Goal: Task Accomplishment & Management: Manage account settings

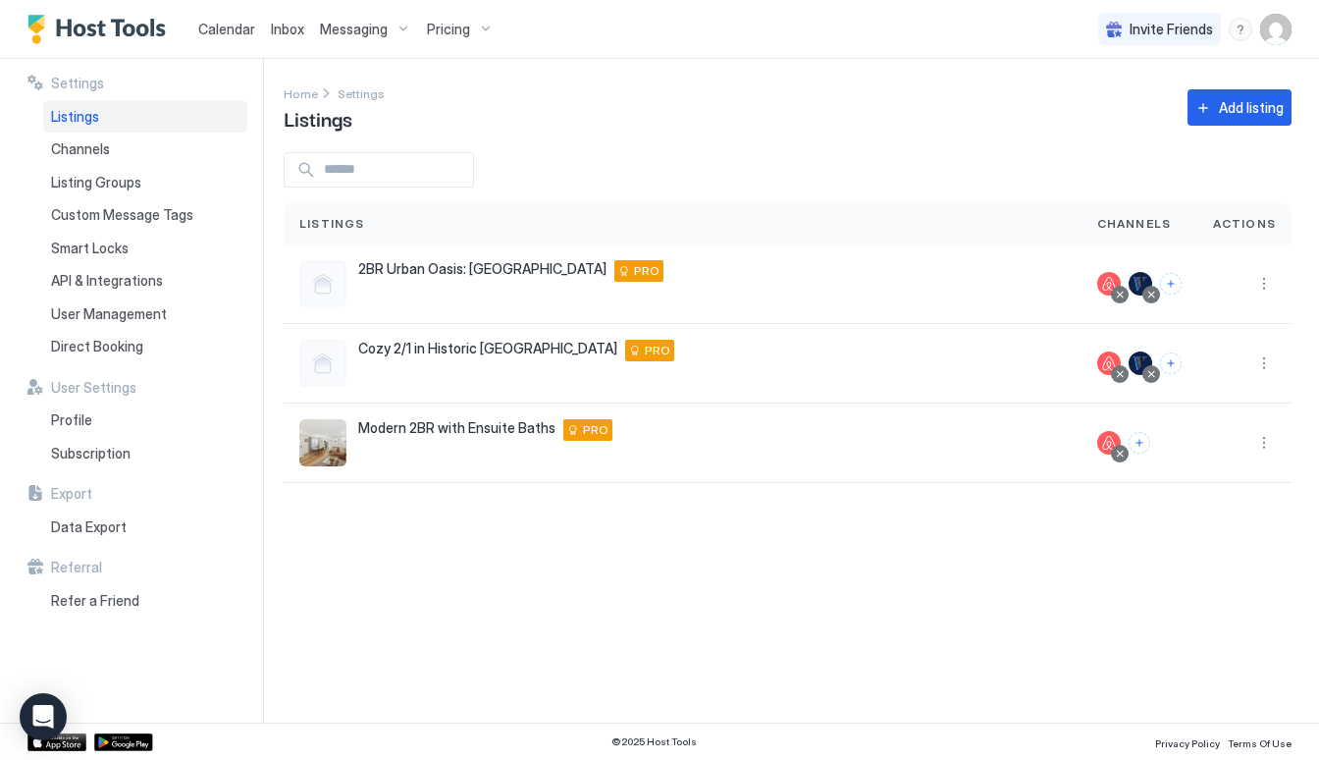
click at [439, 29] on span "Pricing" at bounding box center [448, 30] width 43 height 18
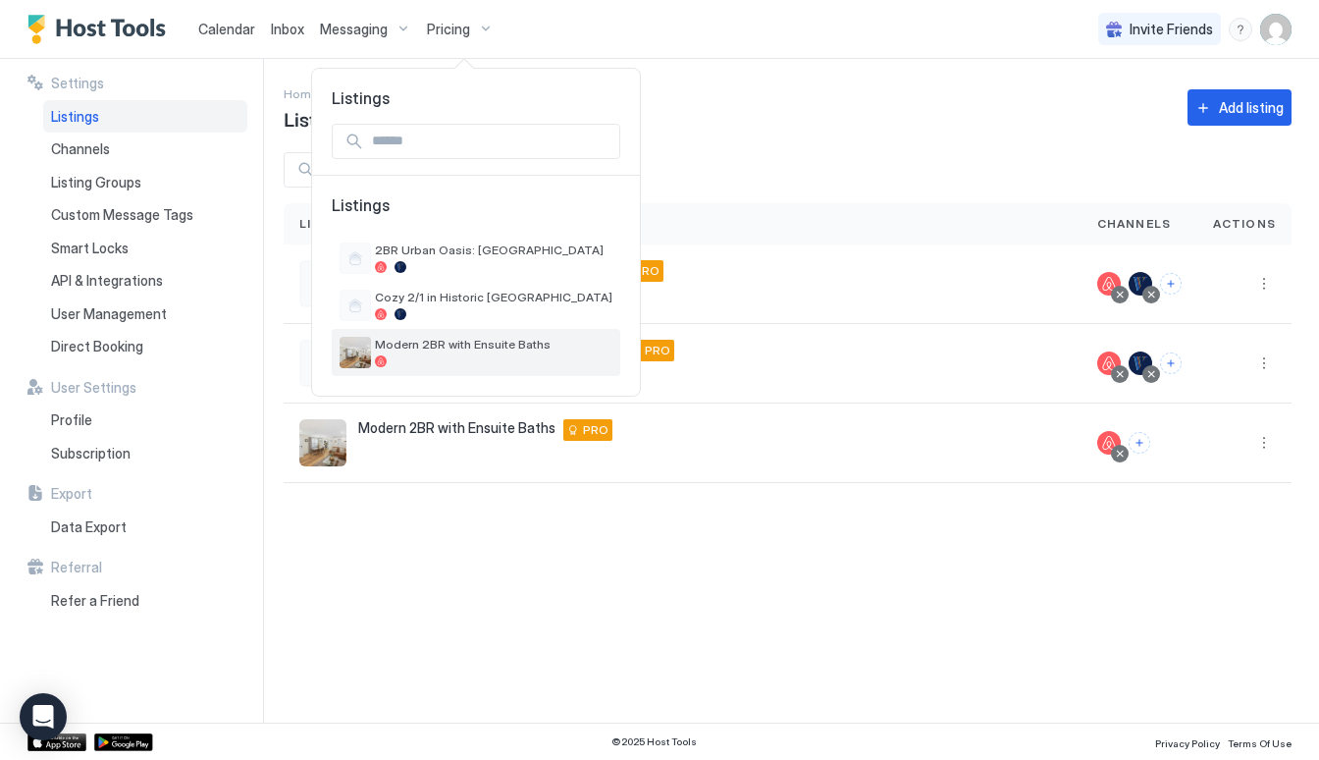
click at [472, 341] on span "Modern 2BR with Ensuite Baths" at bounding box center [493, 344] width 237 height 15
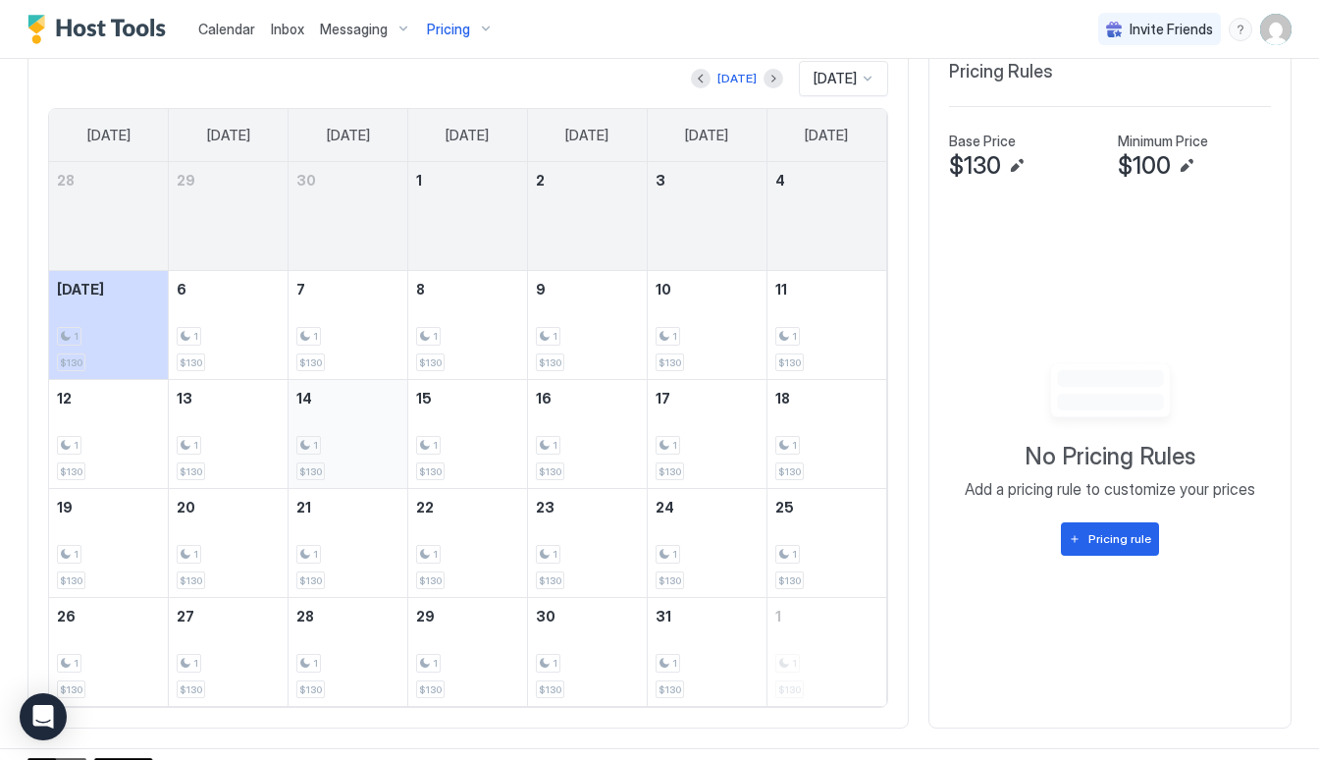
scroll to position [589, 0]
click at [216, 309] on div "1 $130" at bounding box center [228, 323] width 103 height 92
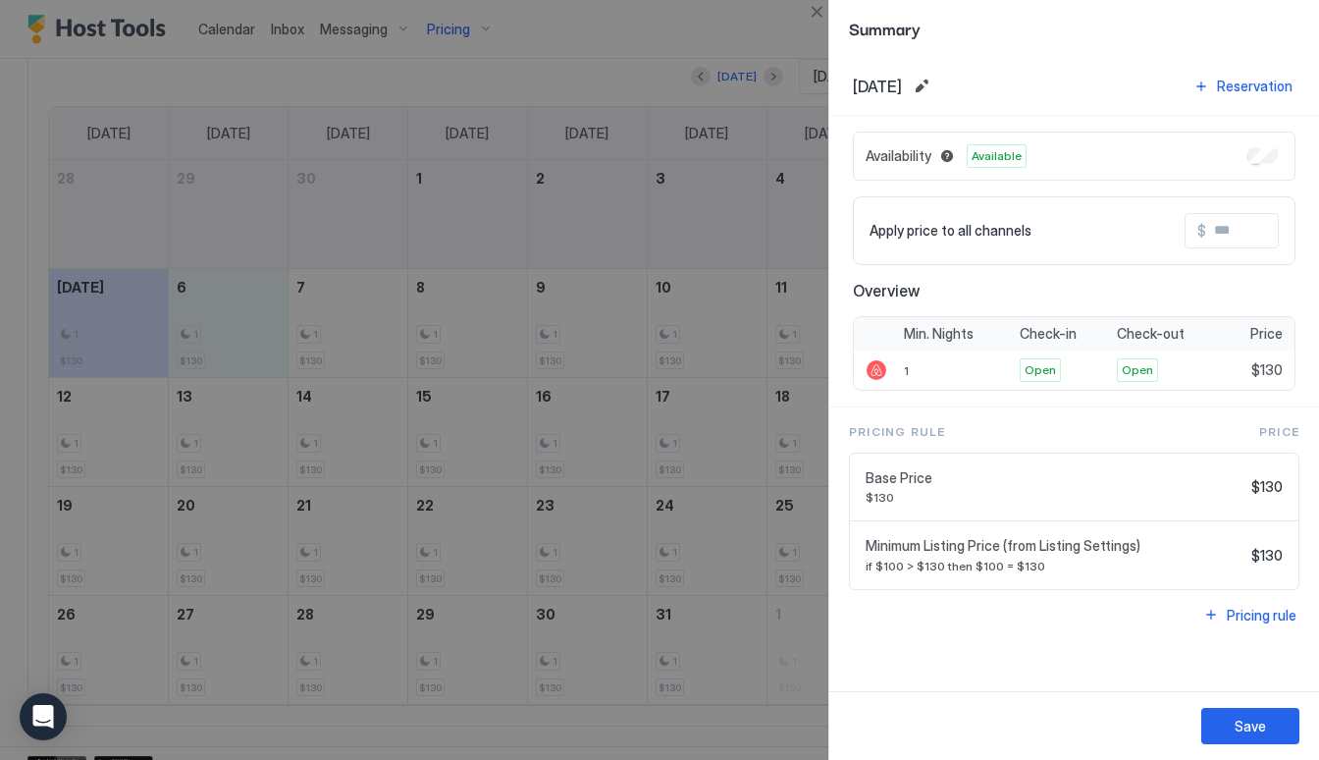
click at [1270, 496] on div "Base Price $130 $130" at bounding box center [1073, 487] width 417 height 36
click at [1265, 483] on span "$130" at bounding box center [1266, 487] width 31 height 18
click at [1239, 223] on input "Input Field" at bounding box center [1284, 230] width 157 height 33
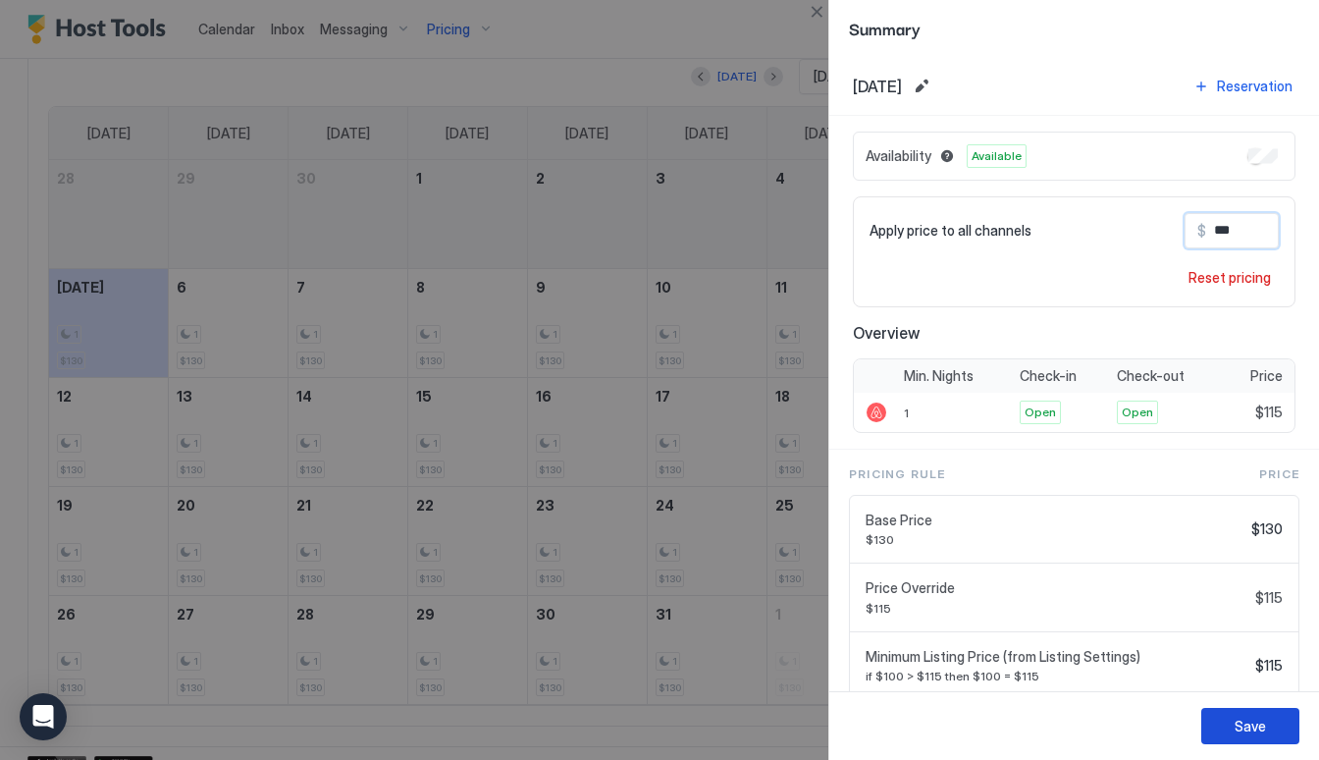
type input "***"
click at [1233, 724] on button "Save" at bounding box center [1250, 726] width 98 height 36
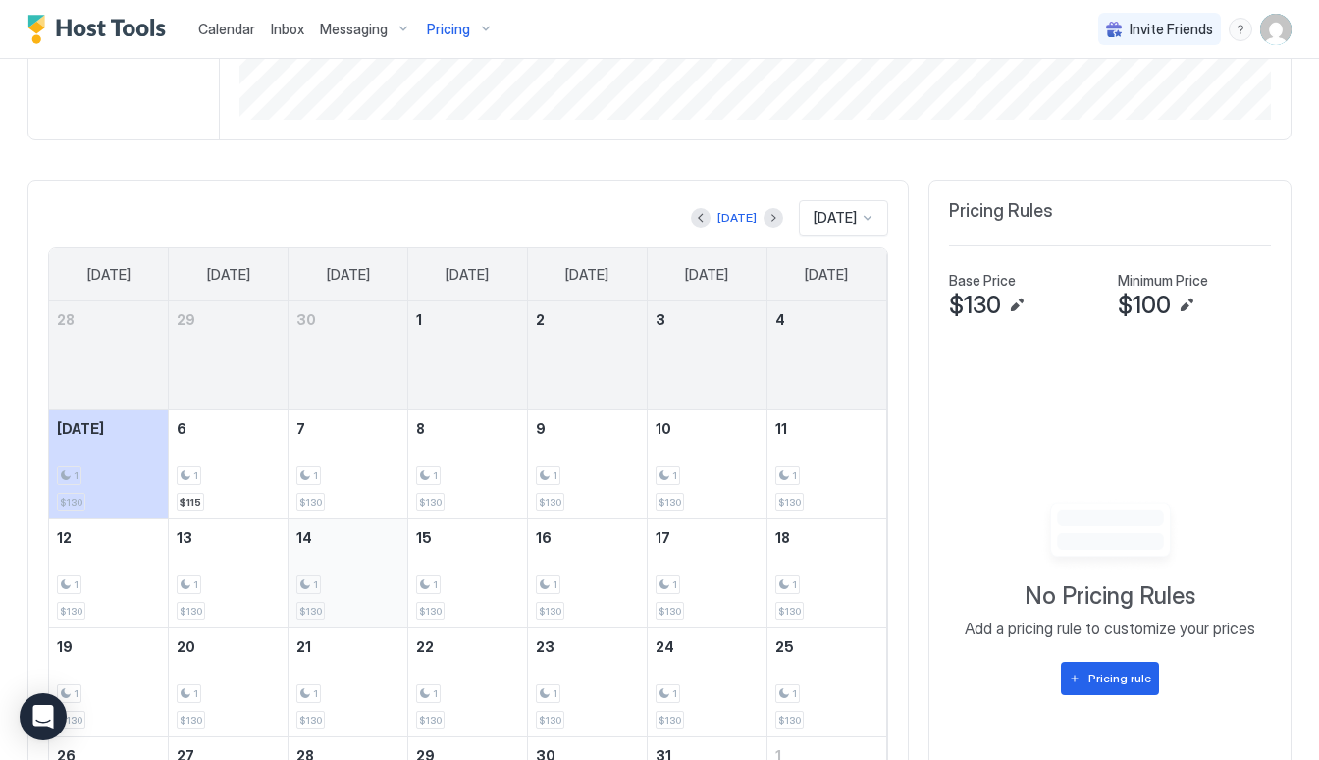
scroll to position [446, 0]
click at [307, 427] on div "1 $130" at bounding box center [347, 466] width 103 height 92
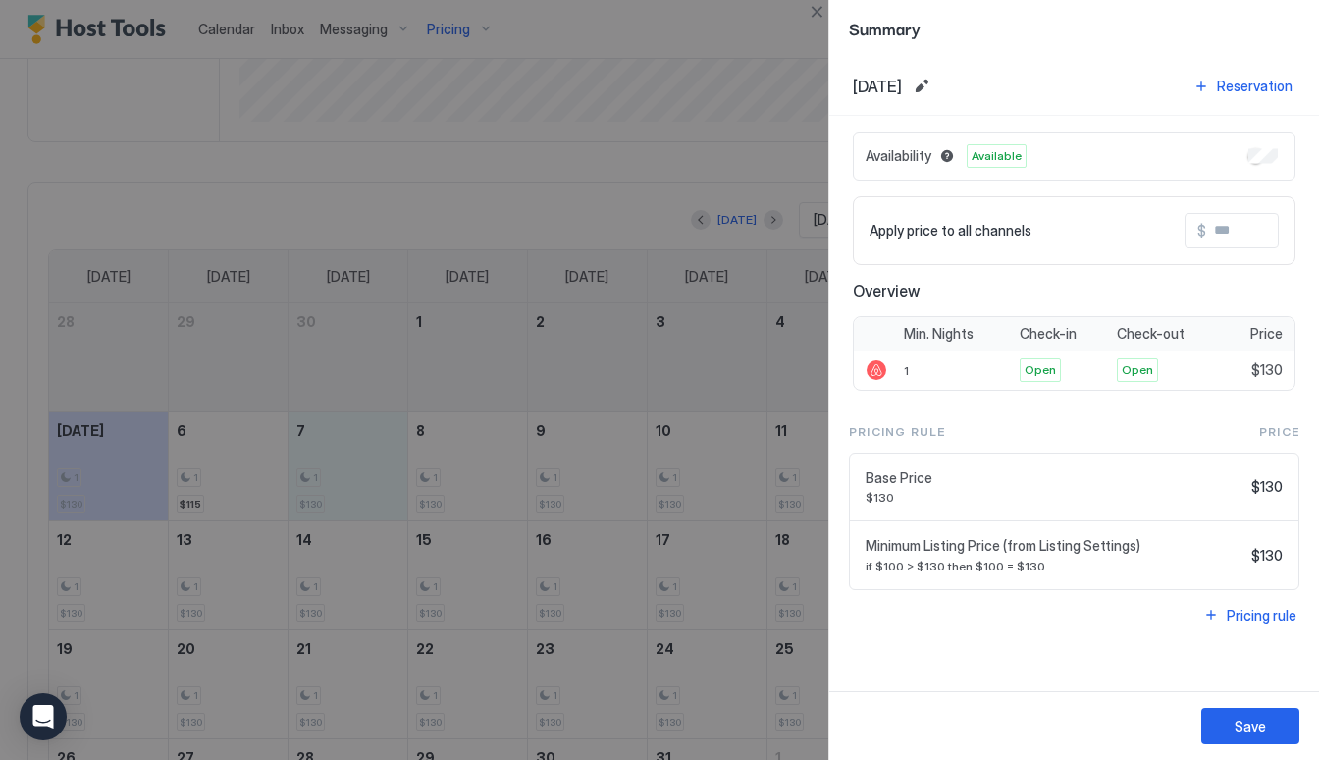
click at [1226, 236] on input "Input Field" at bounding box center [1284, 230] width 157 height 33
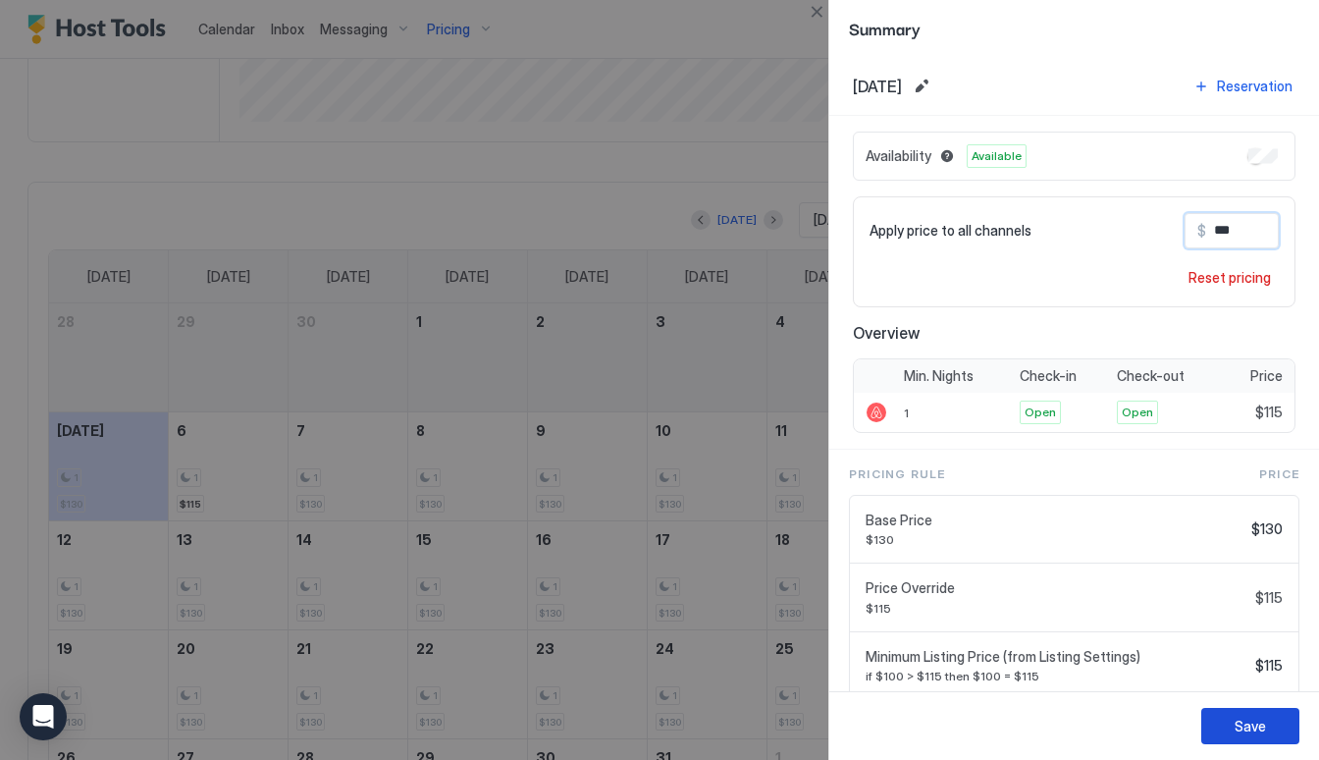
type input "***"
click at [1242, 720] on div "Save" at bounding box center [1249, 725] width 31 height 21
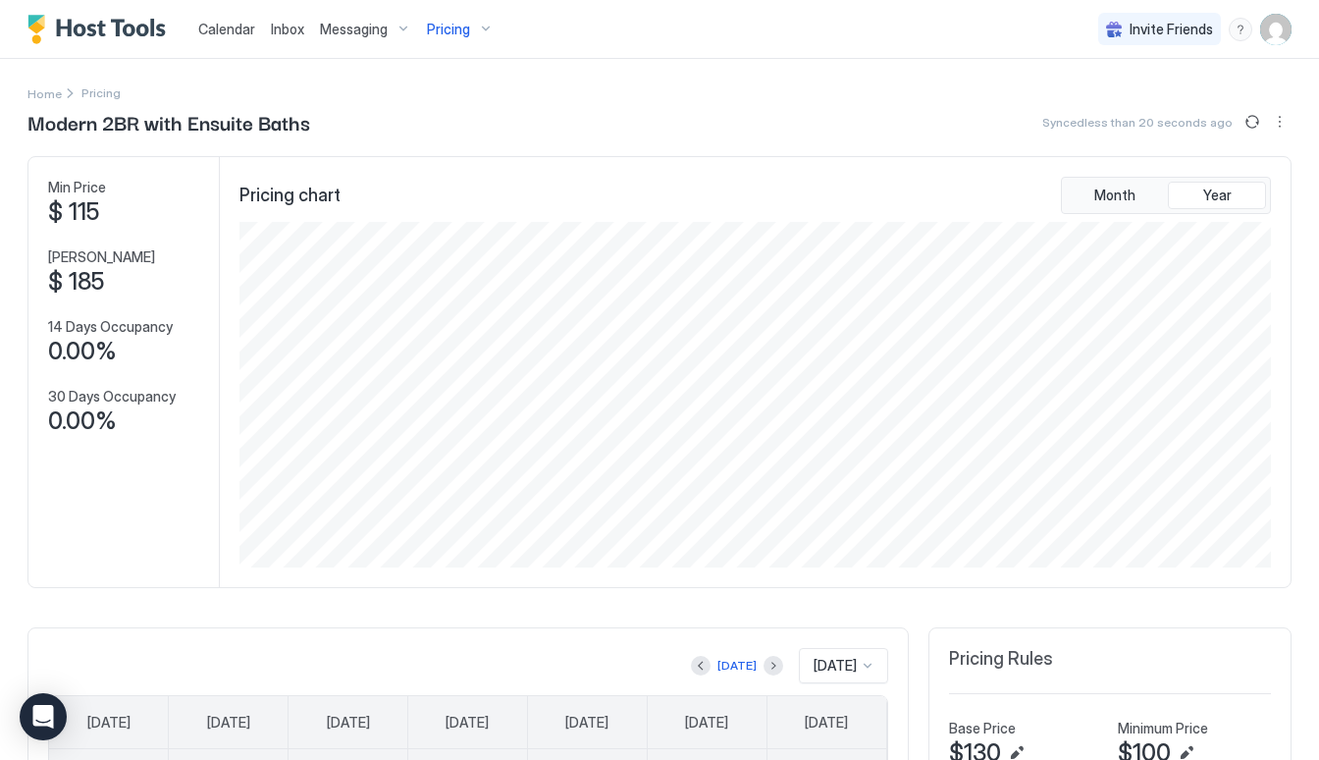
scroll to position [0, 0]
click at [430, 31] on span "Pricing" at bounding box center [448, 30] width 43 height 18
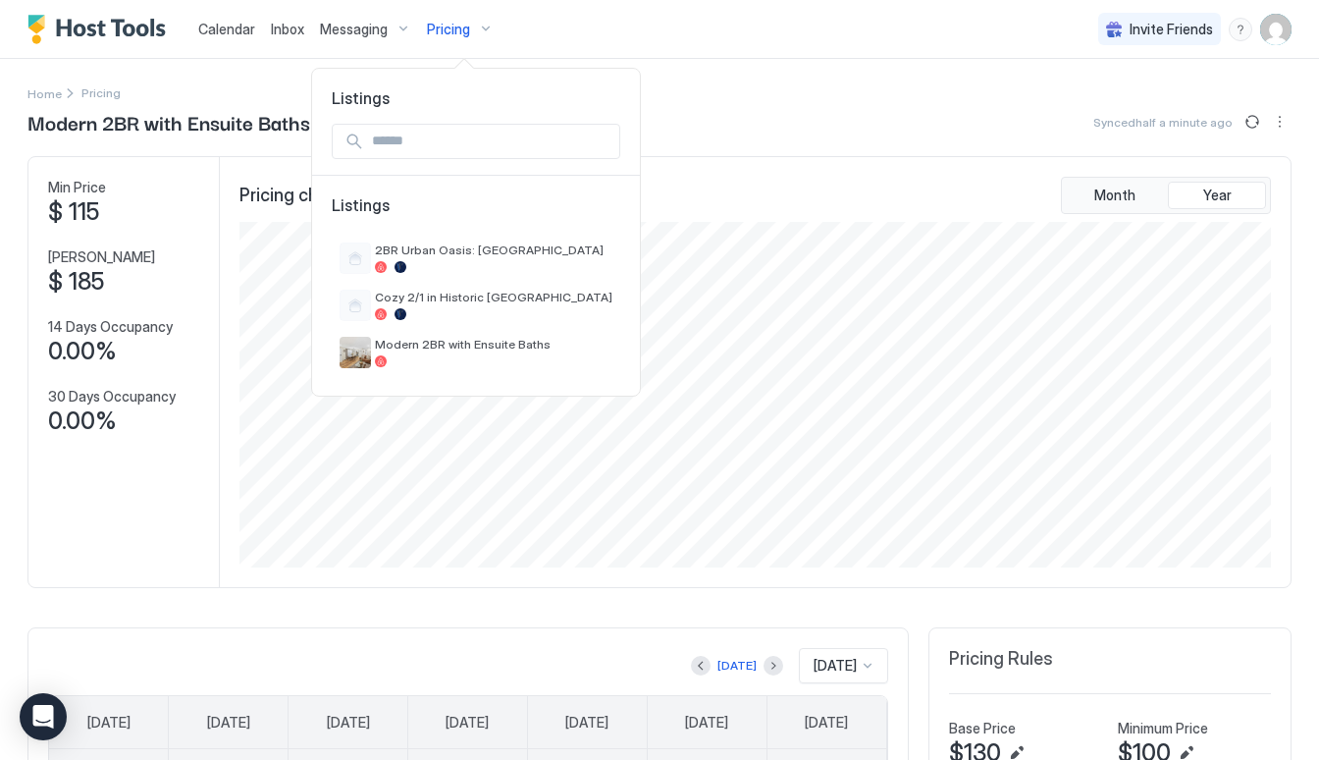
click at [430, 30] on div at bounding box center [659, 380] width 1319 height 760
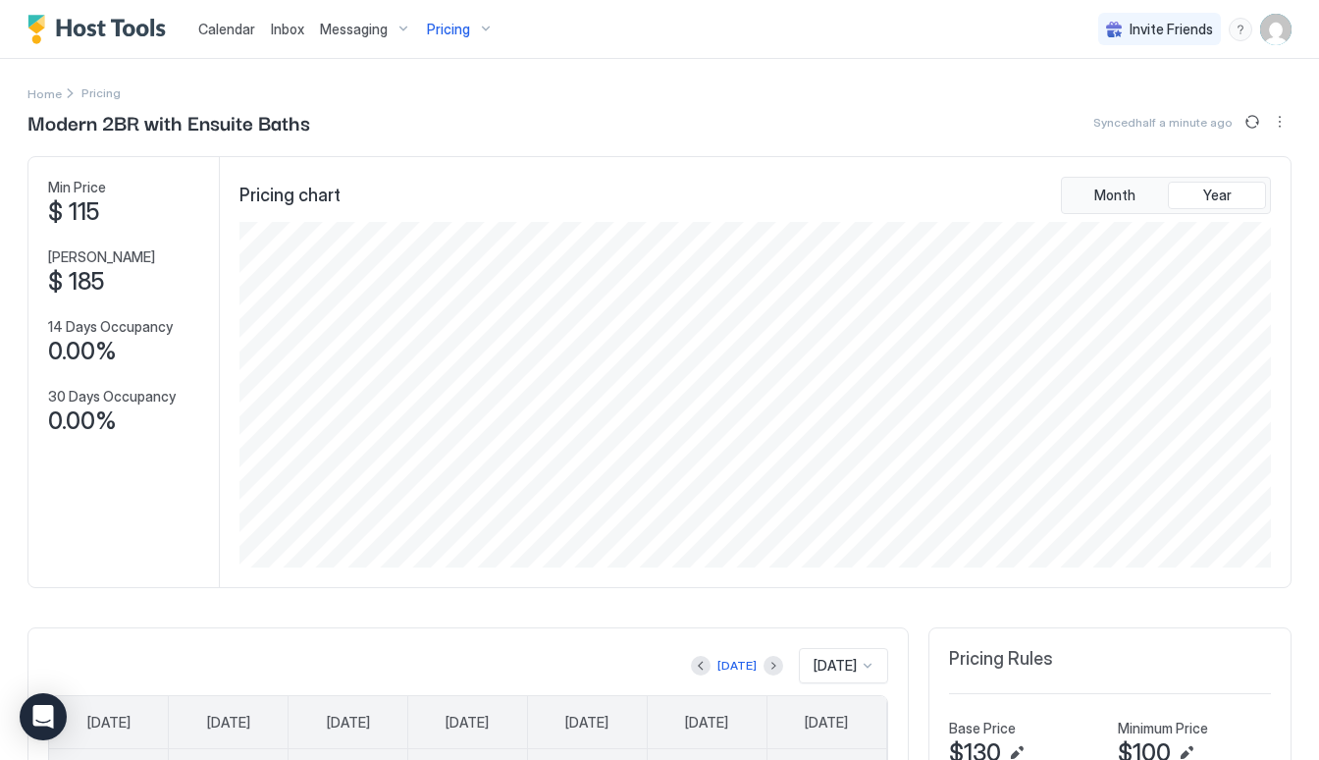
click at [430, 30] on span "Pricing" at bounding box center [448, 30] width 43 height 18
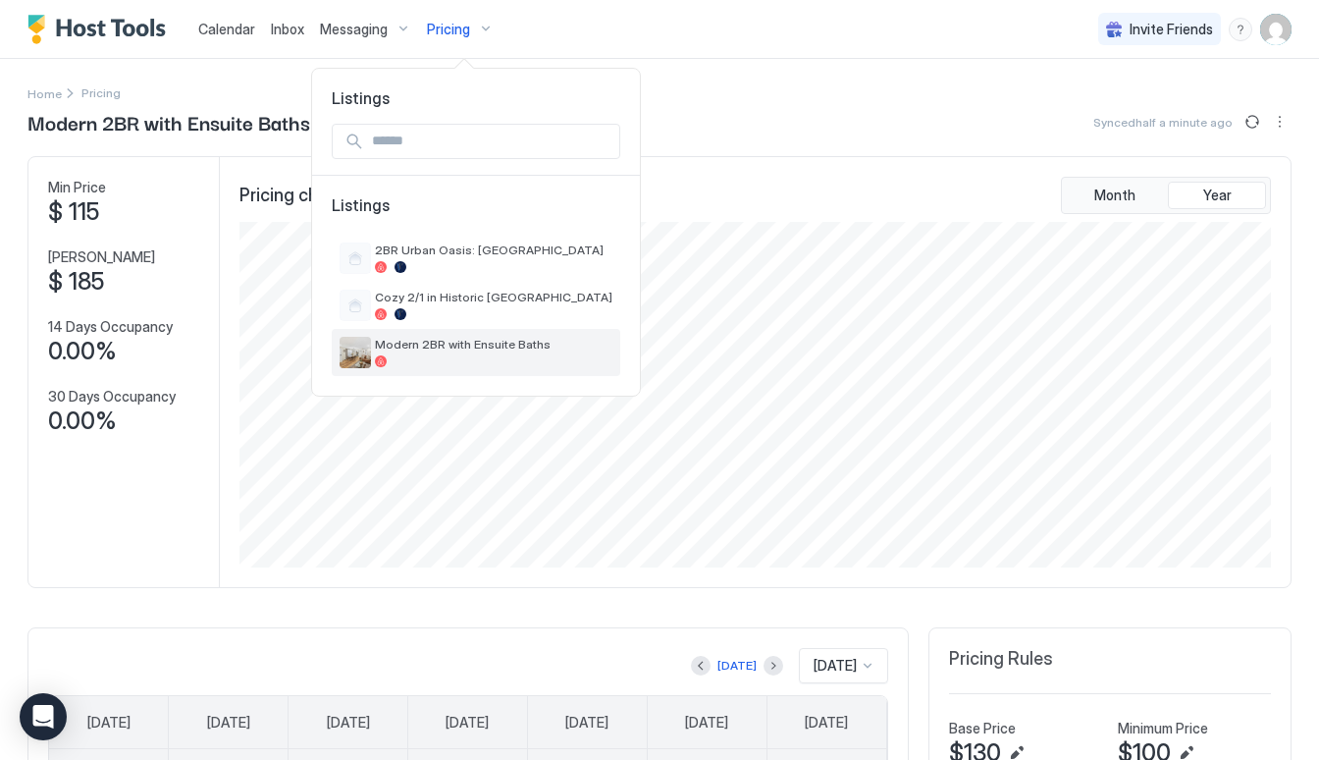
click at [428, 359] on div at bounding box center [493, 361] width 237 height 12
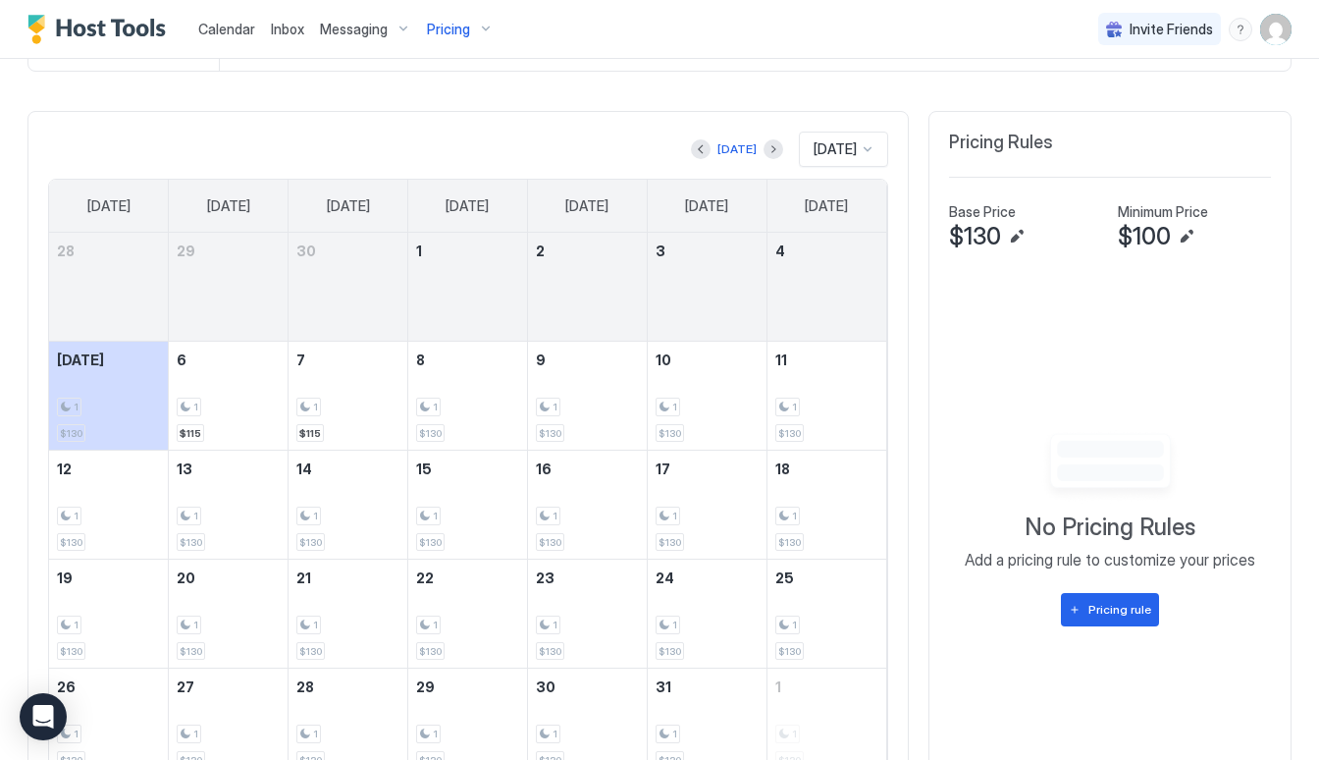
scroll to position [568, 0]
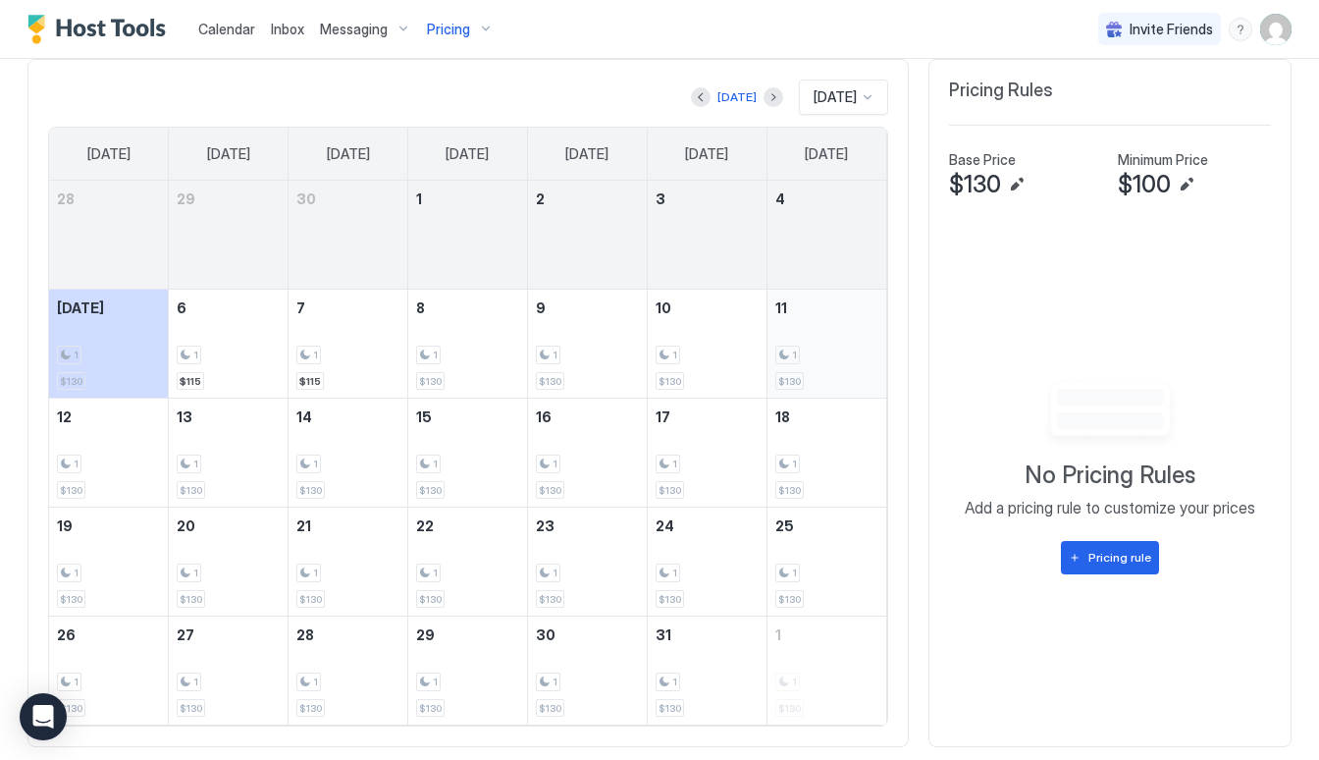
click at [868, 322] on div "1 $130" at bounding box center [826, 343] width 103 height 92
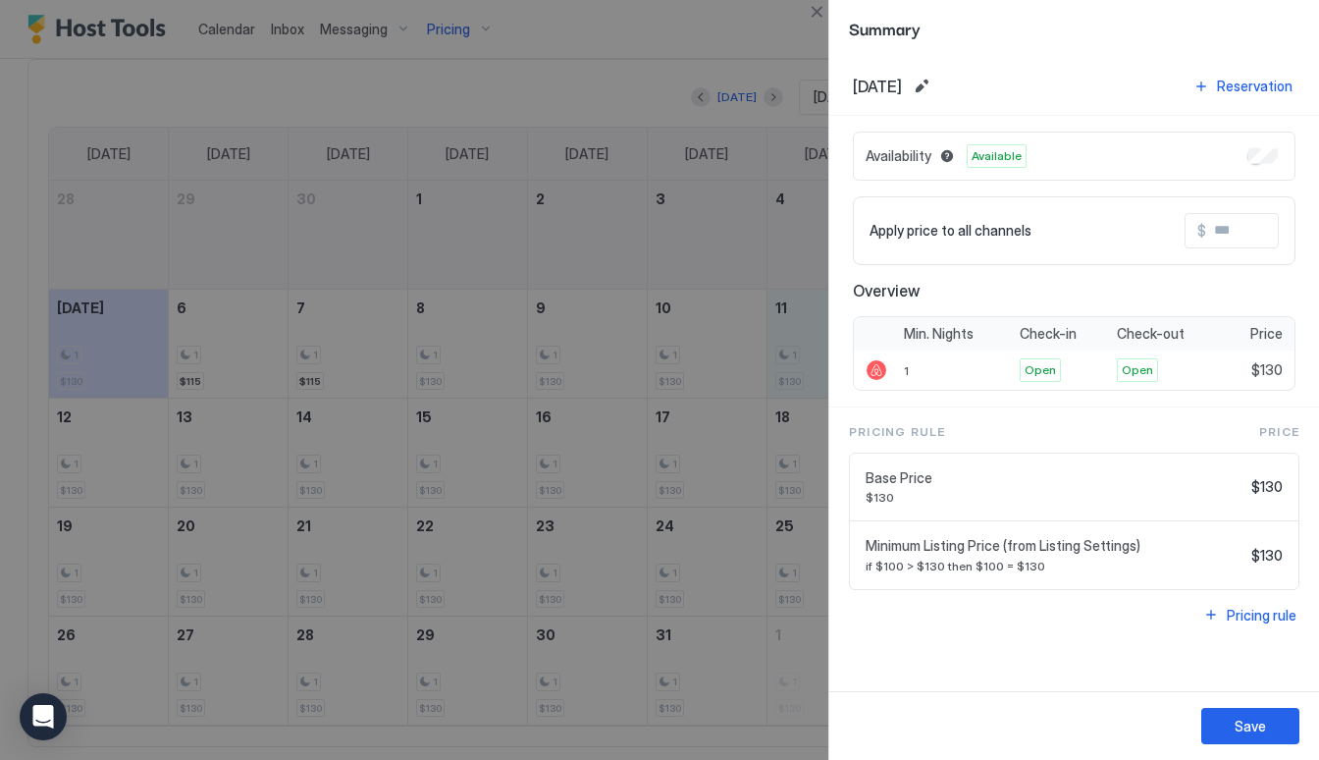
click at [591, 99] on div at bounding box center [659, 380] width 1319 height 760
click at [815, 7] on button "Close" at bounding box center [817, 12] width 24 height 24
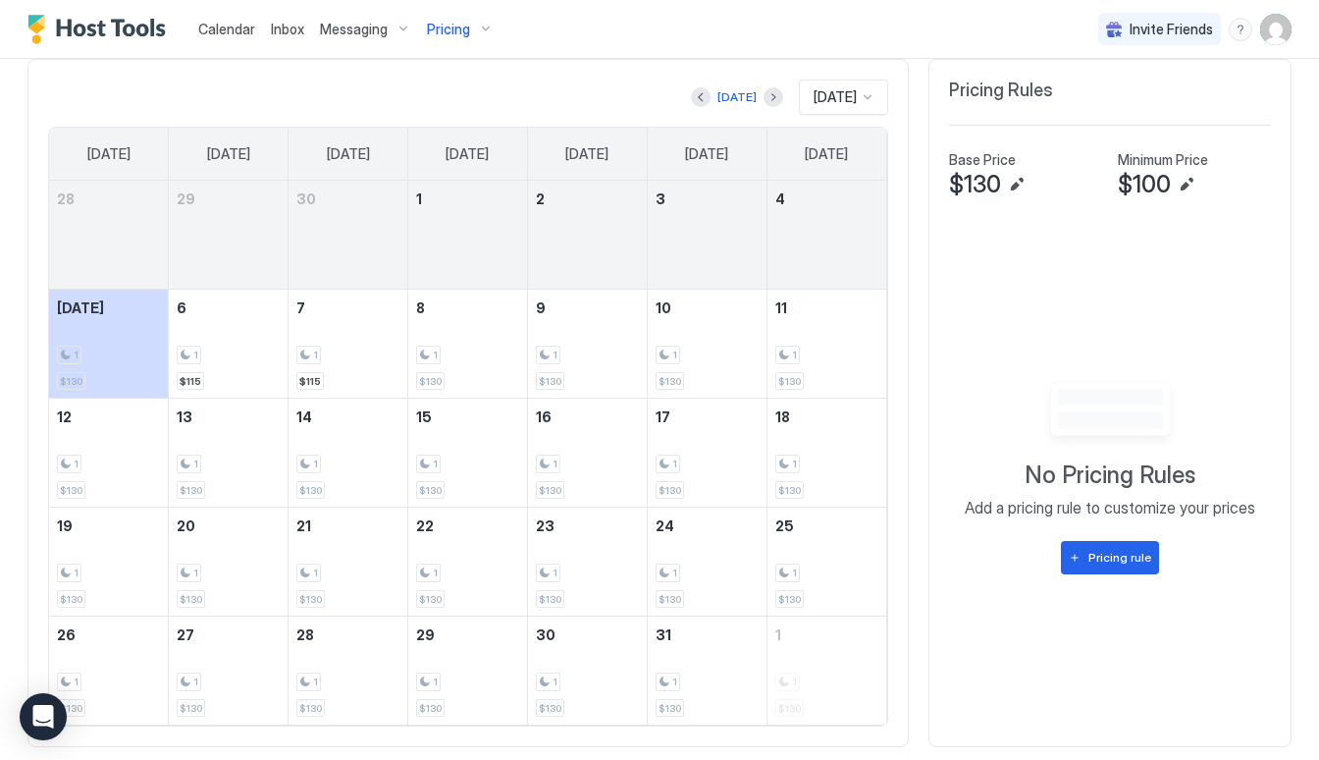
click at [501, 65] on div "Today Oct 2025 Sunday Monday Tuesday Wednesday Thursday Friday Saturday 28 29 3…" at bounding box center [467, 403] width 881 height 689
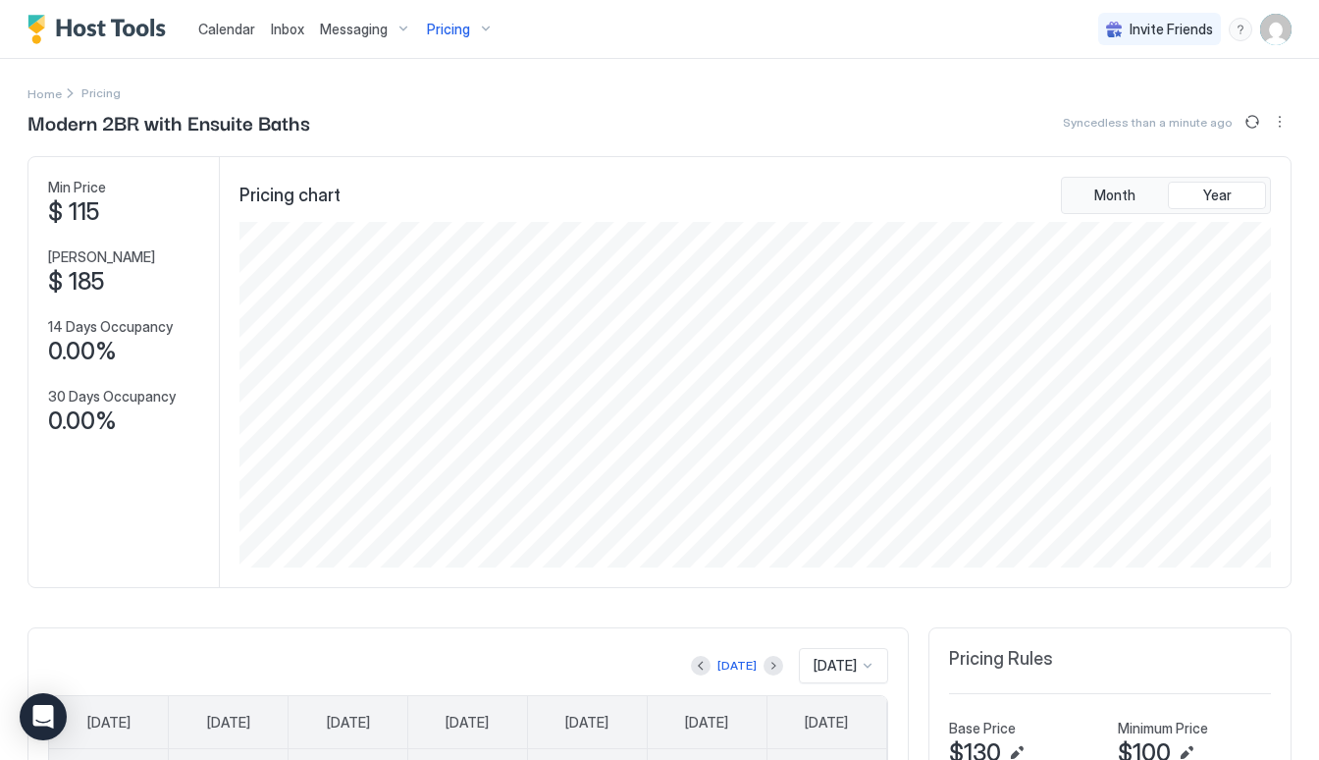
scroll to position [0, 0]
click at [456, 34] on span "Pricing" at bounding box center [448, 30] width 43 height 18
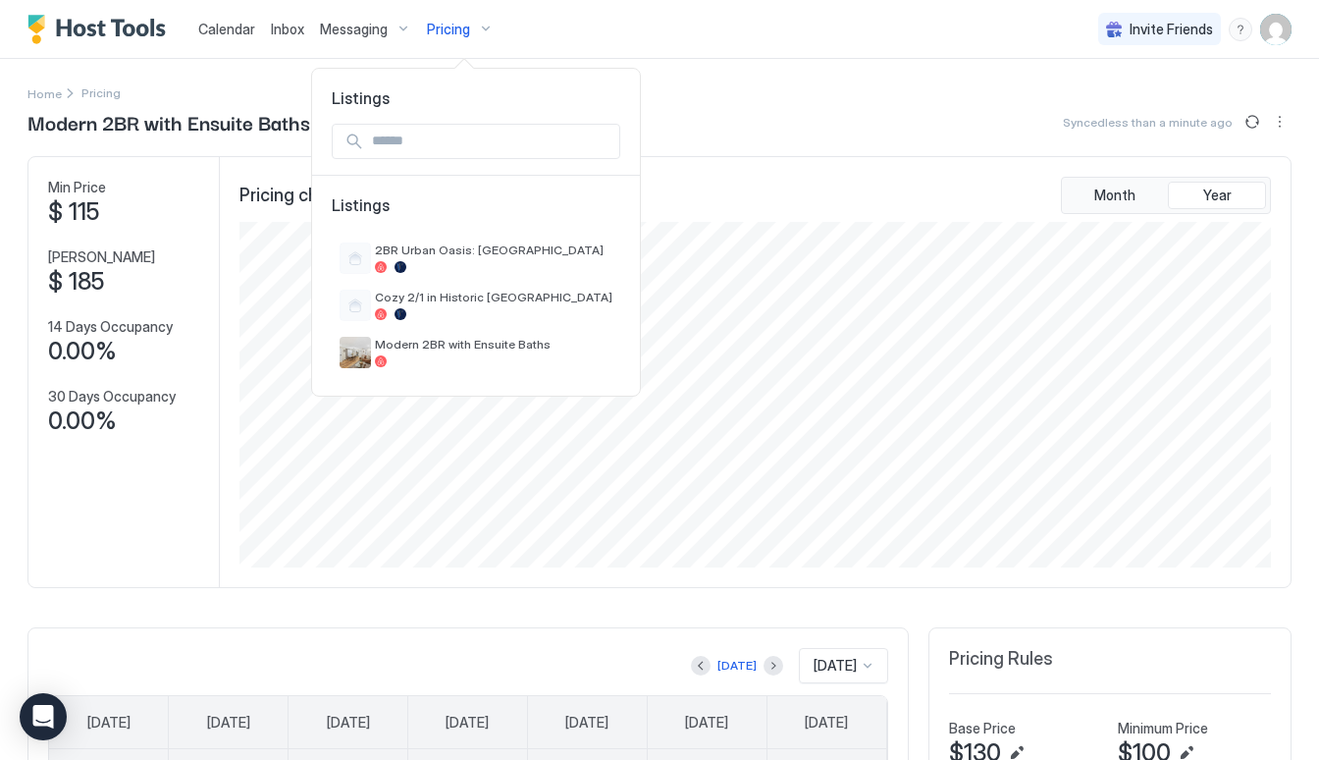
click at [80, 272] on div at bounding box center [659, 380] width 1319 height 760
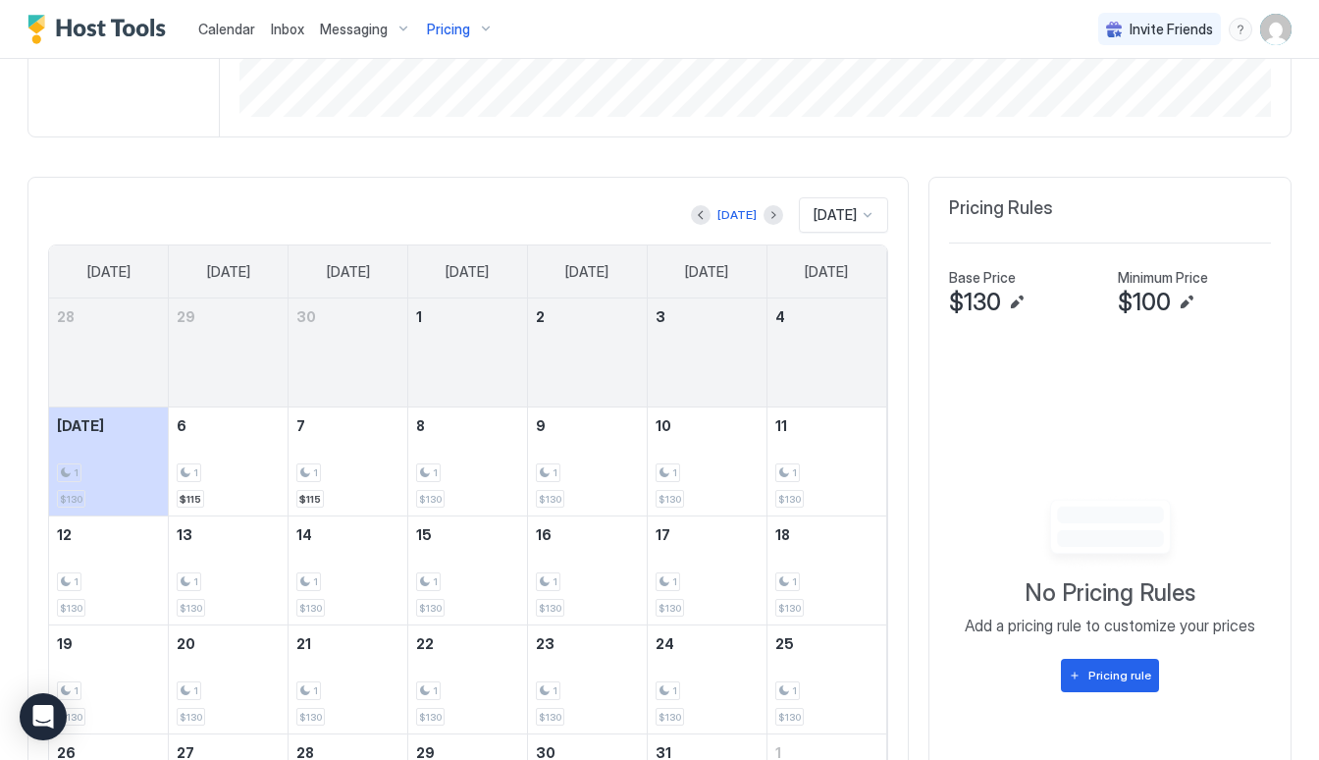
scroll to position [508, 0]
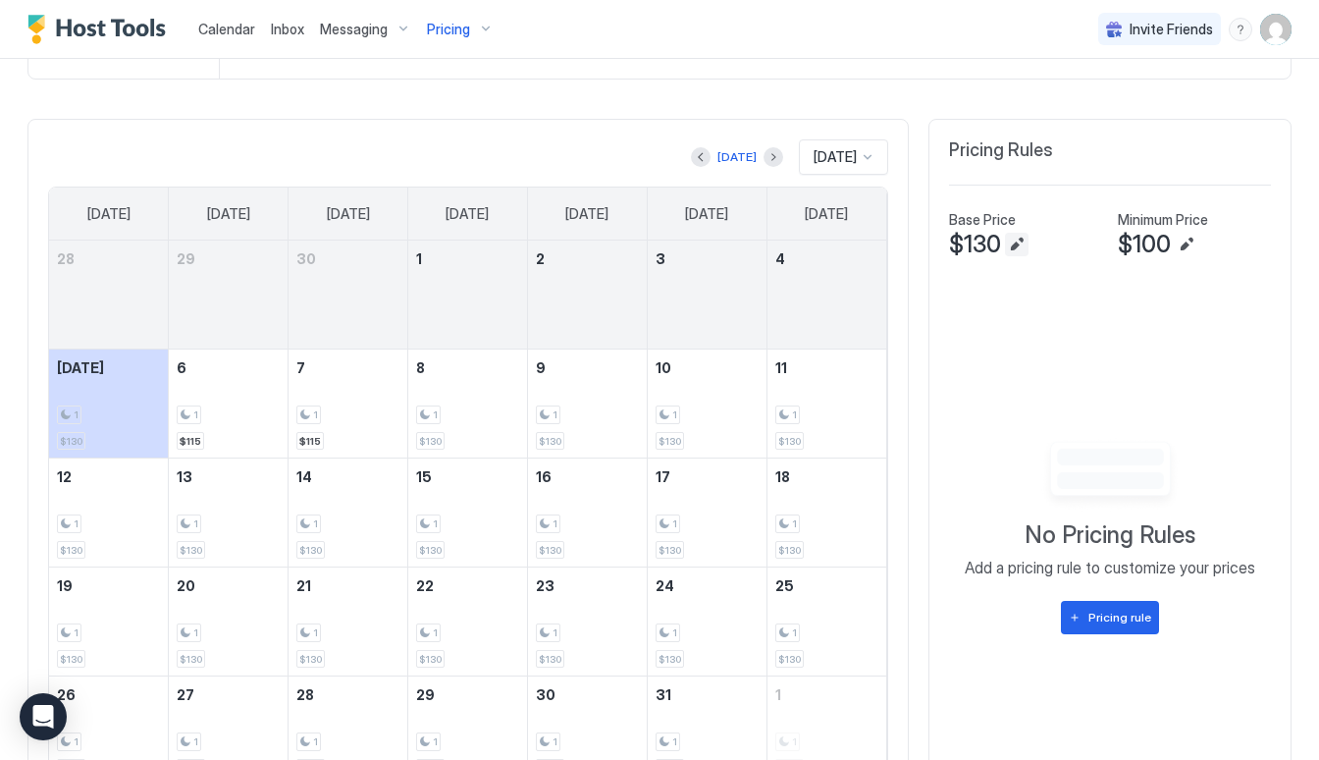
click at [1019, 246] on button "Edit" at bounding box center [1017, 245] width 24 height 24
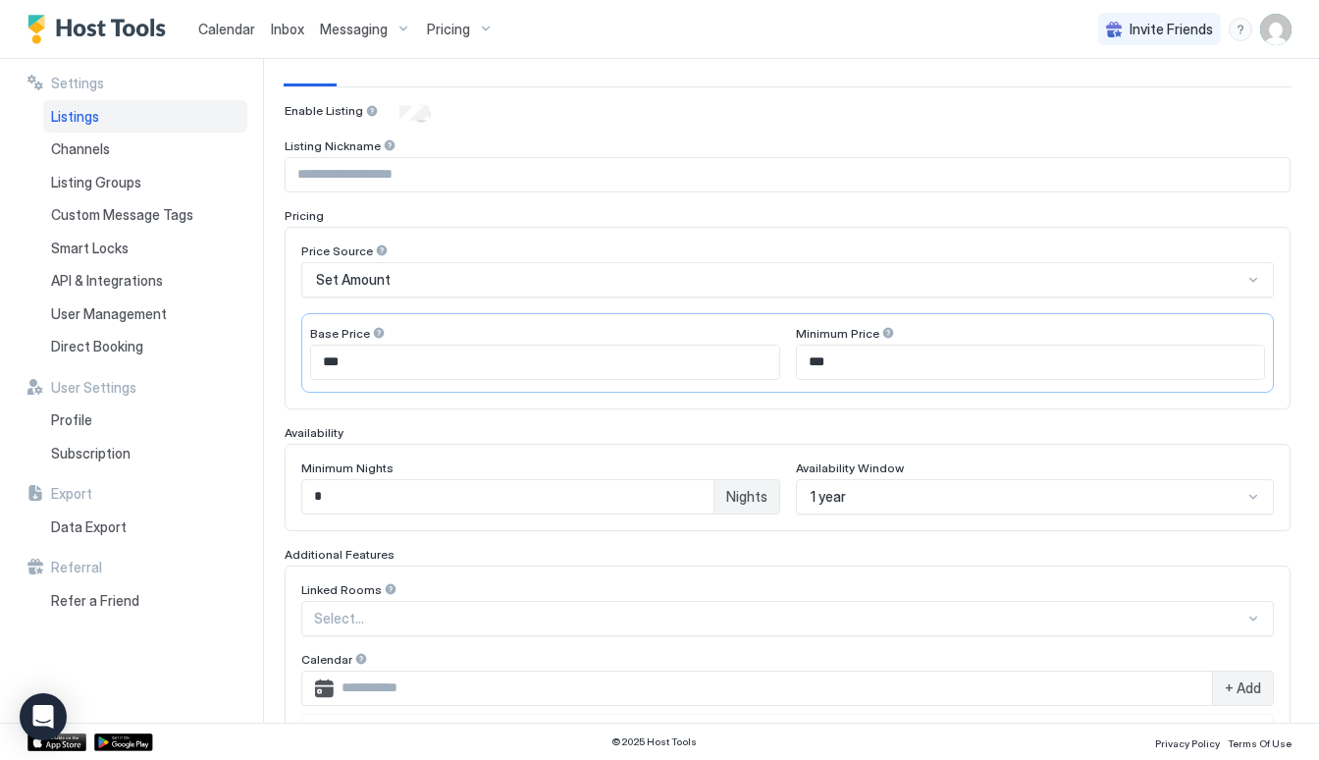
scroll to position [174, 0]
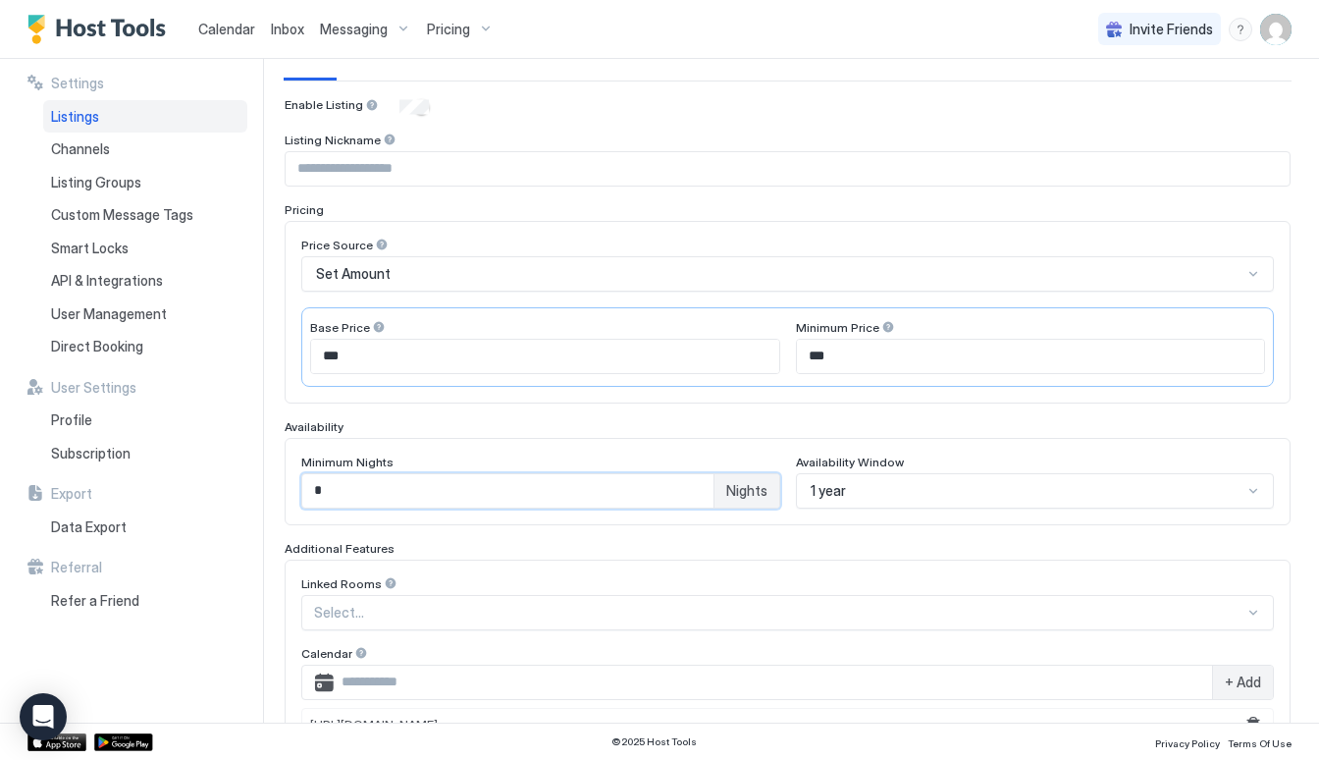
click at [676, 490] on input "*" at bounding box center [507, 490] width 411 height 33
click at [739, 490] on span "Nights" at bounding box center [746, 491] width 41 height 18
click at [854, 495] on div "1 year selected, 7 of 9. 9 results available. Use Up and Down to choose options…" at bounding box center [1035, 490] width 479 height 35
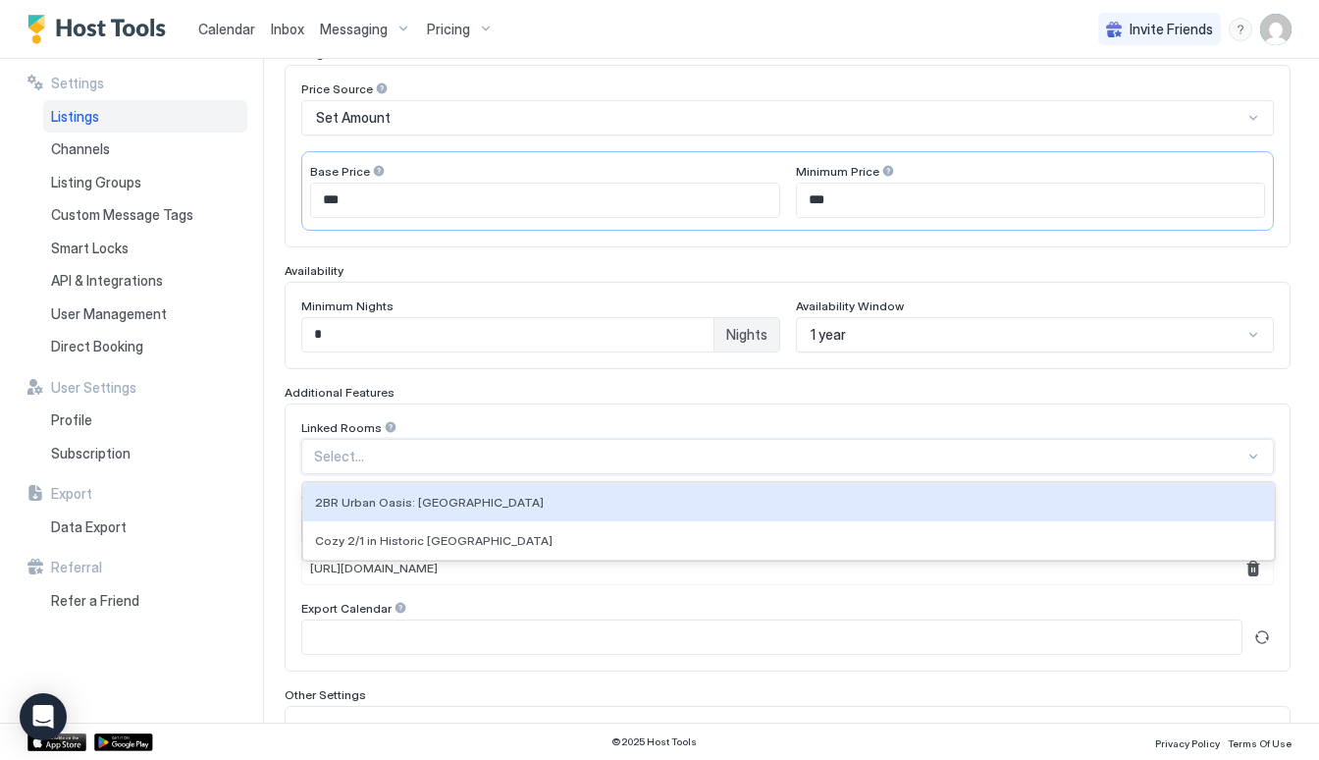
click at [655, 468] on div "Select..." at bounding box center [787, 456] width 972 height 35
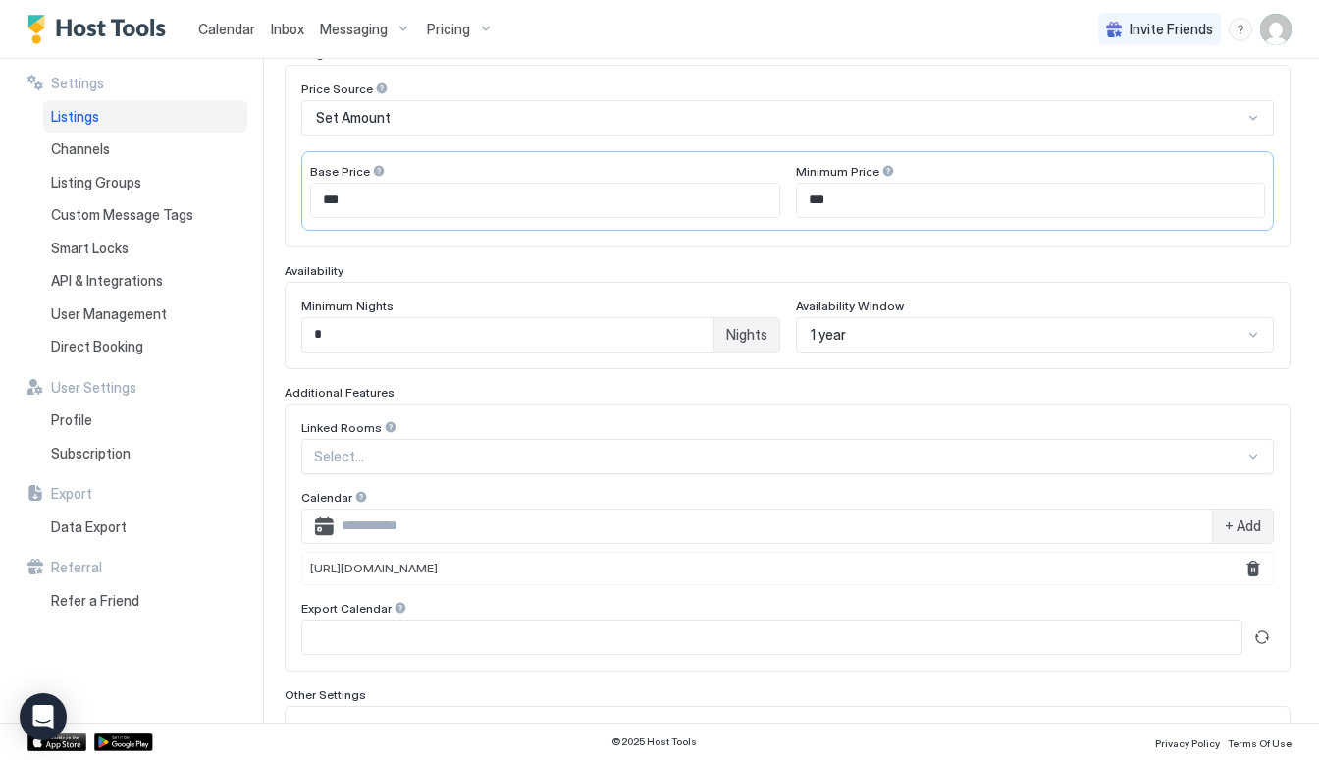
click at [654, 407] on div "Linked Rooms Select... Calendar + Add https://www.airbnb.com/calendar/ical/1517…" at bounding box center [788, 537] width 1006 height 268
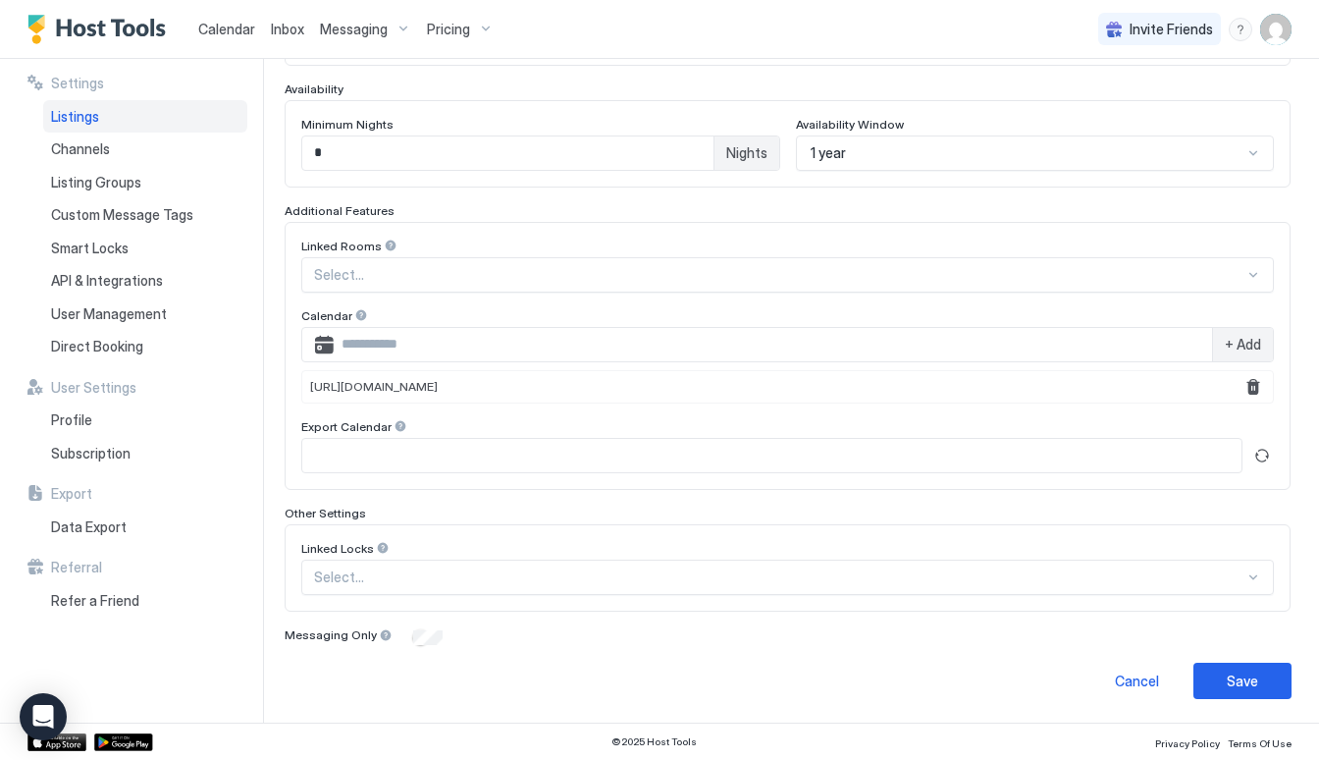
scroll to position [510, 0]
click at [1138, 690] on div "Cancel" at bounding box center [1137, 681] width 44 height 21
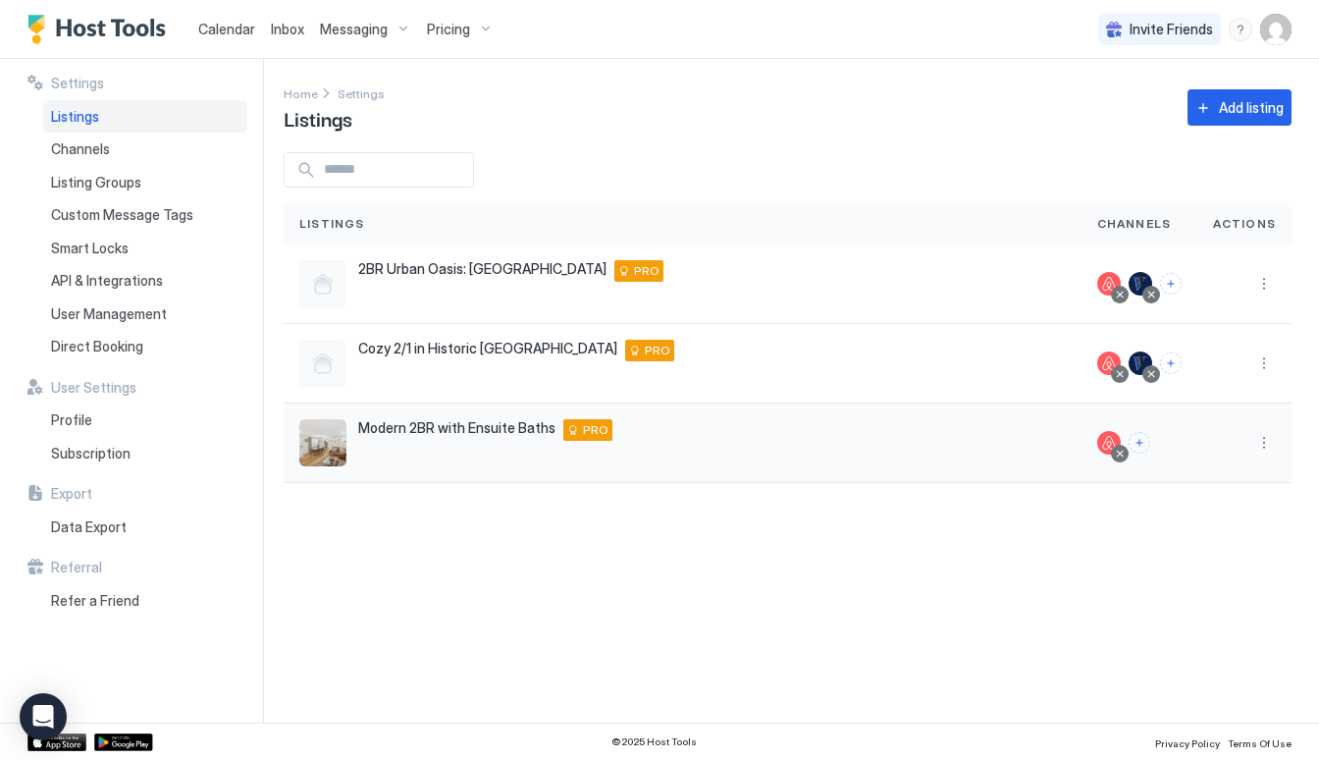
click at [444, 430] on span "Modern 2BR with Ensuite Baths" at bounding box center [456, 428] width 197 height 18
click at [202, 32] on span "Calendar" at bounding box center [226, 29] width 57 height 17
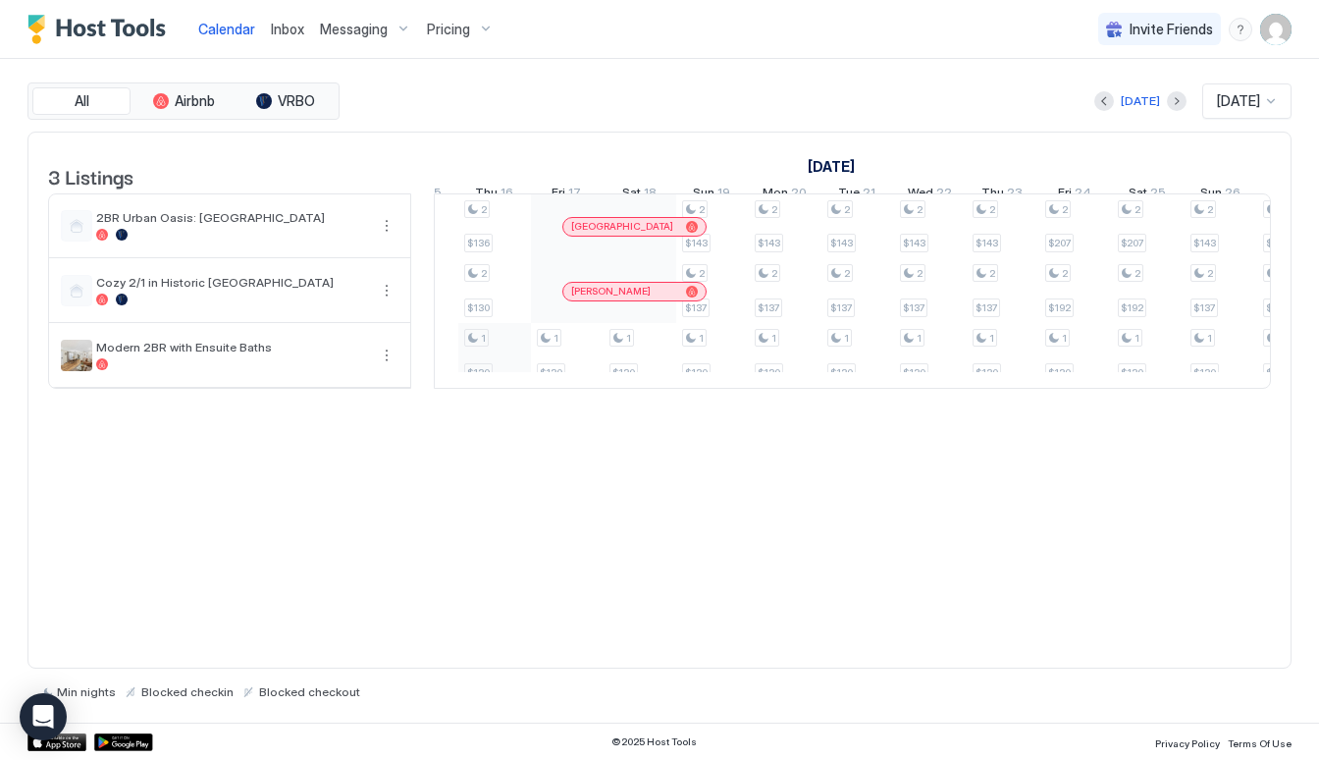
scroll to position [0, 2044]
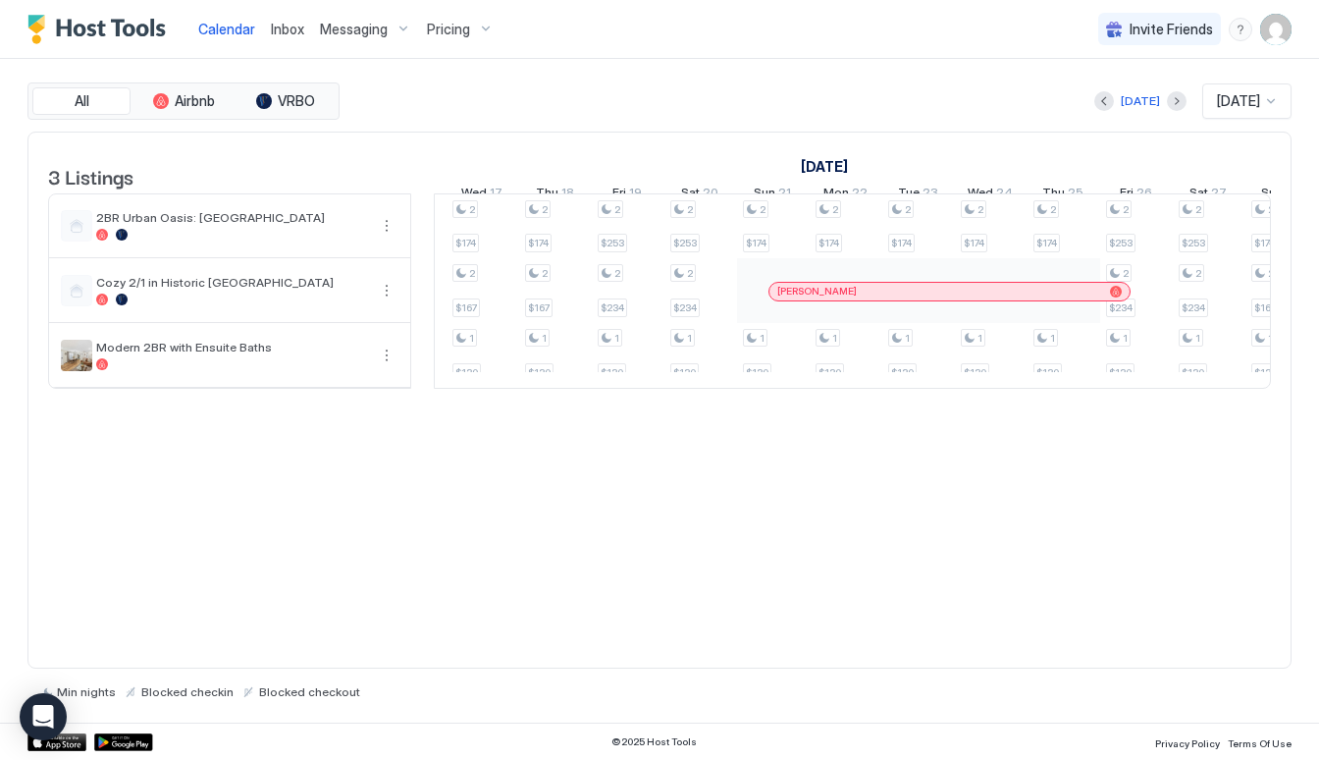
click at [463, 38] on div "Pricing" at bounding box center [460, 29] width 82 height 33
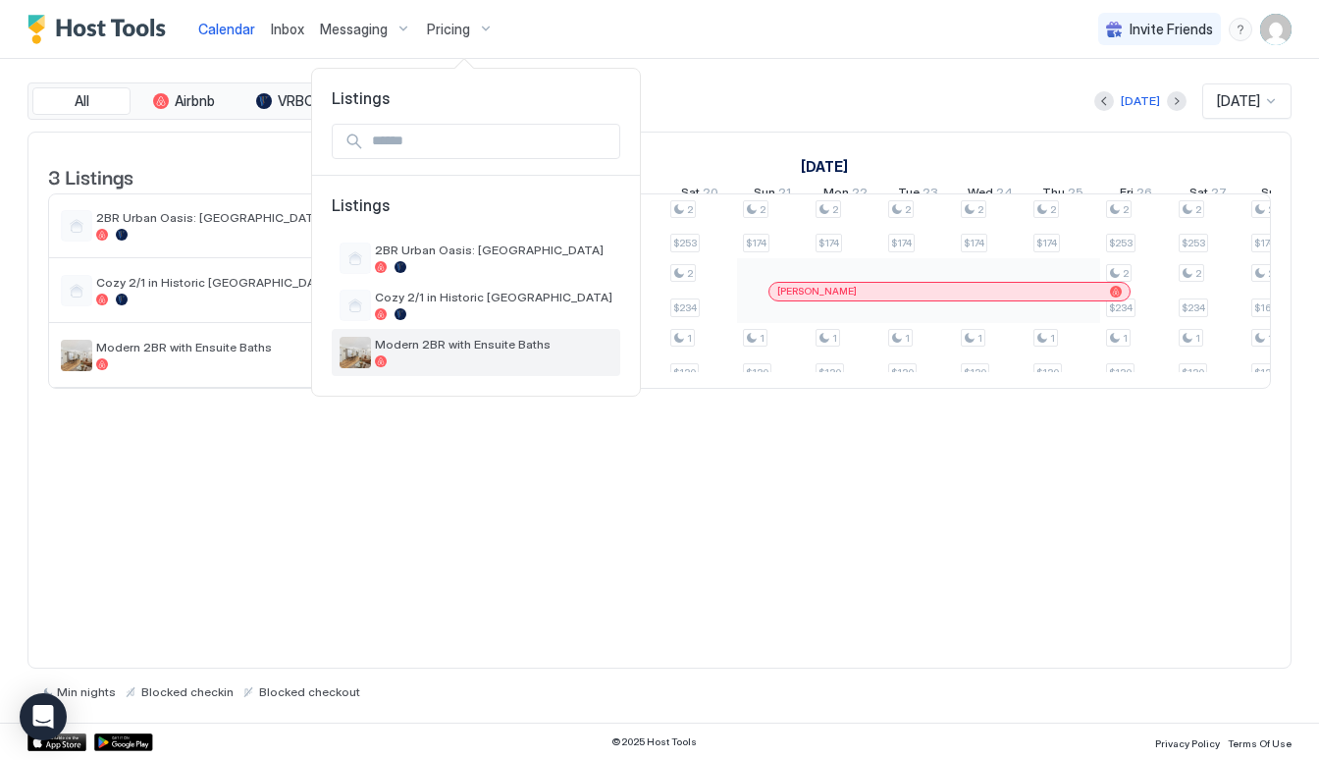
click at [450, 353] on div "Modern 2BR with Ensuite Baths" at bounding box center [493, 352] width 237 height 30
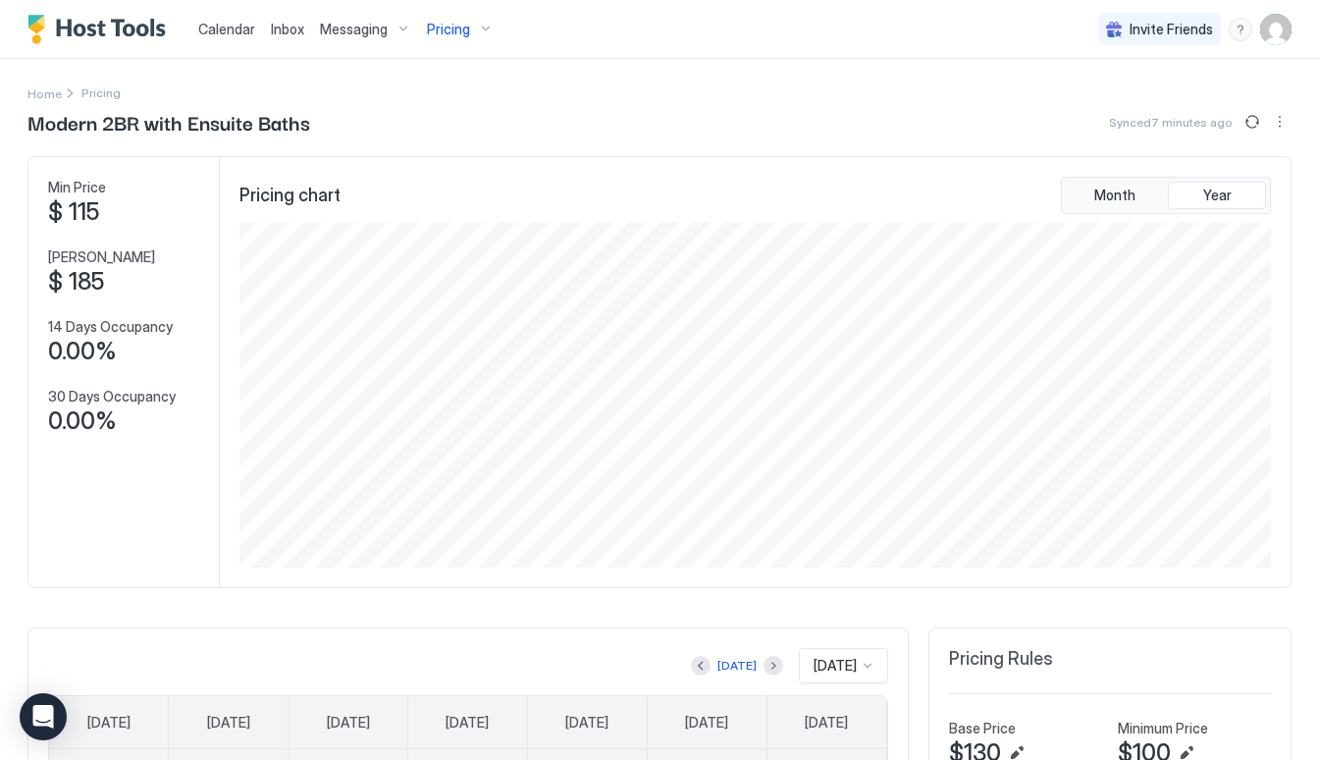
click at [93, 97] on span "Pricing" at bounding box center [100, 92] width 39 height 15
click at [75, 210] on span "$ 115" at bounding box center [73, 211] width 51 height 29
click at [445, 27] on span "Pricing" at bounding box center [448, 30] width 43 height 18
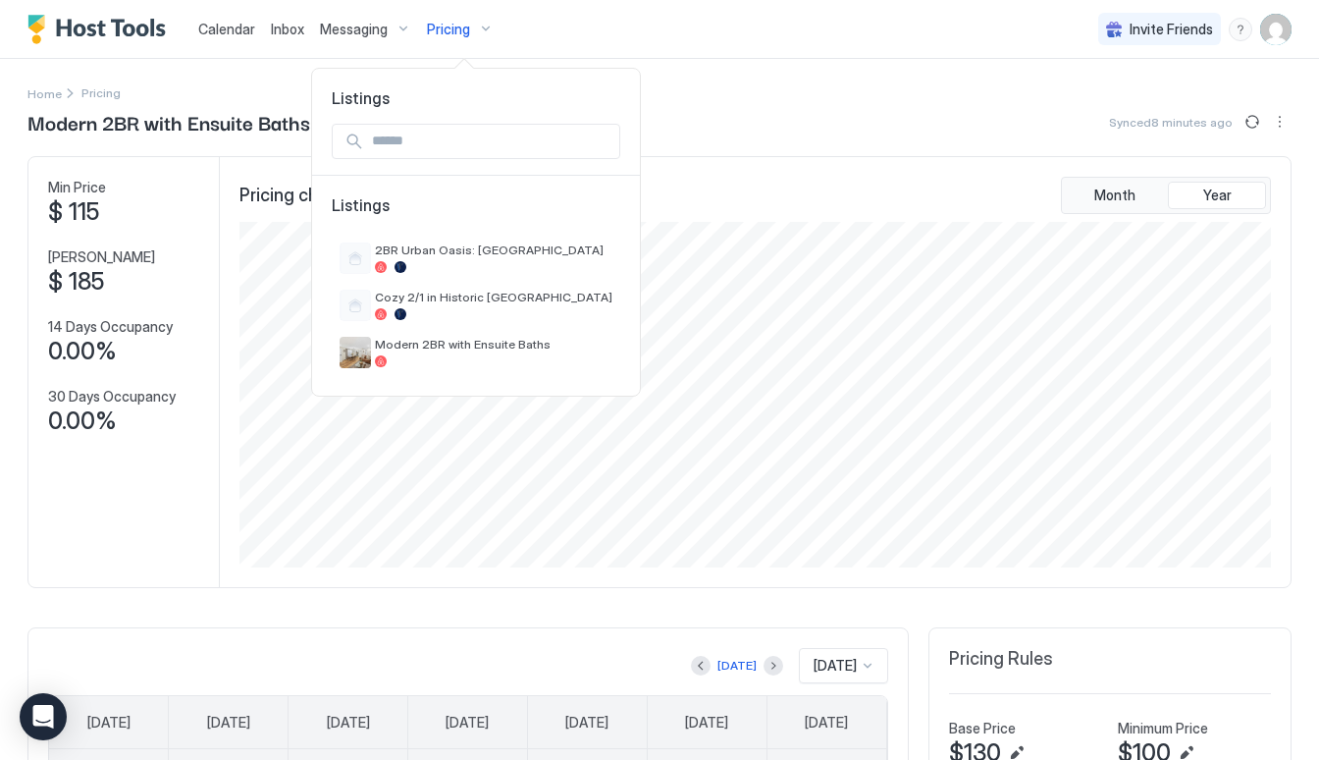
click at [445, 27] on div at bounding box center [659, 380] width 1319 height 760
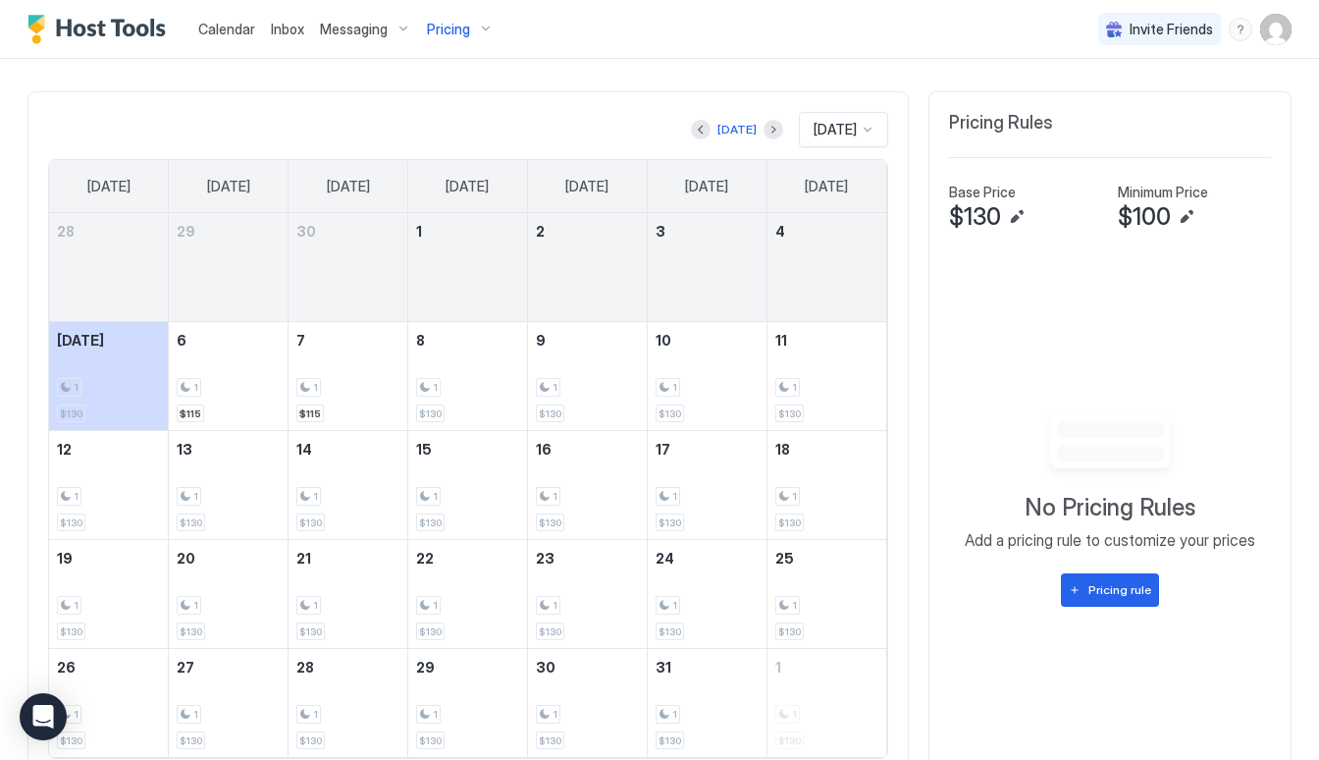
scroll to position [609, 0]
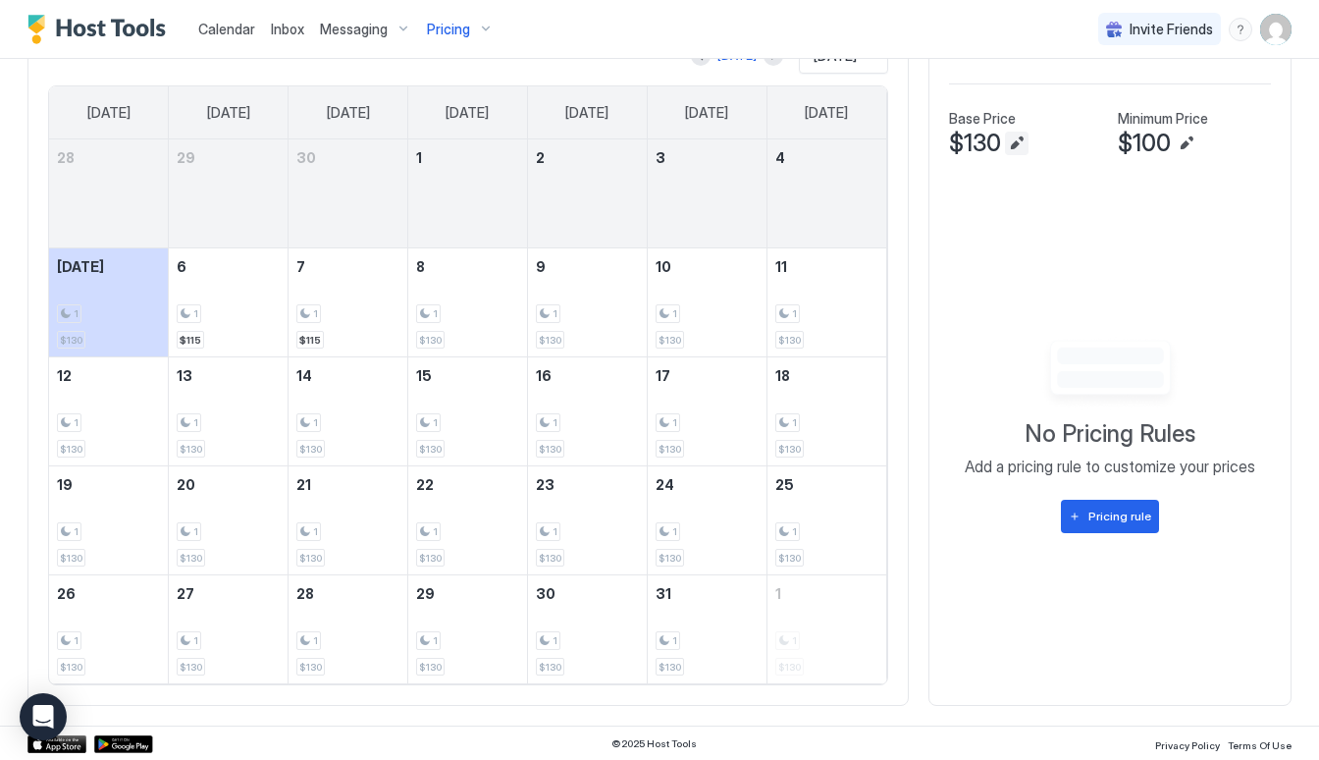
click at [1021, 137] on button "Edit" at bounding box center [1017, 143] width 24 height 24
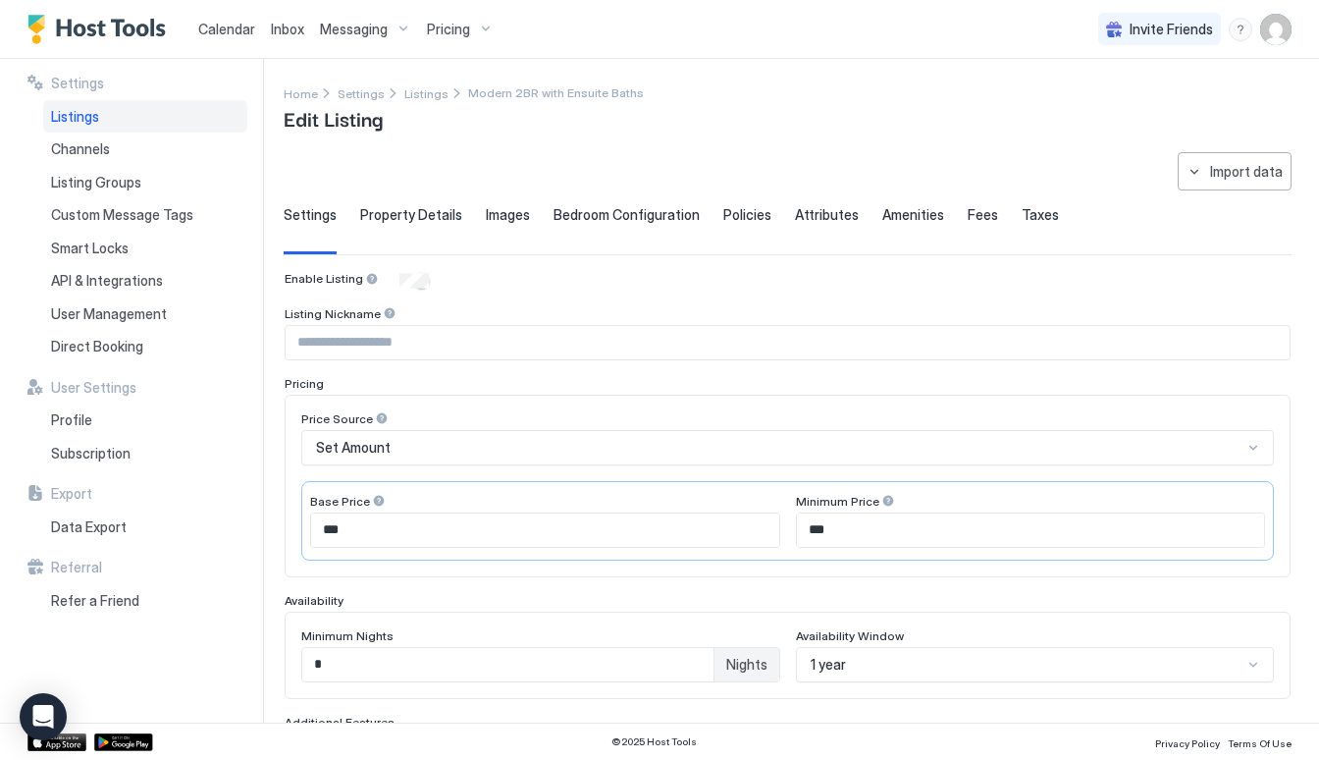
click at [548, 457] on div "Set Amount" at bounding box center [787, 447] width 972 height 35
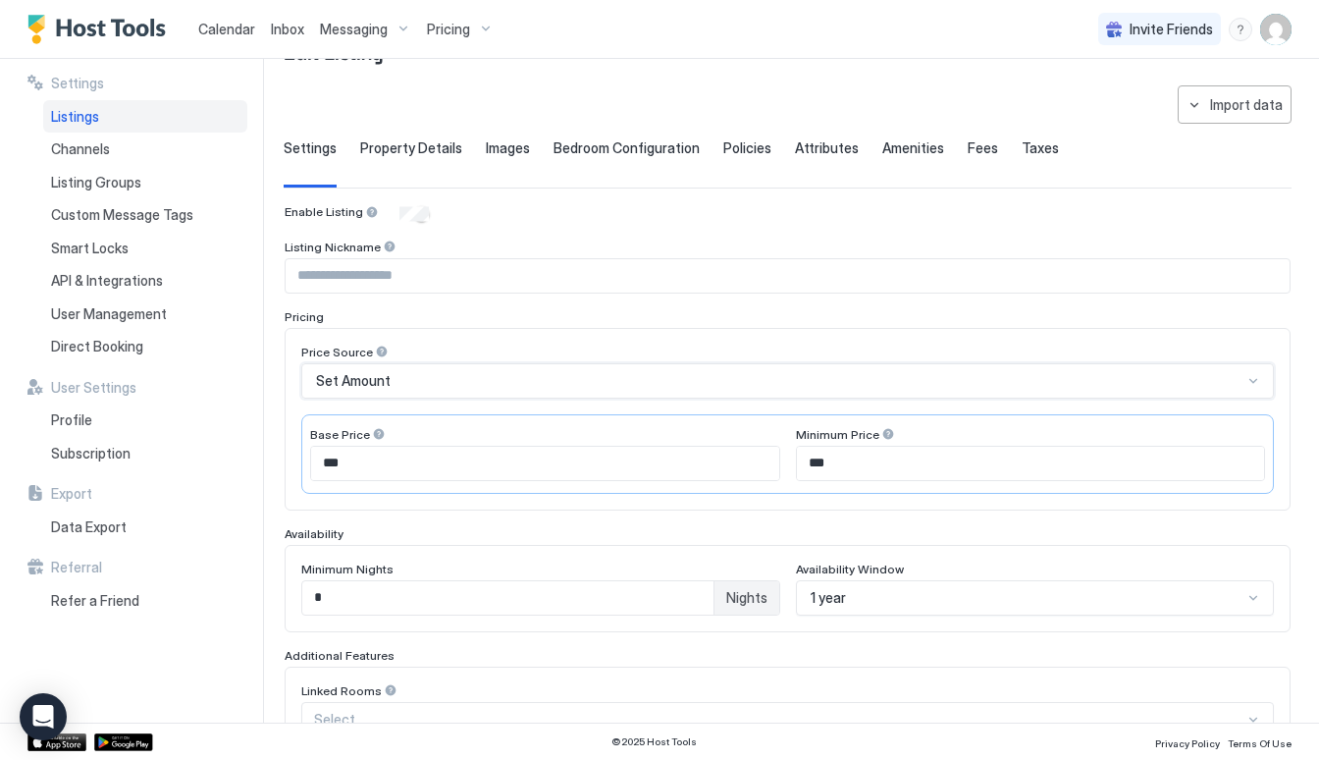
scroll to position [53, 0]
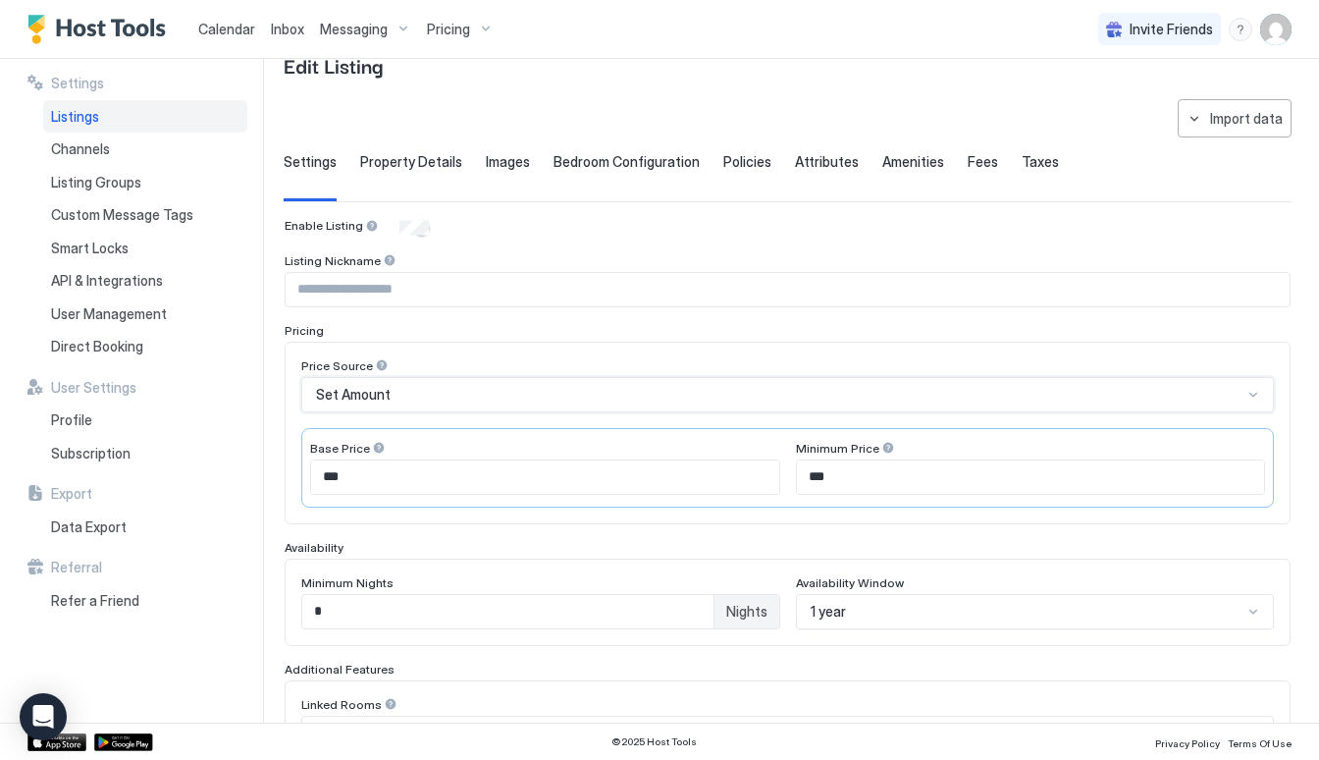
click at [944, 159] on div "Settings Property Details Images Bedroom Configuration Policies Attributes Amen…" at bounding box center [788, 177] width 1008 height 48
click at [968, 162] on span "Fees" at bounding box center [983, 162] width 30 height 18
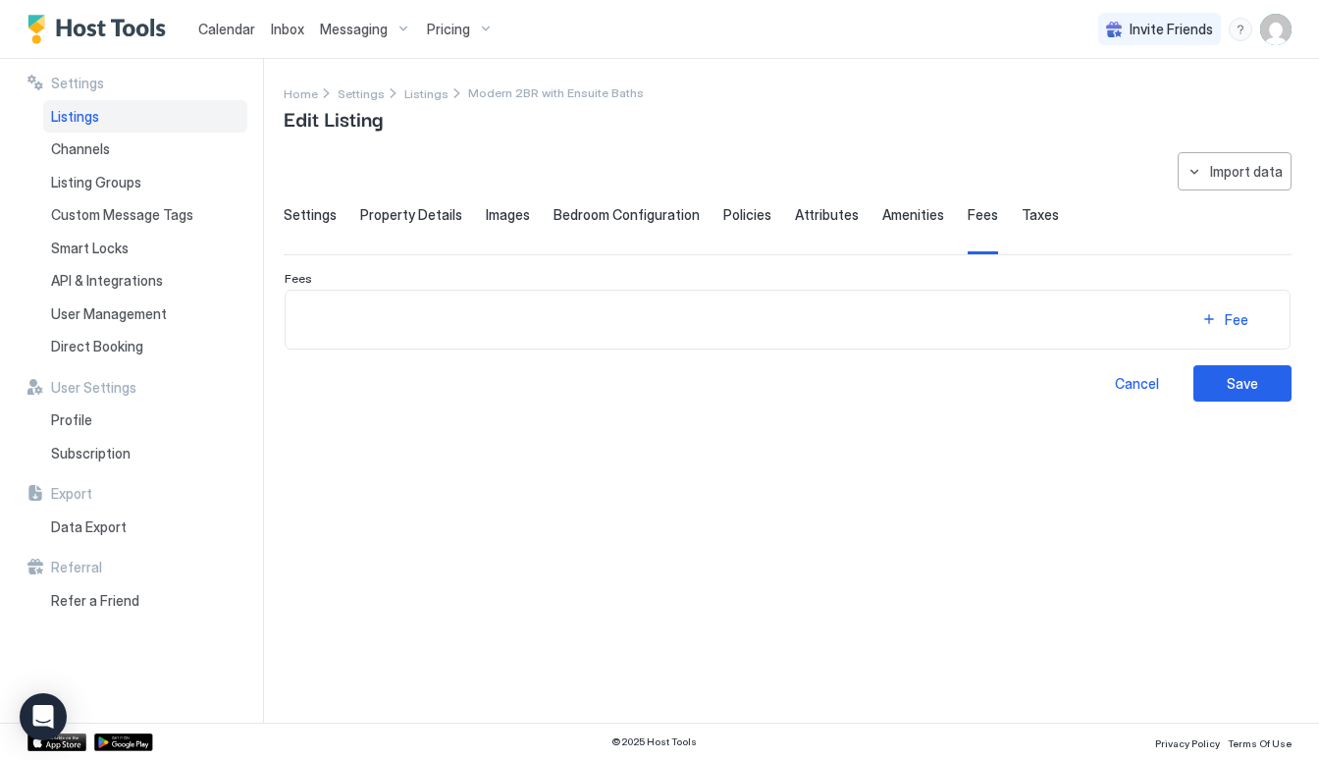
scroll to position [0, 0]
click at [1232, 310] on div "Fee" at bounding box center [1237, 319] width 24 height 21
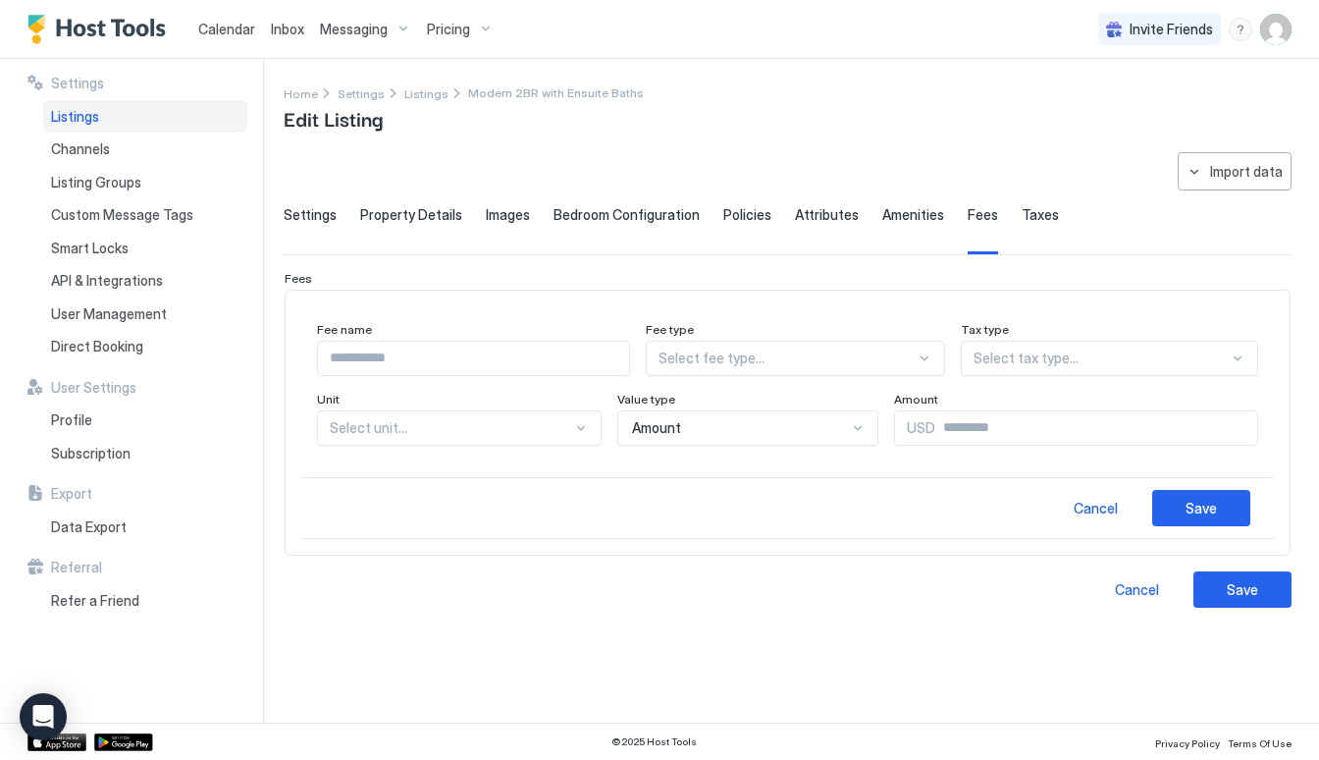
click at [484, 363] on input "Input Field" at bounding box center [473, 357] width 311 height 33
type input "**********"
click at [520, 324] on div "Fee name" at bounding box center [473, 331] width 313 height 19
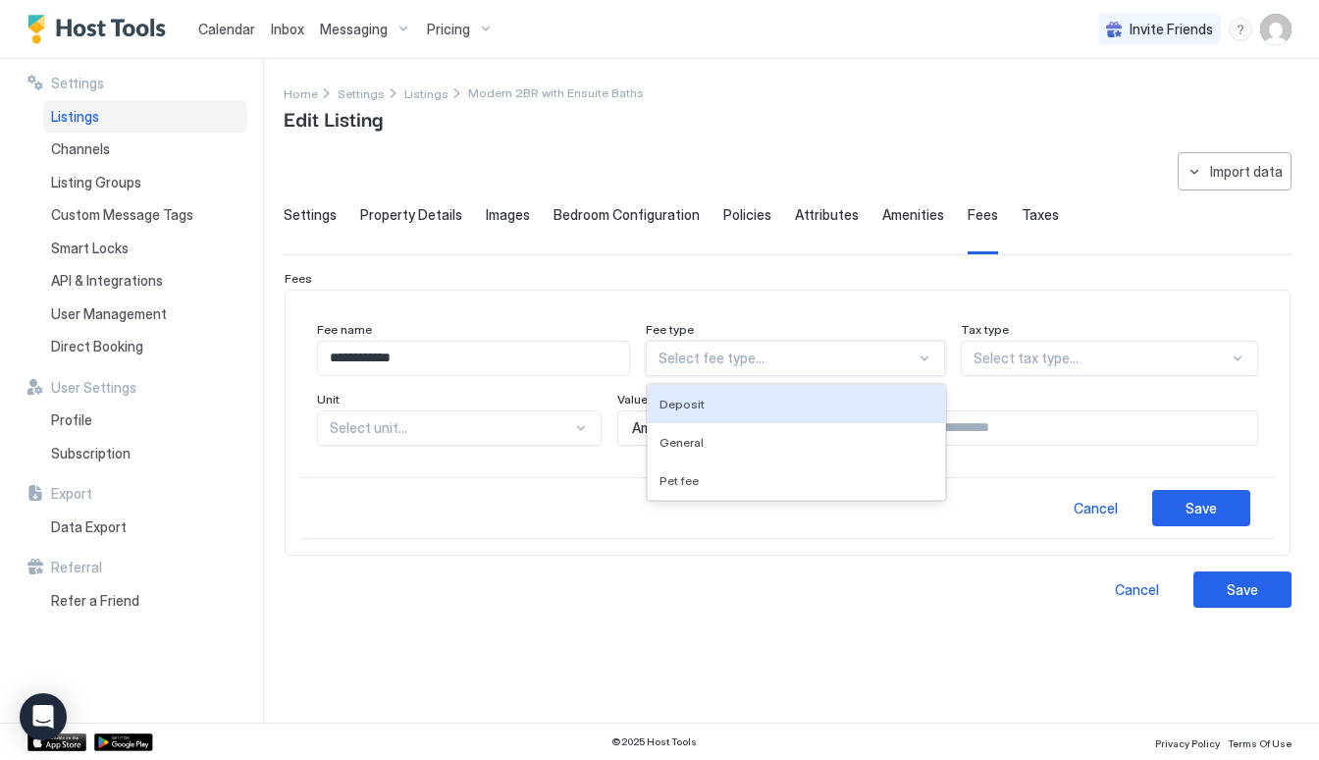
click at [769, 358] on div "Select fee type..." at bounding box center [786, 358] width 256 height 18
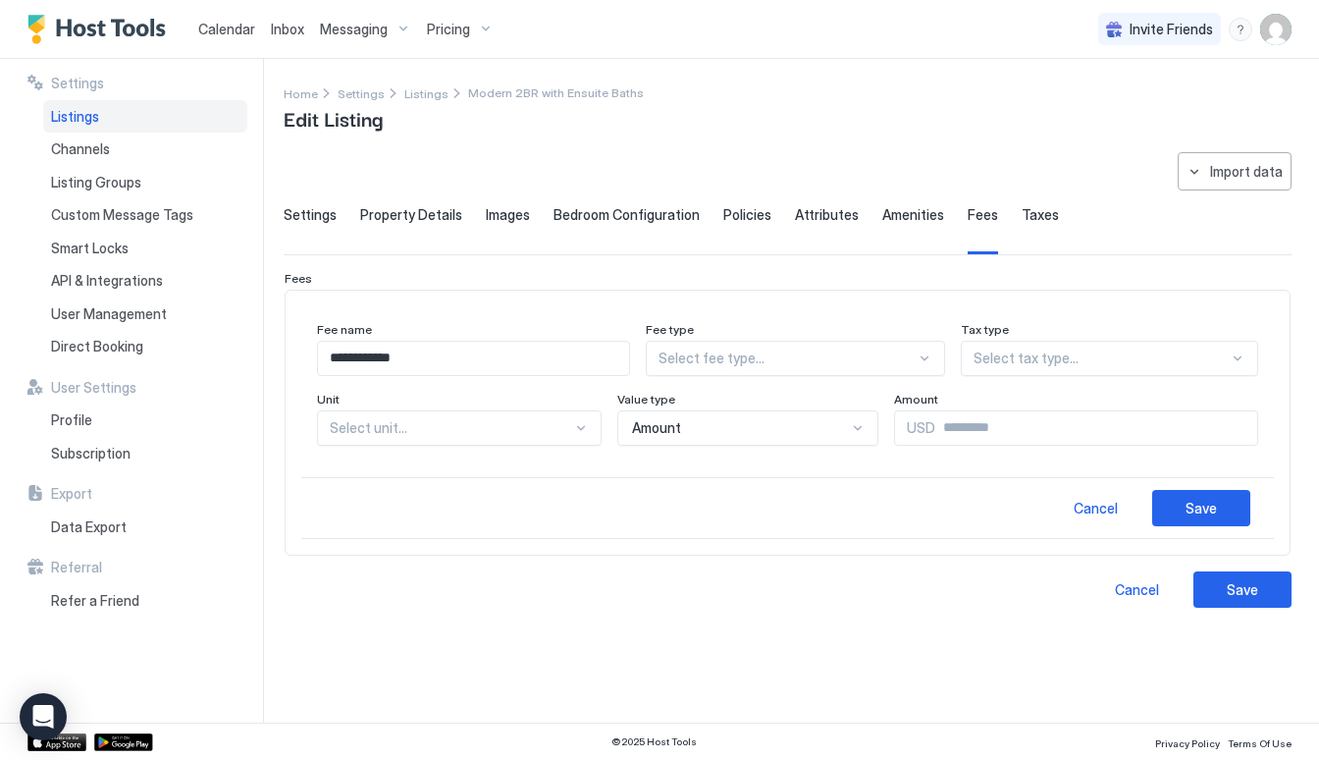
click at [746, 324] on div "Fee type" at bounding box center [795, 331] width 298 height 19
click at [1048, 364] on div "Select tax type..." at bounding box center [1100, 358] width 255 height 18
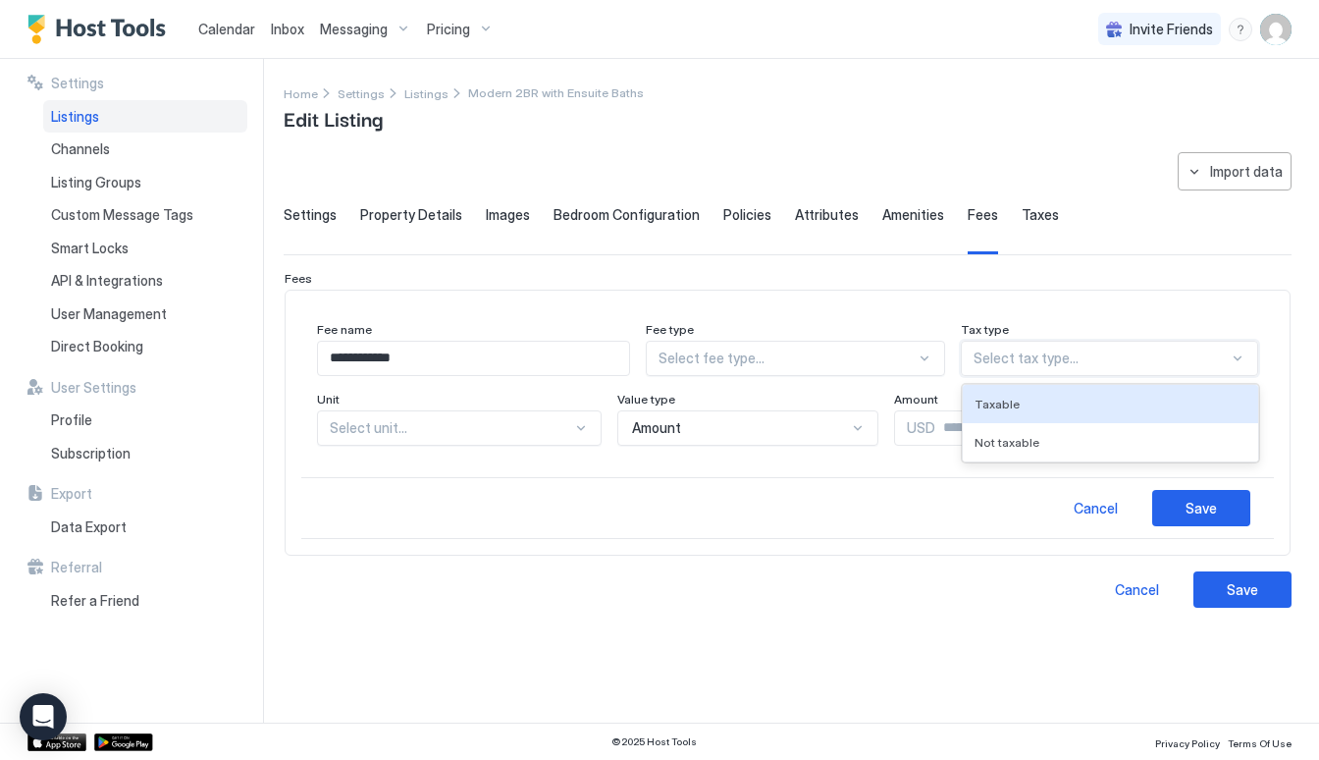
click at [1048, 364] on div "Select tax type..." at bounding box center [1100, 358] width 255 height 18
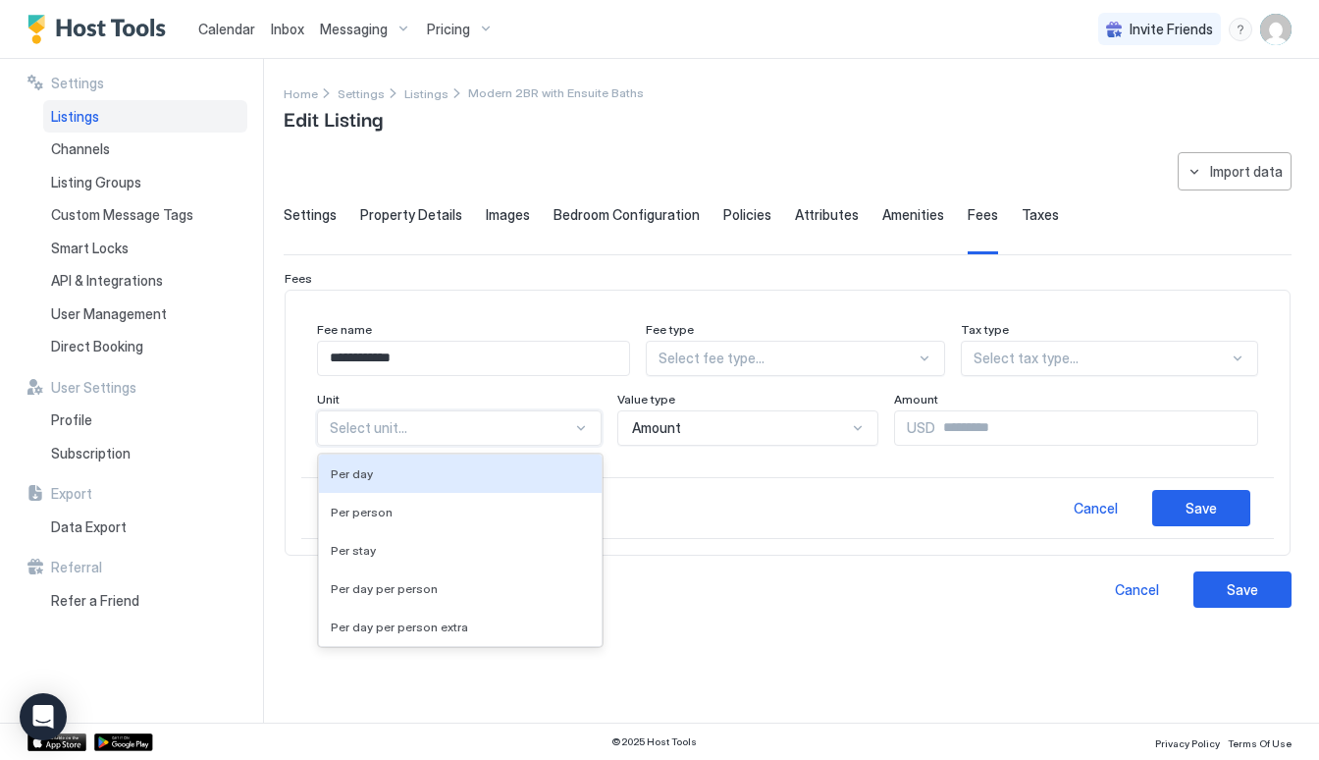
click at [415, 419] on div at bounding box center [451, 428] width 242 height 18
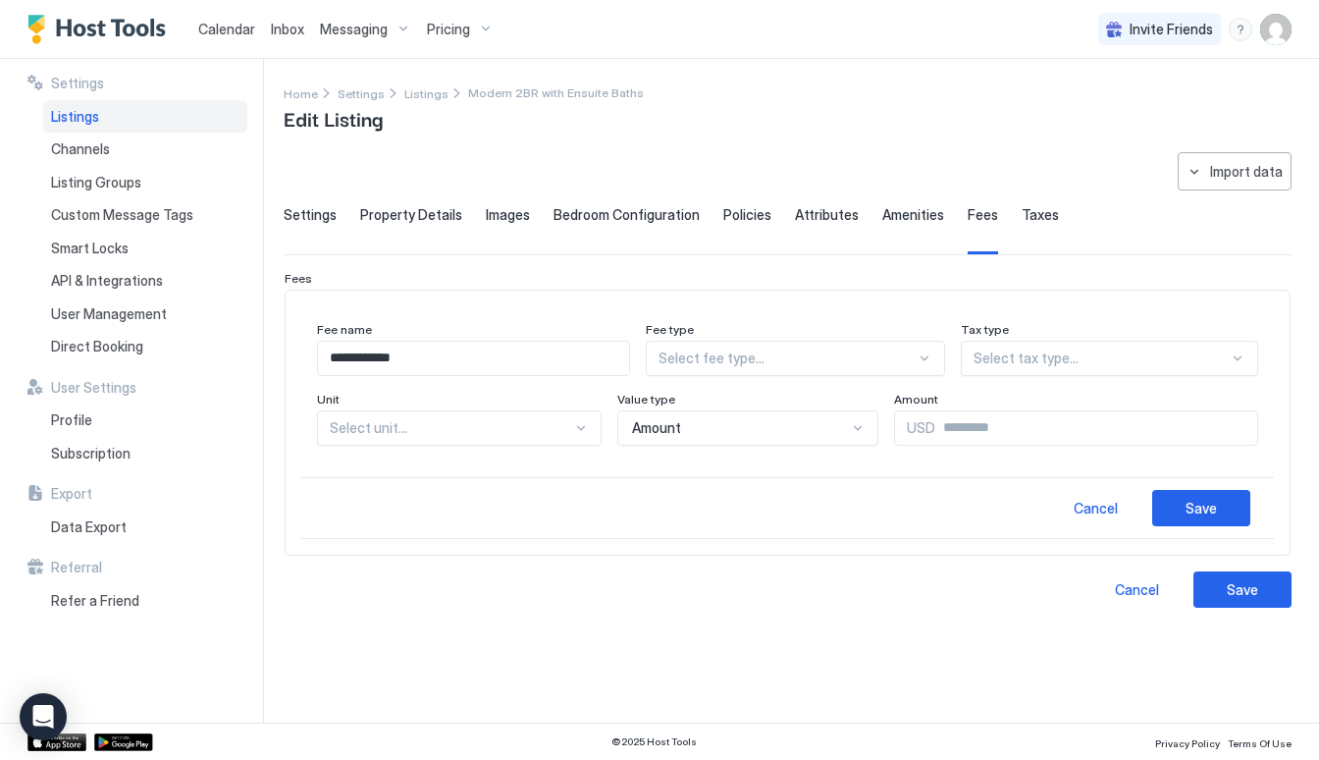
click at [633, 311] on div "**********" at bounding box center [787, 391] width 972 height 171
click at [959, 424] on input "Input Field" at bounding box center [1096, 427] width 322 height 33
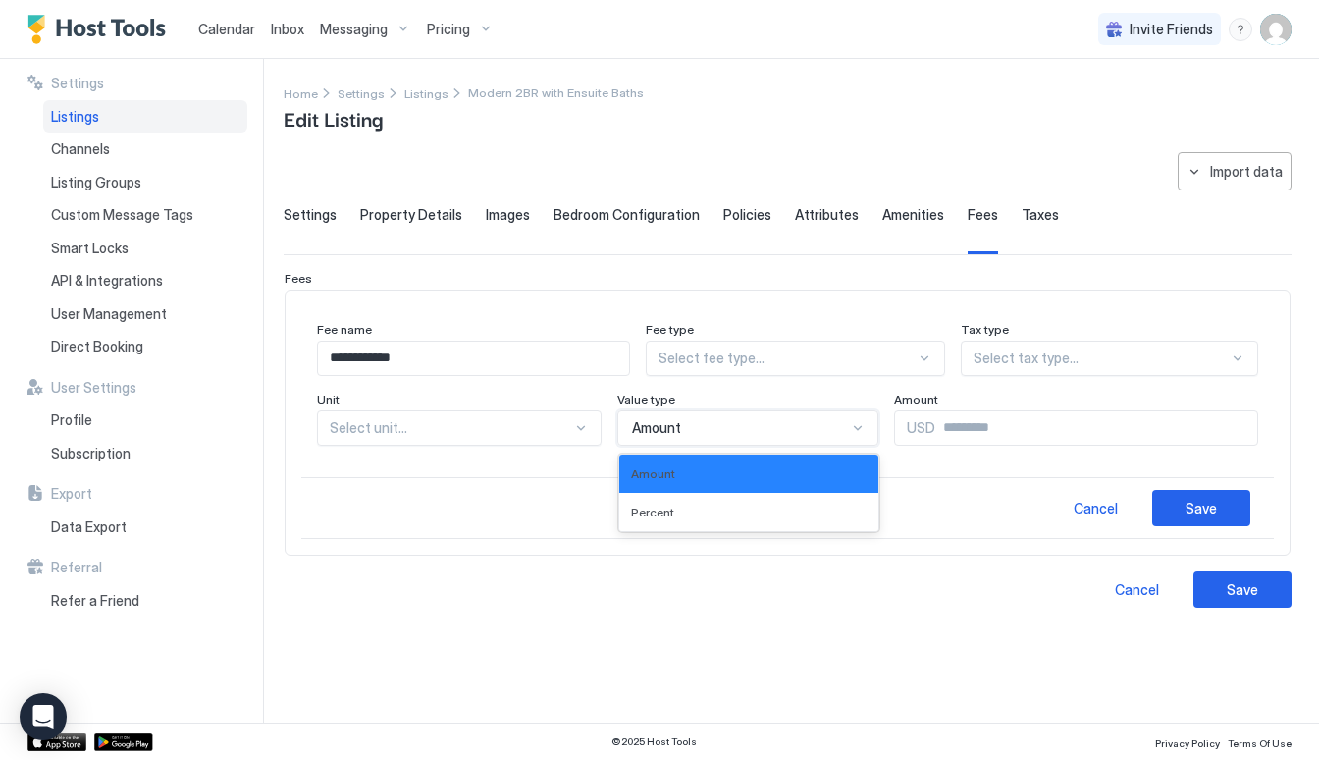
click at [744, 419] on div "Amount" at bounding box center [739, 428] width 214 height 18
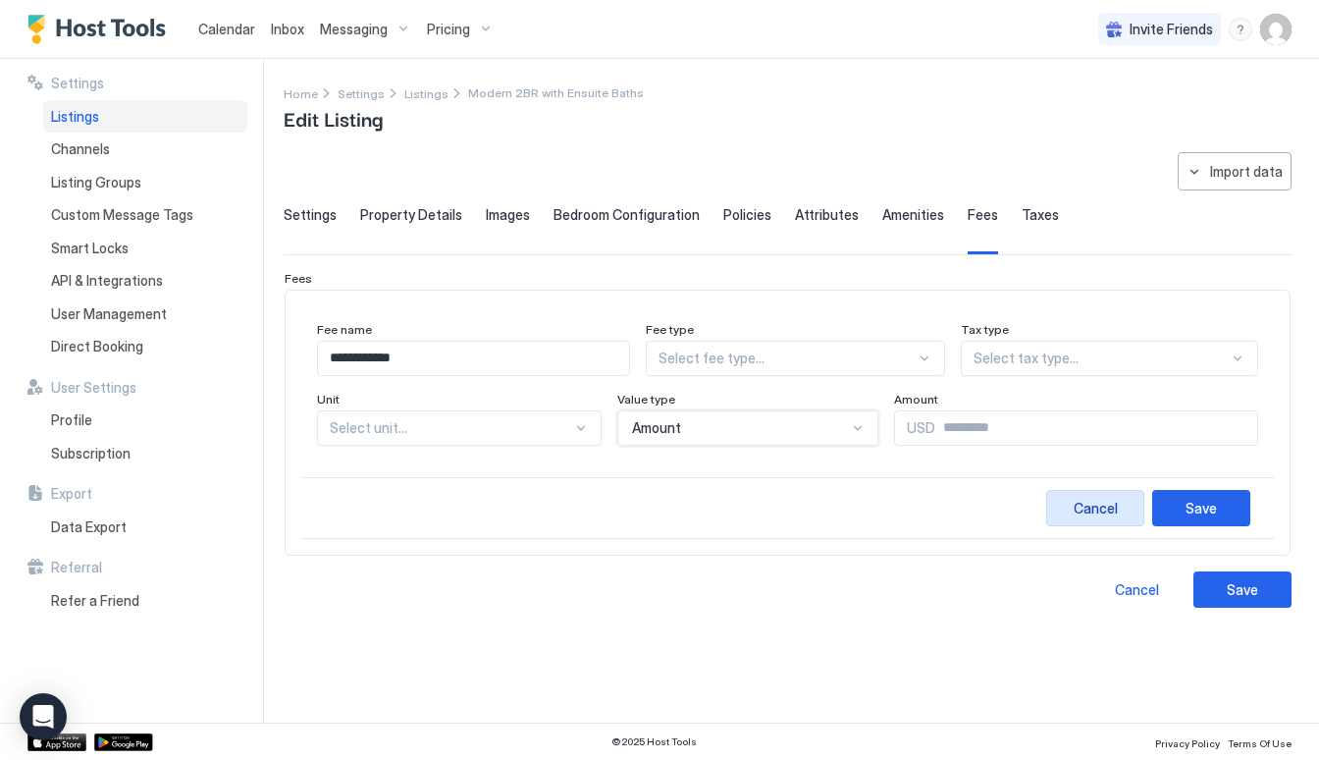
click at [1107, 511] on div "Cancel" at bounding box center [1096, 508] width 44 height 21
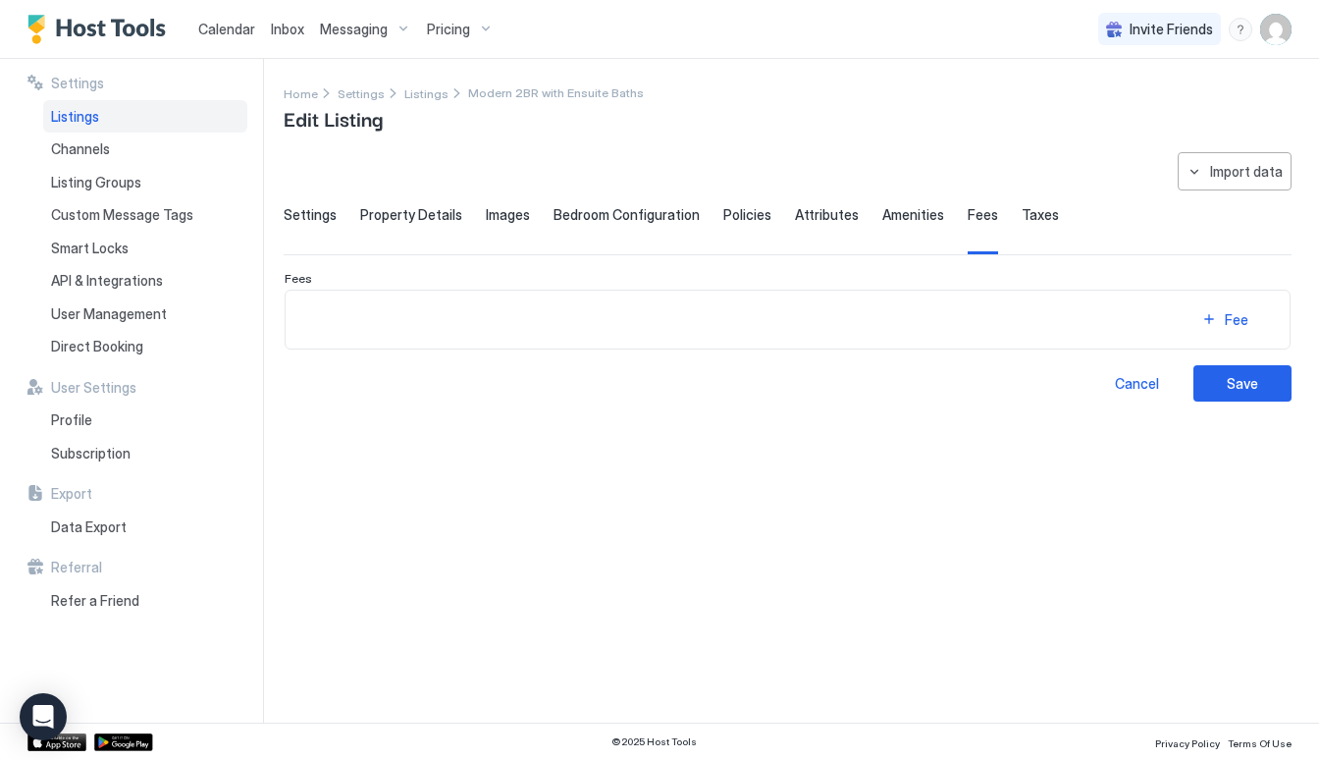
click at [302, 210] on span "Settings" at bounding box center [310, 215] width 53 height 18
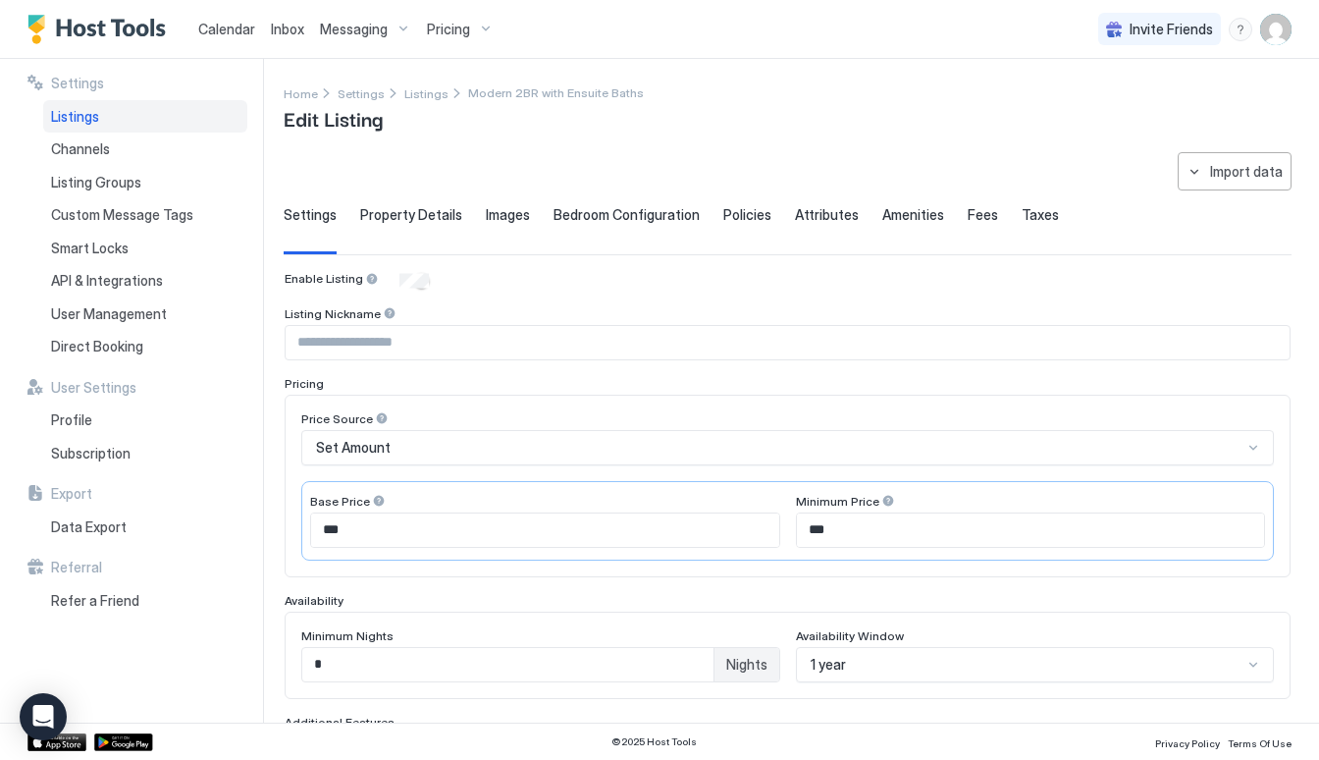
click at [379, 417] on div at bounding box center [382, 418] width 14 height 14
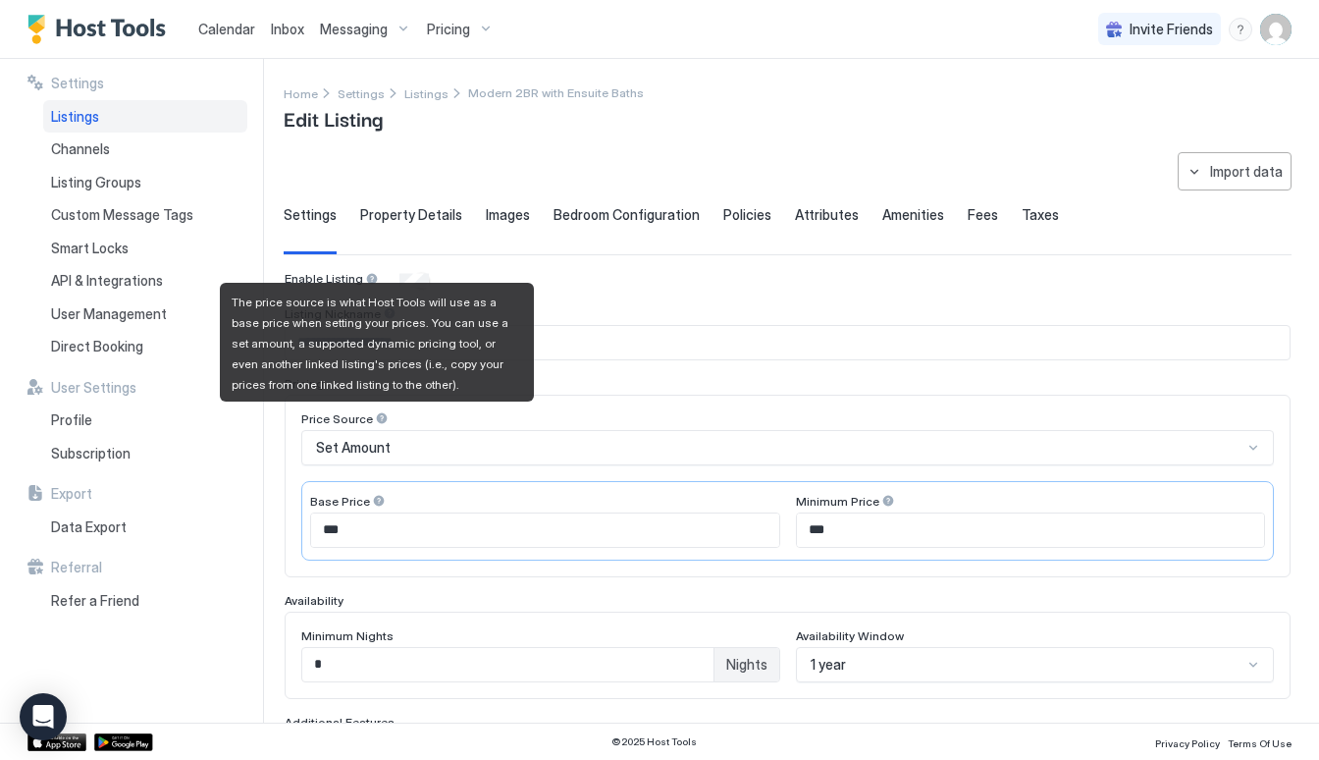
click at [379, 417] on div at bounding box center [382, 418] width 14 height 14
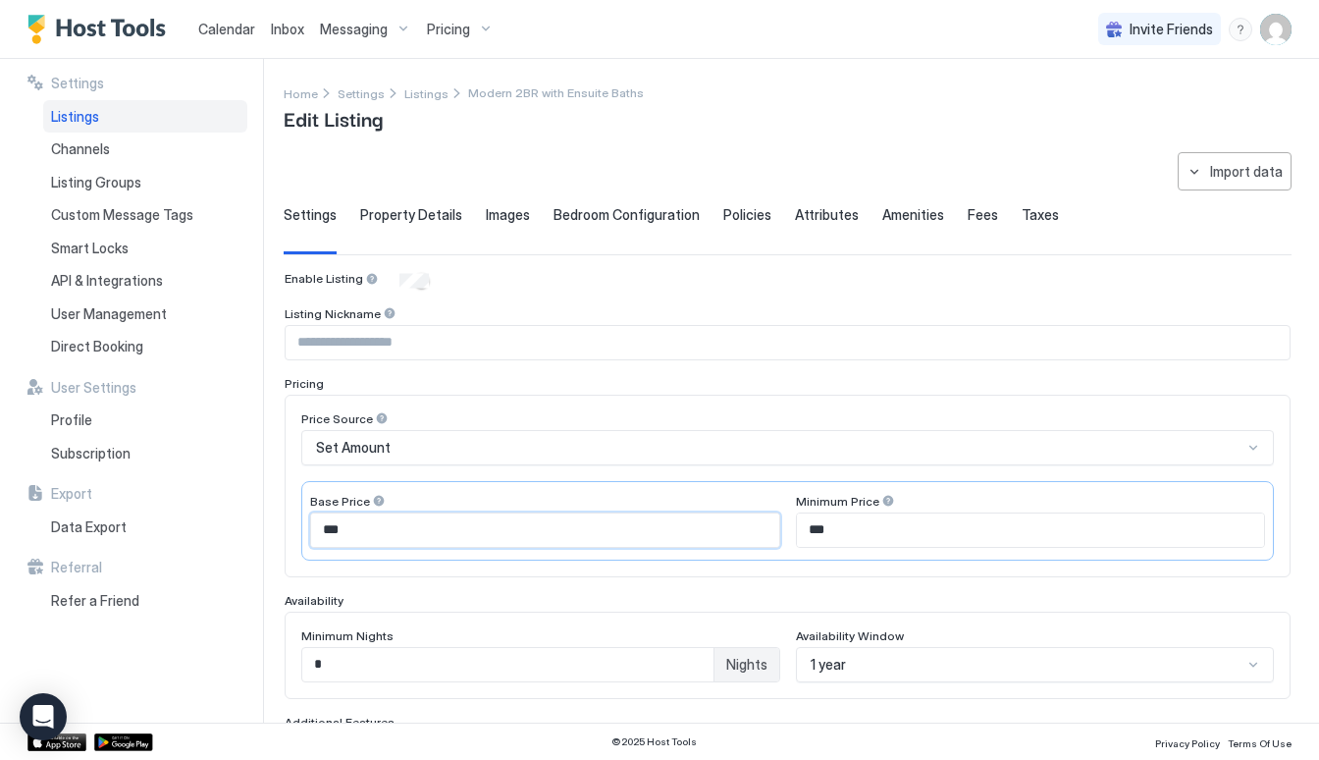
click at [409, 517] on input "***" at bounding box center [545, 529] width 468 height 33
click at [372, 496] on div at bounding box center [379, 501] width 14 height 14
click at [377, 503] on div at bounding box center [379, 501] width 14 height 14
click at [384, 530] on input "***" at bounding box center [545, 529] width 468 height 33
click at [384, 531] on input "***" at bounding box center [545, 529] width 468 height 33
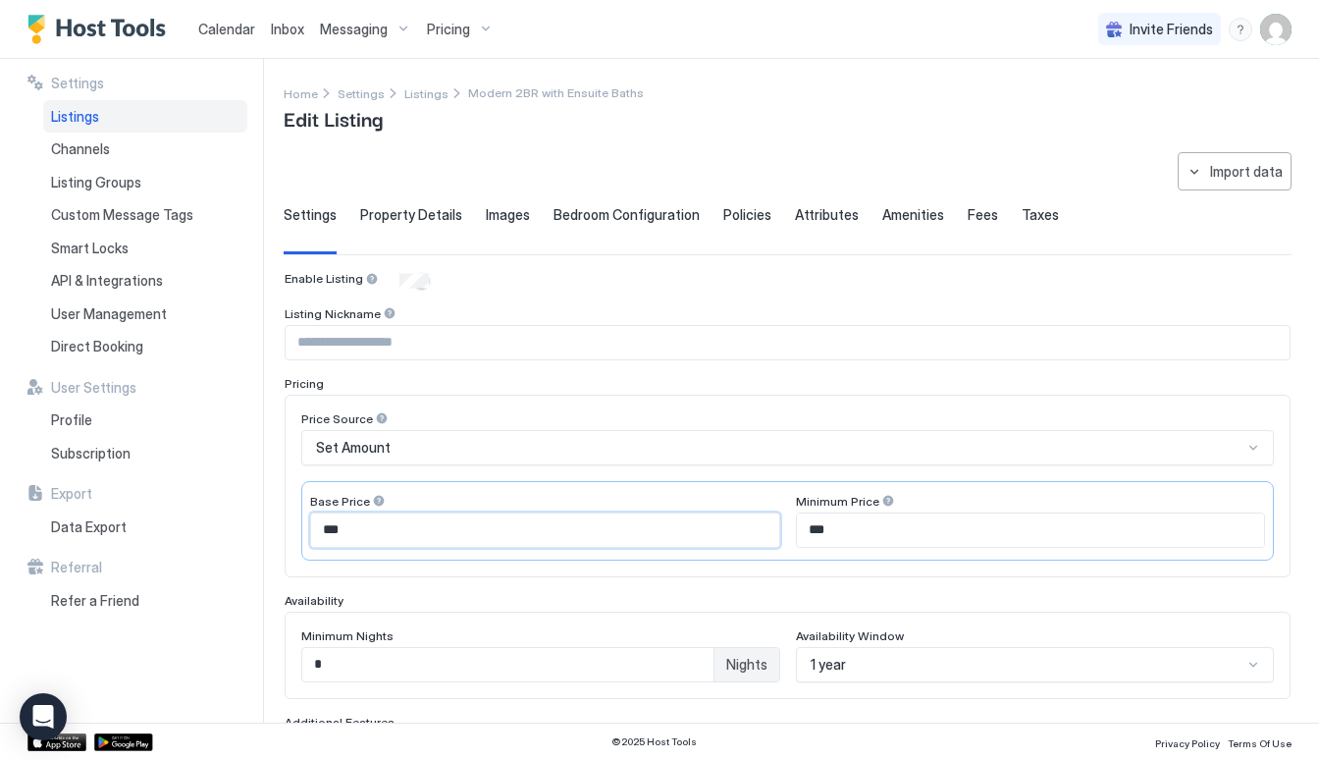
scroll to position [-1, 0]
click at [446, 30] on span "Pricing" at bounding box center [448, 30] width 43 height 18
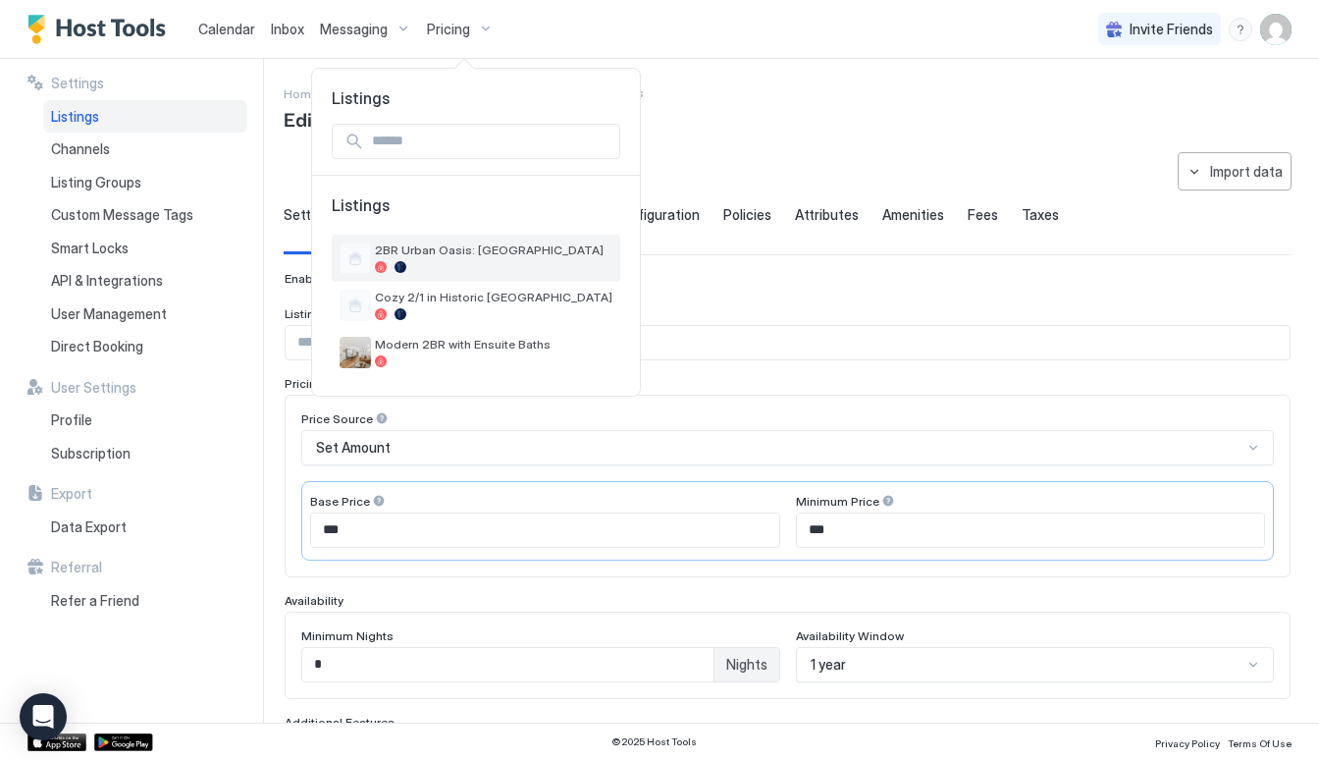
click at [408, 252] on span "2BR Urban Oasis: [GEOGRAPHIC_DATA]" at bounding box center [493, 249] width 237 height 15
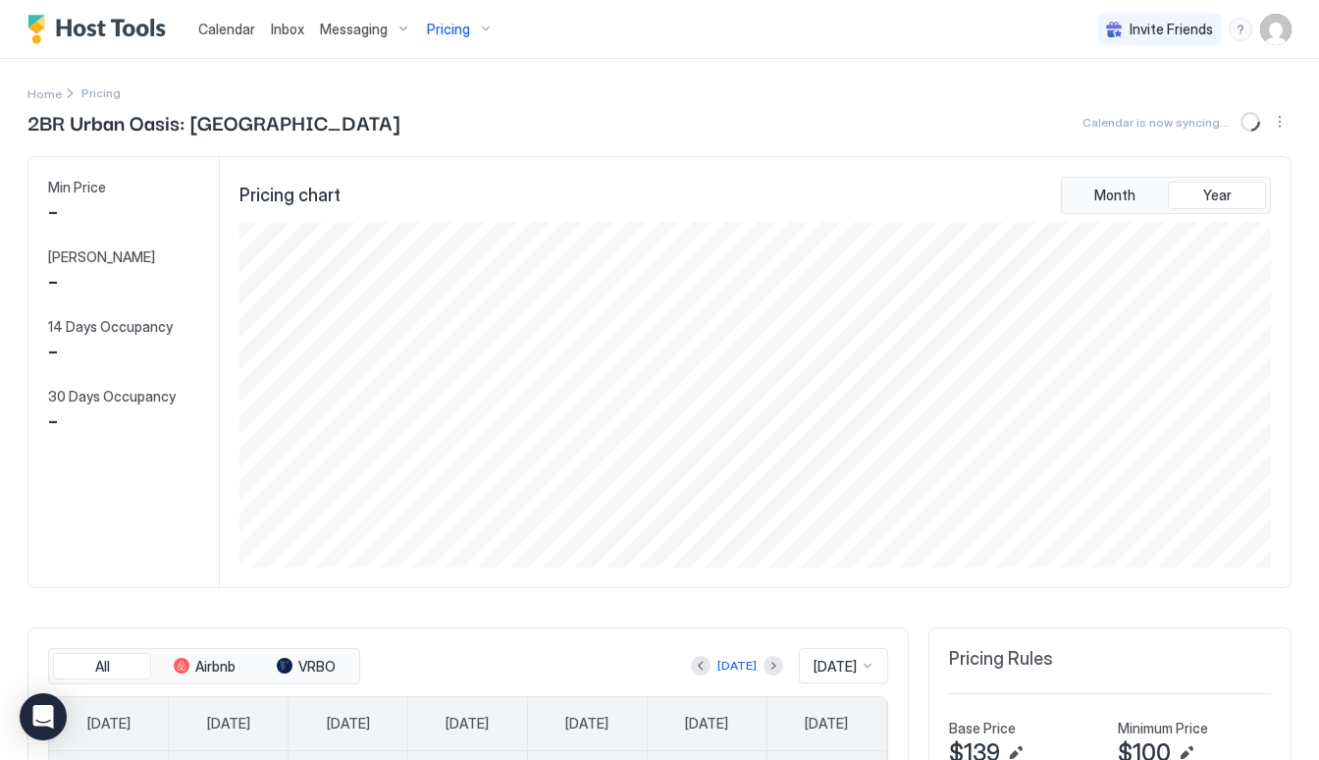
scroll to position [345, 1035]
click at [440, 23] on span "Pricing" at bounding box center [448, 30] width 43 height 18
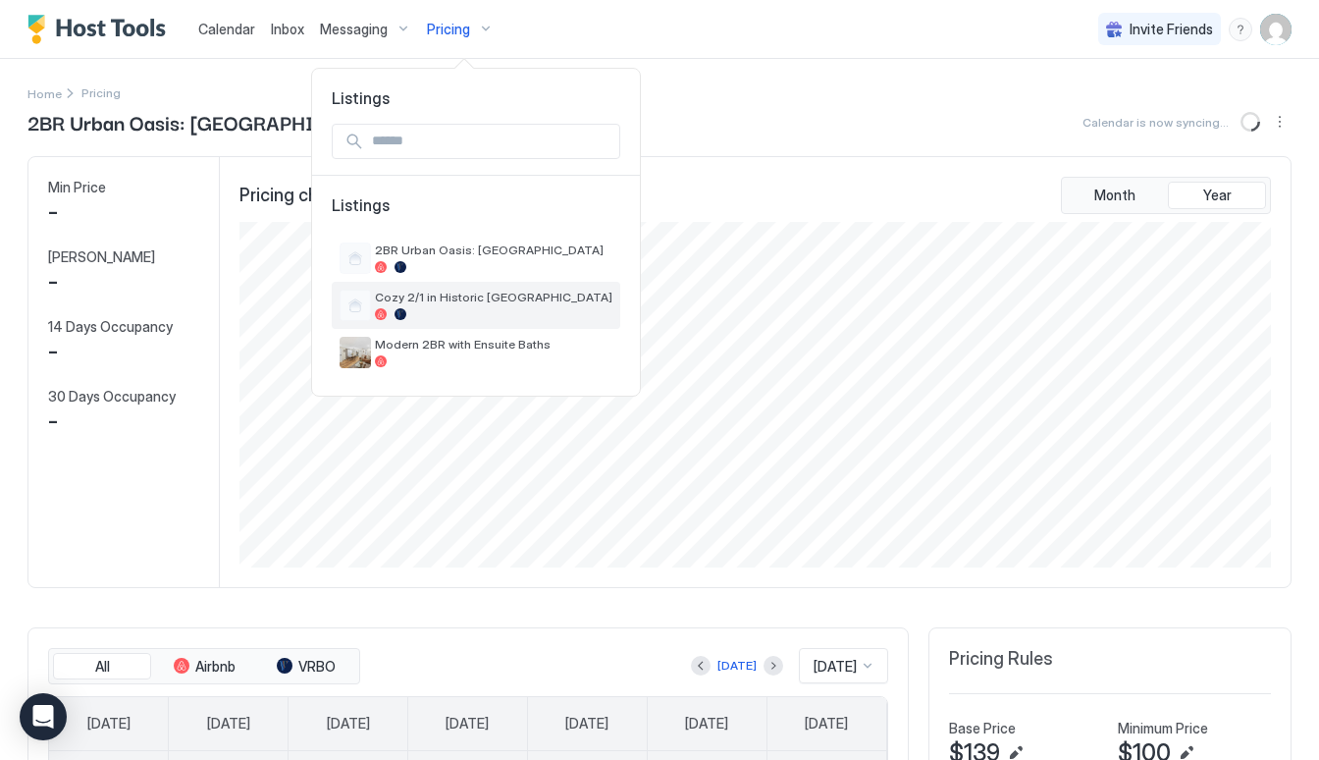
click at [447, 291] on span "Cozy 2/1 in Historic [GEOGRAPHIC_DATA]" at bounding box center [493, 296] width 237 height 15
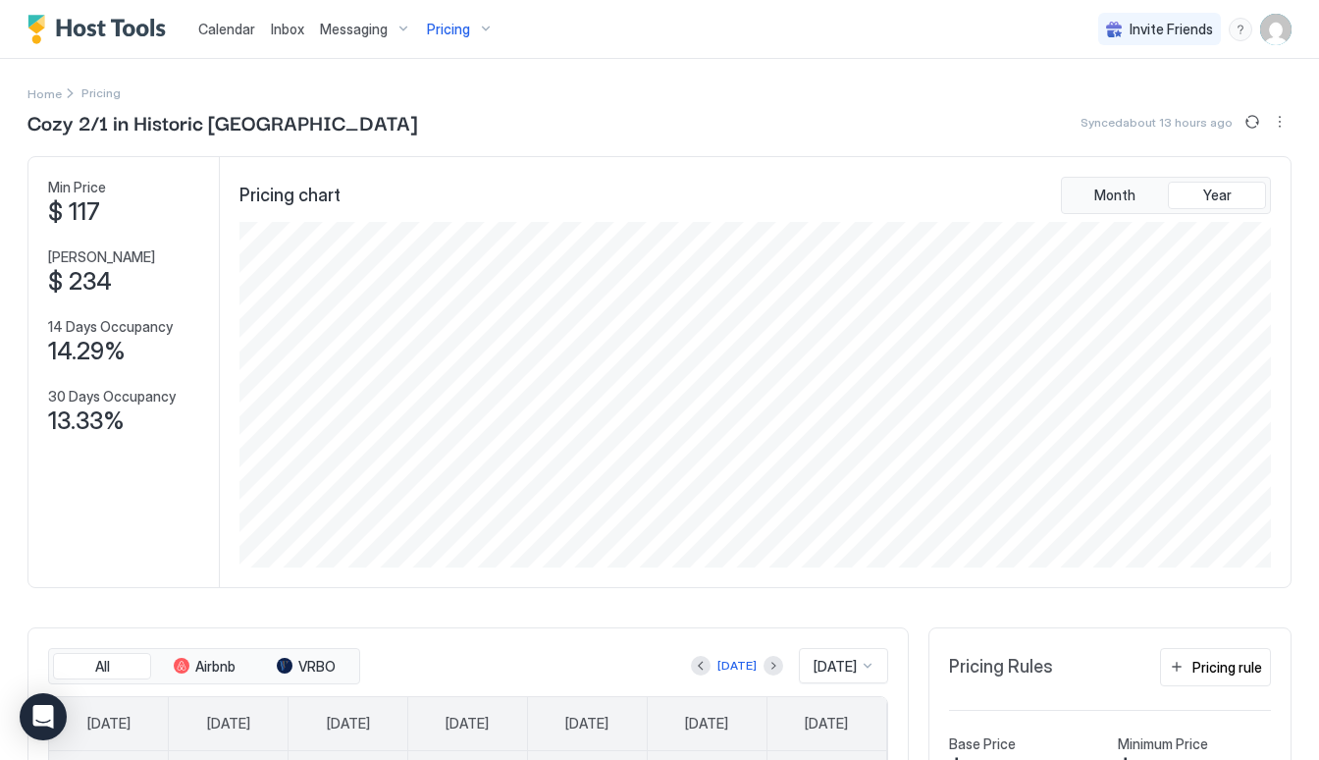
click at [444, 40] on div "Pricing" at bounding box center [460, 29] width 82 height 33
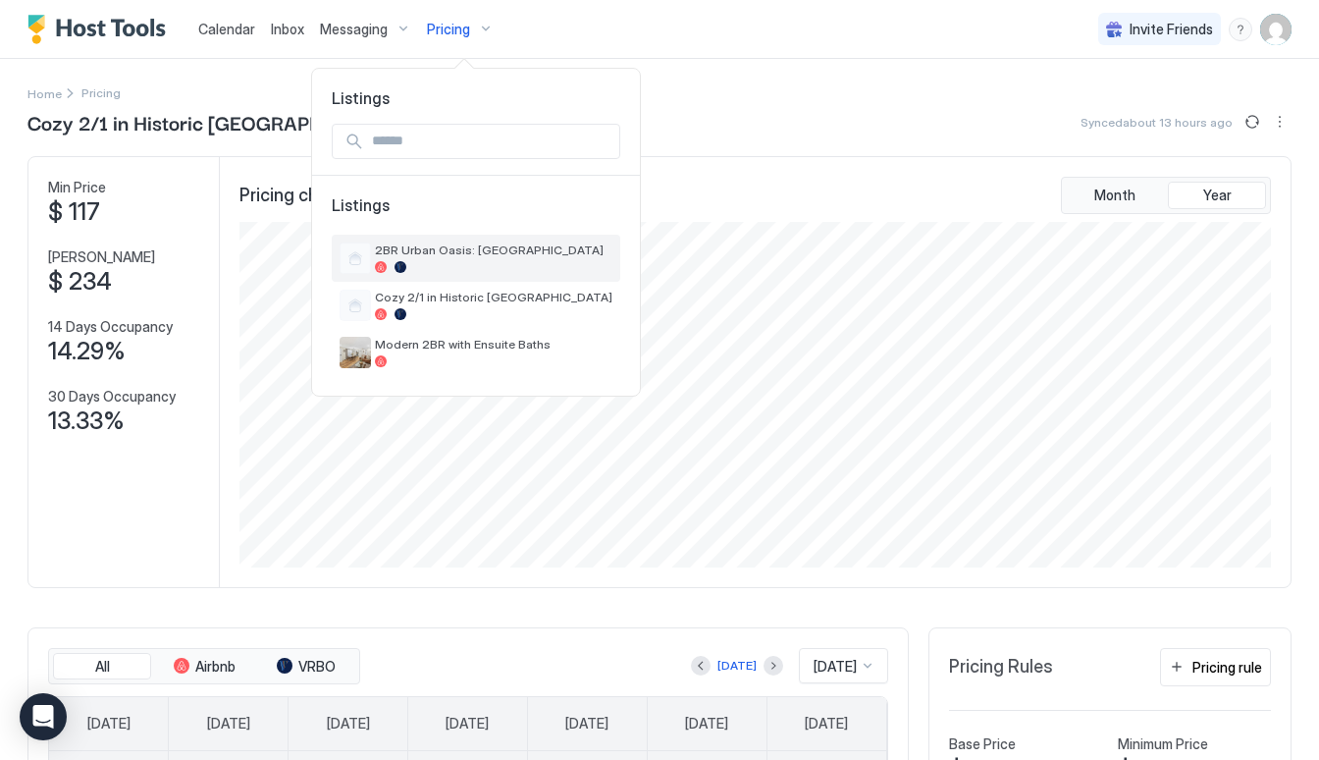
click at [466, 253] on span "2BR Urban Oasis: [GEOGRAPHIC_DATA]" at bounding box center [493, 249] width 237 height 15
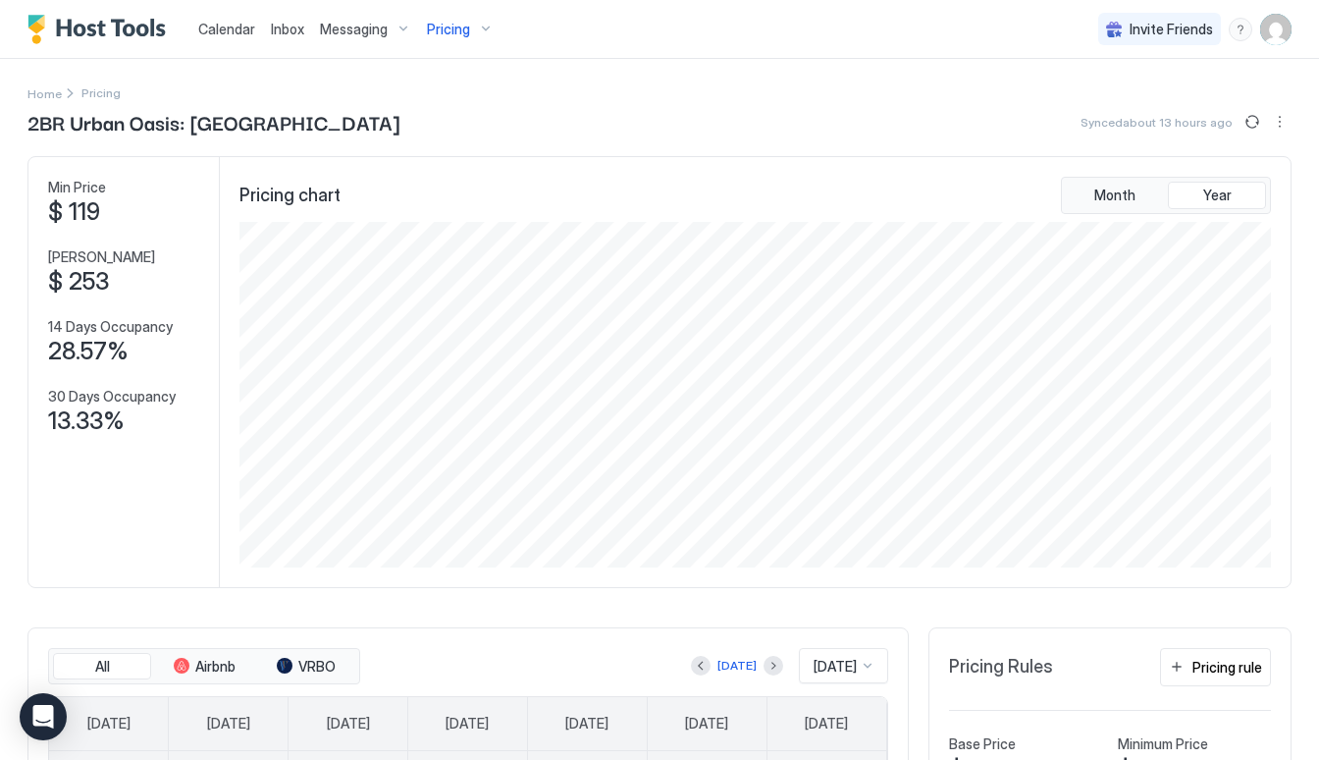
click at [446, 32] on span "Pricing" at bounding box center [448, 30] width 43 height 18
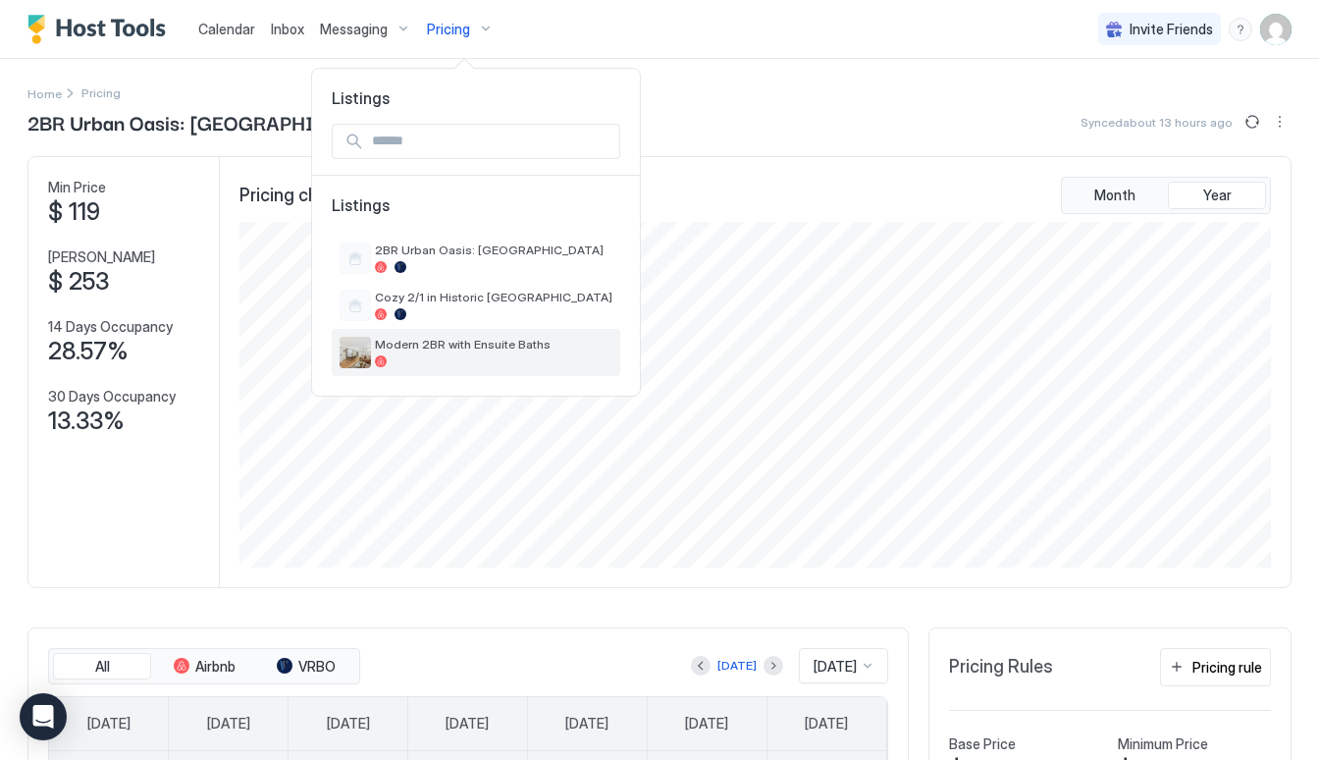
click at [426, 352] on div "Modern 2BR with Ensuite Baths" at bounding box center [493, 352] width 237 height 30
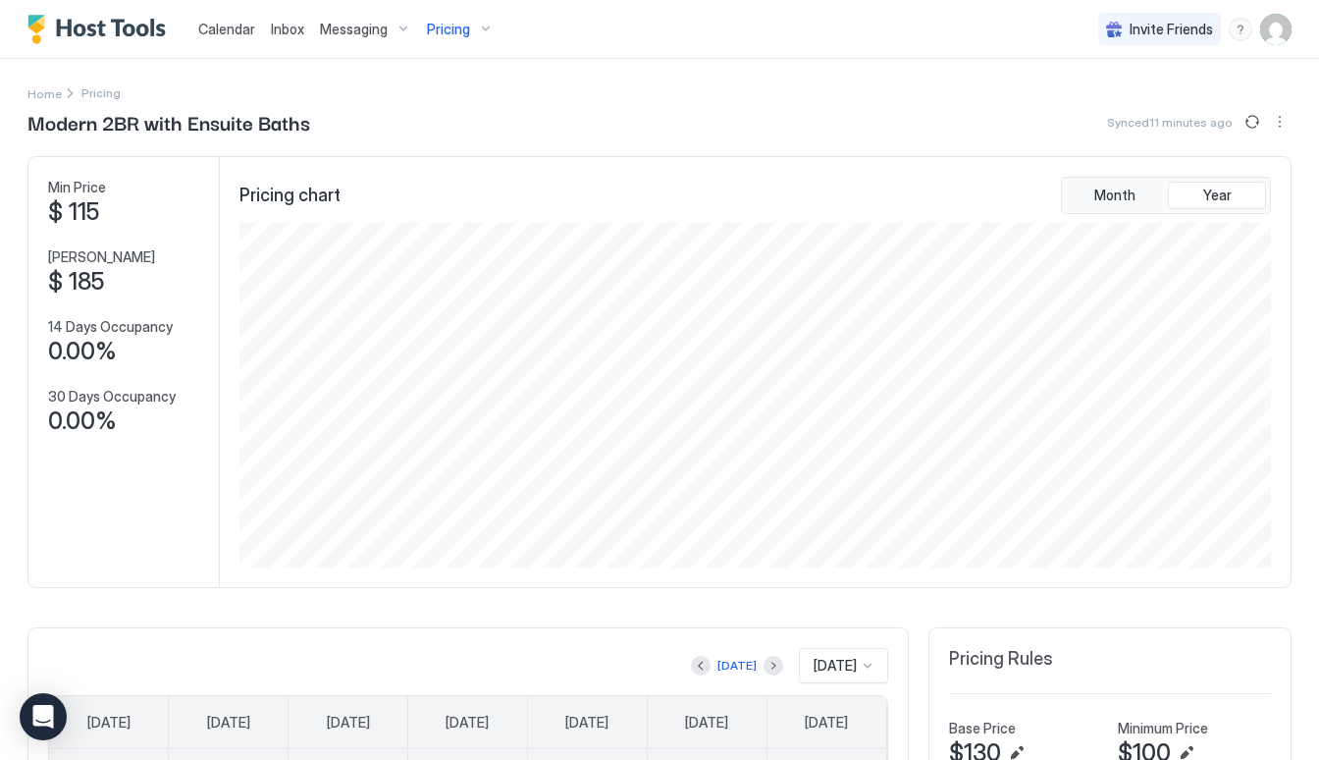
click at [468, 30] on div "Pricing" at bounding box center [460, 29] width 82 height 33
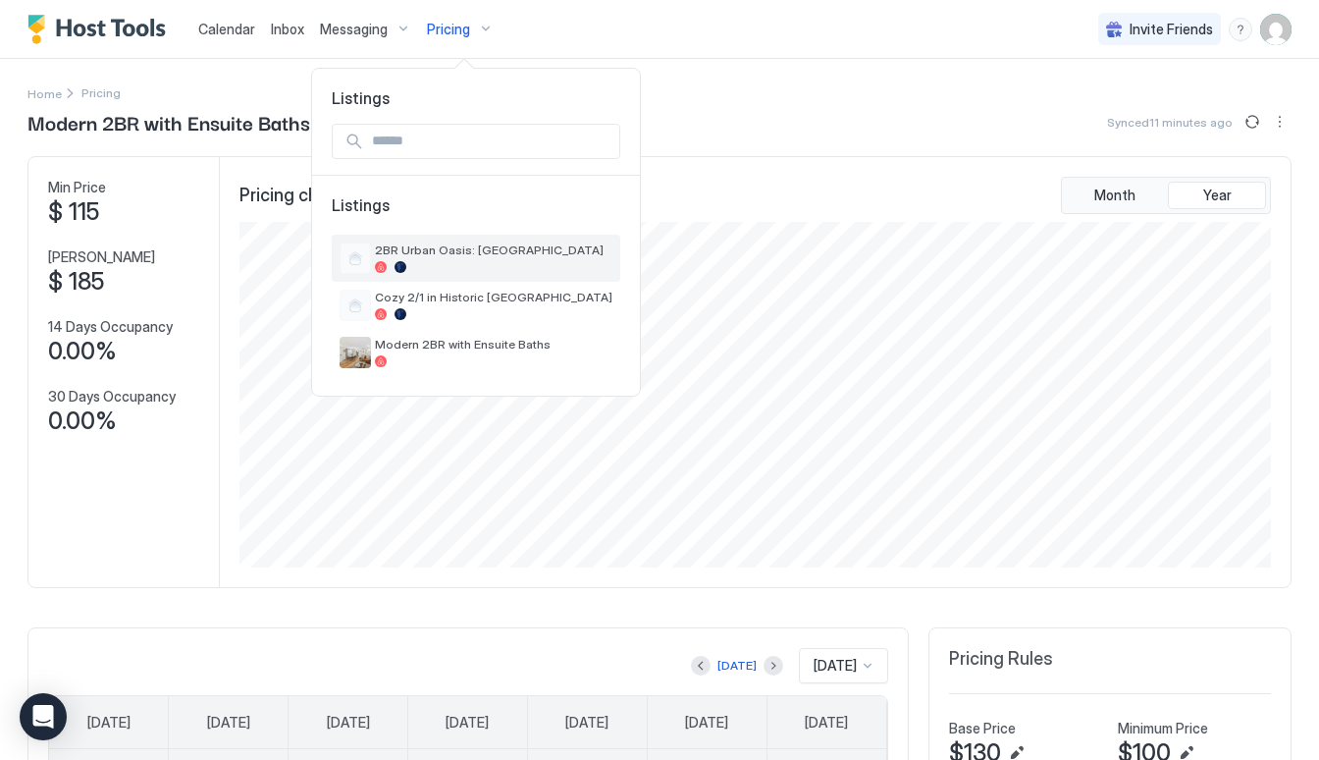
click at [417, 261] on div at bounding box center [493, 267] width 237 height 12
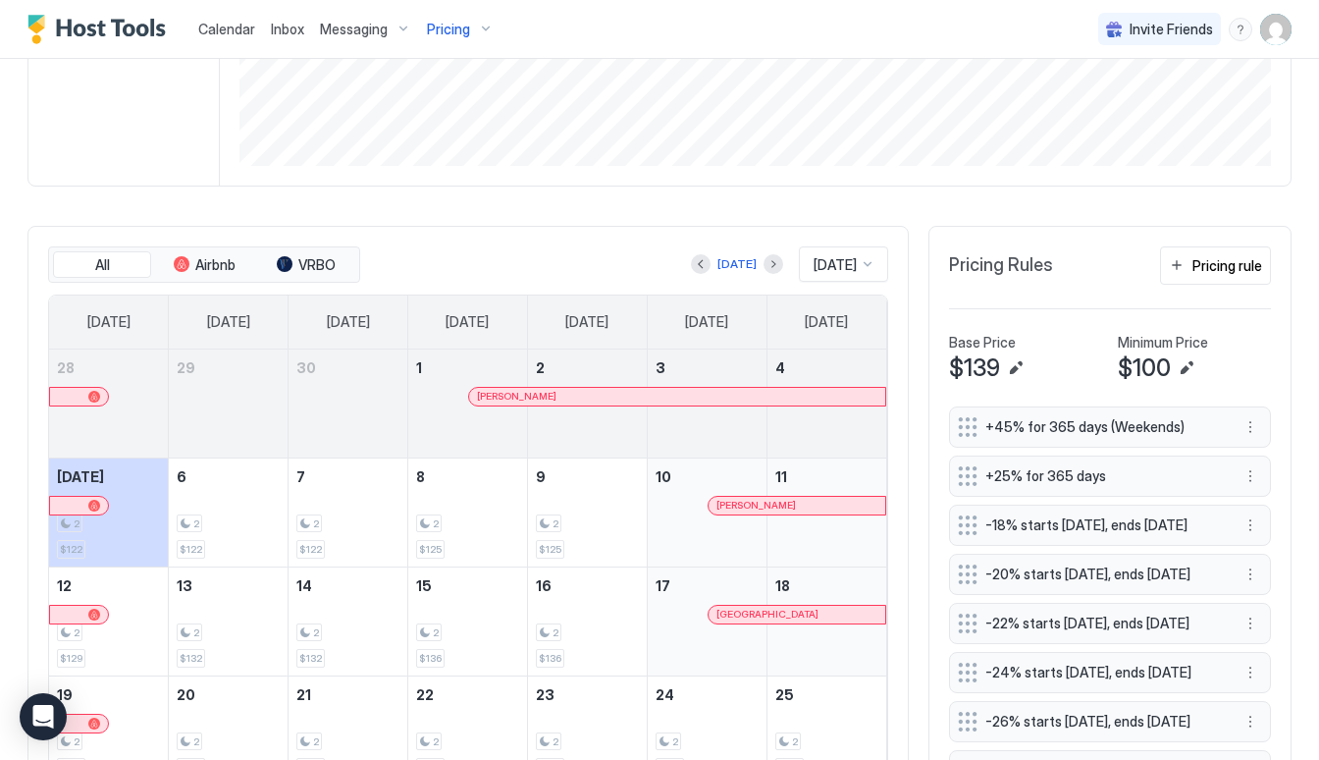
scroll to position [403, 0]
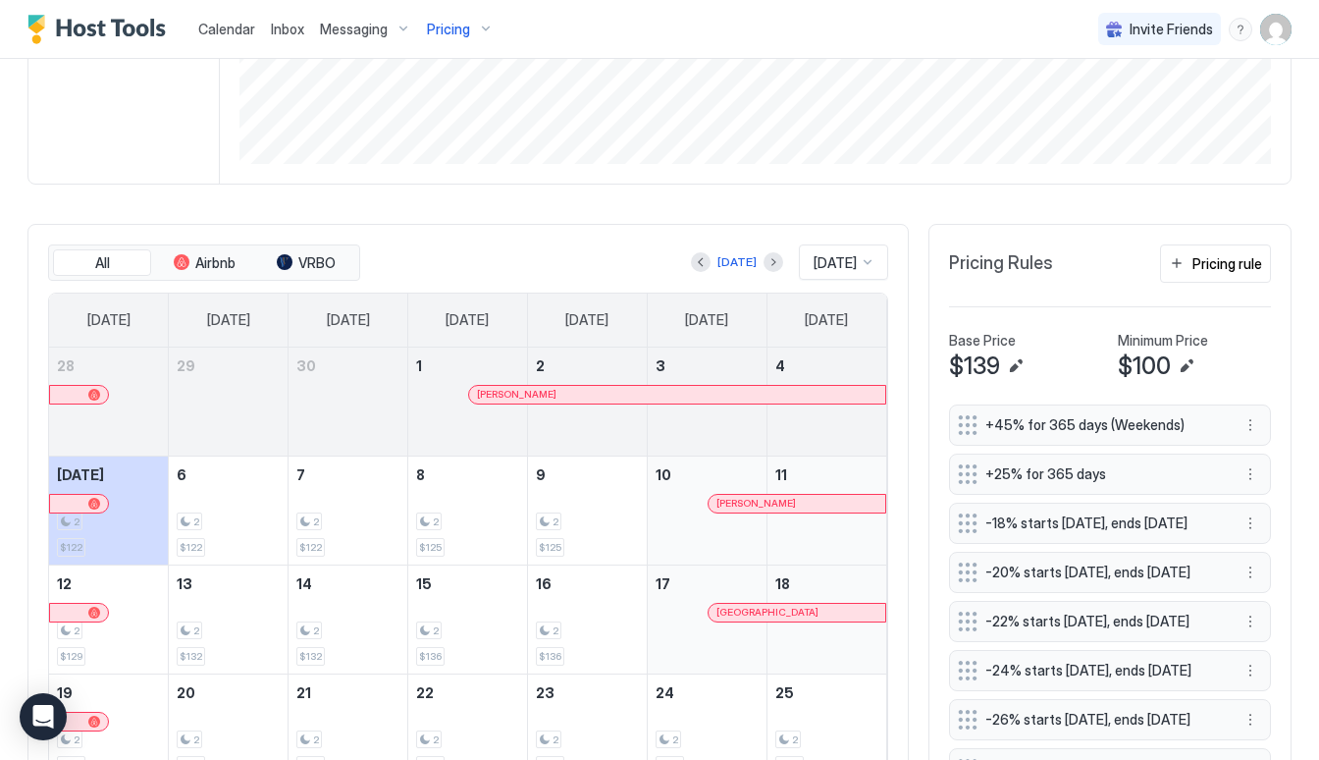
click at [1162, 419] on span "+45% for 365 days (Weekends)" at bounding box center [1102, 425] width 234 height 18
click at [1250, 420] on button "More options" at bounding box center [1250, 425] width 24 height 24
click at [1259, 443] on div "Edit" at bounding box center [1276, 452] width 74 height 31
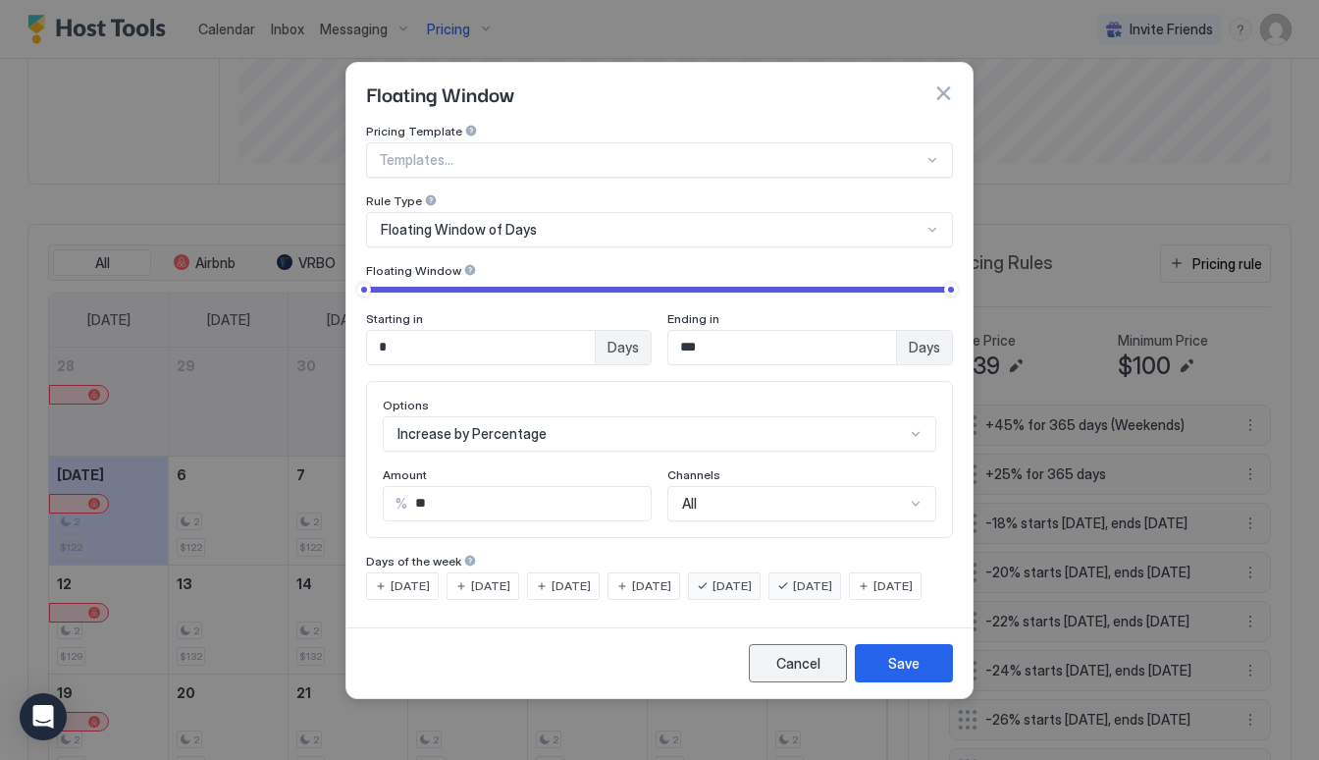
click at [795, 673] on div "Cancel" at bounding box center [798, 663] width 44 height 21
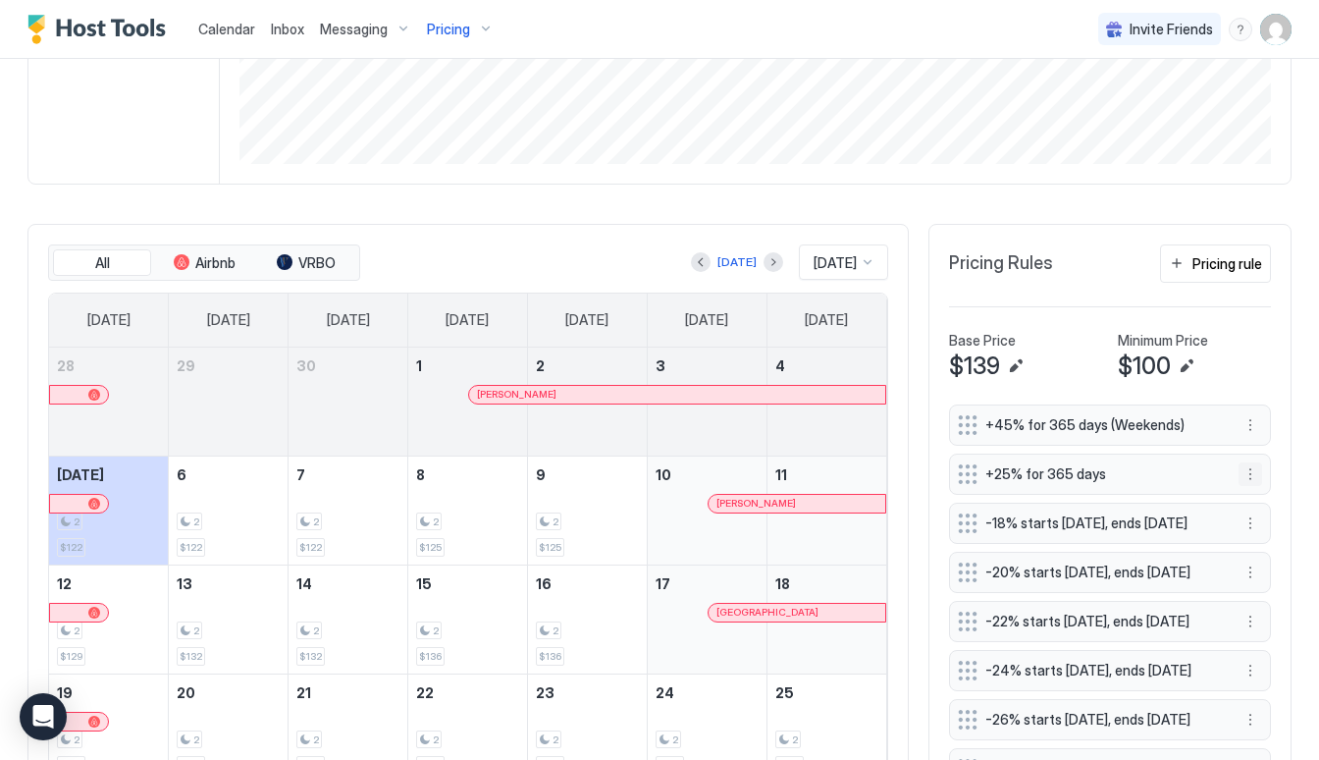
click at [1253, 473] on button "More options" at bounding box center [1250, 474] width 24 height 24
click at [1282, 506] on span "Edit" at bounding box center [1280, 501] width 22 height 15
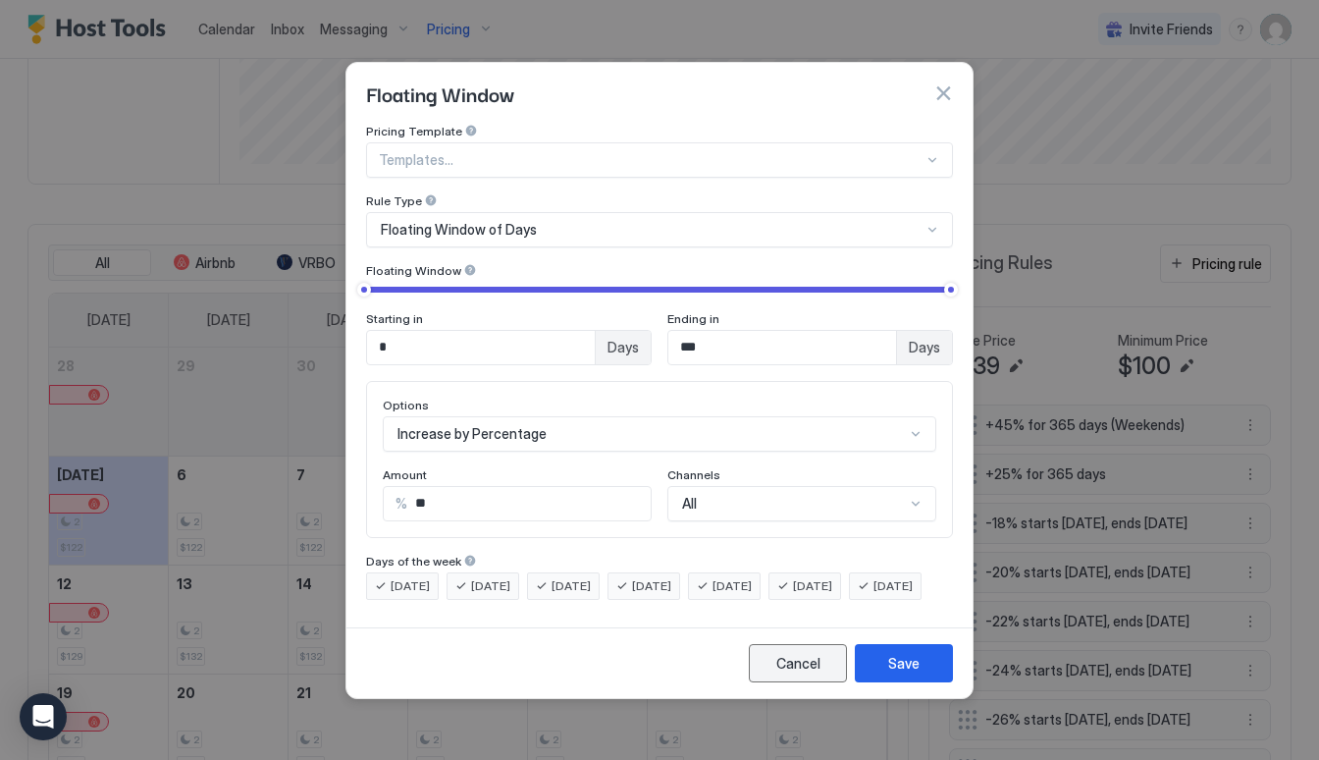
click at [816, 673] on div "Cancel" at bounding box center [798, 663] width 44 height 21
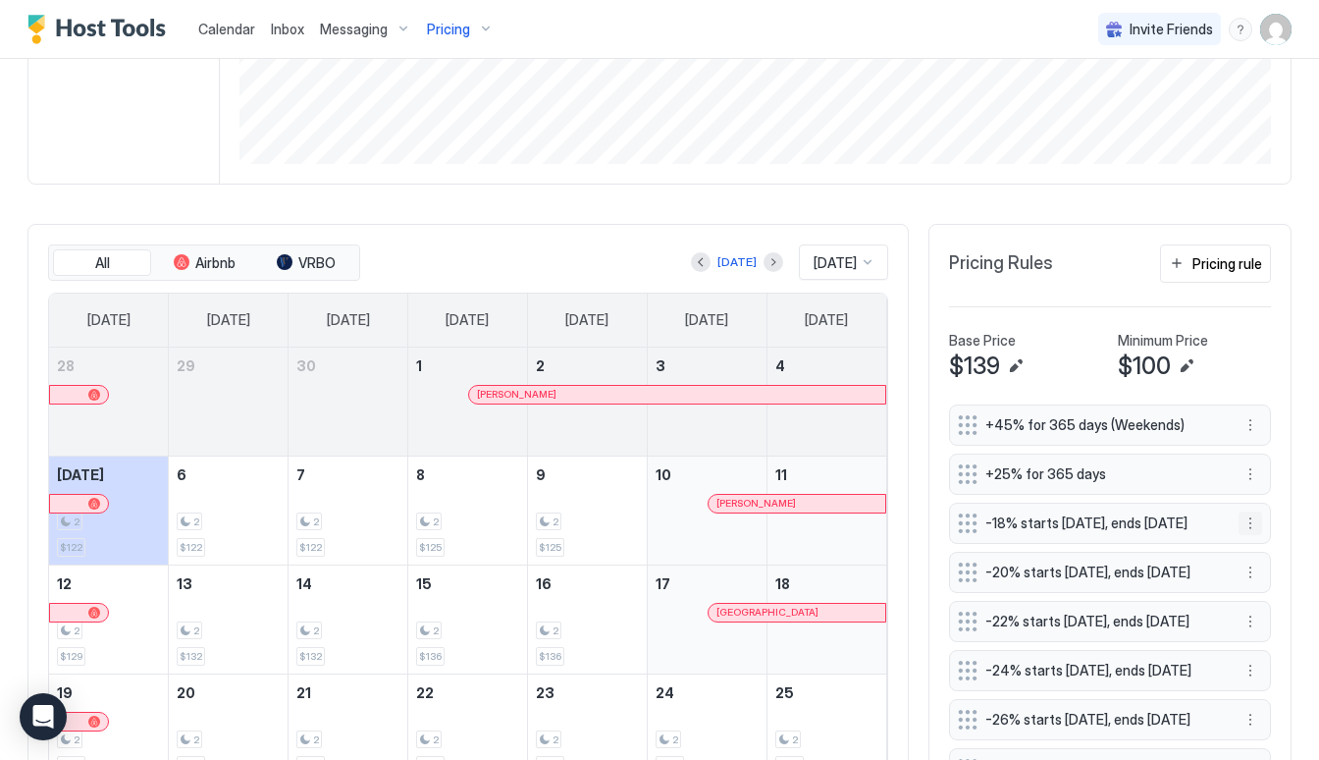
click at [1253, 519] on button "More options" at bounding box center [1250, 523] width 24 height 24
click at [1275, 555] on span "Edit" at bounding box center [1280, 555] width 22 height 15
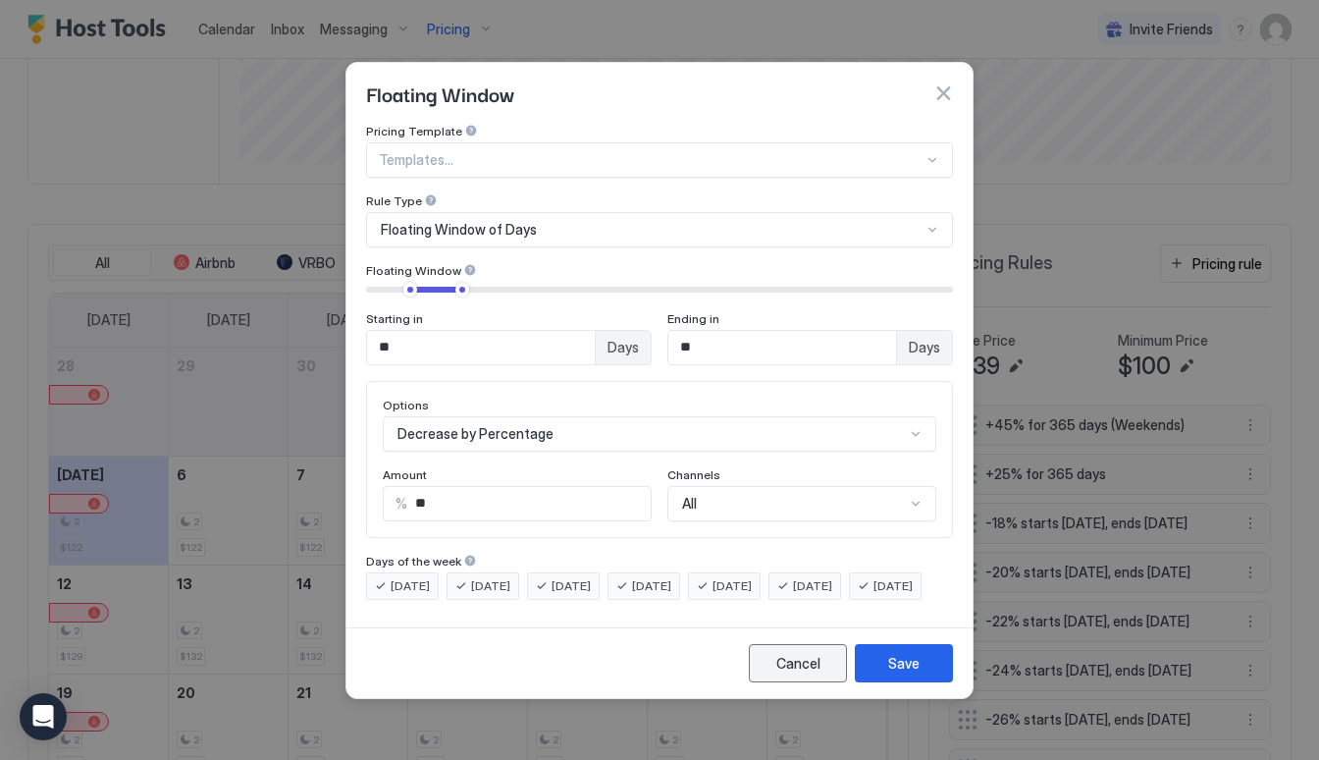
click at [799, 671] on div "Cancel" at bounding box center [798, 663] width 44 height 21
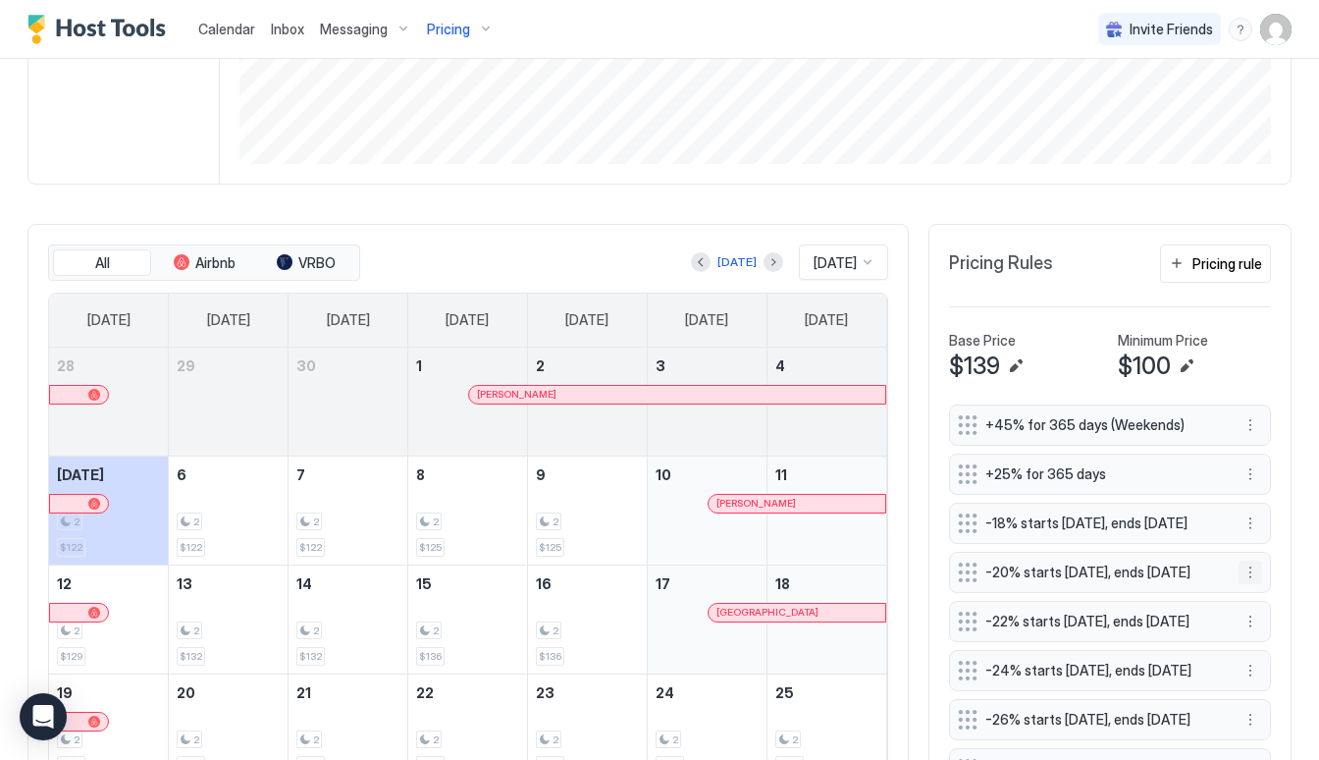
click at [1255, 584] on button "More options" at bounding box center [1250, 572] width 24 height 24
click at [1253, 609] on div "Edit" at bounding box center [1268, 609] width 43 height 15
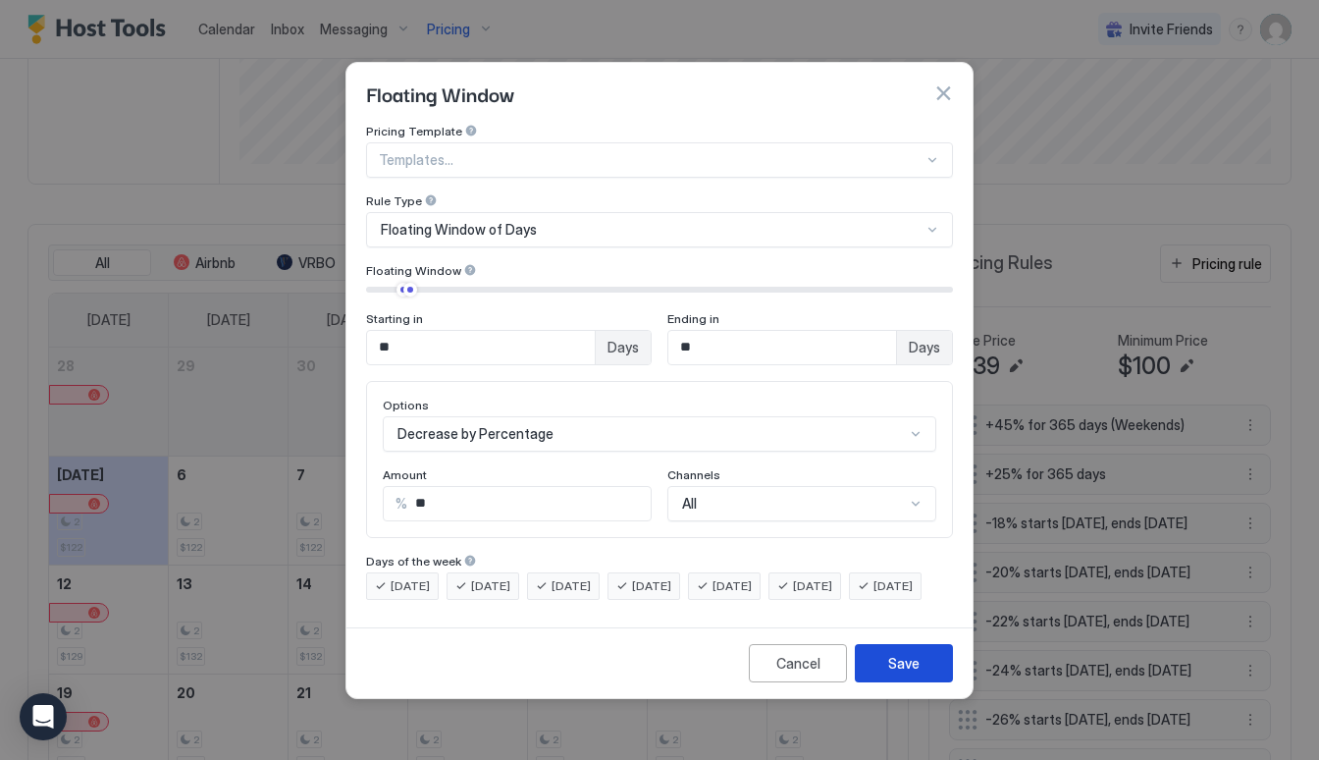
click at [912, 673] on div "Save" at bounding box center [903, 663] width 31 height 21
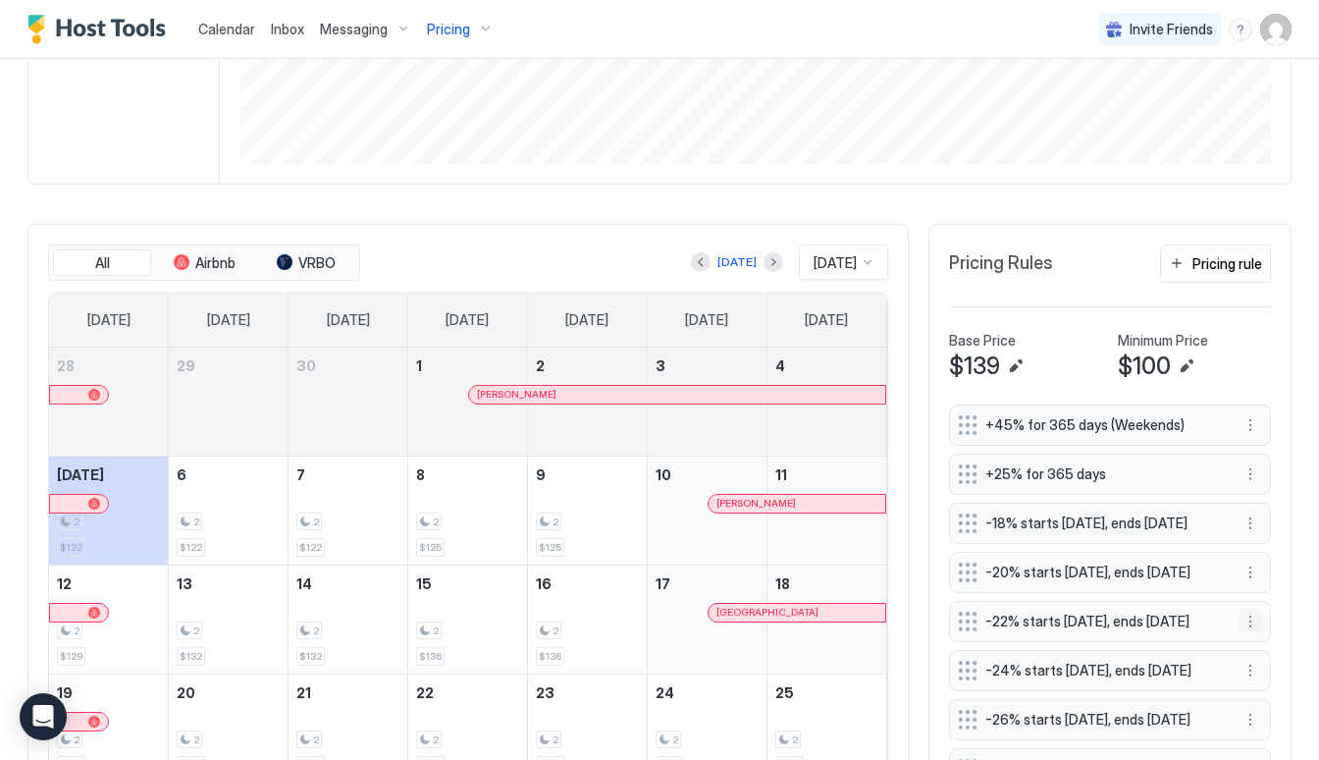
click at [1252, 633] on button "More options" at bounding box center [1250, 621] width 24 height 24
click at [1267, 656] on div "Edit" at bounding box center [1268, 658] width 43 height 15
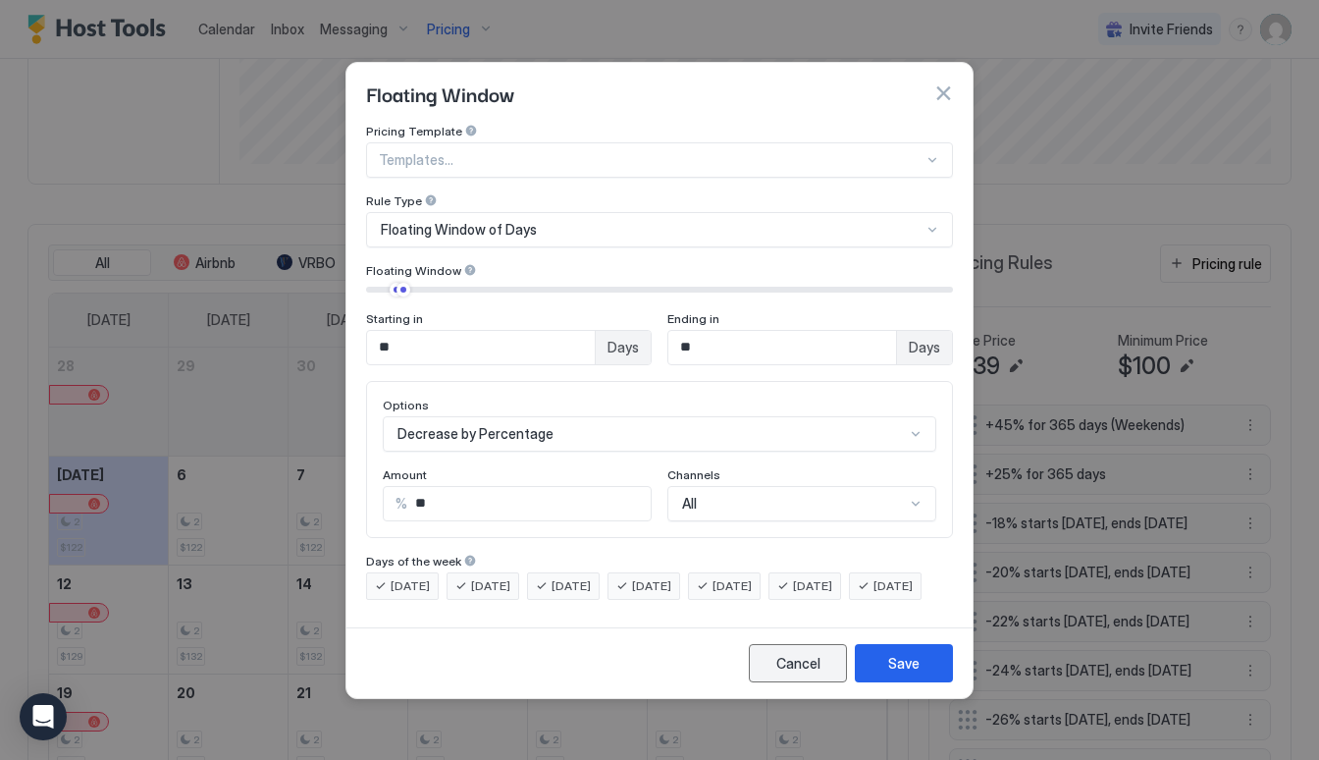
click at [827, 670] on button "Cancel" at bounding box center [798, 663] width 98 height 38
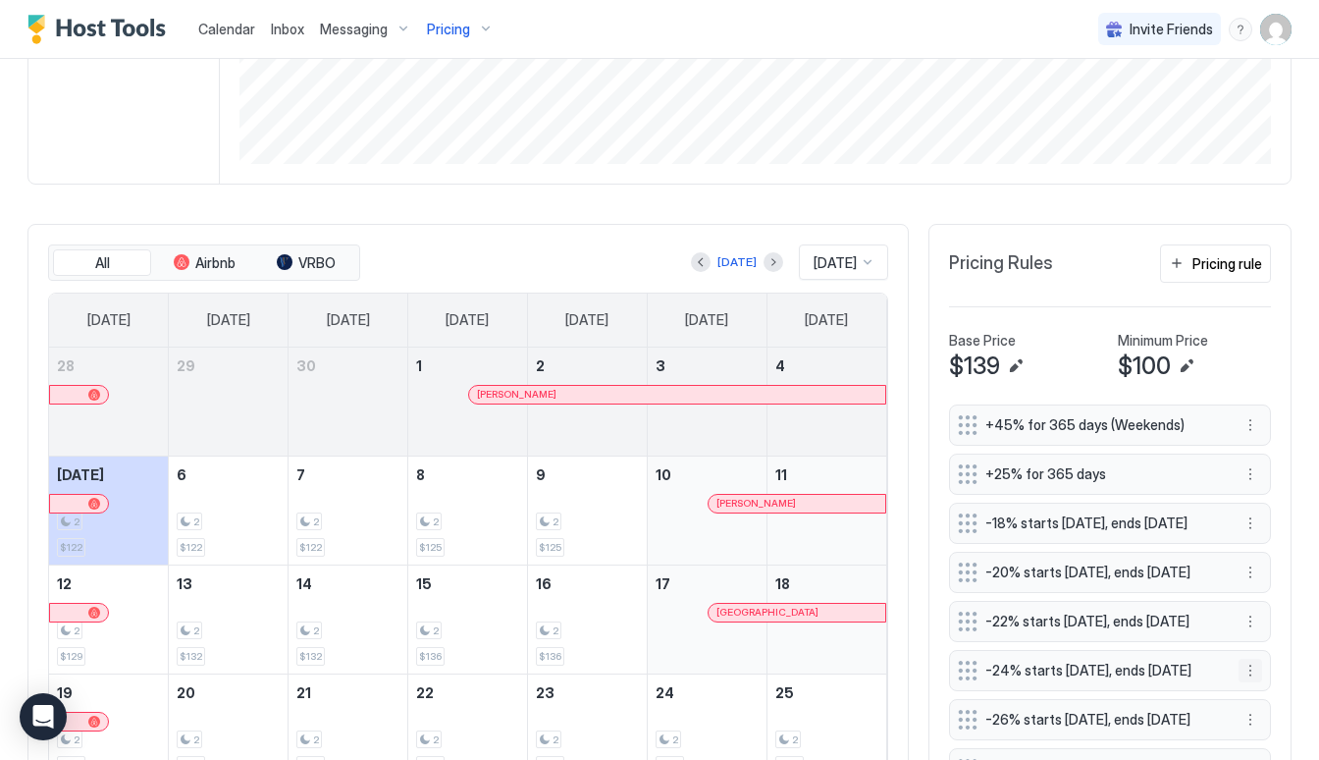
click at [1247, 679] on button "More options" at bounding box center [1250, 670] width 24 height 24
click at [1264, 586] on div "Edit" at bounding box center [1268, 587] width 43 height 15
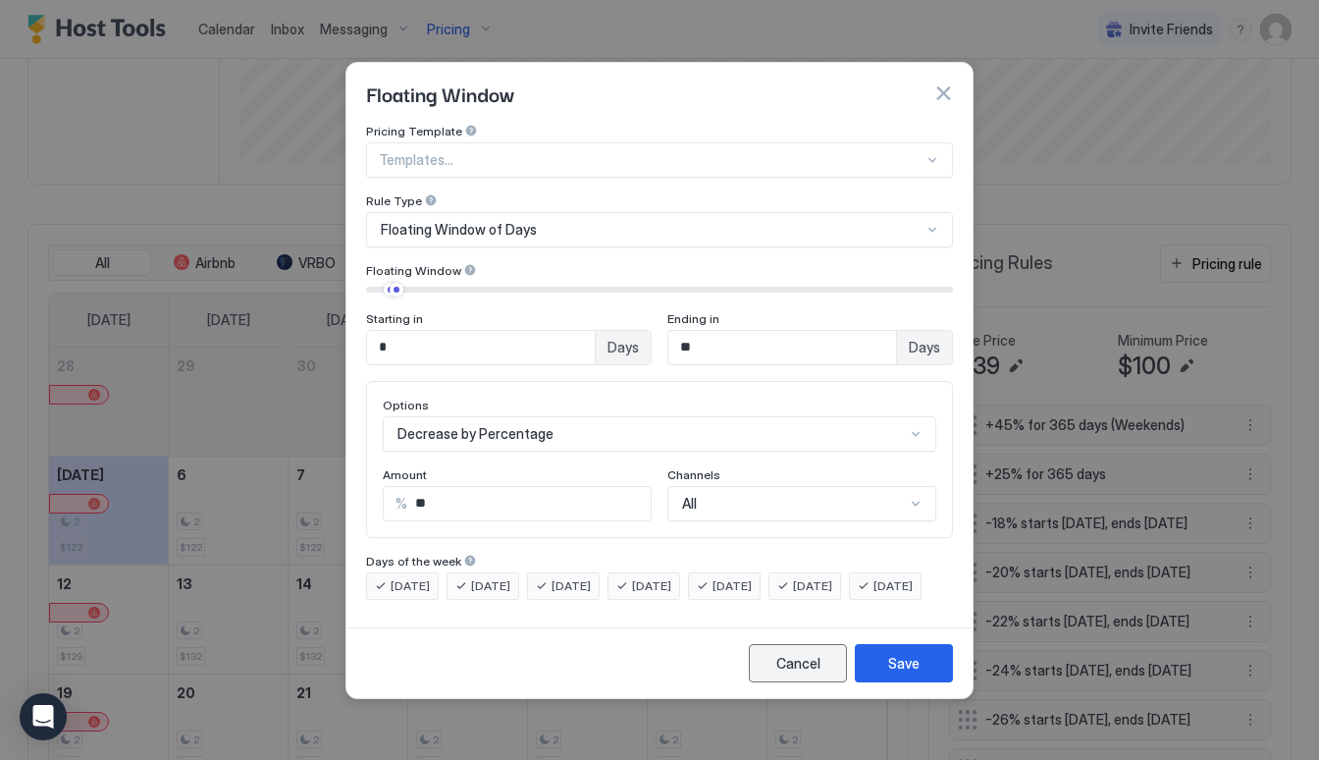
click at [783, 682] on button "Cancel" at bounding box center [798, 663] width 98 height 38
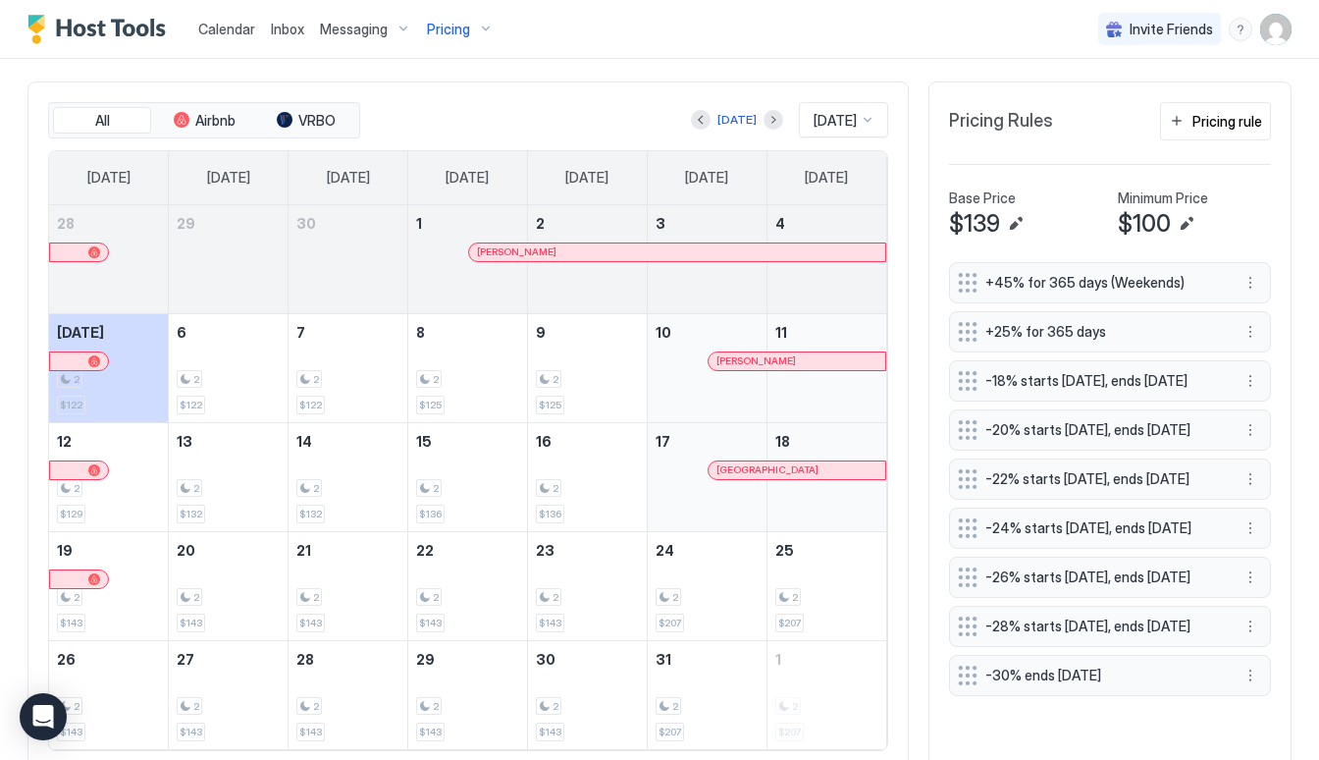
scroll to position [553, 0]
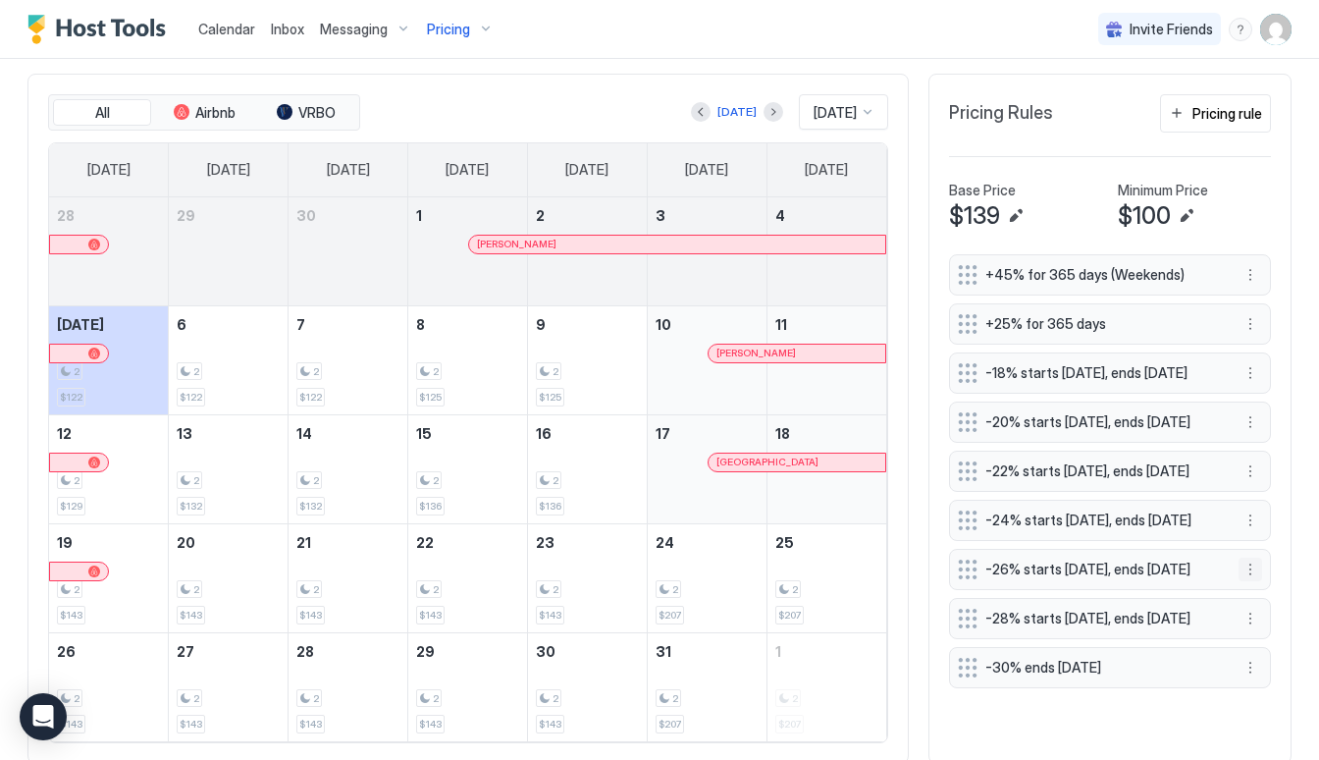
click at [1250, 577] on button "More options" at bounding box center [1250, 569] width 24 height 24
click at [1259, 614] on div "Edit" at bounding box center [1276, 606] width 74 height 31
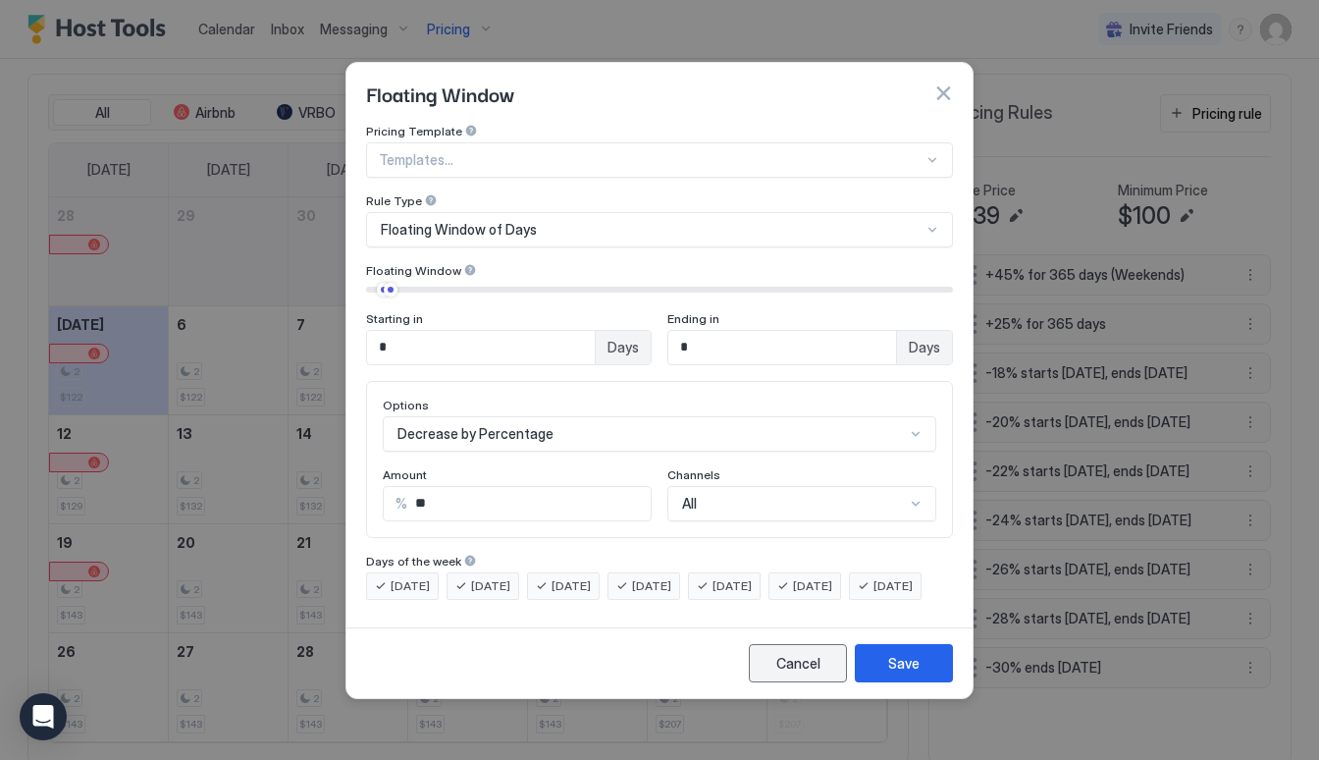
click at [813, 673] on div "Cancel" at bounding box center [798, 663] width 44 height 21
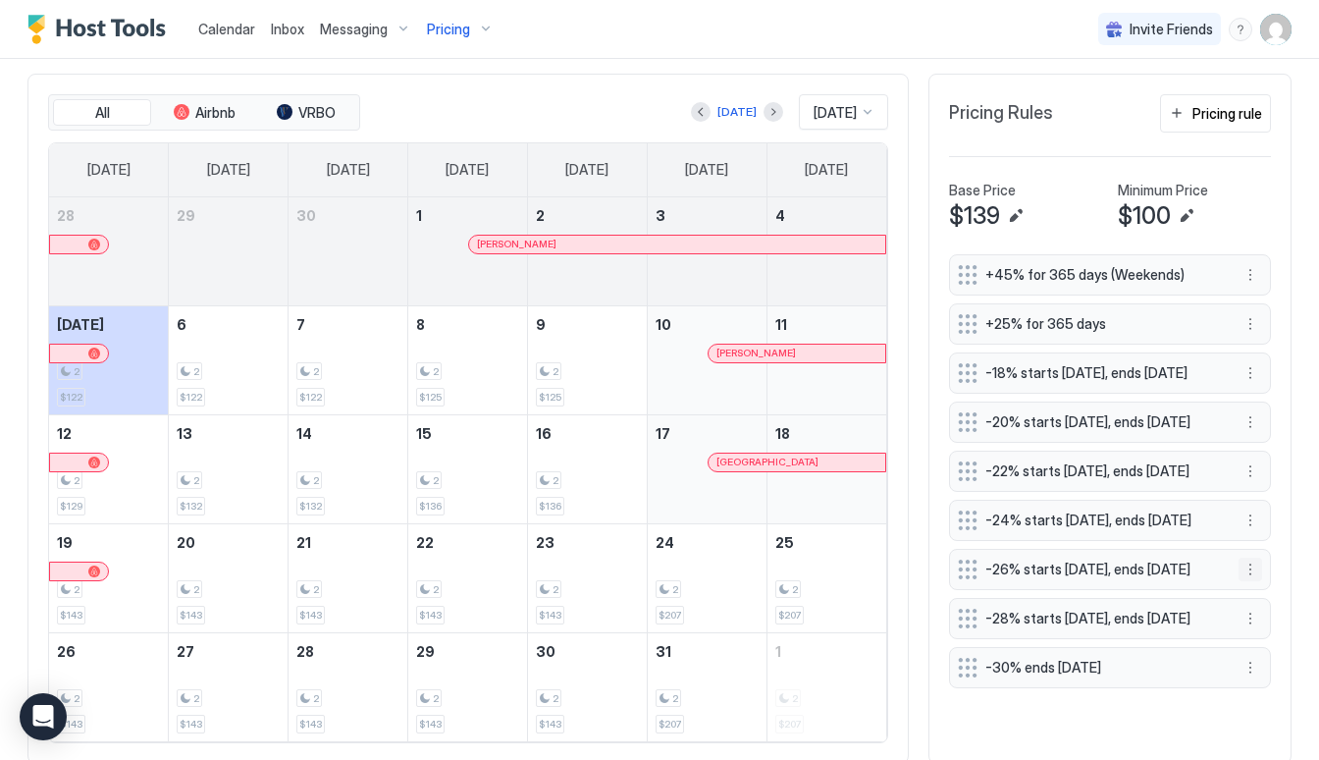
click at [1246, 579] on button "More options" at bounding box center [1250, 569] width 24 height 24
click at [1279, 596] on div "Edit" at bounding box center [1276, 606] width 74 height 31
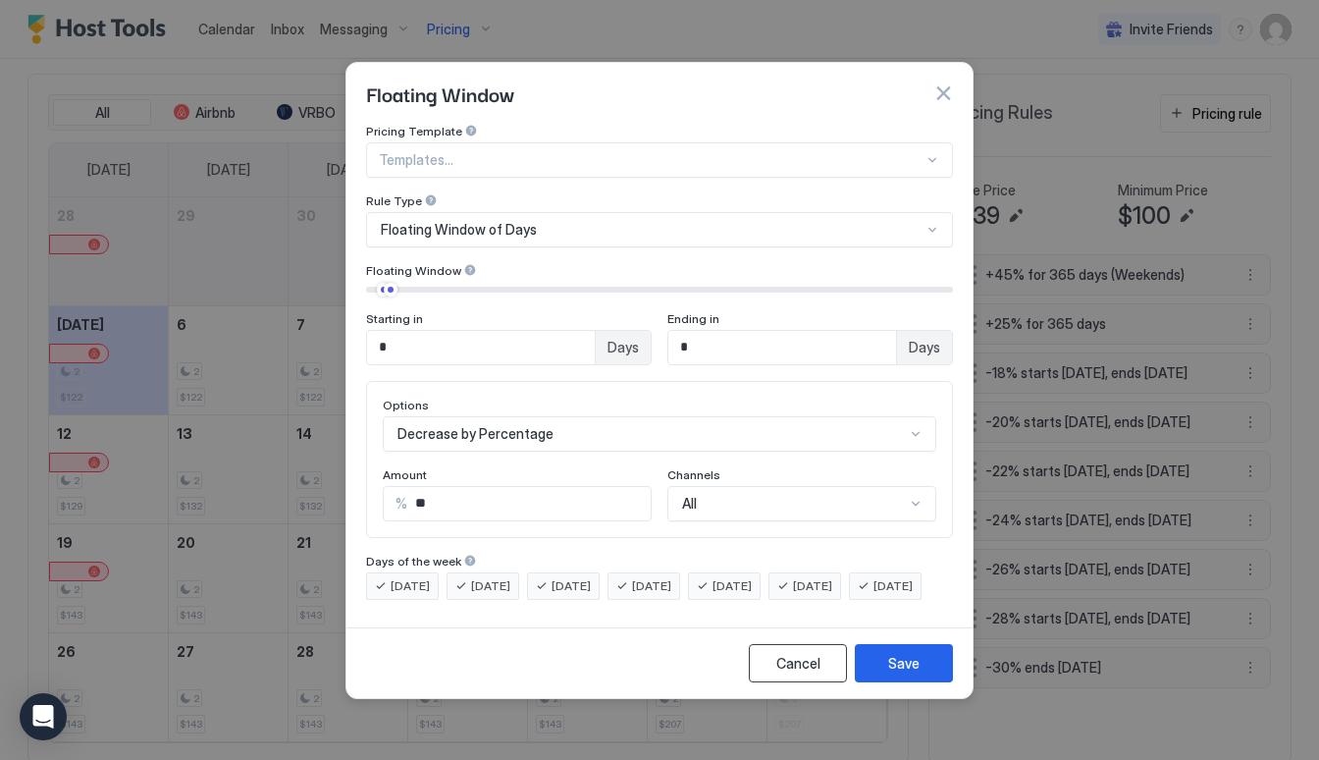
click at [775, 682] on button "Cancel" at bounding box center [798, 663] width 98 height 38
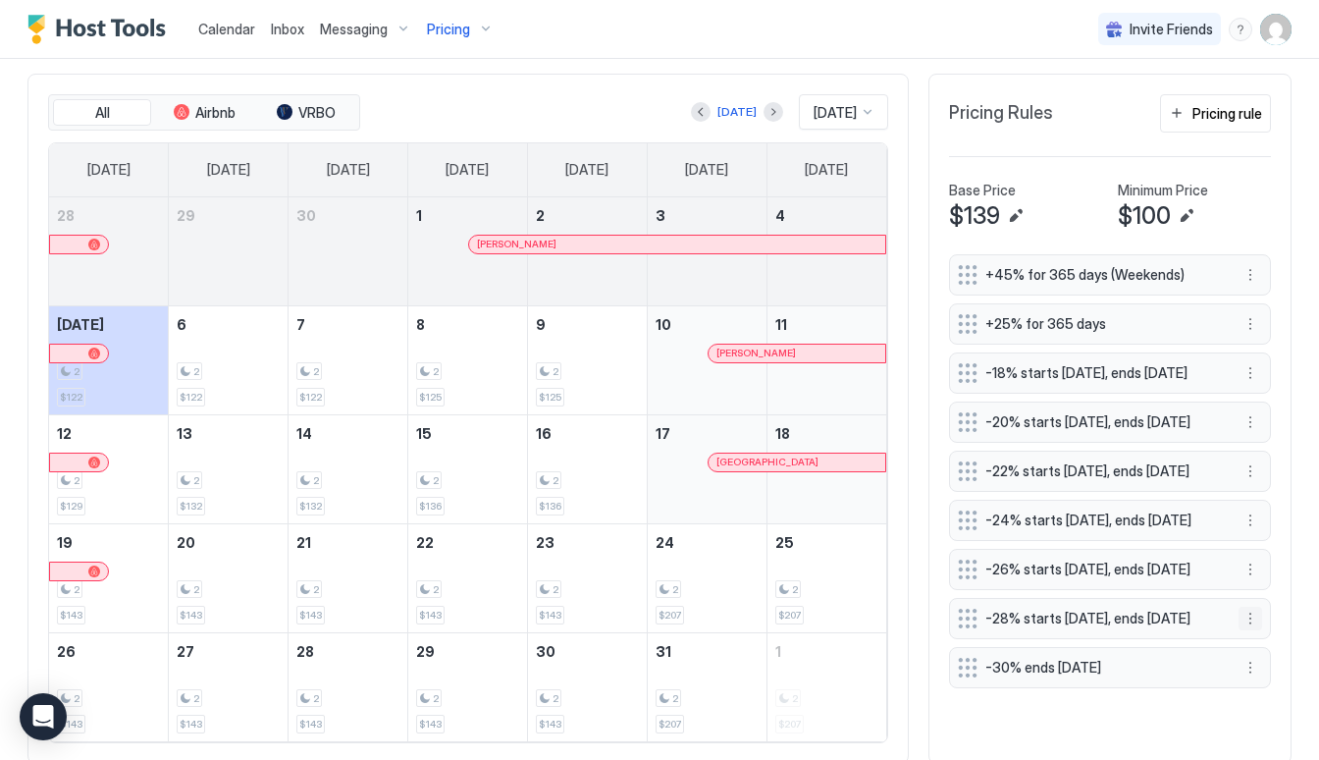
click at [1251, 627] on button "More options" at bounding box center [1250, 618] width 24 height 24
click at [1280, 653] on span "Edit" at bounding box center [1280, 655] width 22 height 15
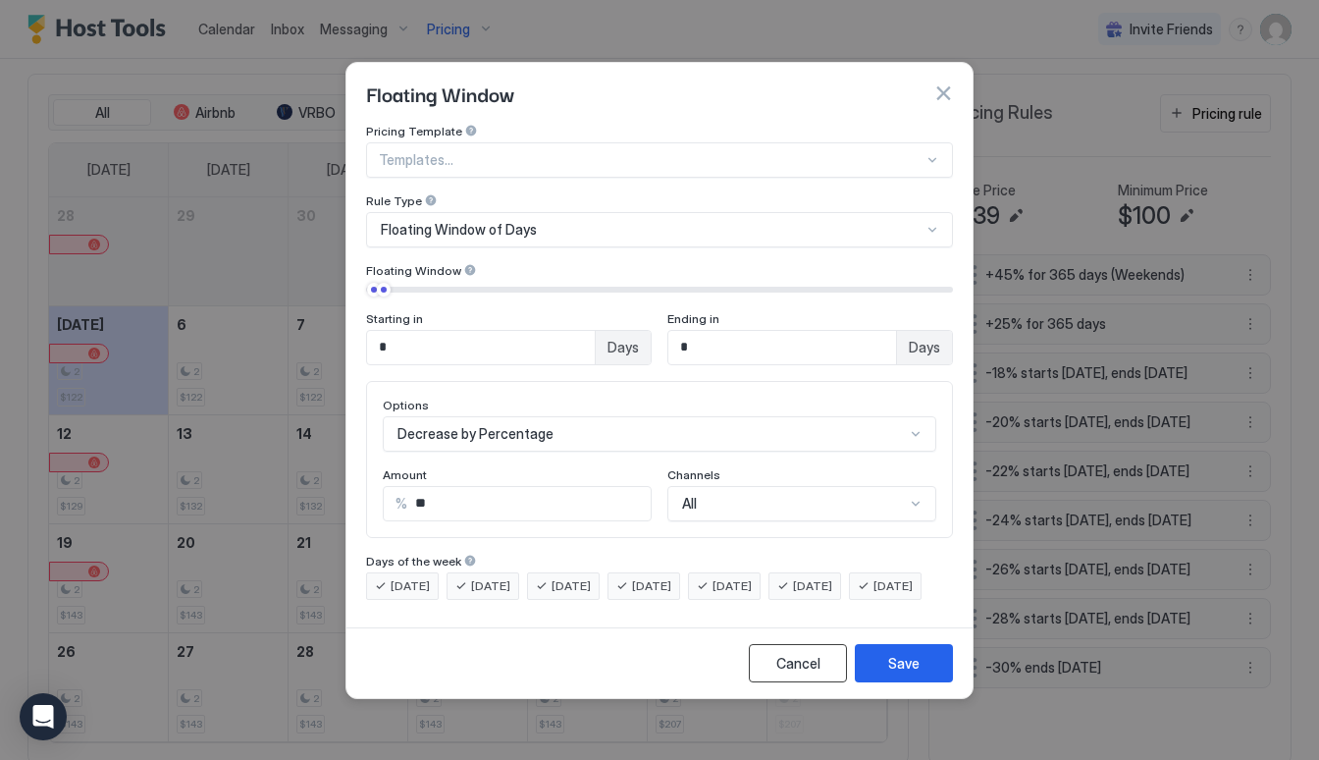
click at [795, 673] on div "Cancel" at bounding box center [798, 663] width 44 height 21
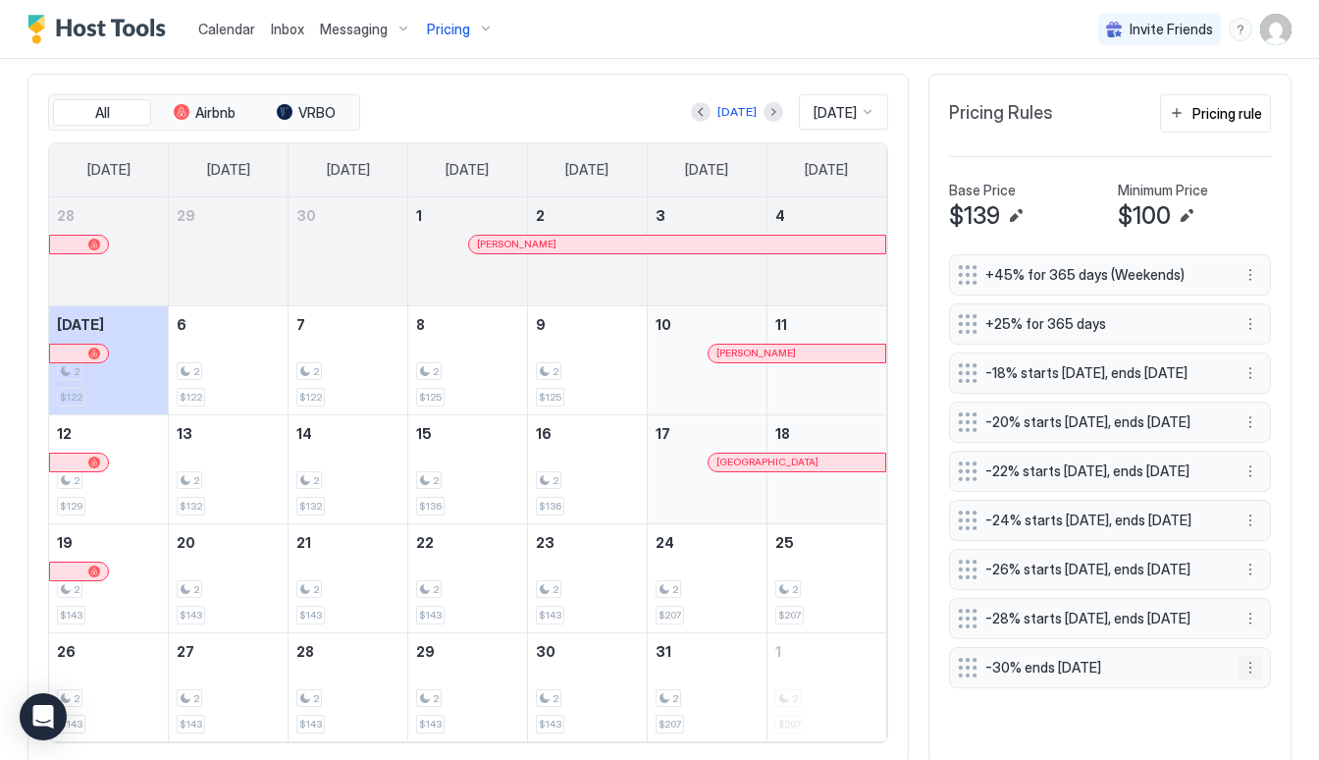
click at [1251, 676] on button "More options" at bounding box center [1250, 668] width 24 height 24
click at [1273, 585] on span "Edit" at bounding box center [1280, 584] width 22 height 15
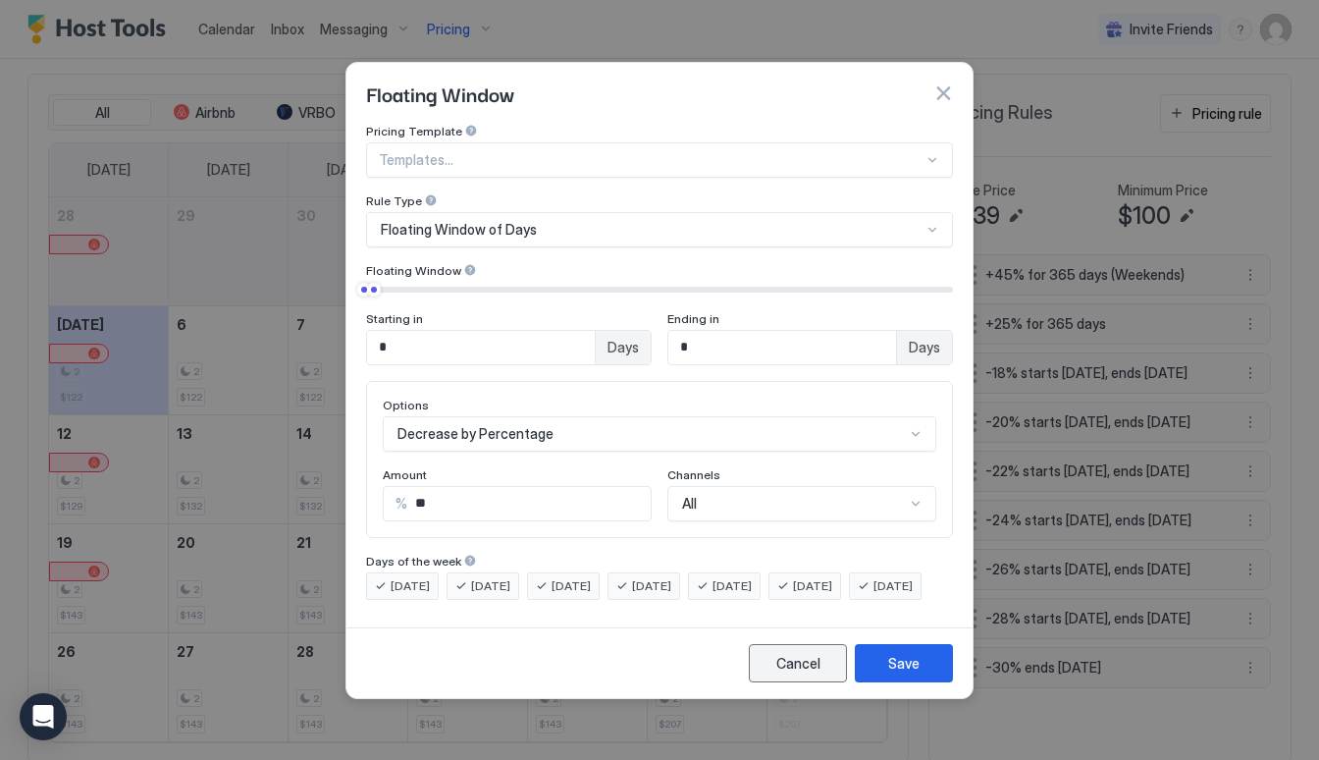
click at [776, 673] on div "Cancel" at bounding box center [798, 663] width 44 height 21
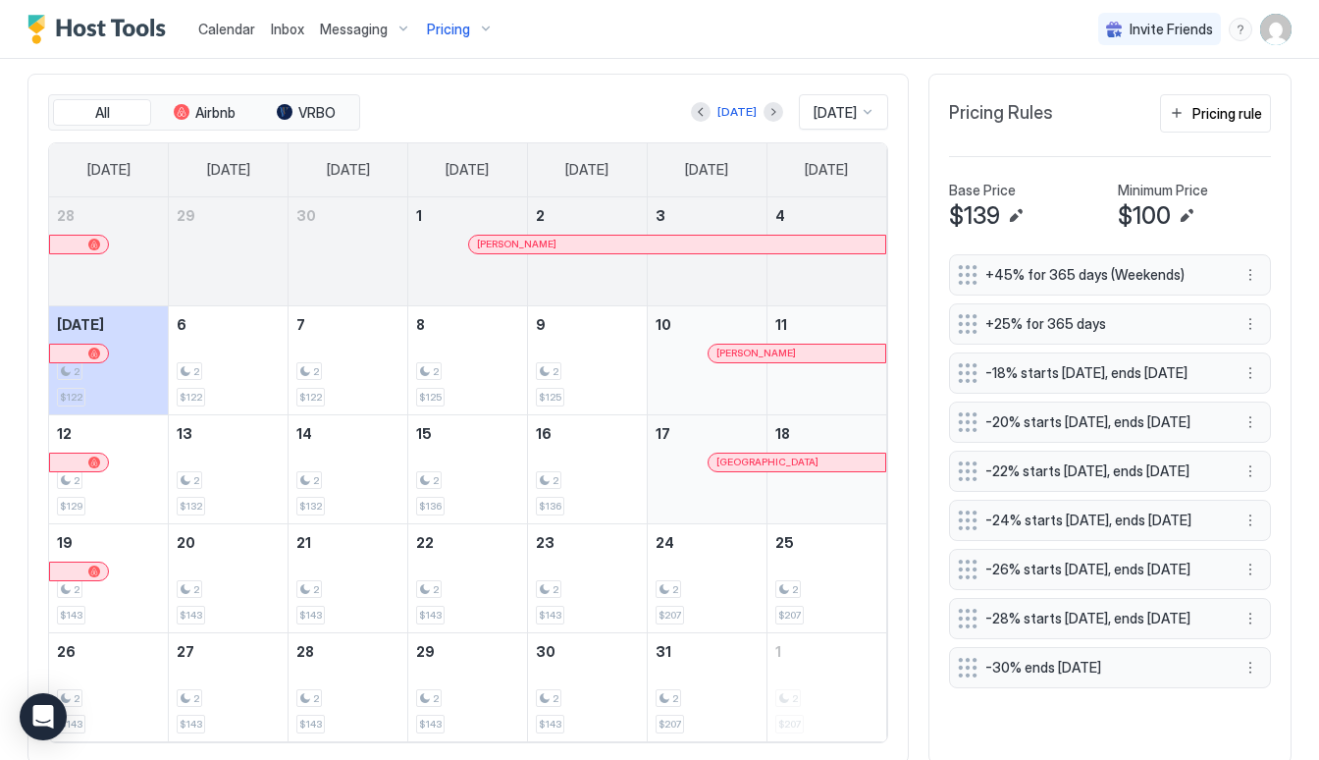
click at [476, 19] on div "Pricing" at bounding box center [460, 29] width 82 height 33
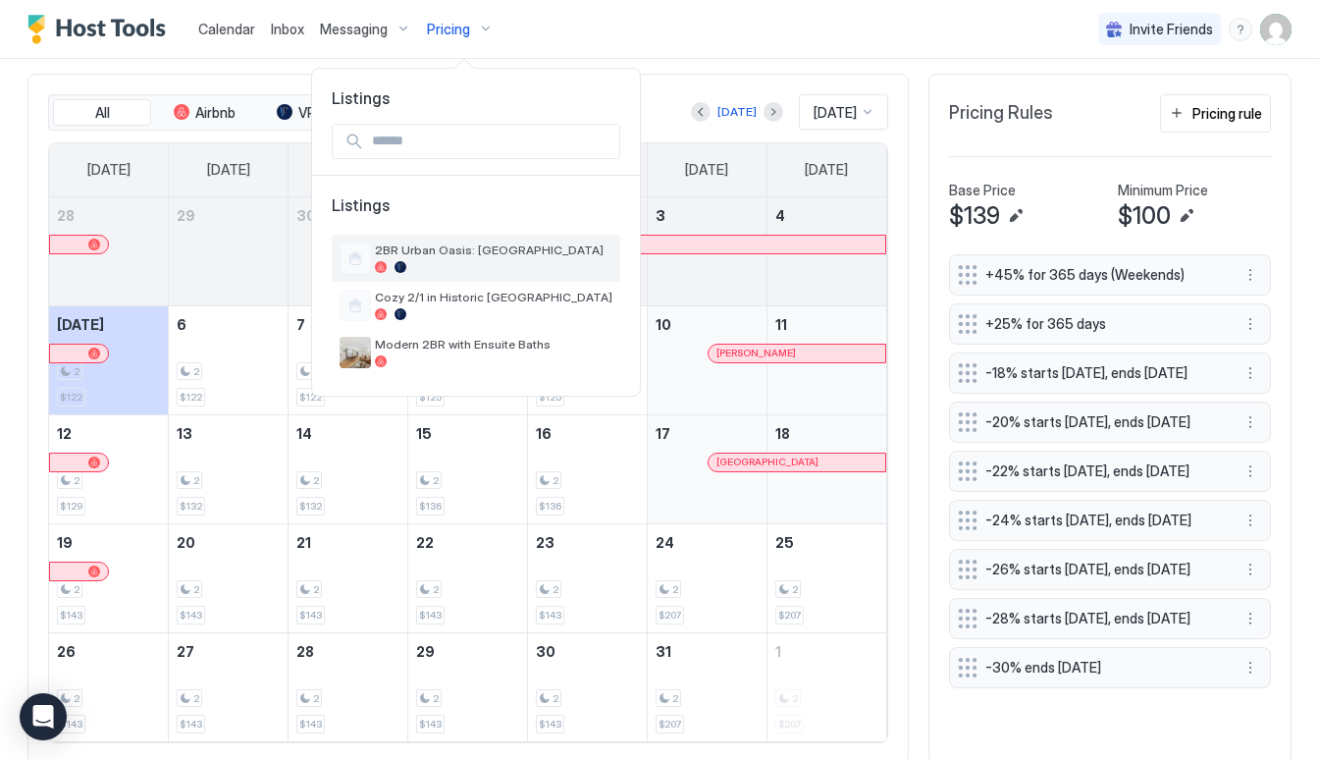
click at [440, 269] on div at bounding box center [493, 267] width 237 height 12
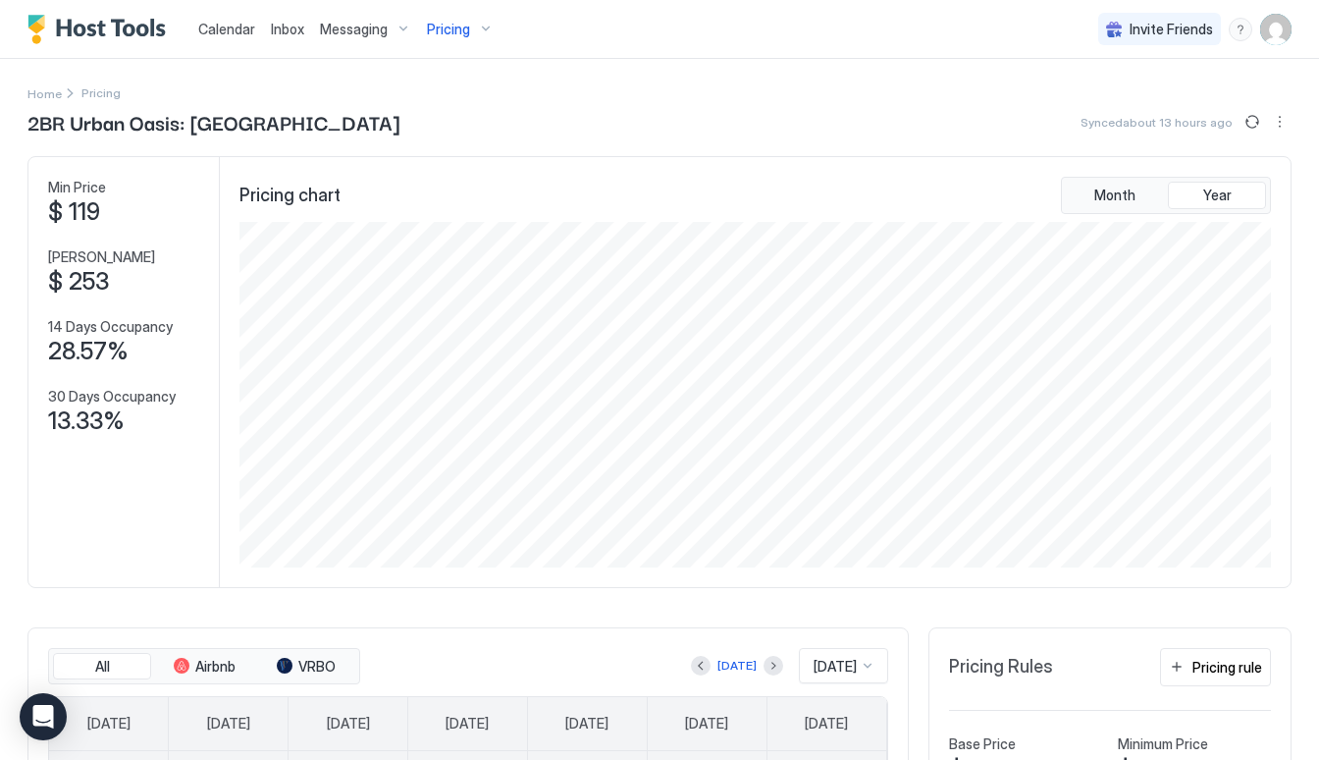
scroll to position [0, 0]
click at [451, 38] on div "Pricing" at bounding box center [460, 29] width 82 height 33
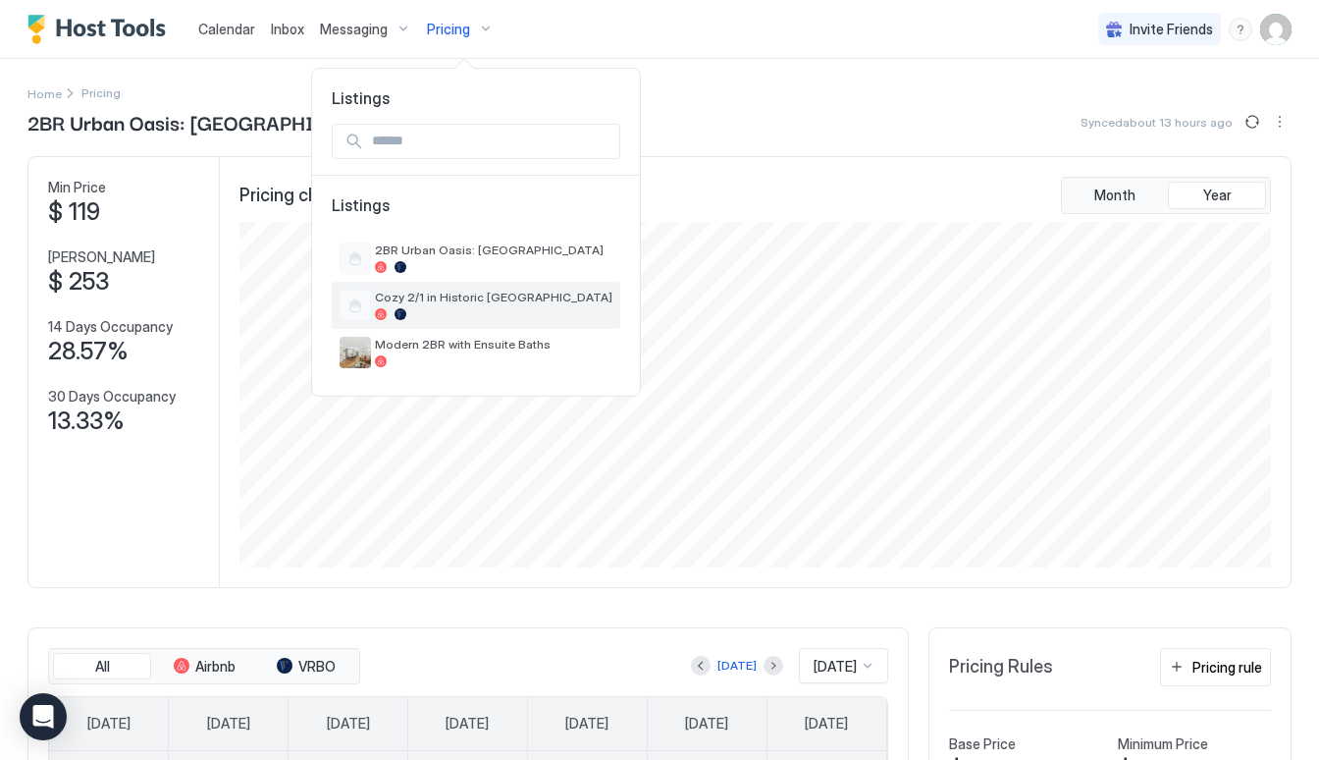
click at [427, 302] on span "Cozy 2/1 in Historic [GEOGRAPHIC_DATA]" at bounding box center [493, 296] width 237 height 15
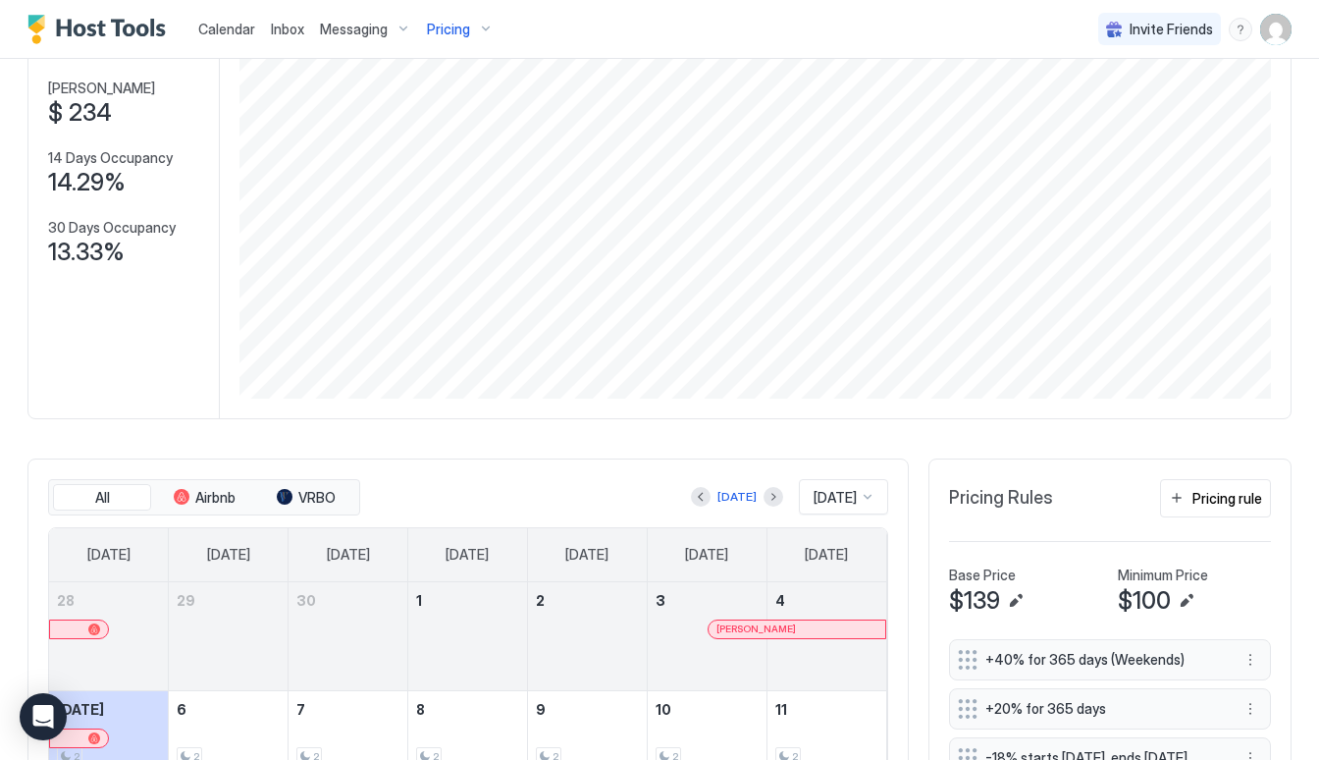
scroll to position [96, 0]
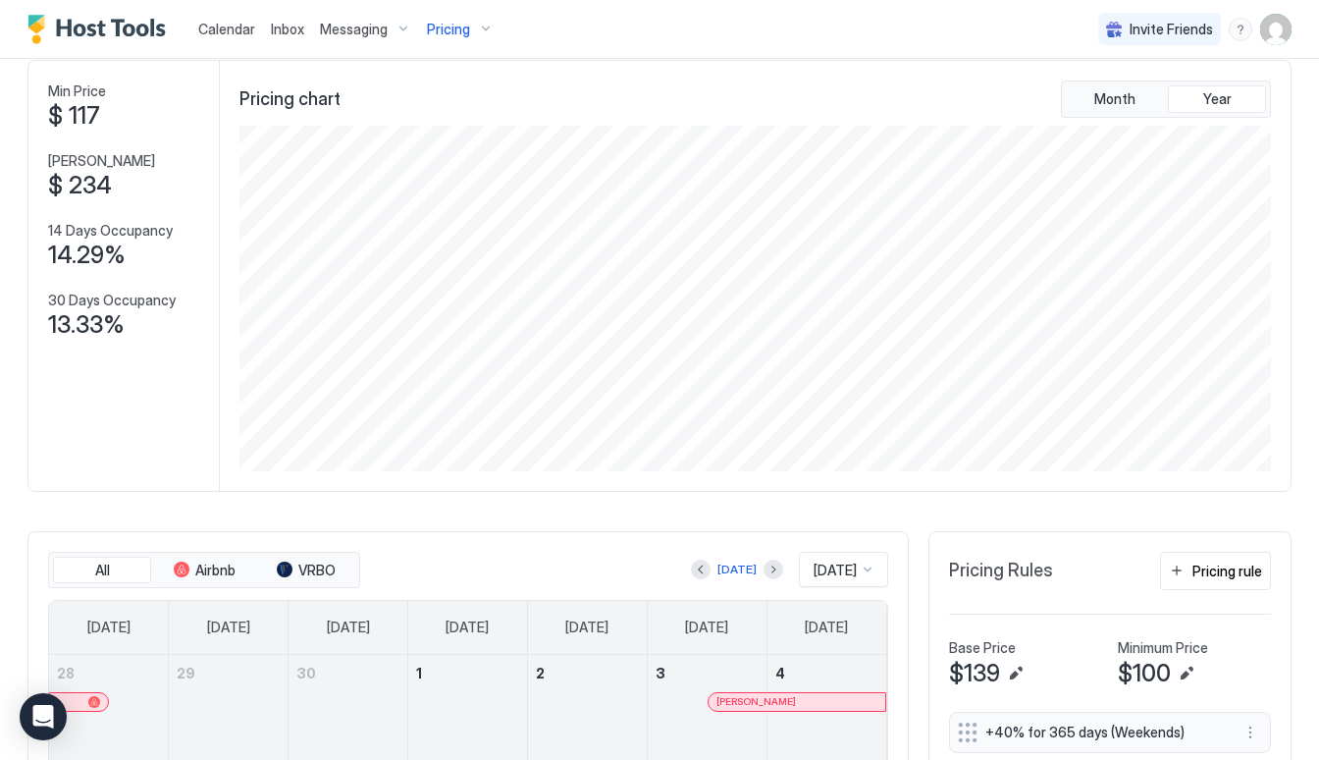
click at [100, 187] on span "$ 234" at bounding box center [80, 185] width 64 height 29
click at [81, 158] on span "[PERSON_NAME]" at bounding box center [101, 161] width 107 height 18
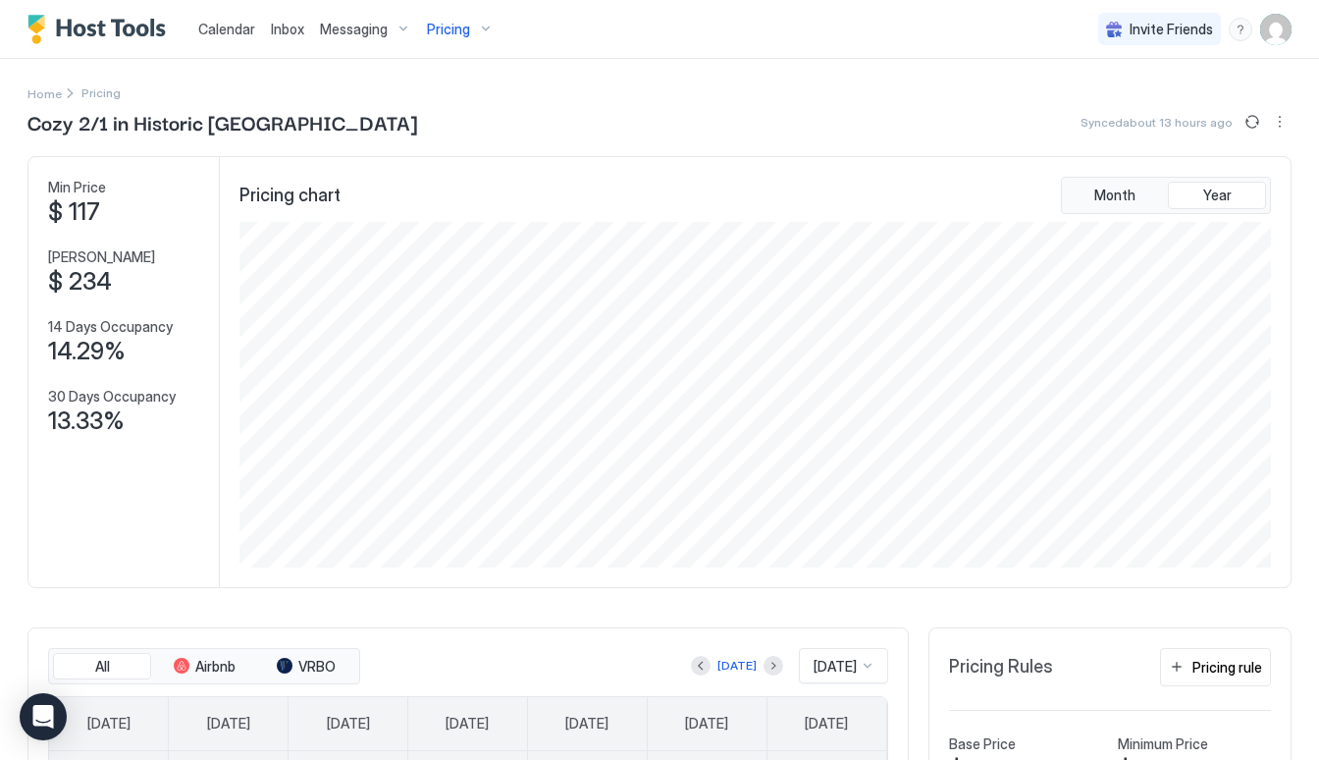
scroll to position [0, 0]
click at [470, 26] on div "Pricing" at bounding box center [460, 29] width 82 height 33
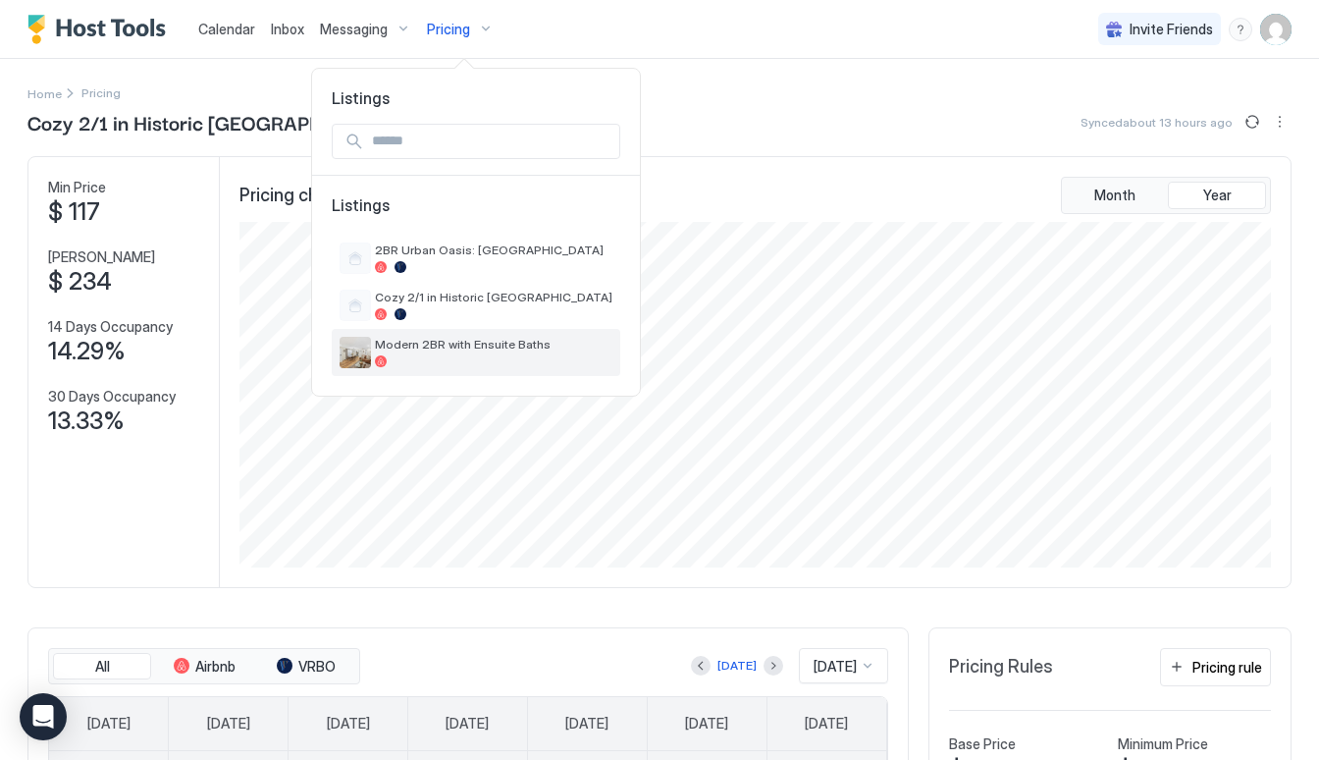
click at [457, 351] on span "Modern 2BR with Ensuite Baths" at bounding box center [493, 344] width 237 height 15
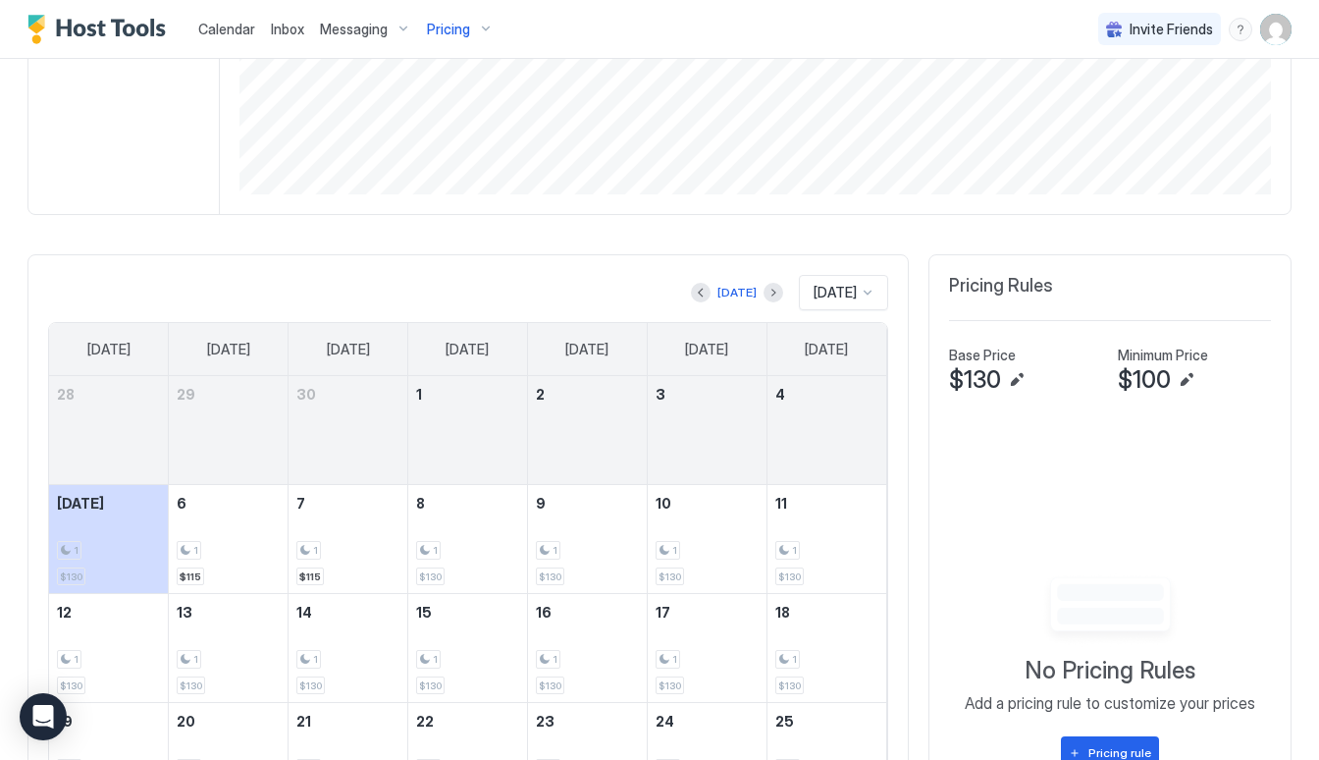
scroll to position [417, 0]
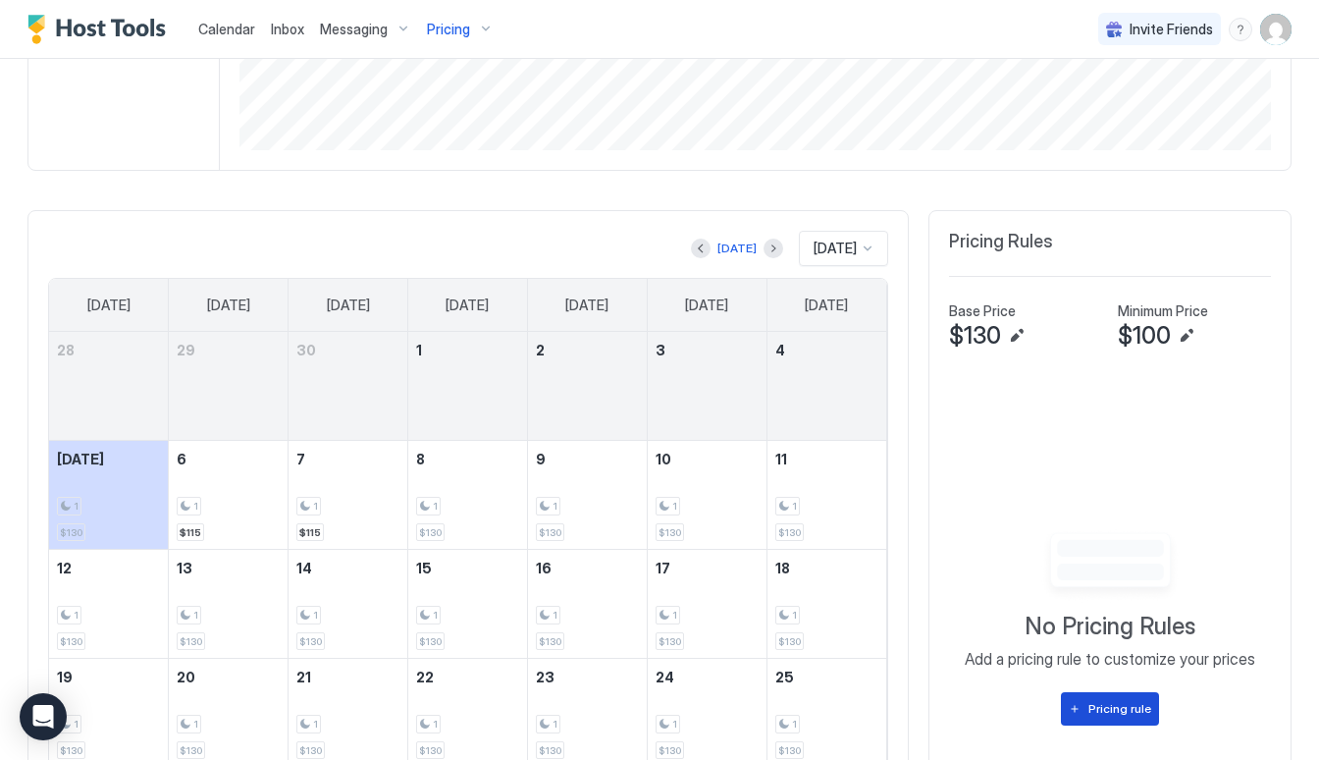
click at [1111, 700] on div "Pricing rule" at bounding box center [1119, 709] width 63 height 18
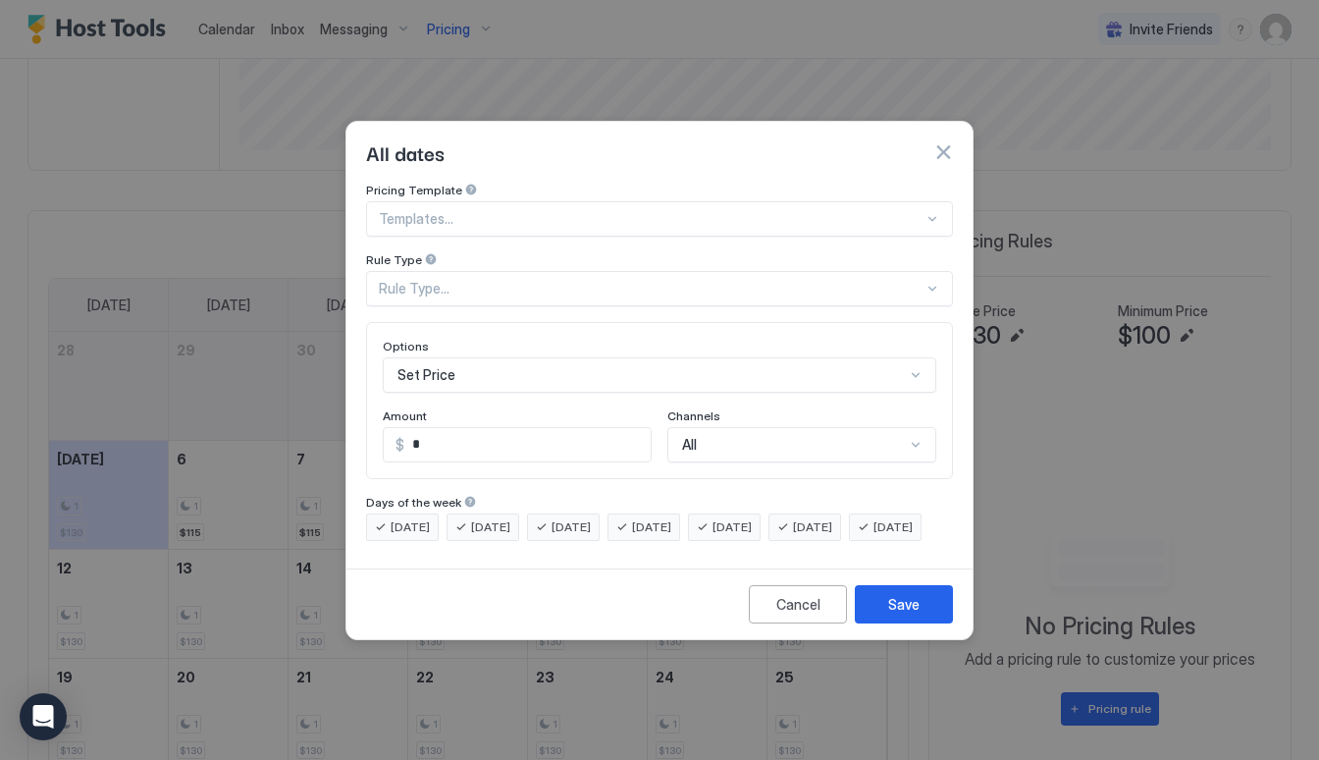
click at [784, 210] on div at bounding box center [651, 219] width 545 height 18
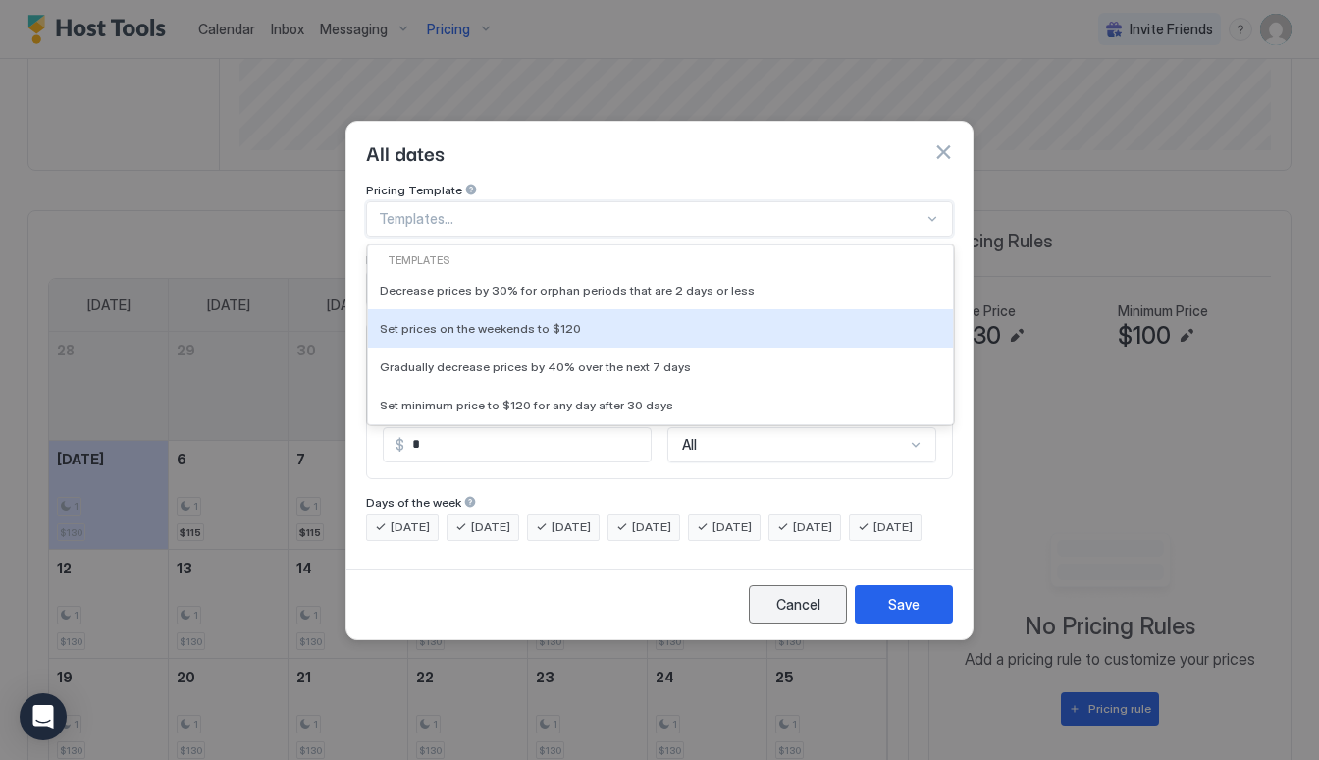
click at [777, 614] on div "Cancel" at bounding box center [798, 604] width 44 height 21
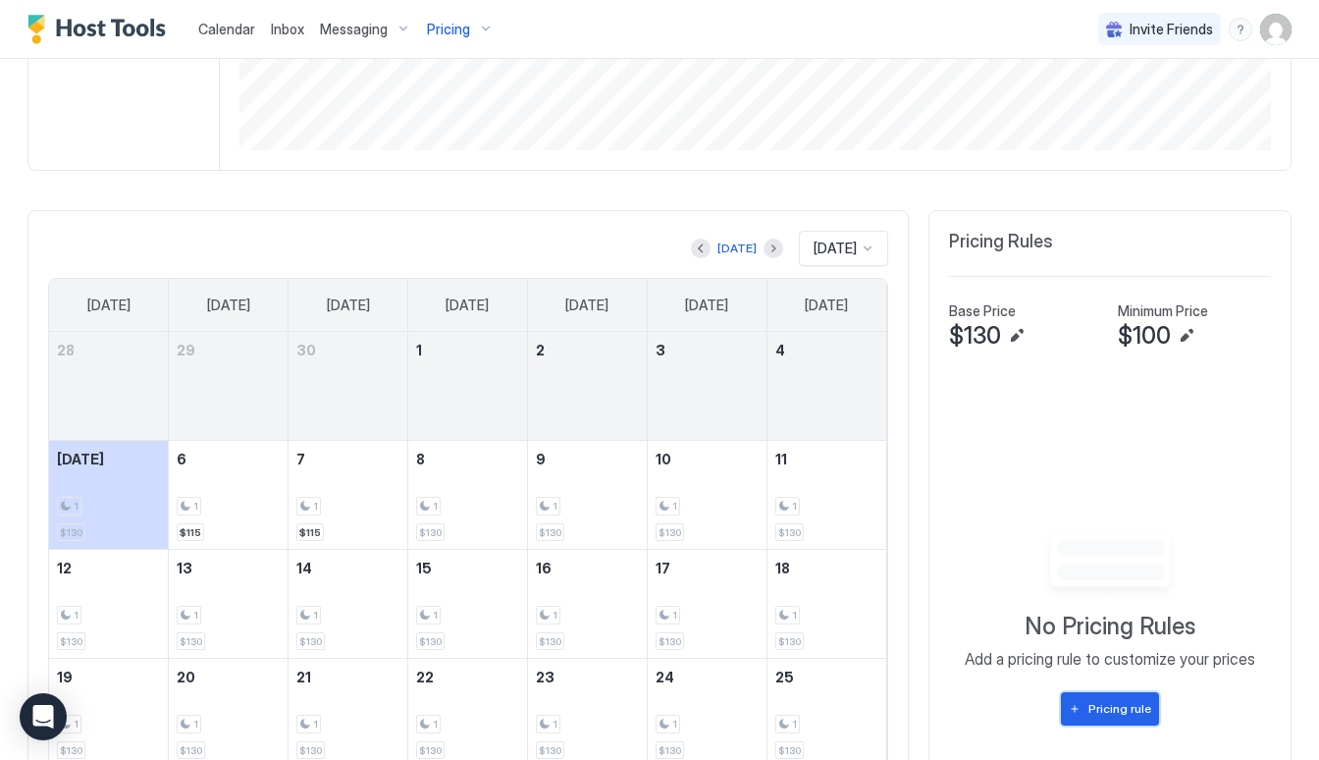
click at [1099, 700] on div "Pricing rule" at bounding box center [1119, 709] width 63 height 18
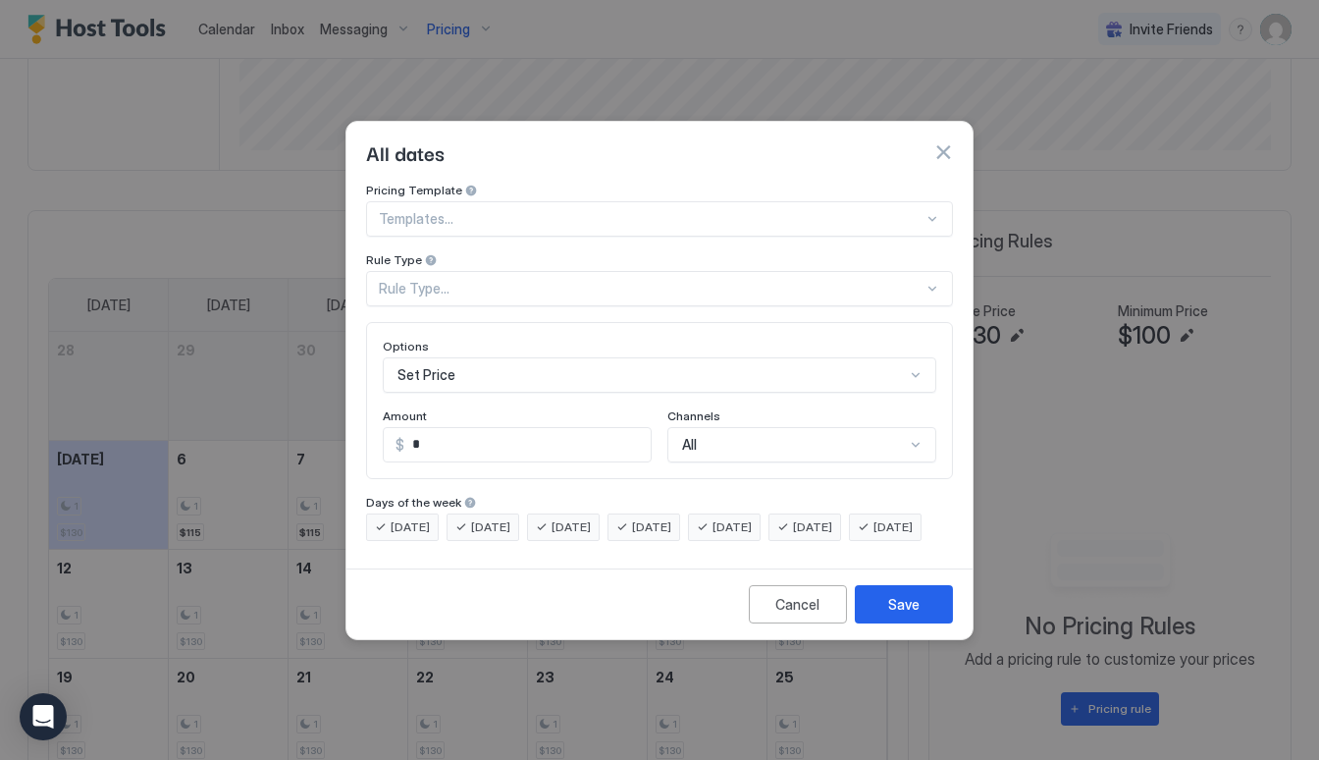
click at [540, 280] on div "Rule Type..." at bounding box center [651, 289] width 545 height 18
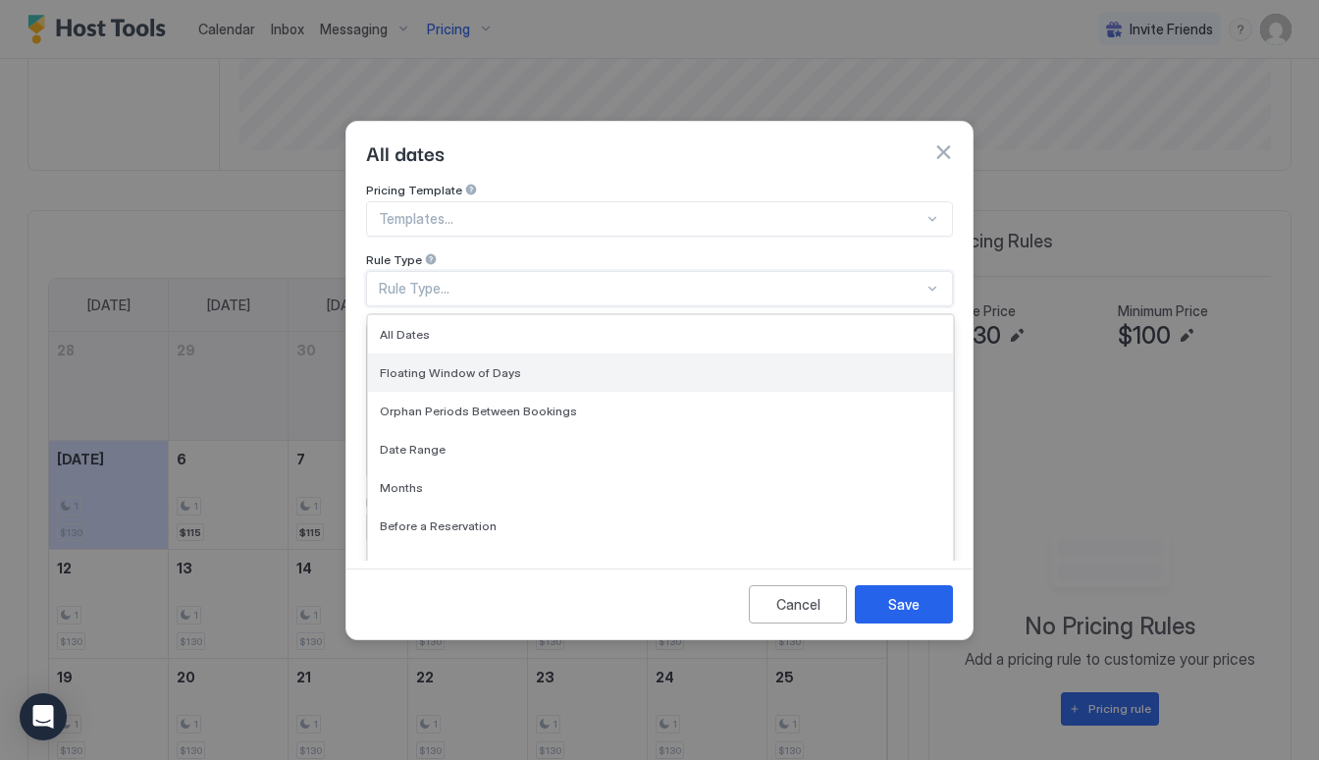
click at [520, 365] on div "Floating Window of Days" at bounding box center [660, 372] width 561 height 15
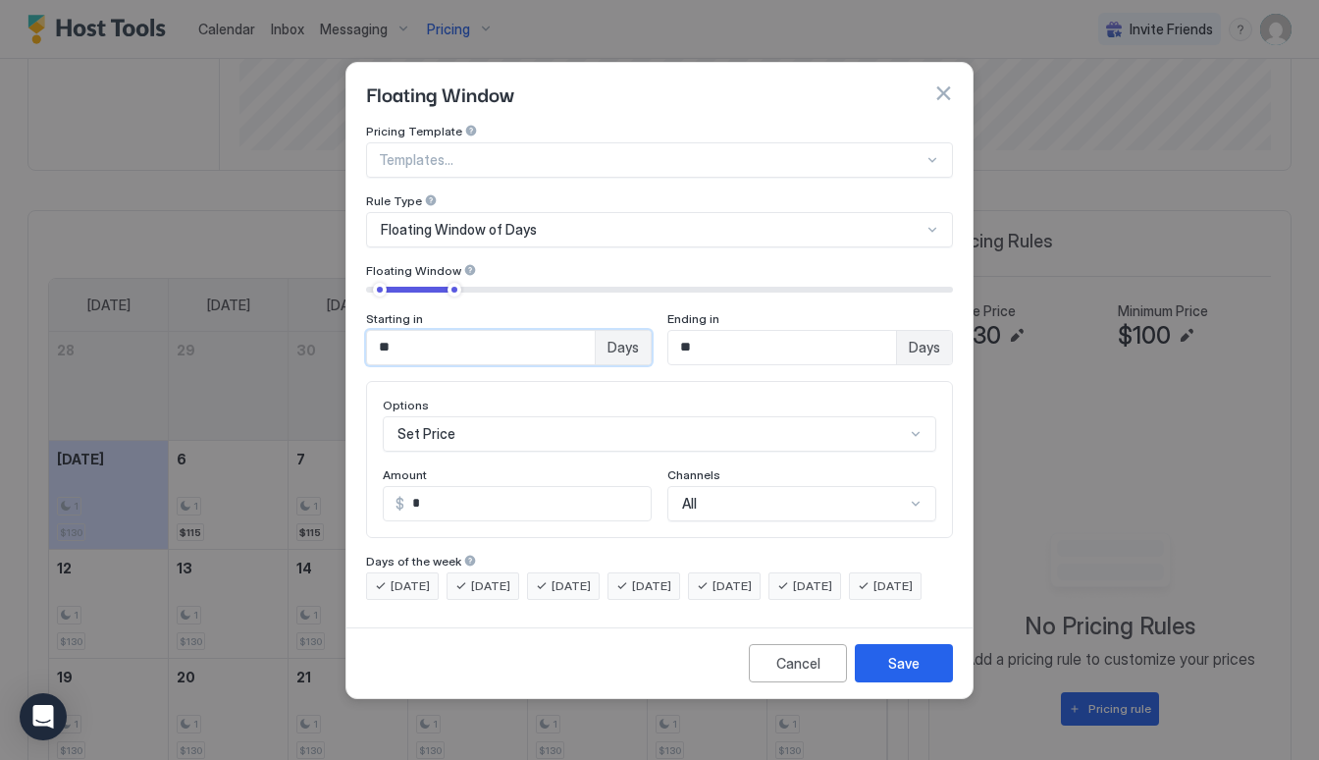
drag, startPoint x: 459, startPoint y: 331, endPoint x: 344, endPoint y: 313, distance: 116.2
click at [344, 313] on div "Floating Window Pricing Template Templates... Rule Type Floating Window of Days…" at bounding box center [659, 380] width 1319 height 760
type input "*"
drag, startPoint x: 730, startPoint y: 338, endPoint x: 542, endPoint y: 288, distance: 194.9
click at [542, 288] on div "Starting in * Days Ending in ** Days" at bounding box center [659, 323] width 587 height 83
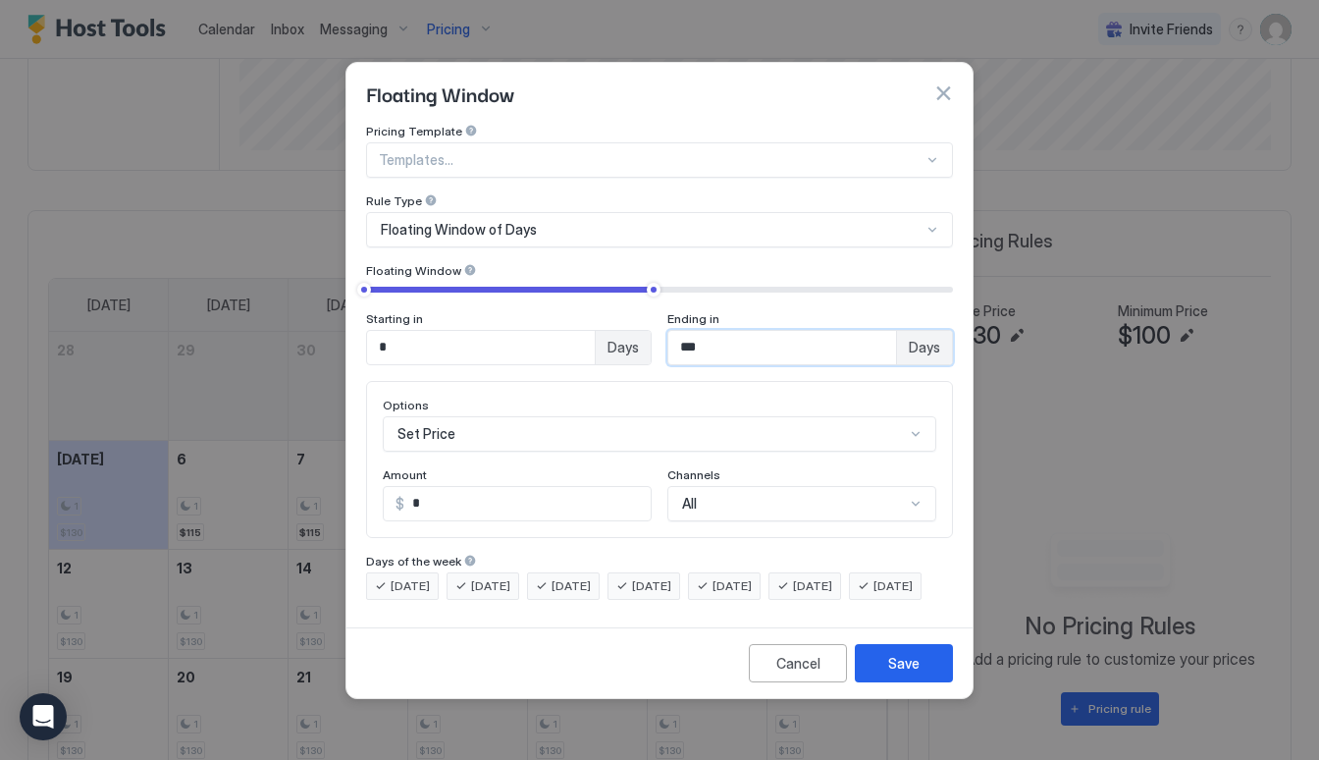
type input "***"
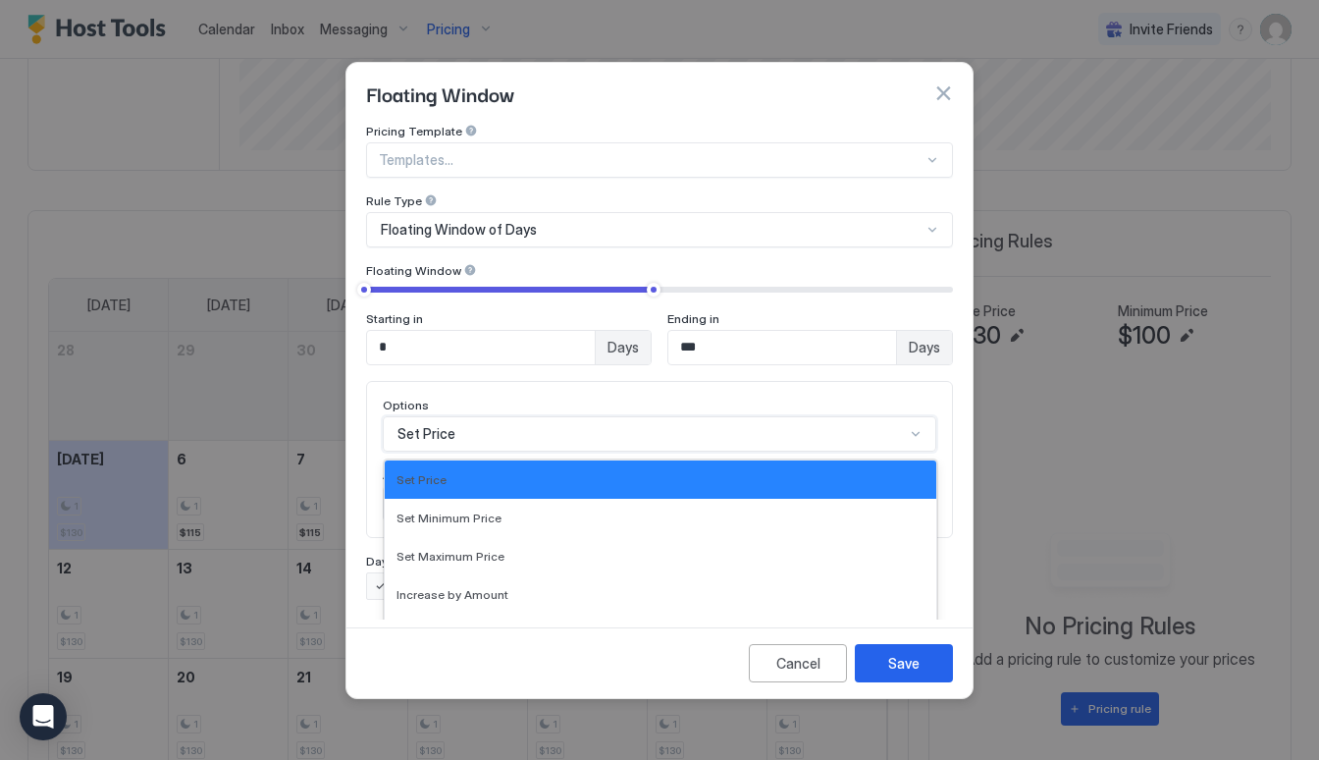
scroll to position [101, 0]
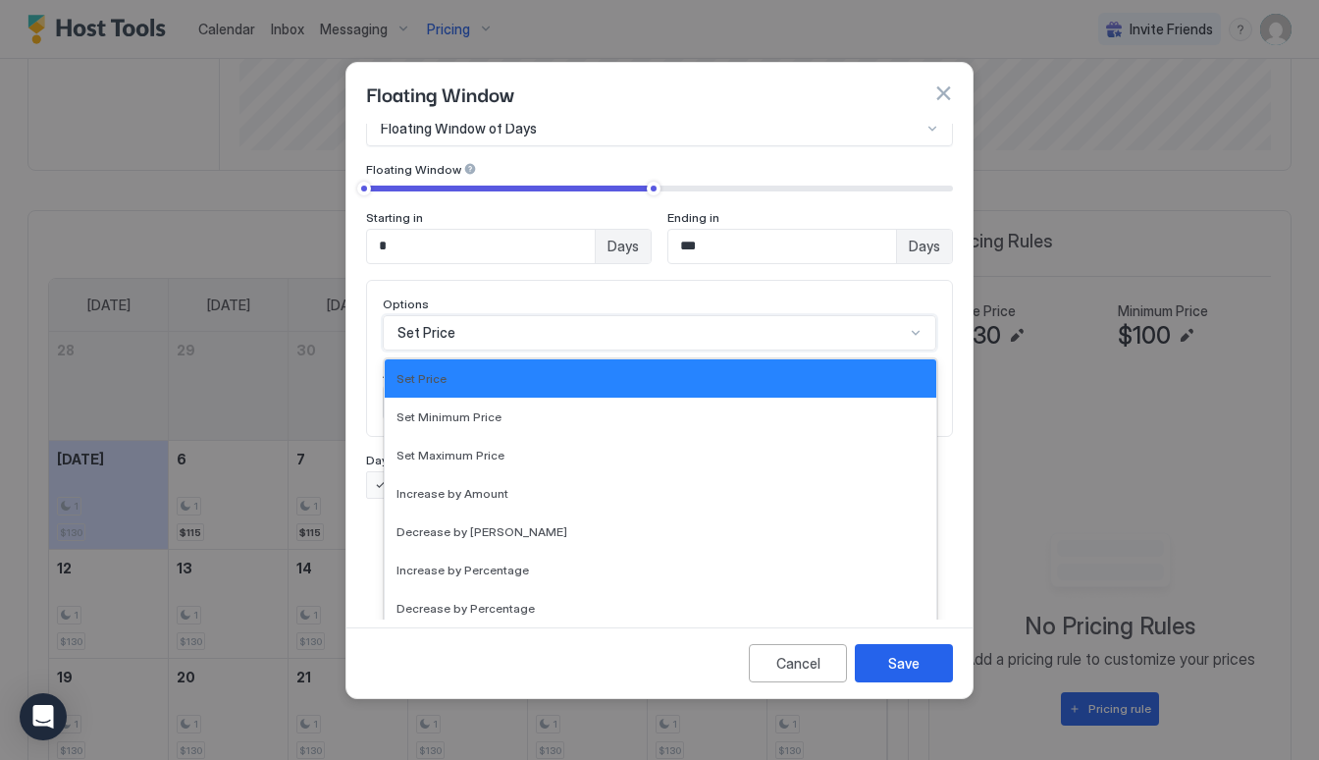
click at [466, 350] on div "Set Price selected, 1 of 17. 17 results available. Use Up and Down to choose op…" at bounding box center [659, 332] width 553 height 35
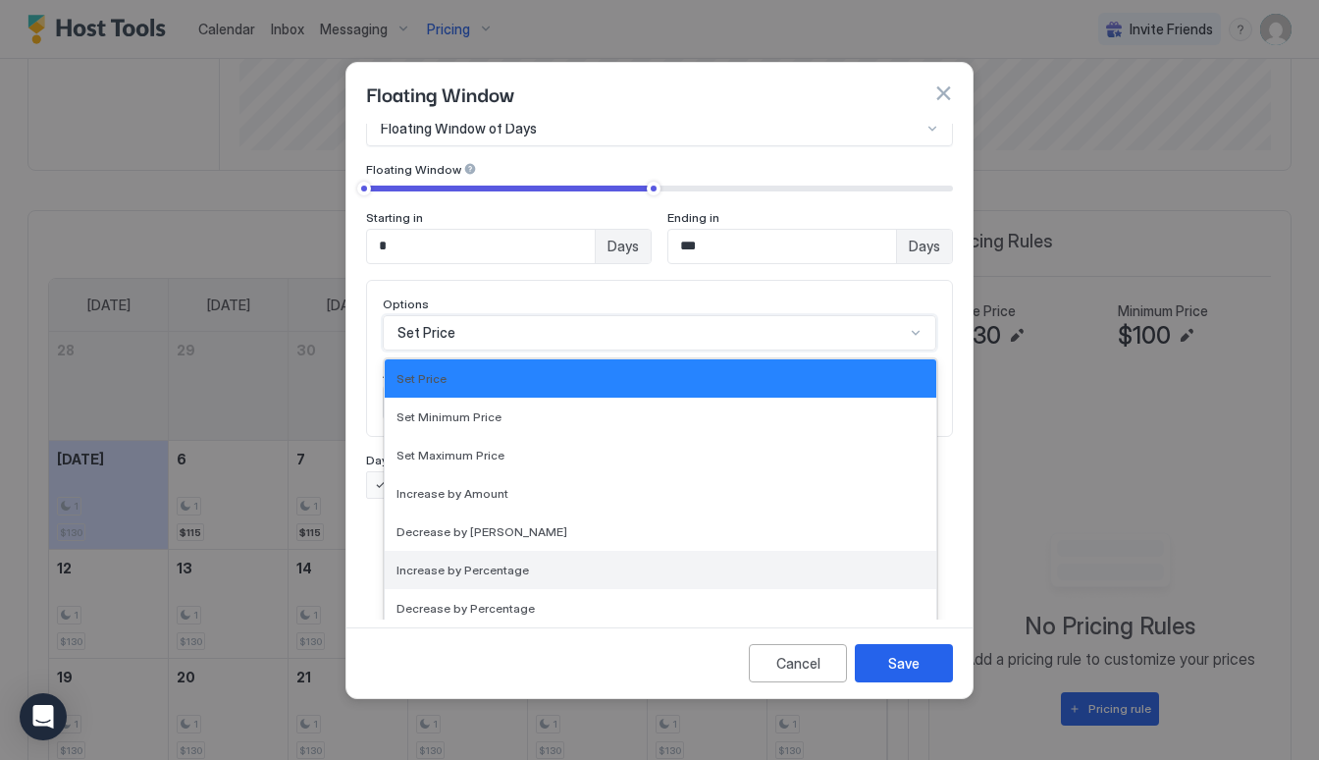
click at [488, 551] on div "Increase by Percentage" at bounding box center [660, 570] width 551 height 38
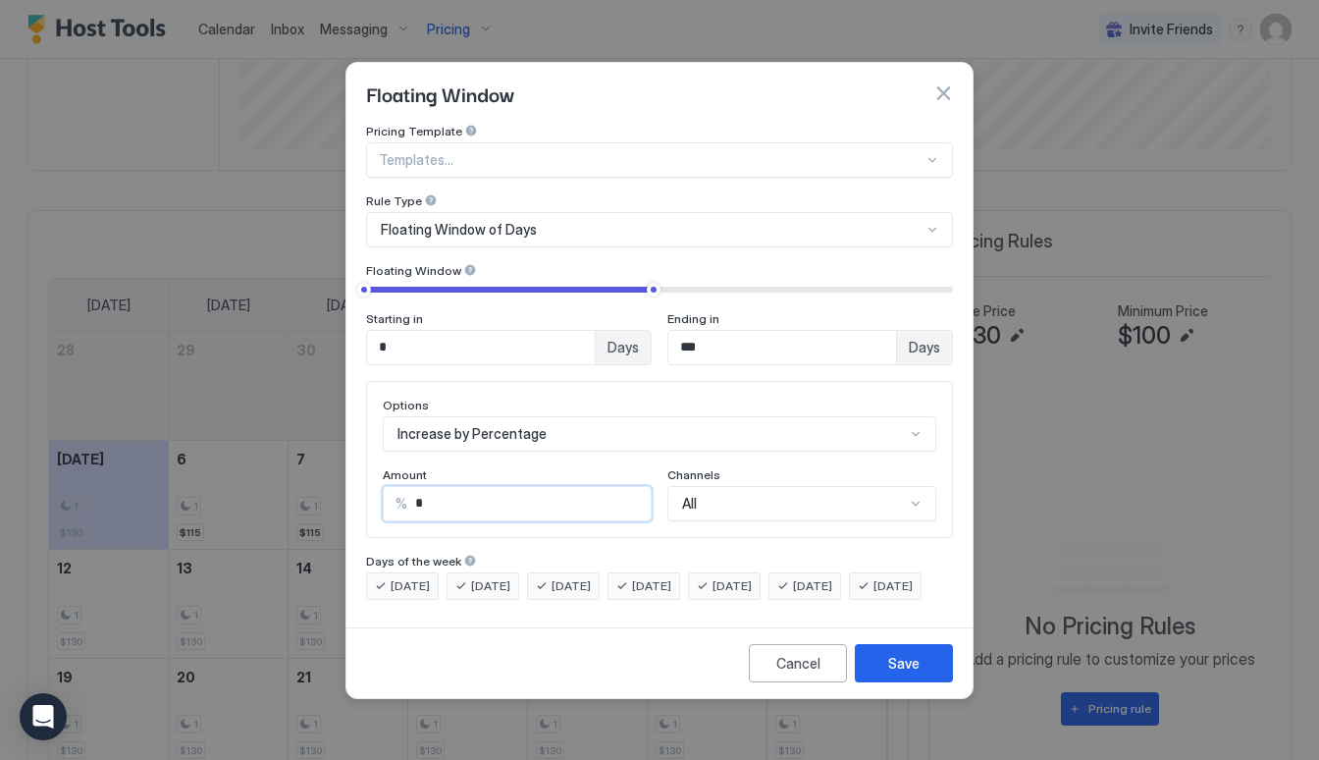
click at [461, 487] on input "*" at bounding box center [528, 503] width 243 height 33
type input "**"
click at [925, 682] on button "Save" at bounding box center [904, 663] width 98 height 38
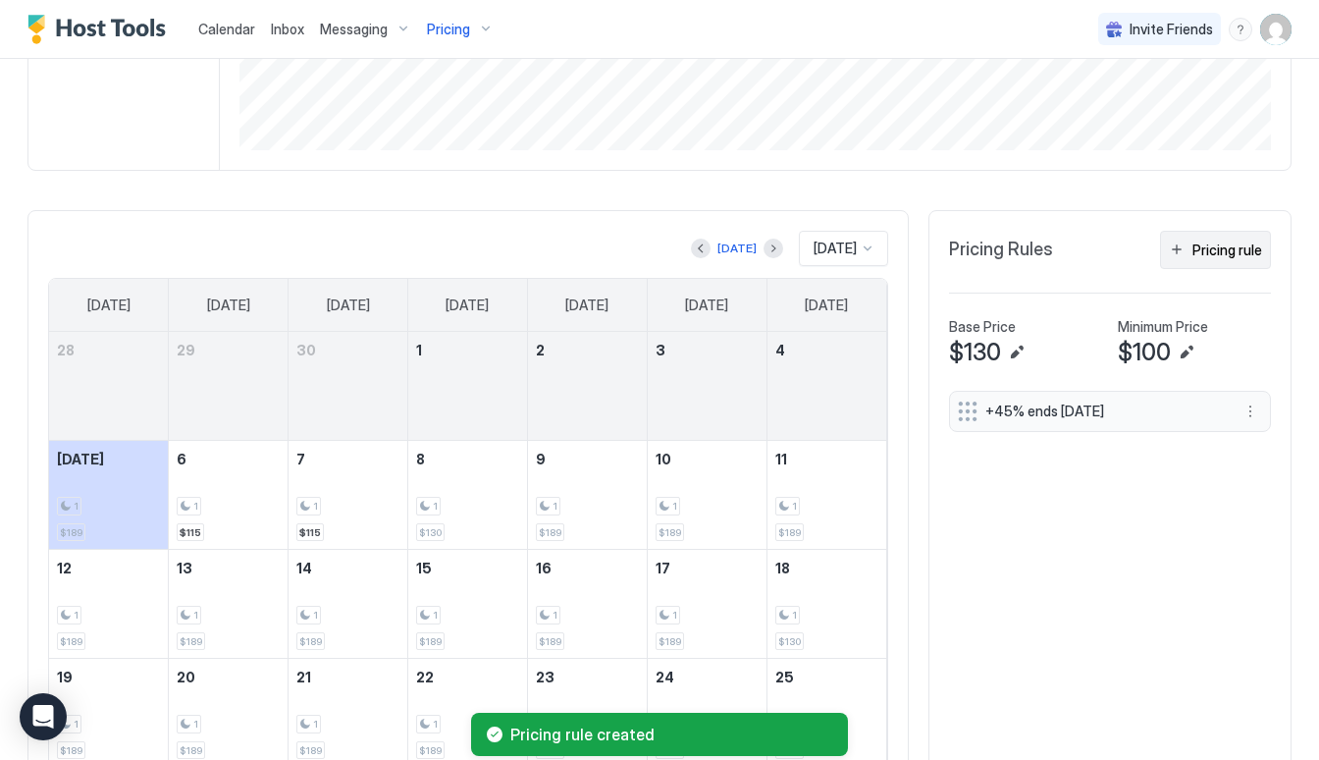
click at [1229, 245] on div "Pricing rule" at bounding box center [1227, 249] width 70 height 21
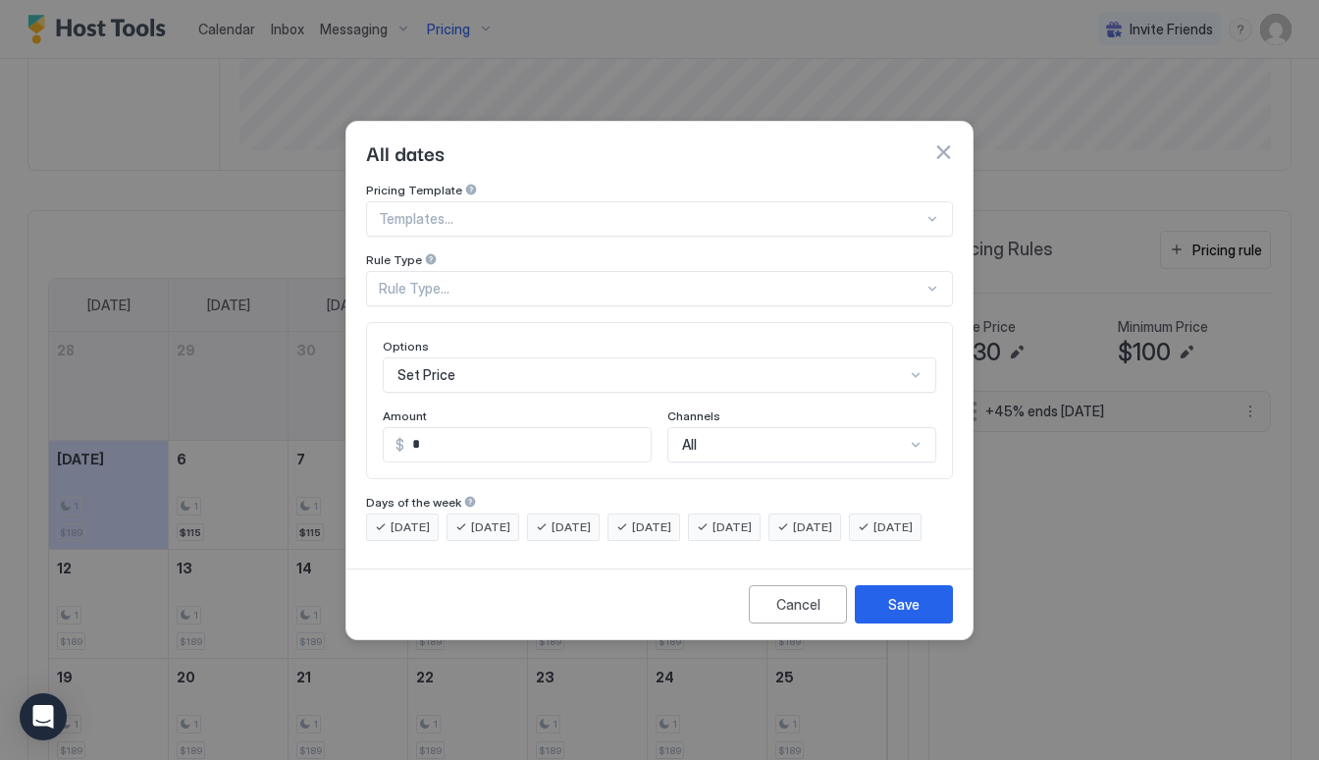
click at [585, 280] on div "Rule Type..." at bounding box center [651, 289] width 545 height 18
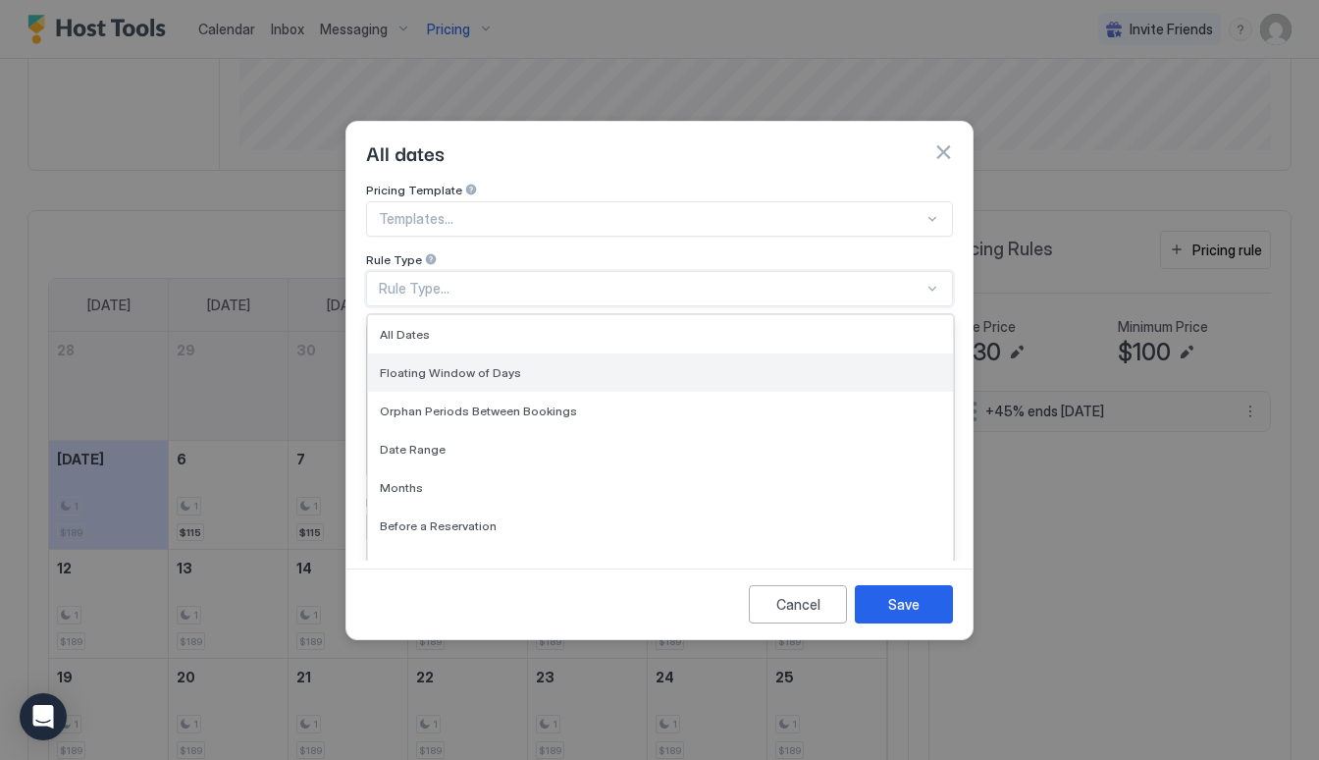
click at [522, 364] on div "Floating Window of Days" at bounding box center [660, 372] width 585 height 38
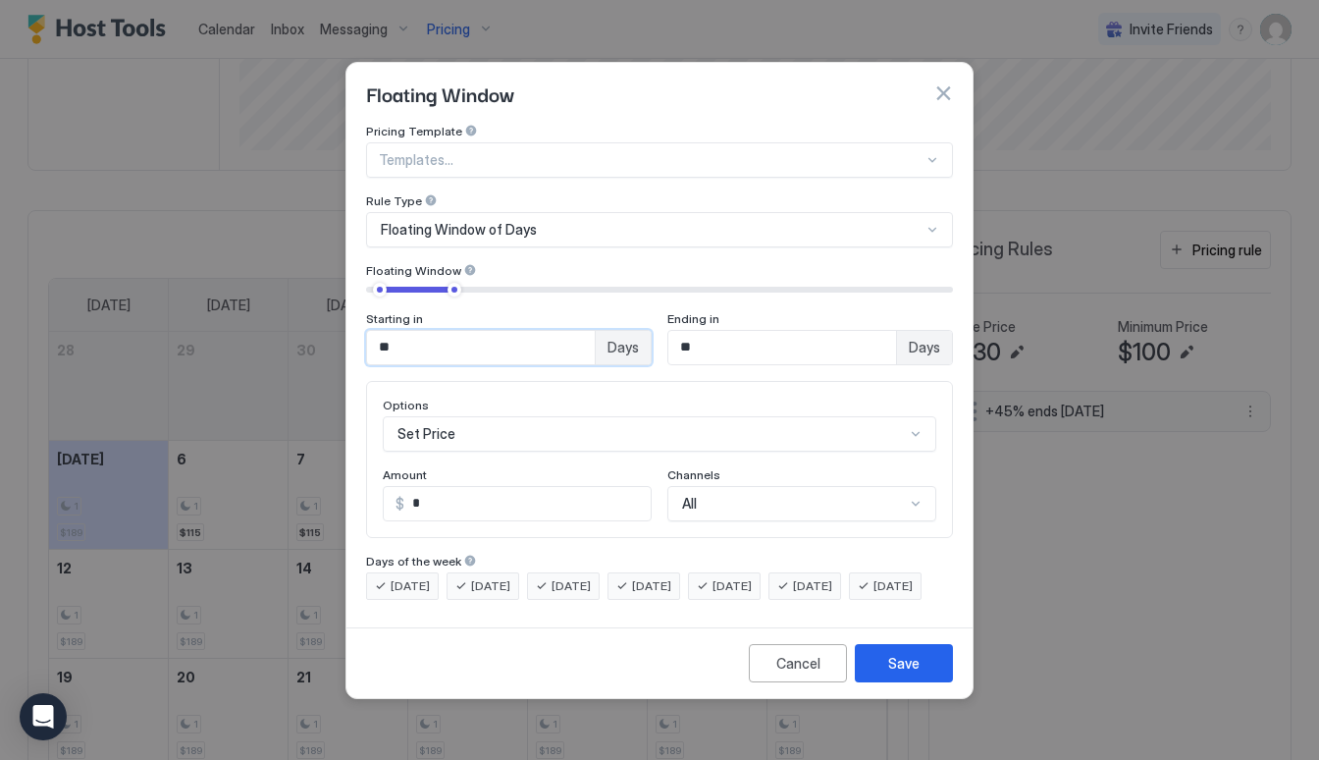
drag, startPoint x: 484, startPoint y: 335, endPoint x: 309, endPoint y: 327, distance: 174.8
click at [309, 327] on div "Floating Window Pricing Template Templates... Rule Type Floating Window of Days…" at bounding box center [659, 380] width 1319 height 760
type input "*"
type input "***"
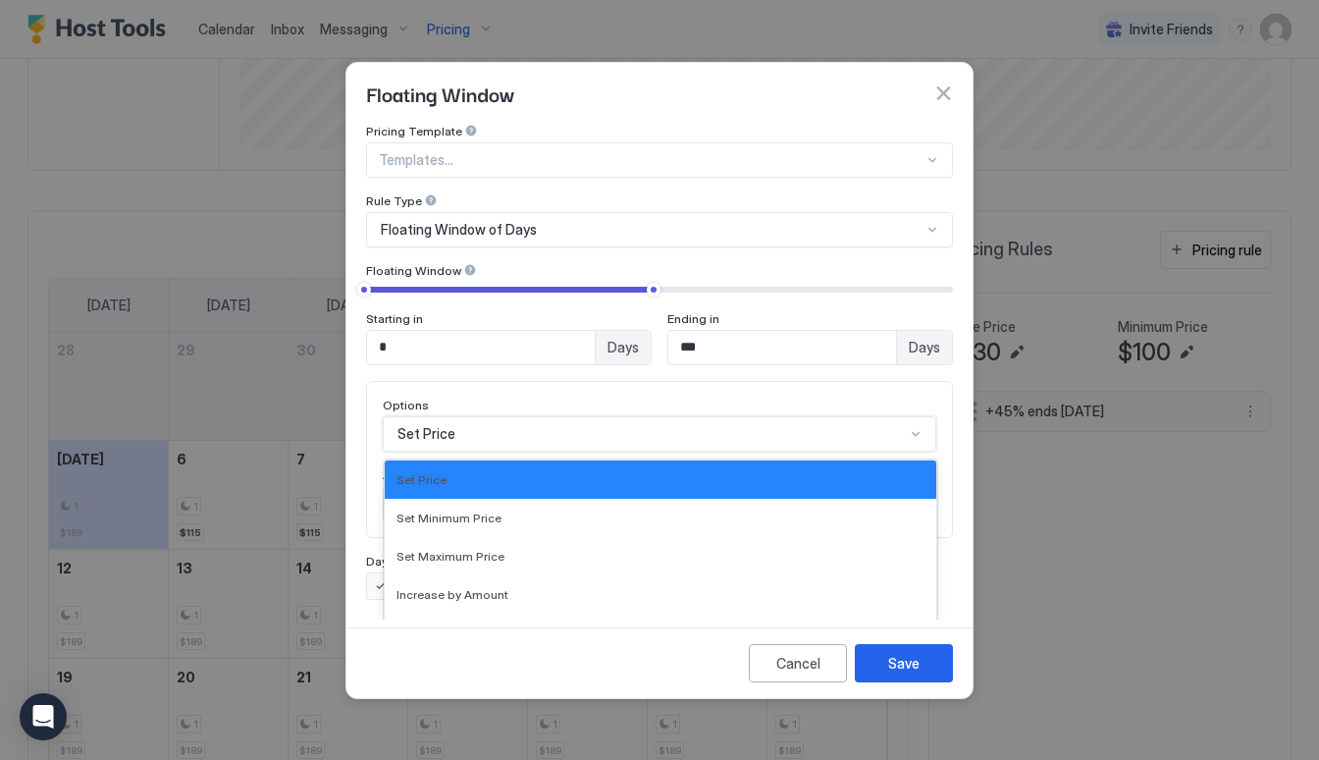
scroll to position [101, 0]
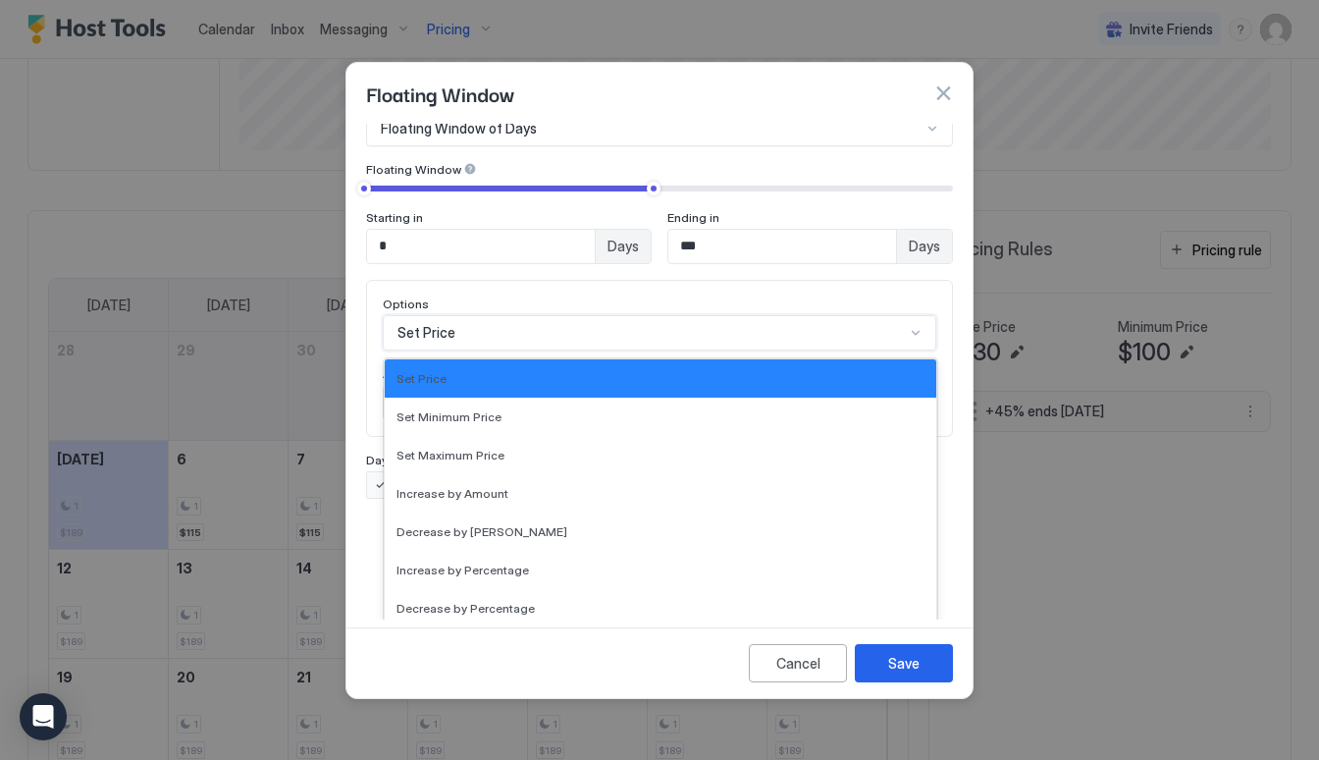
click at [470, 350] on div "Set Price selected, 1 of 17. 17 results available. Use Up and Down to choose op…" at bounding box center [659, 332] width 553 height 35
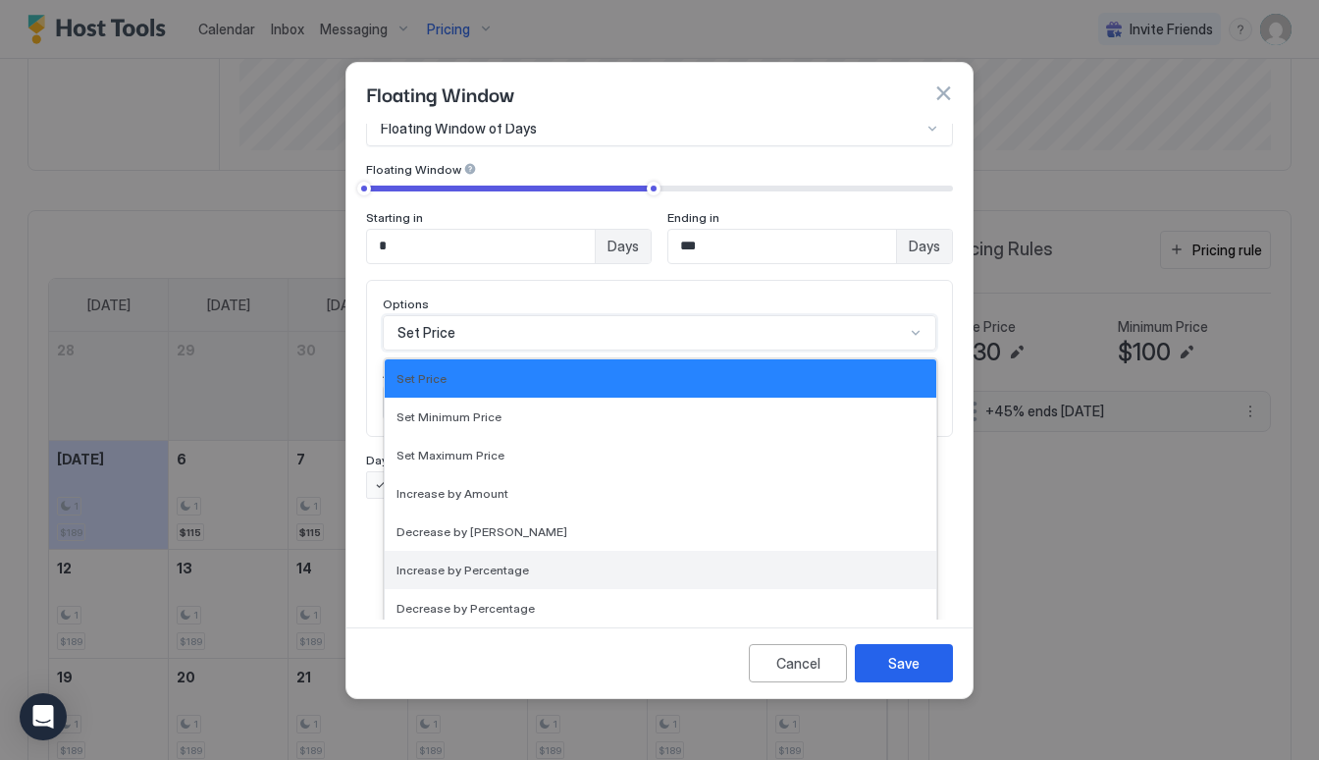
click at [504, 562] on span "Increase by Percentage" at bounding box center [462, 569] width 132 height 15
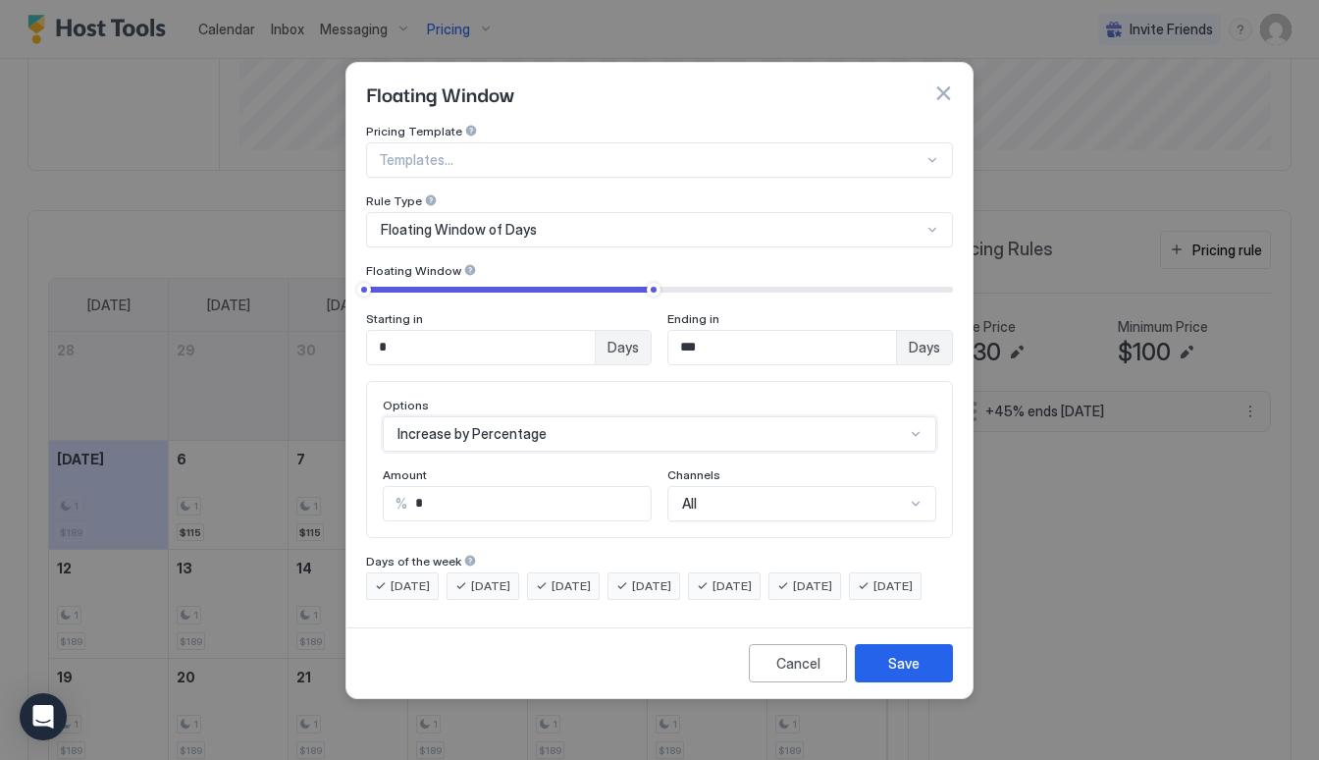
click at [505, 487] on input "*" at bounding box center [528, 503] width 243 height 33
type input "**"
click at [902, 673] on div "Save" at bounding box center [903, 663] width 31 height 21
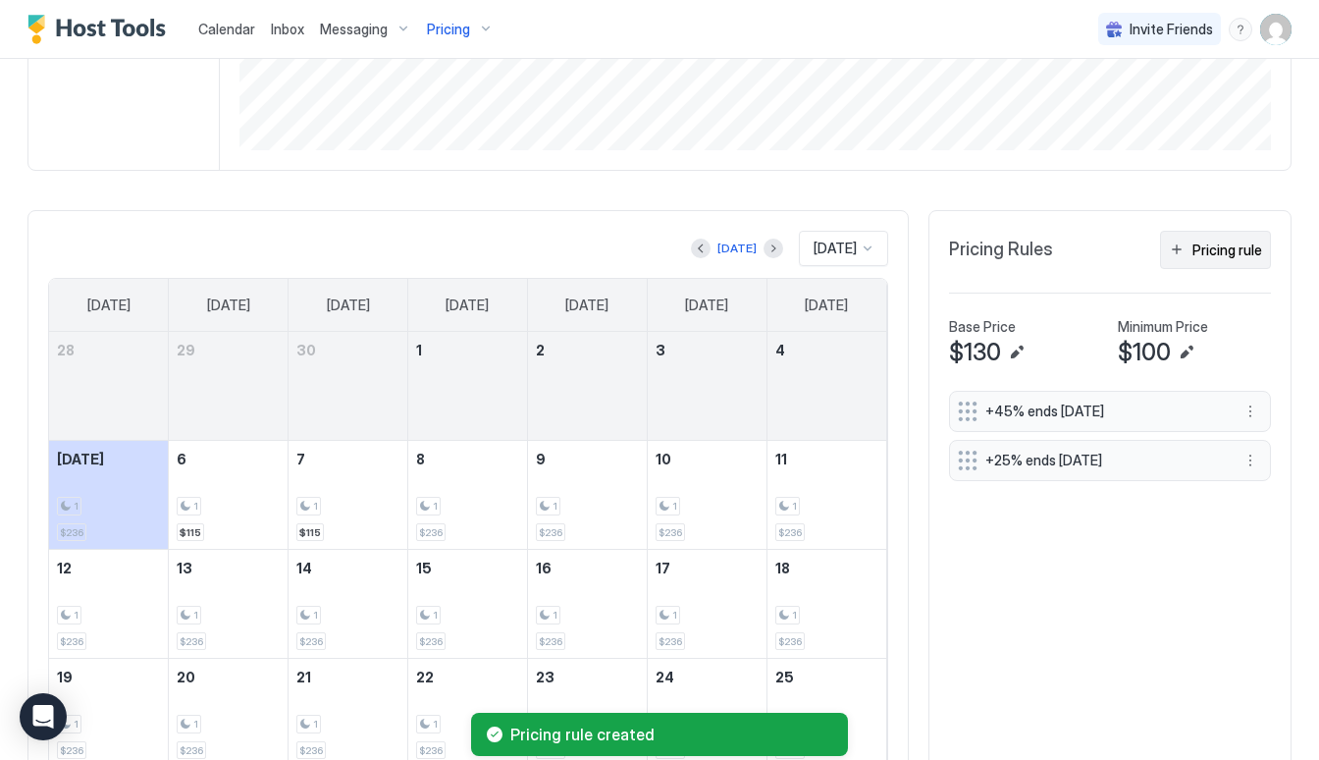
click at [1216, 245] on div "Pricing rule" at bounding box center [1227, 249] width 70 height 21
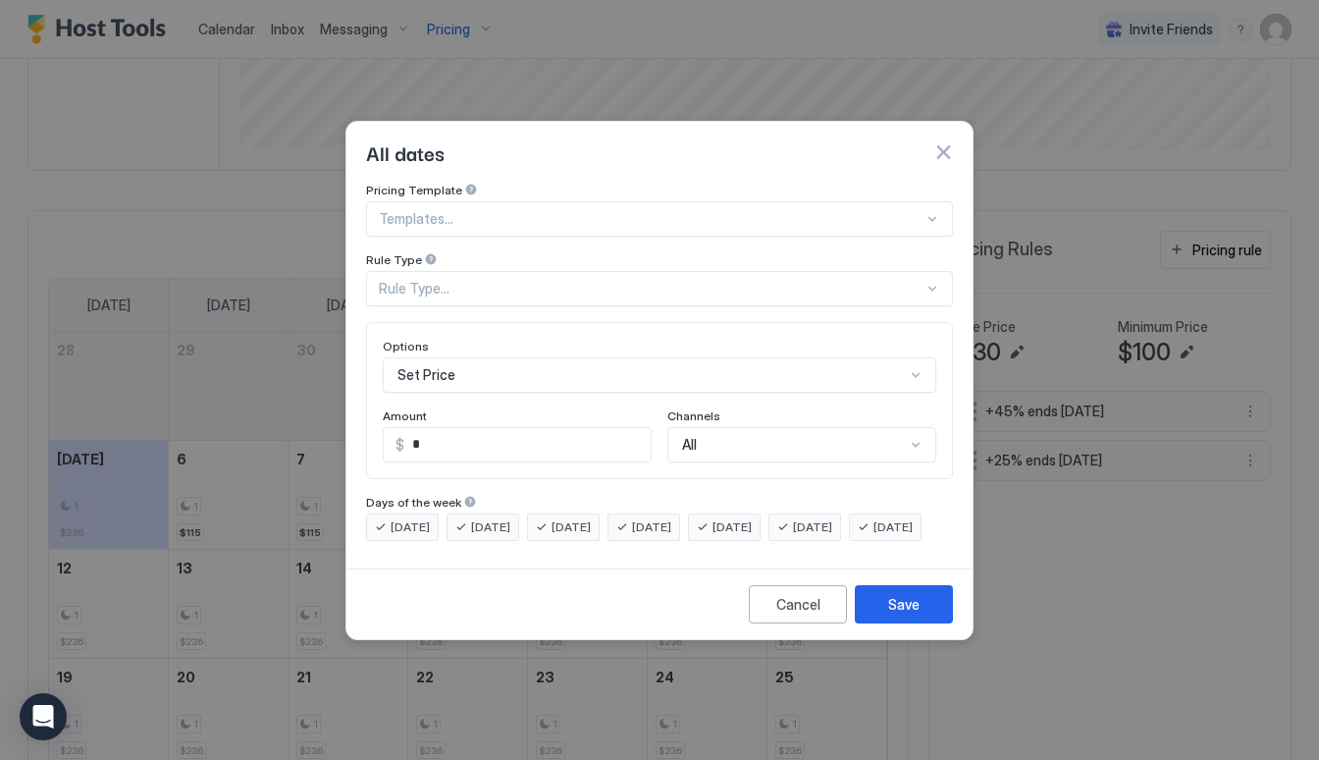
click at [471, 282] on div "Rule Type..." at bounding box center [659, 288] width 587 height 35
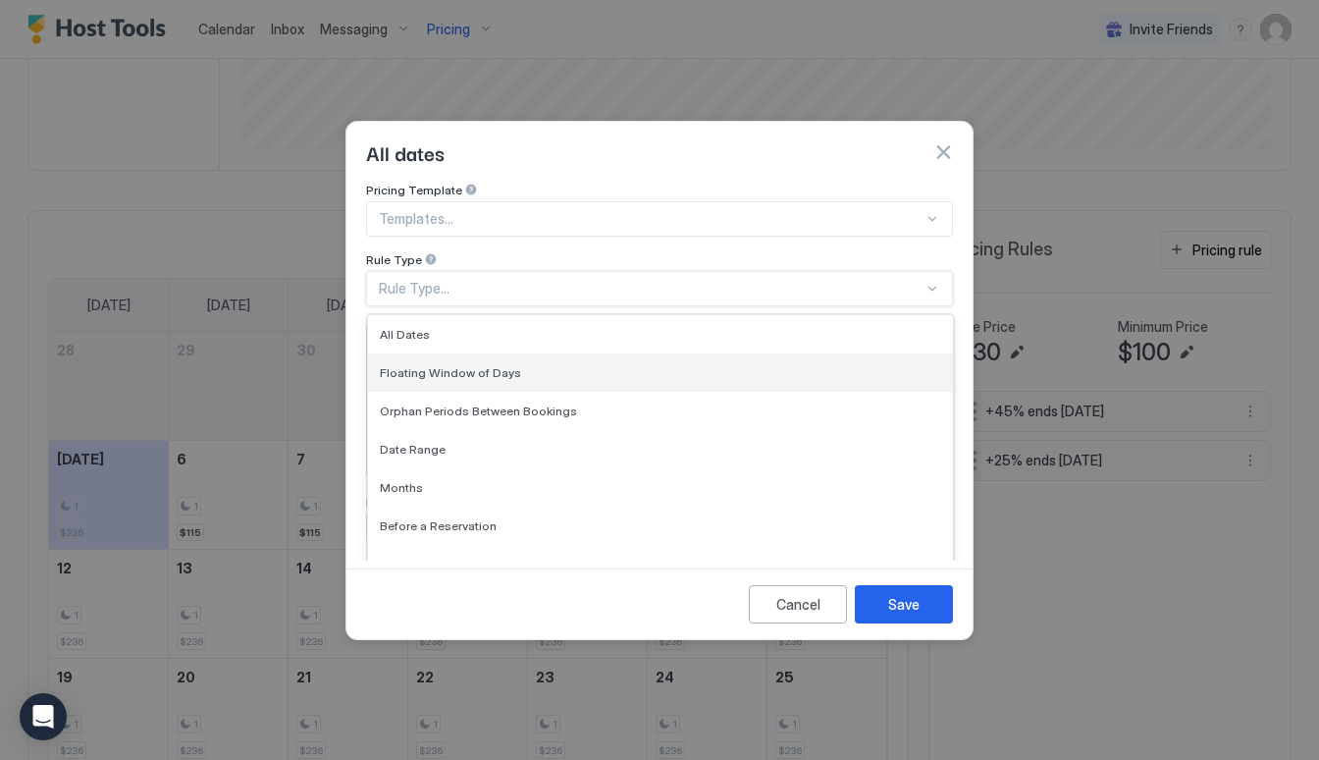
click at [462, 365] on span "Floating Window of Days" at bounding box center [450, 372] width 141 height 15
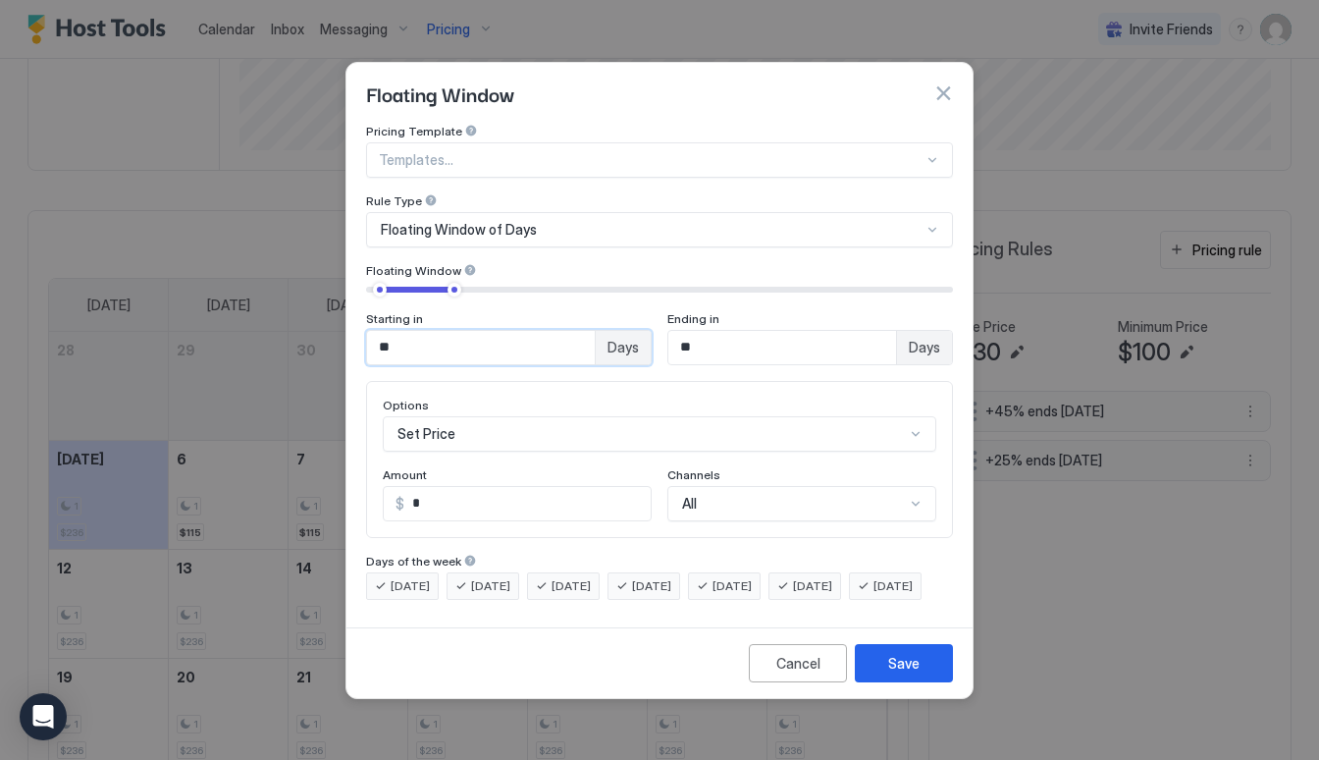
drag, startPoint x: 443, startPoint y: 330, endPoint x: 266, endPoint y: 333, distance: 176.7
click at [266, 333] on div "Floating Window Pricing Template Templates... Rule Type Floating Window of Days…" at bounding box center [659, 380] width 1319 height 760
type input "**"
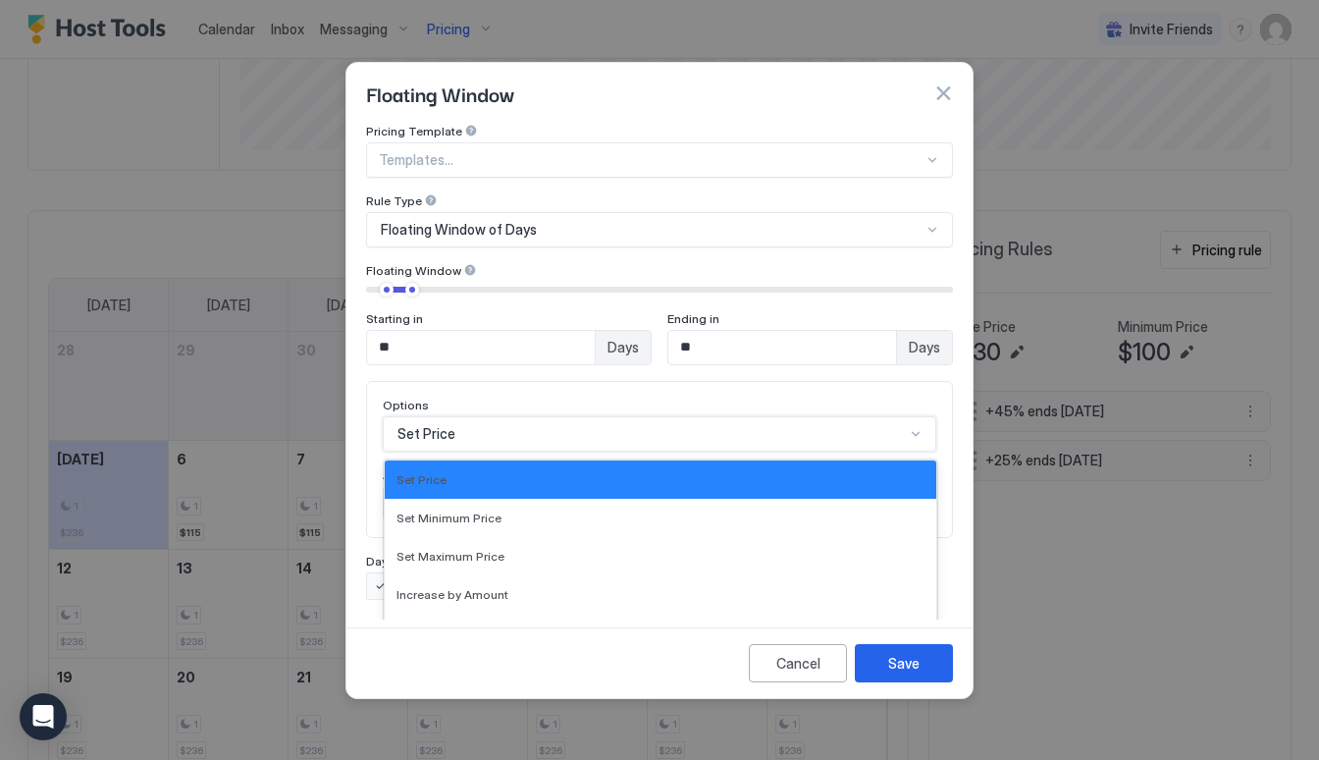
click at [507, 416] on div "Set Price selected, 1 of 17. 17 results available. Use Up and Down to choose op…" at bounding box center [659, 433] width 553 height 35
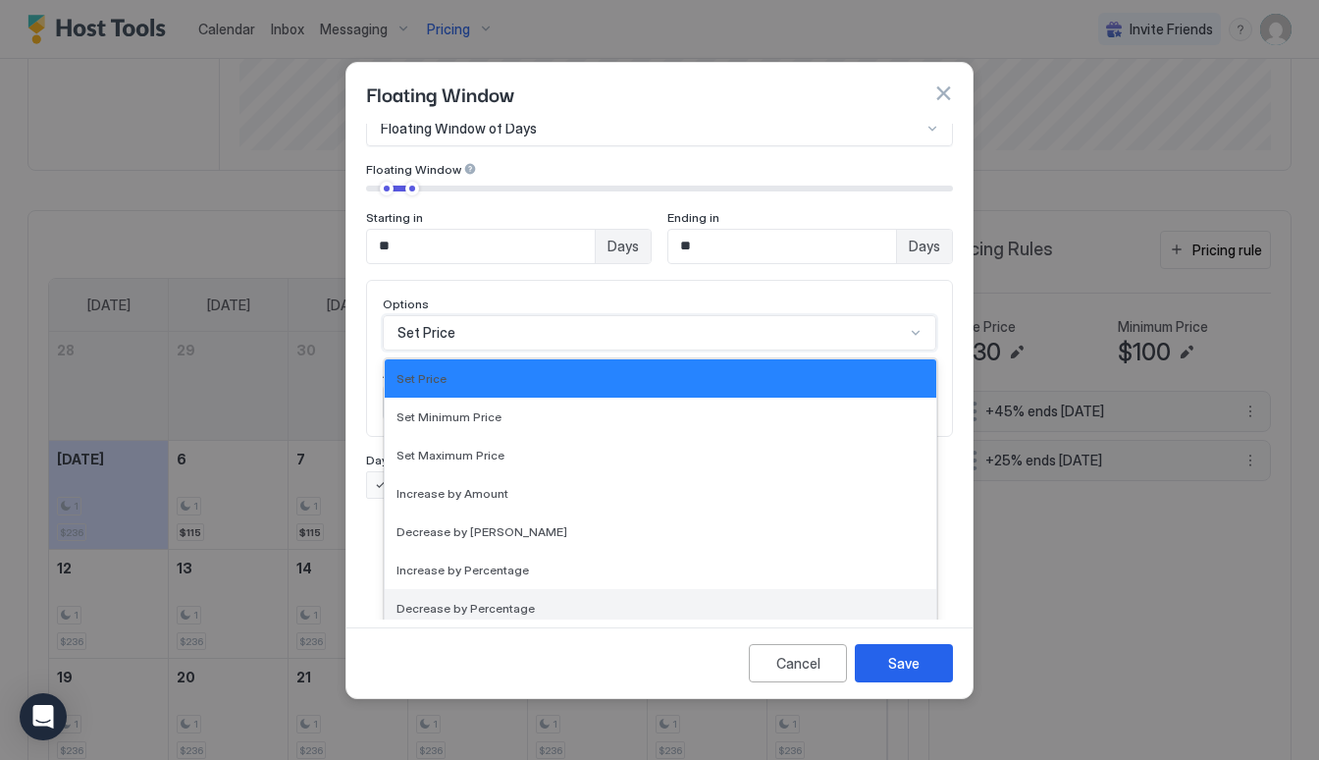
click at [510, 601] on span "Decrease by Percentage" at bounding box center [465, 608] width 138 height 15
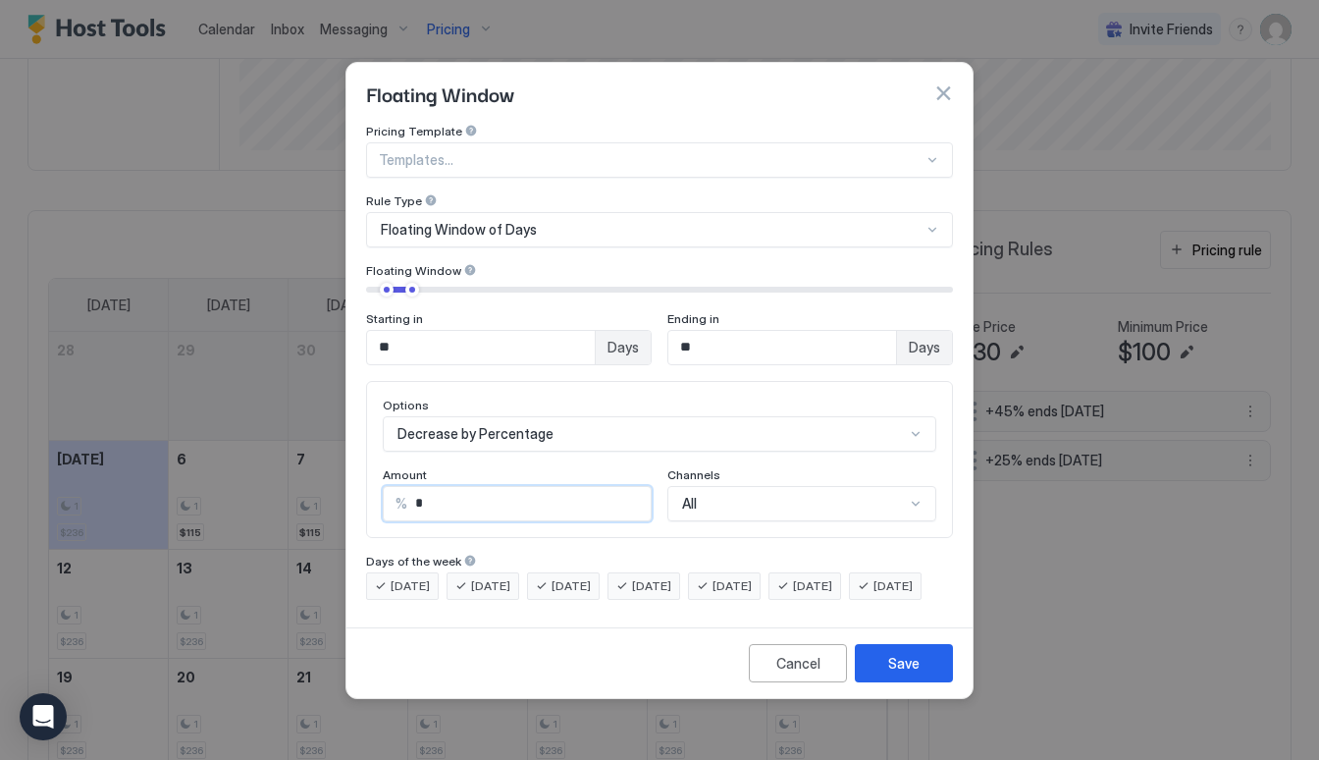
click at [484, 491] on input "*" at bounding box center [528, 503] width 243 height 33
type input "**"
click at [905, 666] on button "Save" at bounding box center [904, 663] width 98 height 38
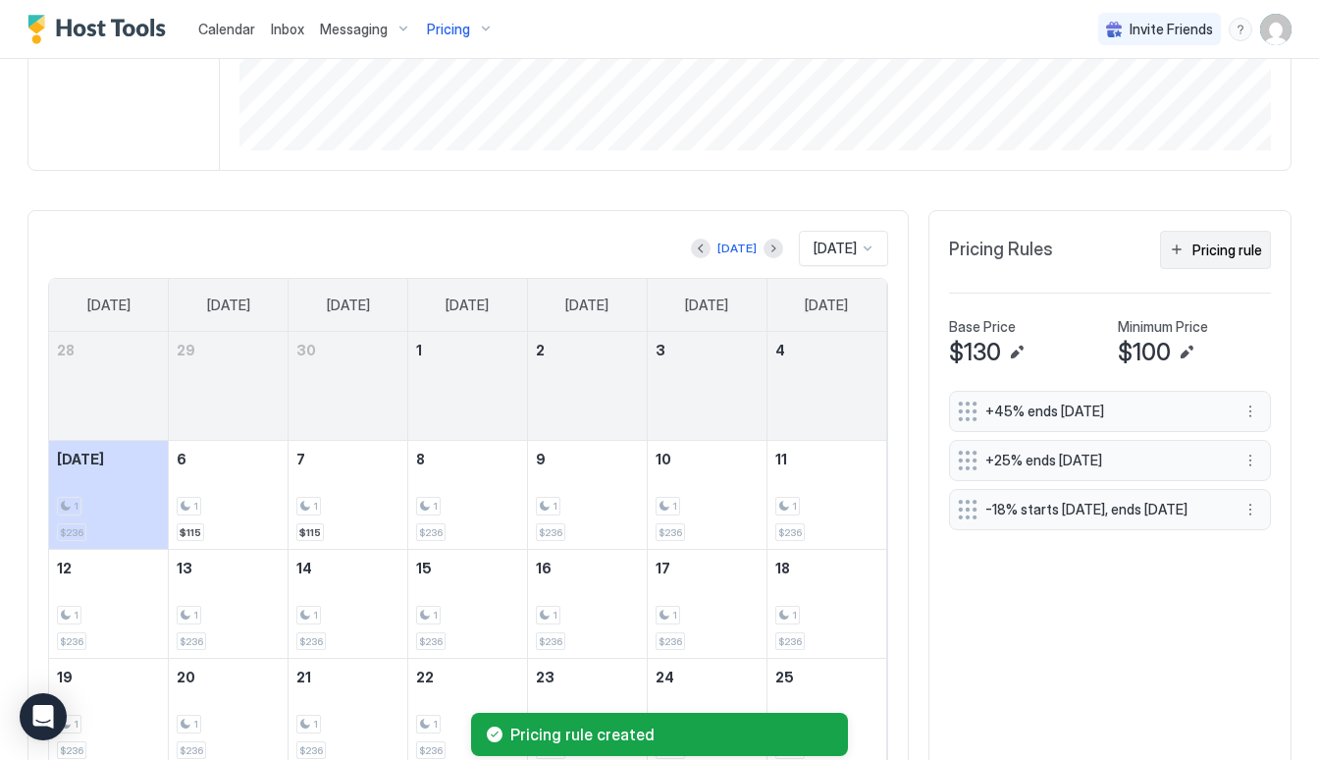
click at [1238, 247] on div "Pricing rule" at bounding box center [1227, 249] width 70 height 21
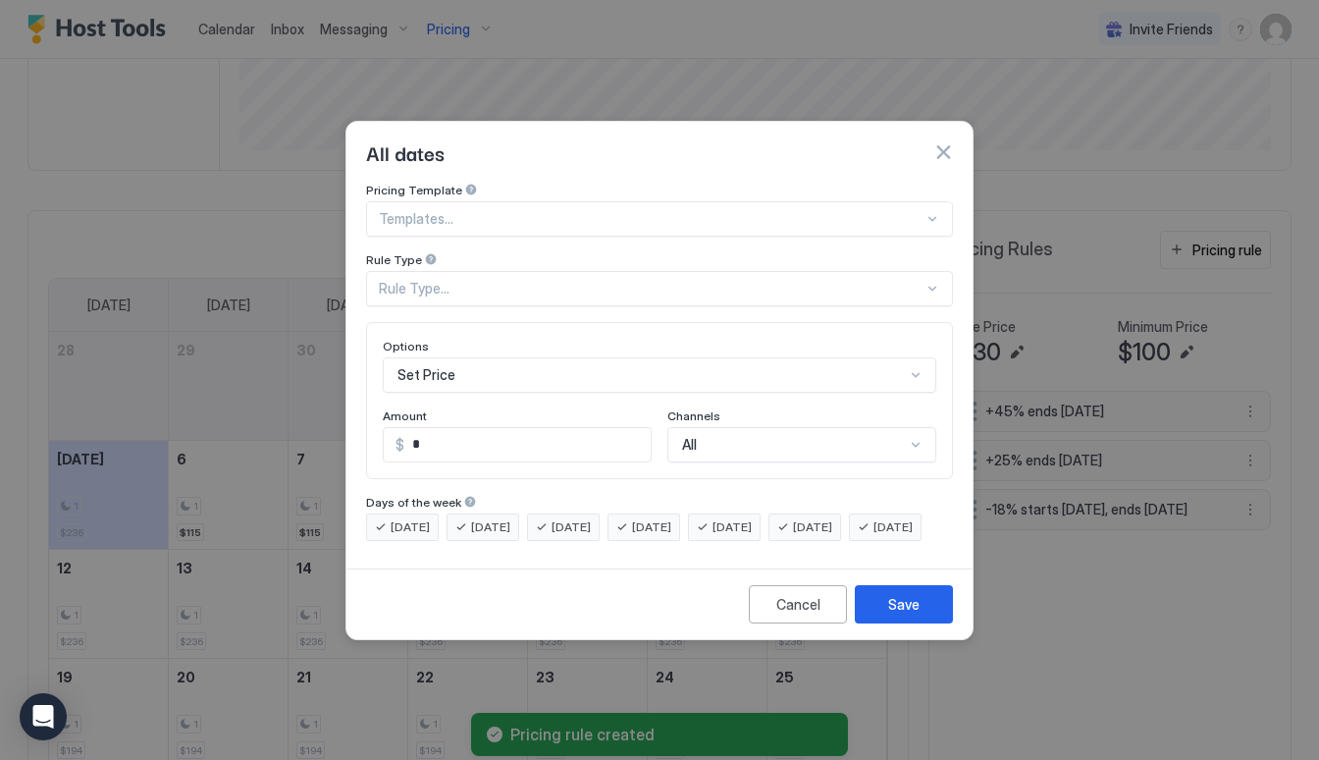
click at [578, 285] on div "Rule Type..." at bounding box center [659, 288] width 587 height 35
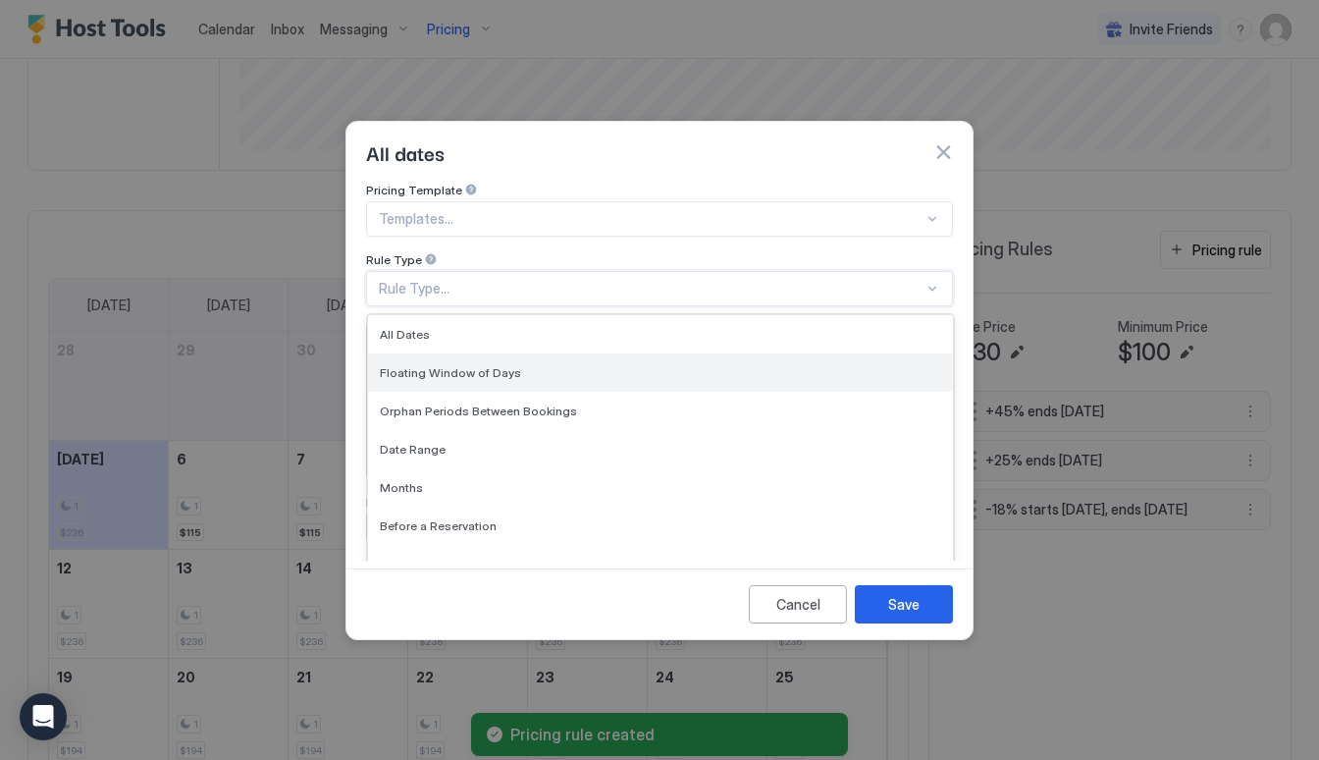
click at [562, 366] on div "Floating Window of Days" at bounding box center [660, 372] width 585 height 38
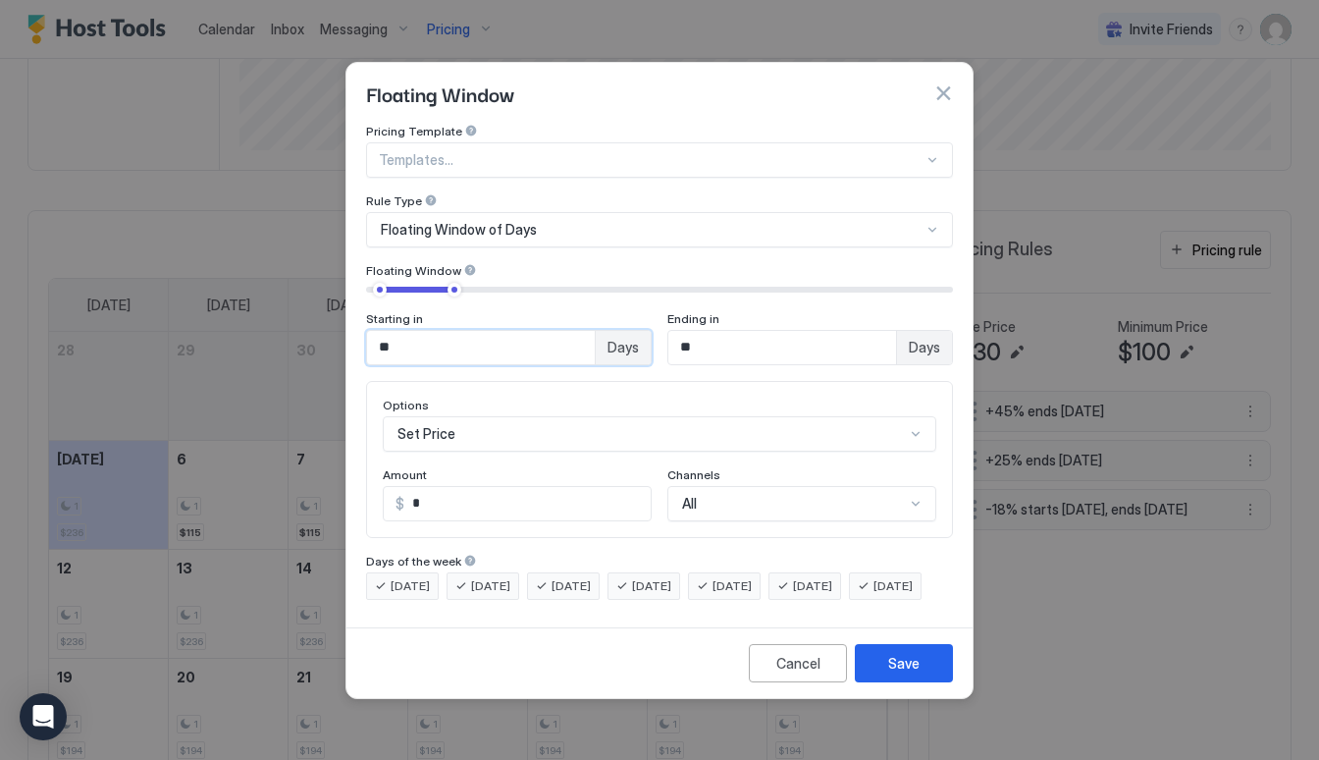
drag, startPoint x: 442, startPoint y: 339, endPoint x: 370, endPoint y: 335, distance: 71.7
click at [370, 335] on input "**" at bounding box center [481, 347] width 228 height 33
type input "**"
click at [419, 416] on div "Set Price" at bounding box center [659, 433] width 553 height 35
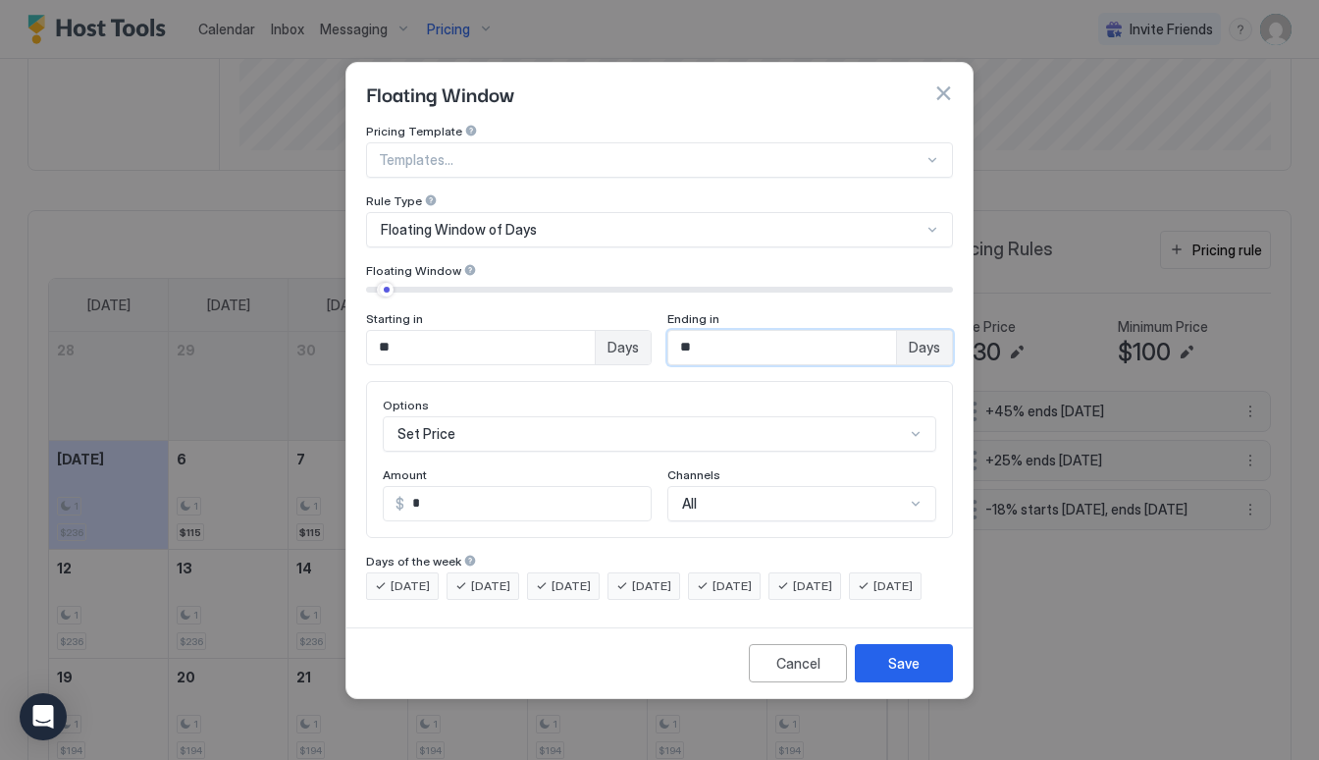
scroll to position [101, 0]
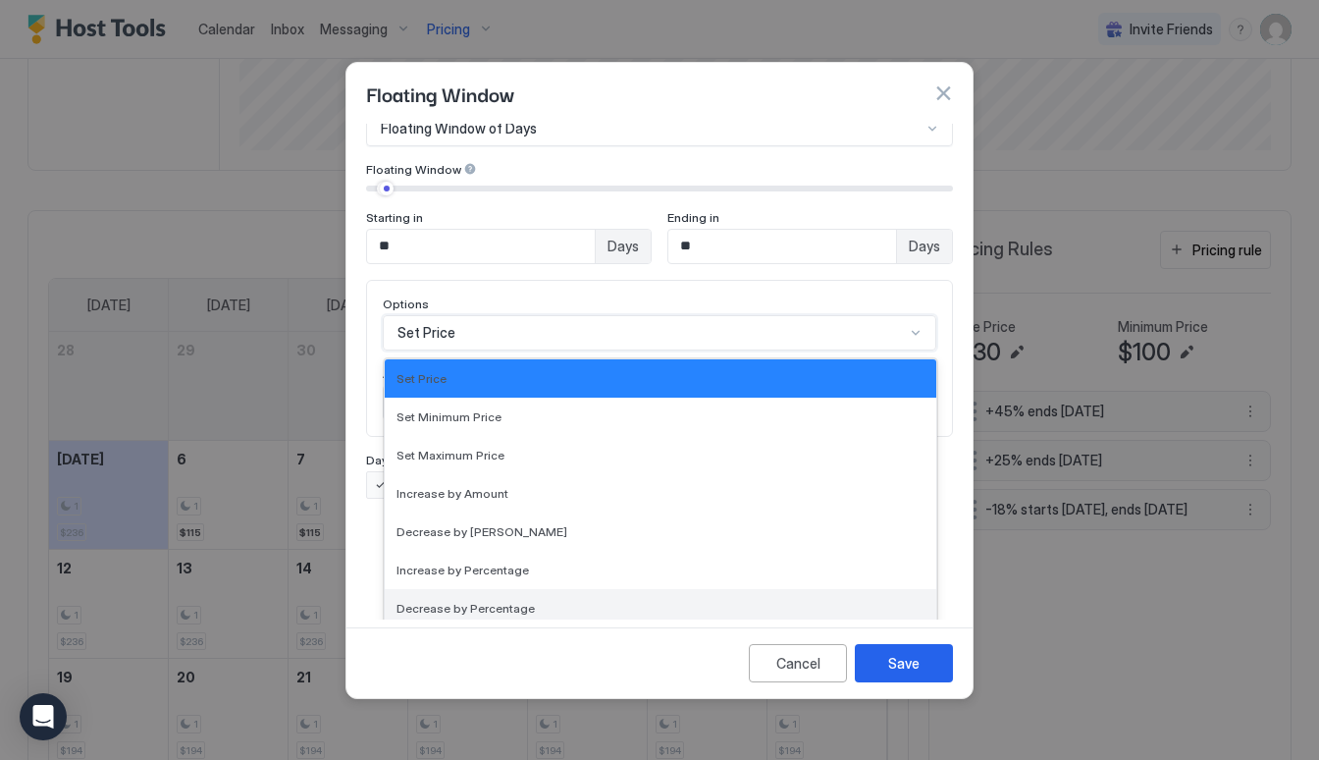
click at [473, 601] on span "Decrease by Percentage" at bounding box center [465, 608] width 138 height 15
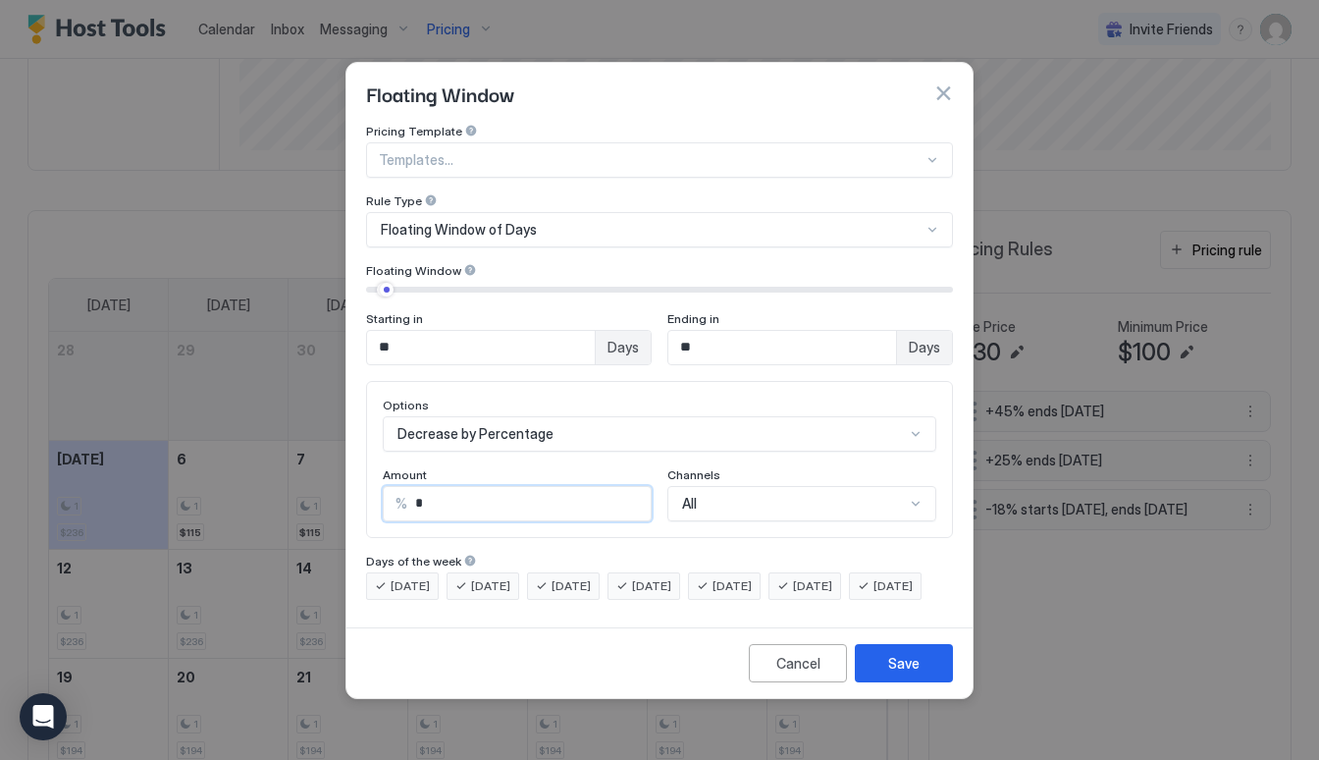
click at [495, 492] on input "*" at bounding box center [528, 503] width 243 height 33
drag, startPoint x: 495, startPoint y: 492, endPoint x: 365, endPoint y: 490, distance: 129.5
click at [365, 490] on div "Pricing Template Templates... Rule Type Floating Window of Days Floating Window…" at bounding box center [659, 372] width 626 height 496
type input "**"
click at [916, 673] on div "Save" at bounding box center [903, 663] width 31 height 21
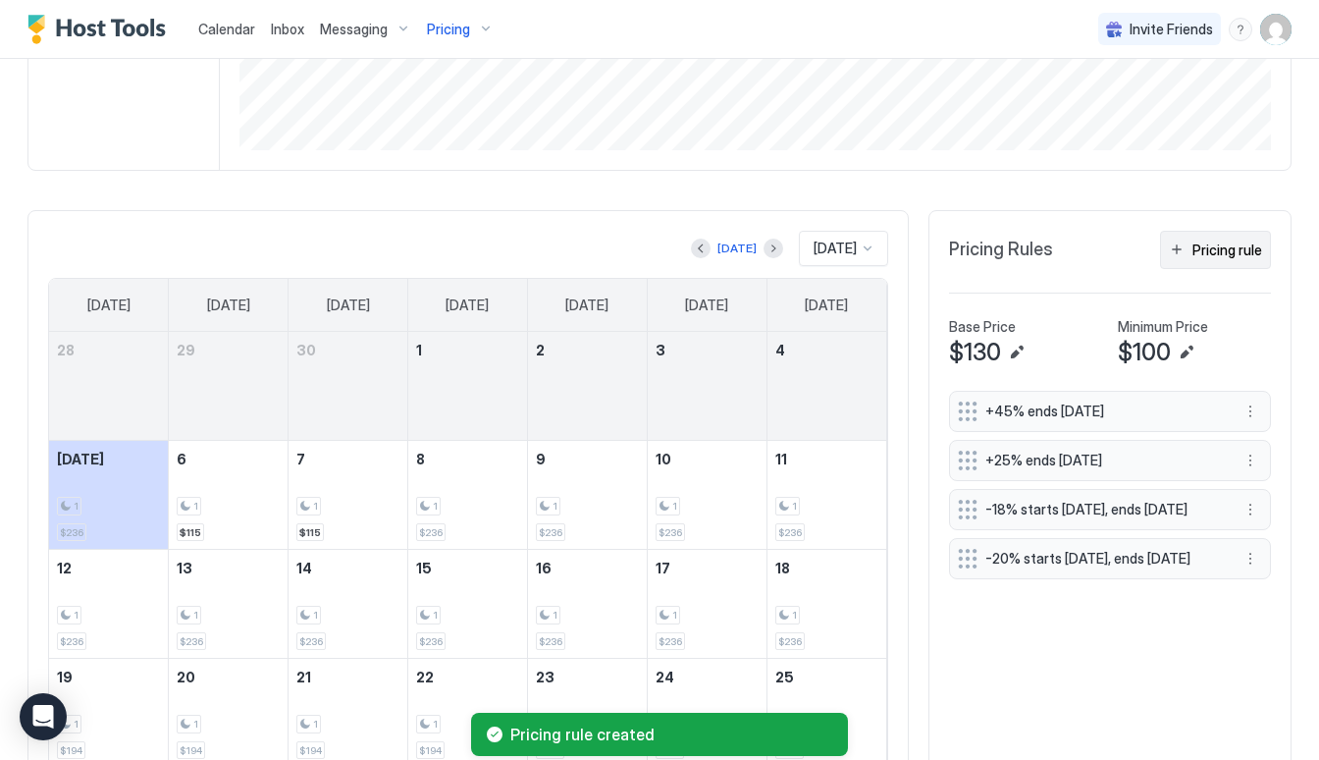
click at [1255, 241] on div "Pricing rule" at bounding box center [1227, 249] width 70 height 21
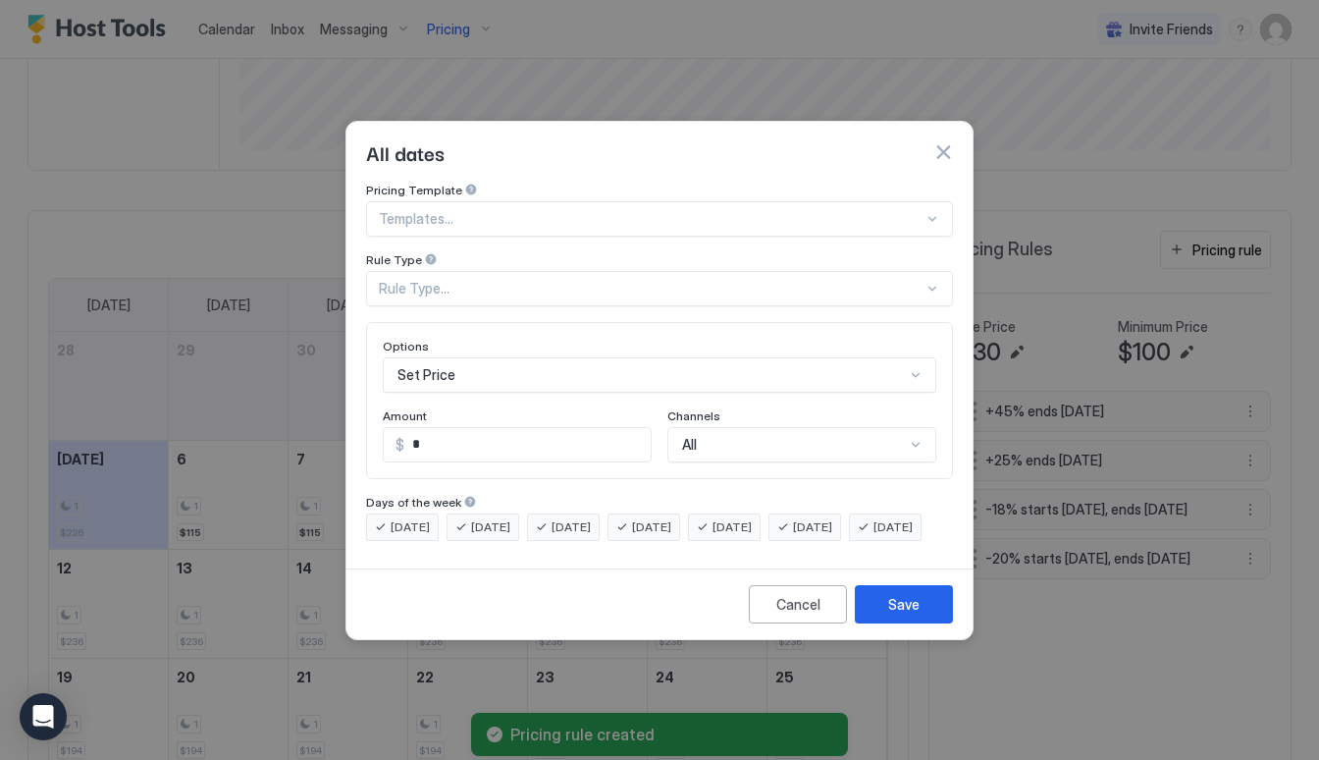
click at [469, 271] on div "Rule Type..." at bounding box center [659, 288] width 587 height 35
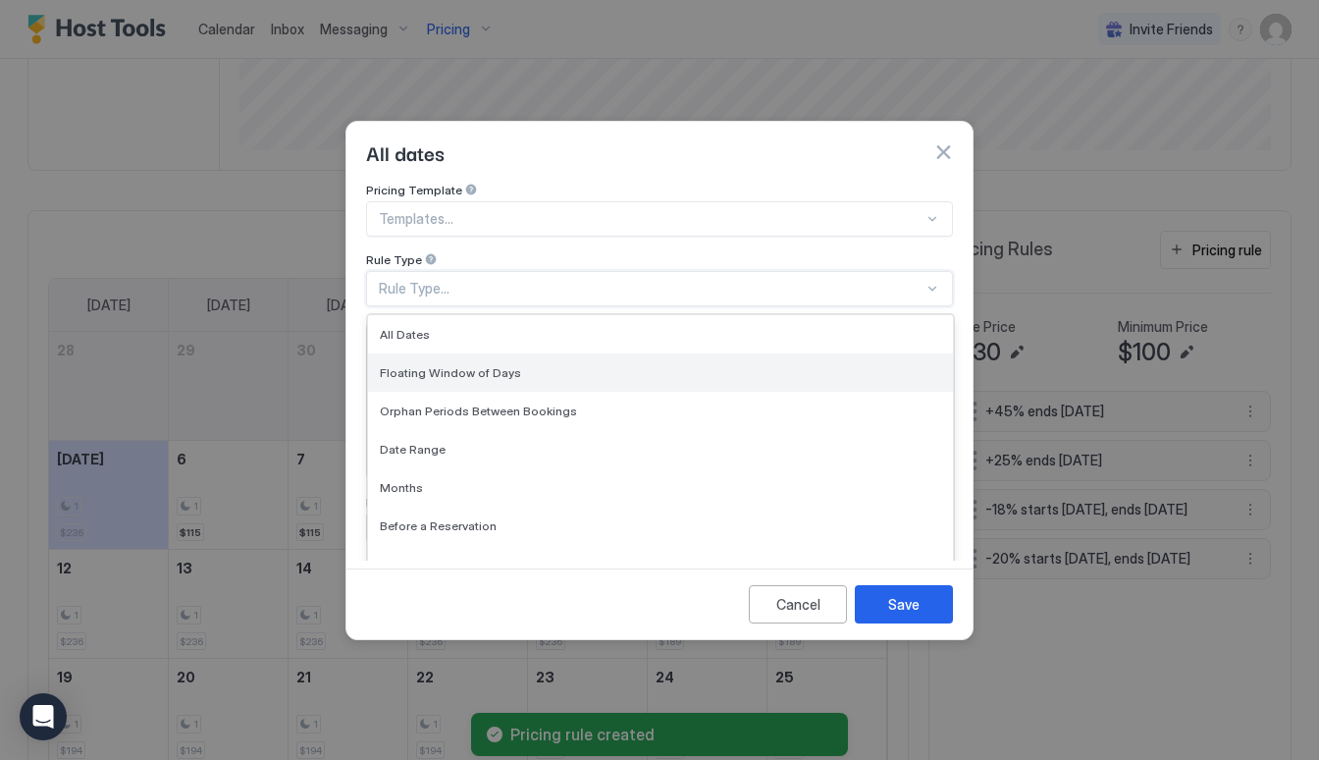
click at [476, 365] on span "Floating Window of Days" at bounding box center [450, 372] width 141 height 15
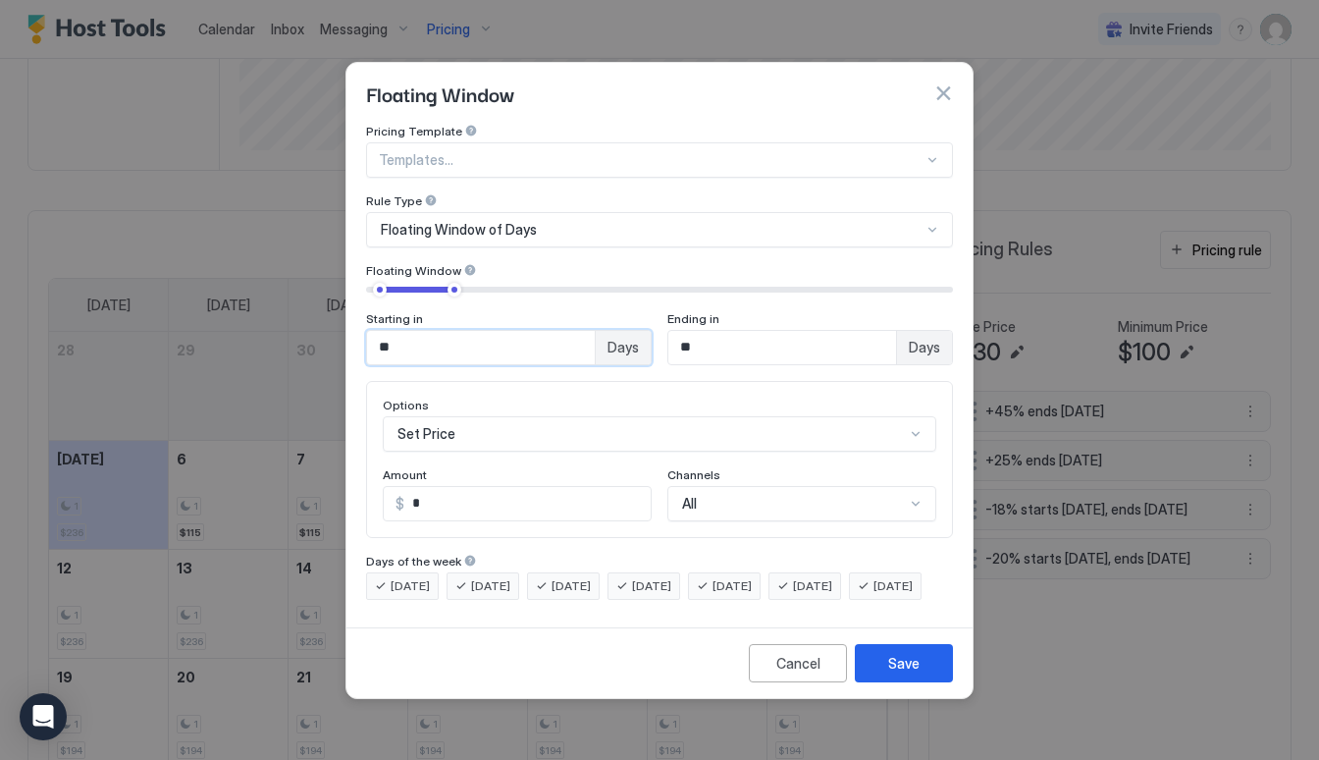
drag, startPoint x: 439, startPoint y: 325, endPoint x: 337, endPoint y: 325, distance: 102.1
click at [337, 325] on div "Floating Window Pricing Template Templates... Rule Type Floating Window of Days…" at bounding box center [659, 380] width 1319 height 760
drag, startPoint x: 807, startPoint y: 341, endPoint x: 634, endPoint y: 307, distance: 175.9
click at [634, 311] on div "Starting in ** Days Ending in ** Days" at bounding box center [659, 338] width 587 height 54
type input "**"
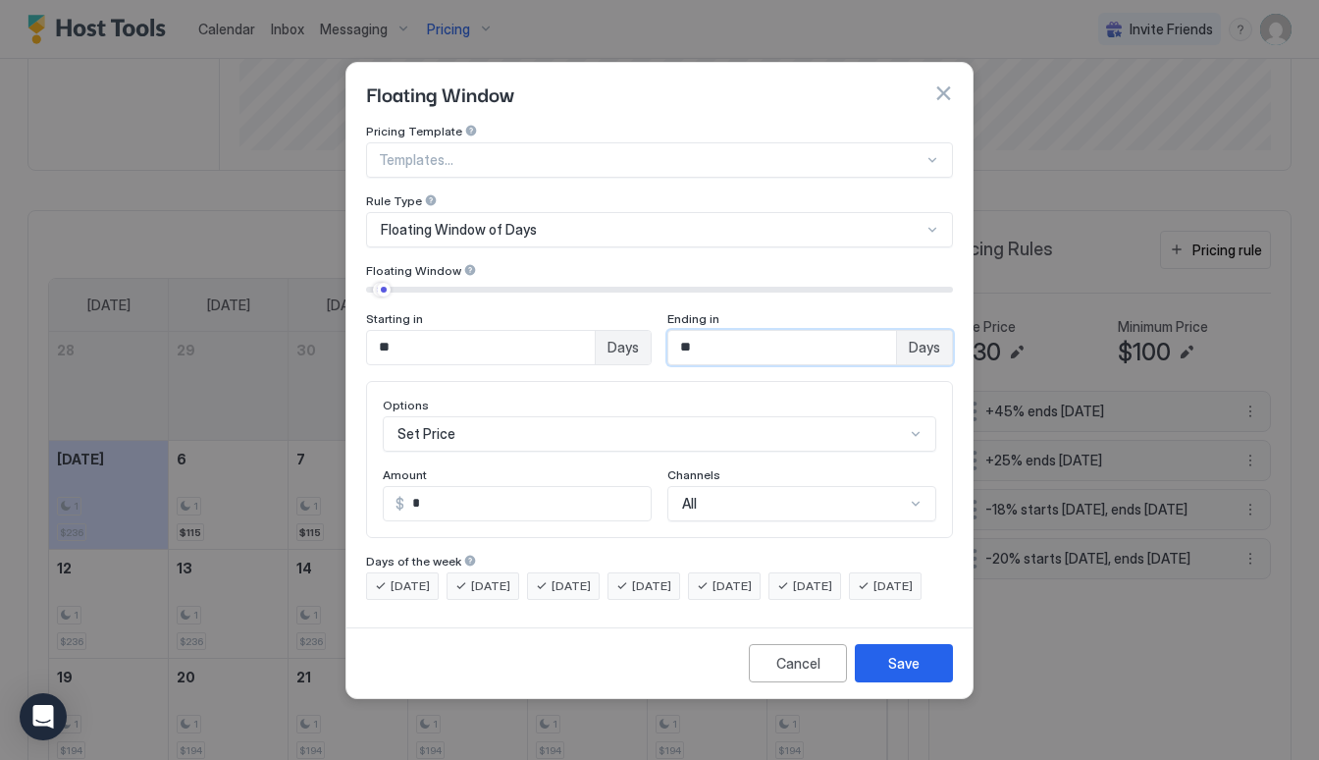
click at [488, 487] on input "*" at bounding box center [527, 503] width 246 height 33
type input "**"
click at [865, 416] on div "Set Price" at bounding box center [659, 433] width 553 height 35
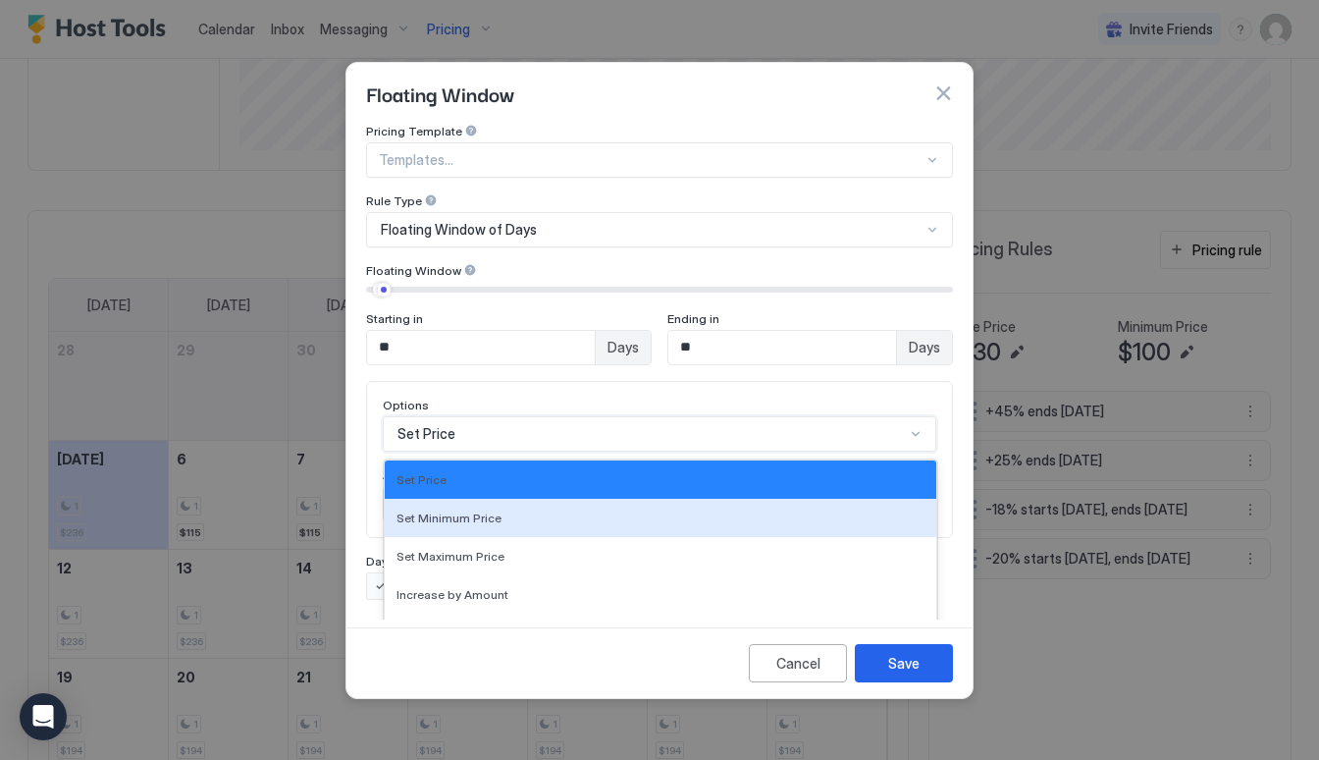
scroll to position [101, 0]
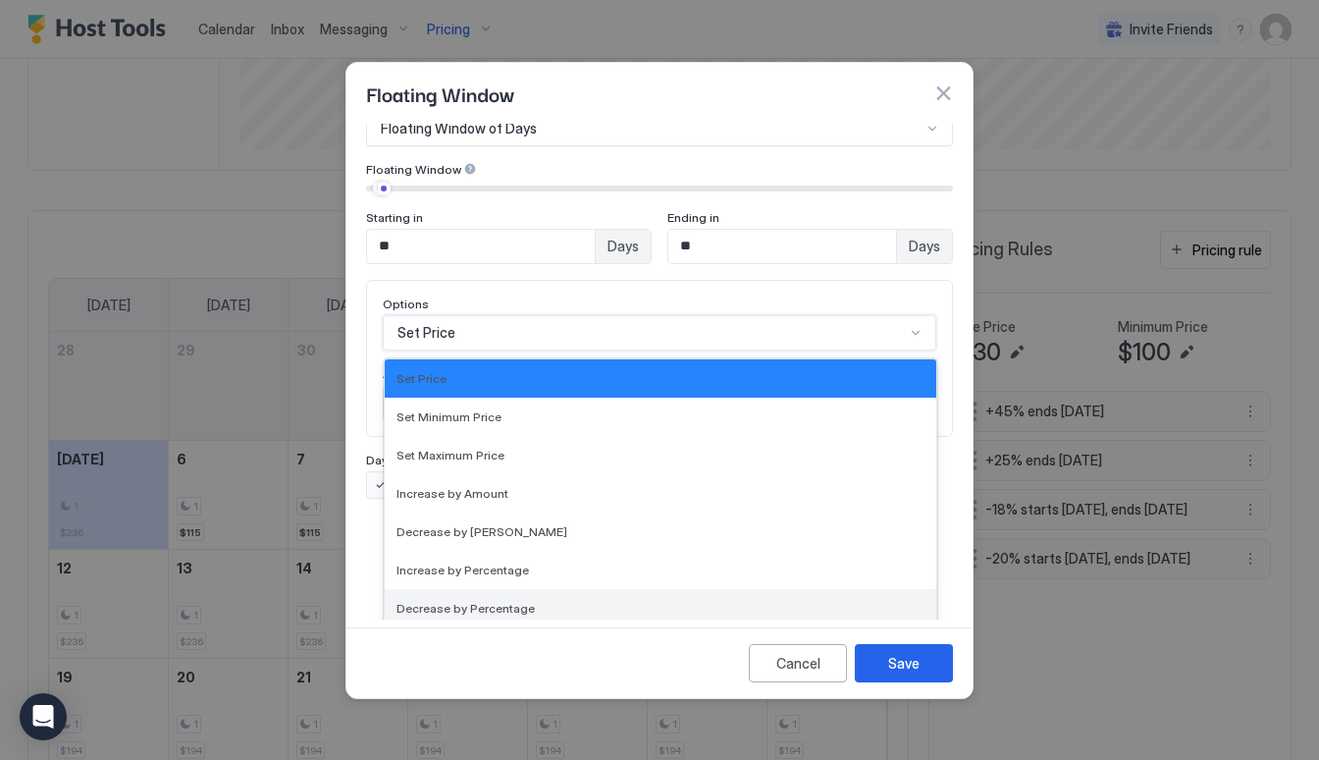
click at [775, 601] on div "Decrease by Percentage" at bounding box center [660, 608] width 528 height 15
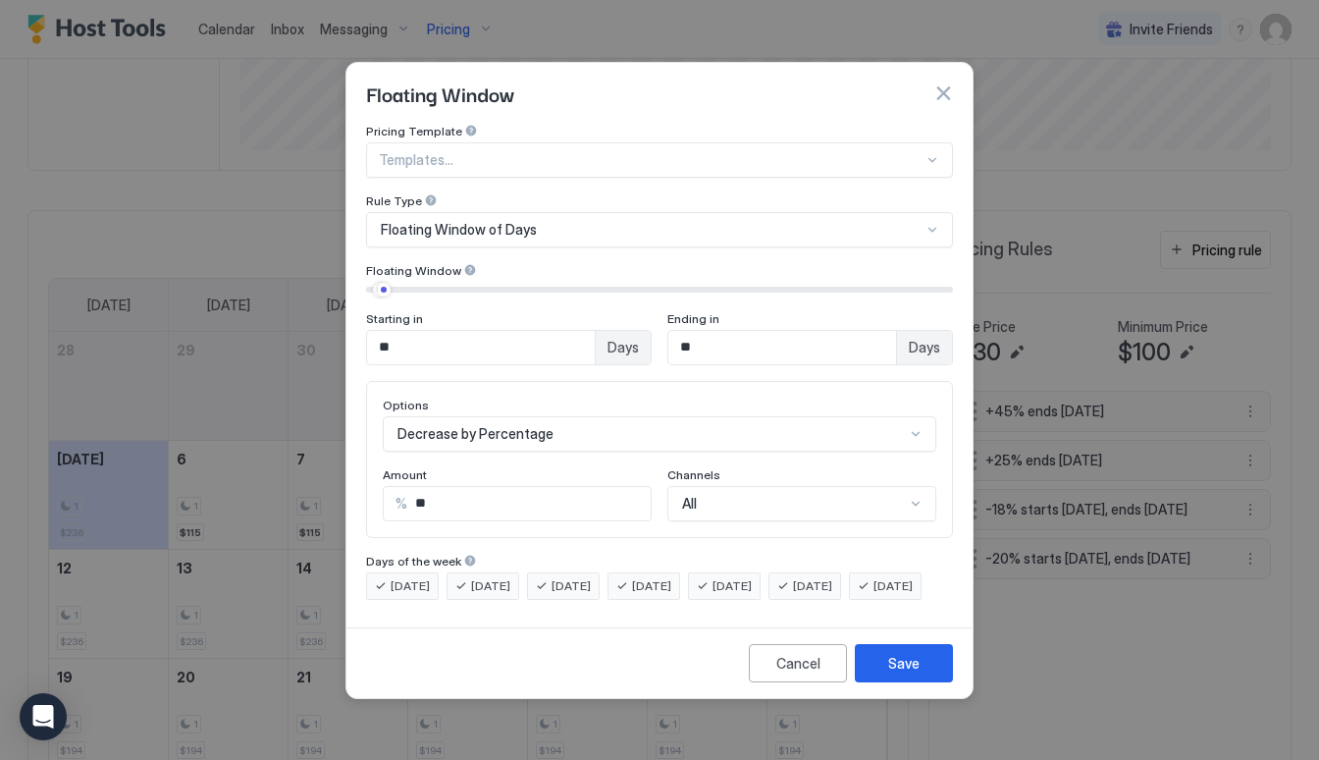
click at [909, 698] on div "Cancel Save" at bounding box center [659, 662] width 626 height 71
click at [901, 673] on div "Save" at bounding box center [903, 663] width 31 height 21
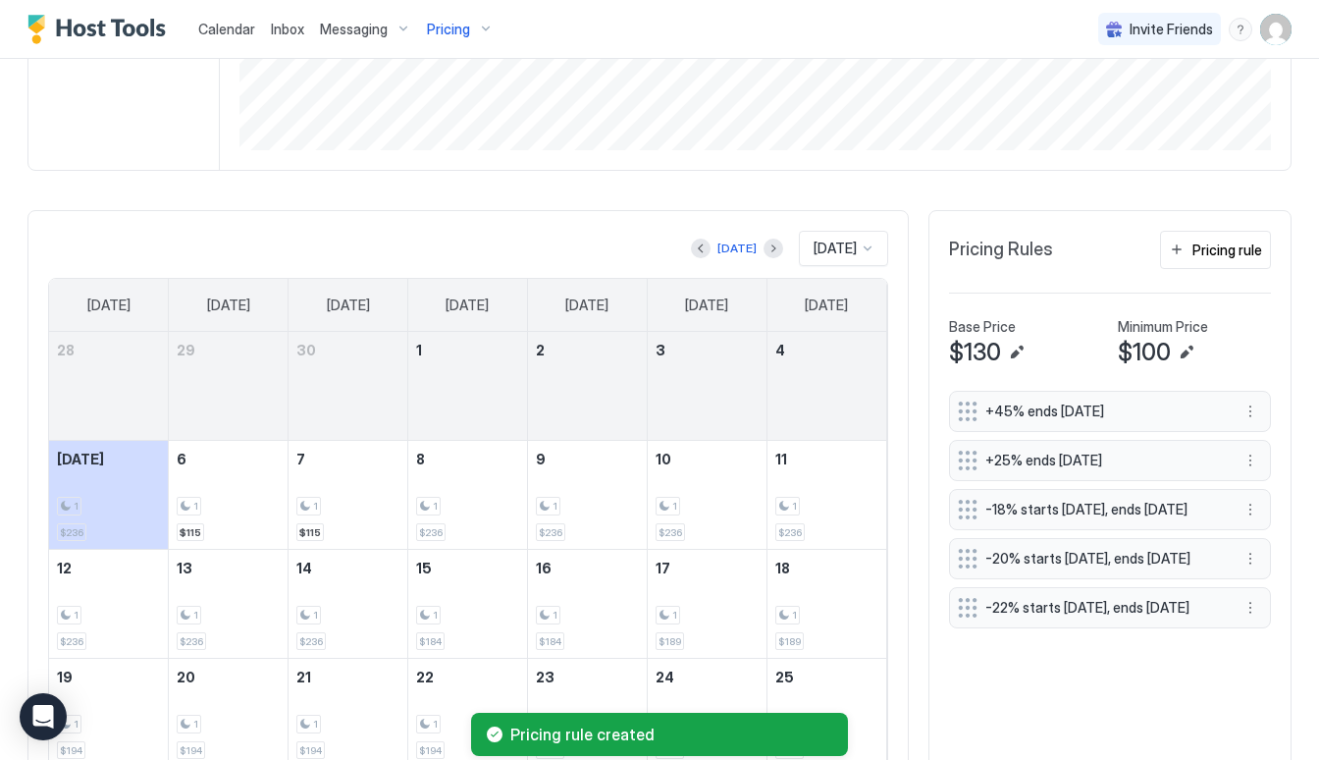
click at [1236, 251] on div "Pricing rule" at bounding box center [1227, 249] width 70 height 21
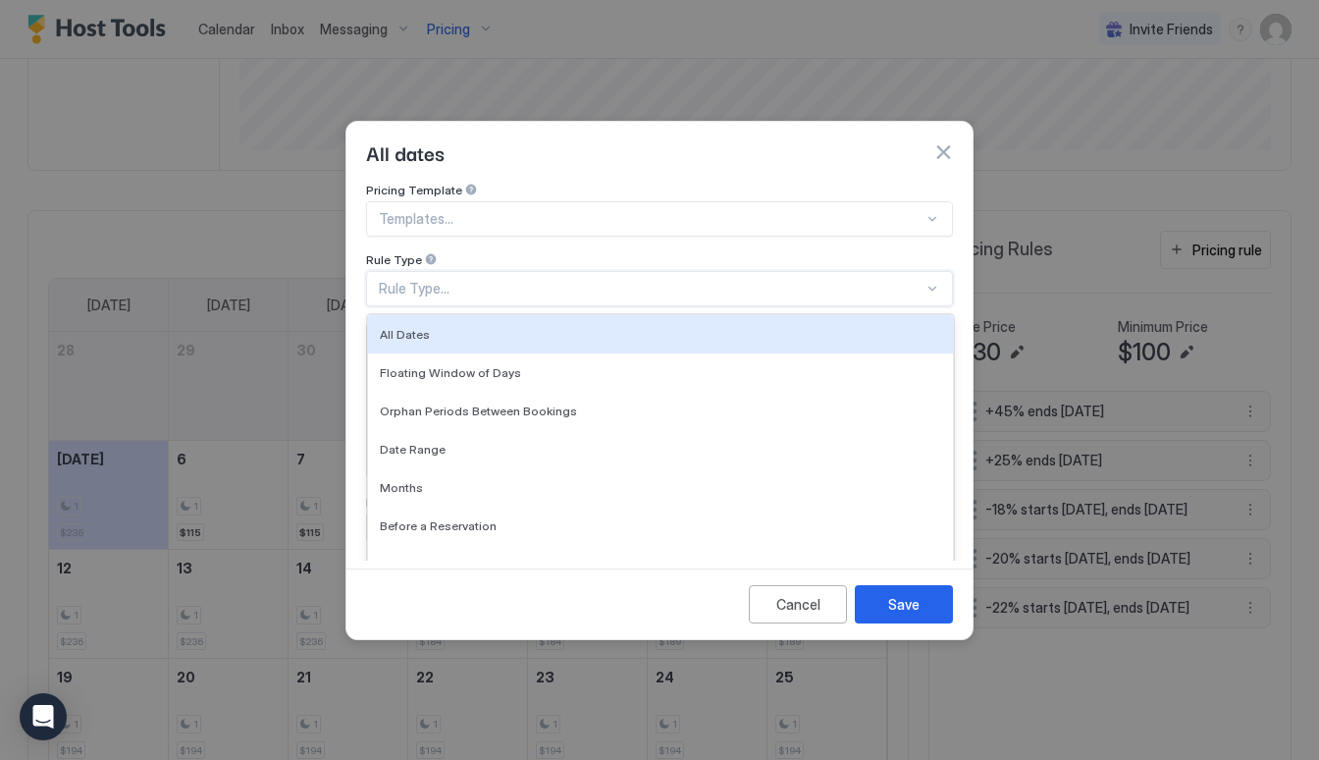
click at [427, 280] on div "Rule Type..." at bounding box center [651, 289] width 545 height 18
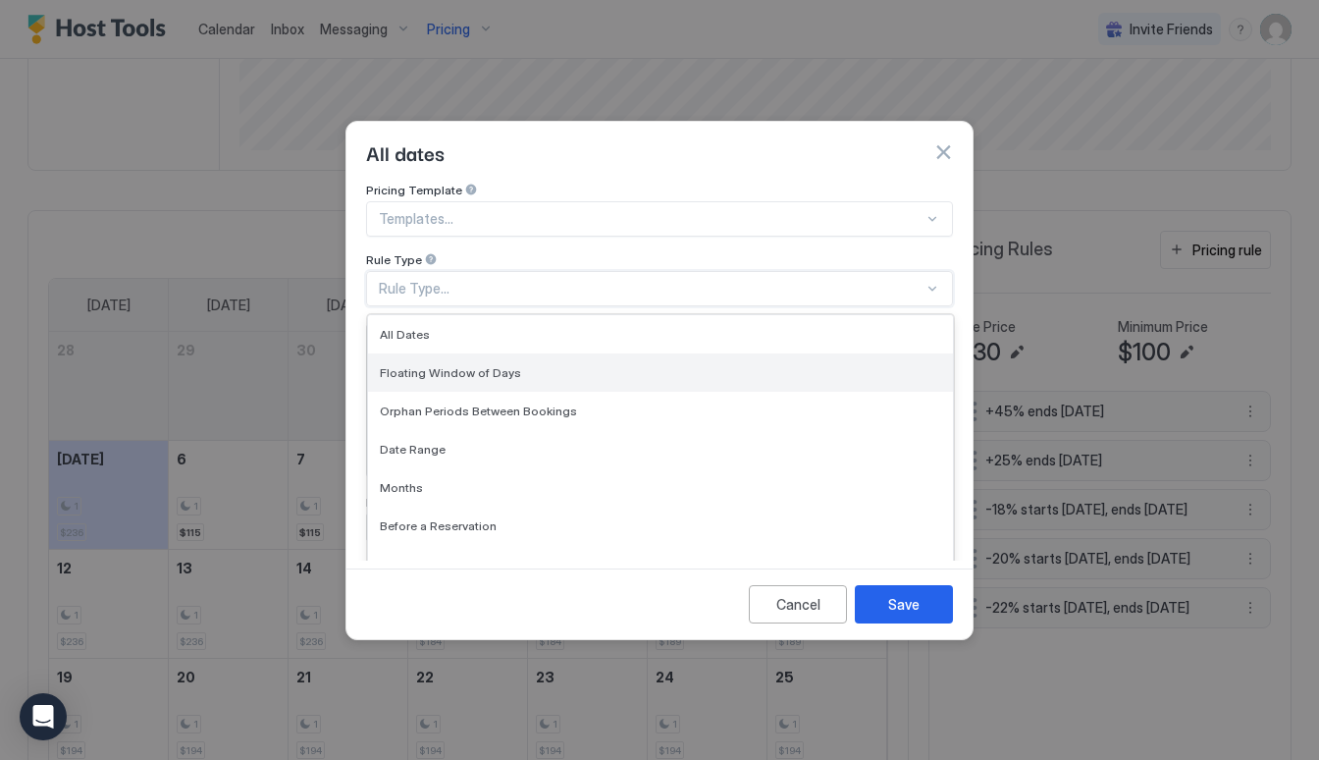
click at [436, 365] on span "Floating Window of Days" at bounding box center [450, 372] width 141 height 15
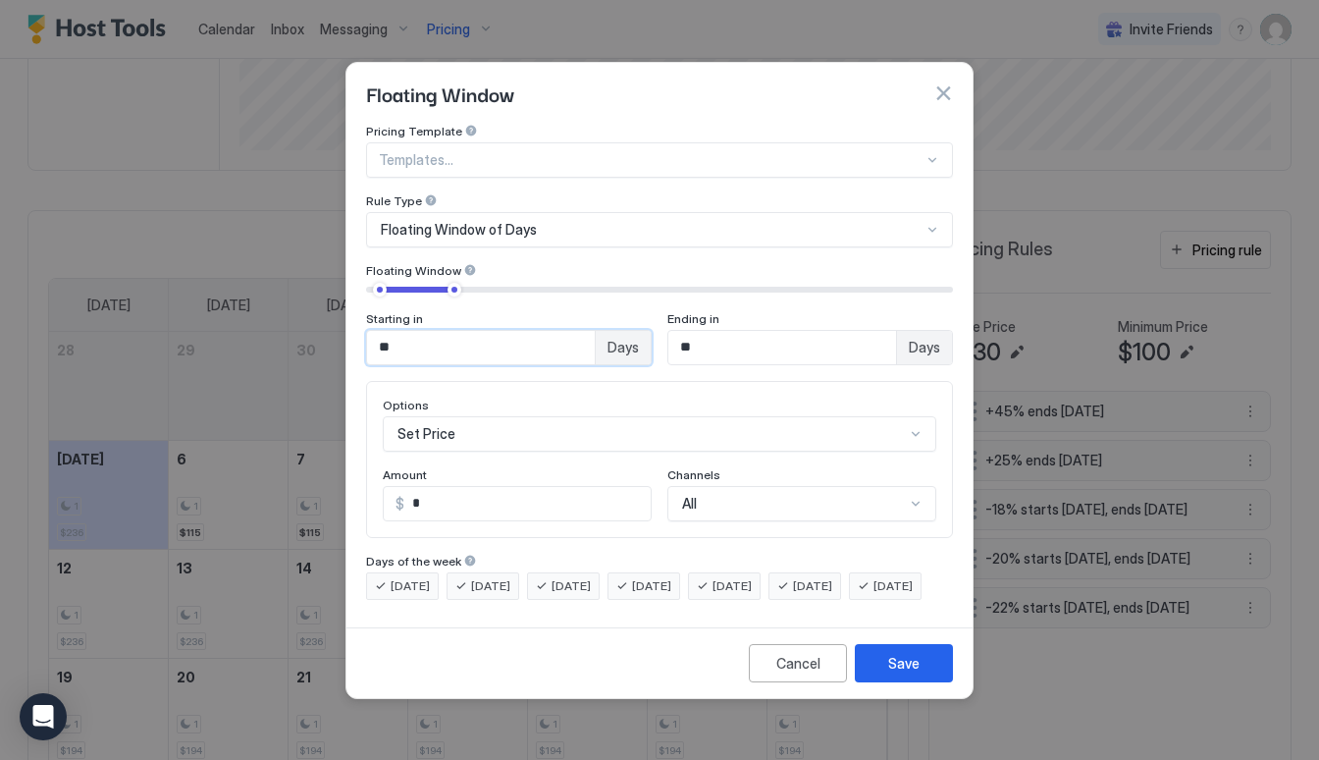
drag, startPoint x: 428, startPoint y: 324, endPoint x: 335, endPoint y: 320, distance: 93.3
click at [335, 320] on div "Floating Window Pricing Template Templates... Rule Type Floating Window of Days…" at bounding box center [659, 380] width 1319 height 760
type input "*"
type input "**"
click at [503, 492] on input "*" at bounding box center [527, 503] width 246 height 33
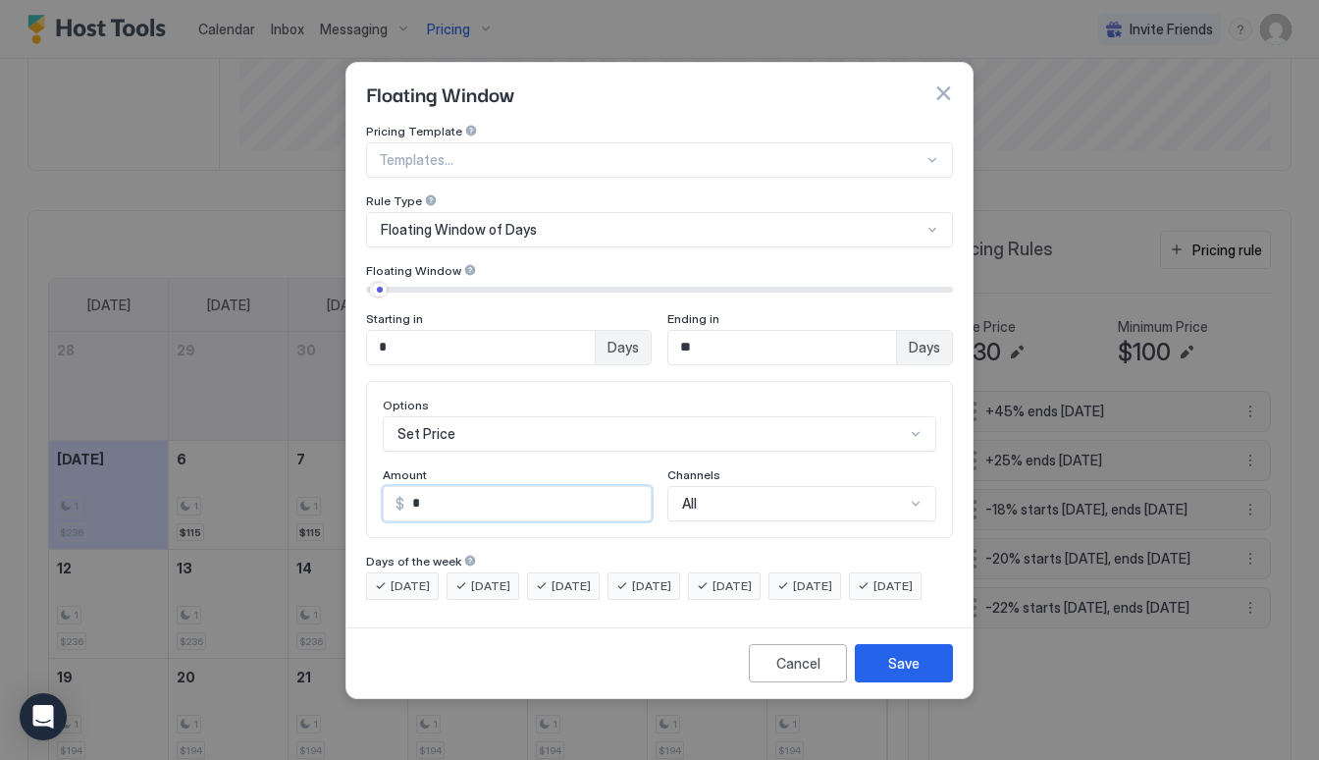
type input "*"
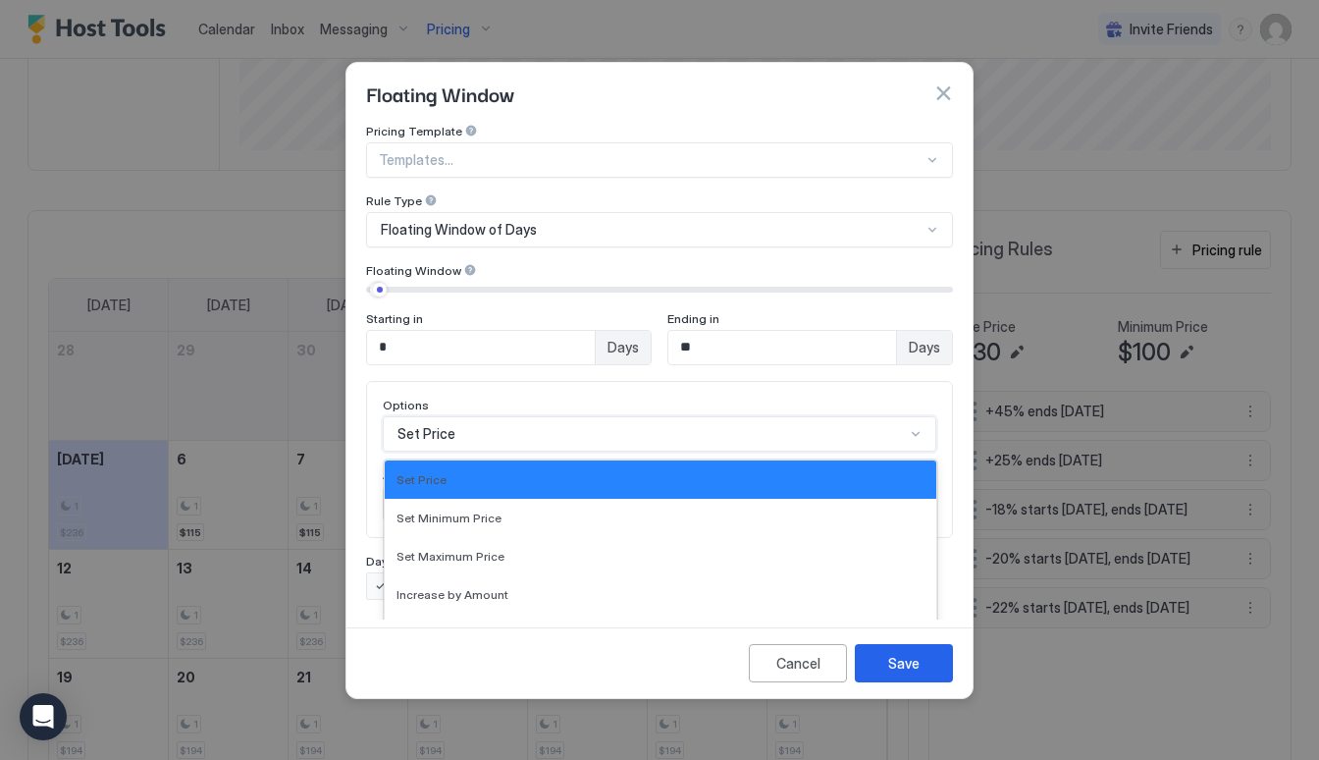
click at [731, 416] on div "Set Price selected, 1 of 17. 17 results available. Use Up and Down to choose op…" at bounding box center [659, 433] width 553 height 35
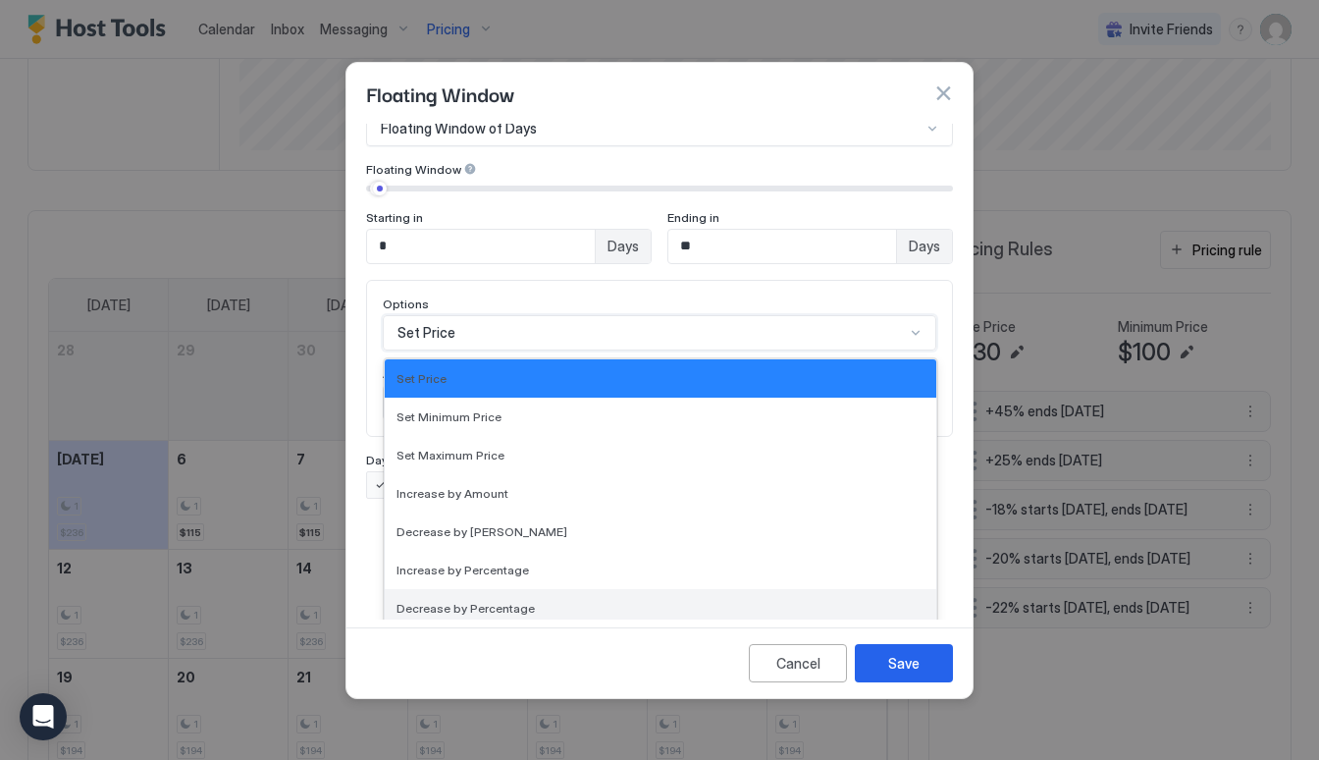
click at [700, 601] on div "Decrease by Percentage" at bounding box center [660, 608] width 528 height 15
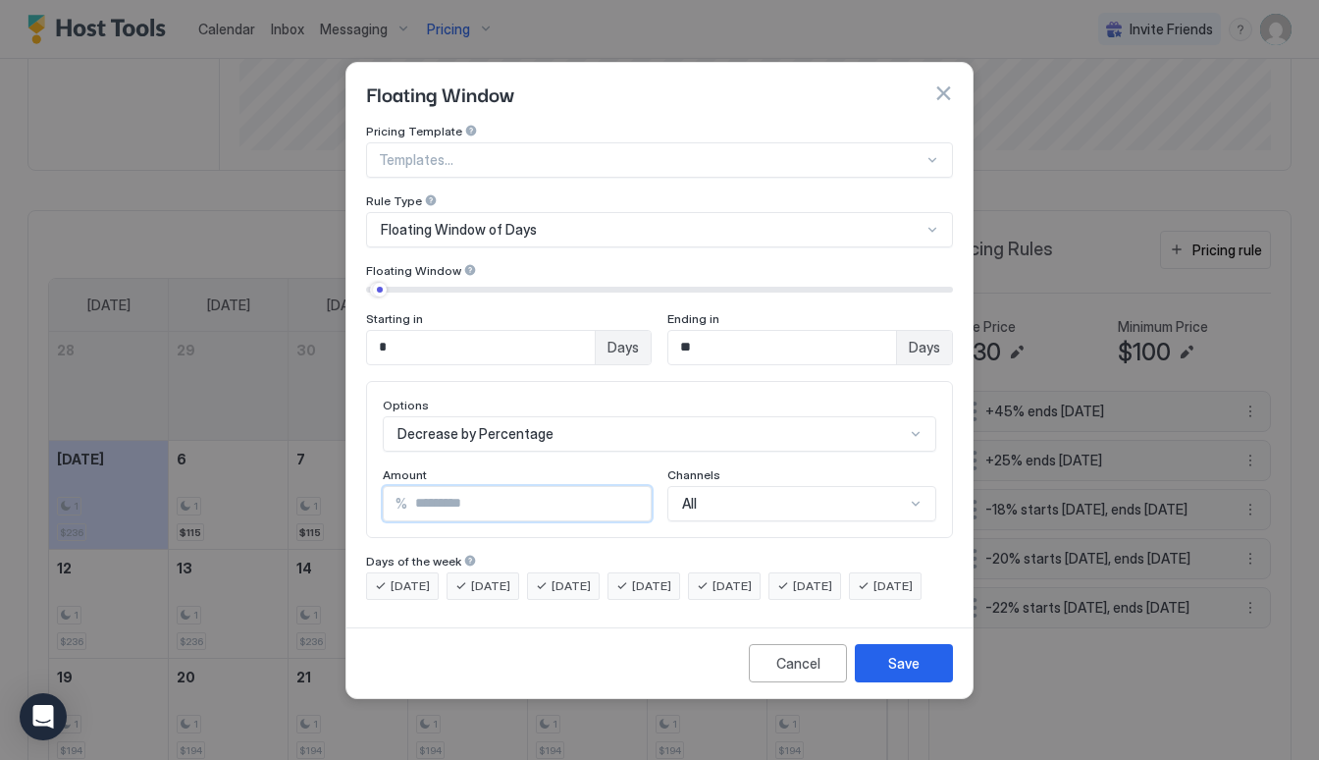
click at [446, 487] on input "Input Field" at bounding box center [528, 503] width 243 height 33
type input "**"
click at [919, 681] on button "Save" at bounding box center [904, 663] width 98 height 38
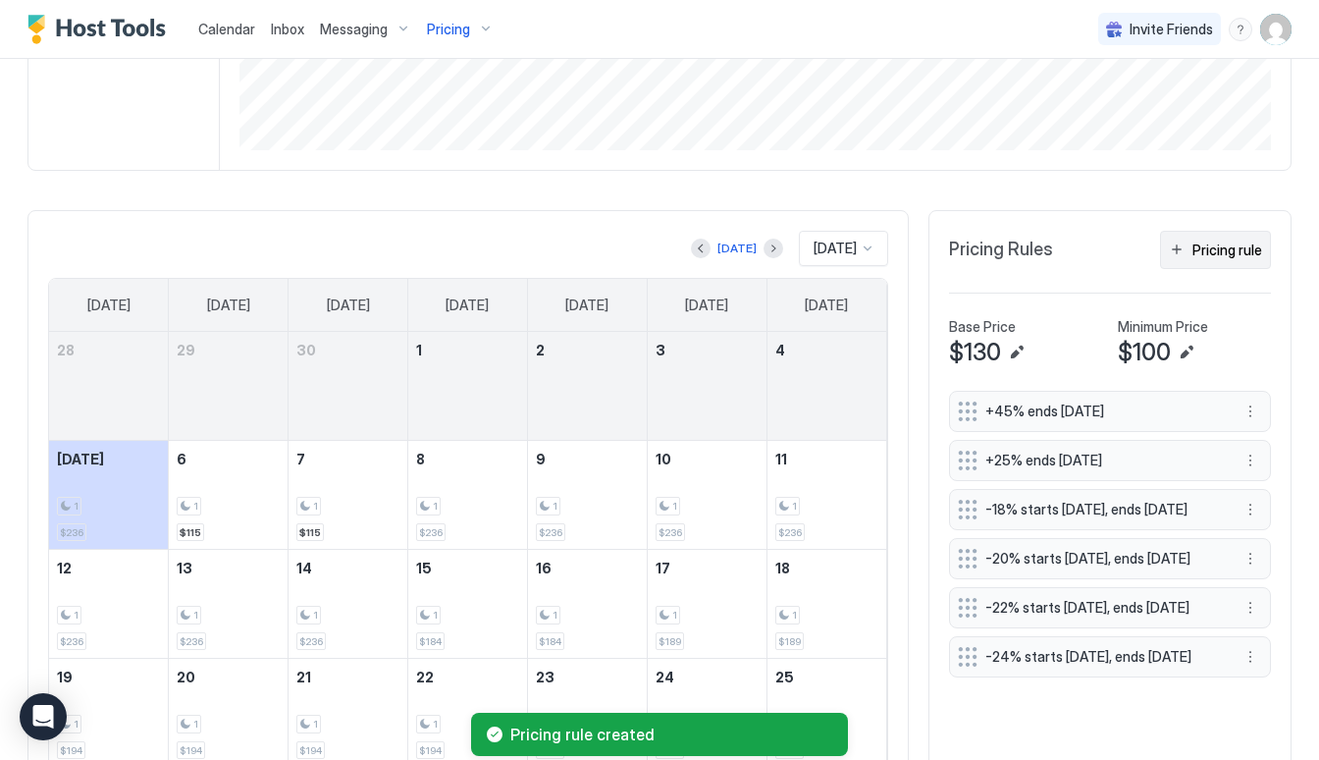
click at [1223, 255] on div "Pricing rule" at bounding box center [1227, 249] width 70 height 21
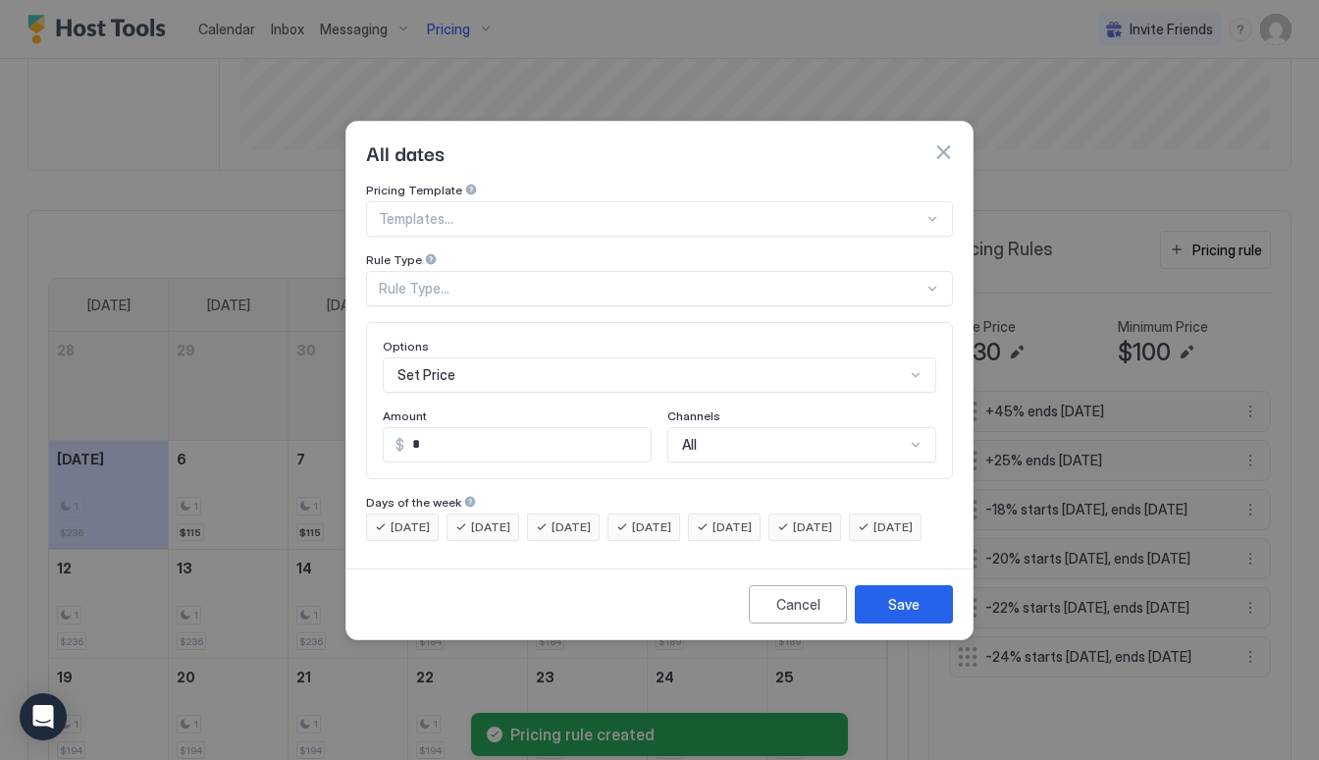
click at [570, 280] on div "Rule Type..." at bounding box center [651, 289] width 545 height 18
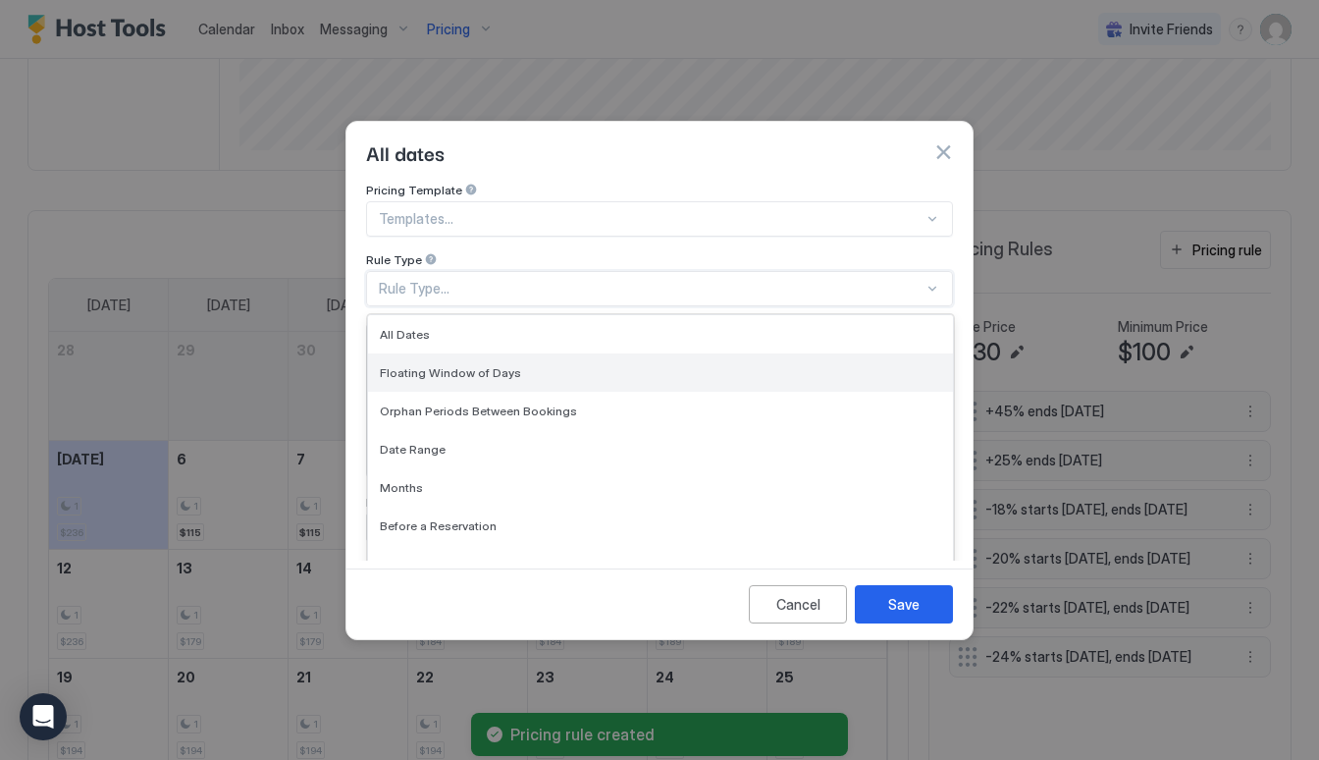
click at [539, 353] on div "Floating Window of Days" at bounding box center [660, 372] width 585 height 38
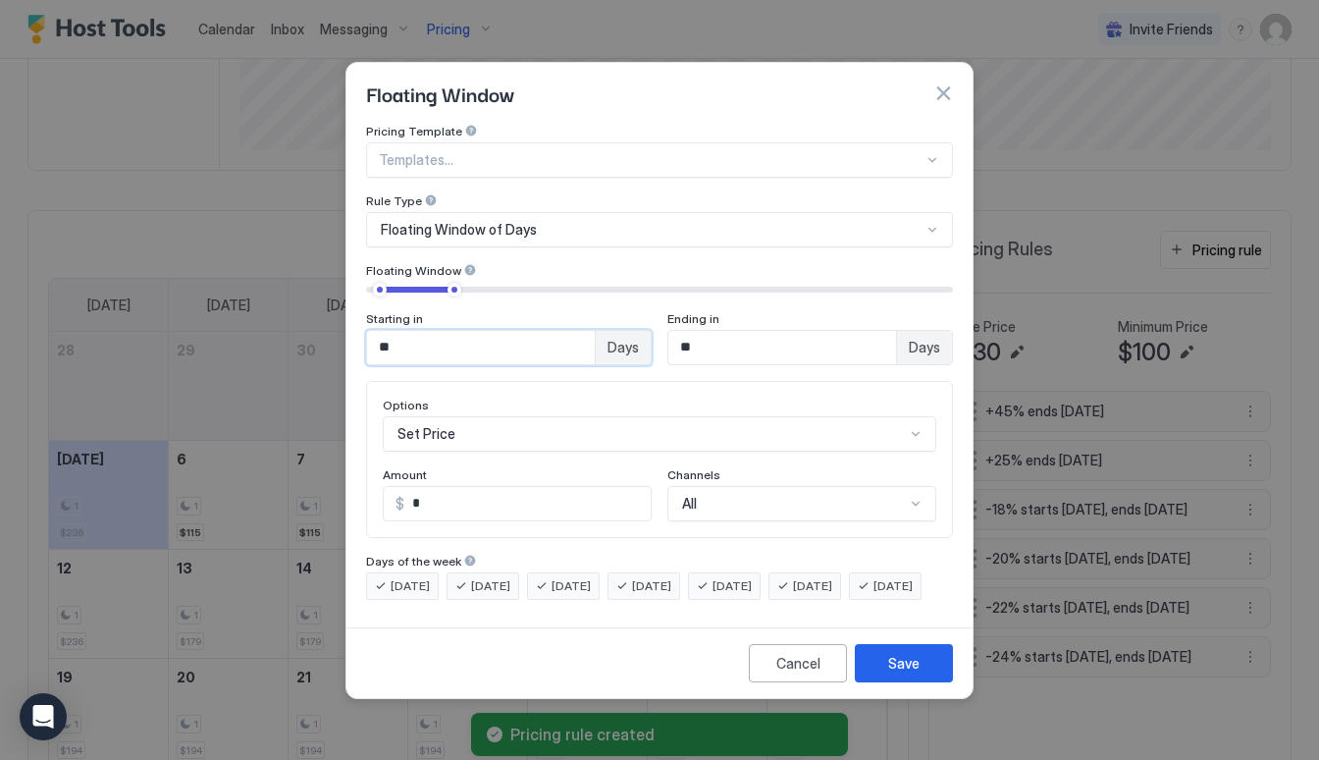
drag, startPoint x: 463, startPoint y: 336, endPoint x: 332, endPoint y: 320, distance: 132.4
click at [332, 320] on div "Floating Window Pricing Template Templates... Rule Type Floating Window of Days…" at bounding box center [659, 380] width 1319 height 760
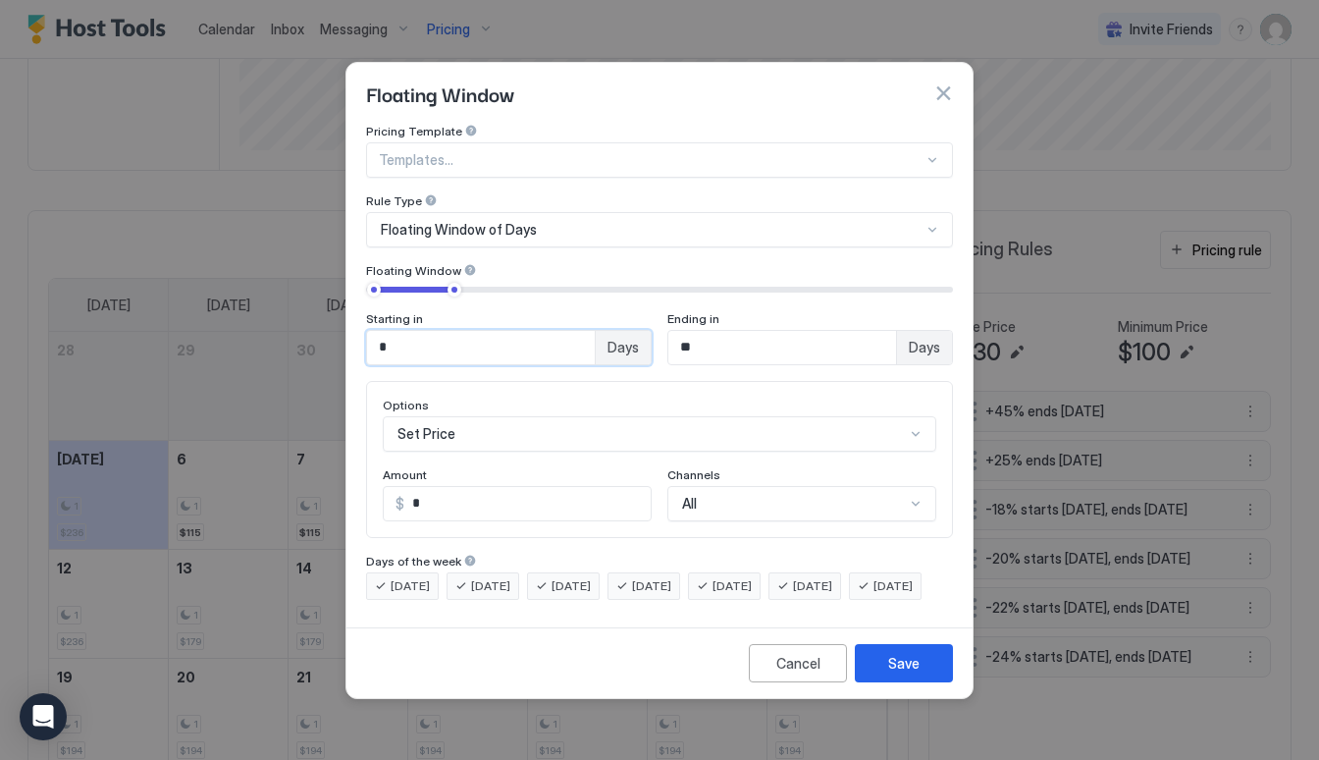
type input "*"
click at [438, 416] on div "Set Price" at bounding box center [659, 433] width 553 height 35
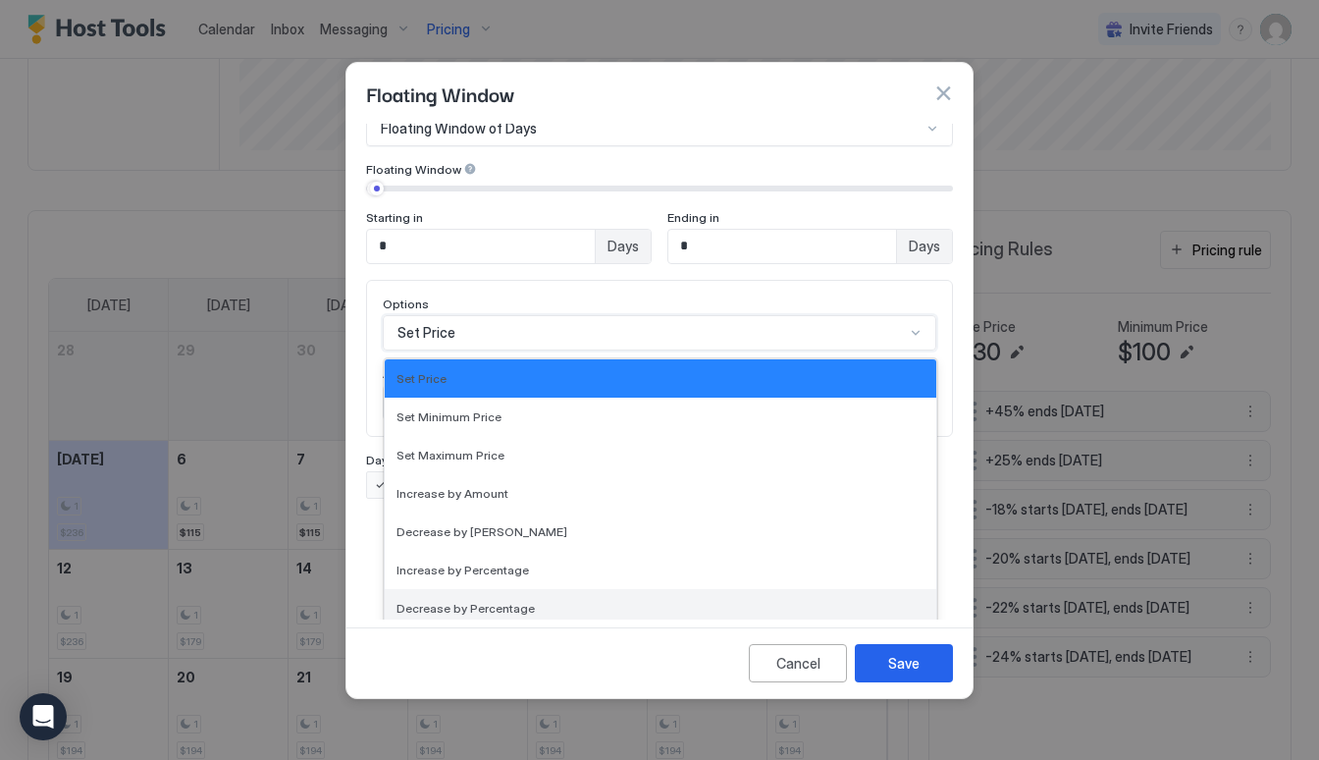
click at [457, 598] on div "Decrease by Percentage" at bounding box center [660, 608] width 551 height 38
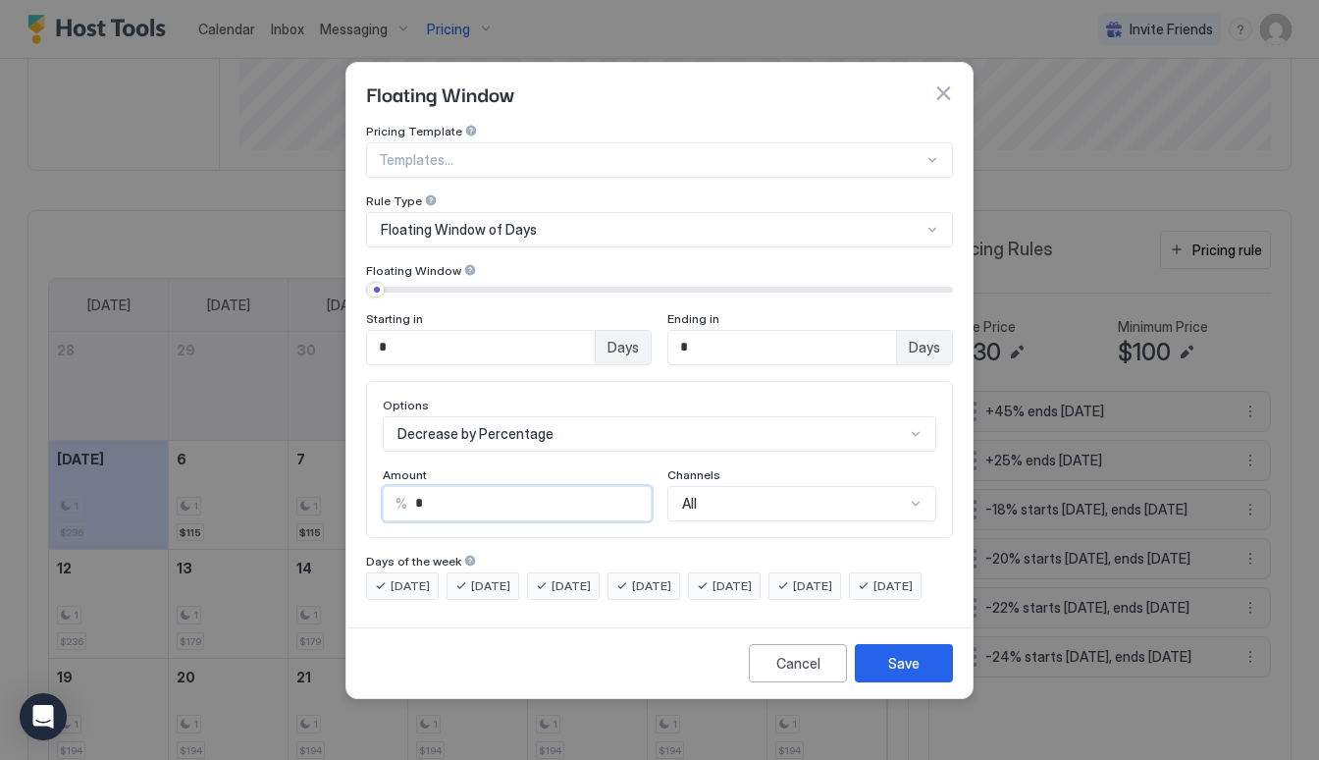
drag, startPoint x: 444, startPoint y: 492, endPoint x: 304, endPoint y: 502, distance: 139.8
click at [306, 501] on div "Floating Window Pricing Template Templates... Rule Type Floating Window of Days…" at bounding box center [659, 380] width 1319 height 760
type input "**"
click at [894, 673] on div "Save" at bounding box center [903, 663] width 31 height 21
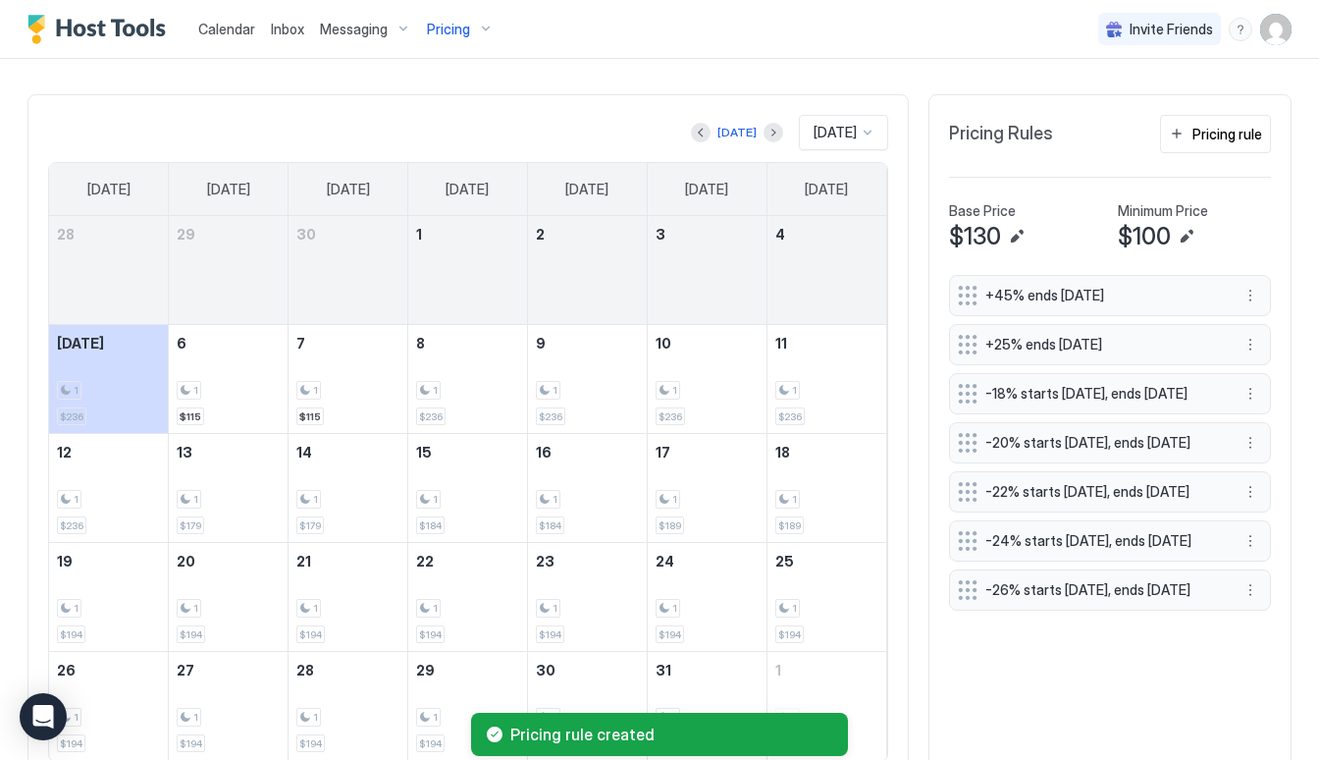
scroll to position [535, 0]
click at [1221, 132] on div "Pricing rule" at bounding box center [1227, 132] width 70 height 21
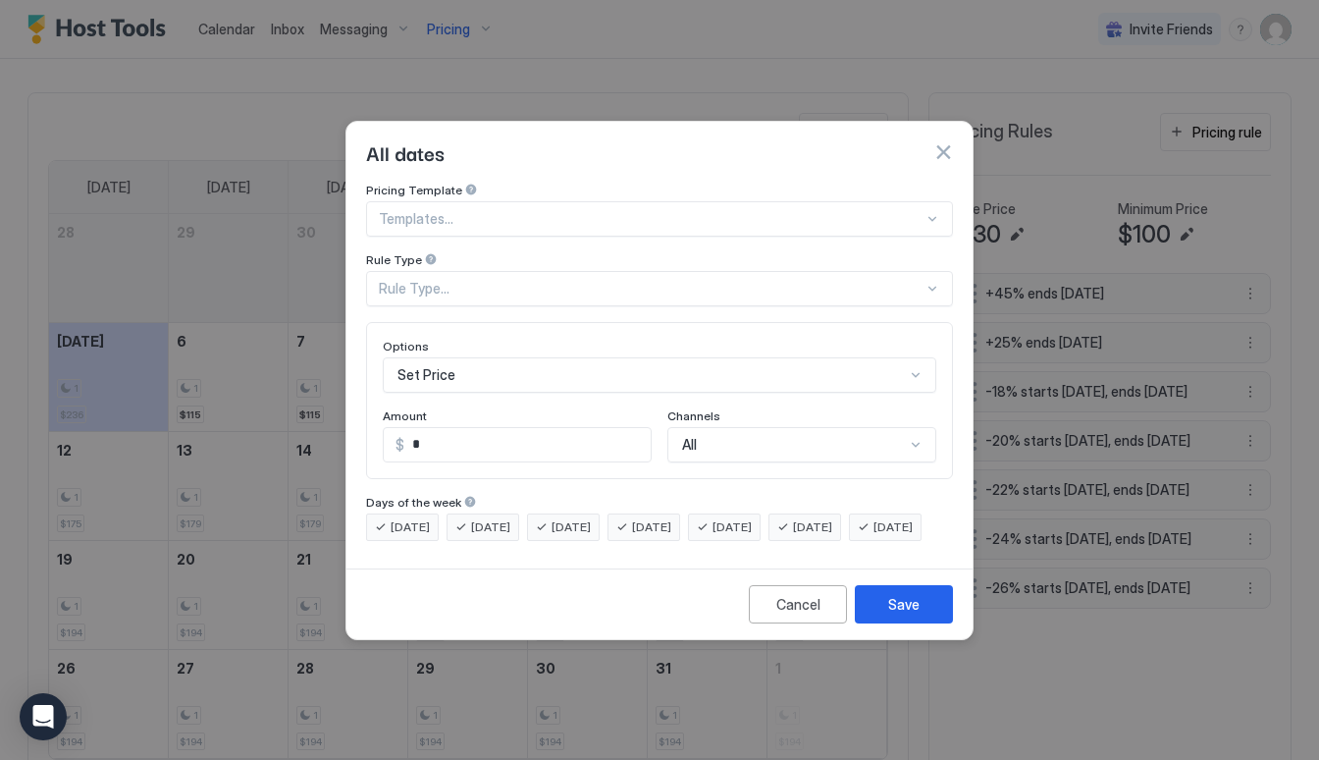
click at [475, 280] on div "Rule Type..." at bounding box center [651, 289] width 545 height 18
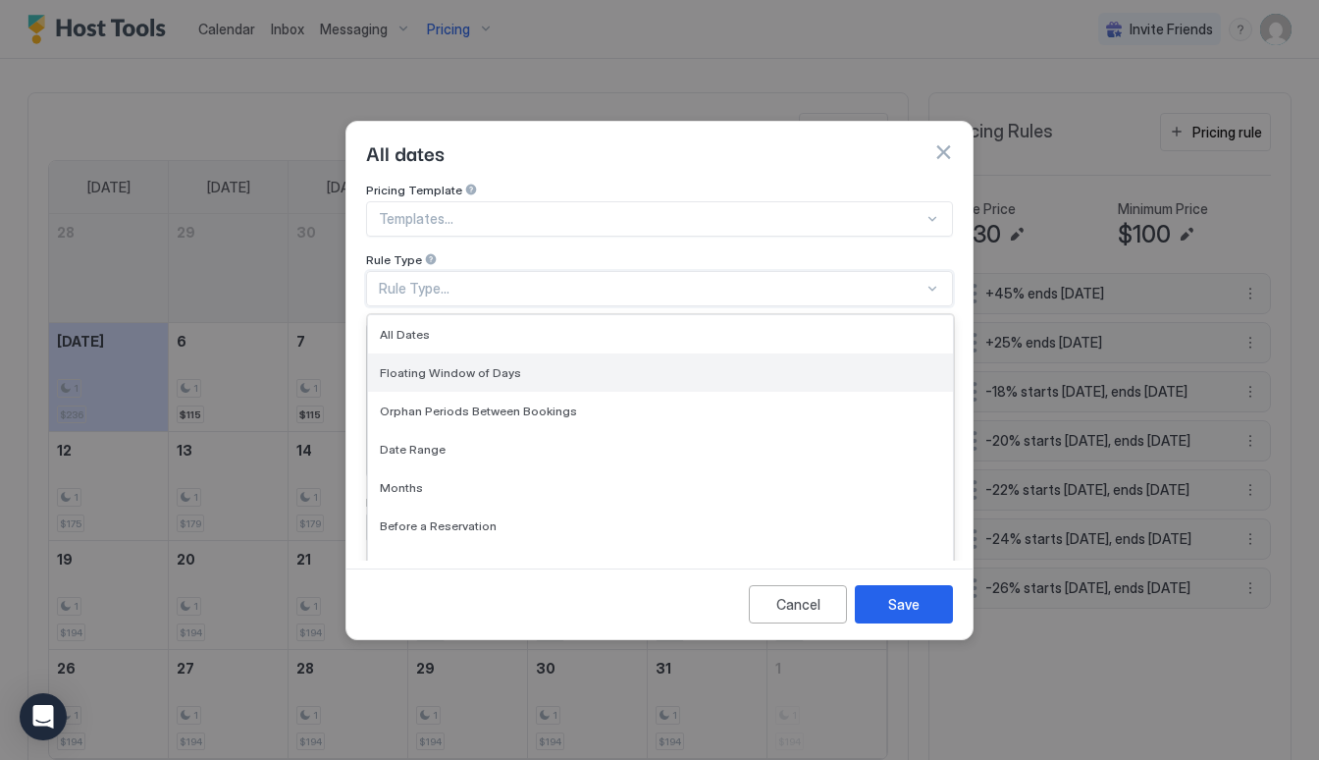
click at [482, 364] on div "Floating Window of Days" at bounding box center [660, 372] width 585 height 38
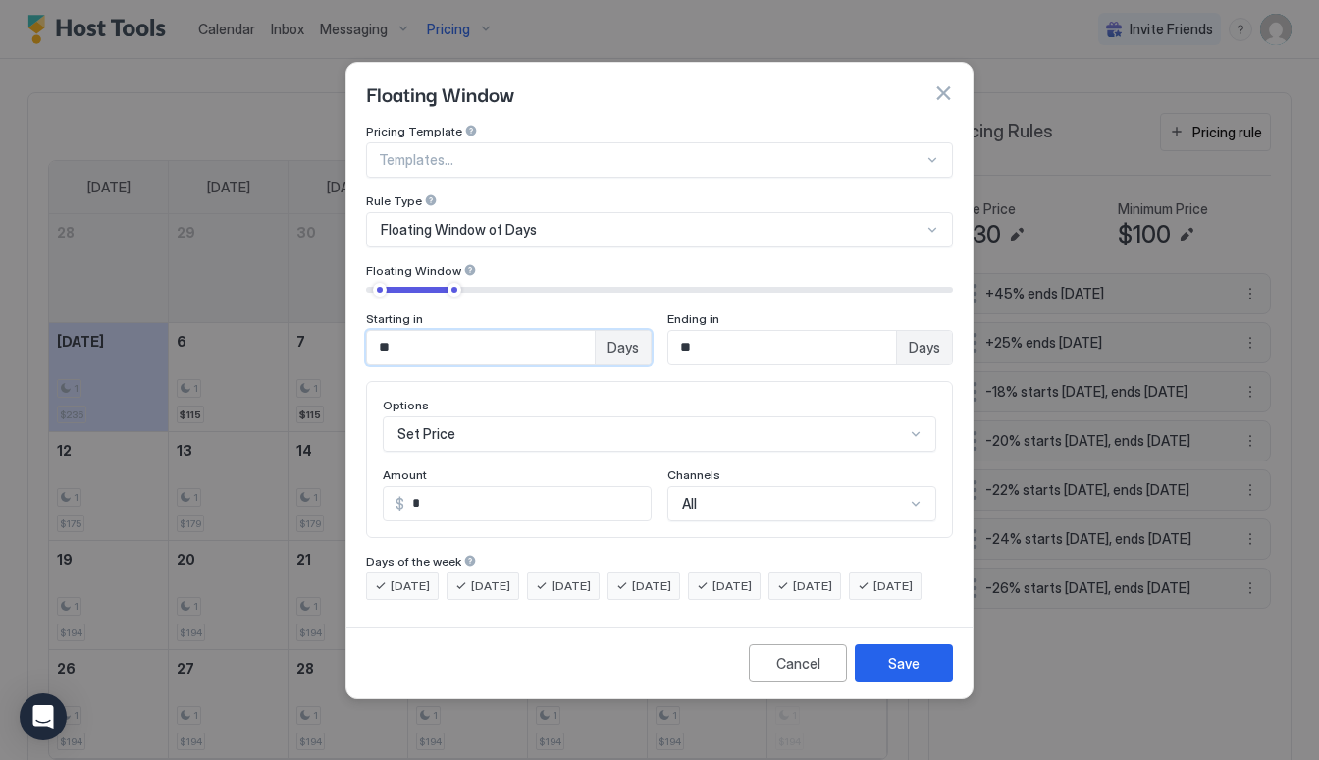
click at [445, 331] on input "**" at bounding box center [481, 347] width 228 height 33
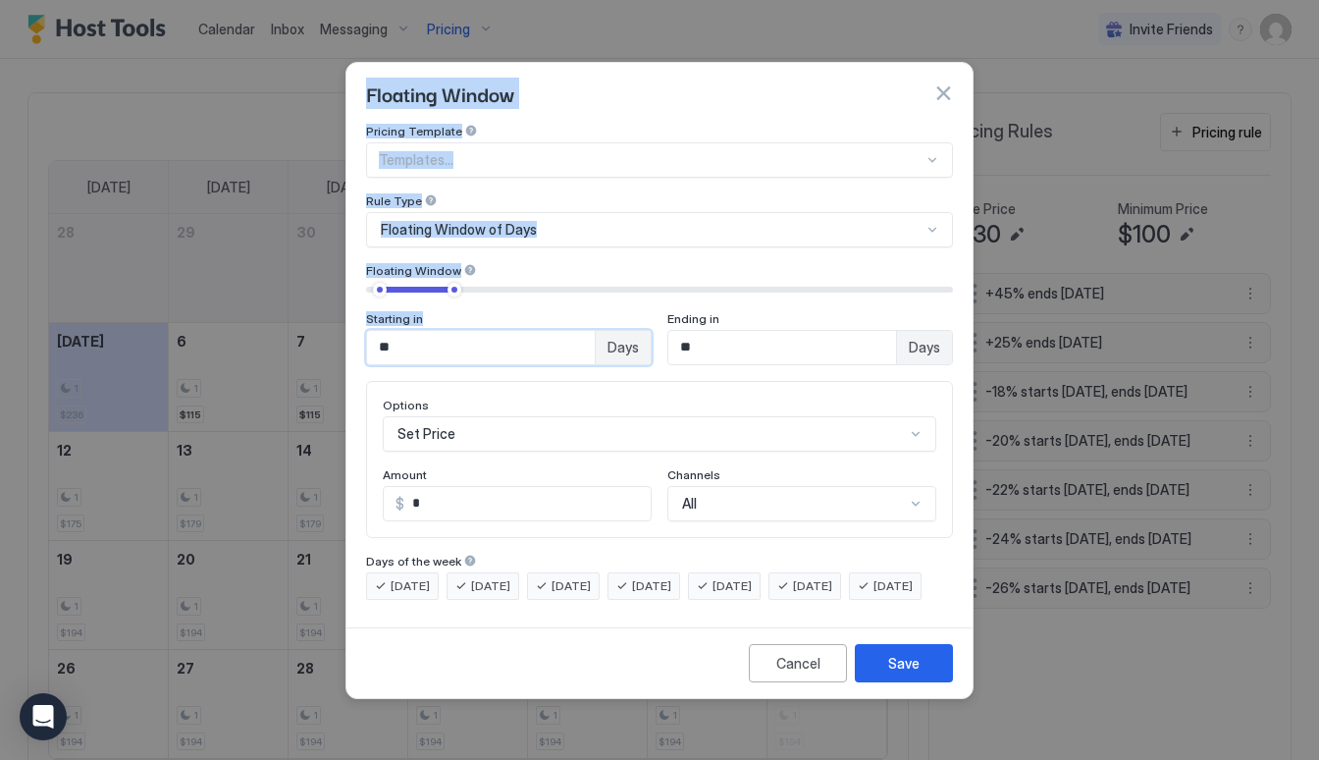
click at [338, 326] on div "Floating Window Pricing Template Templates... Rule Type Floating Window of Days…" at bounding box center [659, 380] width 1319 height 760
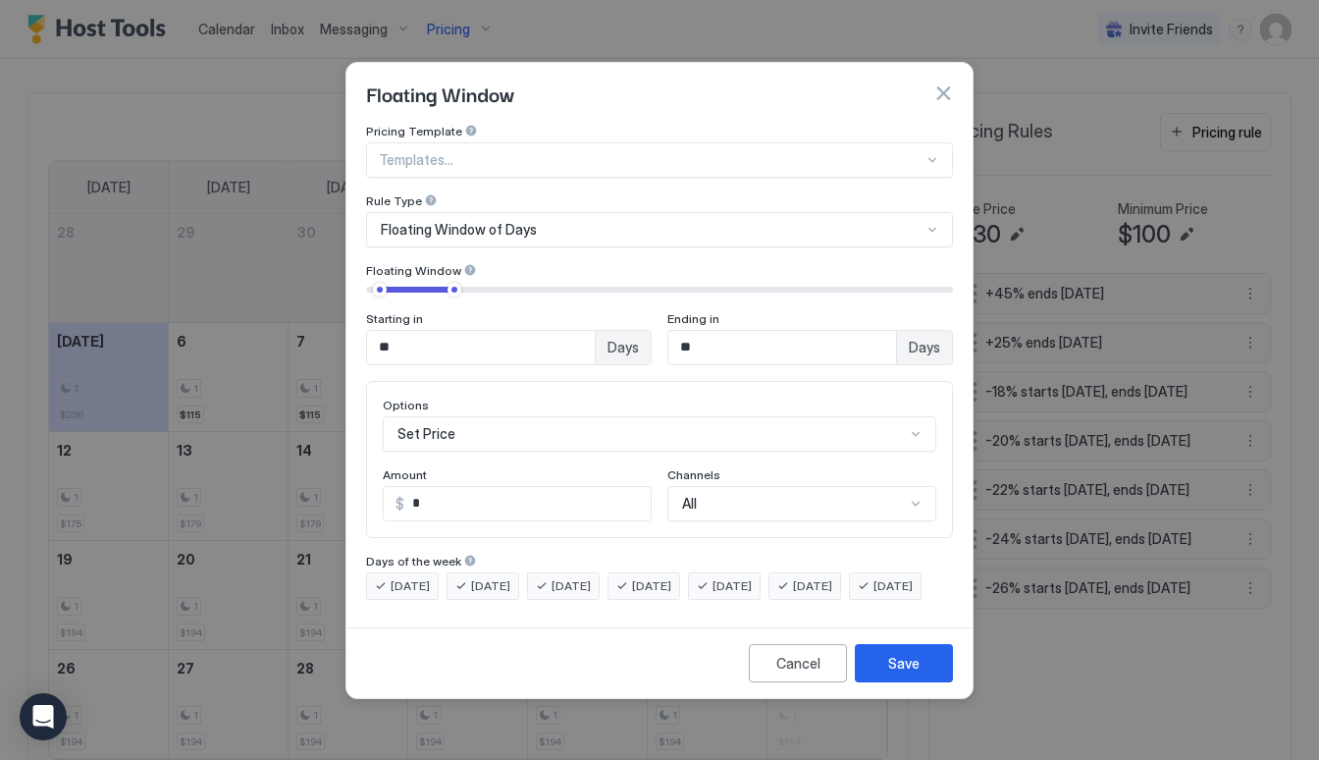
click at [503, 336] on input "**" at bounding box center [481, 347] width 228 height 33
drag, startPoint x: 503, startPoint y: 336, endPoint x: 314, endPoint y: 330, distance: 189.5
click at [314, 330] on div "Floating Window Pricing Template Templates... Rule Type Floating Window of Days…" at bounding box center [659, 380] width 1319 height 760
type input "*"
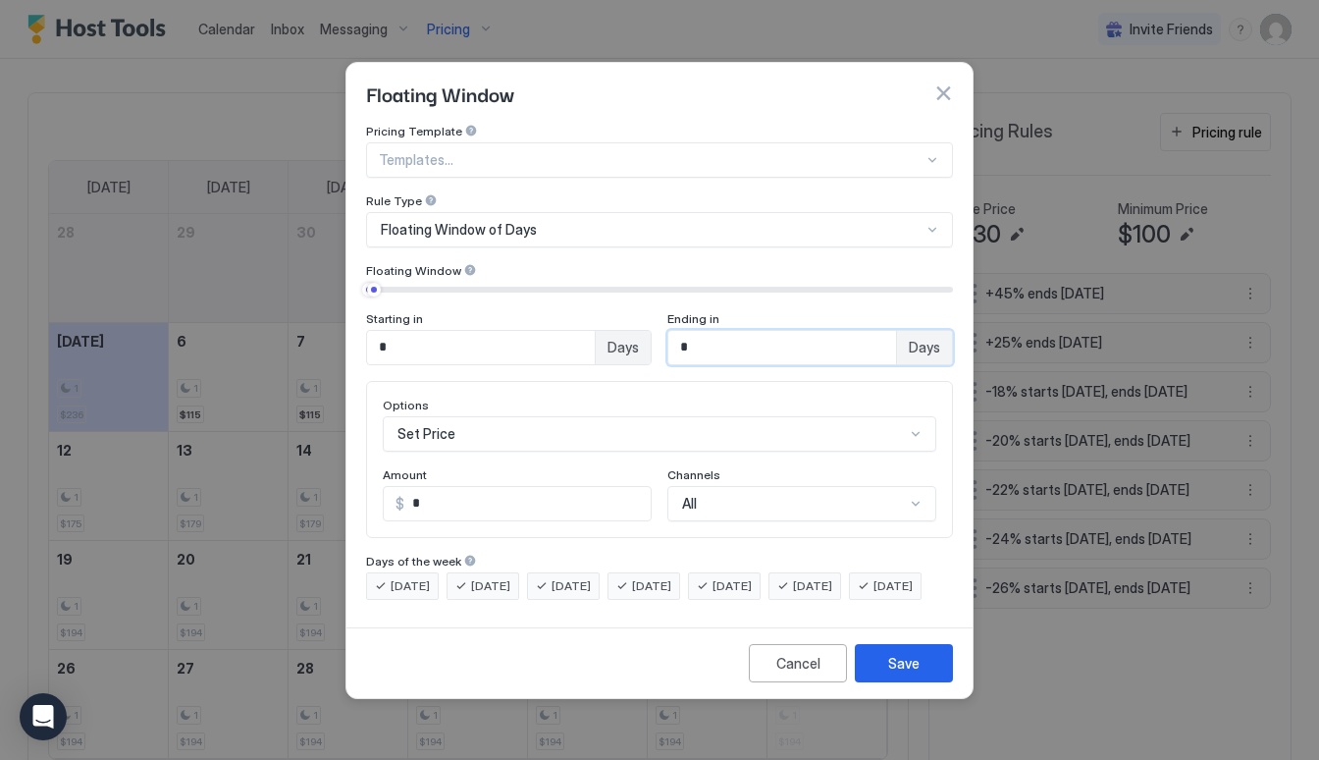
type input "*"
click at [498, 499] on input "*" at bounding box center [527, 503] width 246 height 33
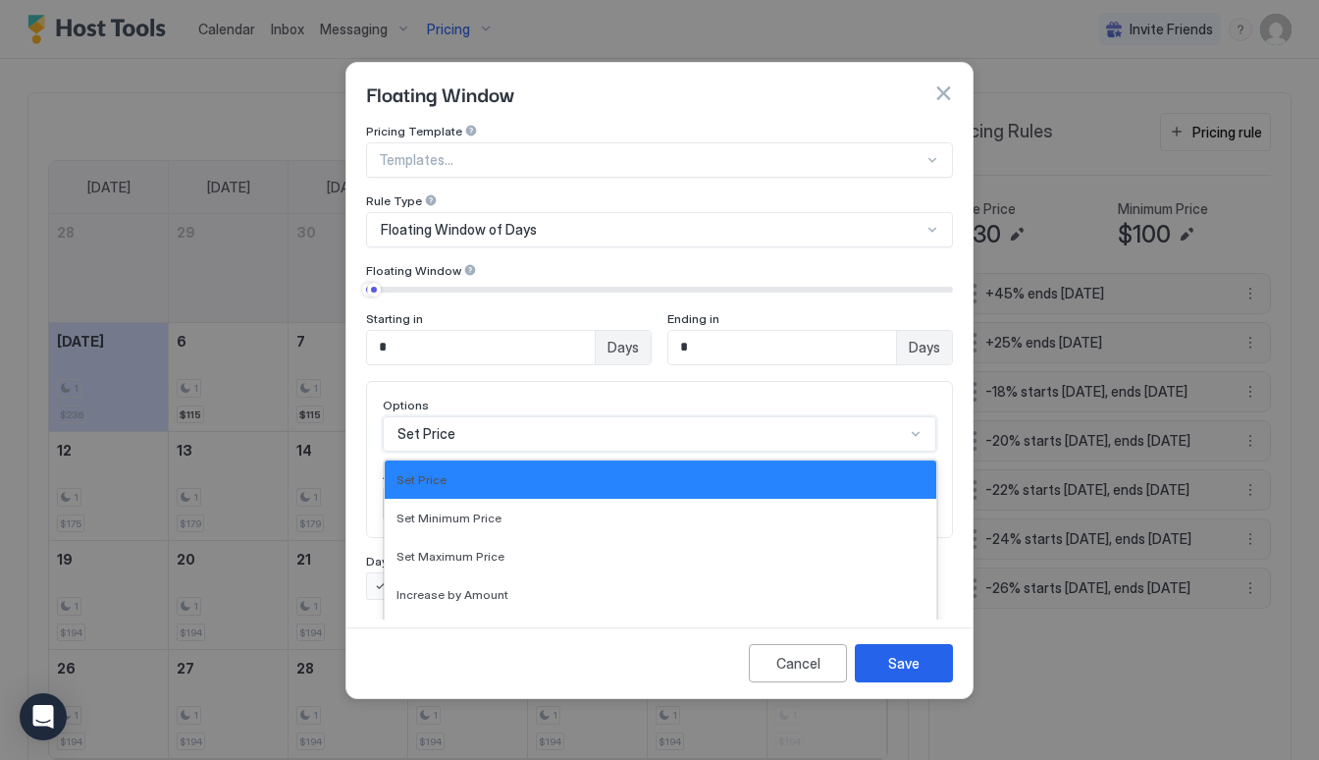
scroll to position [101, 0]
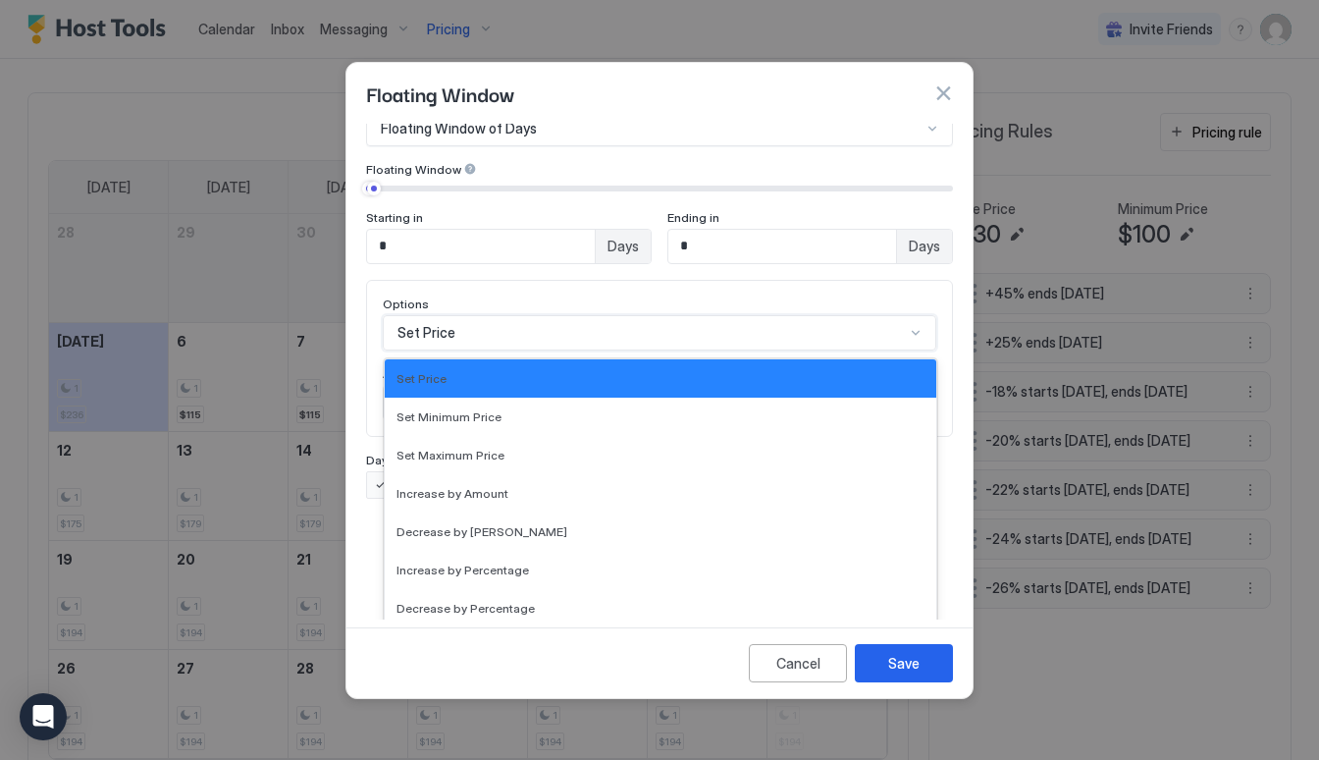
click at [480, 350] on div "Set Price selected, 1 of 17. 17 results available. Use Up and Down to choose op…" at bounding box center [659, 332] width 553 height 35
click at [488, 601] on span "Decrease by Percentage" at bounding box center [465, 608] width 138 height 15
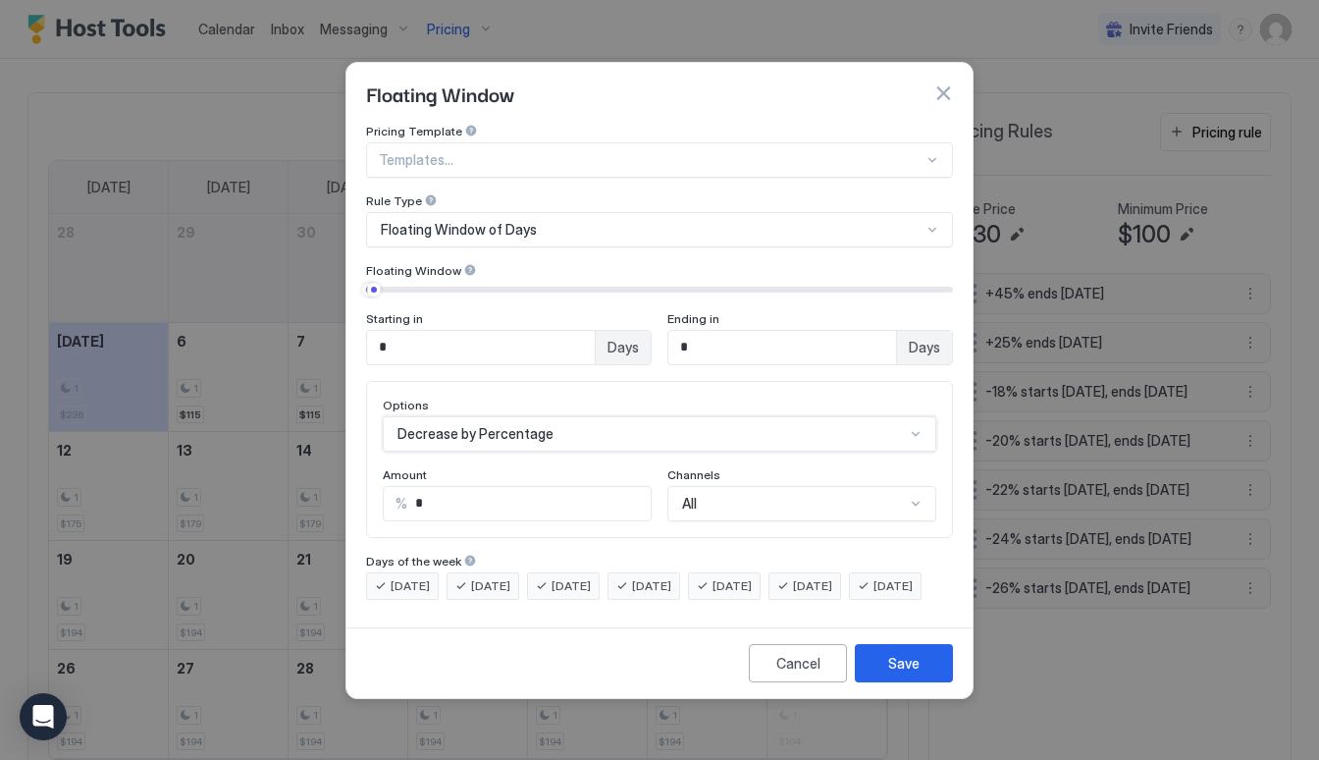
scroll to position [0, 0]
drag, startPoint x: 464, startPoint y: 484, endPoint x: 385, endPoint y: 478, distance: 79.7
click at [385, 486] on div "% *" at bounding box center [517, 503] width 269 height 35
type input "**"
click at [900, 682] on button "Save" at bounding box center [904, 663] width 98 height 38
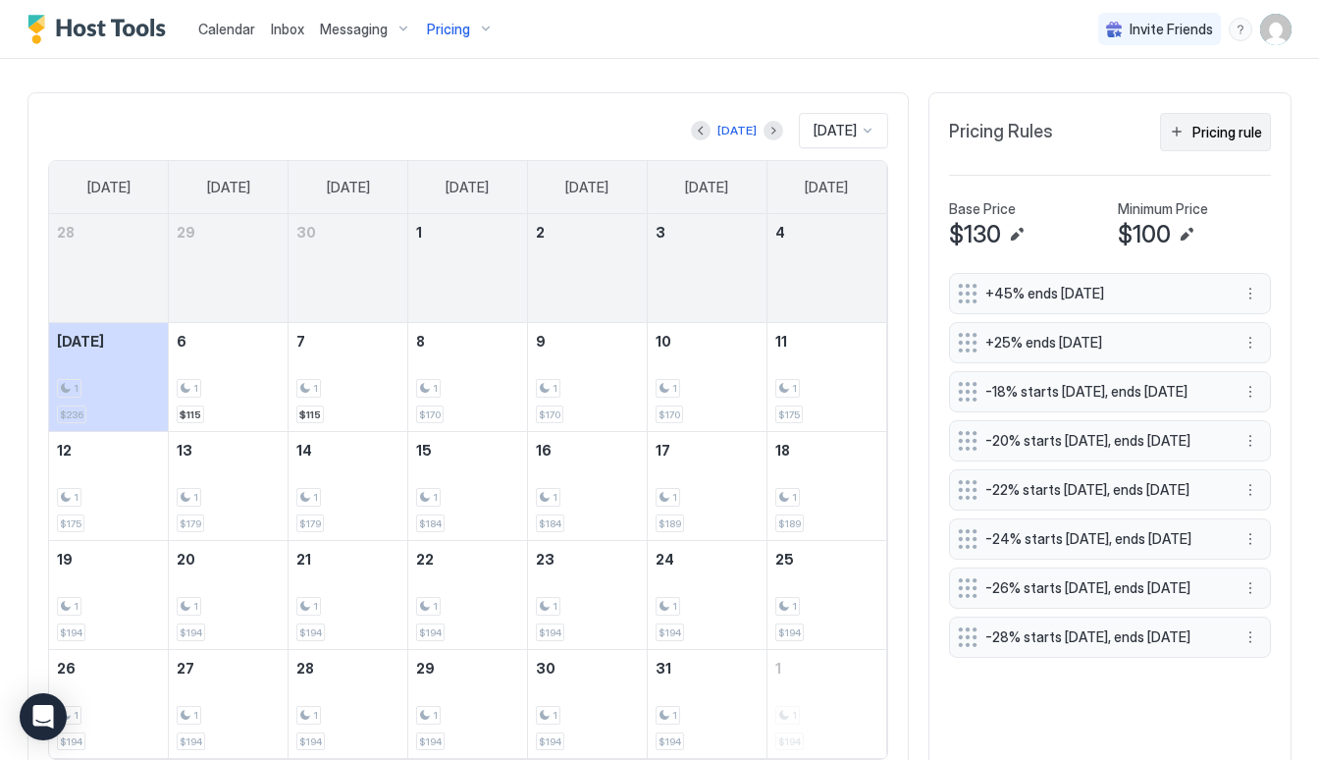
click at [1238, 128] on div "Pricing rule" at bounding box center [1227, 132] width 70 height 21
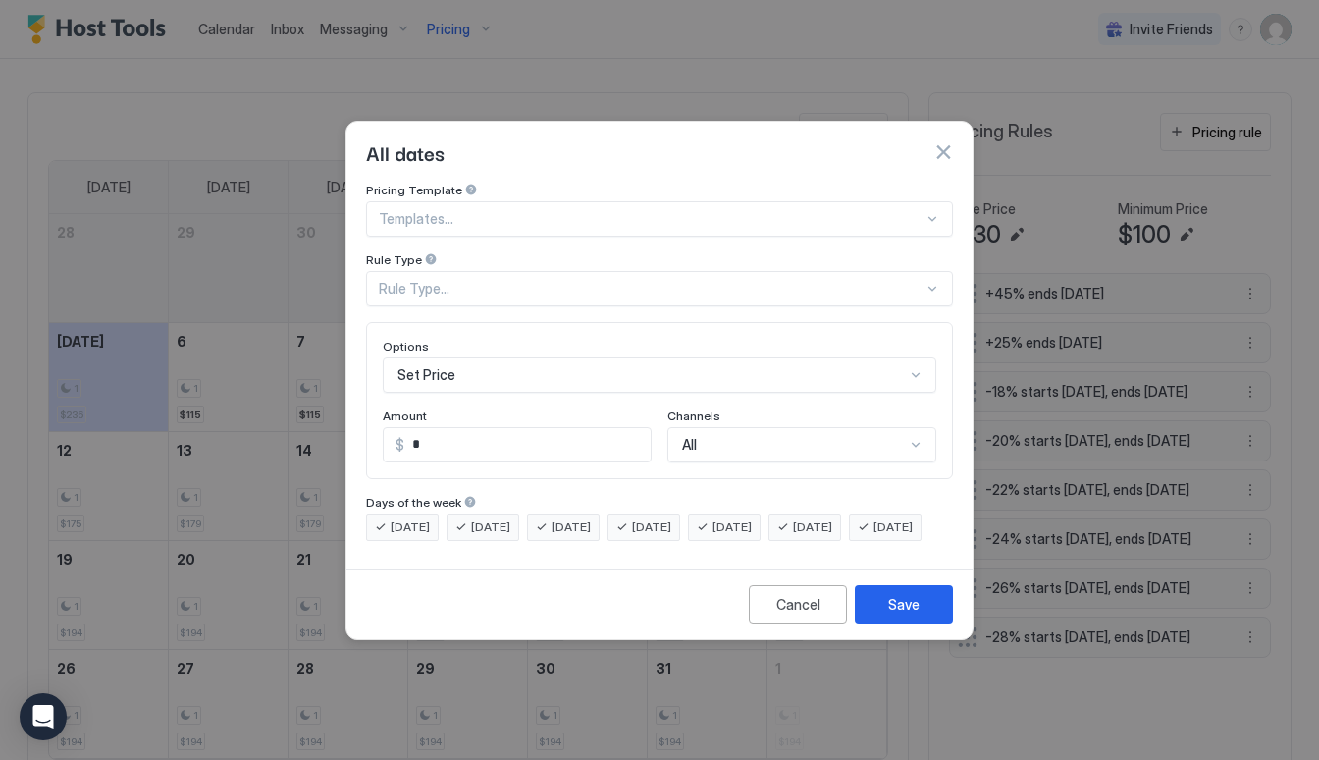
click at [466, 357] on div "Set Price" at bounding box center [659, 374] width 553 height 35
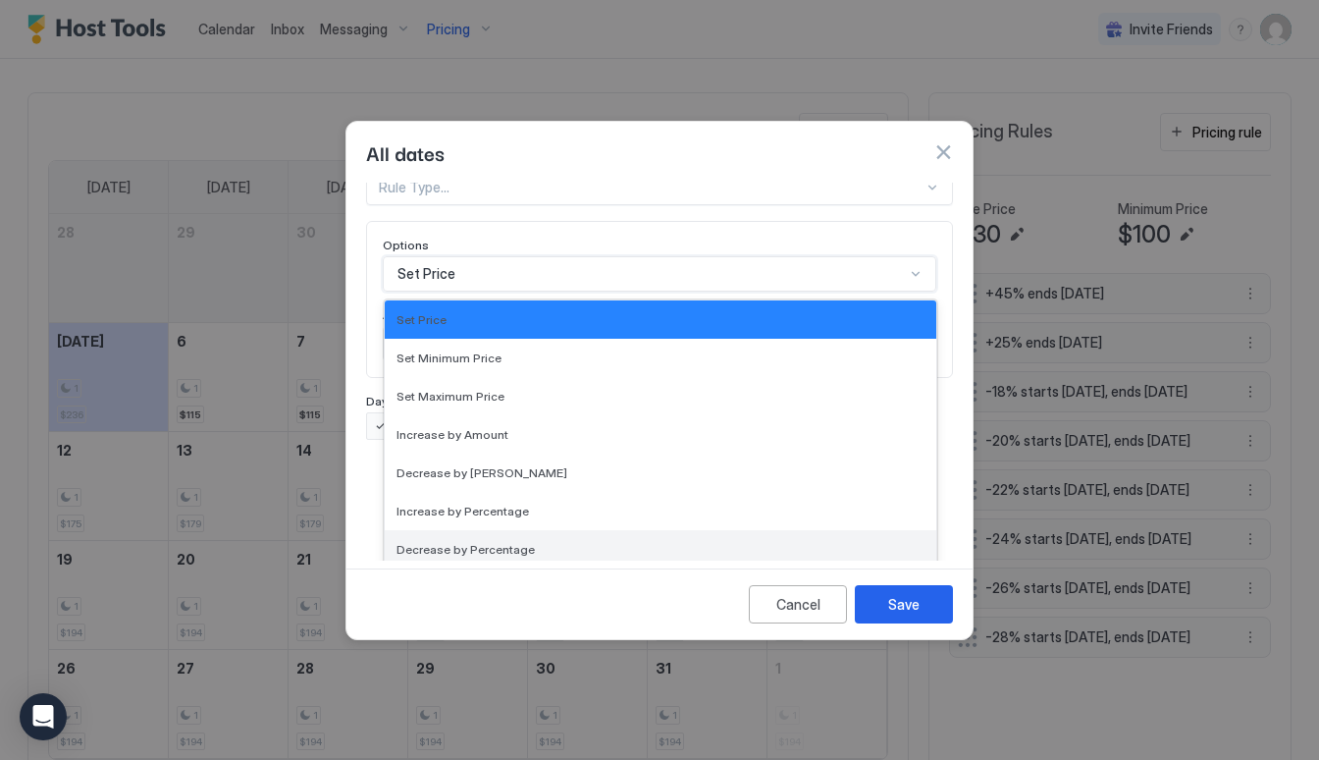
click at [496, 530] on div "Decrease by Percentage" at bounding box center [660, 549] width 551 height 38
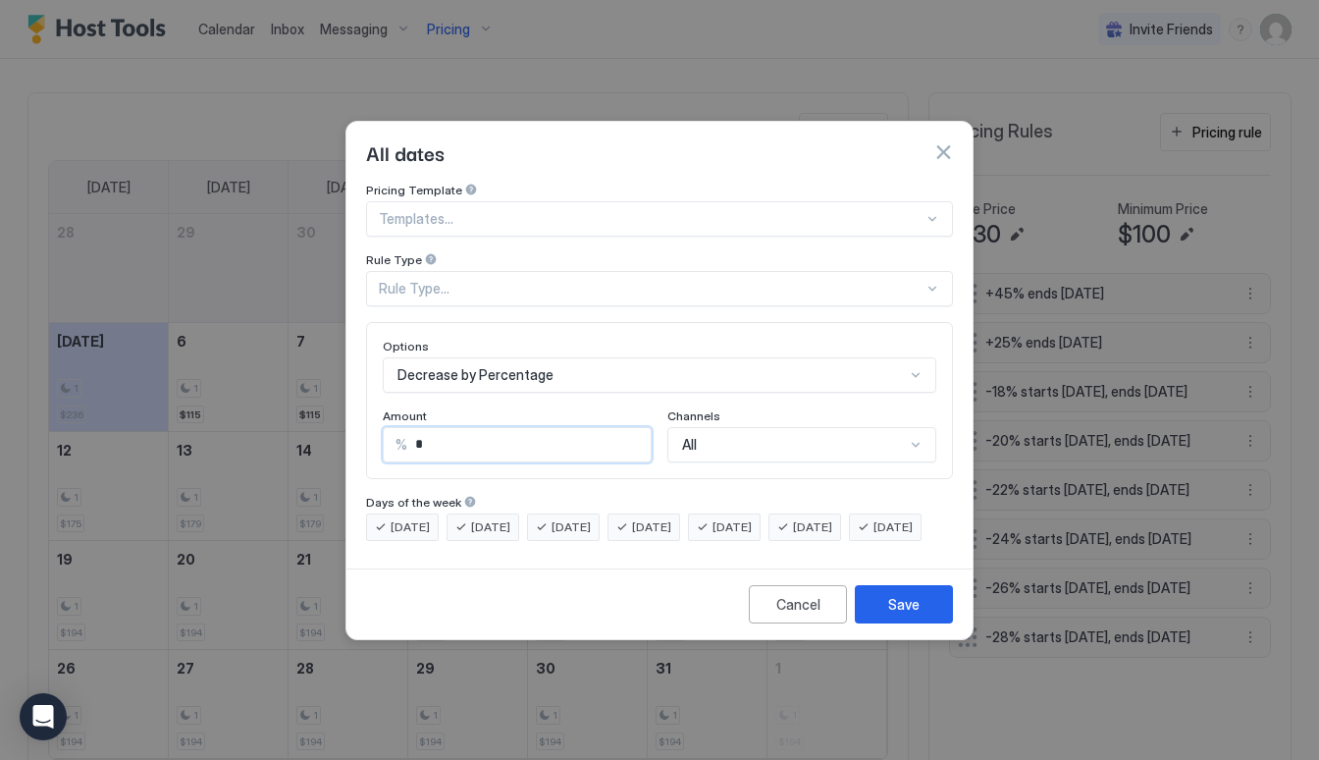
click at [538, 432] on input "*" at bounding box center [528, 444] width 243 height 33
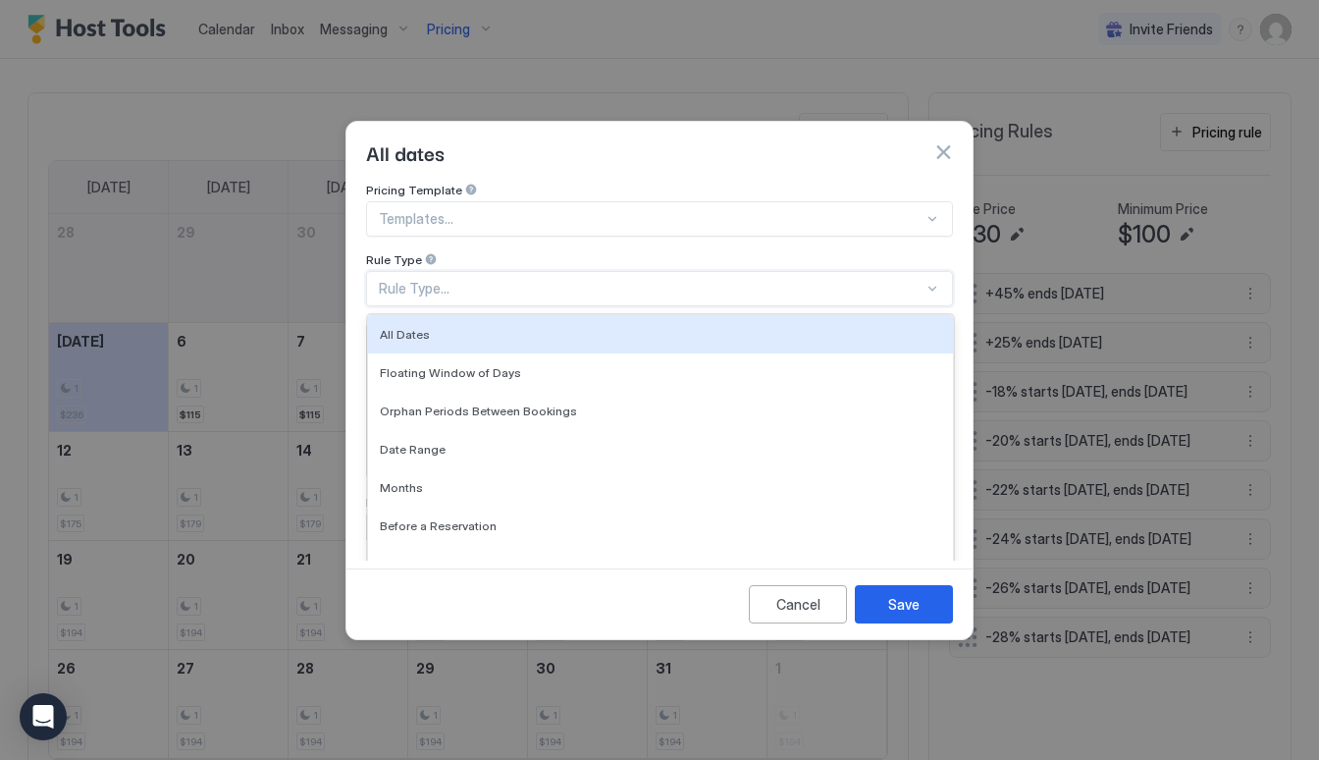
click at [473, 280] on div "Rule Type..." at bounding box center [651, 289] width 545 height 18
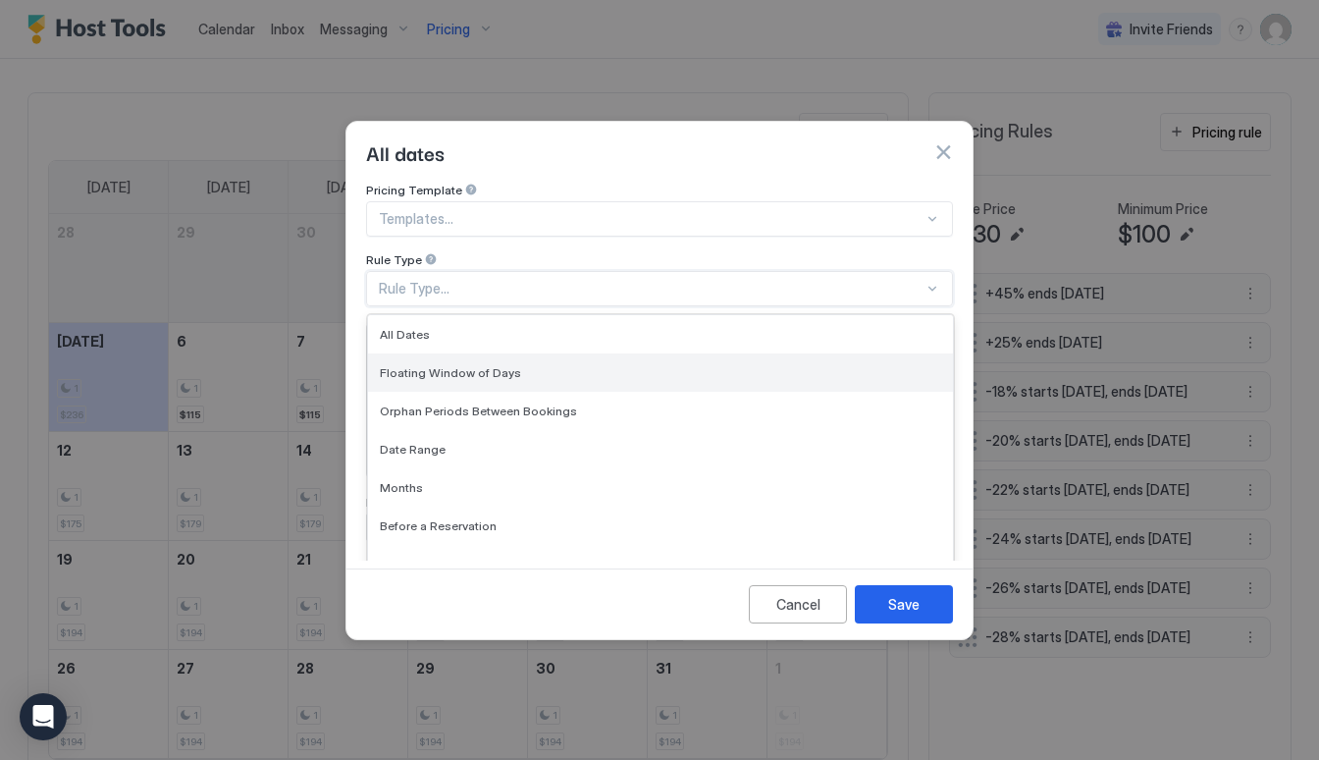
click at [482, 365] on span "Floating Window of Days" at bounding box center [450, 372] width 141 height 15
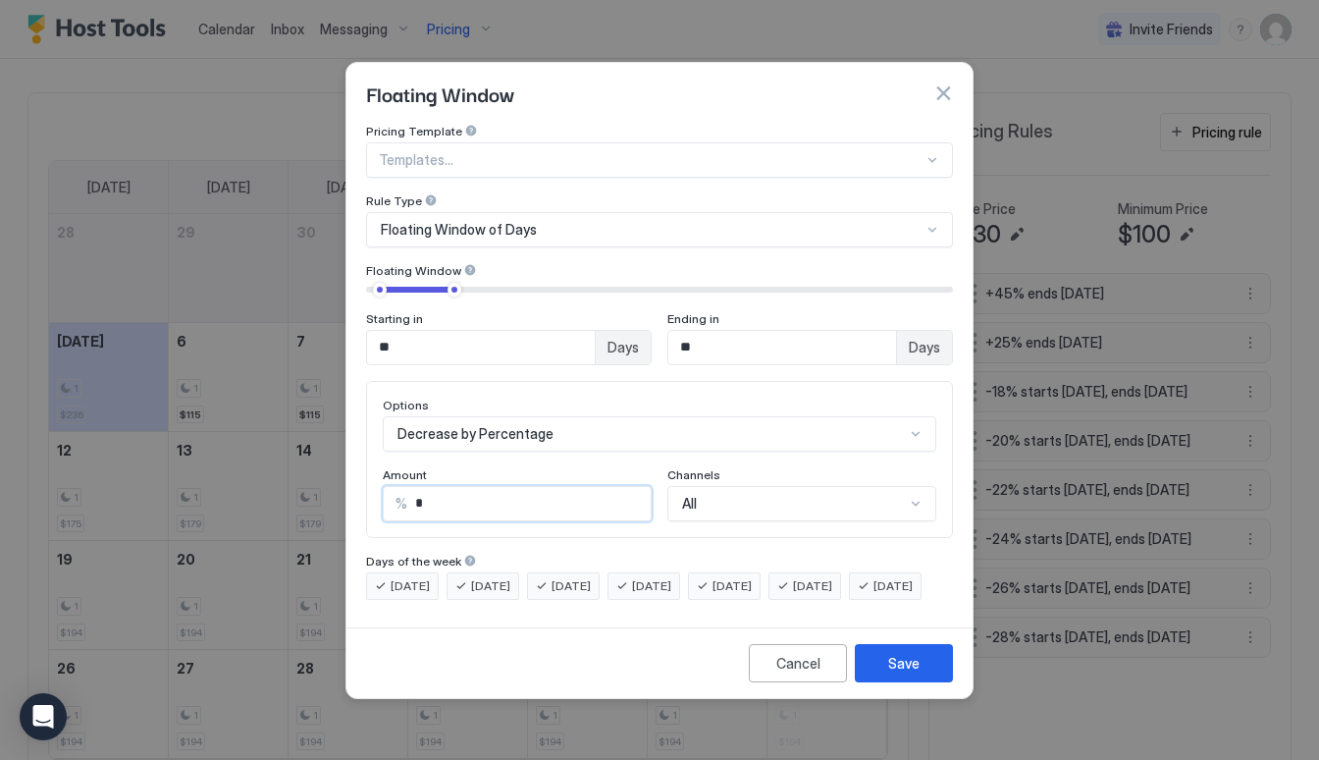
click at [501, 488] on input "*" at bounding box center [528, 503] width 243 height 33
drag, startPoint x: 434, startPoint y: 335, endPoint x: 293, endPoint y: 304, distance: 143.6
click at [293, 304] on div "Floating Window Pricing Template Templates... Rule Type Floating Window of Days…" at bounding box center [659, 380] width 1319 height 760
type input "*"
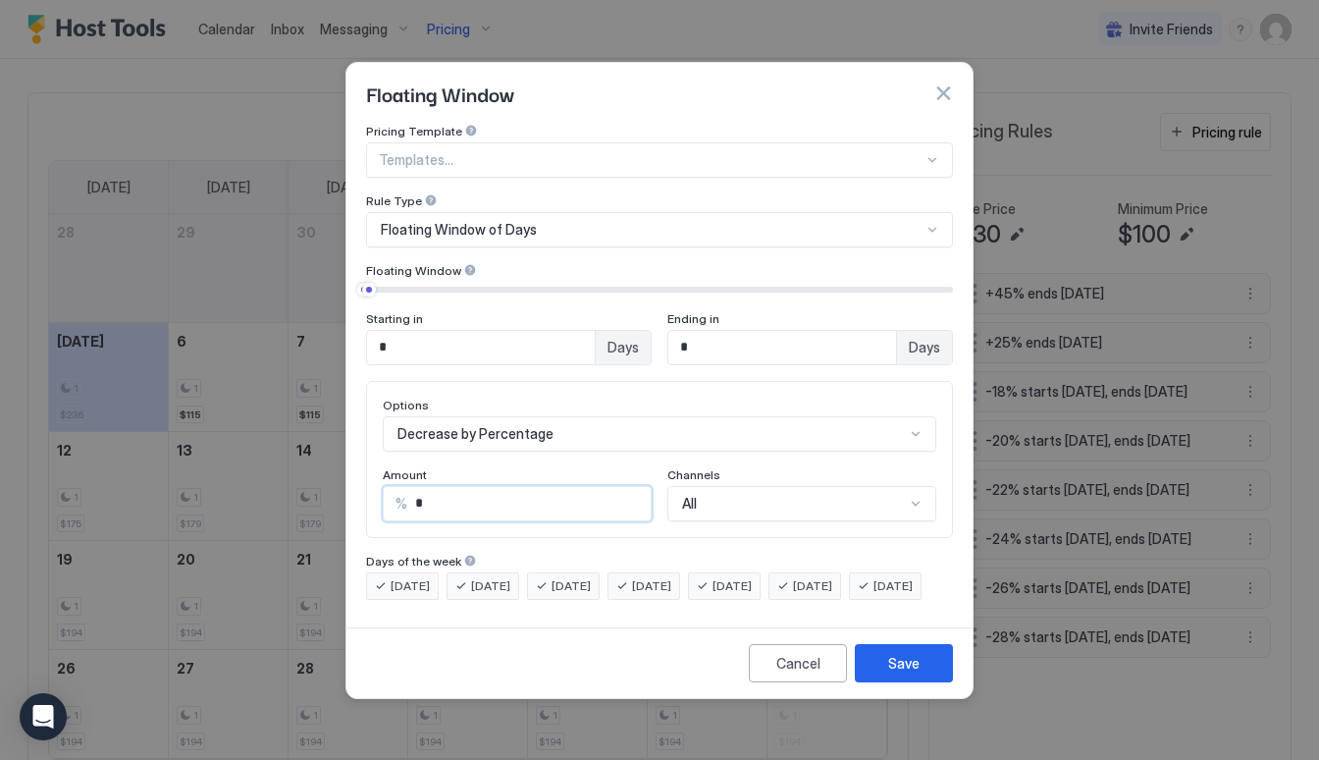
click at [488, 500] on input "*" at bounding box center [528, 503] width 243 height 33
type input "**"
click at [898, 673] on div "Save" at bounding box center [903, 663] width 31 height 21
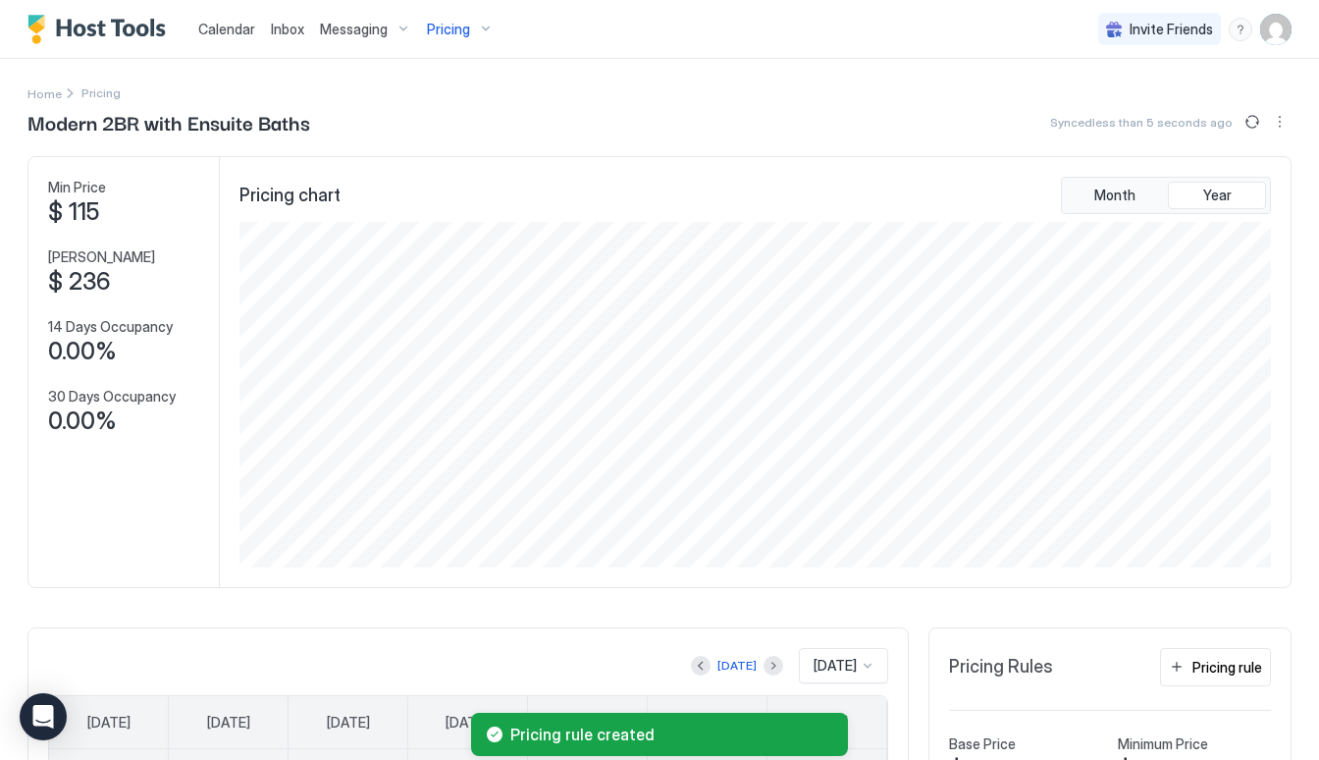
click at [230, 27] on span "Calendar" at bounding box center [226, 29] width 57 height 17
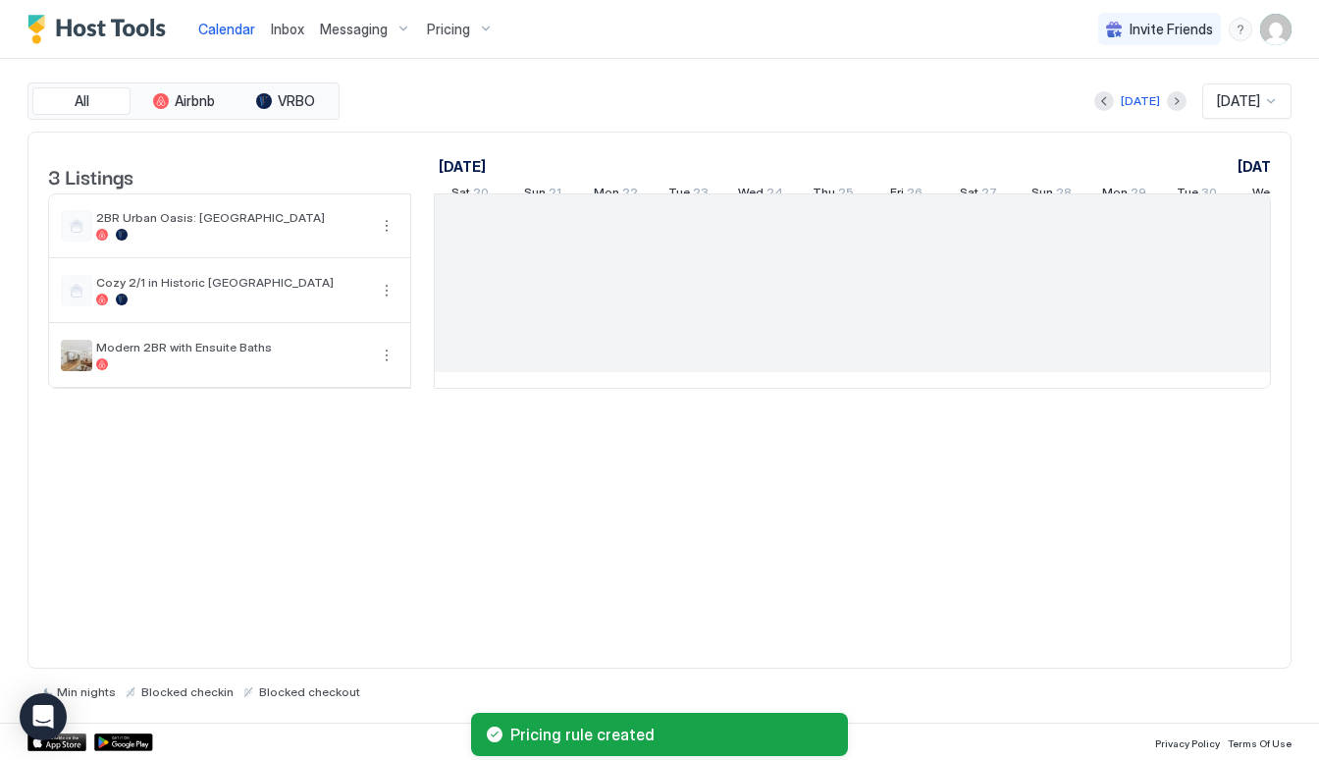
scroll to position [0, 1090]
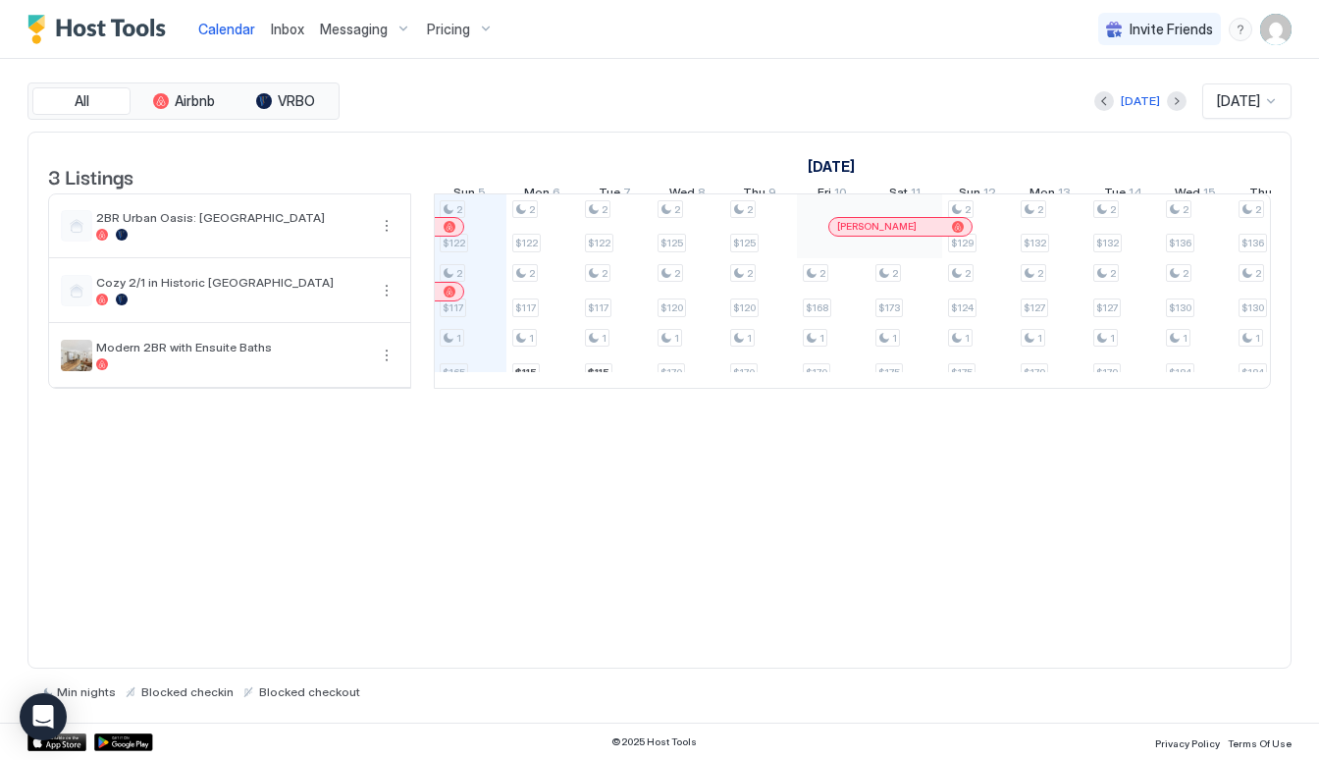
click at [440, 35] on span "Pricing" at bounding box center [448, 30] width 43 height 18
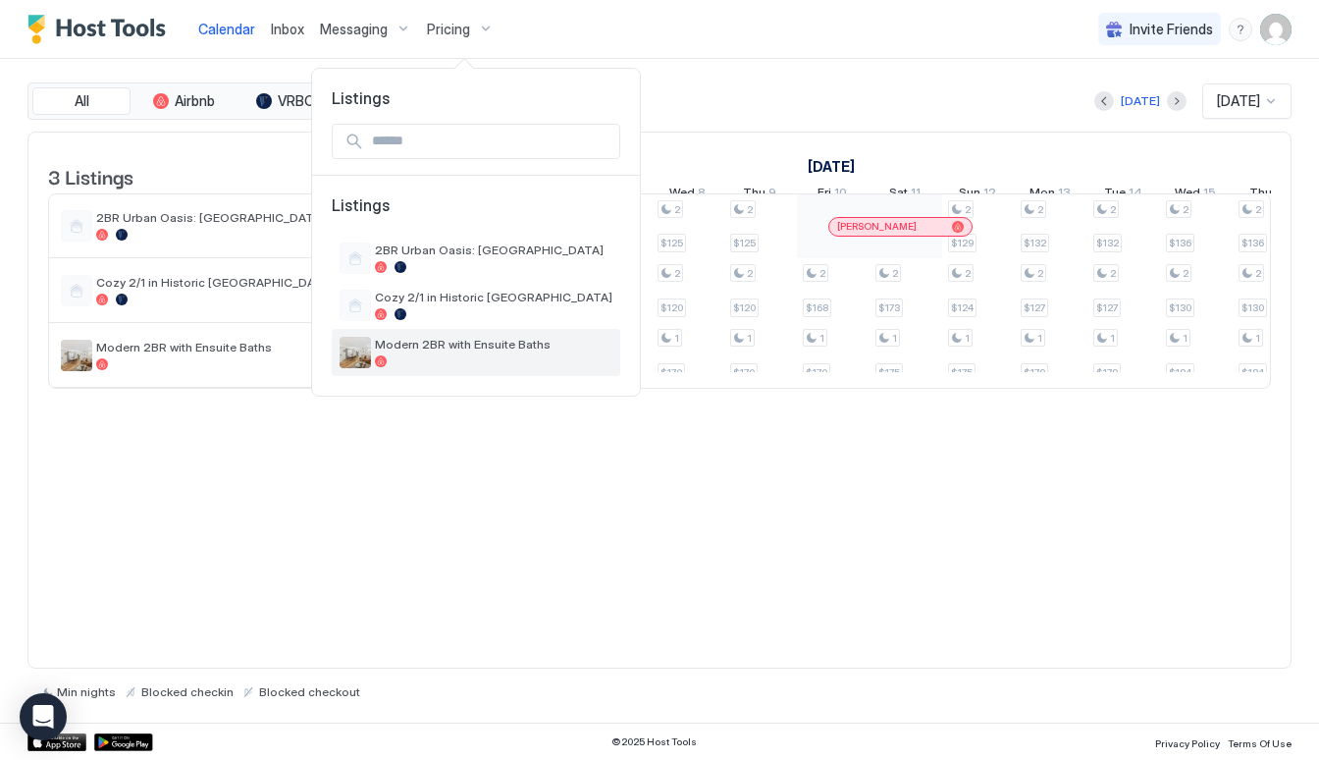
click at [462, 362] on div at bounding box center [493, 361] width 237 height 12
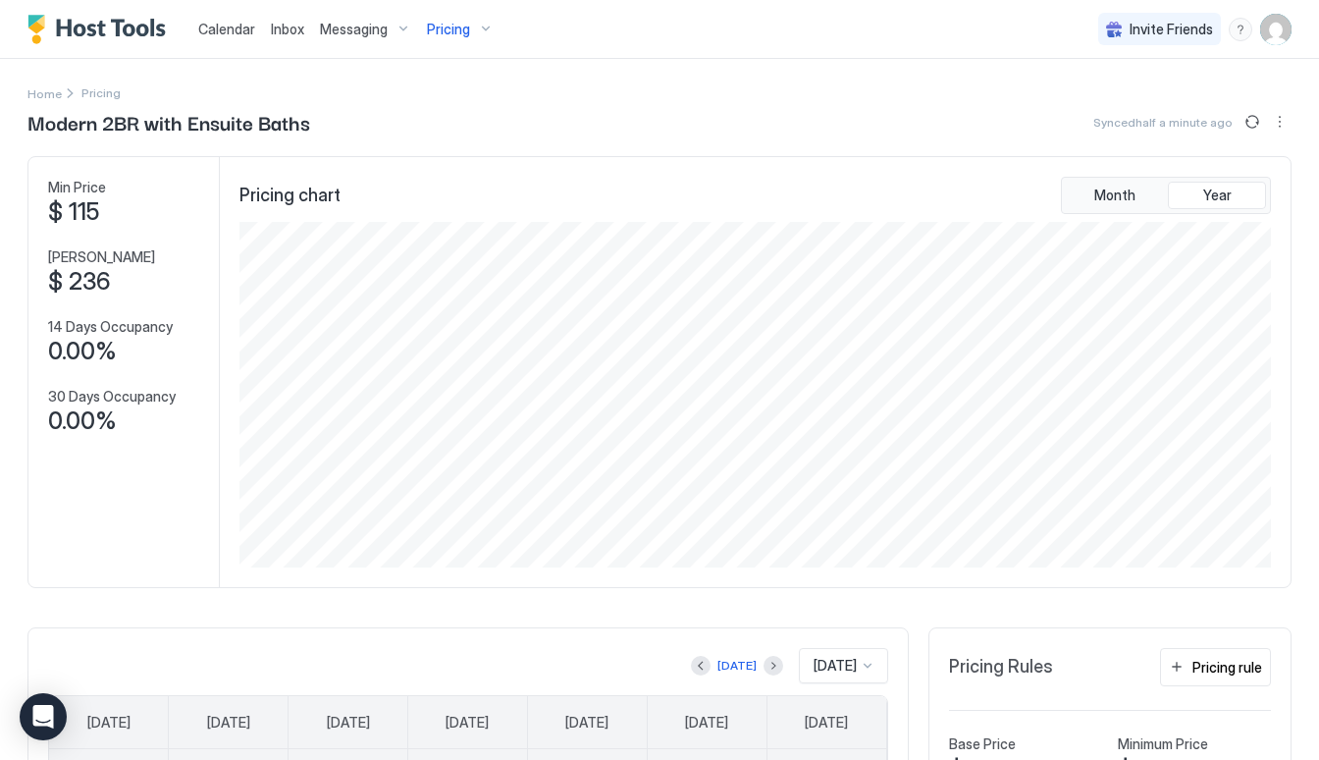
click at [228, 27] on span "Calendar" at bounding box center [226, 29] width 57 height 17
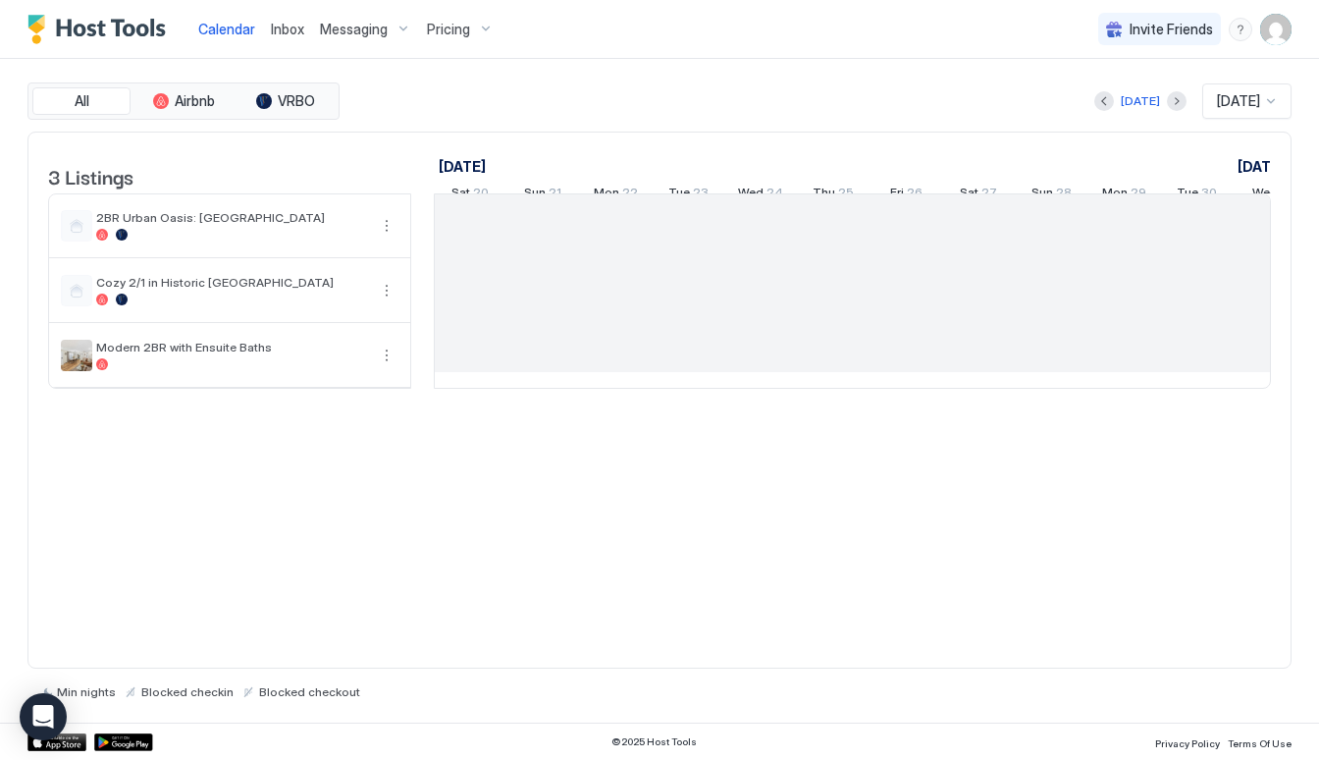
scroll to position [0, 1090]
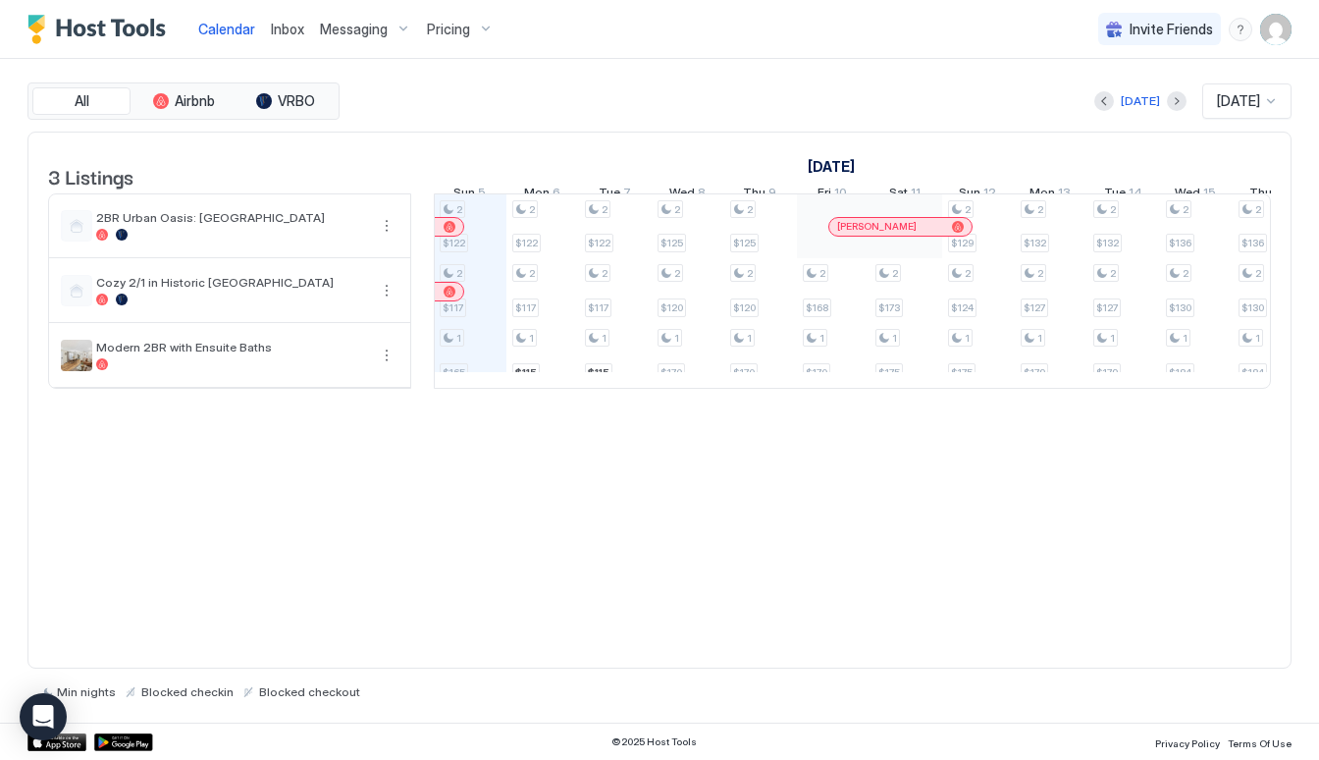
click at [453, 28] on span "Pricing" at bounding box center [448, 30] width 43 height 18
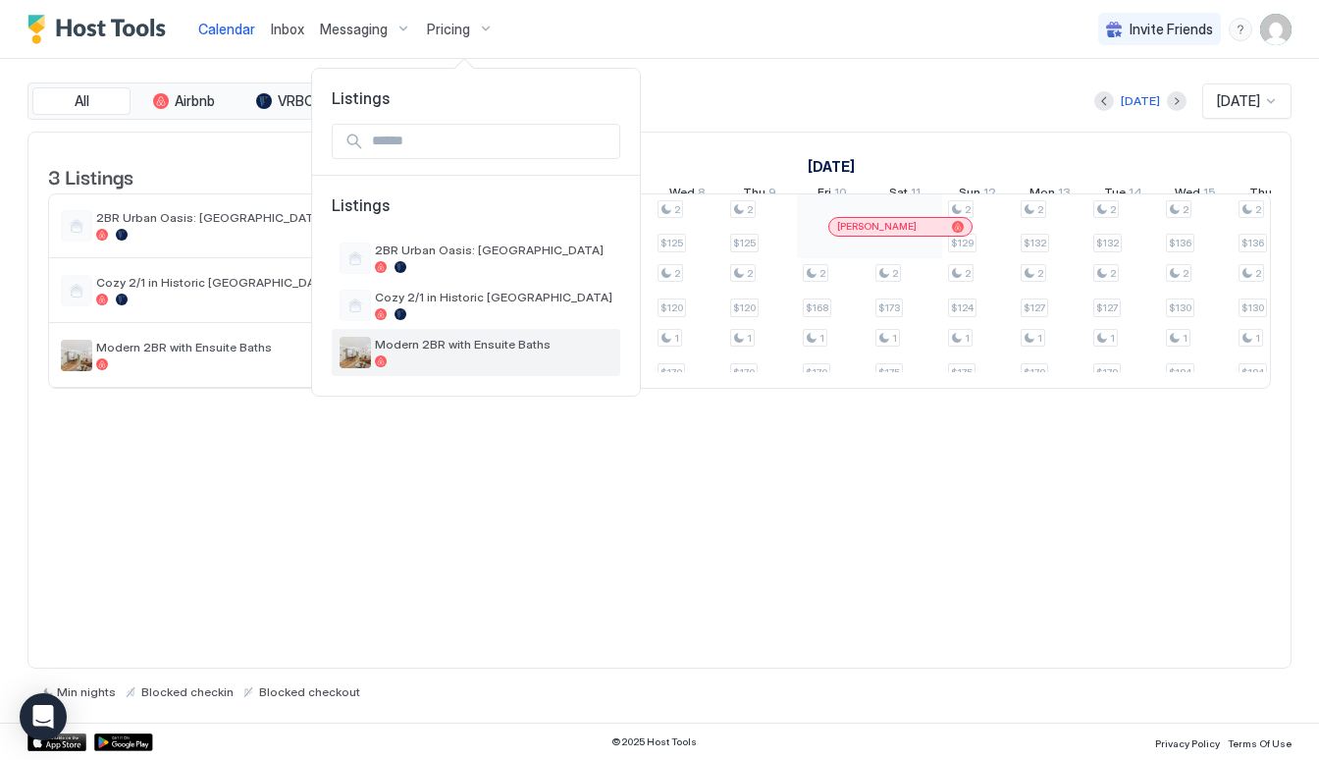
click at [523, 348] on span "Modern 2BR with Ensuite Baths" at bounding box center [493, 344] width 237 height 15
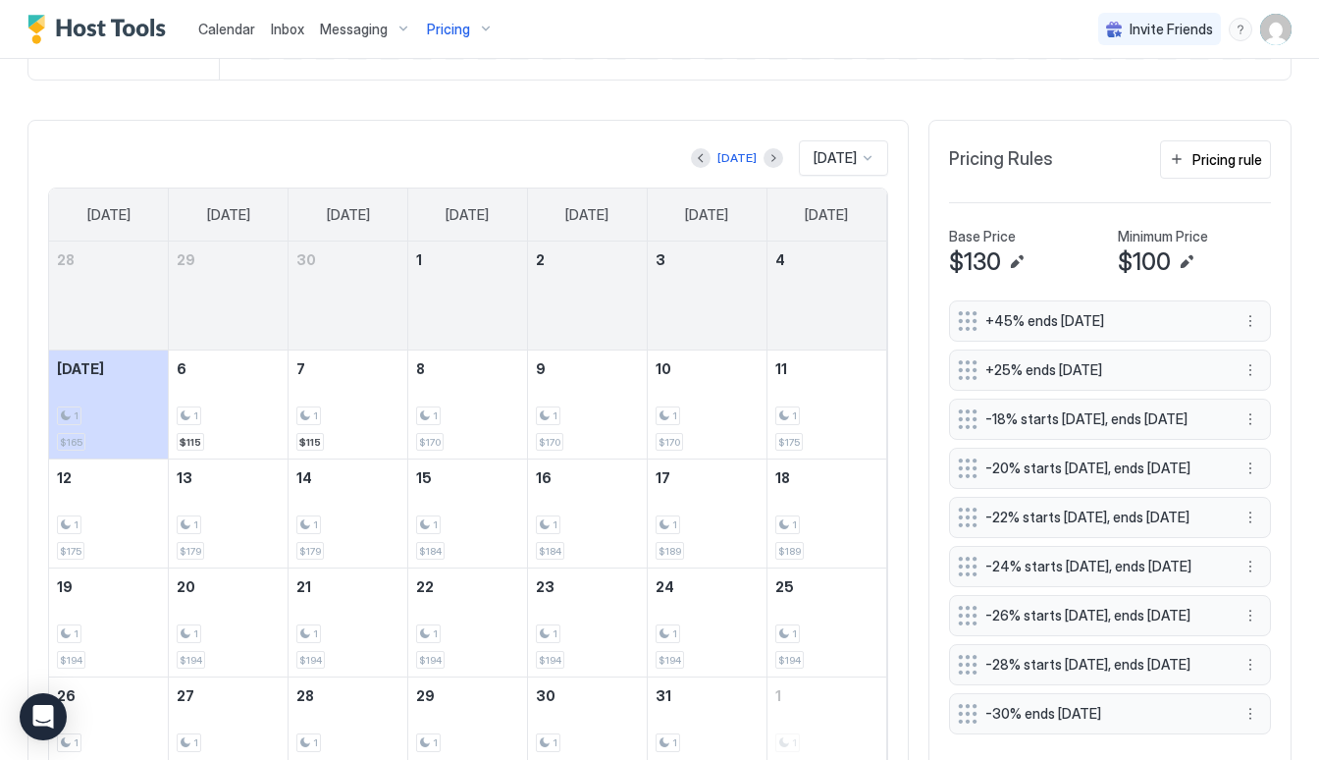
scroll to position [520, 0]
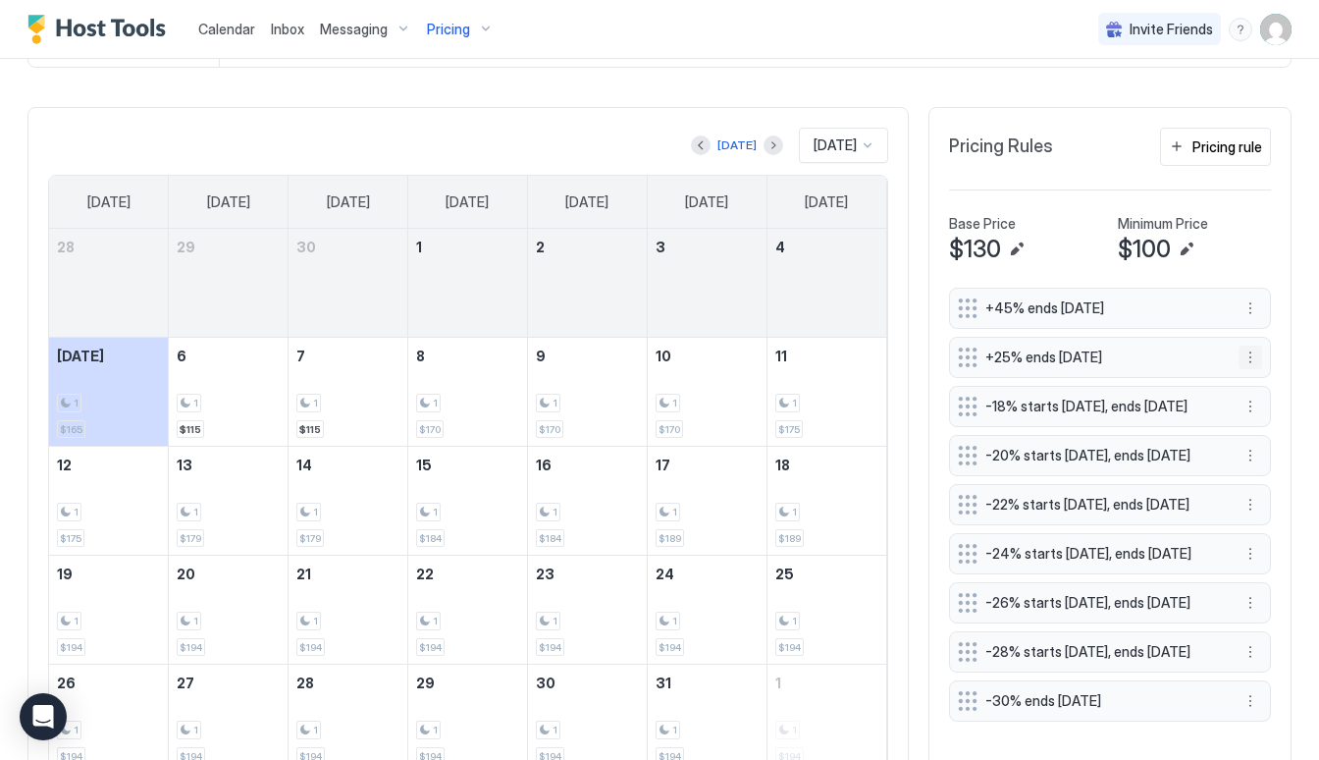
click at [1246, 354] on button "More options" at bounding box center [1250, 357] width 24 height 24
click at [1256, 377] on div "Edit" at bounding box center [1268, 384] width 43 height 15
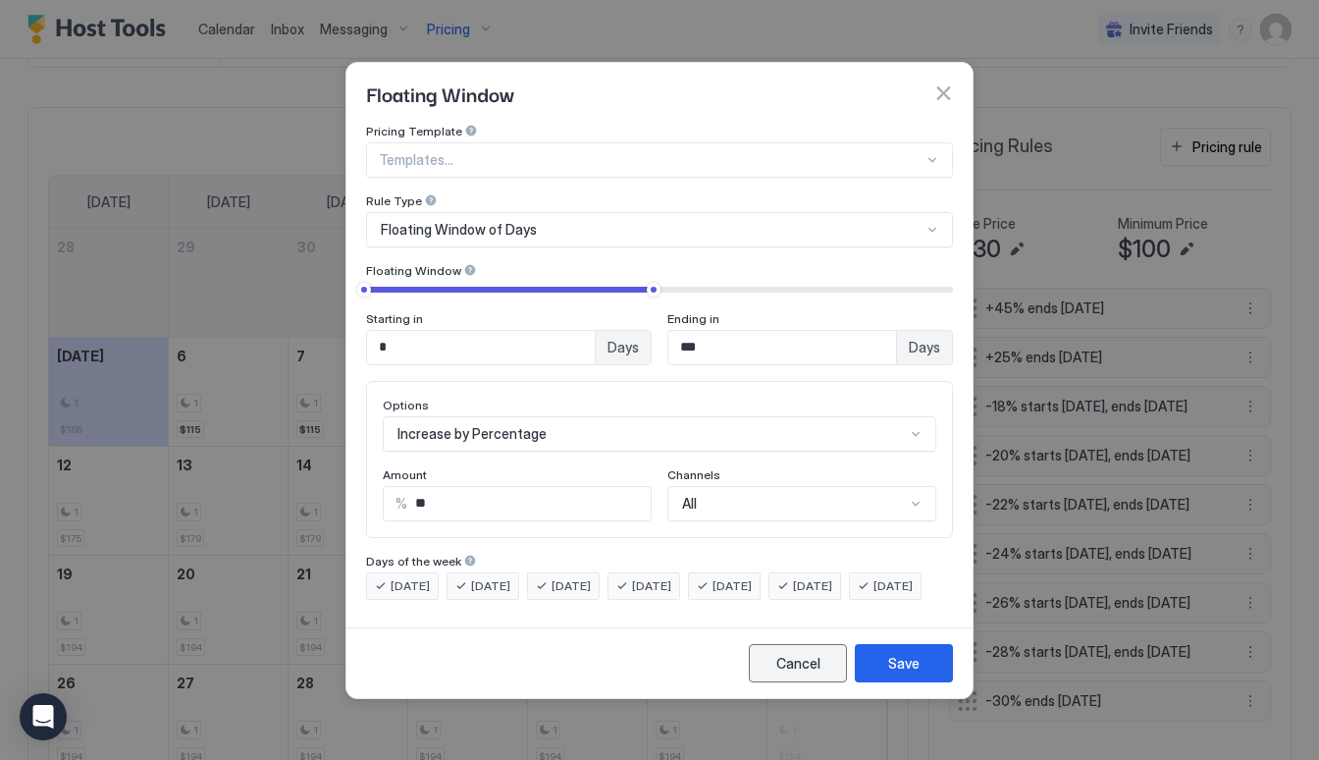
click at [806, 673] on div "Cancel" at bounding box center [798, 663] width 44 height 21
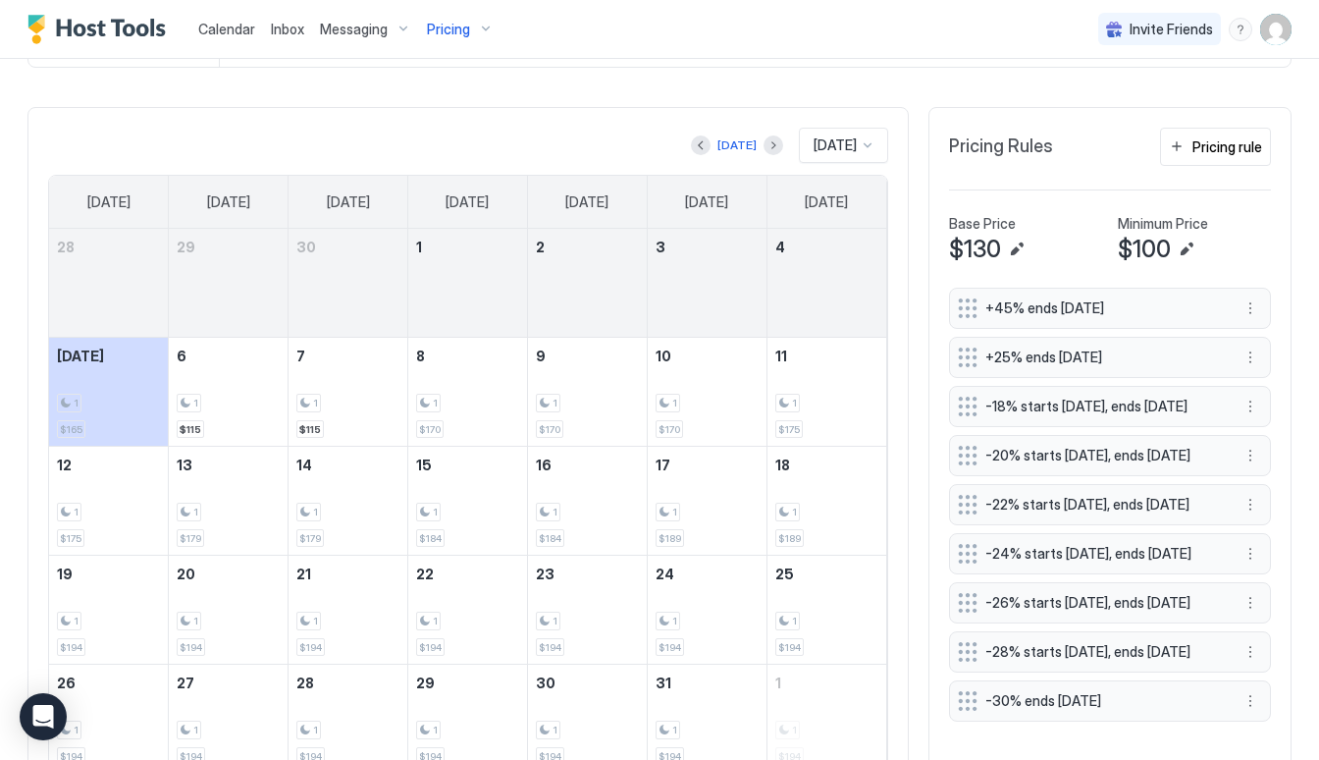
click at [450, 28] on span "Pricing" at bounding box center [448, 30] width 43 height 18
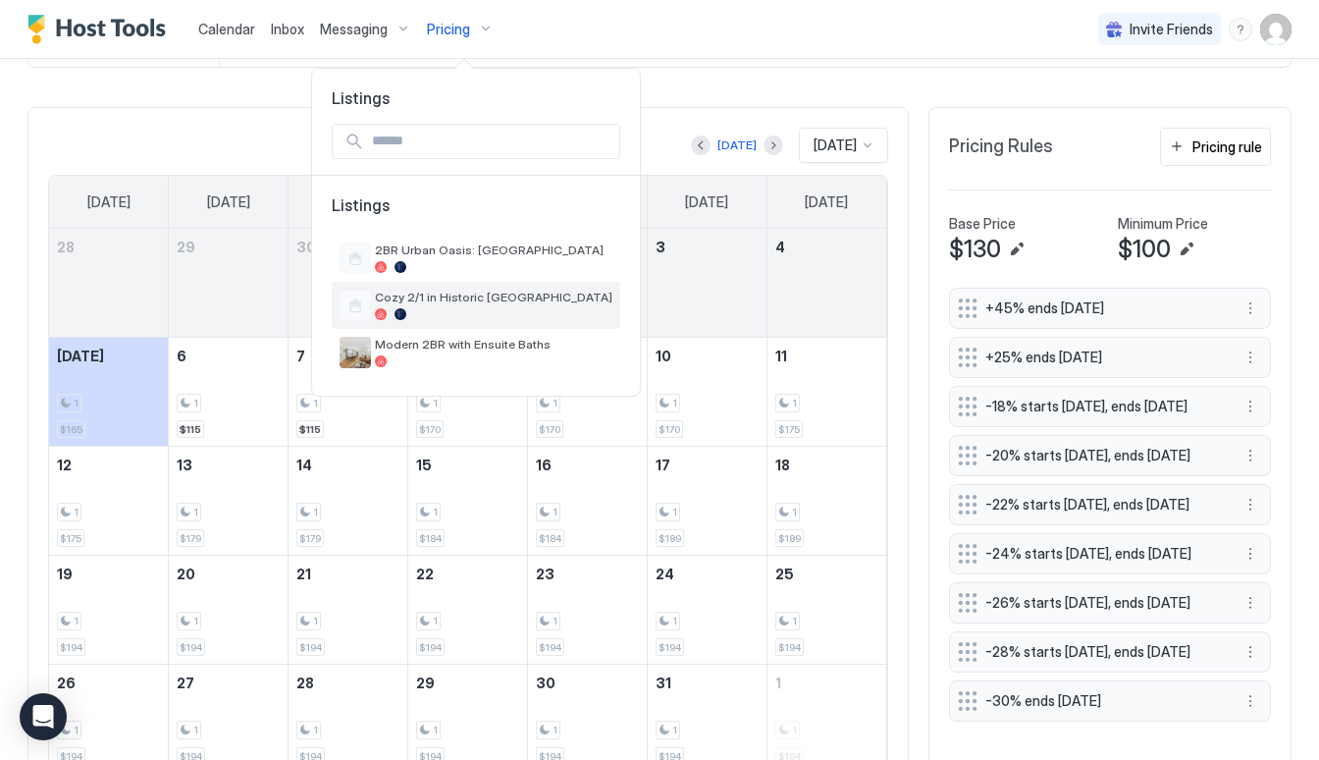
click at [480, 292] on span "Cozy 2/1 in Historic [GEOGRAPHIC_DATA]" at bounding box center [493, 296] width 237 height 15
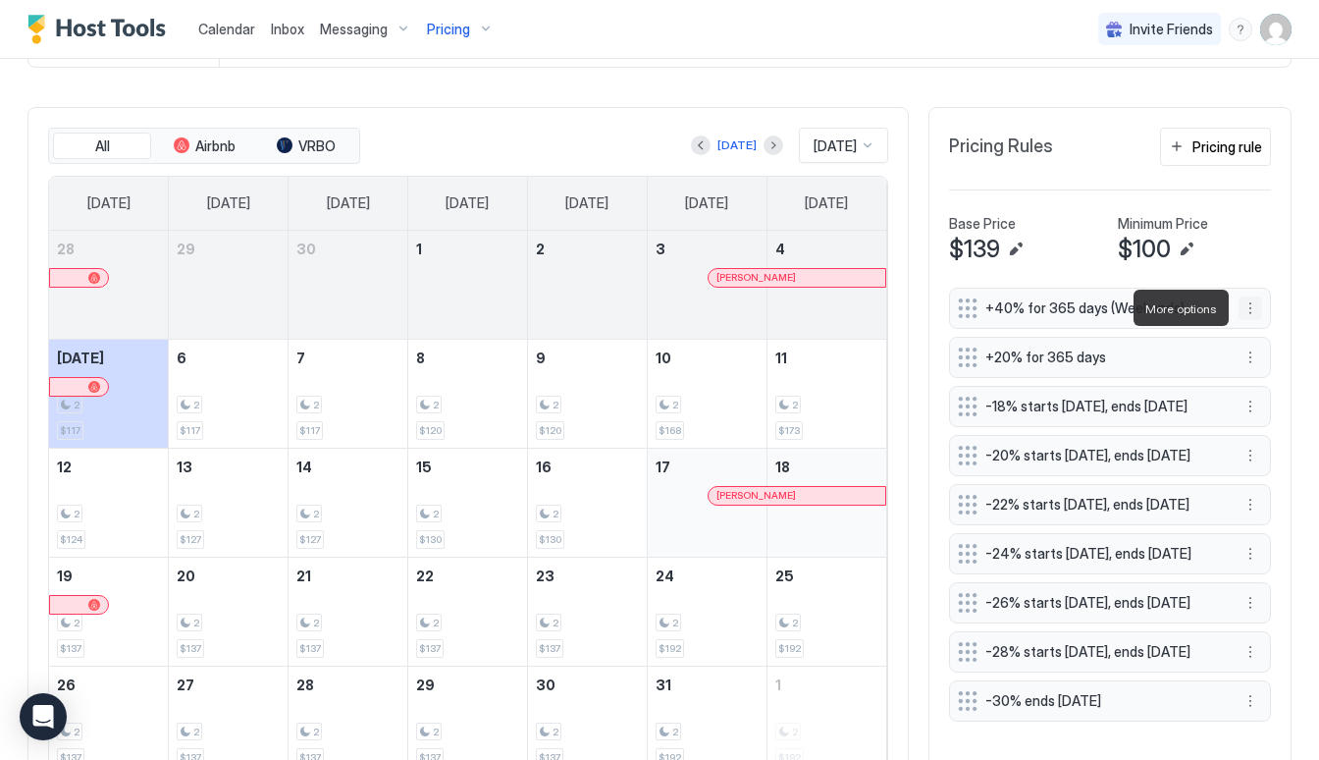
click at [1252, 312] on button "More options" at bounding box center [1250, 308] width 24 height 24
click at [1273, 333] on span "Edit" at bounding box center [1280, 335] width 22 height 15
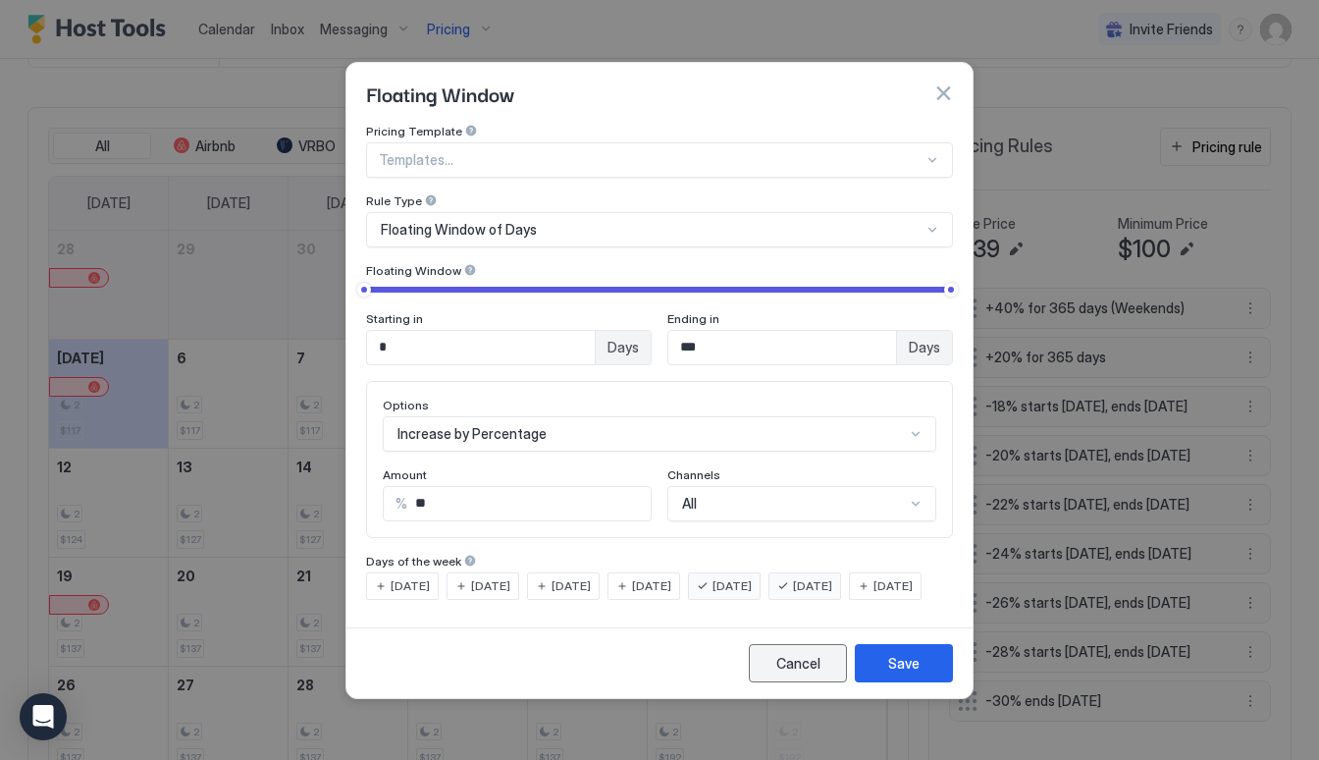
click at [786, 673] on div "Cancel" at bounding box center [798, 663] width 44 height 21
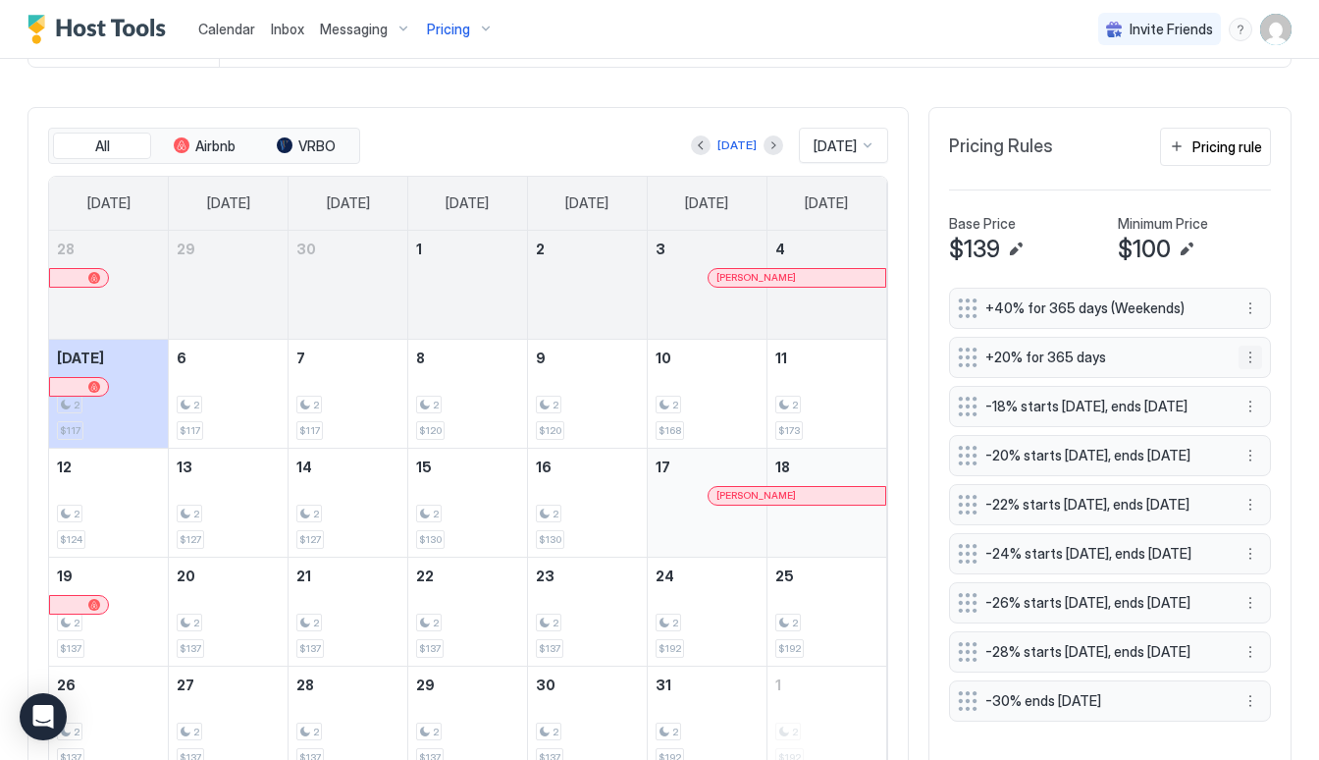
click at [1253, 355] on button "More options" at bounding box center [1250, 357] width 24 height 24
click at [1261, 391] on div "Edit" at bounding box center [1268, 384] width 43 height 15
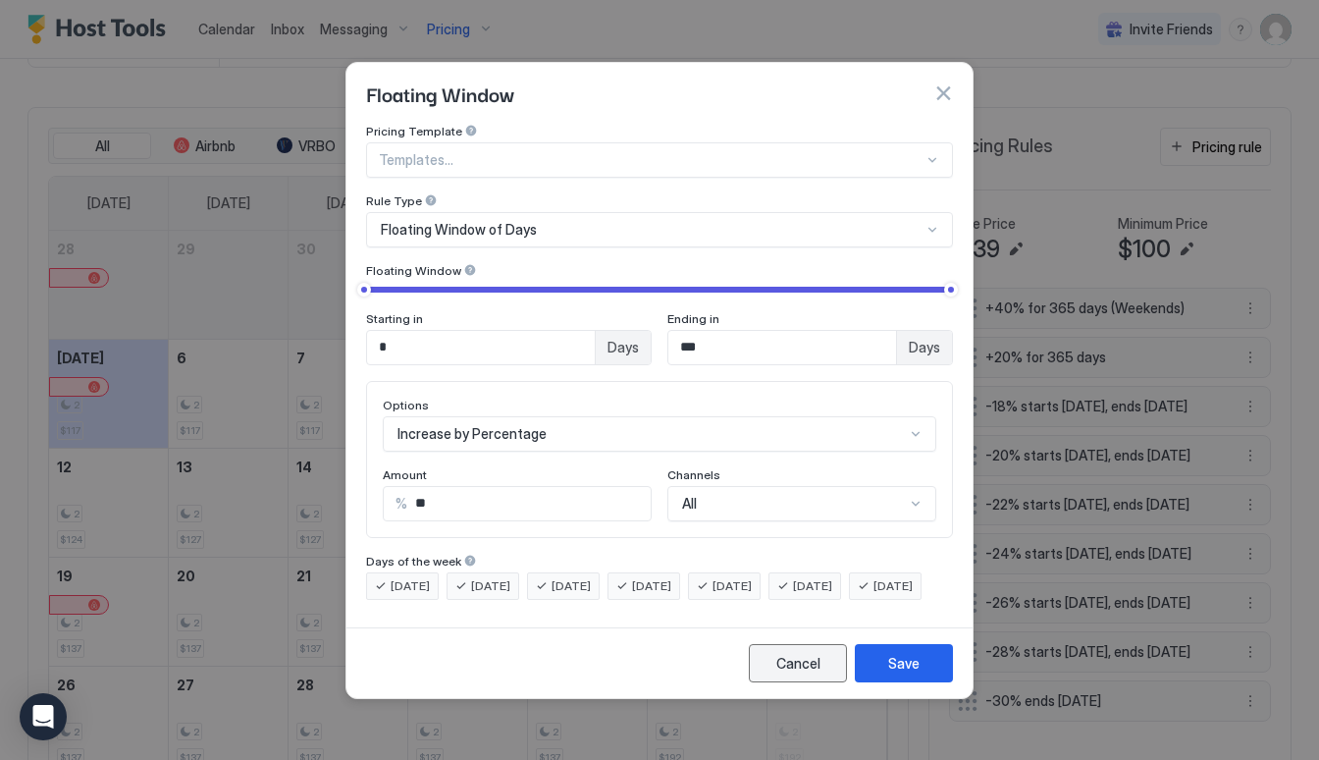
click at [805, 673] on div "Cancel" at bounding box center [798, 663] width 44 height 21
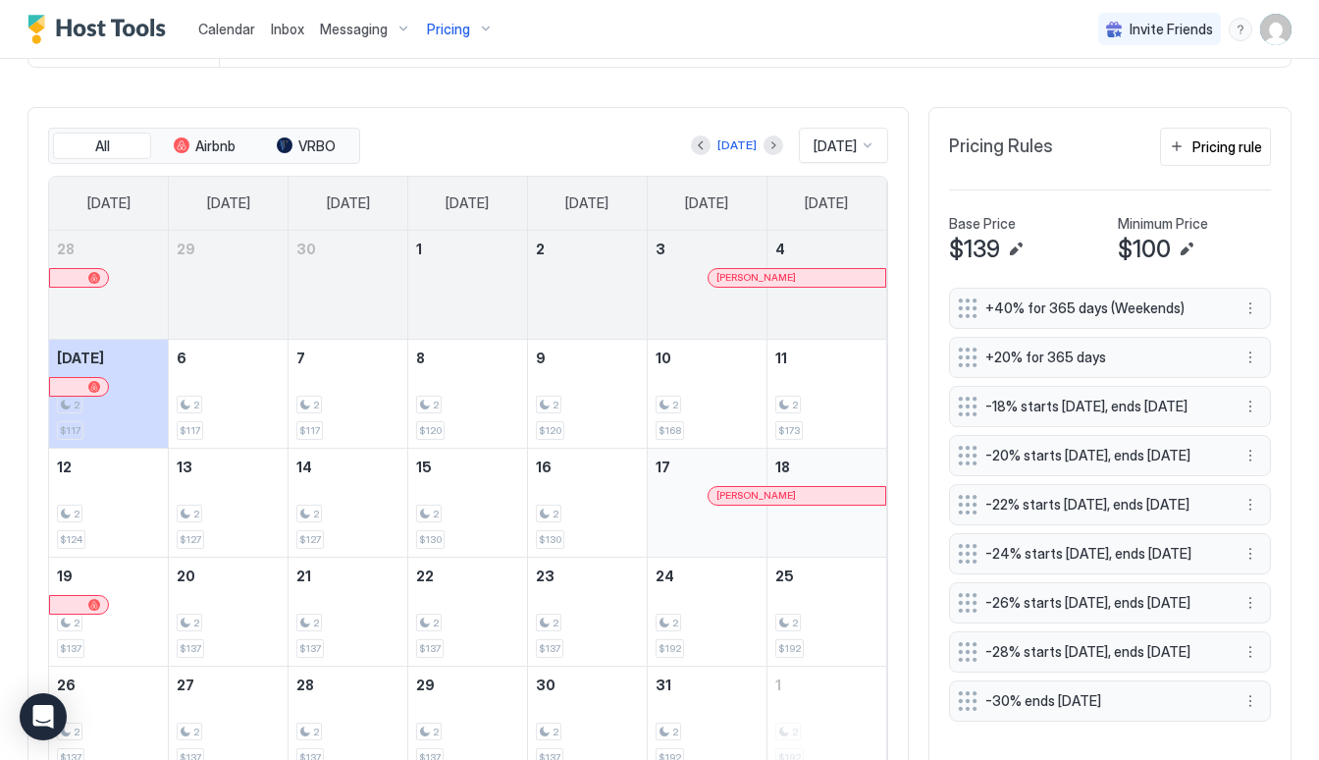
click at [454, 33] on span "Pricing" at bounding box center [448, 30] width 43 height 18
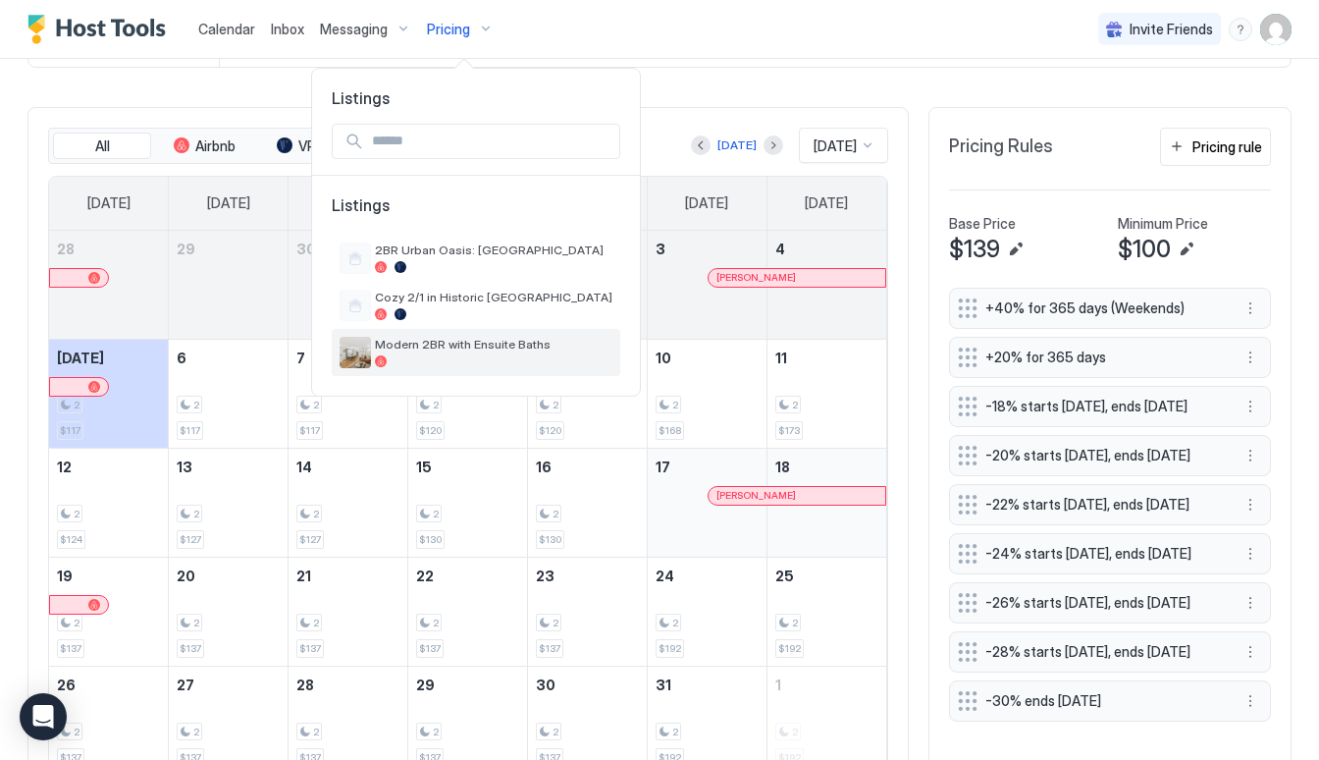
click at [468, 335] on div "Modern 2BR with Ensuite Baths" at bounding box center [476, 352] width 288 height 47
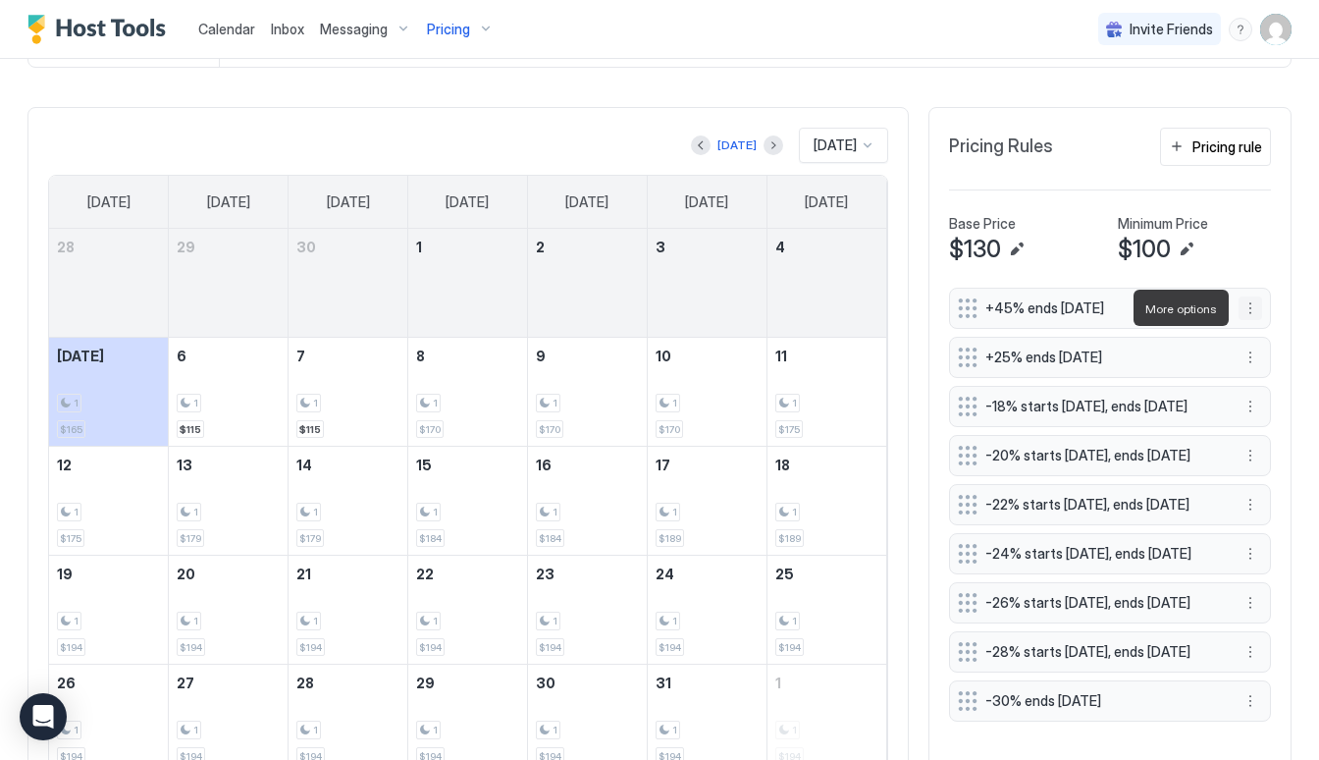
click at [1248, 307] on button "More options" at bounding box center [1250, 308] width 24 height 24
click at [1260, 334] on div "Edit" at bounding box center [1268, 335] width 43 height 15
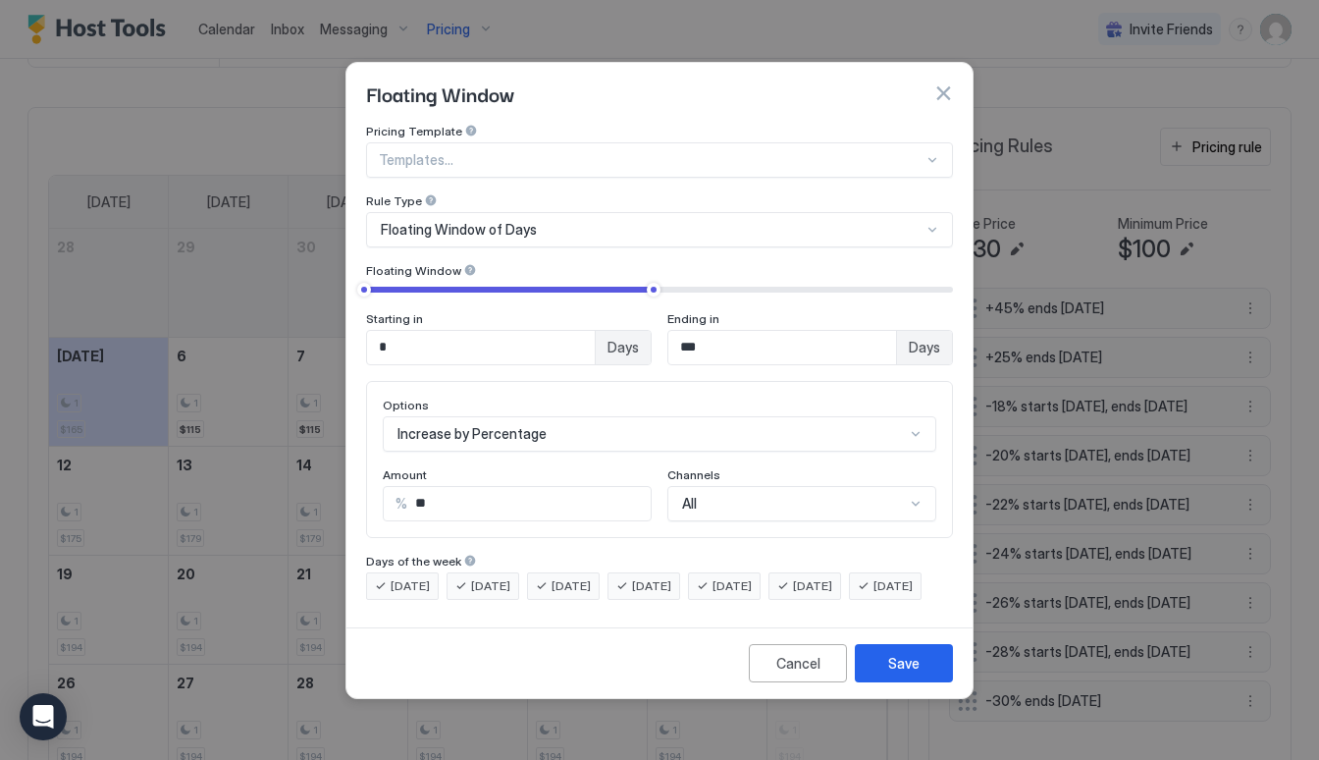
click at [509, 487] on input "**" at bounding box center [528, 503] width 243 height 33
type input "*"
type input "**"
click at [907, 673] on div "Save" at bounding box center [903, 663] width 31 height 21
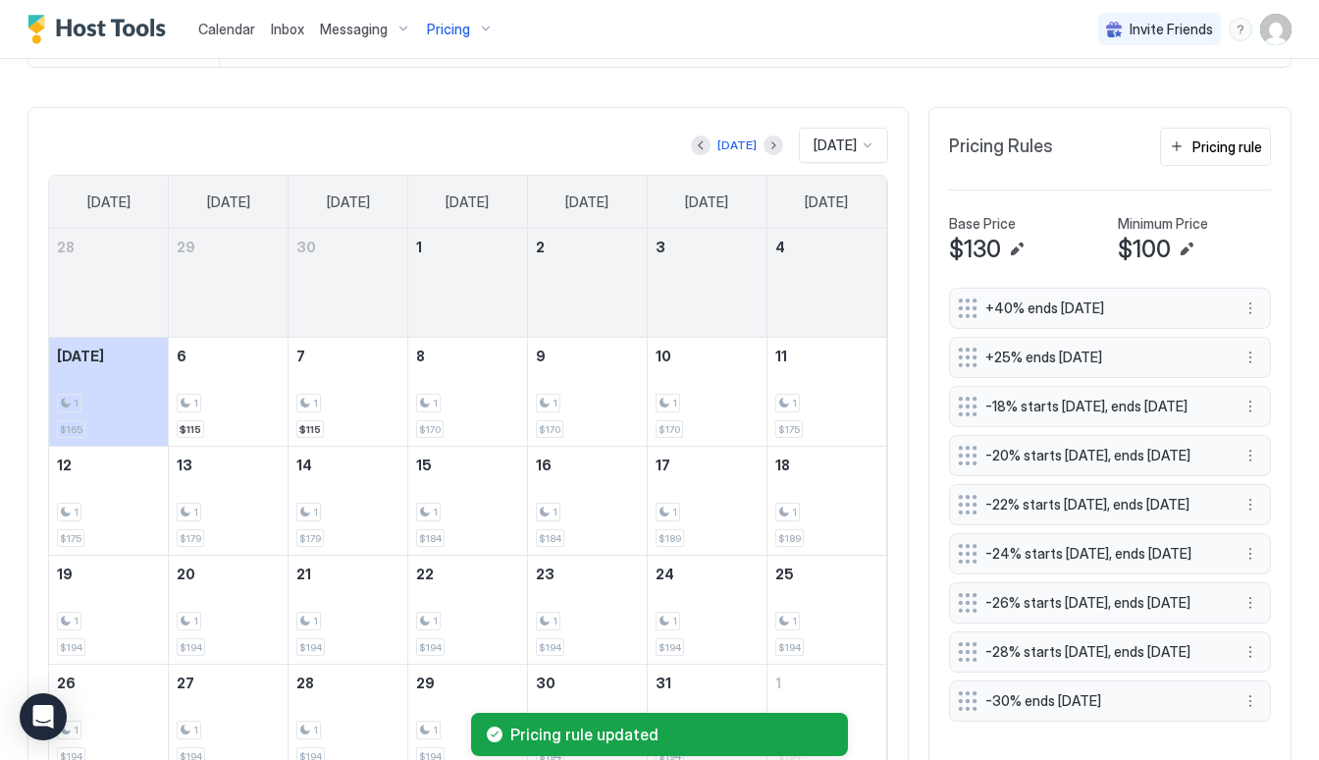
click at [1108, 360] on span "+25% ends in 180 days" at bounding box center [1102, 357] width 234 height 18
click at [1240, 357] on button "More options" at bounding box center [1250, 357] width 24 height 24
click at [1250, 389] on div "Edit" at bounding box center [1268, 384] width 43 height 15
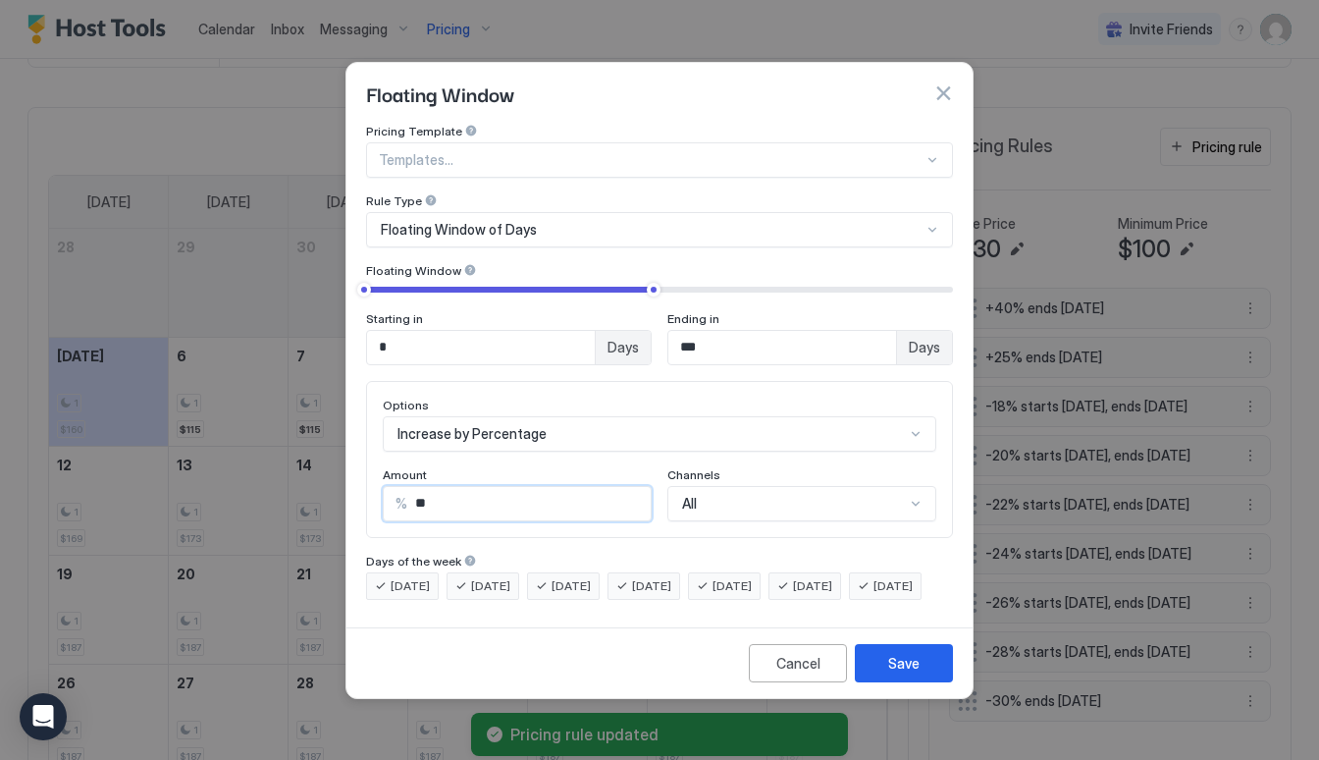
click at [468, 487] on input "**" at bounding box center [528, 503] width 243 height 33
type input "**"
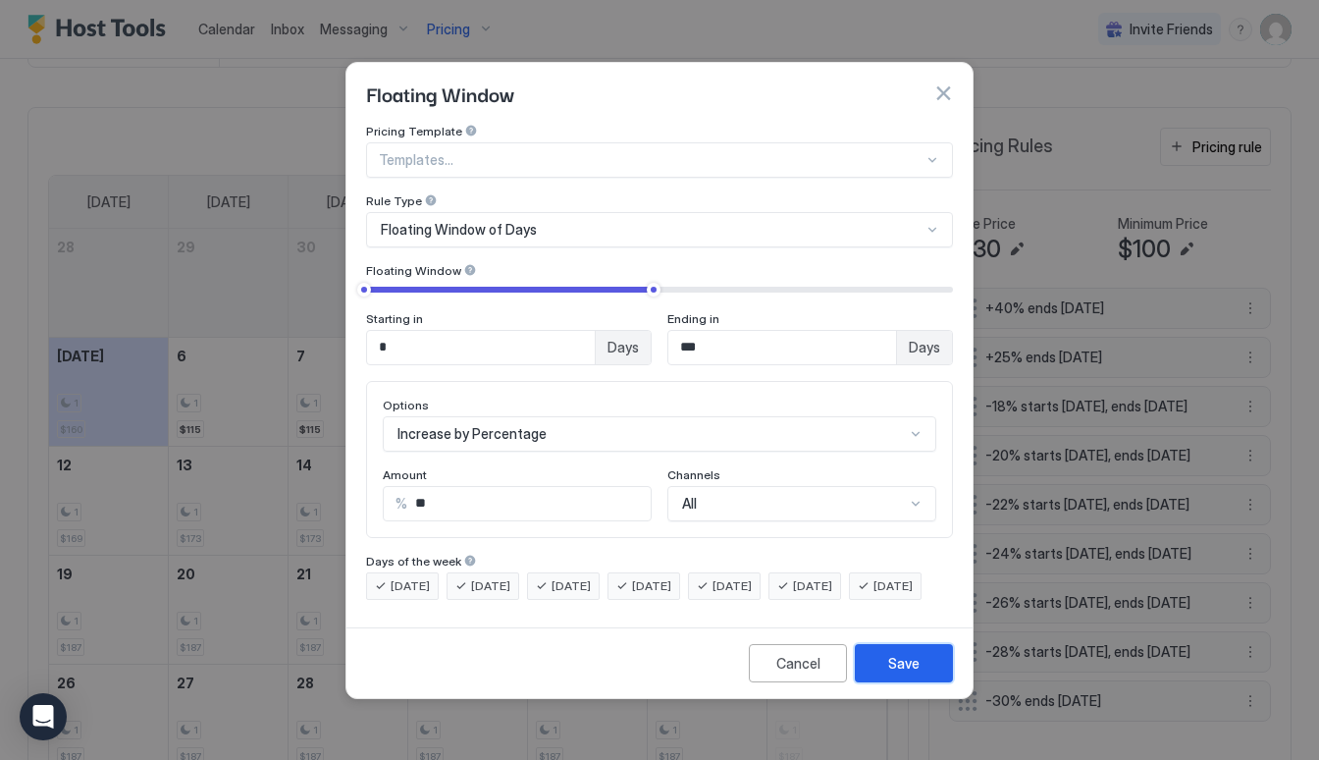
click at [877, 670] on button "Save" at bounding box center [904, 663] width 98 height 38
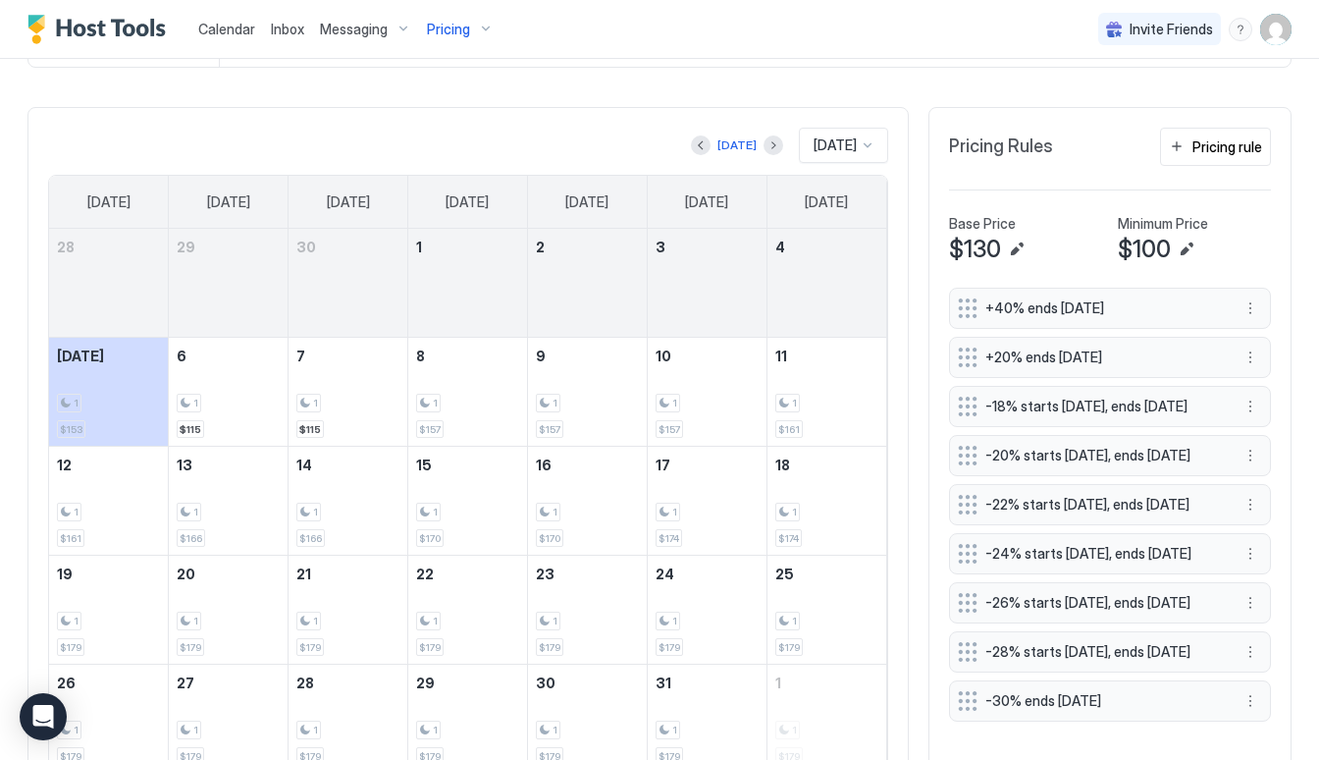
click at [465, 35] on span "Pricing" at bounding box center [448, 30] width 43 height 18
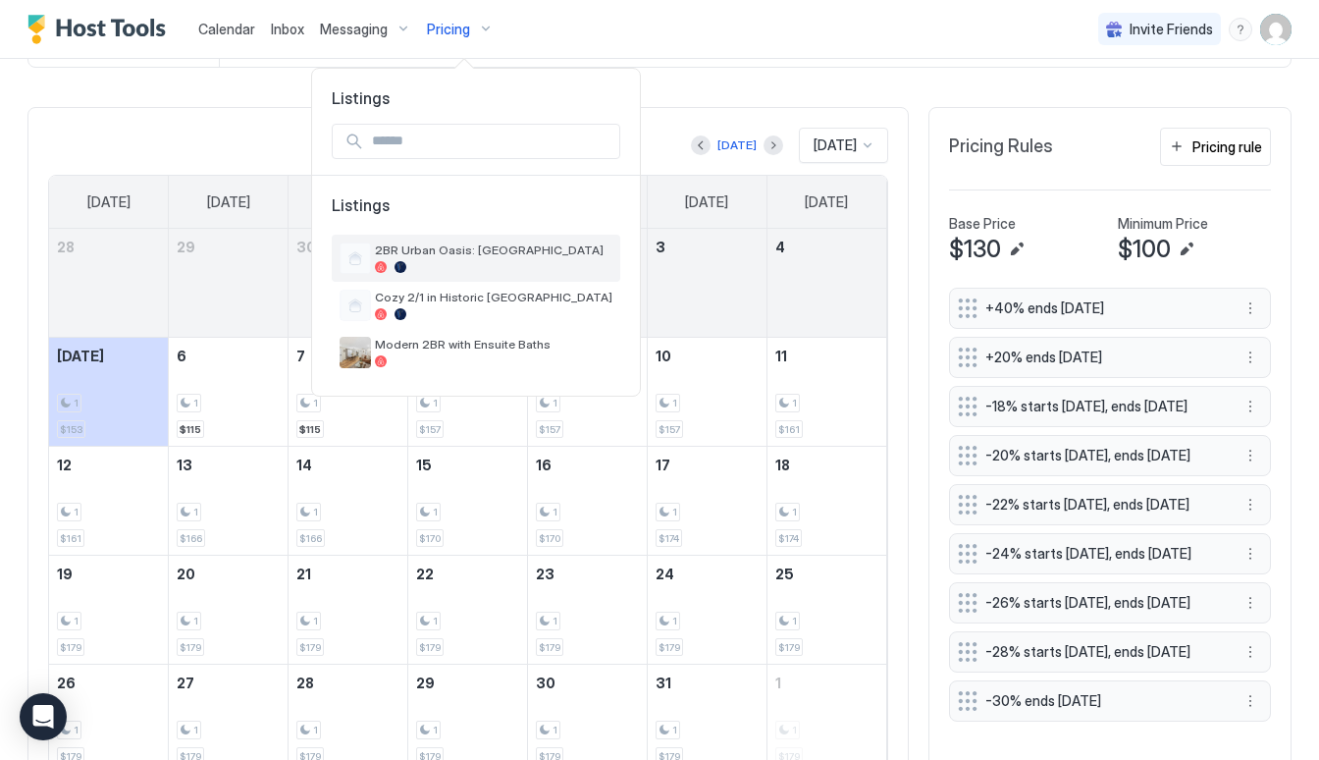
click at [468, 270] on div at bounding box center [493, 267] width 237 height 12
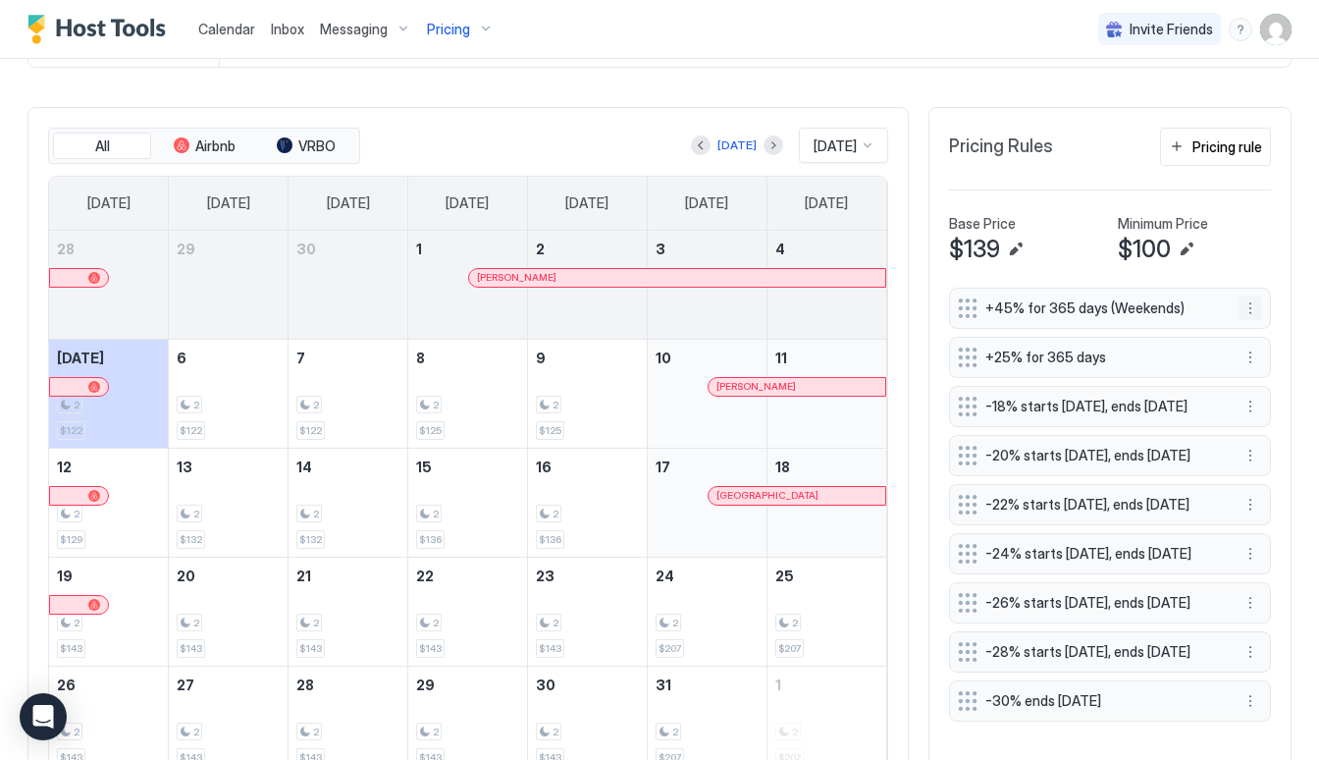
click at [1251, 302] on button "More options" at bounding box center [1250, 308] width 24 height 24
click at [1251, 302] on div at bounding box center [659, 380] width 1319 height 760
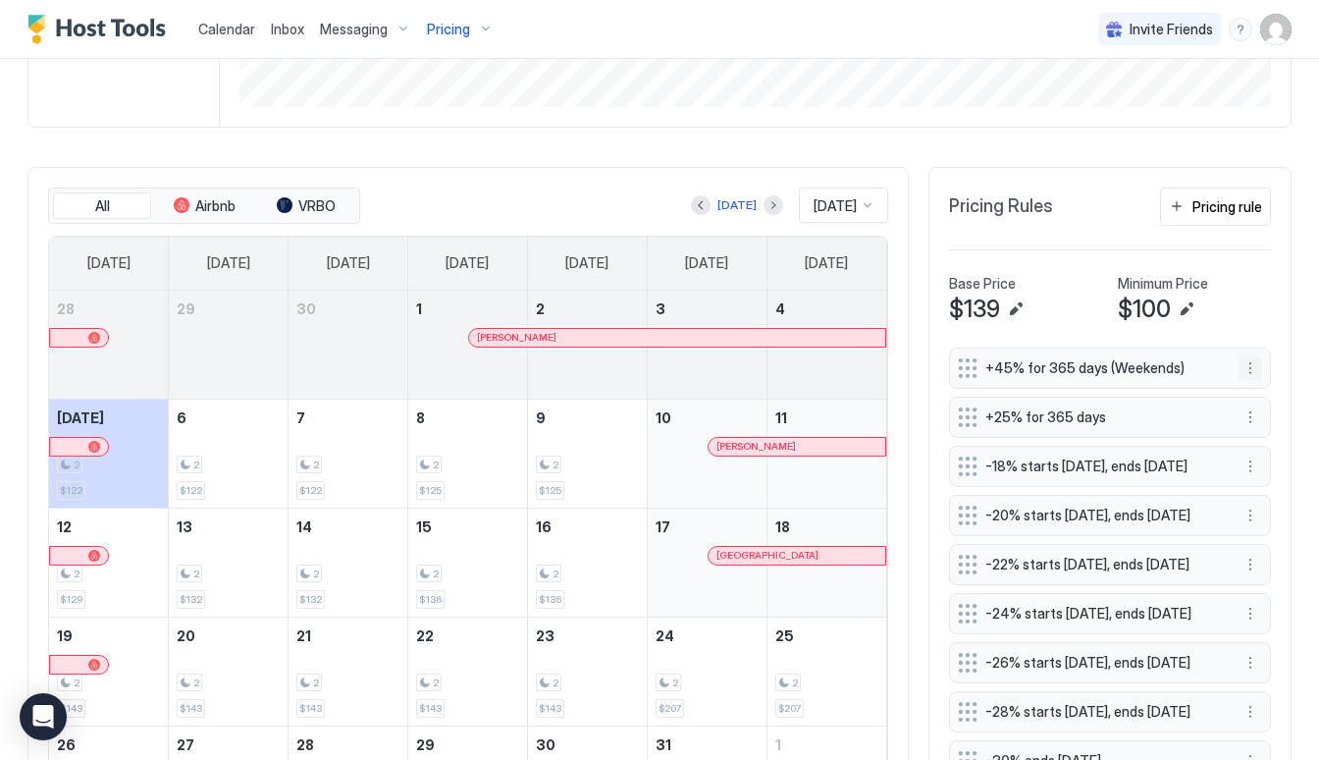
scroll to position [55, 0]
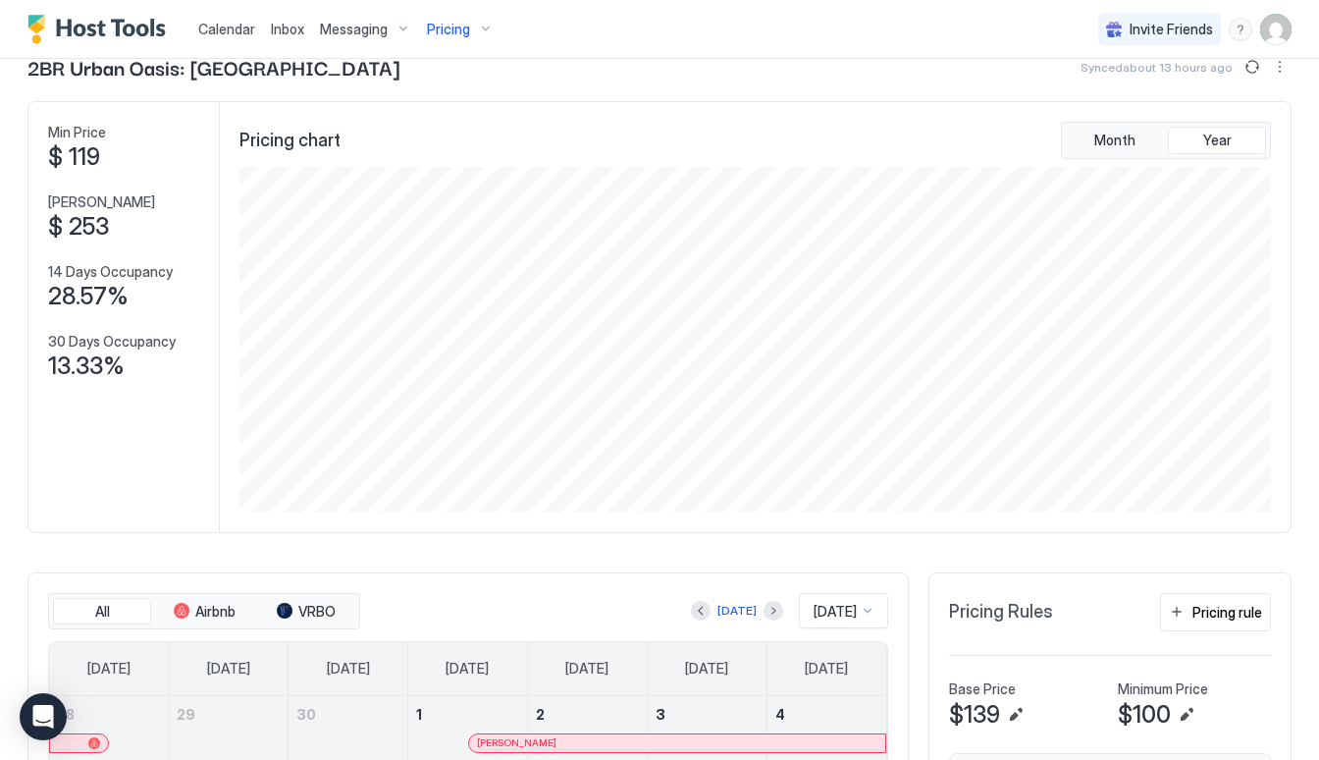
click at [443, 10] on button "Pricing" at bounding box center [460, 29] width 82 height 58
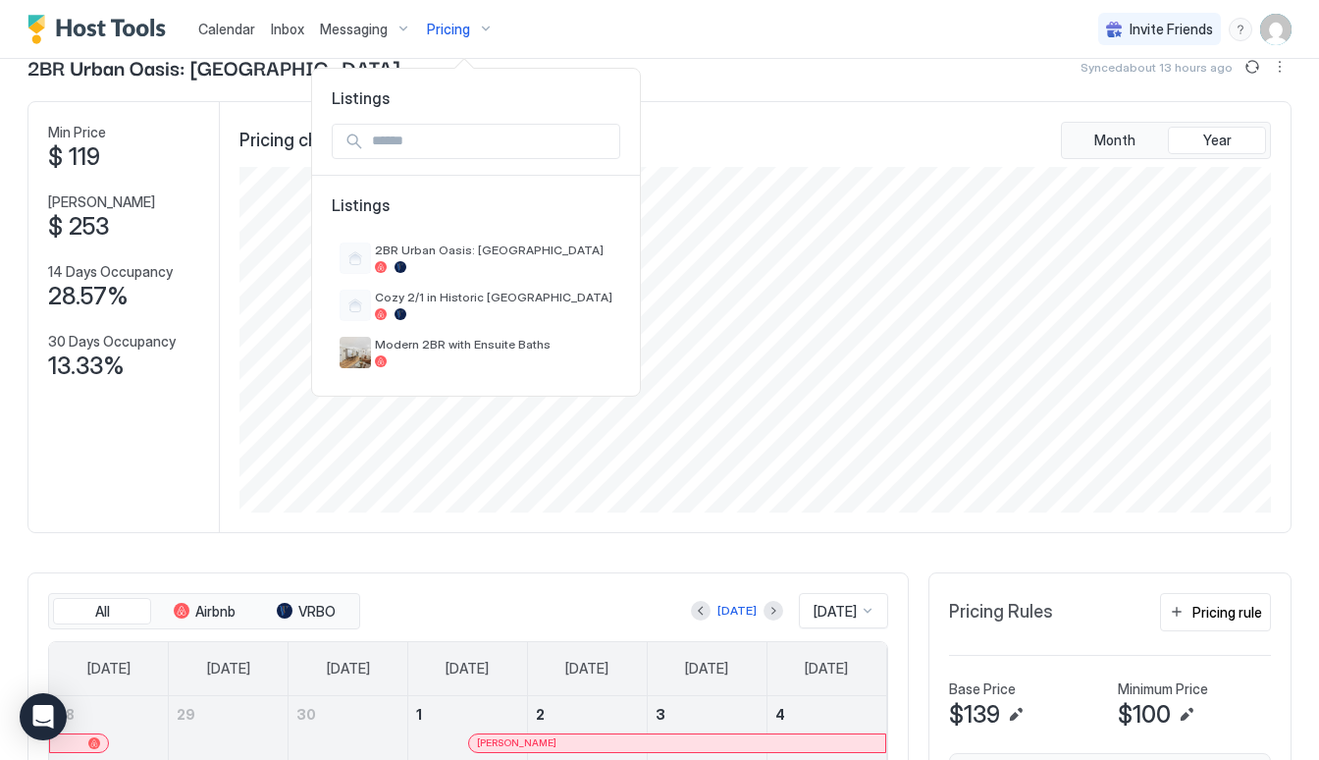
click at [441, 38] on div at bounding box center [659, 380] width 1319 height 760
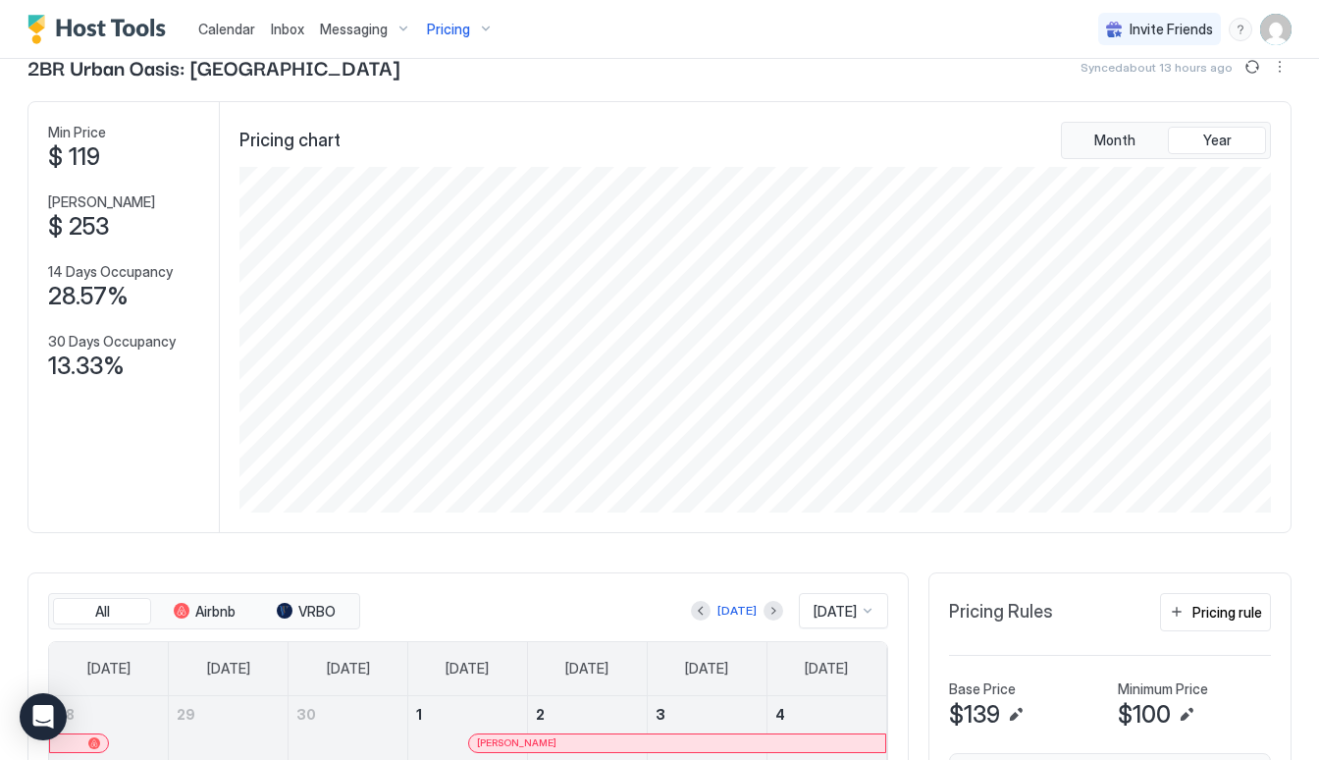
click at [457, 7] on button "Pricing" at bounding box center [460, 29] width 82 height 58
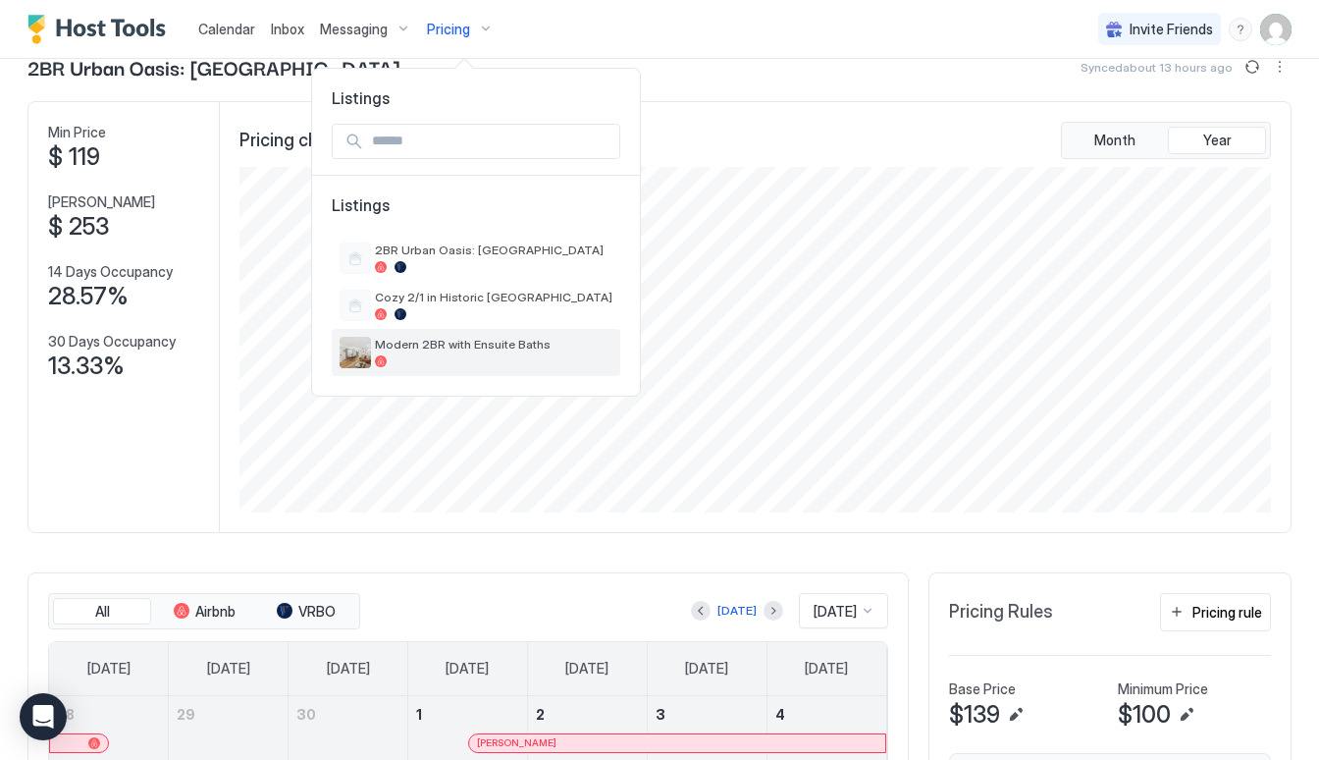
click at [465, 343] on span "Modern 2BR with Ensuite Baths" at bounding box center [493, 344] width 237 height 15
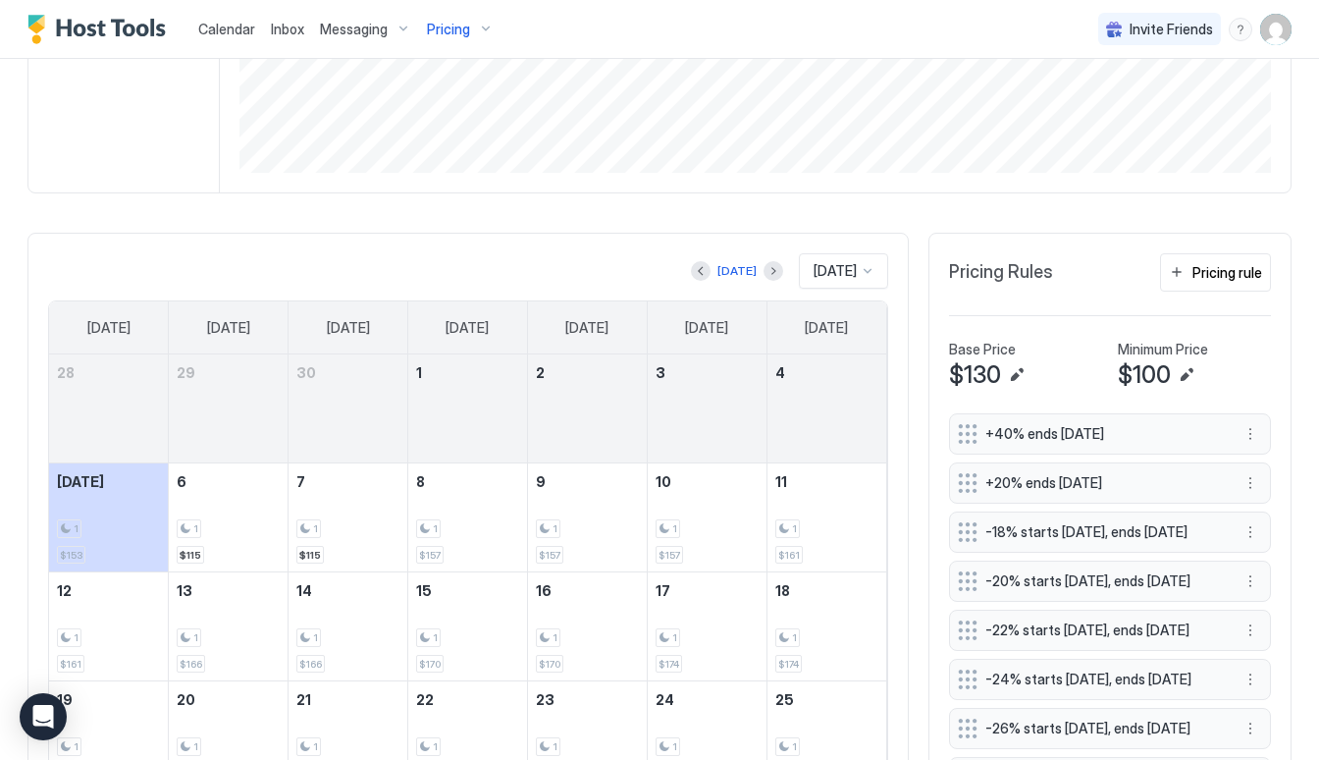
scroll to position [410, 0]
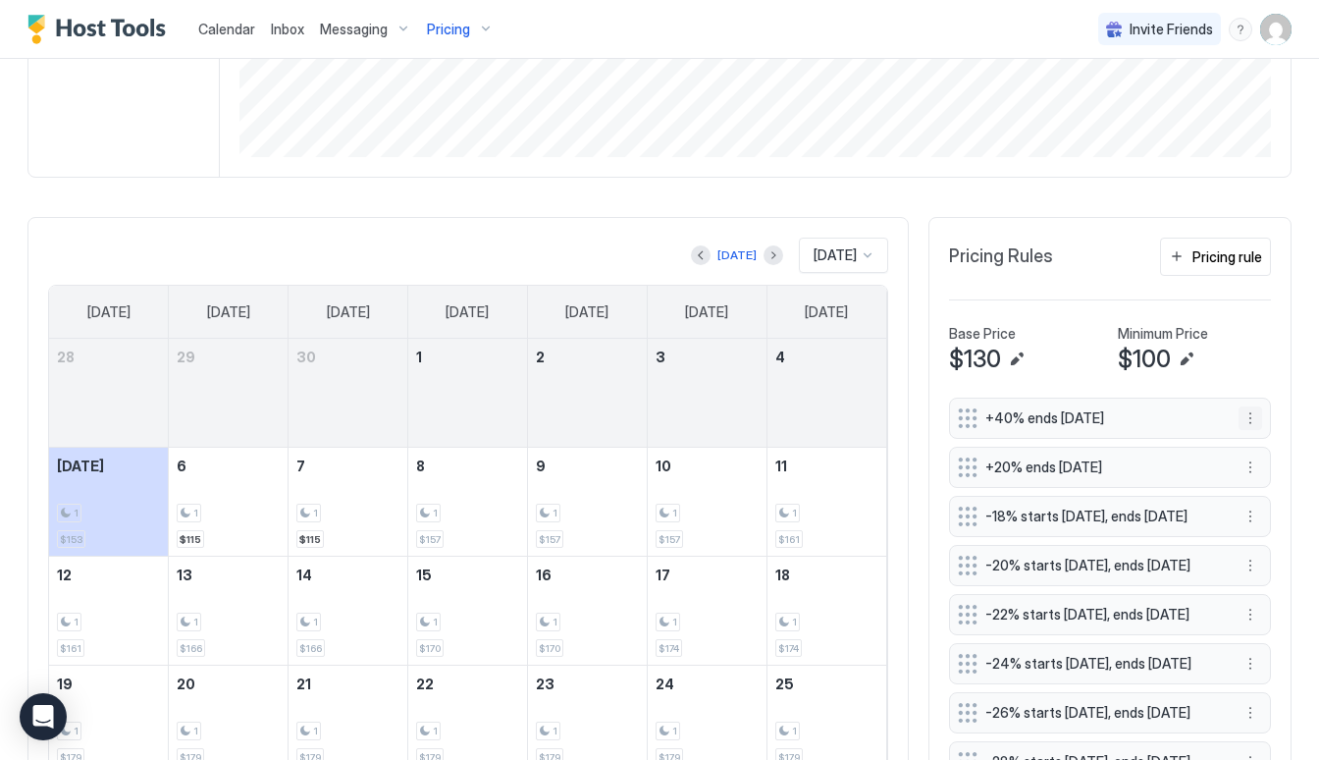
click at [1239, 422] on button "More options" at bounding box center [1250, 418] width 24 height 24
click at [1239, 422] on div at bounding box center [659, 380] width 1319 height 760
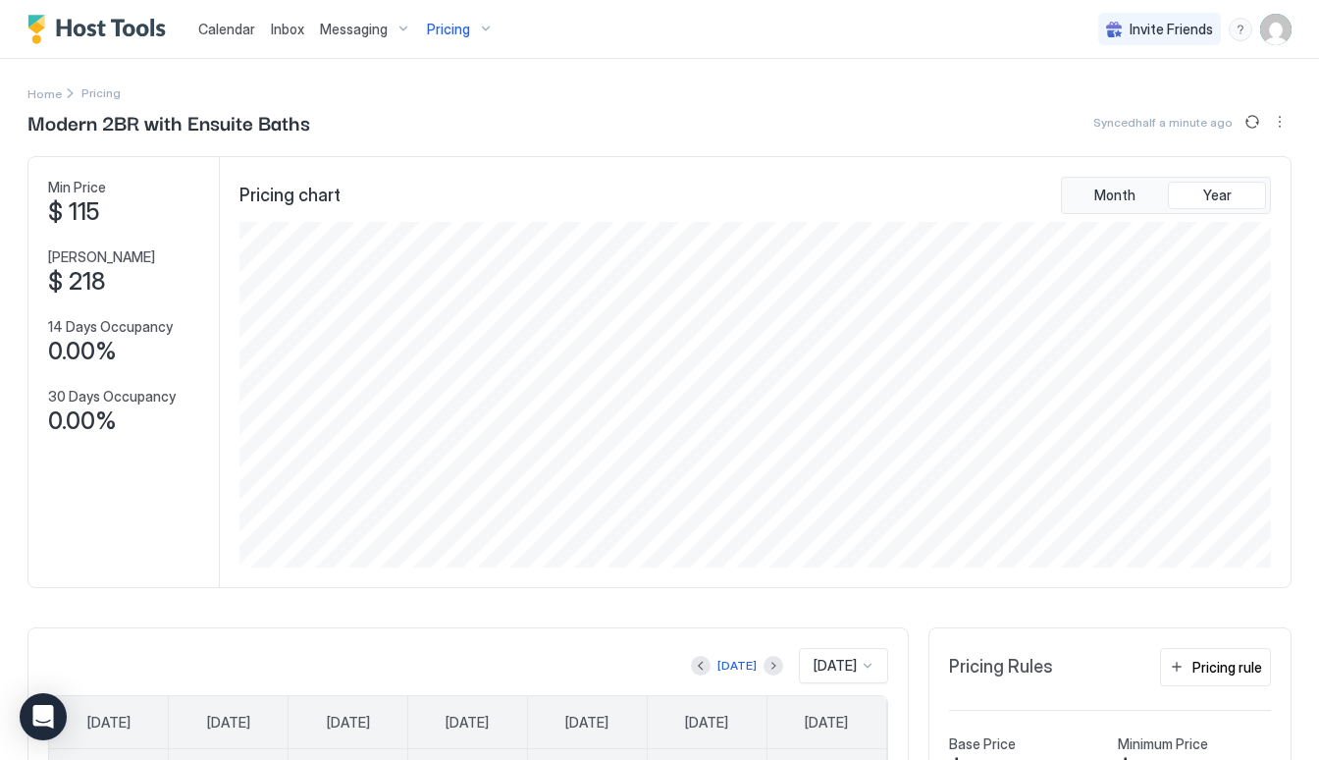
click at [449, 26] on span "Pricing" at bounding box center [448, 30] width 43 height 18
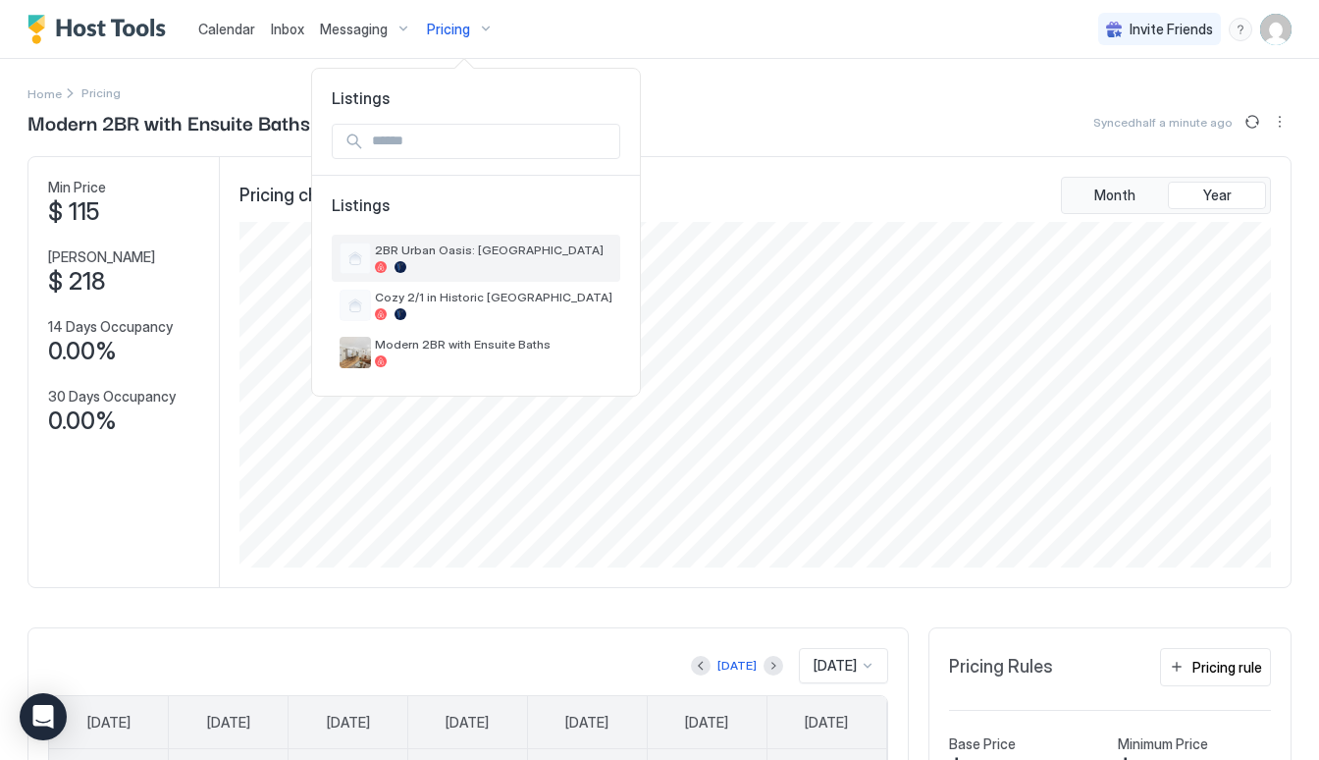
click at [471, 264] on div at bounding box center [493, 267] width 237 height 12
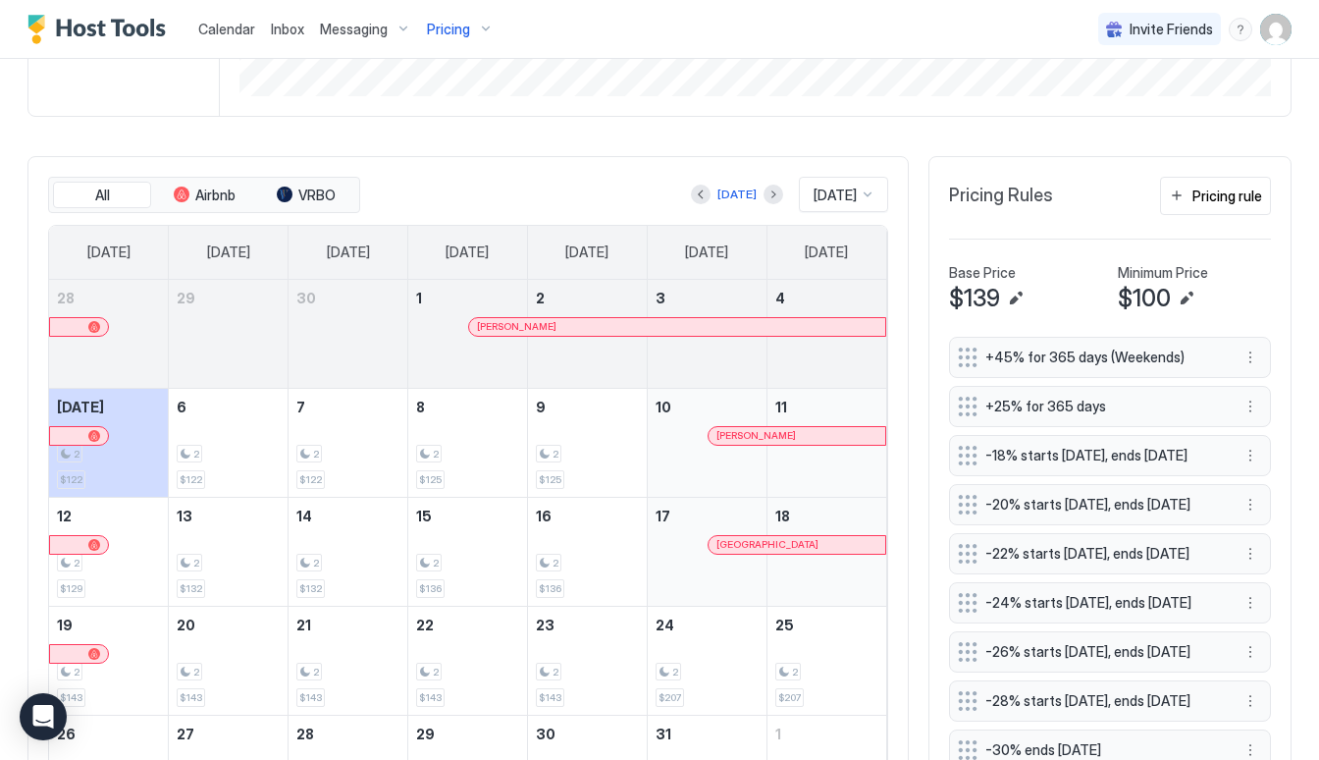
scroll to position [500, 0]
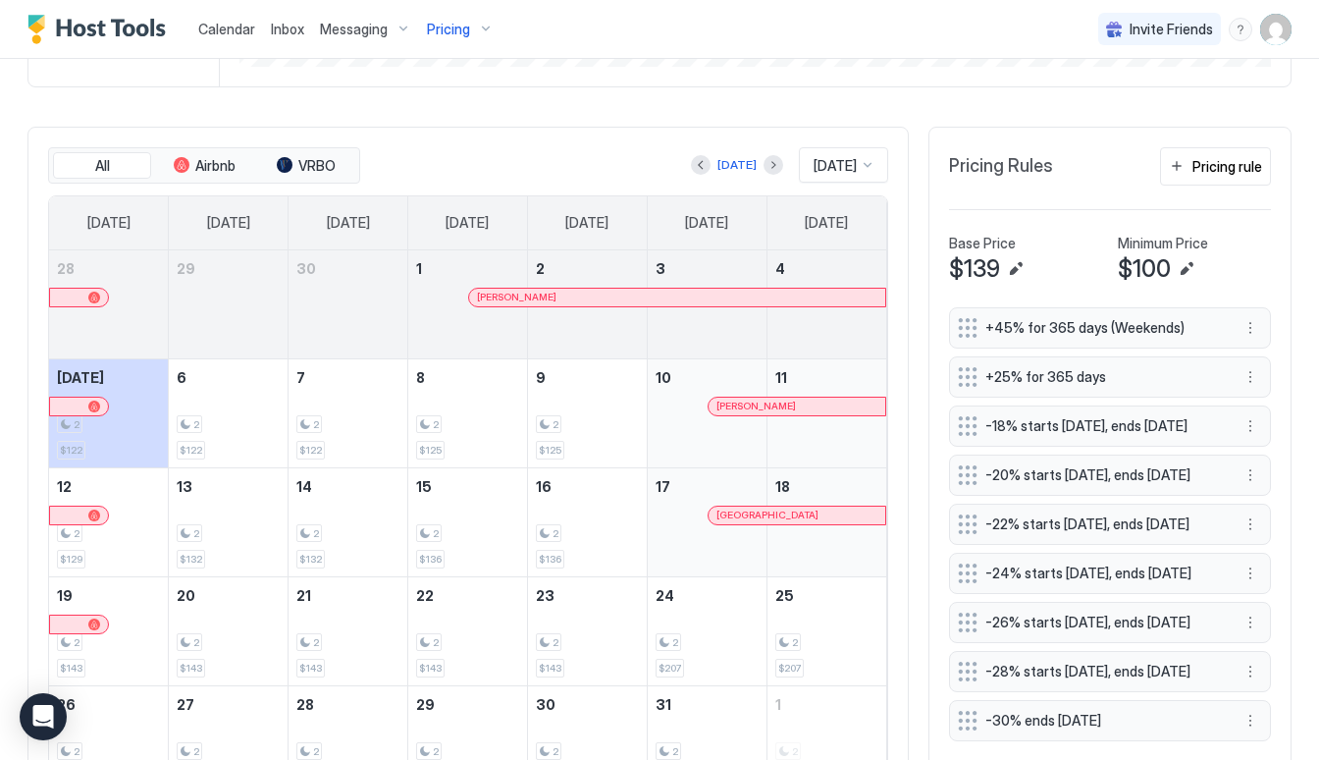
click at [1266, 328] on div "+45% for 365 days (Weekends)" at bounding box center [1110, 327] width 322 height 41
click at [1251, 328] on button "More options" at bounding box center [1250, 328] width 24 height 24
click at [1263, 347] on div "Edit" at bounding box center [1268, 354] width 43 height 15
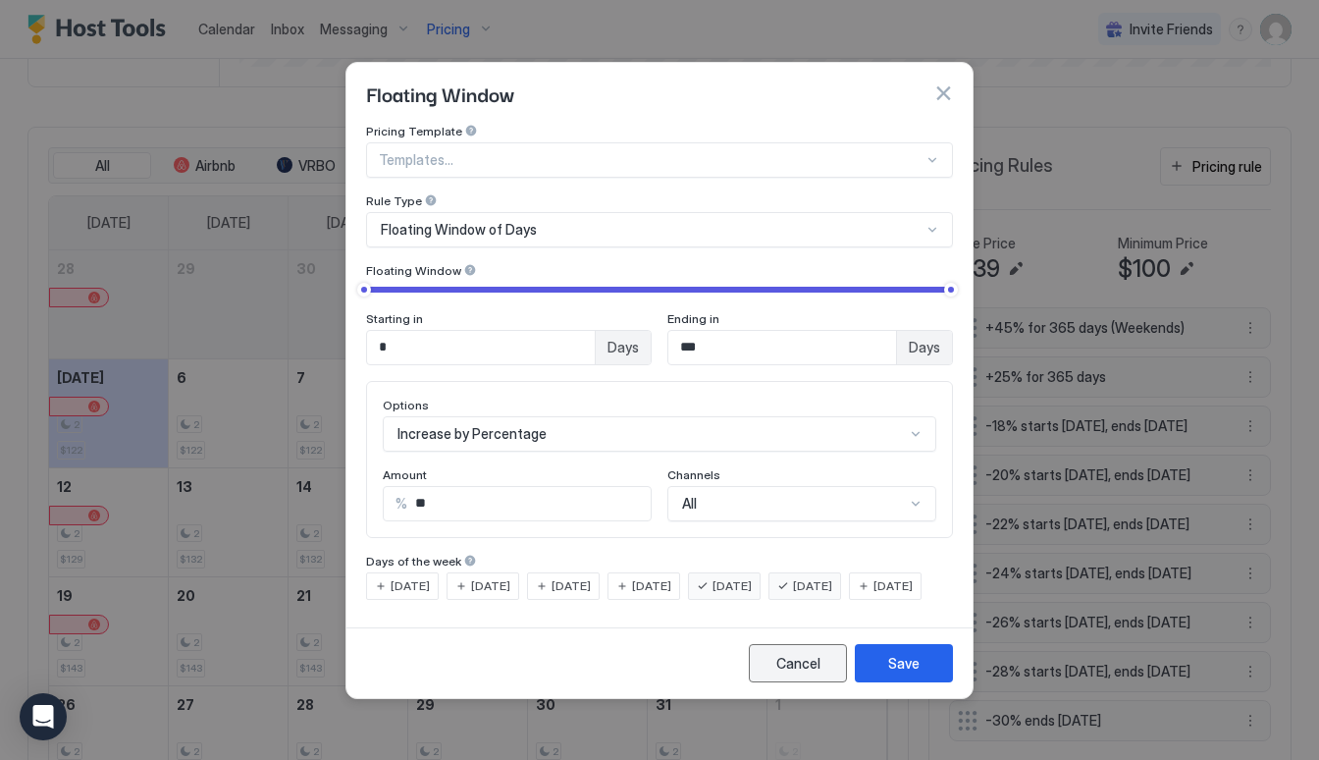
click at [793, 673] on div "Cancel" at bounding box center [798, 663] width 44 height 21
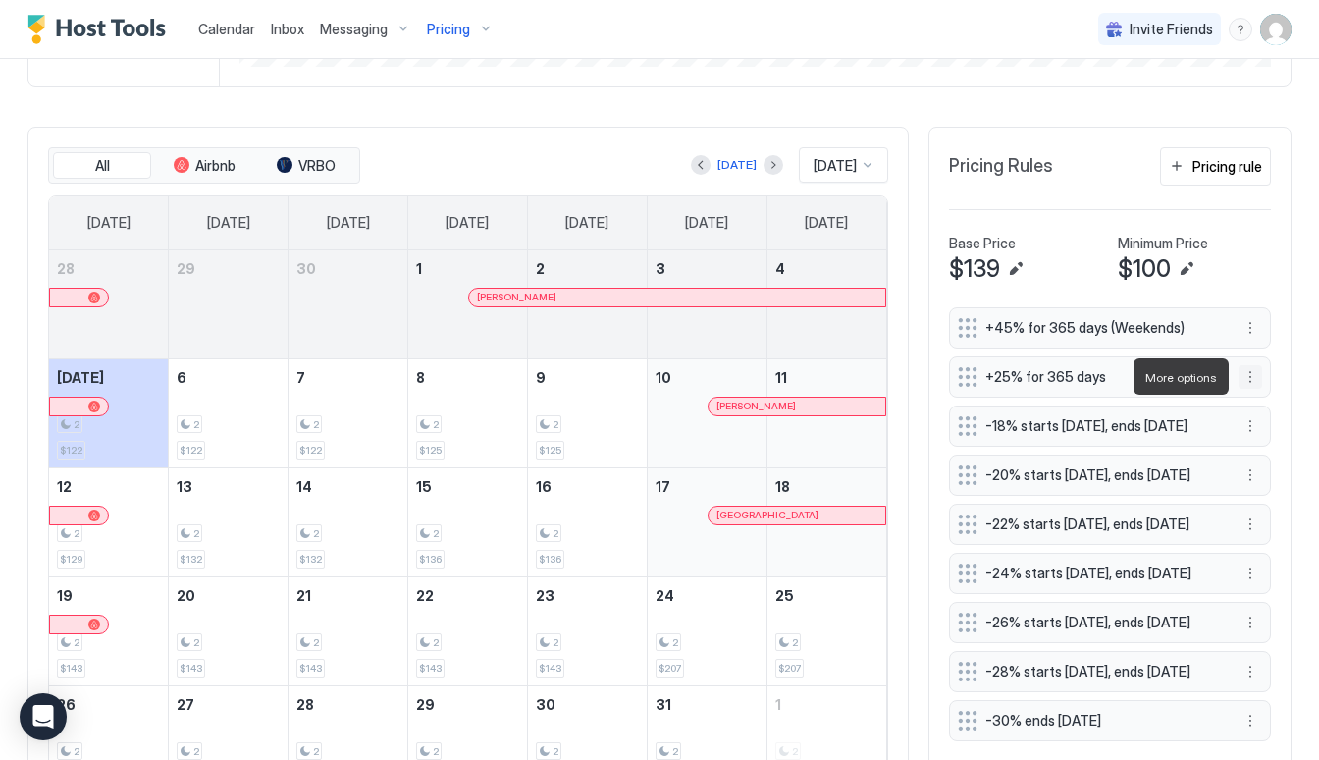
click at [1253, 378] on button "More options" at bounding box center [1250, 377] width 24 height 24
click at [1277, 407] on span "Edit" at bounding box center [1280, 403] width 22 height 15
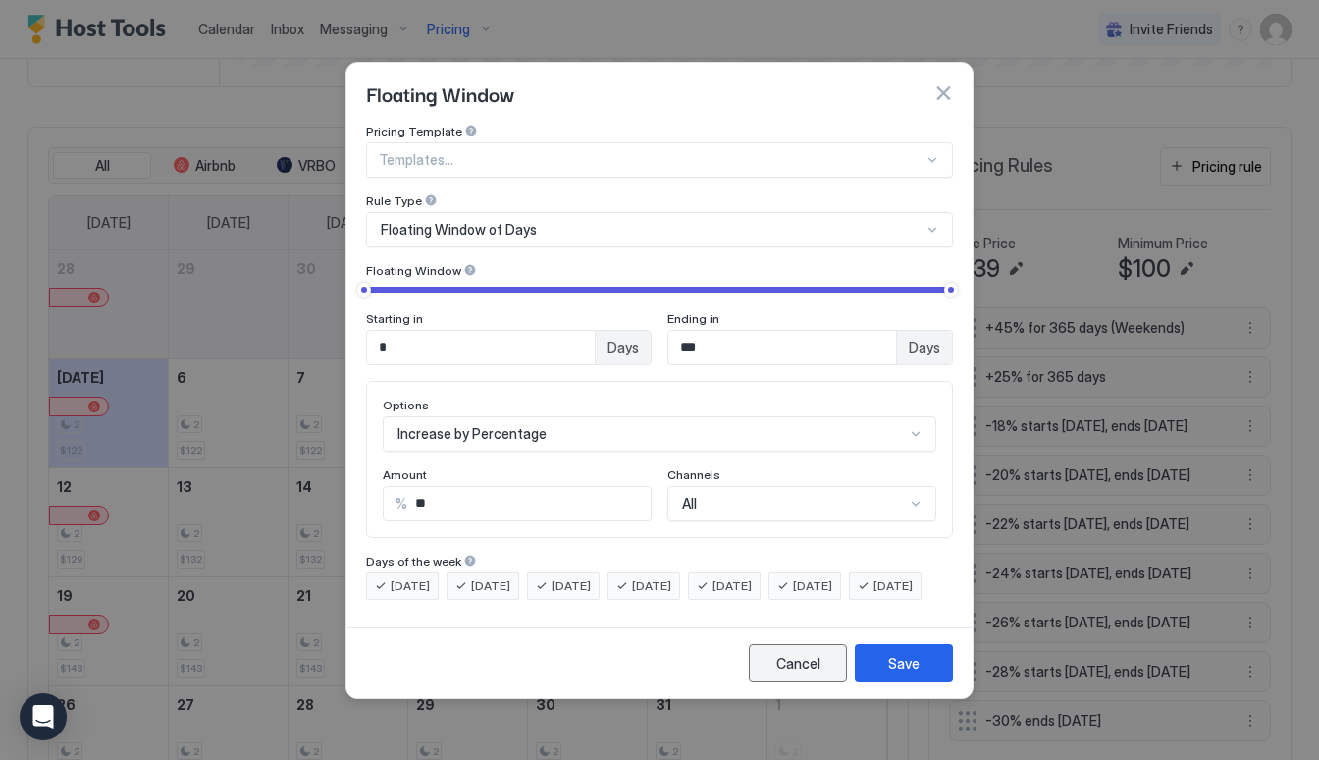
click at [813, 673] on div "Cancel" at bounding box center [798, 663] width 44 height 21
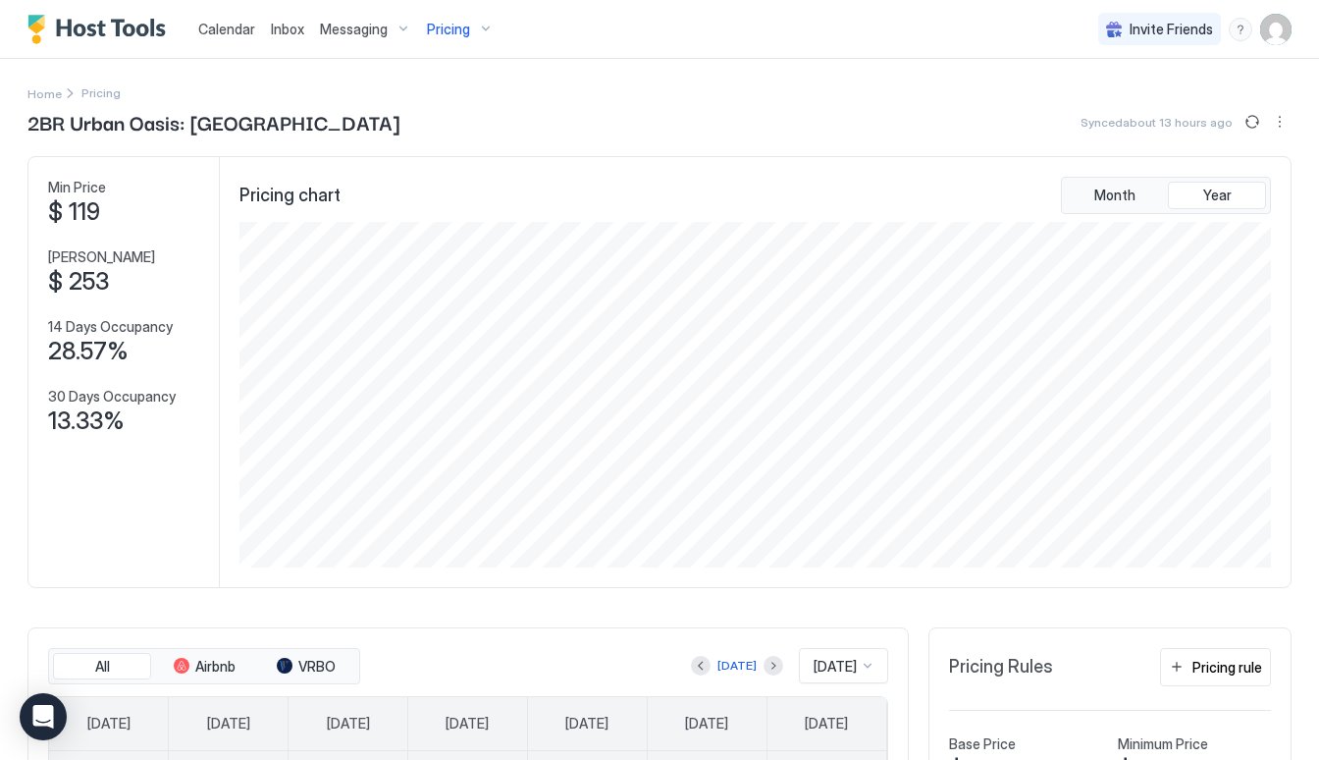
scroll to position [413, 0]
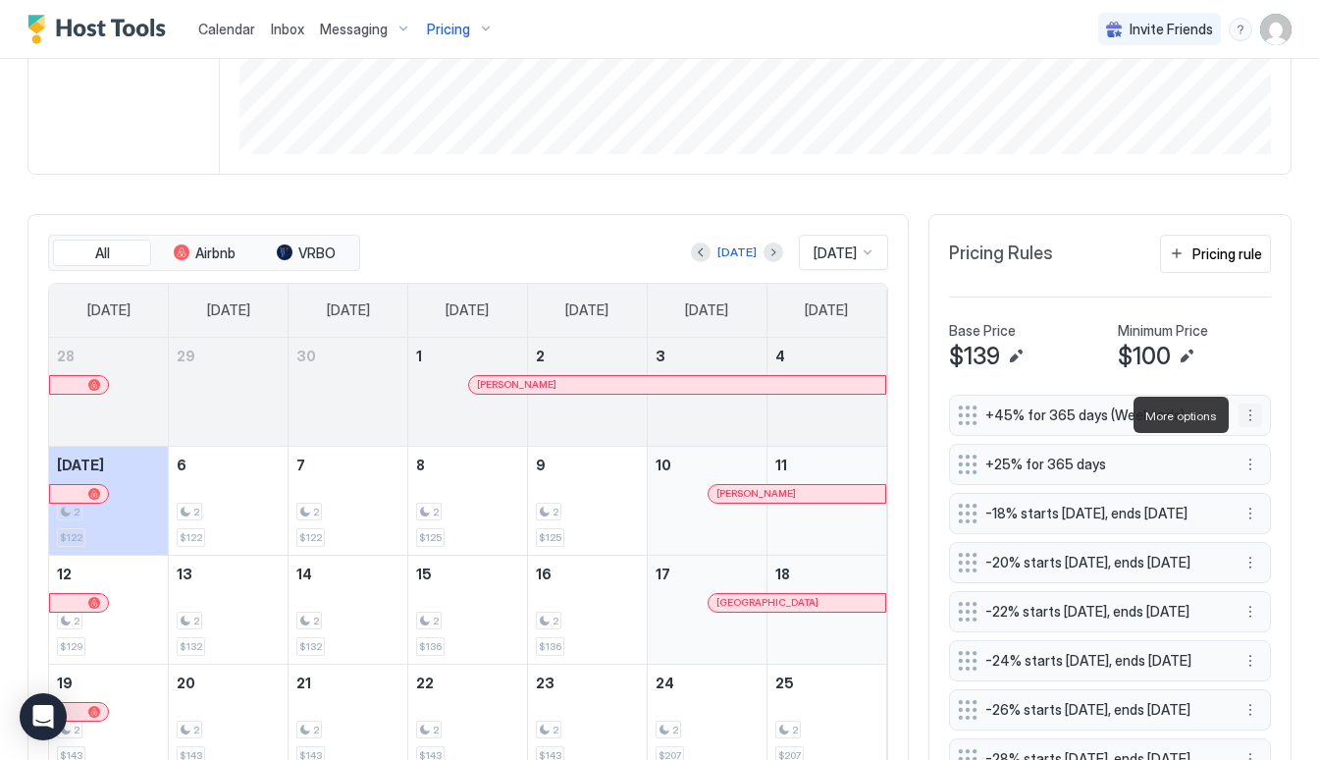
click at [1250, 409] on button "More options" at bounding box center [1250, 415] width 24 height 24
click at [1253, 446] on div "Edit" at bounding box center [1268, 442] width 43 height 15
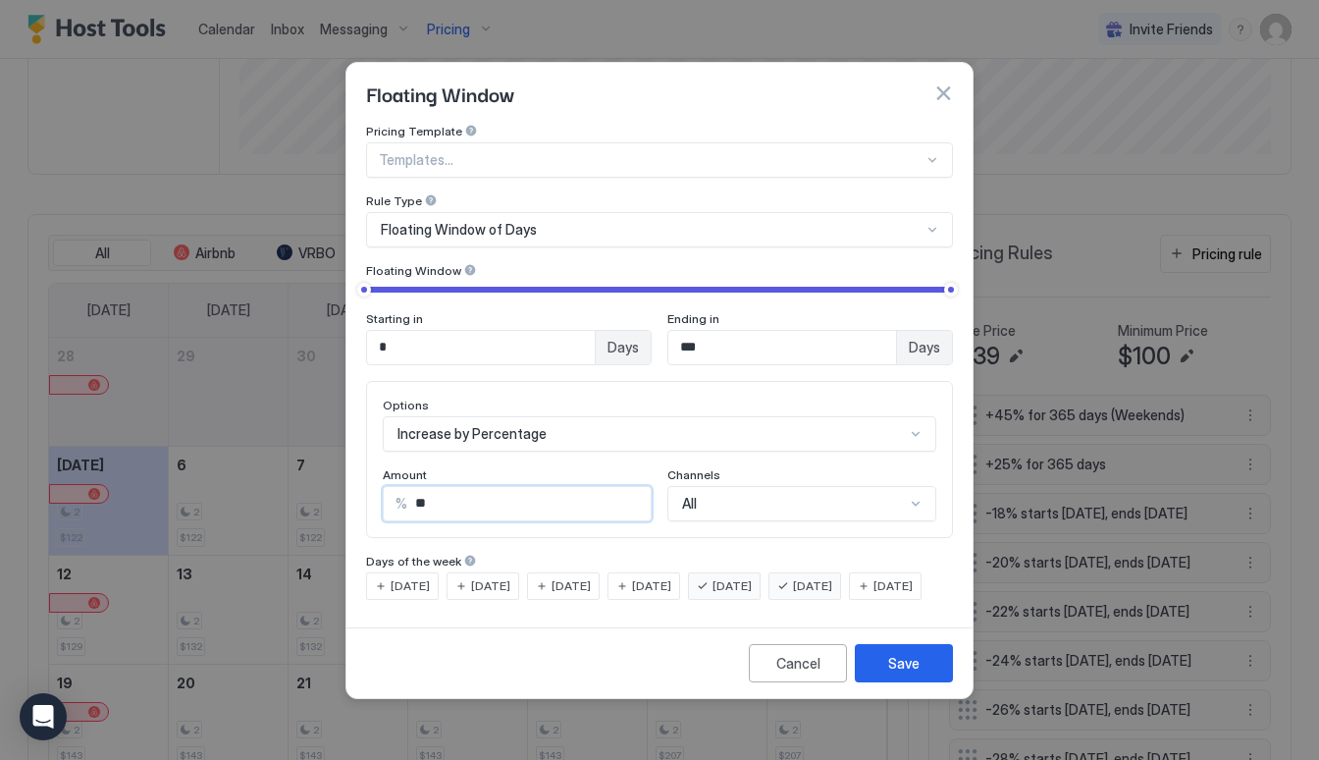
click at [484, 490] on input "**" at bounding box center [528, 503] width 243 height 33
type input "**"
click at [904, 668] on button "Save" at bounding box center [904, 663] width 98 height 38
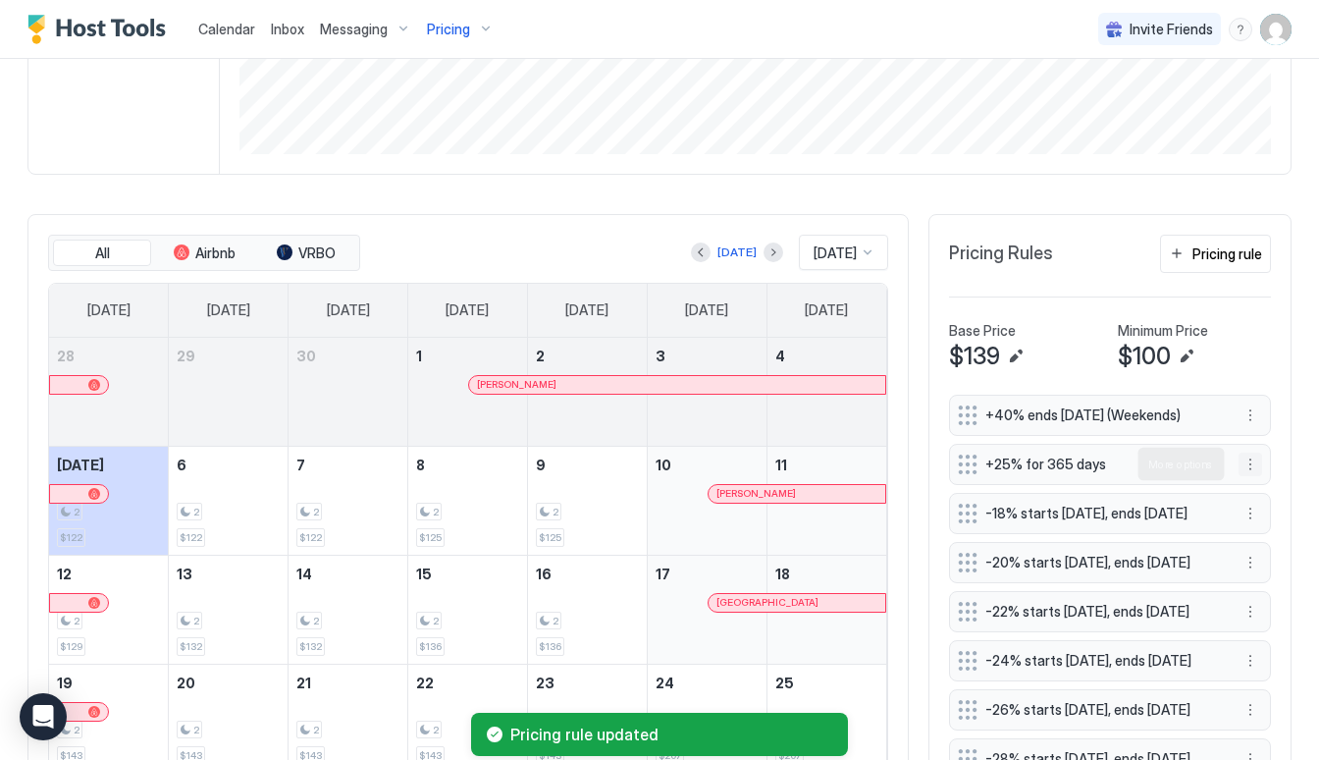
click at [1248, 464] on button "More options" at bounding box center [1250, 464] width 24 height 24
click at [1240, 492] on div "Edit" at bounding box center [1276, 491] width 74 height 31
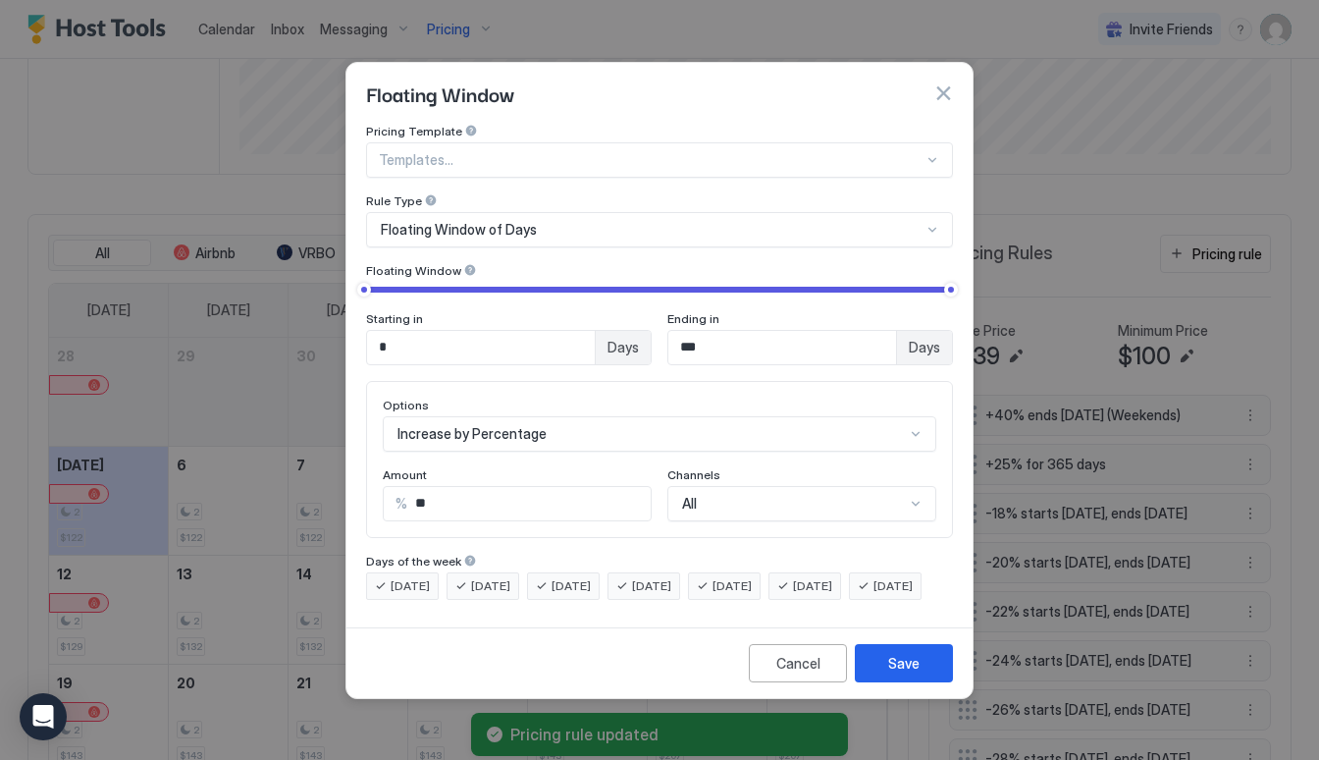
click at [614, 487] on input "**" at bounding box center [528, 503] width 243 height 33
type input "**"
click at [910, 673] on div "Save" at bounding box center [903, 663] width 31 height 21
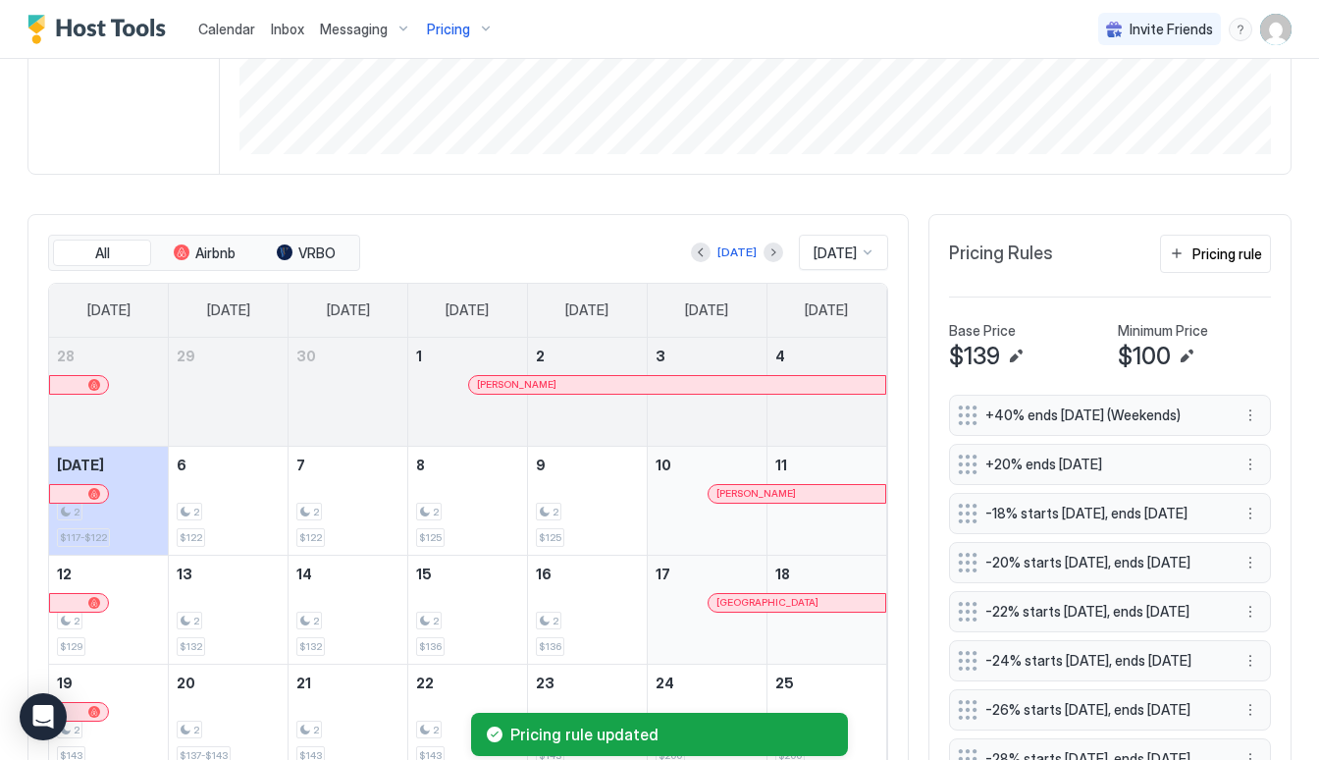
click at [1255, 475] on div "+20% ends in 365 days" at bounding box center [1110, 464] width 322 height 41
click at [1253, 467] on button "More options" at bounding box center [1250, 464] width 24 height 24
click at [1262, 503] on div "Edit" at bounding box center [1276, 491] width 74 height 31
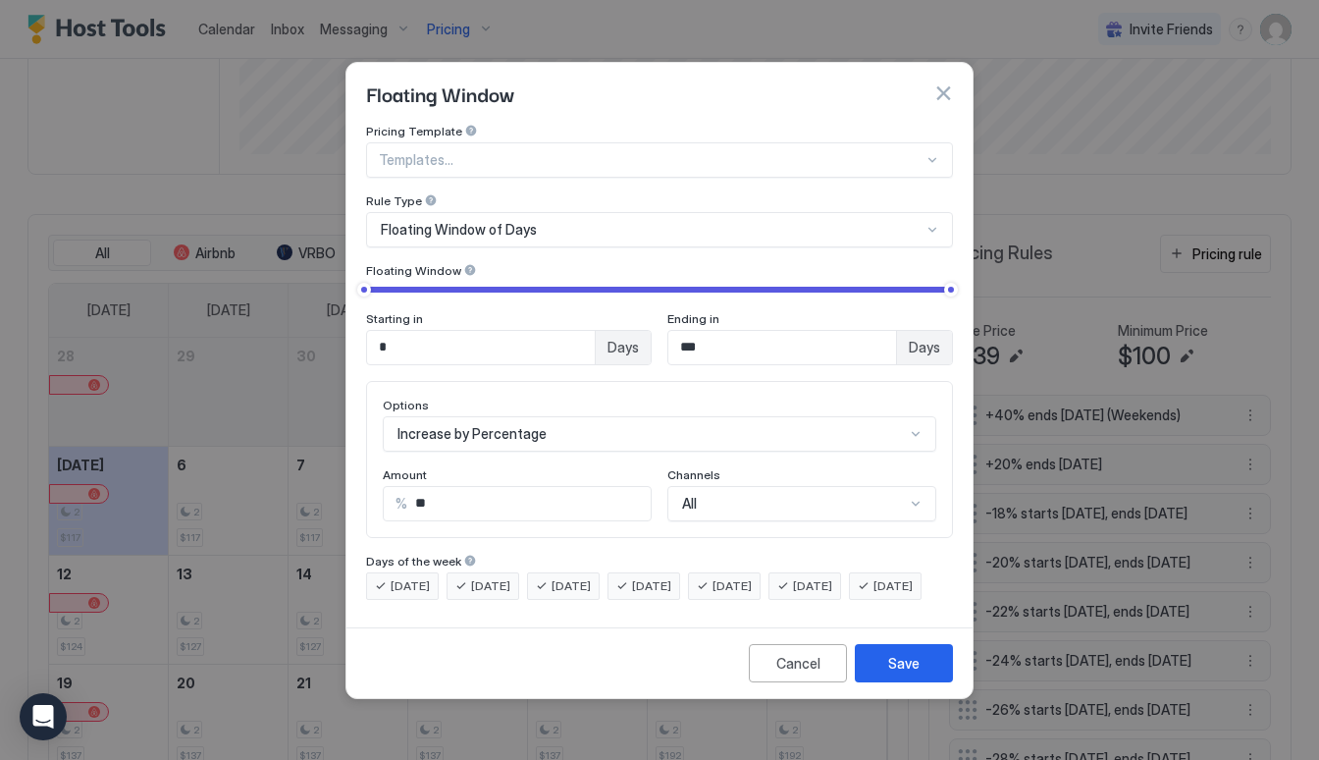
click at [752, 577] on span "[DATE]" at bounding box center [731, 586] width 39 height 18
click at [832, 577] on span "[DATE]" at bounding box center [812, 586] width 39 height 18
click at [899, 673] on div "Save" at bounding box center [903, 663] width 31 height 21
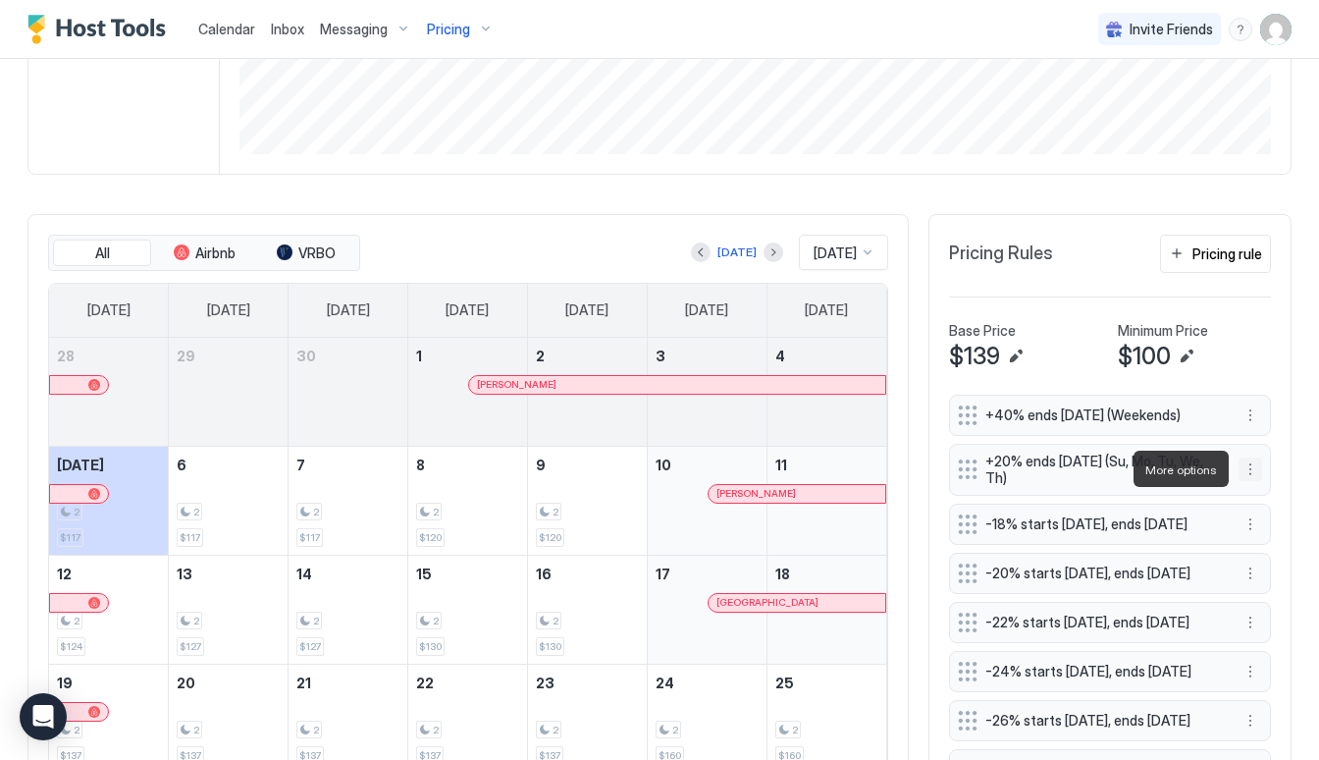
click at [1252, 467] on button "More options" at bounding box center [1250, 469] width 24 height 24
click at [1251, 503] on div "Edit" at bounding box center [1276, 496] width 74 height 31
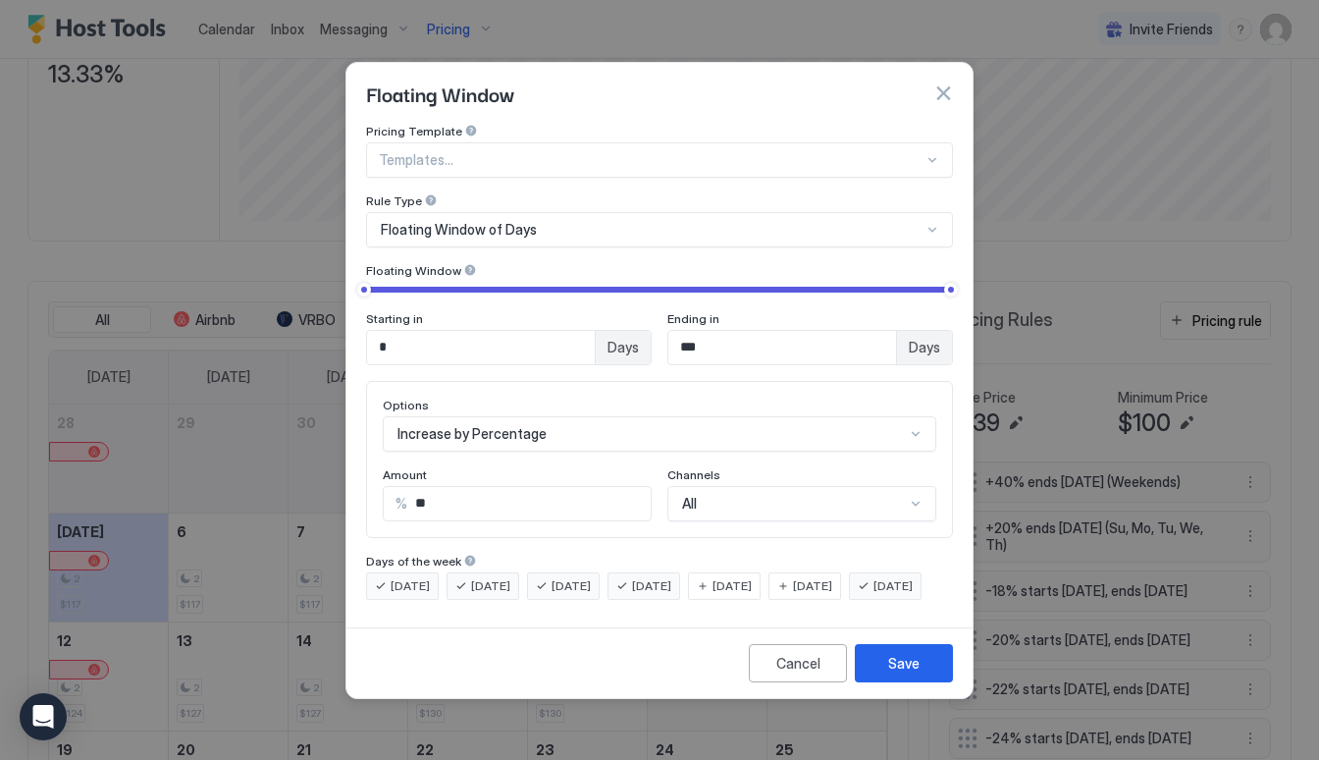
click at [752, 577] on span "[DATE]" at bounding box center [731, 586] width 39 height 18
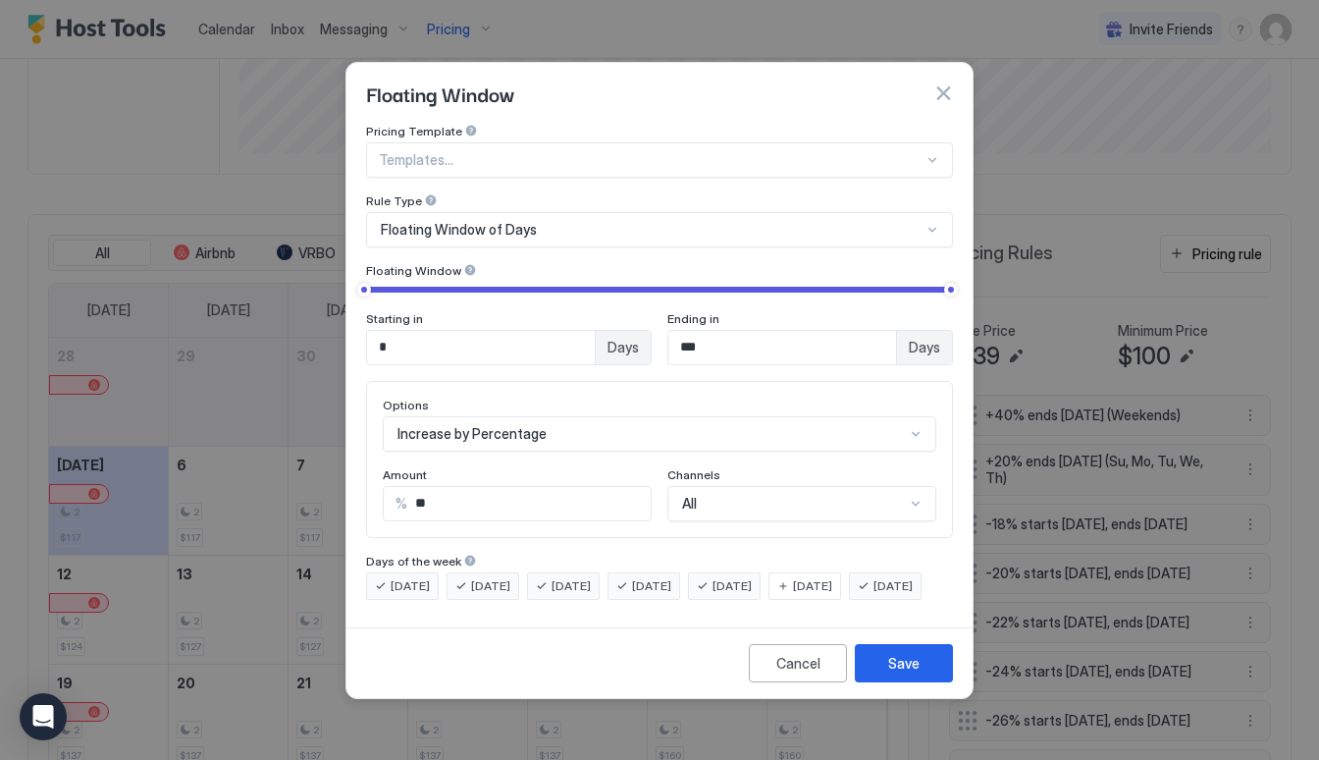
click at [832, 577] on span "[DATE]" at bounding box center [812, 586] width 39 height 18
click at [887, 675] on button "Save" at bounding box center [904, 663] width 98 height 38
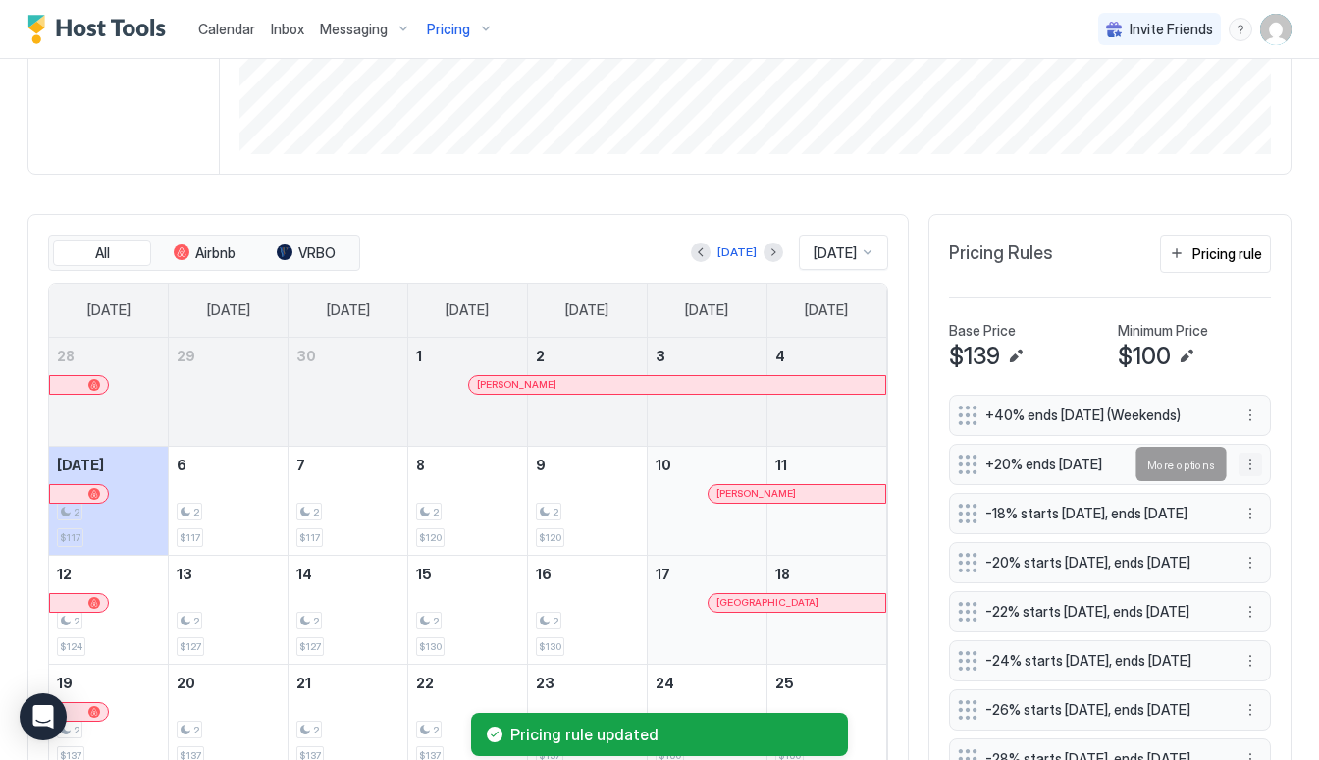
click at [1253, 460] on button "More options" at bounding box center [1250, 464] width 24 height 24
click at [1271, 491] on span "Edit" at bounding box center [1280, 491] width 22 height 15
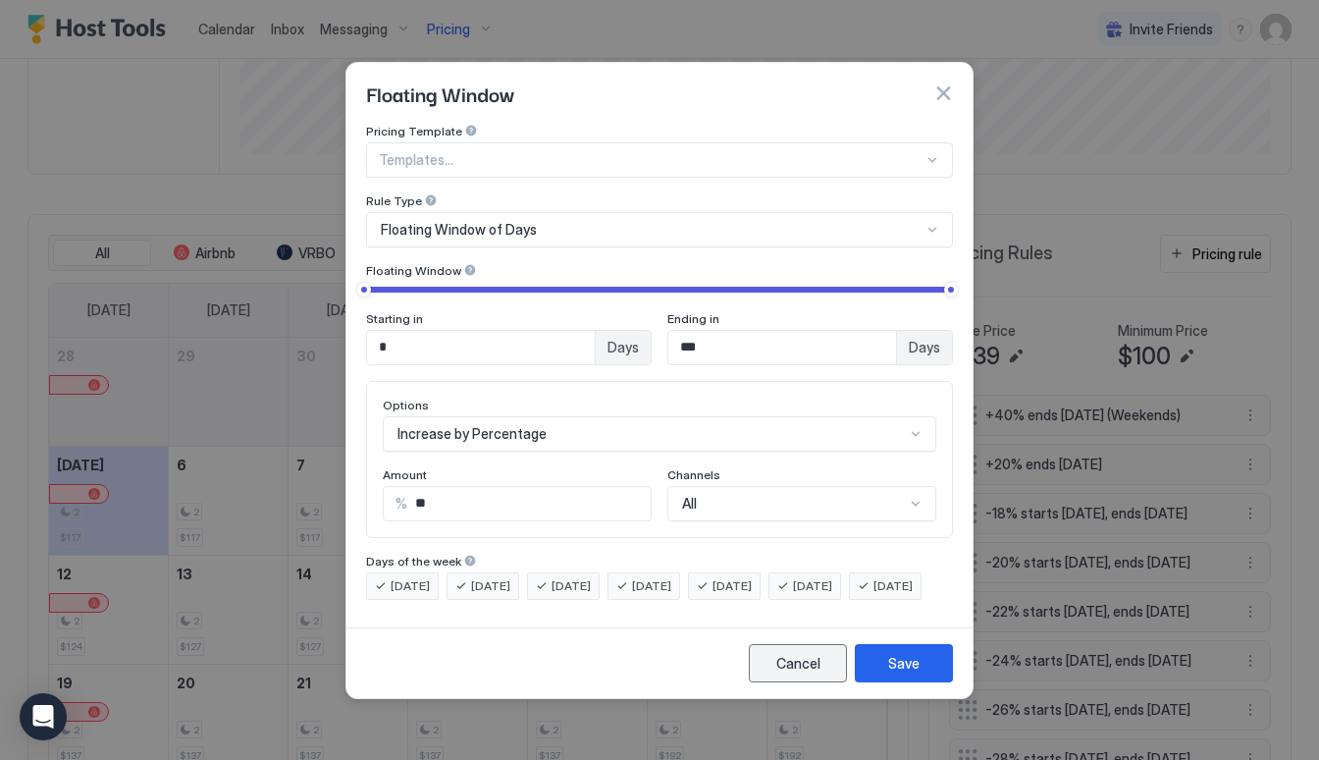
click at [814, 673] on div "Cancel" at bounding box center [798, 663] width 44 height 21
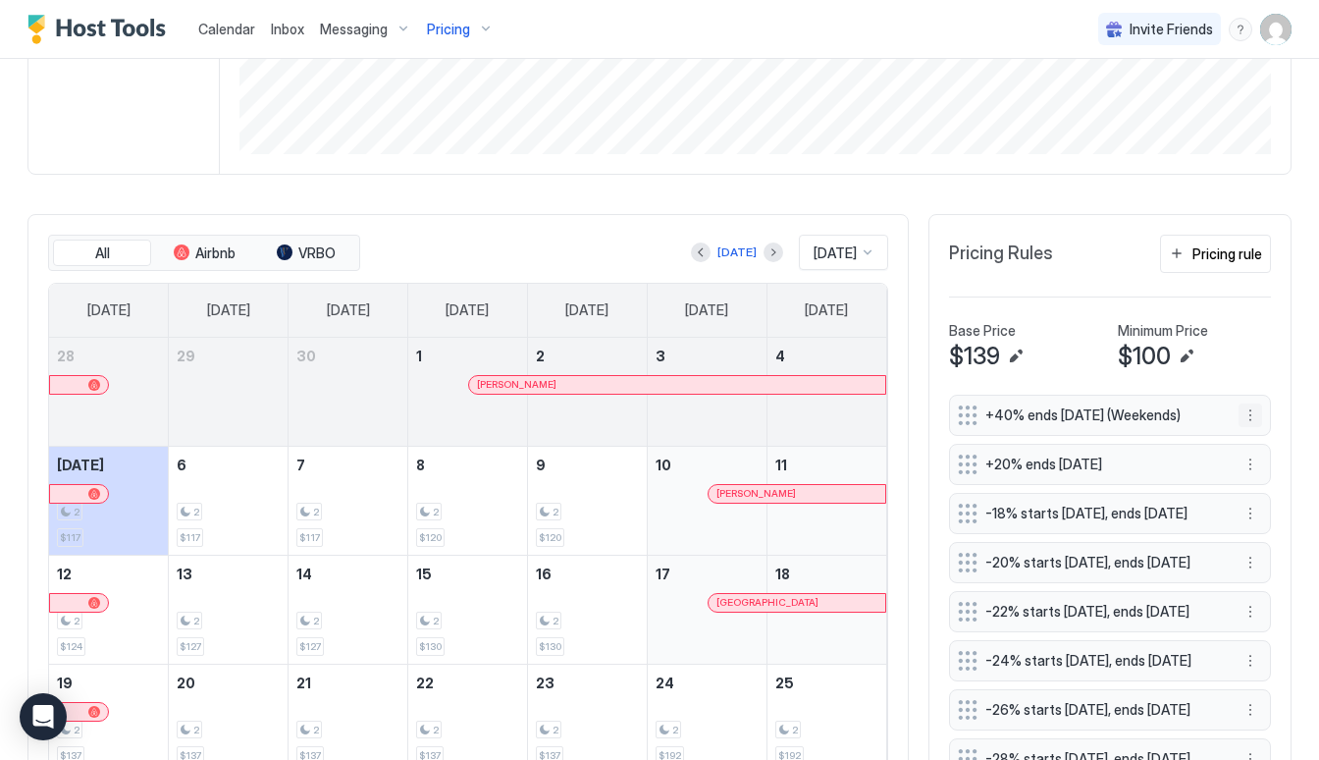
click at [1248, 414] on button "More options" at bounding box center [1250, 415] width 24 height 24
click at [1248, 440] on div "Edit" at bounding box center [1268, 442] width 43 height 15
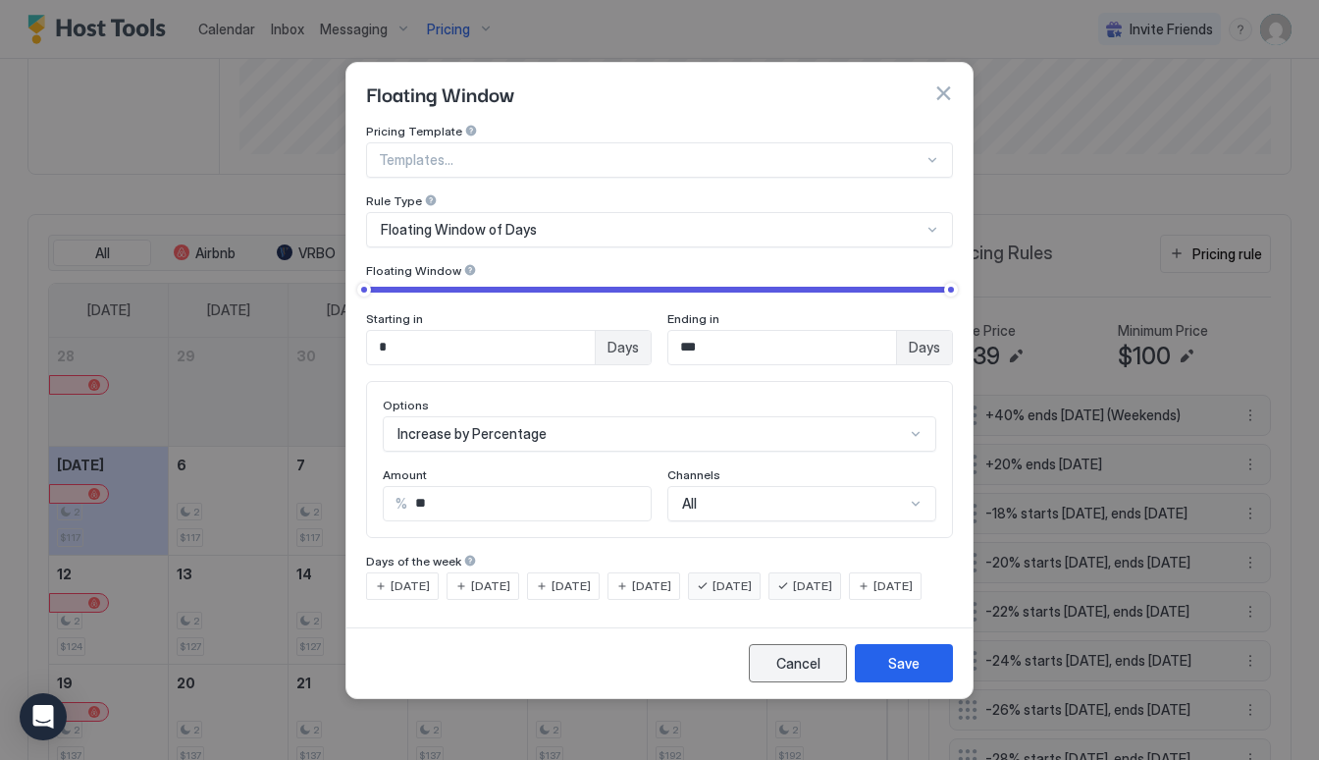
click at [823, 682] on button "Cancel" at bounding box center [798, 663] width 98 height 38
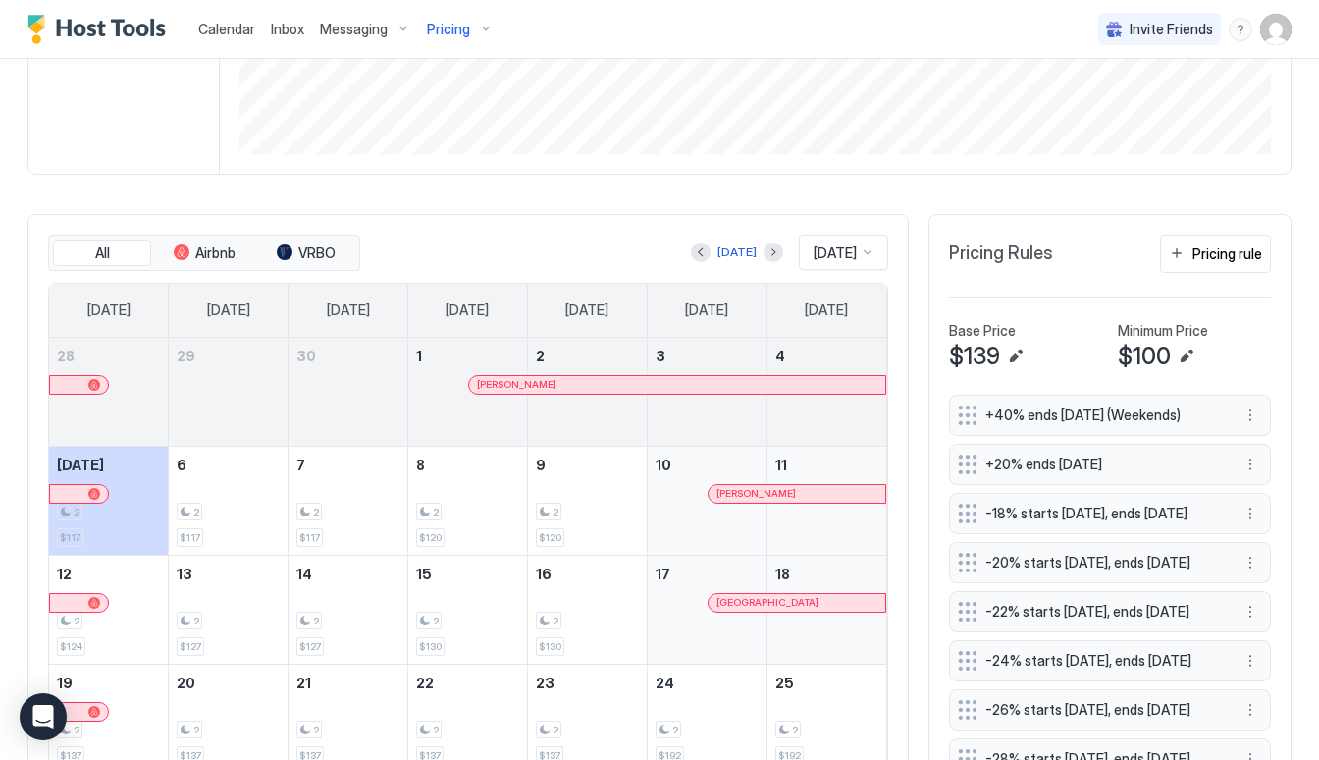
scroll to position [378, 0]
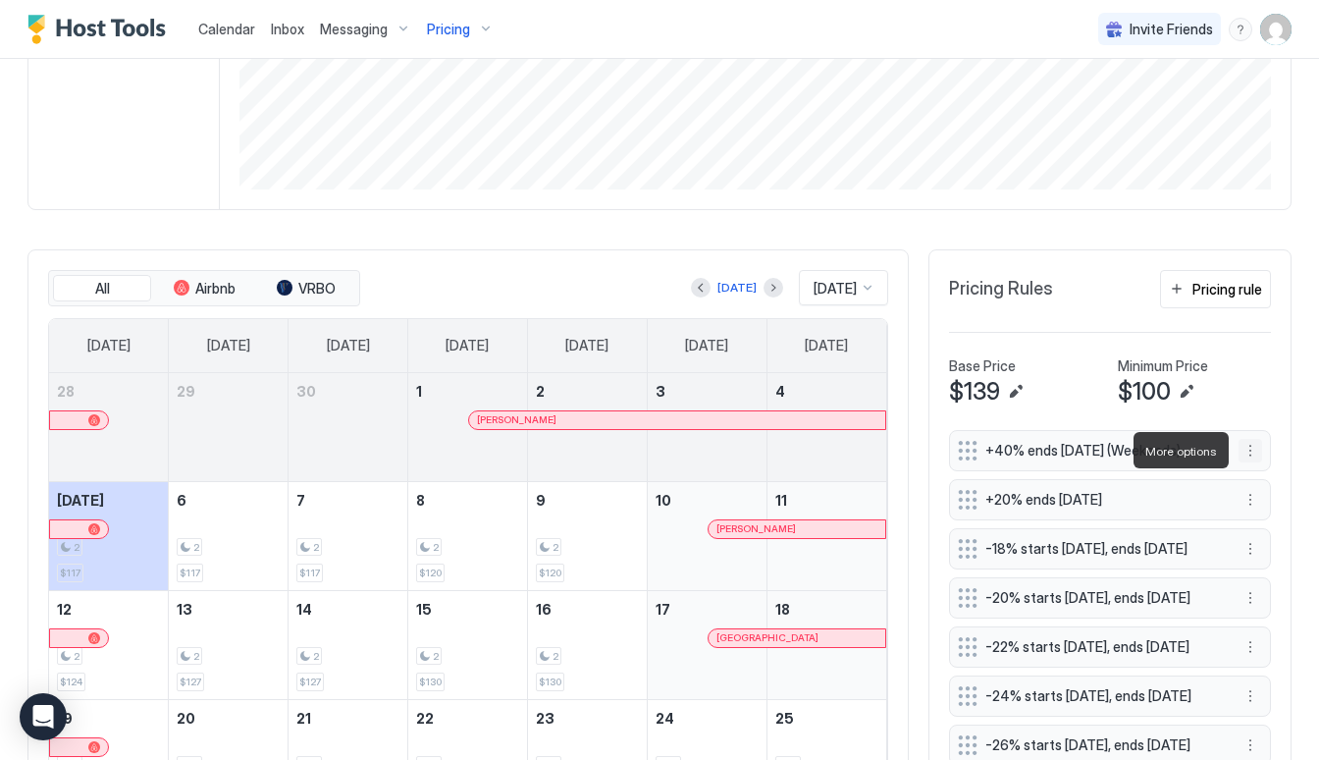
click at [1245, 447] on button "More options" at bounding box center [1250, 451] width 24 height 24
click at [1254, 484] on div "Edit" at bounding box center [1268, 477] width 43 height 15
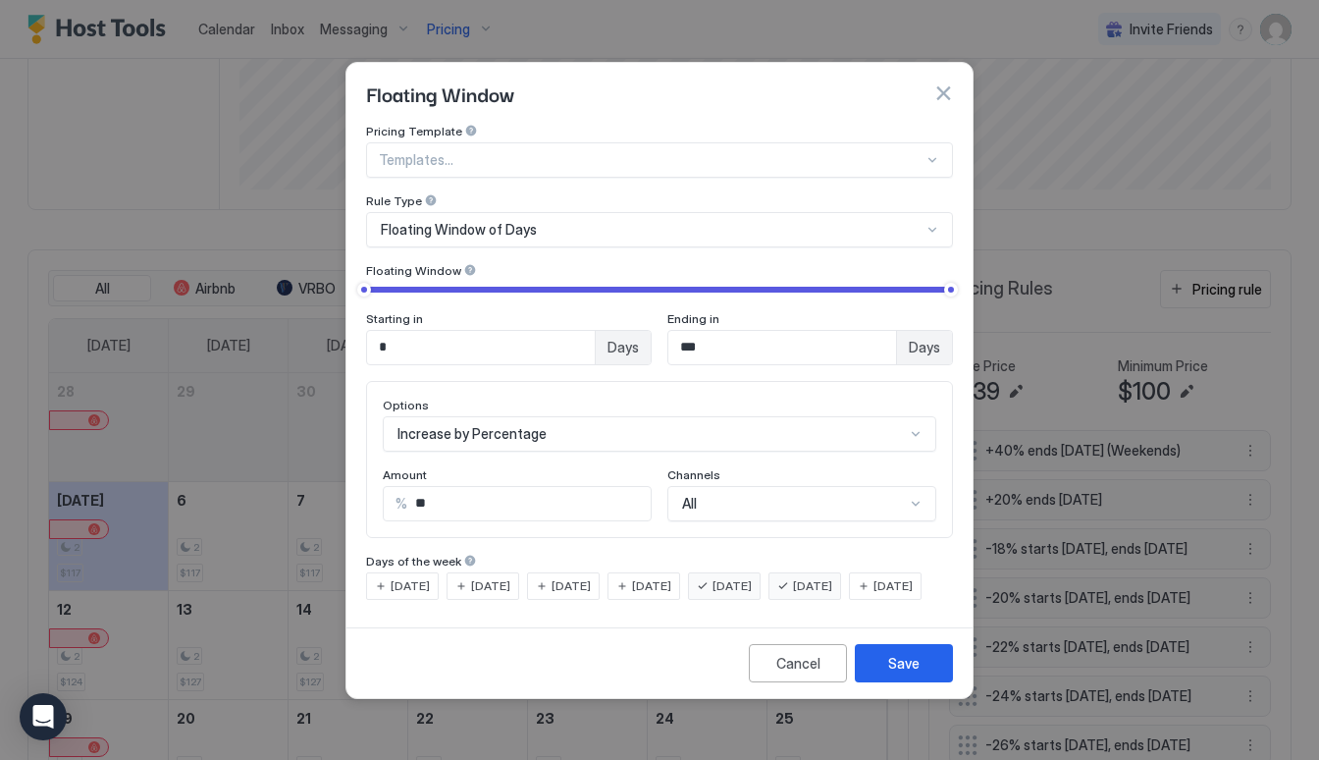
click at [532, 331] on input "*" at bounding box center [481, 347] width 228 height 33
type input "*"
click at [926, 682] on button "Save" at bounding box center [904, 663] width 98 height 38
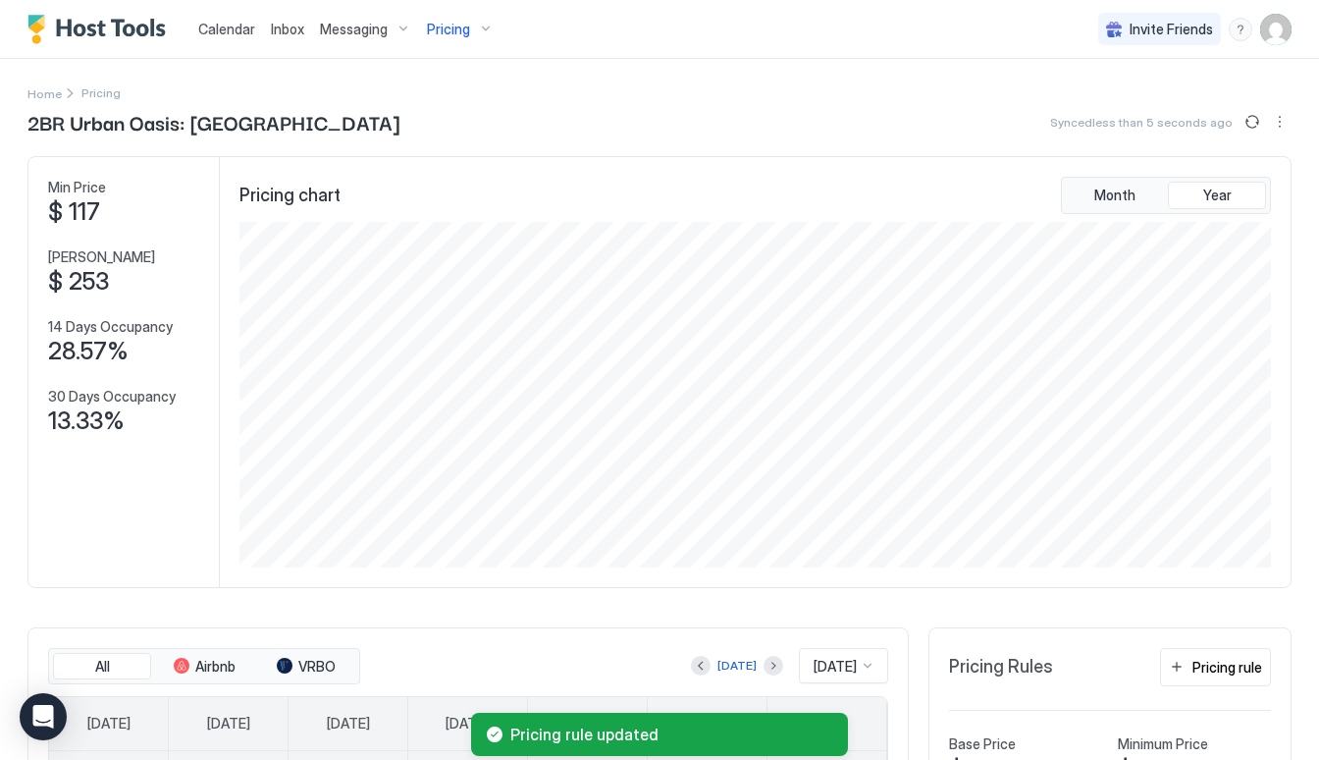
scroll to position [0, 0]
click at [464, 36] on span "Pricing" at bounding box center [448, 30] width 43 height 18
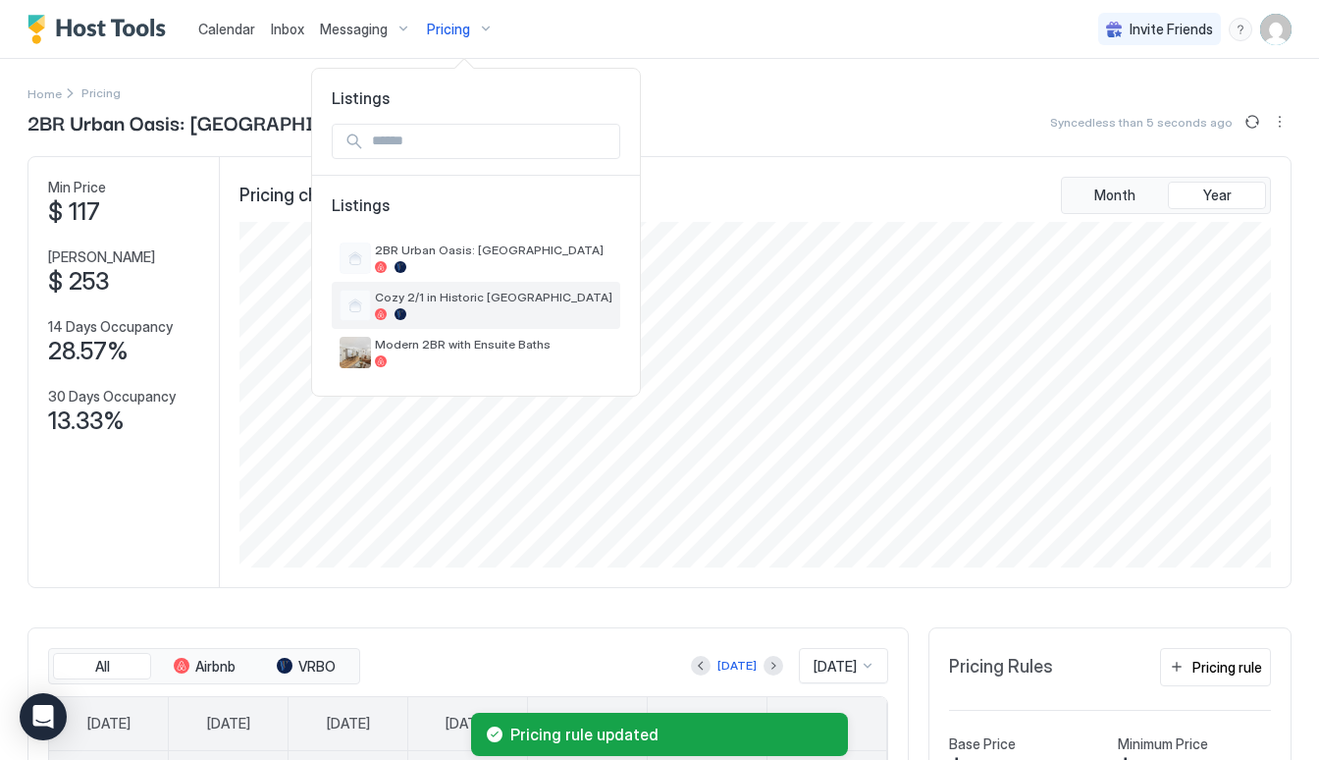
click at [415, 307] on div "Cozy 2/1 in Historic [GEOGRAPHIC_DATA]" at bounding box center [493, 304] width 237 height 30
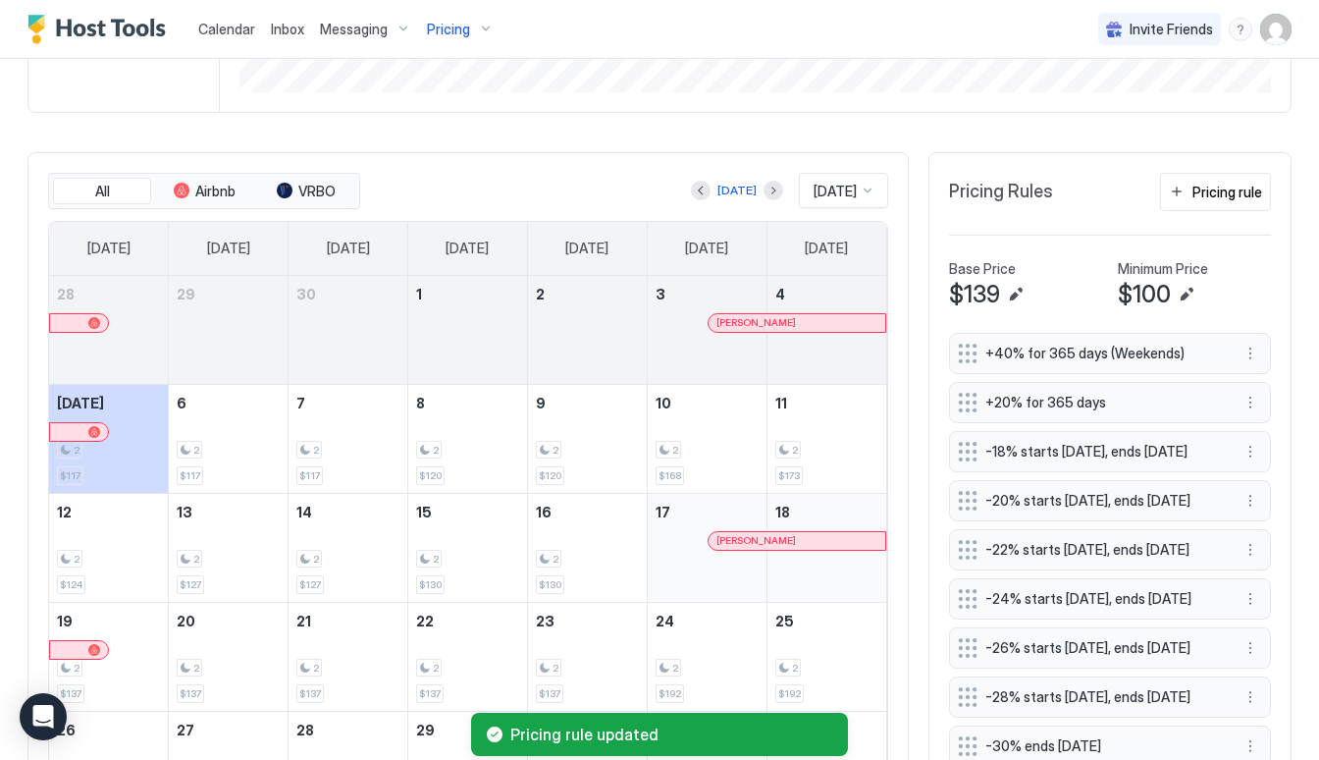
scroll to position [518, 0]
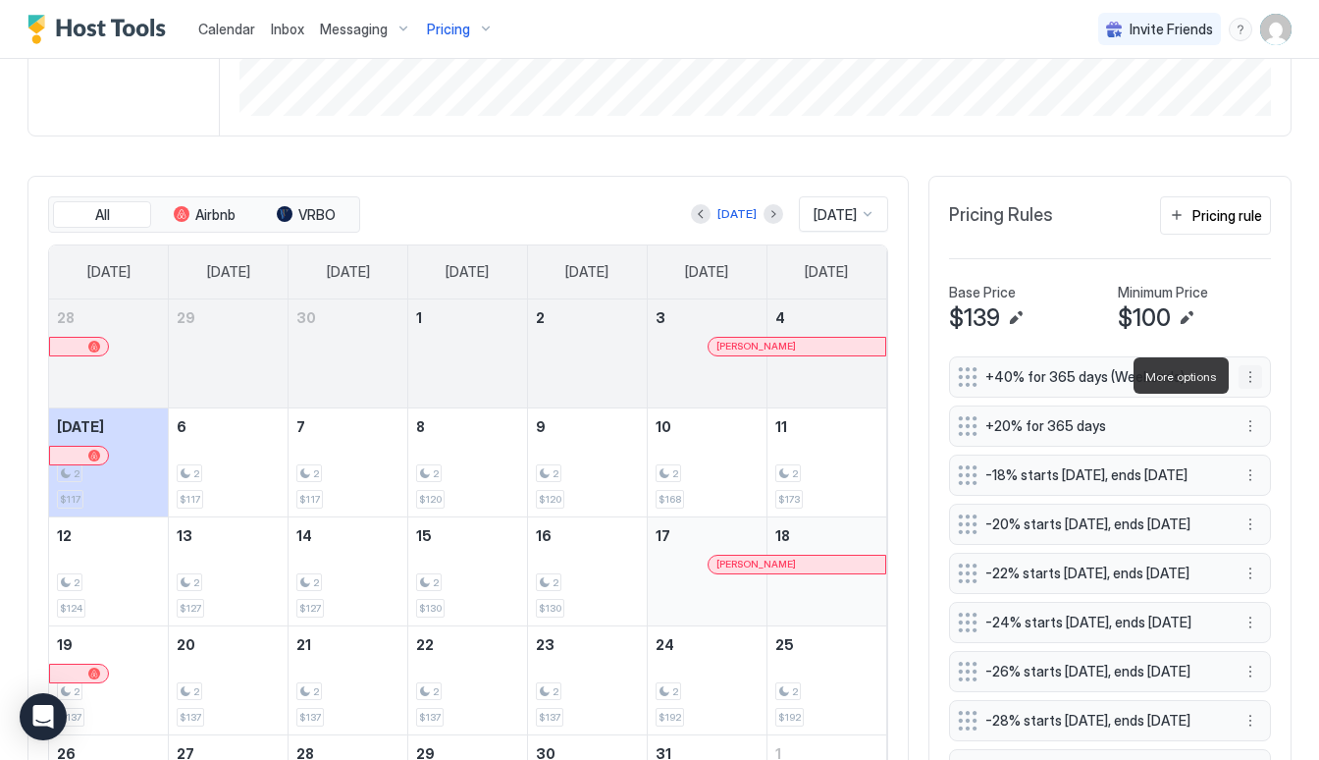
click at [1253, 379] on button "More options" at bounding box center [1250, 377] width 24 height 24
click at [1250, 416] on div "Edit" at bounding box center [1276, 403] width 74 height 31
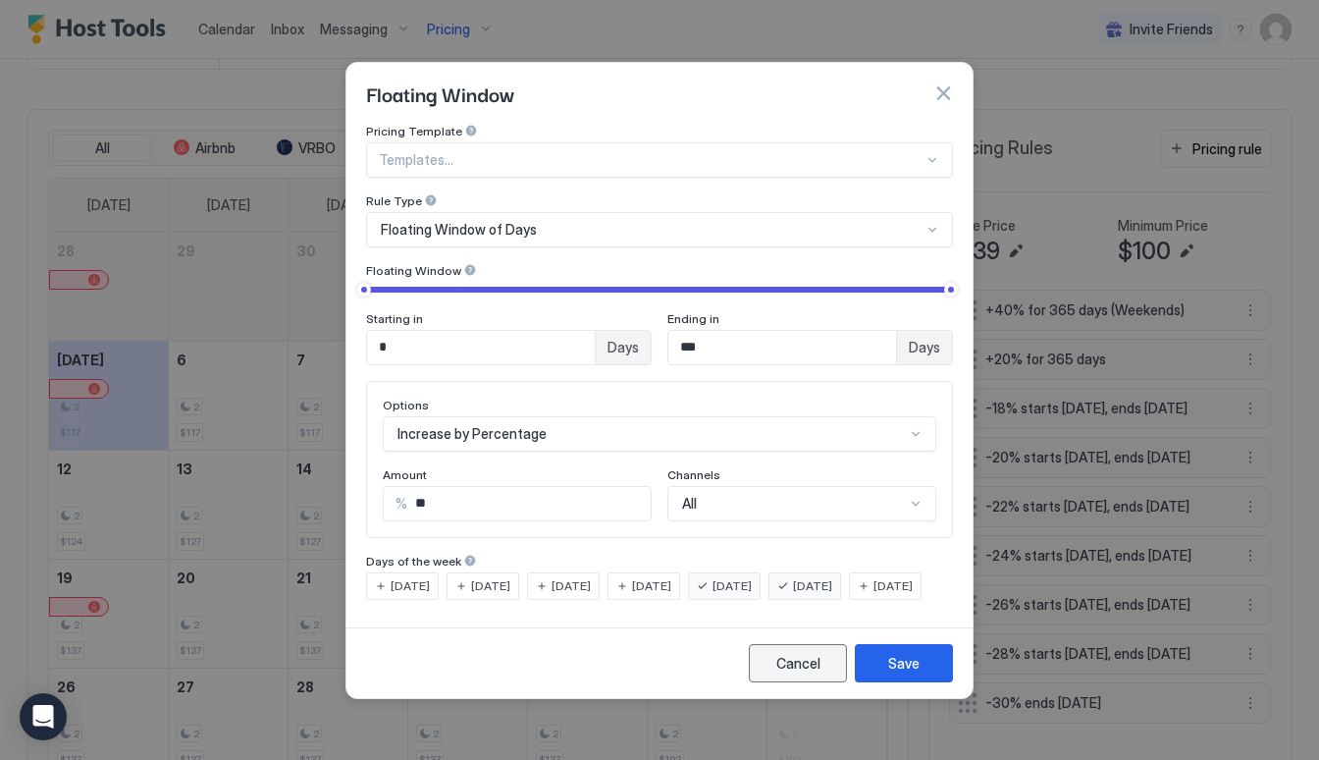
click at [790, 673] on div "Cancel" at bounding box center [798, 663] width 44 height 21
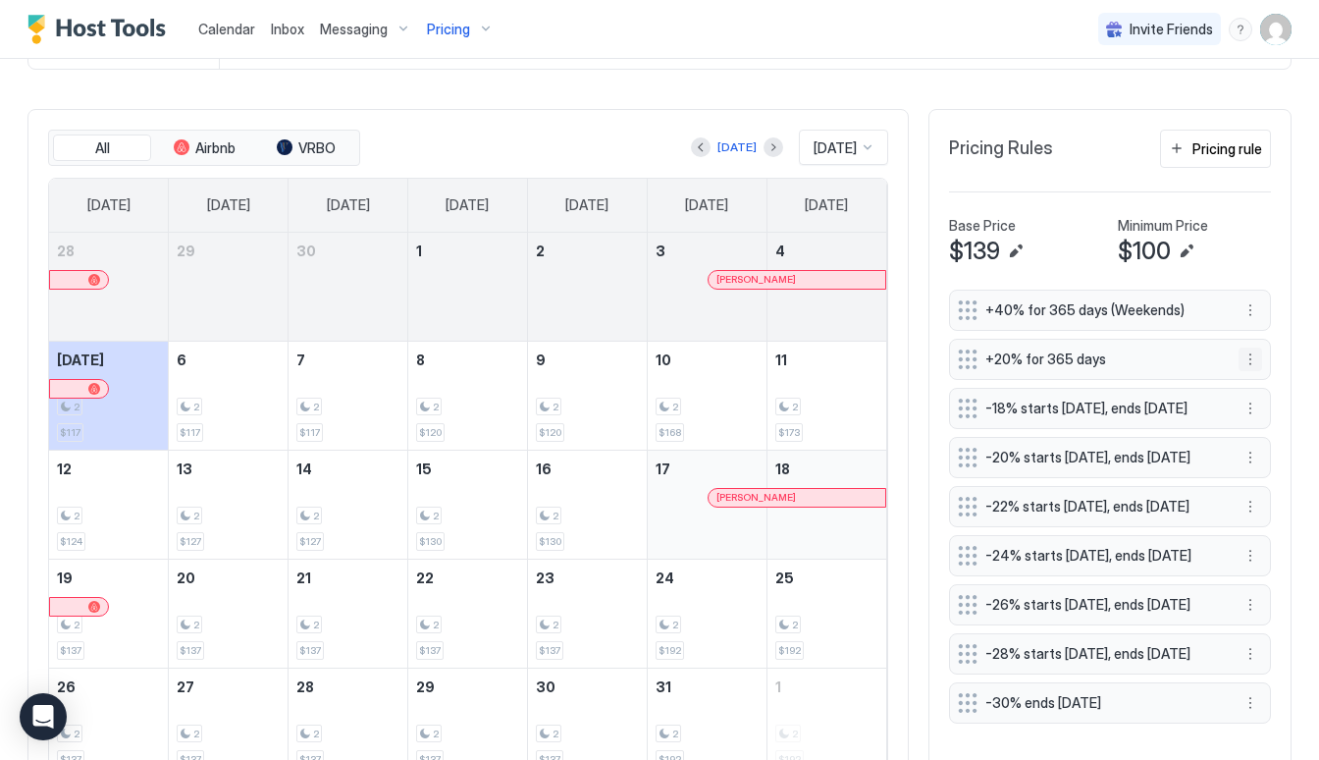
click at [1248, 358] on button "More options" at bounding box center [1250, 359] width 24 height 24
click at [1252, 383] on div "Edit" at bounding box center [1268, 386] width 43 height 15
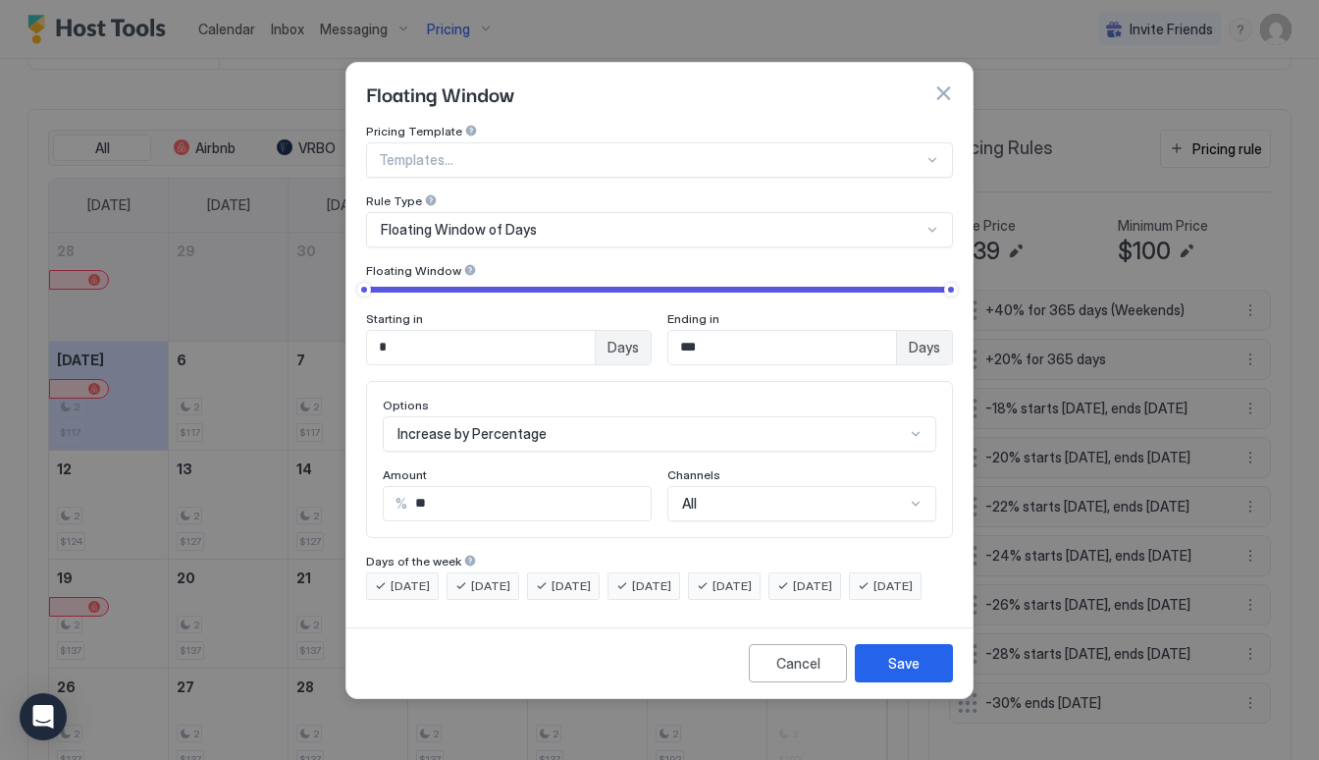
click at [566, 487] on input "**" at bounding box center [528, 503] width 243 height 33
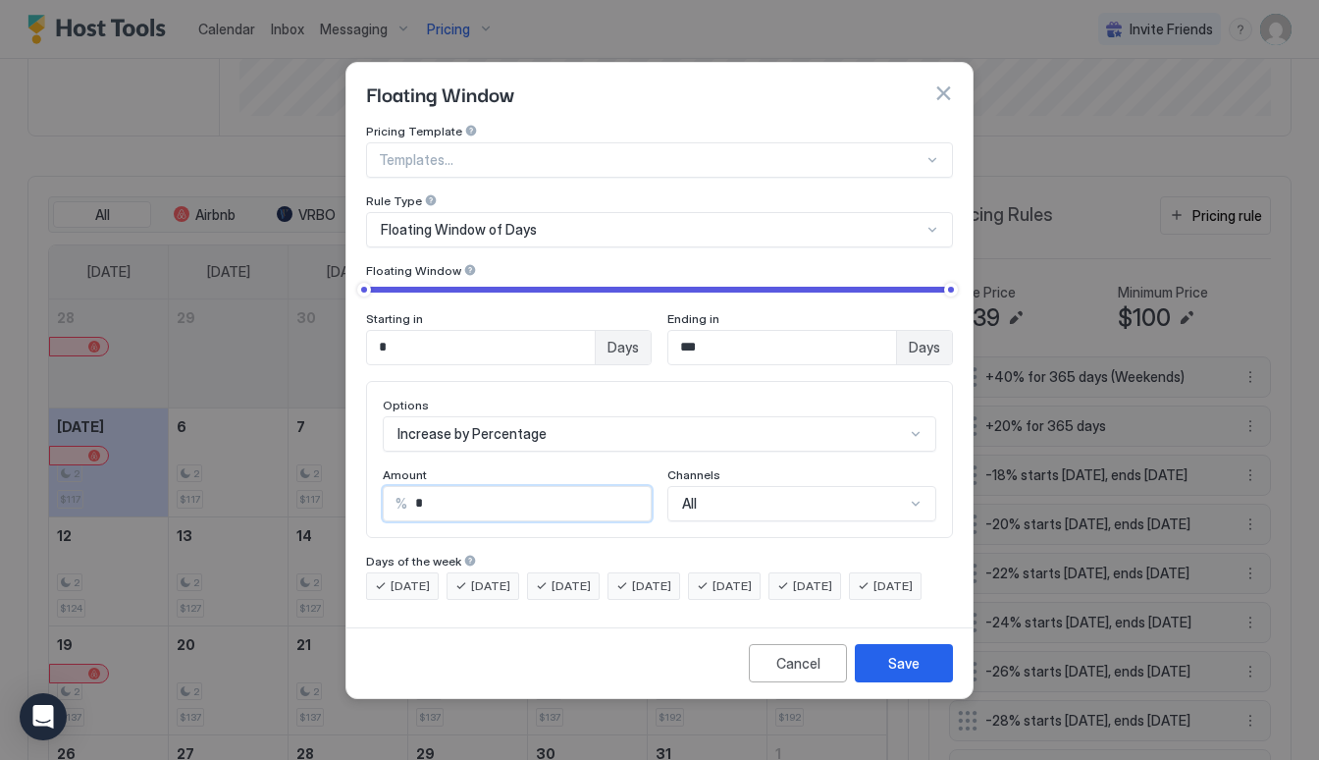
type input "**"
click at [760, 578] on div "[DATE]" at bounding box center [724, 585] width 73 height 27
click at [841, 577] on div "[DATE]" at bounding box center [804, 585] width 73 height 27
click at [898, 671] on div "Save" at bounding box center [903, 663] width 31 height 21
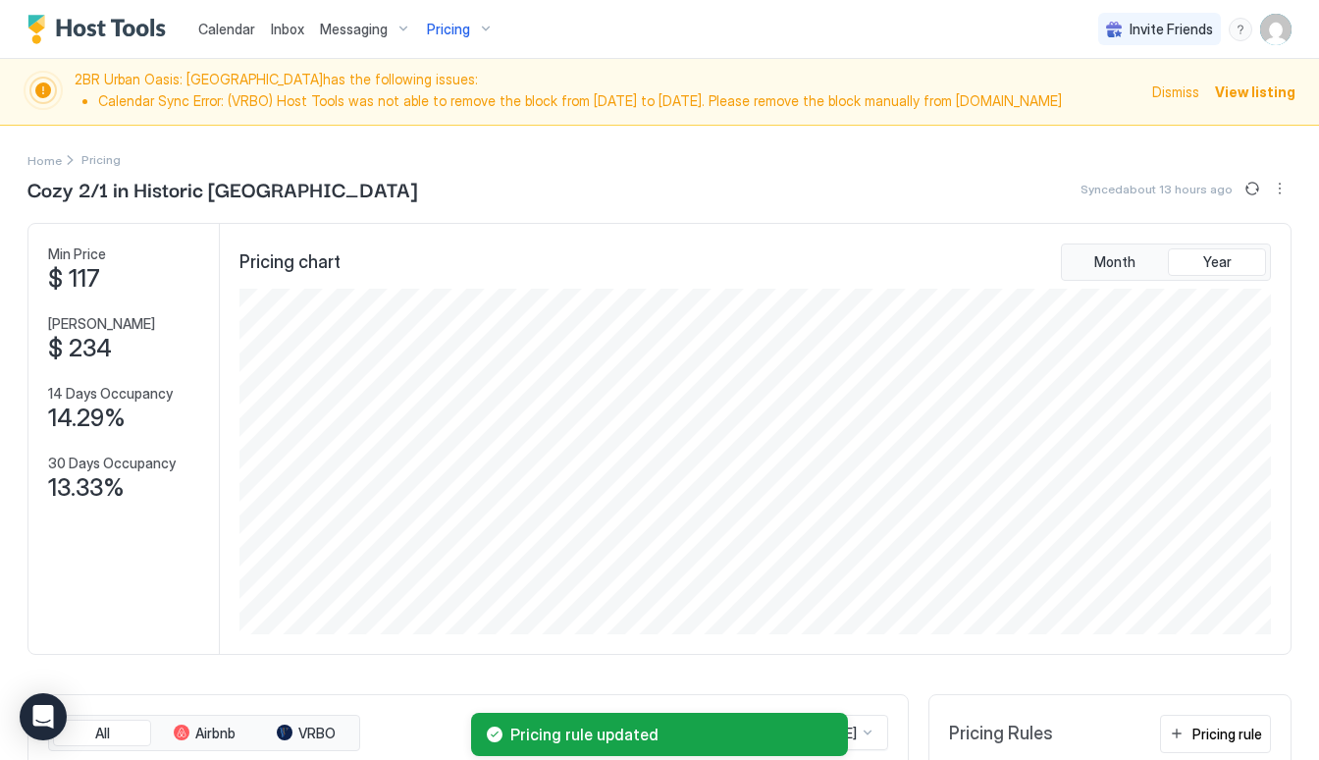
scroll to position [0, 0]
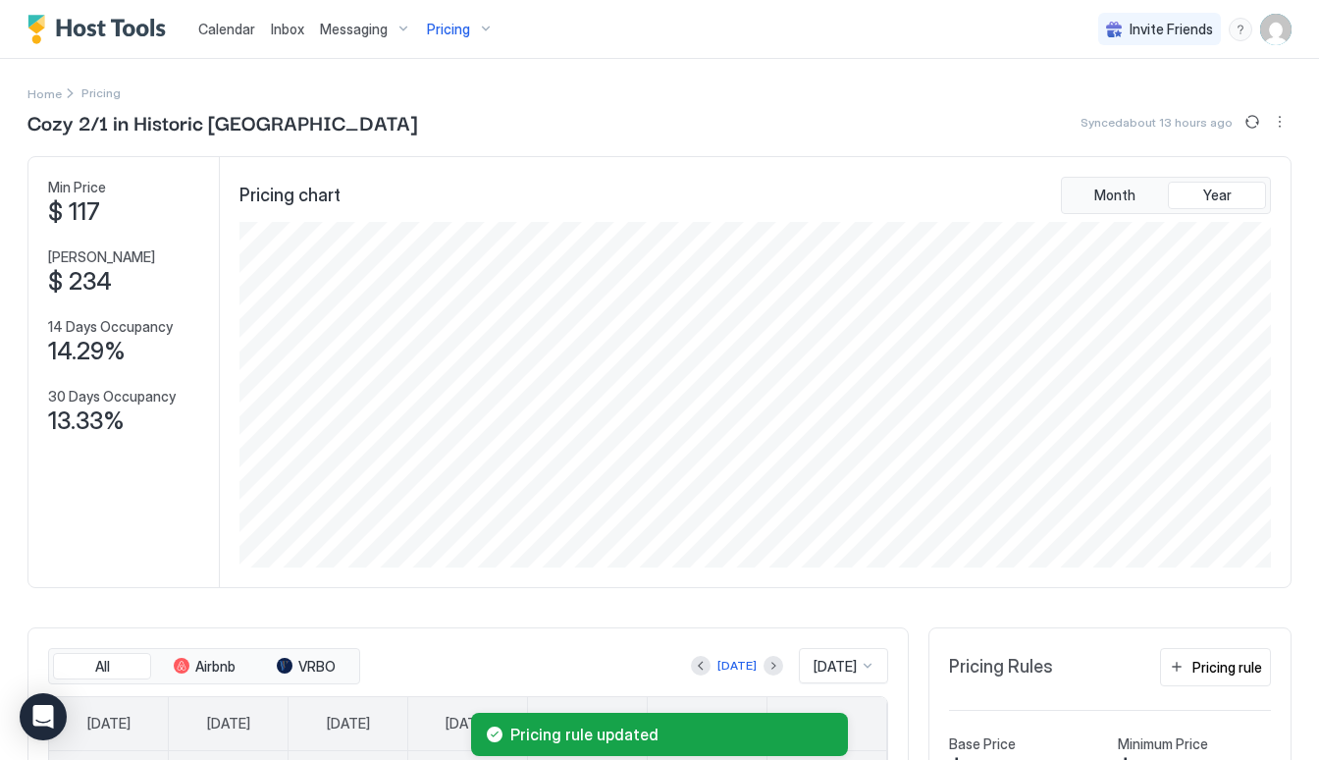
click at [453, 26] on span "Pricing" at bounding box center [448, 30] width 43 height 18
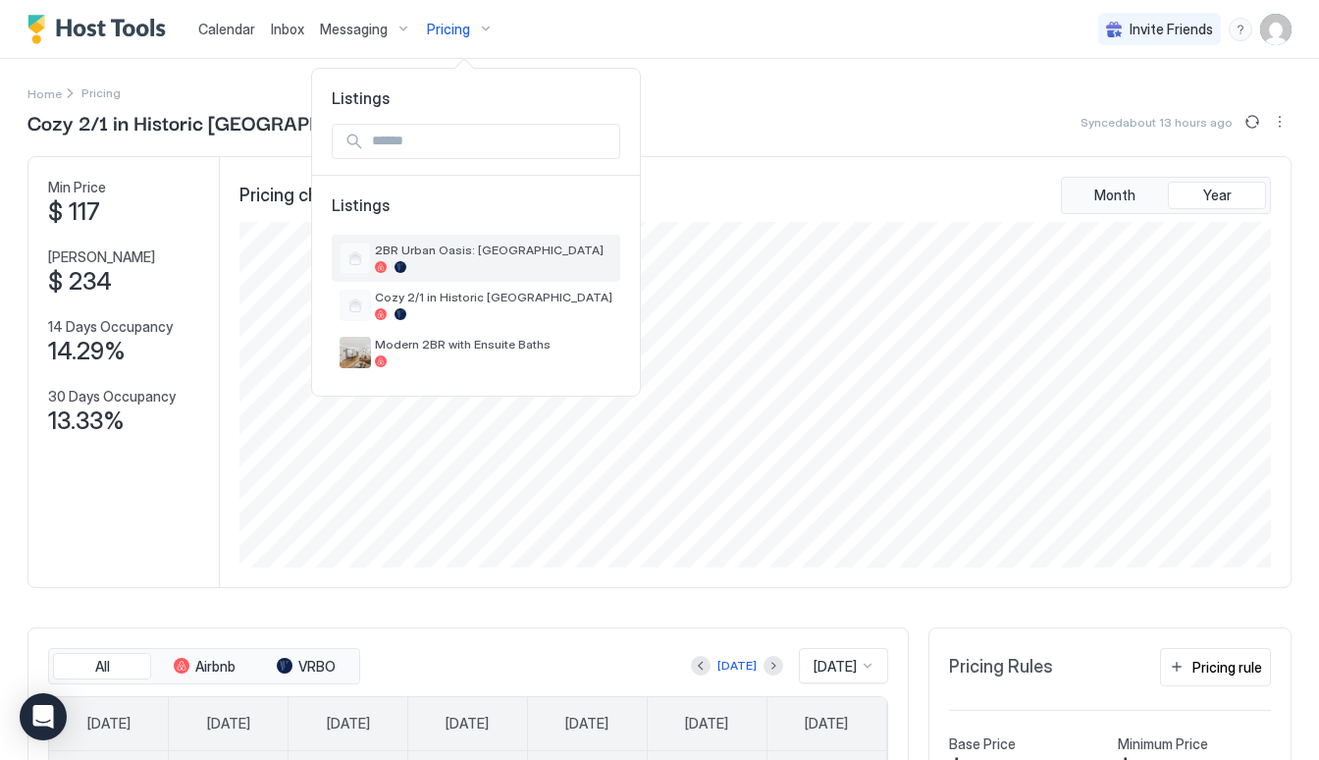
click at [440, 251] on span "2BR Urban Oasis: [GEOGRAPHIC_DATA]" at bounding box center [493, 249] width 237 height 15
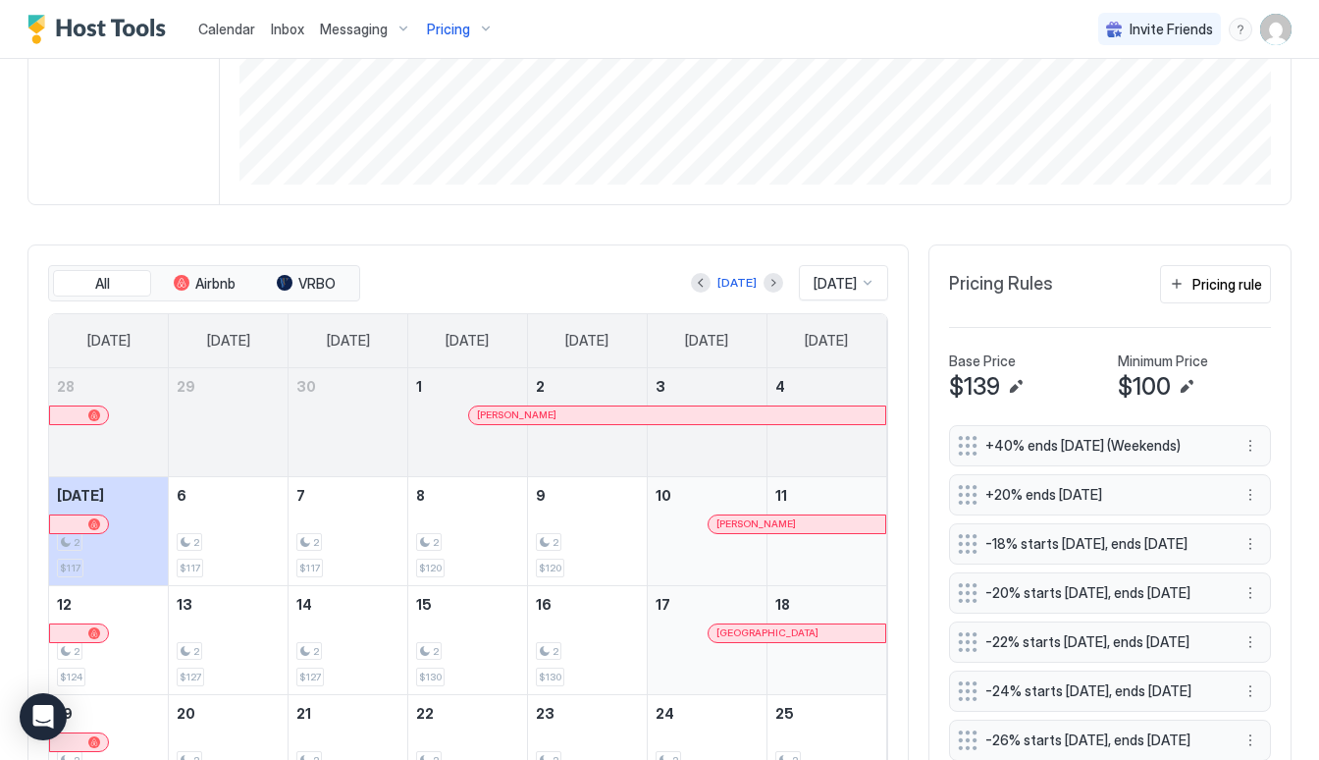
scroll to position [571, 0]
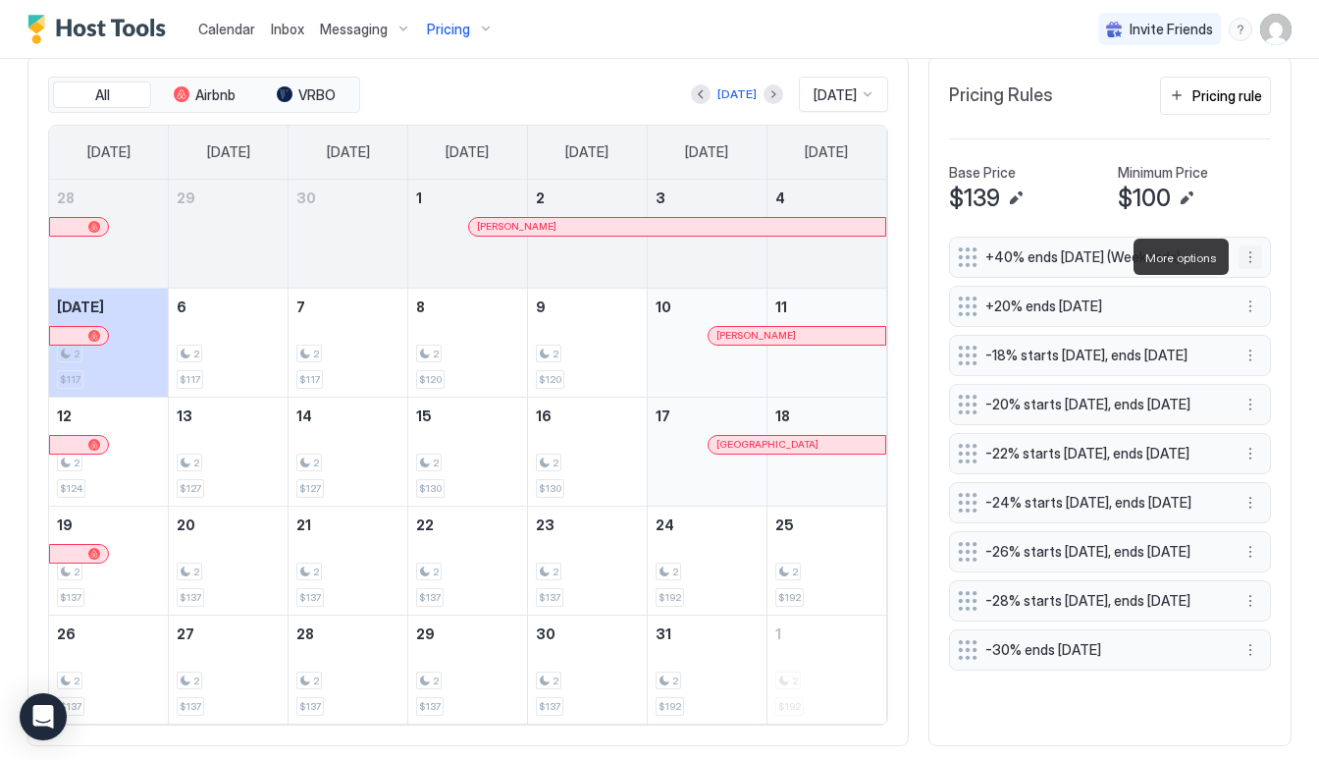
click at [1251, 261] on button "More options" at bounding box center [1250, 257] width 24 height 24
click at [1253, 293] on div "Edit" at bounding box center [1276, 284] width 74 height 31
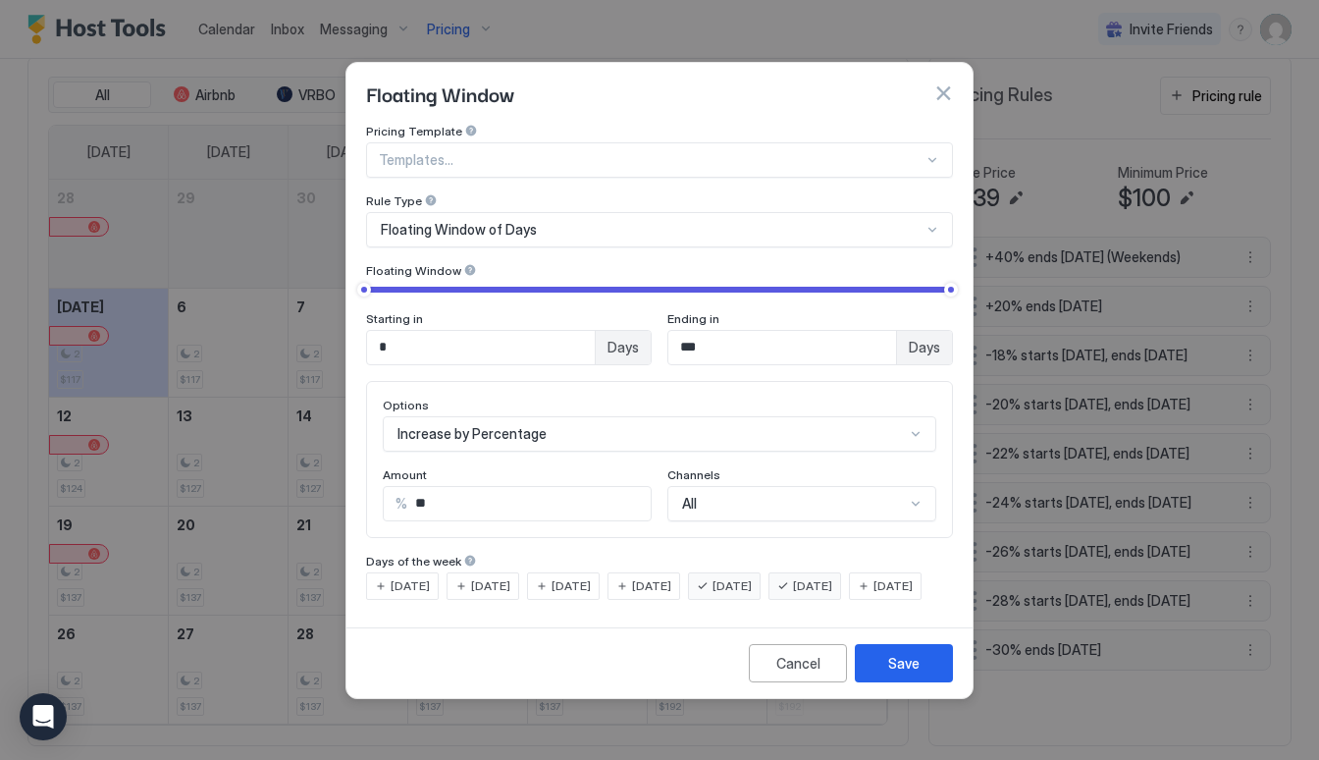
click at [842, 335] on input "***" at bounding box center [782, 347] width 228 height 33
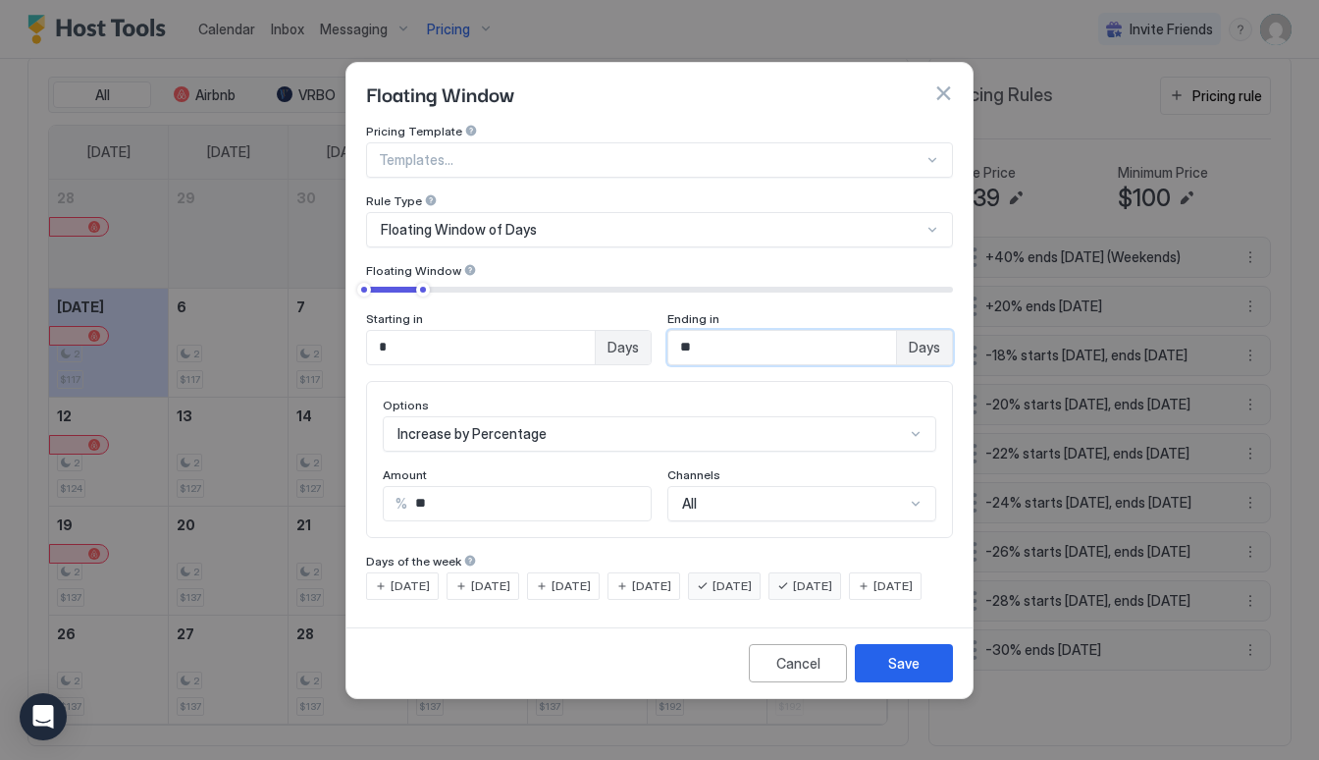
type input "*"
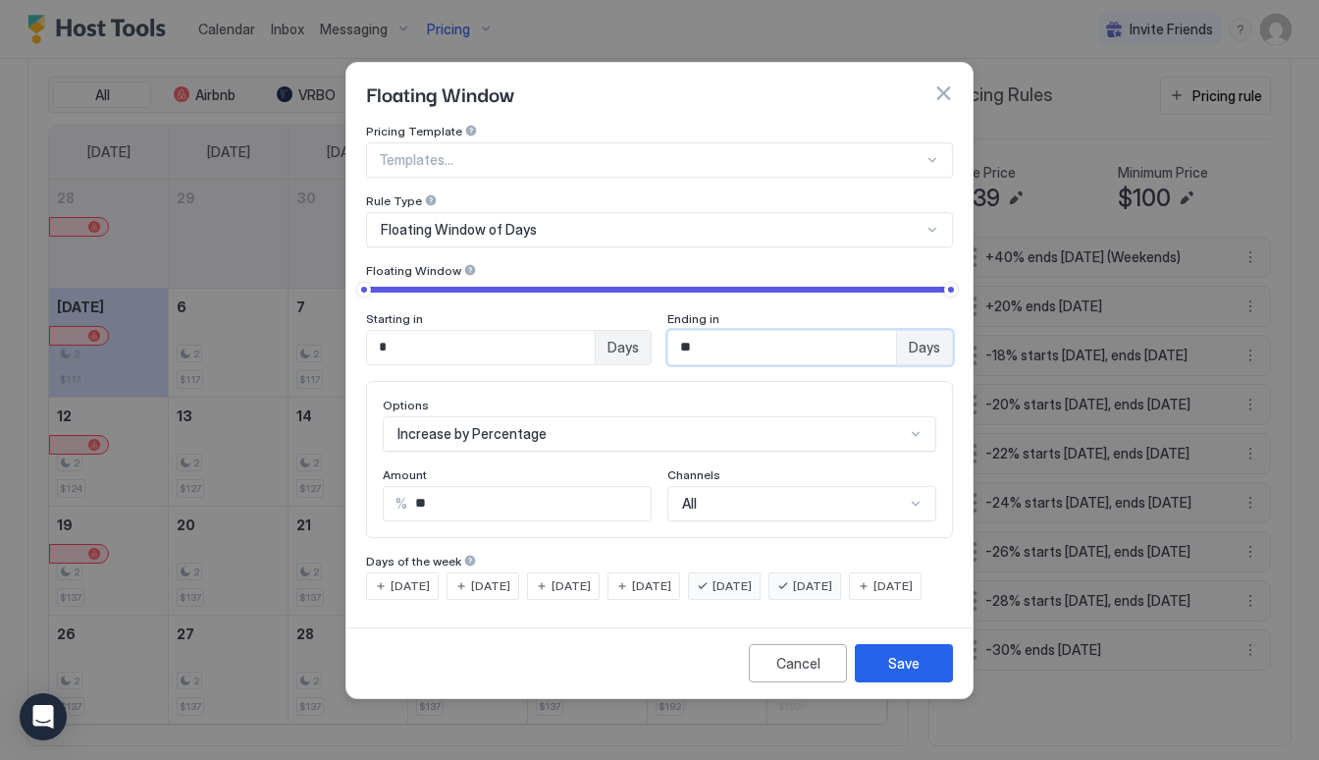
type input "*"
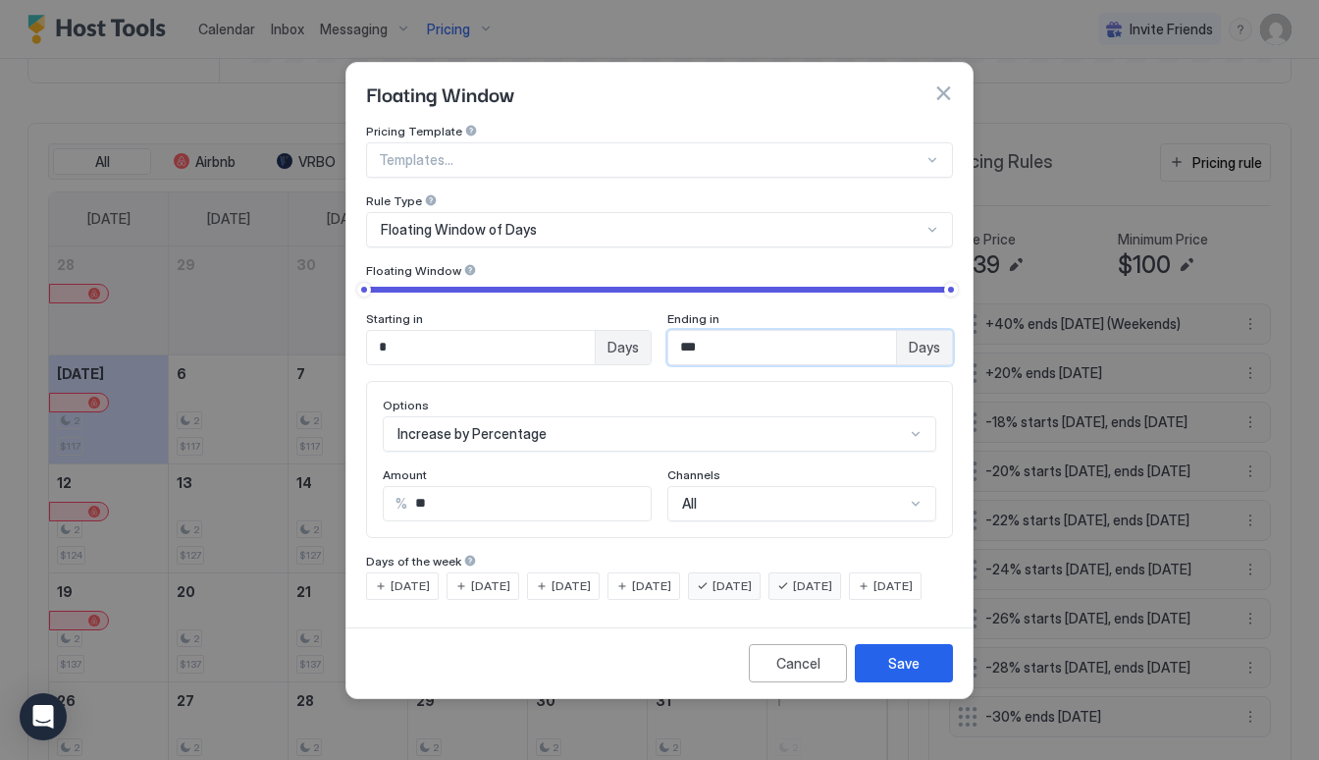
drag, startPoint x: 798, startPoint y: 332, endPoint x: 629, endPoint y: 312, distance: 169.9
click at [629, 312] on div "Starting in * Days Ending in *** Days" at bounding box center [659, 338] width 587 height 54
type input "*"
type input "***"
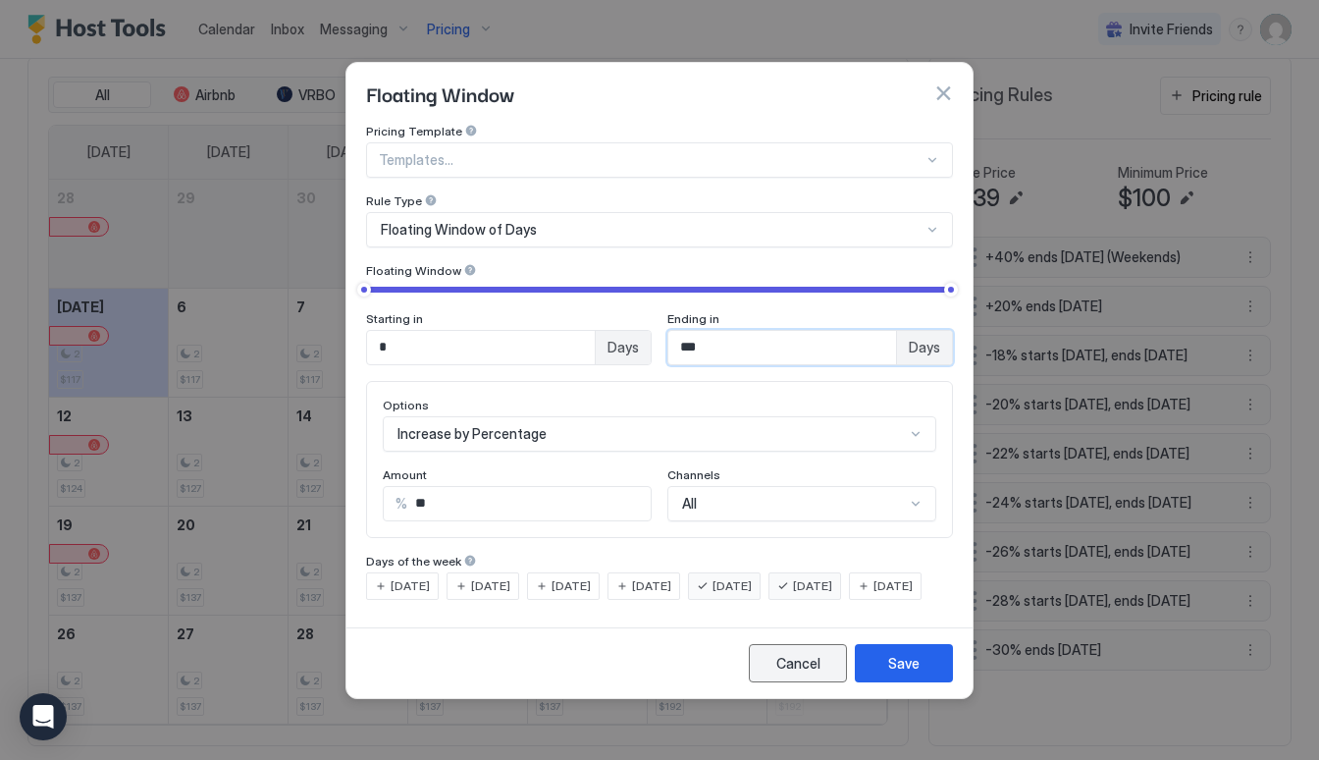
click at [793, 682] on button "Cancel" at bounding box center [798, 663] width 98 height 38
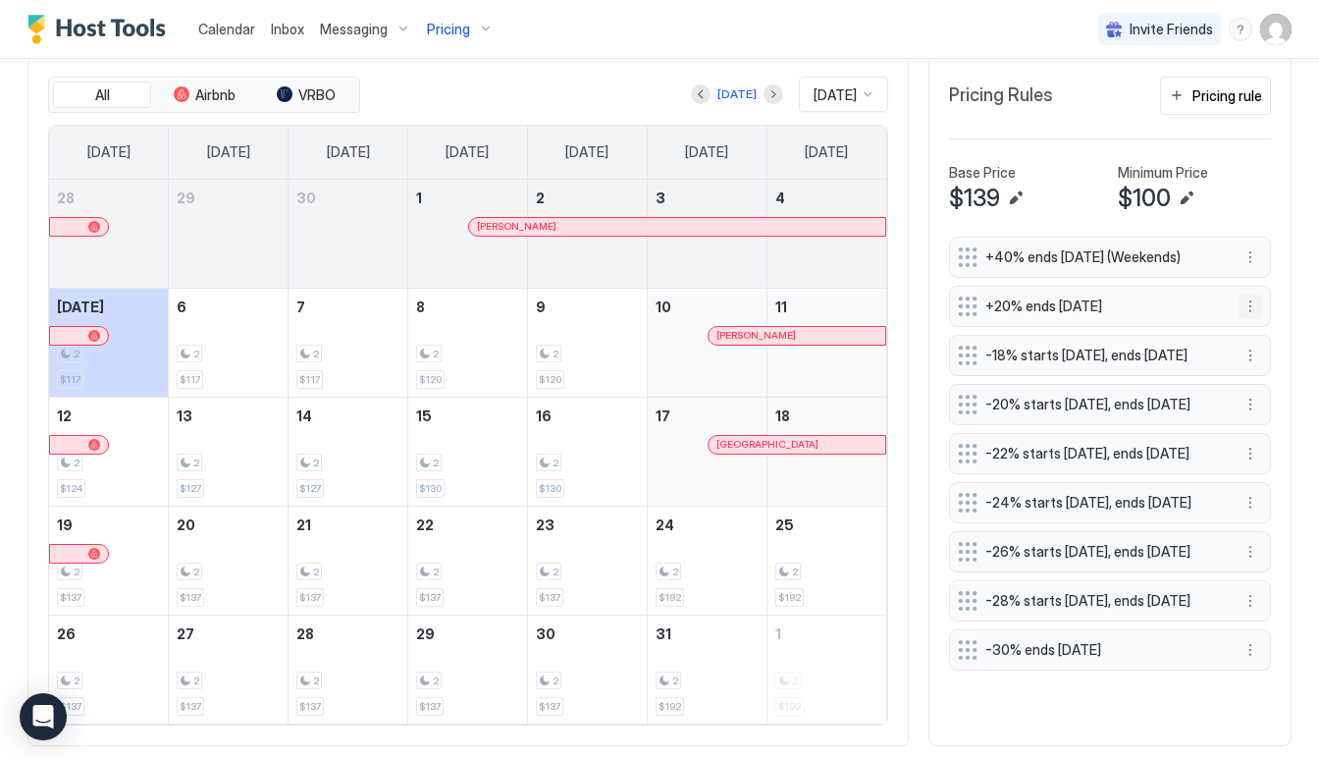
click at [1246, 305] on button "More options" at bounding box center [1250, 306] width 24 height 24
click at [1257, 332] on div "Edit" at bounding box center [1268, 333] width 43 height 15
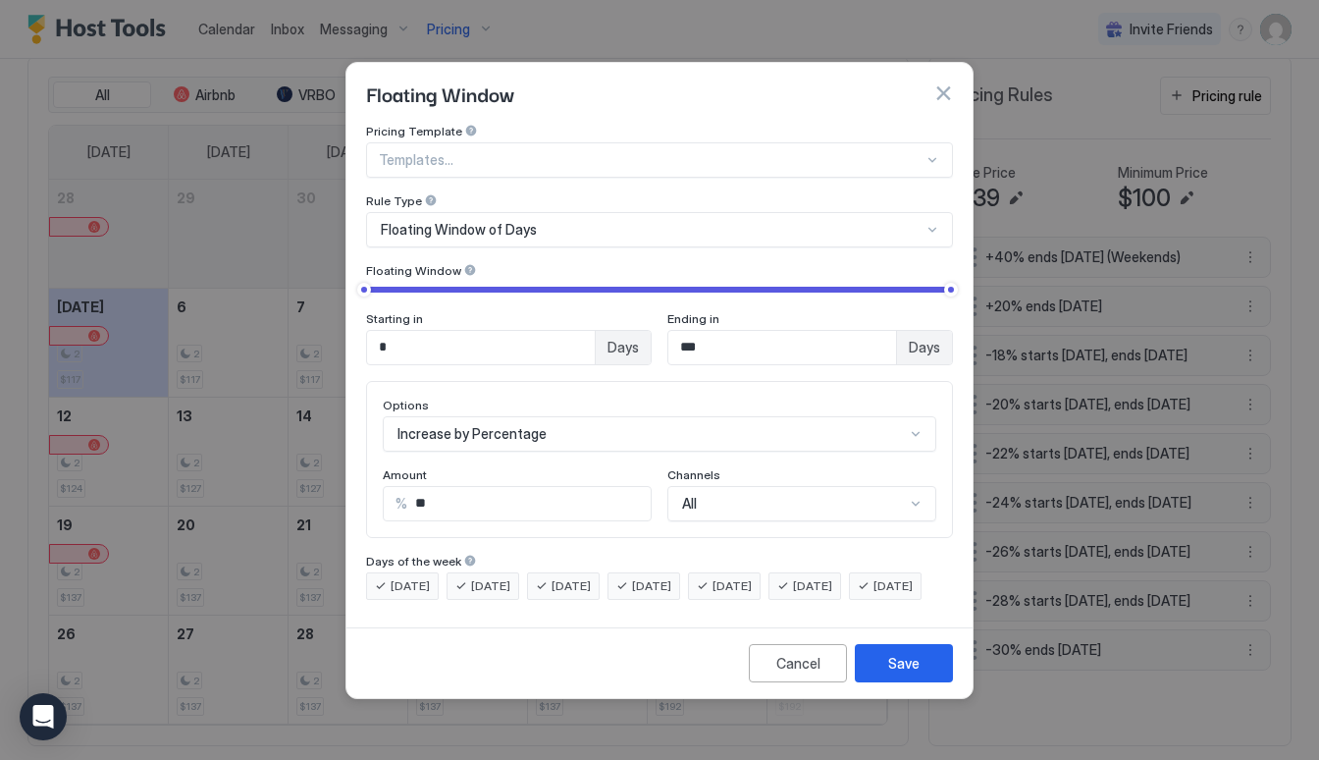
click at [752, 577] on span "[DATE]" at bounding box center [731, 586] width 39 height 18
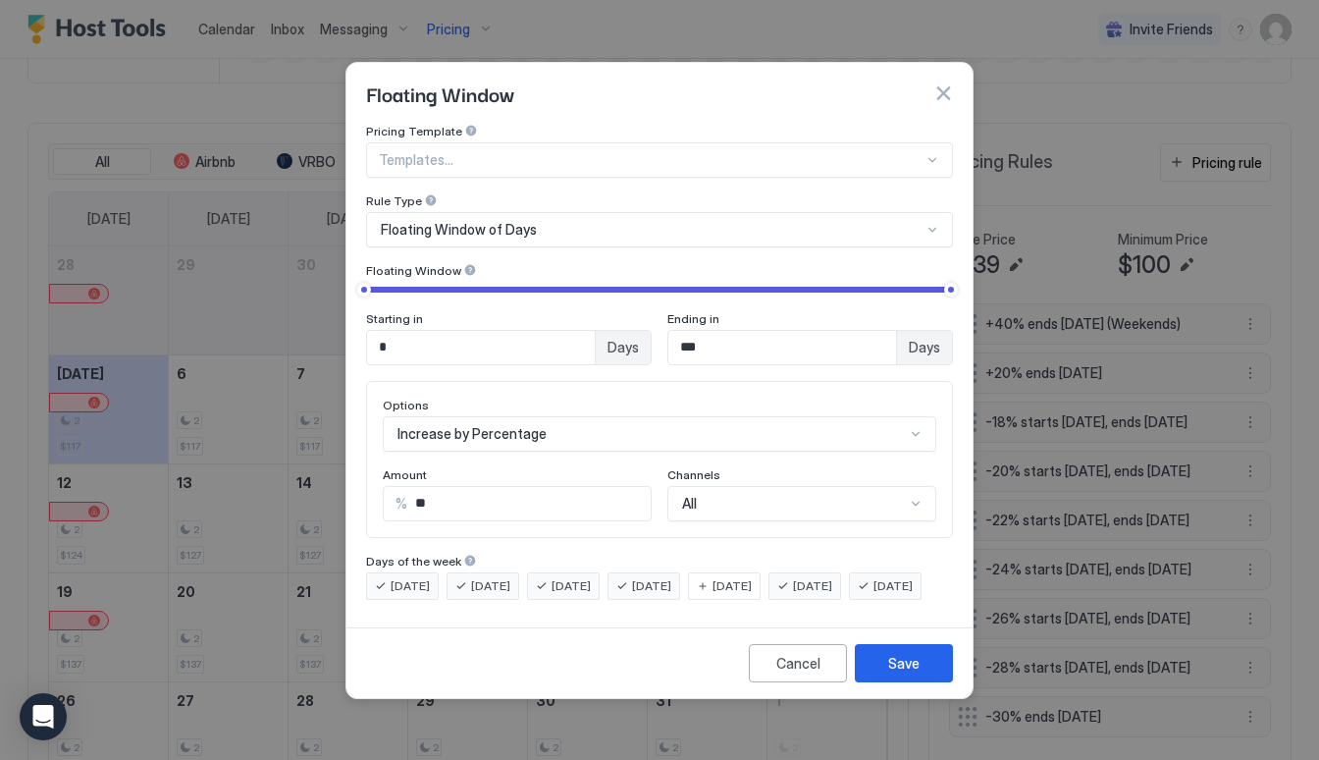
click at [832, 577] on span "[DATE]" at bounding box center [812, 586] width 39 height 18
click at [892, 673] on div "Save" at bounding box center [903, 663] width 31 height 21
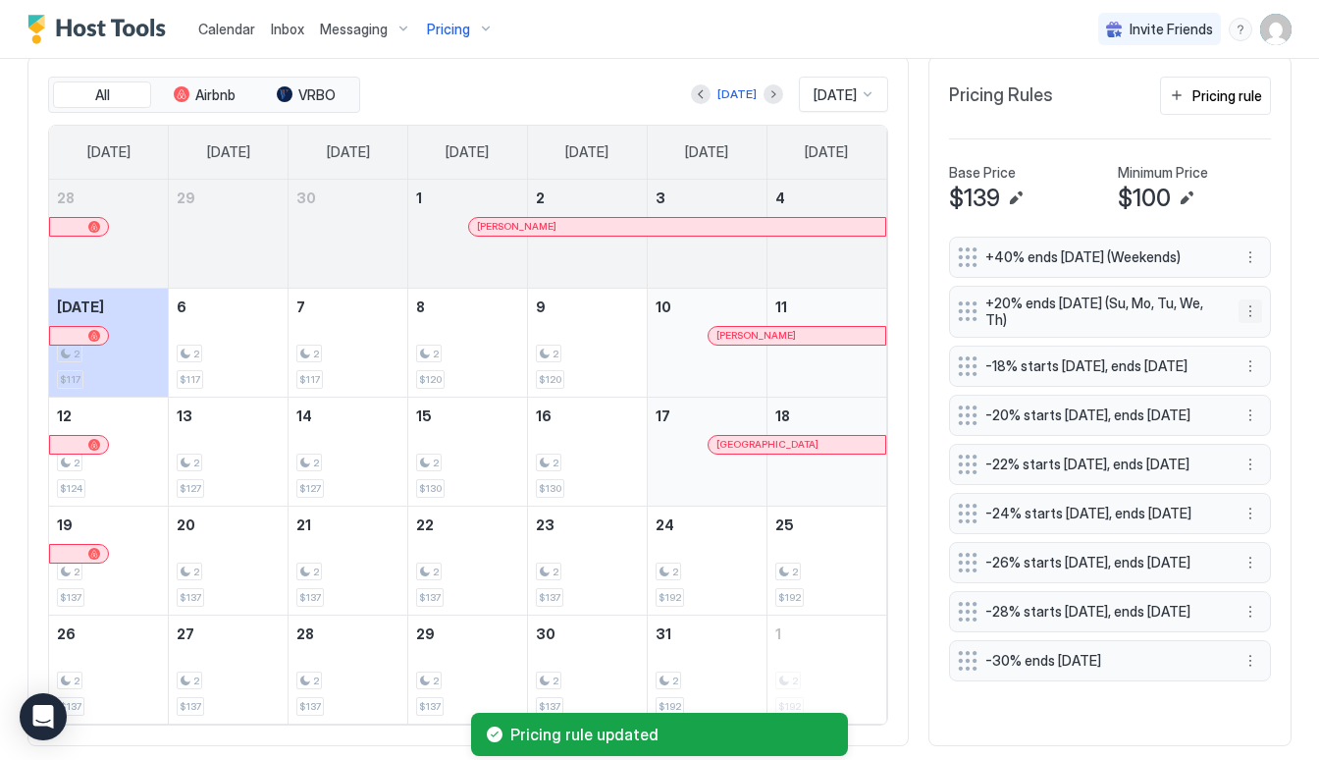
click at [1250, 320] on button "More options" at bounding box center [1250, 311] width 24 height 24
click at [1251, 262] on div at bounding box center [659, 380] width 1319 height 760
click at [1251, 257] on div at bounding box center [659, 380] width 1319 height 760
click at [1247, 259] on button "More options" at bounding box center [1250, 257] width 24 height 24
click at [1247, 298] on div "Edit" at bounding box center [1276, 284] width 74 height 31
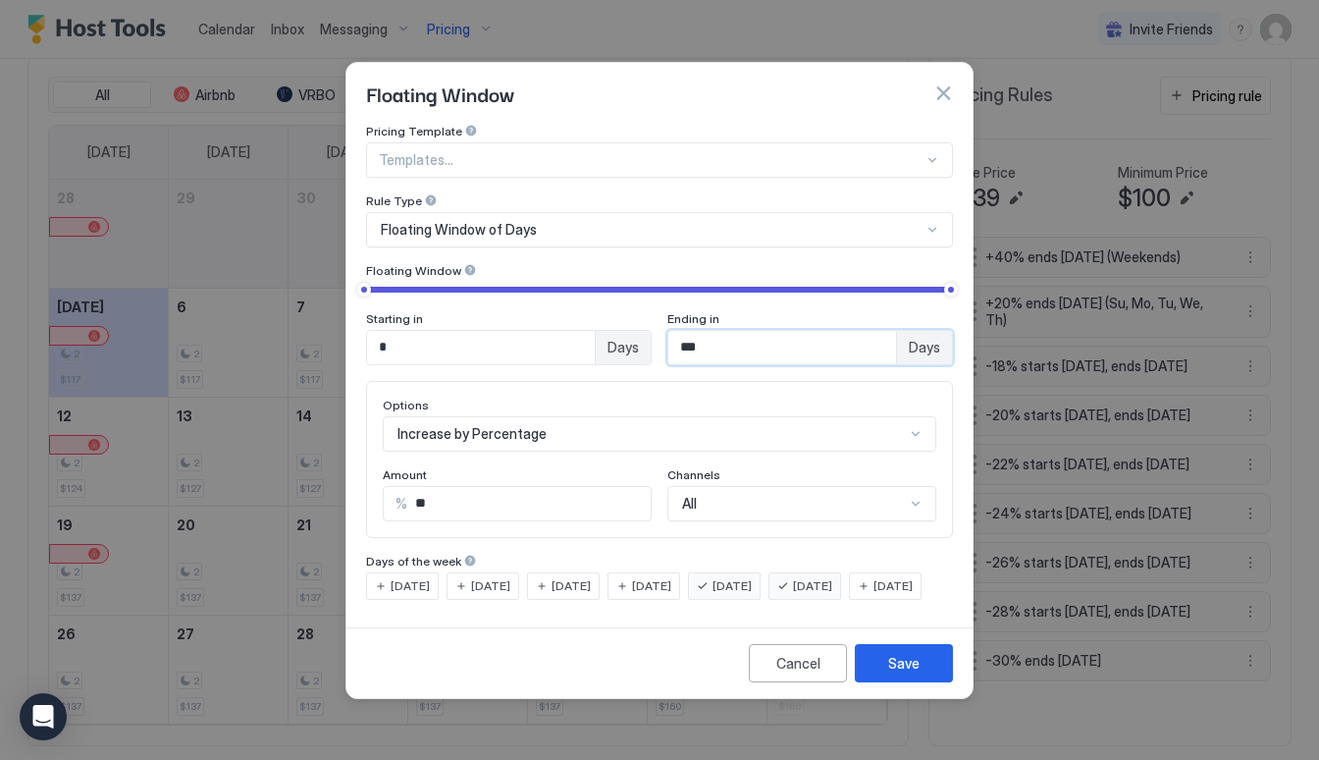
click at [752, 341] on input "***" at bounding box center [782, 347] width 228 height 33
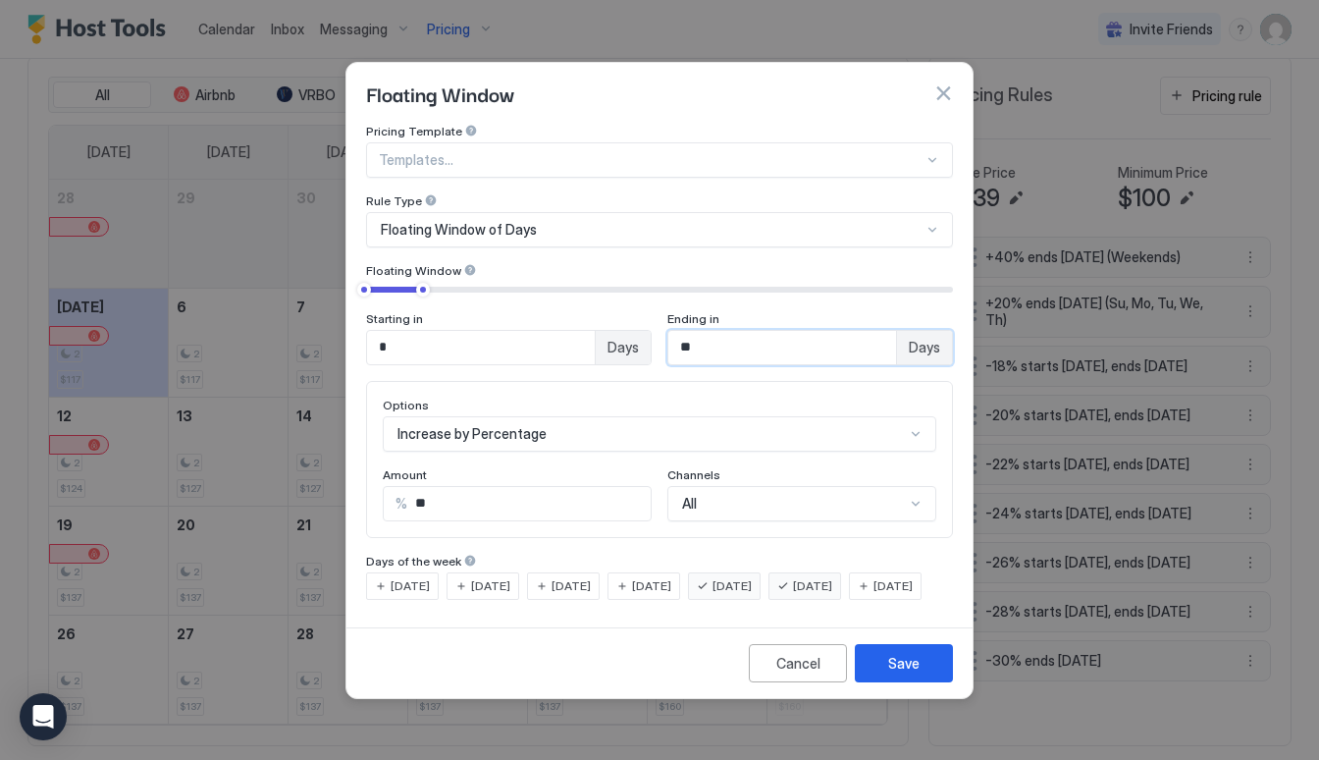
type input "*"
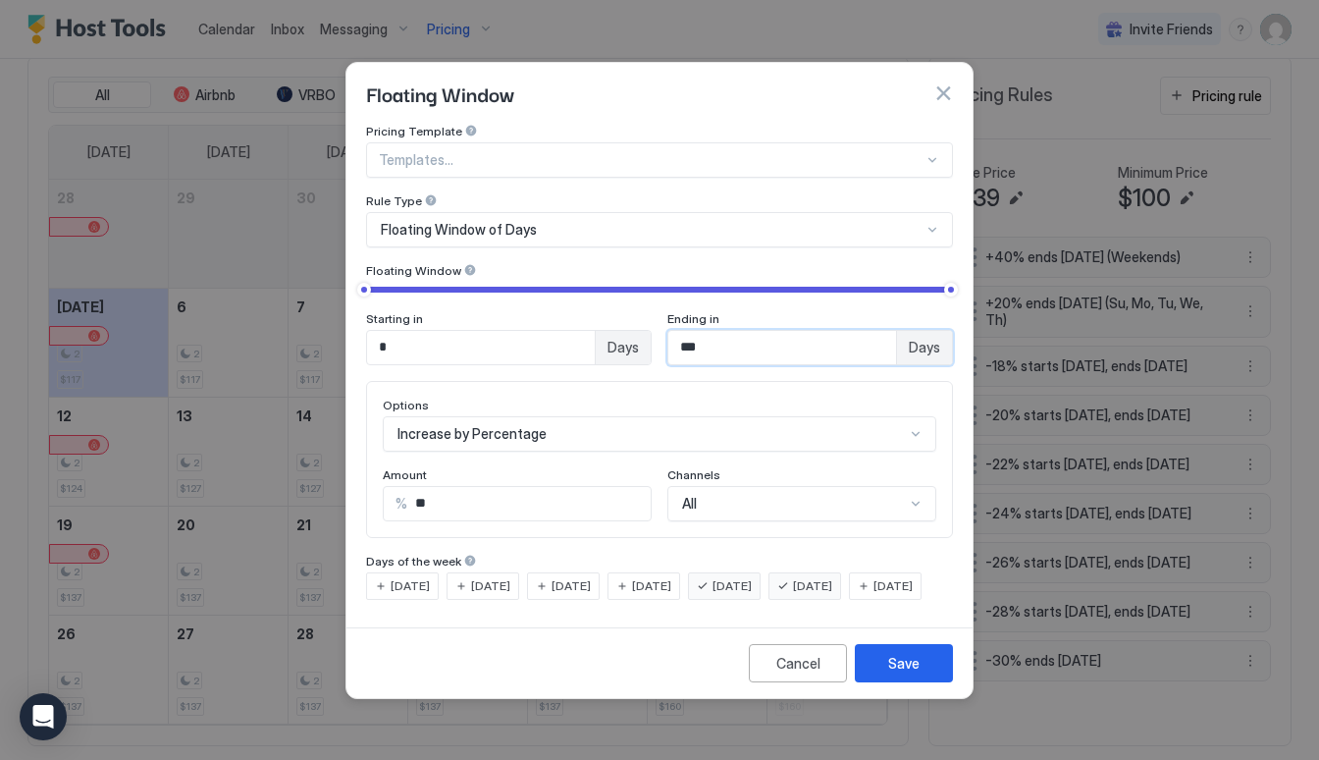
click at [831, 337] on input "***" at bounding box center [782, 347] width 228 height 33
click at [833, 339] on input "***" at bounding box center [782, 347] width 228 height 33
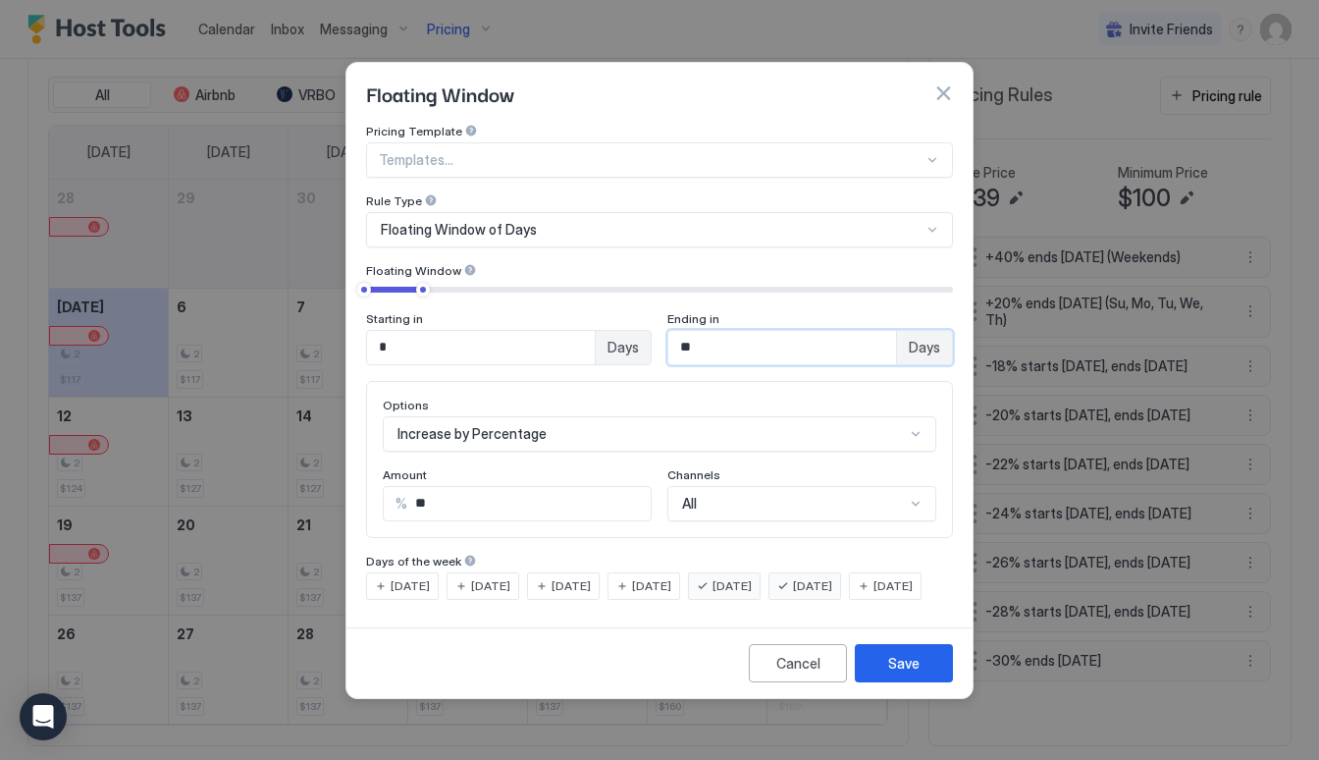
type input "*"
type input "***"
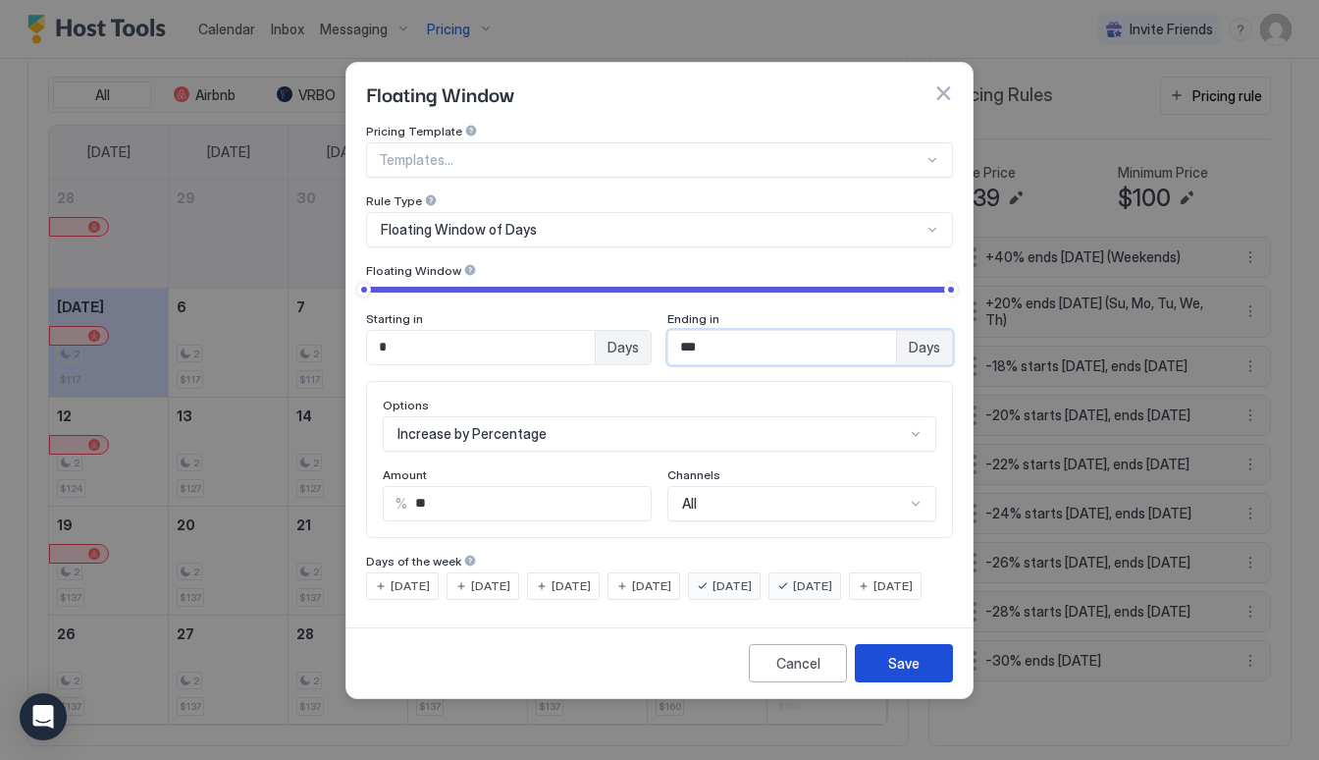
click at [911, 673] on div "Save" at bounding box center [903, 663] width 31 height 21
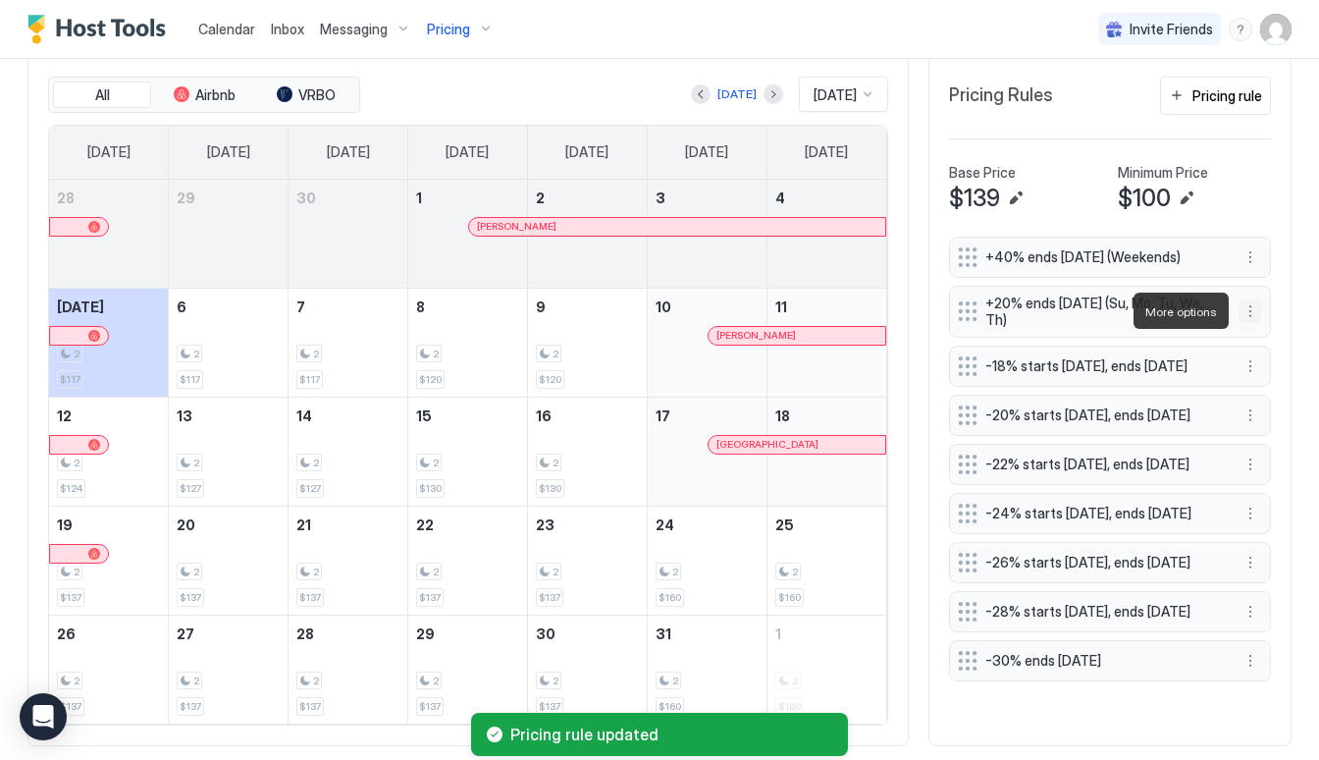
click at [1252, 304] on button "More options" at bounding box center [1250, 311] width 24 height 24
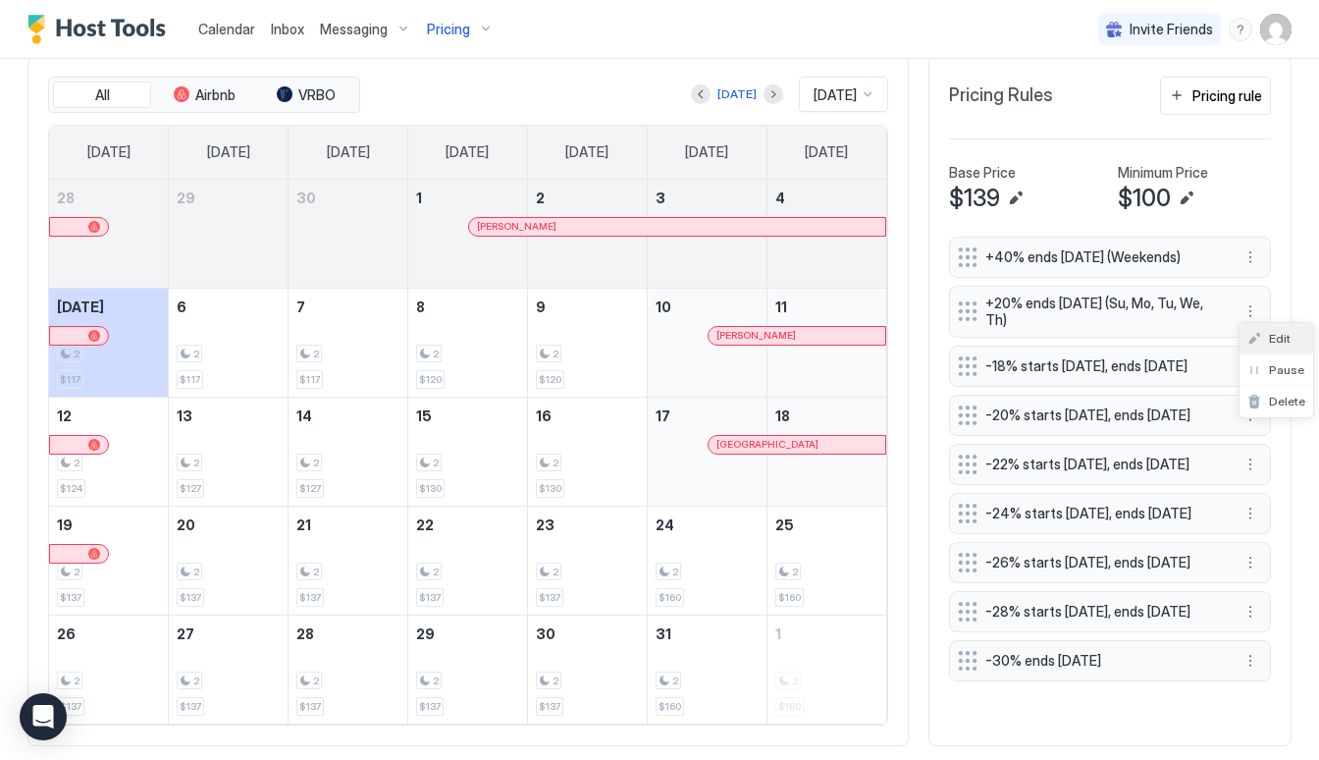
click at [1290, 333] on div "Edit" at bounding box center [1276, 338] width 74 height 31
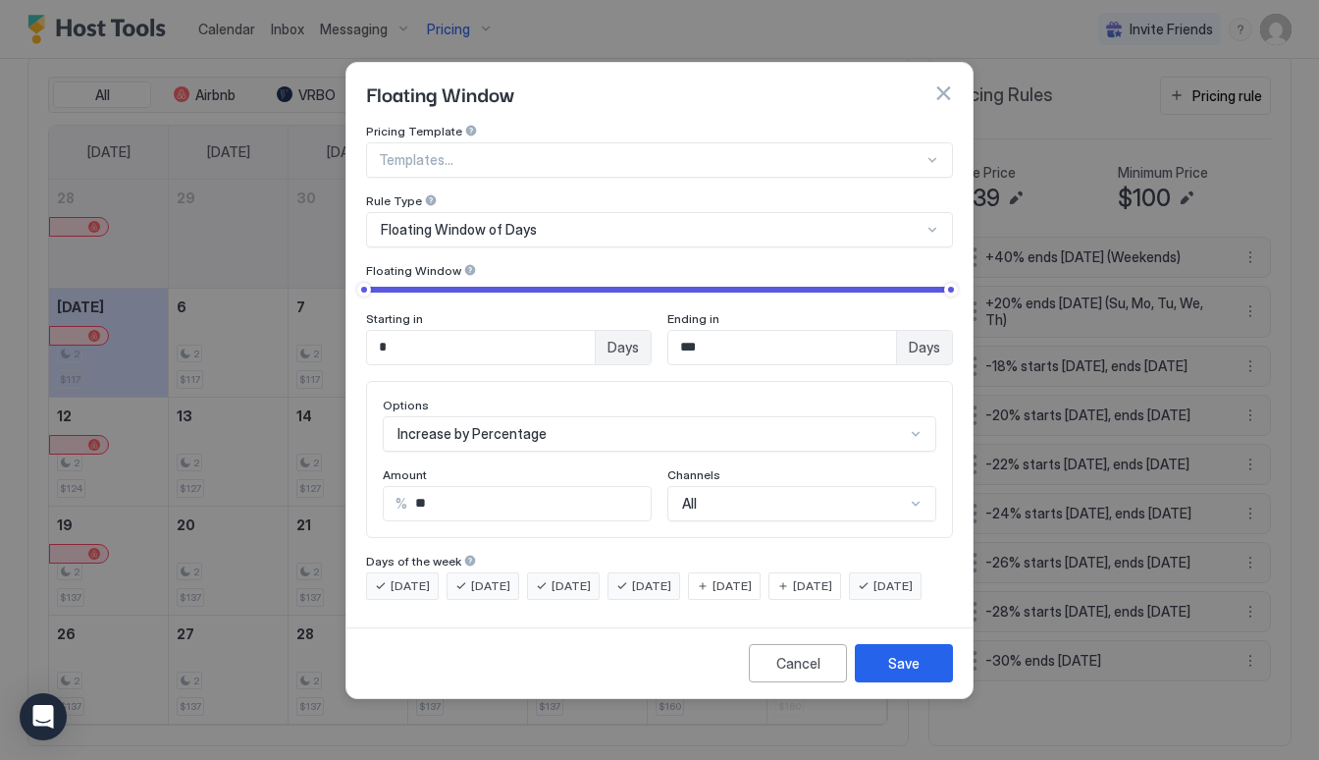
click at [760, 572] on div "[DATE]" at bounding box center [724, 585] width 73 height 27
click at [830, 577] on span "[DATE]" at bounding box center [812, 586] width 39 height 18
click at [903, 673] on div "Save" at bounding box center [903, 663] width 31 height 21
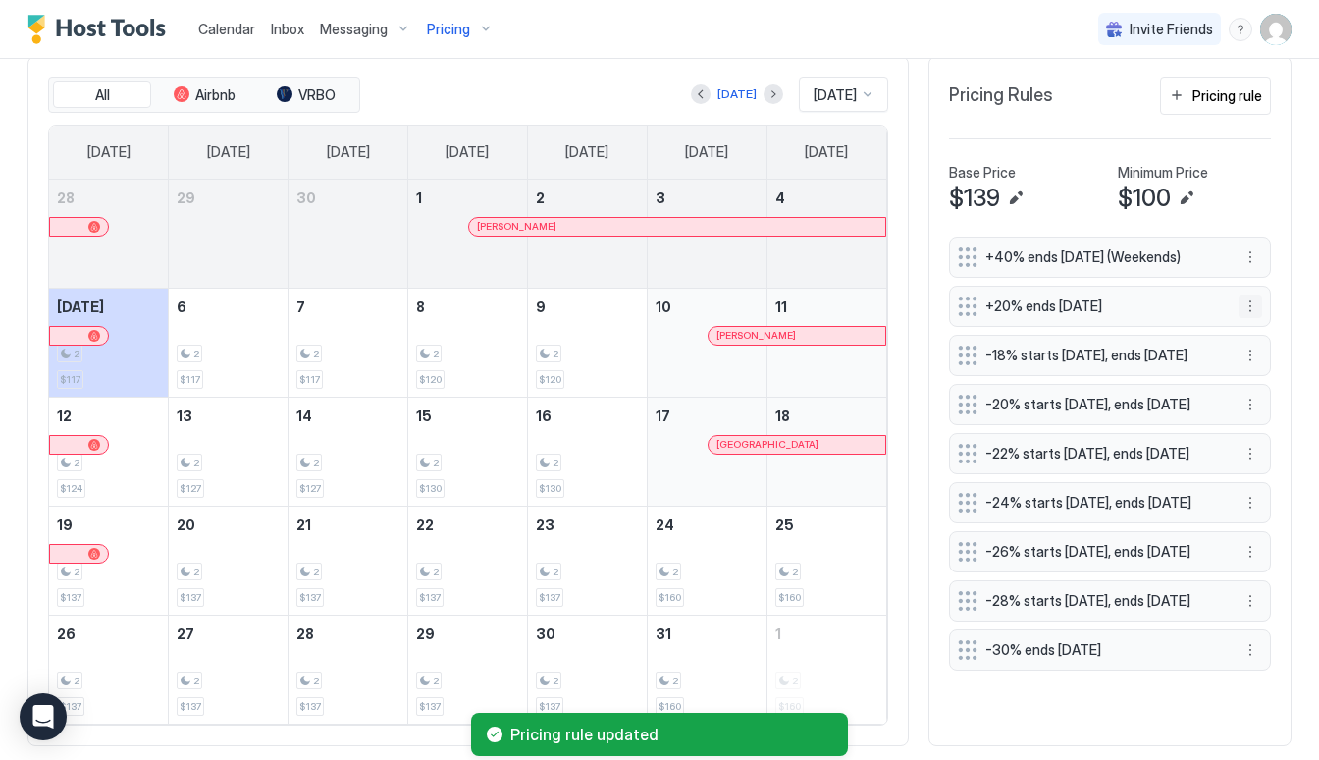
click at [1249, 305] on button "More options" at bounding box center [1250, 306] width 24 height 24
click at [1251, 336] on div "Edit" at bounding box center [1268, 333] width 43 height 15
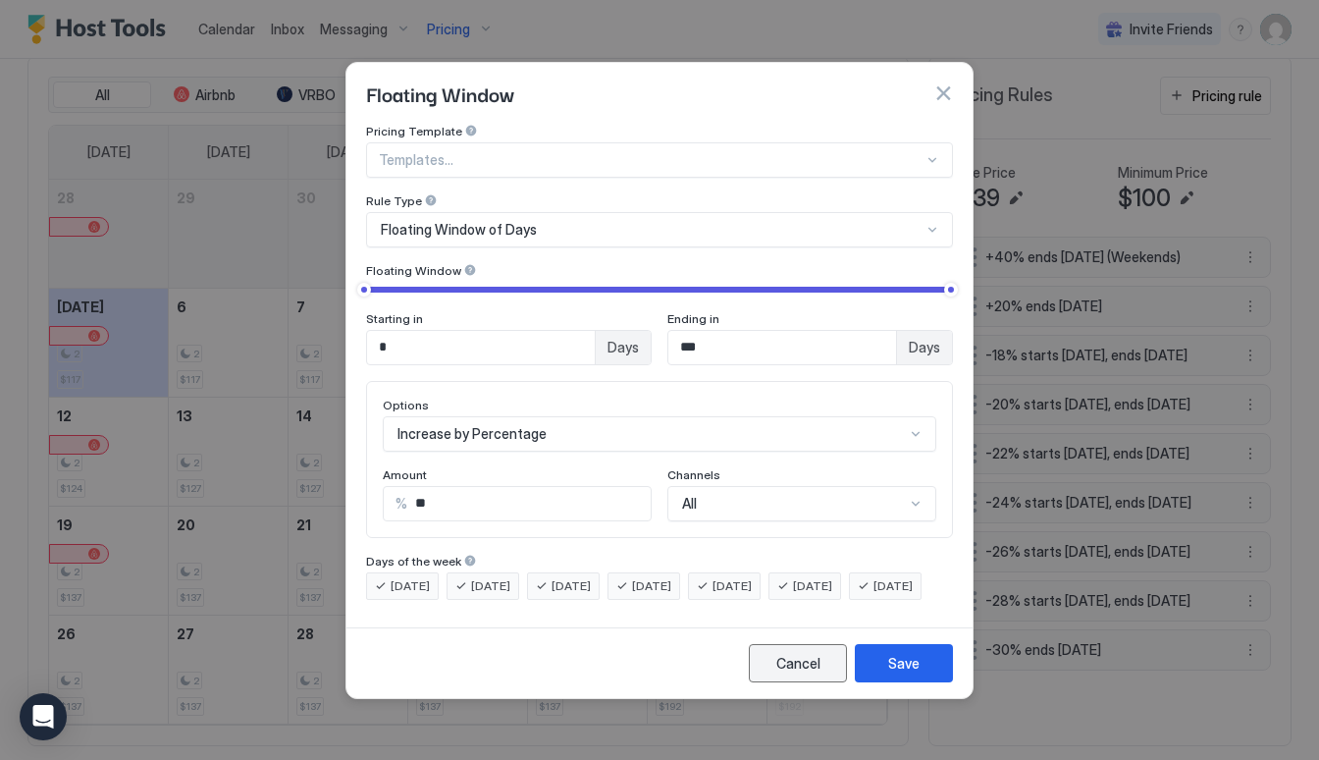
click at [803, 673] on div "Cancel" at bounding box center [798, 663] width 44 height 21
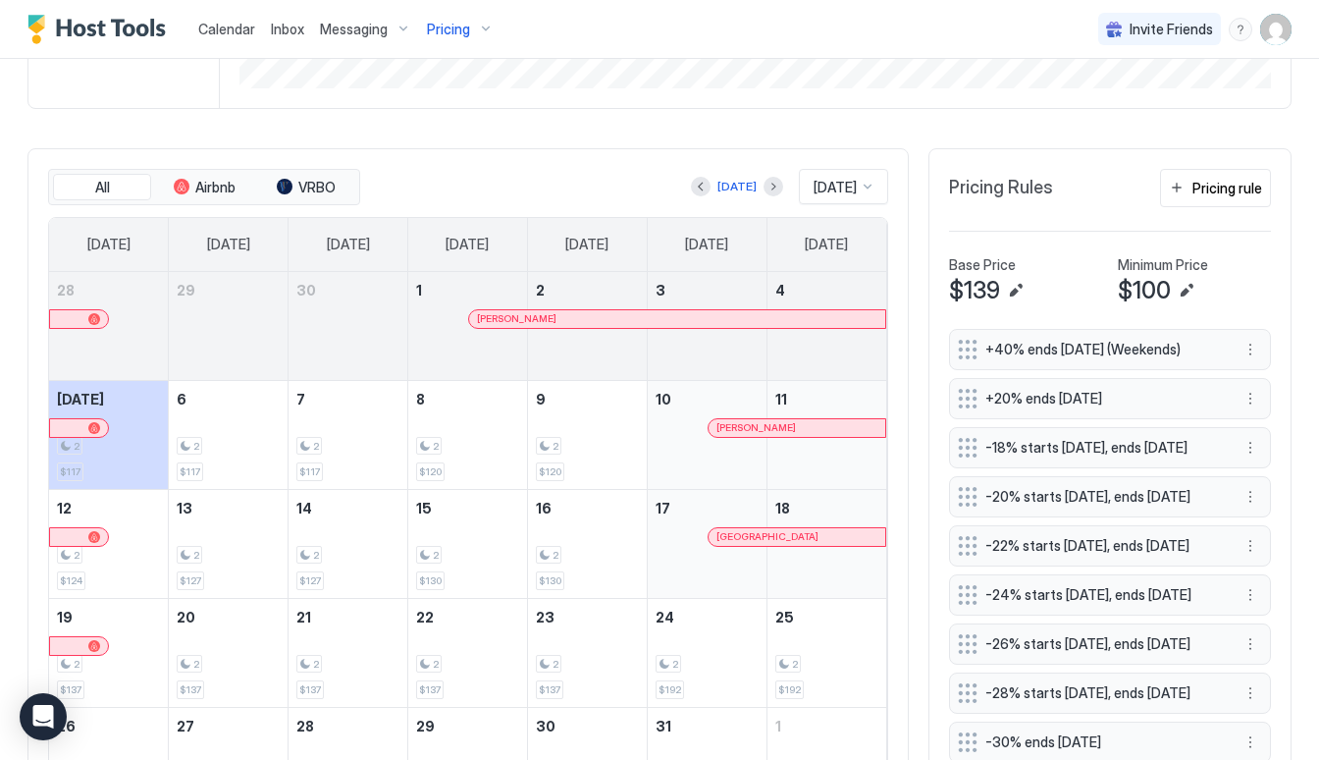
scroll to position [487, 0]
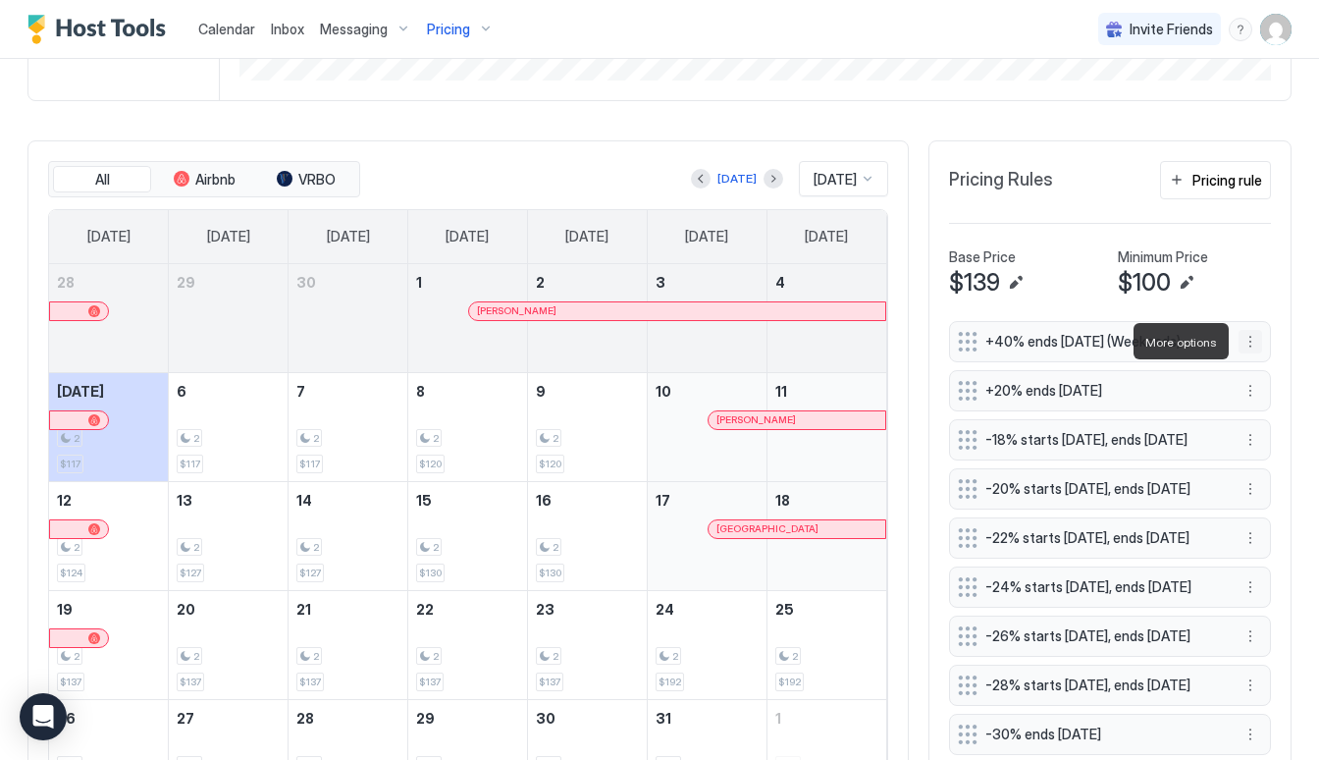
click at [1249, 345] on button "More options" at bounding box center [1250, 342] width 24 height 24
click at [1249, 345] on div at bounding box center [659, 380] width 1319 height 760
click at [1249, 387] on button "More options" at bounding box center [1250, 391] width 24 height 24
click at [1256, 417] on div "Edit" at bounding box center [1268, 417] width 43 height 15
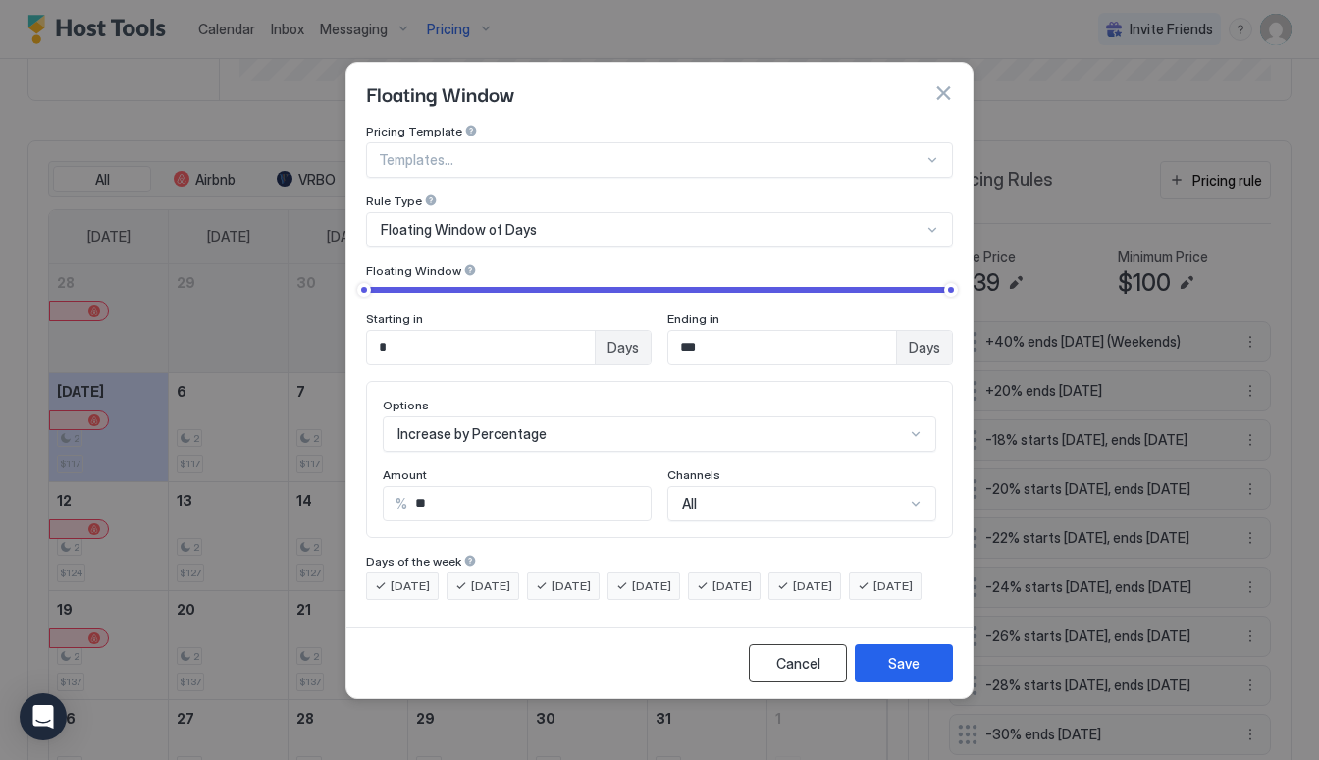
click at [795, 673] on div "Cancel" at bounding box center [798, 663] width 44 height 21
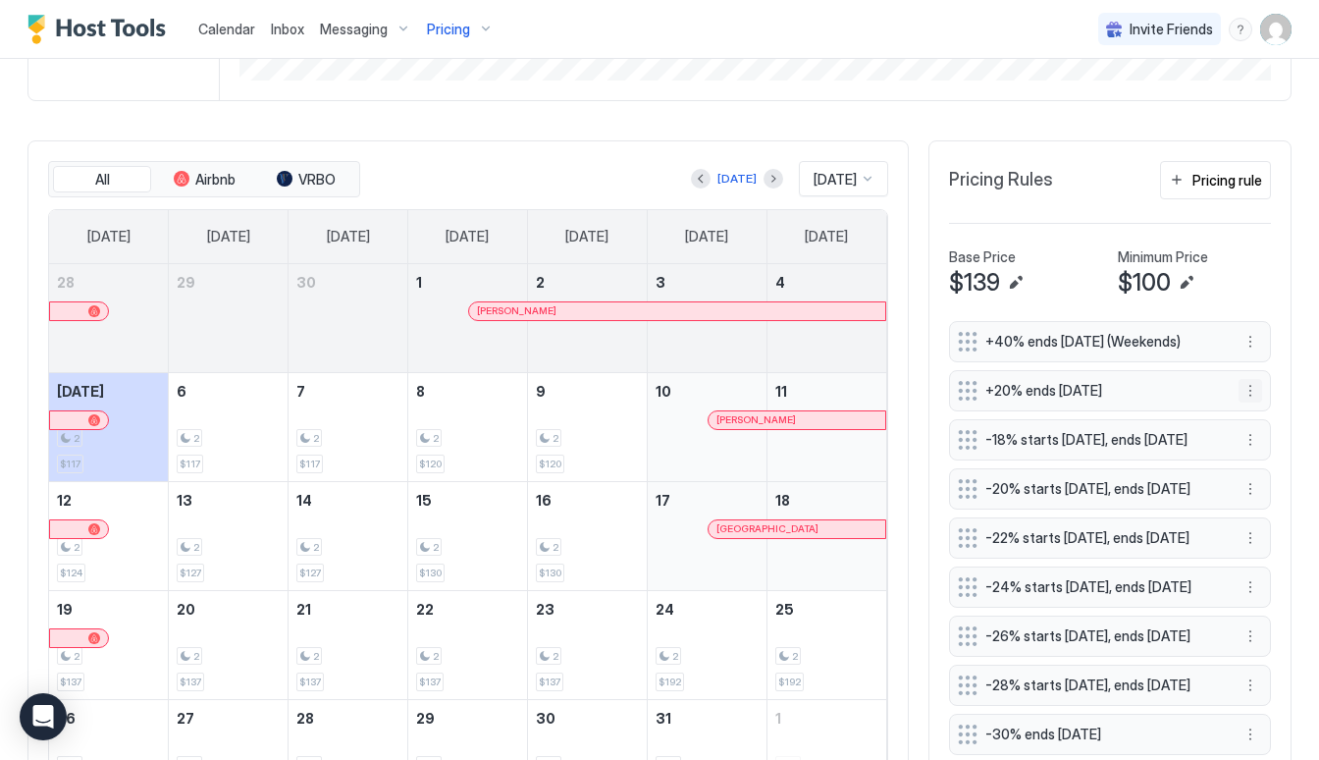
click at [1250, 386] on button "More options" at bounding box center [1250, 391] width 24 height 24
click at [1247, 418] on div "Edit" at bounding box center [1268, 417] width 43 height 15
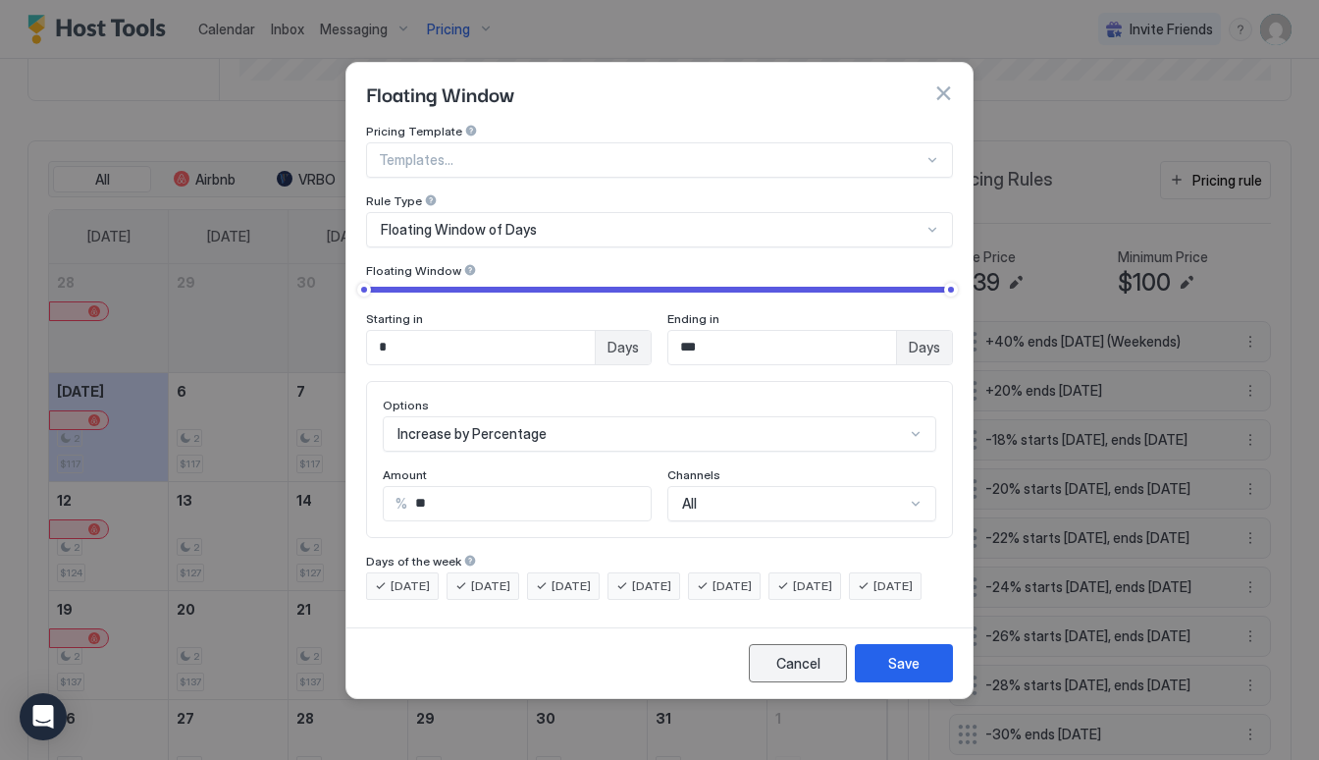
click at [785, 669] on button "Cancel" at bounding box center [798, 663] width 98 height 38
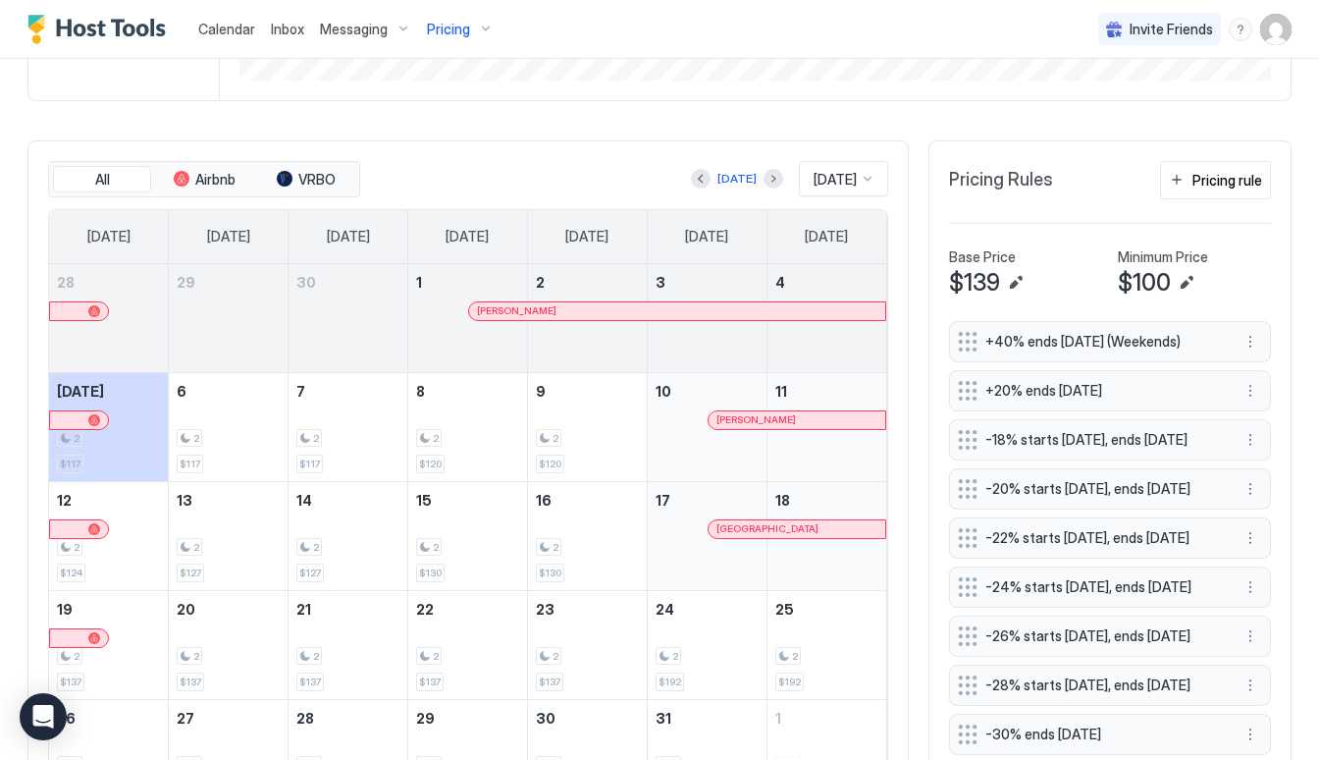
click at [1245, 341] on button "More options" at bounding box center [1250, 342] width 24 height 24
click at [1249, 361] on div "Edit" at bounding box center [1268, 368] width 43 height 15
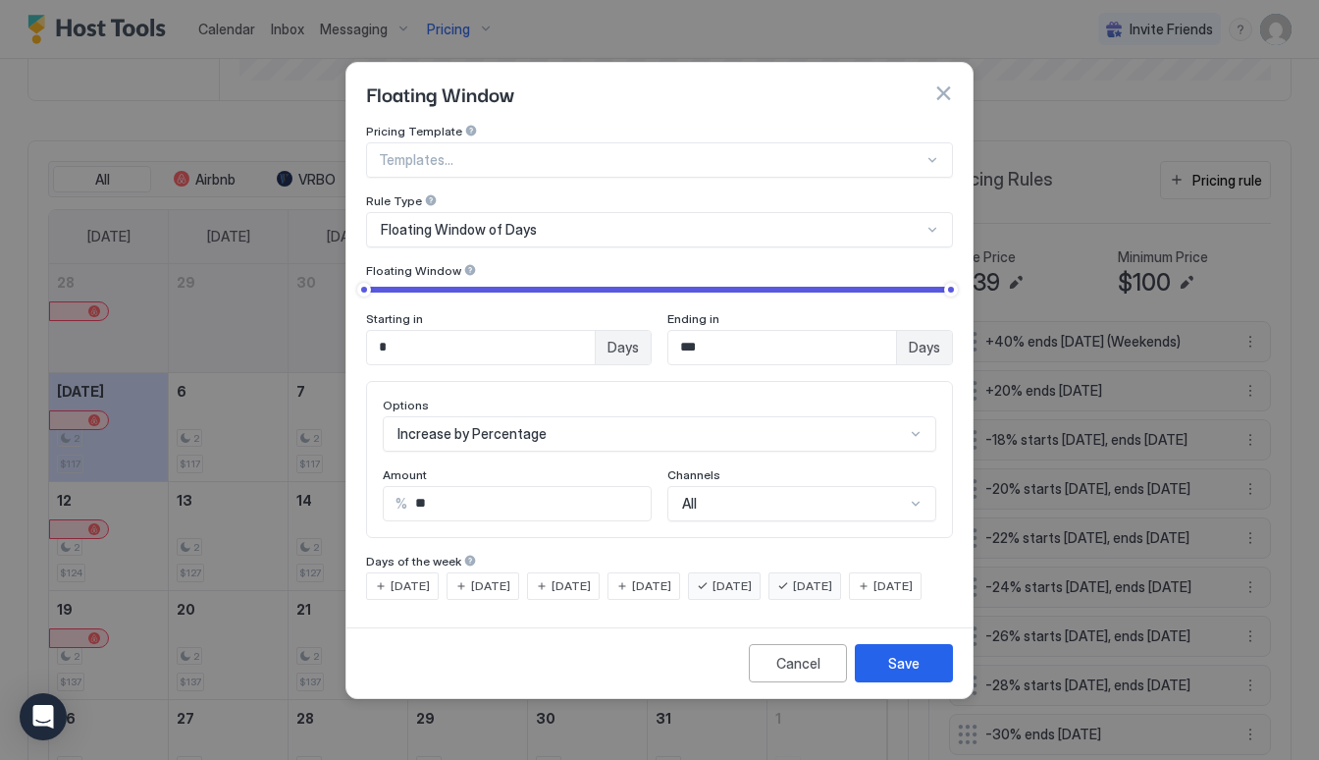
click at [797, 331] on input "***" at bounding box center [782, 347] width 228 height 33
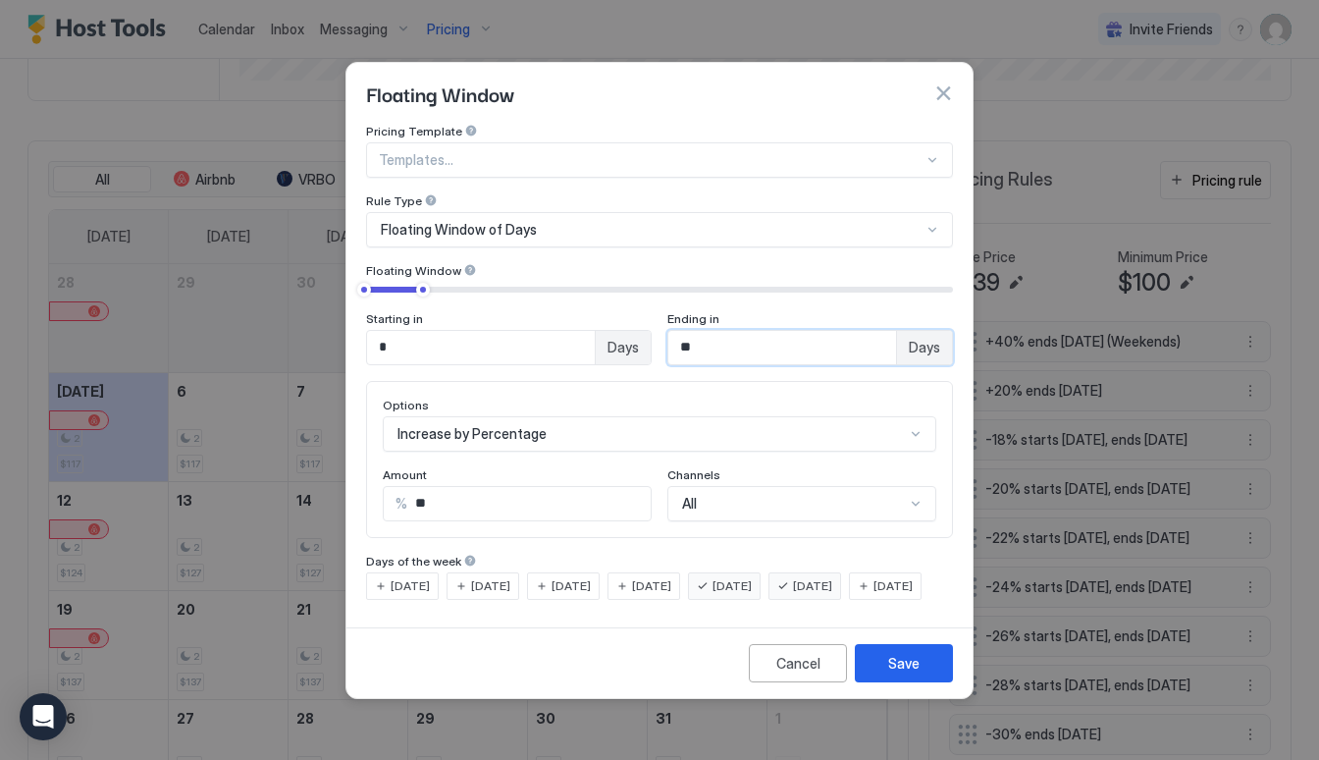
type input "*"
click at [809, 672] on div "Cancel" at bounding box center [798, 663] width 44 height 21
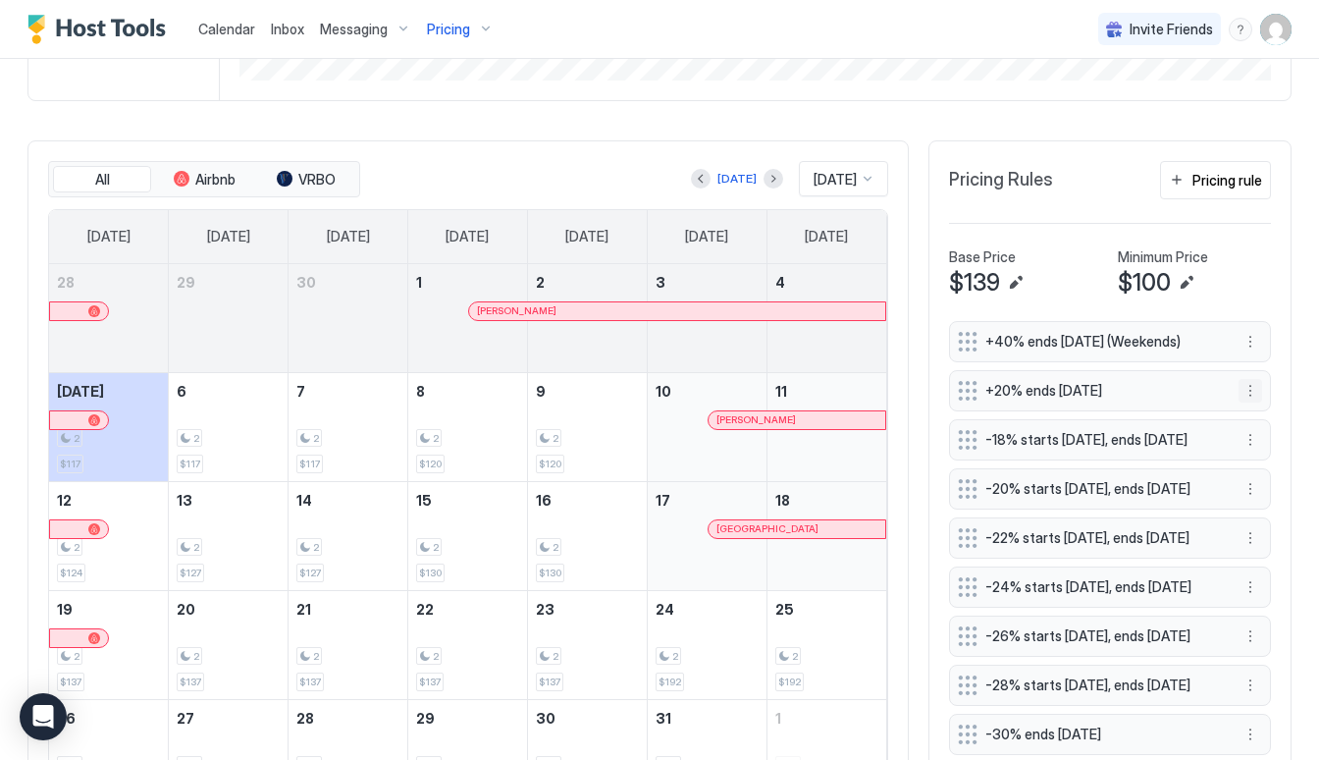
click at [1248, 391] on button "More options" at bounding box center [1250, 391] width 24 height 24
click at [1249, 411] on div "Edit" at bounding box center [1268, 417] width 43 height 15
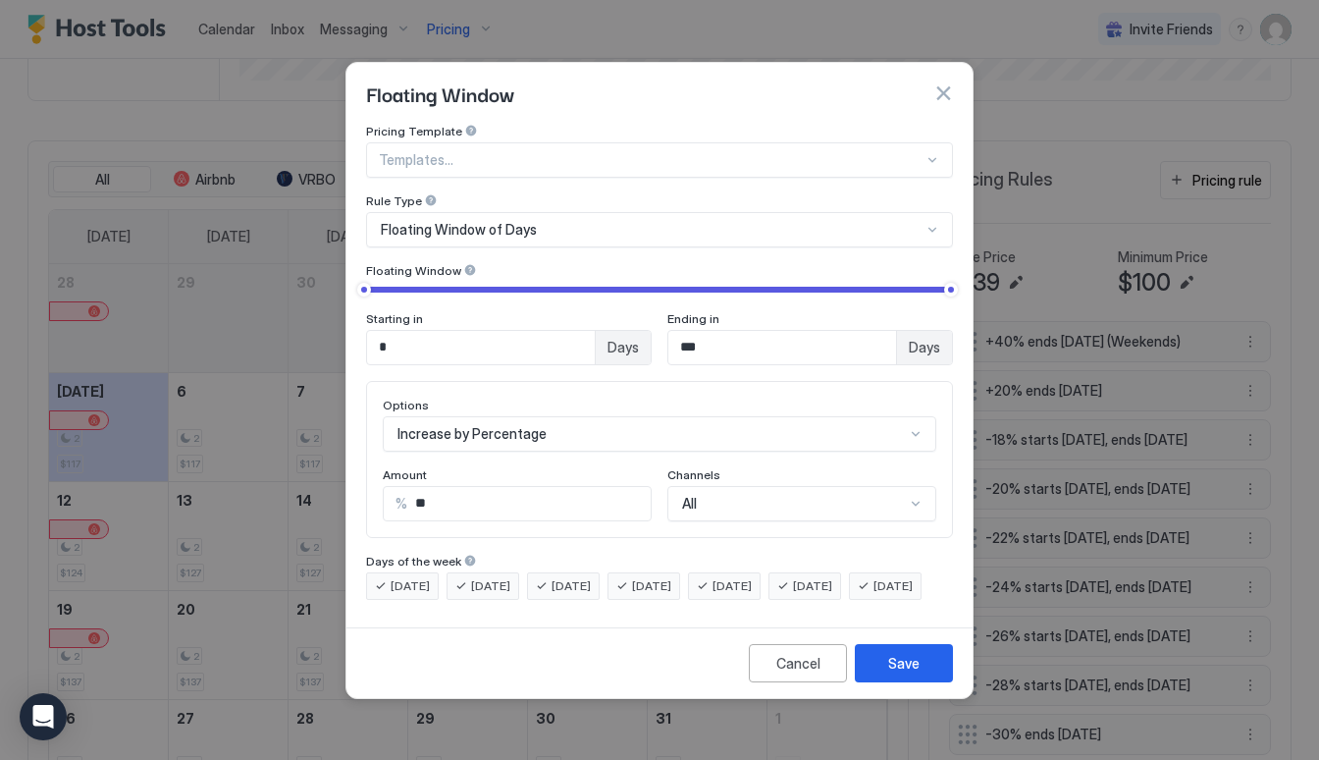
click at [752, 577] on span "[DATE]" at bounding box center [731, 586] width 39 height 18
click at [823, 572] on div "[DATE]" at bounding box center [804, 585] width 73 height 27
click at [534, 487] on input "**" at bounding box center [528, 503] width 243 height 33
type input "**"
click at [914, 682] on button "Save" at bounding box center [904, 663] width 98 height 38
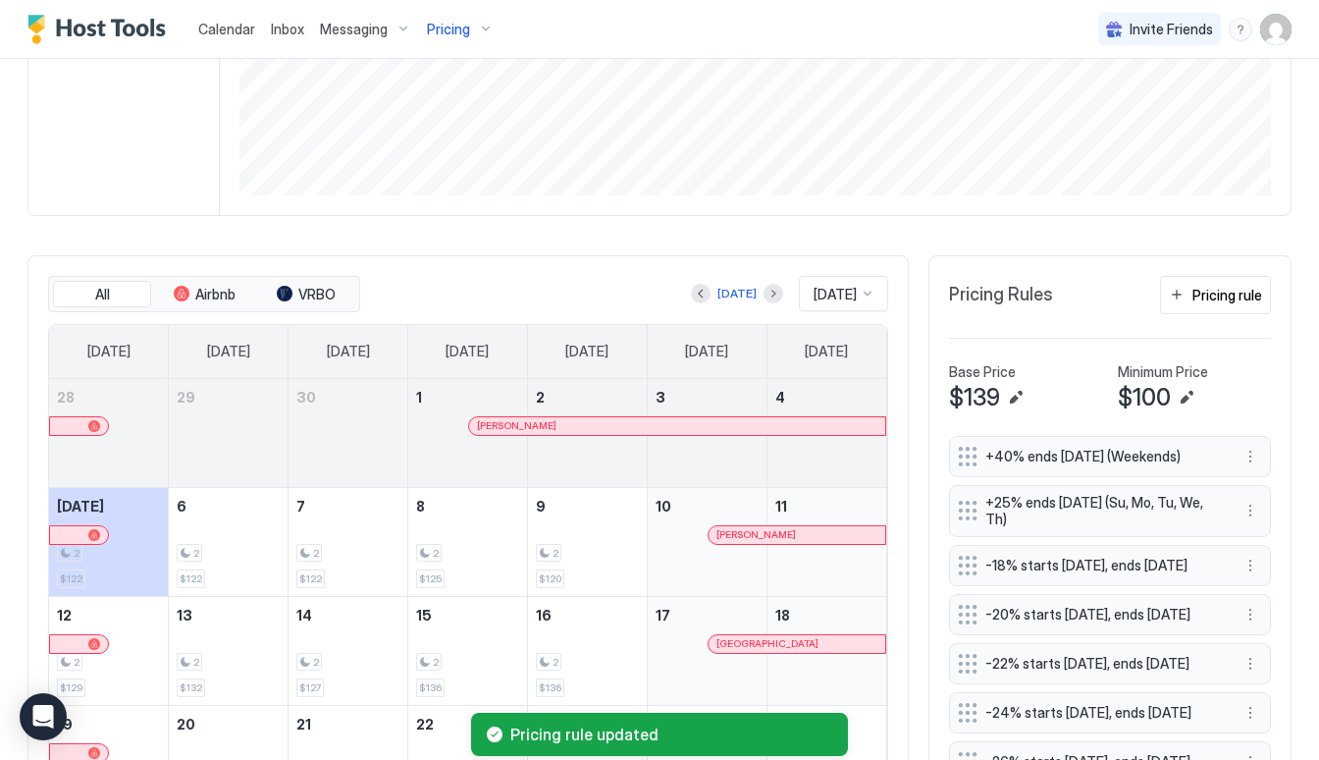
scroll to position [395, 0]
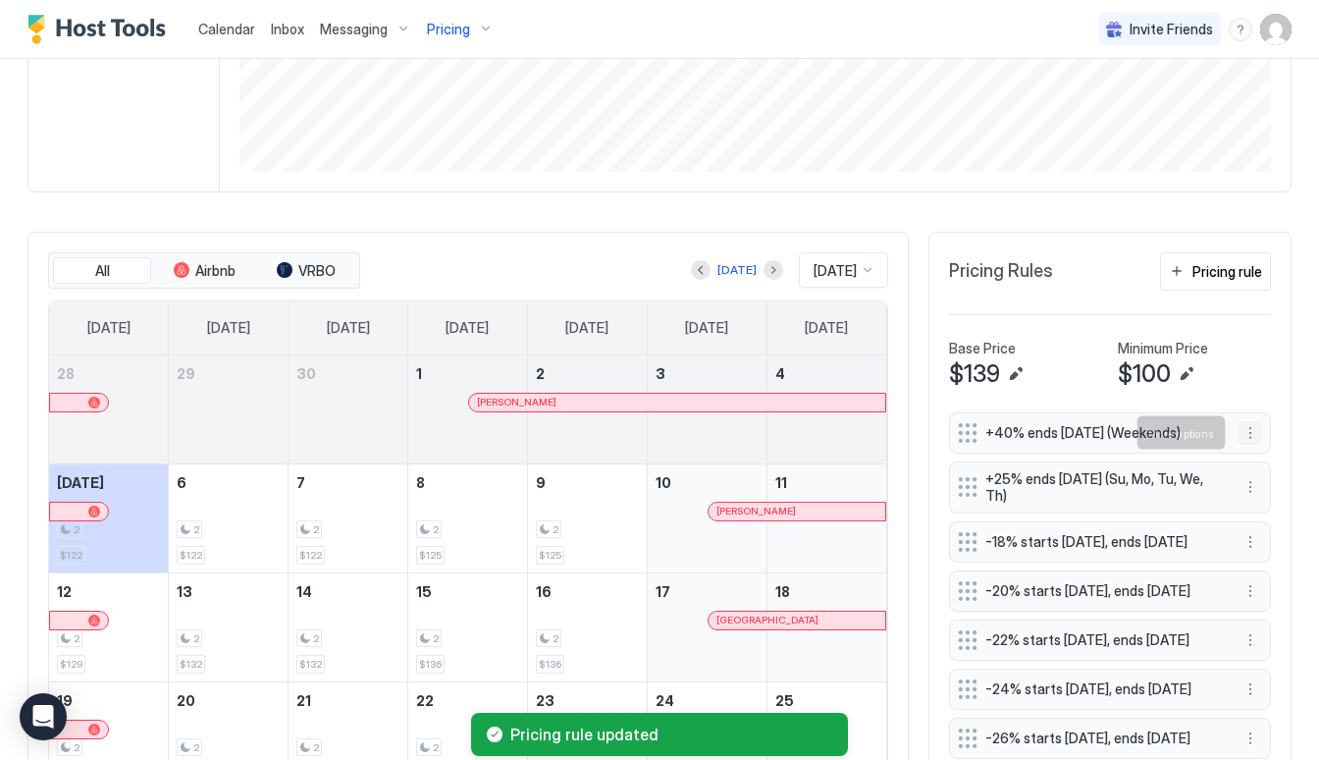
click at [1246, 429] on button "More options" at bounding box center [1250, 433] width 24 height 24
click at [1260, 467] on div "Edit" at bounding box center [1276, 460] width 74 height 31
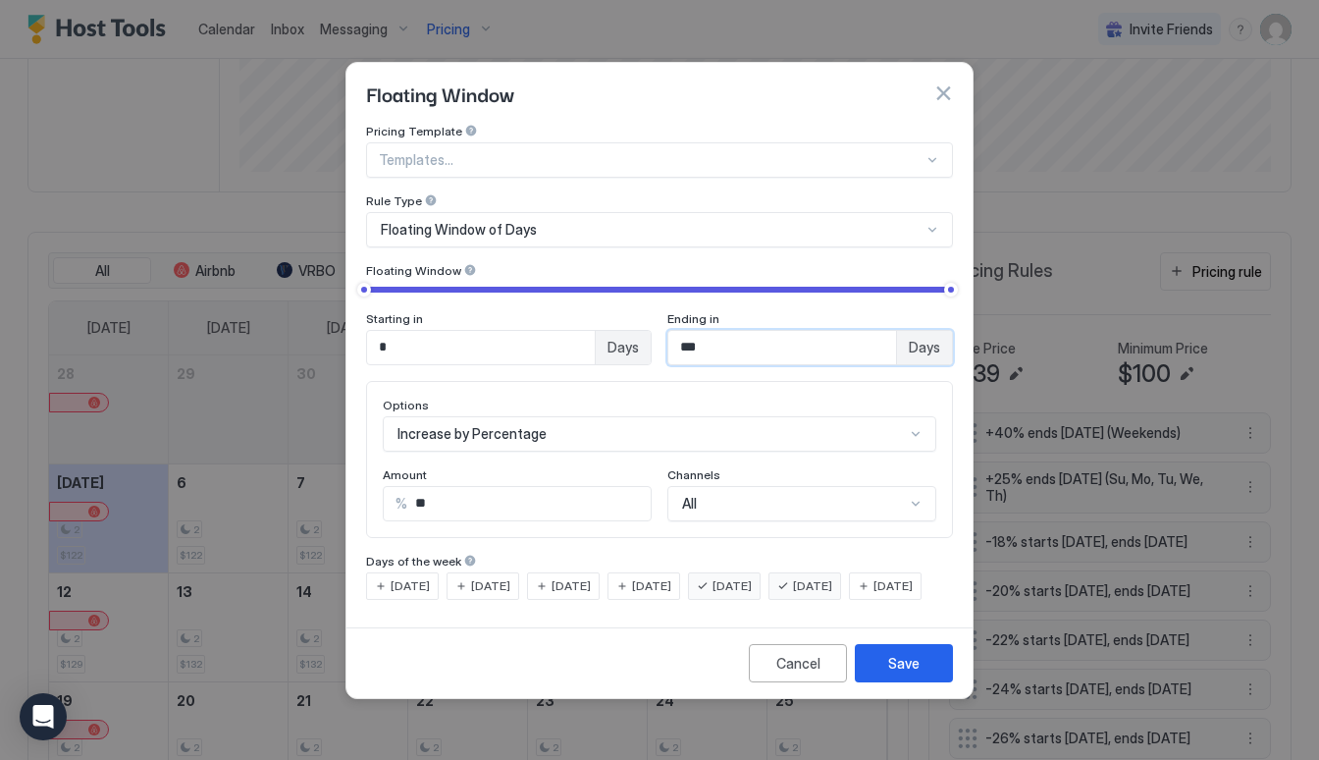
click at [828, 342] on input "***" at bounding box center [782, 347] width 228 height 33
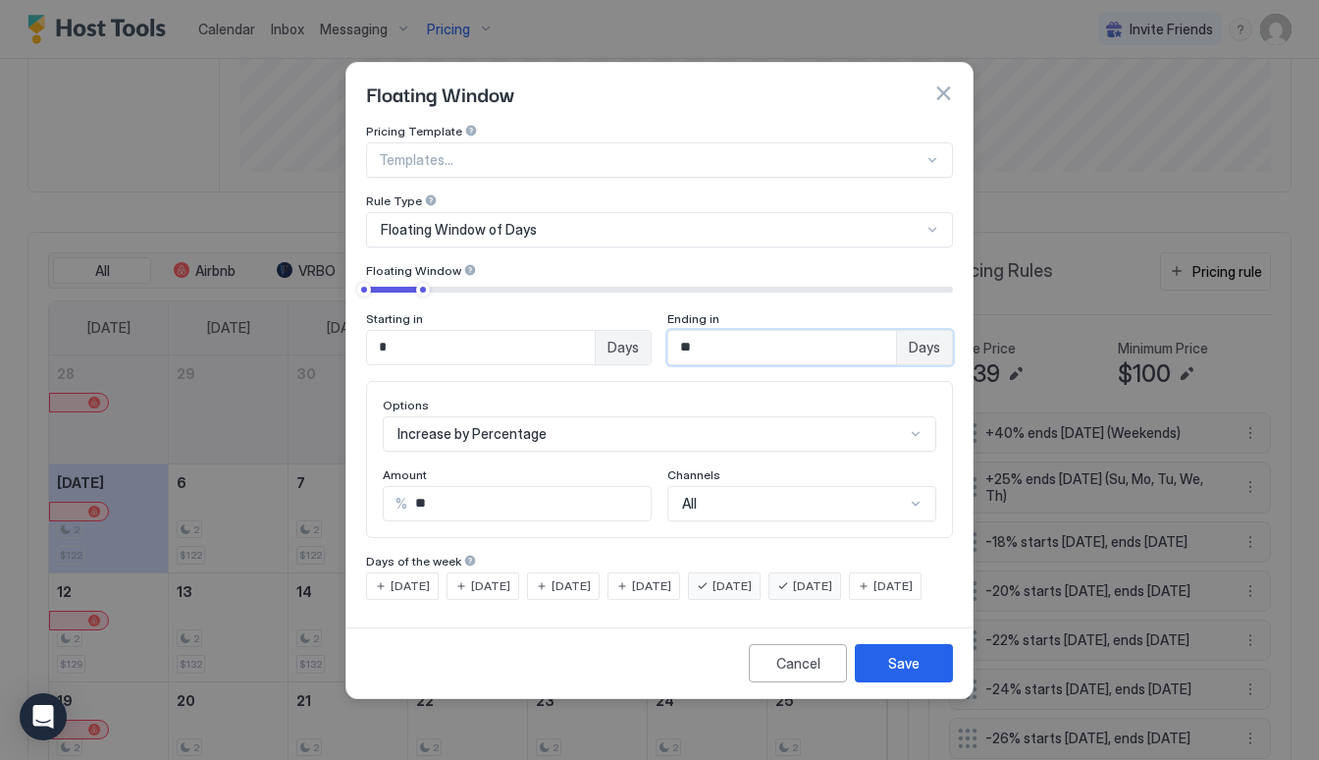
type input "*"
type input "***"
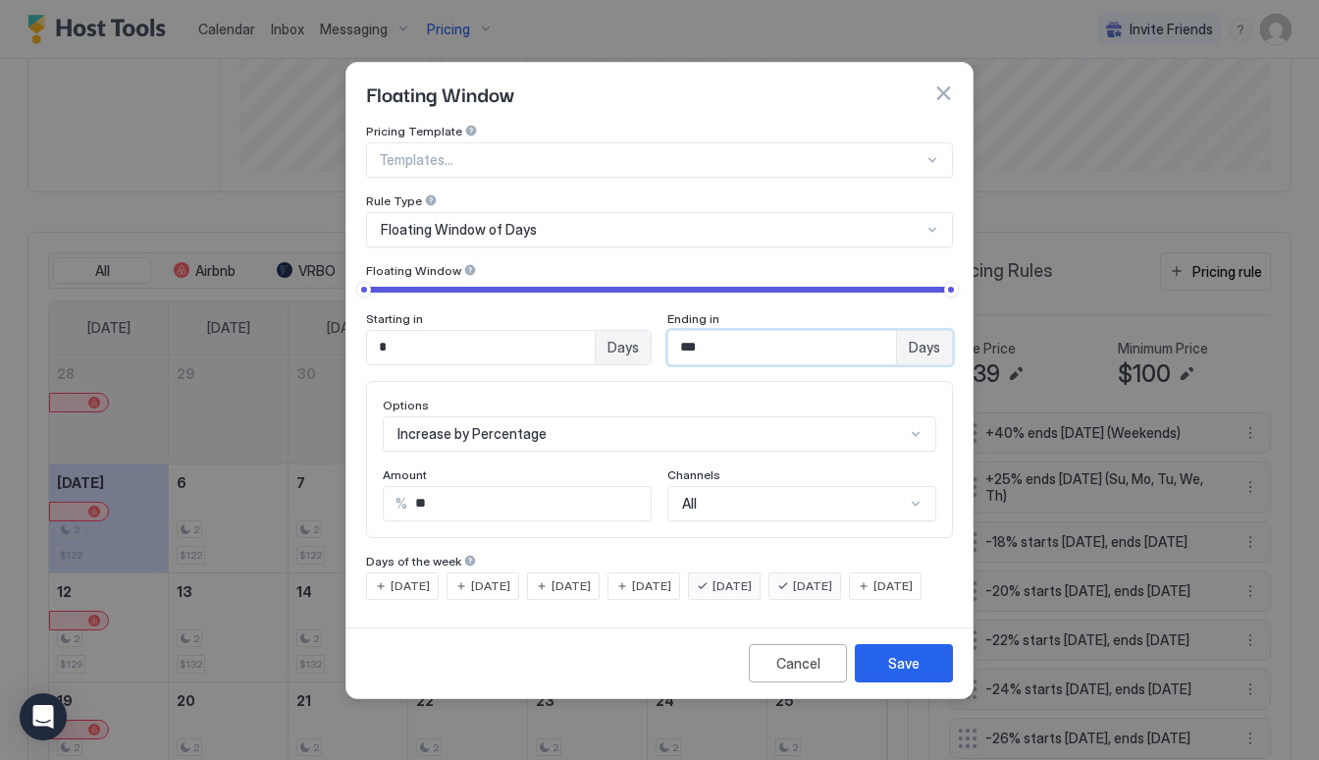
click at [844, 221] on div "Floating Window of Days" at bounding box center [651, 230] width 541 height 18
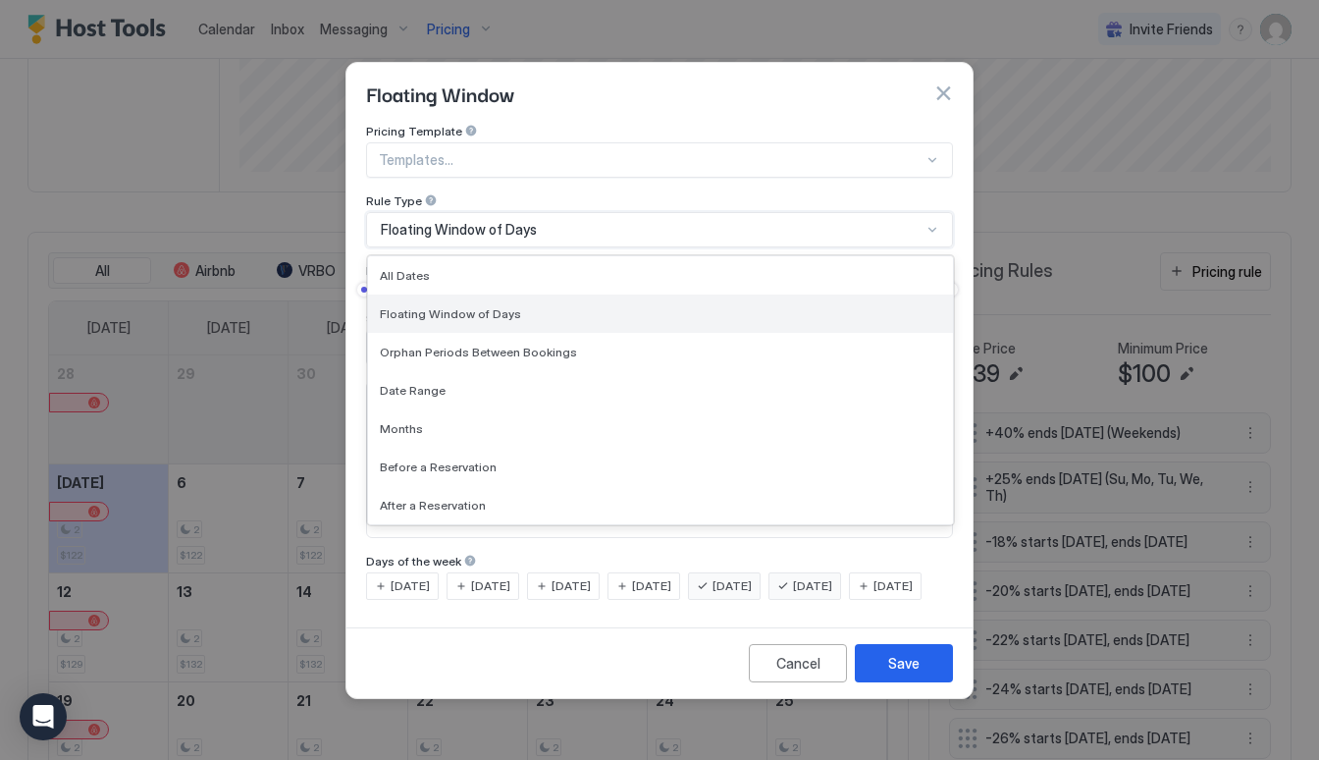
click at [808, 306] on div "Floating Window of Days" at bounding box center [660, 313] width 561 height 15
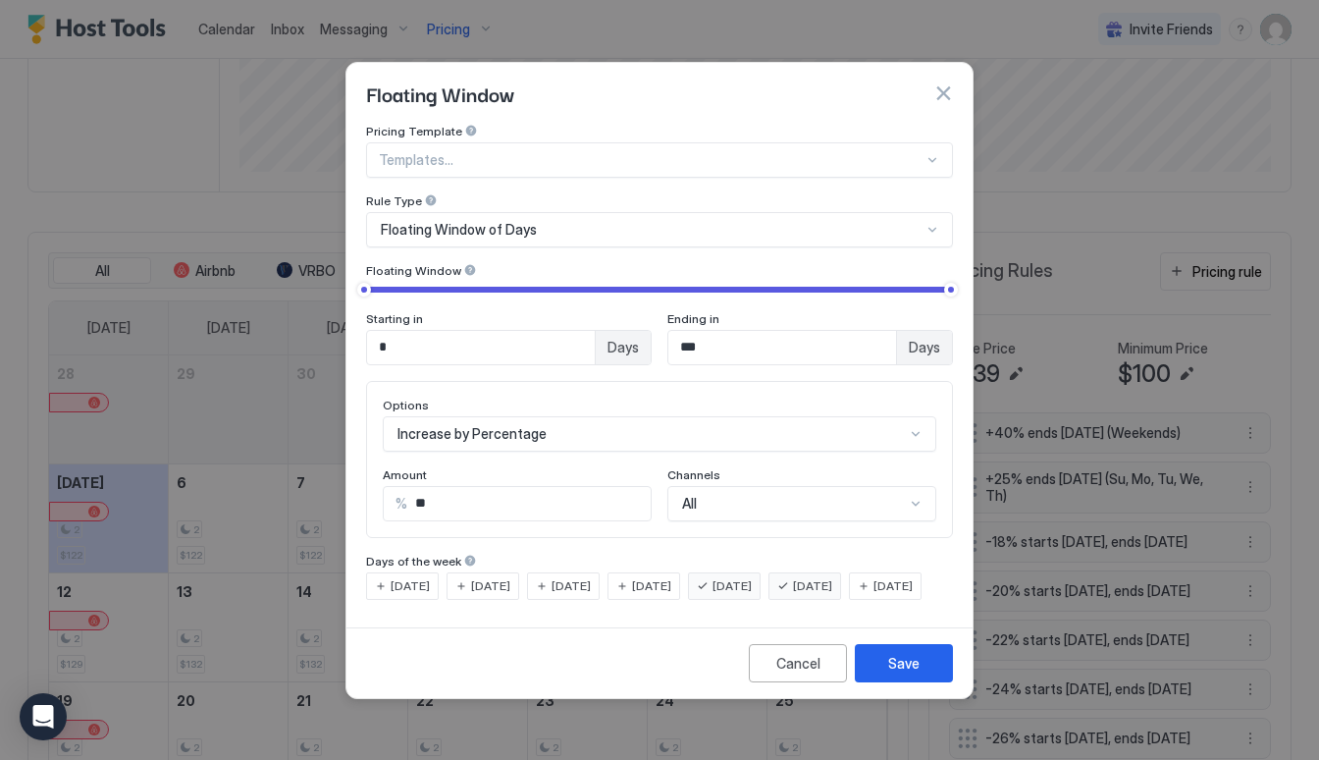
click at [917, 339] on span "Days" at bounding box center [924, 348] width 31 height 18
click at [849, 331] on input "***" at bounding box center [782, 347] width 228 height 33
click at [905, 673] on div "Save" at bounding box center [903, 663] width 31 height 21
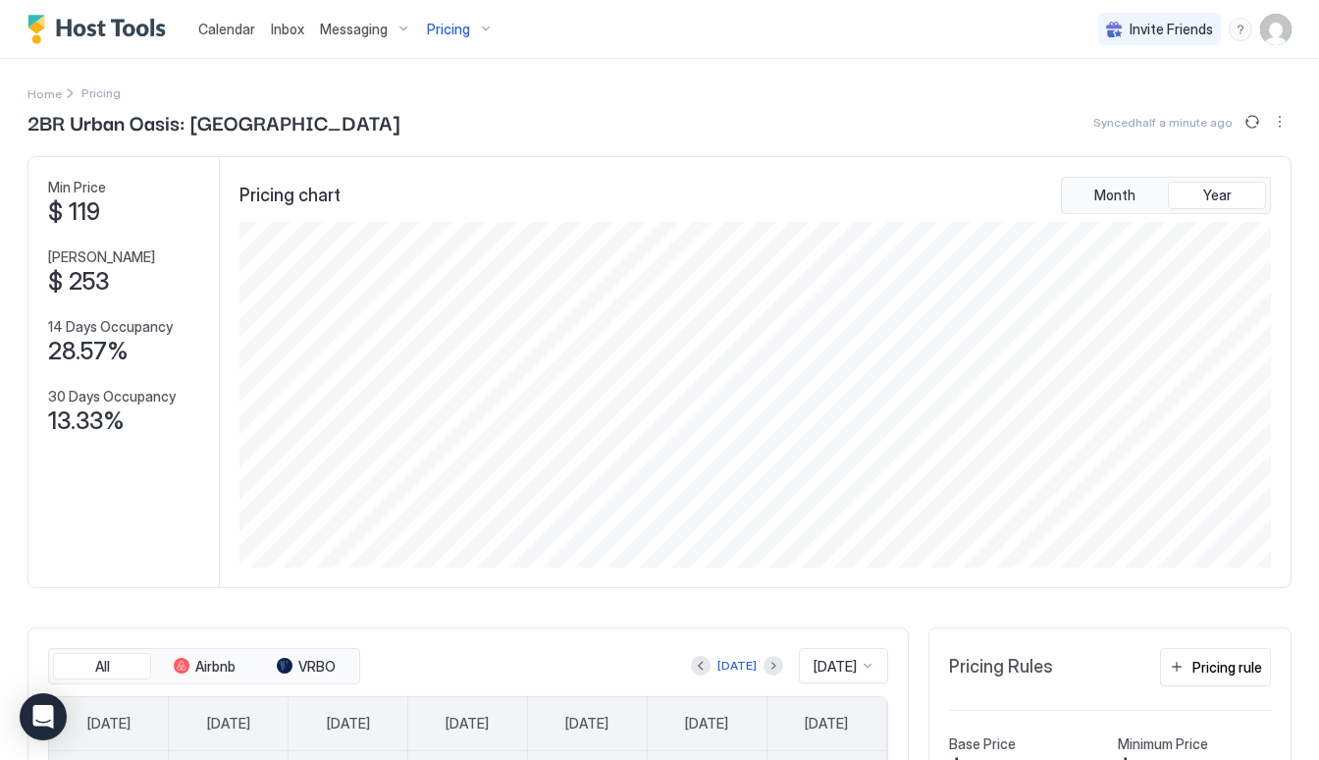
scroll to position [0, 0]
click at [463, 14] on div "Pricing" at bounding box center [460, 29] width 82 height 33
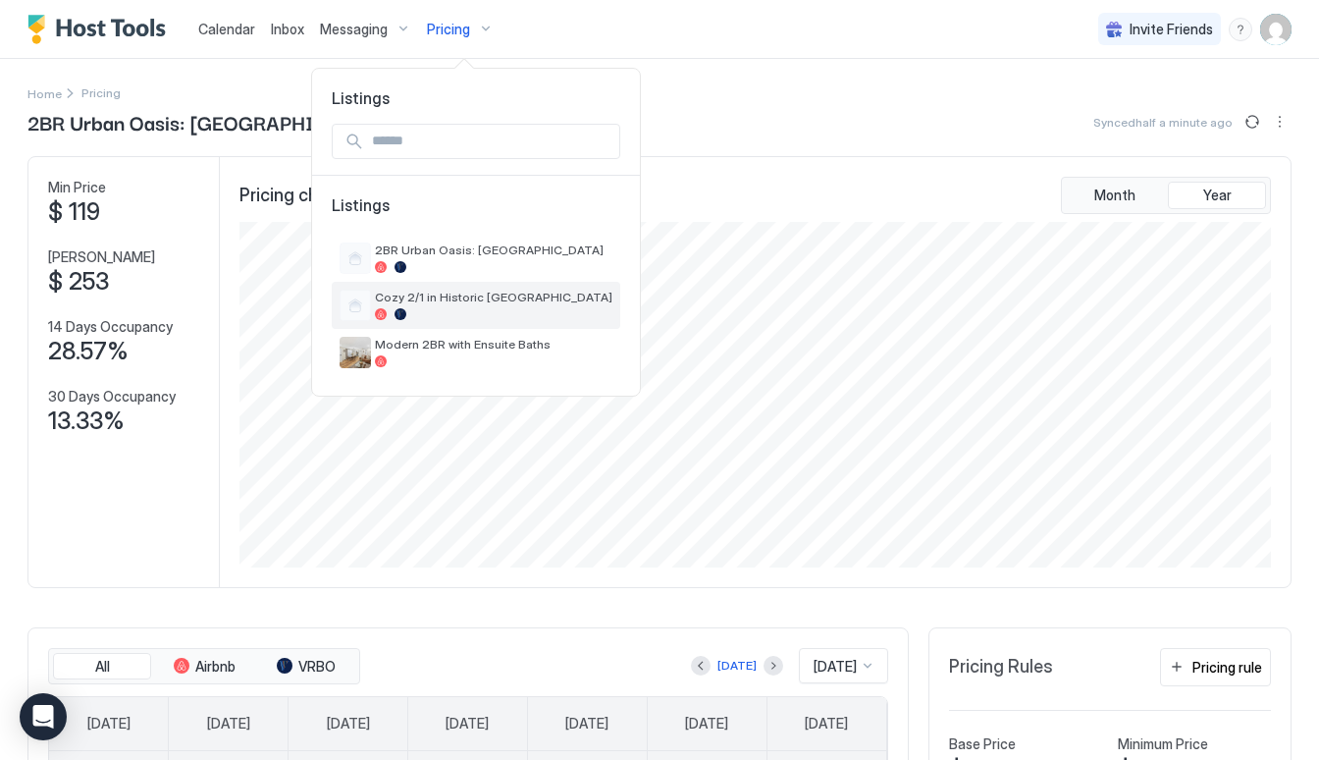
click at [459, 292] on span "Cozy 2/1 in Historic [GEOGRAPHIC_DATA]" at bounding box center [493, 296] width 237 height 15
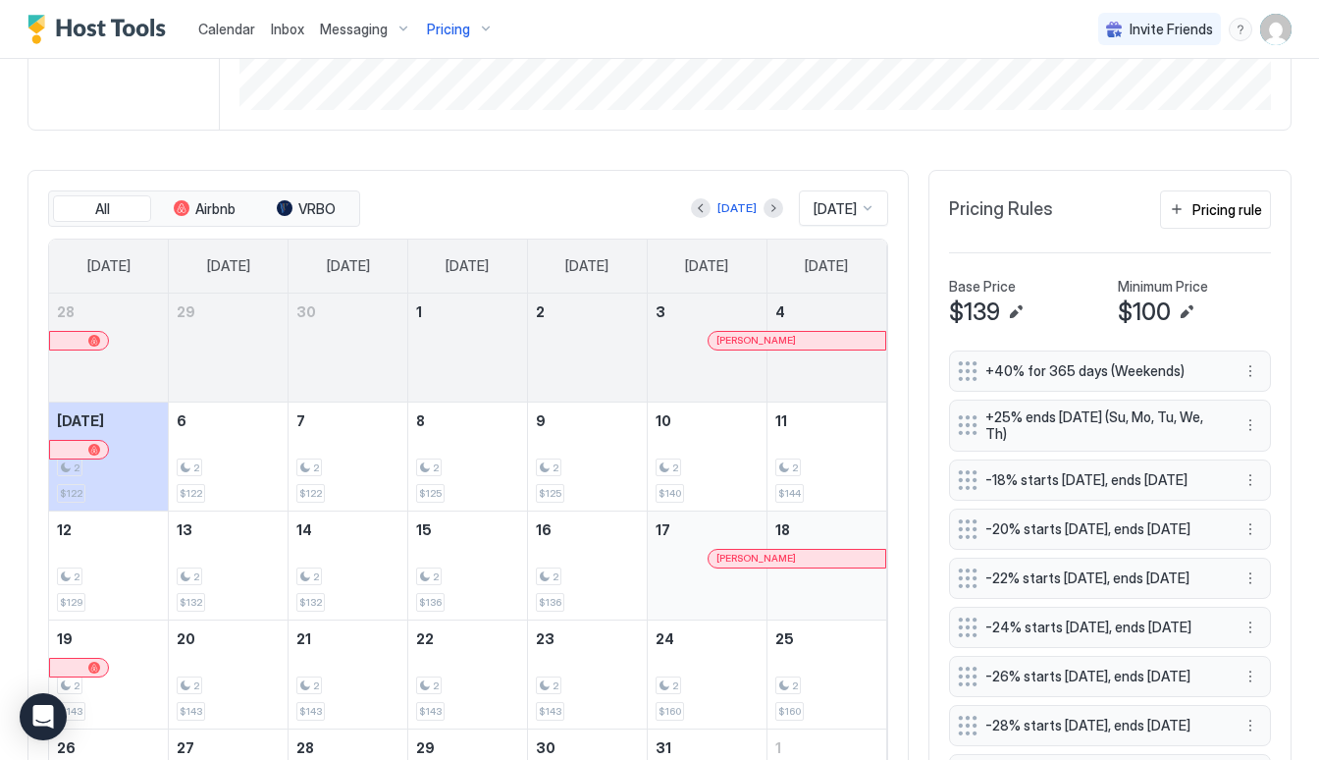
scroll to position [480, 0]
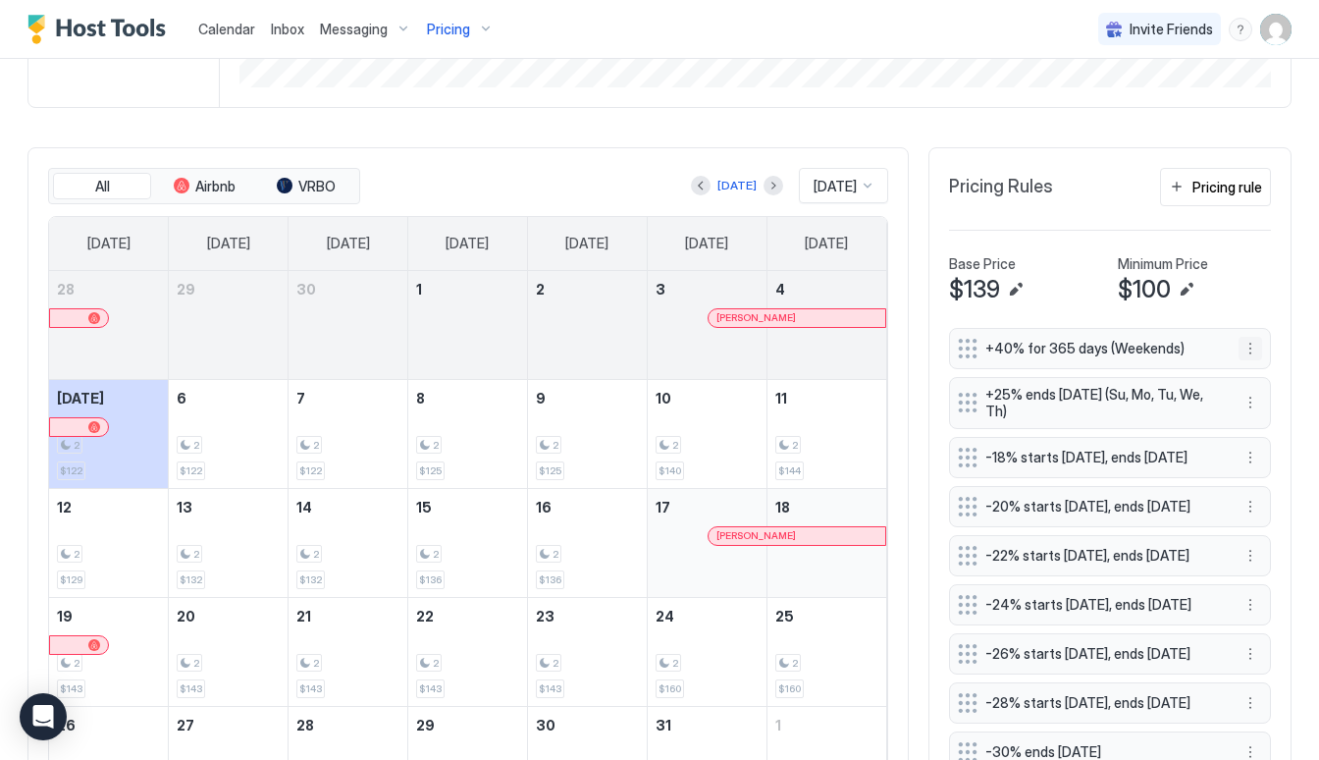
click at [1251, 347] on button "More options" at bounding box center [1250, 349] width 24 height 24
click at [1253, 376] on div "Edit" at bounding box center [1268, 375] width 43 height 15
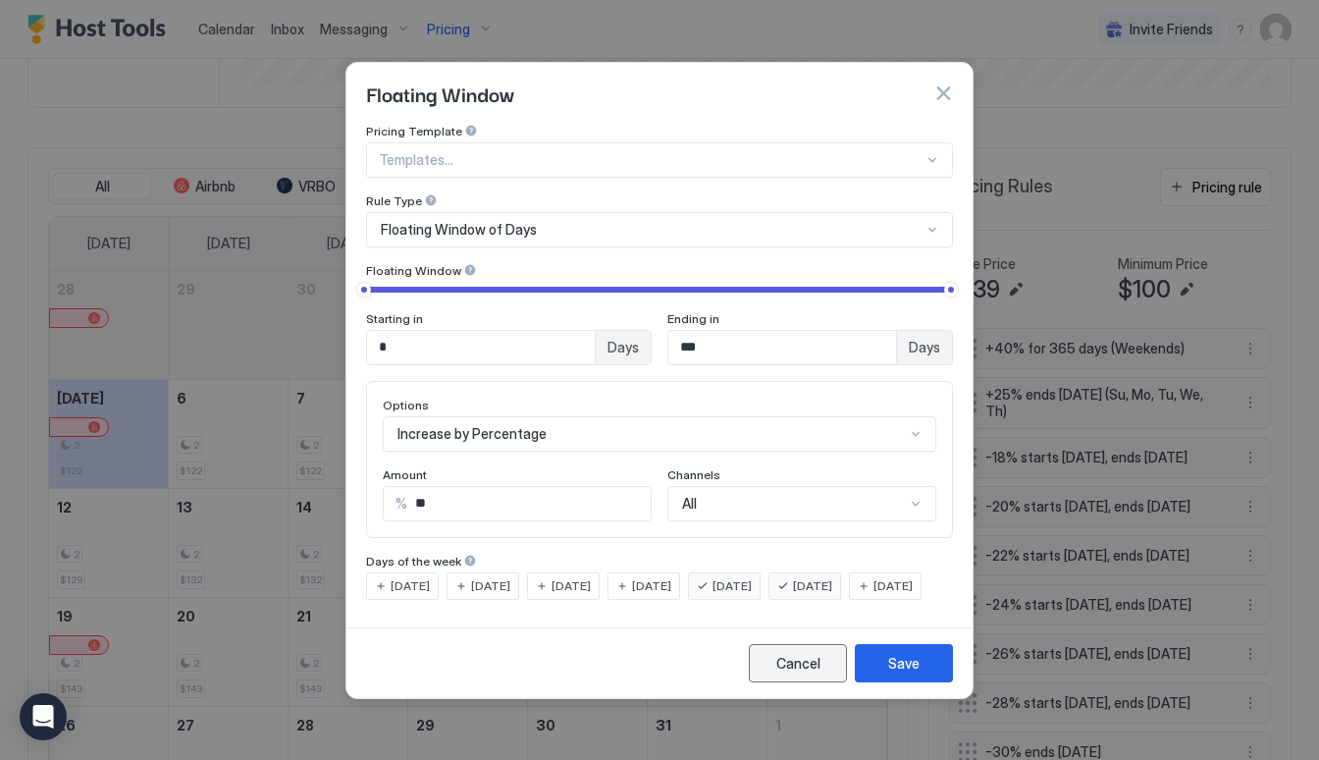
click at [825, 681] on button "Cancel" at bounding box center [798, 663] width 98 height 38
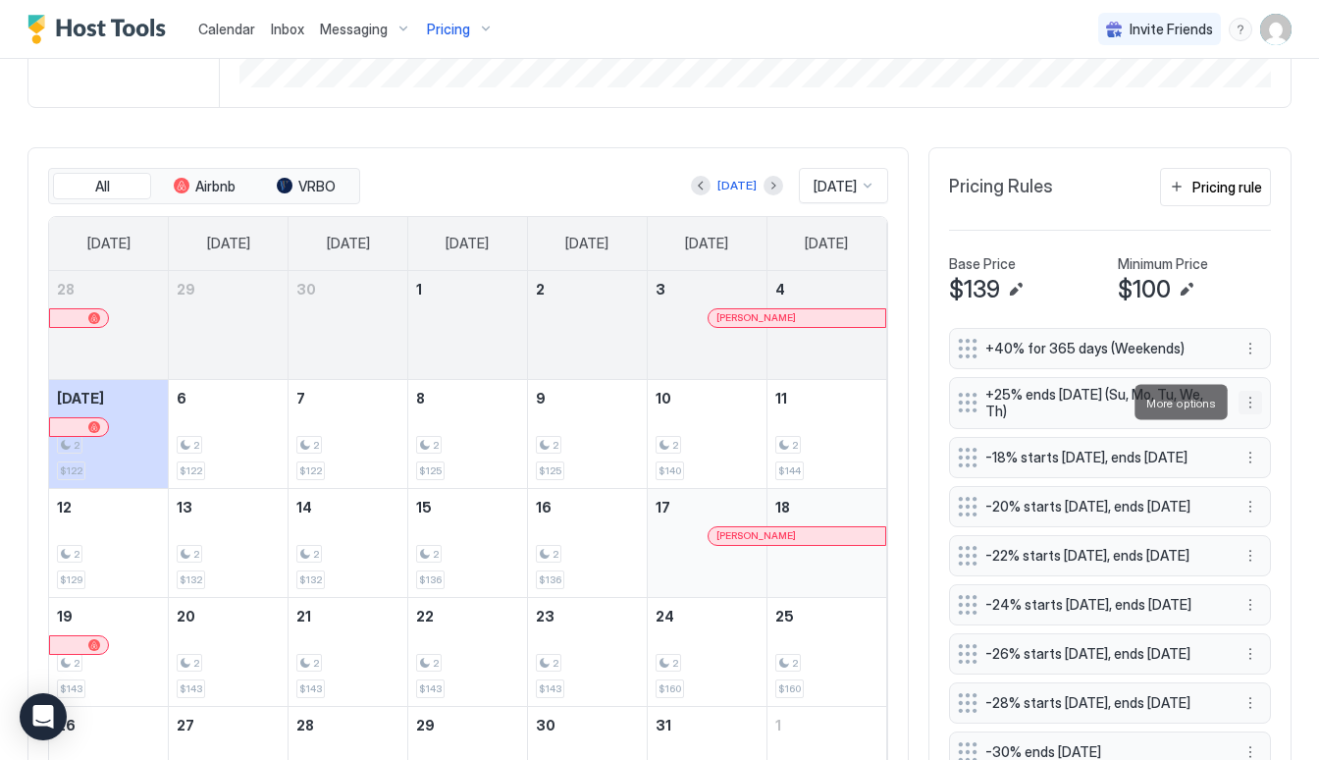
click at [1249, 396] on button "More options" at bounding box center [1250, 403] width 24 height 24
click at [1250, 425] on div "Edit" at bounding box center [1268, 429] width 43 height 15
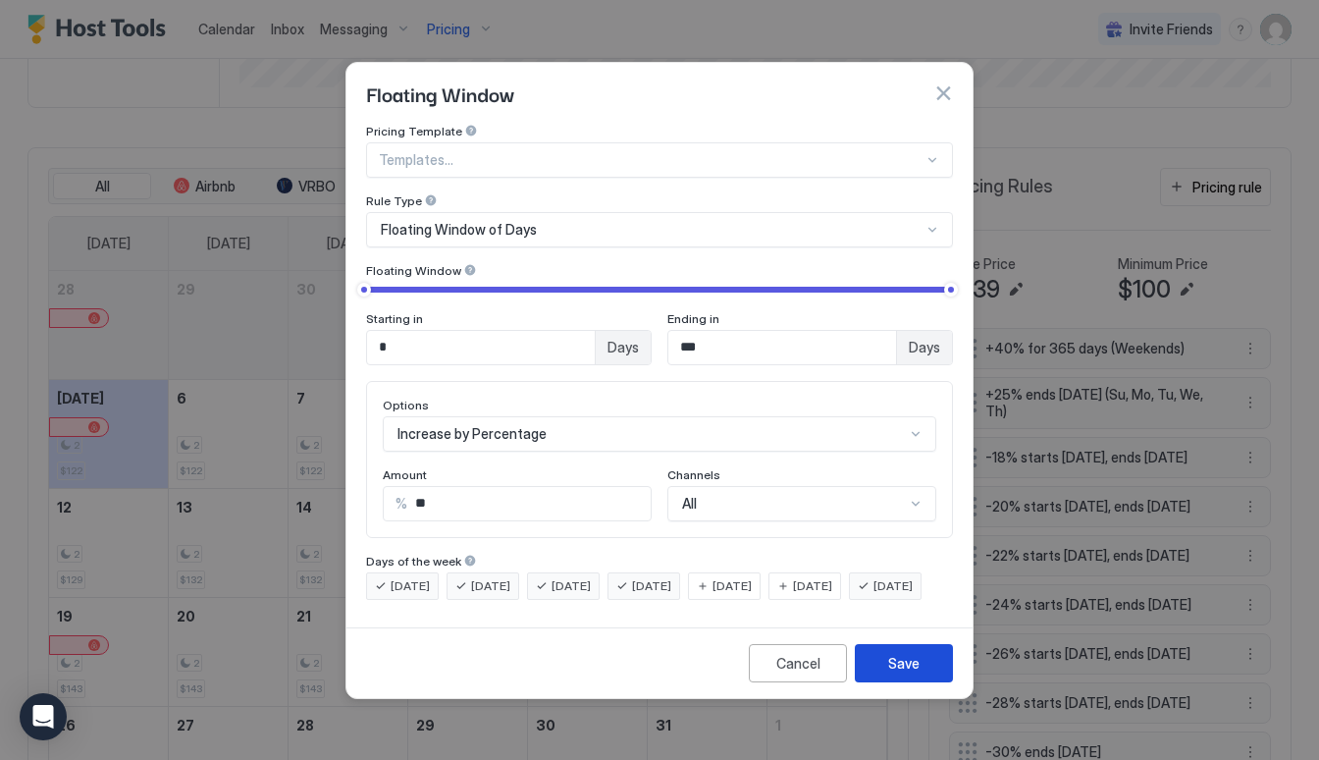
click at [918, 673] on div "Save" at bounding box center [903, 663] width 31 height 21
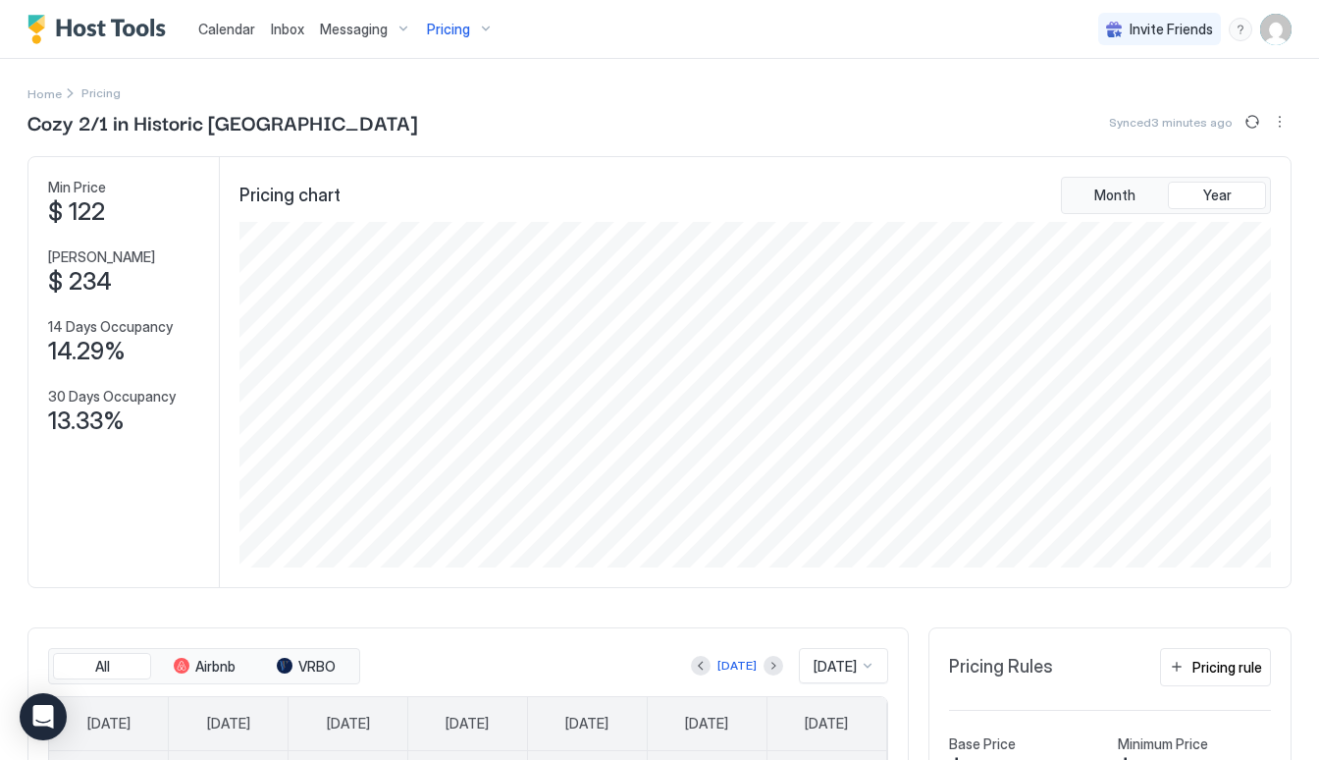
scroll to position [0, 0]
click at [462, 24] on span "Pricing" at bounding box center [448, 30] width 43 height 18
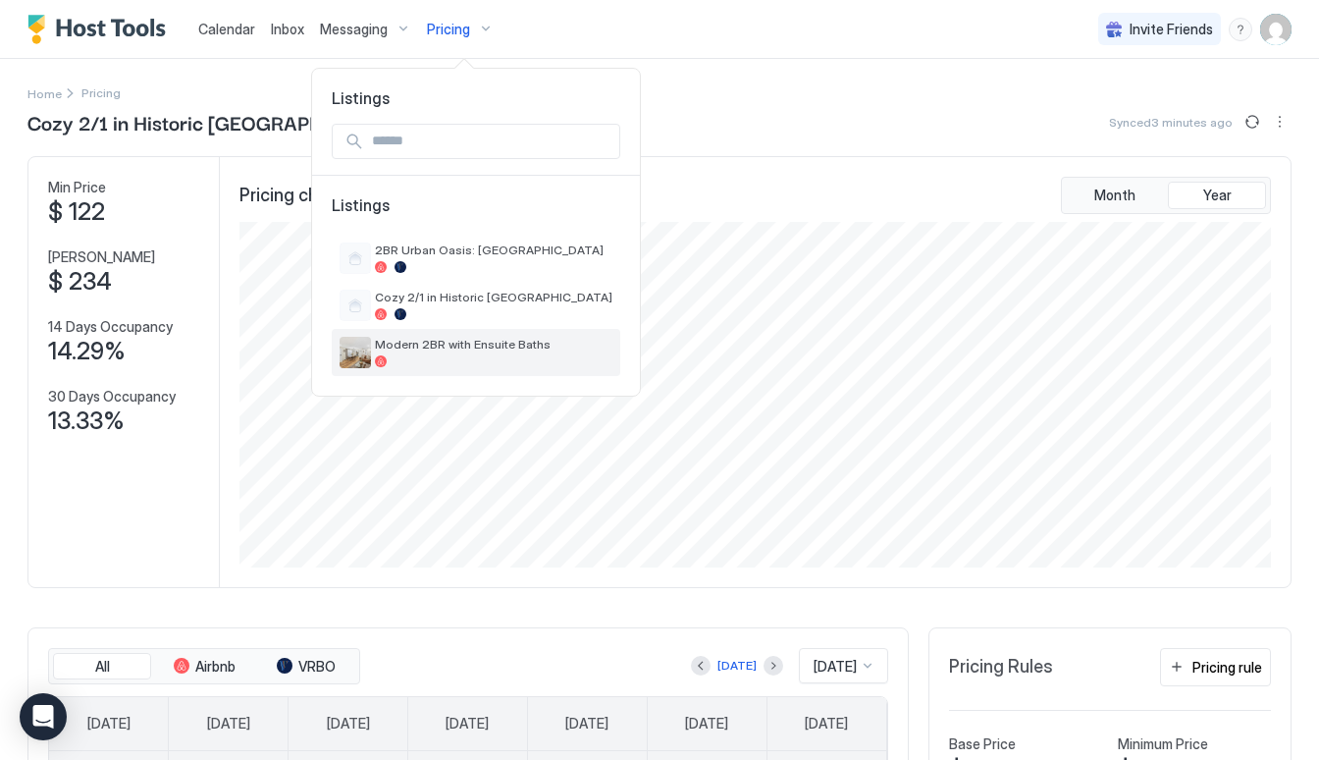
click at [453, 344] on span "Modern 2BR with Ensuite Baths" at bounding box center [493, 344] width 237 height 15
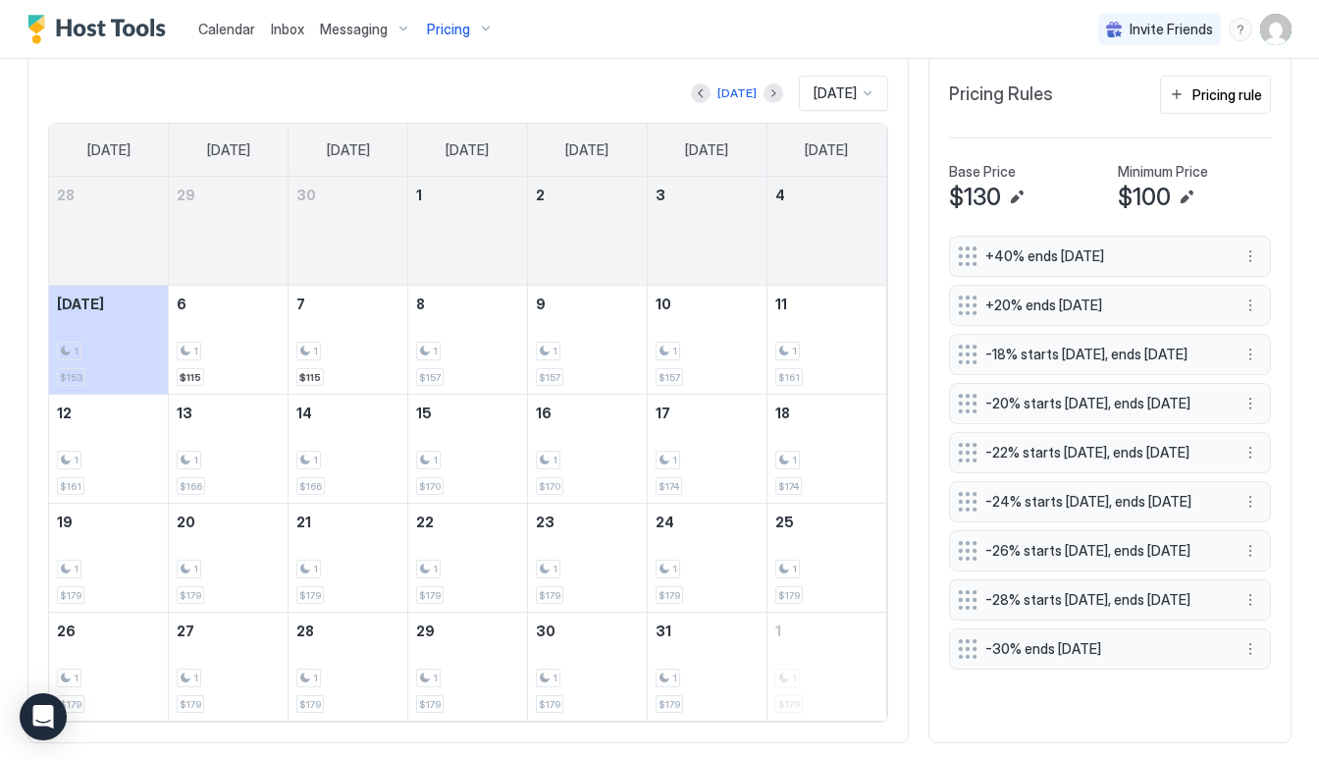
scroll to position [564, 0]
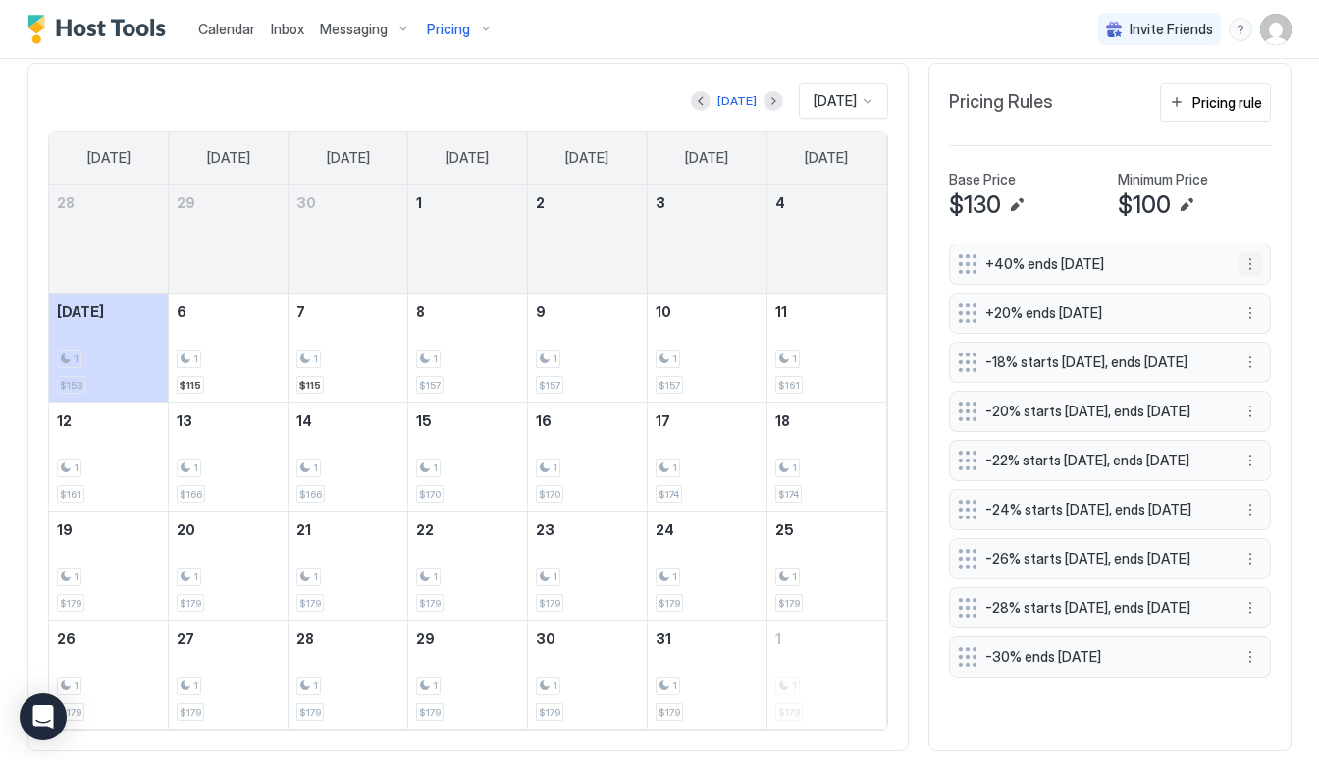
click at [1248, 262] on button "More options" at bounding box center [1250, 264] width 24 height 24
click at [1251, 290] on div "Edit" at bounding box center [1268, 291] width 43 height 15
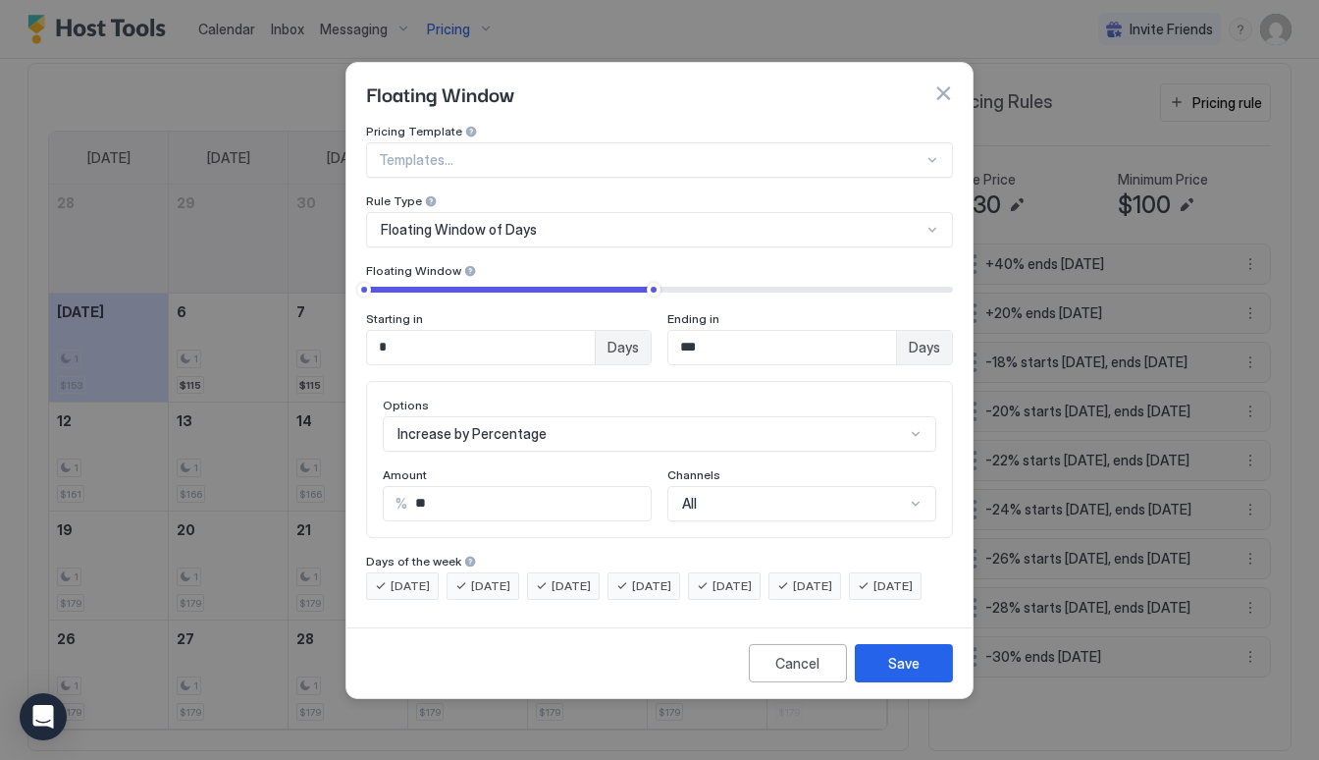
click at [813, 332] on input "***" at bounding box center [782, 347] width 228 height 33
type input "*"
type input "***"
click at [389, 572] on div "[DATE]" at bounding box center [402, 585] width 73 height 27
click at [498, 577] on span "[DATE]" at bounding box center [490, 586] width 39 height 18
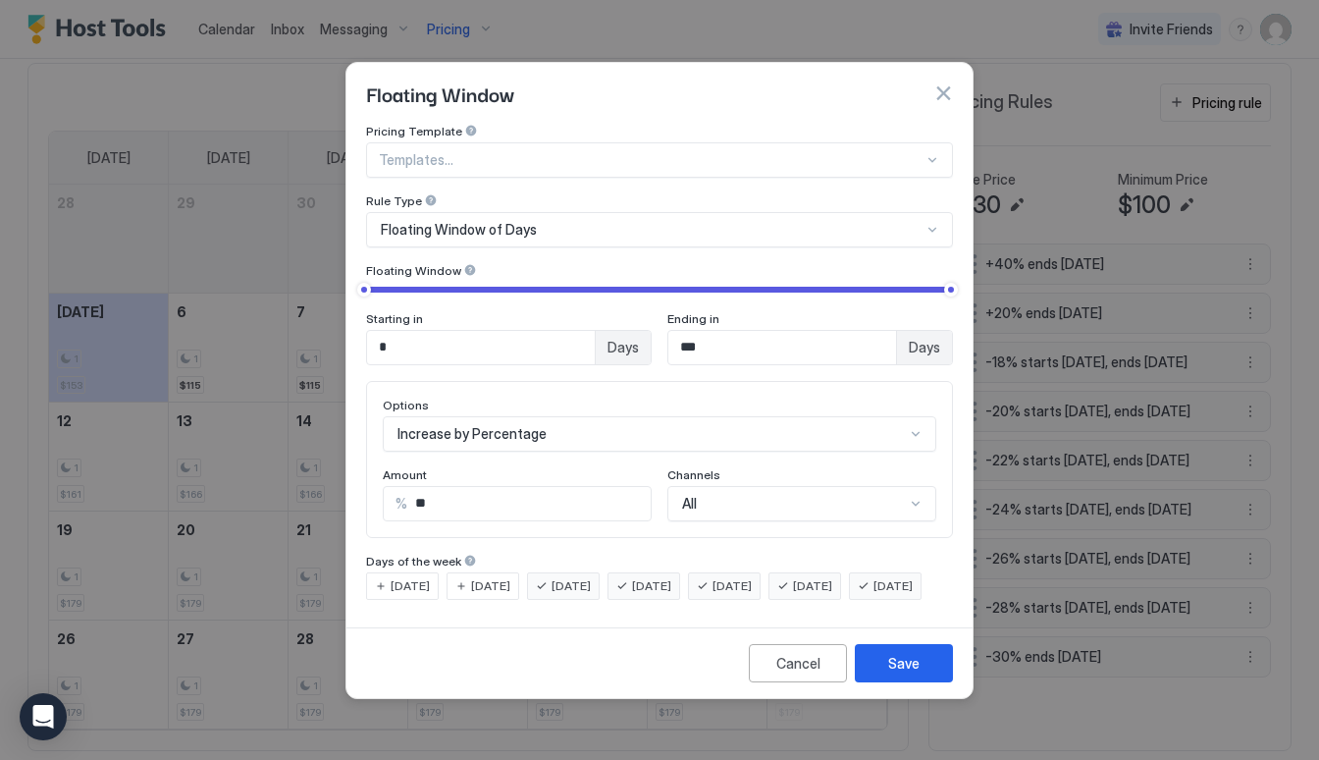
click at [570, 577] on span "[DATE]" at bounding box center [570, 586] width 39 height 18
click at [680, 572] on div "[DATE]" at bounding box center [643, 585] width 73 height 27
click at [750, 572] on div "[DATE]" at bounding box center [724, 585] width 73 height 27
click at [873, 595] on span "[DATE]" at bounding box center [892, 586] width 39 height 18
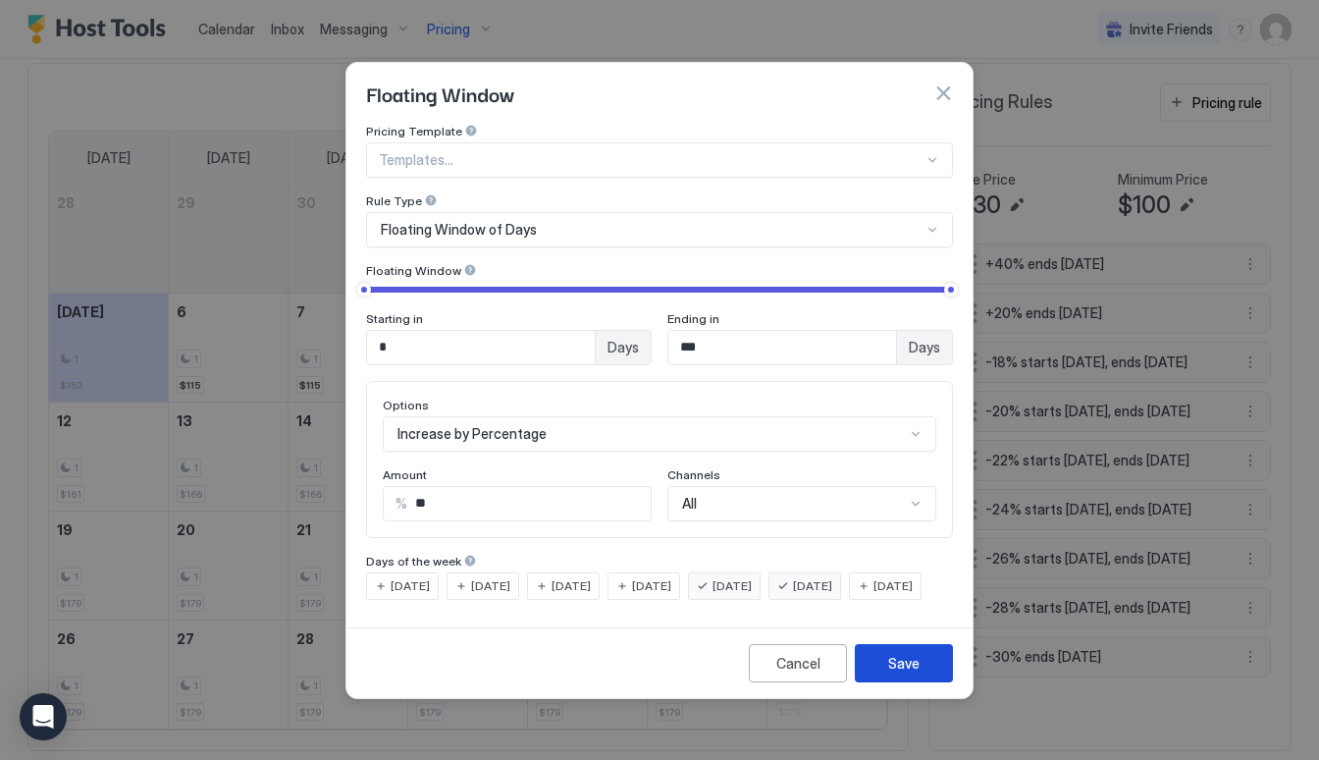
click at [902, 673] on div "Save" at bounding box center [903, 663] width 31 height 21
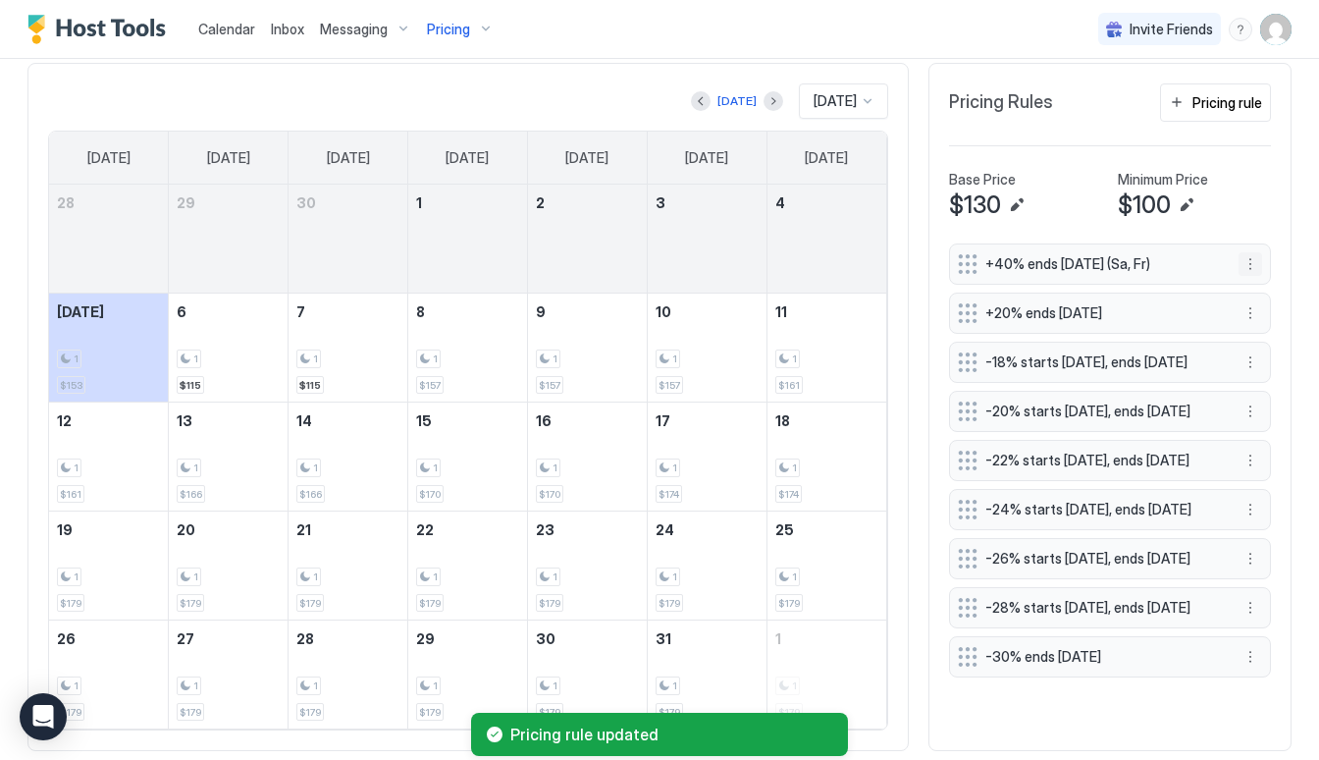
click at [1248, 257] on button "More options" at bounding box center [1250, 264] width 24 height 24
click at [1262, 292] on div "Edit" at bounding box center [1268, 291] width 43 height 15
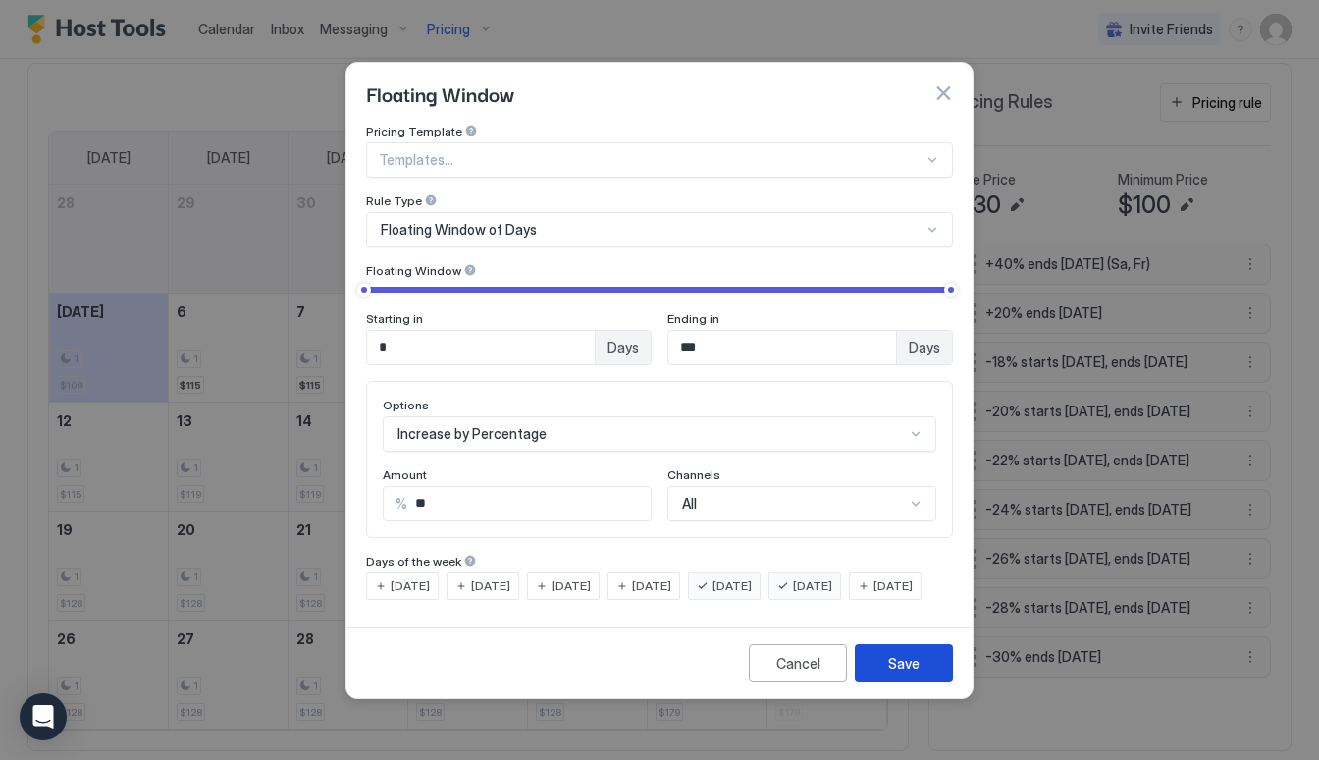
click at [899, 673] on div "Save" at bounding box center [903, 663] width 31 height 21
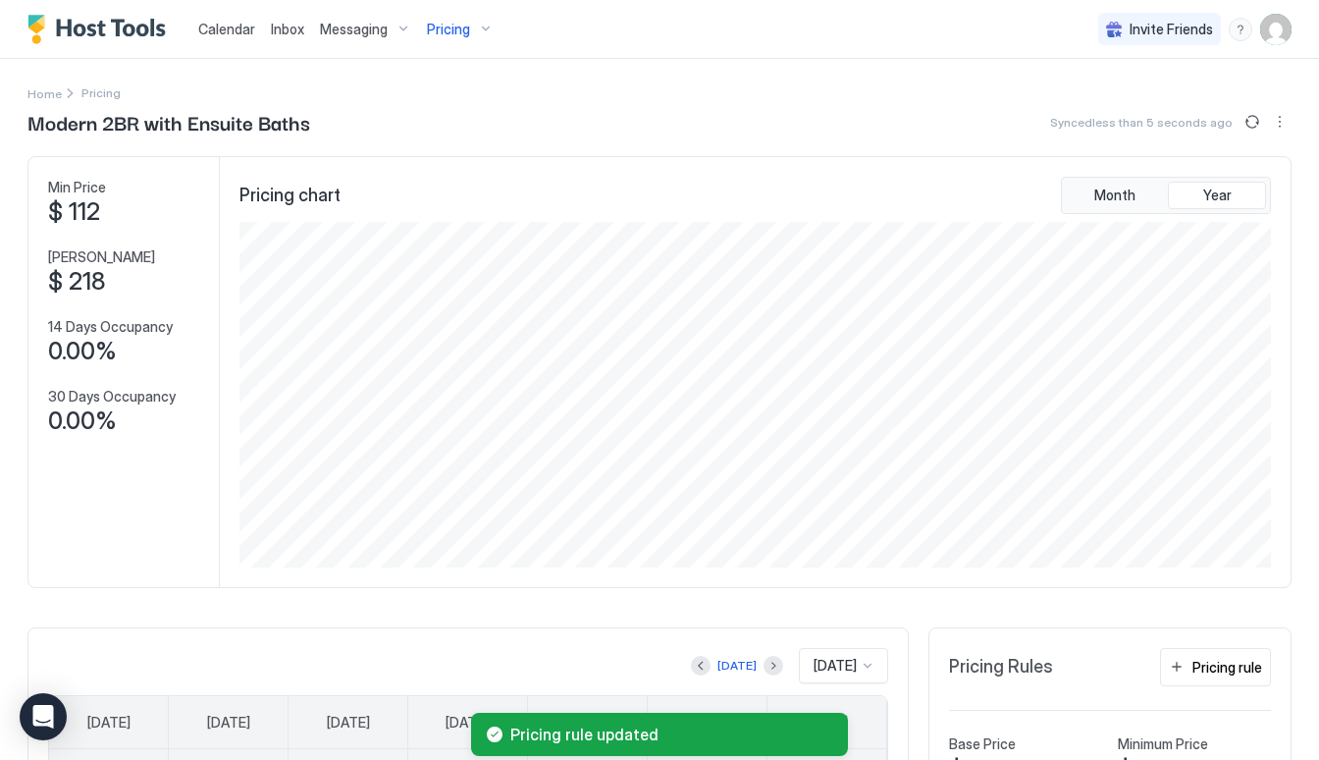
scroll to position [0, 0]
click at [434, 35] on span "Pricing" at bounding box center [448, 30] width 43 height 18
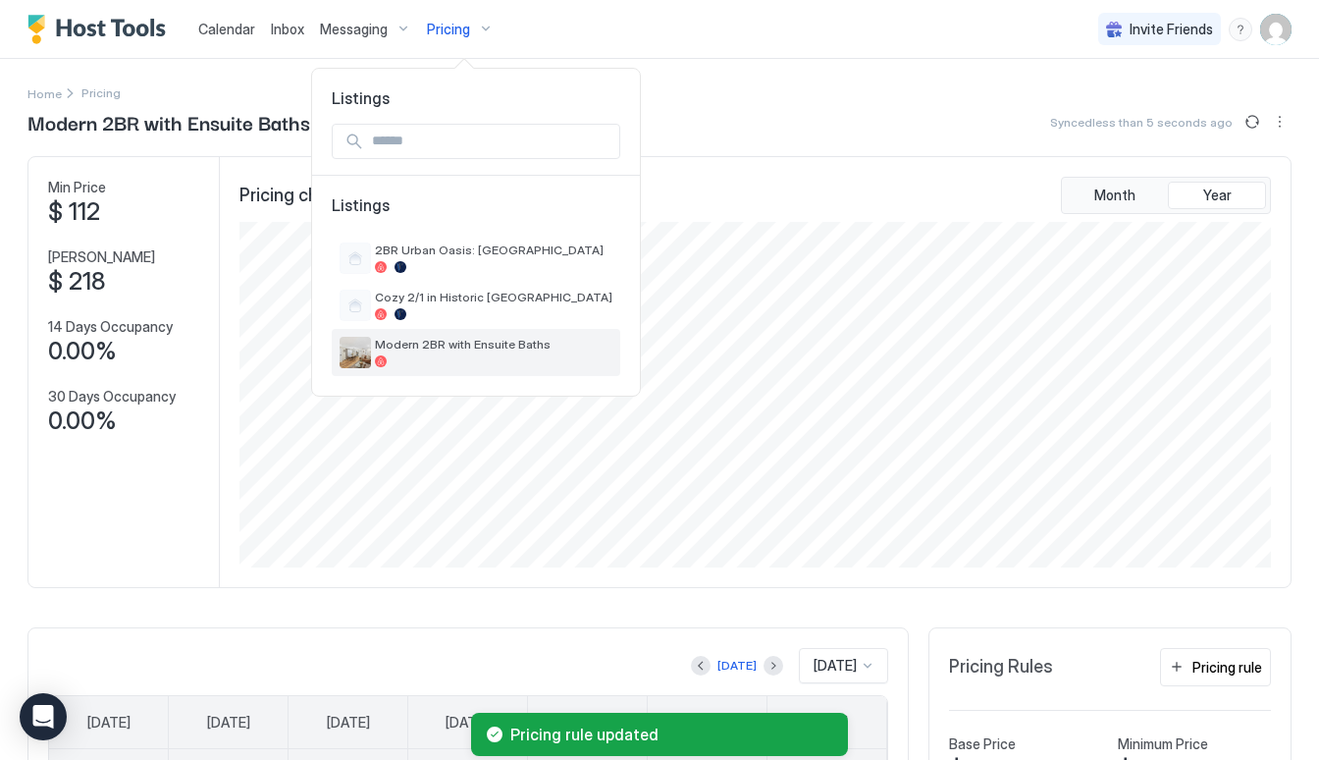
click at [477, 339] on span "Modern 2BR with Ensuite Baths" at bounding box center [493, 344] width 237 height 15
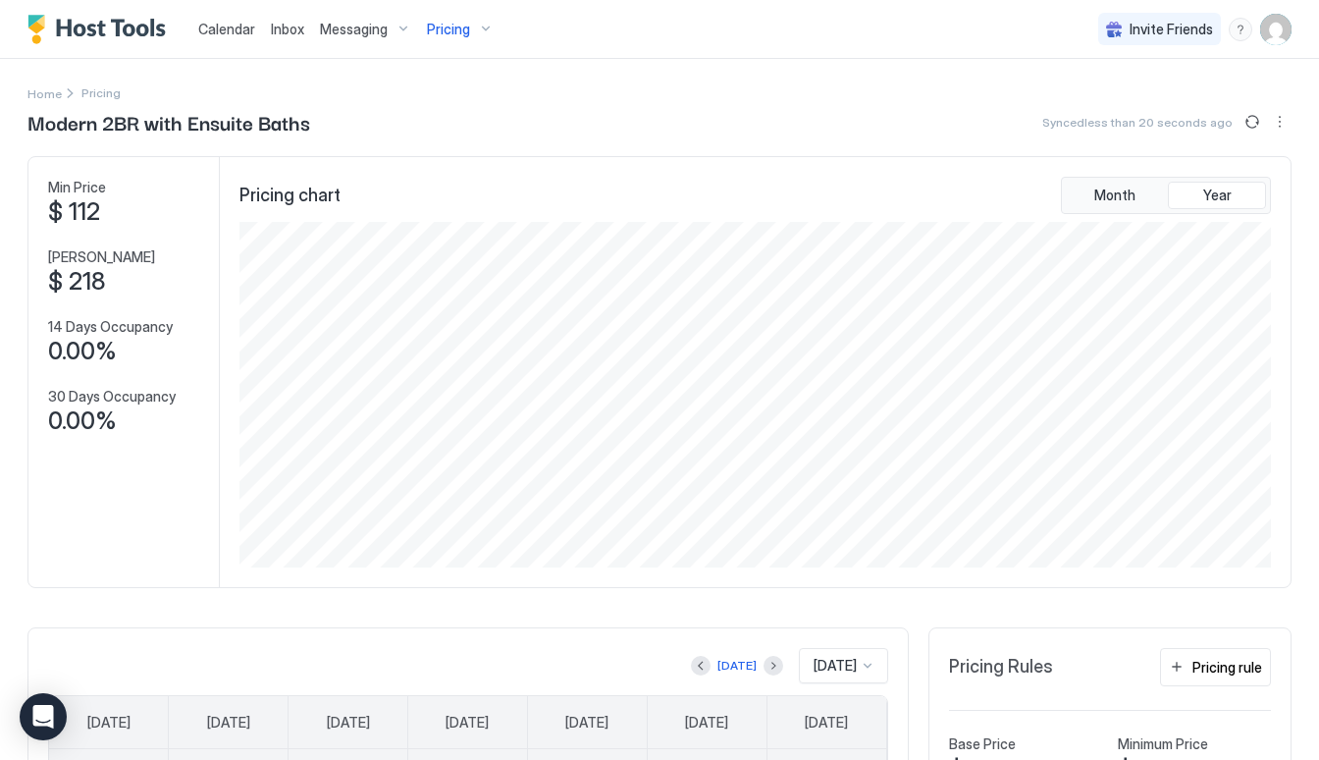
click at [473, 42] on div "Pricing" at bounding box center [460, 29] width 82 height 33
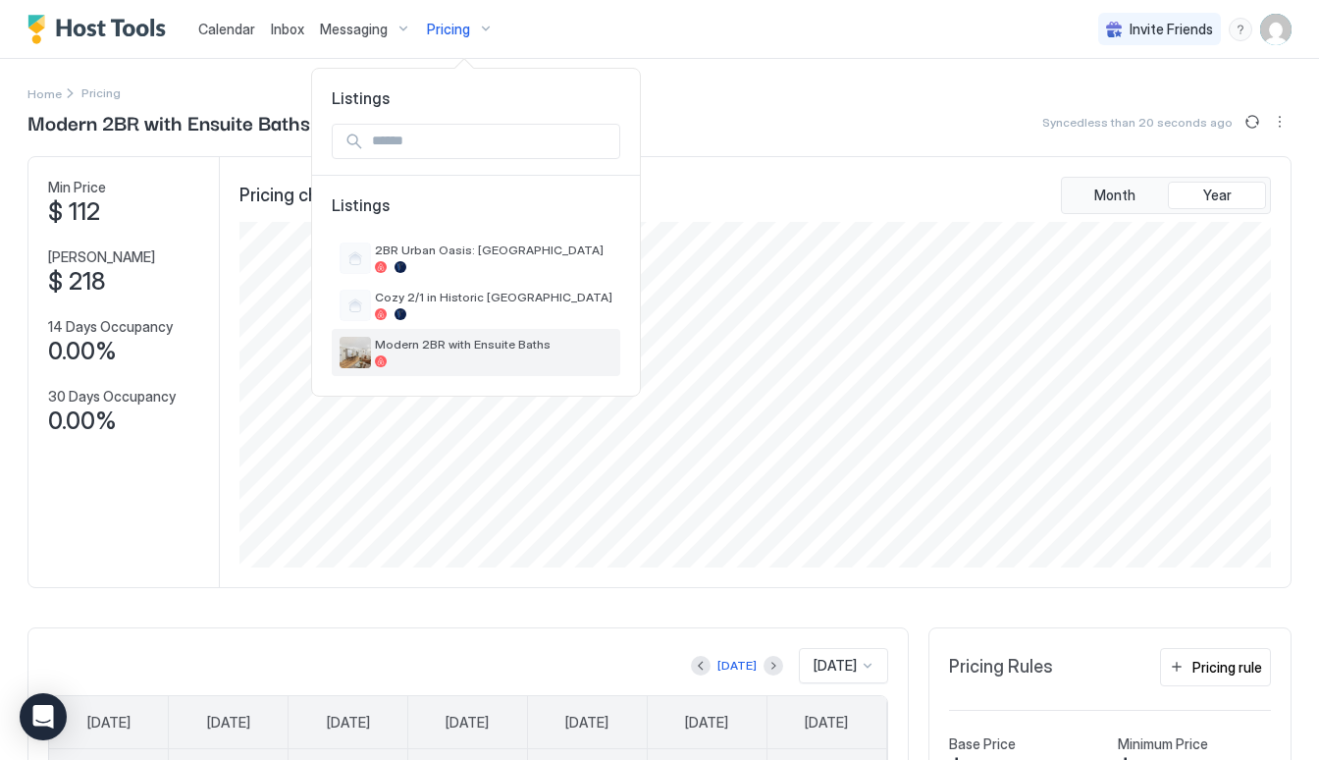
click at [435, 329] on div "Modern 2BR with Ensuite Baths" at bounding box center [476, 352] width 288 height 47
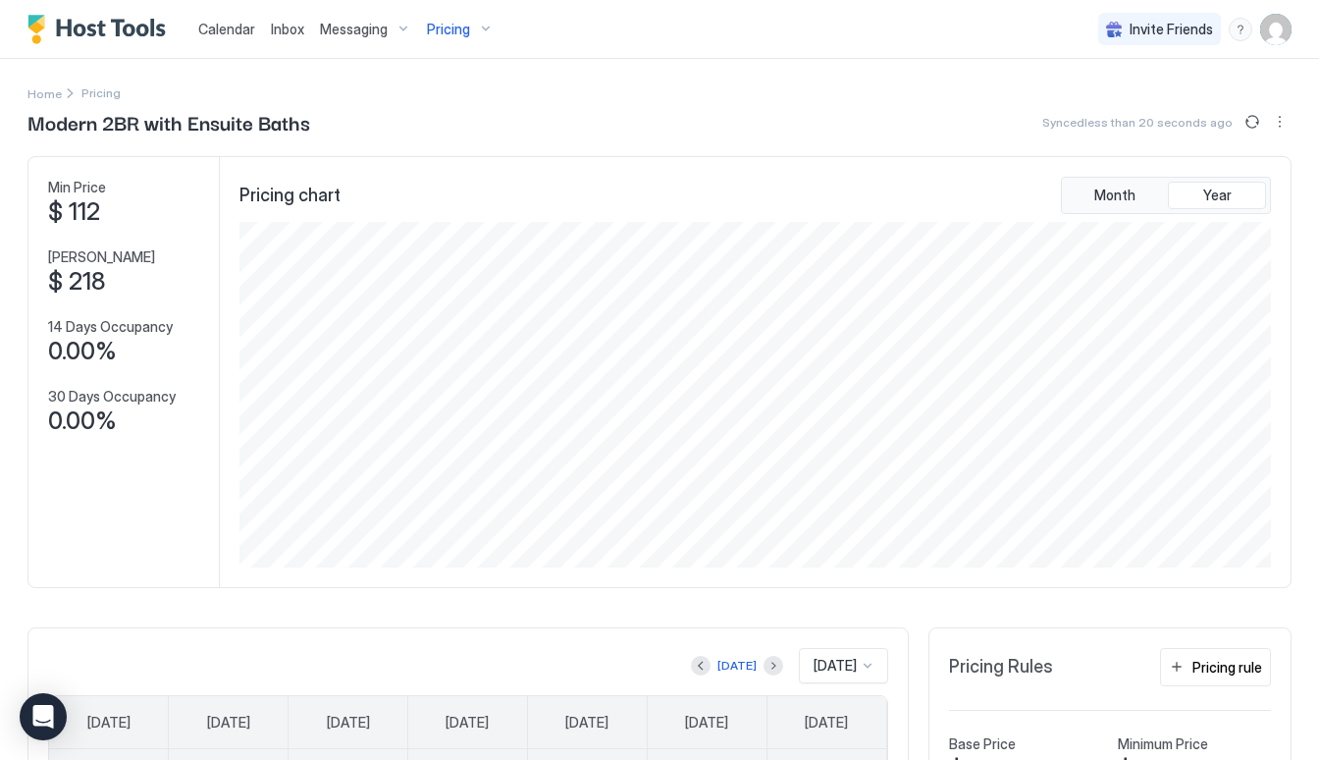
click at [428, 49] on button "Pricing" at bounding box center [460, 29] width 82 height 58
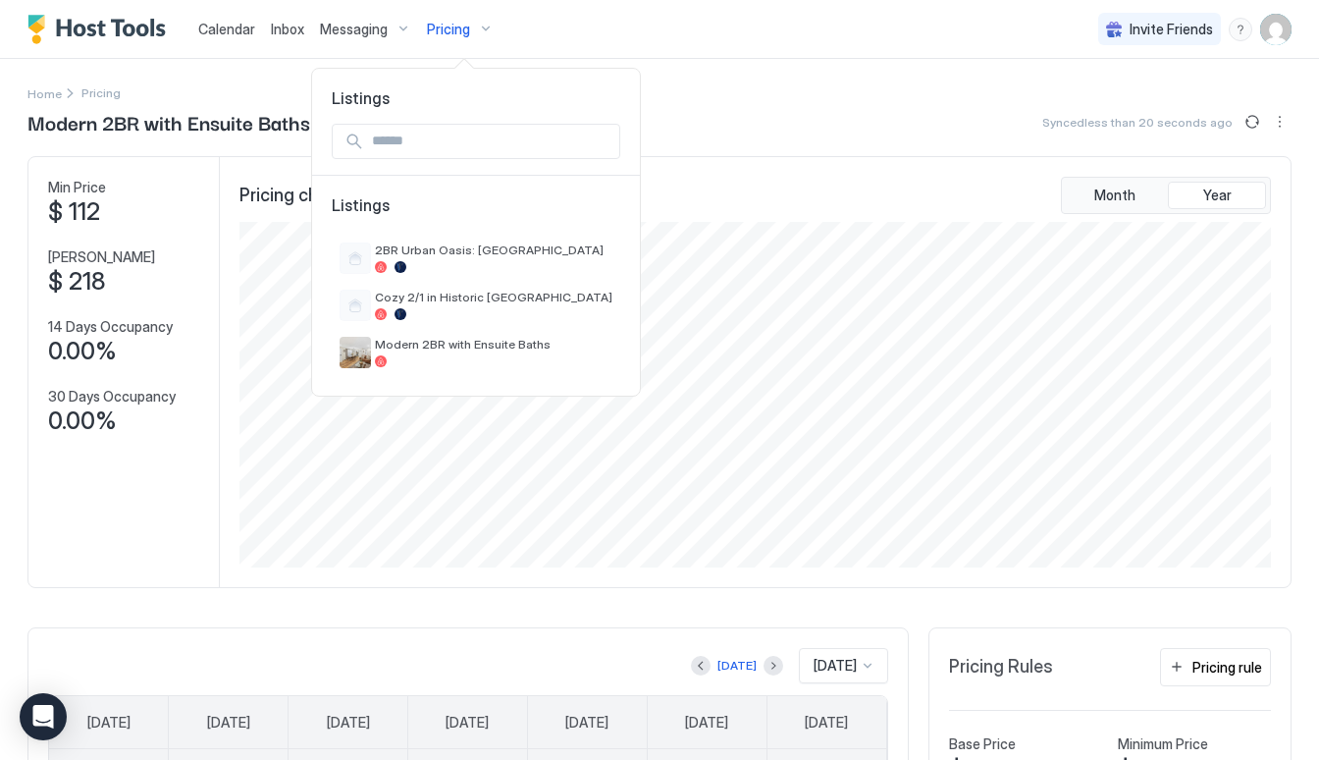
click at [444, 22] on div at bounding box center [659, 380] width 1319 height 760
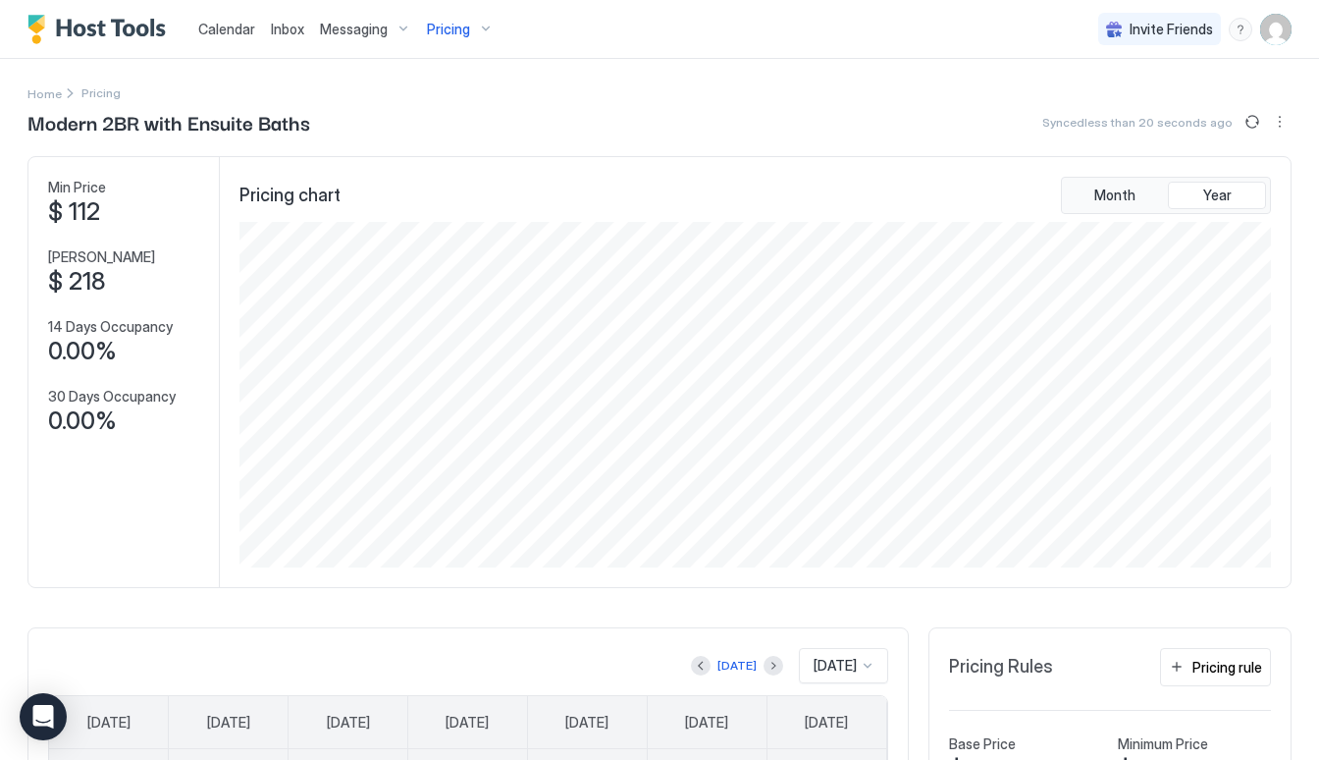
click at [444, 23] on span "Pricing" at bounding box center [448, 30] width 43 height 18
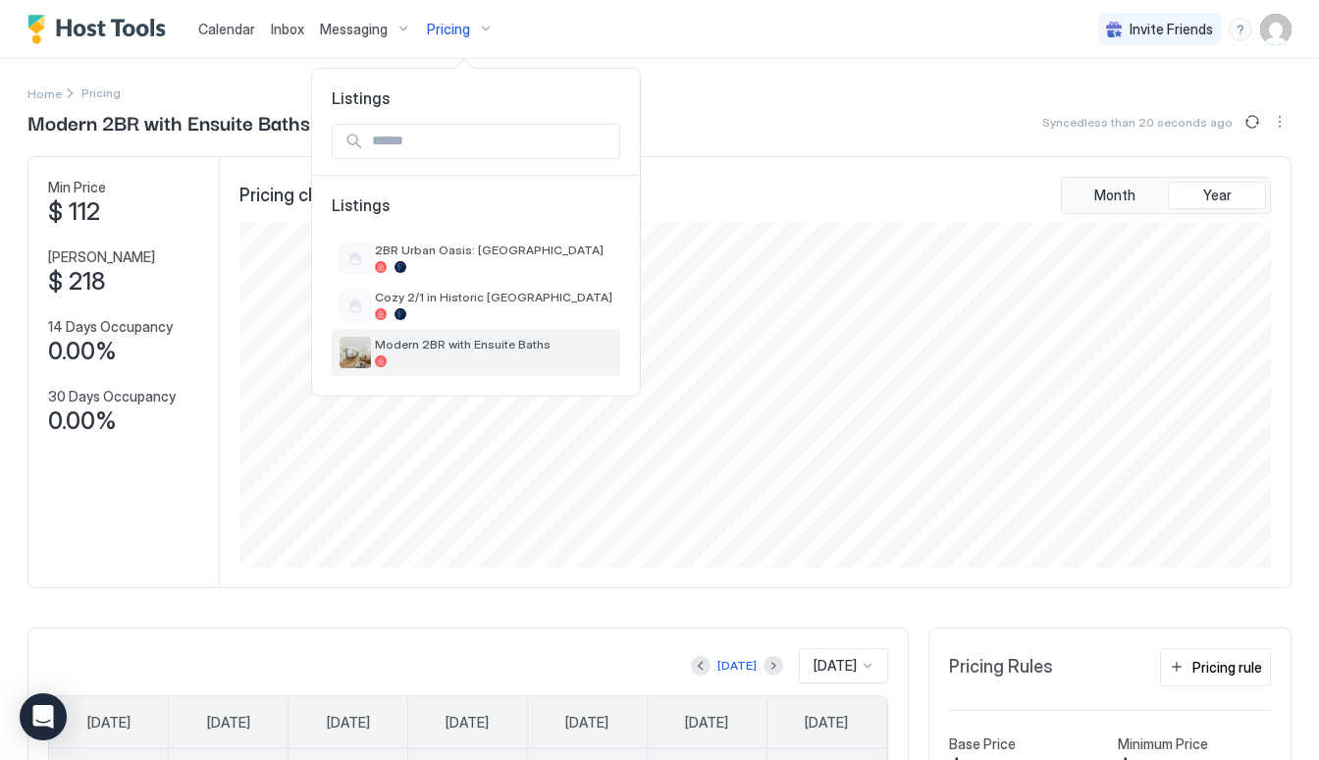
drag, startPoint x: 460, startPoint y: 340, endPoint x: 460, endPoint y: 328, distance: 11.8
click at [460, 340] on span "Modern 2BR with Ensuite Baths" at bounding box center [493, 344] width 237 height 15
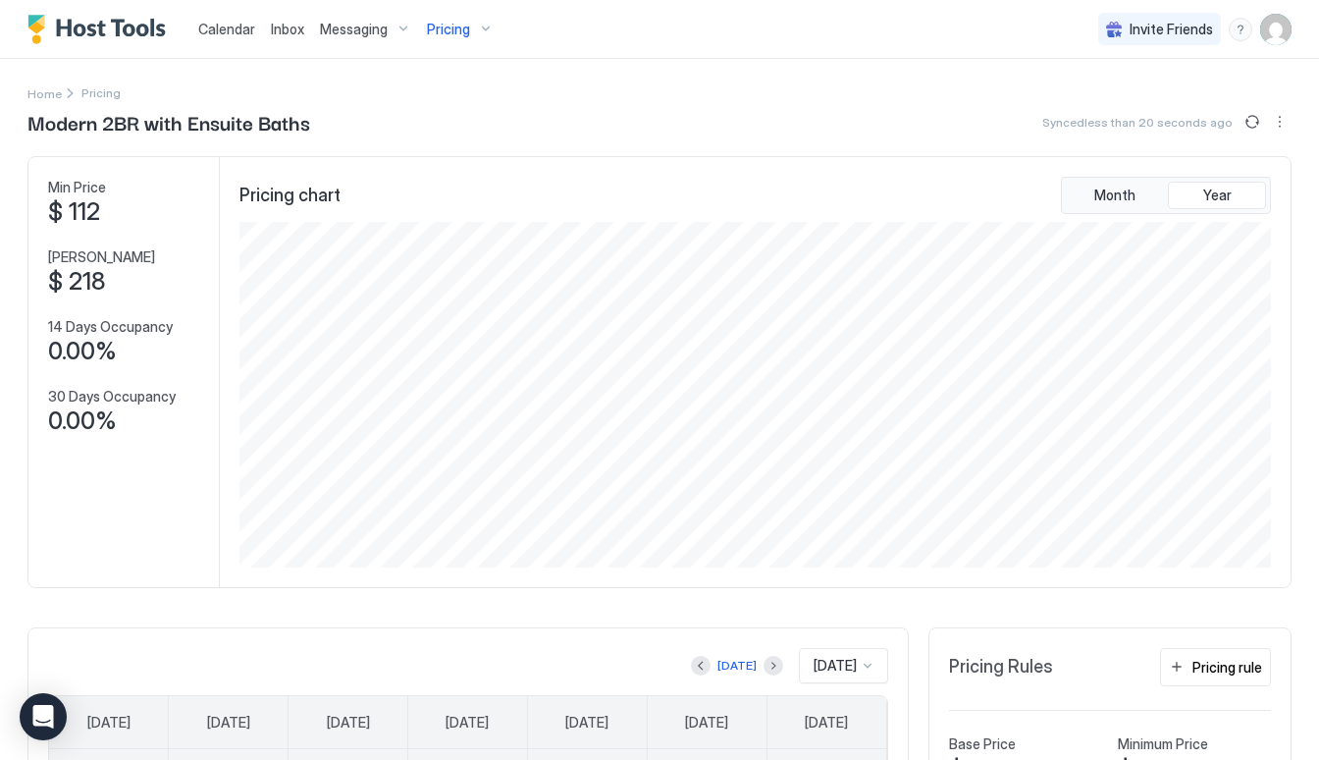
click at [455, 26] on span "Pricing" at bounding box center [448, 30] width 43 height 18
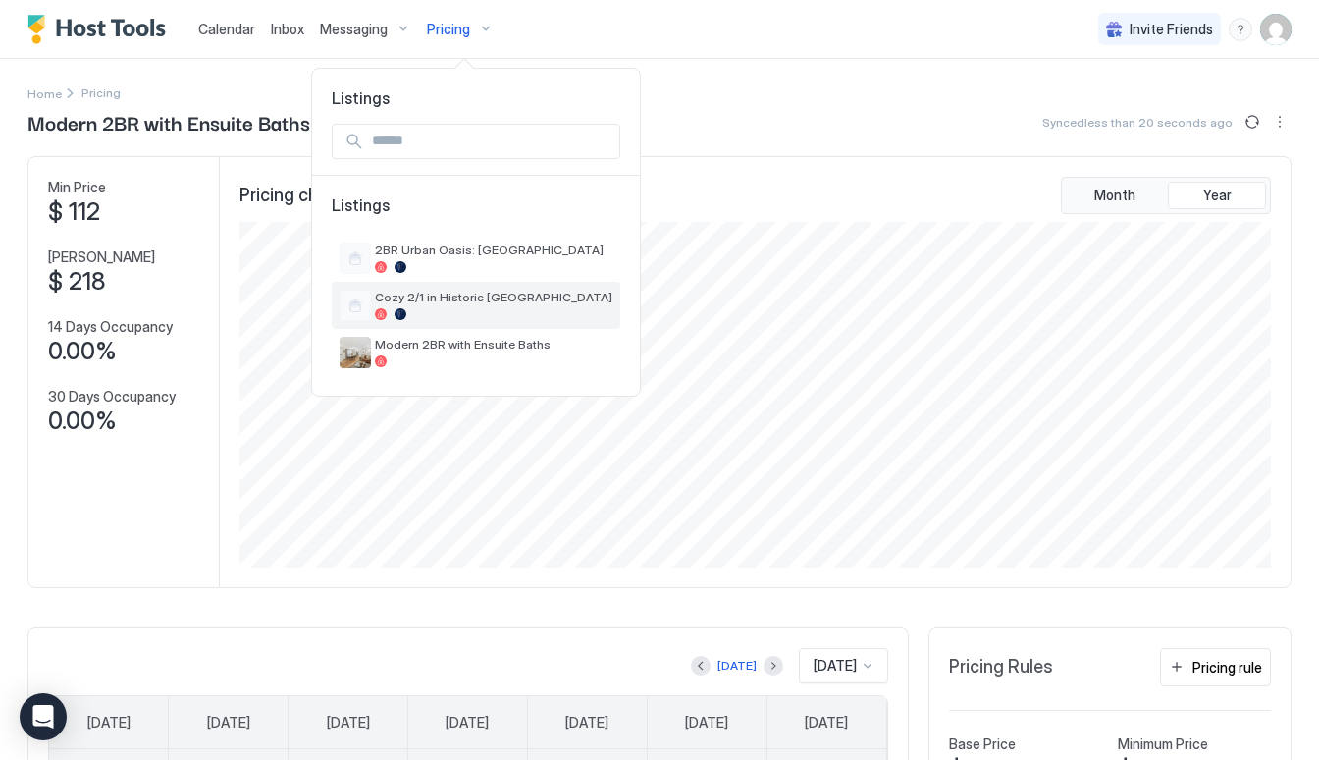
click at [446, 302] on span "Cozy 2/1 in Historic [GEOGRAPHIC_DATA]" at bounding box center [493, 296] width 237 height 15
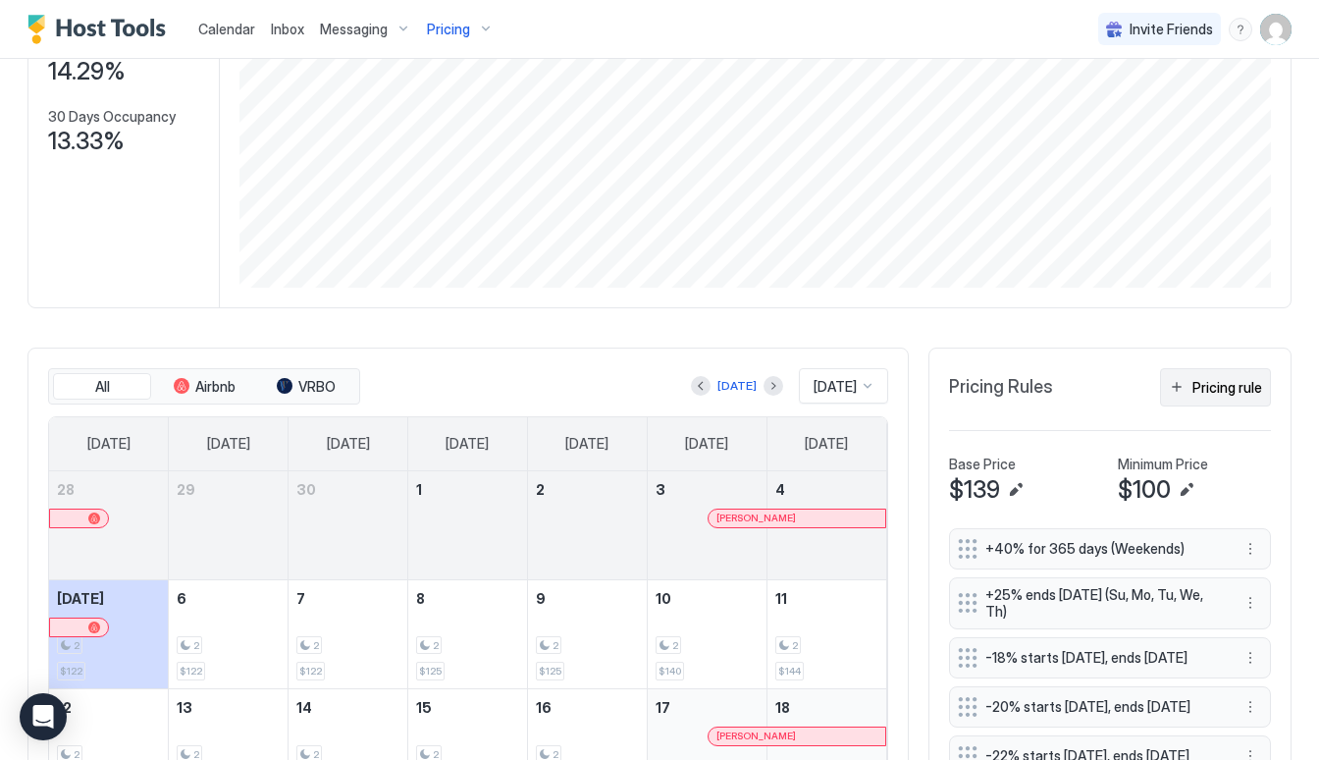
scroll to position [305, 0]
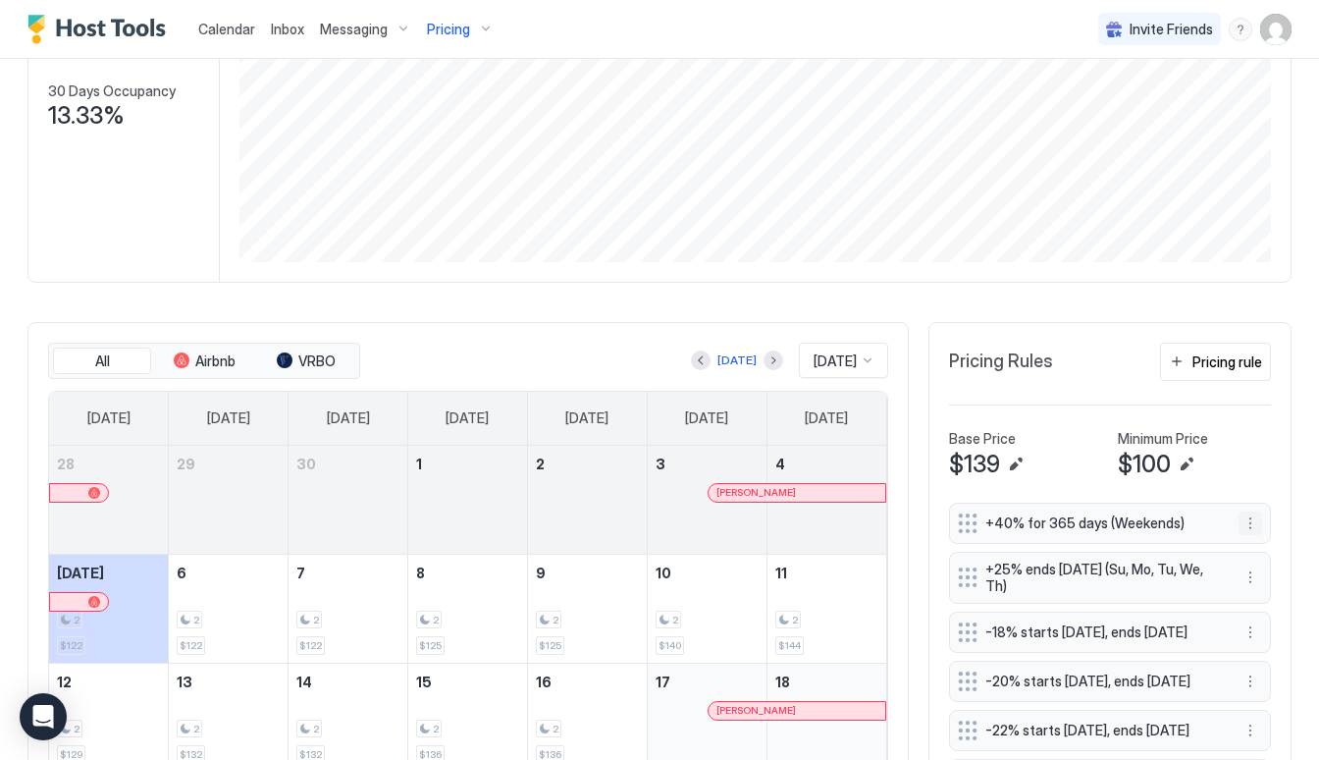
click at [1245, 521] on button "More options" at bounding box center [1250, 523] width 24 height 24
click at [1273, 552] on span "Edit" at bounding box center [1280, 550] width 22 height 15
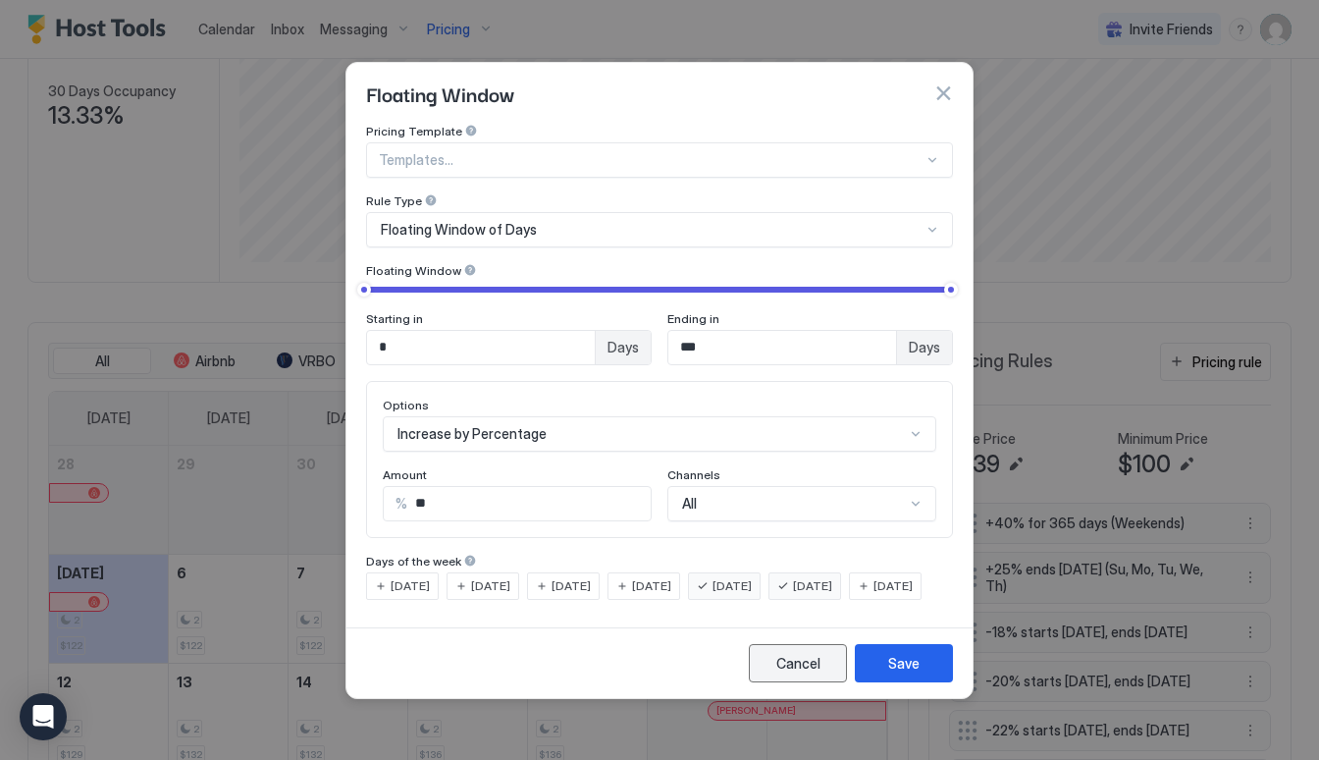
click at [822, 668] on button "Cancel" at bounding box center [798, 663] width 98 height 38
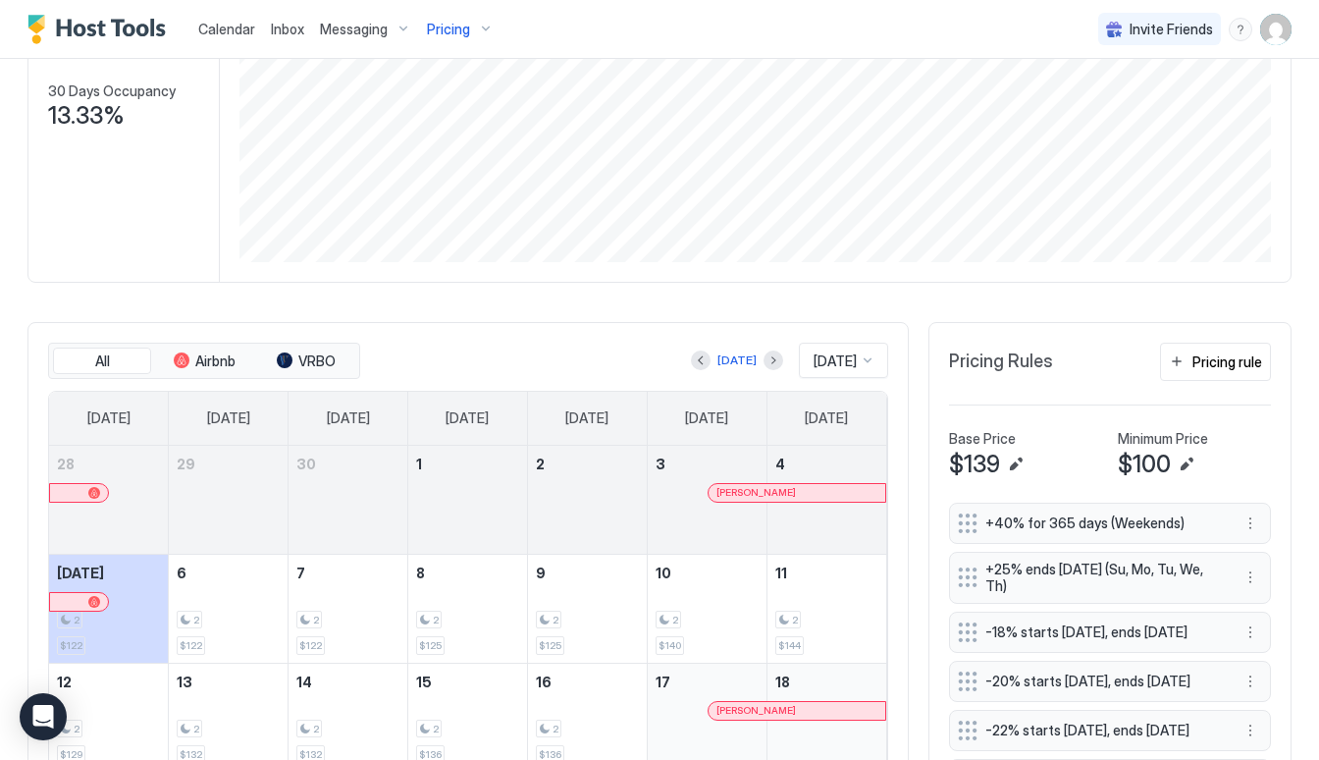
click at [441, 29] on span "Pricing" at bounding box center [448, 30] width 43 height 18
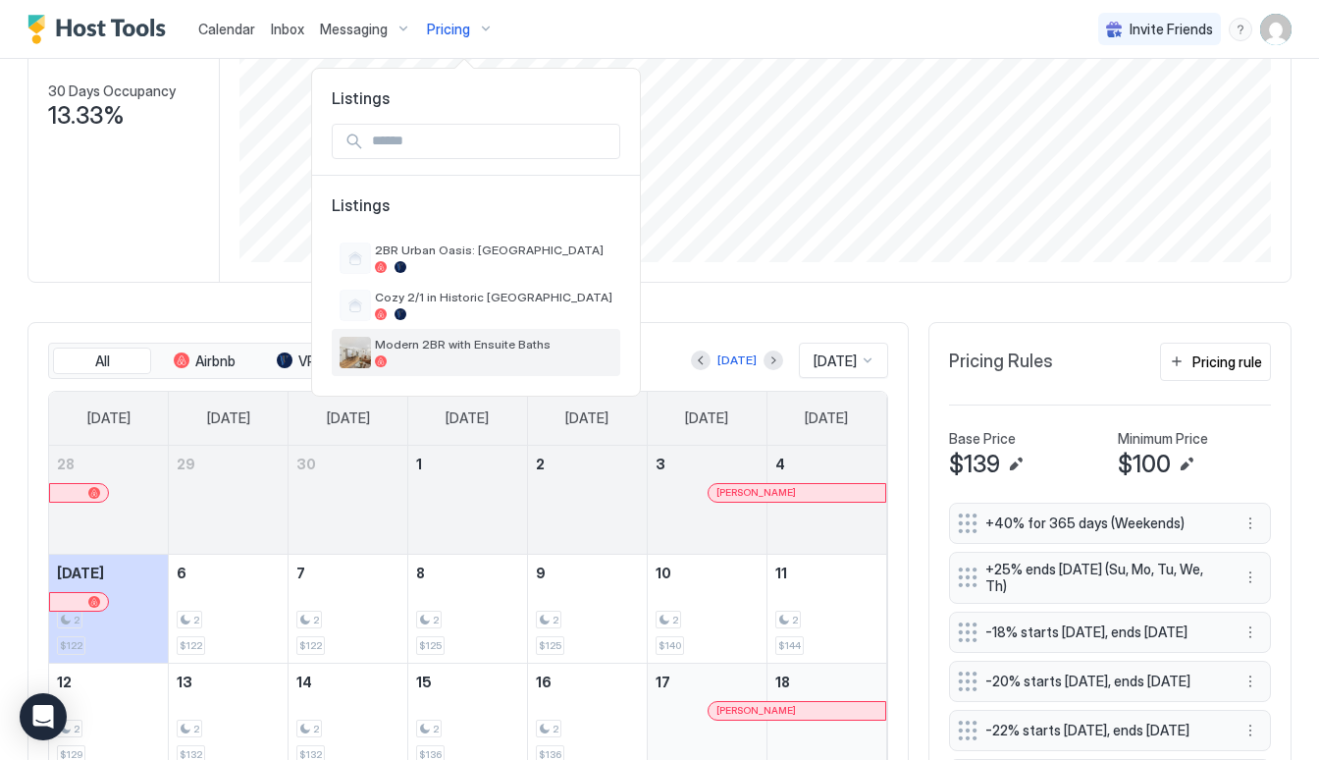
click at [468, 340] on span "Modern 2BR with Ensuite Baths" at bounding box center [493, 344] width 237 height 15
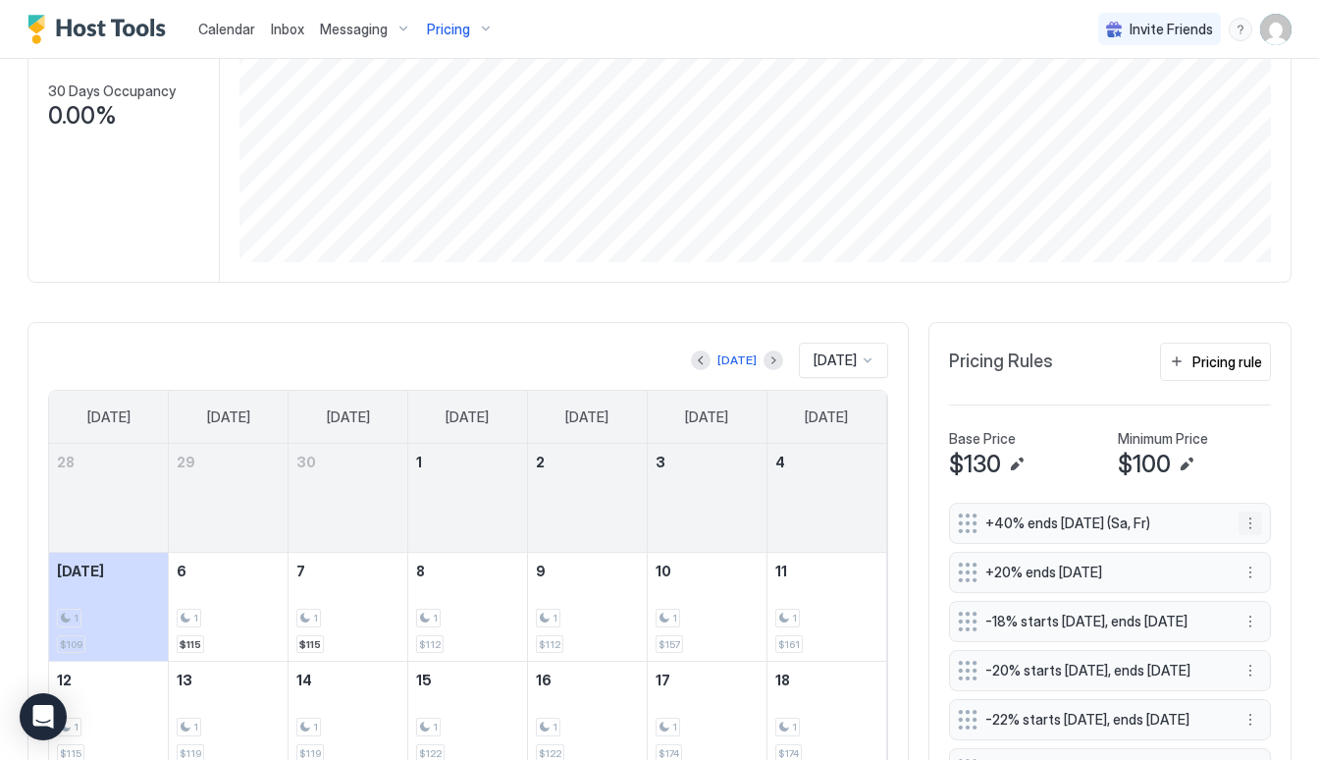
click at [1255, 522] on button "More options" at bounding box center [1250, 523] width 24 height 24
click at [1261, 545] on div "Edit" at bounding box center [1268, 550] width 43 height 15
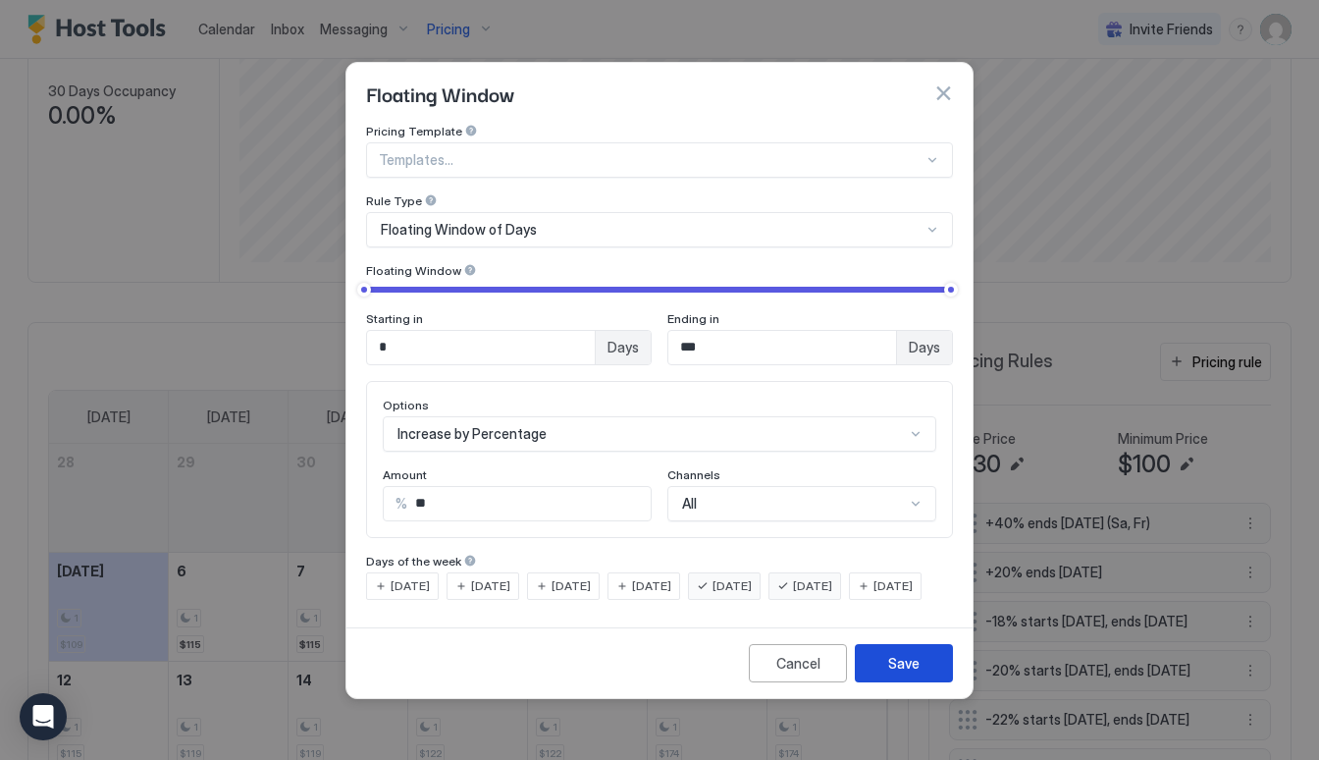
click at [892, 673] on div "Save" at bounding box center [903, 663] width 31 height 21
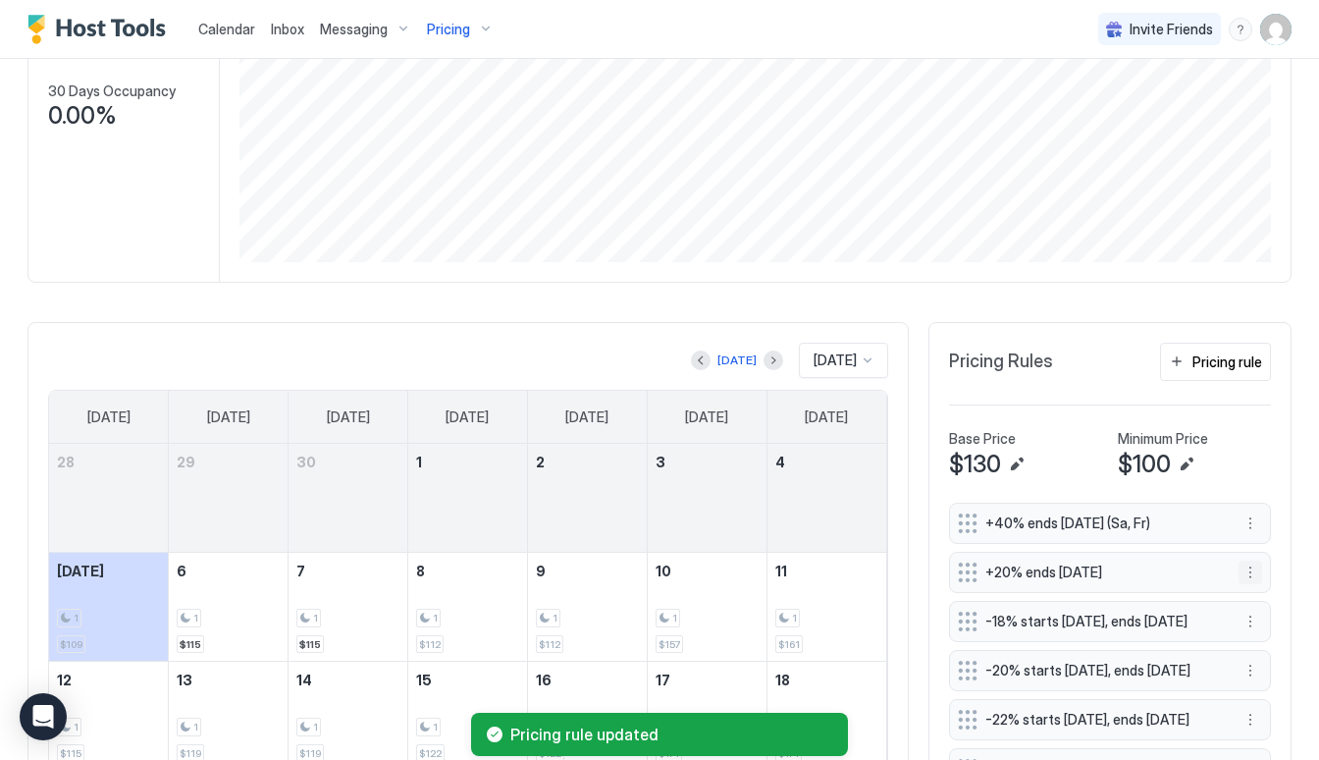
click at [1247, 574] on button "More options" at bounding box center [1250, 572] width 24 height 24
click at [1250, 598] on div "Edit" at bounding box center [1268, 599] width 43 height 15
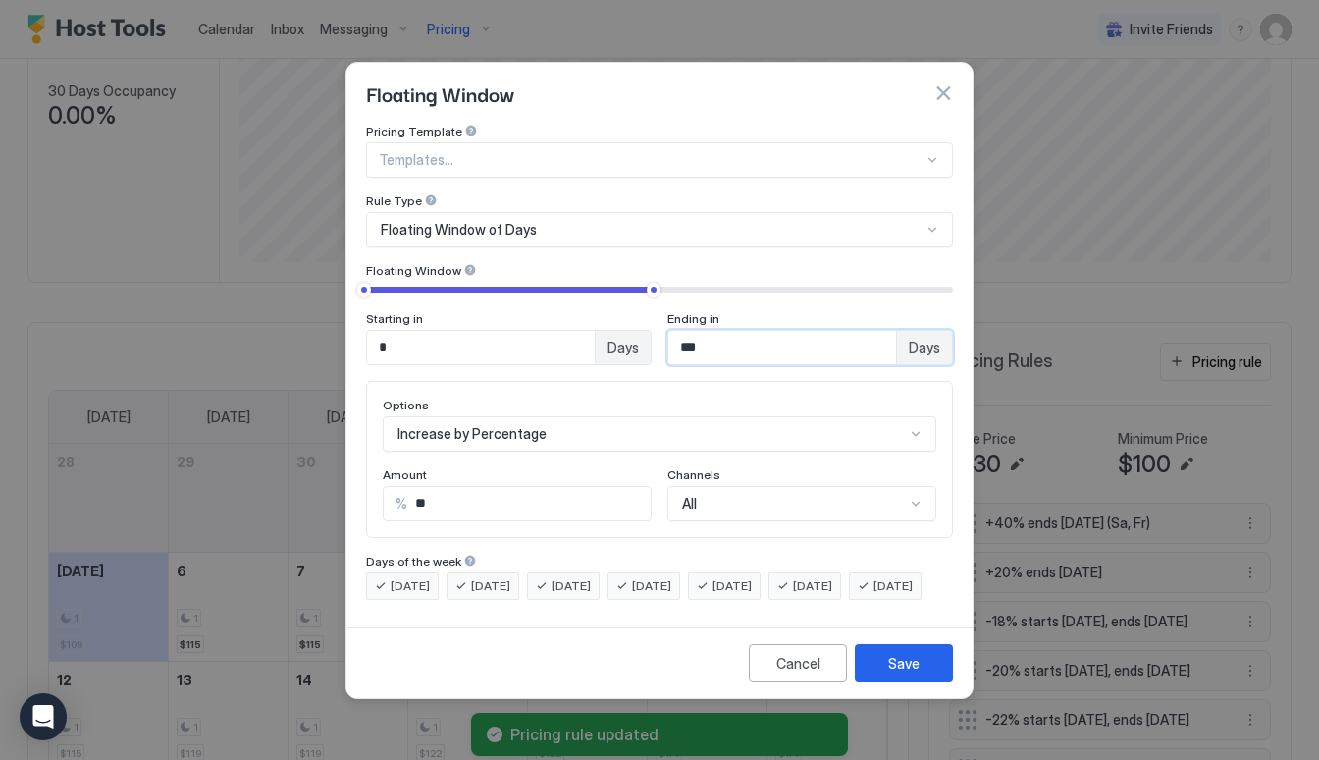
click at [755, 331] on input "***" at bounding box center [782, 347] width 228 height 33
type input "*"
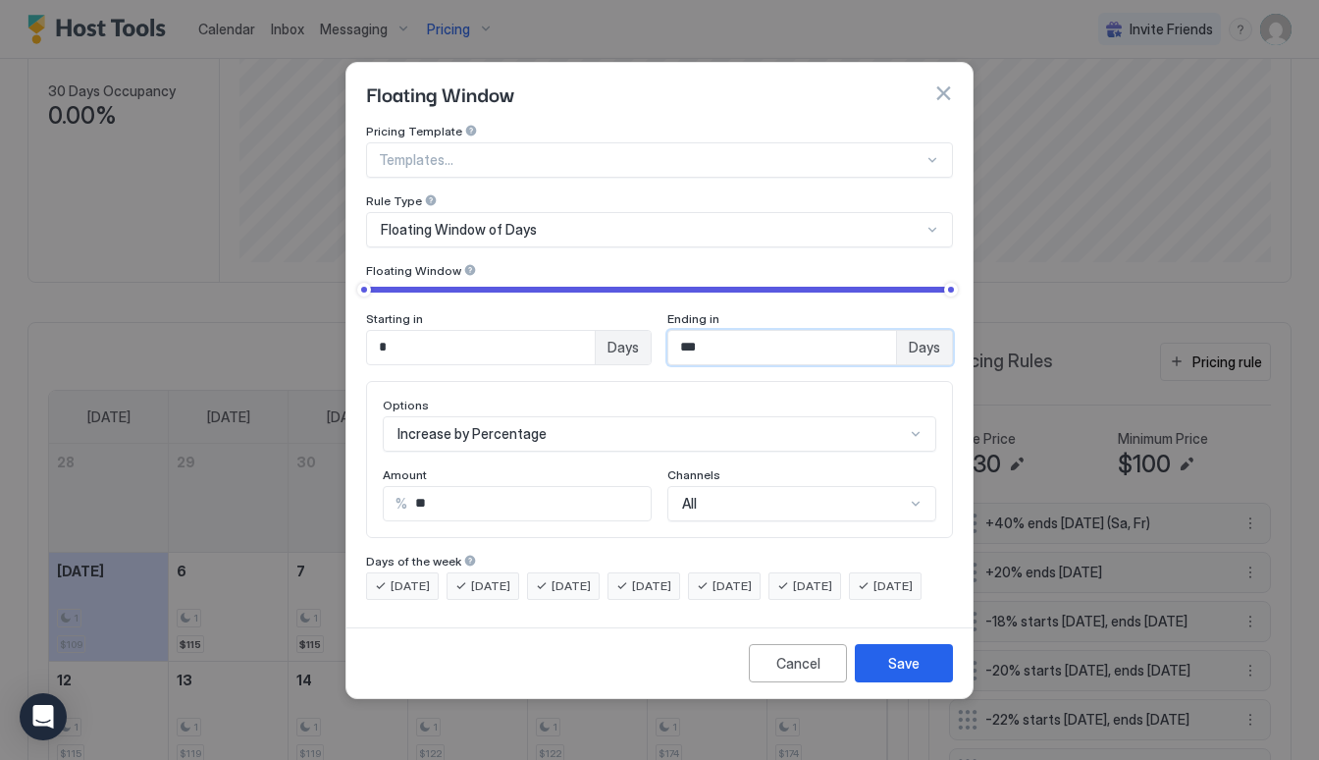
type input "***"
click at [513, 487] on input "**" at bounding box center [528, 503] width 243 height 33
type input "**"
click at [752, 577] on span "[DATE]" at bounding box center [731, 586] width 39 height 18
click at [832, 577] on span "[DATE]" at bounding box center [812, 586] width 39 height 18
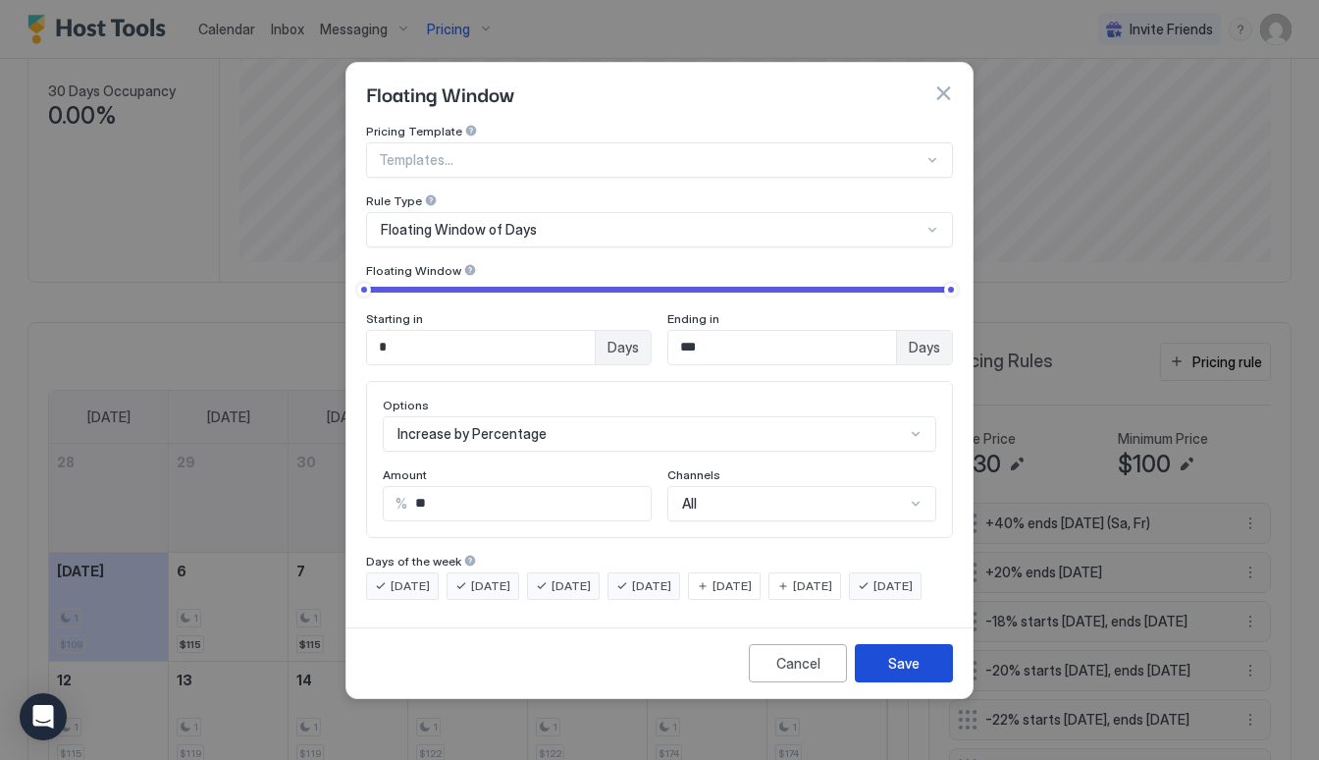
click at [883, 673] on button "Save" at bounding box center [904, 663] width 98 height 38
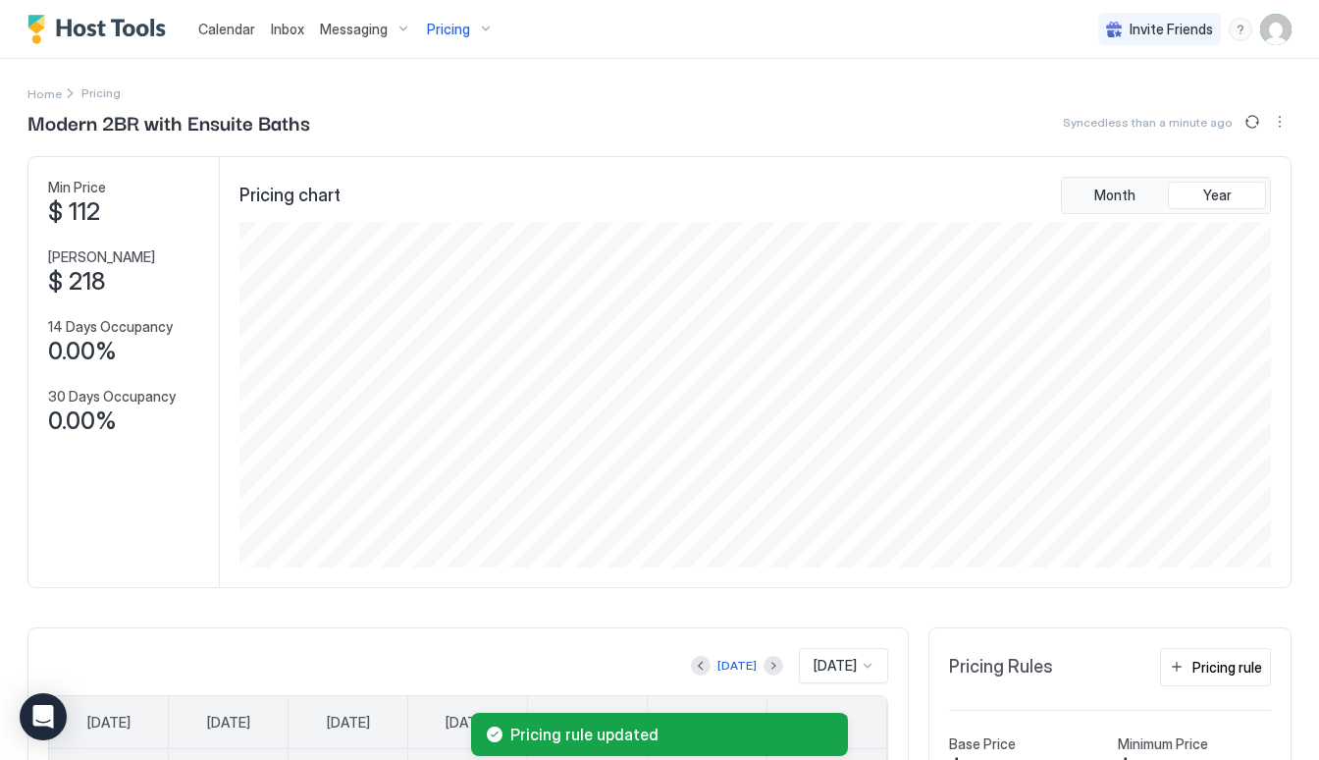
click at [443, 29] on span "Pricing" at bounding box center [448, 30] width 43 height 18
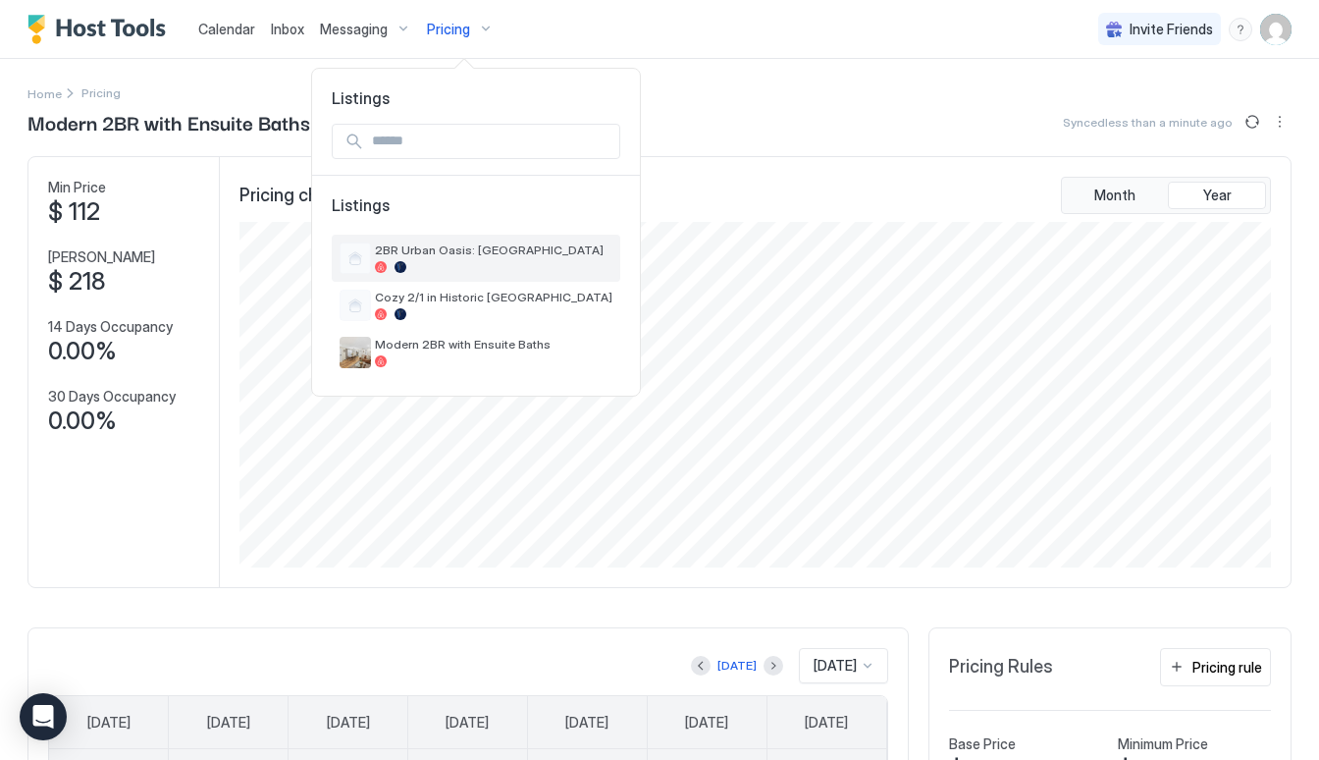
click at [419, 249] on span "2BR Urban Oasis: [GEOGRAPHIC_DATA]" at bounding box center [493, 249] width 237 height 15
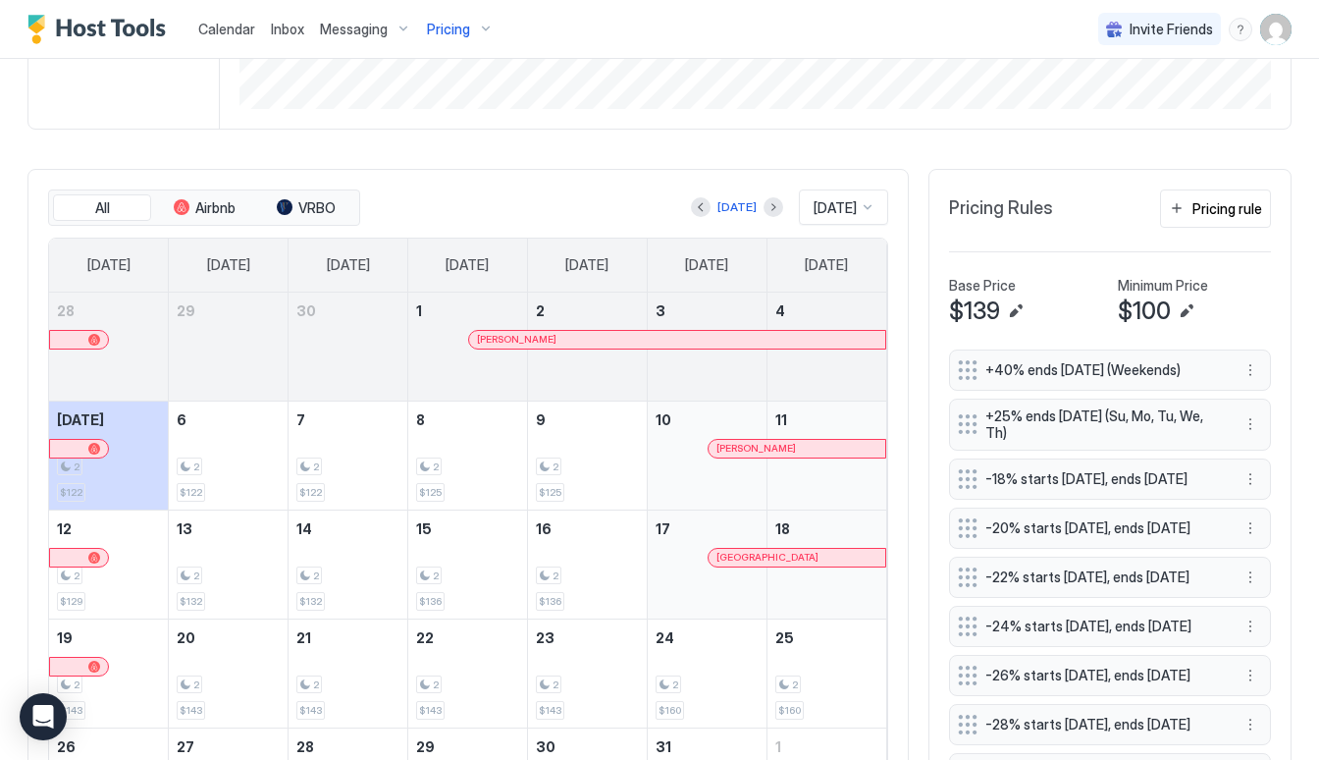
scroll to position [481, 0]
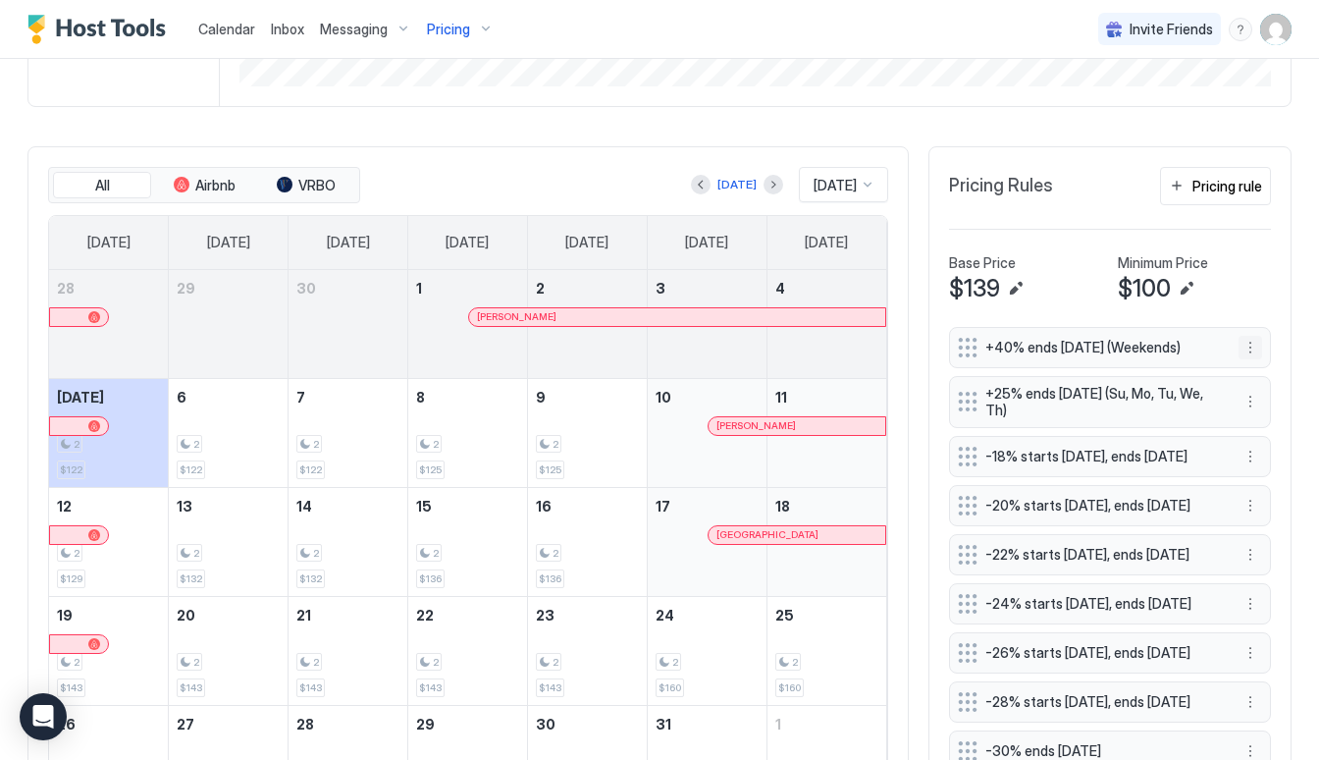
click at [1246, 349] on button "More options" at bounding box center [1250, 348] width 24 height 24
click at [1258, 376] on div "Edit" at bounding box center [1268, 374] width 43 height 15
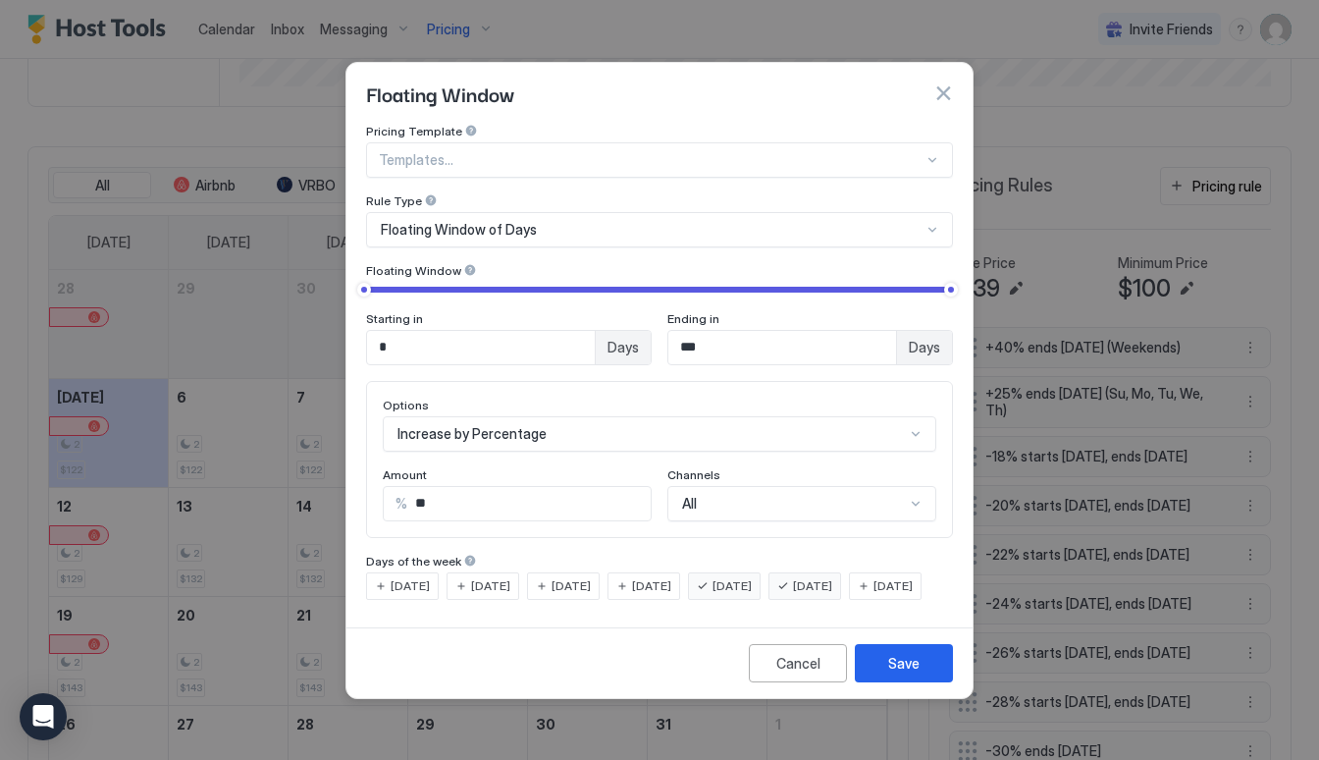
click at [746, 331] on input "***" at bounding box center [782, 347] width 228 height 33
type input "*"
click at [936, 331] on div "Days" at bounding box center [924, 347] width 56 height 33
click at [752, 577] on span "[DATE]" at bounding box center [731, 586] width 39 height 18
click at [815, 574] on div "[DATE]" at bounding box center [804, 585] width 73 height 27
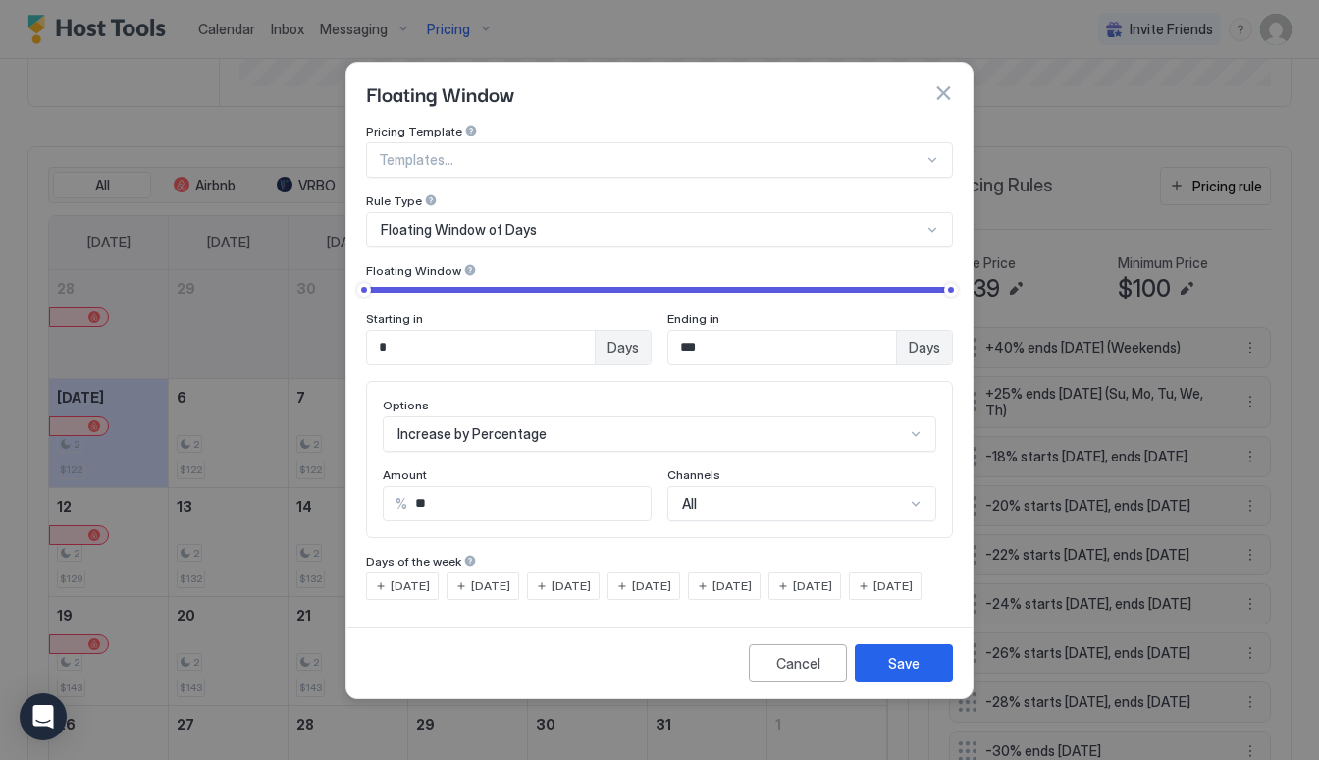
click at [747, 572] on div "[DATE]" at bounding box center [724, 585] width 73 height 27
click at [816, 572] on div "[DATE]" at bounding box center [804, 585] width 73 height 27
click at [793, 331] on input "***" at bounding box center [782, 347] width 228 height 33
type input "*"
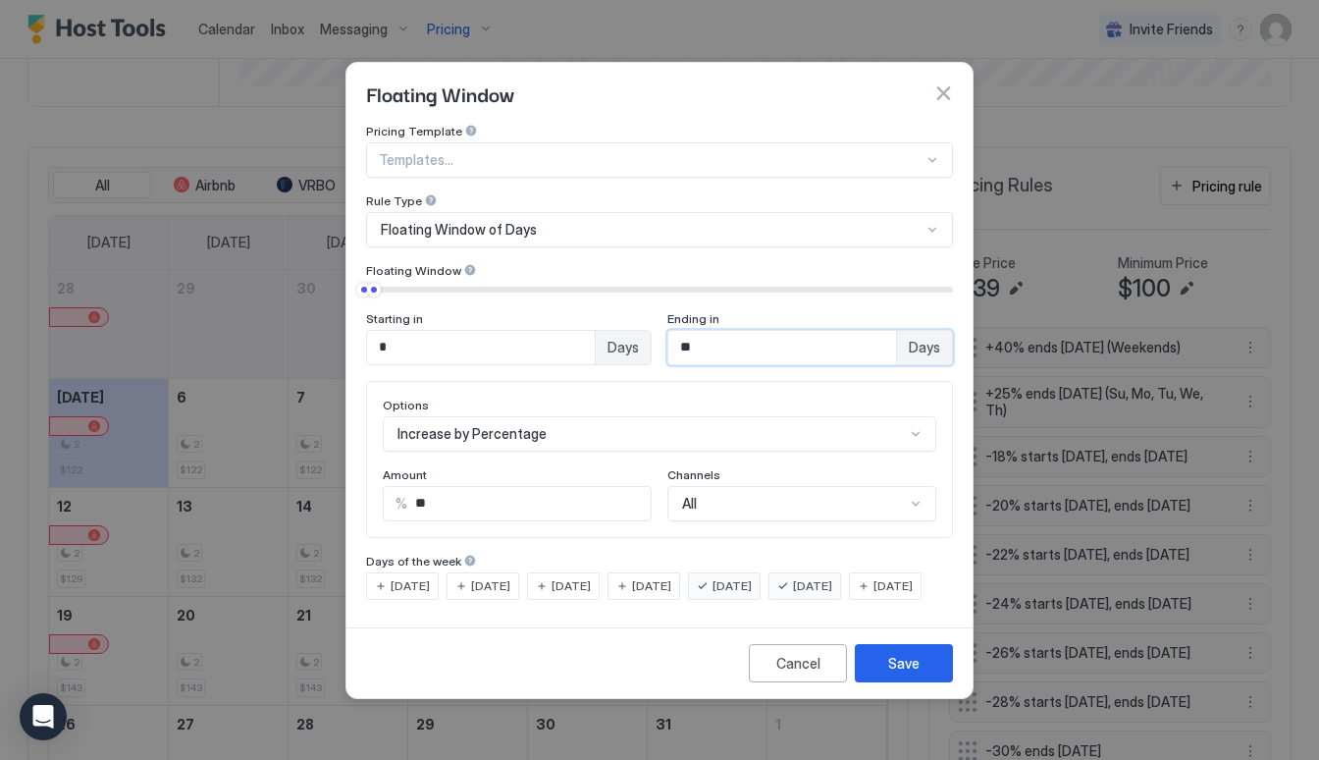
type input "***"
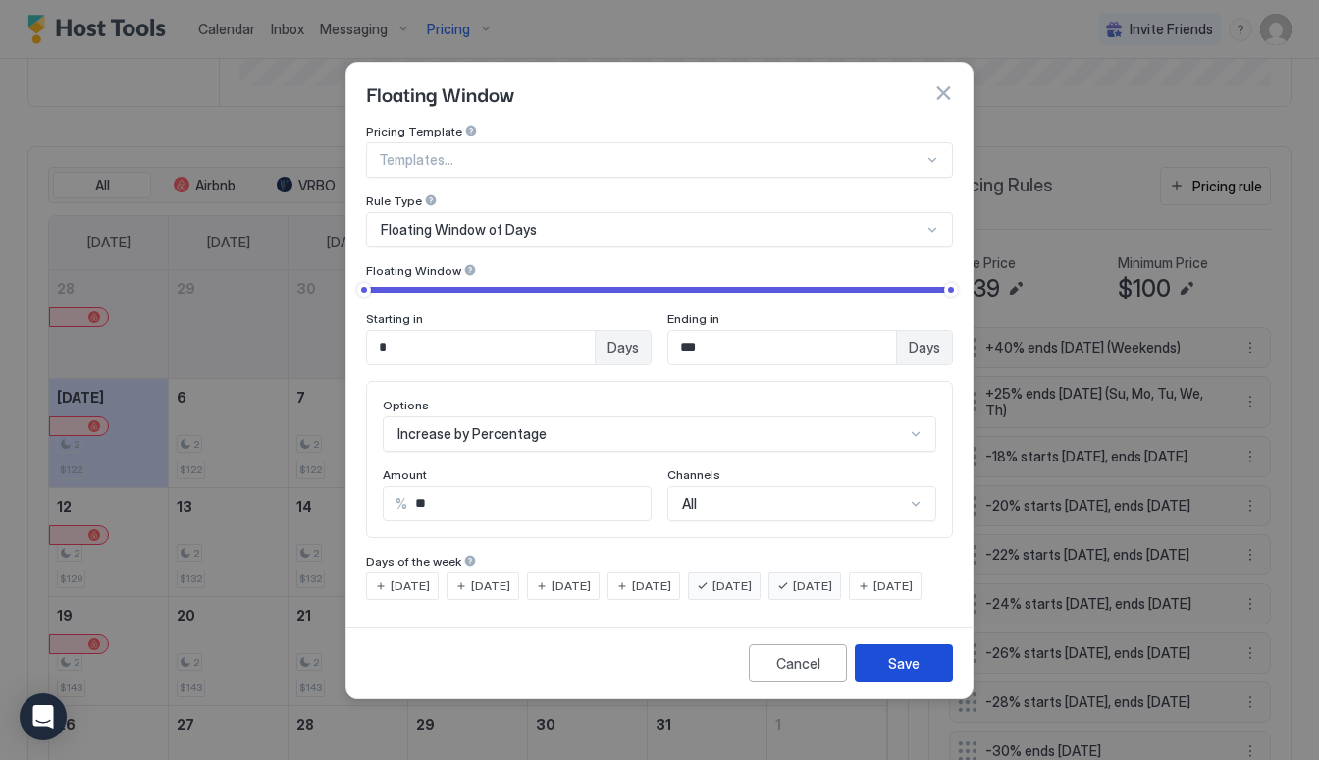
click at [918, 666] on button "Save" at bounding box center [904, 663] width 98 height 38
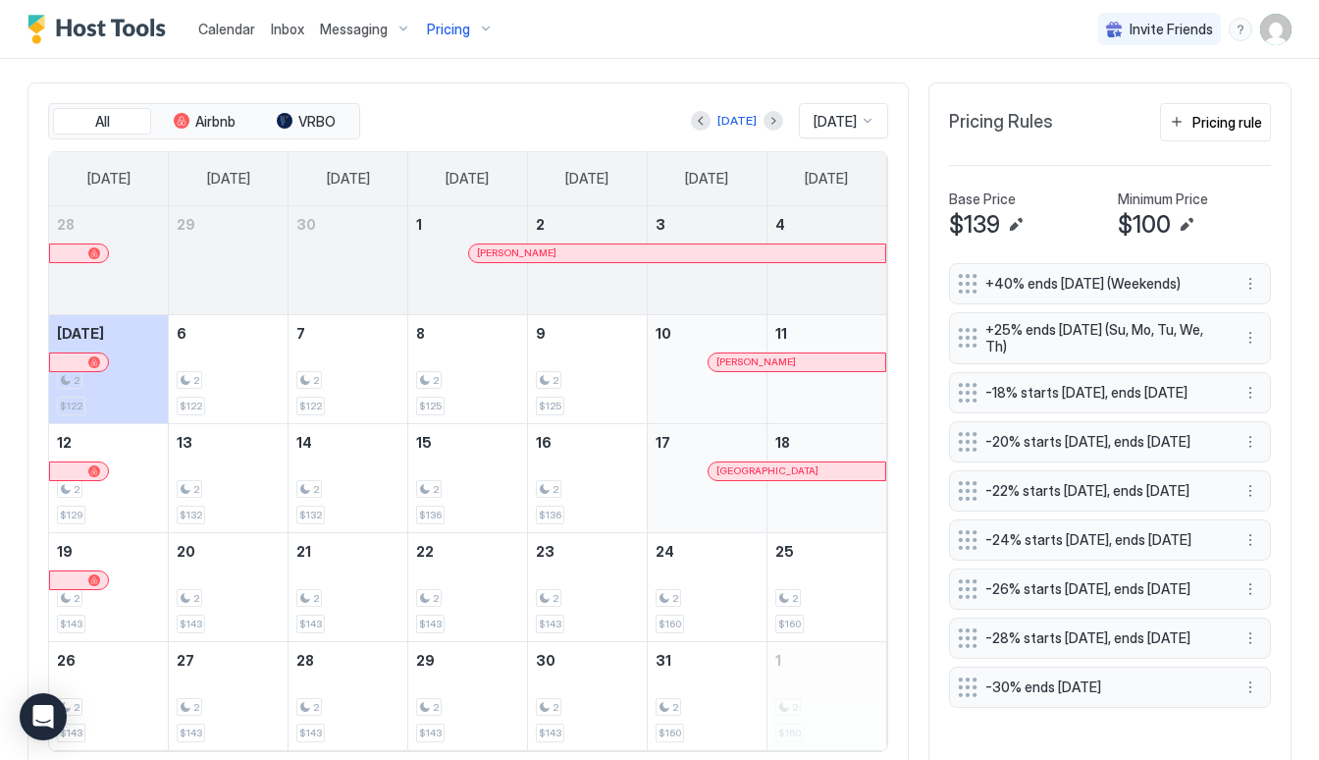
scroll to position [562, 0]
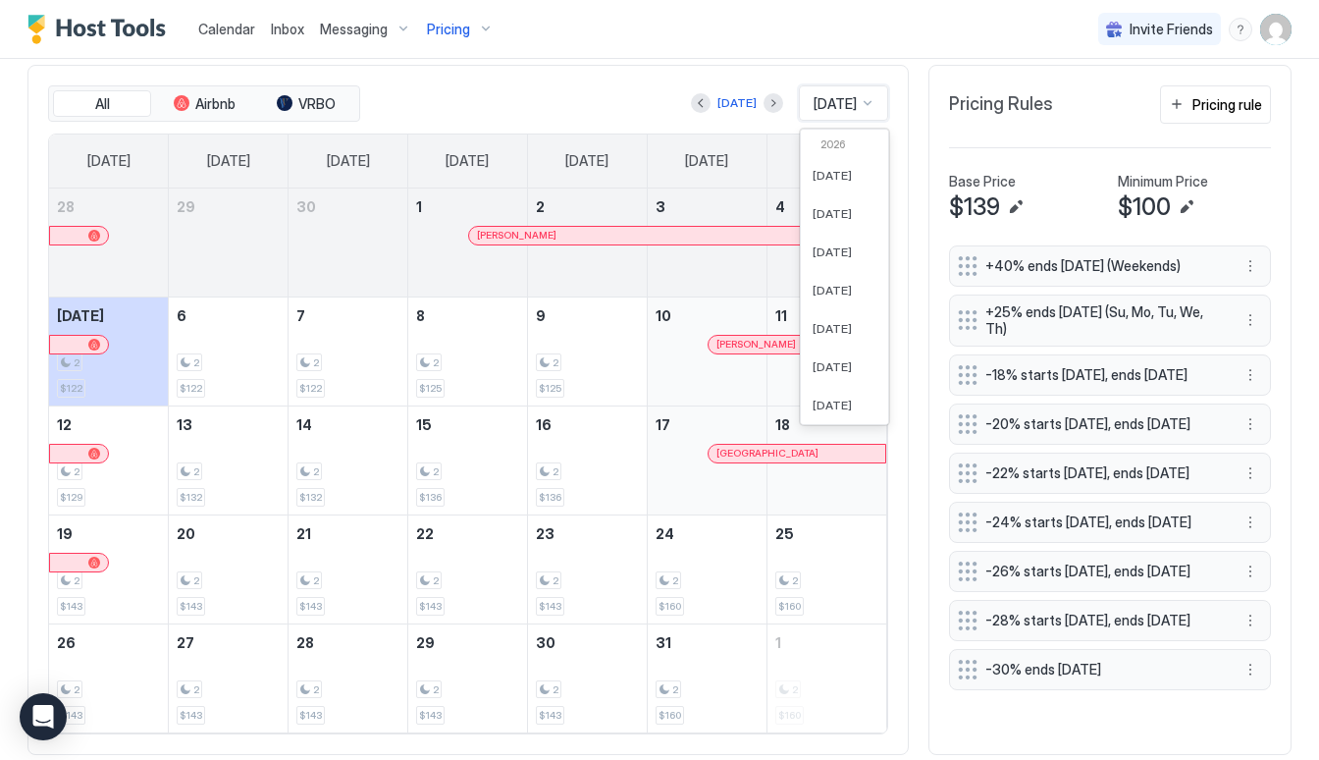
click at [870, 86] on div "[DATE]" at bounding box center [843, 102] width 89 height 35
click at [849, 300] on span "[DATE]" at bounding box center [832, 302] width 39 height 15
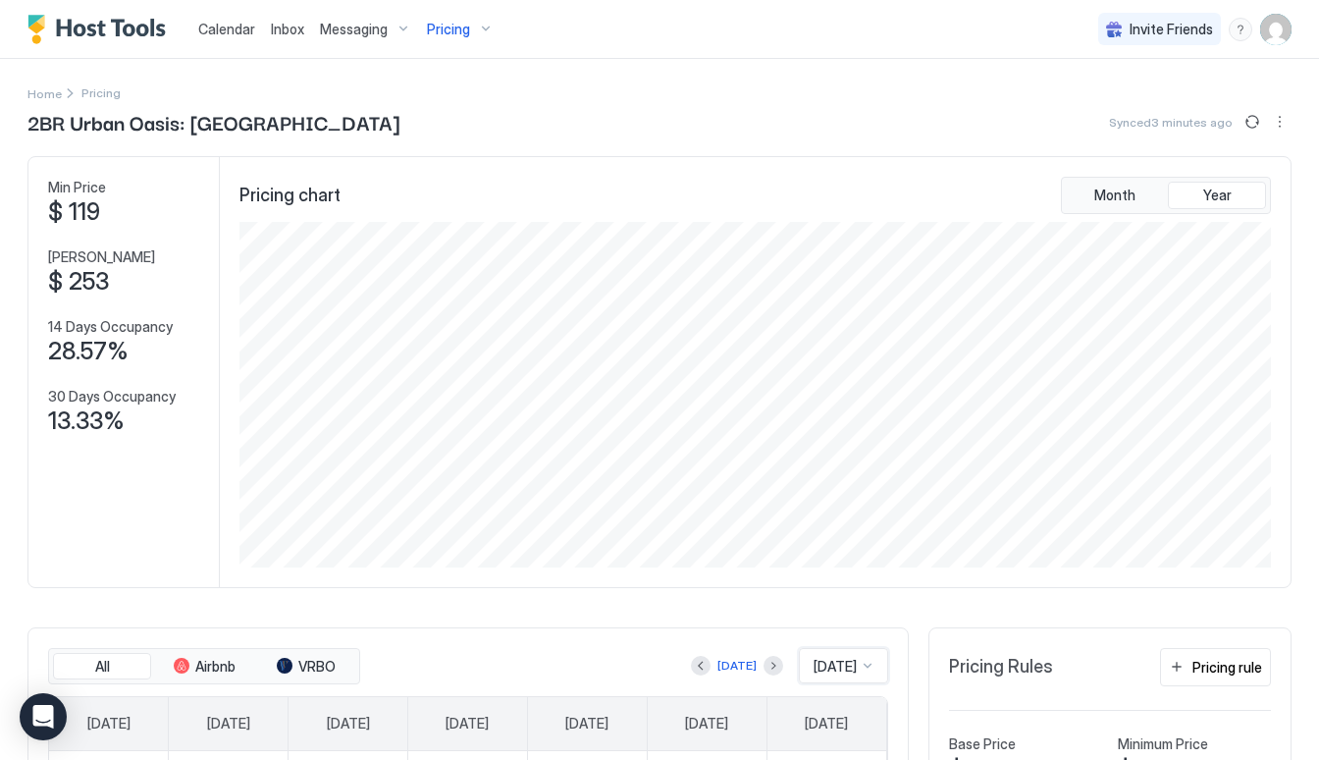
scroll to position [0, 0]
click at [461, 38] on div "Pricing" at bounding box center [460, 29] width 82 height 33
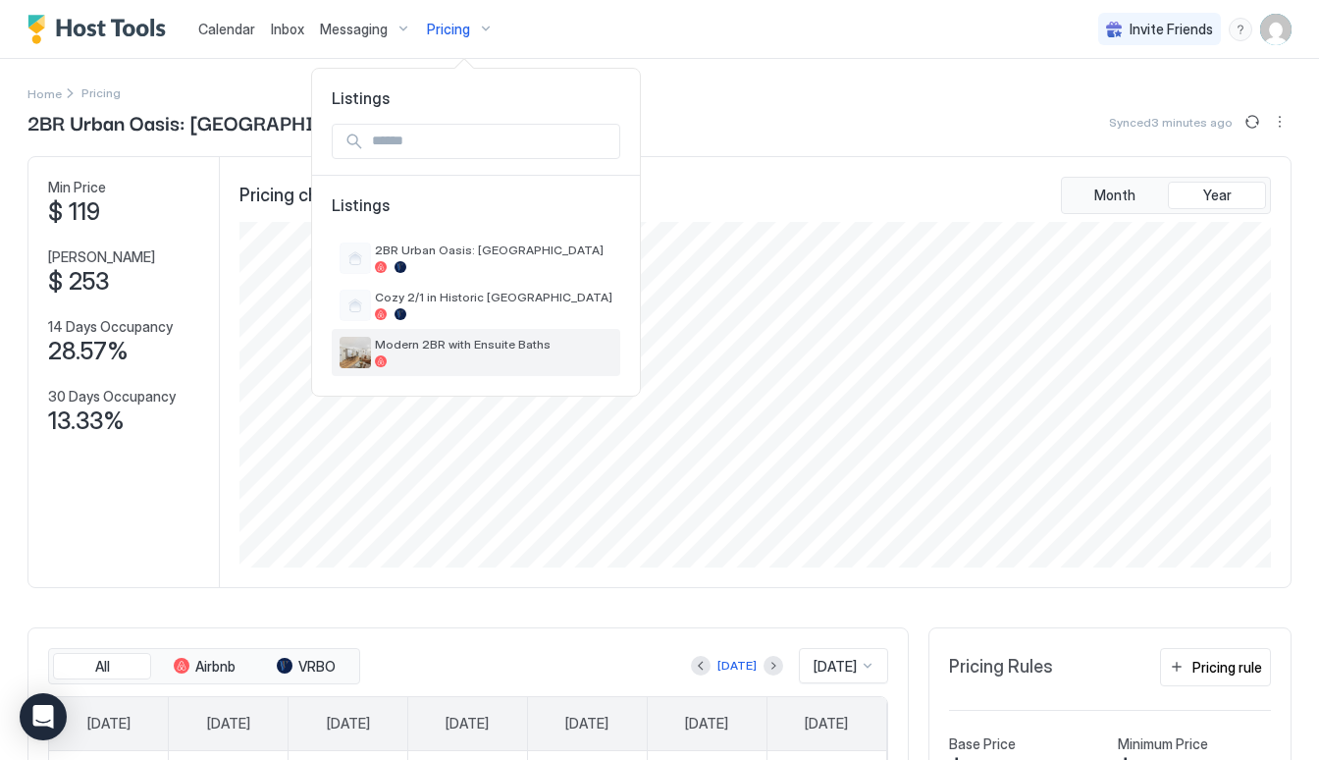
click at [499, 351] on span "Modern 2BR with Ensuite Baths" at bounding box center [493, 344] width 237 height 15
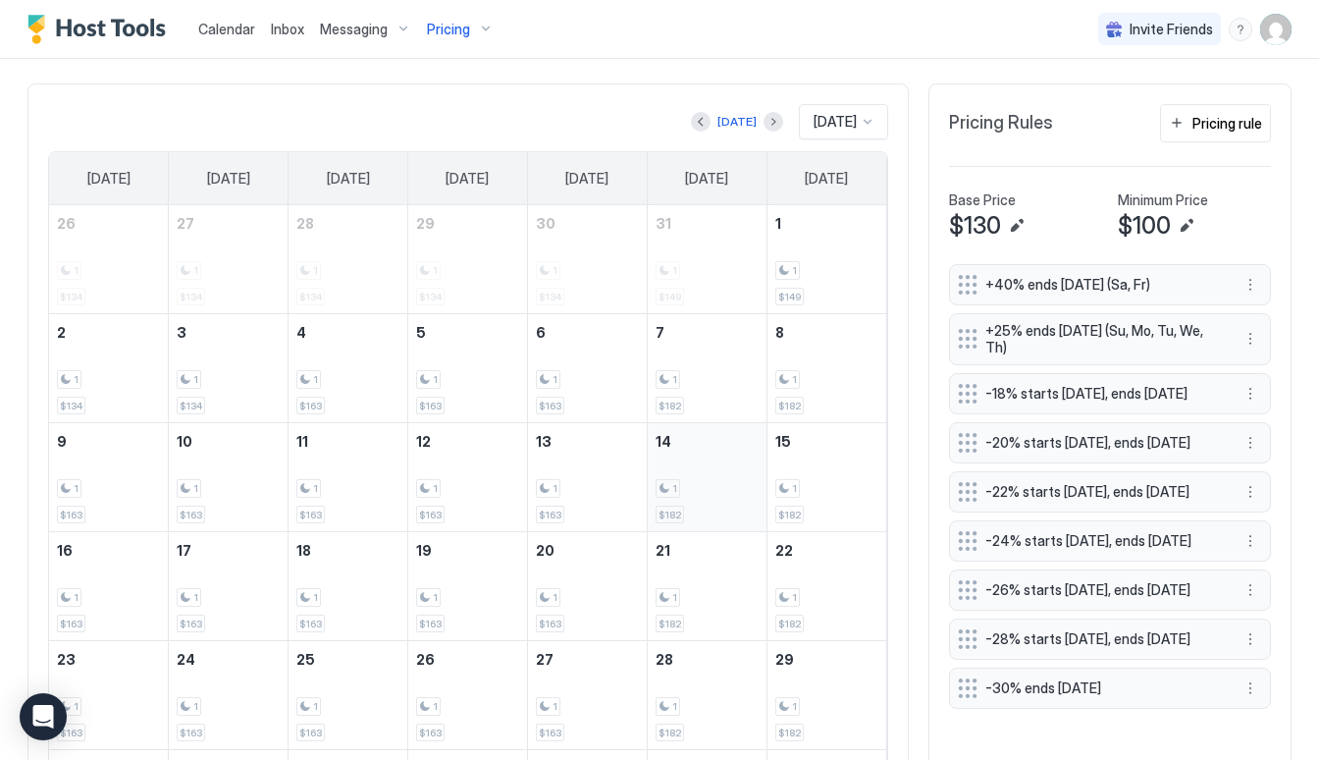
scroll to position [546, 0]
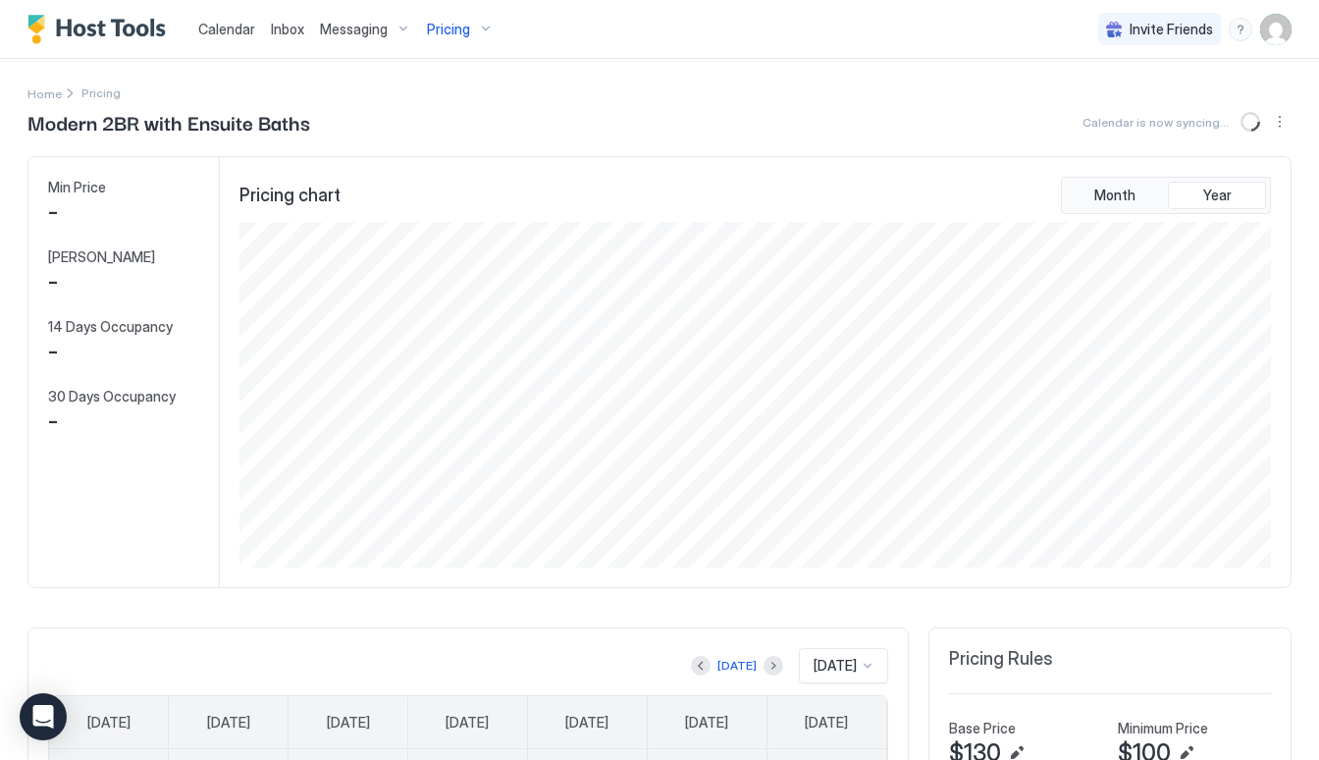
scroll to position [345, 1035]
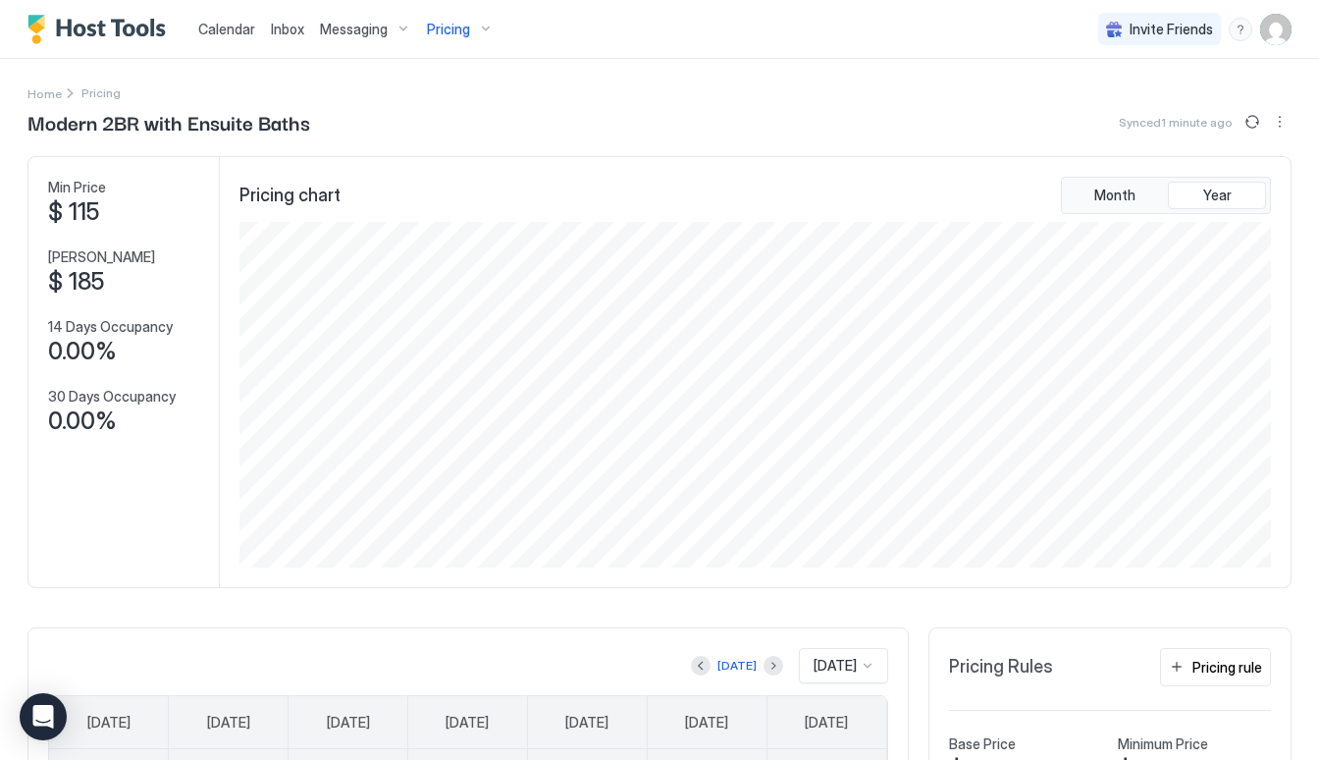
click at [222, 28] on span "Calendar" at bounding box center [226, 29] width 57 height 17
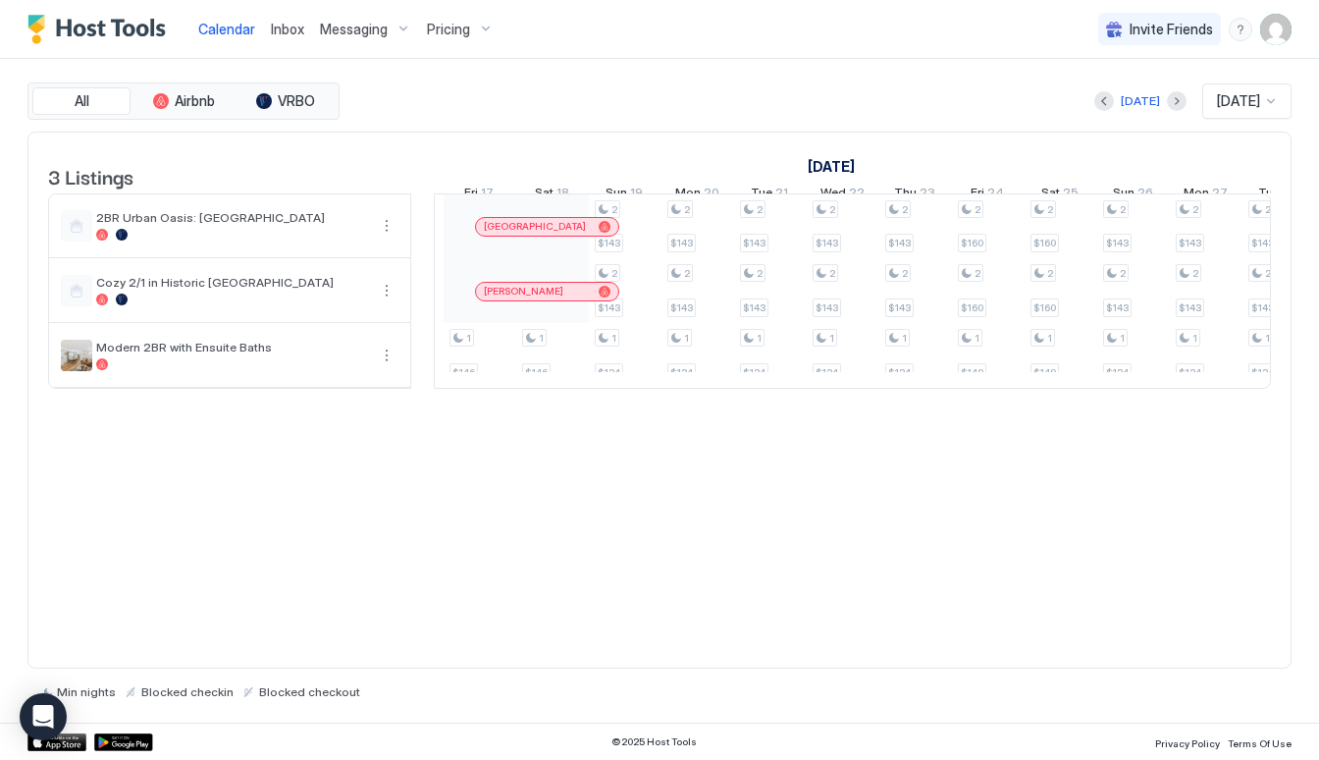
click at [457, 1] on button "Pricing" at bounding box center [460, 29] width 82 height 58
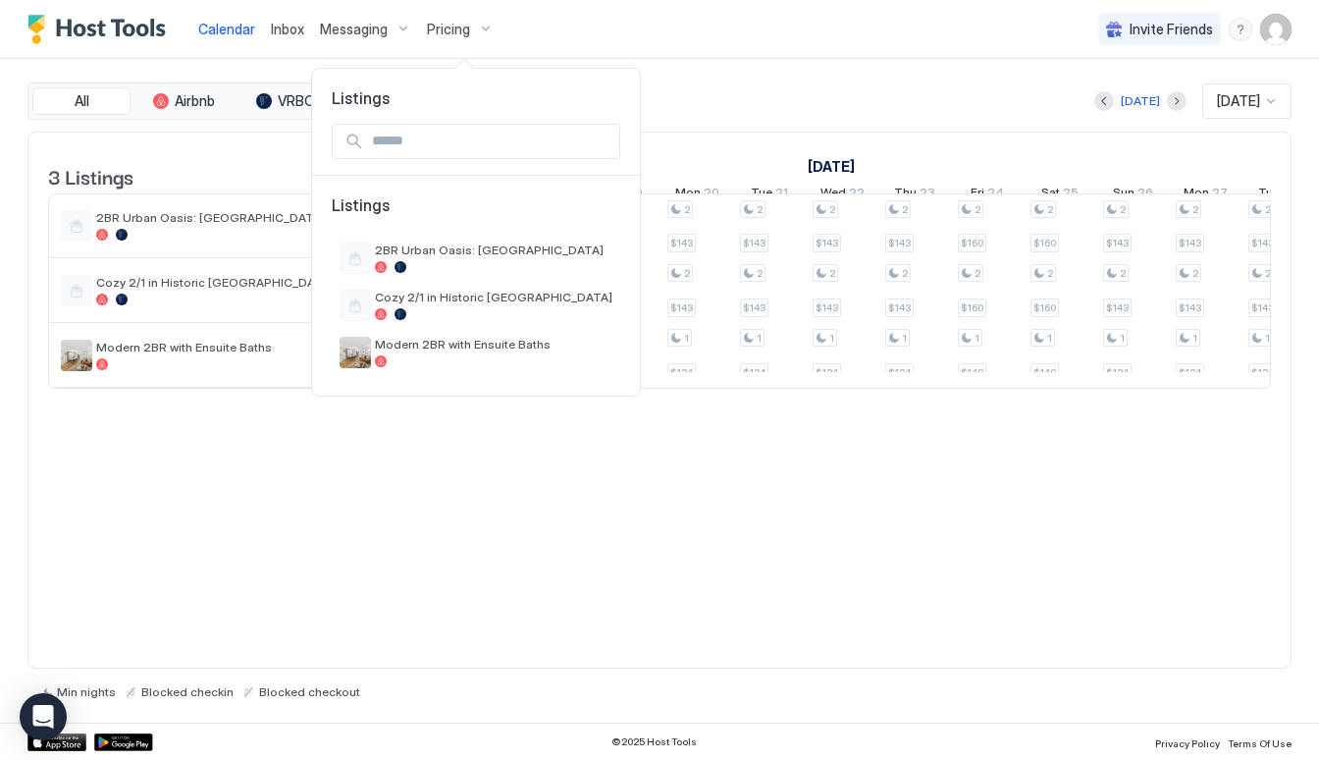
click at [448, 37] on div at bounding box center [659, 380] width 1319 height 760
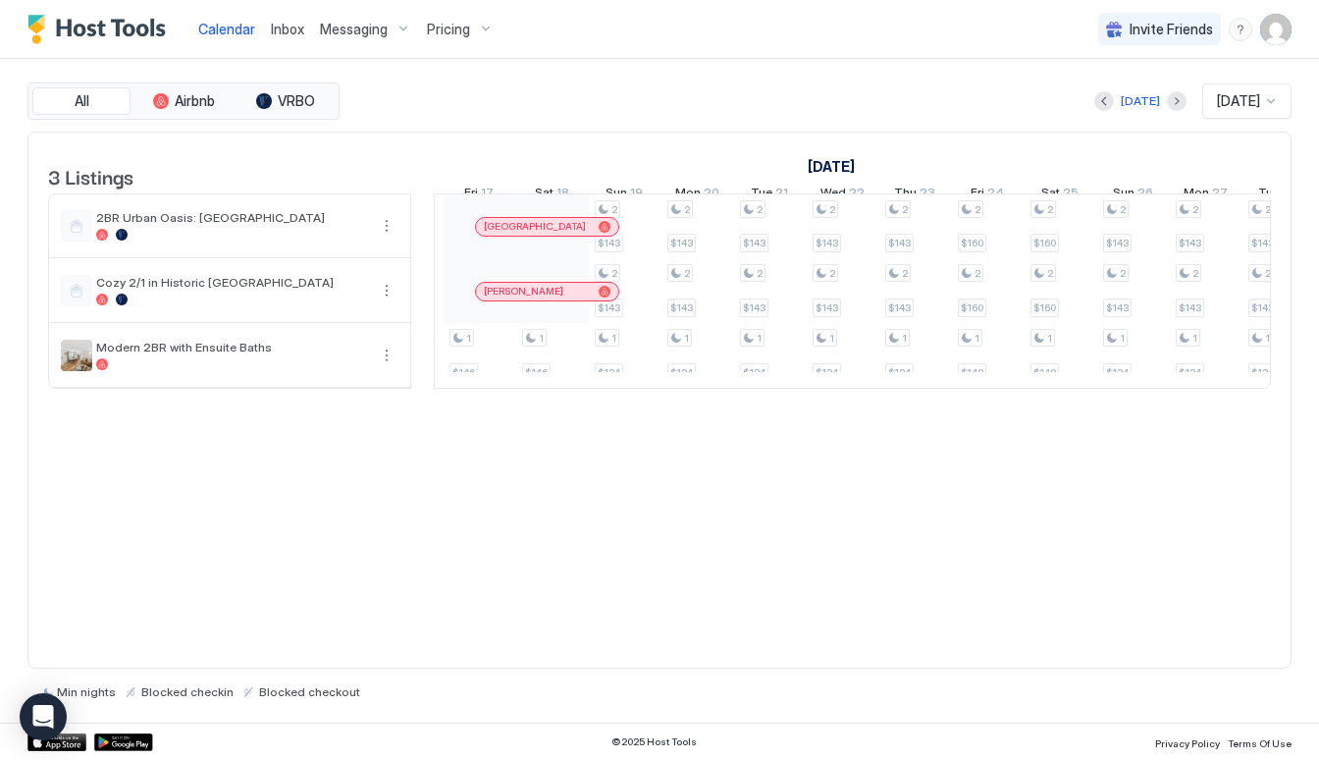
click at [449, 29] on span "Pricing" at bounding box center [448, 30] width 43 height 18
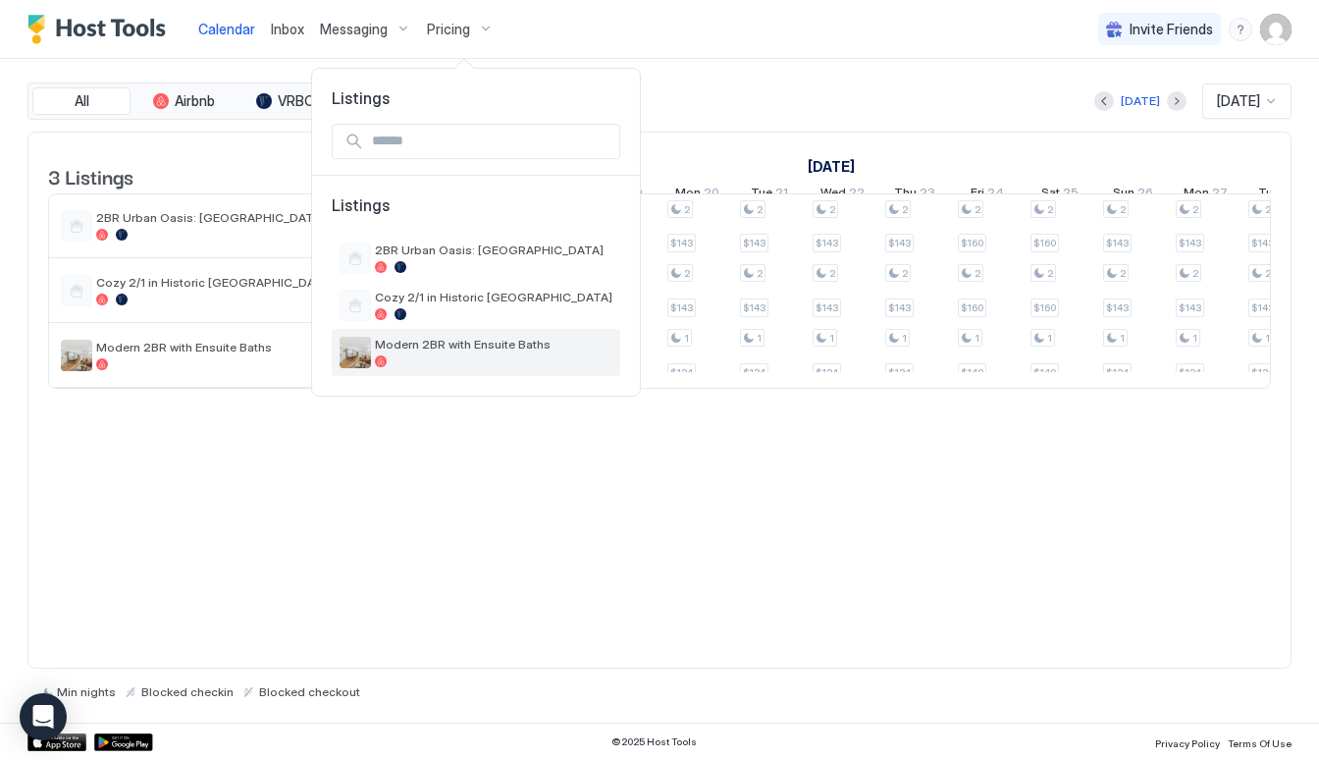
click at [450, 356] on div at bounding box center [493, 361] width 237 height 12
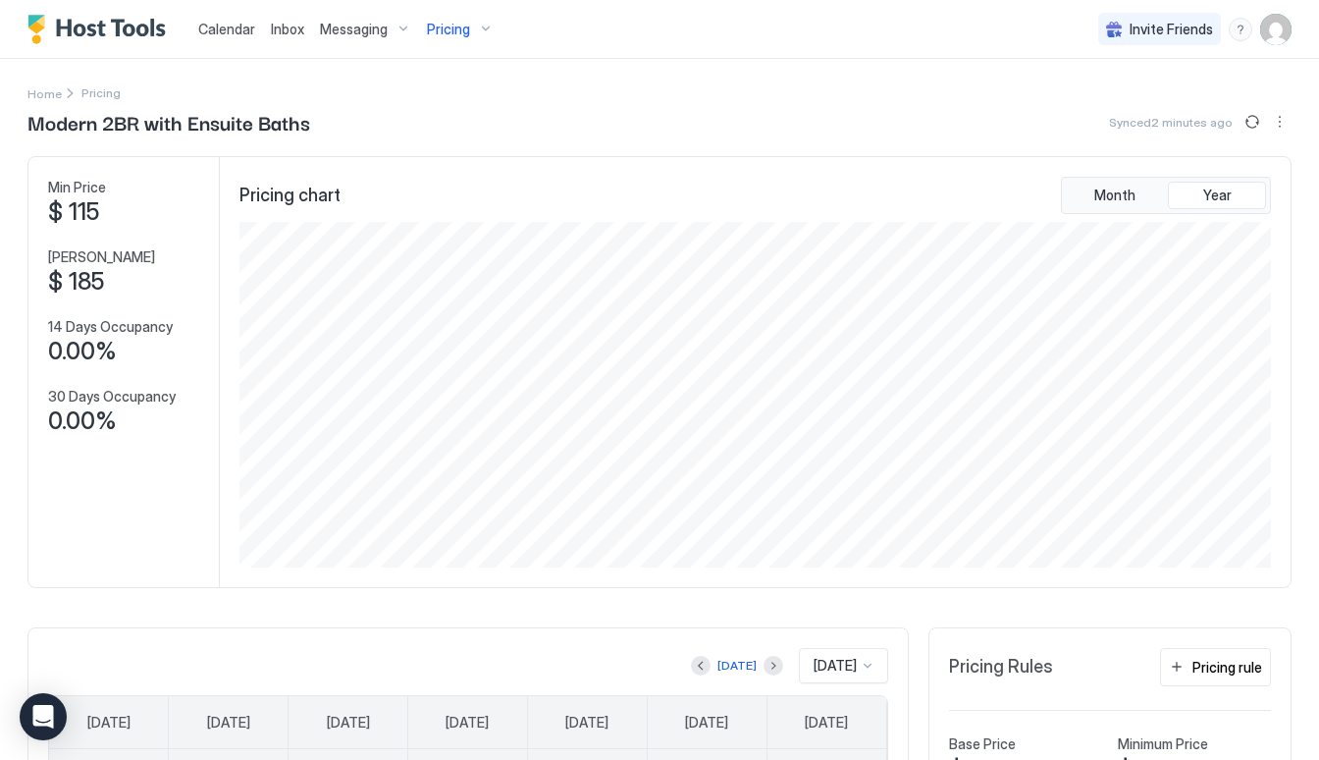
click at [101, 290] on span "$ 185" at bounding box center [76, 281] width 56 height 29
click at [89, 262] on span "[PERSON_NAME]" at bounding box center [101, 257] width 107 height 18
click at [431, 10] on button "Pricing" at bounding box center [460, 29] width 82 height 58
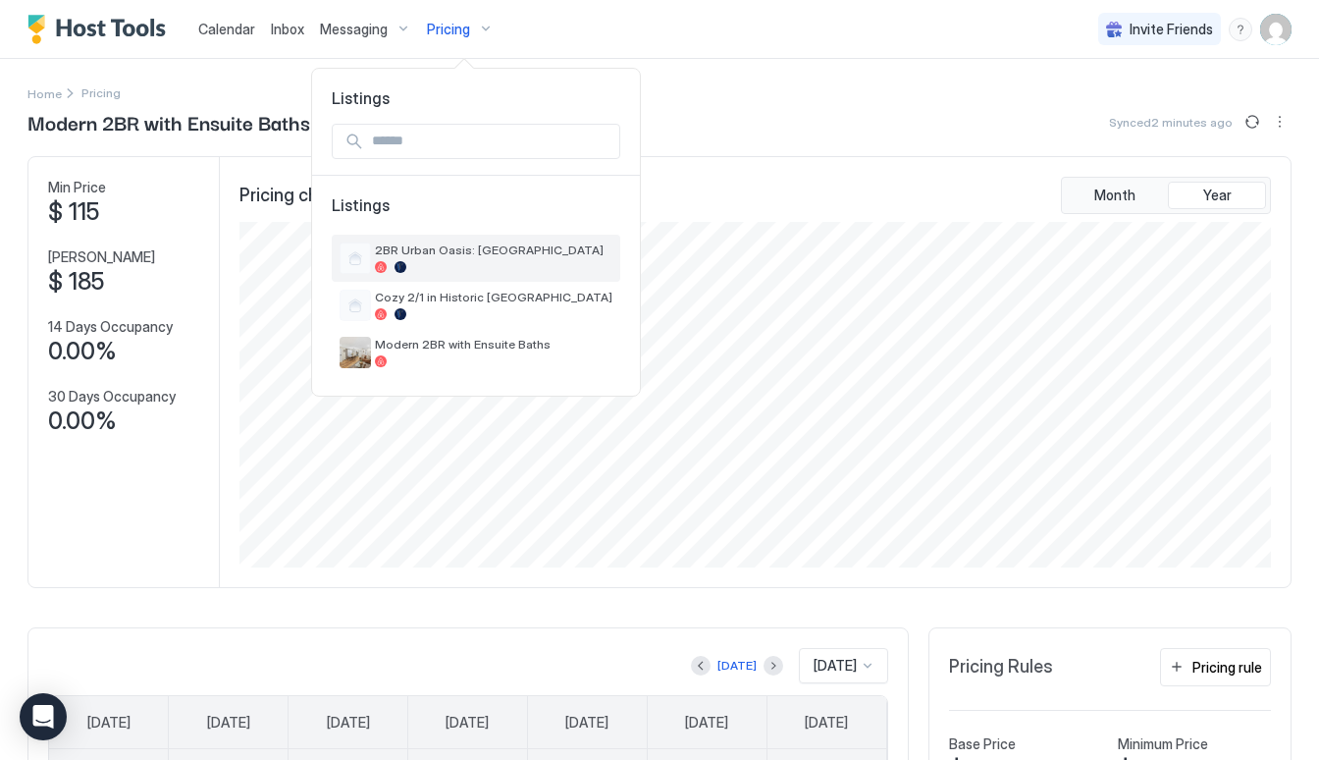
click at [415, 258] on div "2BR Urban Oasis: [GEOGRAPHIC_DATA]" at bounding box center [493, 257] width 237 height 30
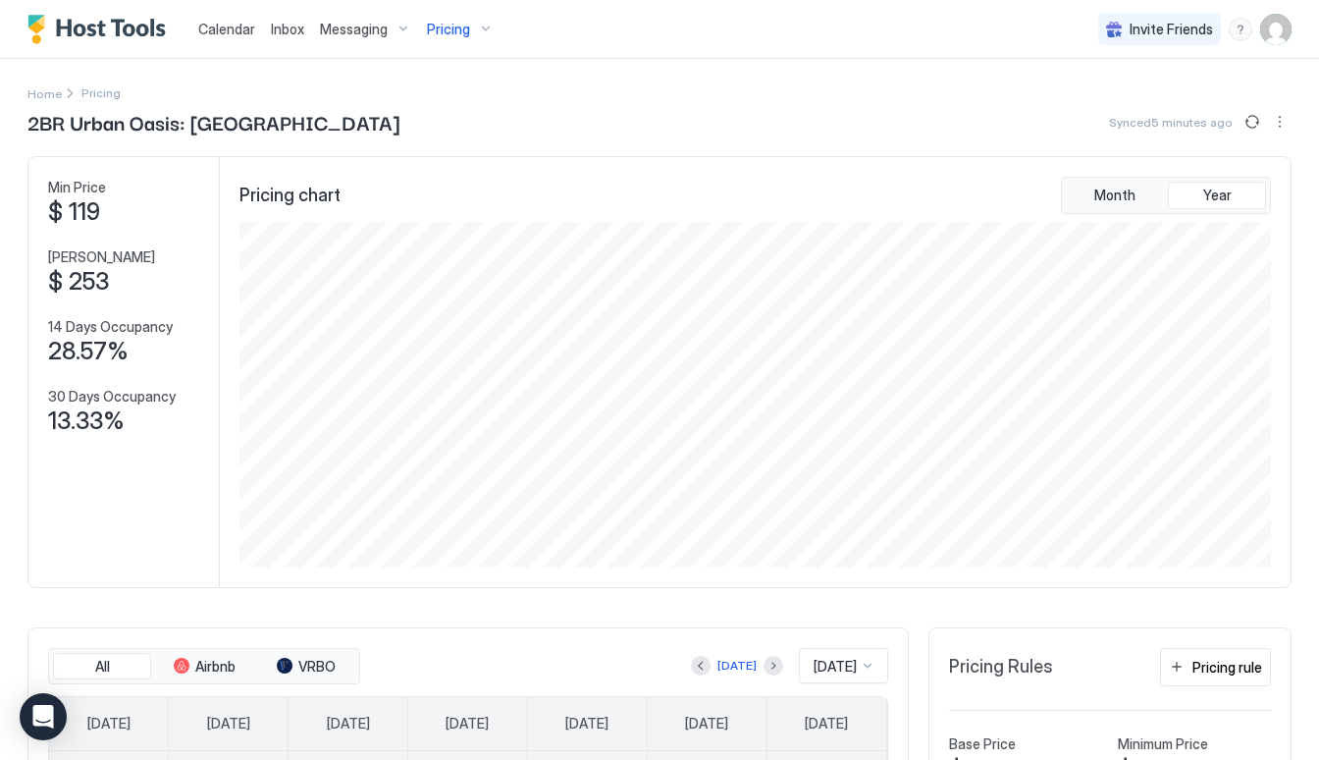
click at [446, 43] on div "Pricing" at bounding box center [460, 29] width 82 height 33
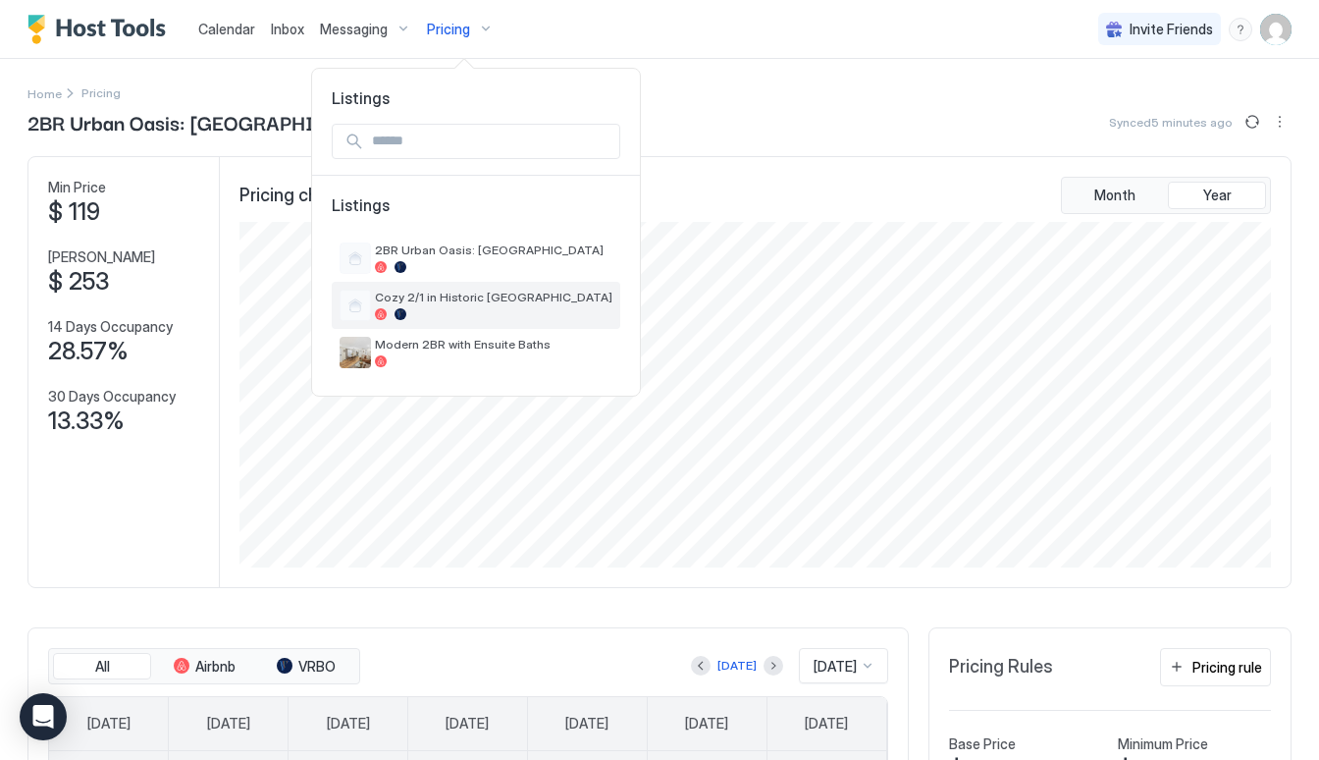
click at [441, 304] on span "Cozy 2/1 in Historic [GEOGRAPHIC_DATA]" at bounding box center [493, 296] width 237 height 15
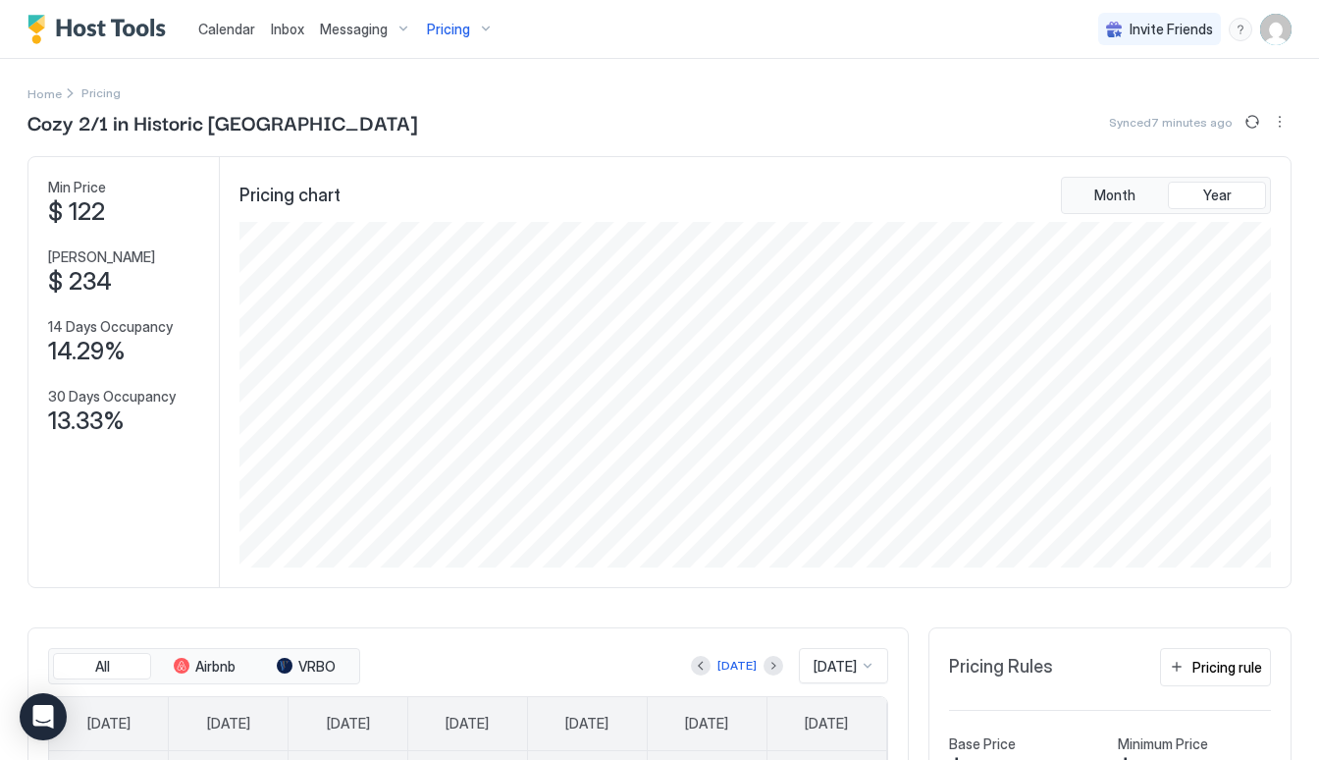
click at [460, 35] on span "Pricing" at bounding box center [448, 30] width 43 height 18
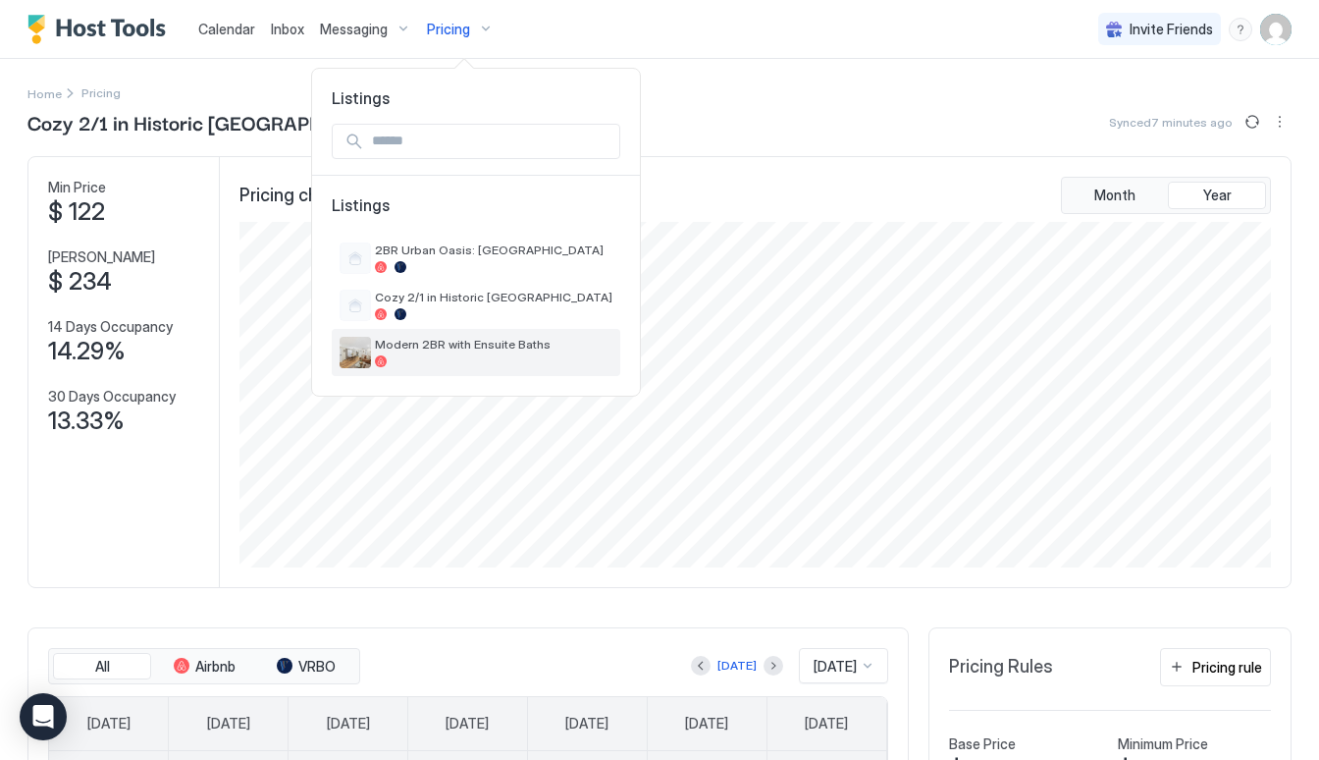
click at [485, 344] on span "Modern 2BR with Ensuite Baths" at bounding box center [493, 344] width 237 height 15
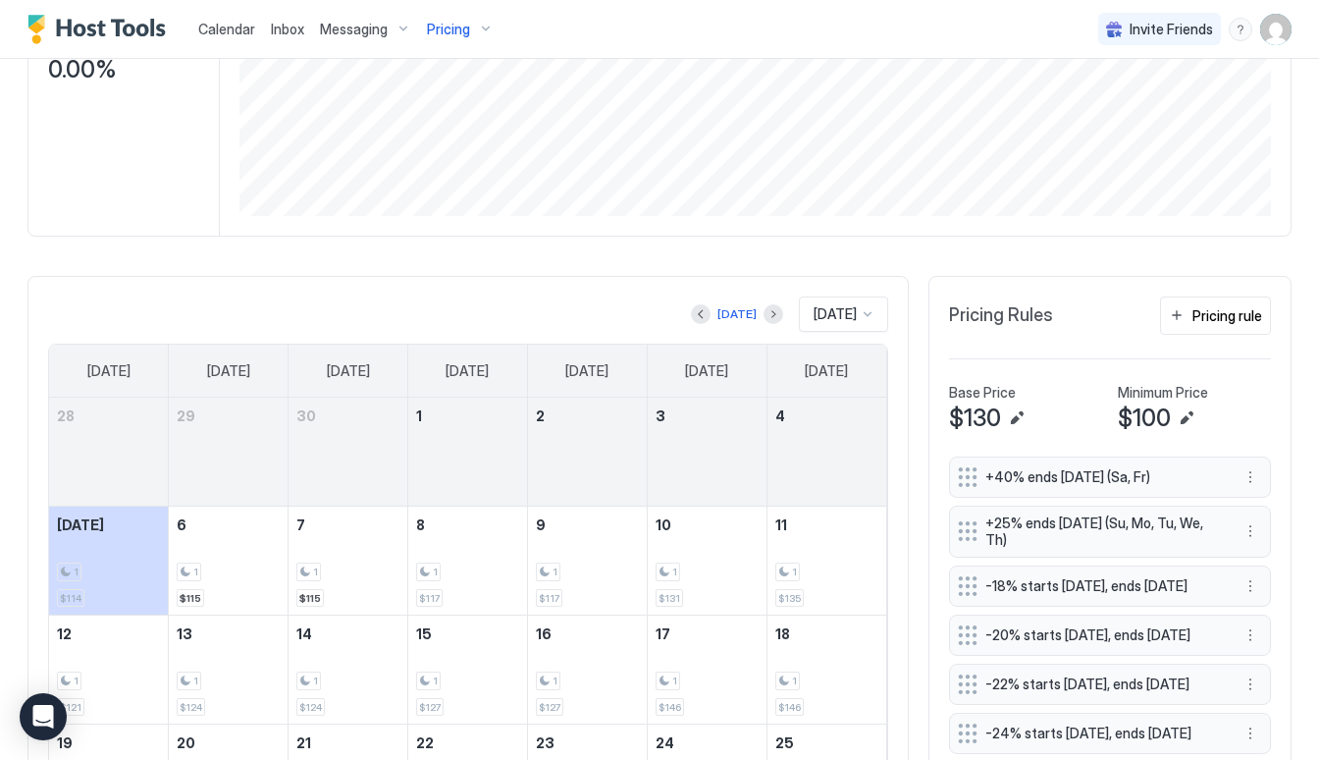
scroll to position [461, 0]
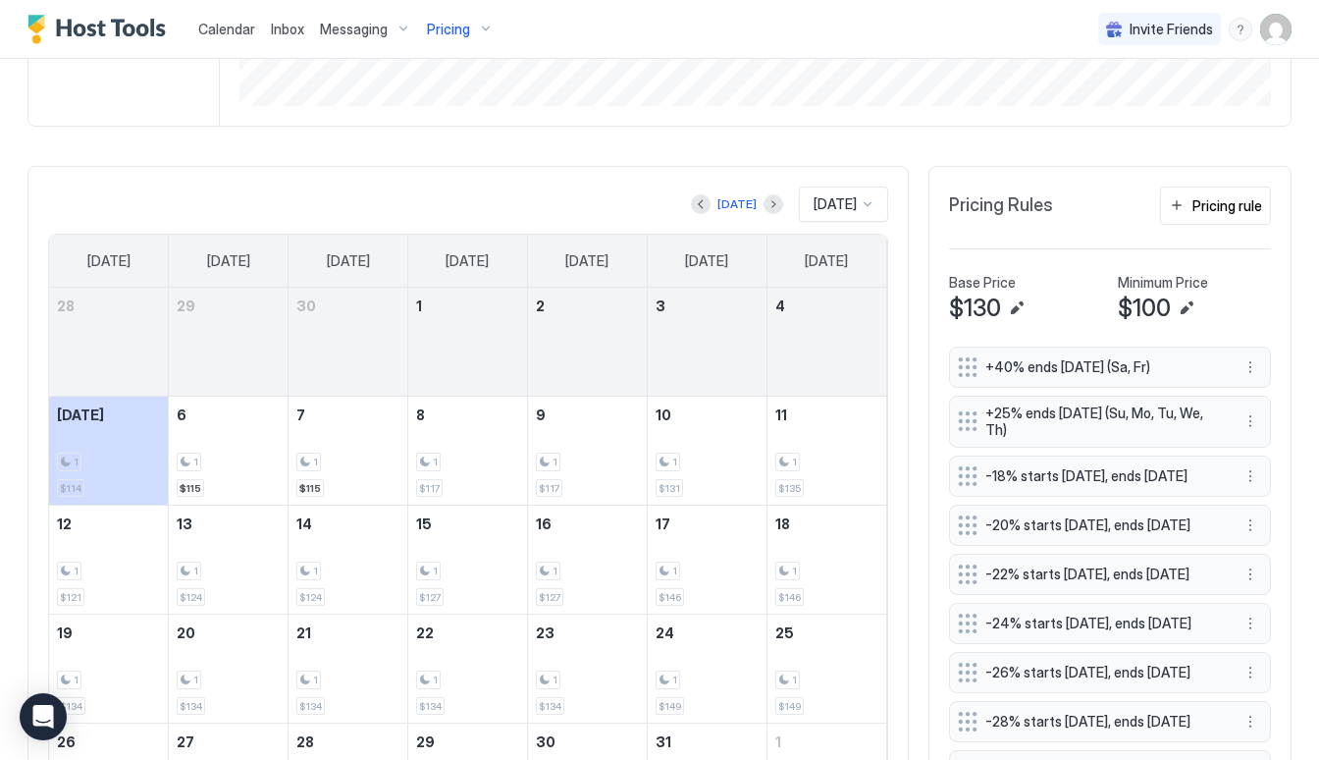
click at [1029, 307] on div "$130" at bounding box center [1025, 307] width 153 height 29
click at [1016, 304] on button "Edit" at bounding box center [1017, 308] width 24 height 24
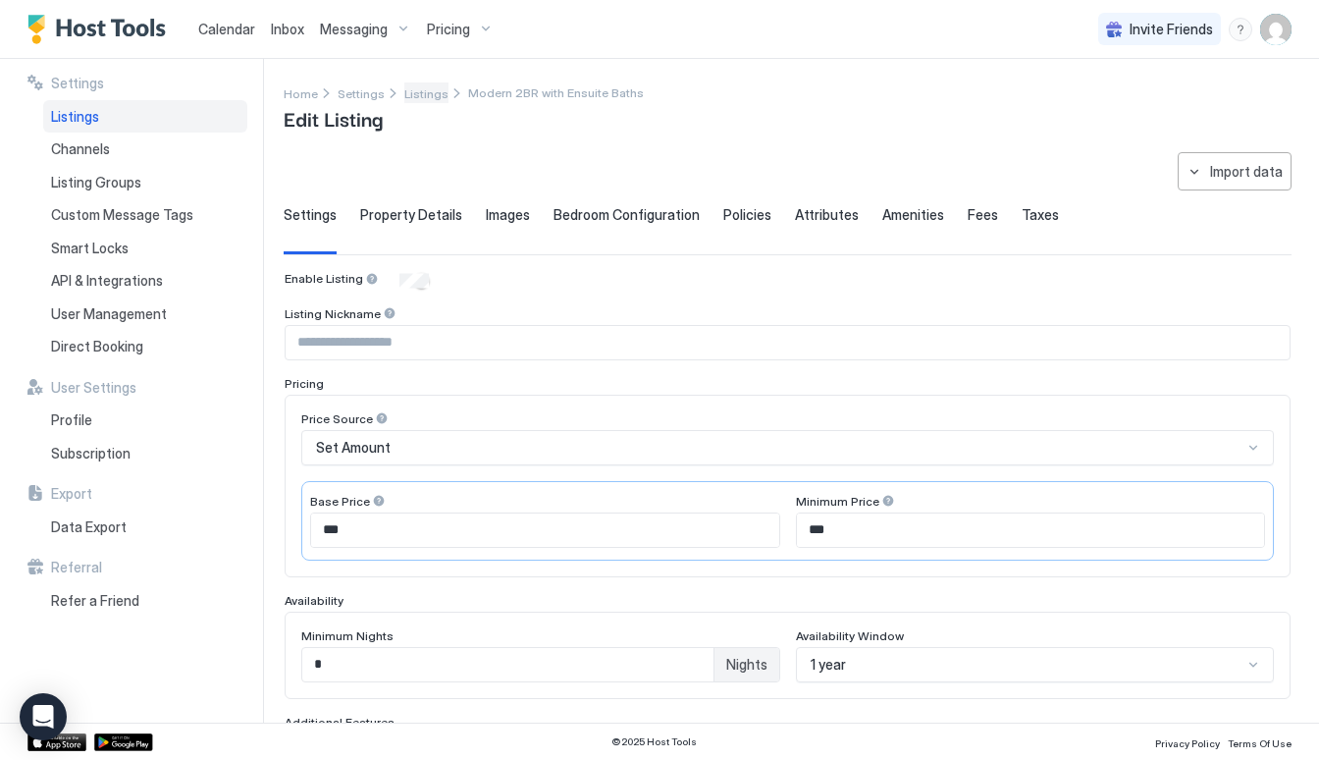
click at [405, 93] on span "Listings" at bounding box center [426, 93] width 44 height 15
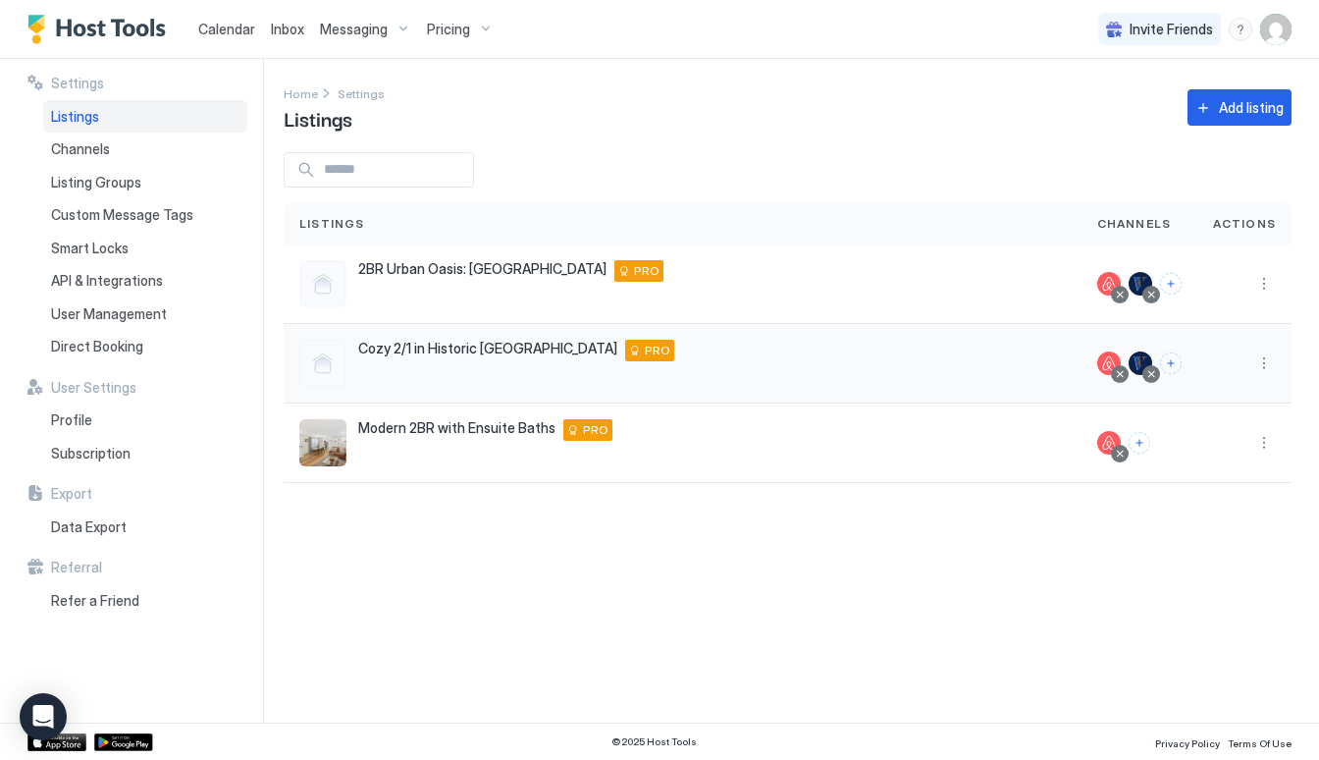
click at [480, 360] on div "Cozy 2/1 in Historic [GEOGRAPHIC_DATA] [STREET_ADDRESS] PRO" at bounding box center [516, 351] width 316 height 22
click at [488, 351] on span "Cozy 2/1 in Historic [GEOGRAPHIC_DATA]" at bounding box center [487, 349] width 259 height 18
click at [1266, 356] on button "More options" at bounding box center [1264, 363] width 24 height 24
click at [1240, 420] on div "Pricing" at bounding box center [1213, 422] width 134 height 31
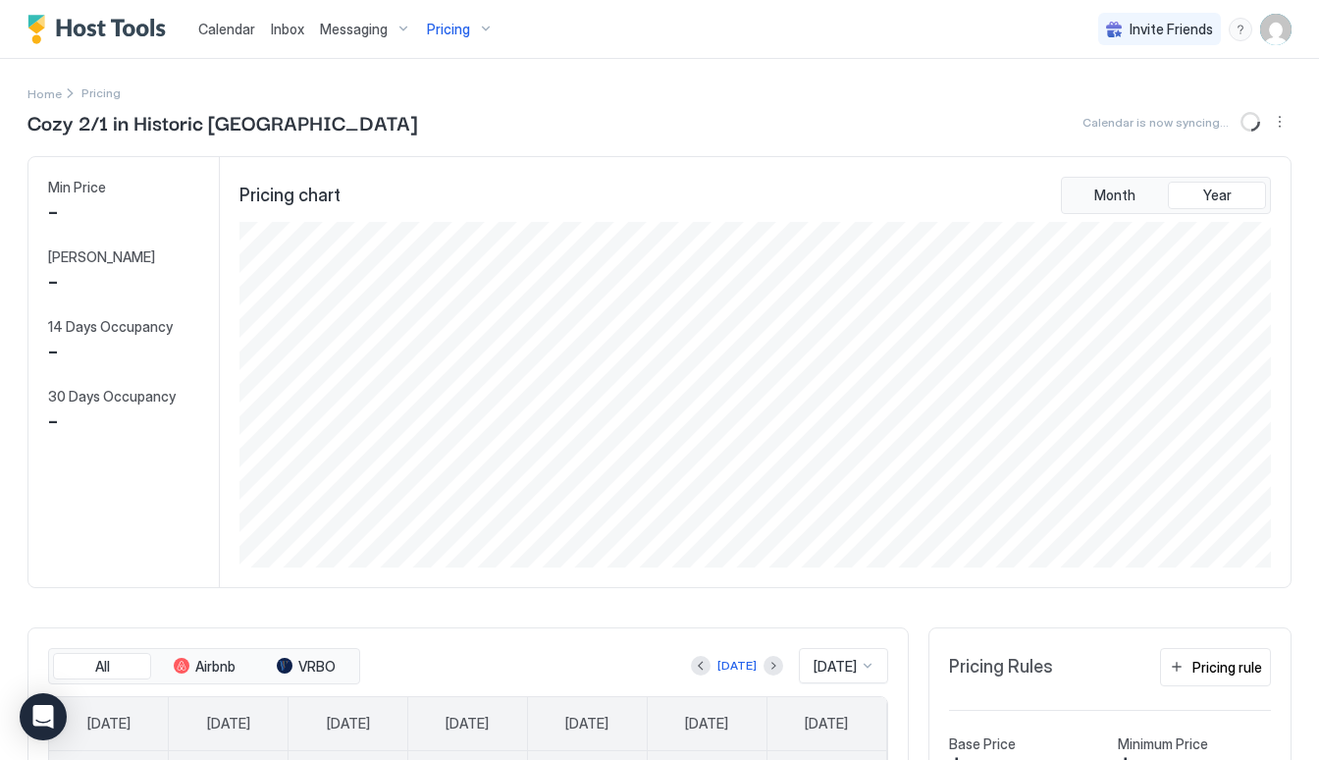
scroll to position [345, 1035]
click at [445, 37] on div "Pricing" at bounding box center [460, 29] width 82 height 33
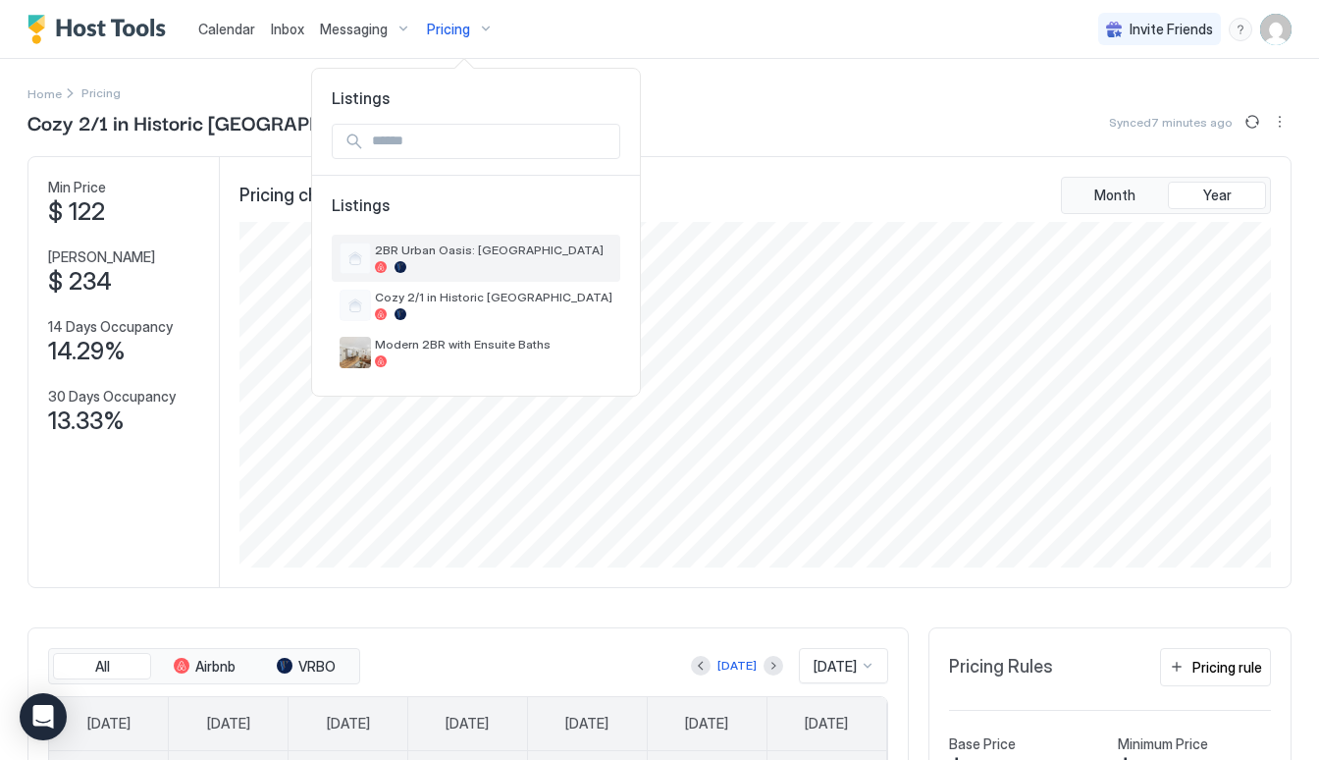
click at [461, 268] on div at bounding box center [493, 267] width 237 height 12
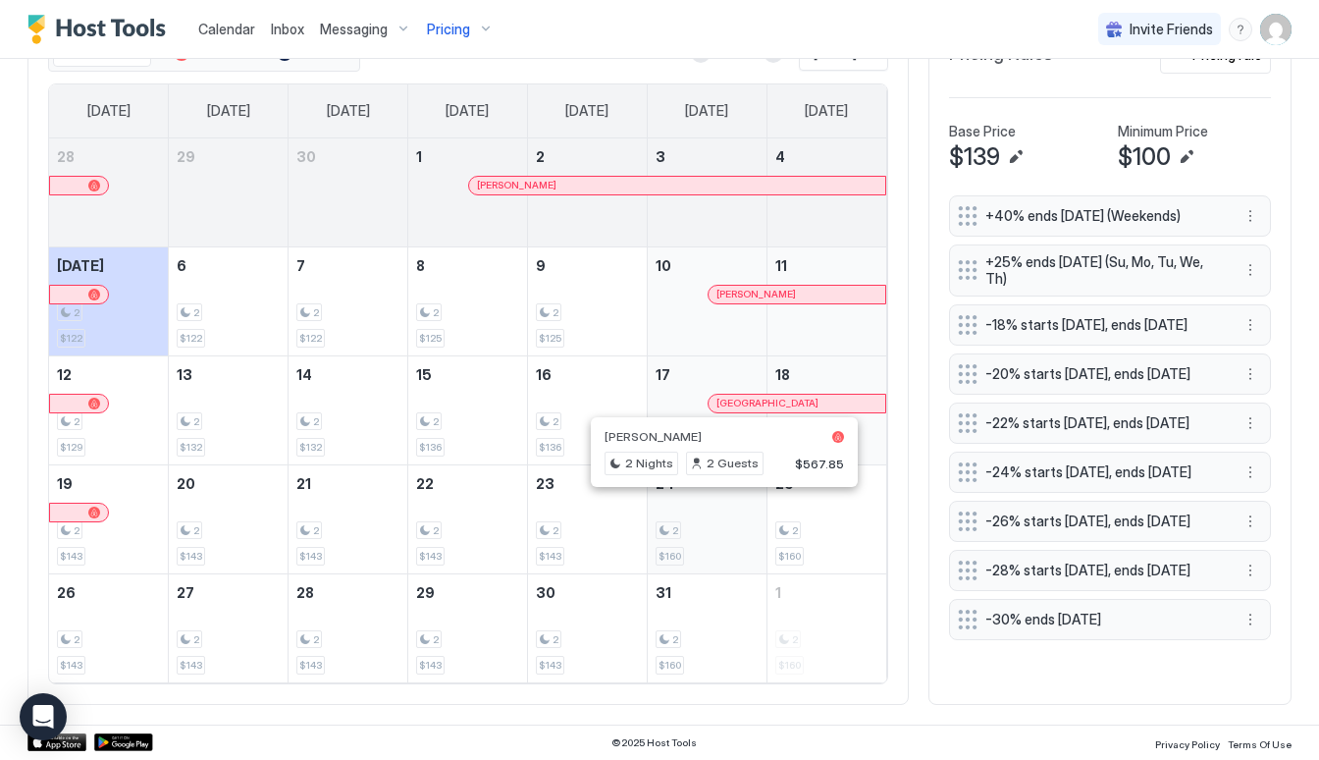
scroll to position [610, 0]
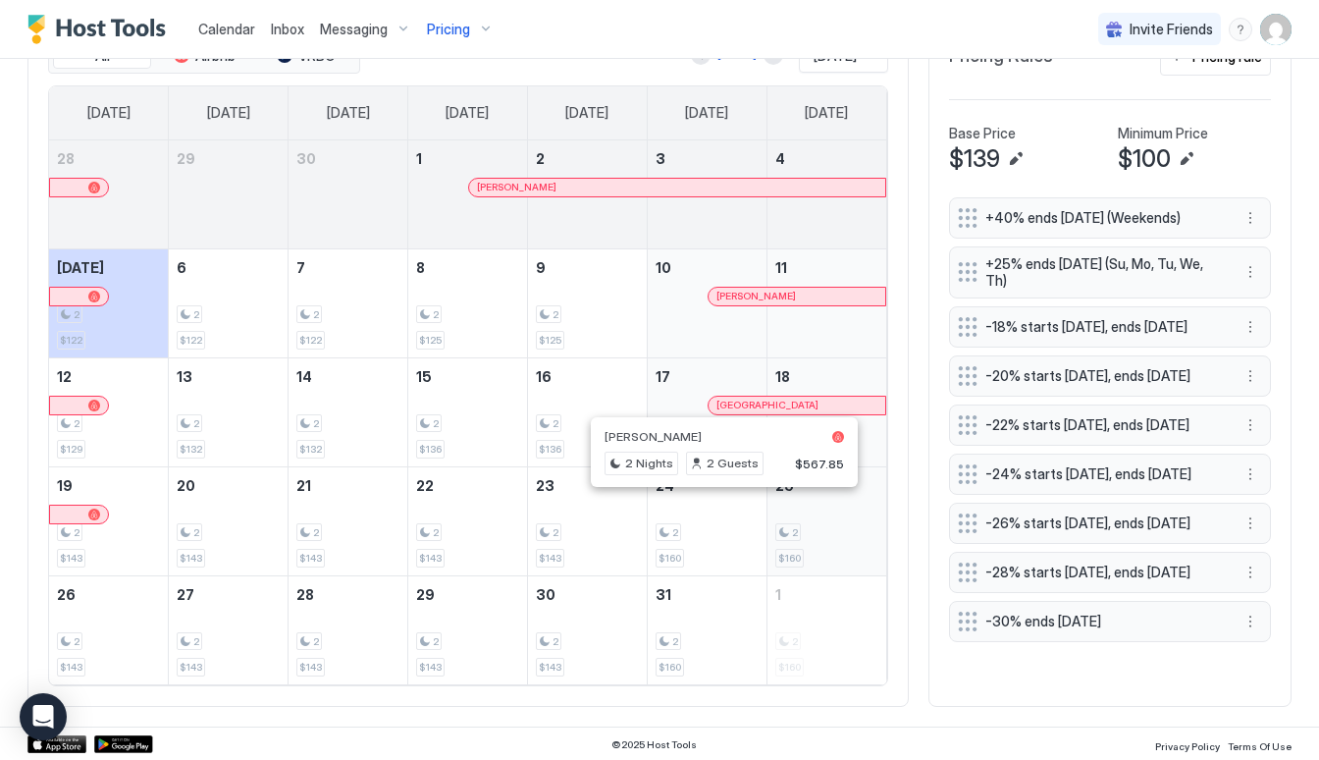
click at [814, 551] on div "2 $160" at bounding box center [826, 521] width 103 height 92
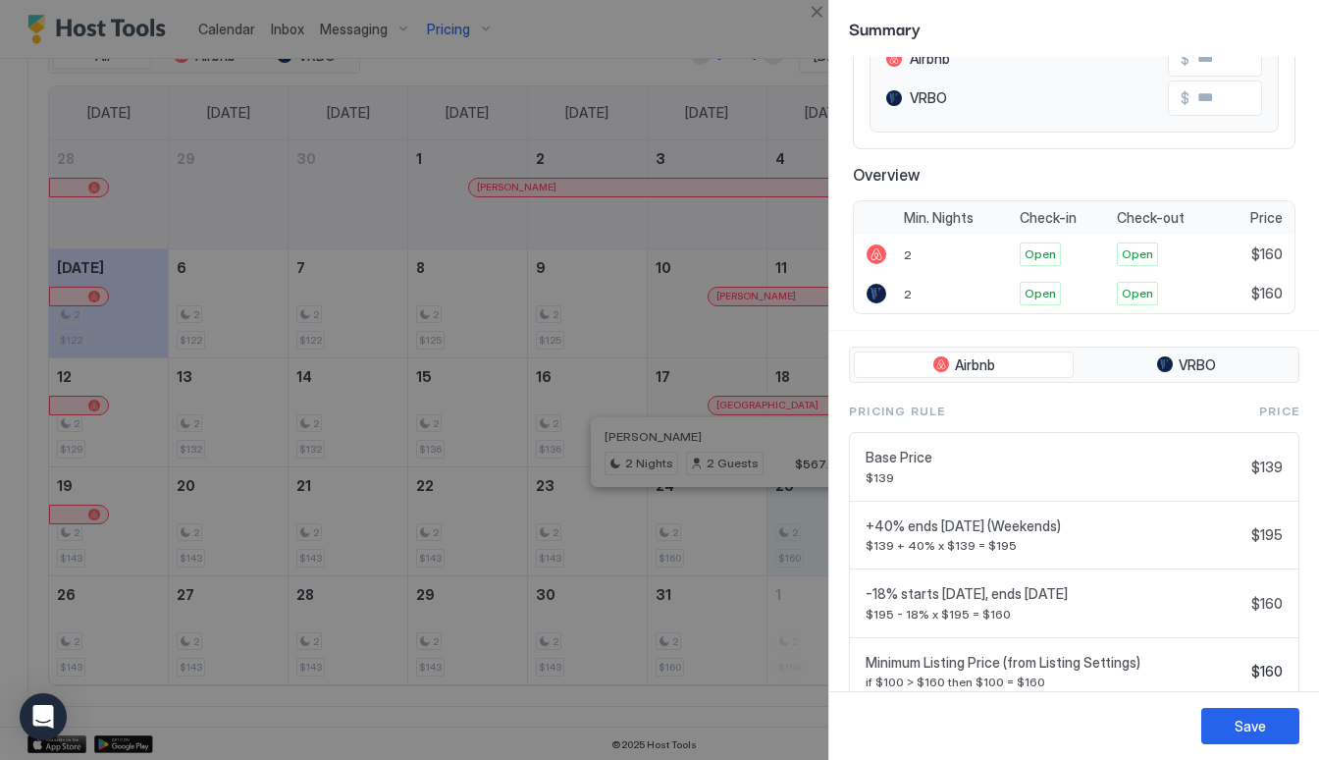
scroll to position [291, 0]
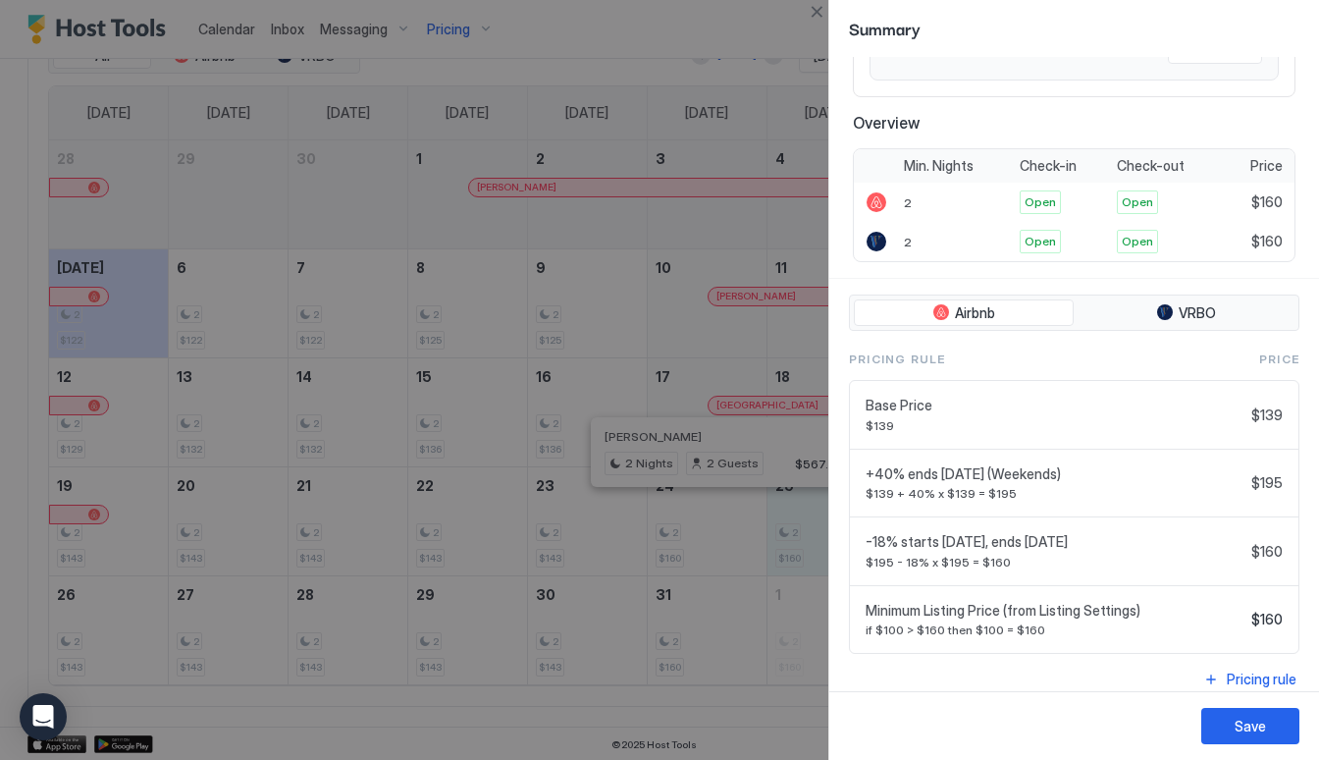
click at [759, 282] on div at bounding box center [659, 380] width 1319 height 760
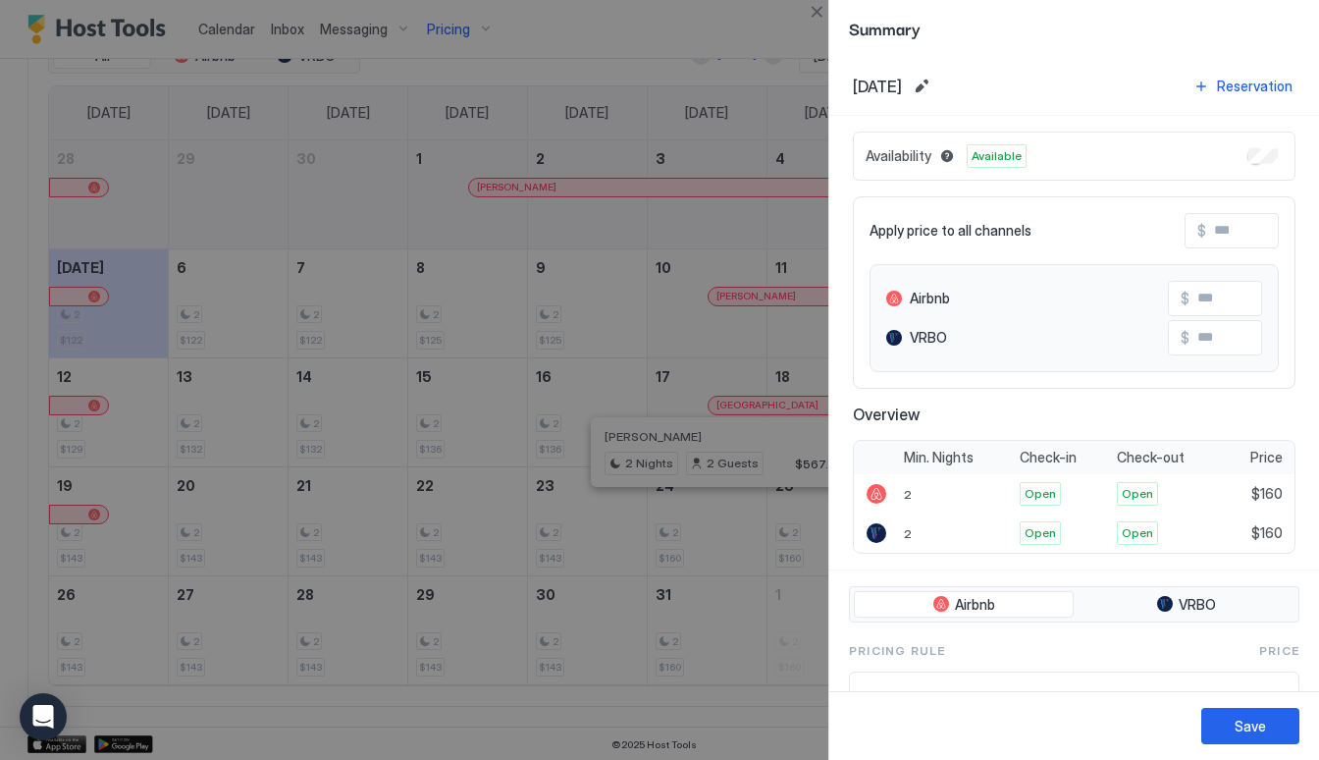
scroll to position [0, 0]
click at [1262, 713] on button "Save" at bounding box center [1250, 726] width 98 height 36
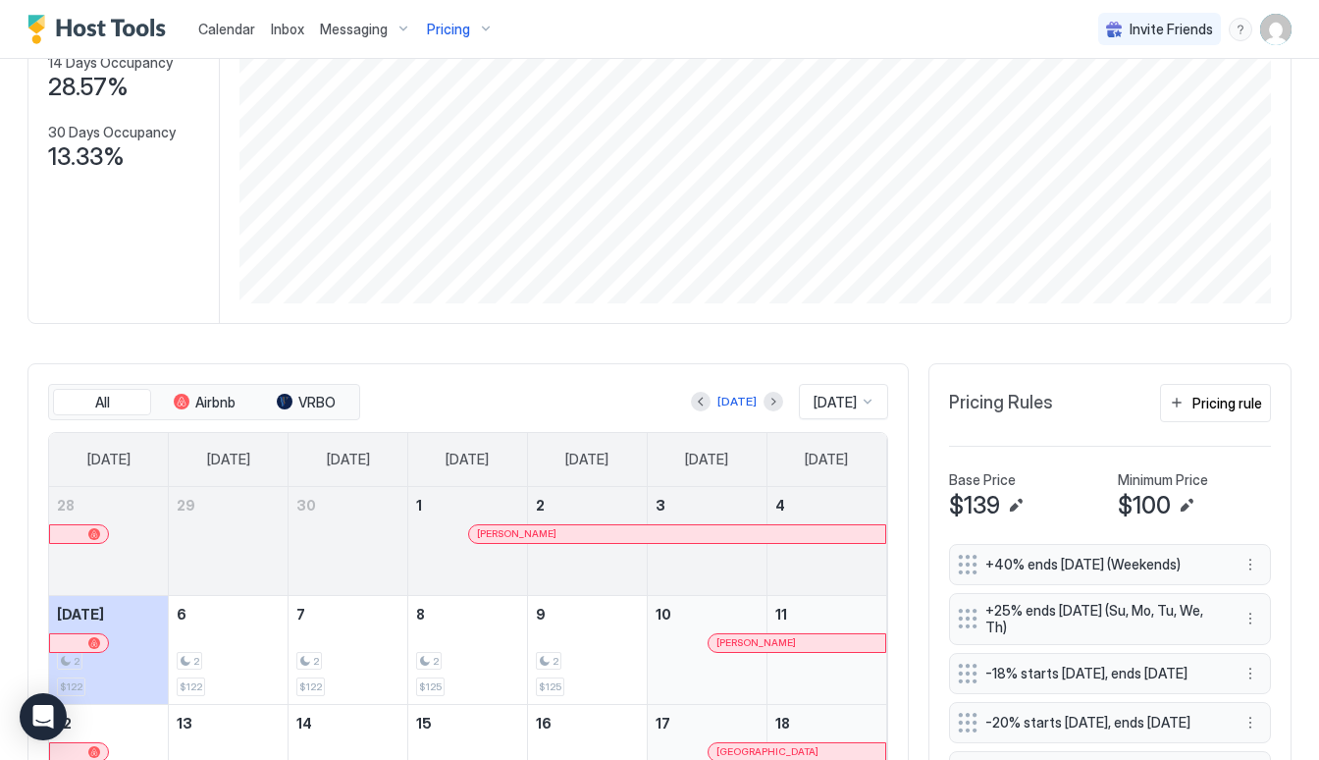
scroll to position [114, 0]
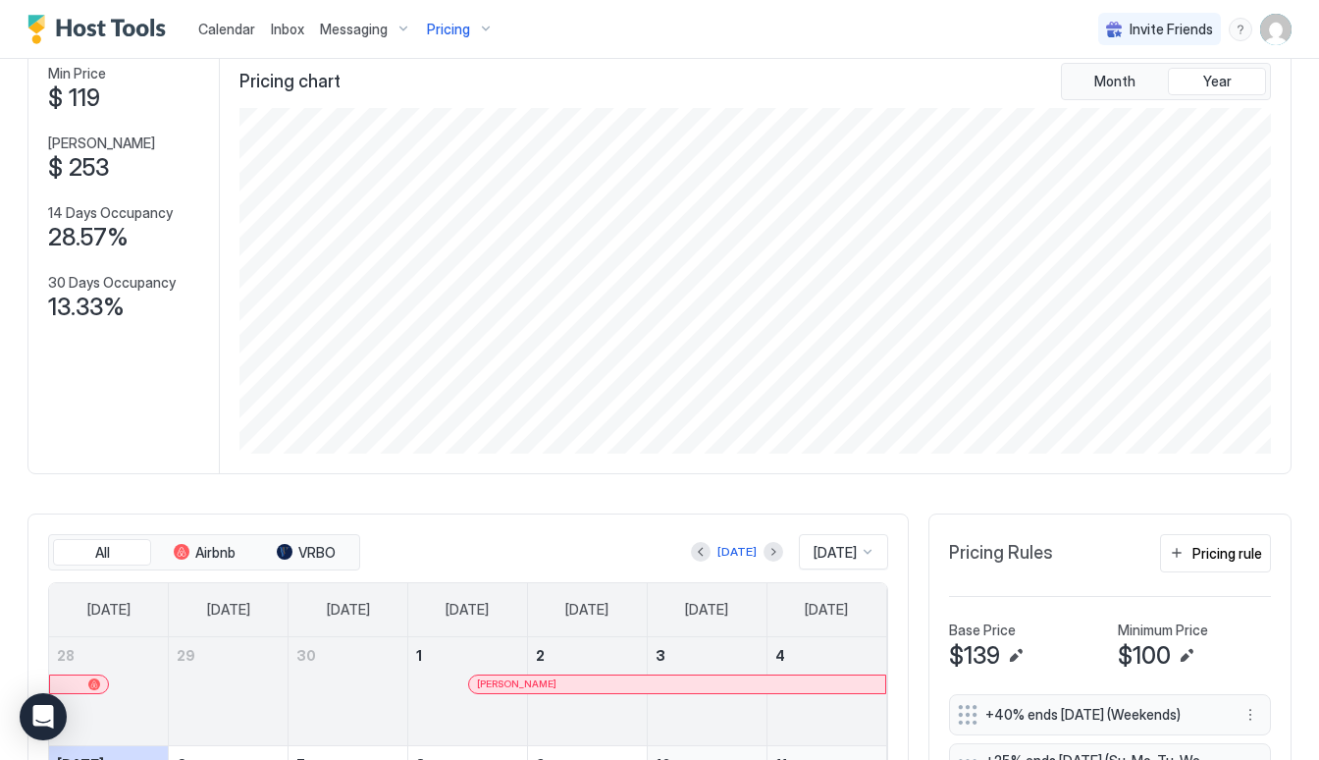
click at [440, 31] on span "Pricing" at bounding box center [448, 30] width 43 height 18
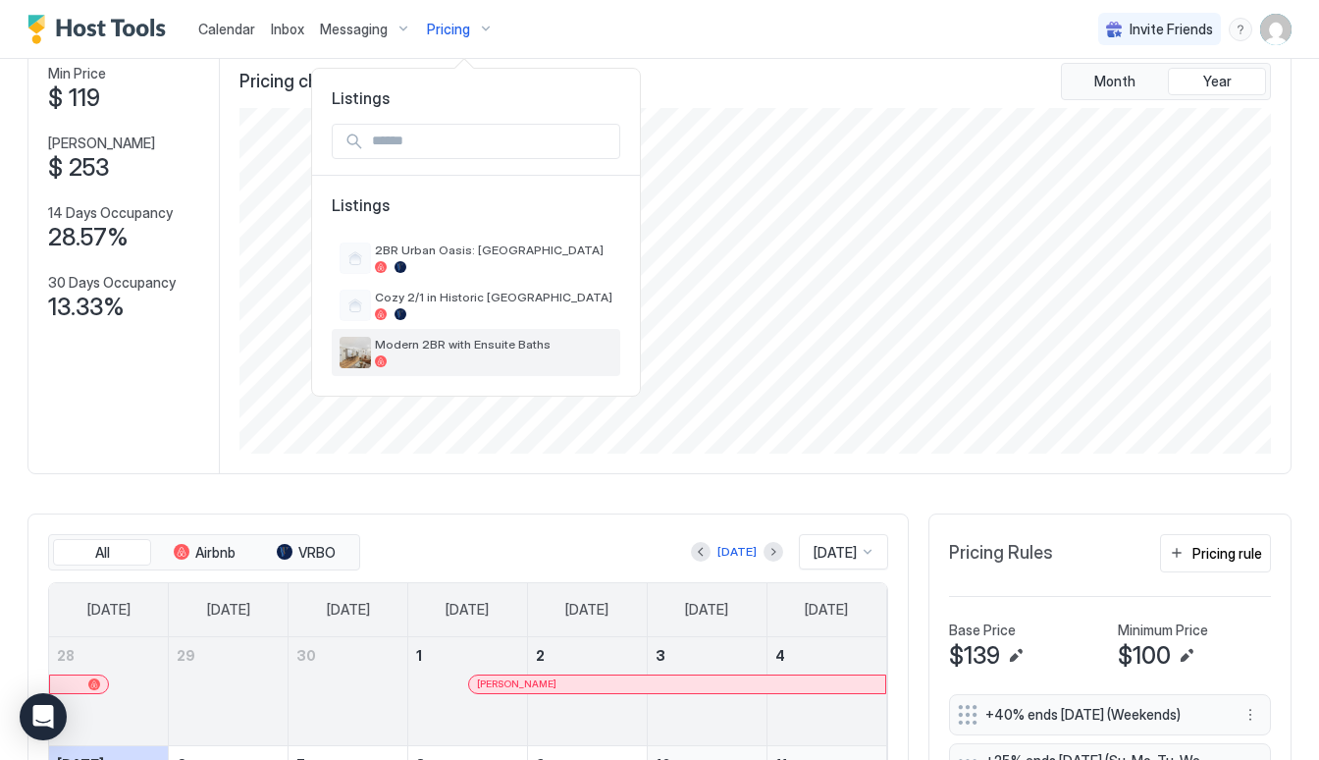
click at [414, 360] on div at bounding box center [493, 361] width 237 height 12
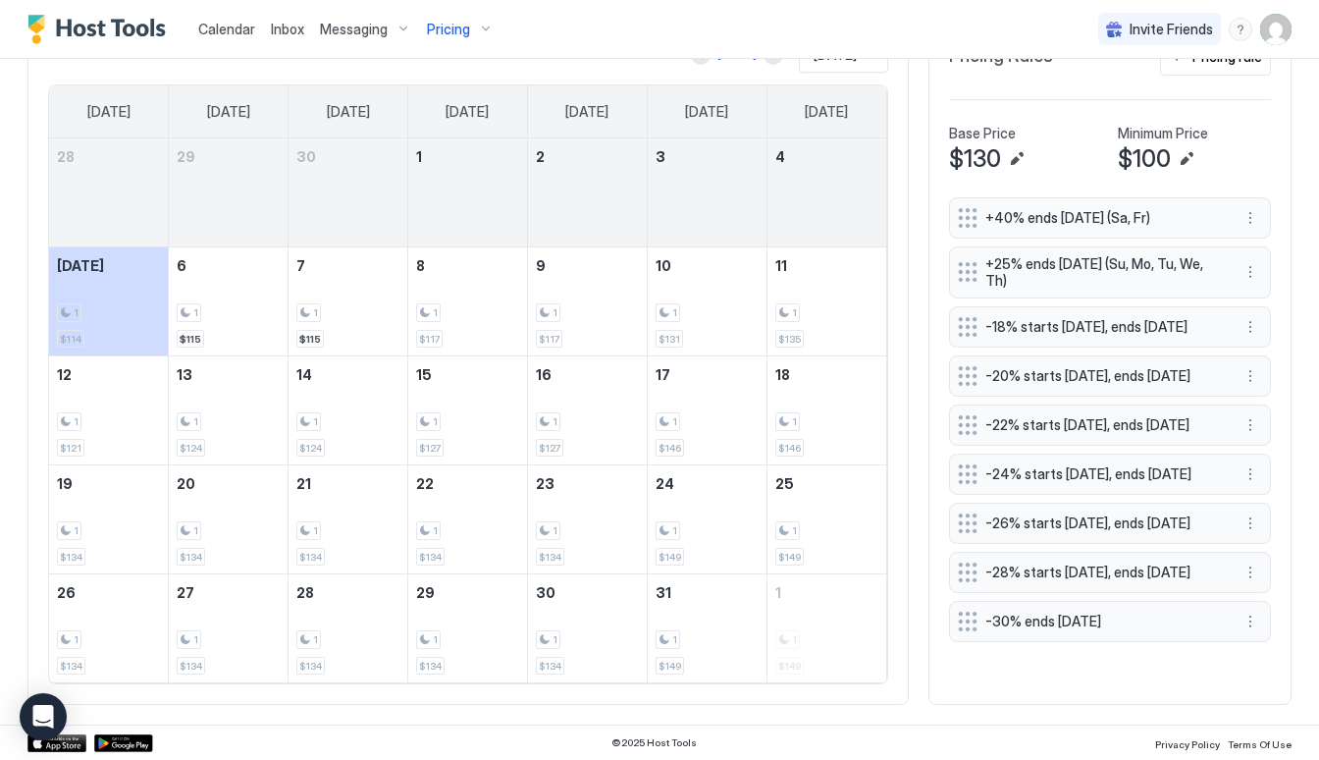
scroll to position [609, 0]
click at [817, 512] on div "1 $149" at bounding box center [826, 520] width 103 height 92
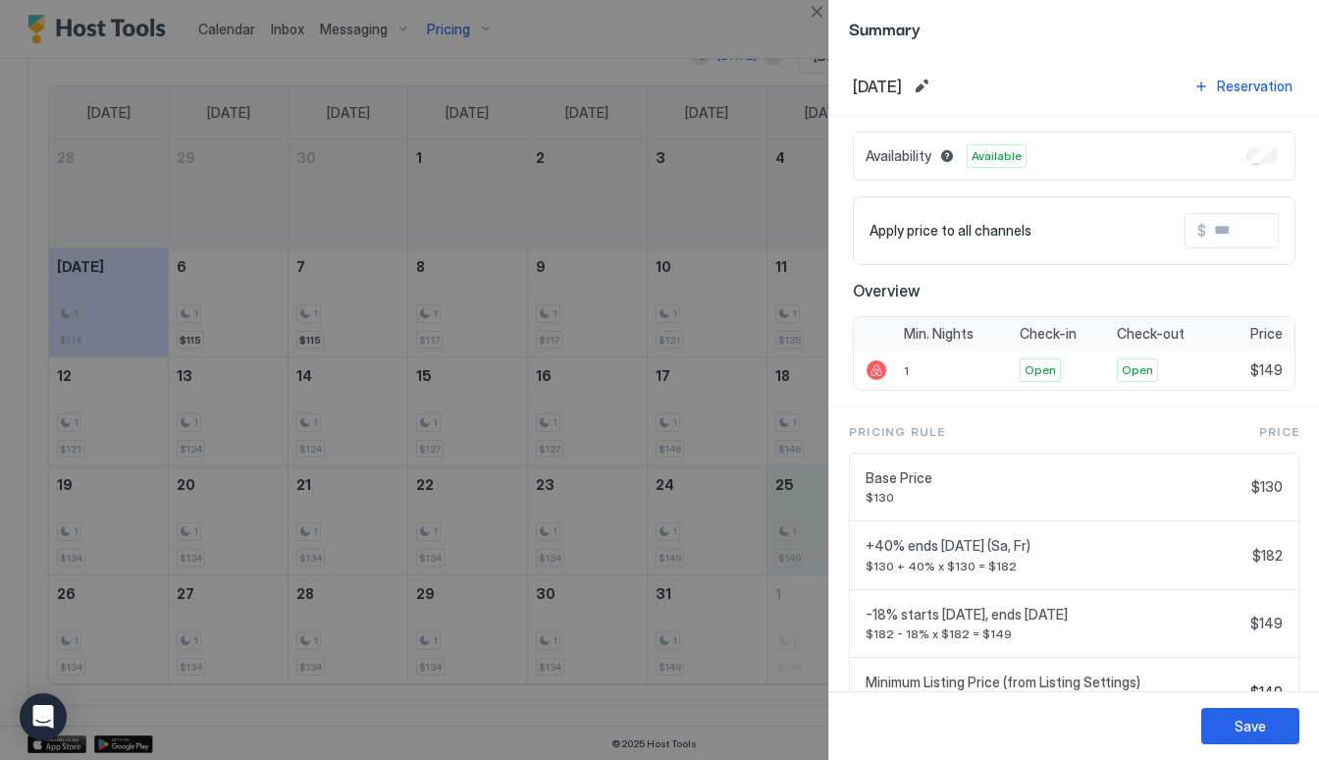
scroll to position [0, 0]
click at [1243, 737] on button "Save" at bounding box center [1250, 726] width 98 height 36
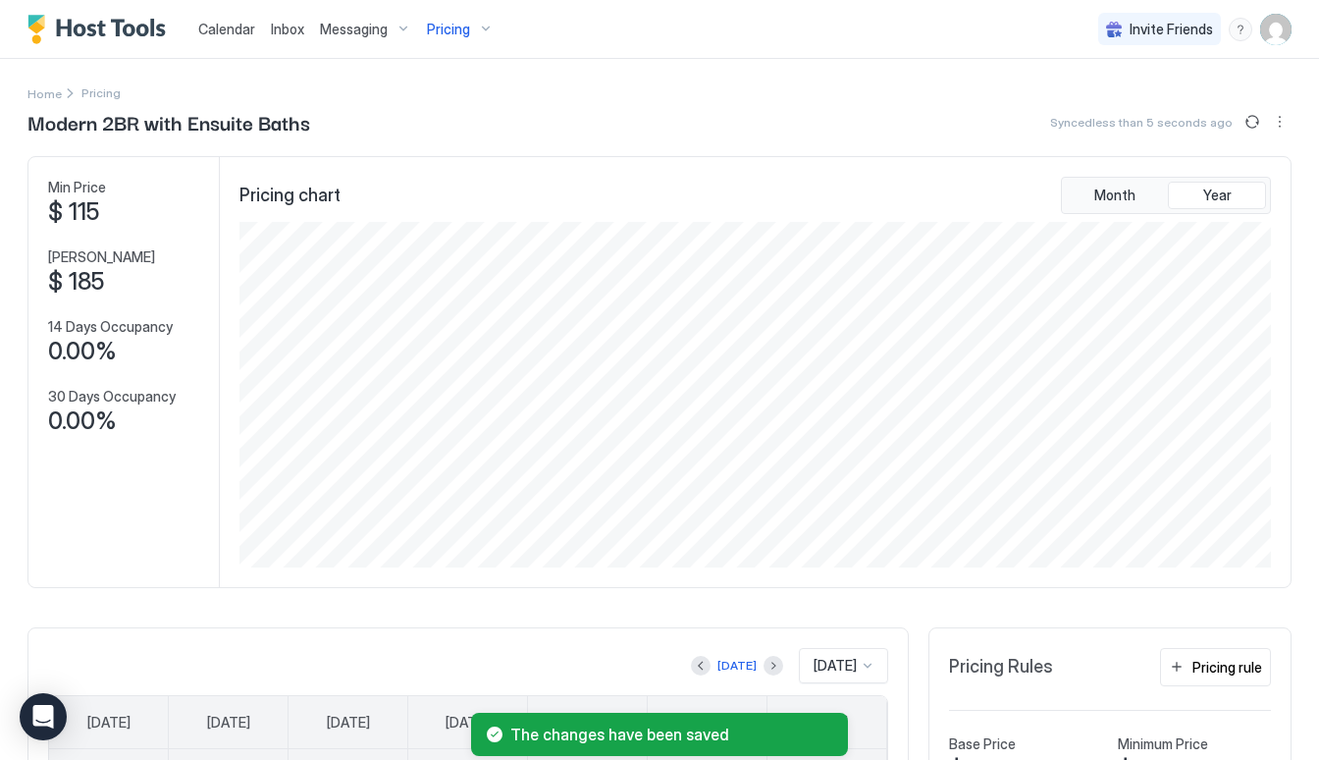
click at [439, 43] on div "Pricing" at bounding box center [460, 29] width 82 height 33
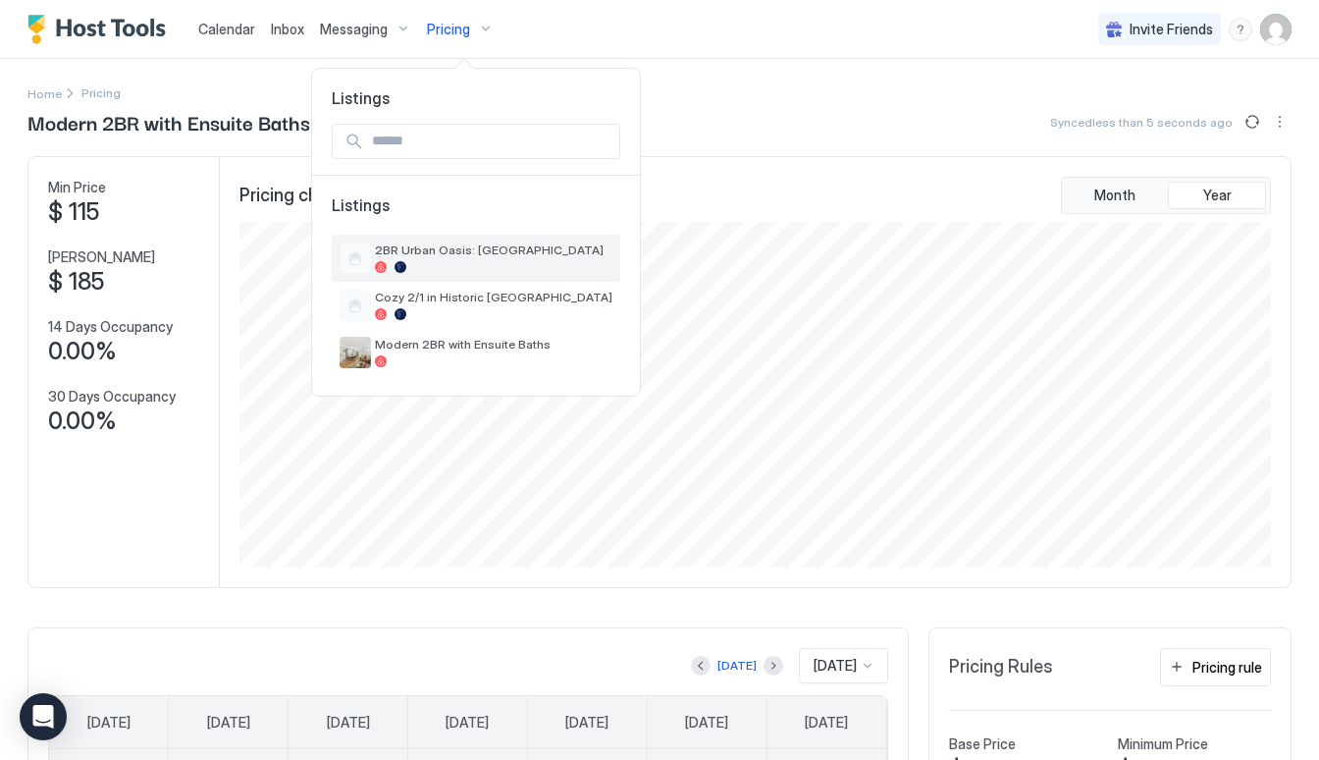
click at [495, 249] on span "2BR Urban Oasis: [GEOGRAPHIC_DATA]" at bounding box center [493, 249] width 237 height 15
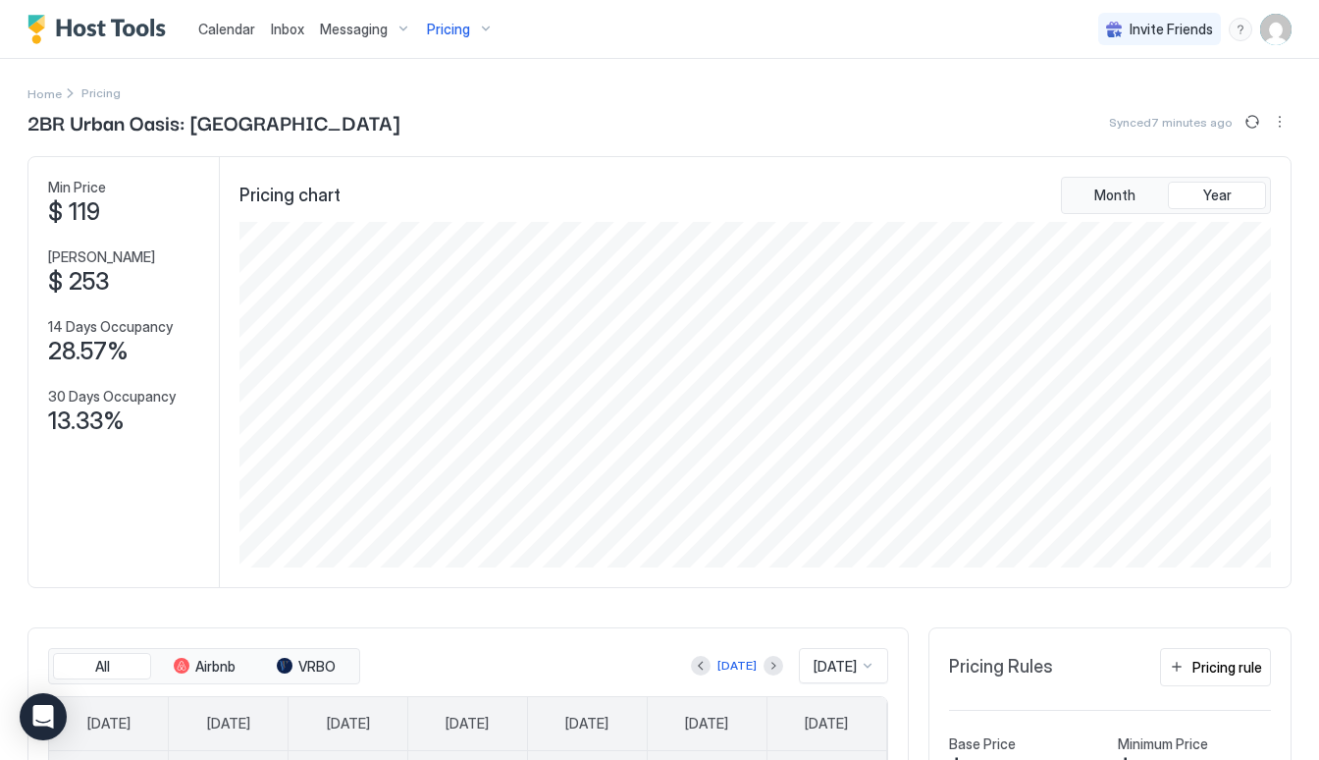
click at [444, 27] on span "Pricing" at bounding box center [448, 30] width 43 height 18
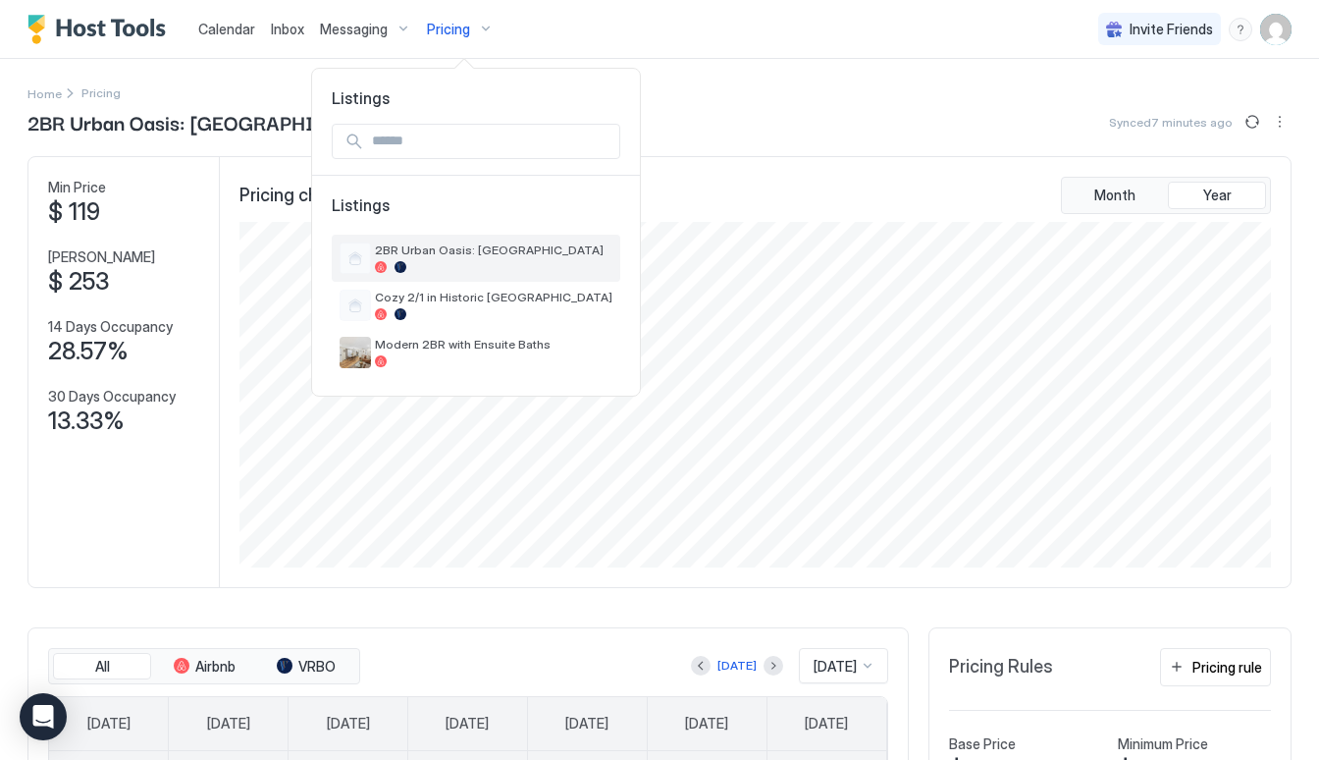
click at [448, 265] on div at bounding box center [493, 267] width 237 height 12
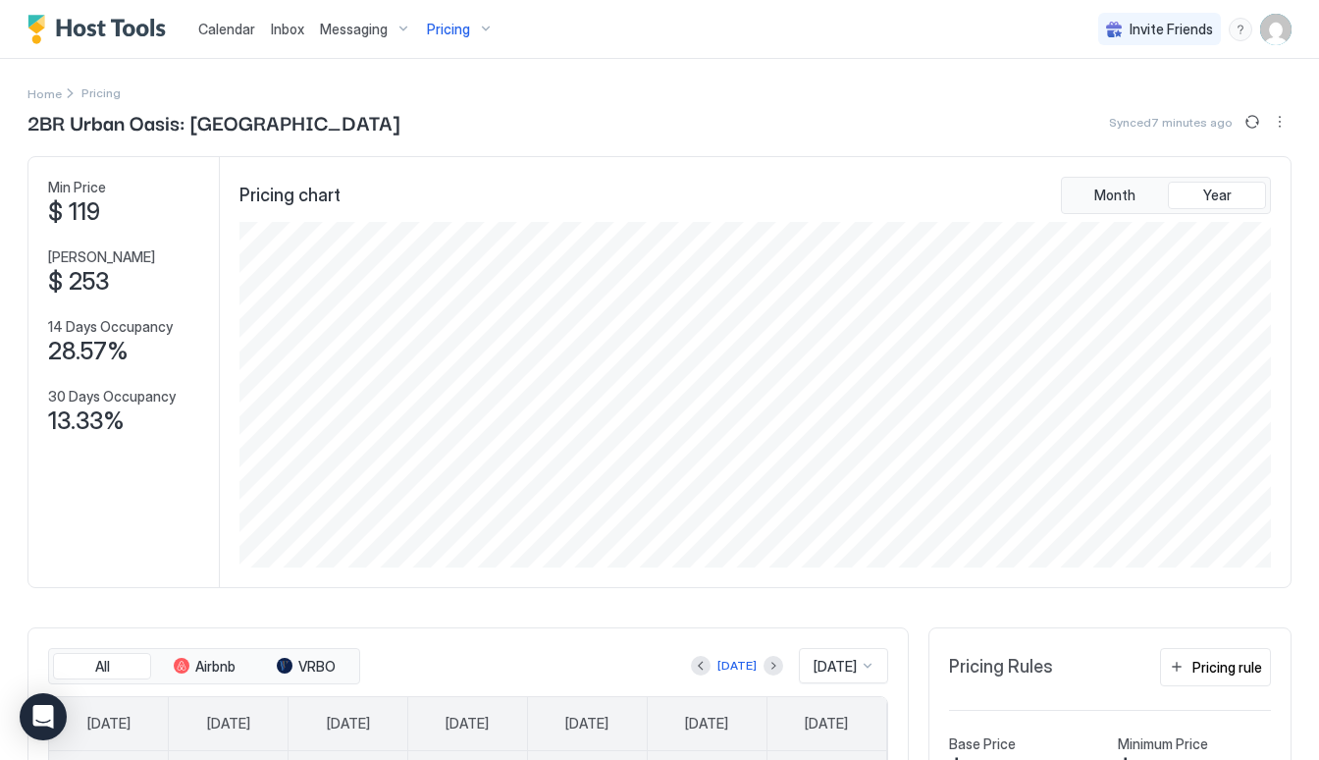
click at [434, 23] on span "Pricing" at bounding box center [448, 30] width 43 height 18
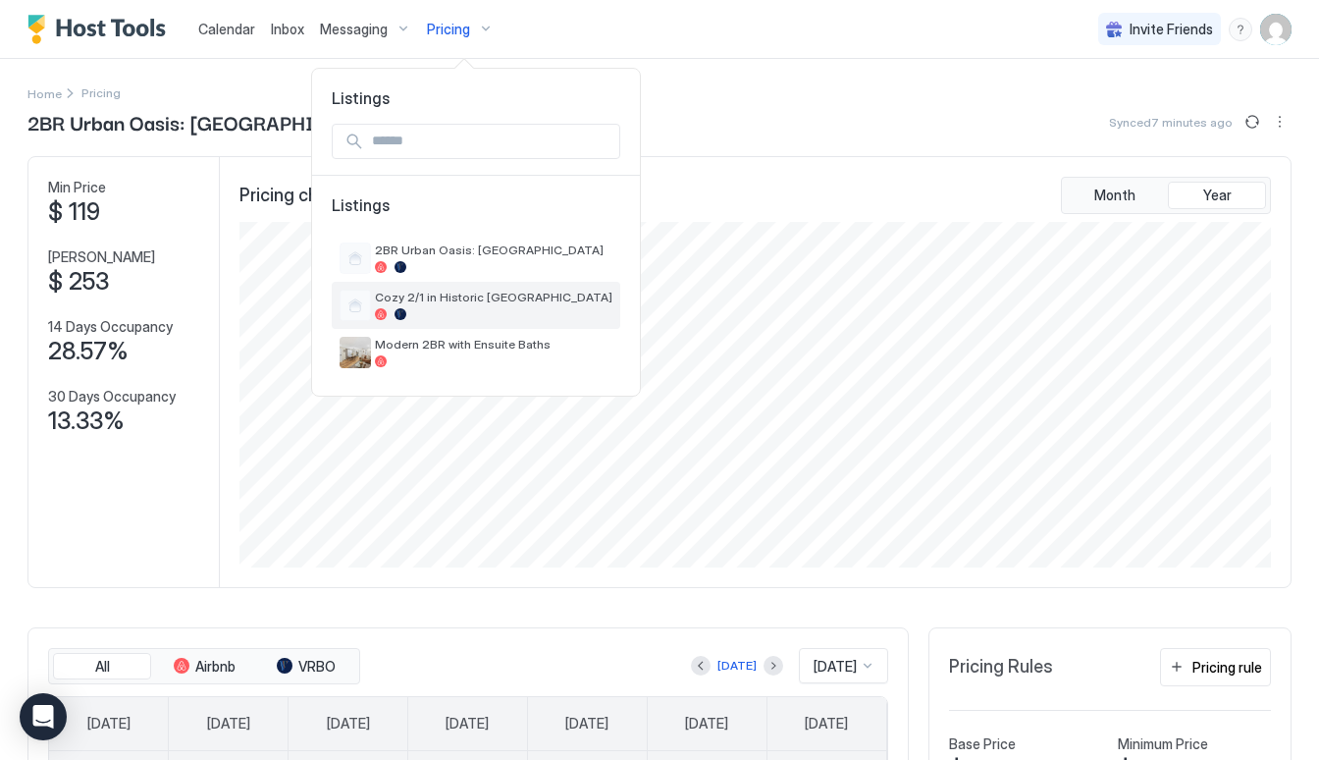
click at [441, 302] on span "Cozy 2/1 in Historic [GEOGRAPHIC_DATA]" at bounding box center [493, 296] width 237 height 15
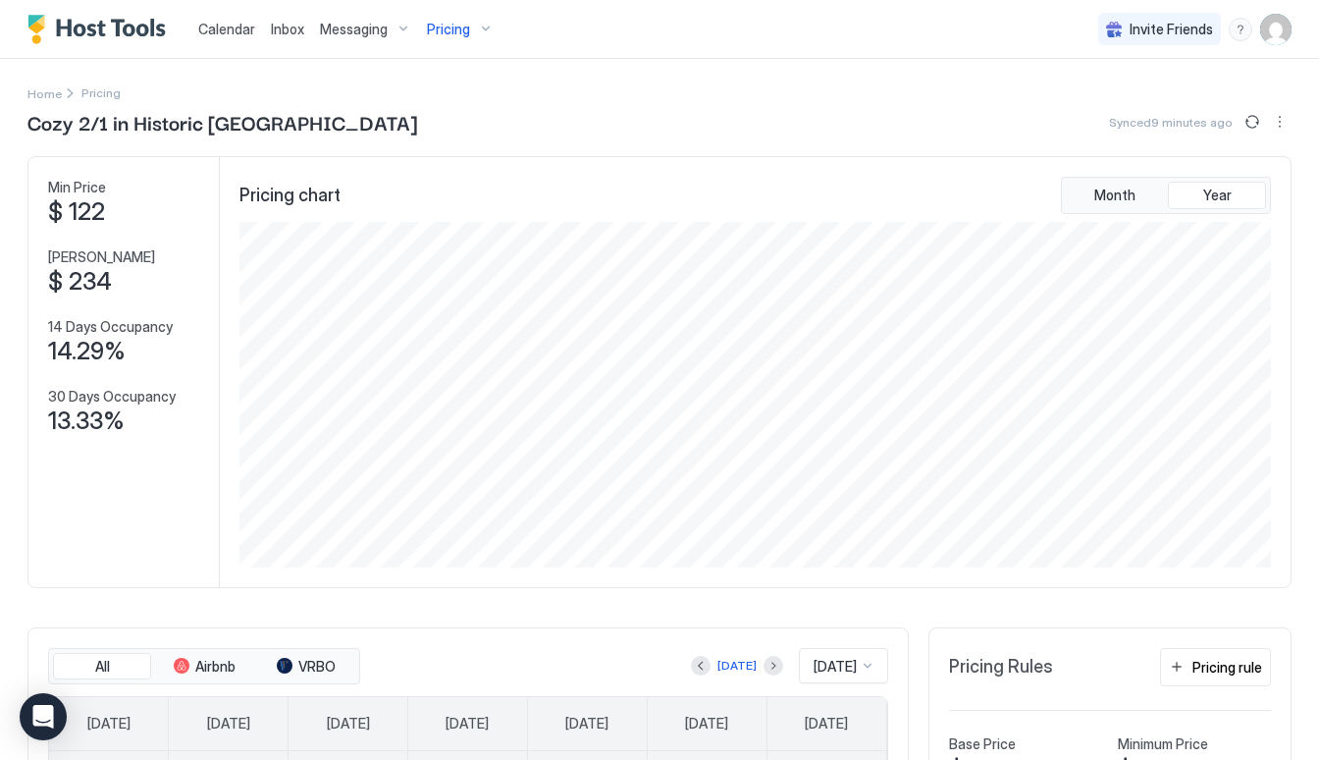
click at [450, 34] on span "Pricing" at bounding box center [448, 30] width 43 height 18
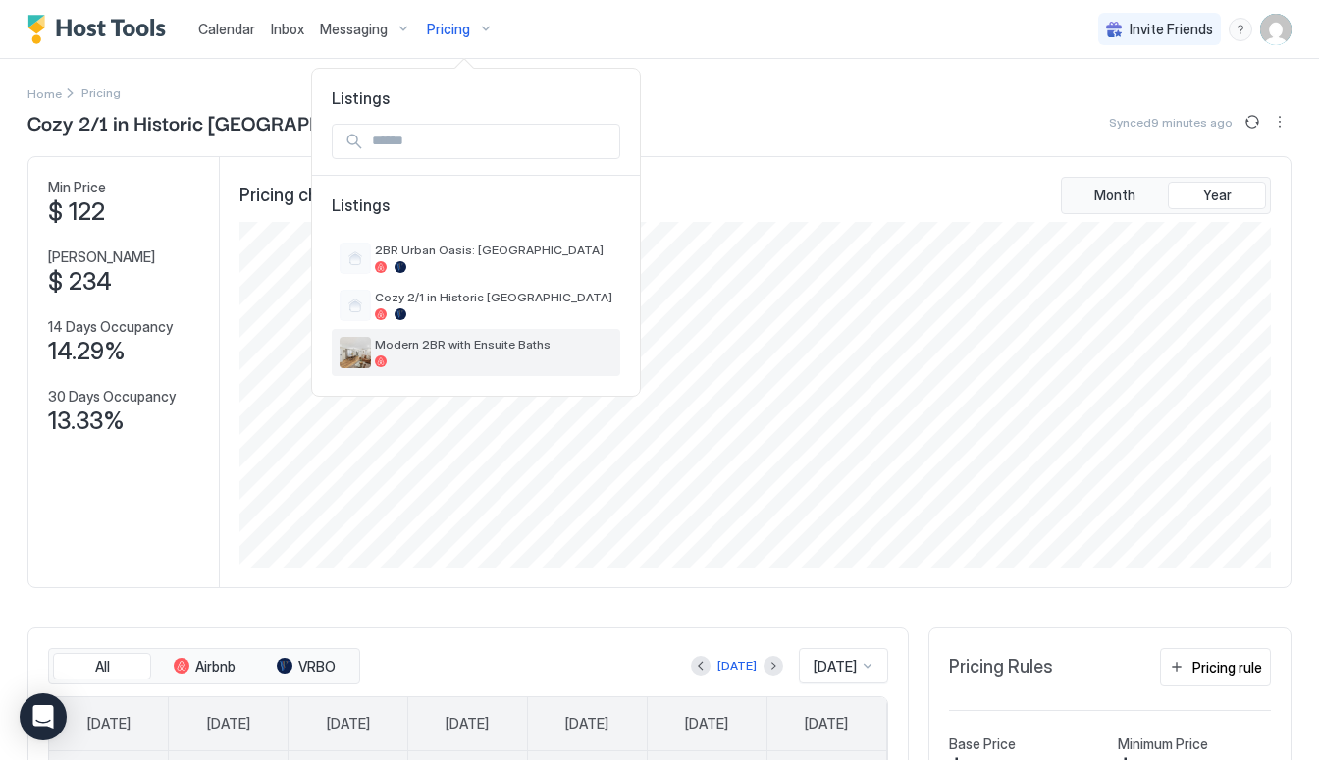
click at [477, 340] on span "Modern 2BR with Ensuite Baths" at bounding box center [493, 344] width 237 height 15
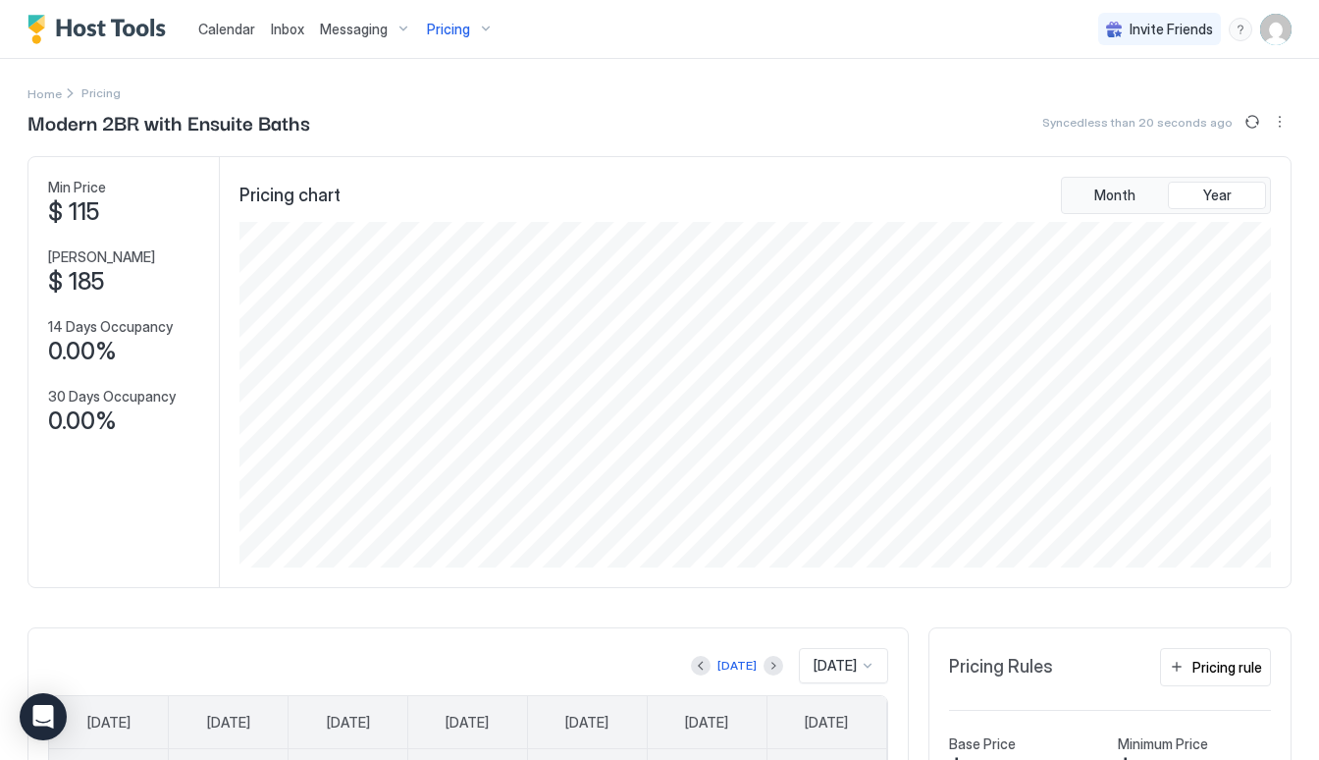
click at [39, 282] on div "Min Price $ 115 Max Price $ 185 14 Days Occupancy 0.00% 30 Days Occupancy 0.00%" at bounding box center [123, 372] width 191 height 430
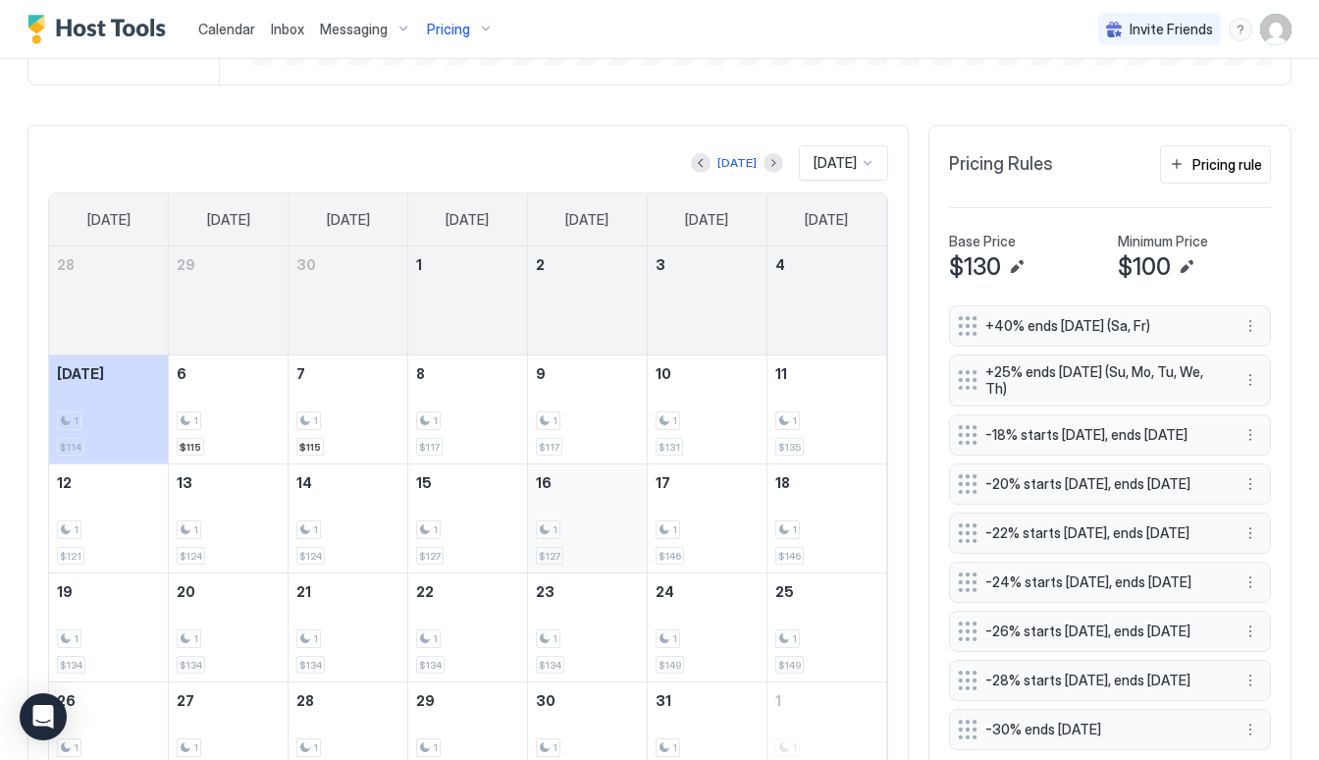
scroll to position [489, 0]
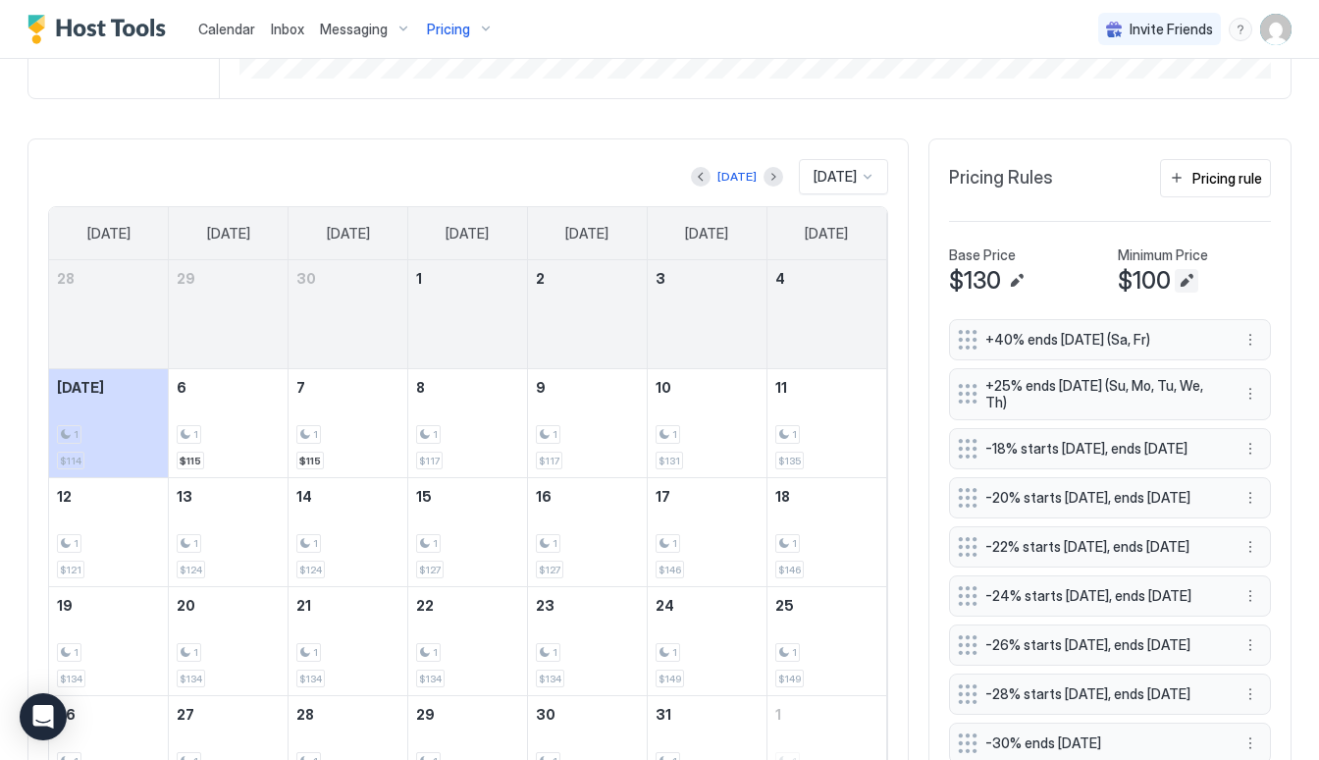
click at [1188, 280] on button "Edit" at bounding box center [1187, 281] width 24 height 24
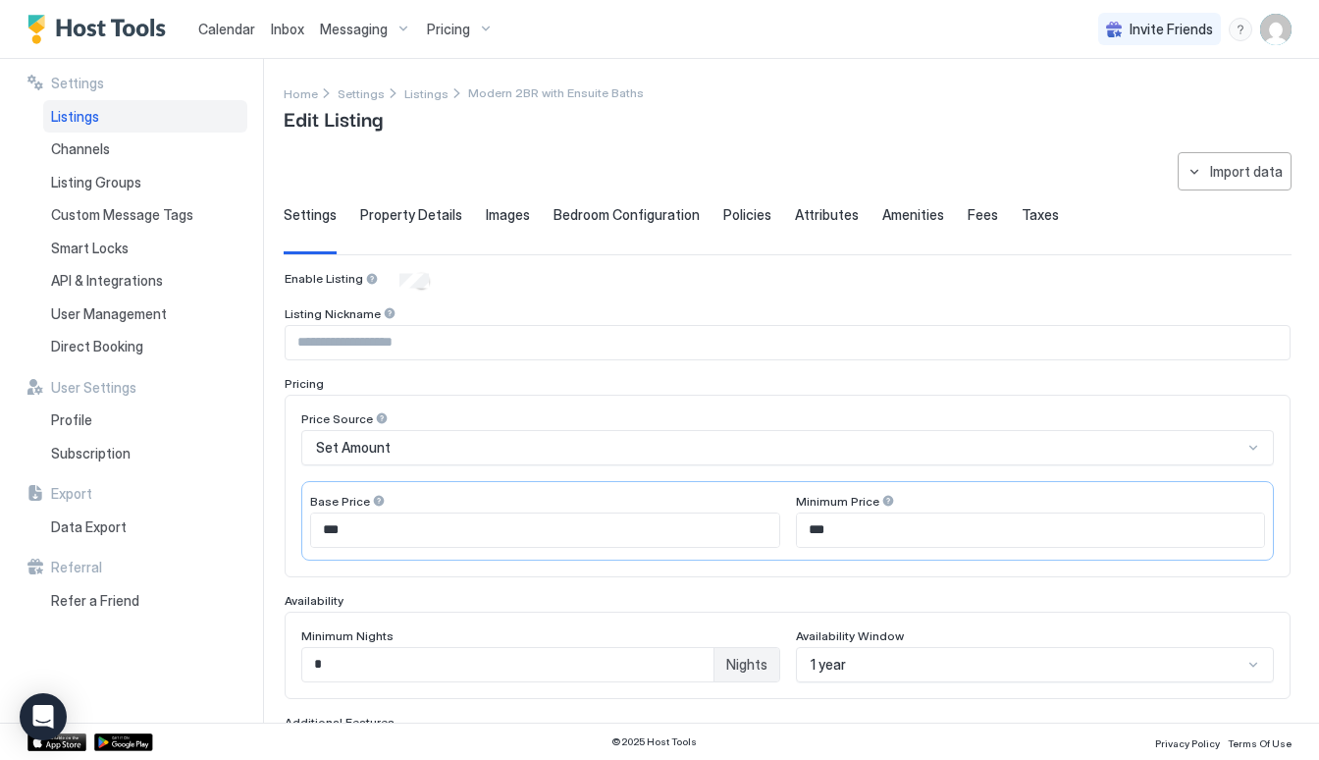
click at [881, 495] on div at bounding box center [888, 501] width 14 height 14
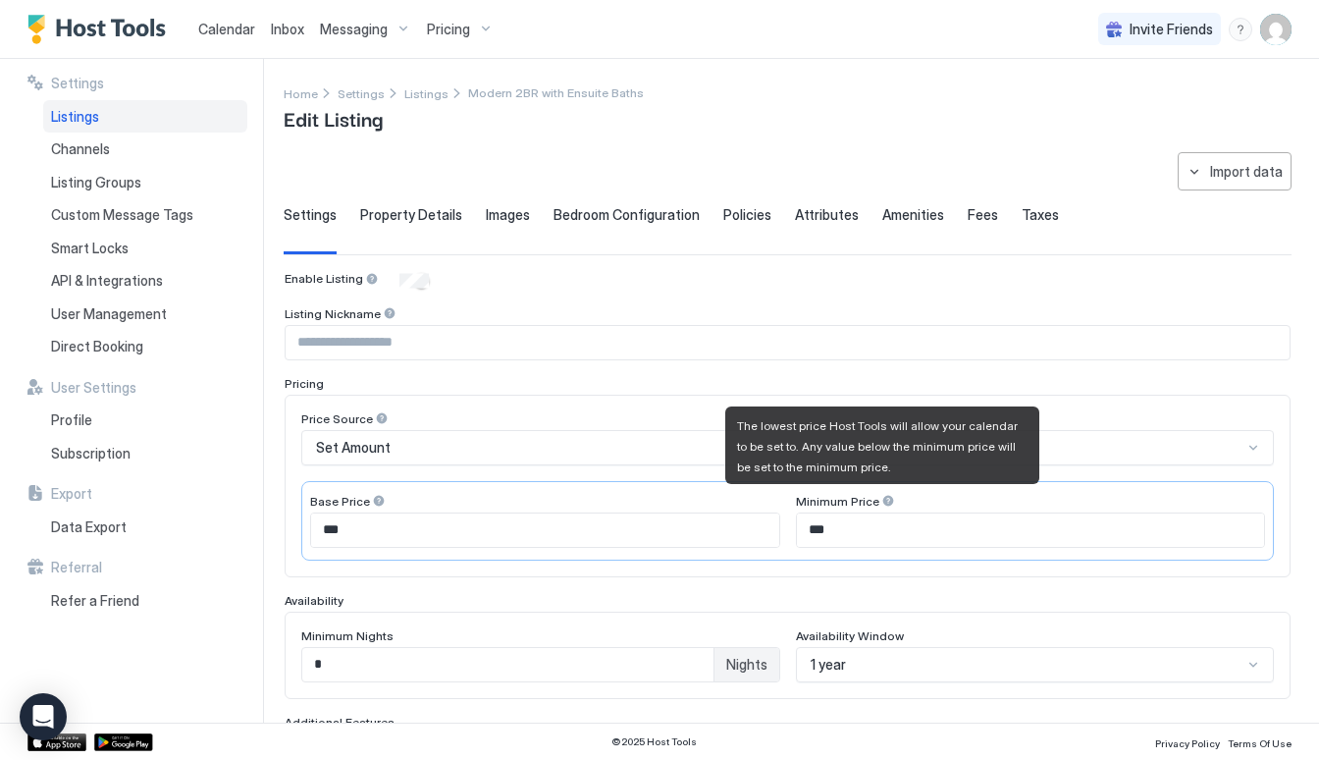
click at [881, 495] on div at bounding box center [888, 501] width 14 height 14
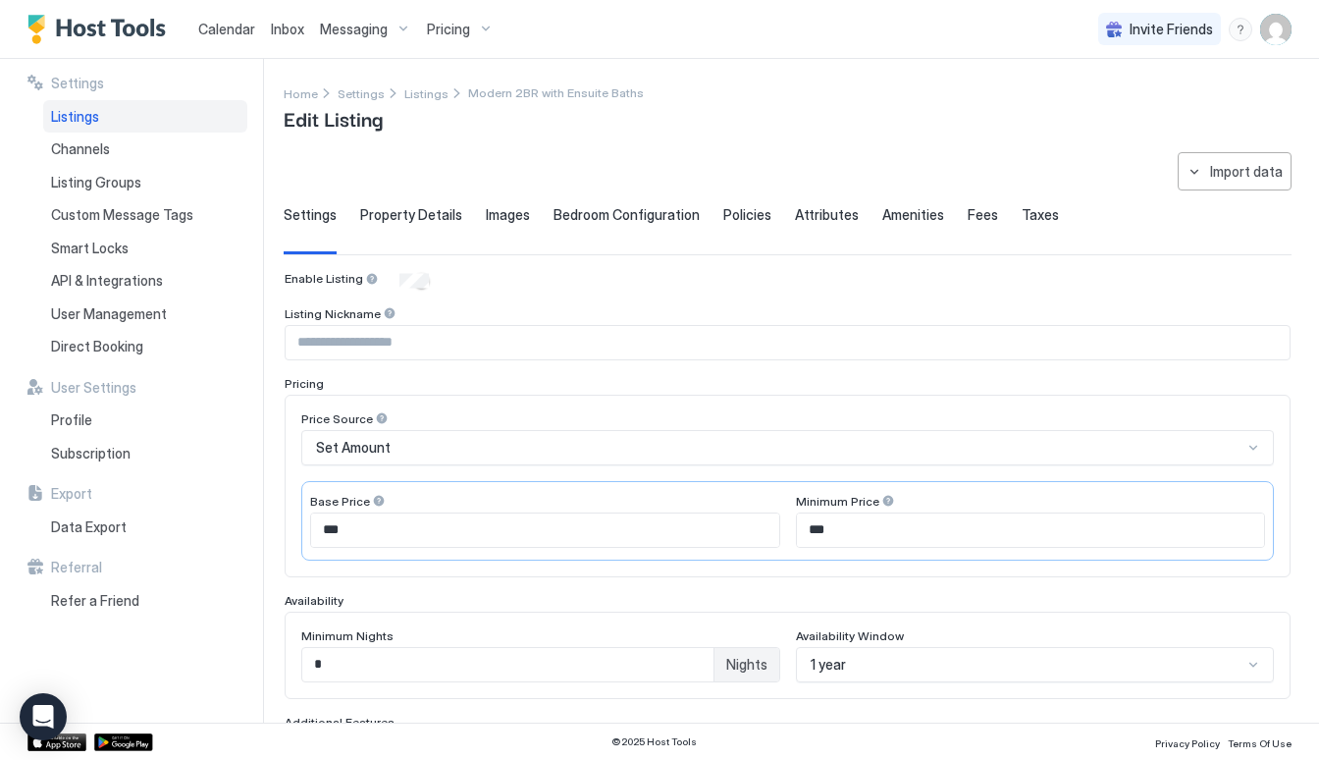
scroll to position [18, 0]
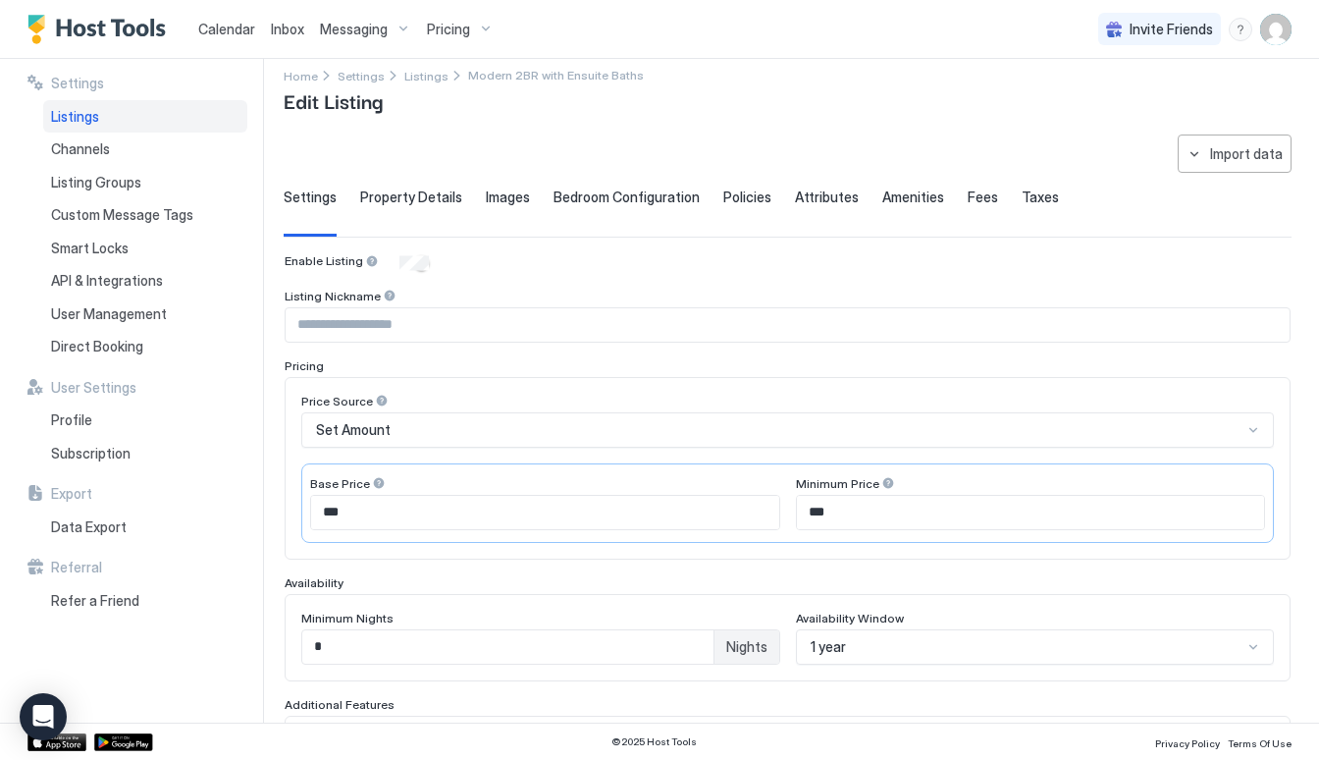
click at [918, 657] on div "Enable Listing Listing Nickname Pricing Price Source Set Amount Base Price *** …" at bounding box center [788, 696] width 1006 height 887
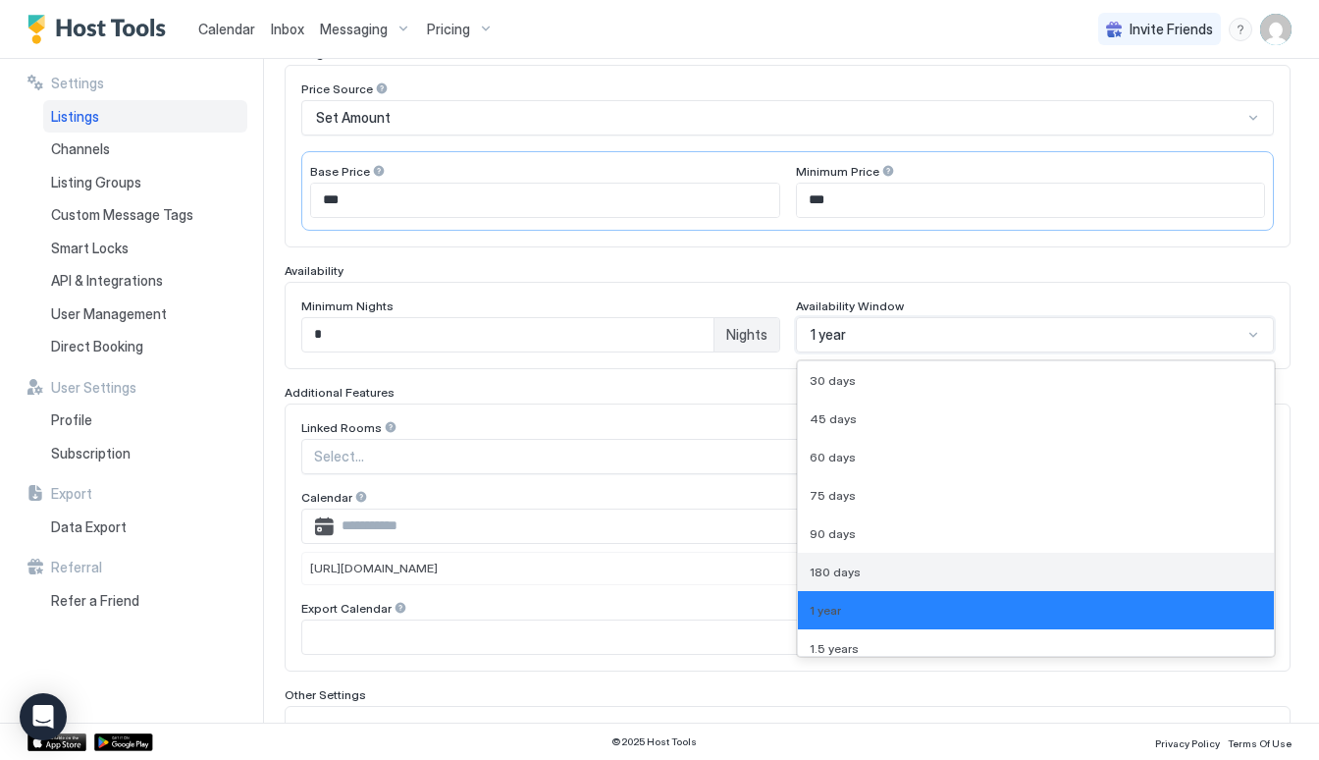
click at [859, 576] on div "180 days" at bounding box center [1036, 571] width 453 height 15
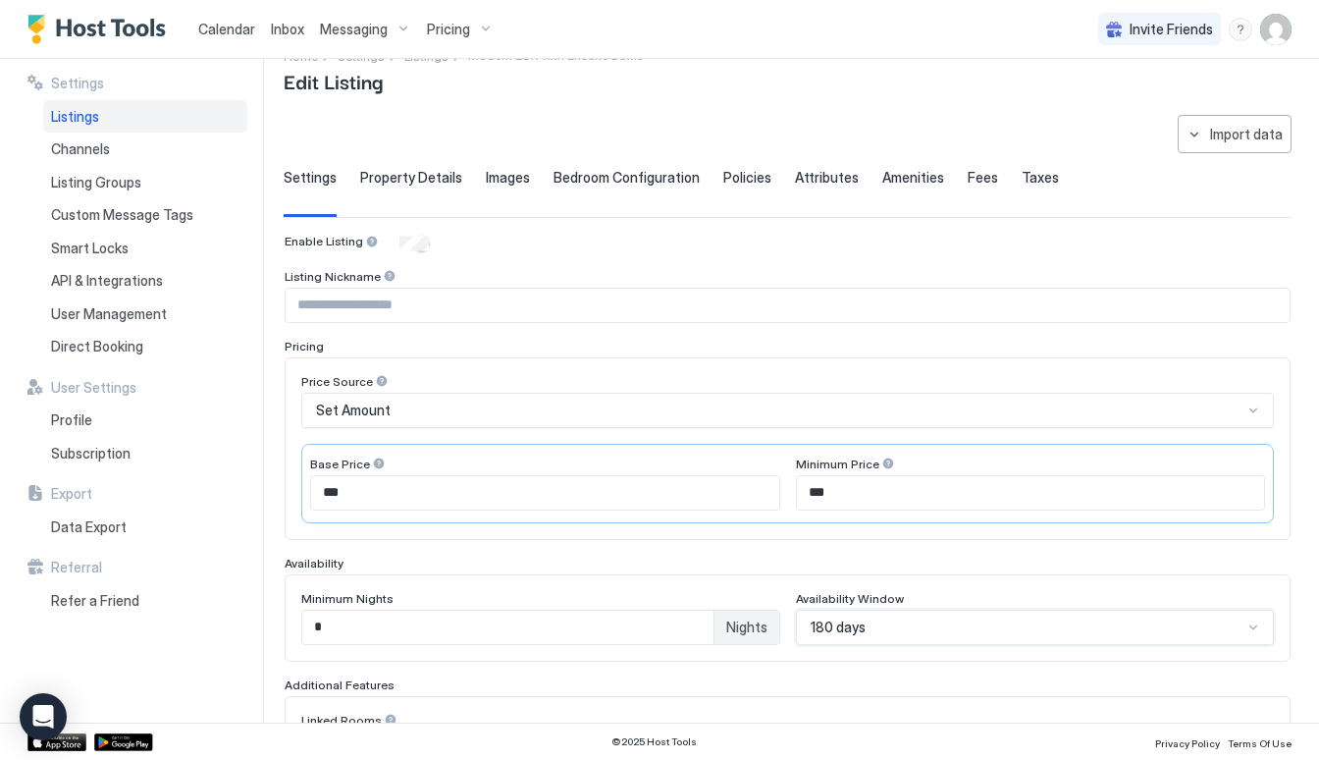
scroll to position [32, 0]
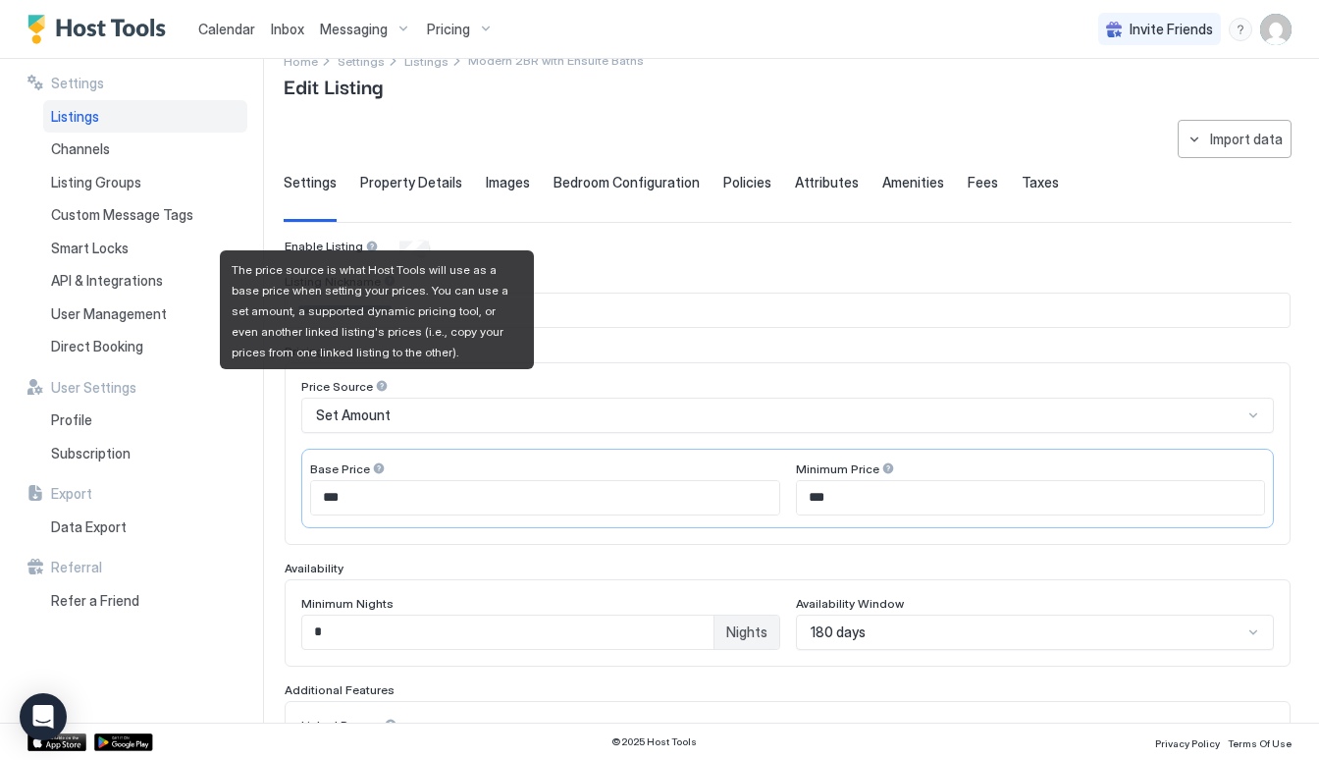
click at [378, 387] on div at bounding box center [382, 386] width 14 height 14
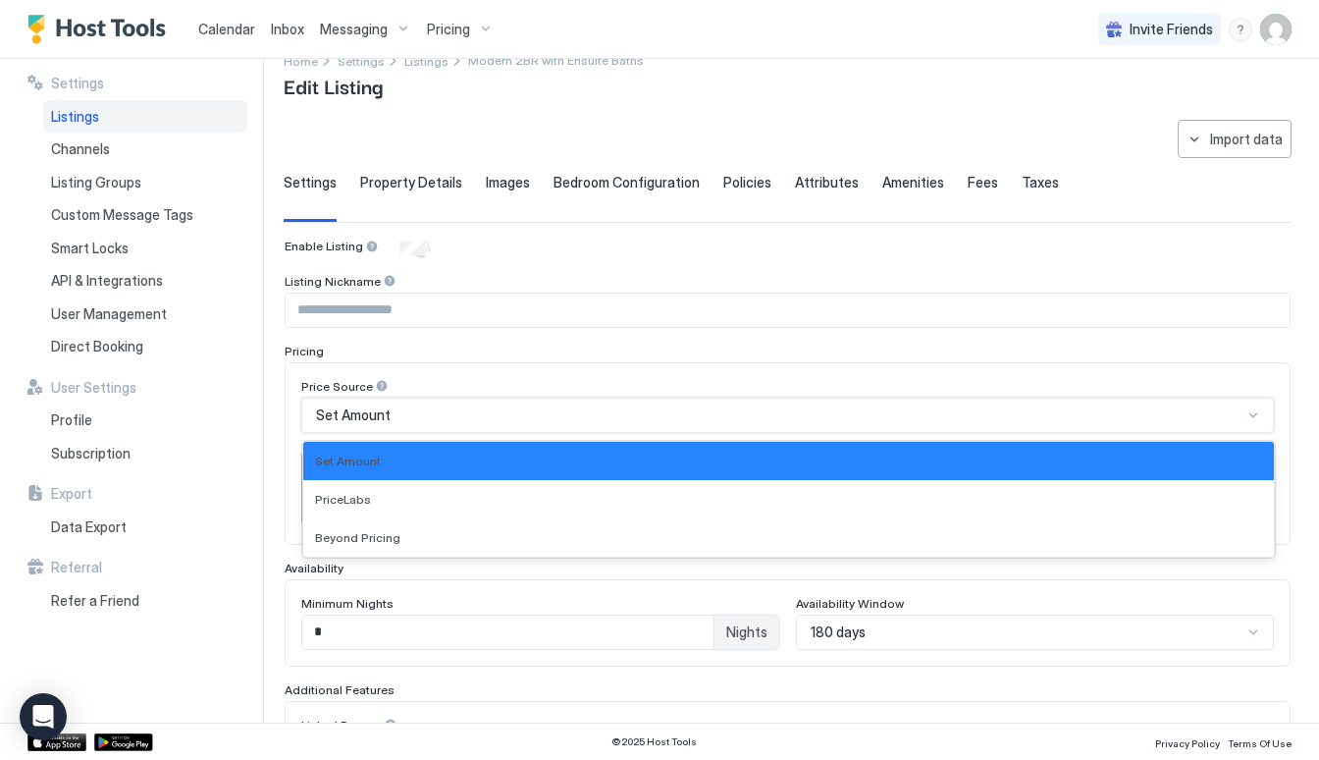
click at [380, 418] on span "Set Amount" at bounding box center [353, 415] width 75 height 18
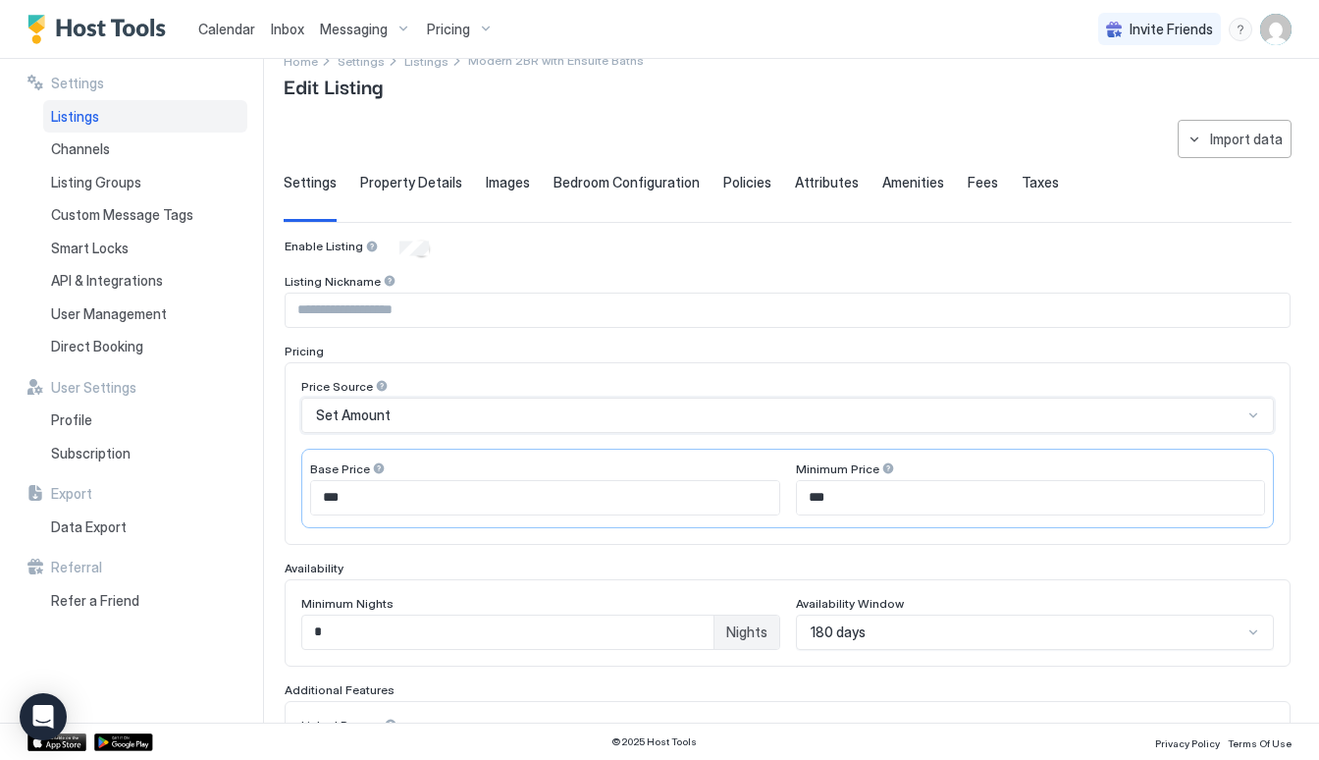
click at [380, 418] on span "Set Amount" at bounding box center [353, 415] width 75 height 18
click at [469, 360] on div "Pricing Price Source Set Amount Base Price *** Minimum Price ***" at bounding box center [788, 443] width 1006 height 201
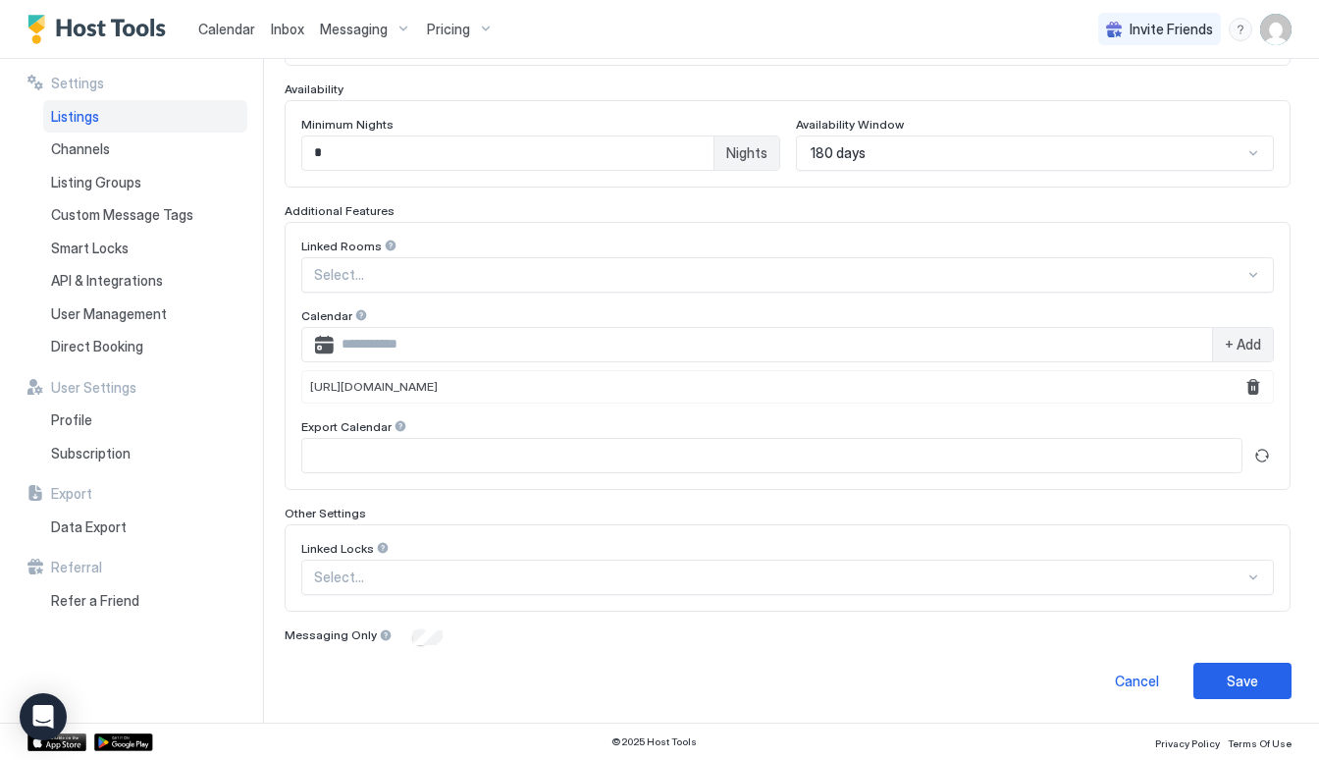
scroll to position [510, 0]
click at [1219, 673] on button "Save" at bounding box center [1242, 681] width 98 height 36
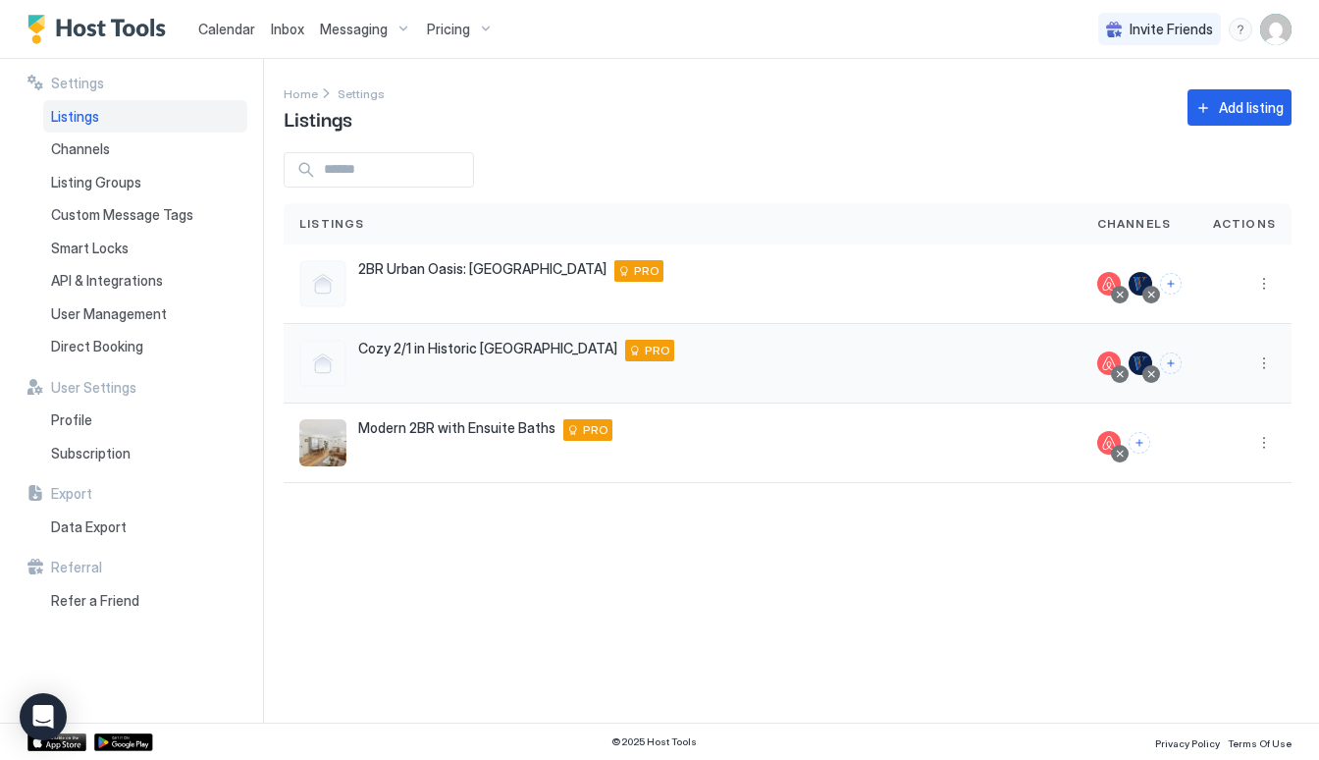
click at [466, 339] on div "Cozy 2/1 in Historic Tipp City 118 North 4th Street Unit A, Tipp City, OH 45371…" at bounding box center [683, 363] width 798 height 79
click at [446, 35] on span "Pricing" at bounding box center [448, 30] width 43 height 18
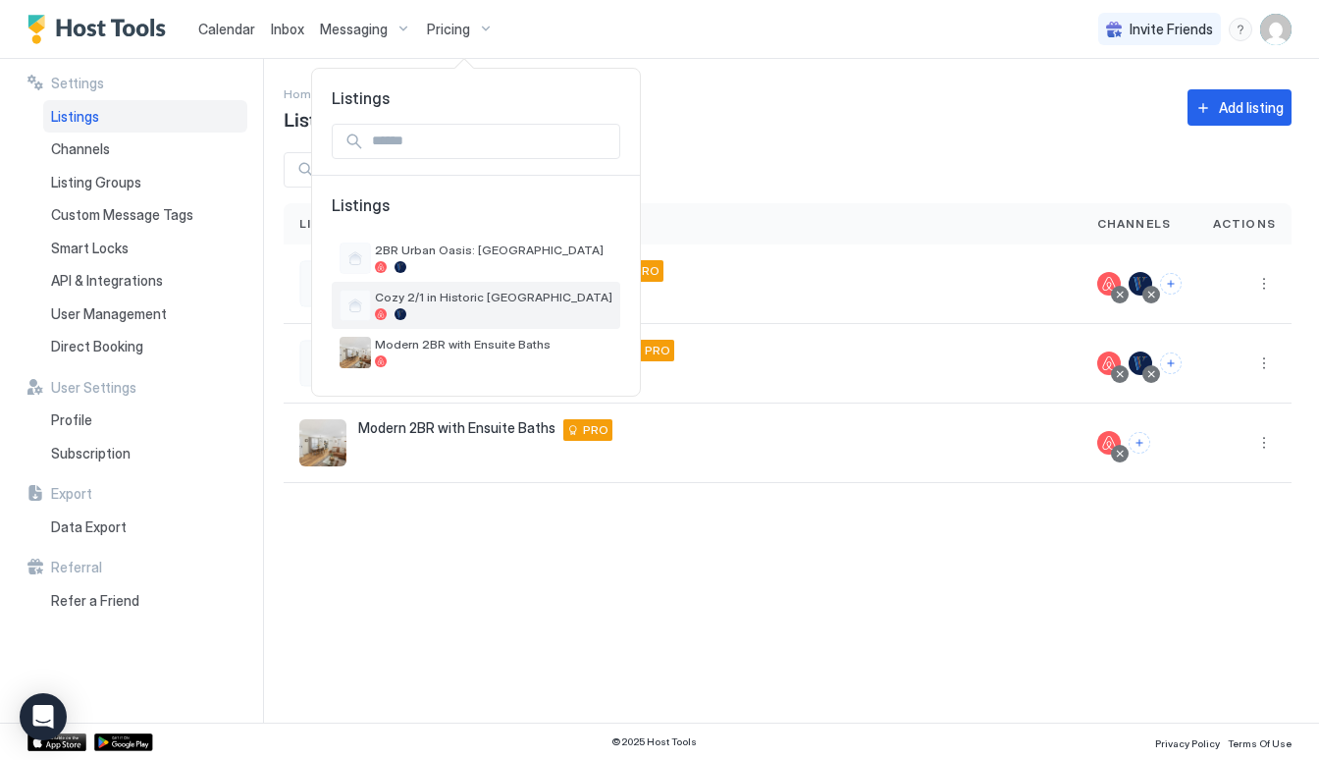
click at [414, 298] on span "Cozy 2/1 in Historic [GEOGRAPHIC_DATA]" at bounding box center [493, 296] width 237 height 15
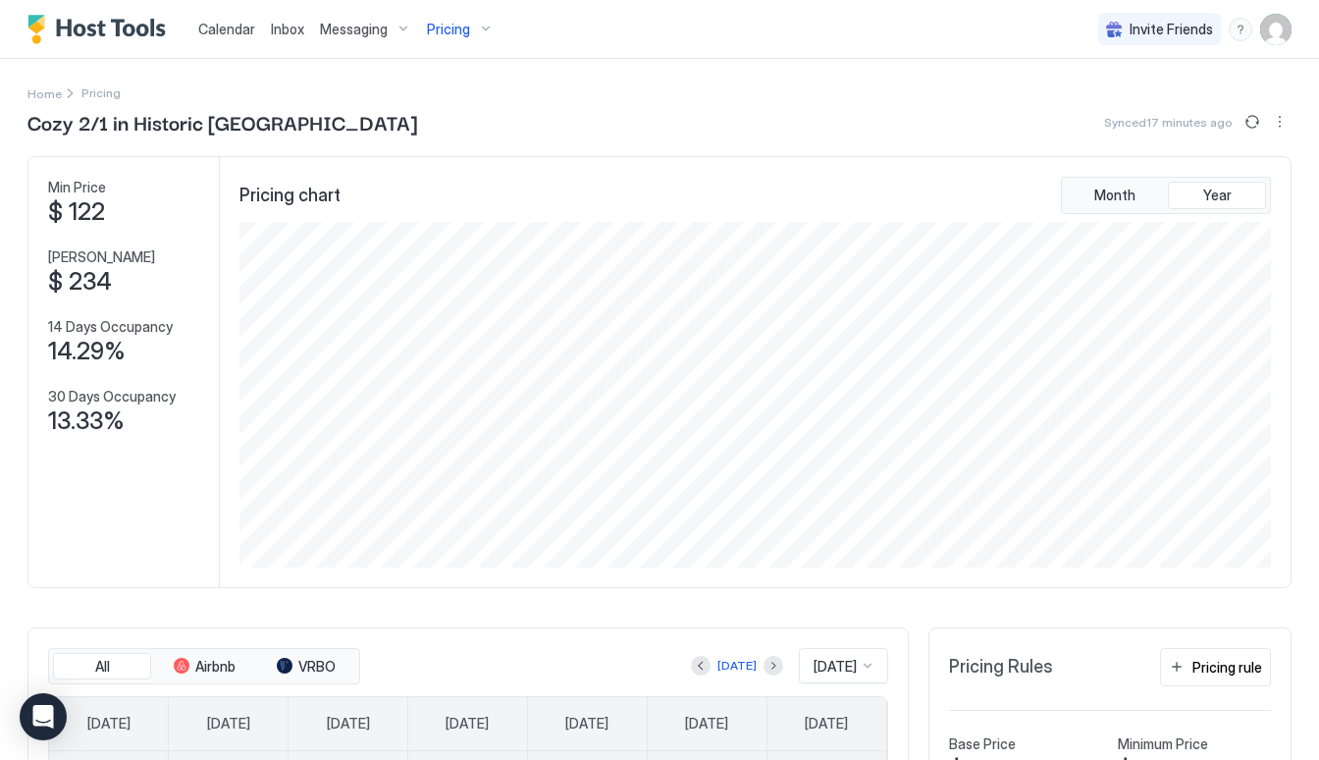
click at [455, 29] on span "Pricing" at bounding box center [448, 30] width 43 height 18
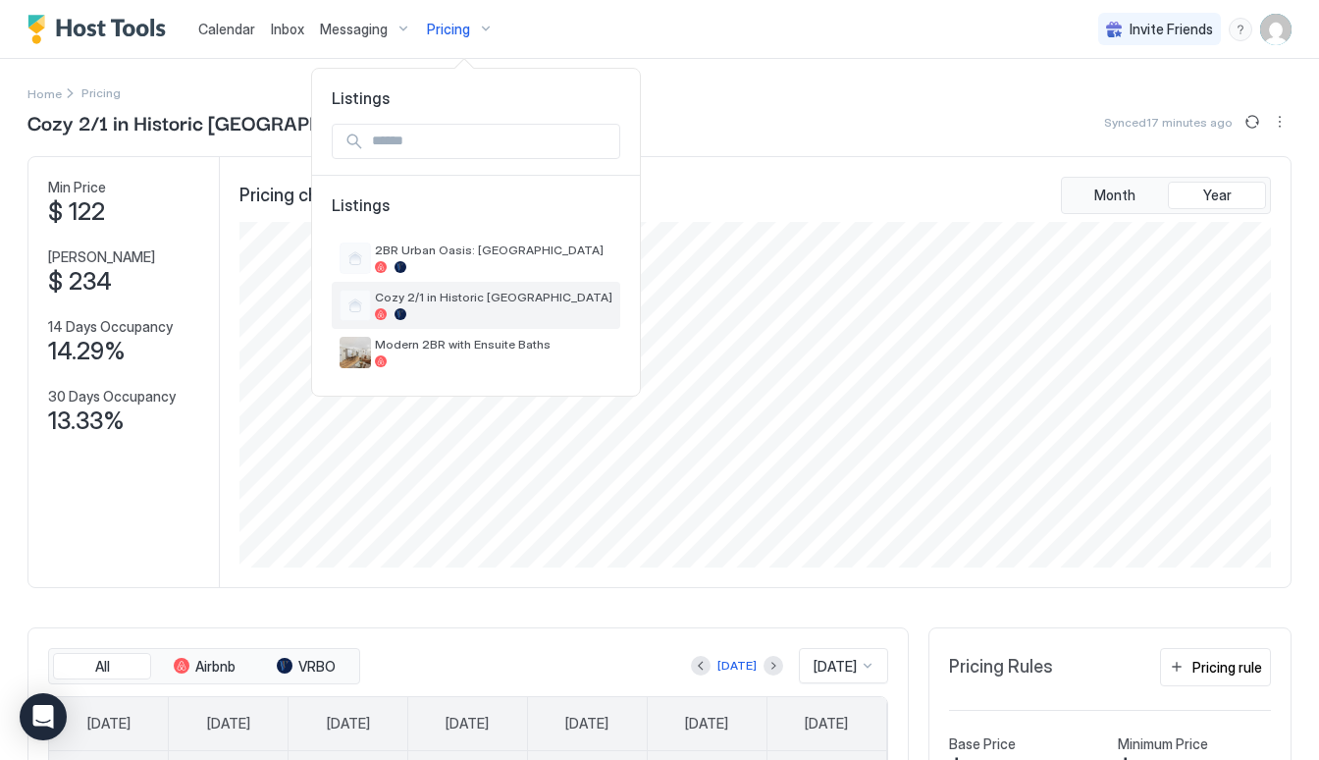
click at [439, 292] on span "Cozy 2/1 in Historic [GEOGRAPHIC_DATA]" at bounding box center [493, 296] width 237 height 15
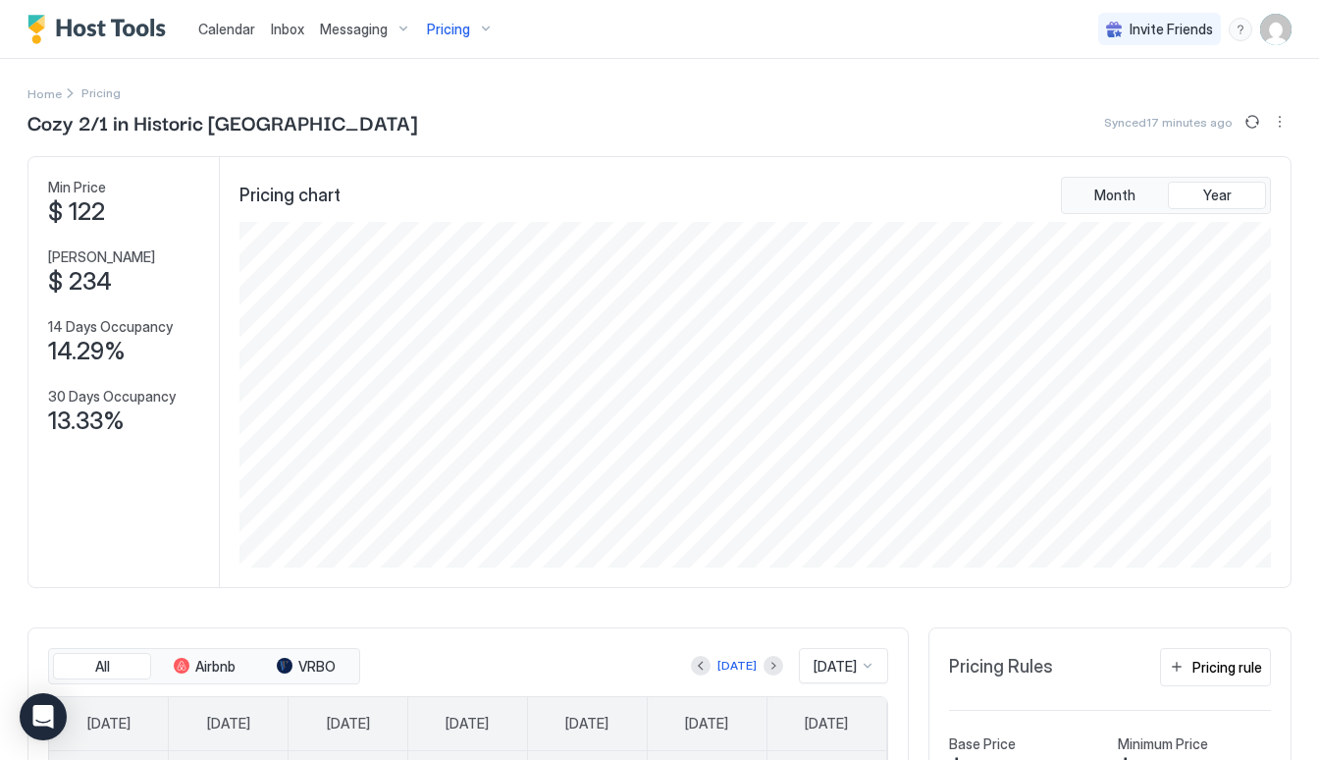
click at [441, 39] on div "Pricing" at bounding box center [460, 29] width 82 height 33
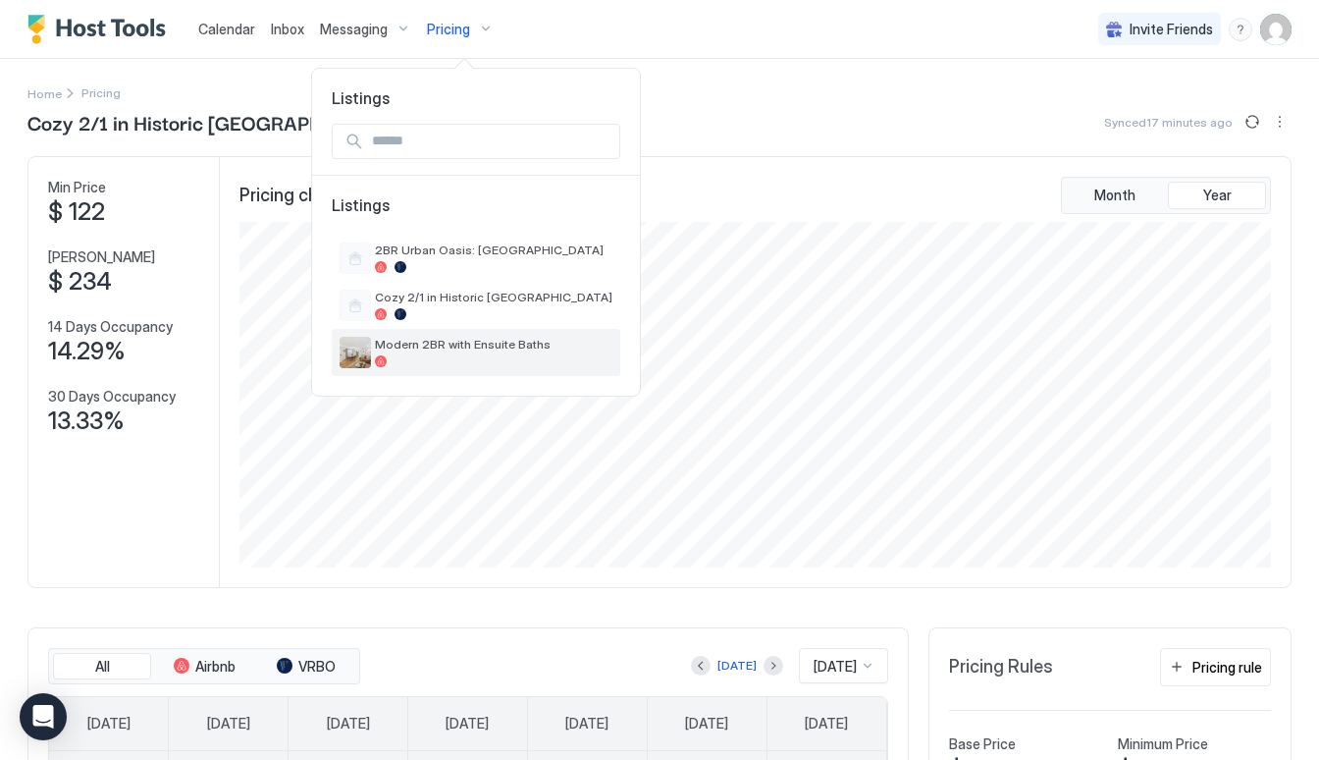
click at [429, 355] on div at bounding box center [493, 361] width 237 height 12
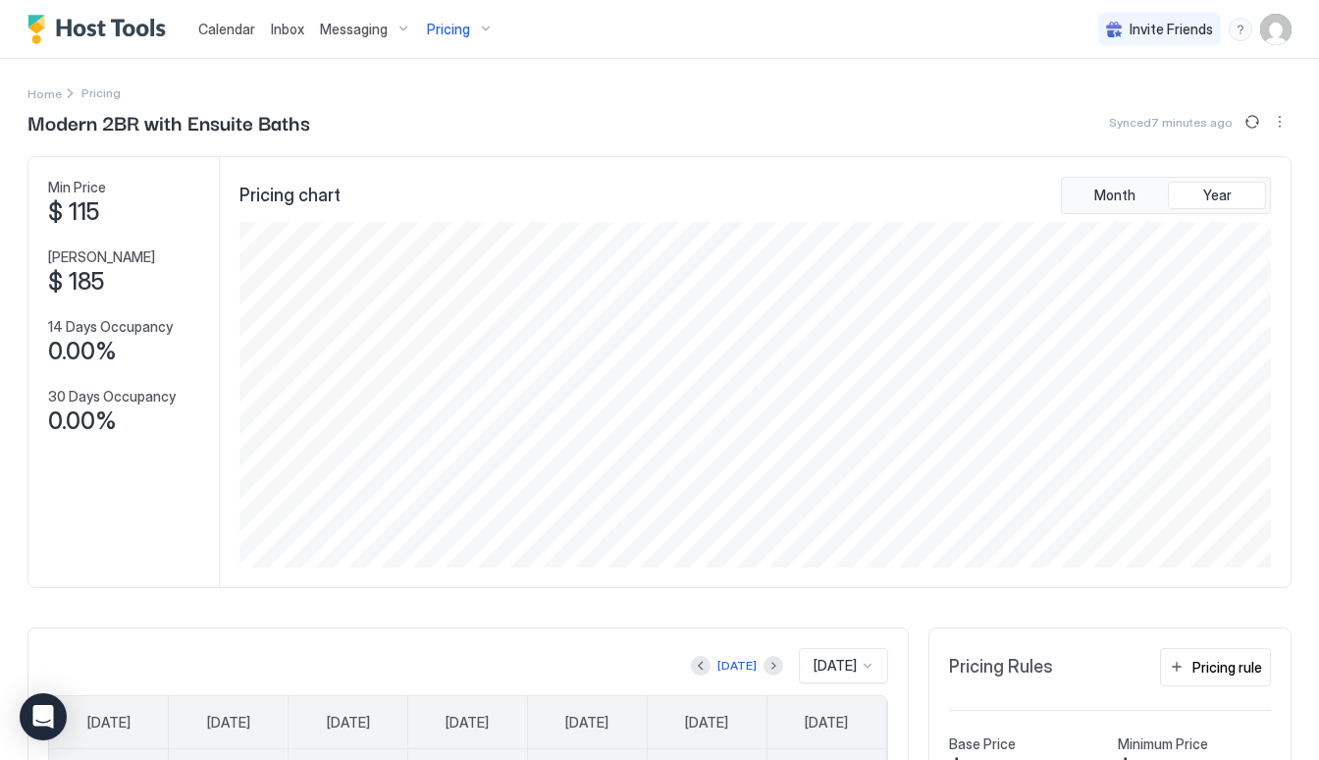
click at [434, 25] on span "Pricing" at bounding box center [448, 30] width 43 height 18
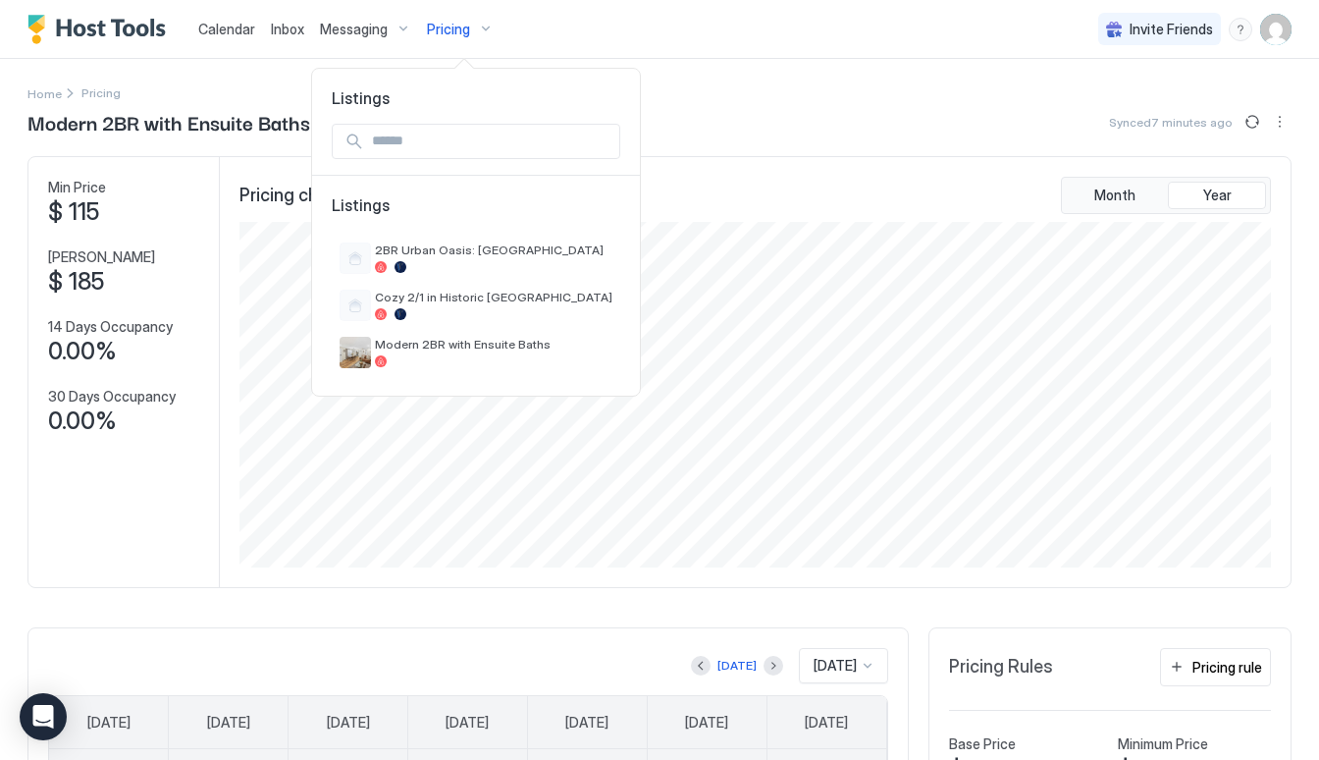
click at [434, 25] on div at bounding box center [659, 380] width 1319 height 760
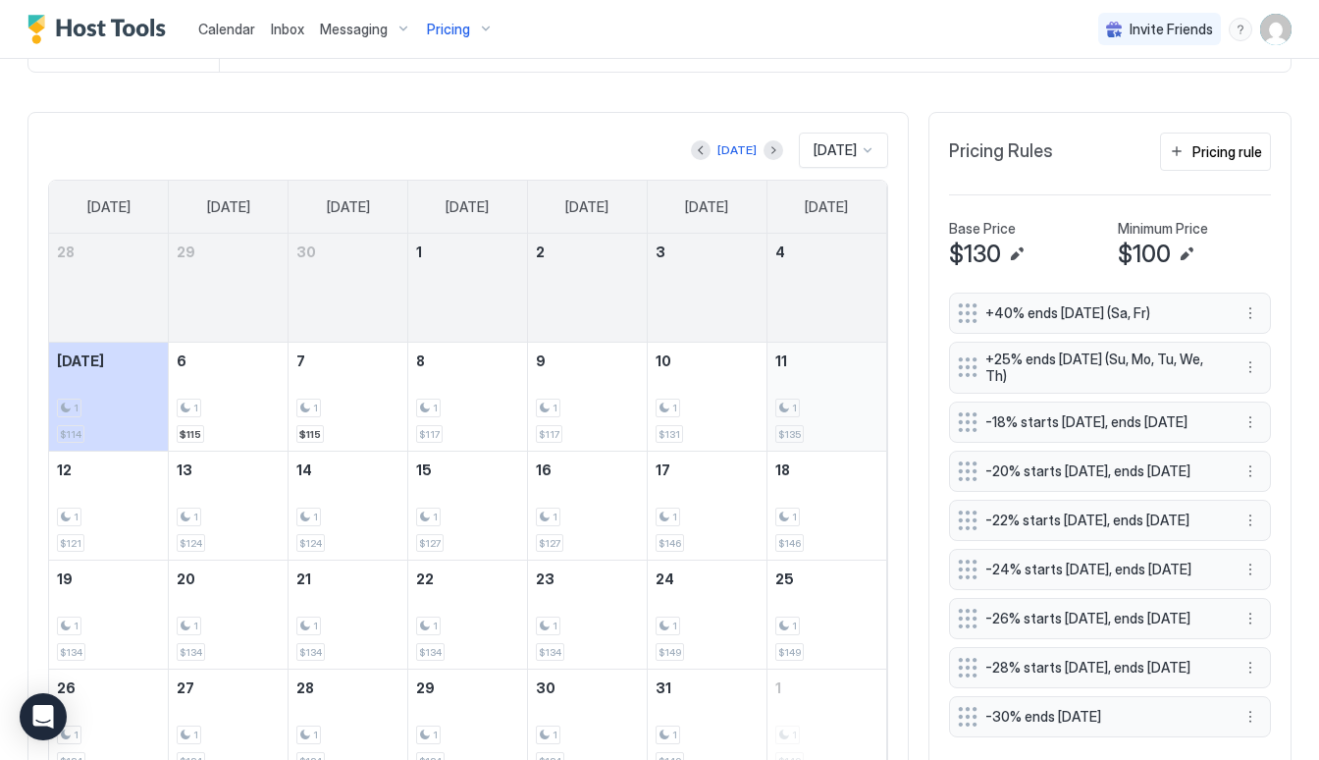
scroll to position [515, 0]
click at [838, 148] on span "[DATE]" at bounding box center [834, 150] width 43 height 18
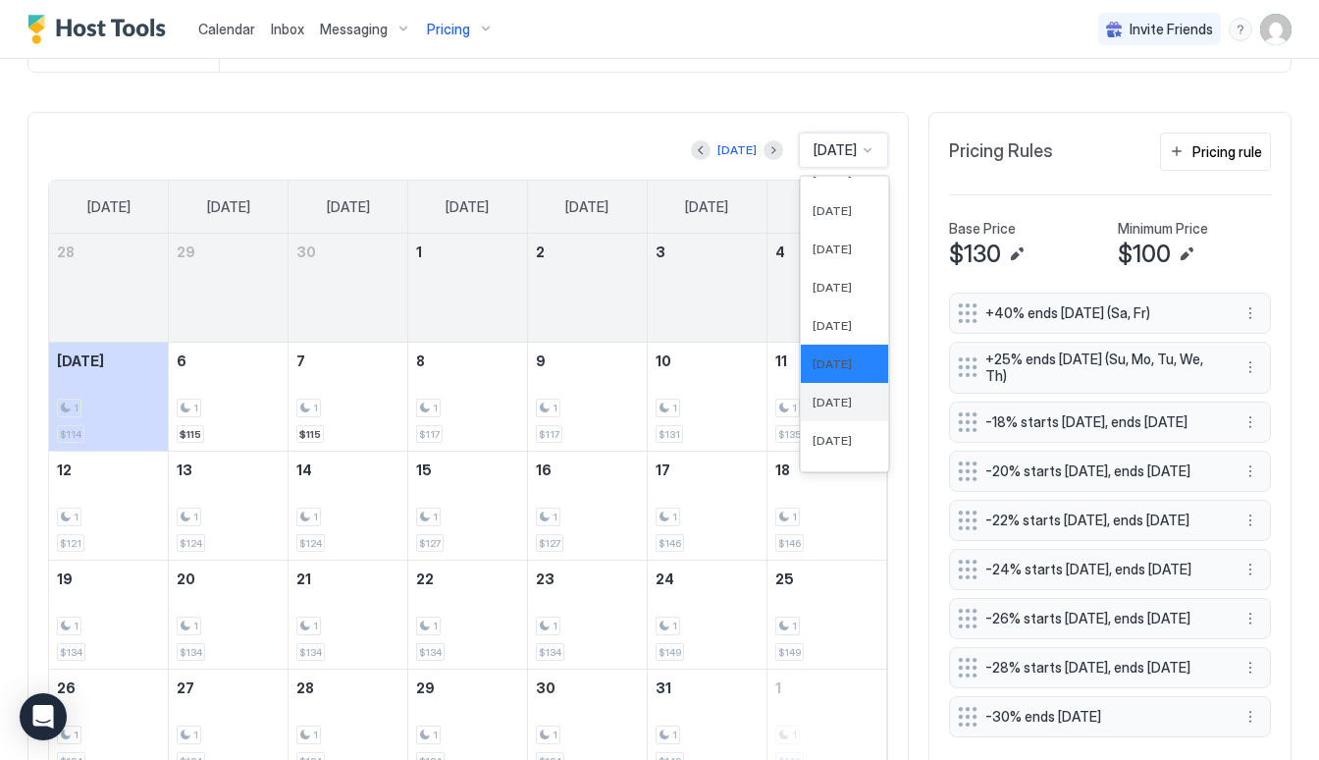
click at [835, 403] on span "Nov 2025" at bounding box center [832, 401] width 39 height 15
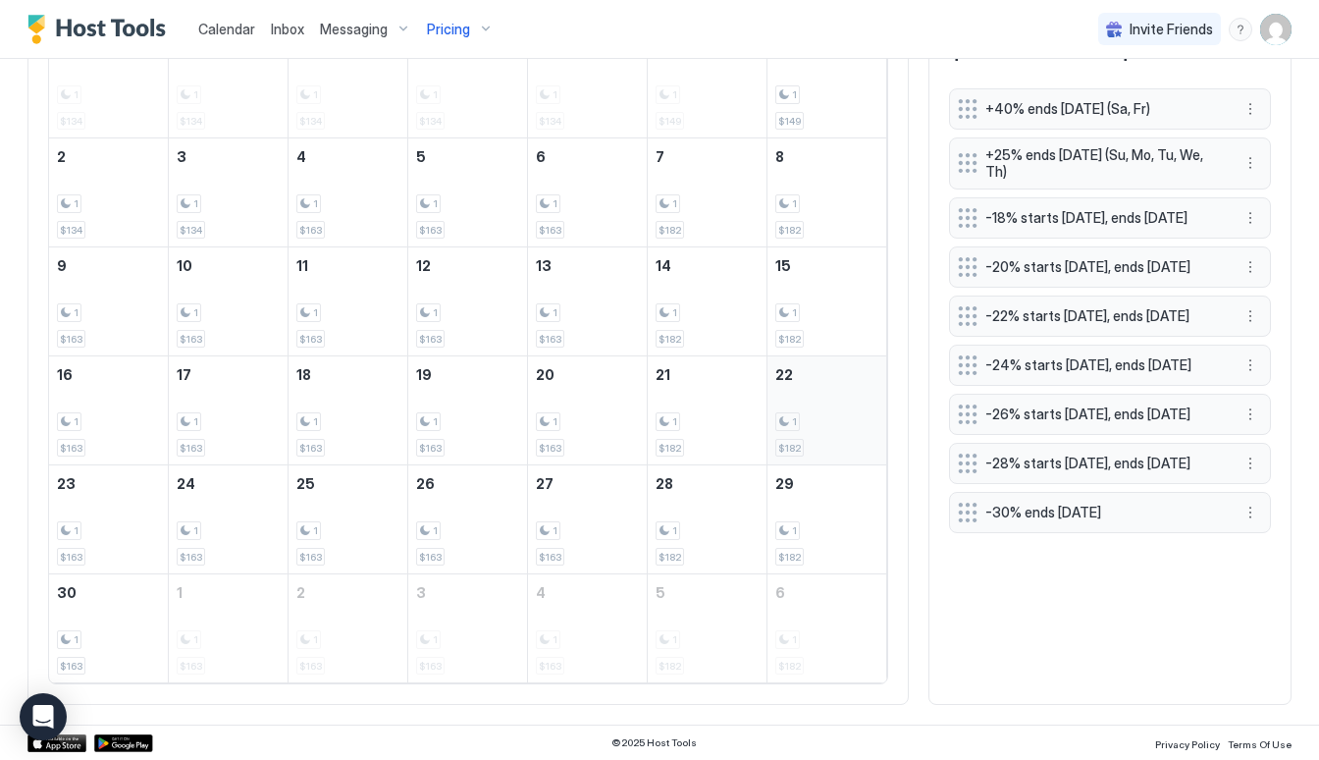
scroll to position [718, 0]
click at [1251, 154] on button "More options" at bounding box center [1250, 164] width 24 height 24
click at [1265, 178] on div "Edit" at bounding box center [1276, 191] width 74 height 31
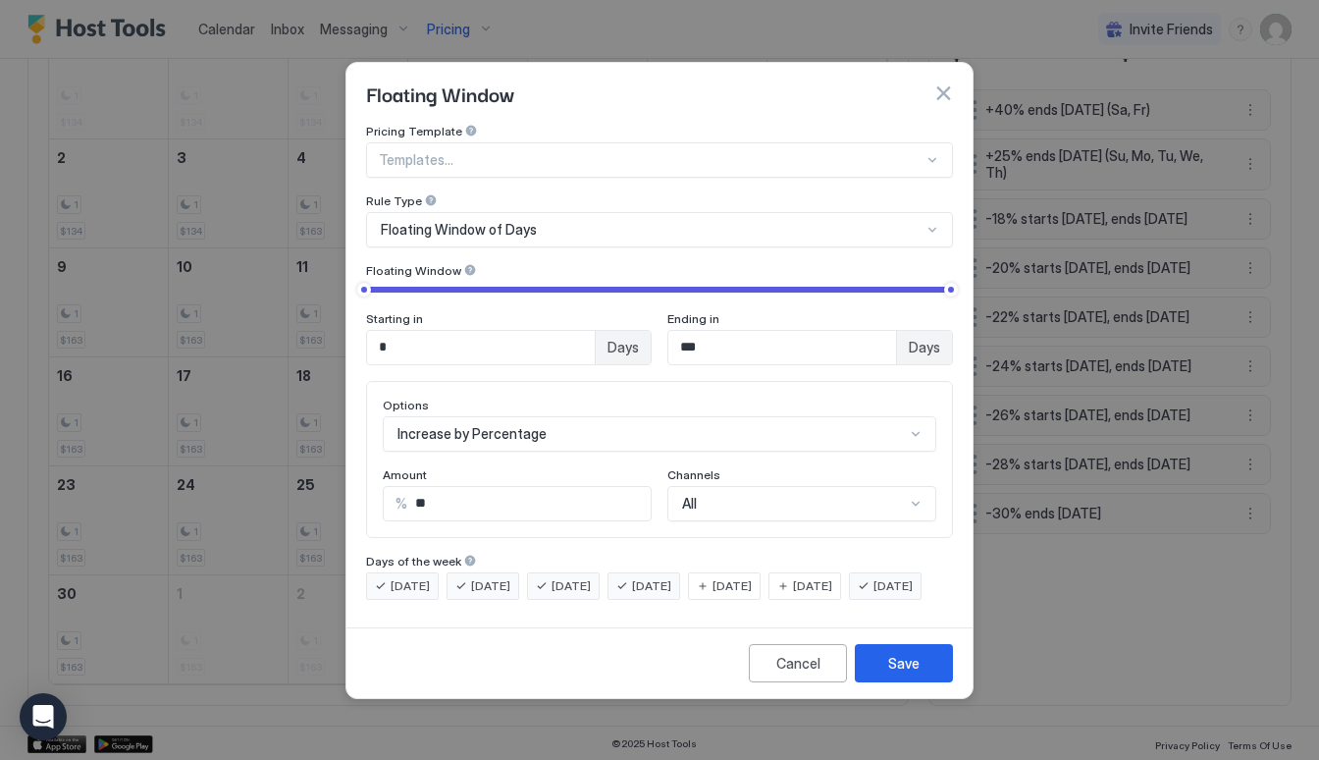
click at [467, 487] on input "**" at bounding box center [528, 503] width 243 height 33
type input "**"
click at [863, 669] on button "Save" at bounding box center [904, 663] width 98 height 38
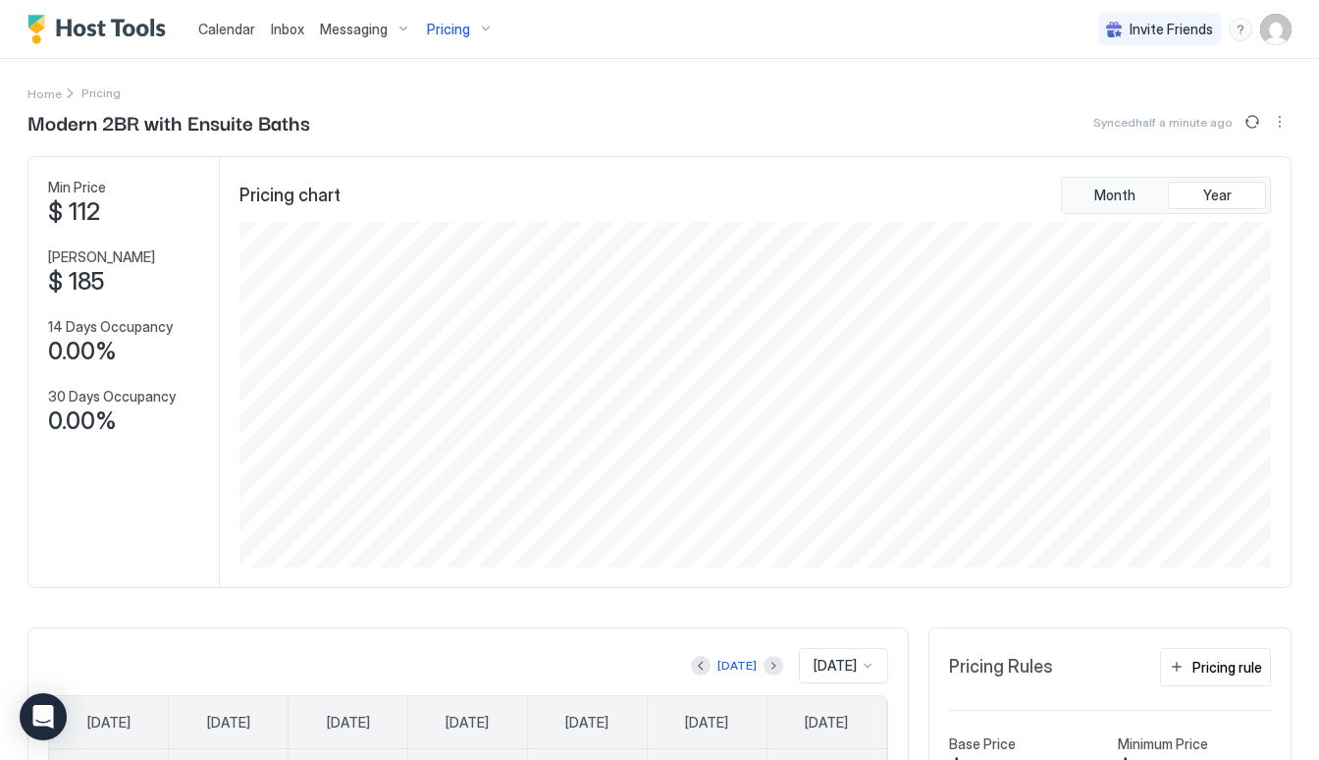
scroll to position [345, 1035]
click at [462, 32] on span "Pricing" at bounding box center [448, 30] width 43 height 18
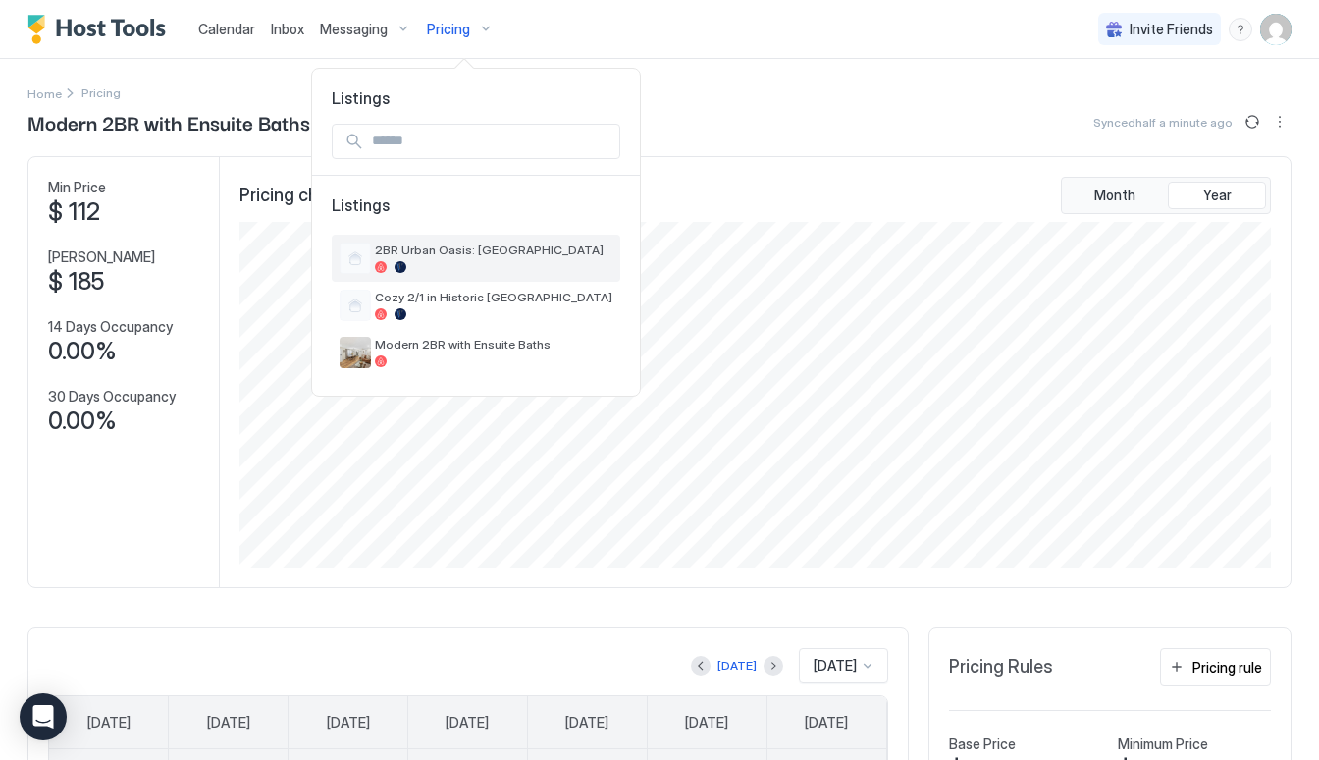
click at [454, 253] on span "2BR Urban Oasis: [GEOGRAPHIC_DATA]" at bounding box center [493, 249] width 237 height 15
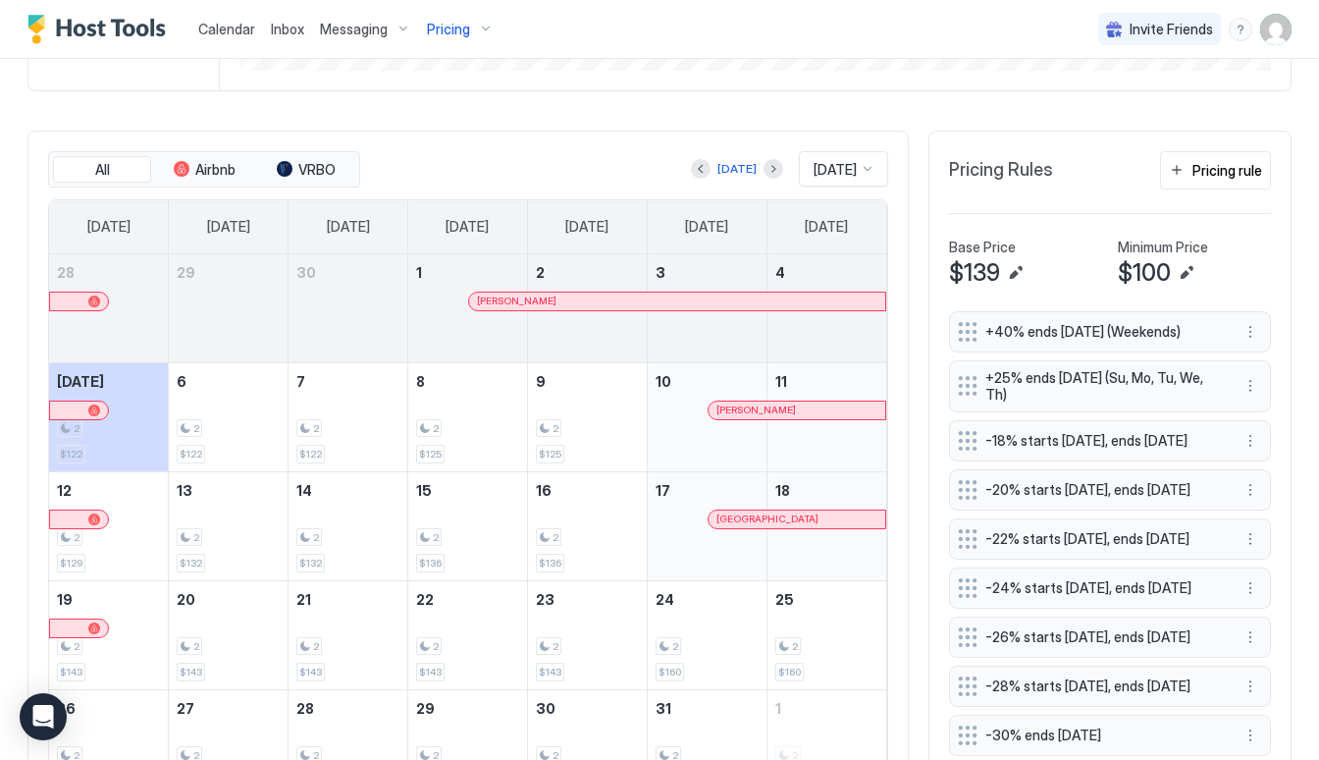
scroll to position [494, 0]
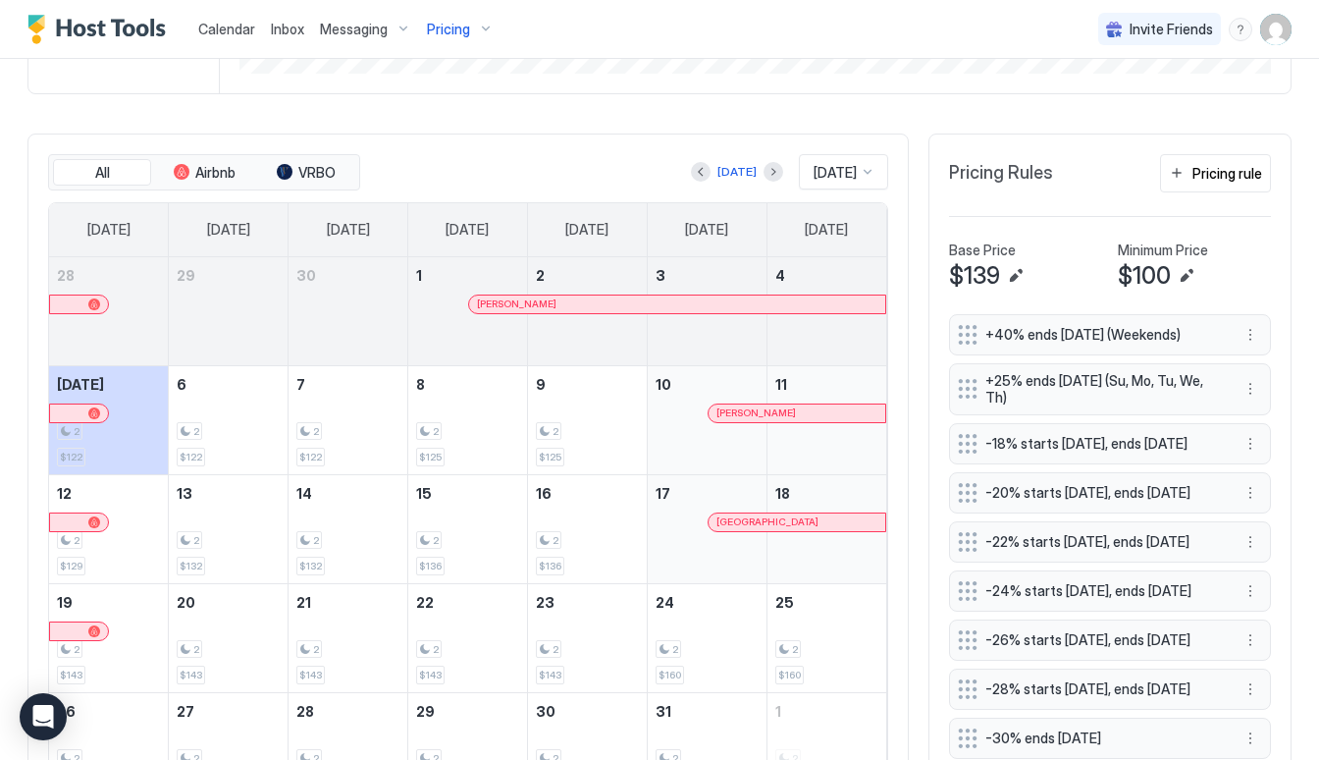
click at [833, 174] on span "[DATE]" at bounding box center [834, 173] width 43 height 18
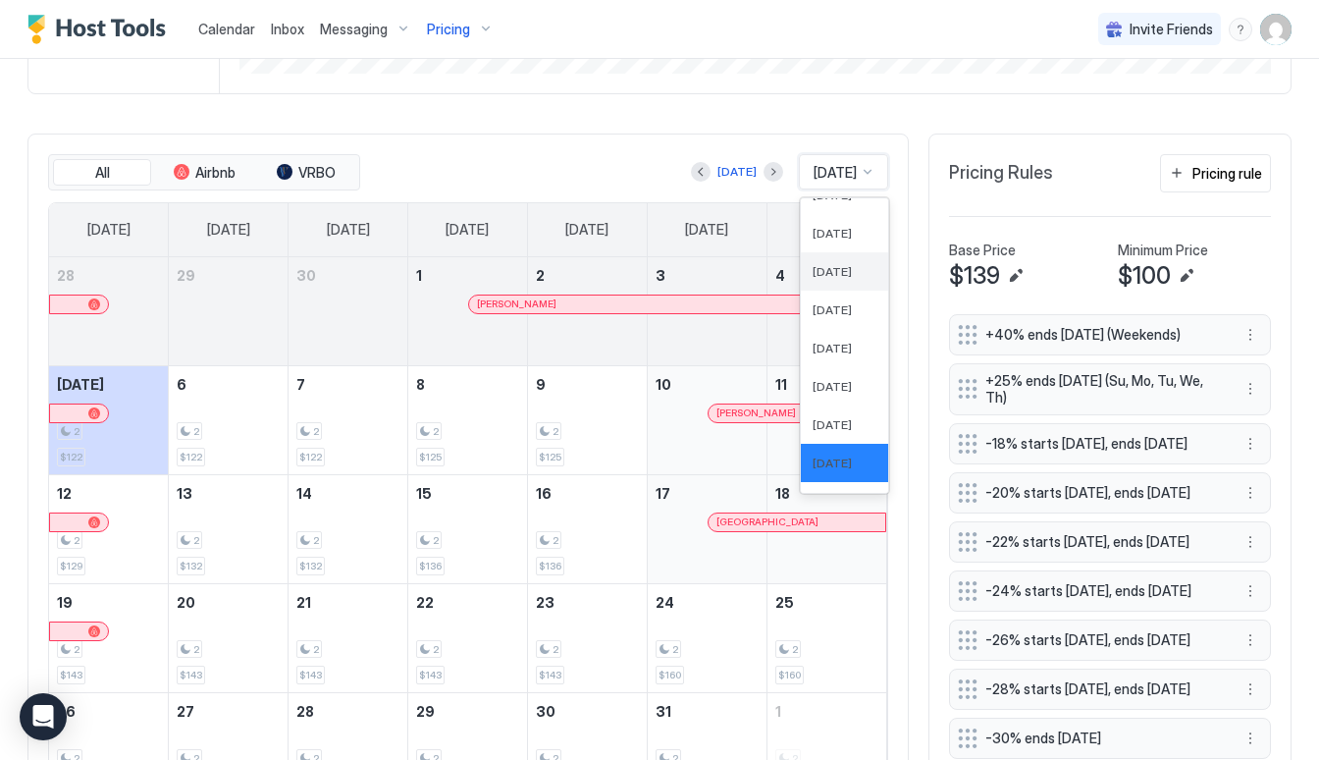
click at [833, 267] on span "[DATE]" at bounding box center [832, 271] width 39 height 15
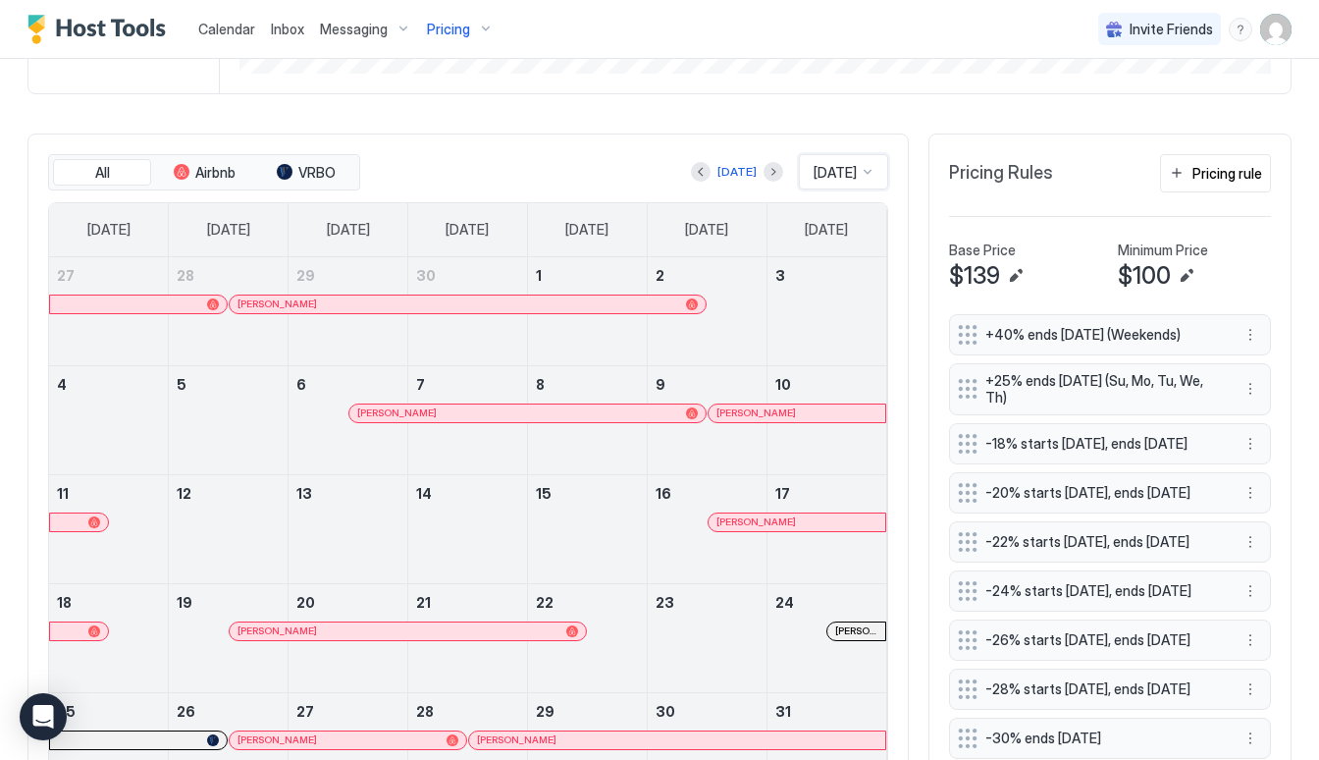
click at [828, 176] on span "[DATE]" at bounding box center [834, 173] width 43 height 18
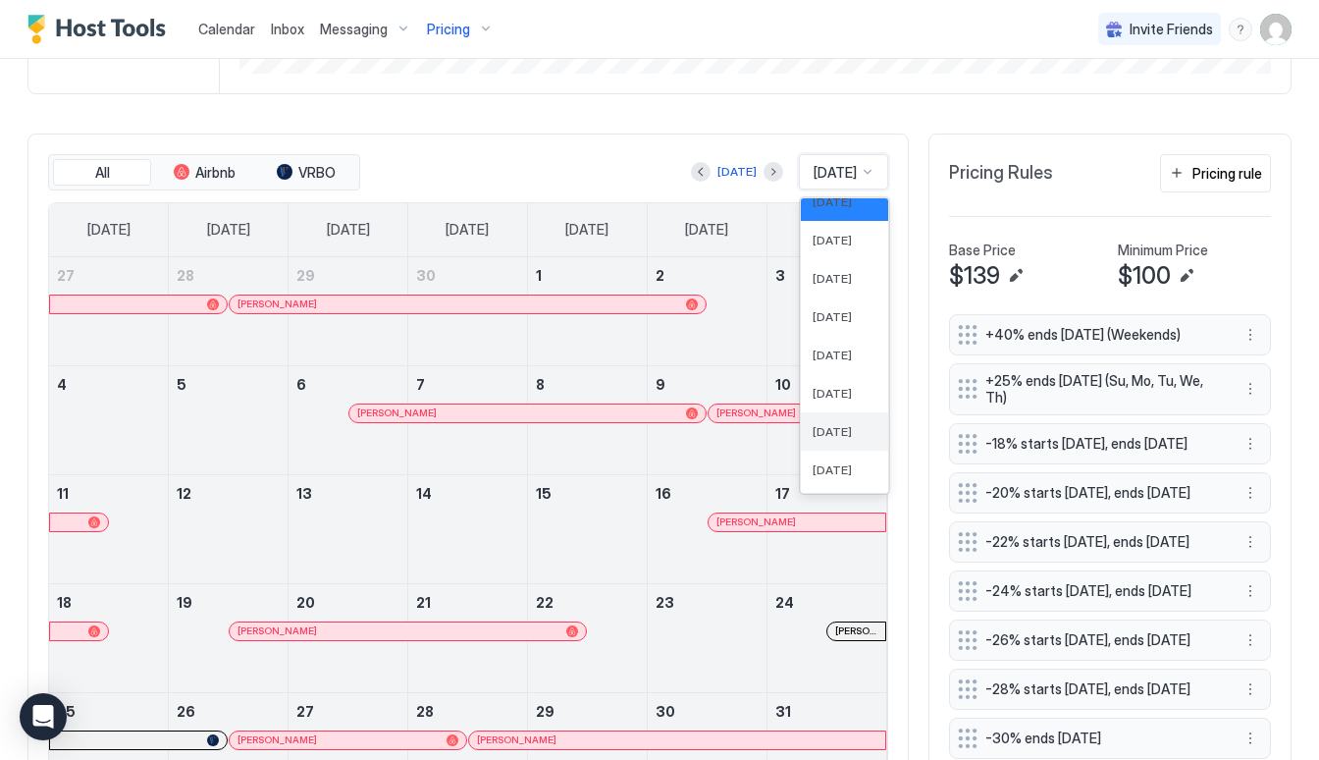
scroll to position [639, 0]
click at [829, 367] on span "[DATE]" at bounding box center [832, 365] width 39 height 15
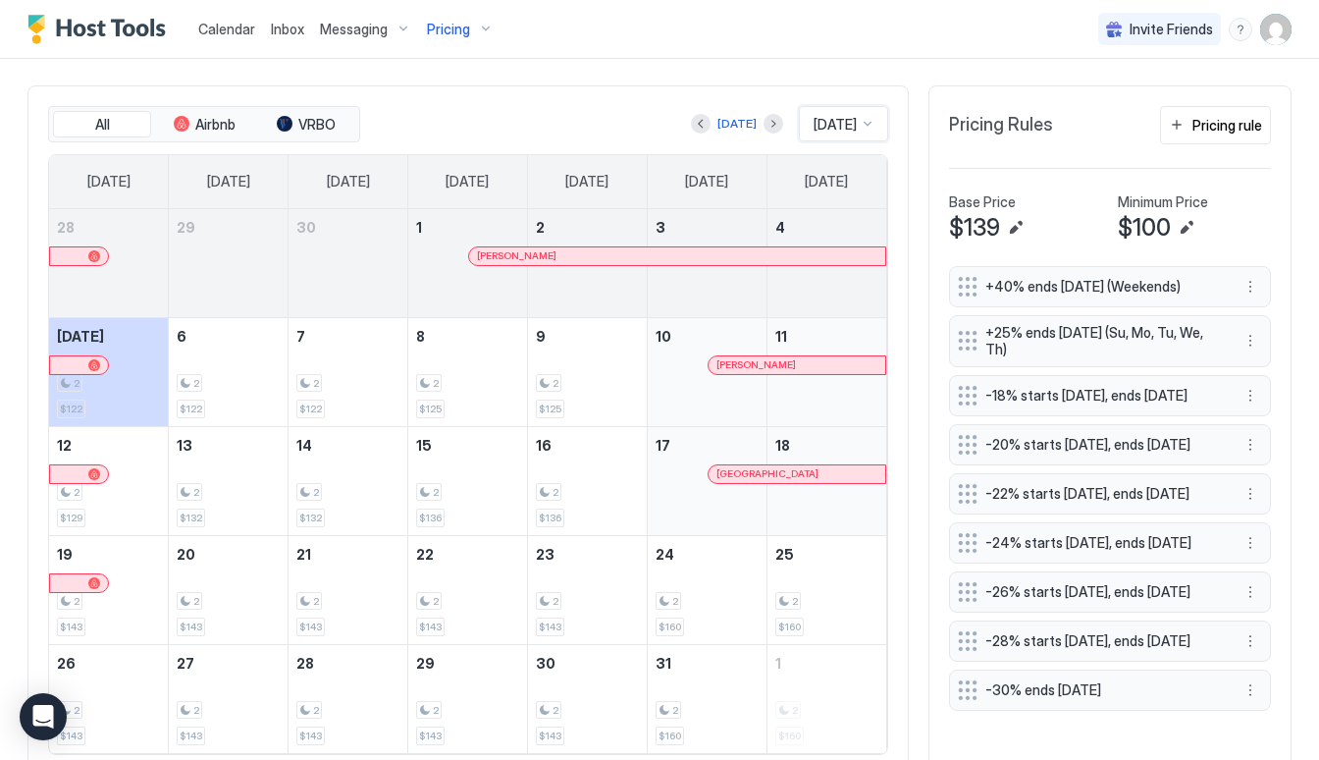
scroll to position [534, 0]
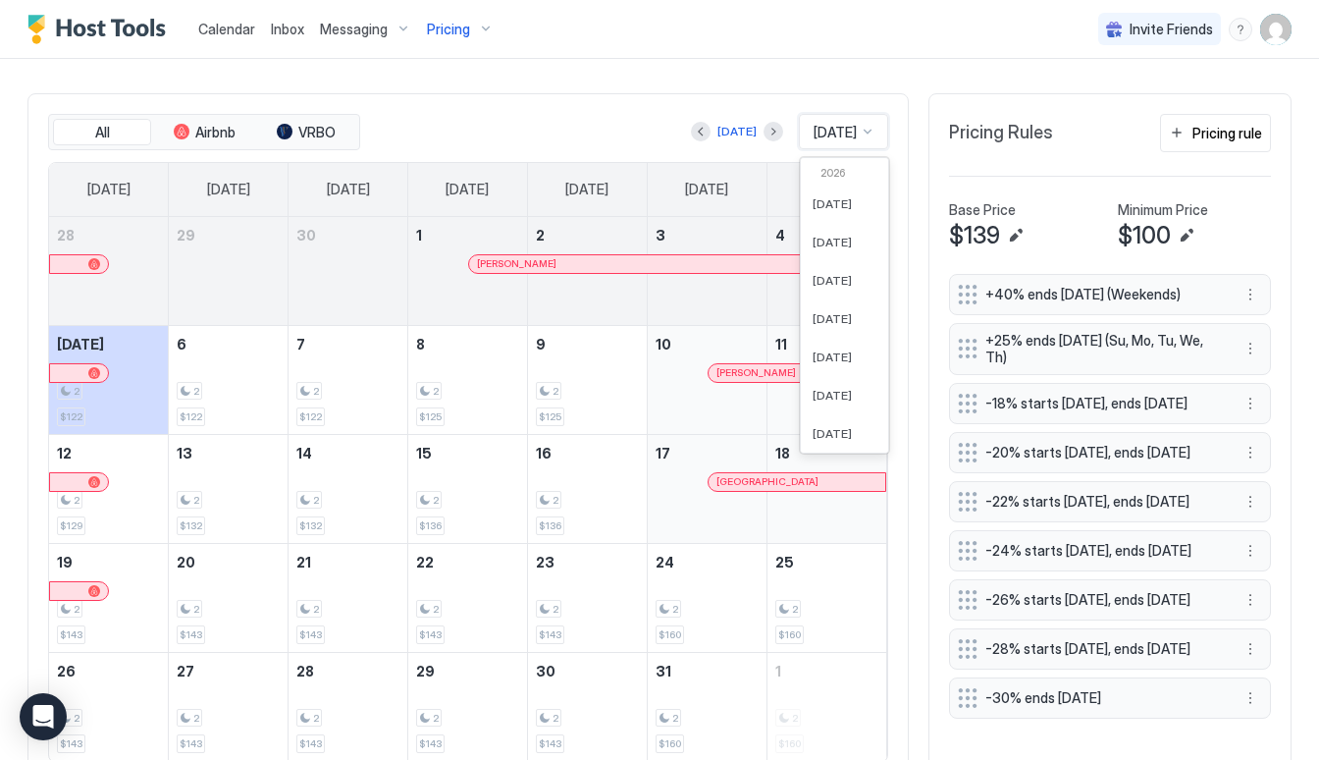
click at [832, 138] on span "[DATE]" at bounding box center [834, 133] width 43 height 18
click at [826, 372] on span "[DATE]" at bounding box center [832, 375] width 39 height 15
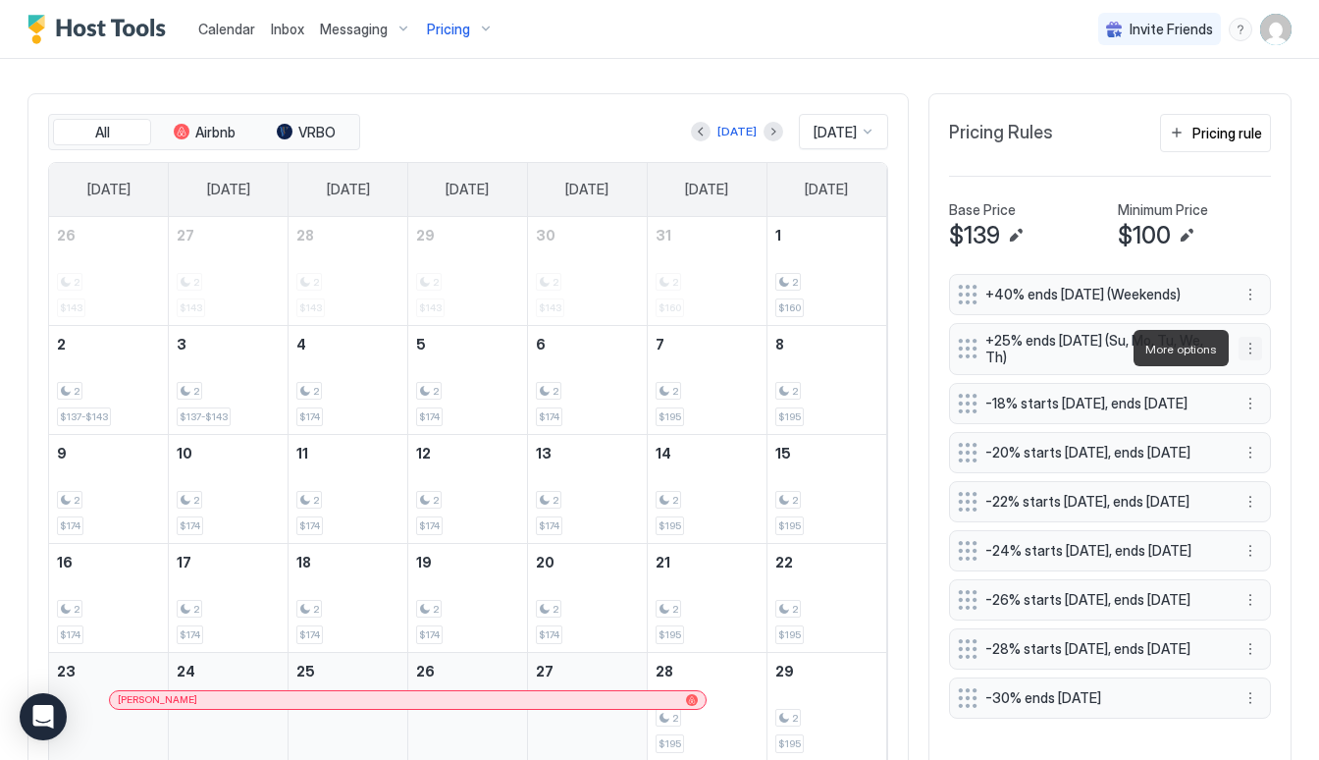
click at [1249, 349] on button "More options" at bounding box center [1250, 349] width 24 height 24
click at [1258, 376] on div "Edit" at bounding box center [1268, 375] width 43 height 15
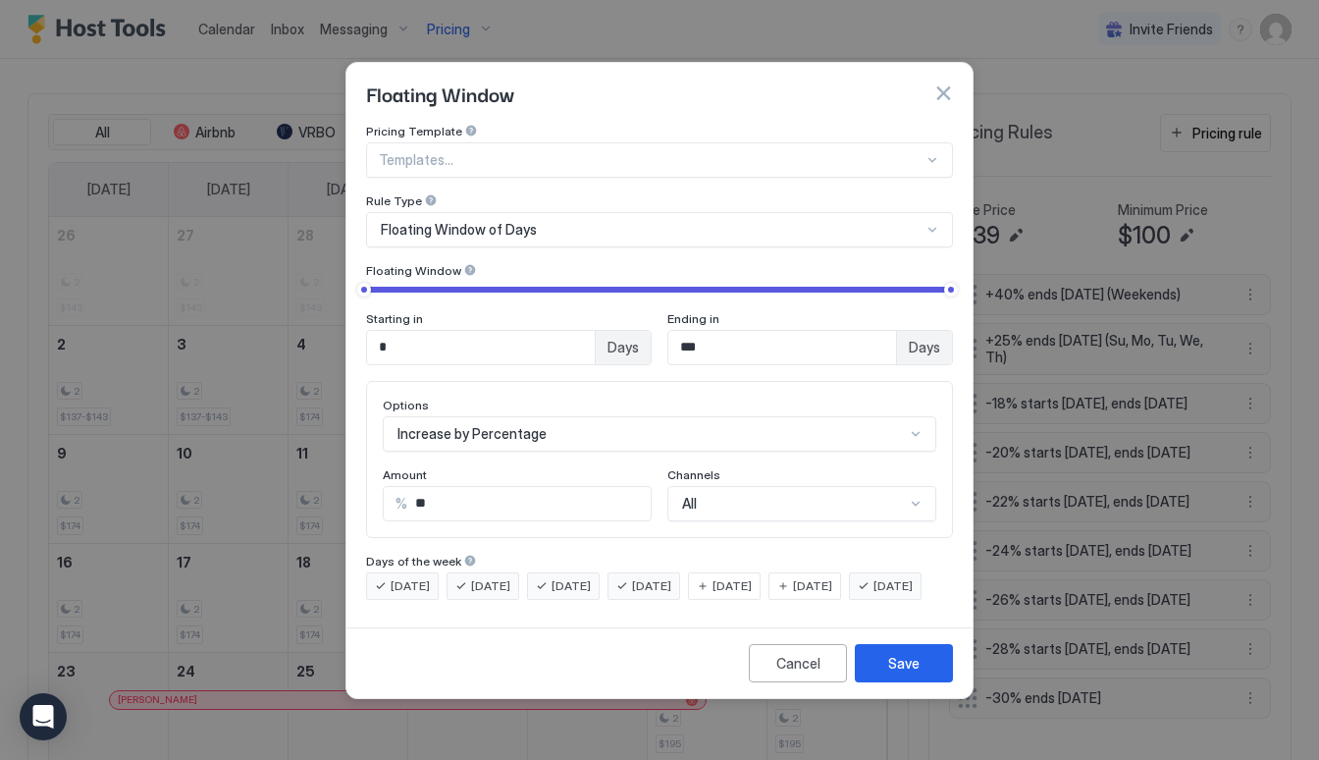
click at [752, 577] on span "[DATE]" at bounding box center [731, 586] width 39 height 18
click at [832, 577] on span "[DATE]" at bounding box center [812, 586] width 39 height 18
click at [880, 659] on div "Cancel Save" at bounding box center [659, 662] width 626 height 71
click at [884, 680] on button "Save" at bounding box center [904, 663] width 98 height 38
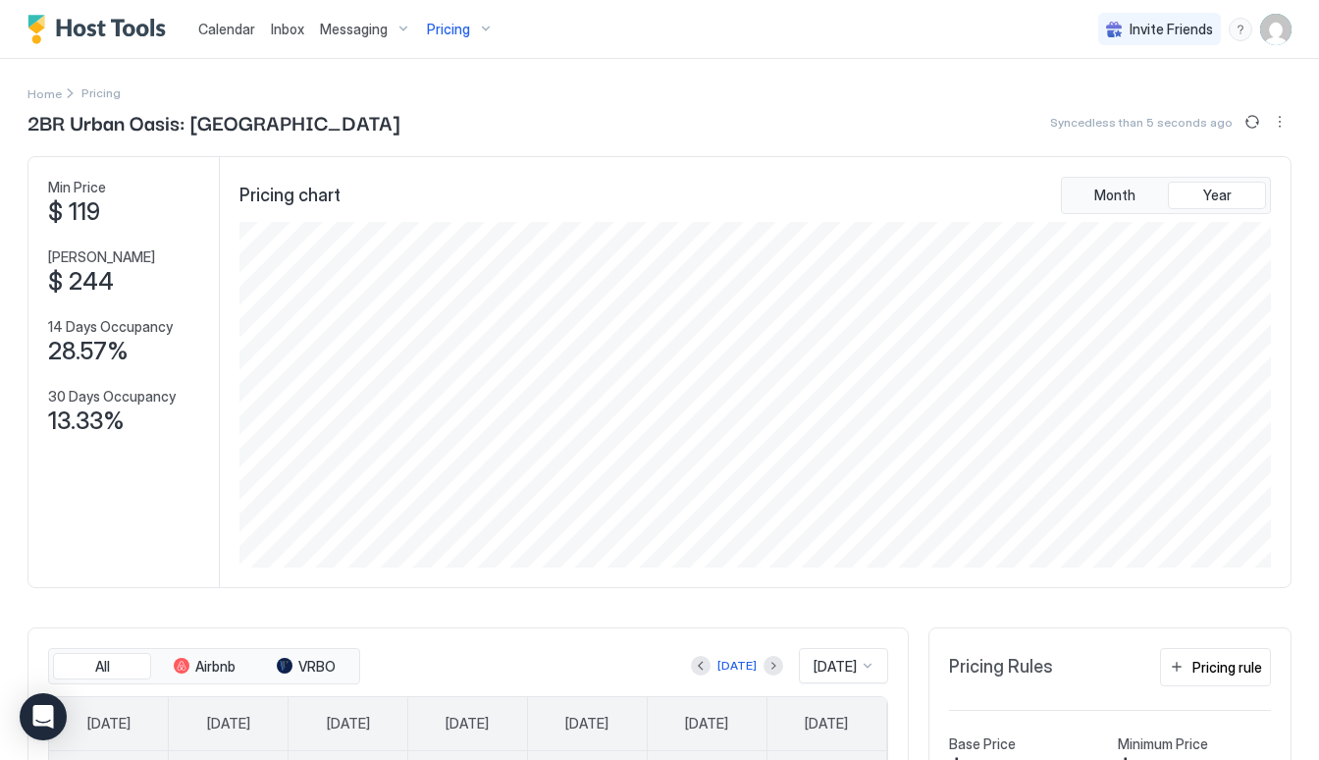
scroll to position [345, 1035]
click at [455, 26] on span "Pricing" at bounding box center [448, 30] width 43 height 18
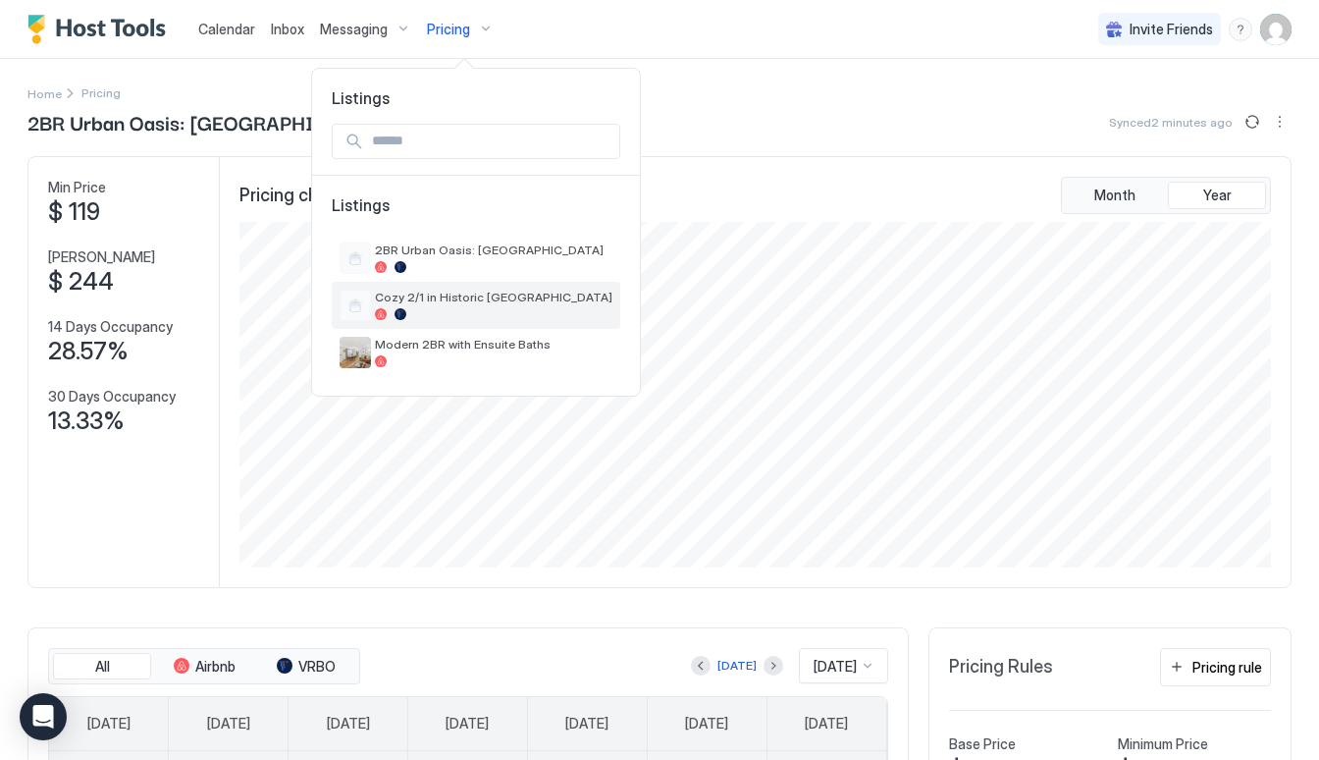
click at [433, 302] on span "Cozy 2/1 in Historic [GEOGRAPHIC_DATA]" at bounding box center [493, 296] width 237 height 15
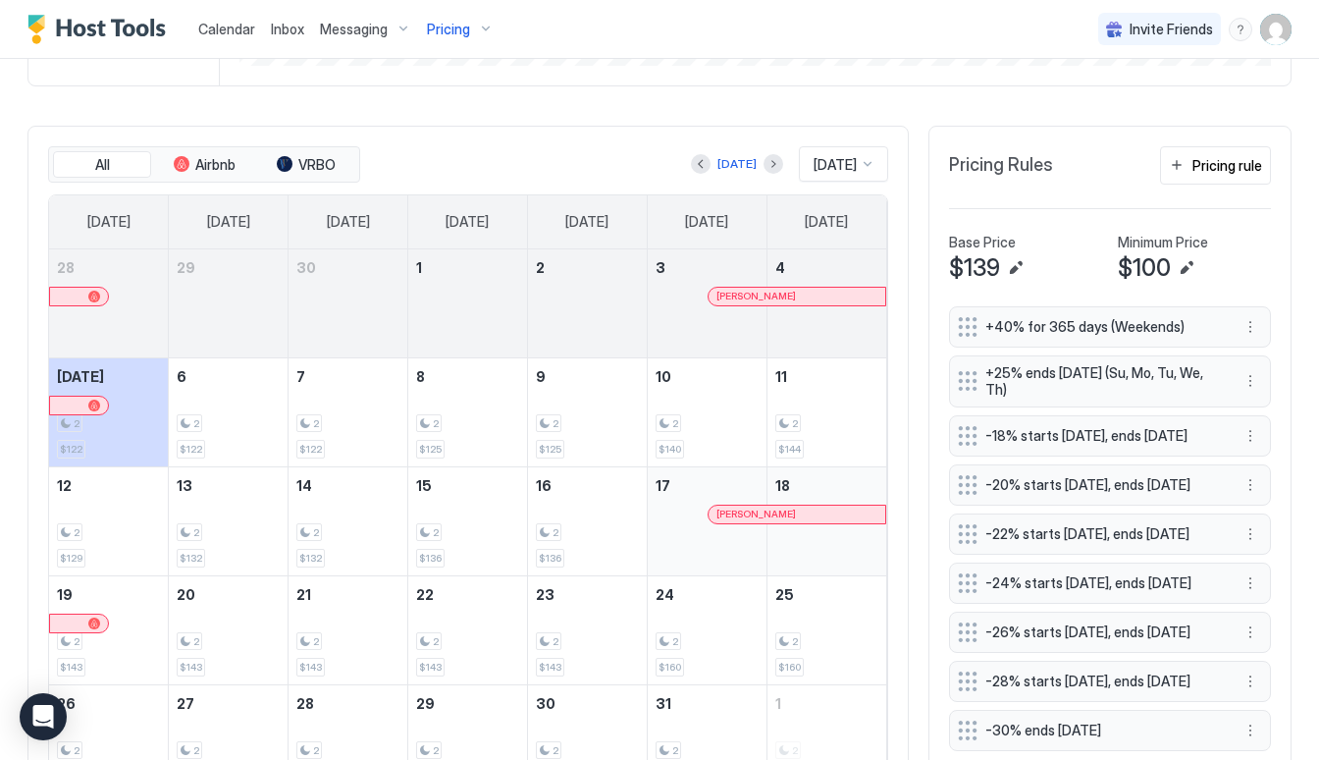
scroll to position [500, 0]
click at [842, 178] on div "[DATE]" at bounding box center [843, 164] width 89 height 35
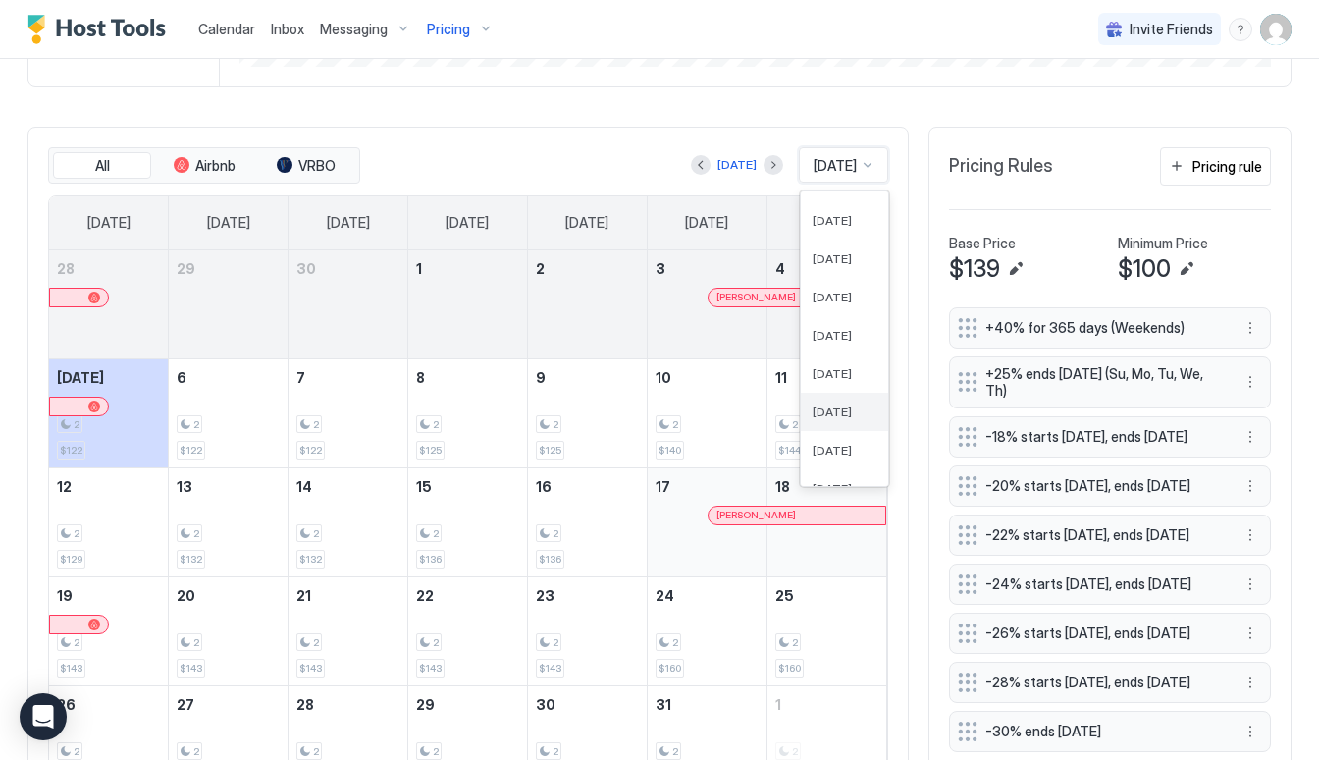
scroll to position [601, 0]
click at [830, 437] on span "Nov 2025" at bounding box center [832, 435] width 39 height 15
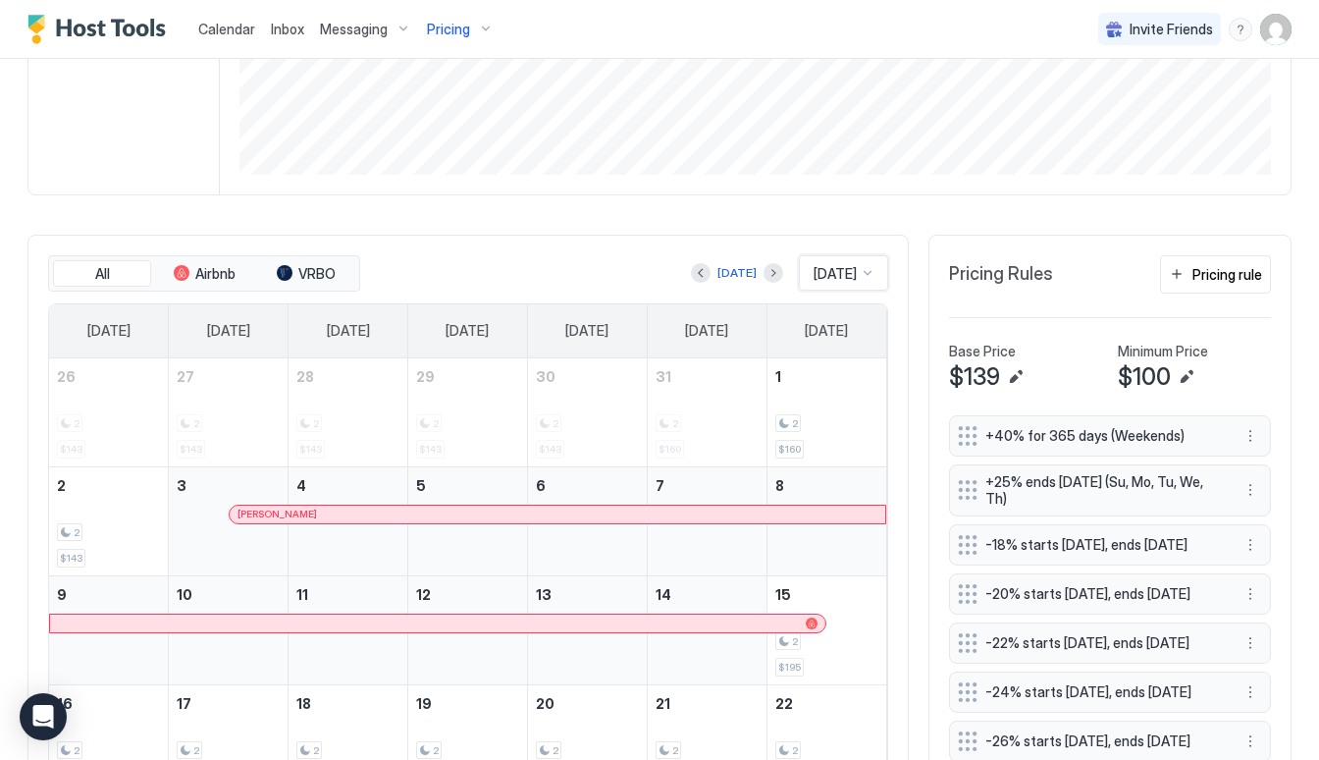
scroll to position [389, 0]
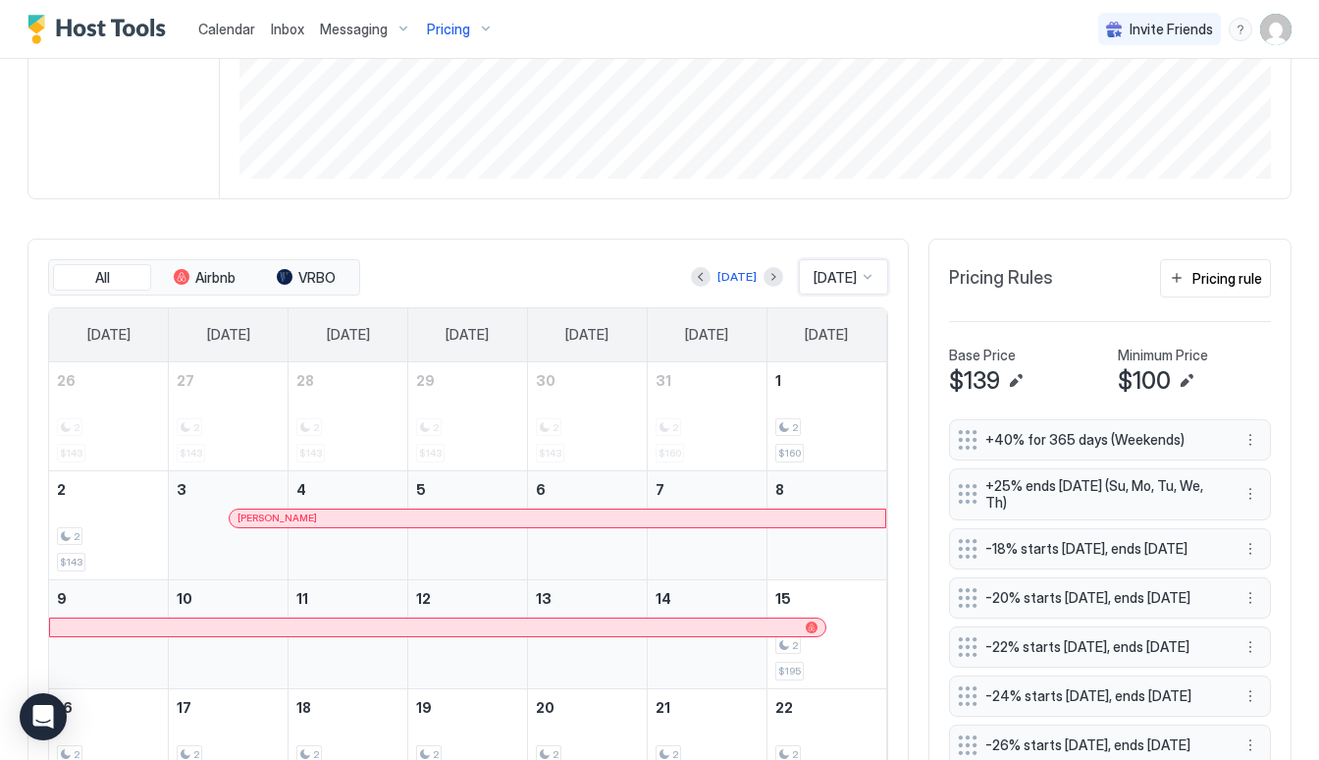
click at [834, 271] on span "Nov 2025" at bounding box center [834, 278] width 43 height 18
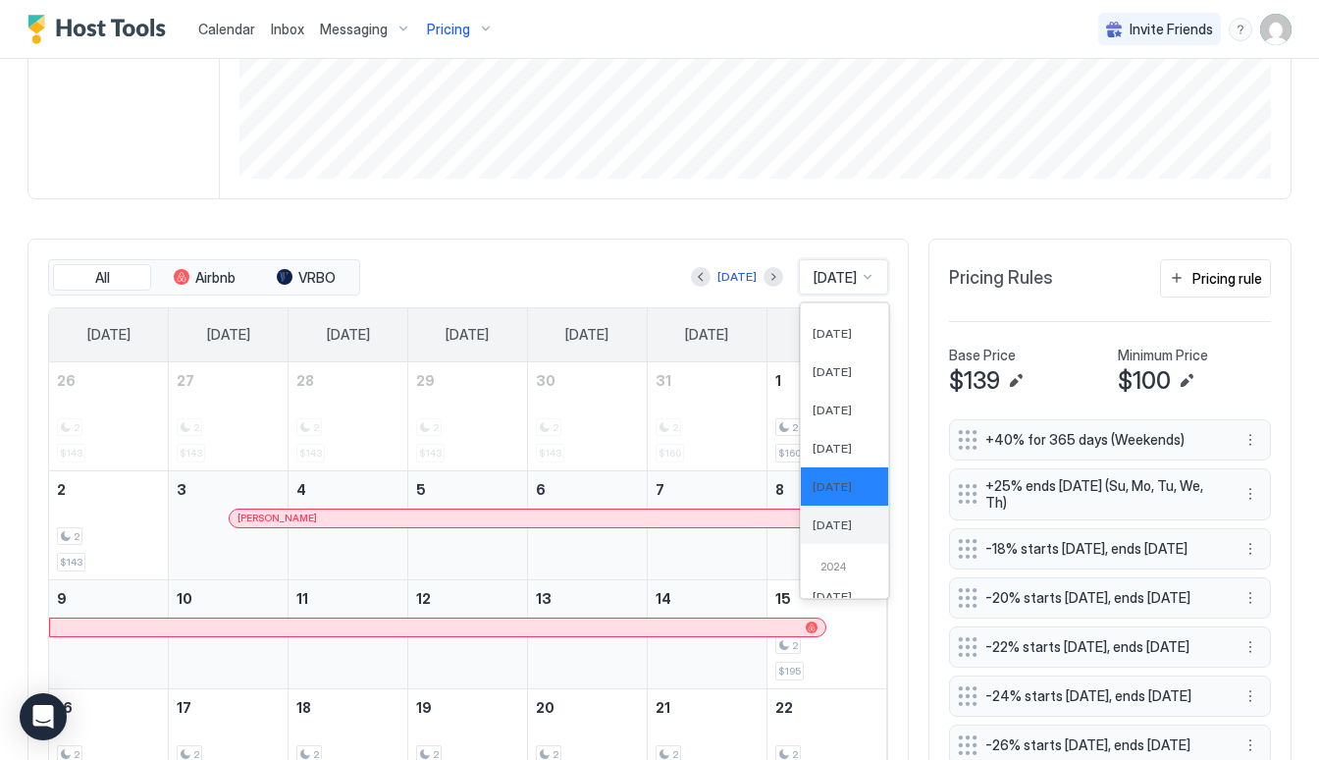
click at [814, 525] on span "Dec 2025" at bounding box center [832, 524] width 39 height 15
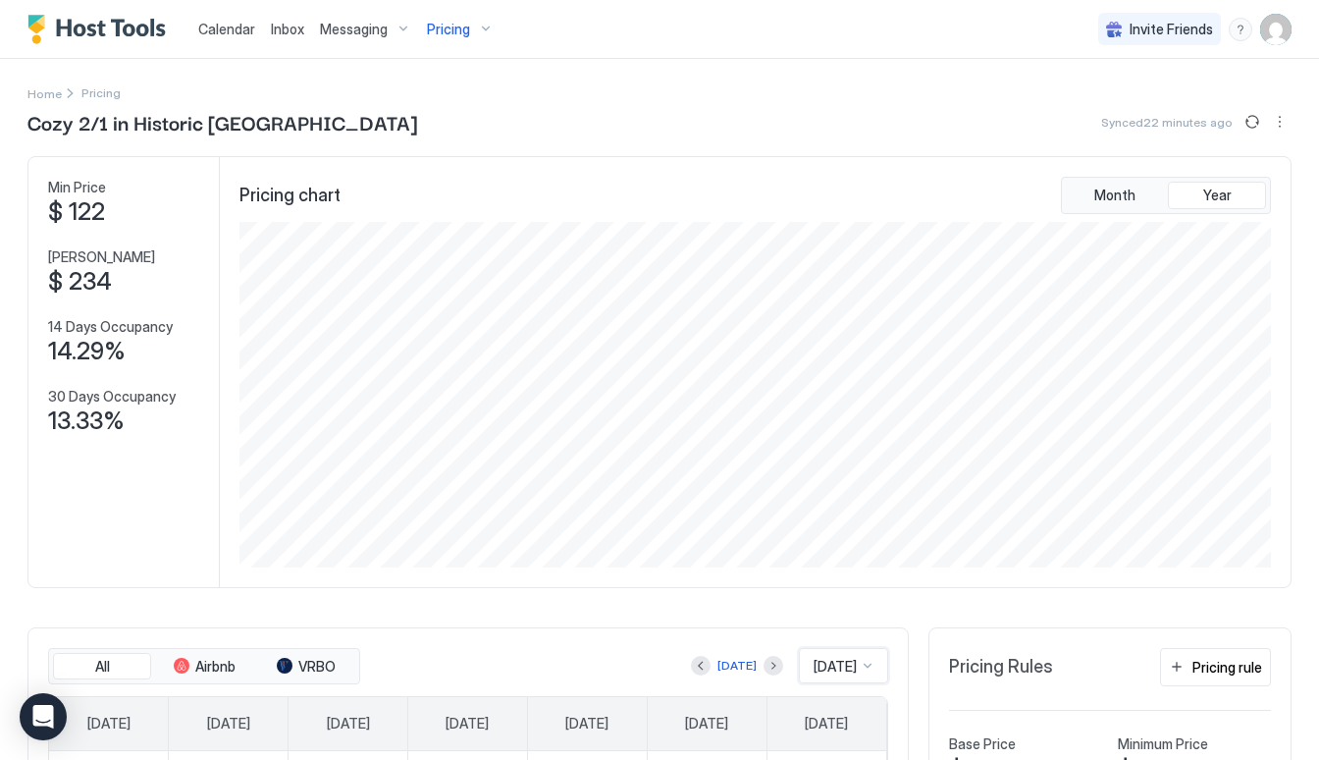
scroll to position [0, 0]
click at [463, 21] on span "Pricing" at bounding box center [448, 30] width 43 height 18
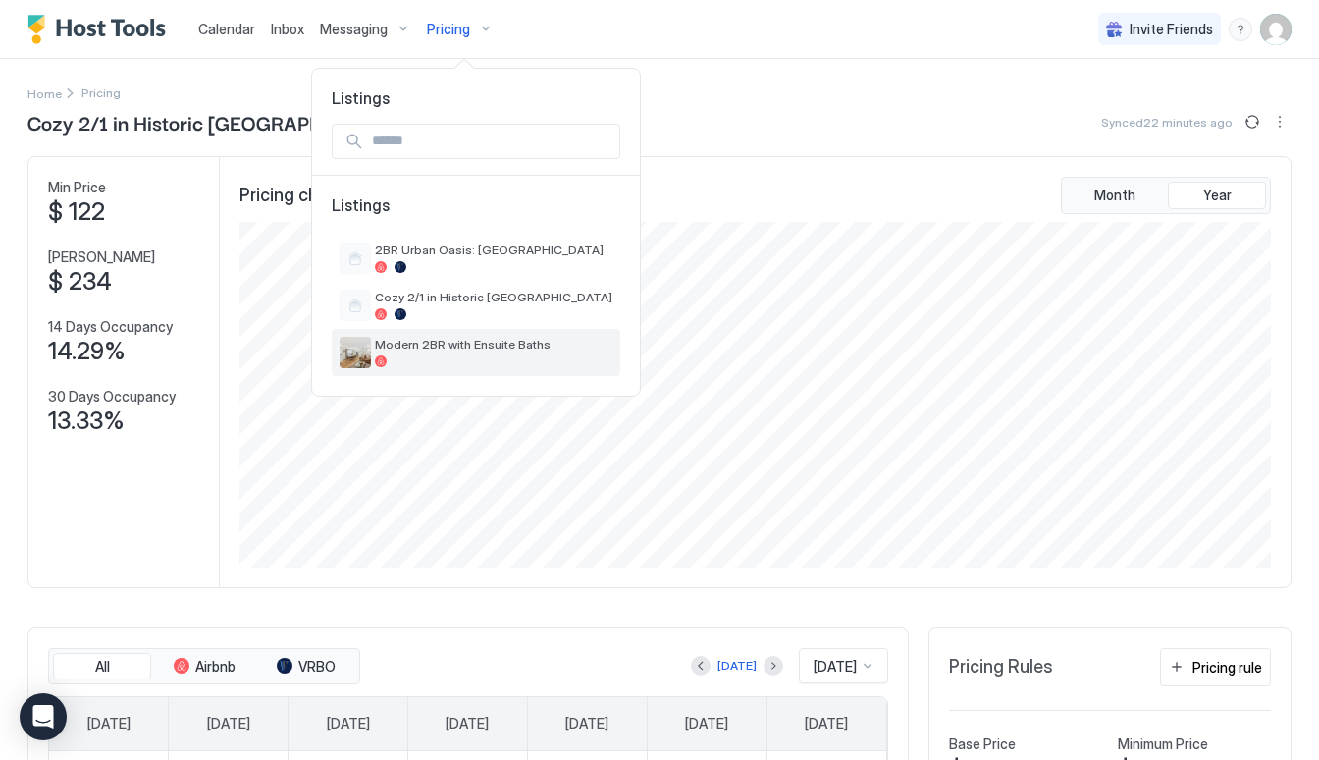
click at [489, 348] on span "Modern 2BR with Ensuite Baths" at bounding box center [493, 344] width 237 height 15
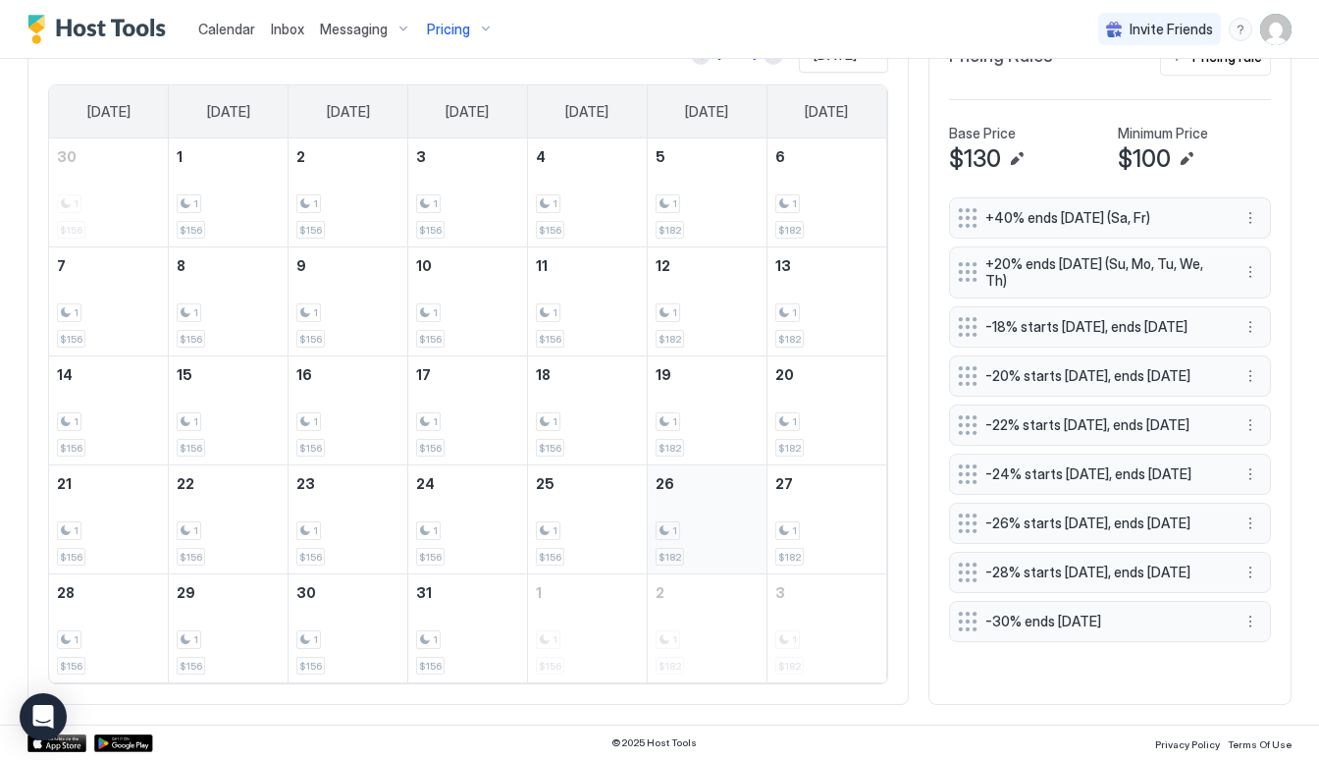
scroll to position [609, 0]
click at [466, 486] on div "1 $156" at bounding box center [467, 520] width 103 height 92
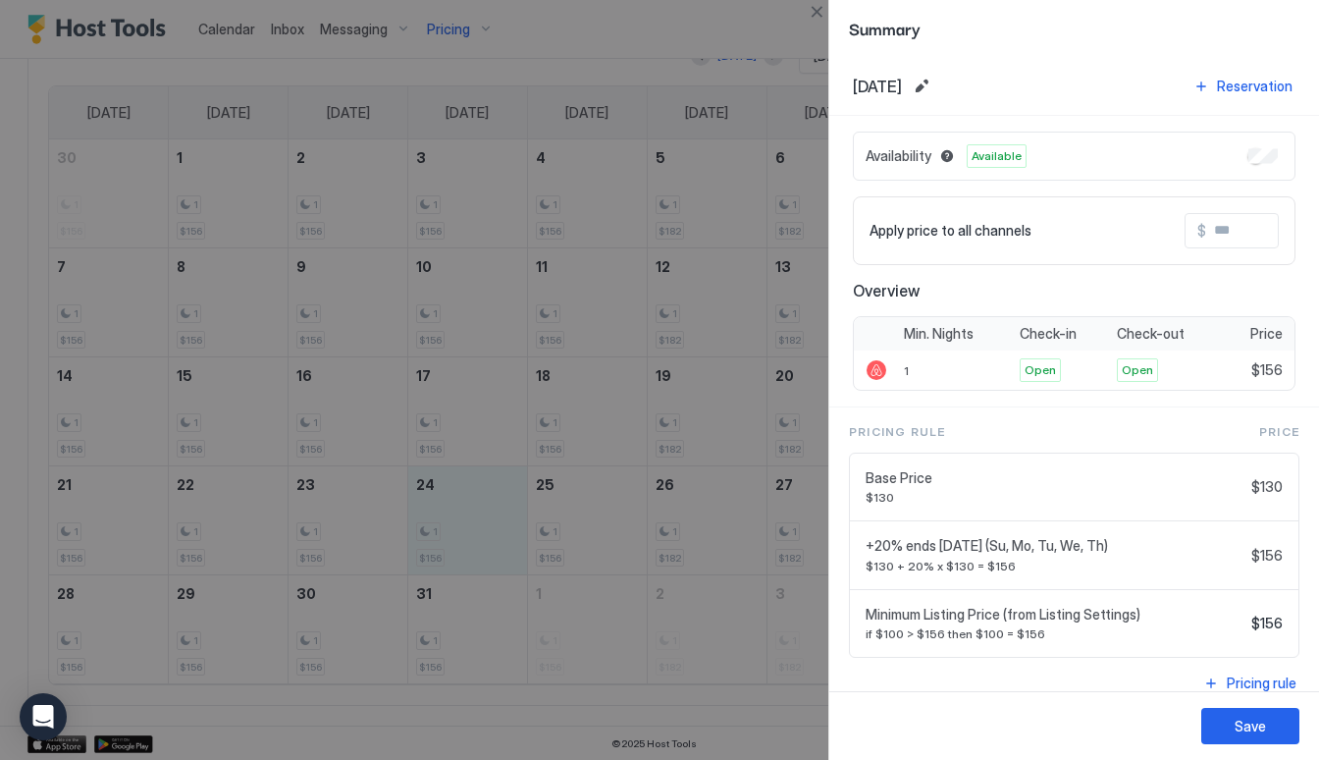
click at [1254, 227] on input "Input Field" at bounding box center [1284, 230] width 157 height 33
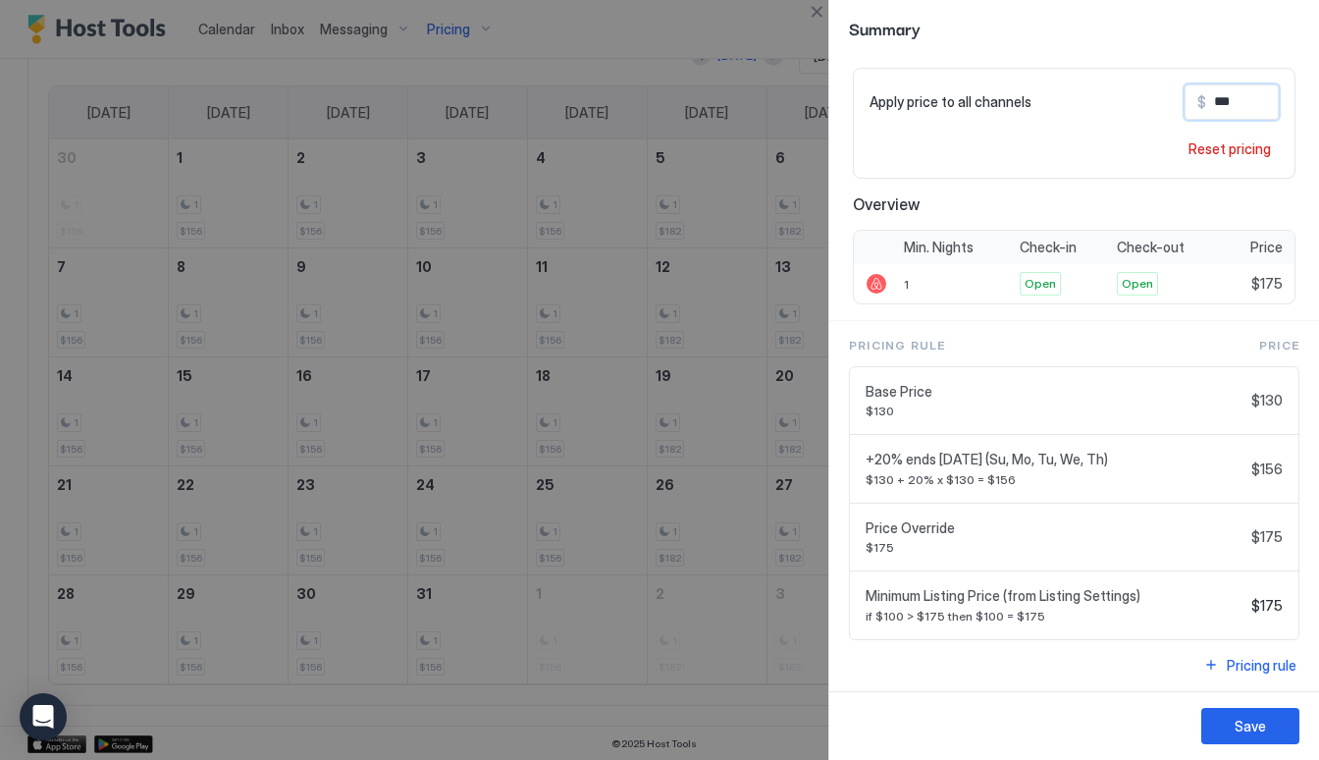
scroll to position [0, 0]
type input "***"
click at [1223, 708] on button "Save" at bounding box center [1250, 726] width 98 height 36
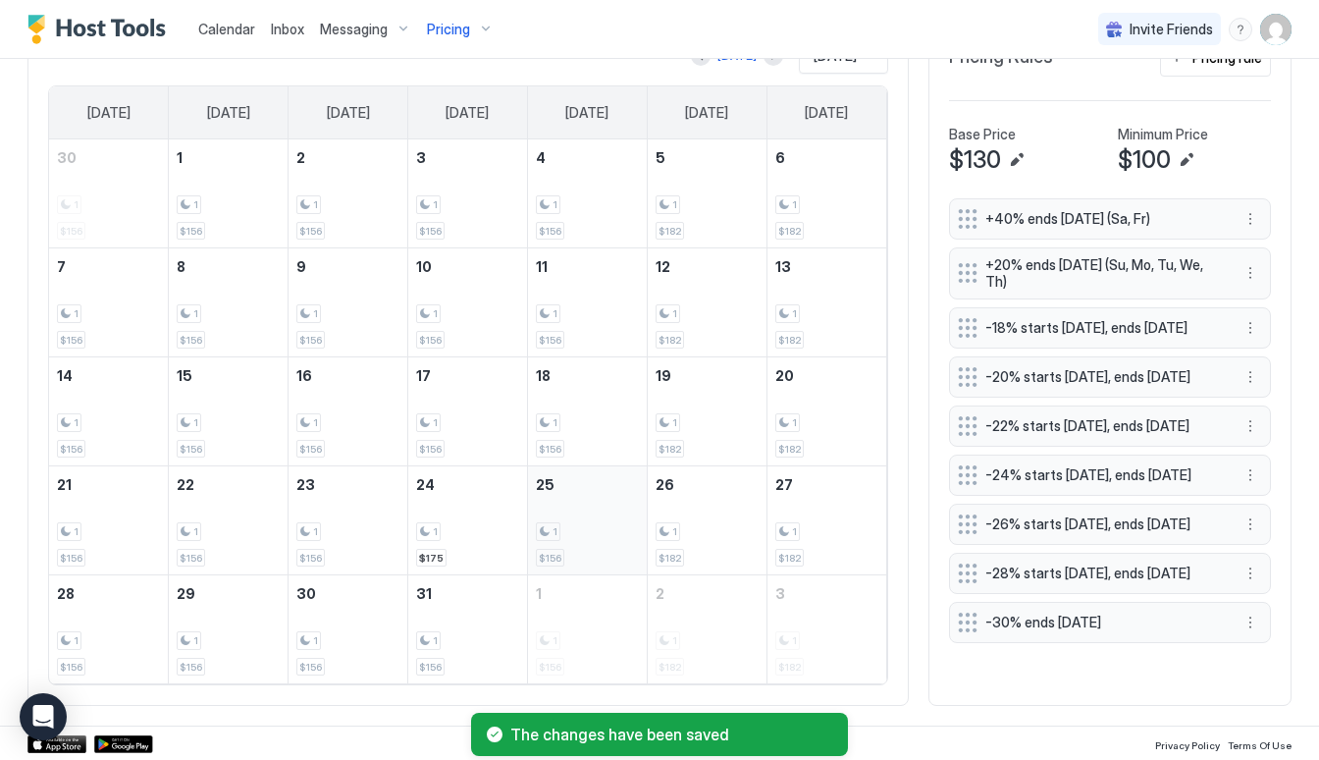
click at [565, 566] on div "1 $156" at bounding box center [587, 520] width 119 height 108
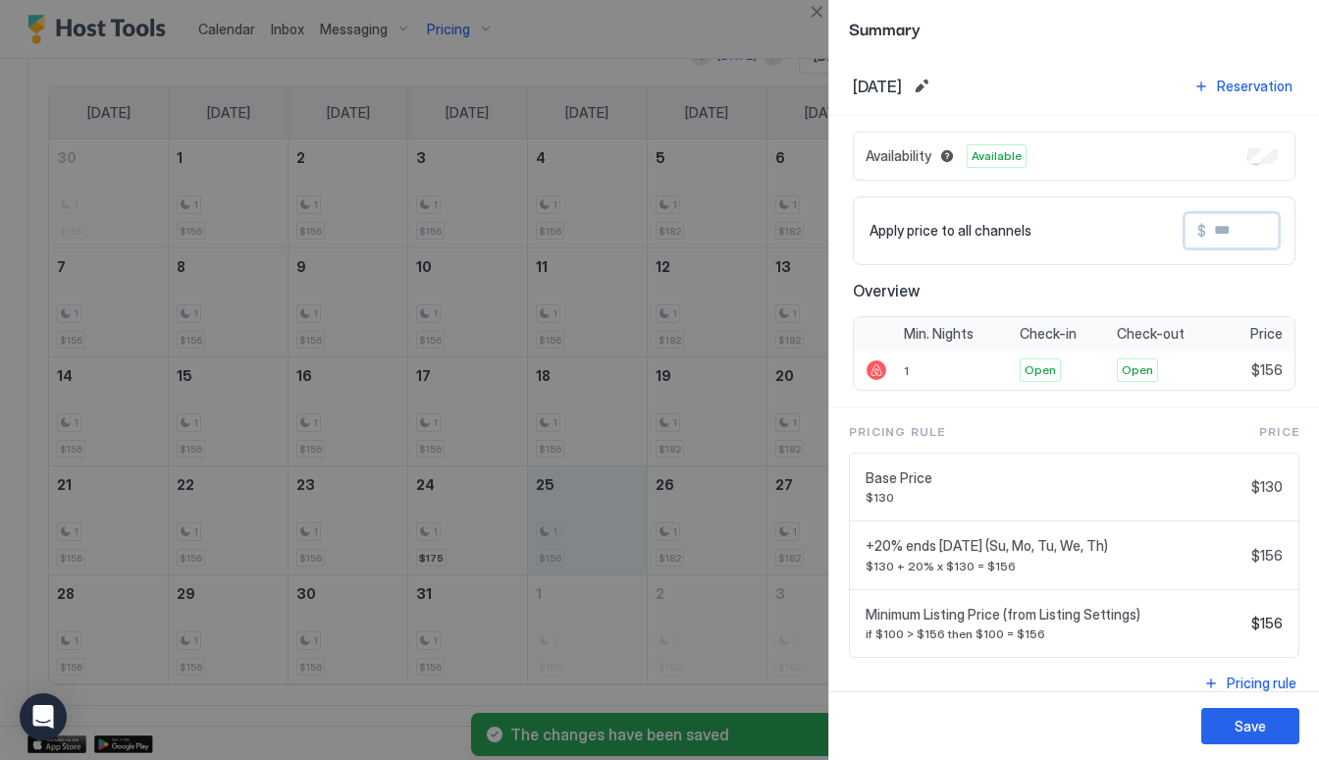
click at [1270, 232] on input "Input Field" at bounding box center [1284, 230] width 157 height 33
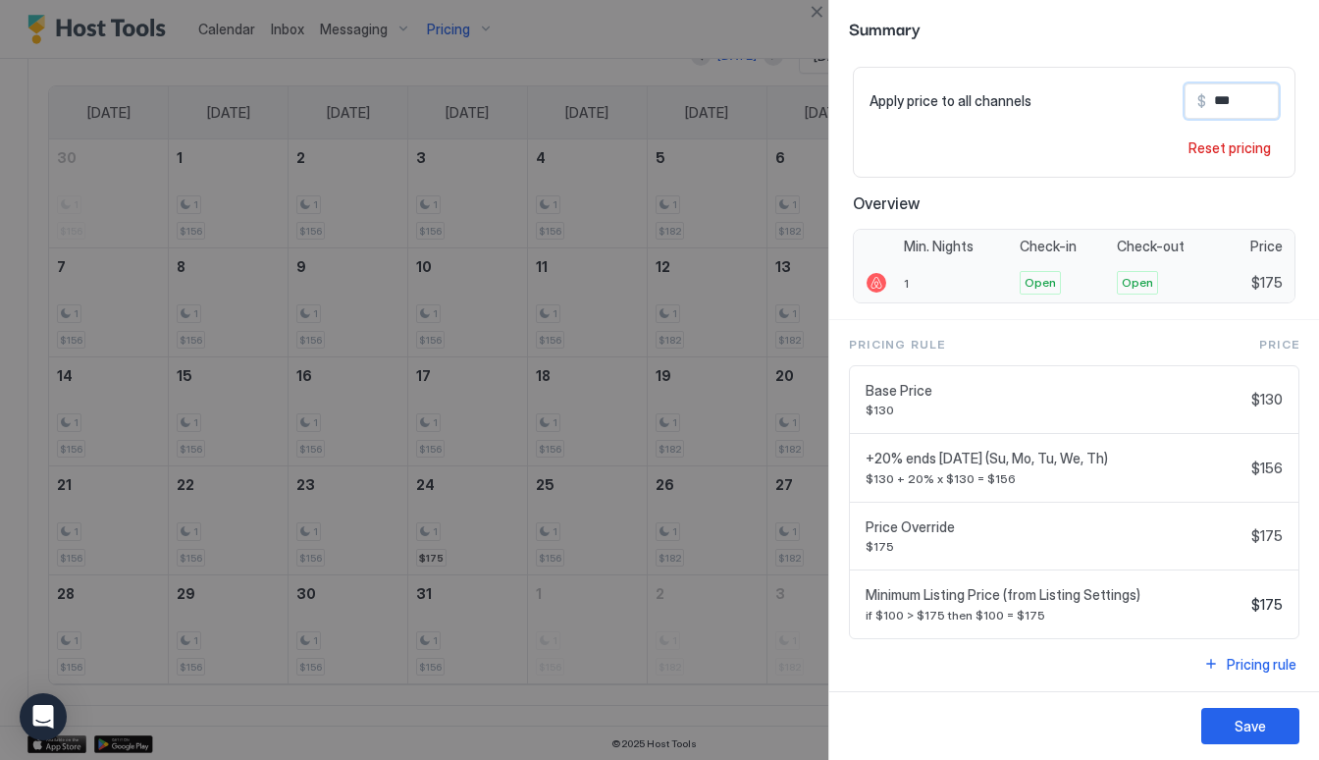
scroll to position [129, 0]
type input "***"
click at [1253, 711] on button "Save" at bounding box center [1250, 726] width 98 height 36
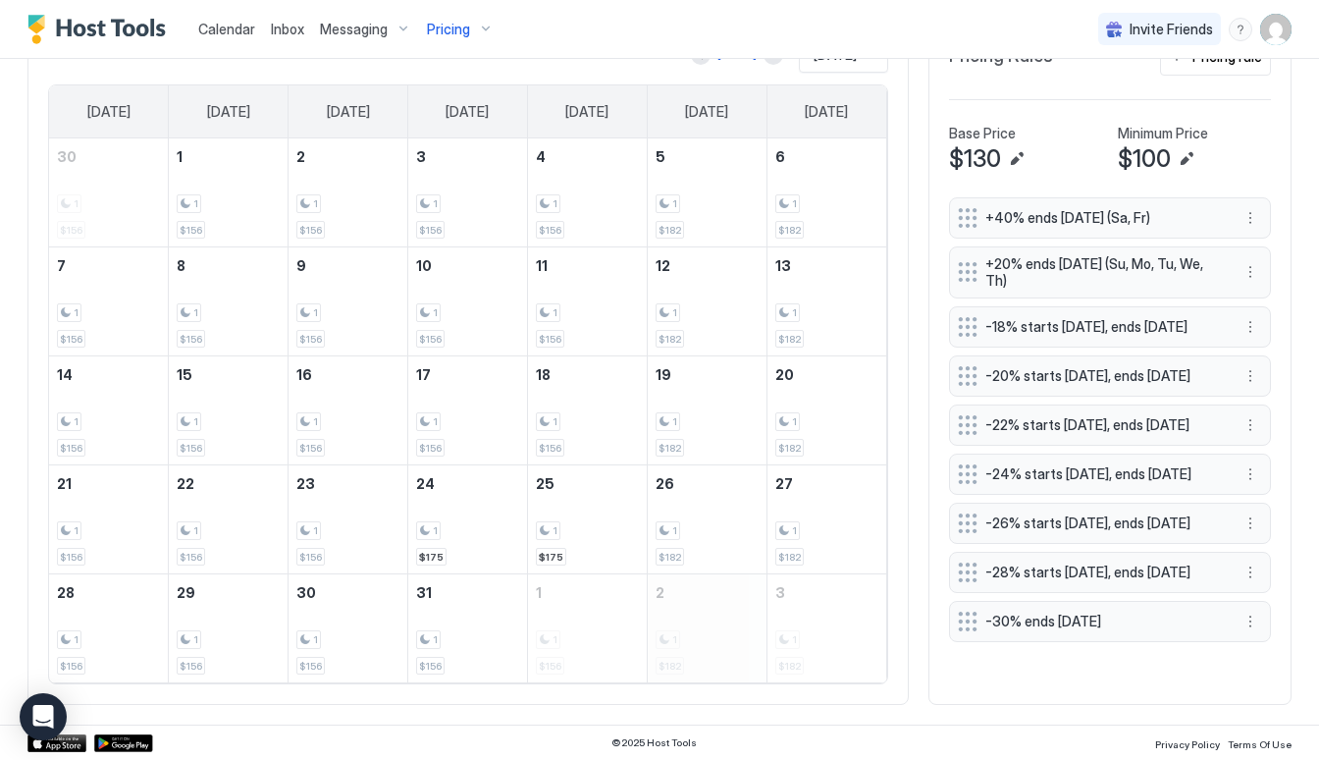
scroll to position [609, 0]
click at [486, 658] on div "1 $156" at bounding box center [467, 629] width 103 height 92
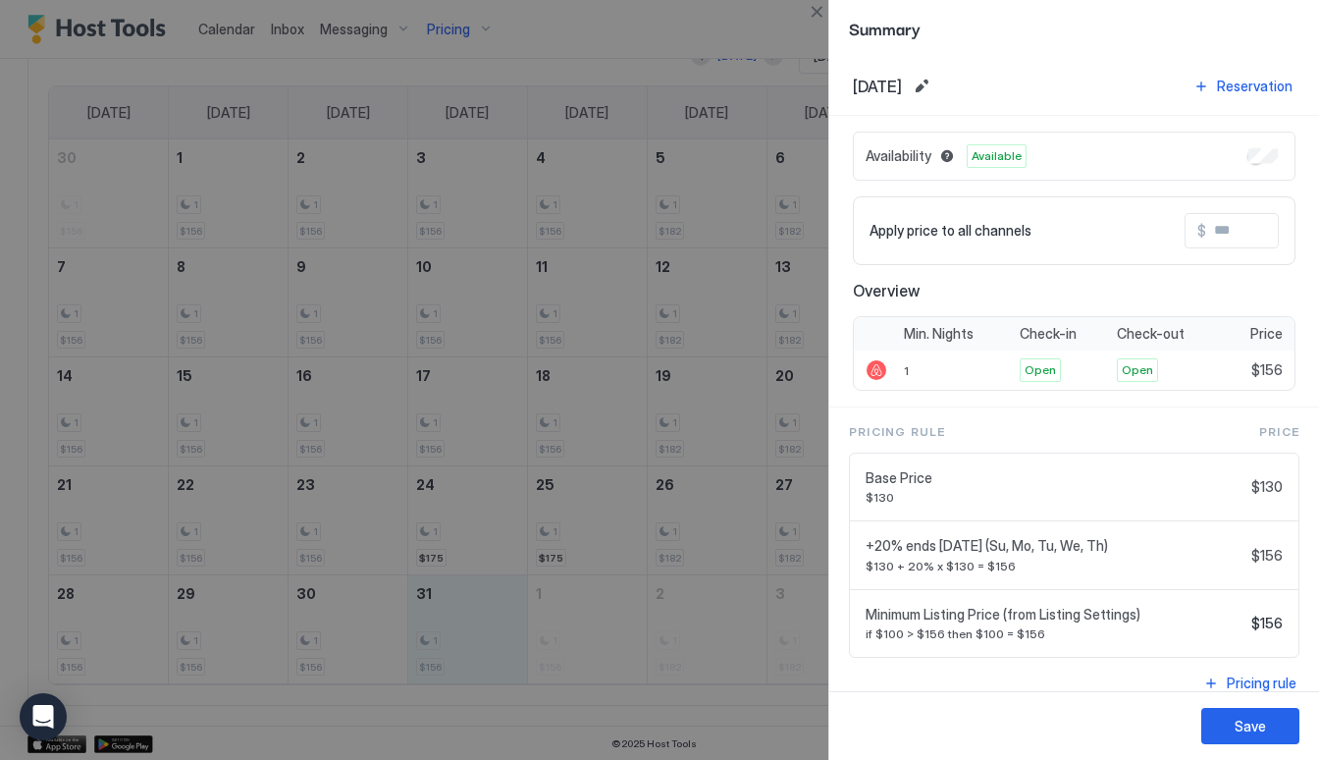
click at [1225, 242] on input "Input Field" at bounding box center [1284, 230] width 157 height 33
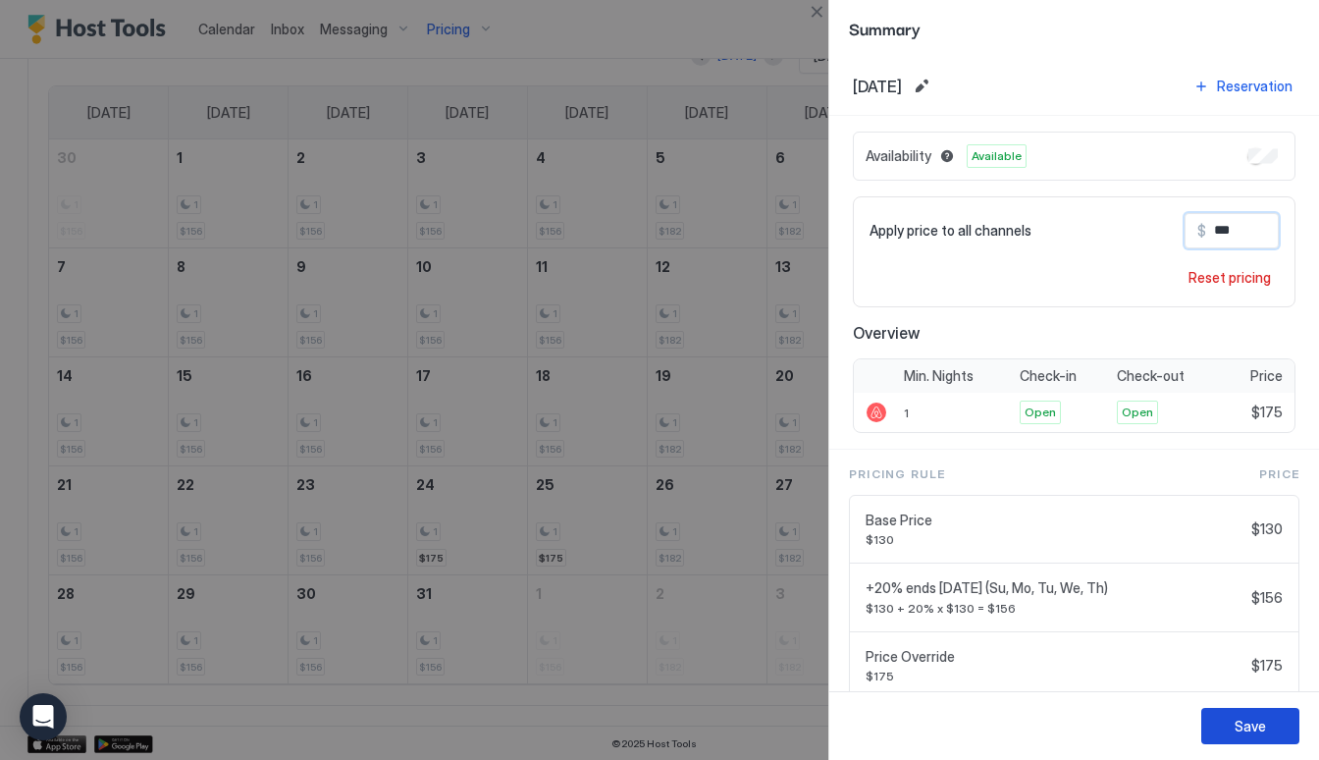
type input "***"
click at [1255, 709] on button "Save" at bounding box center [1250, 726] width 98 height 36
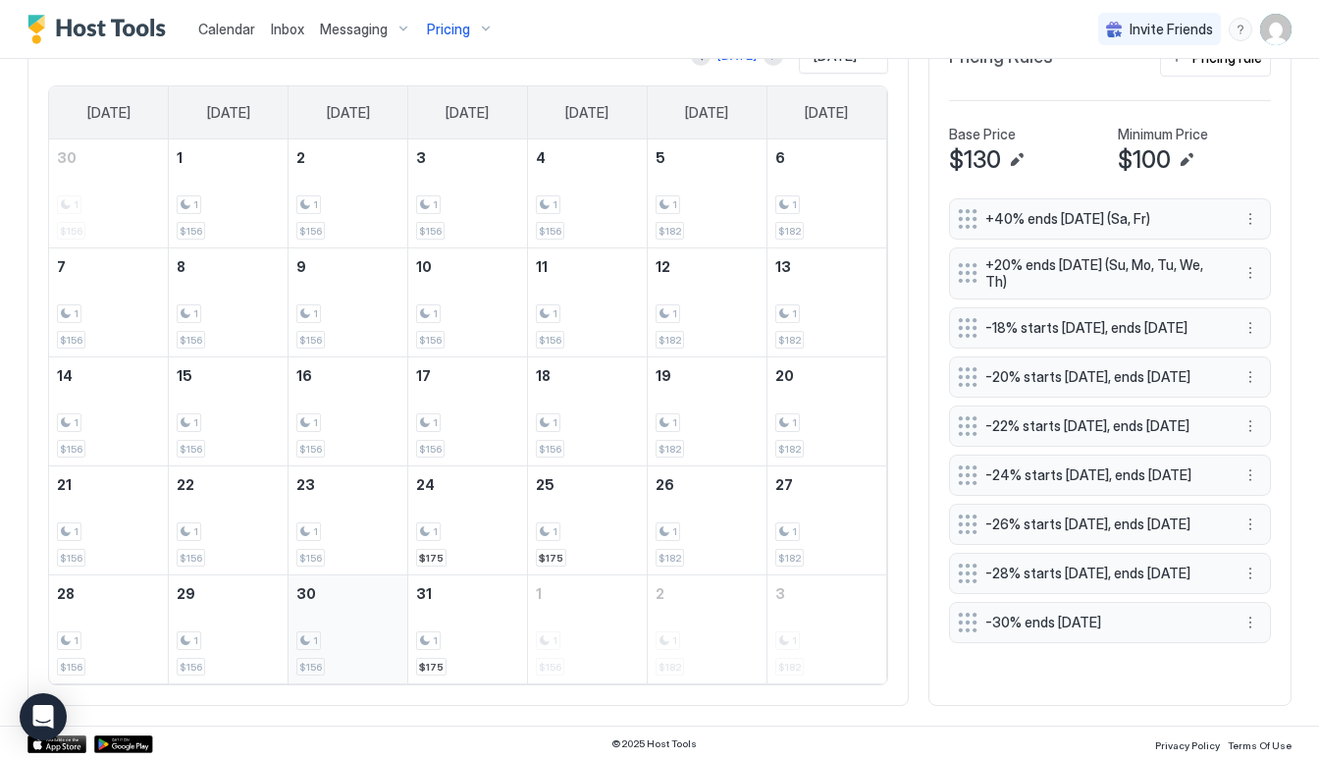
click at [312, 647] on div "1" at bounding box center [308, 640] width 25 height 19
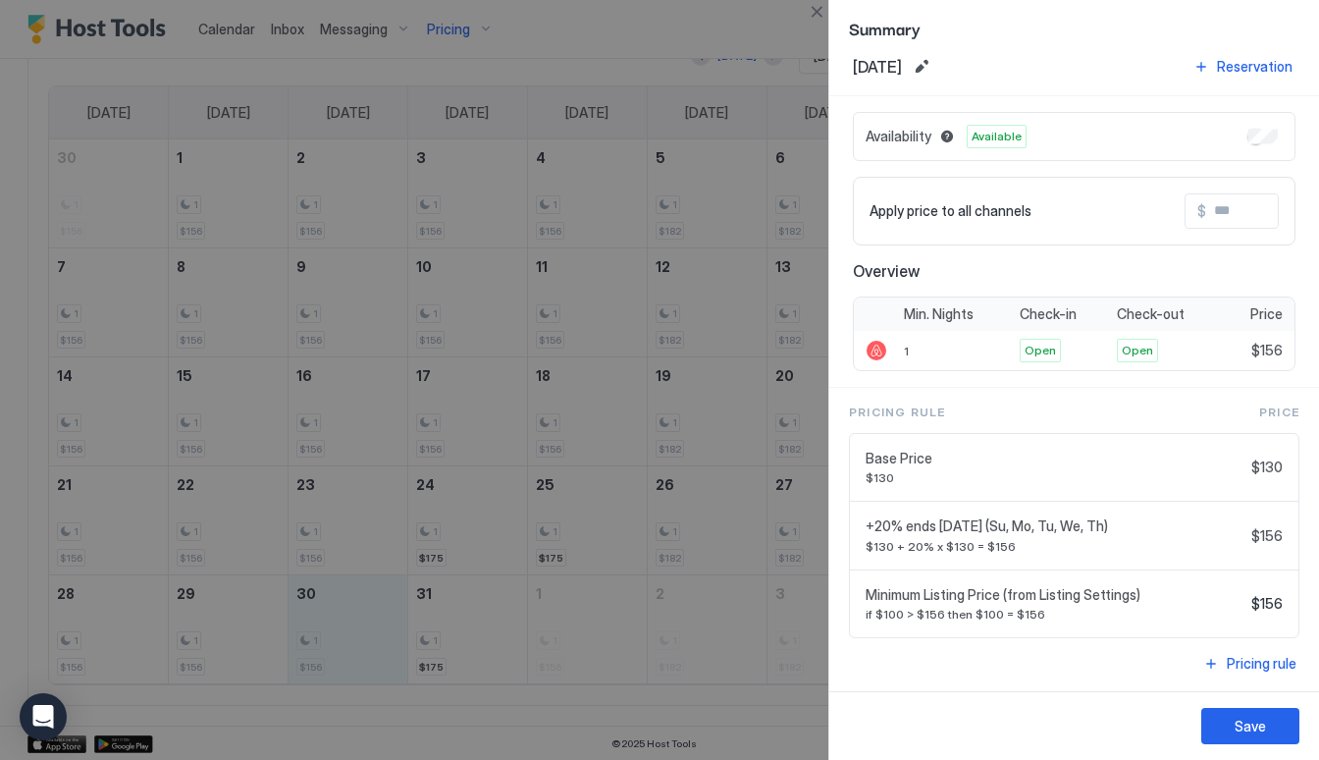
scroll to position [19, 0]
click at [1236, 711] on button "Save" at bounding box center [1250, 726] width 98 height 36
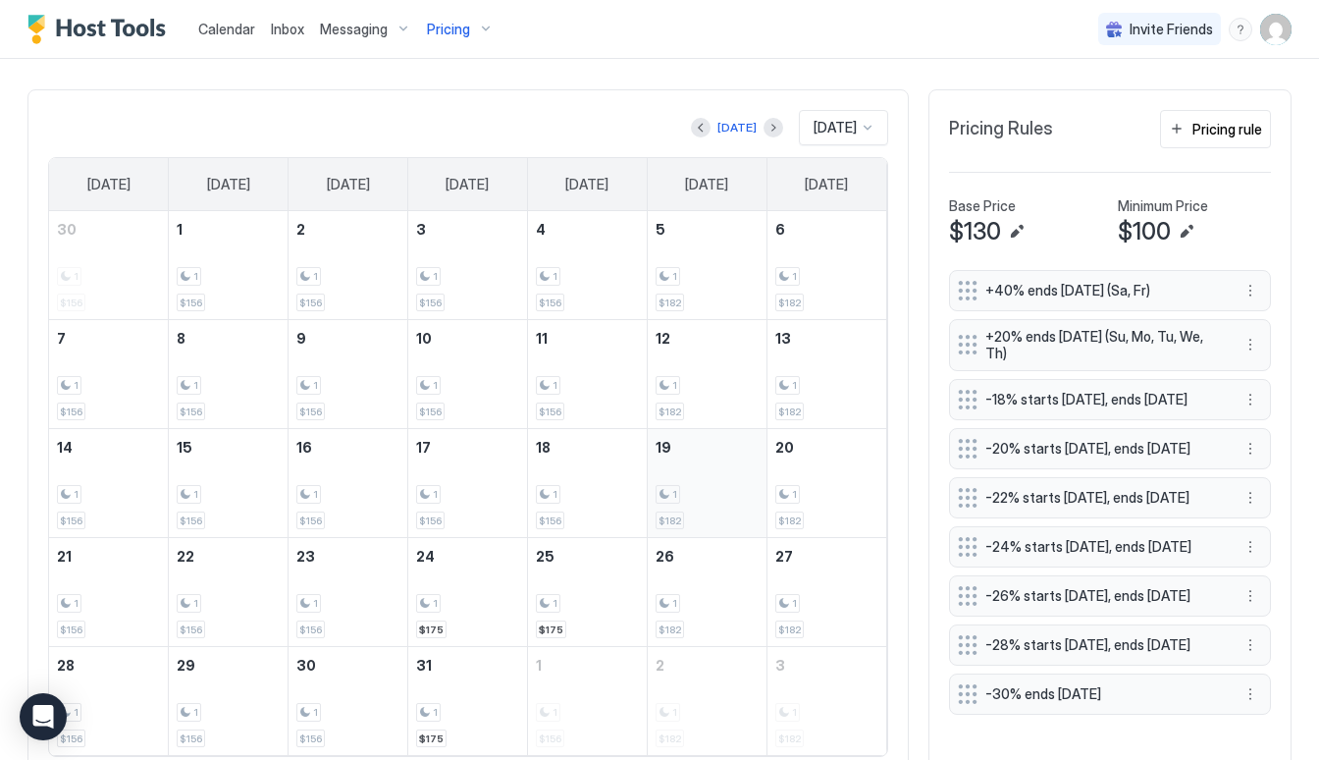
scroll to position [531, 0]
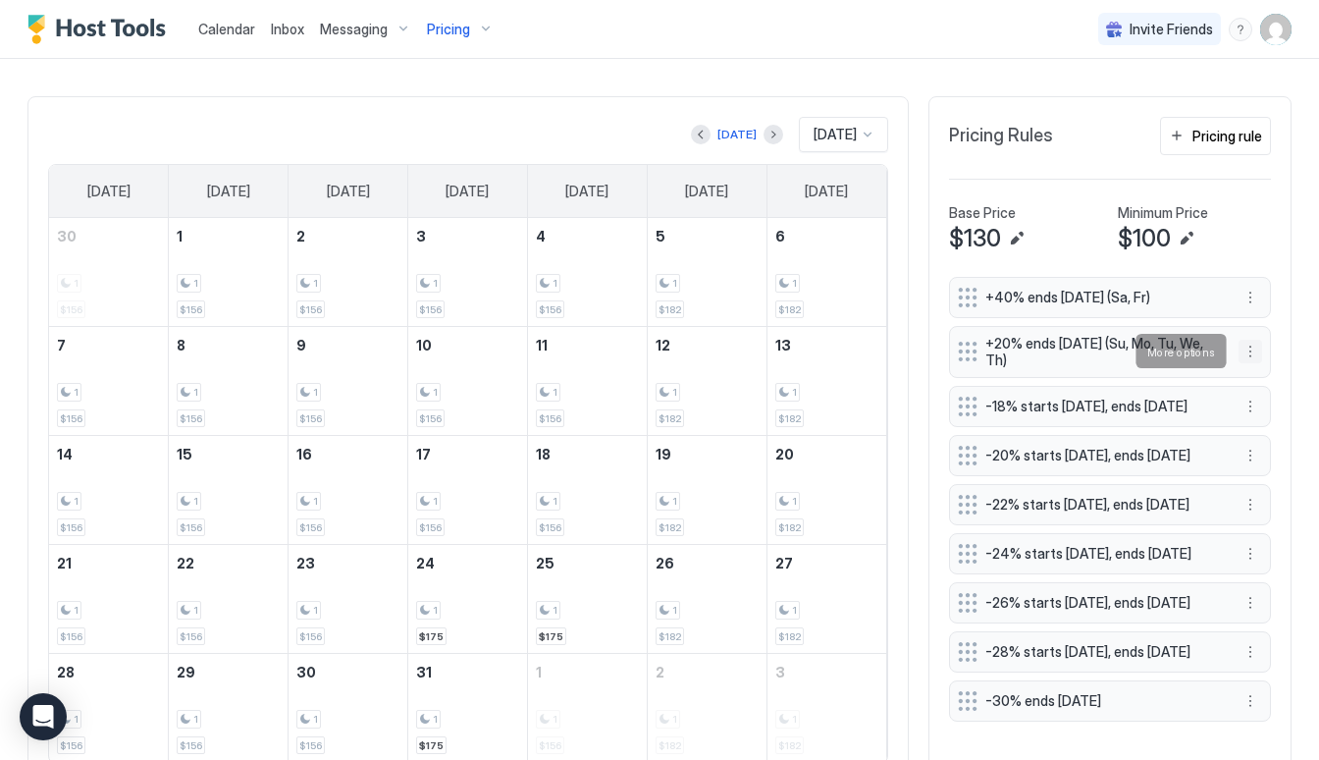
click at [1252, 347] on button "More options" at bounding box center [1250, 352] width 24 height 24
click at [1259, 372] on div "Edit" at bounding box center [1268, 378] width 43 height 15
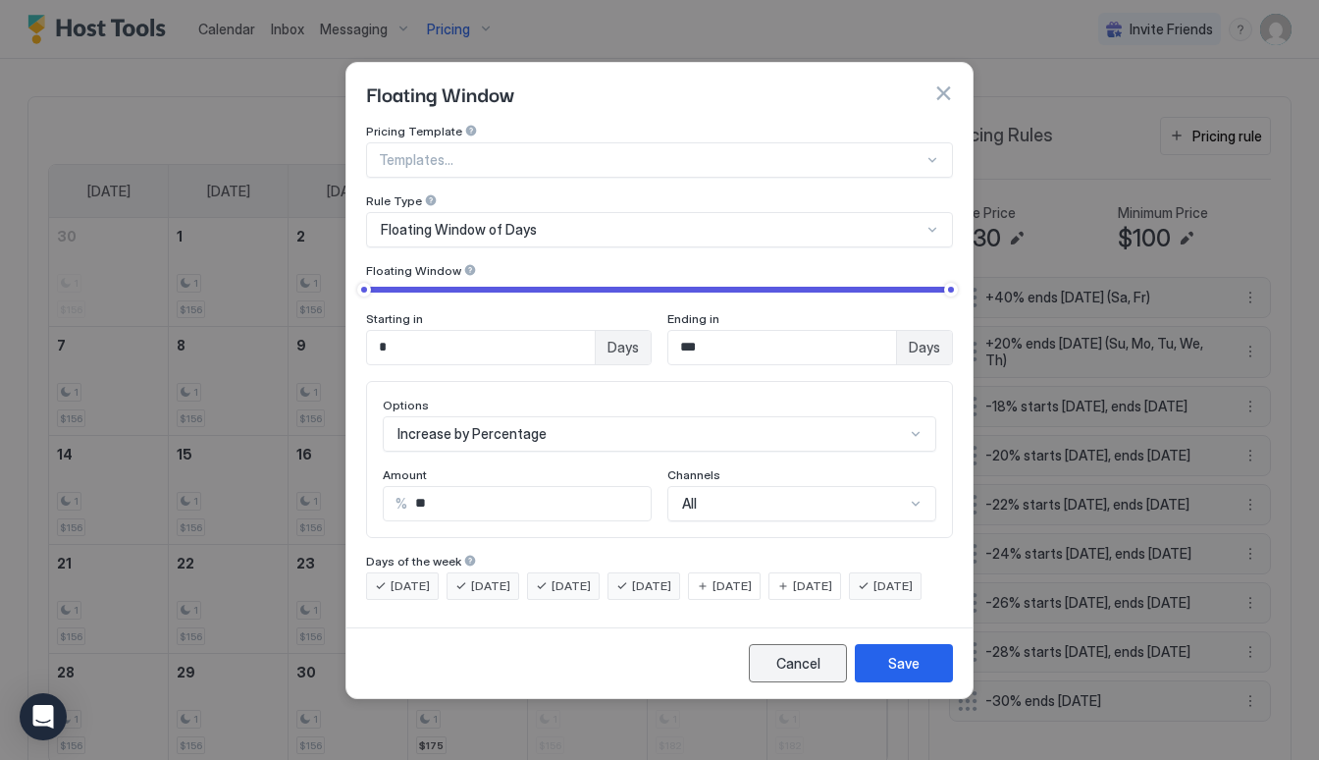
click at [823, 682] on button "Cancel" at bounding box center [798, 663] width 98 height 38
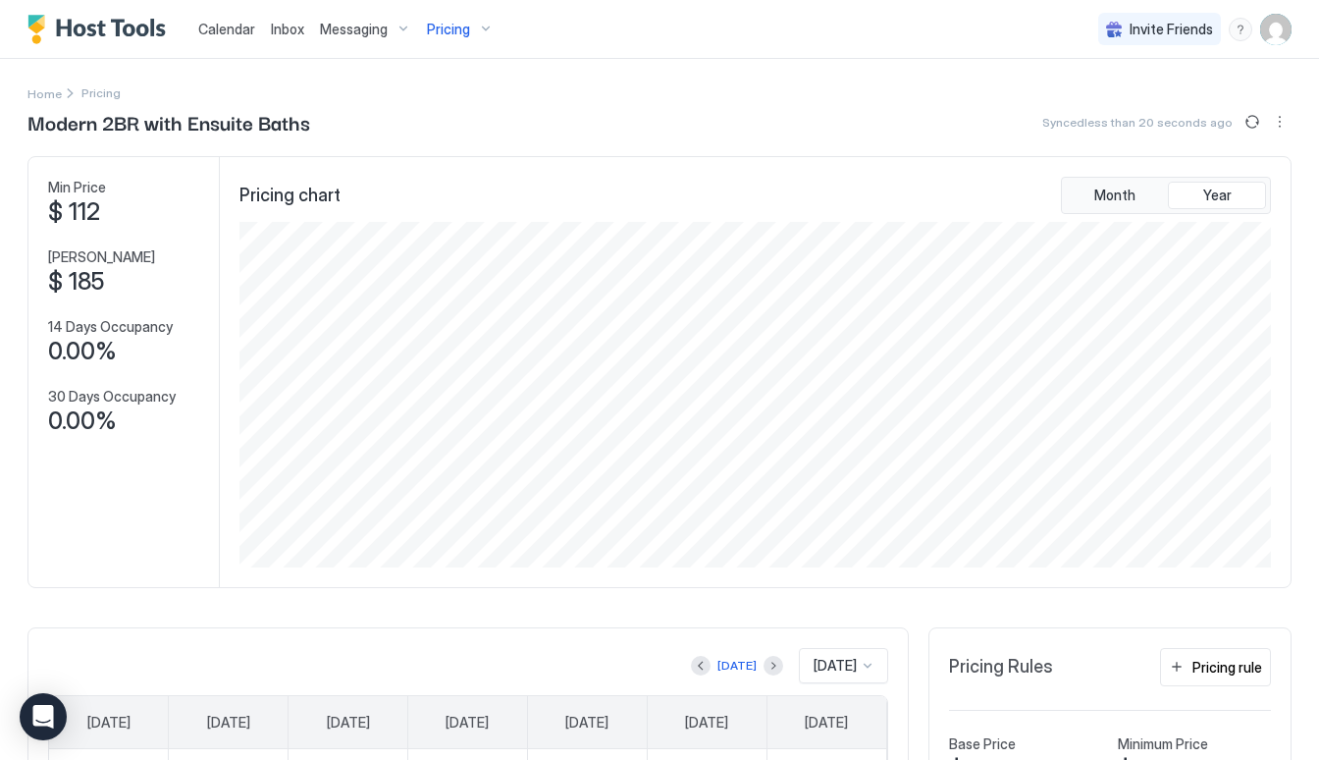
scroll to position [0, 0]
click at [440, 23] on span "Pricing" at bounding box center [448, 30] width 43 height 18
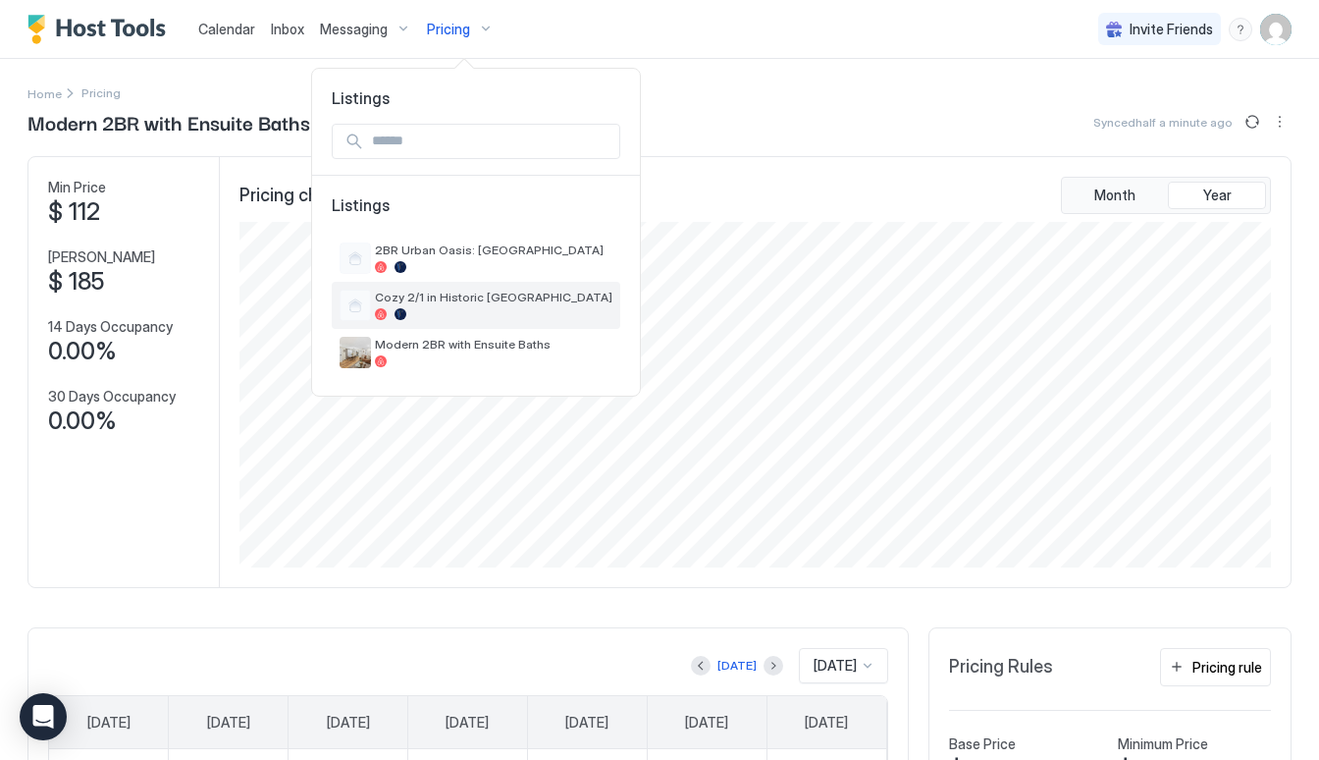
click at [450, 292] on span "Cozy 2/1 in Historic [GEOGRAPHIC_DATA]" at bounding box center [493, 296] width 237 height 15
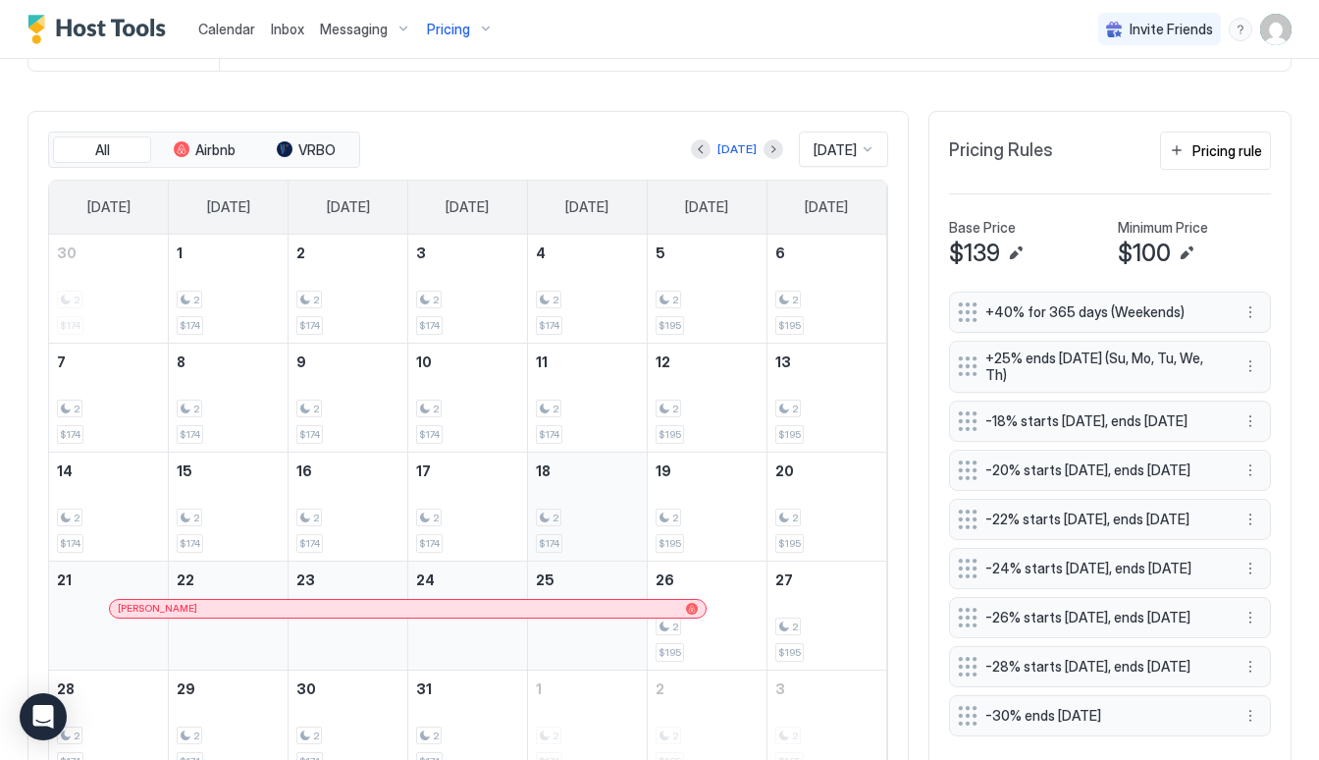
scroll to position [521, 0]
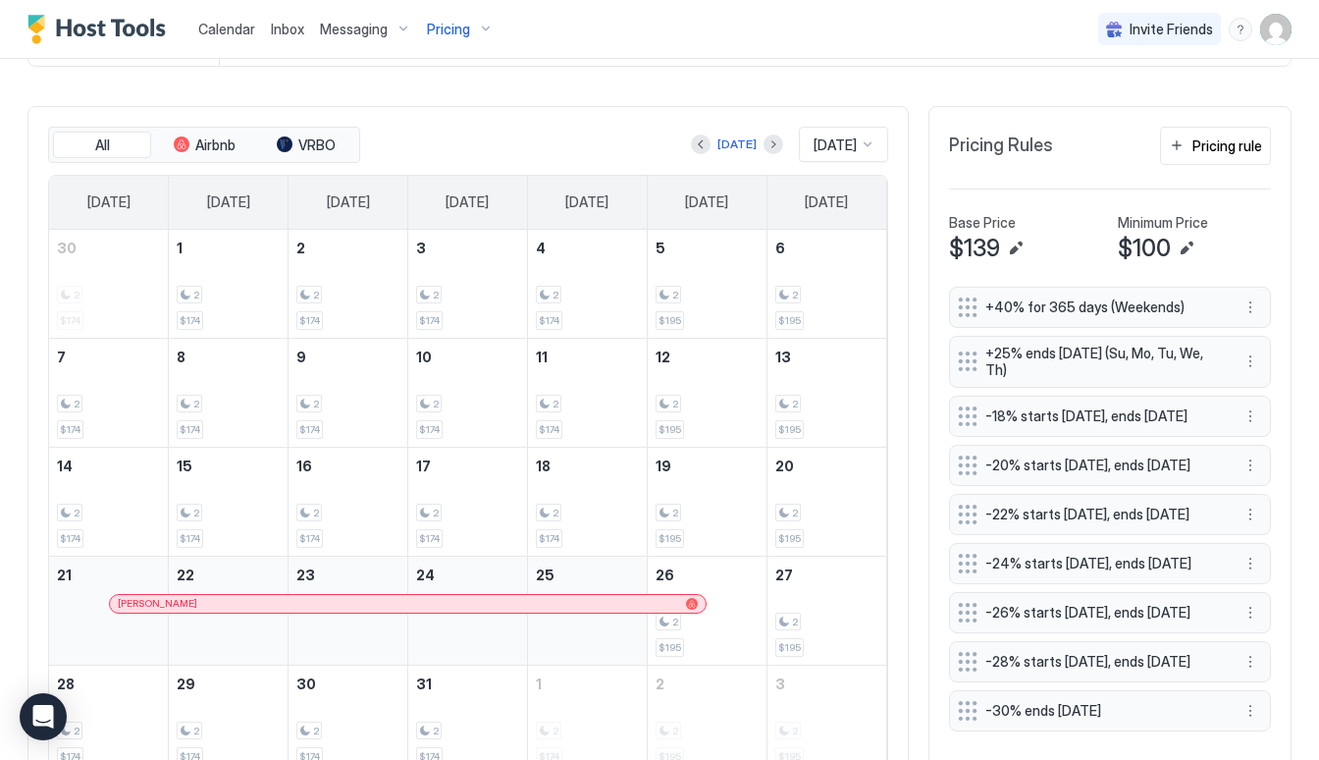
click at [852, 136] on span "Dec 2025" at bounding box center [834, 145] width 43 height 18
click at [861, 398] on div "Nov 2025" at bounding box center [845, 397] width 64 height 15
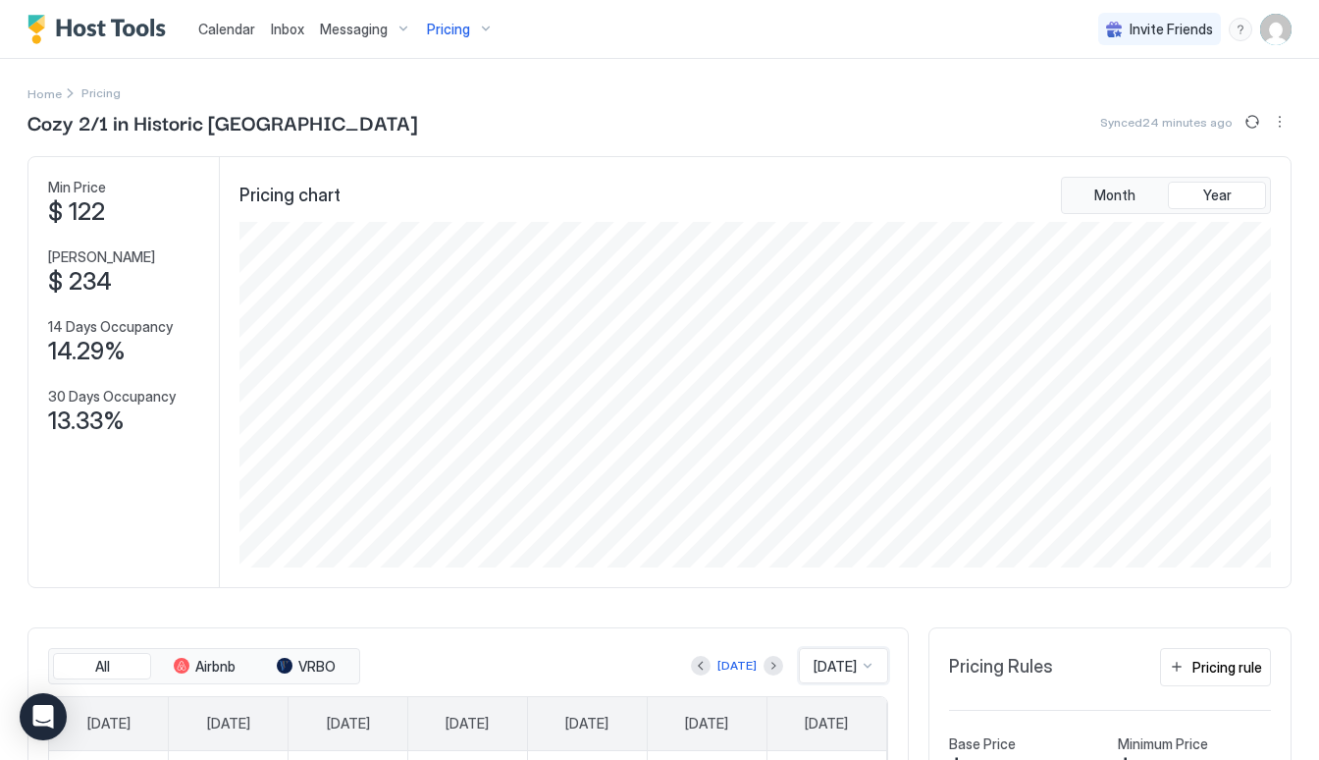
scroll to position [0, 0]
click at [451, 28] on span "Pricing" at bounding box center [448, 30] width 43 height 18
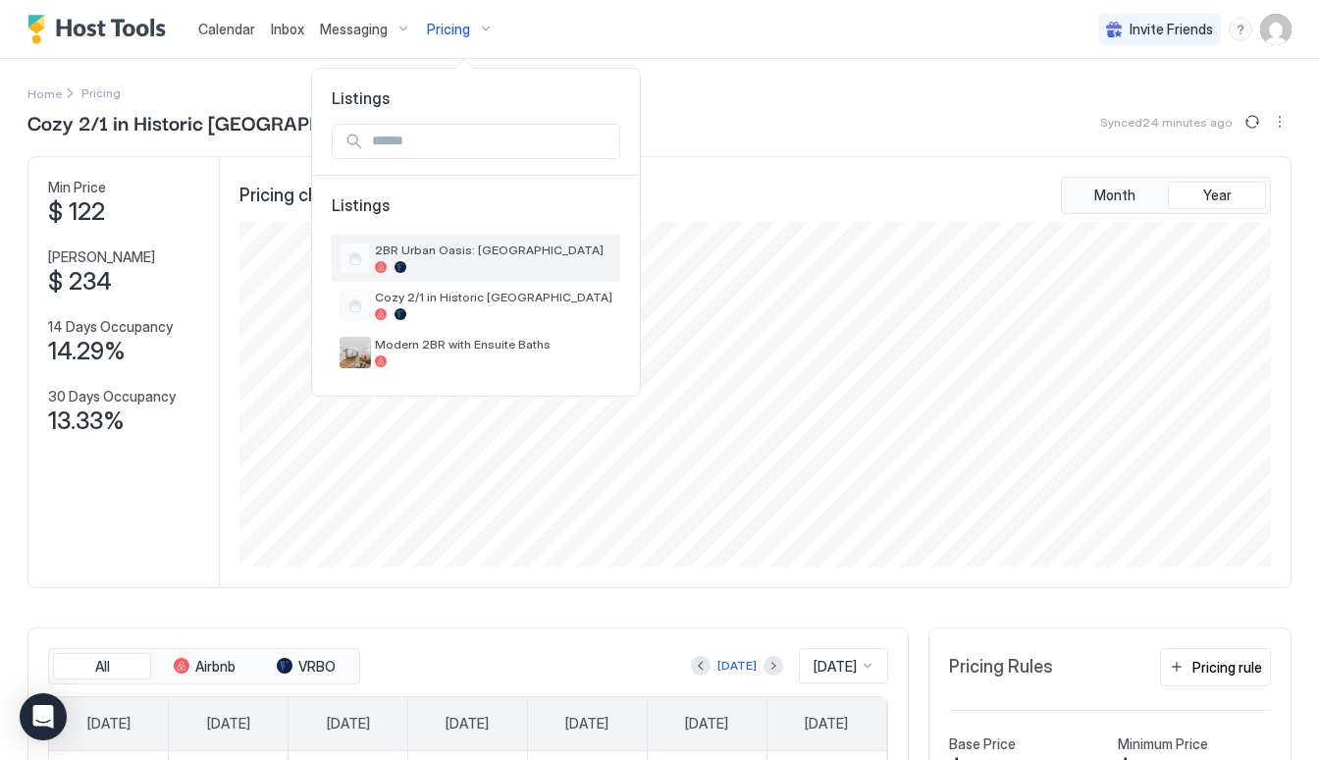
click at [485, 264] on div at bounding box center [493, 267] width 237 height 12
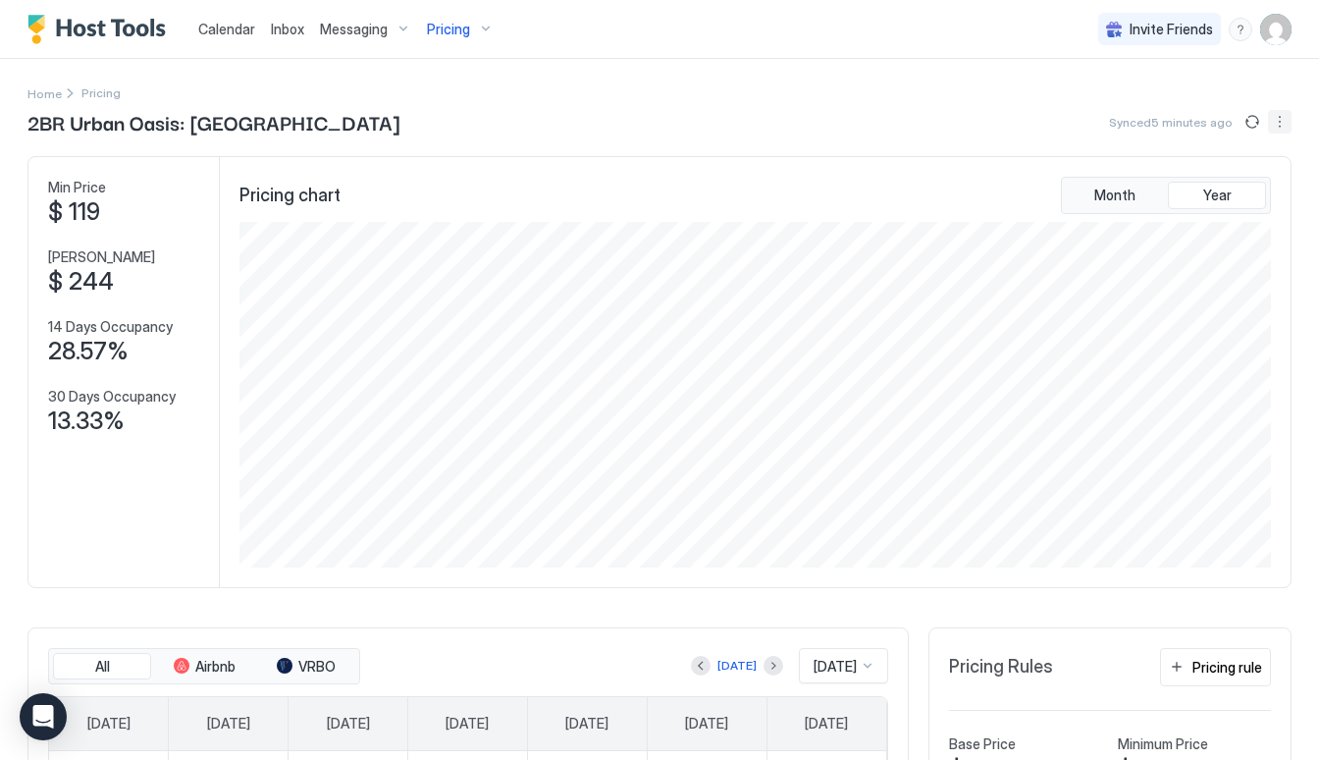
click at [1284, 121] on button "More options" at bounding box center [1280, 122] width 24 height 24
click at [1232, 186] on span "Listing Settings" at bounding box center [1245, 181] width 87 height 15
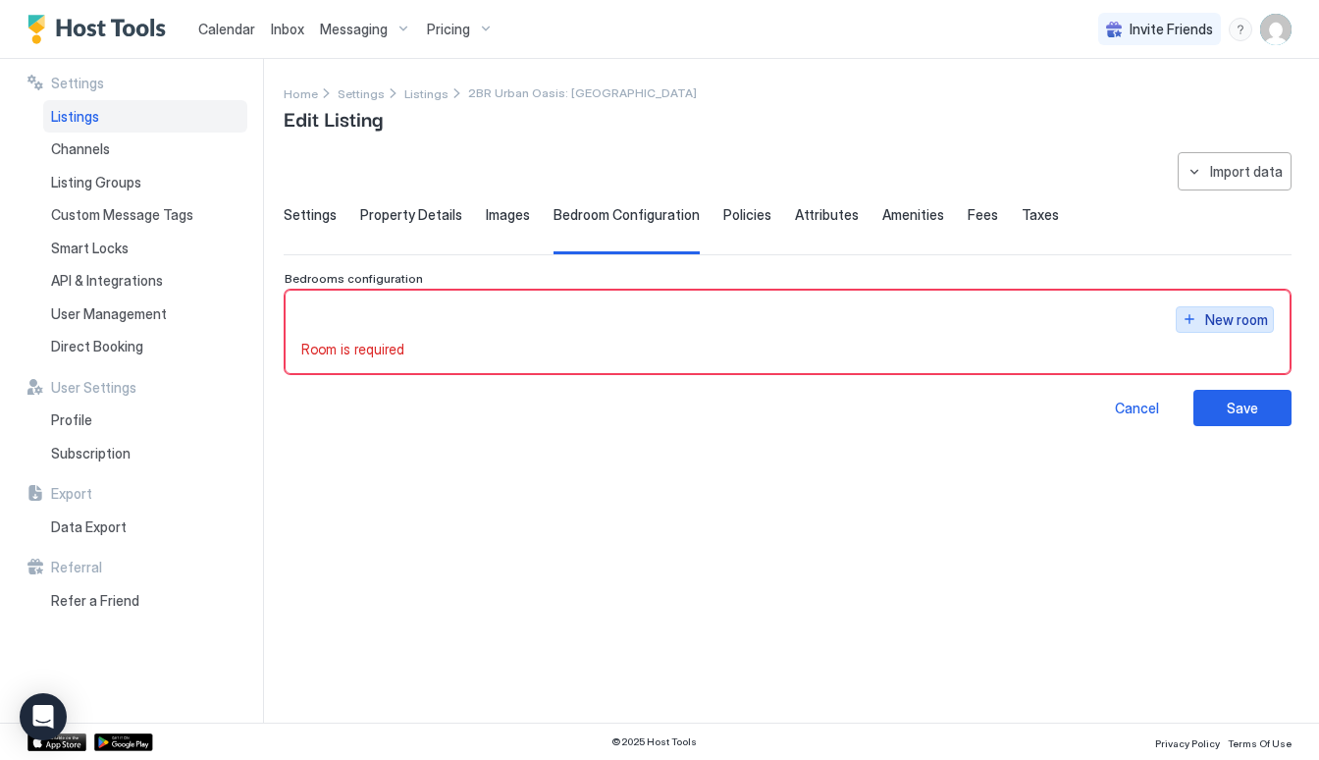
click at [1220, 318] on div "New room" at bounding box center [1236, 319] width 63 height 21
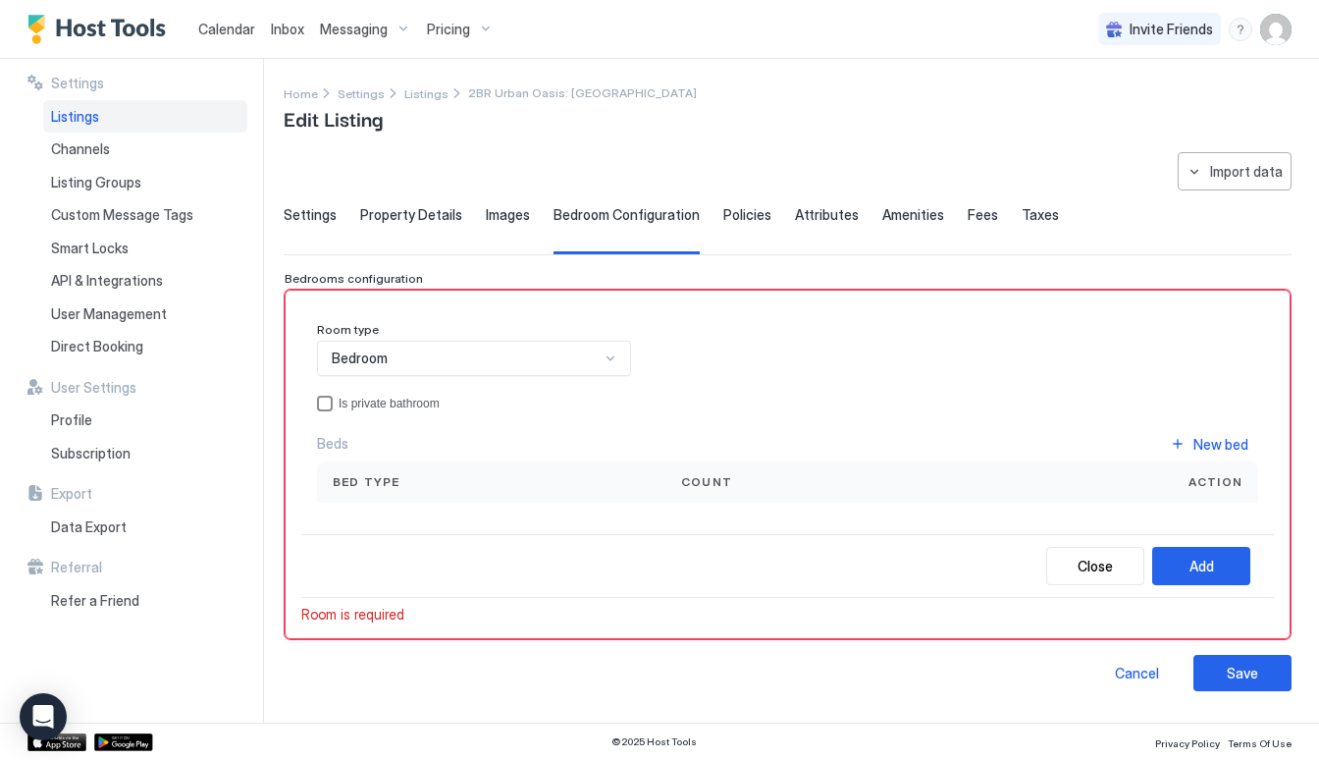
click at [327, 398] on div "privateBathroom" at bounding box center [325, 403] width 16 height 16
click at [327, 398] on icon "privateBathroom" at bounding box center [325, 403] width 12 height 12
click at [401, 483] on div "Bed type" at bounding box center [491, 482] width 317 height 18
click at [1229, 442] on div "New bed" at bounding box center [1220, 444] width 55 height 21
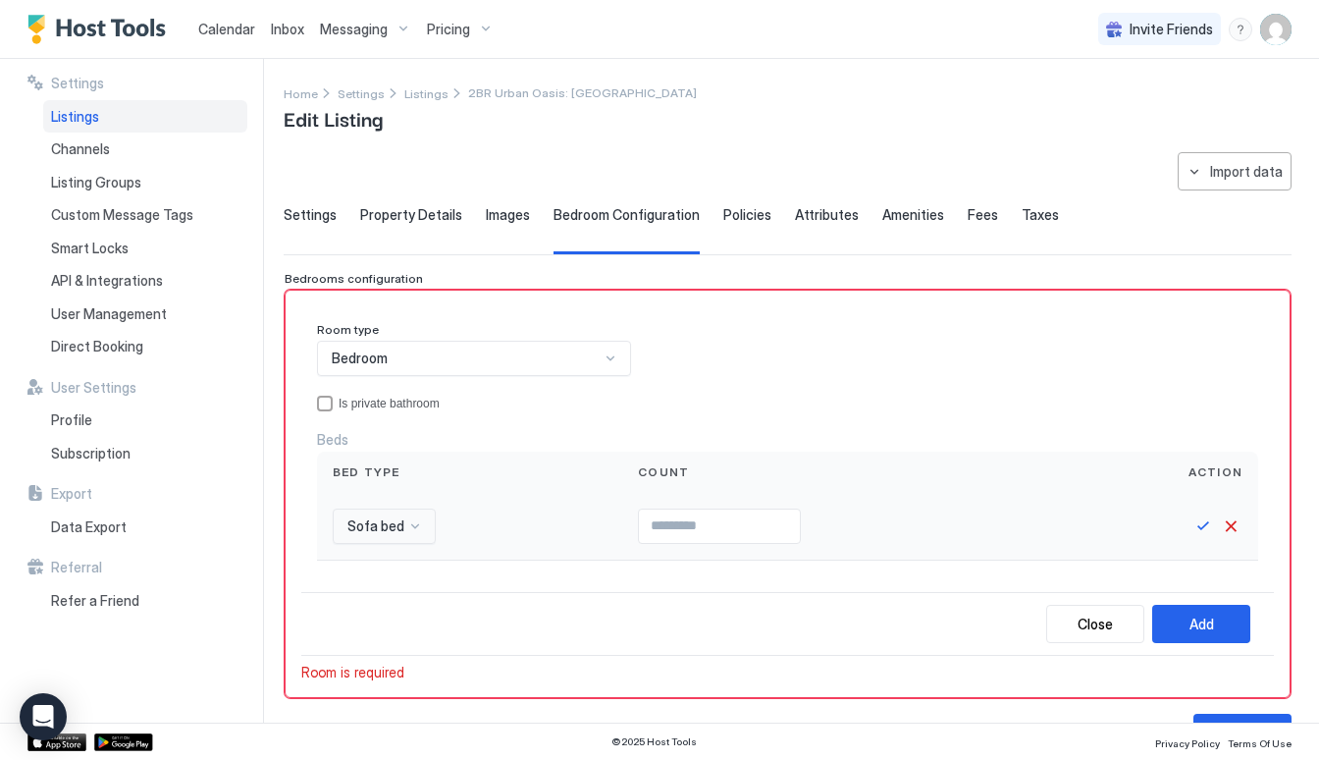
click at [398, 536] on div "Sofa bed" at bounding box center [384, 525] width 103 height 35
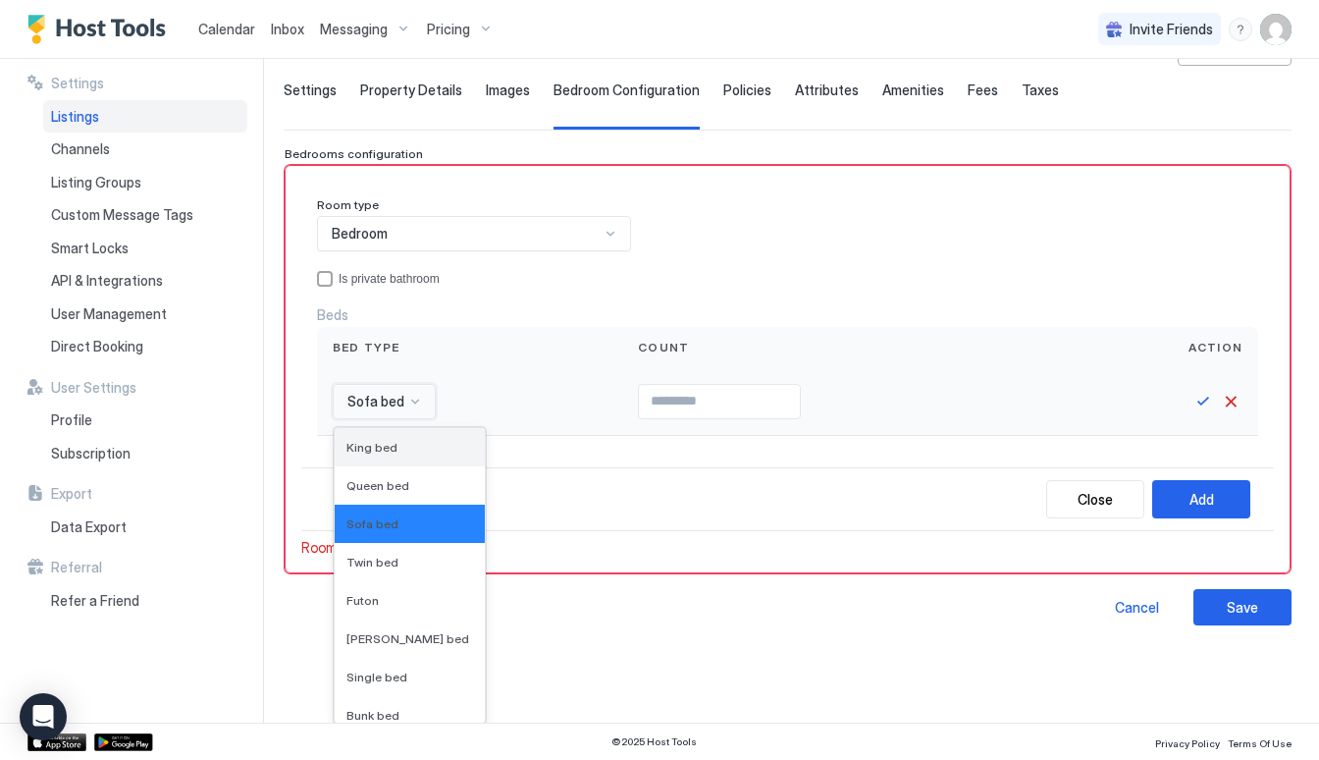
click at [398, 446] on div "King bed" at bounding box center [409, 447] width 127 height 15
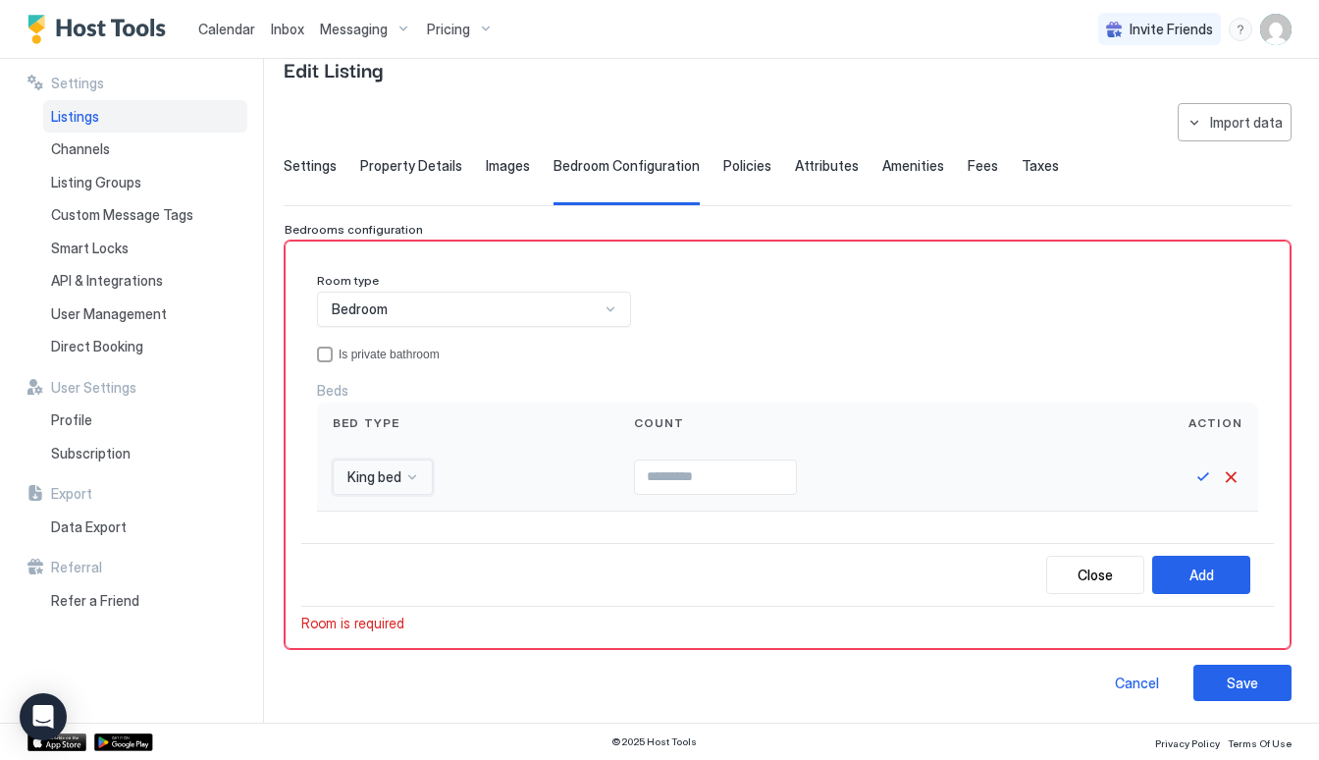
click at [796, 477] on input "Input Field" at bounding box center [715, 476] width 161 height 33
type input "*"
click at [1202, 466] on button "Save" at bounding box center [1203, 477] width 24 height 24
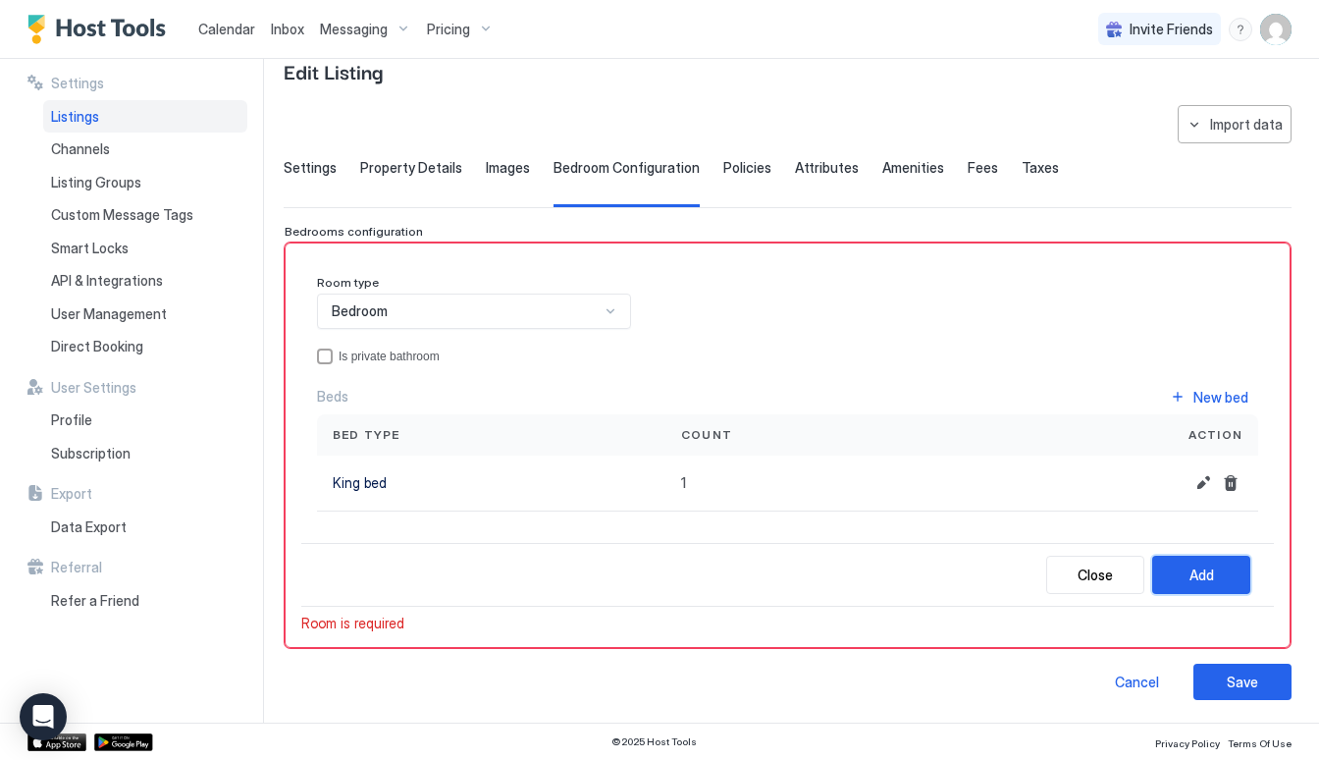
click at [1204, 562] on button "Add" at bounding box center [1201, 574] width 98 height 38
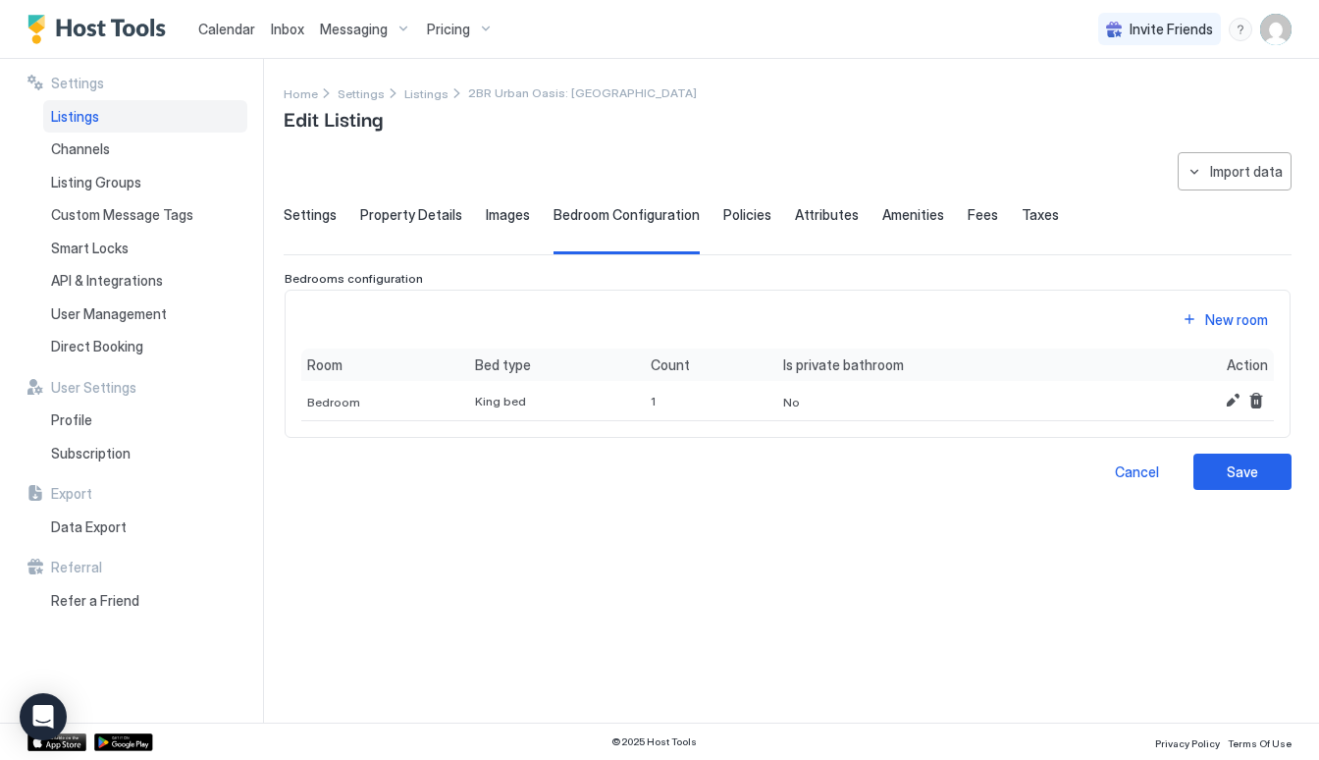
scroll to position [0, 0]
click at [1237, 327] on div "New room" at bounding box center [1236, 319] width 63 height 21
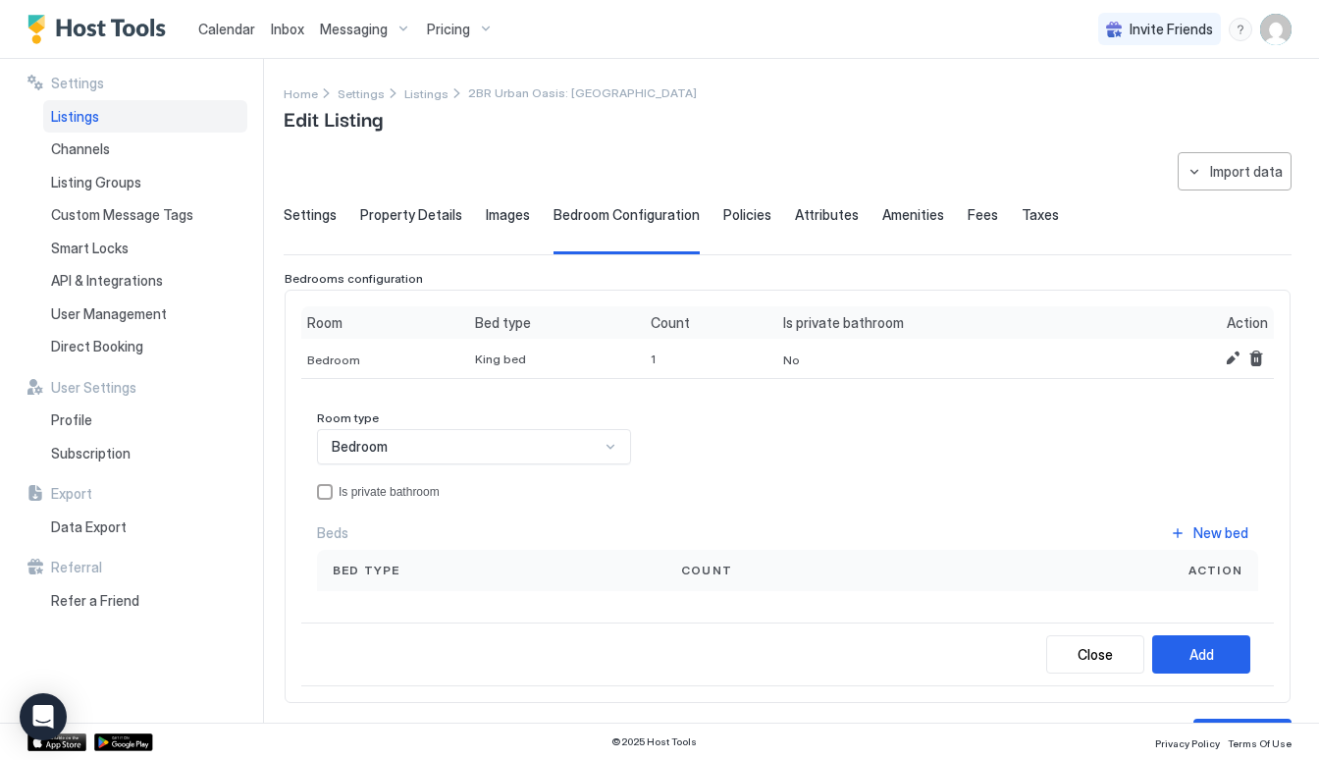
click at [372, 576] on span "Bed type" at bounding box center [367, 570] width 68 height 18
click at [1190, 527] on button "New bed" at bounding box center [1209, 532] width 98 height 26
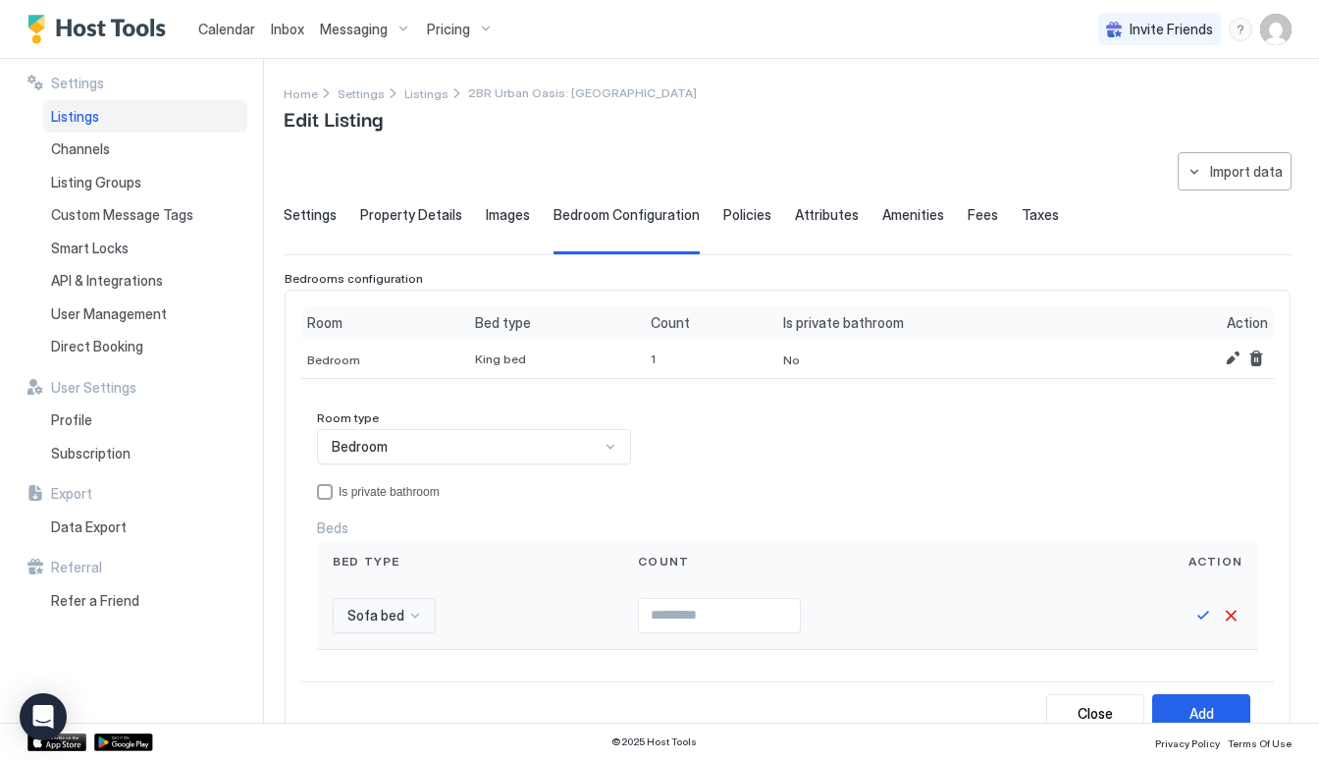
click at [383, 608] on div "Sofa bed" at bounding box center [384, 615] width 103 height 35
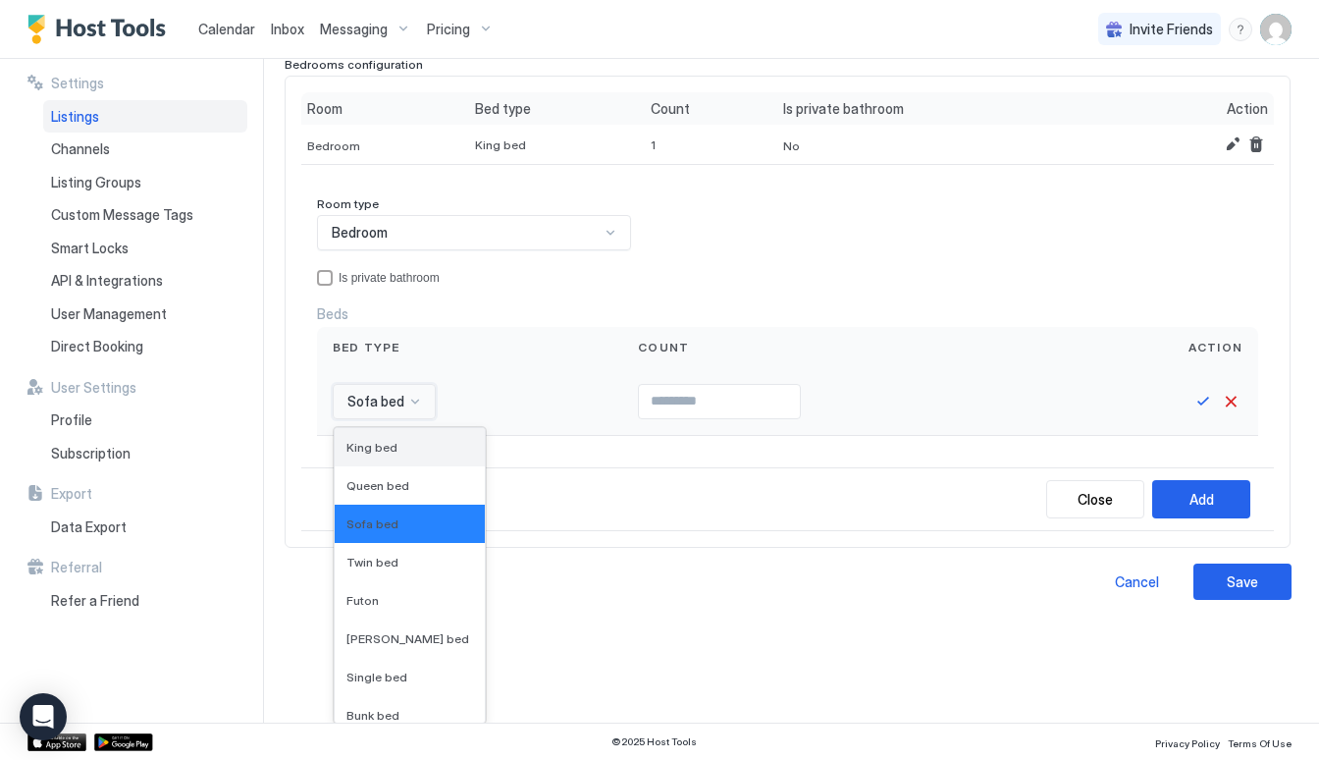
click at [395, 443] on div "King bed" at bounding box center [409, 447] width 127 height 15
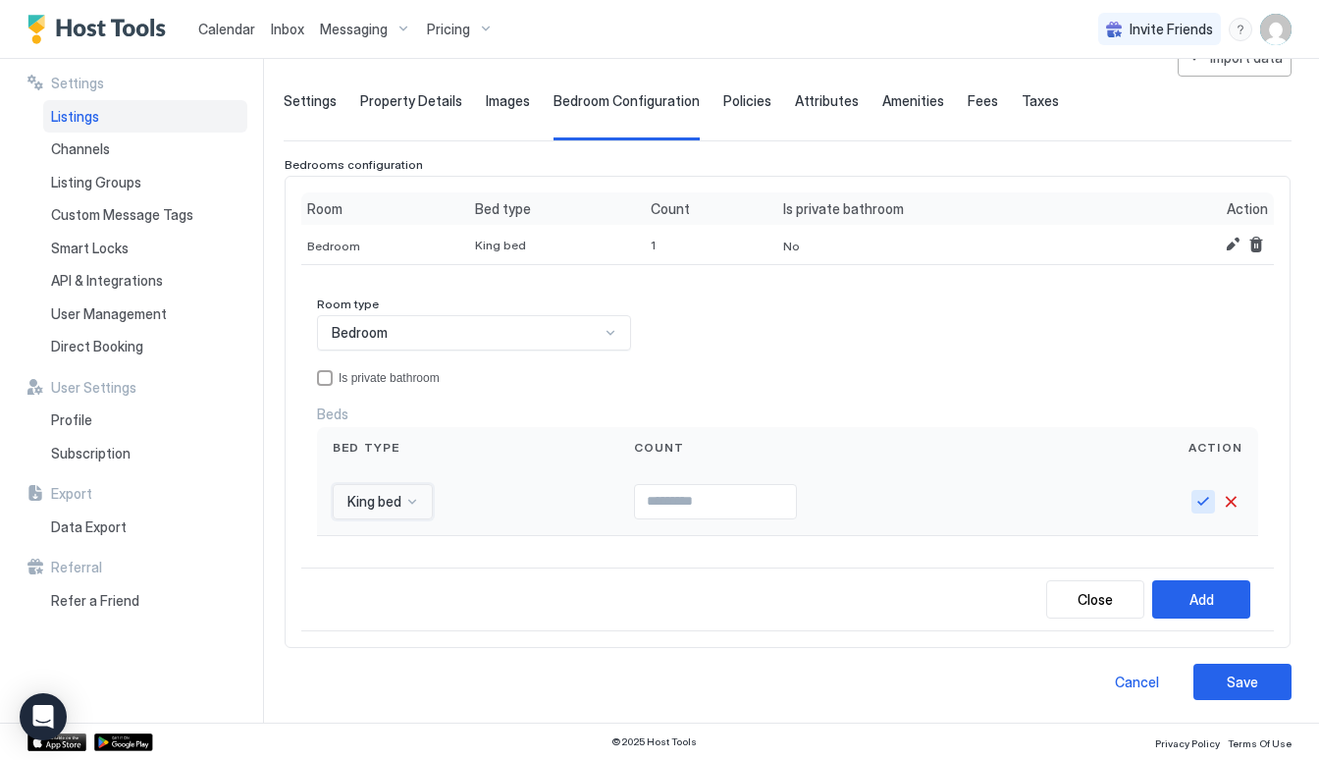
click at [1208, 498] on button "Save" at bounding box center [1203, 502] width 24 height 24
type input "*"
click at [1202, 606] on div "Add" at bounding box center [1201, 599] width 25 height 21
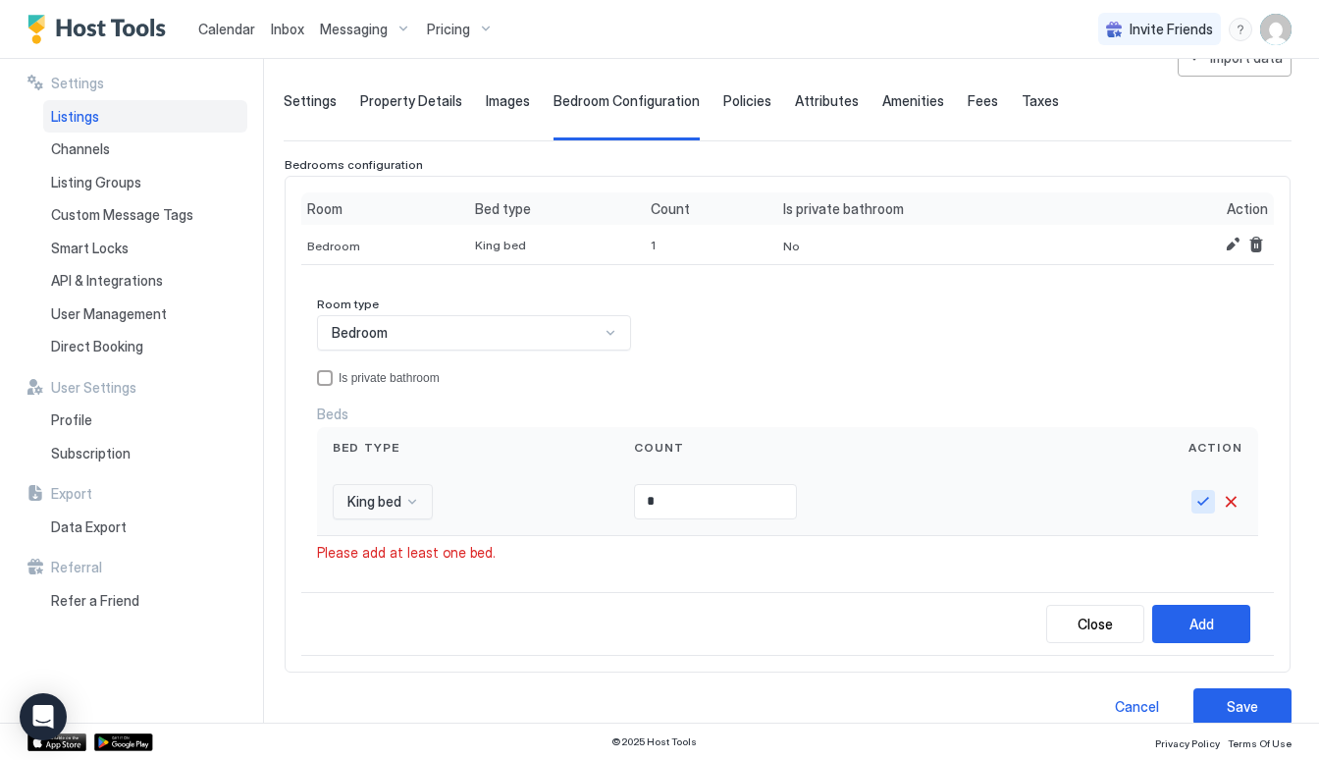
click at [1194, 498] on button "Save" at bounding box center [1203, 502] width 24 height 24
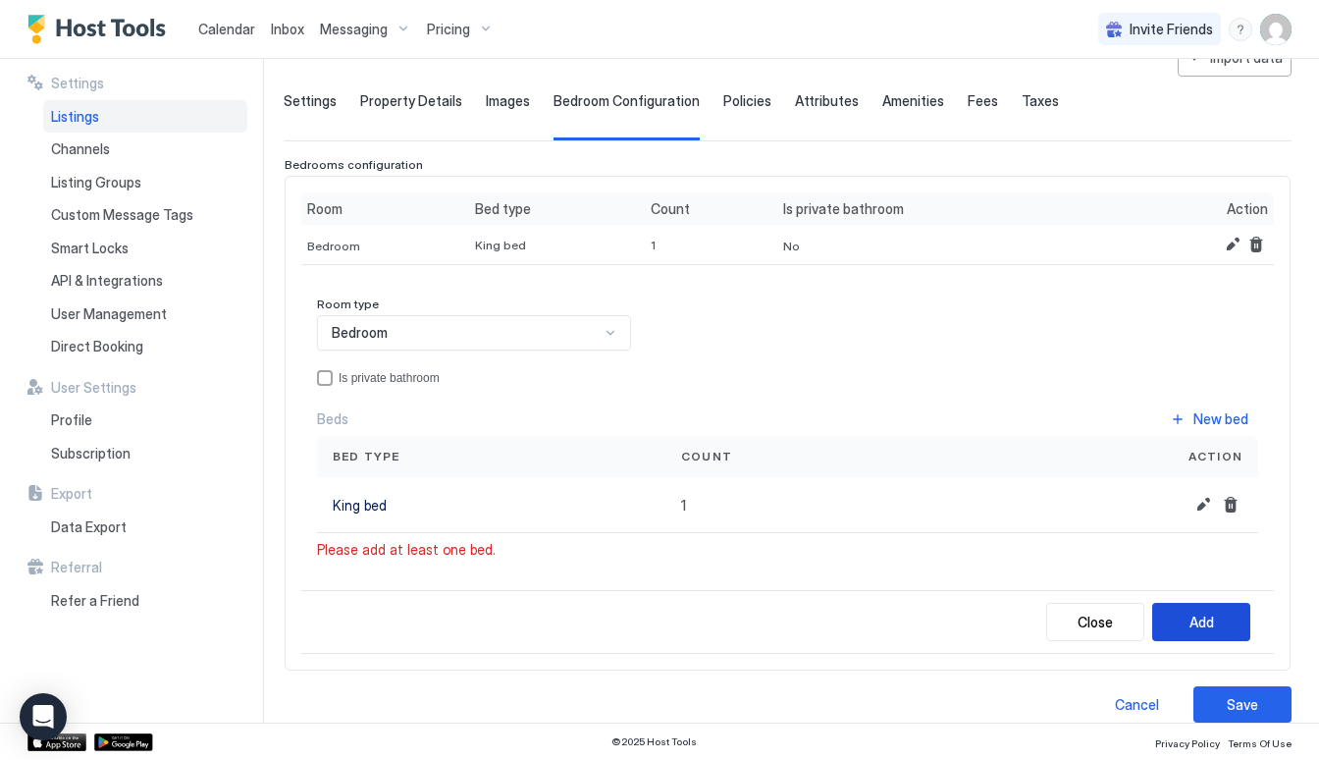
click at [1198, 624] on div "Add" at bounding box center [1201, 621] width 25 height 21
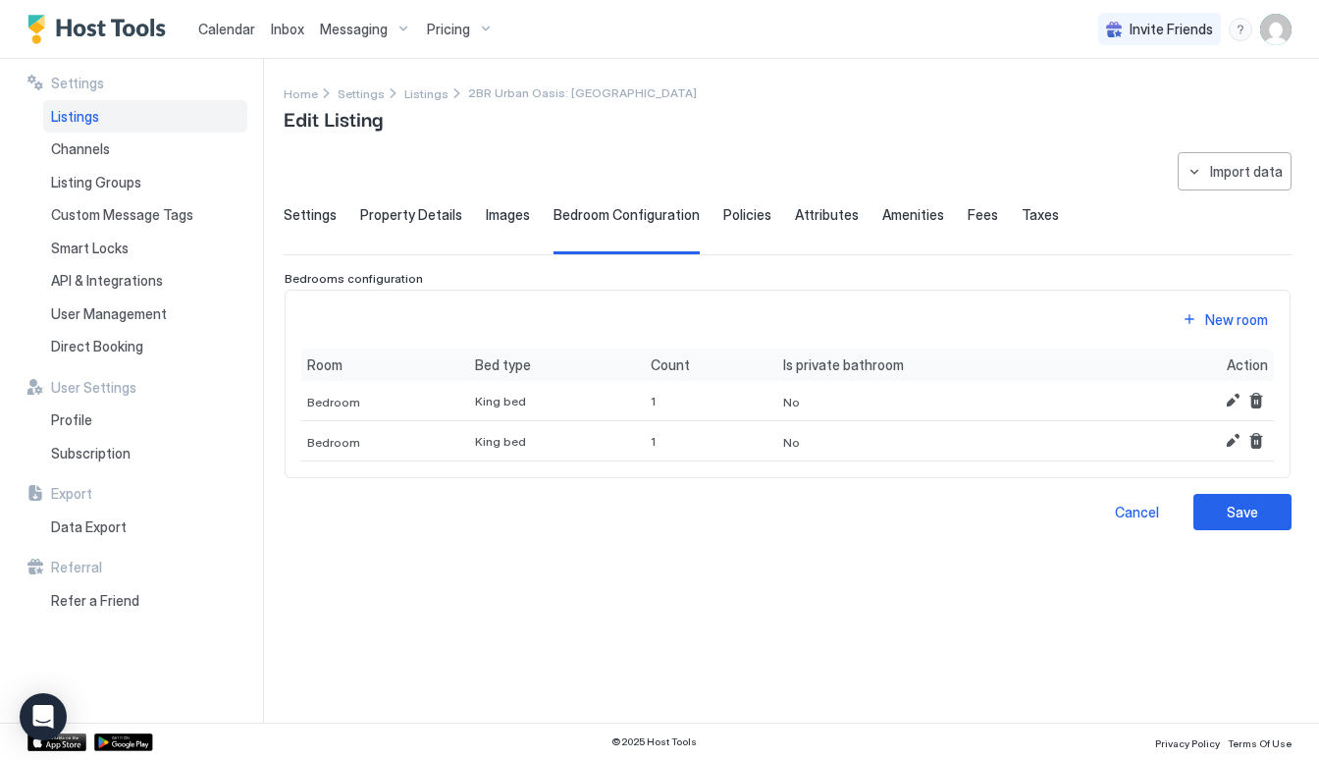
scroll to position [0, 0]
click at [1260, 520] on button "Save" at bounding box center [1242, 512] width 98 height 36
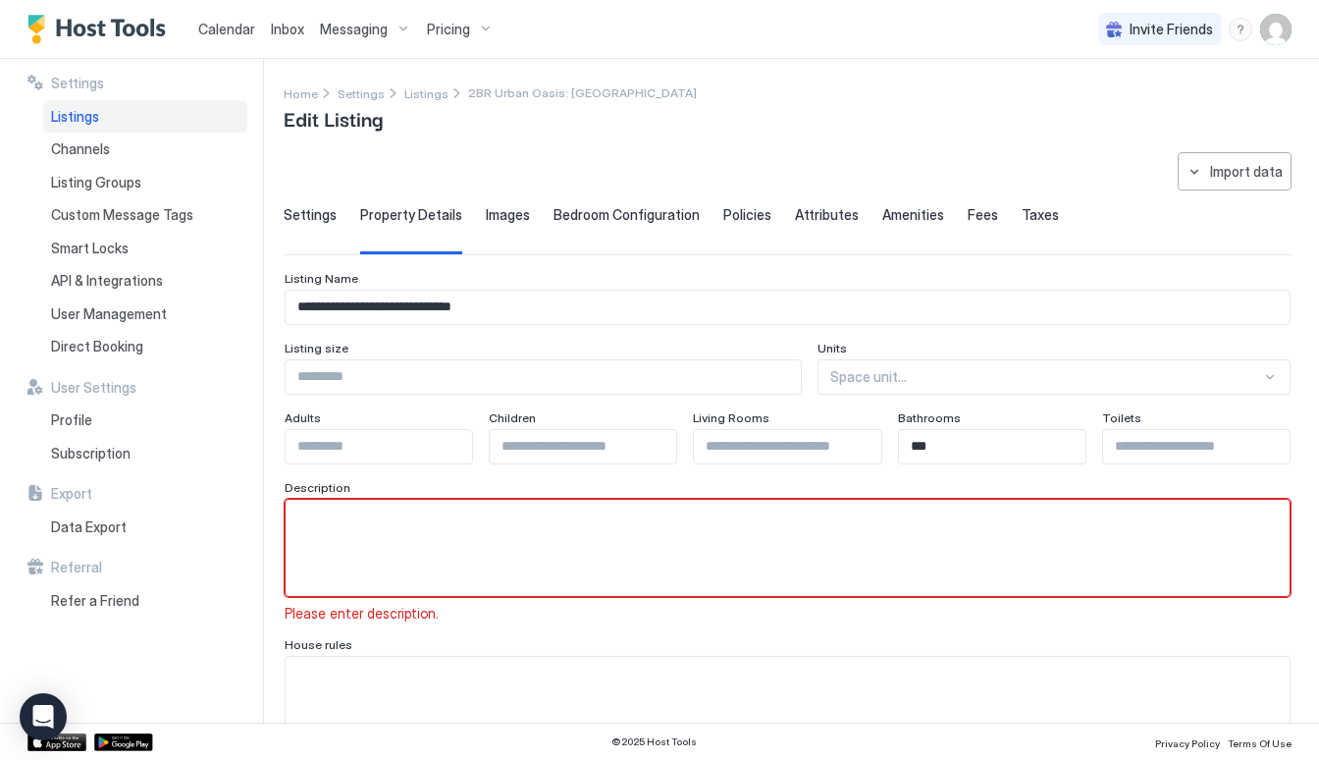
click at [512, 214] on span "Images" at bounding box center [508, 215] width 44 height 18
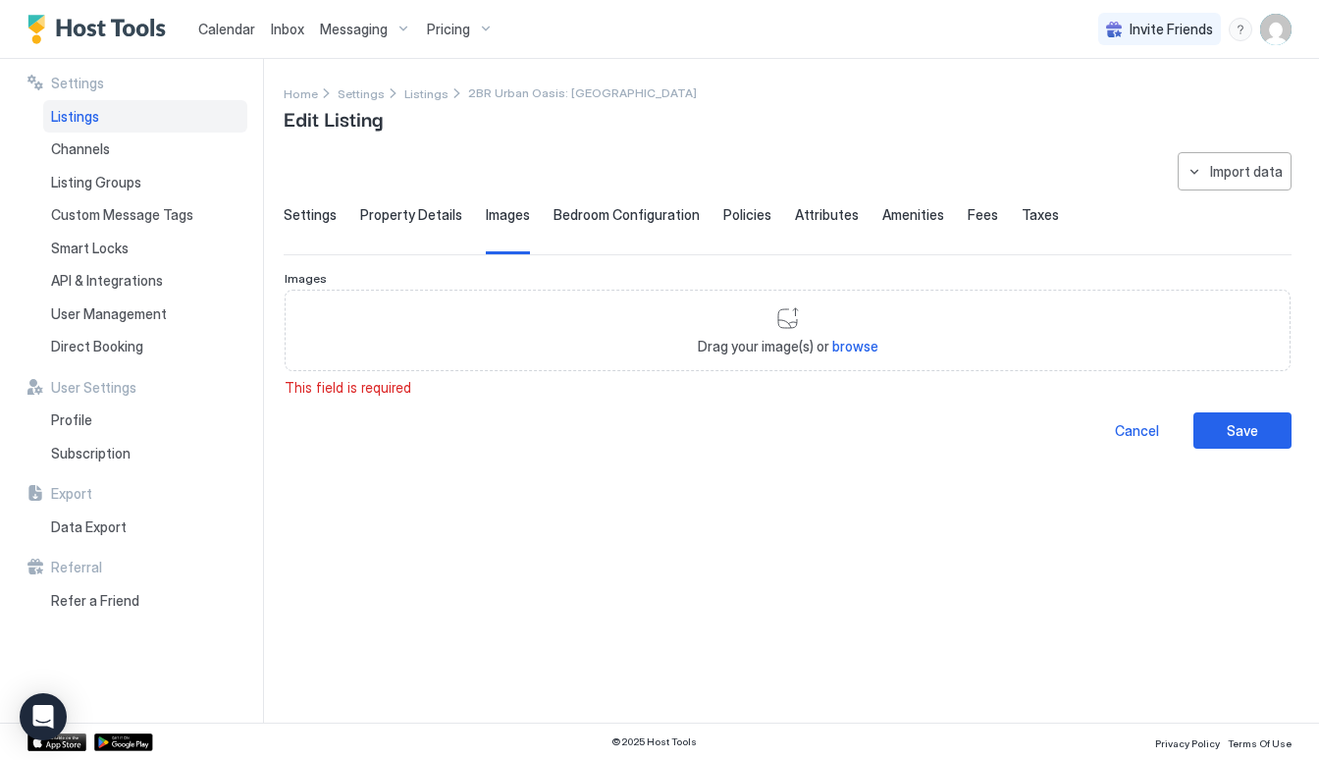
click at [625, 218] on span "Bedroom Configuration" at bounding box center [626, 215] width 146 height 18
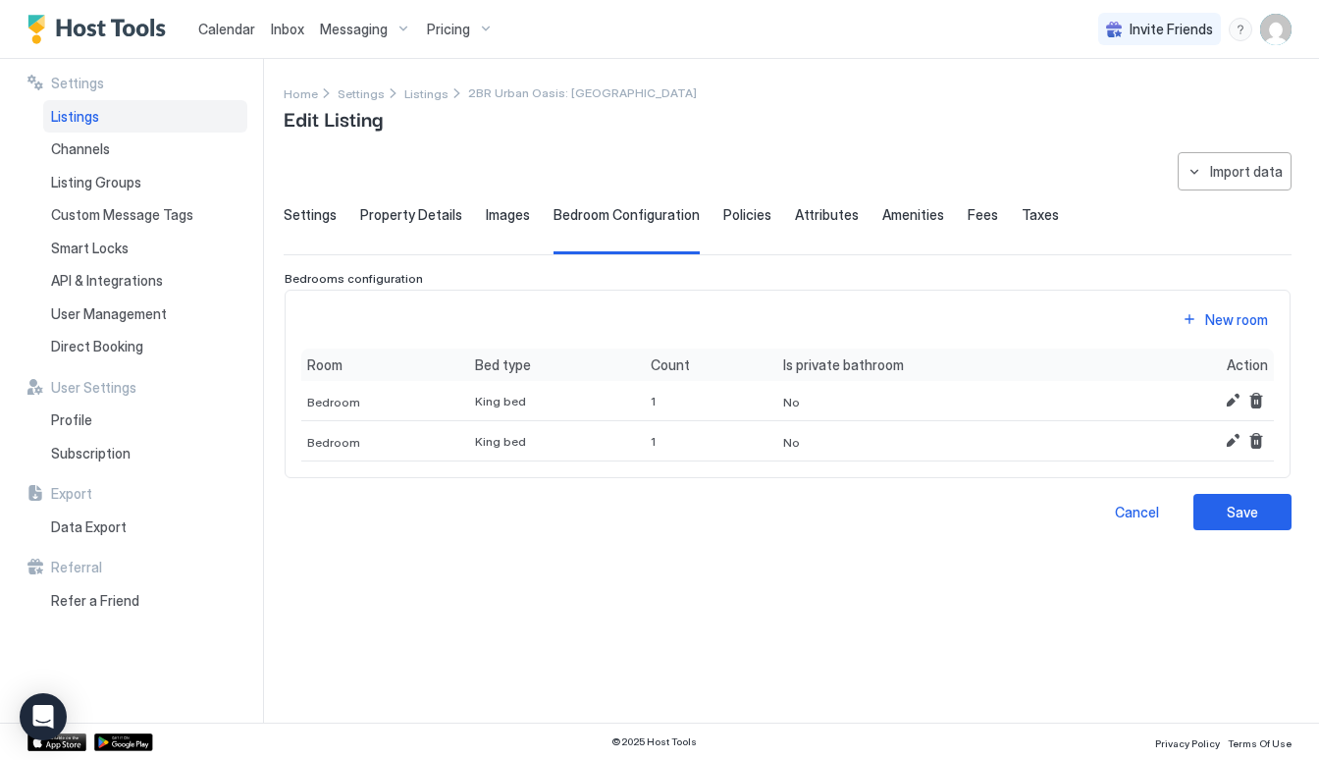
click at [737, 222] on span "Policies" at bounding box center [747, 215] width 48 height 18
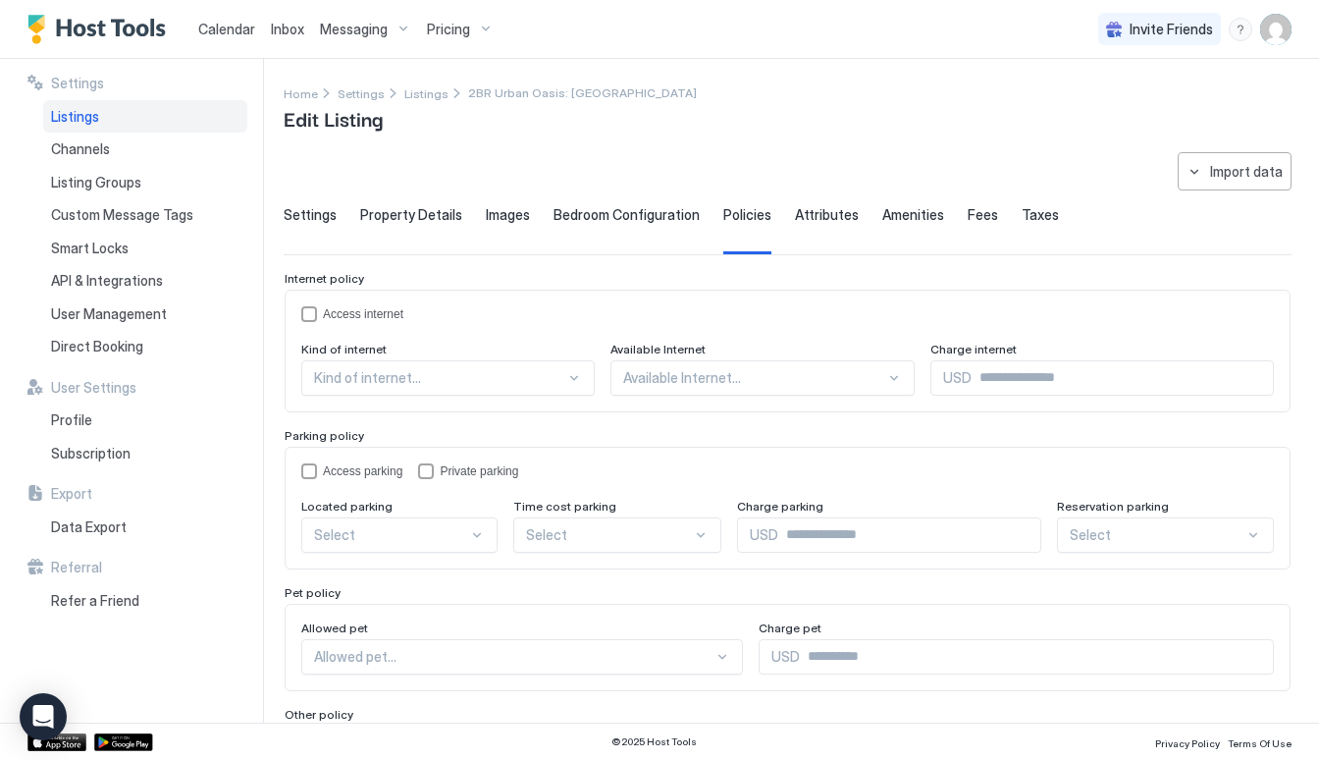
click at [462, 390] on div "Kind of internet..." at bounding box center [447, 377] width 293 height 35
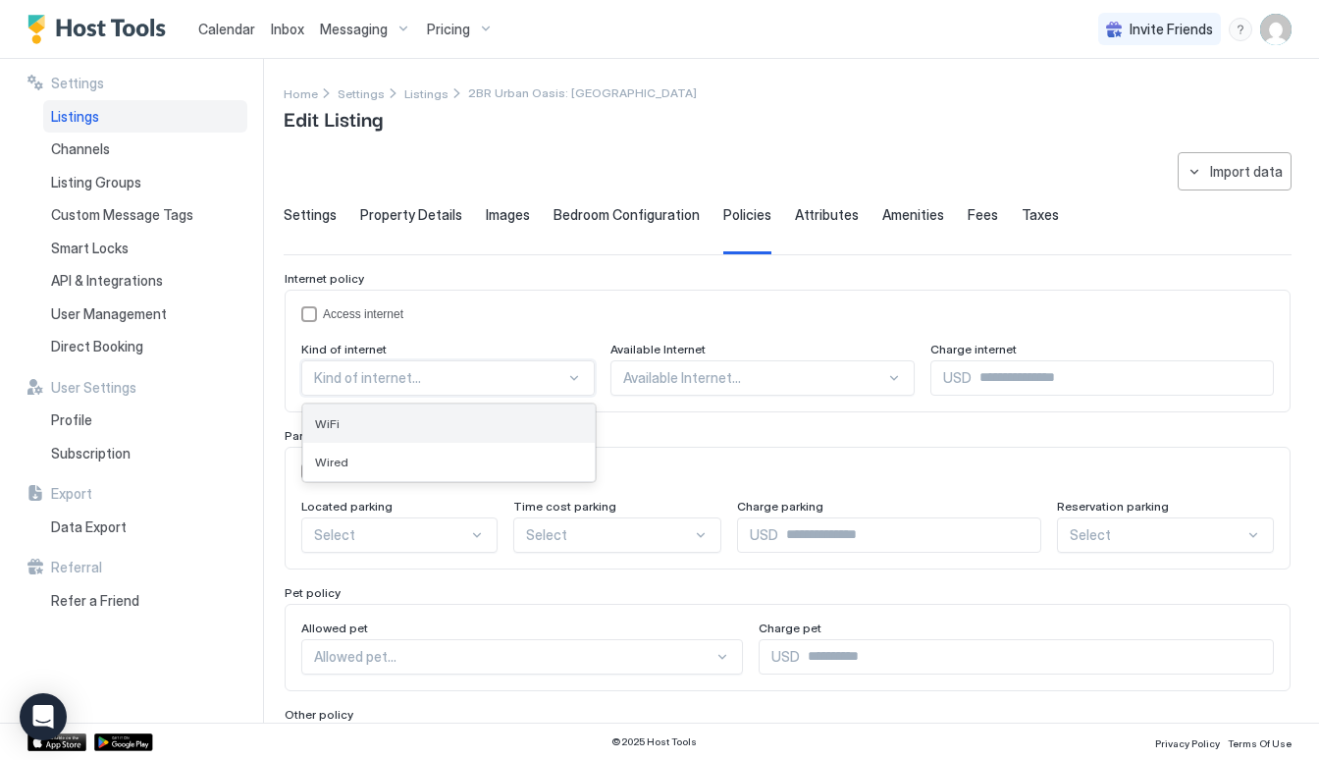
click at [450, 425] on div "WiFi" at bounding box center [449, 423] width 268 height 15
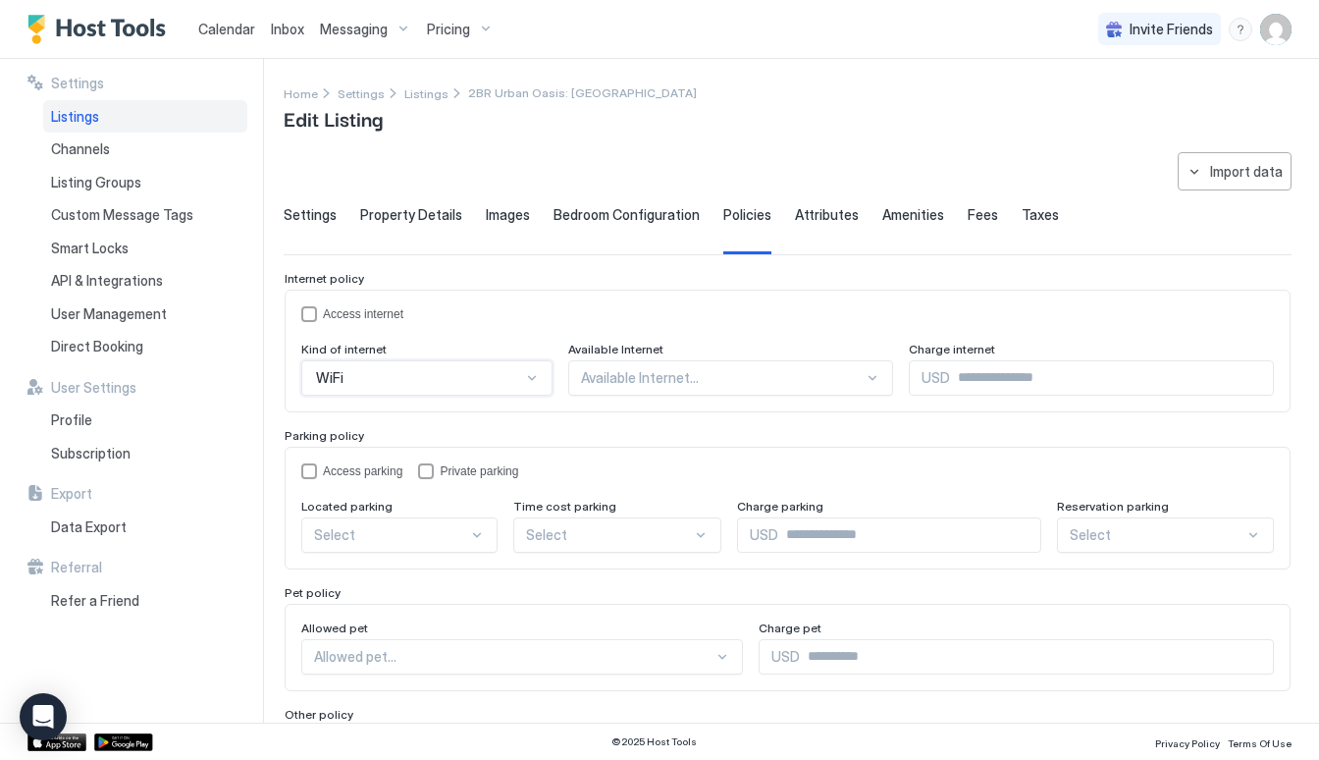
click at [727, 374] on div at bounding box center [723, 378] width 284 height 18
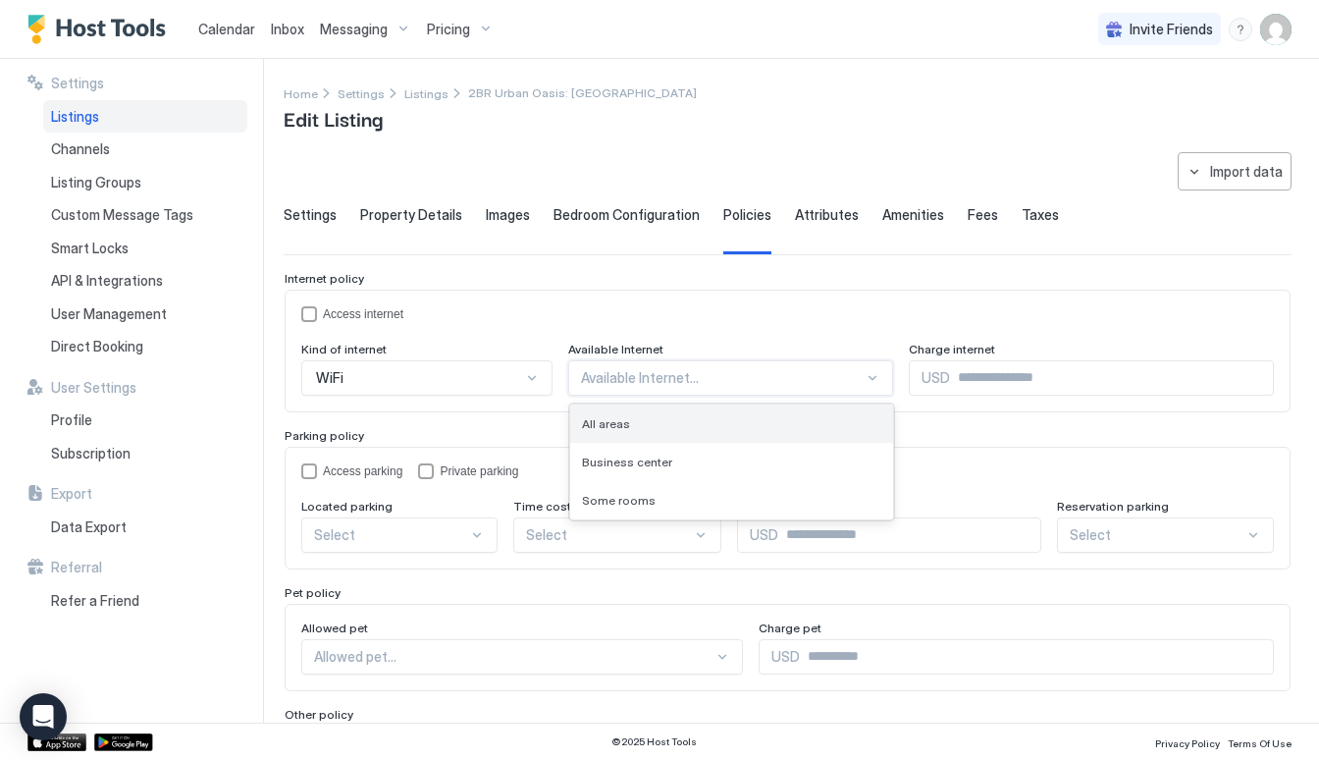
click at [709, 416] on div "All areas" at bounding box center [732, 423] width 300 height 15
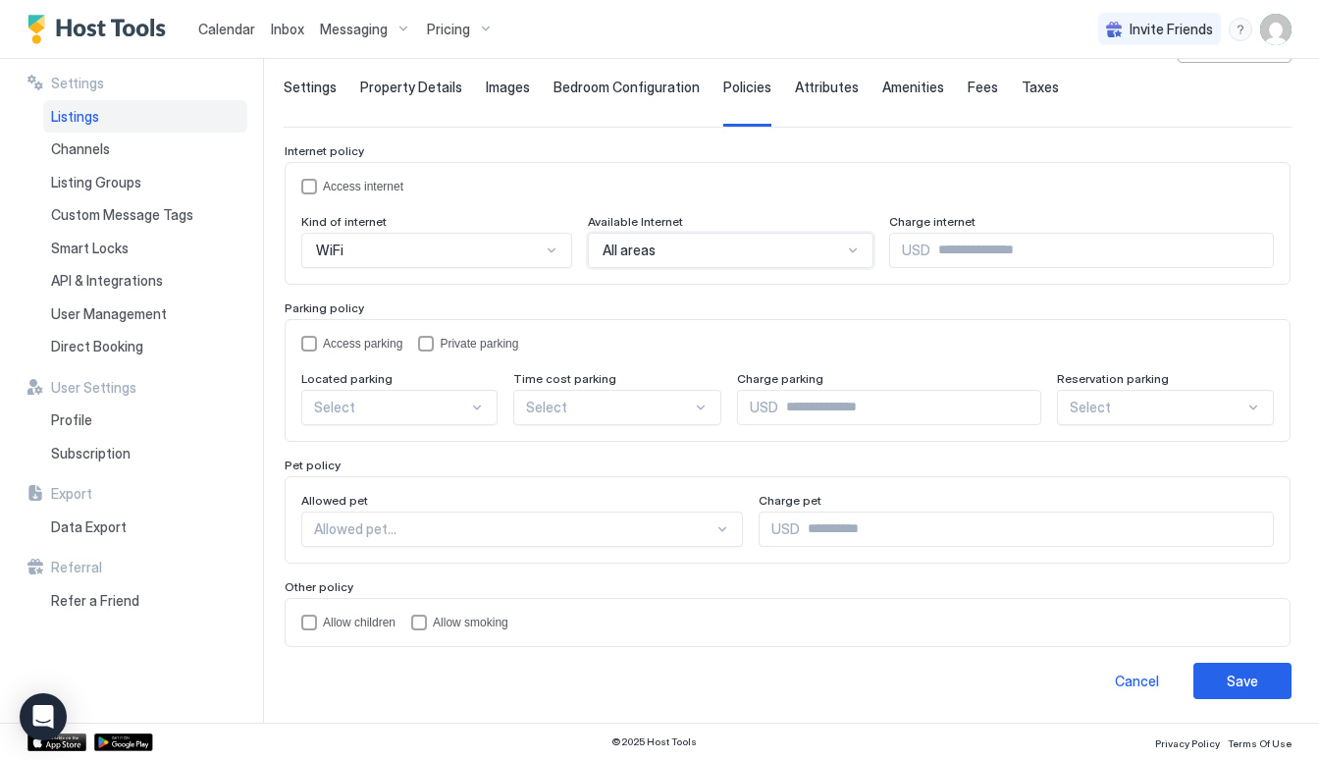
scroll to position [127, 0]
click at [469, 407] on div at bounding box center [477, 408] width 16 height 16
click at [435, 464] on div "On Site" at bounding box center [400, 454] width 194 height 38
click at [511, 526] on div at bounding box center [513, 530] width 399 height 18
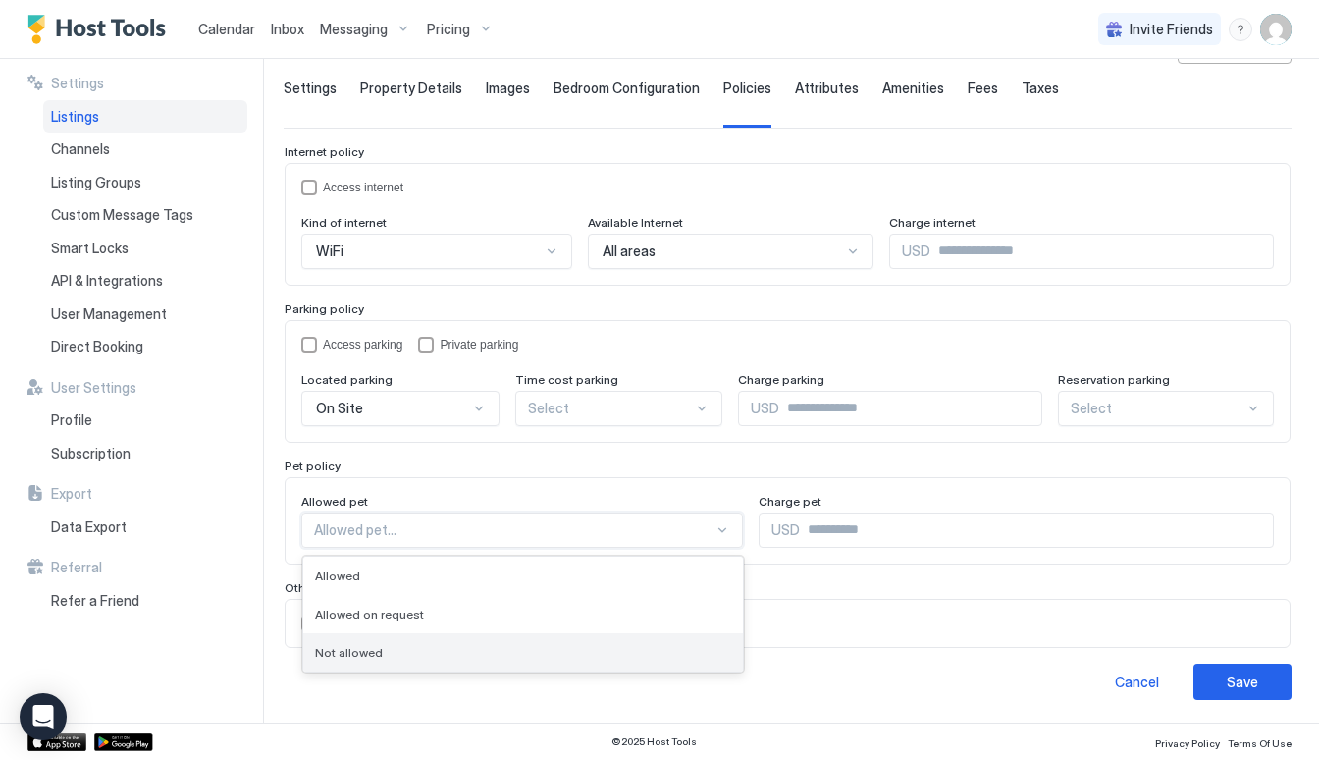
click at [456, 649] on div "Not allowed" at bounding box center [523, 652] width 416 height 15
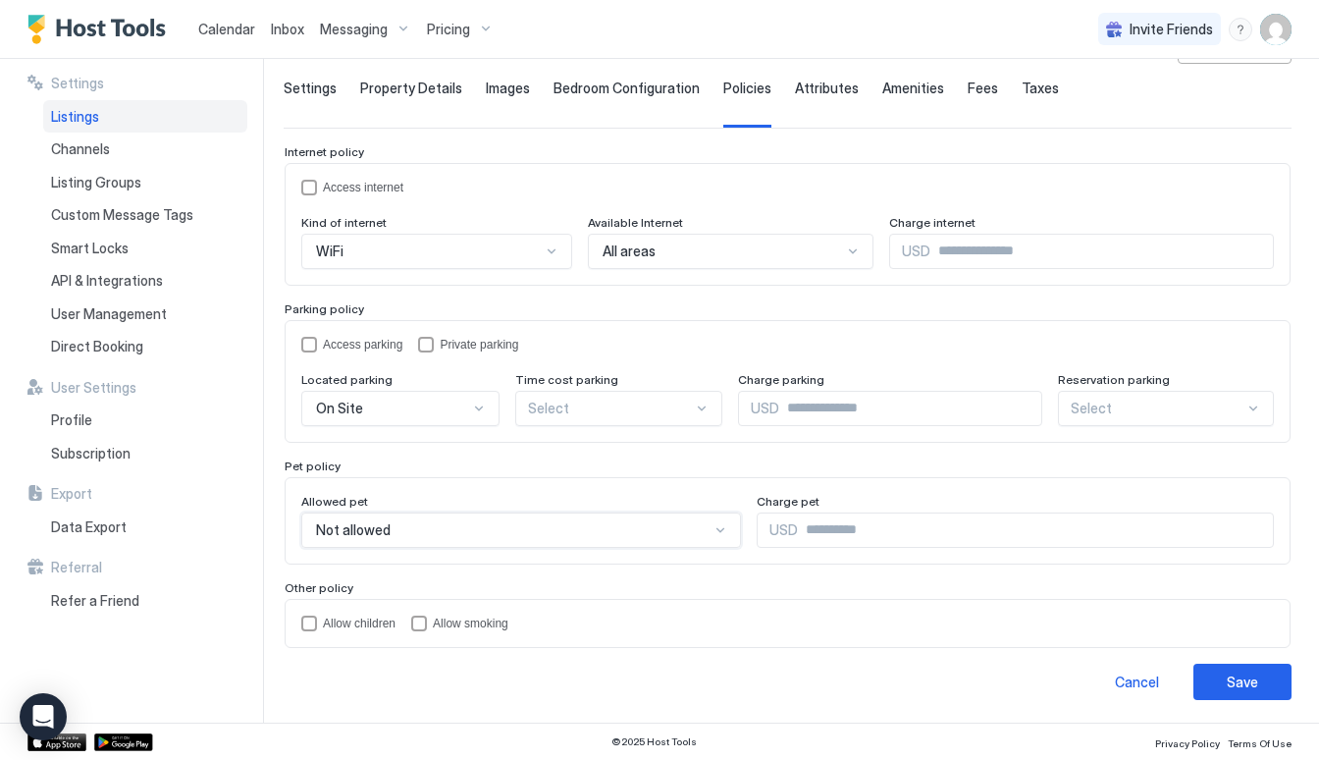
click at [809, 88] on span "Attributes" at bounding box center [827, 88] width 64 height 18
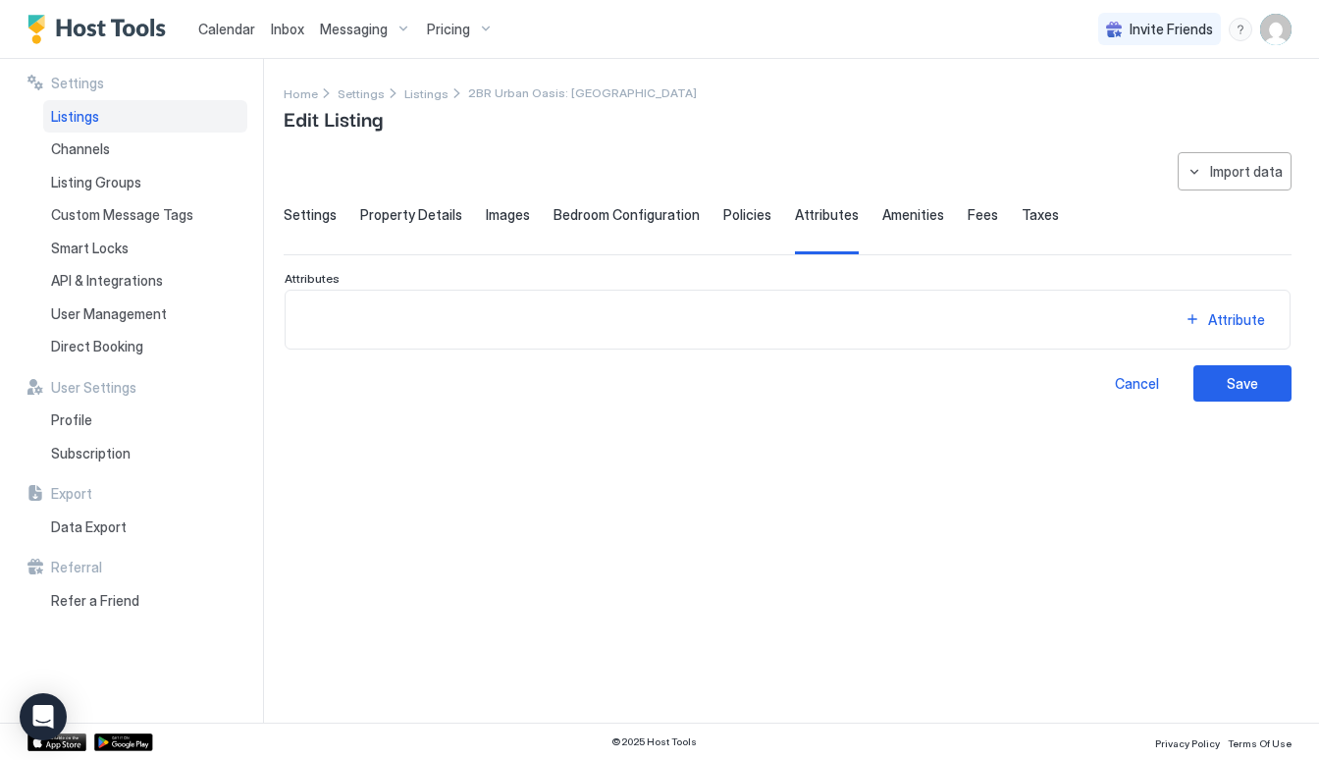
click at [968, 211] on span "Fees" at bounding box center [983, 215] width 30 height 18
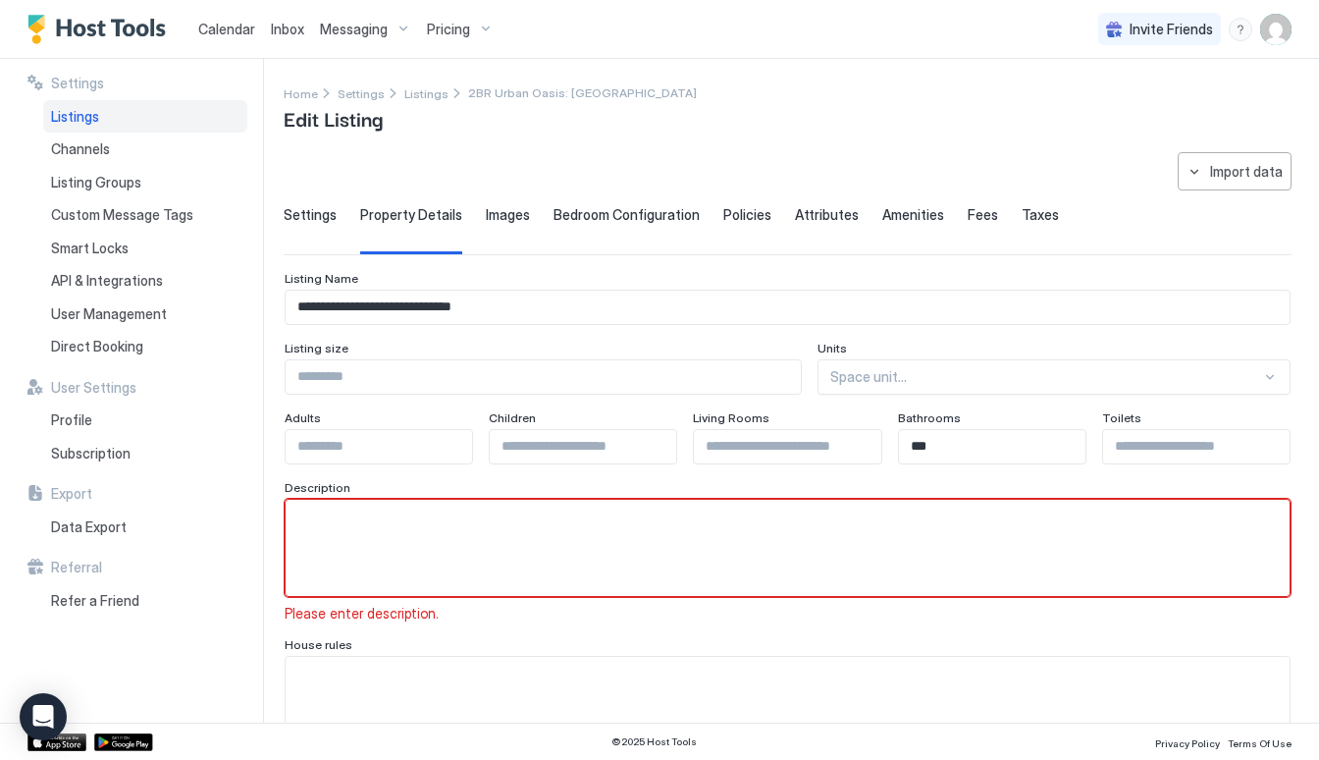
scroll to position [88, 0]
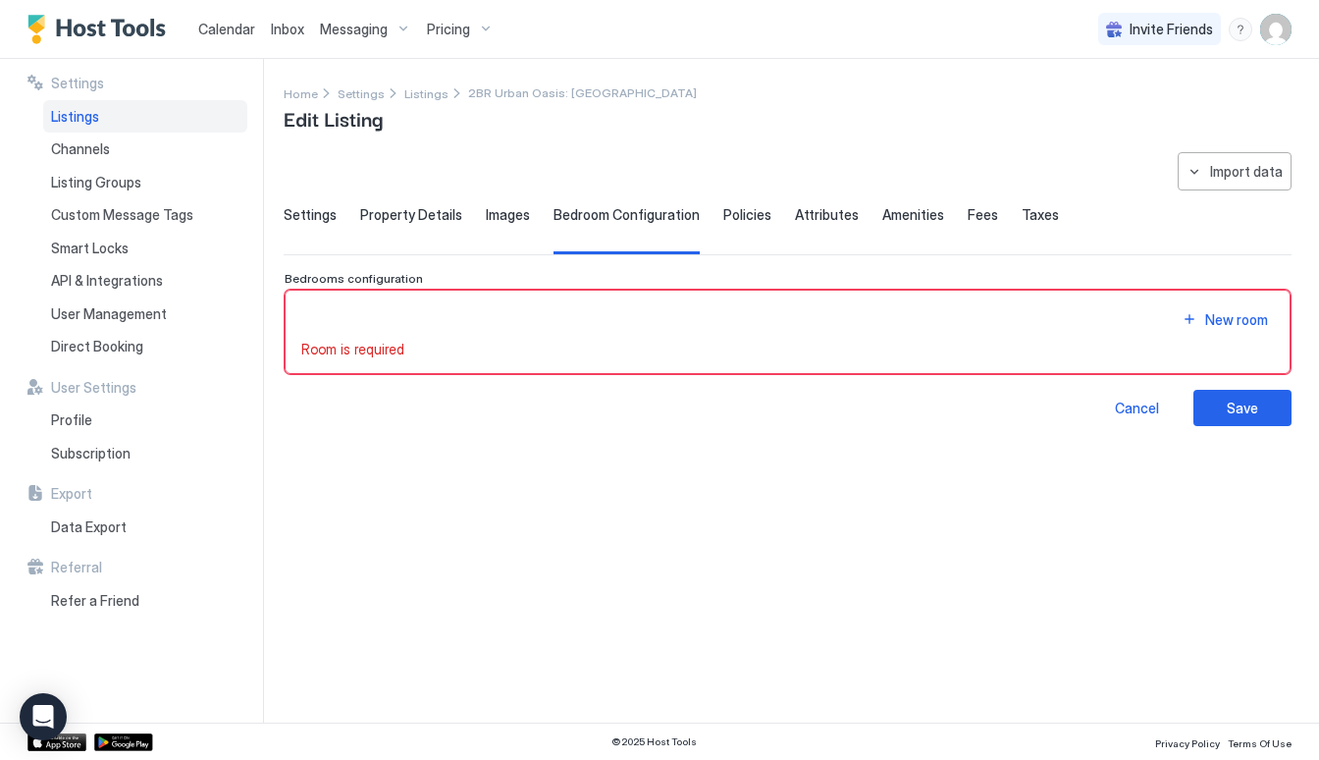
click at [968, 218] on span "Fees" at bounding box center [983, 215] width 30 height 18
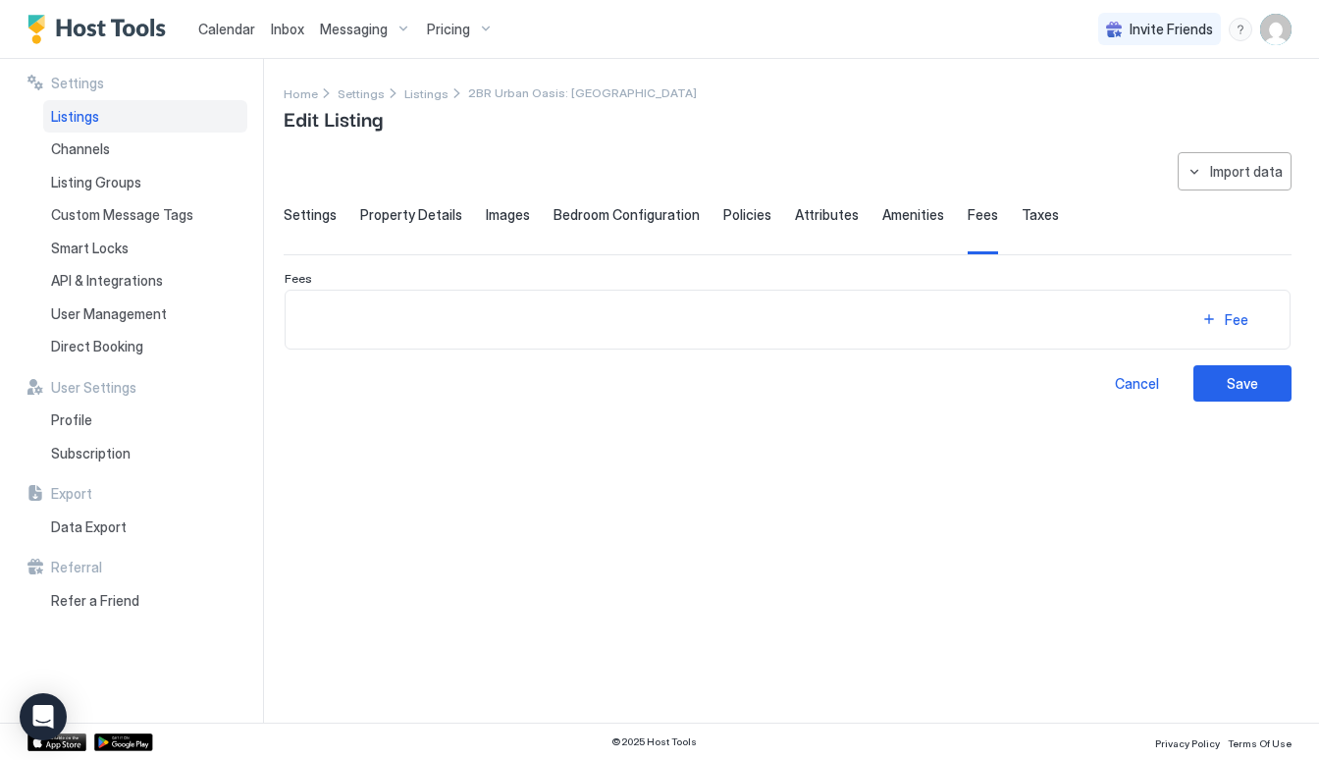
click at [308, 213] on span "Settings" at bounding box center [310, 215] width 53 height 18
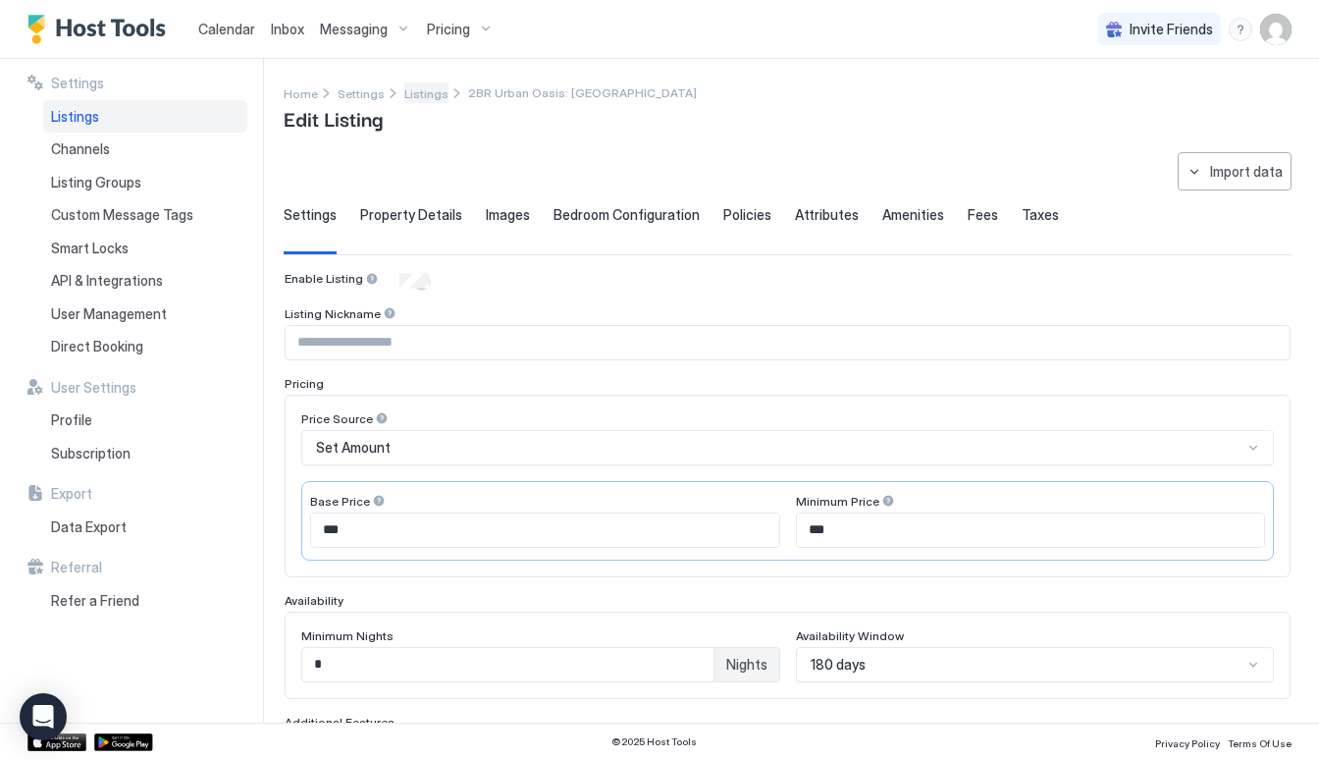
click at [412, 95] on span "Listings" at bounding box center [426, 93] width 44 height 15
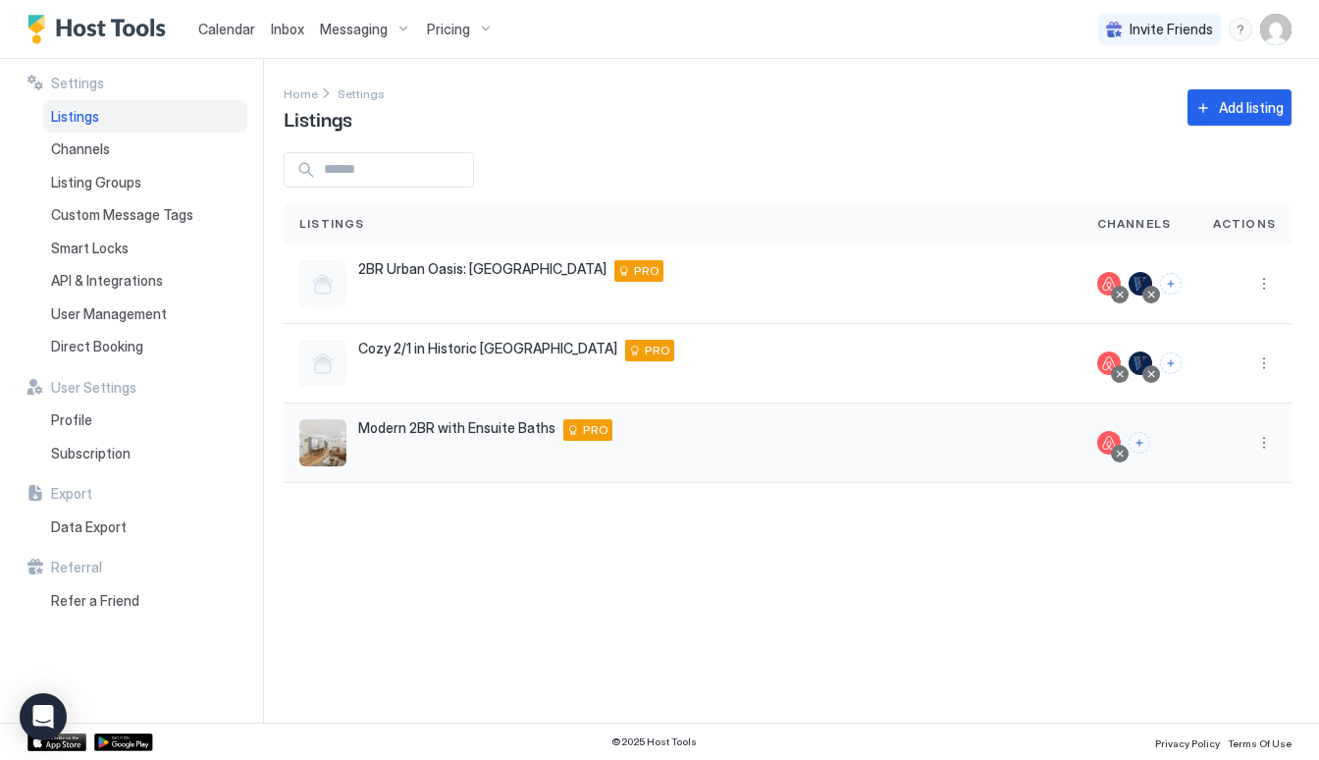
click at [498, 407] on div "Modern 2BR with Ensuite Baths [PERSON_NAME][GEOGRAPHIC_DATA] 45424 US PRO" at bounding box center [683, 442] width 798 height 79
click at [1263, 442] on button "More options" at bounding box center [1264, 443] width 24 height 24
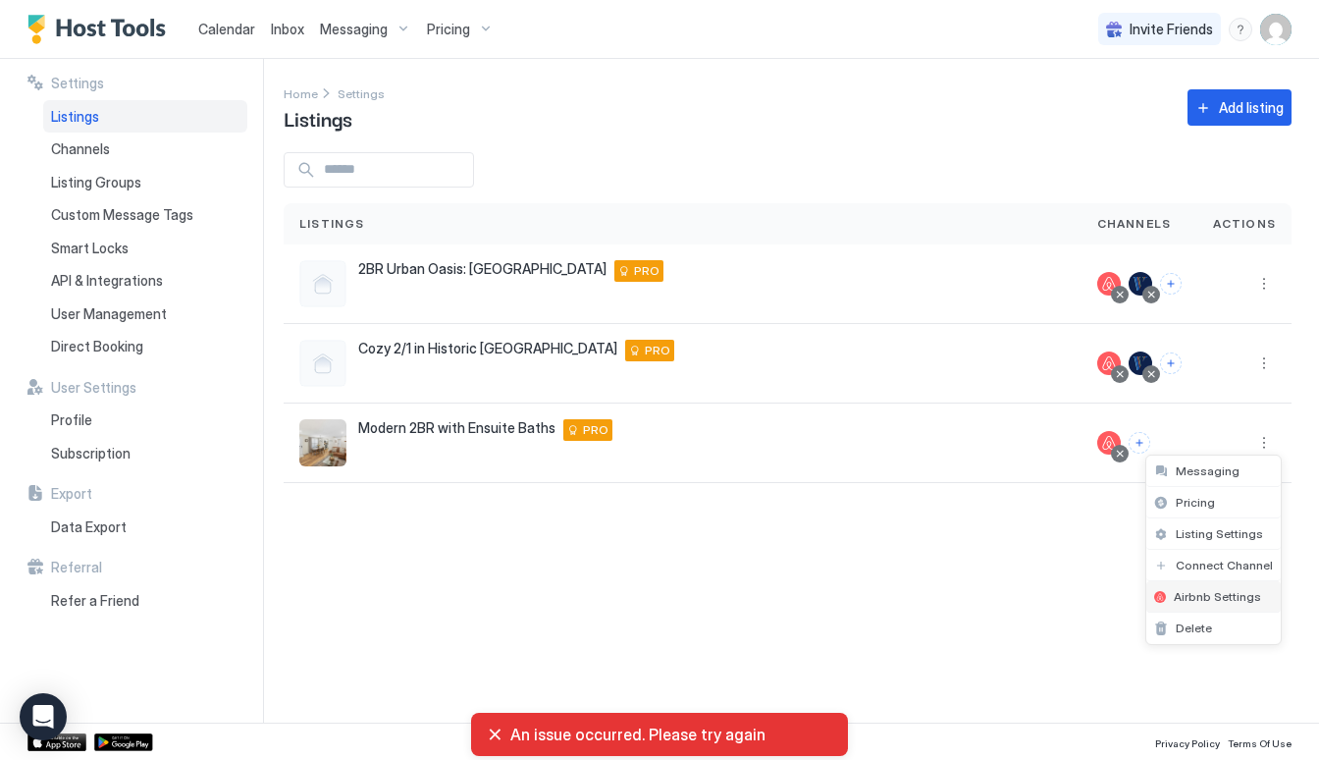
click at [1203, 595] on span "Airbnb Settings" at bounding box center [1217, 596] width 87 height 15
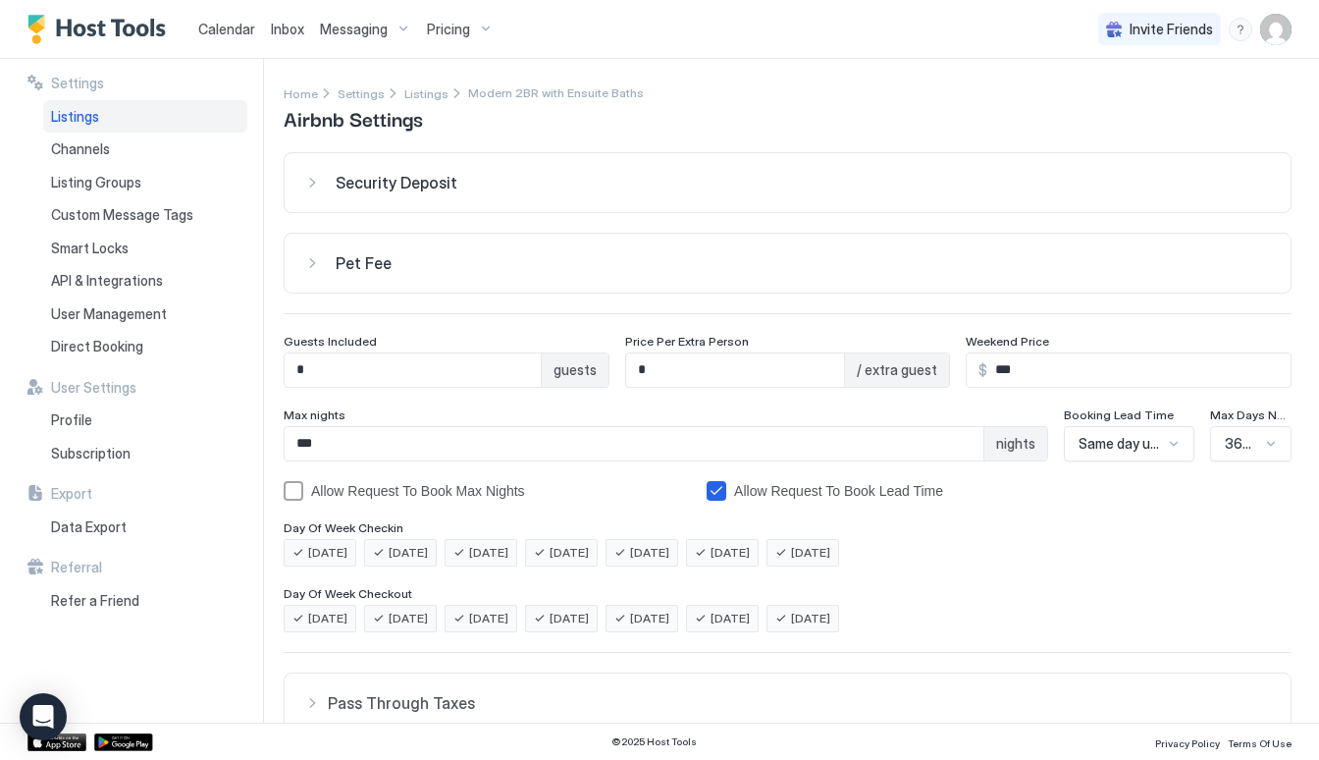
click at [308, 264] on div "Pet Fee" at bounding box center [787, 263] width 967 height 20
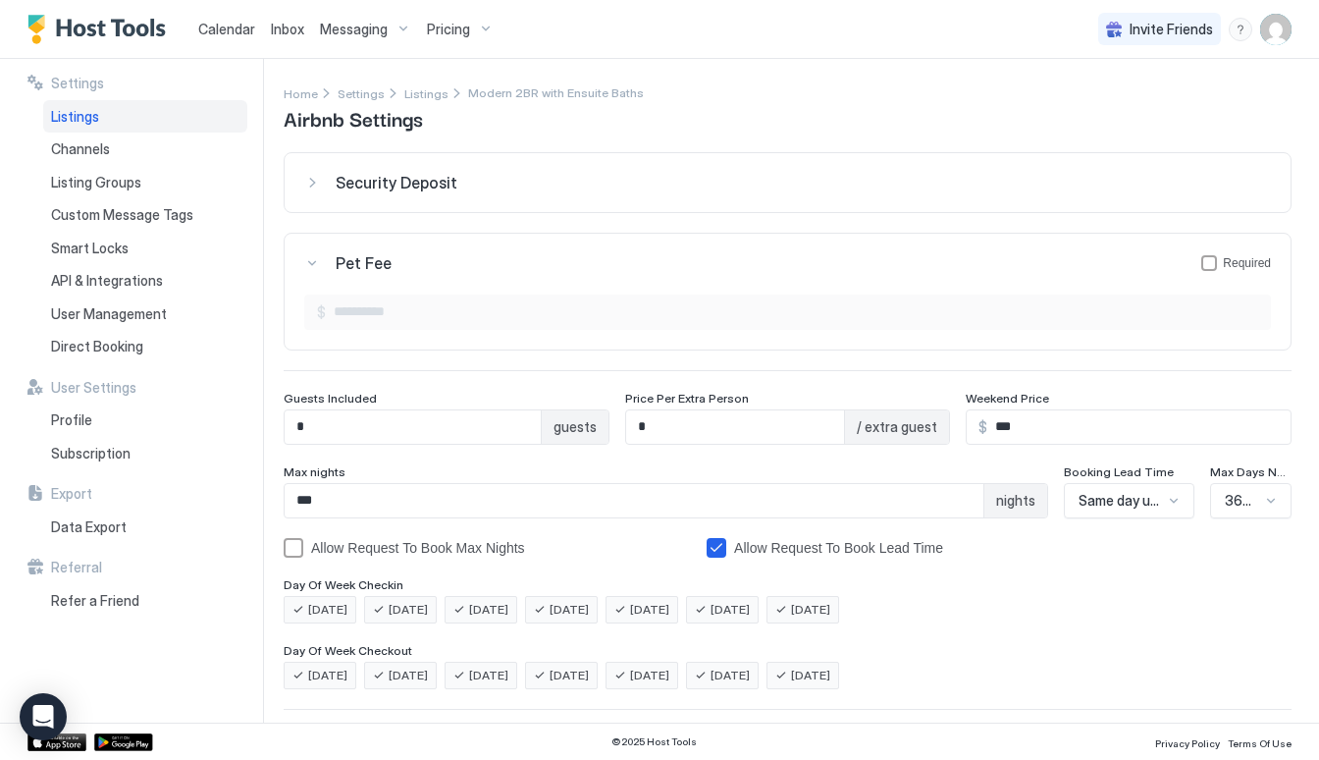
click at [313, 262] on div "Pet Fee Required" at bounding box center [787, 263] width 967 height 20
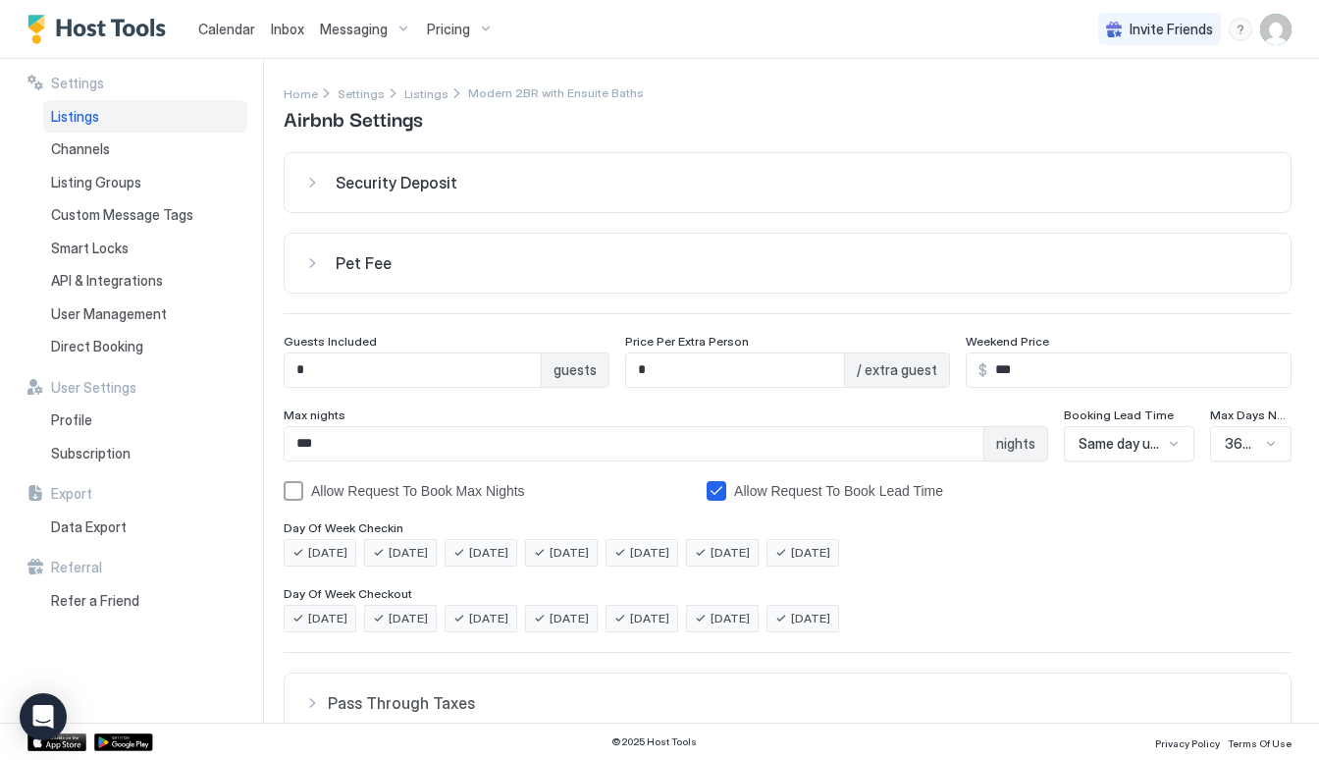
click at [310, 188] on div "Security Deposit" at bounding box center [787, 183] width 967 height 20
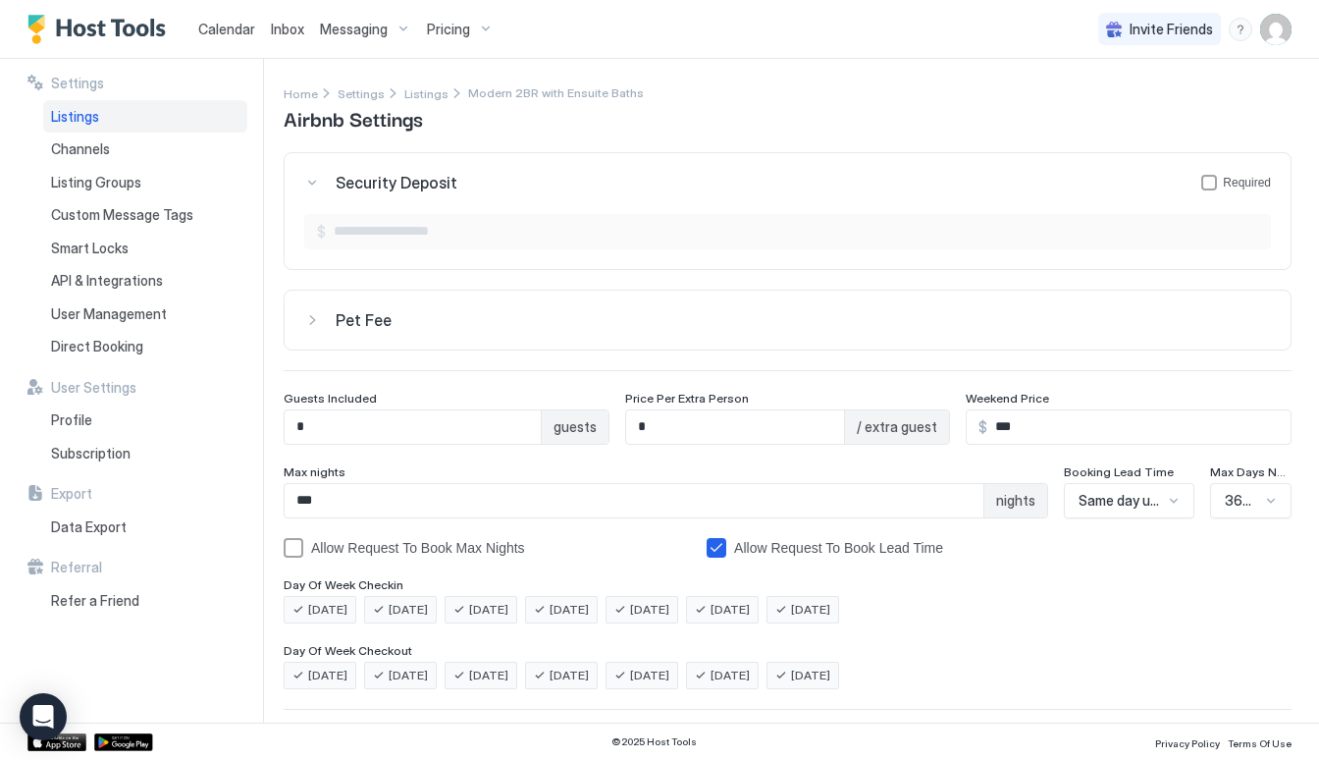
click at [310, 188] on div "Security Deposit Required" at bounding box center [787, 183] width 967 height 20
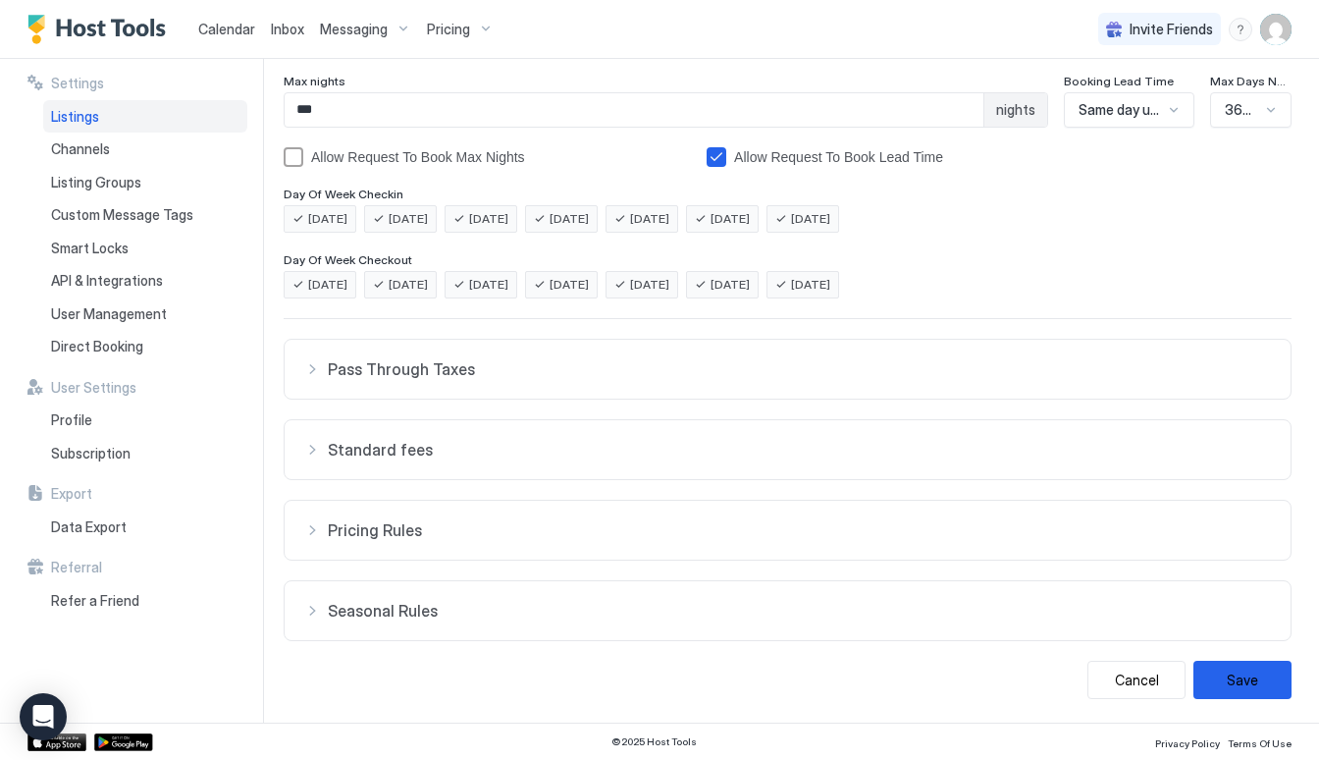
scroll to position [334, 0]
click at [310, 525] on div "Pricing Rules" at bounding box center [787, 530] width 967 height 20
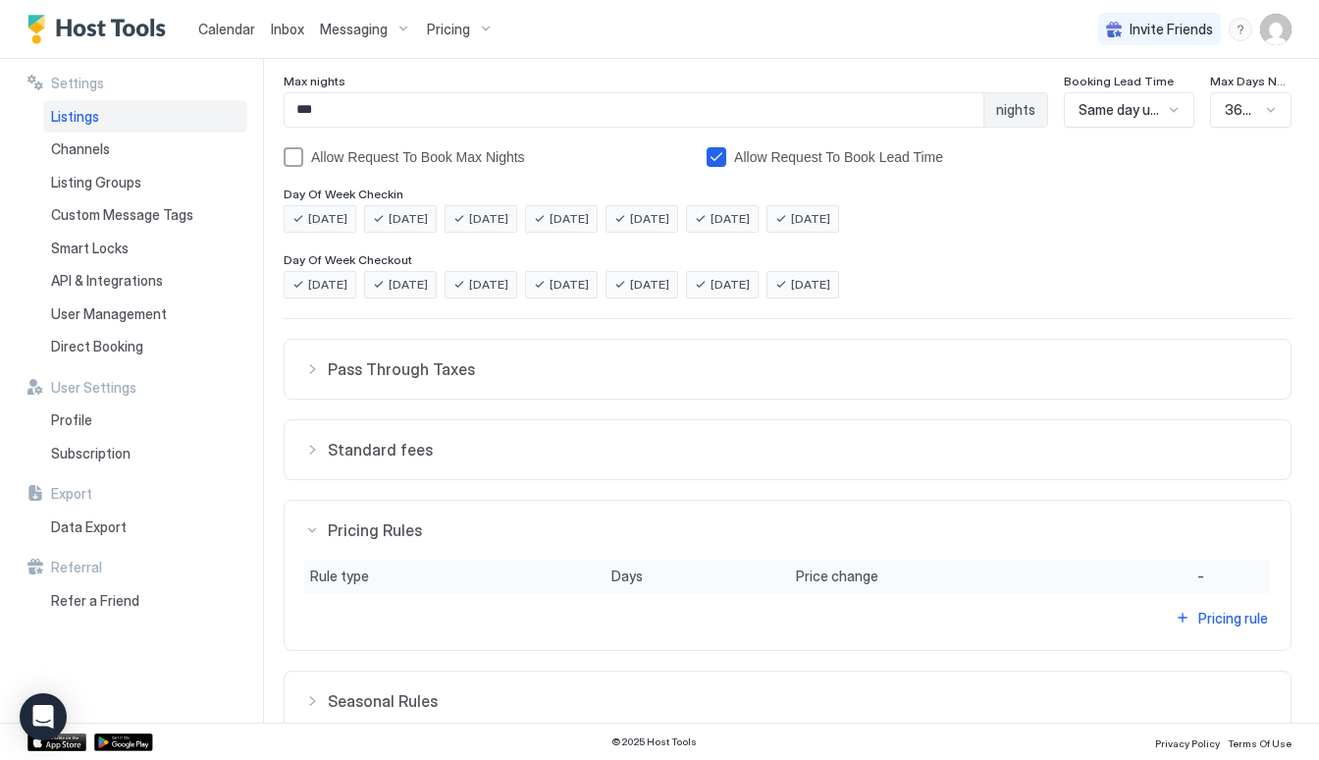
click at [310, 525] on div "Pricing Rules" at bounding box center [787, 530] width 967 height 20
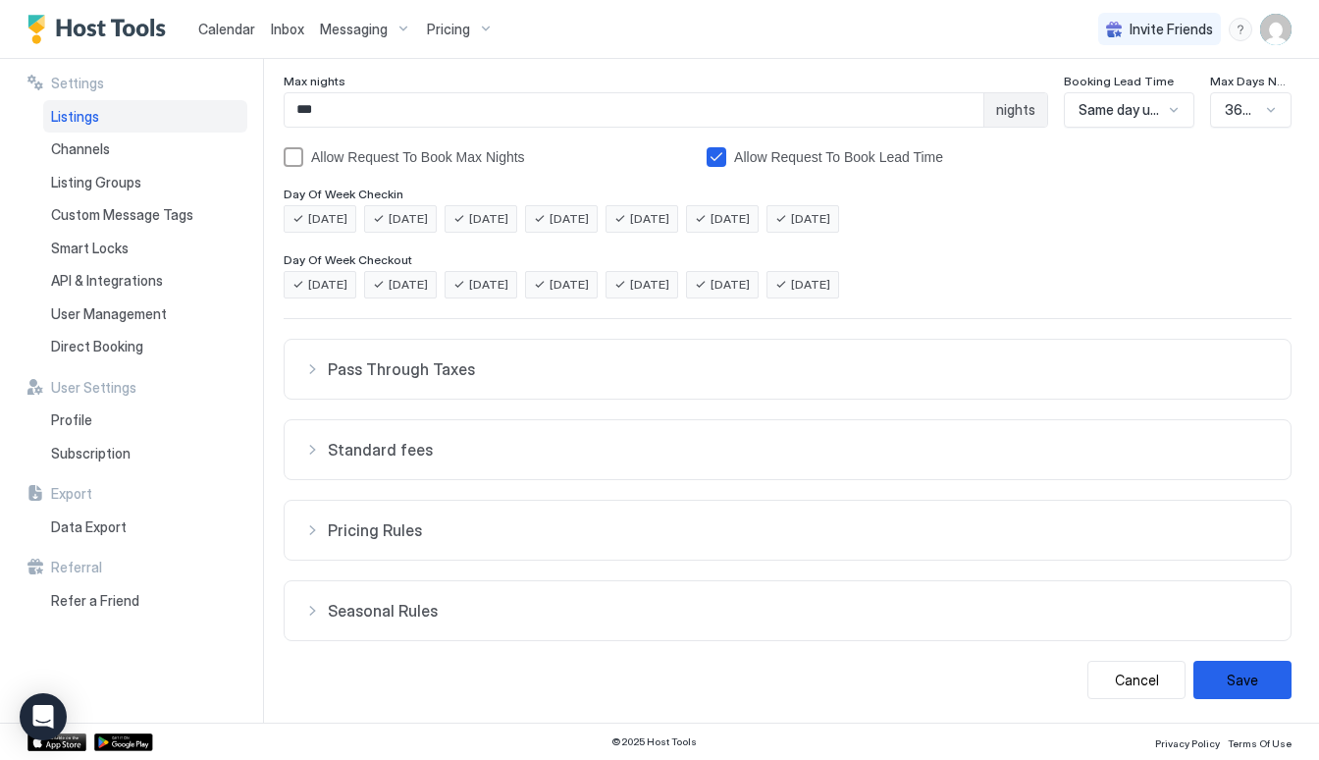
click at [311, 449] on div "Standard fees" at bounding box center [787, 450] width 967 height 20
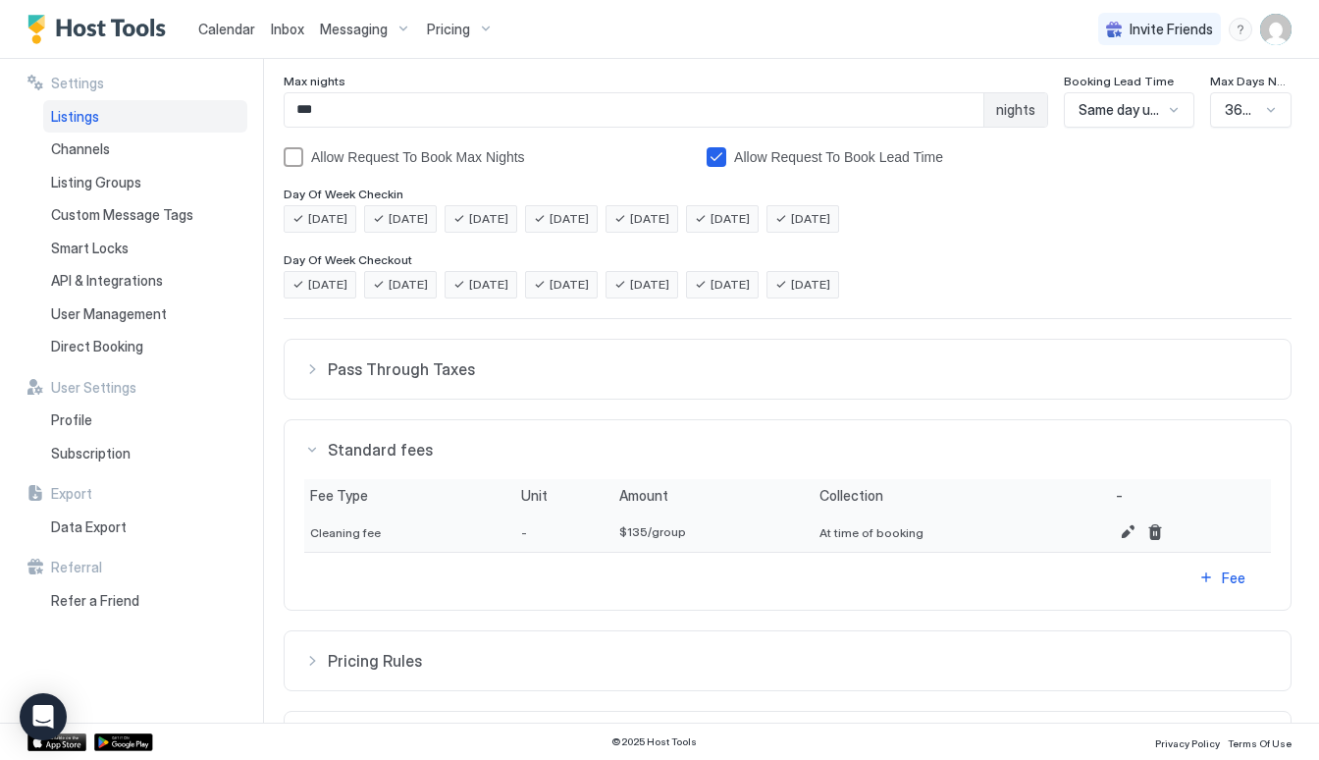
click at [311, 449] on div "Standard fees" at bounding box center [787, 450] width 967 height 20
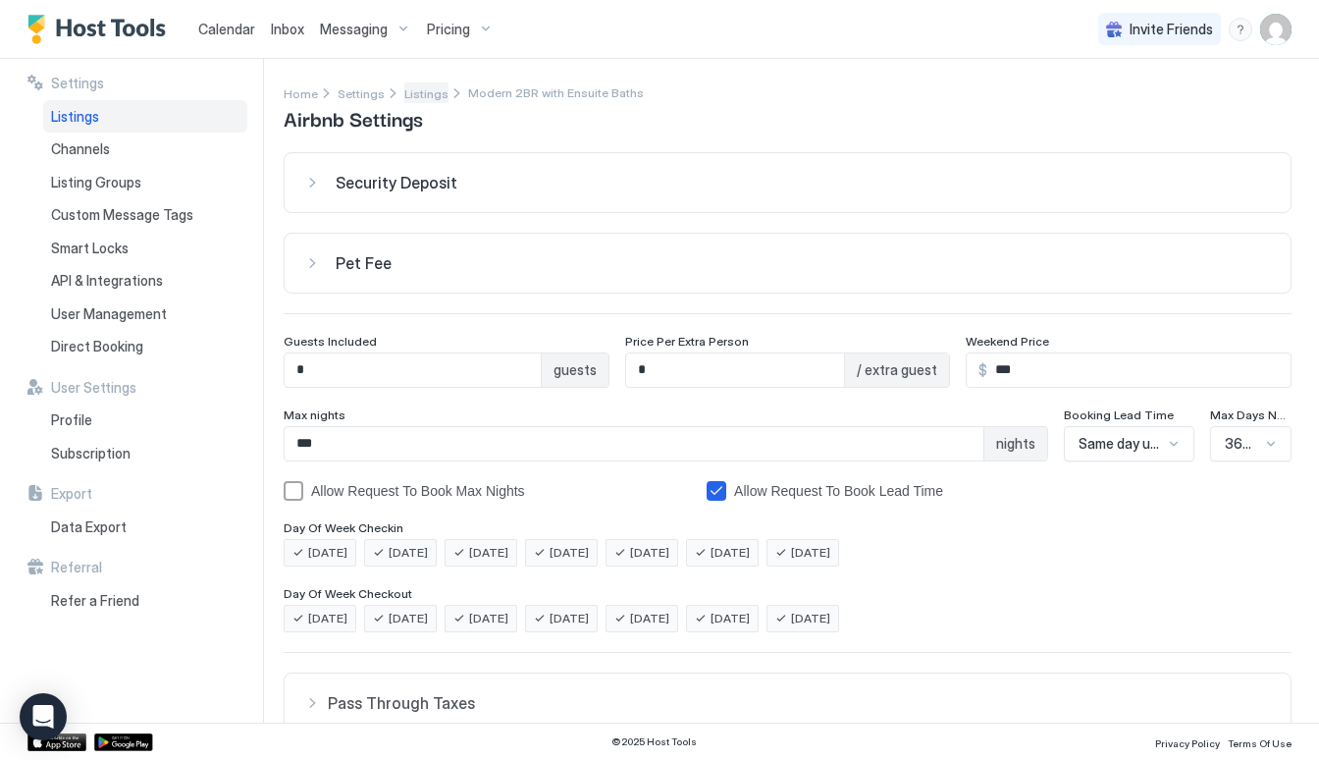
scroll to position [0, 0]
click at [426, 95] on span "Listings" at bounding box center [426, 93] width 44 height 15
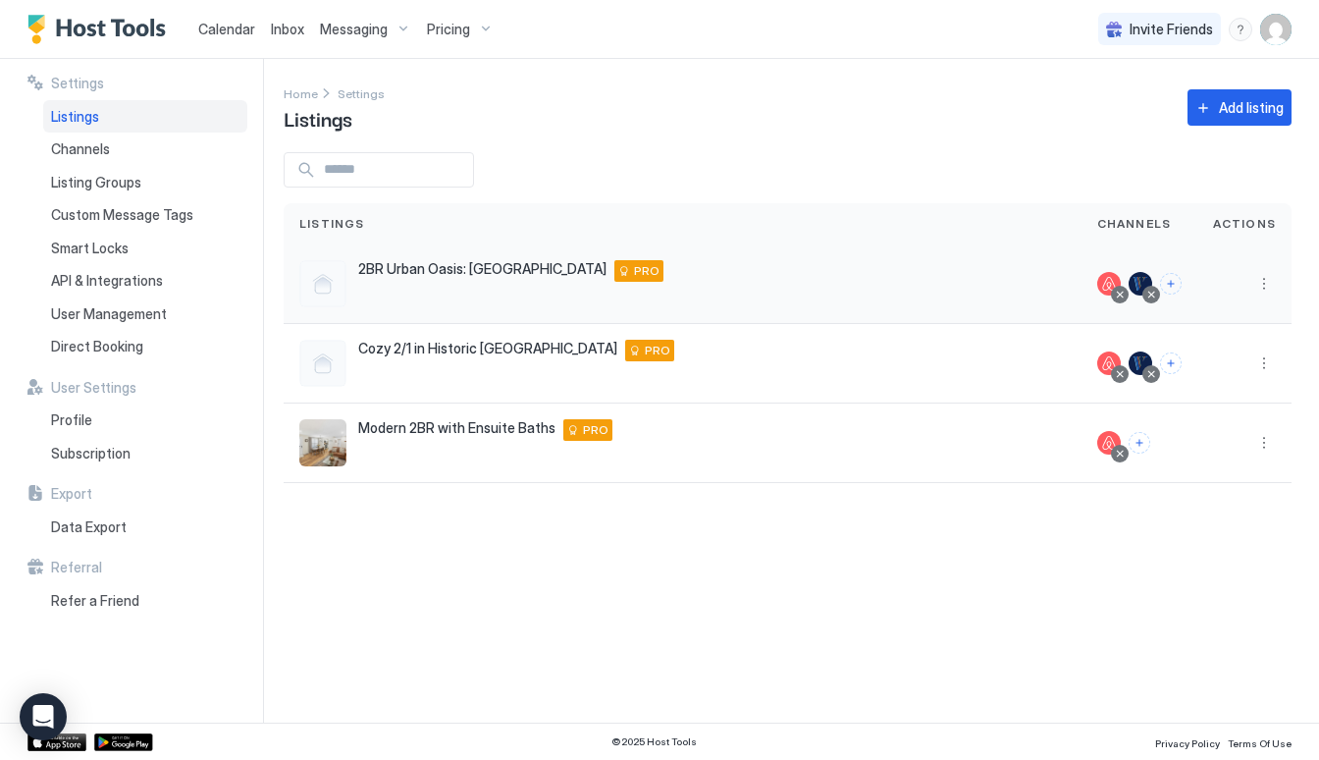
click at [463, 258] on div "2BR Urban Oasis: [GEOGRAPHIC_DATA] [STREET_ADDRESS] PRO" at bounding box center [683, 283] width 798 height 79
click at [1260, 288] on button "More options" at bounding box center [1264, 284] width 24 height 24
click at [1247, 443] on span "Airbnb Settings" at bounding box center [1217, 437] width 87 height 15
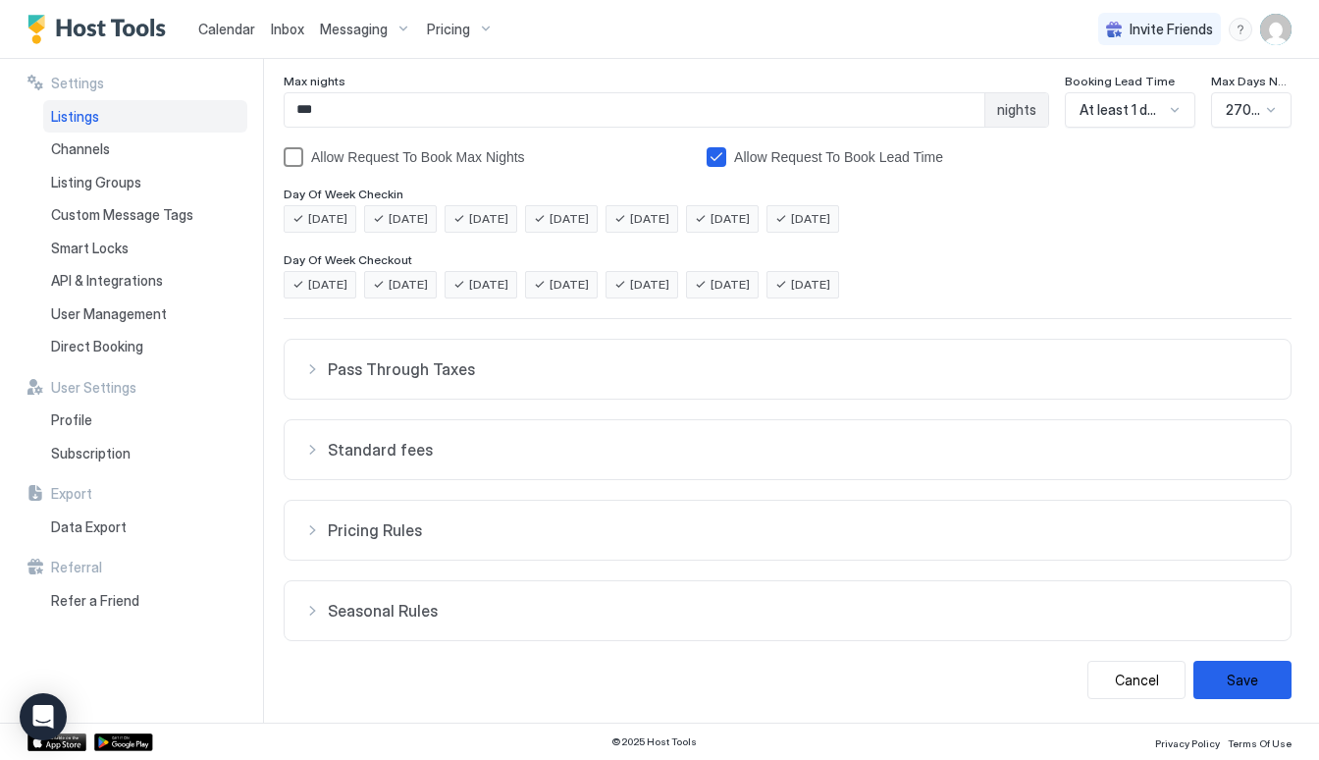
scroll to position [334, 0]
click at [314, 453] on div "Standard fees" at bounding box center [787, 450] width 967 height 20
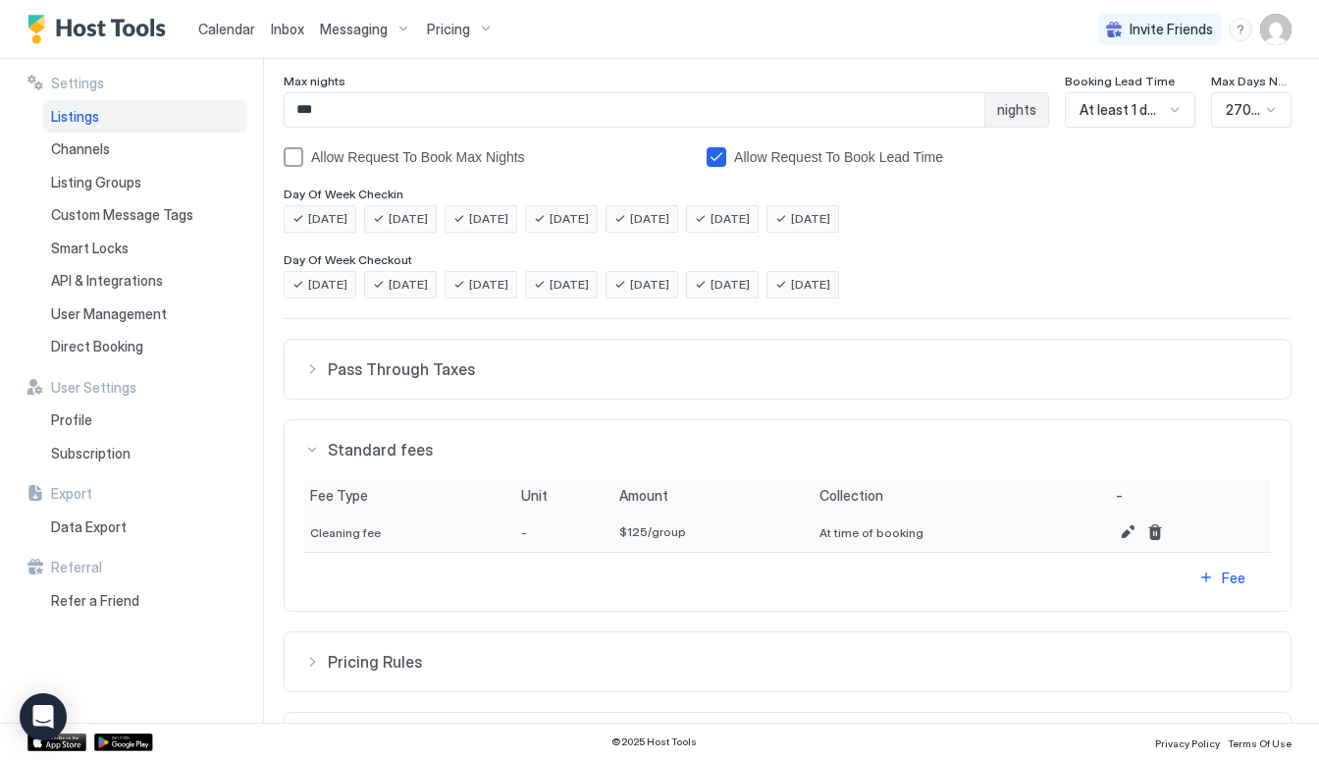
click at [314, 453] on div "Standard fees" at bounding box center [787, 450] width 967 height 20
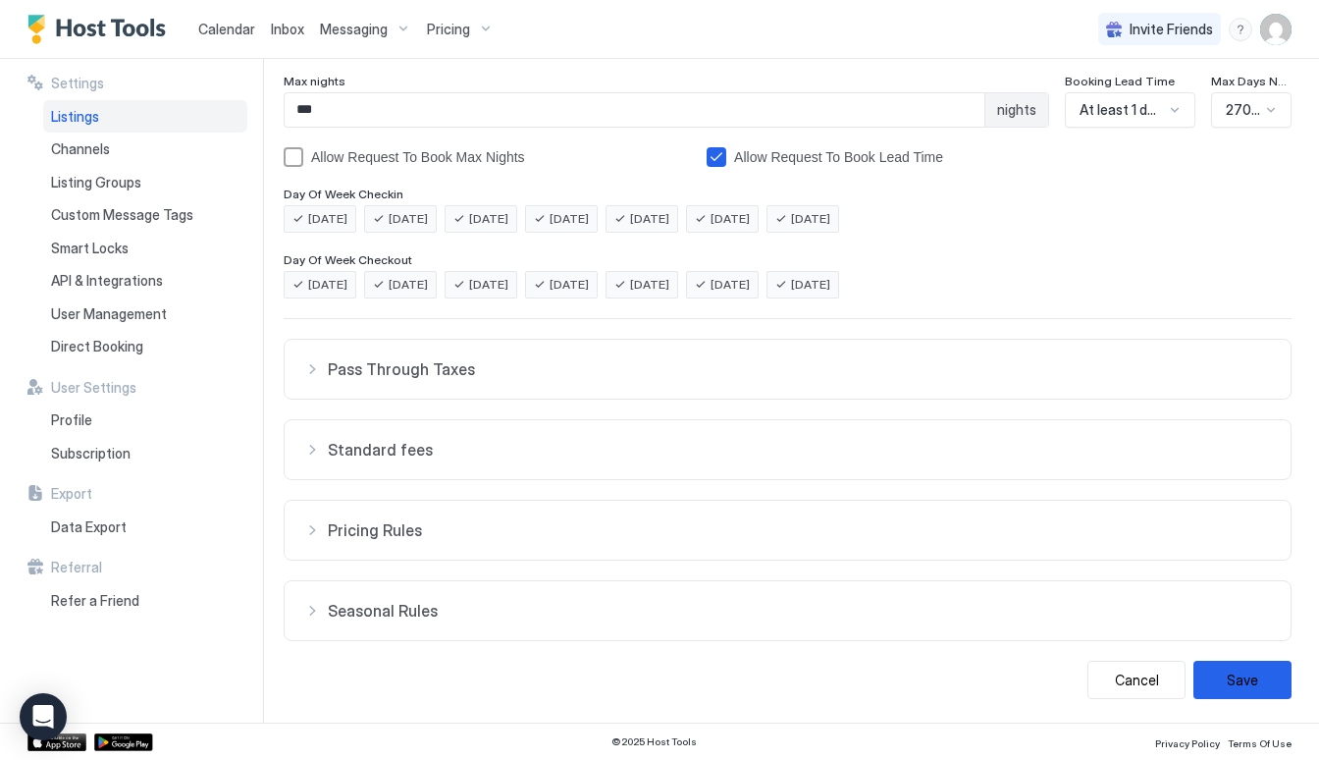
click at [313, 530] on div "Pricing Rules" at bounding box center [787, 530] width 967 height 20
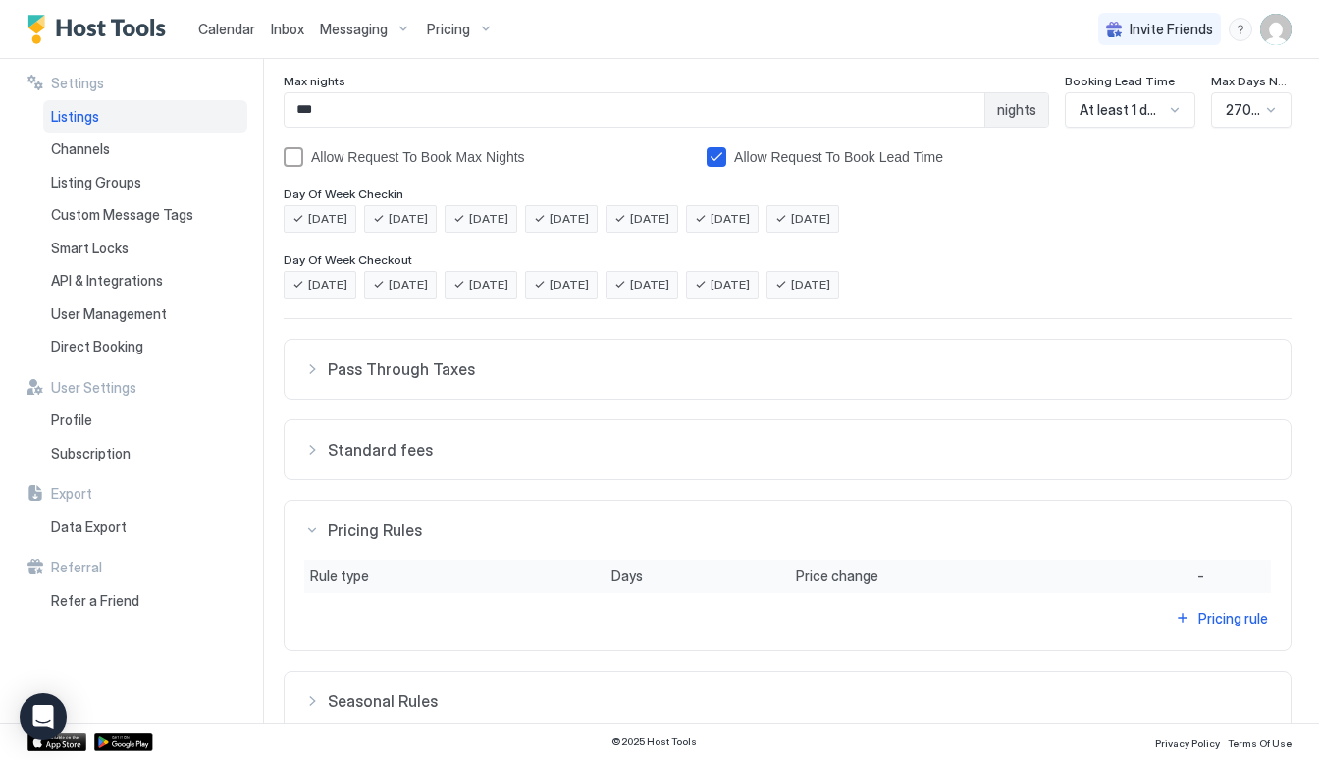
click at [313, 530] on div "Pricing Rules" at bounding box center [787, 530] width 967 height 20
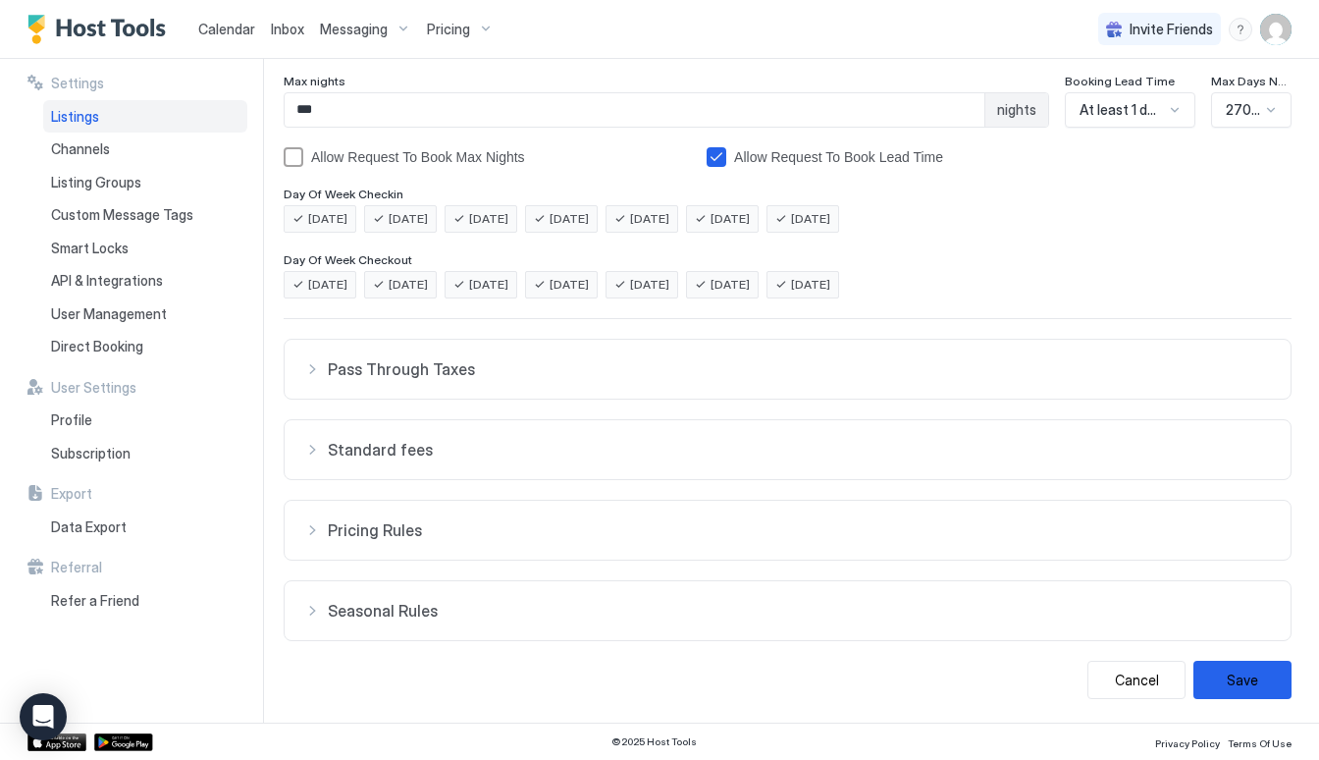
click at [310, 604] on div "Seasonal Rules" at bounding box center [787, 611] width 967 height 20
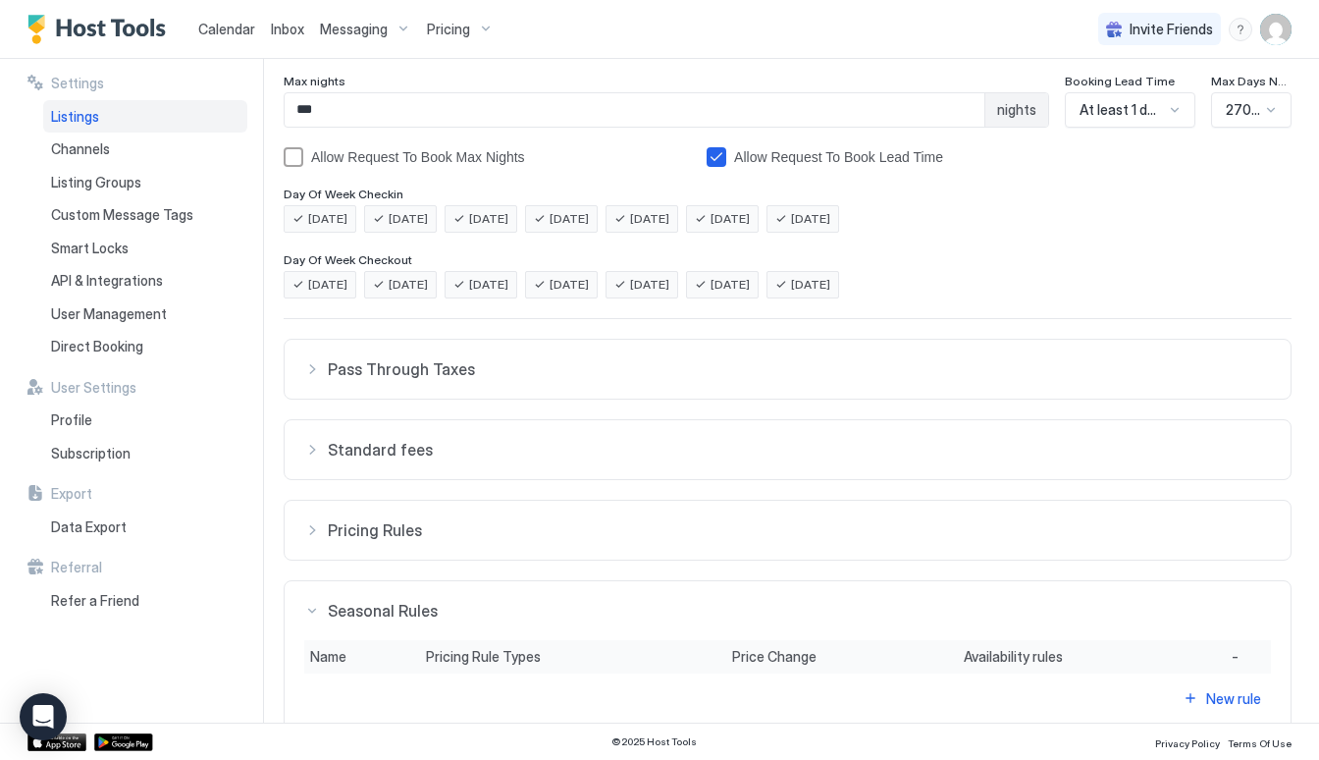
click at [310, 605] on div "Seasonal Rules" at bounding box center [787, 611] width 967 height 20
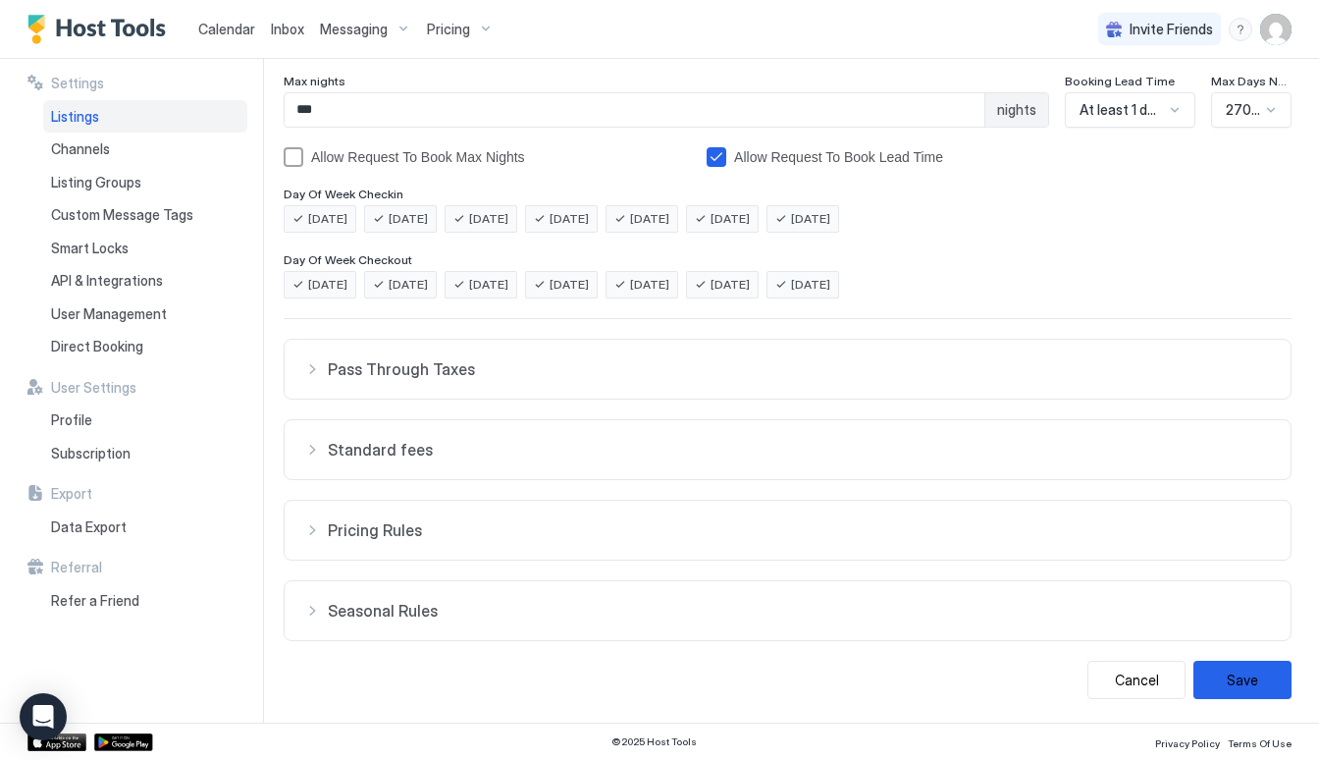
click at [320, 371] on div "Pass Through Taxes" at bounding box center [787, 369] width 967 height 20
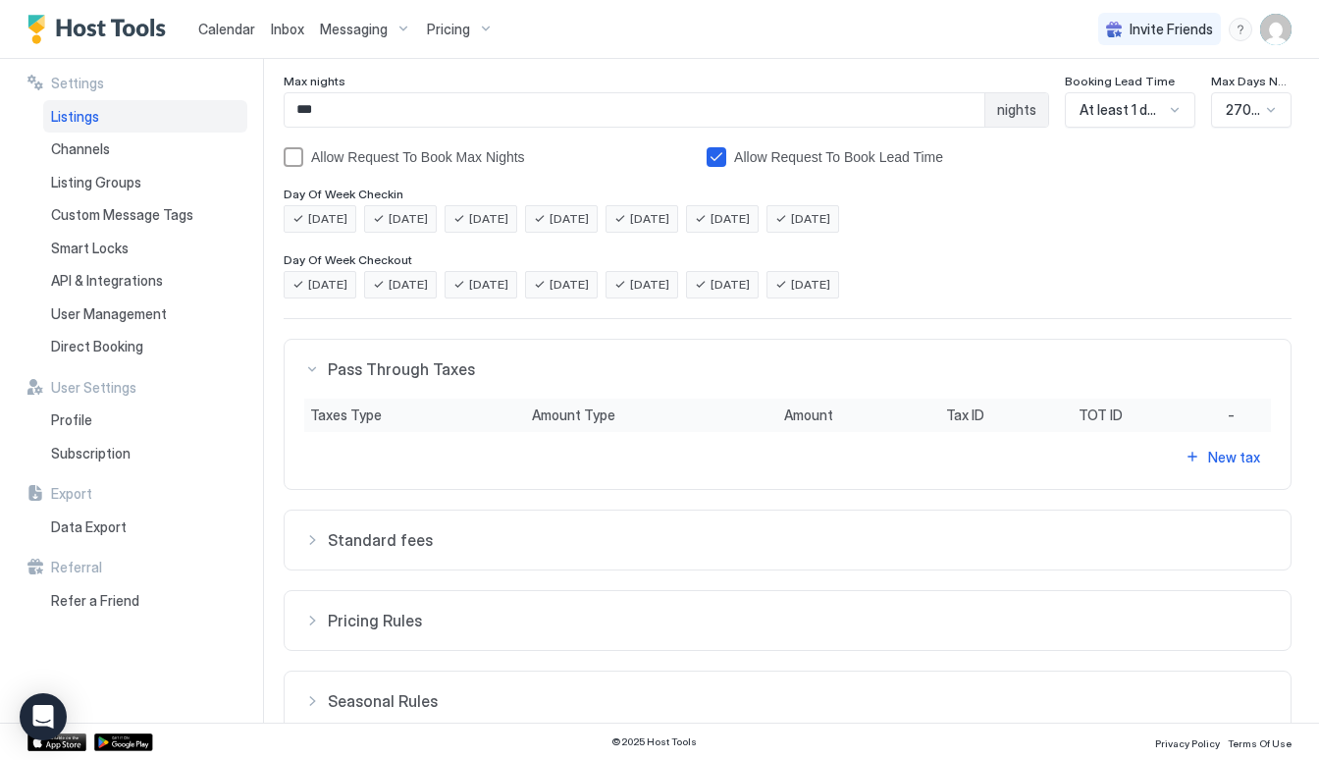
click at [320, 371] on div "Pass Through Taxes" at bounding box center [787, 369] width 967 height 20
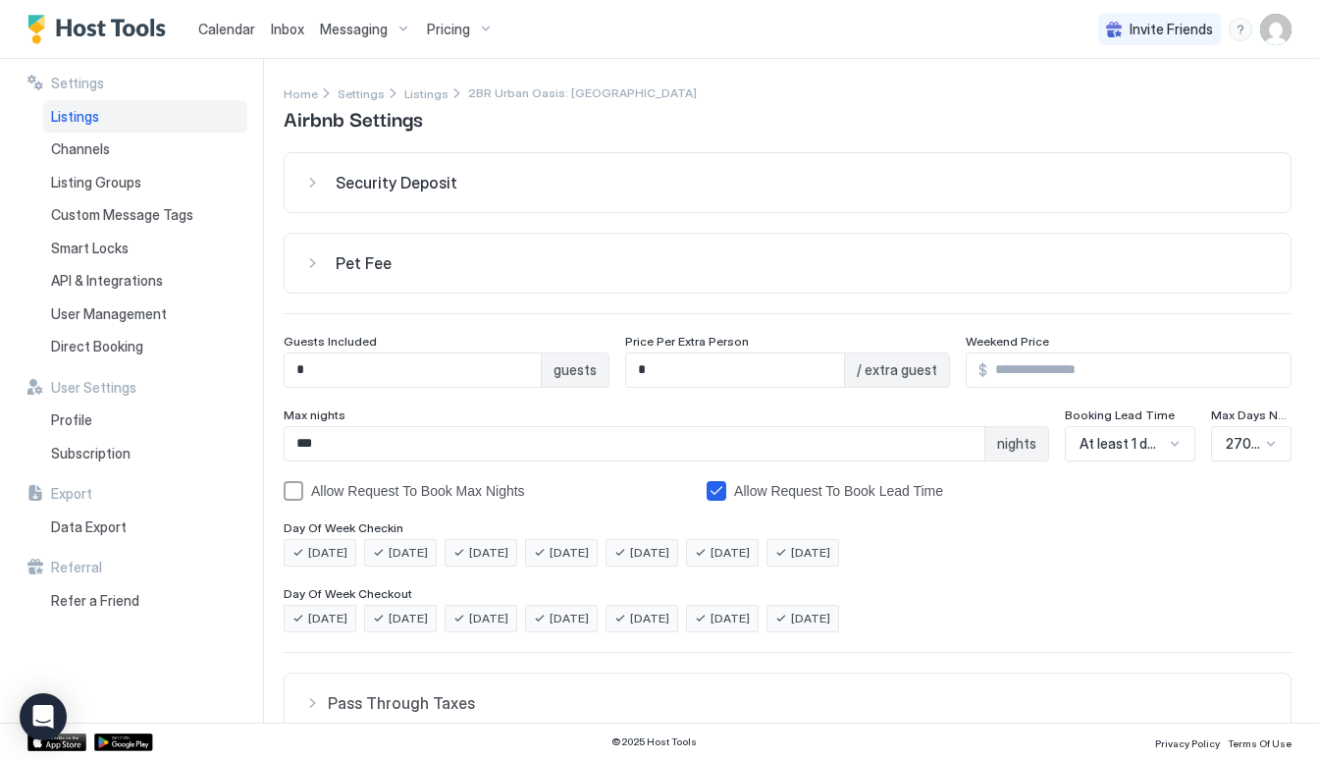
scroll to position [0, 0]
click at [304, 269] on div "Pet Fee" at bounding box center [787, 263] width 967 height 20
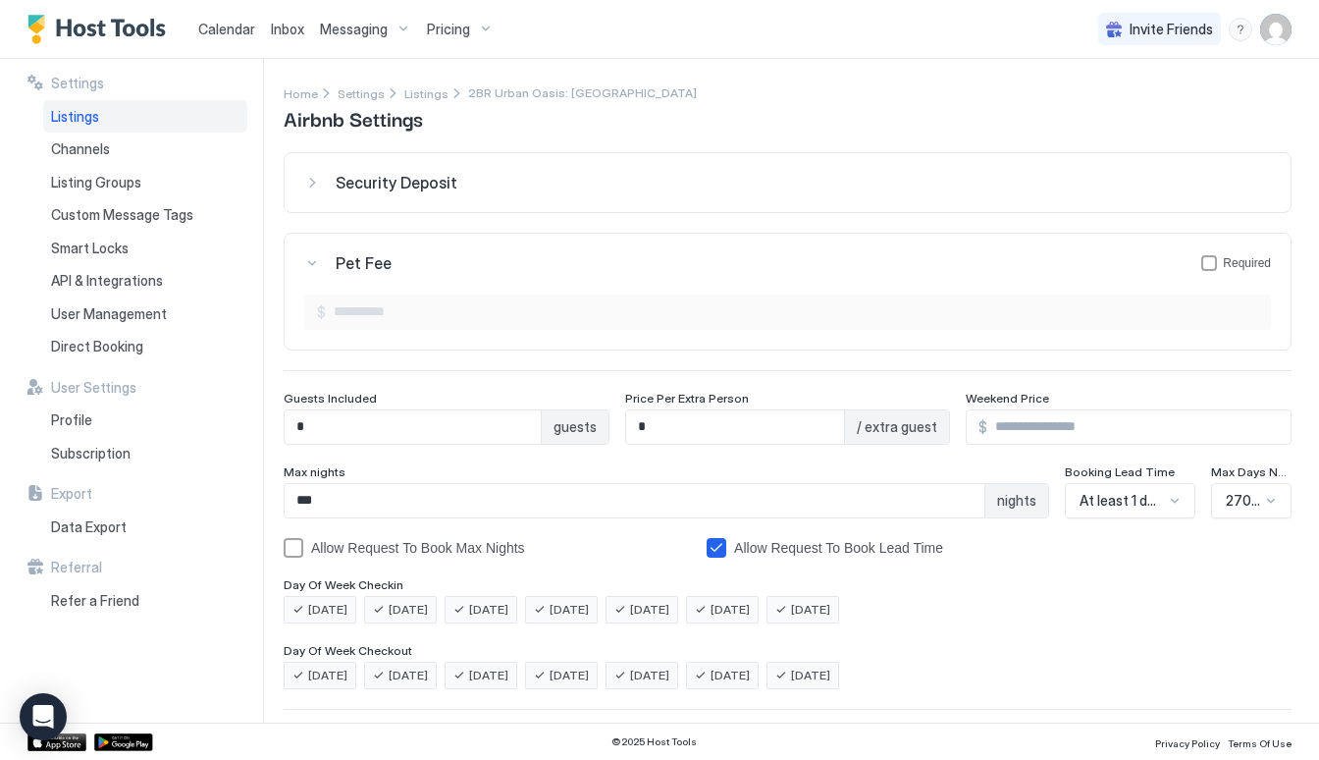
click at [304, 270] on div "Pet Fee Required" at bounding box center [787, 263] width 967 height 20
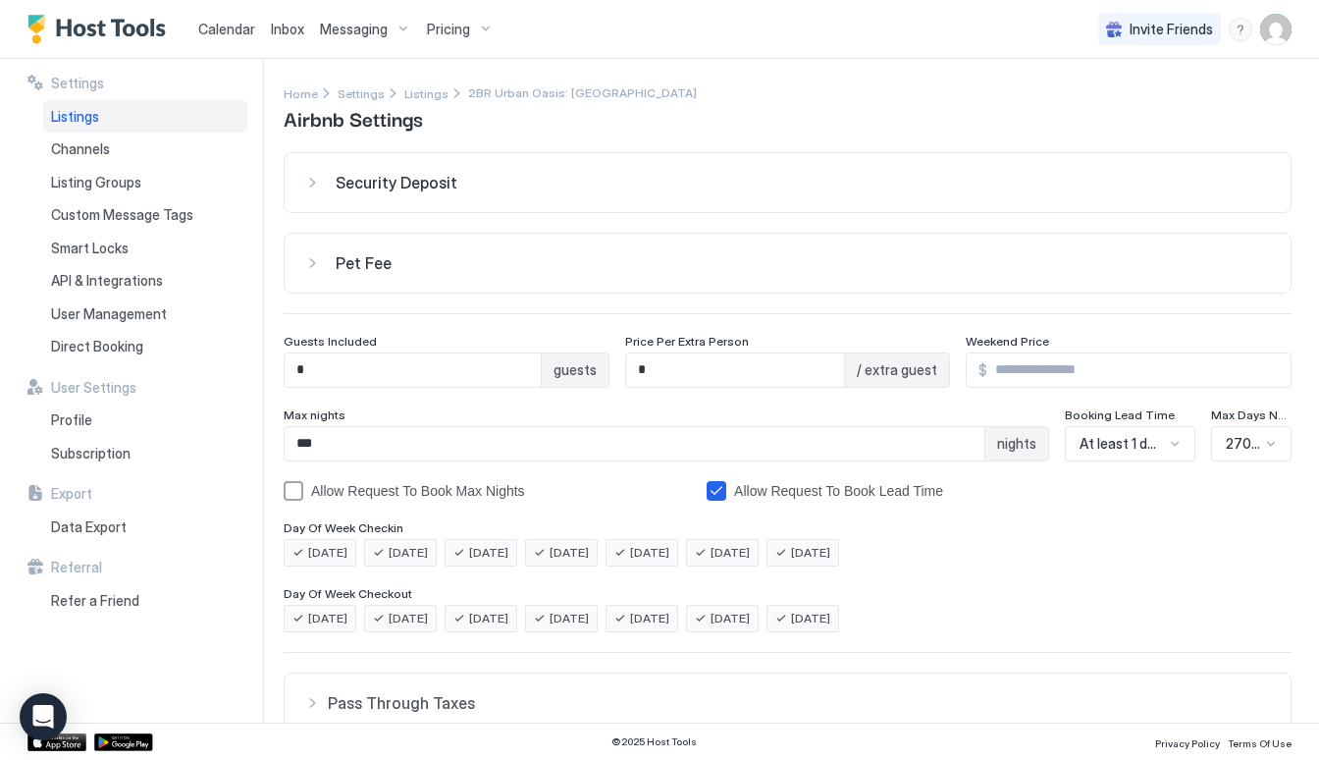
click at [115, 112] on div "Listings" at bounding box center [145, 116] width 204 height 33
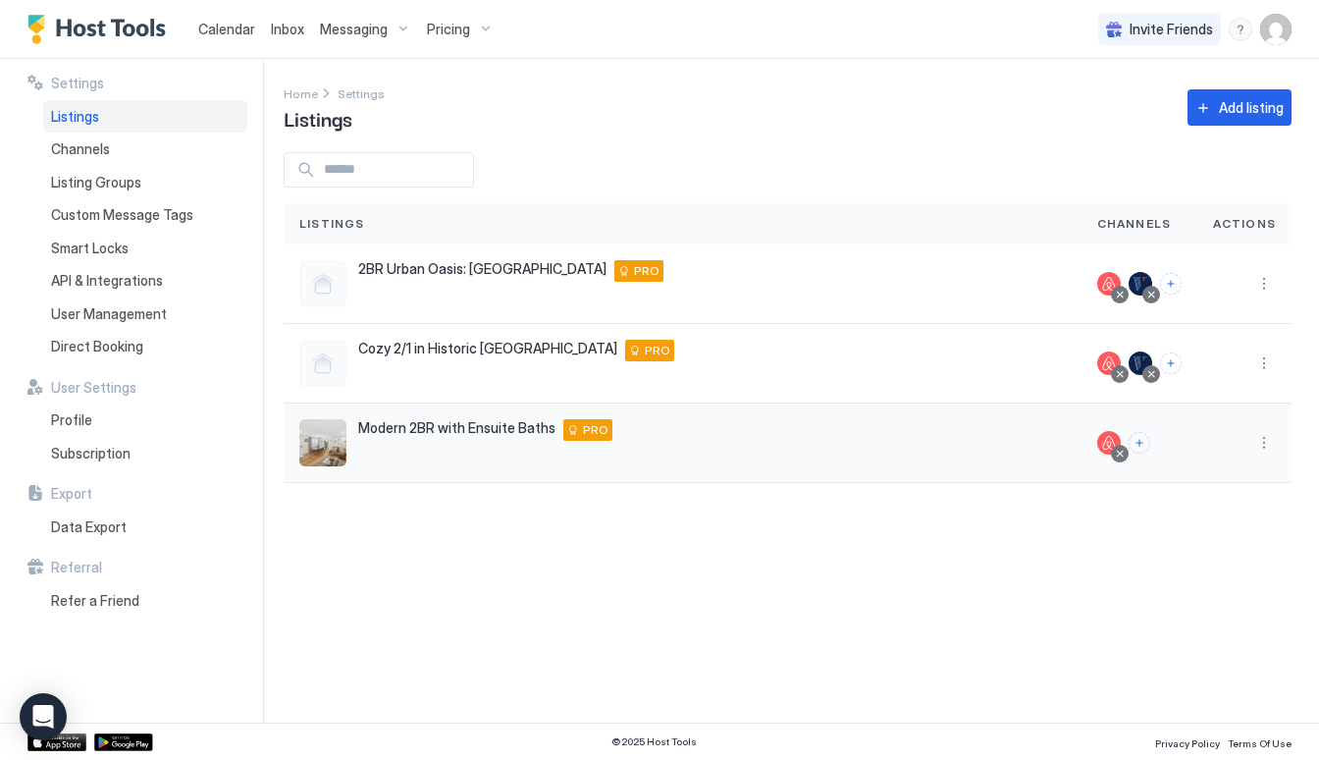
click at [487, 429] on span "Modern 2BR with Ensuite Baths" at bounding box center [456, 428] width 197 height 18
click at [1268, 359] on button "More options" at bounding box center [1264, 363] width 24 height 24
click at [1241, 459] on span "Listing Settings" at bounding box center [1219, 453] width 87 height 15
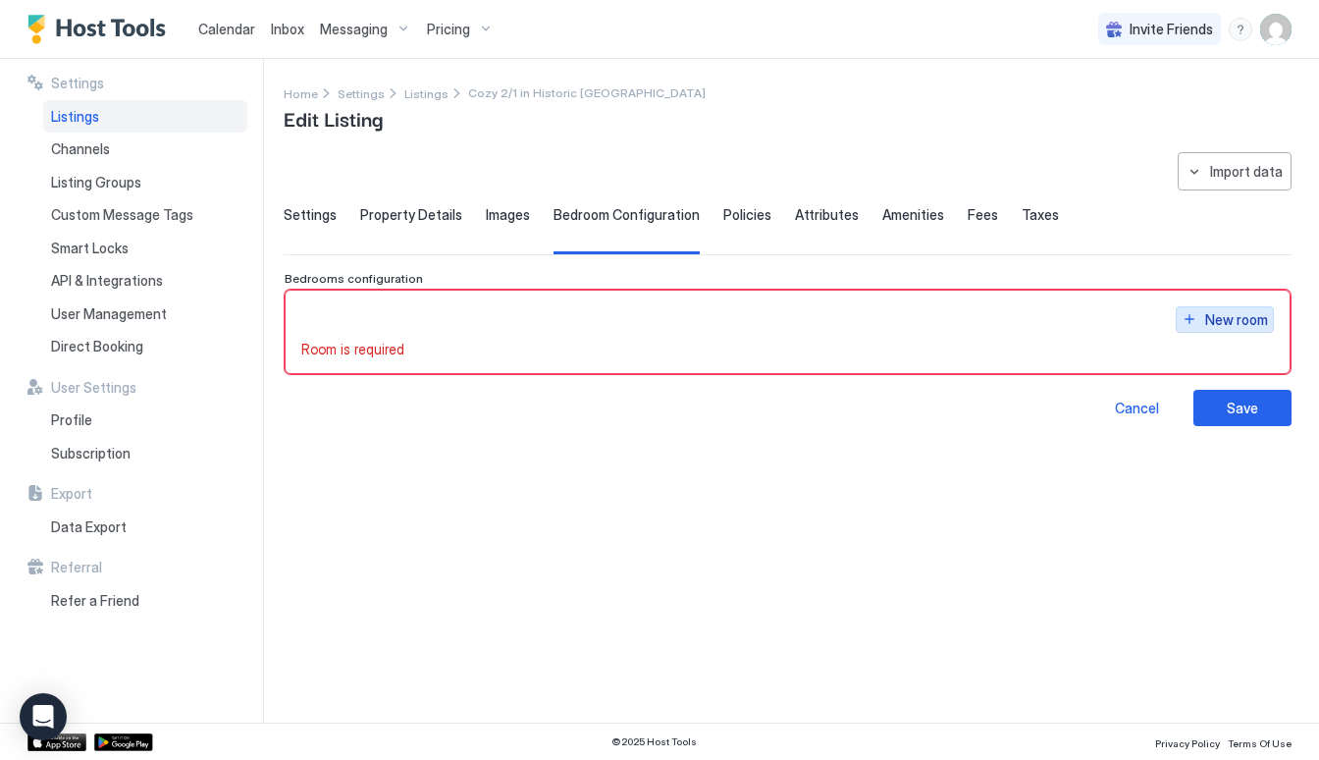
click at [1209, 316] on div "New room" at bounding box center [1236, 319] width 63 height 21
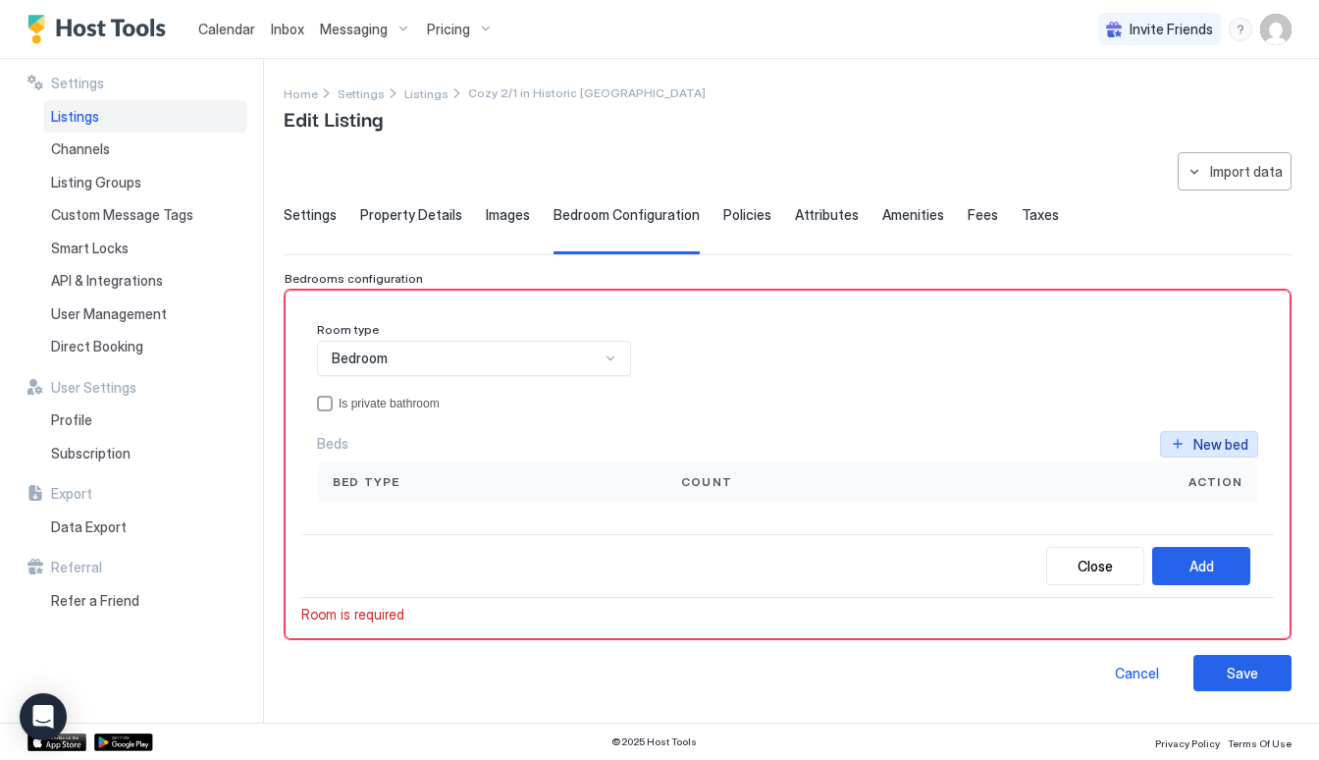
click at [1233, 449] on div "New bed" at bounding box center [1220, 444] width 55 height 21
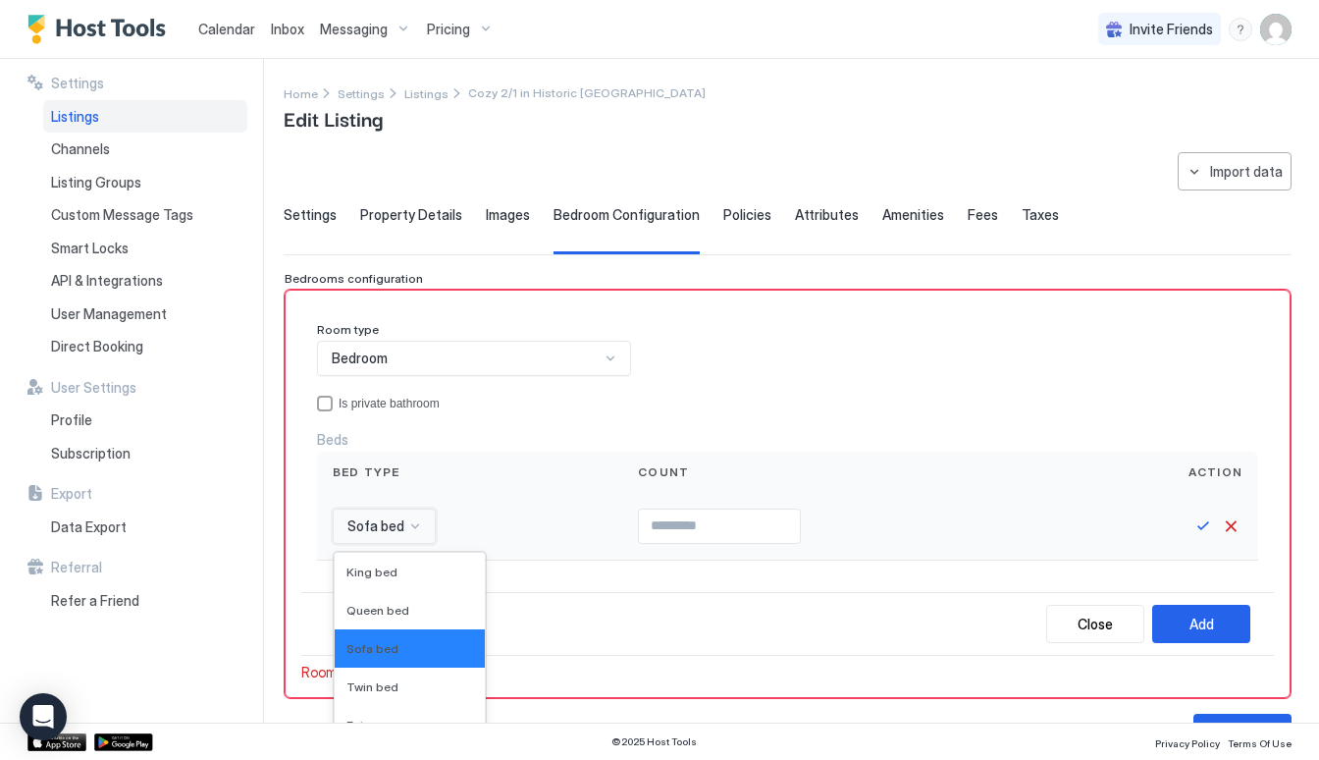
click at [405, 508] on div "Sofa bed selected, 3 of 16. 16 results available. Use Up and Down to choose opt…" at bounding box center [384, 525] width 103 height 35
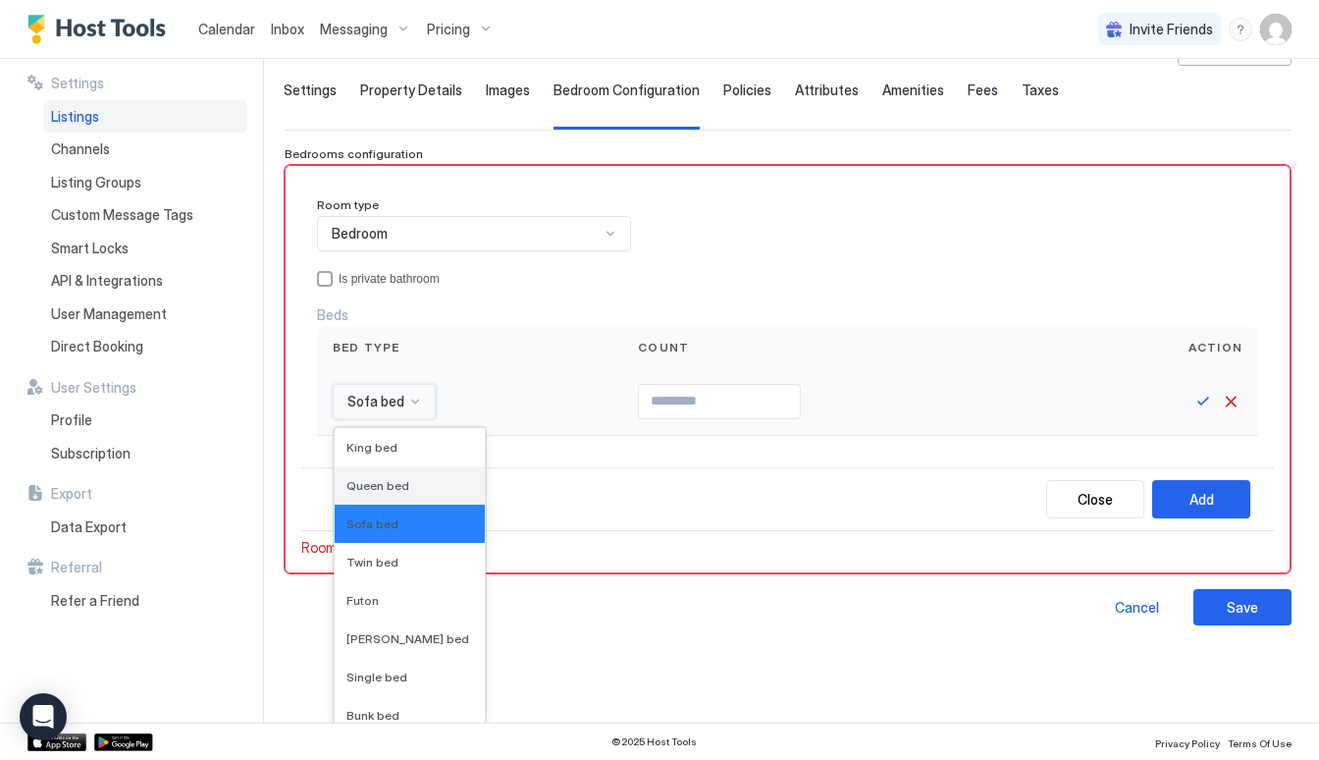
click at [398, 487] on span "Queen bed" at bounding box center [377, 485] width 63 height 15
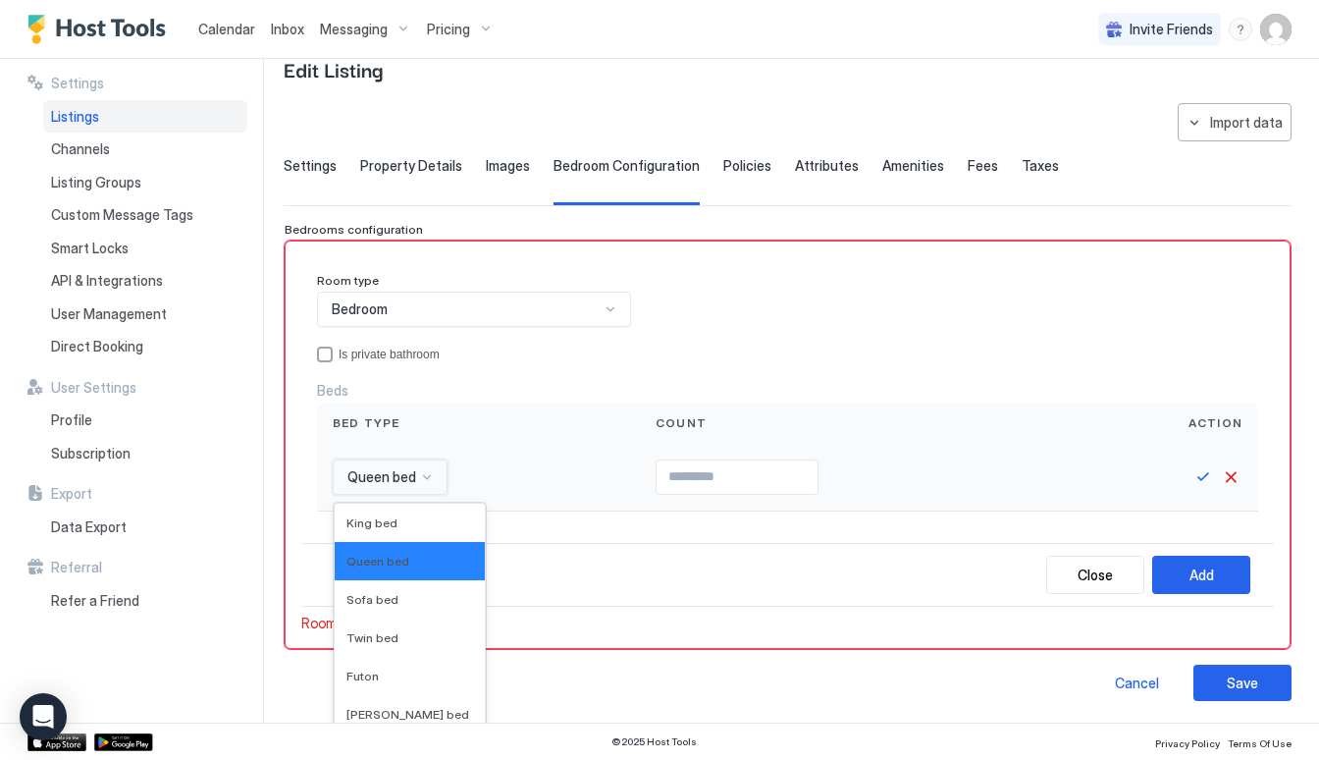
click at [424, 485] on div "option Queen bed, selected. Queen bed selected, 2 of 16. 16 results available. …" at bounding box center [390, 476] width 115 height 35
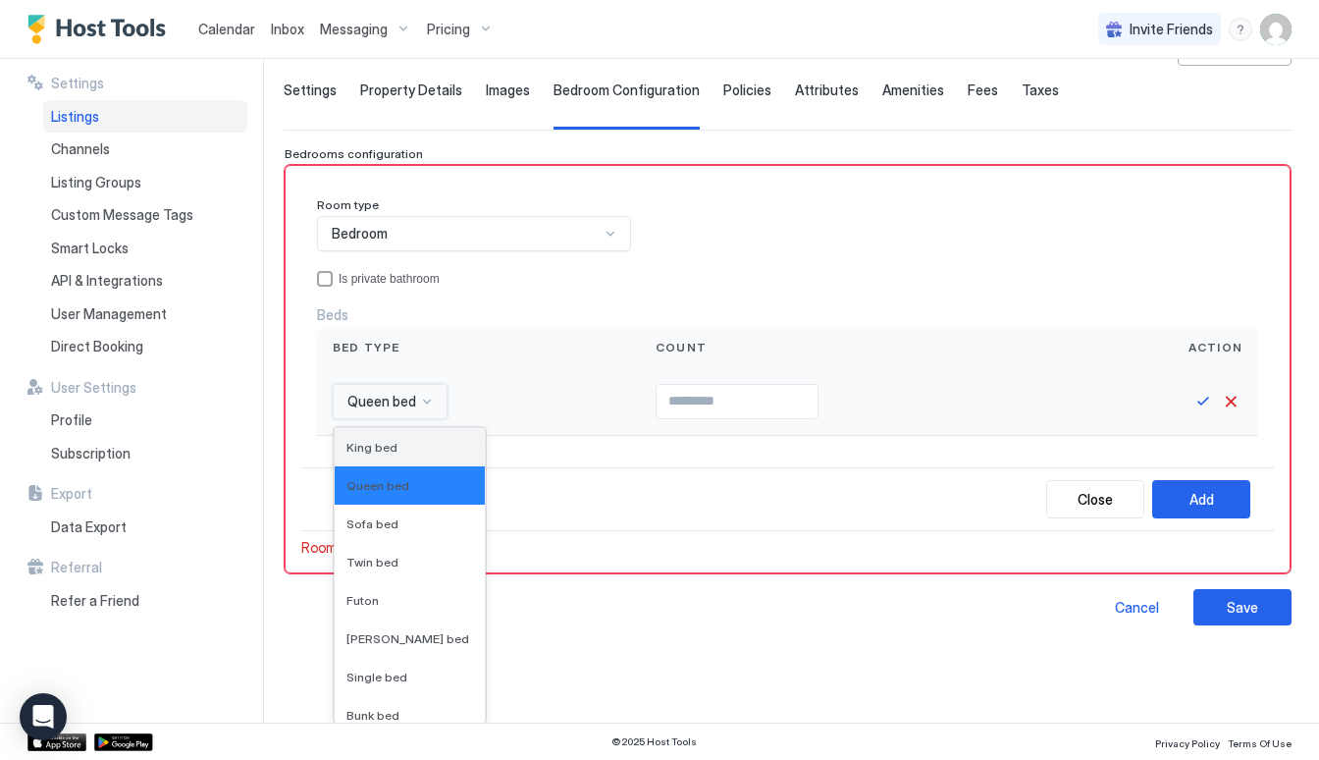
click at [409, 446] on div "King bed" at bounding box center [409, 447] width 127 height 15
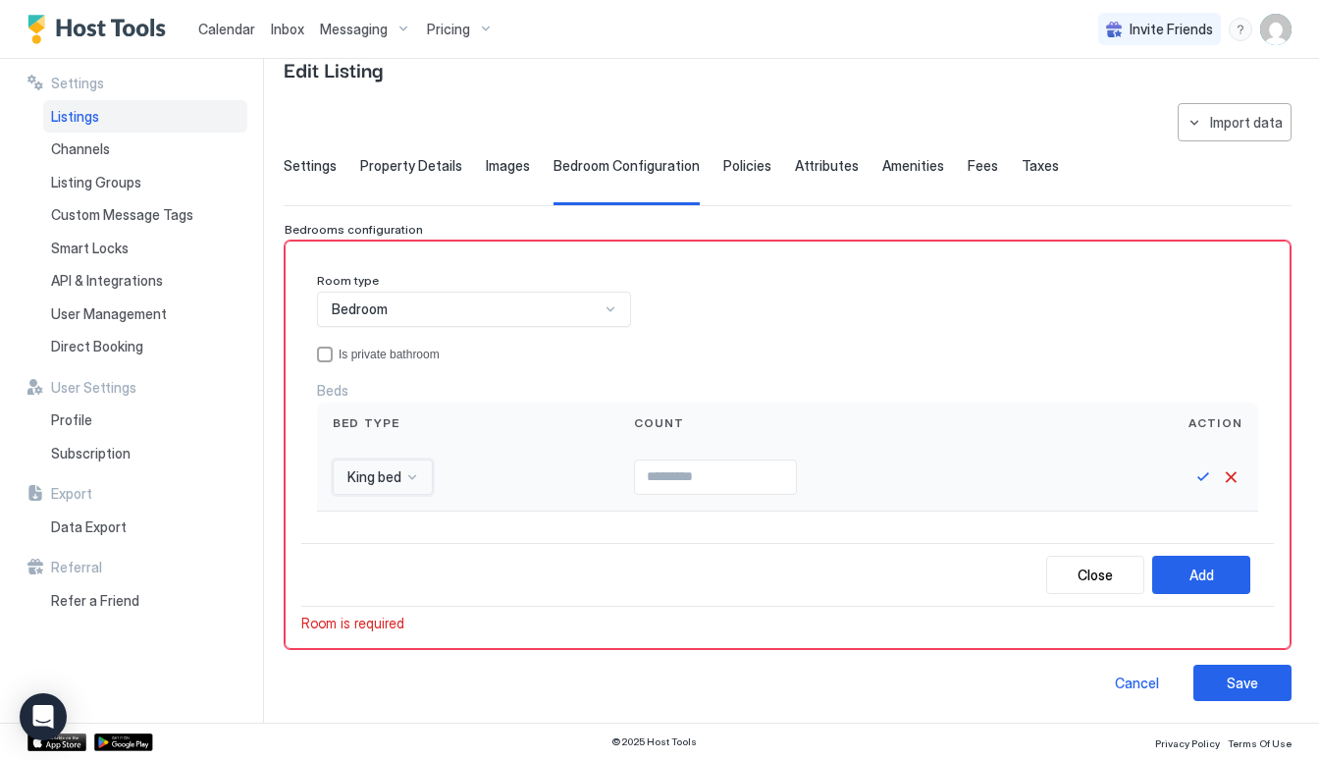
click at [779, 483] on input "Input Field" at bounding box center [715, 476] width 161 height 33
type input "*"
click at [1202, 476] on button "Save" at bounding box center [1203, 477] width 24 height 24
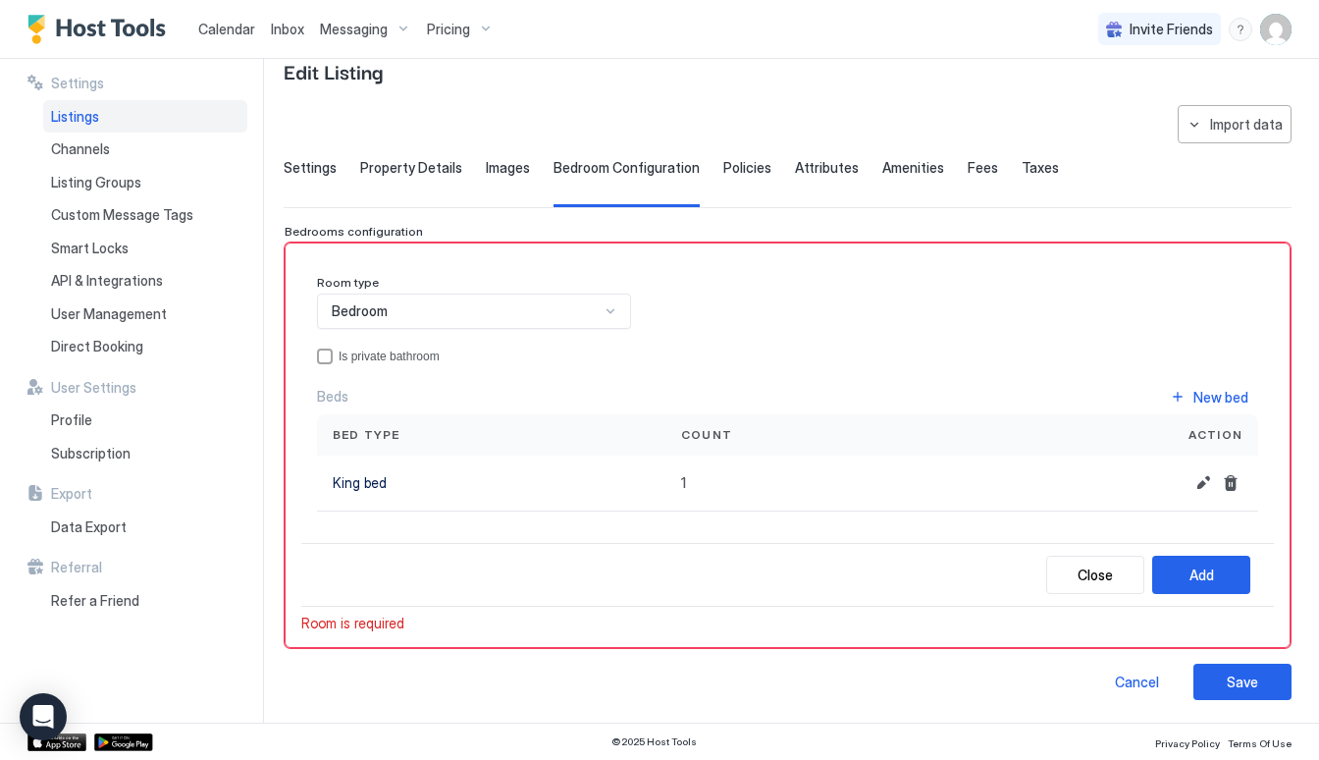
click at [1200, 553] on div "Close Add" at bounding box center [787, 575] width 972 height 64
click at [1194, 574] on div "Add" at bounding box center [1201, 574] width 25 height 21
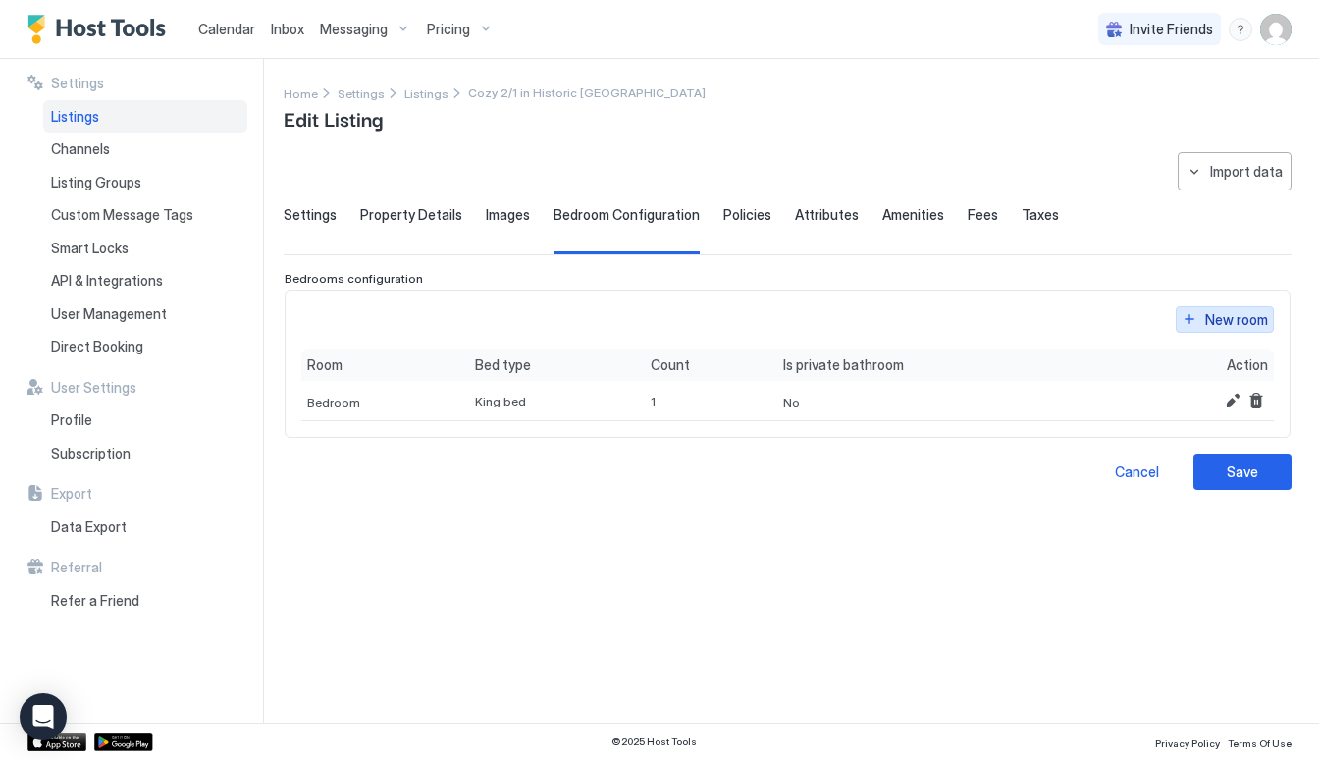
click at [1229, 311] on div "New room" at bounding box center [1236, 319] width 63 height 21
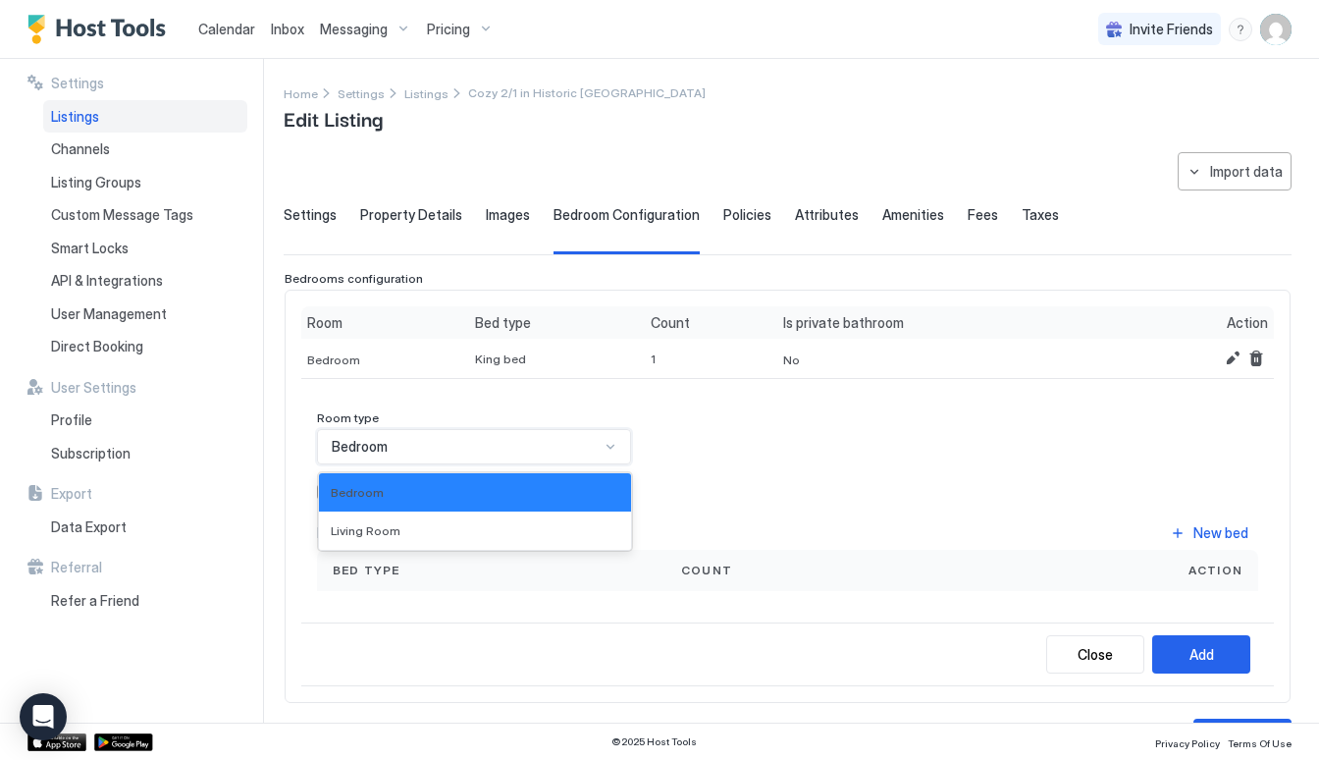
click at [419, 456] on div "Bedroom" at bounding box center [474, 446] width 314 height 35
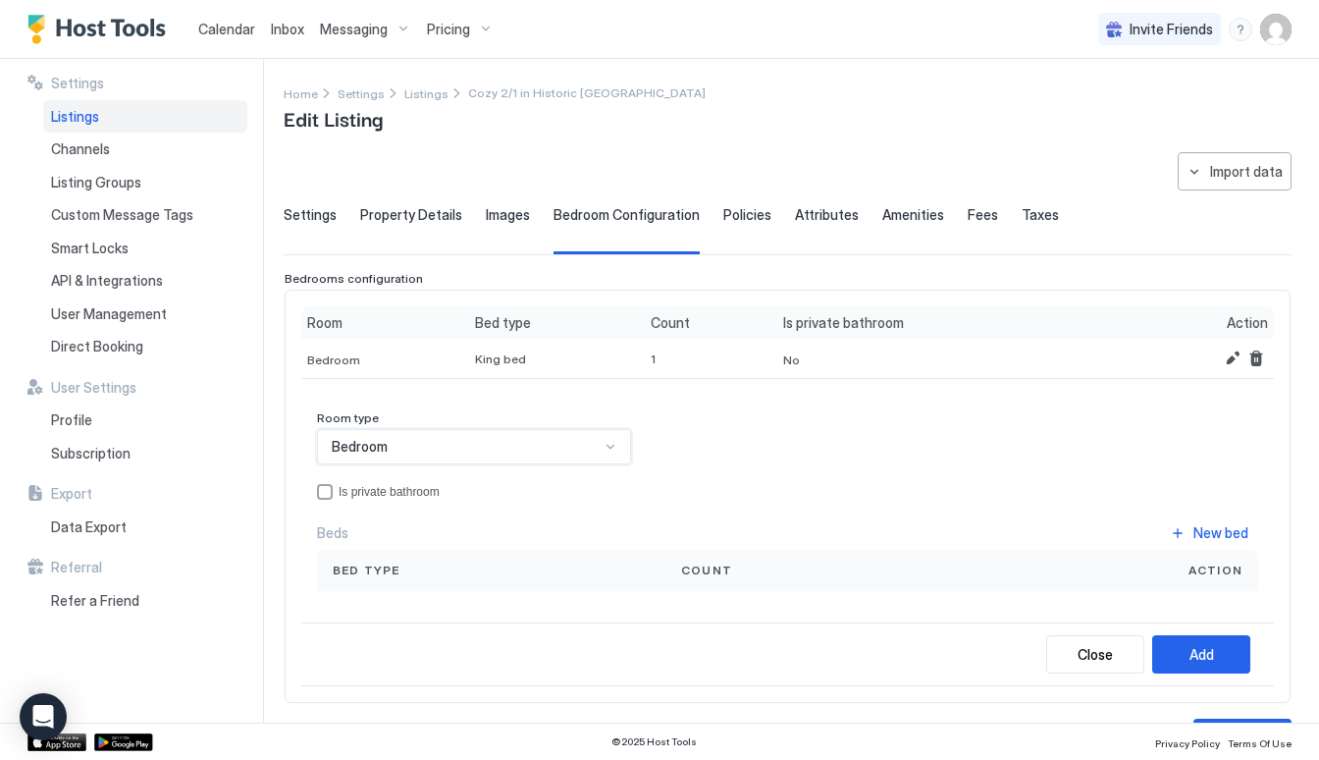
click at [422, 429] on div "Bedroom" at bounding box center [474, 446] width 314 height 35
click at [1219, 523] on div "New bed" at bounding box center [1220, 532] width 55 height 21
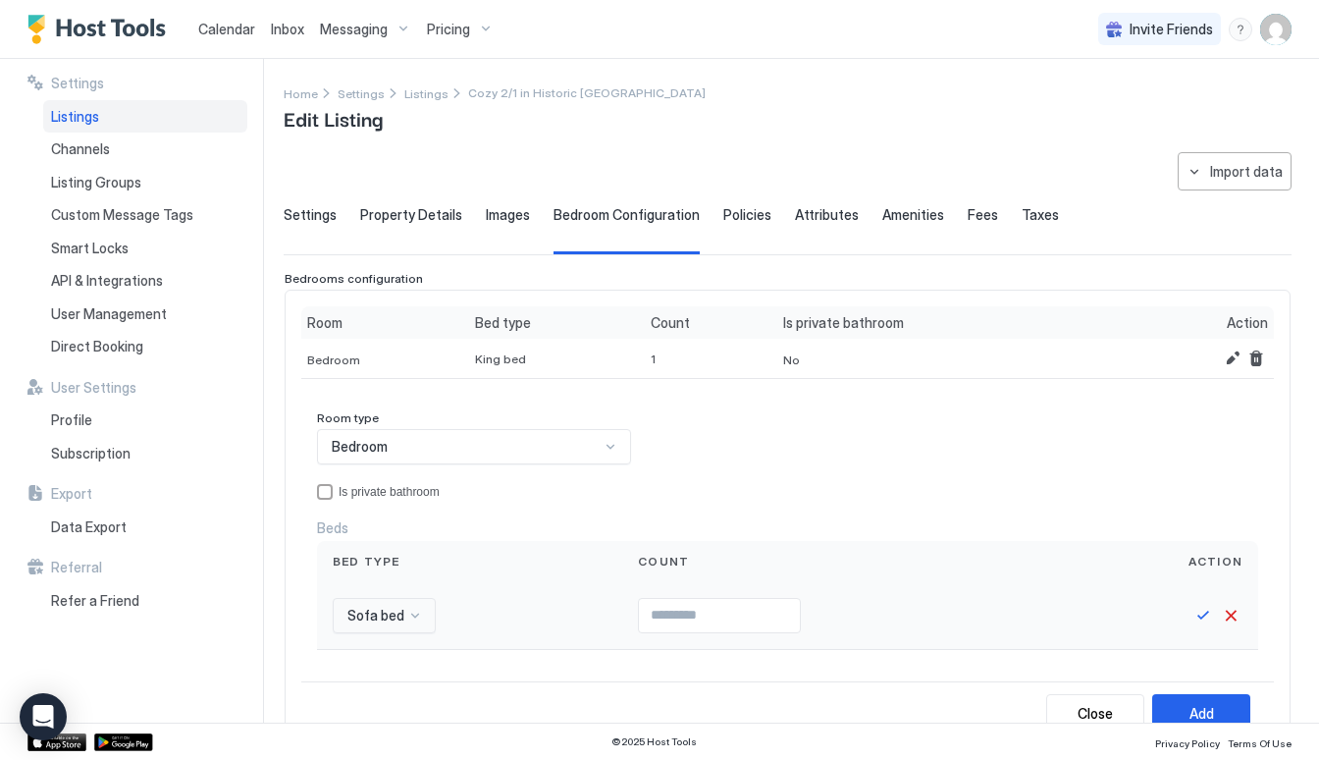
click at [407, 595] on div "Sofa bed" at bounding box center [469, 616] width 305 height 68
click at [398, 616] on div "Futon, 5 of 16. 16 results available. Use Up and Down to choose options, press …" at bounding box center [384, 615] width 103 height 35
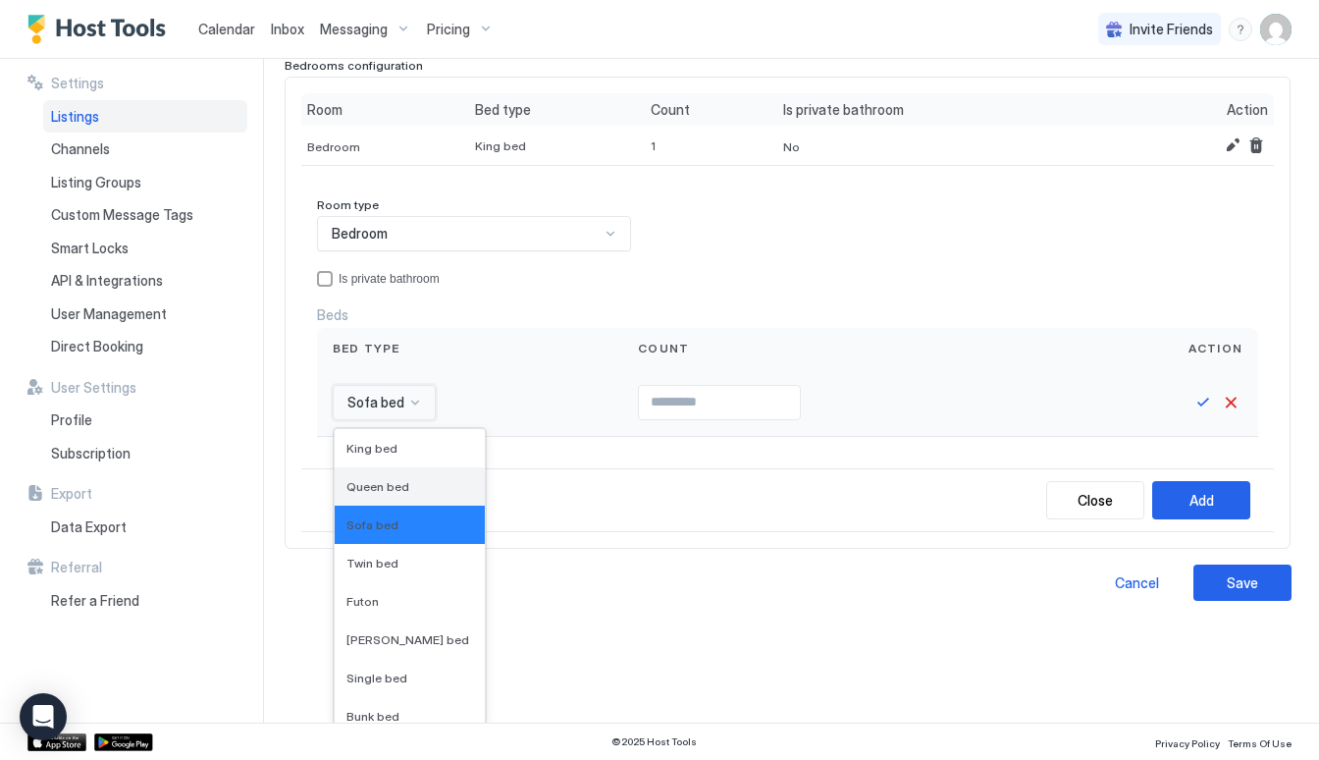
click at [391, 490] on span "Queen bed" at bounding box center [377, 486] width 63 height 15
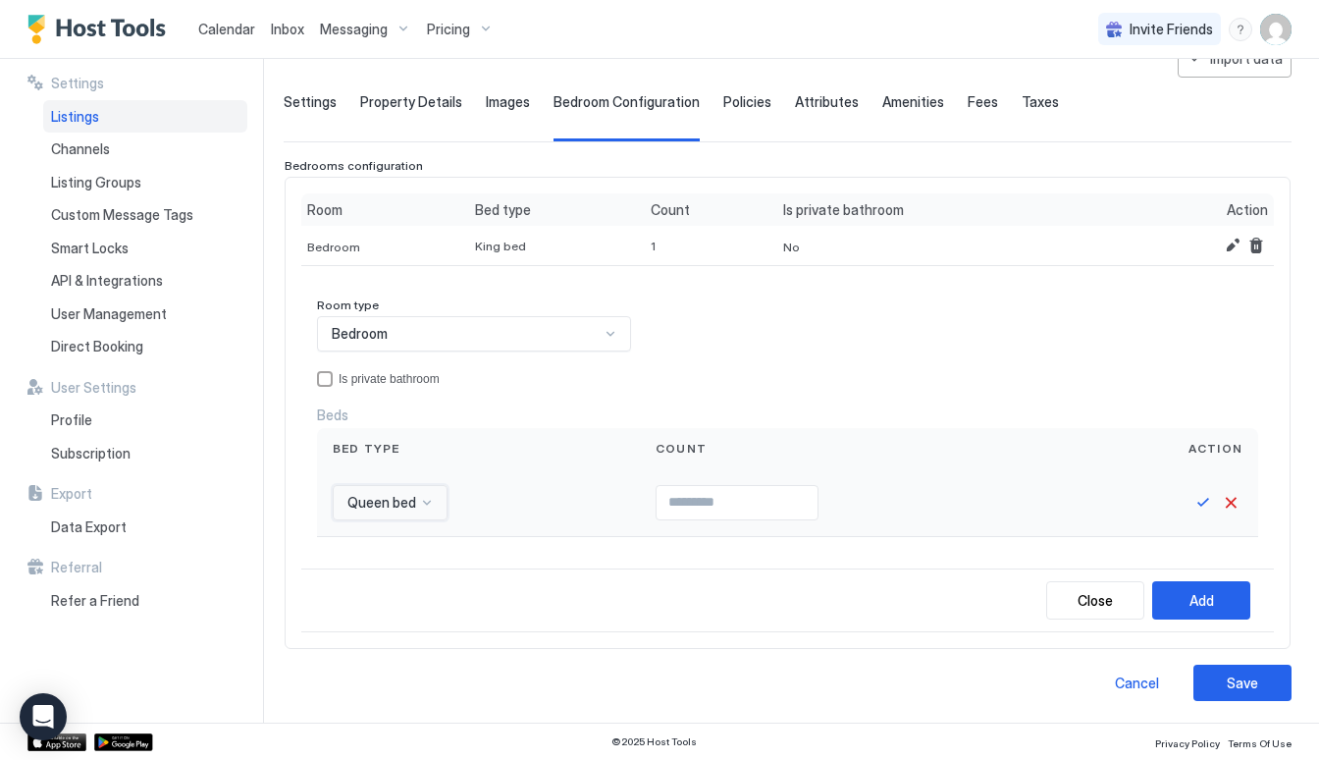
click at [772, 500] on input "Input Field" at bounding box center [736, 502] width 161 height 33
type input "*"
click at [1215, 601] on button "Add" at bounding box center [1201, 600] width 98 height 38
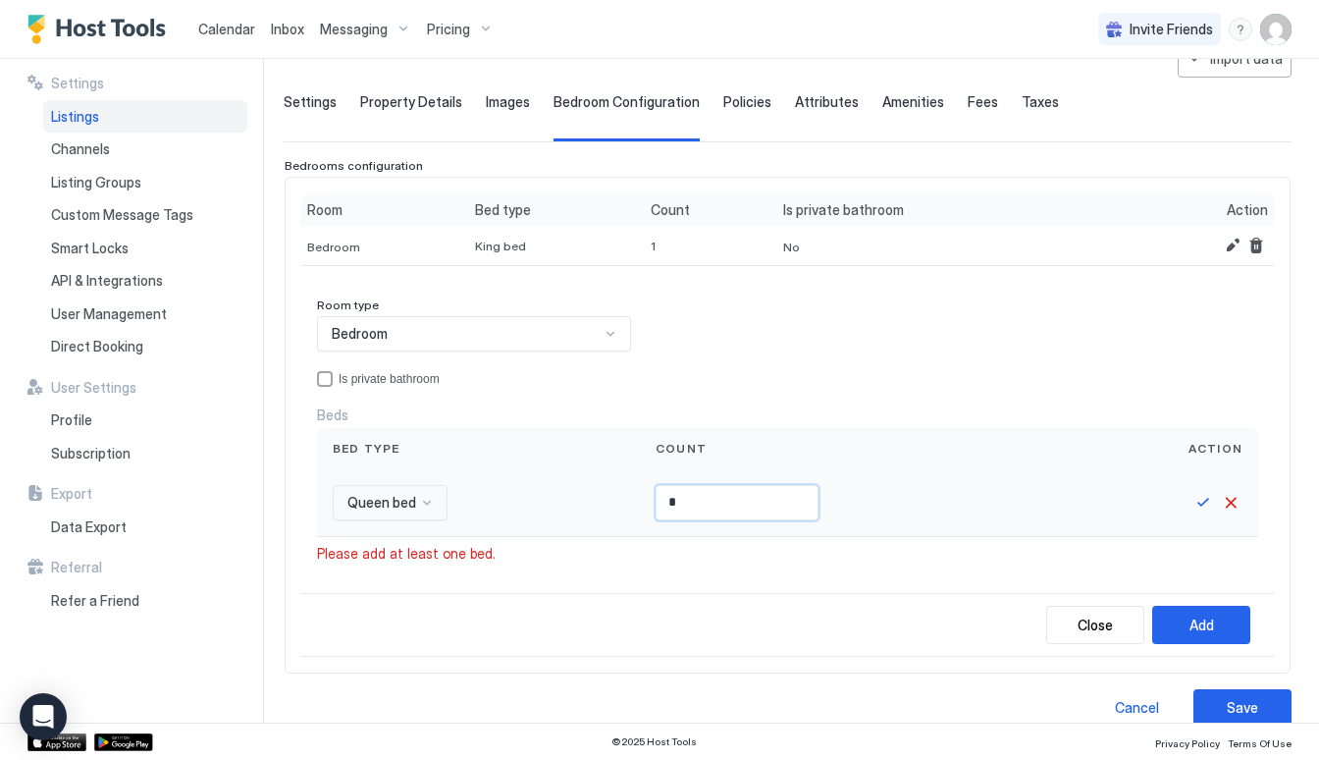
click at [758, 500] on input "*" at bounding box center [736, 502] width 161 height 33
click at [1204, 478] on div at bounding box center [1163, 503] width 189 height 68
click at [1203, 500] on button "Save" at bounding box center [1203, 503] width 24 height 24
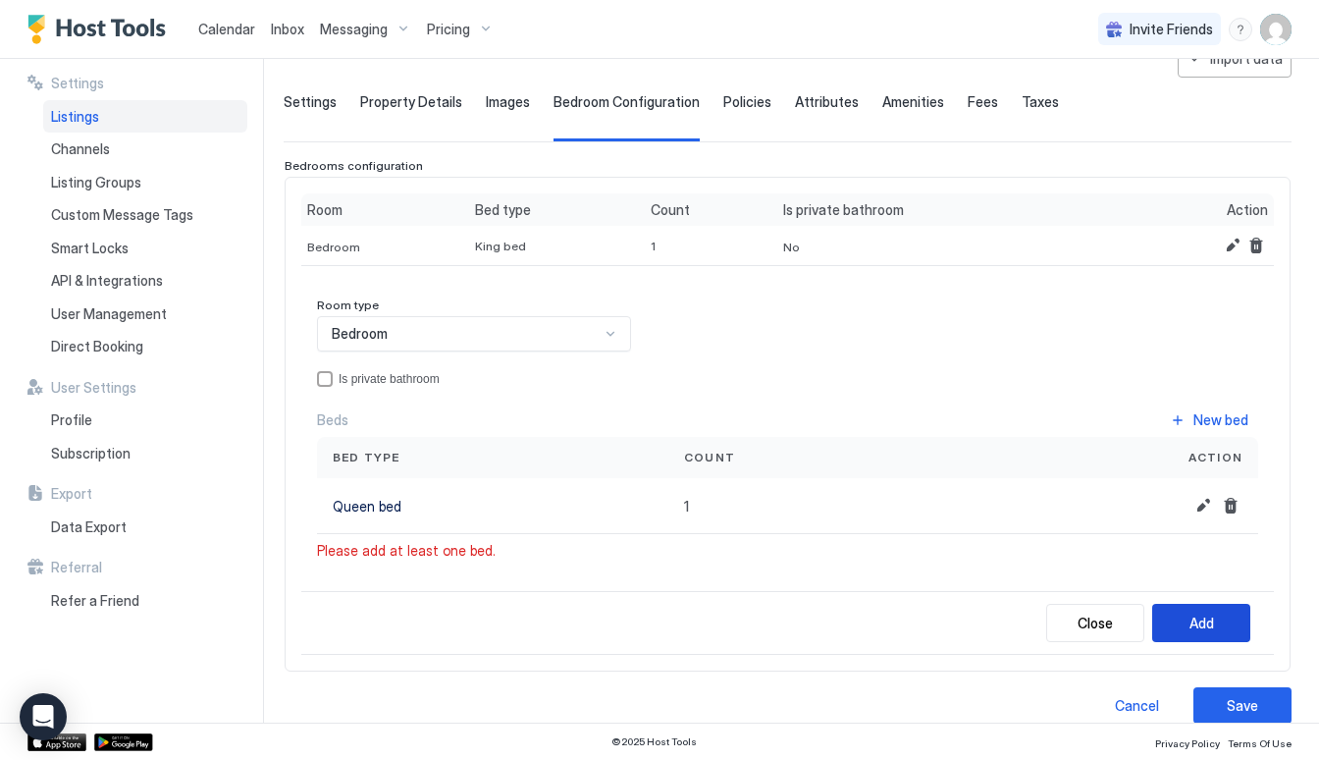
click at [1199, 621] on div "Add" at bounding box center [1201, 622] width 25 height 21
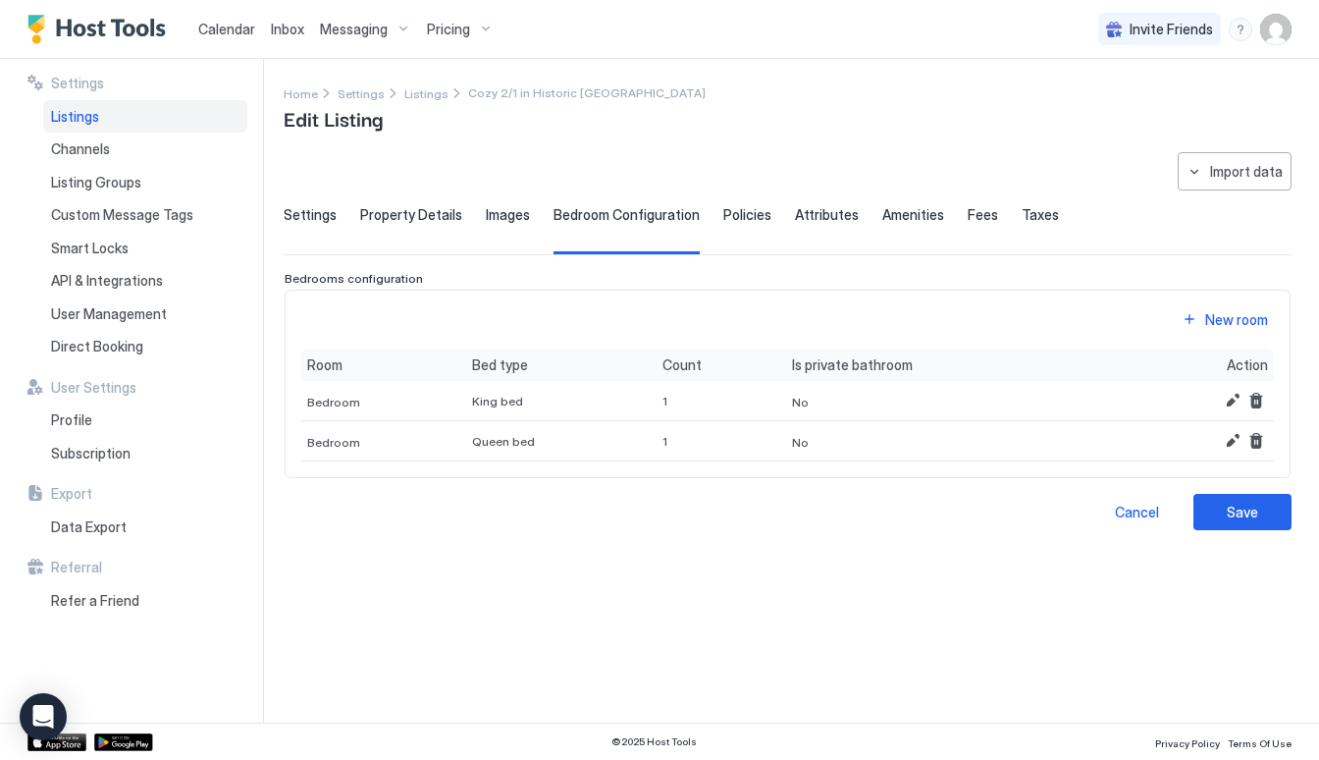
scroll to position [0, 0]
click at [1251, 515] on div "Save" at bounding box center [1242, 511] width 31 height 21
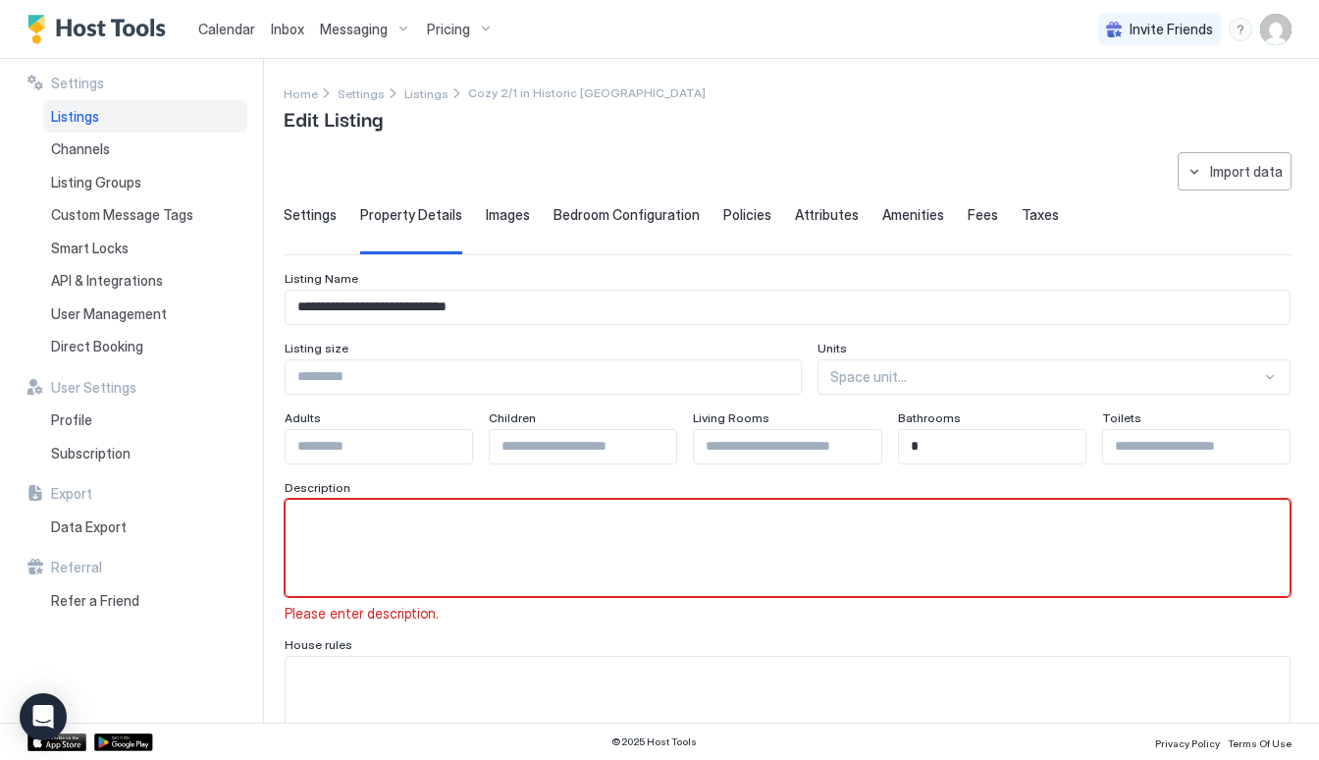
scroll to position [88, 0]
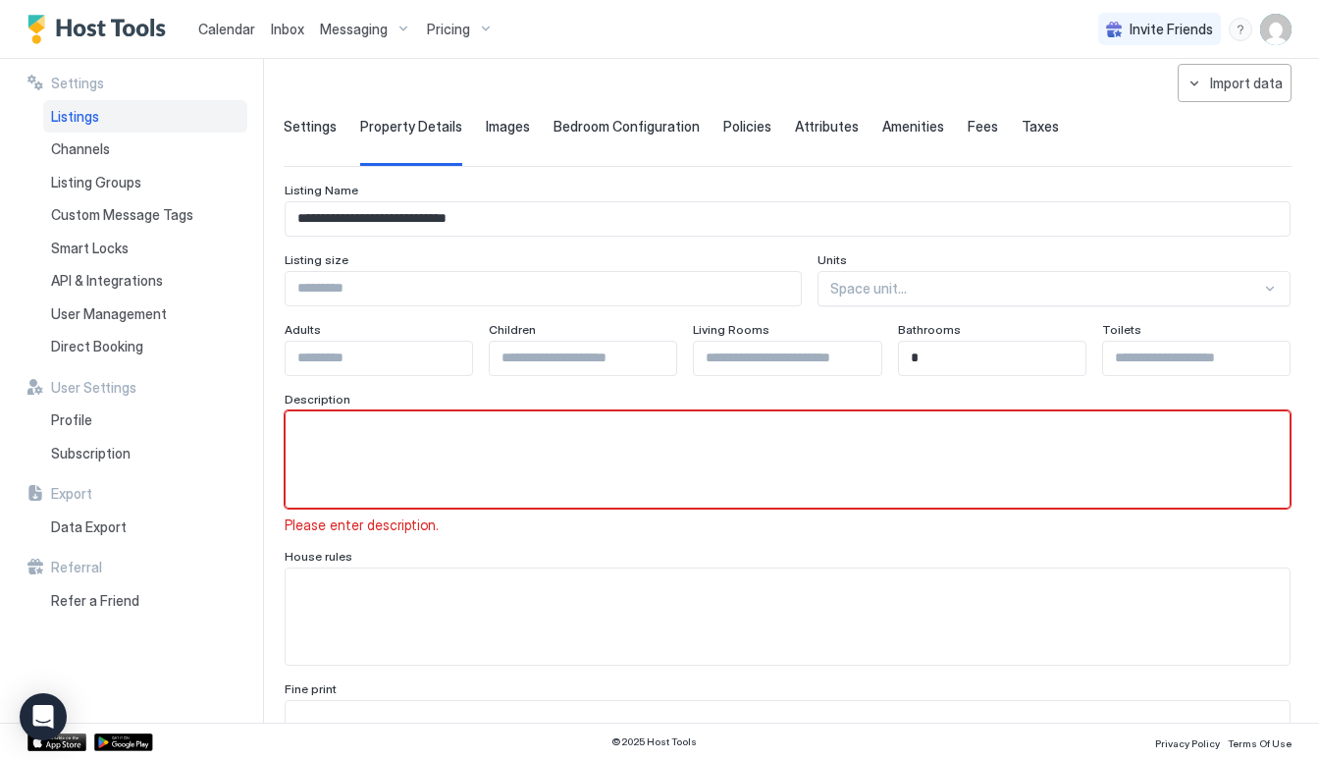
click at [318, 122] on span "Settings" at bounding box center [310, 127] width 53 height 18
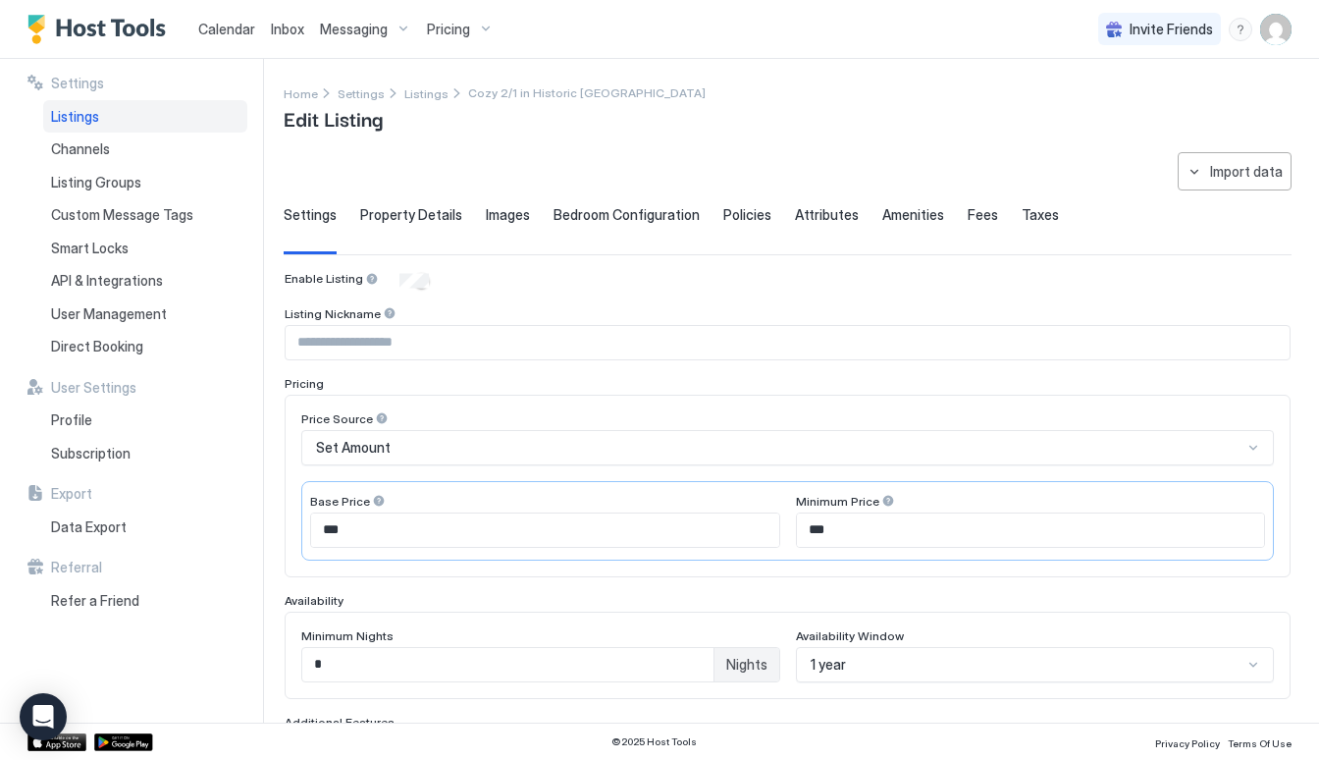
scroll to position [0, 0]
click at [376, 498] on div at bounding box center [379, 501] width 14 height 14
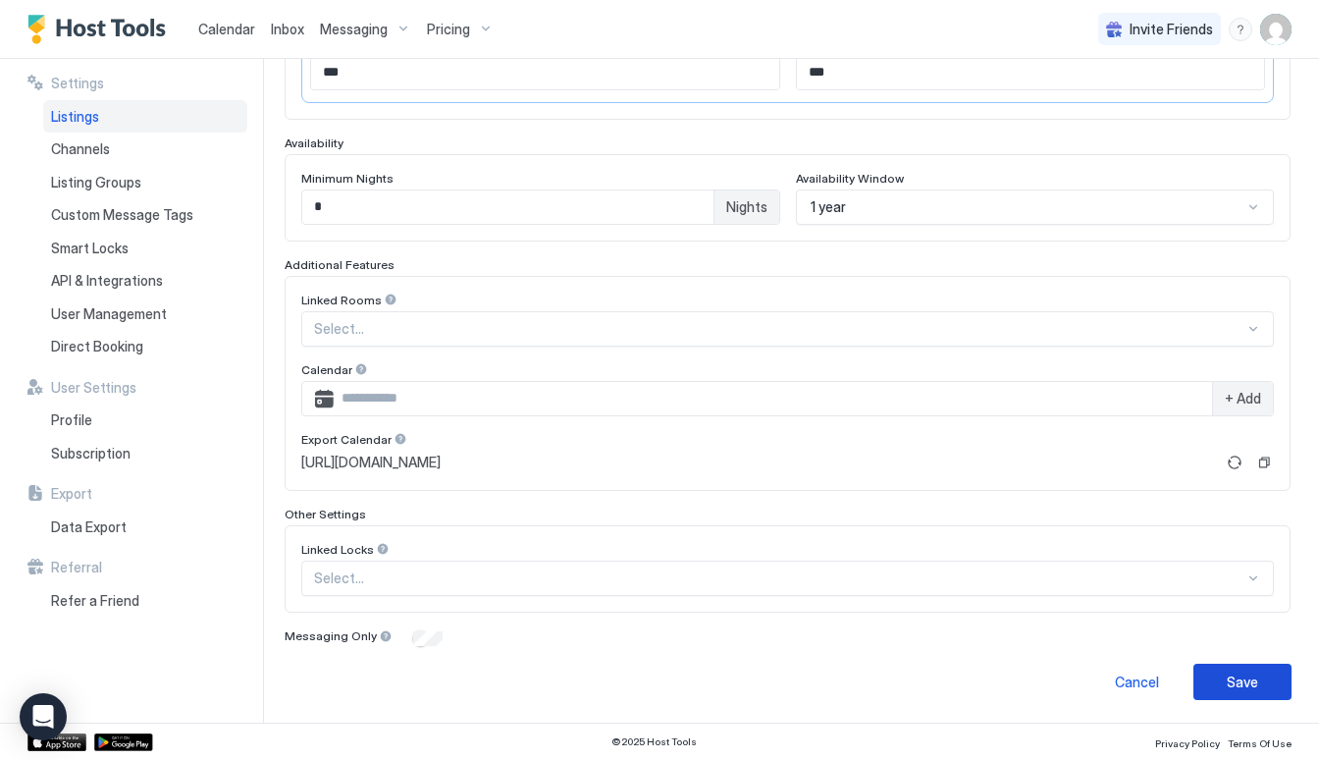
click at [1261, 688] on button "Save" at bounding box center [1242, 681] width 98 height 36
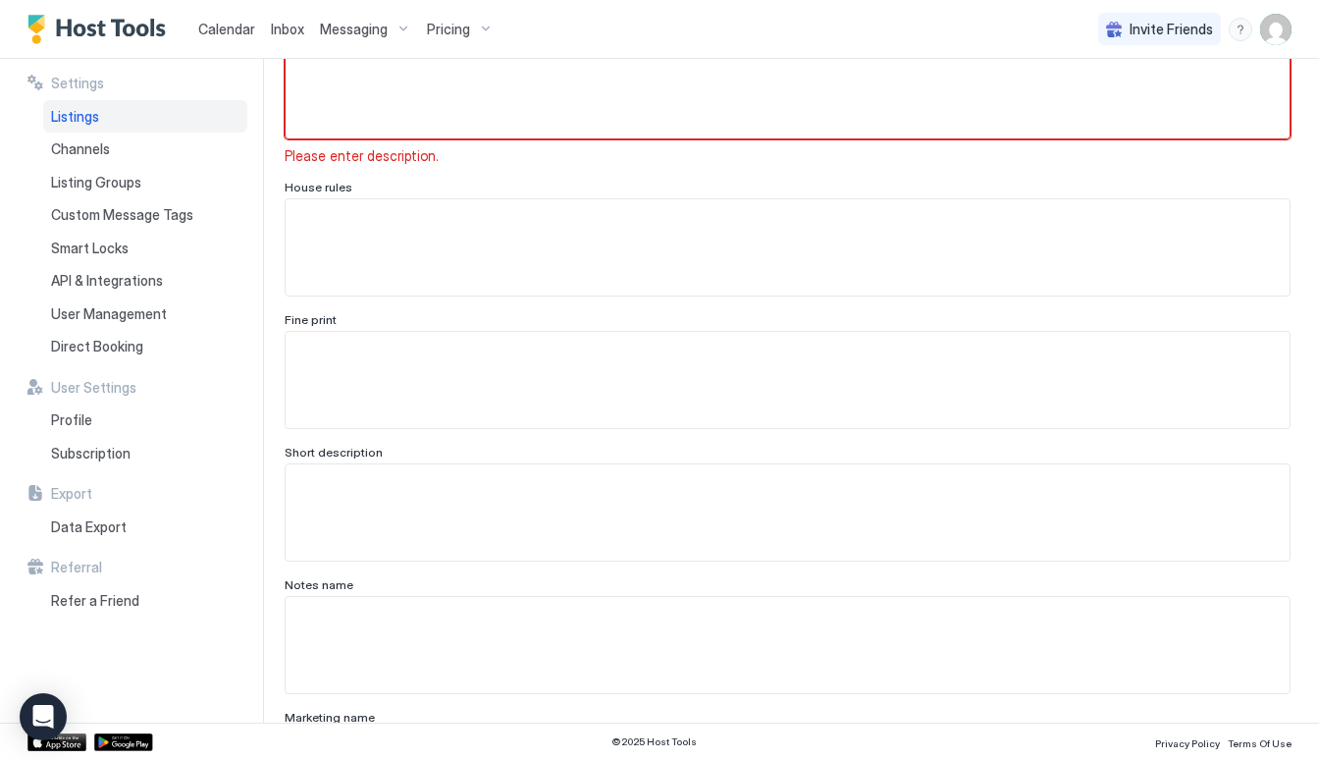
scroll to position [88, 0]
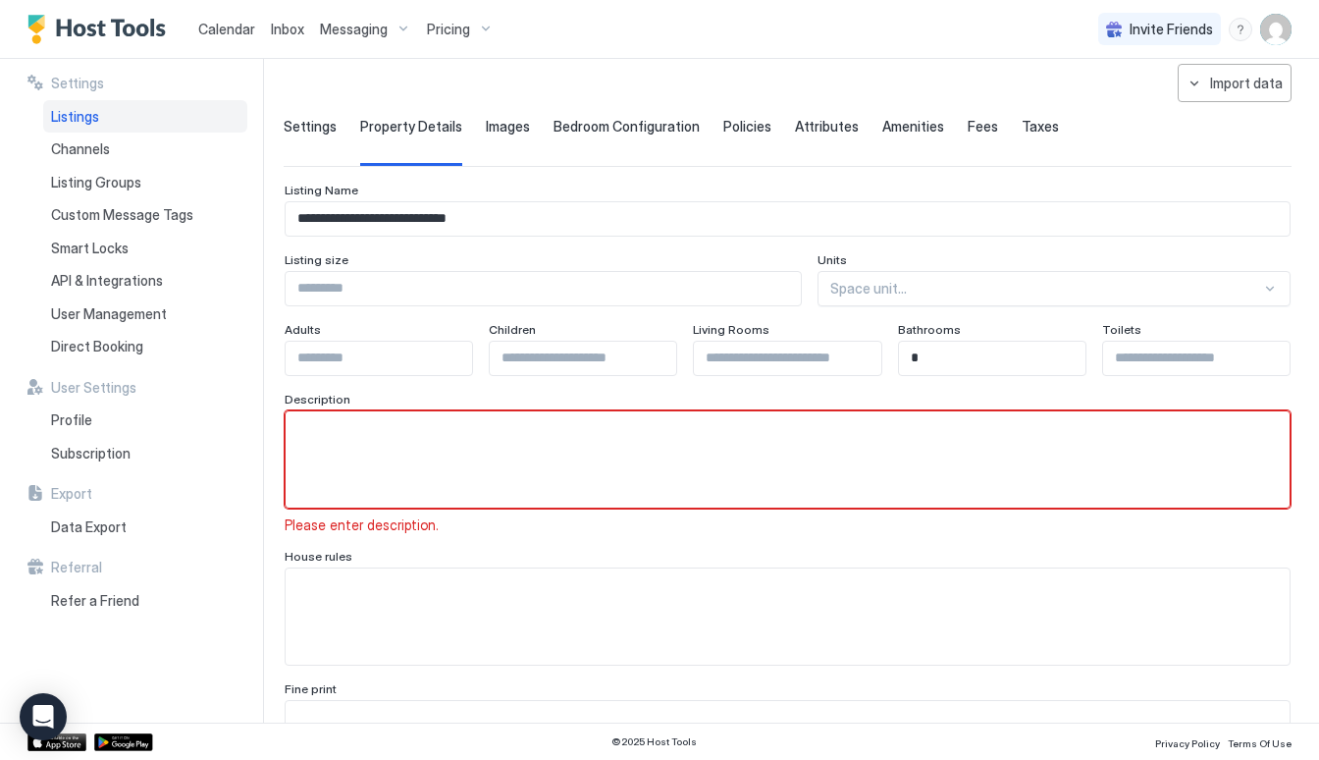
click at [501, 122] on span "Images" at bounding box center [508, 127] width 44 height 18
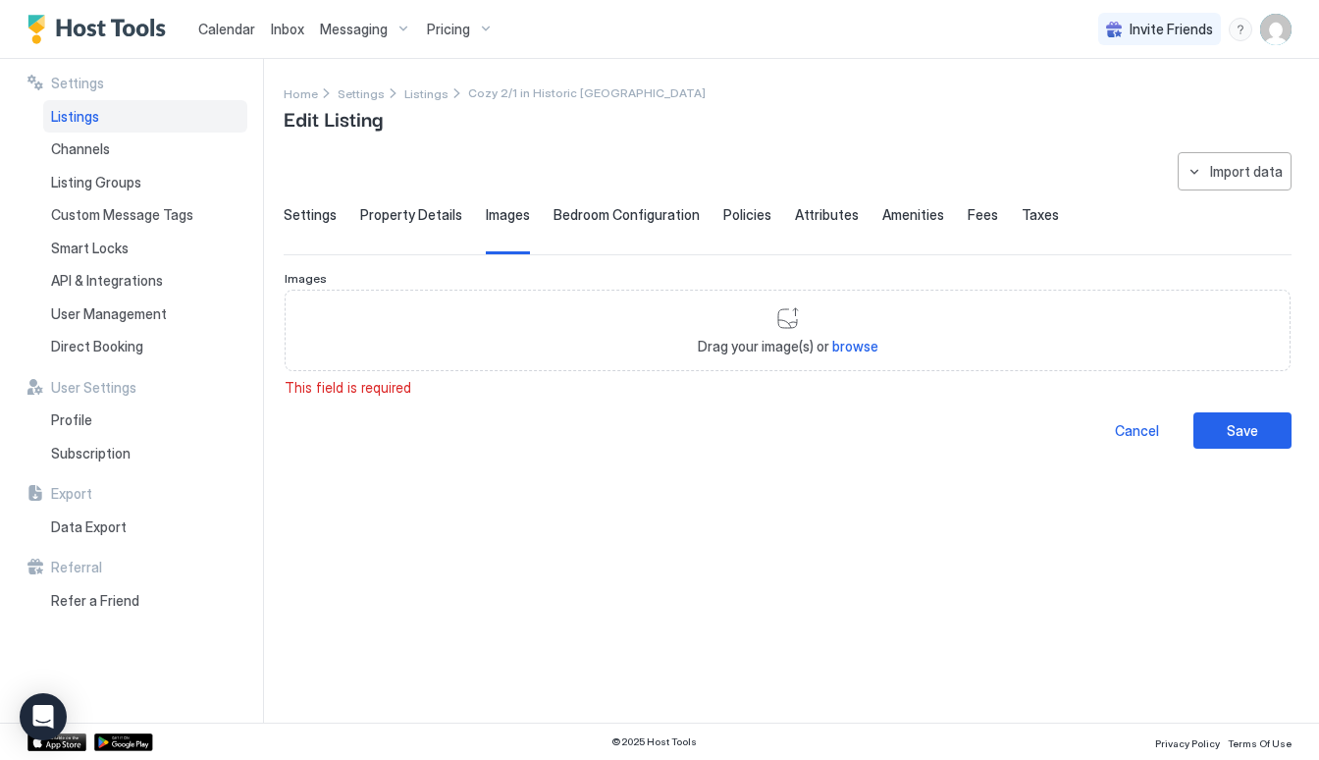
scroll to position [0, 0]
click at [646, 227] on div "Bedroom Configuration" at bounding box center [626, 230] width 146 height 48
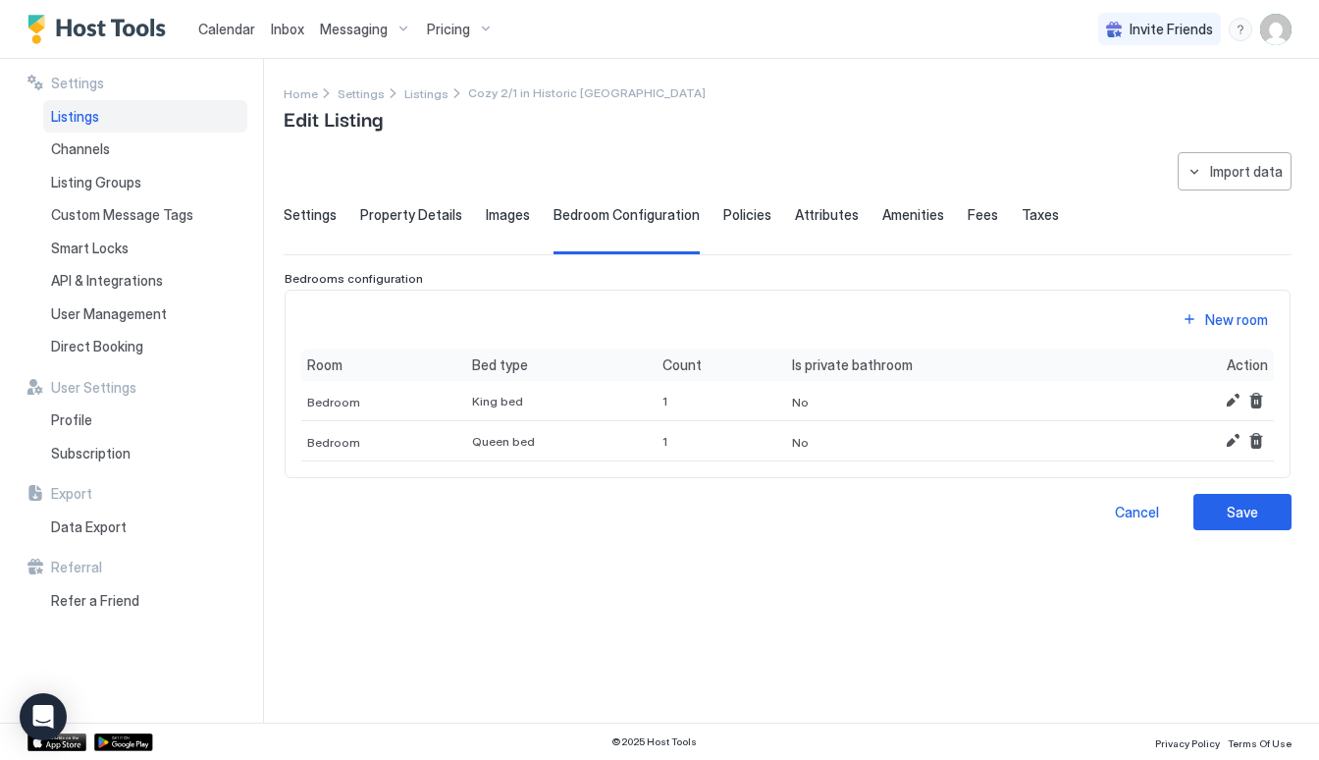
click at [771, 224] on div "Settings Property Details Images Bedroom Configuration Policies Attributes Amen…" at bounding box center [788, 230] width 1008 height 48
click at [737, 206] on span "Policies" at bounding box center [747, 215] width 48 height 18
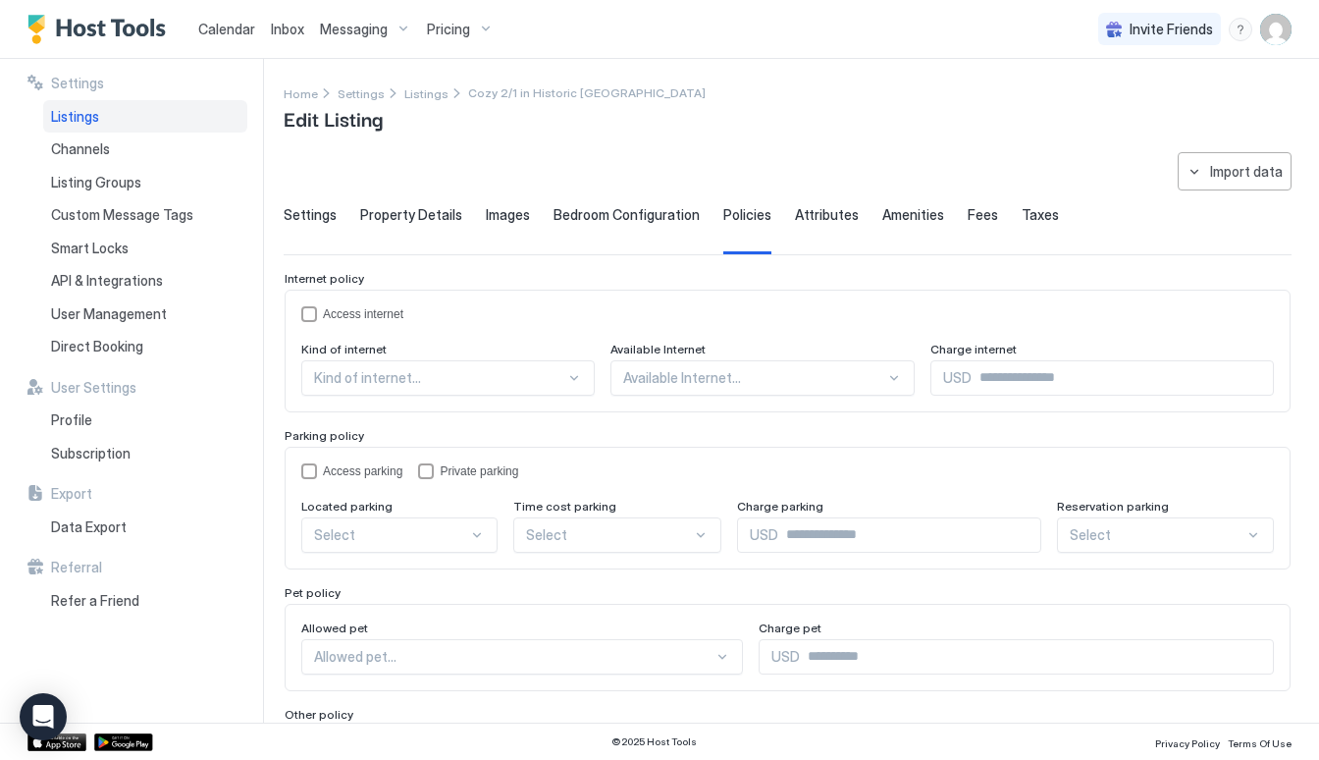
click at [812, 214] on span "Attributes" at bounding box center [827, 215] width 64 height 18
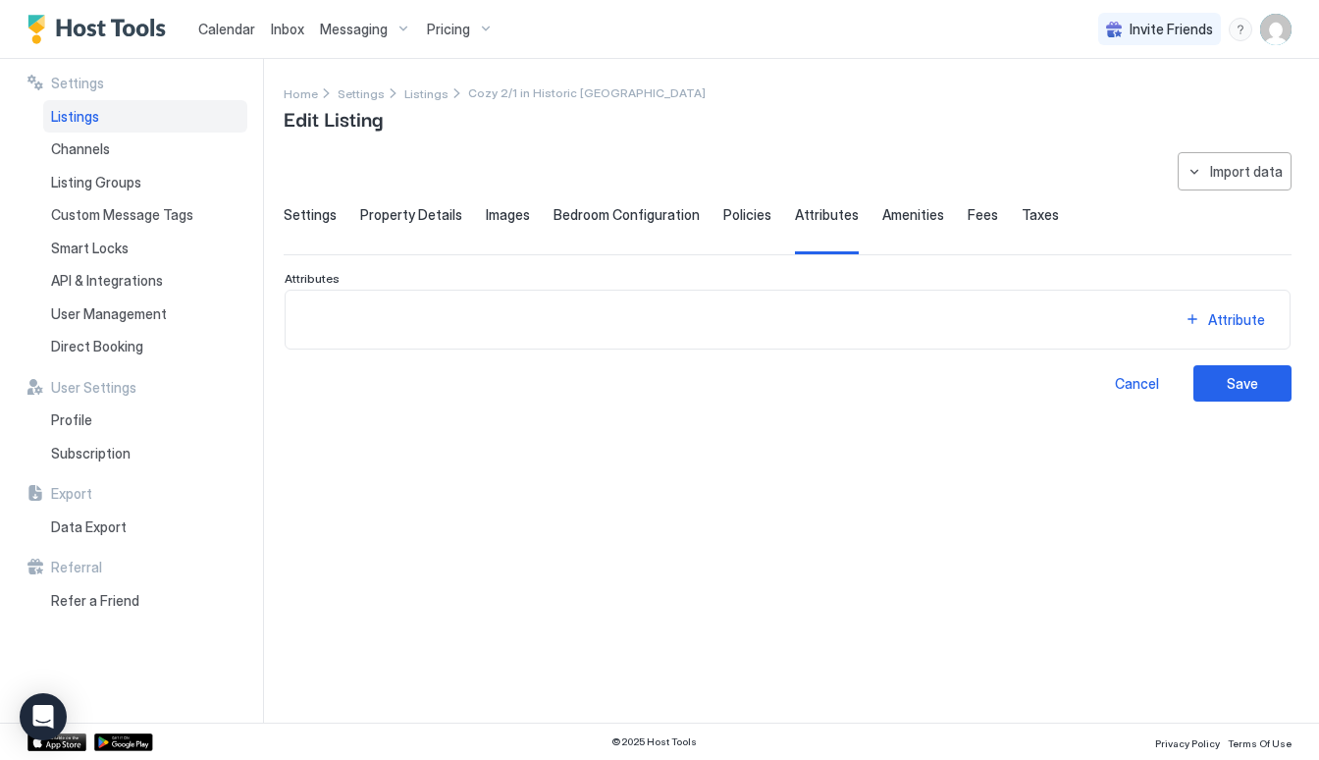
click at [942, 218] on div "Settings Property Details Images Bedroom Configuration Policies Attributes Amen…" at bounding box center [788, 230] width 1008 height 48
click at [906, 218] on span "Amenities" at bounding box center [913, 215] width 62 height 18
click at [968, 217] on span "Fees" at bounding box center [983, 215] width 30 height 18
click at [1022, 218] on span "Taxes" at bounding box center [1040, 215] width 37 height 18
click at [1243, 383] on div "Save" at bounding box center [1242, 383] width 31 height 21
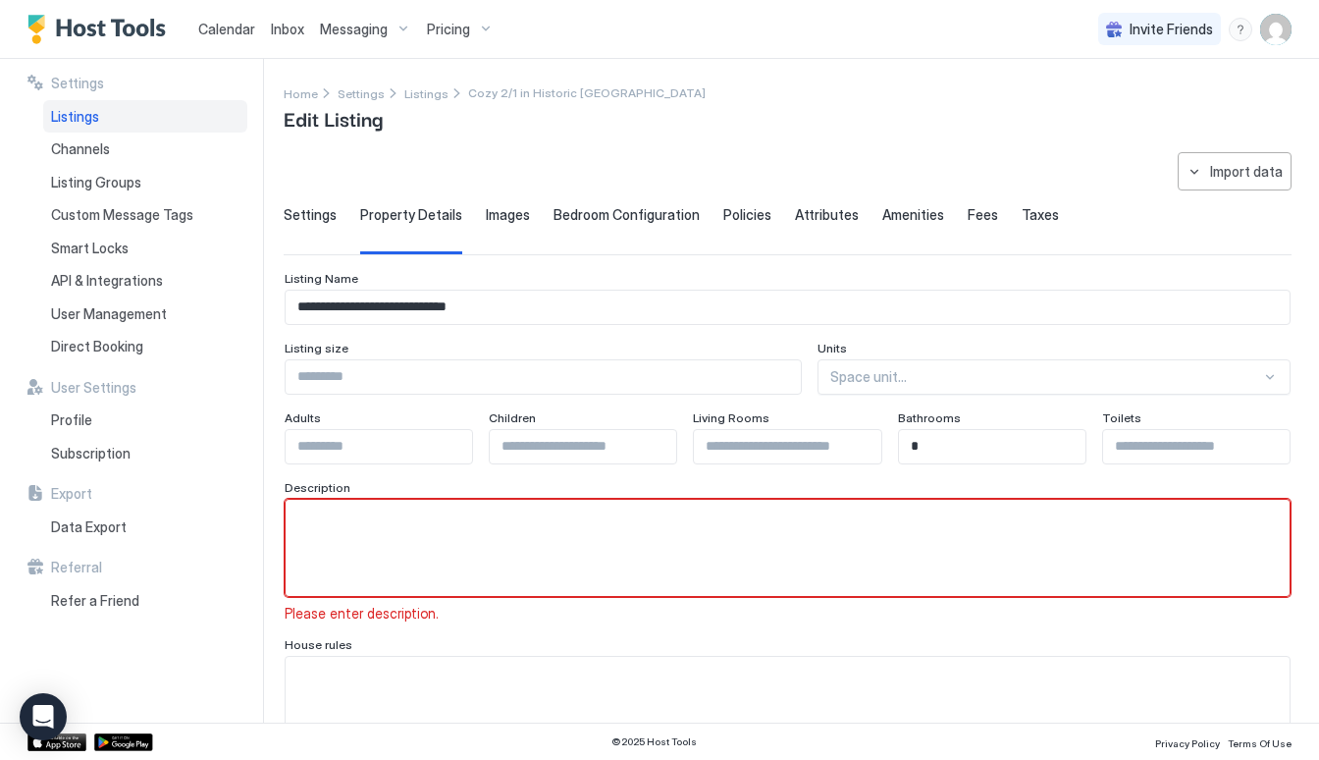
click at [317, 220] on span "Settings" at bounding box center [310, 215] width 53 height 18
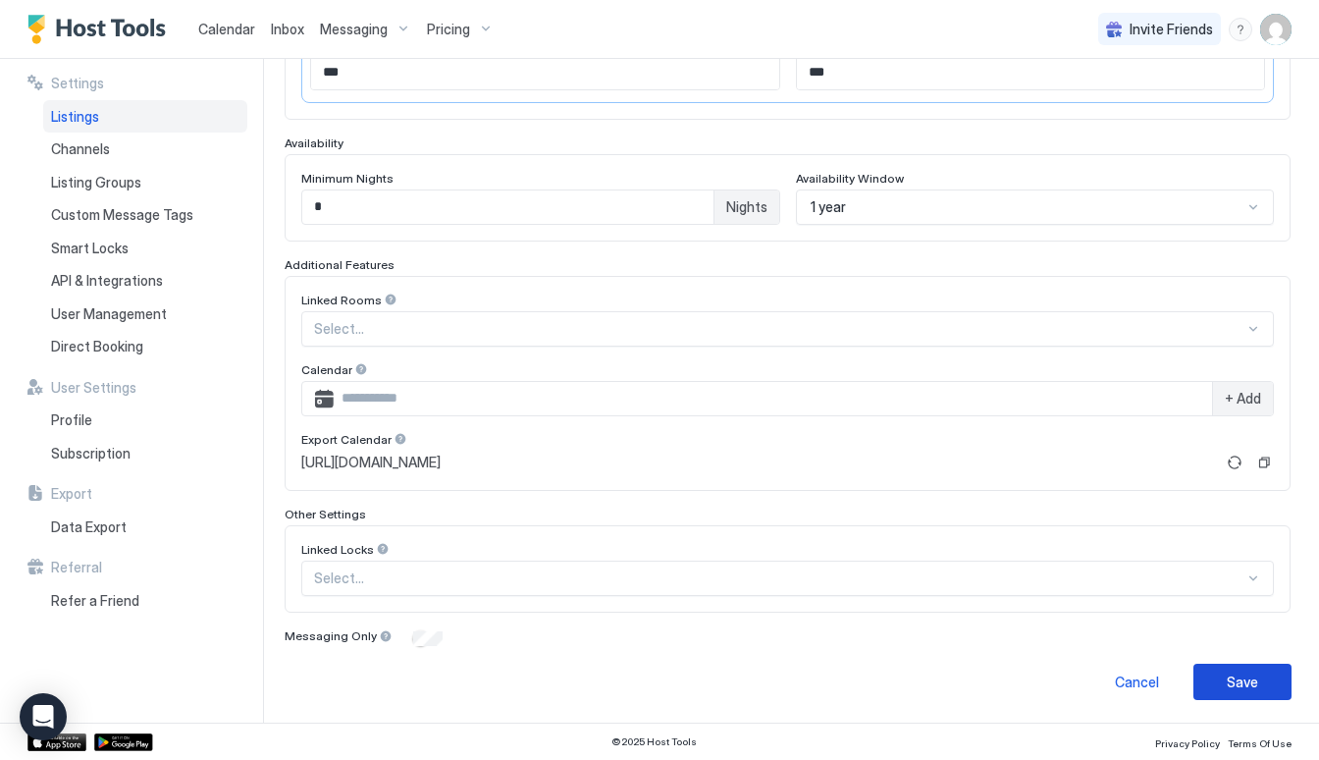
click at [1213, 682] on button "Save" at bounding box center [1242, 681] width 98 height 36
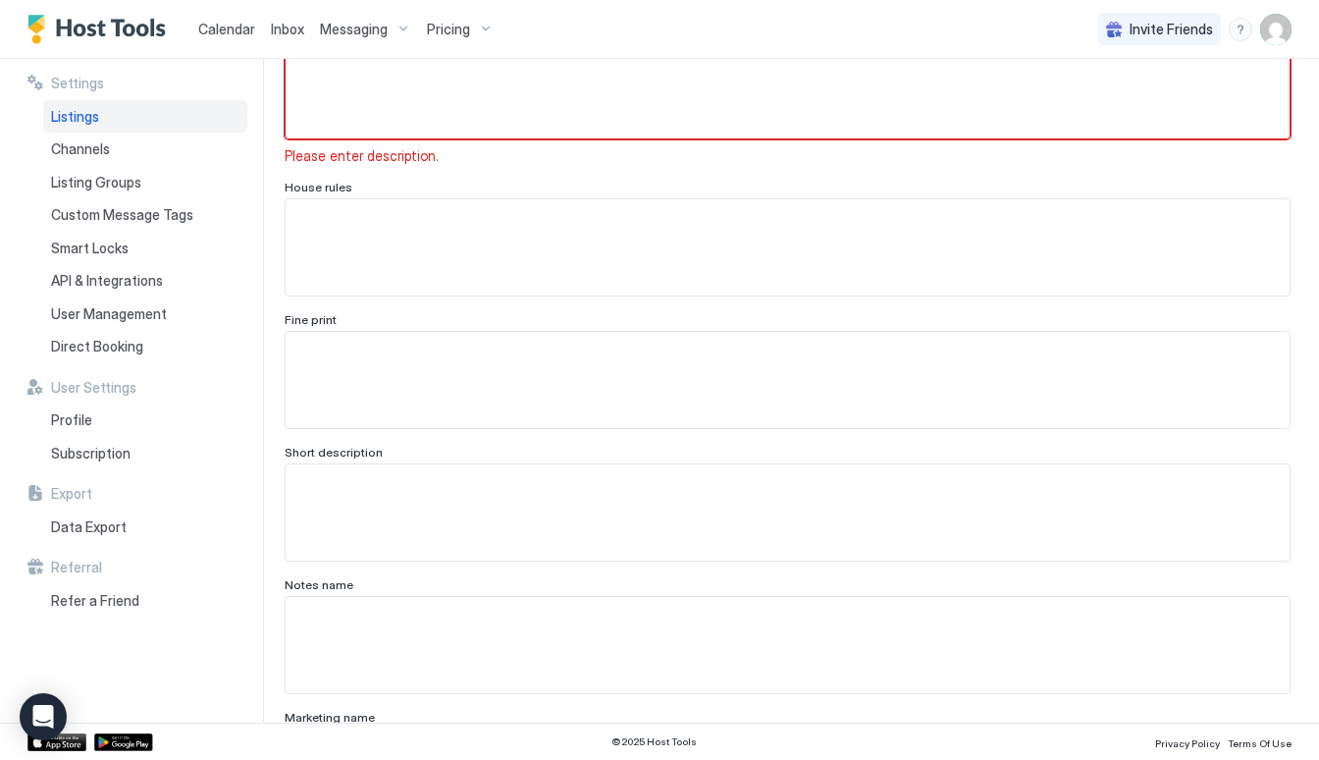
scroll to position [88, 0]
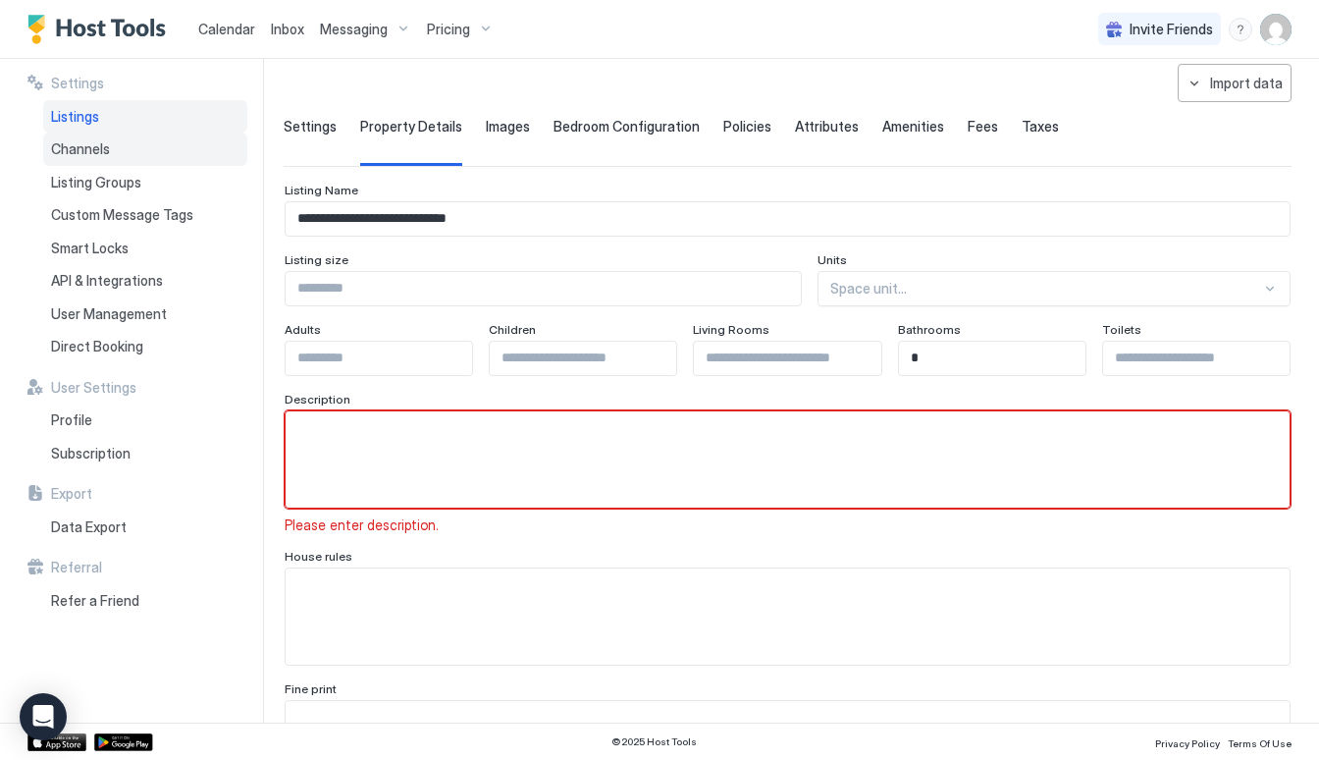
click at [142, 155] on div "Channels" at bounding box center [145, 148] width 204 height 33
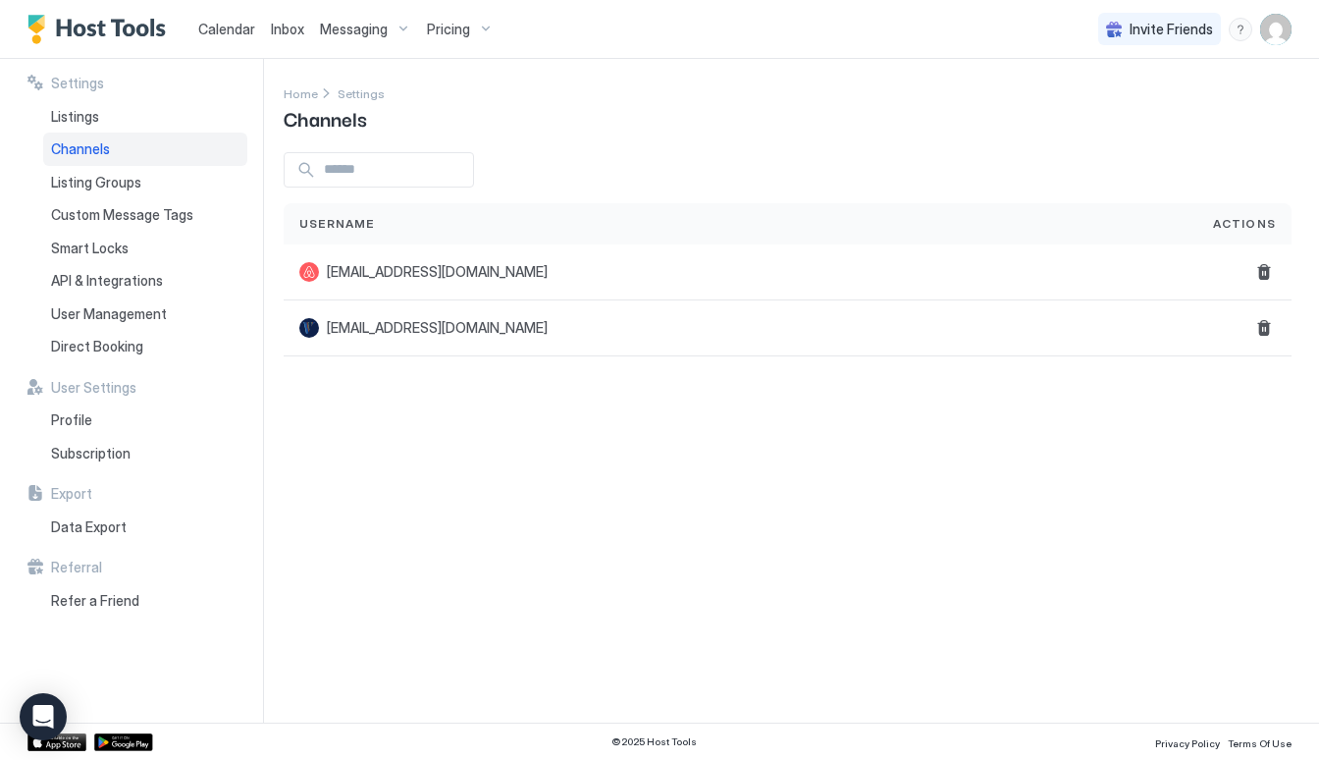
click at [370, 34] on span "Messaging" at bounding box center [354, 30] width 68 height 18
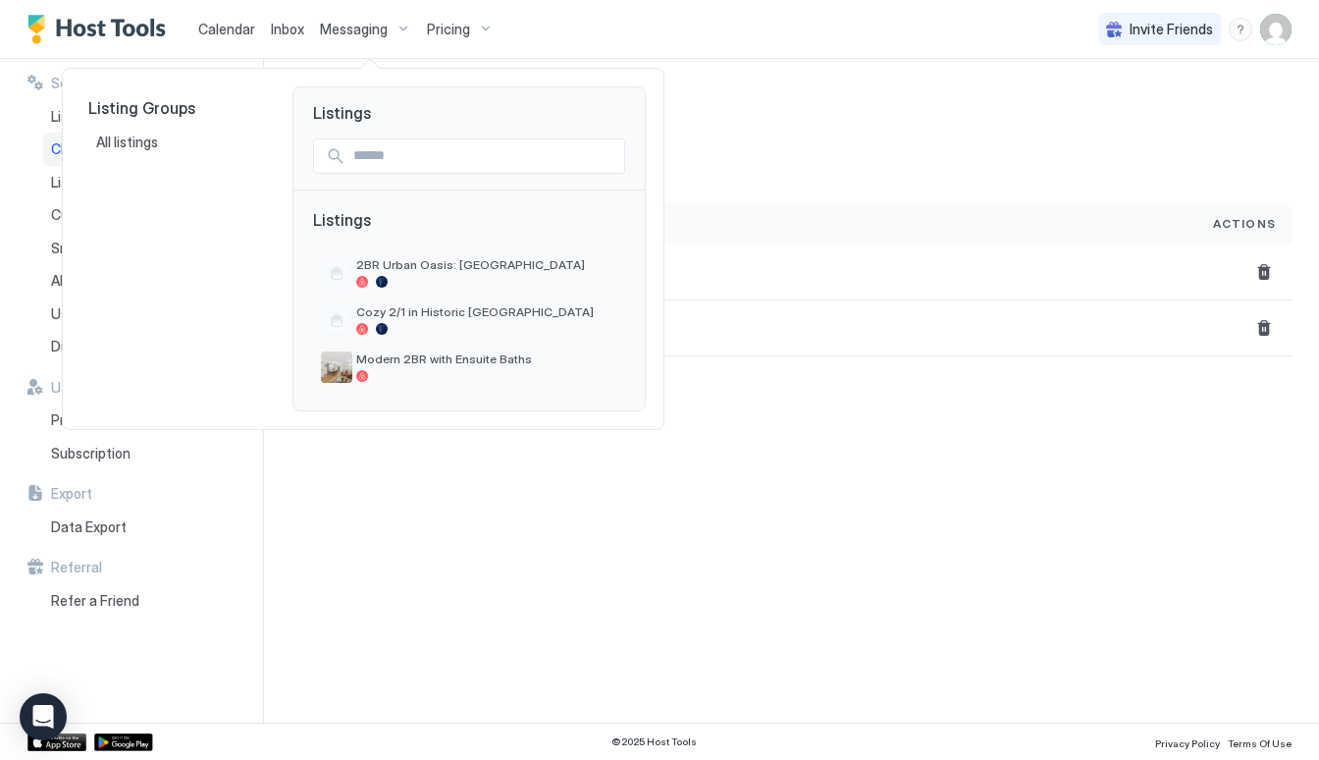
click at [462, 31] on div at bounding box center [659, 380] width 1319 height 760
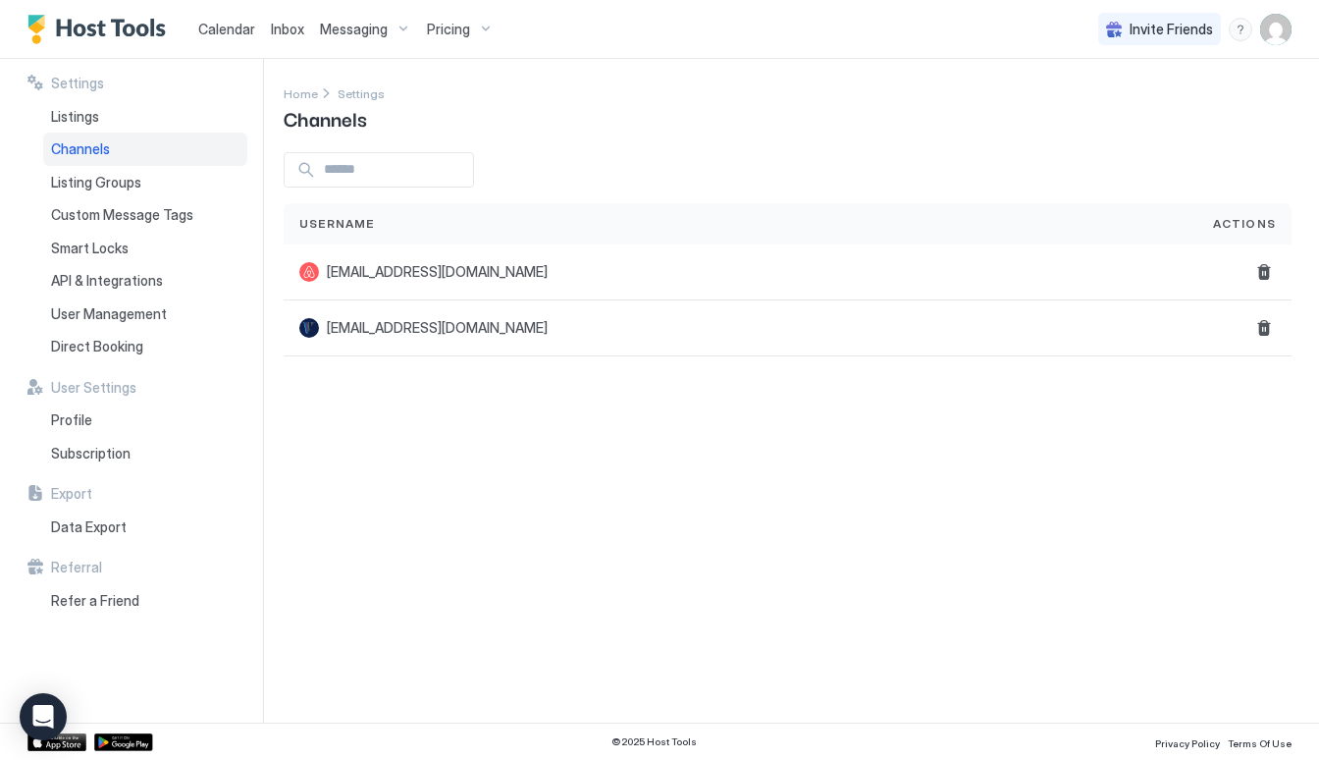
click at [462, 31] on span "Pricing" at bounding box center [448, 30] width 43 height 18
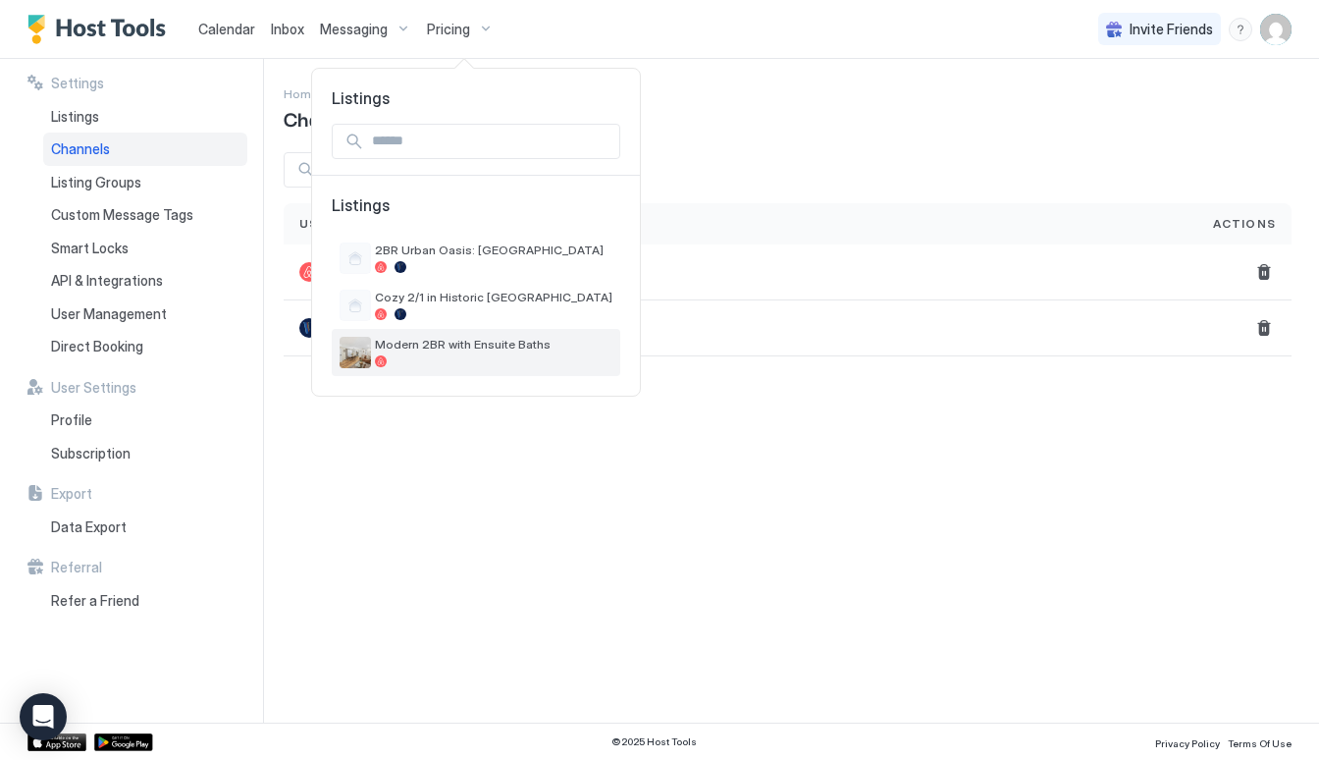
click at [445, 334] on div "Modern 2BR with Ensuite Baths" at bounding box center [476, 352] width 288 height 47
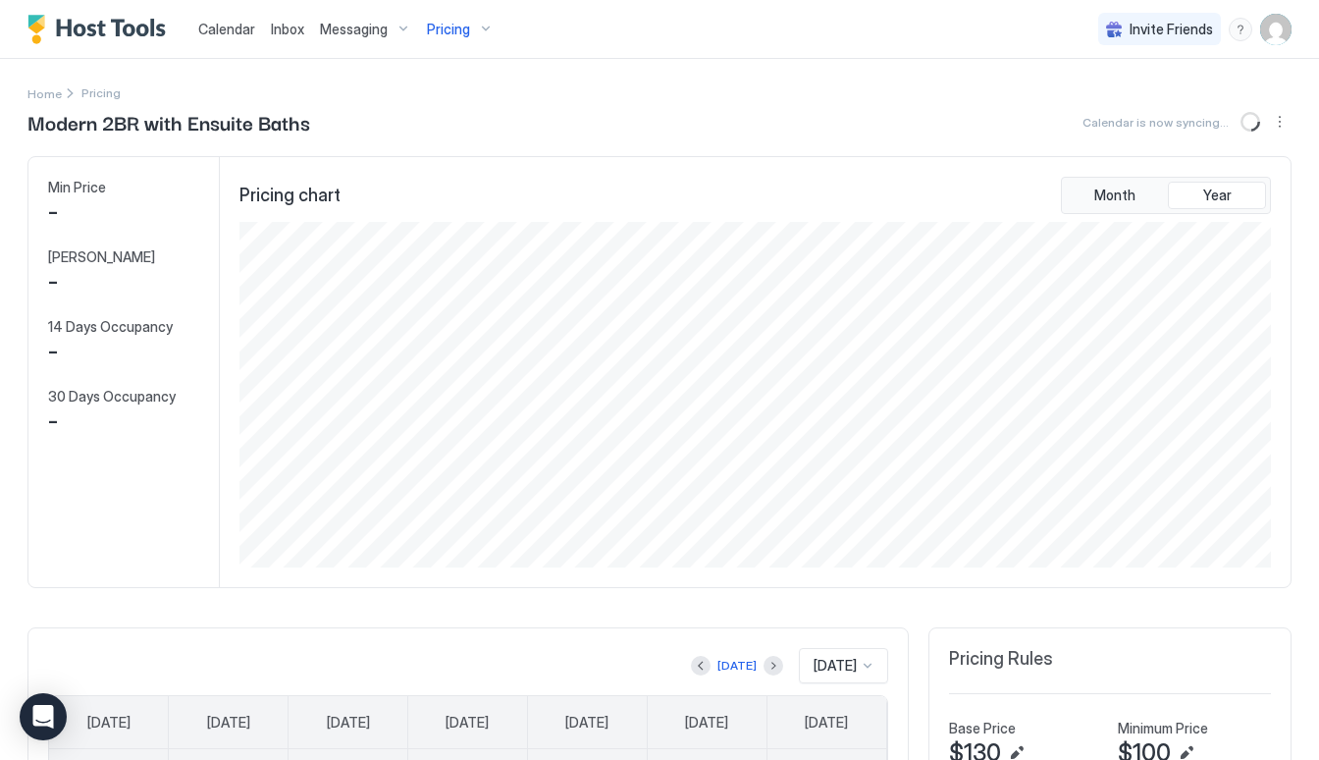
click at [99, 37] on img "Host Tools Logo" at bounding box center [100, 29] width 147 height 29
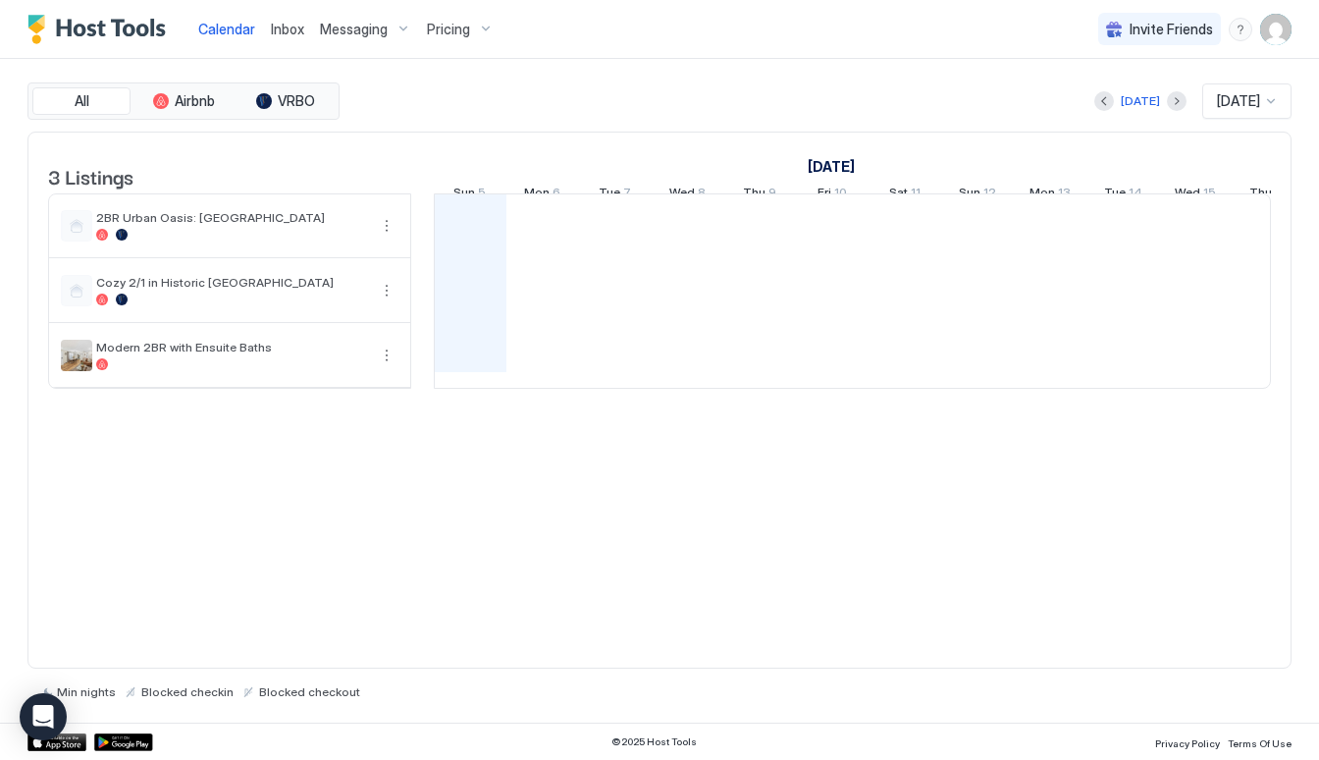
scroll to position [0, 1090]
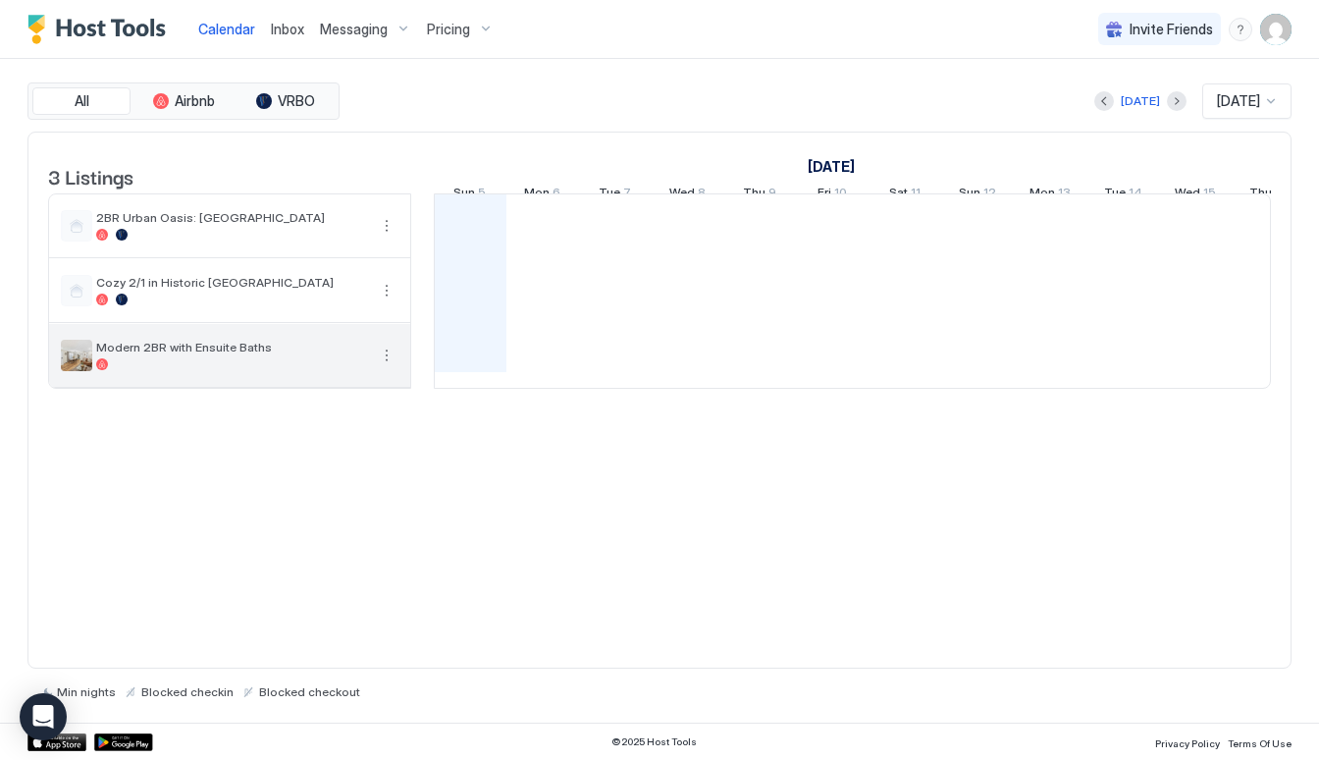
click at [225, 370] on div "Modern 2BR with Ensuite Baths" at bounding box center [231, 355] width 271 height 30
click at [386, 367] on button "More options" at bounding box center [387, 355] width 24 height 24
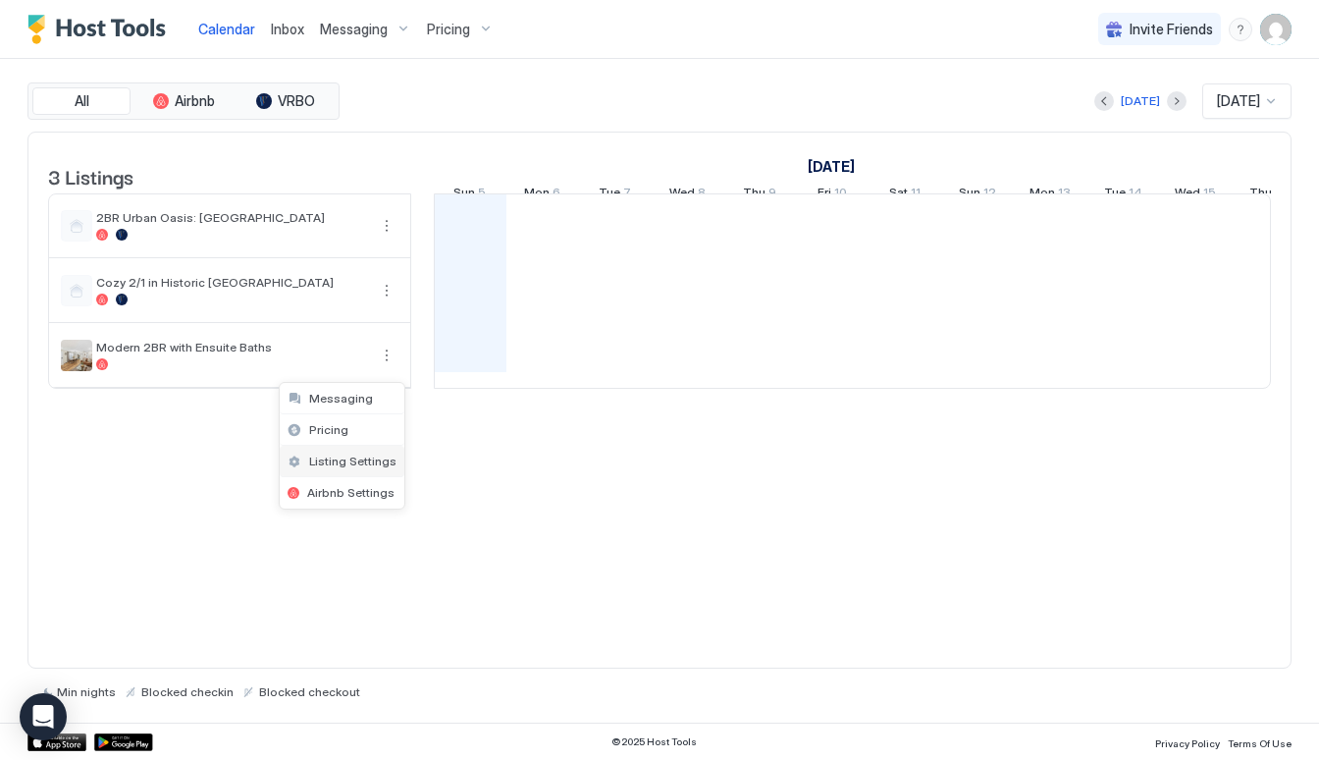
click at [361, 463] on span "Listing Settings" at bounding box center [352, 460] width 87 height 15
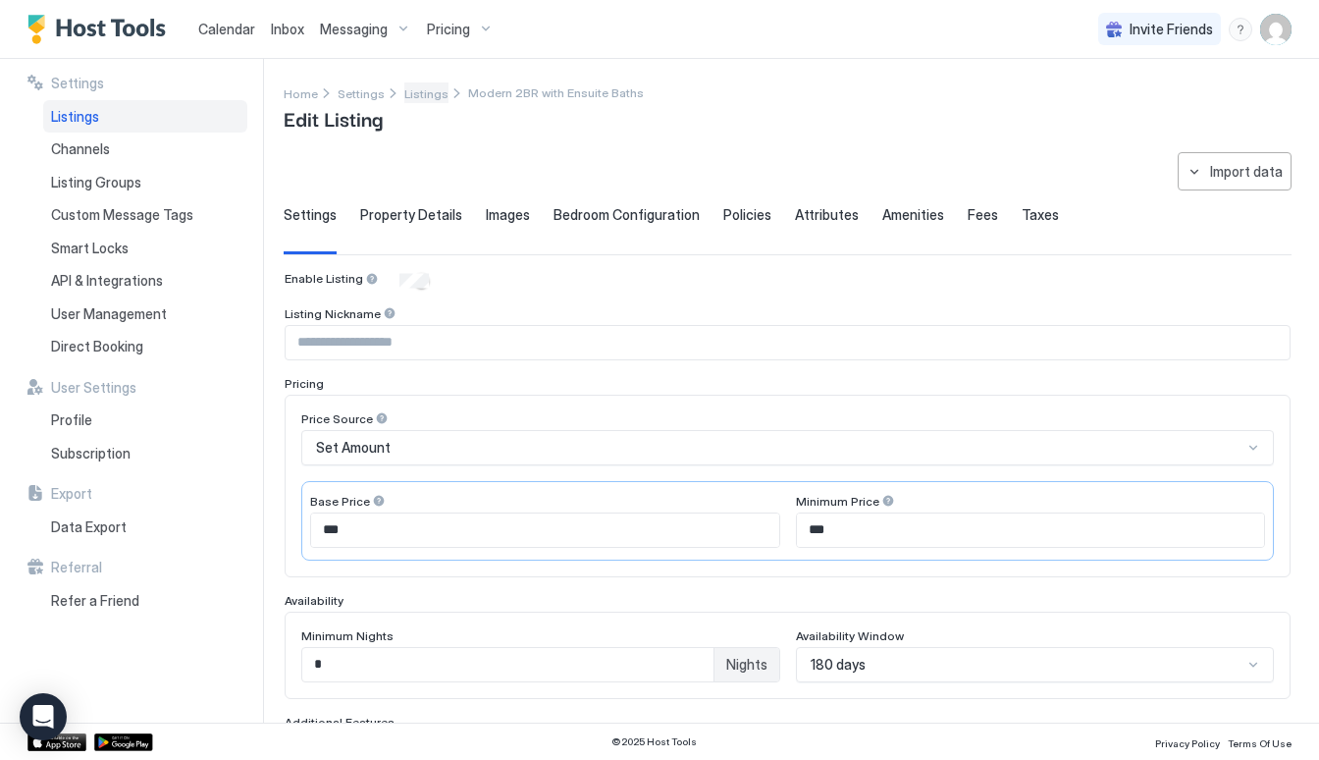
click at [422, 99] on span "Listings" at bounding box center [426, 93] width 44 height 15
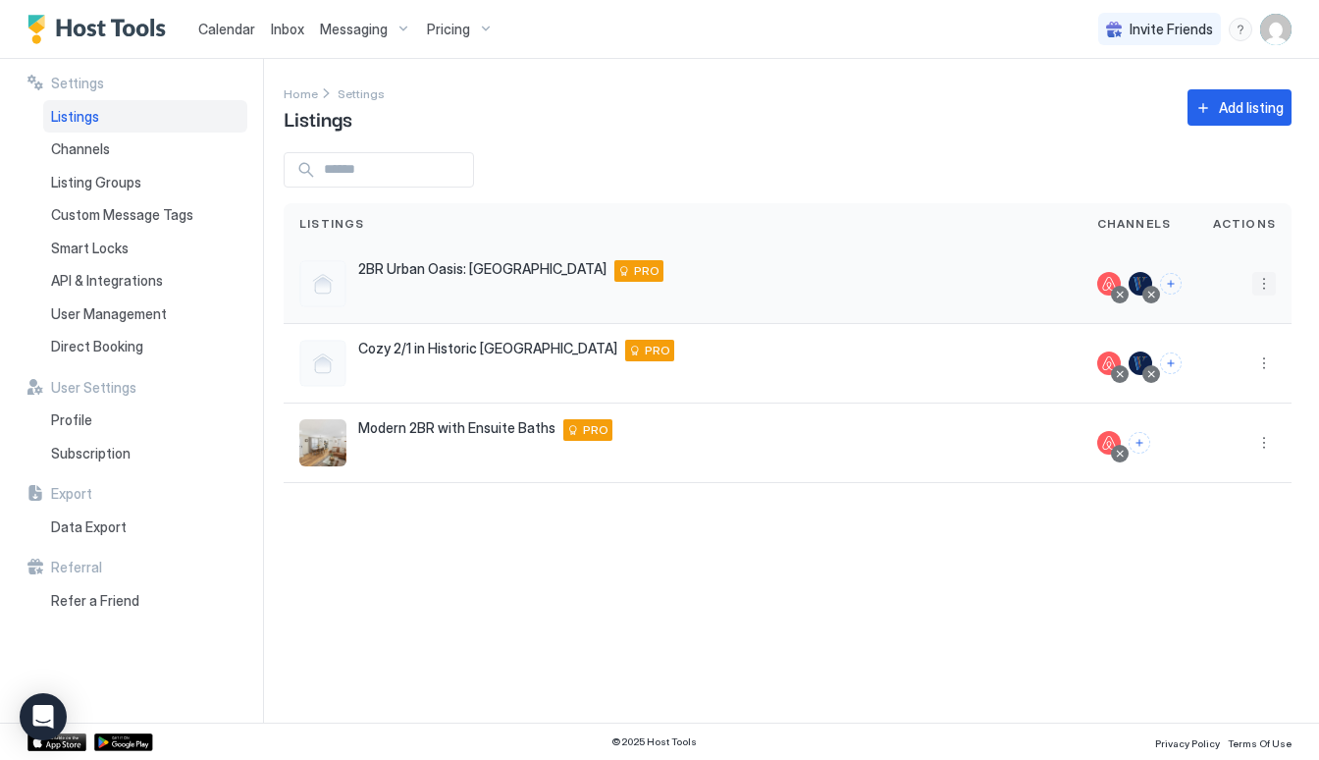
click at [1266, 293] on button "More options" at bounding box center [1264, 284] width 24 height 24
click at [1248, 376] on span "Listing Settings" at bounding box center [1219, 374] width 87 height 15
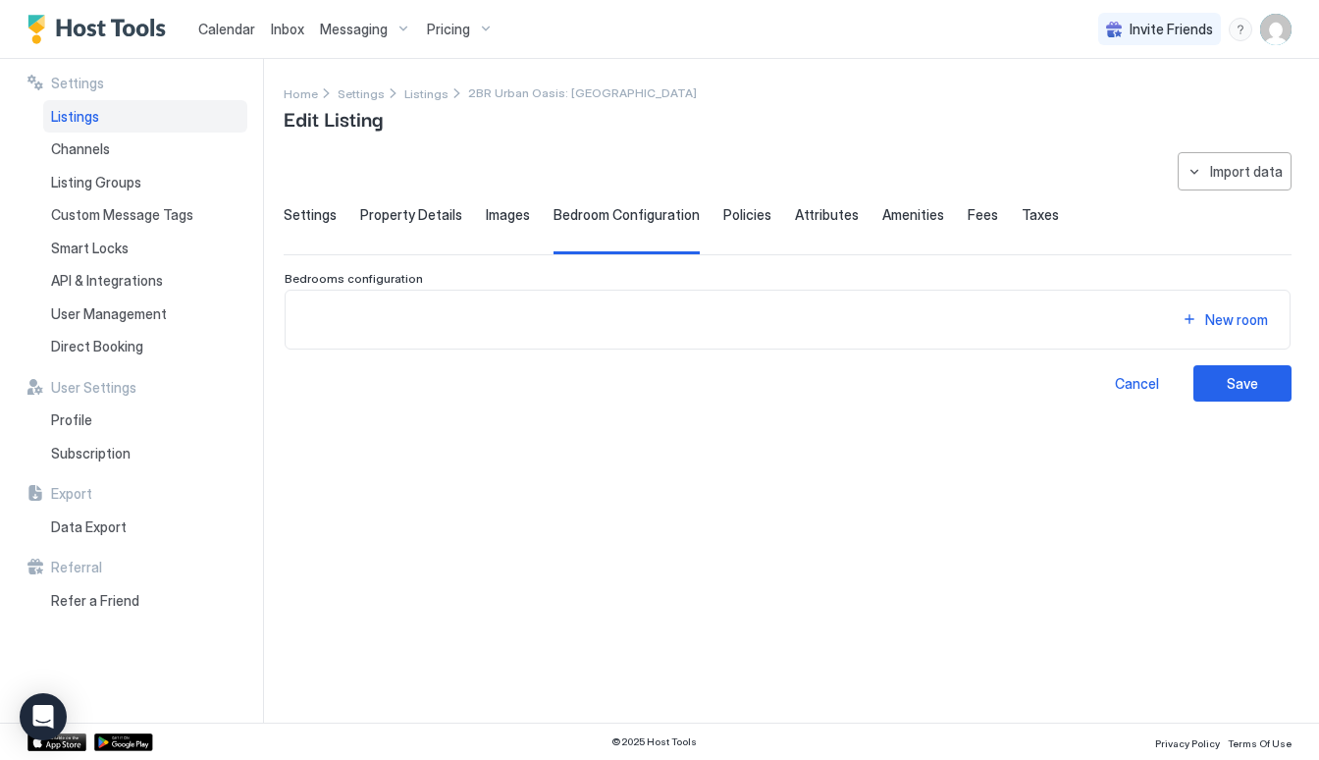
click at [323, 218] on span "Settings" at bounding box center [310, 215] width 53 height 18
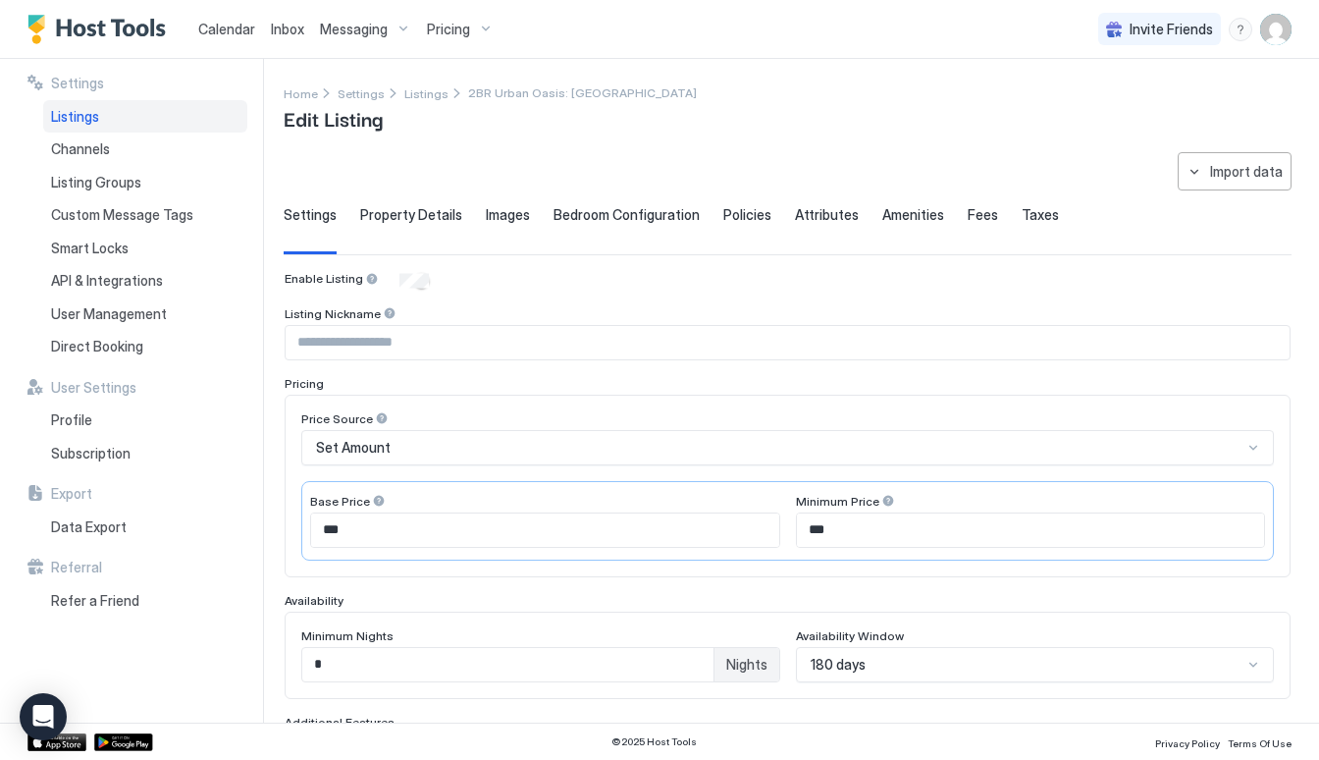
click at [631, 216] on span "Bedroom Configuration" at bounding box center [626, 215] width 146 height 18
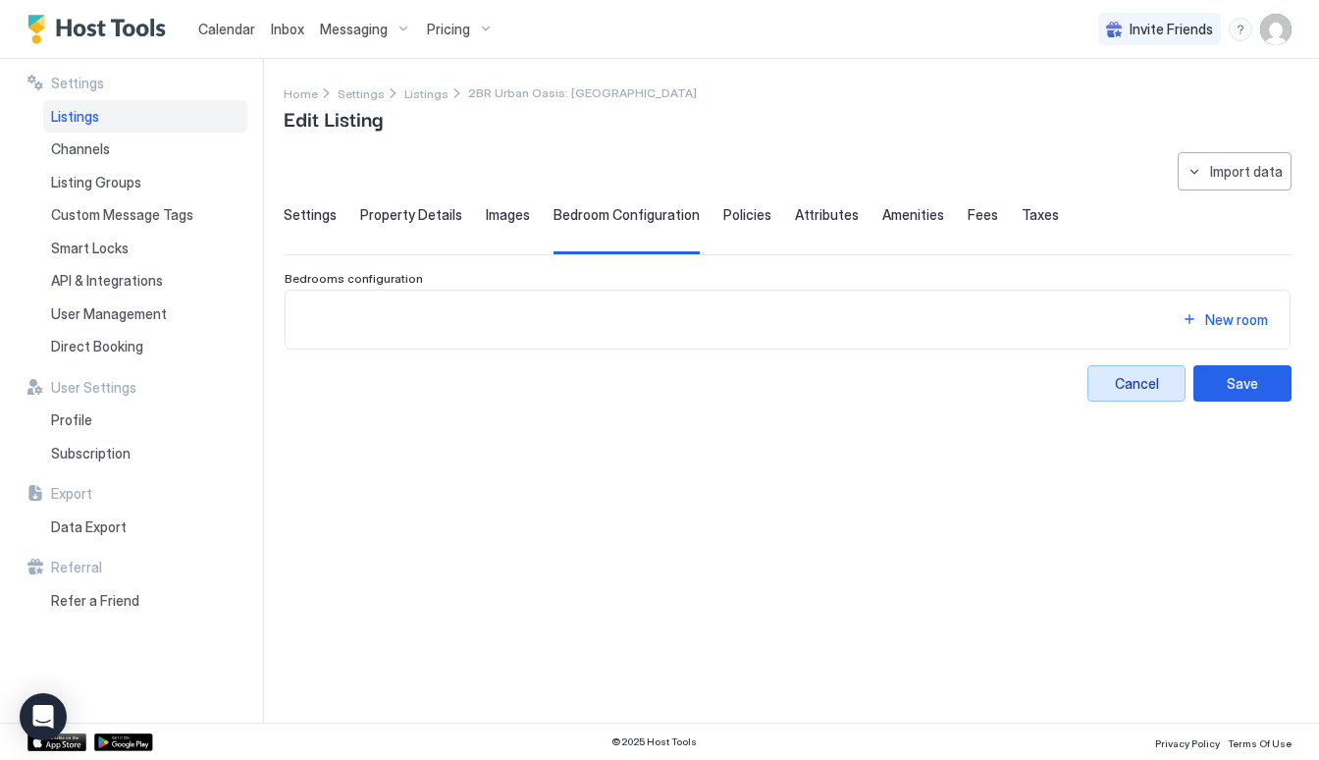
click at [1136, 393] on button "Cancel" at bounding box center [1136, 383] width 98 height 36
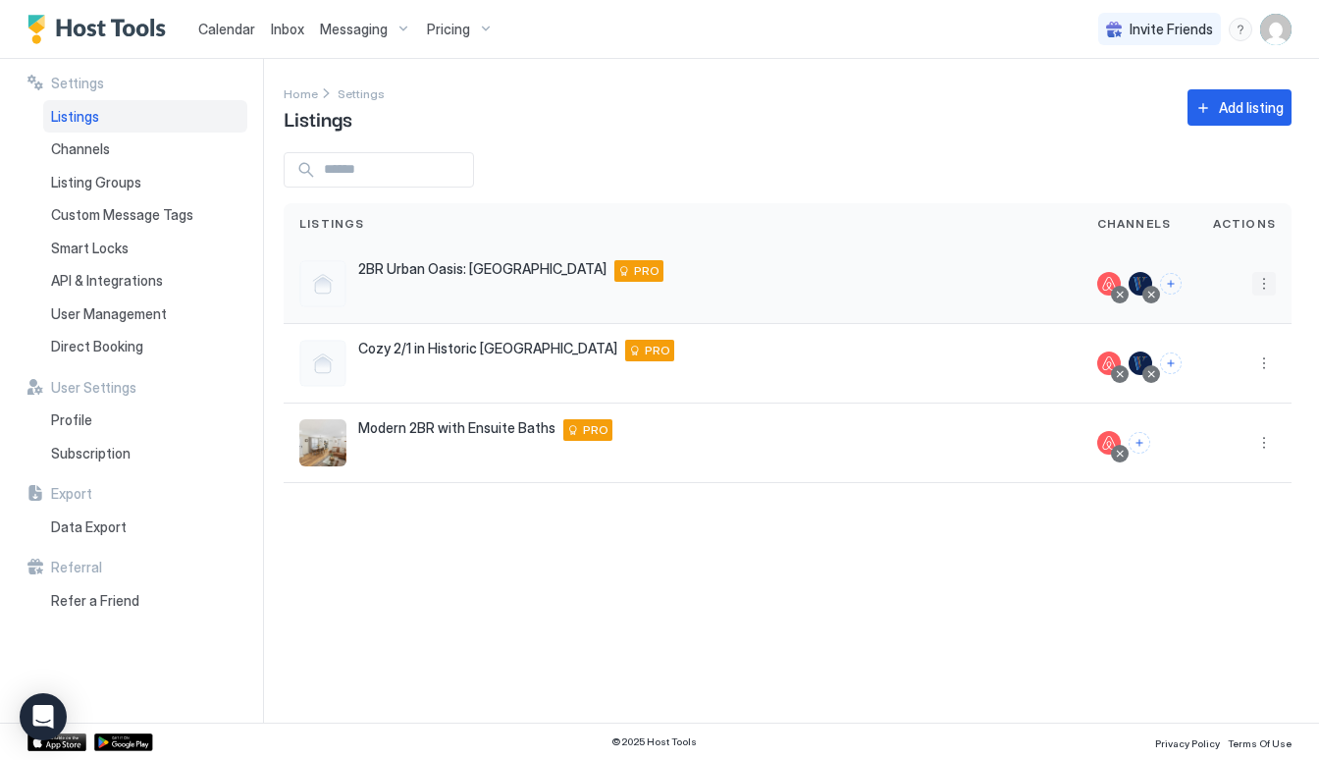
click at [1272, 288] on button "More options" at bounding box center [1264, 284] width 24 height 24
click at [1251, 380] on span "Listing Settings" at bounding box center [1219, 374] width 87 height 15
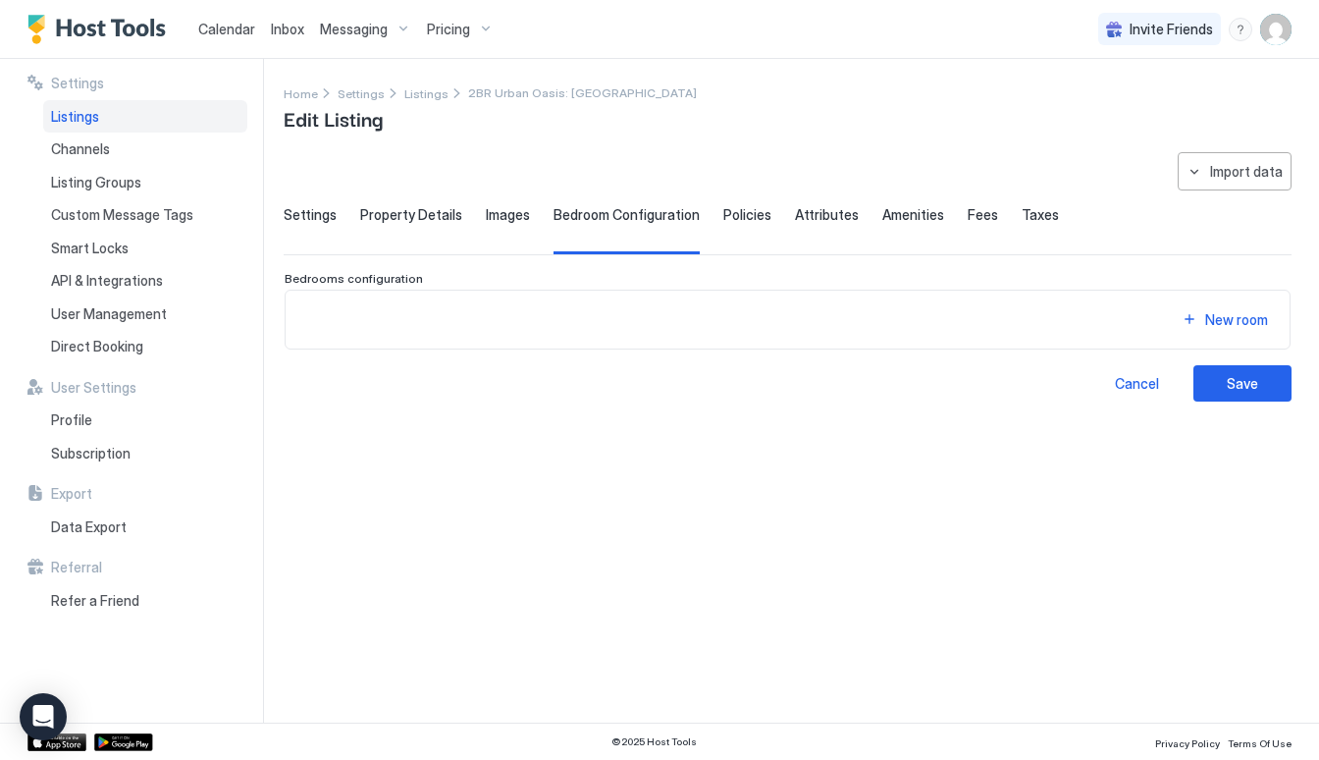
click at [312, 208] on span "Settings" at bounding box center [310, 215] width 53 height 18
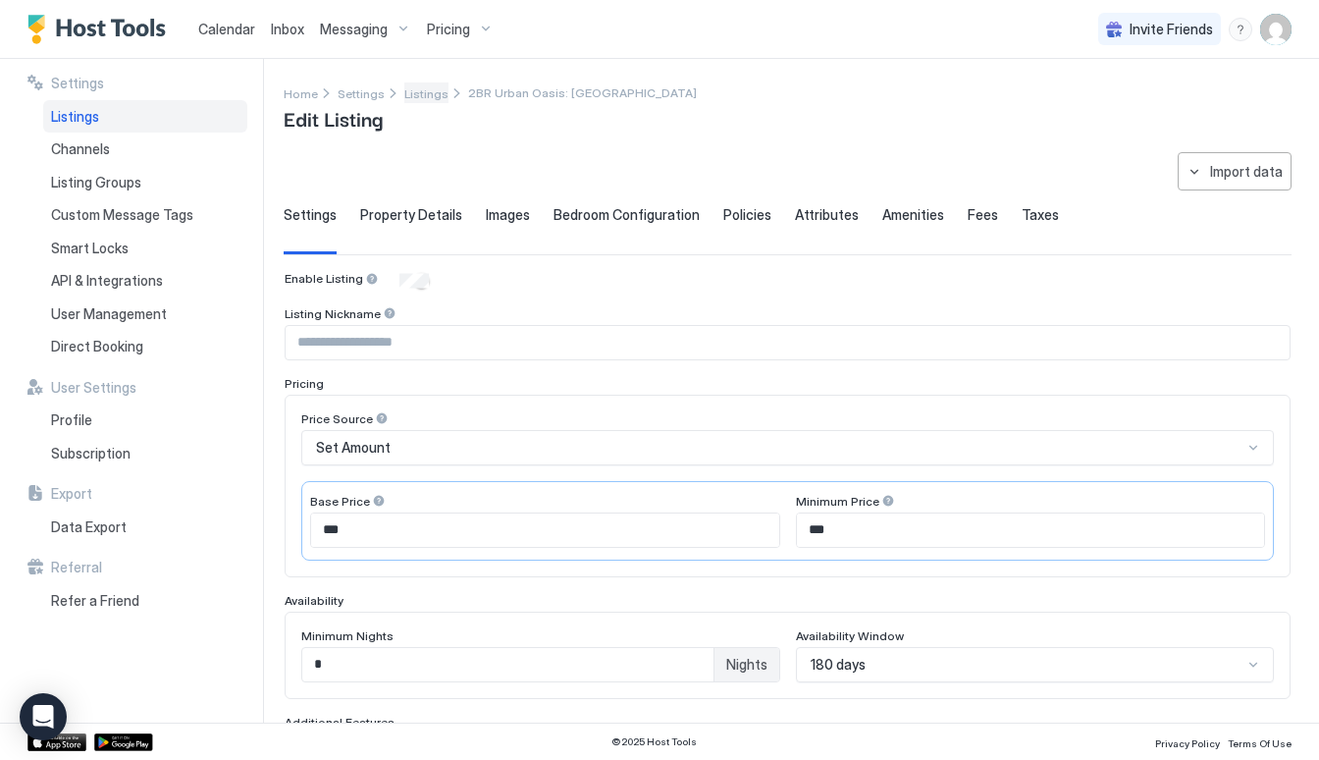
click at [423, 98] on span "Listings" at bounding box center [426, 93] width 44 height 15
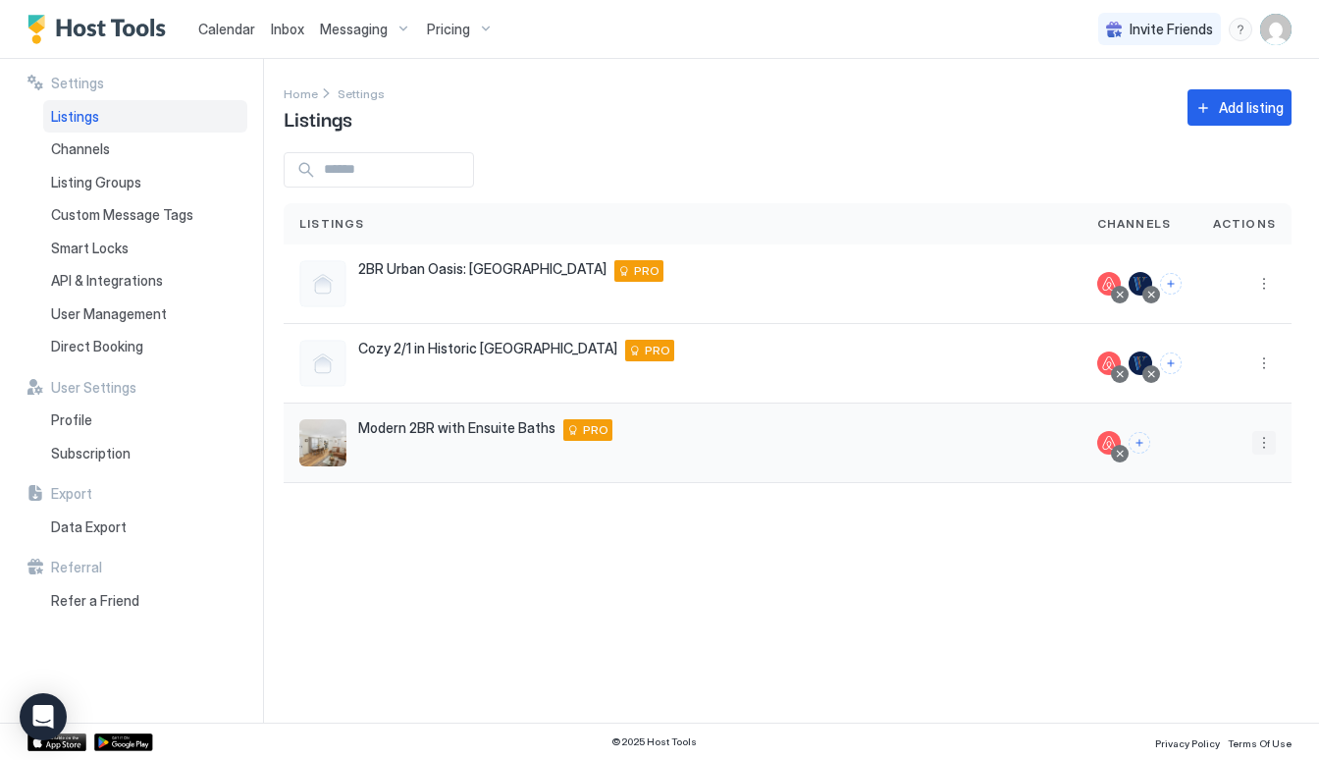
click at [1262, 445] on button "More options" at bounding box center [1264, 443] width 24 height 24
click at [1193, 542] on div "Listing Settings" at bounding box center [1213, 533] width 134 height 31
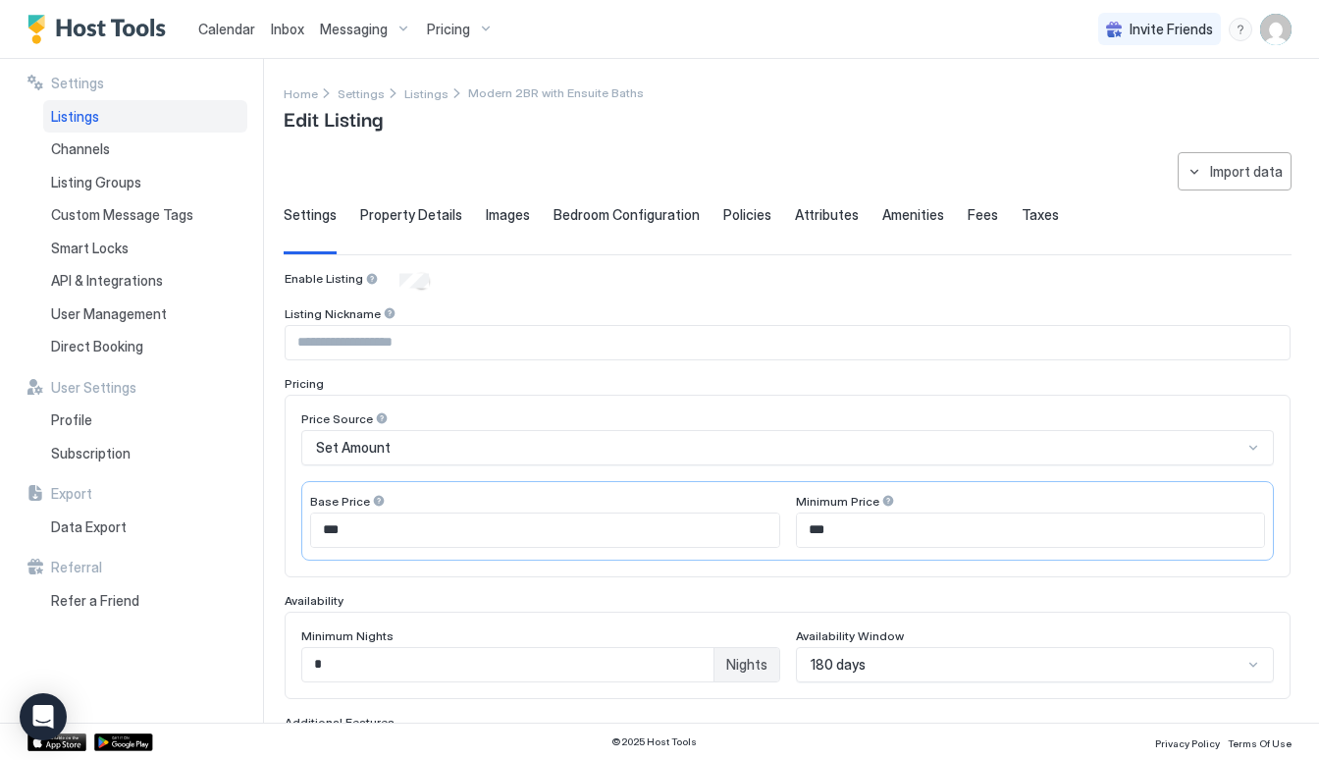
click at [559, 216] on span "Bedroom Configuration" at bounding box center [626, 215] width 146 height 18
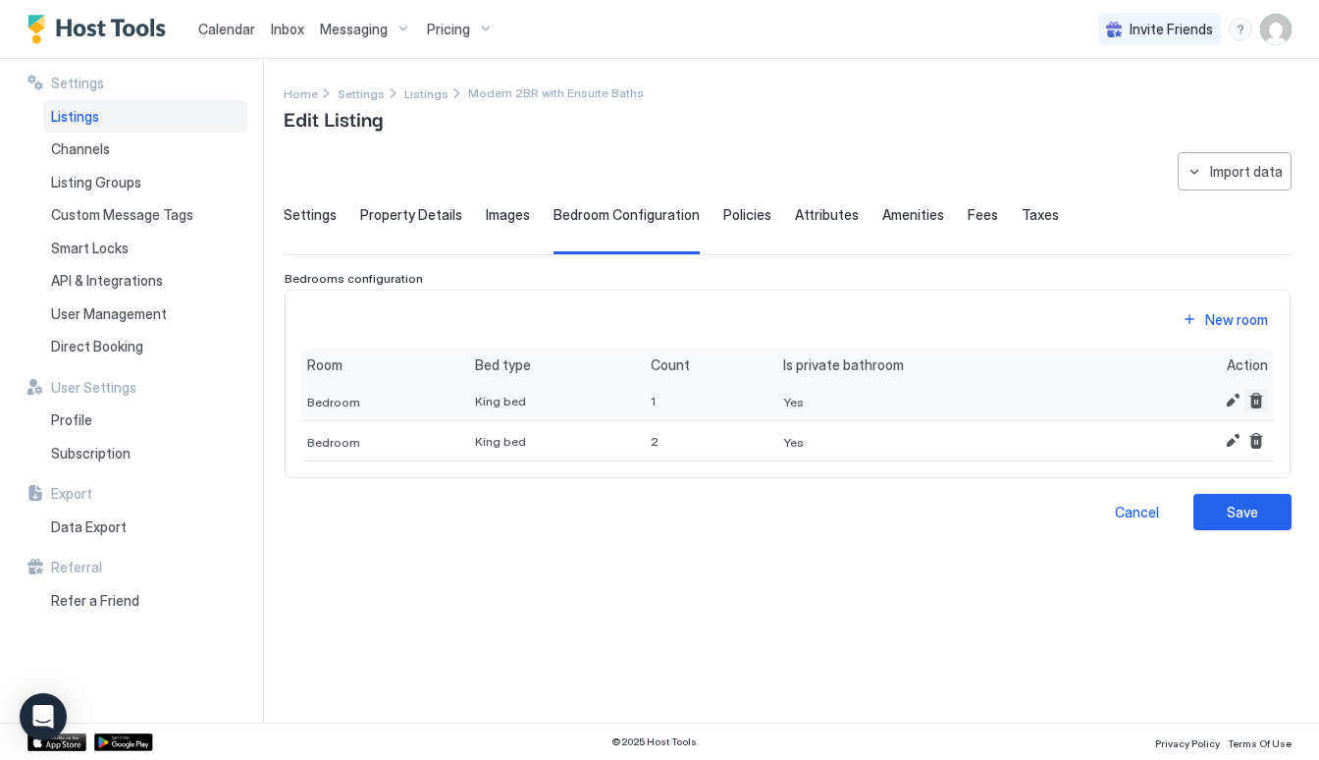
click at [1255, 396] on button "Remove" at bounding box center [1256, 401] width 24 height 24
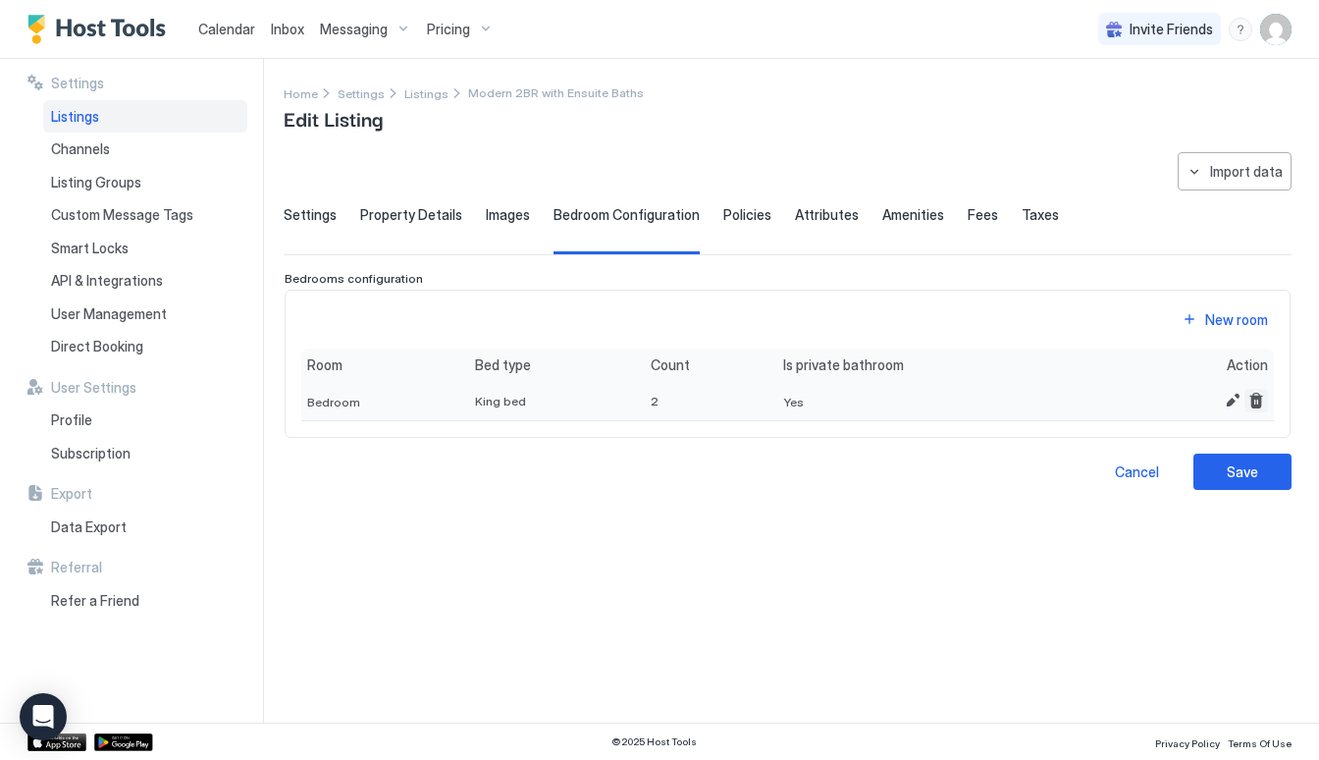
click at [1258, 391] on button "Remove" at bounding box center [1256, 401] width 24 height 24
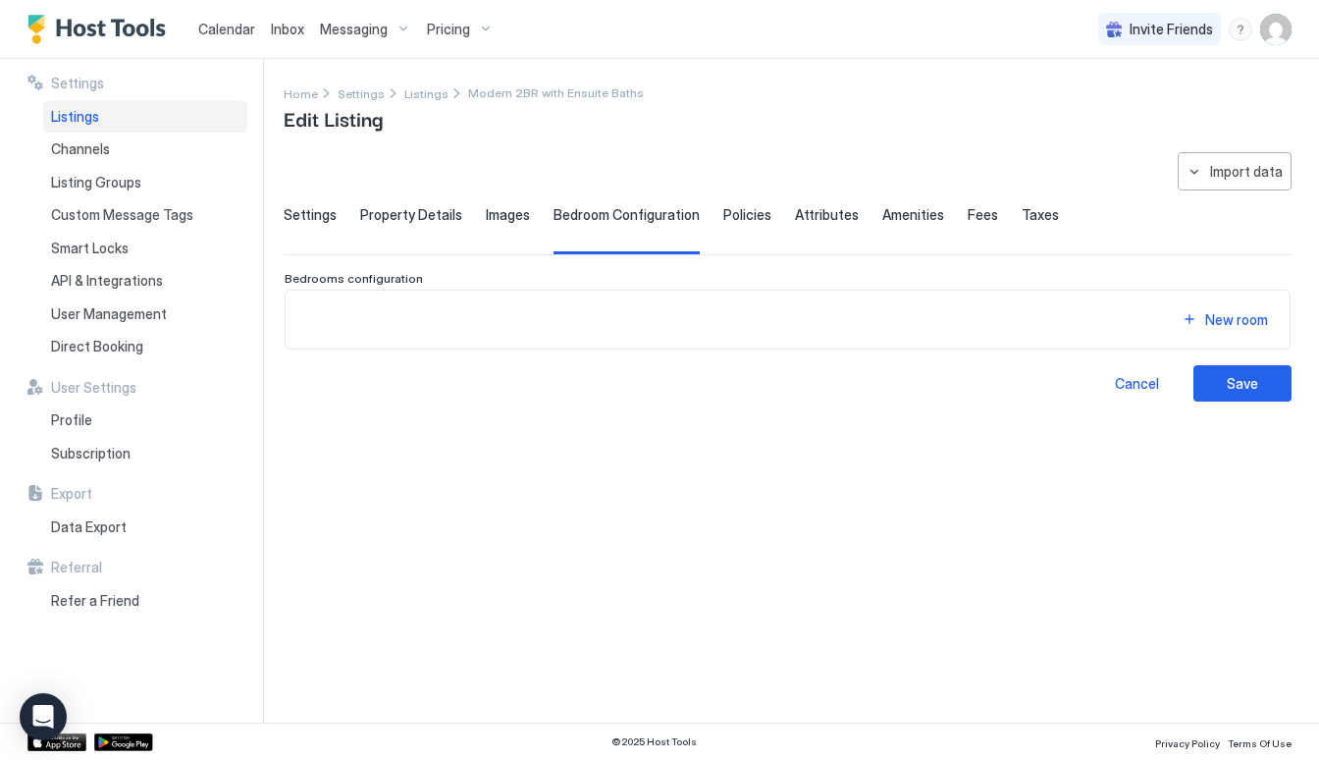
click at [1242, 362] on div "**********" at bounding box center [788, 276] width 1008 height 249
click at [1236, 383] on div "Save" at bounding box center [1242, 383] width 31 height 21
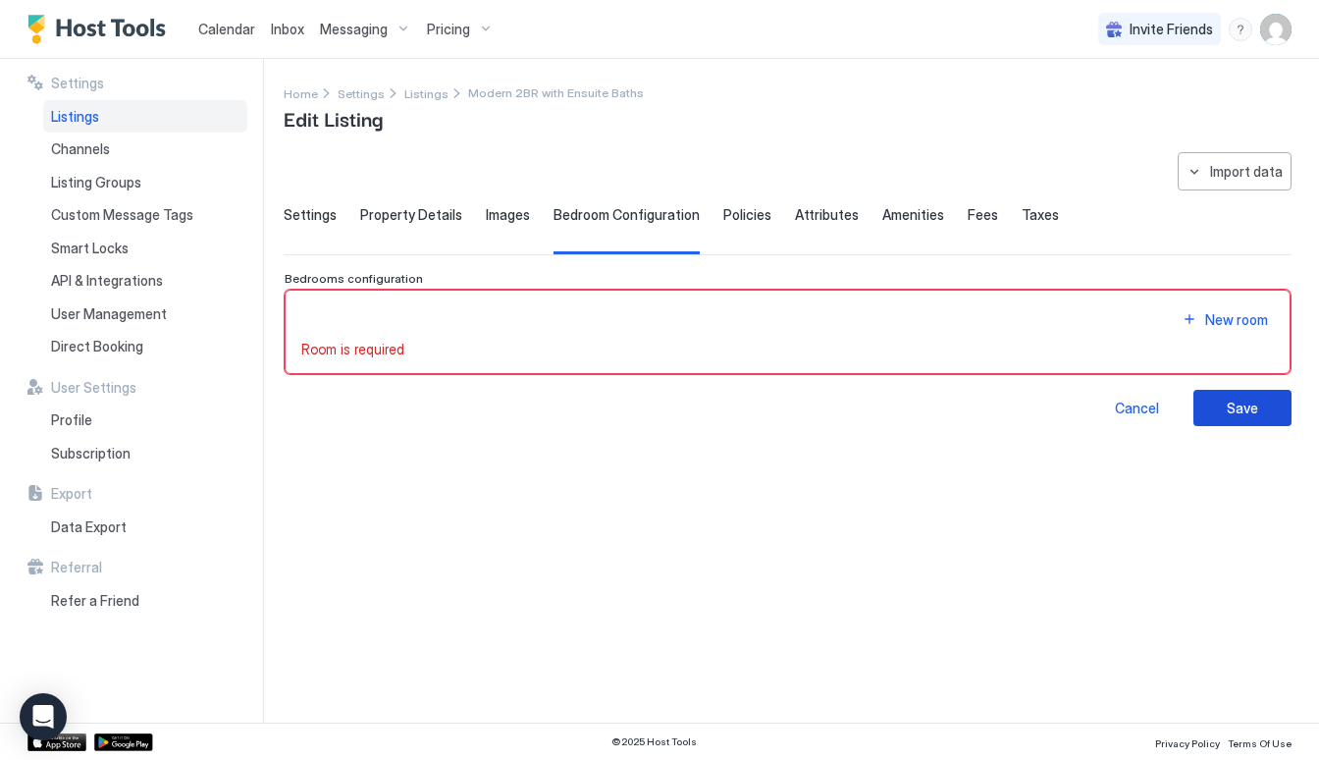
click at [1269, 401] on button "Save" at bounding box center [1242, 408] width 98 height 36
click at [487, 214] on span "Images" at bounding box center [508, 215] width 44 height 18
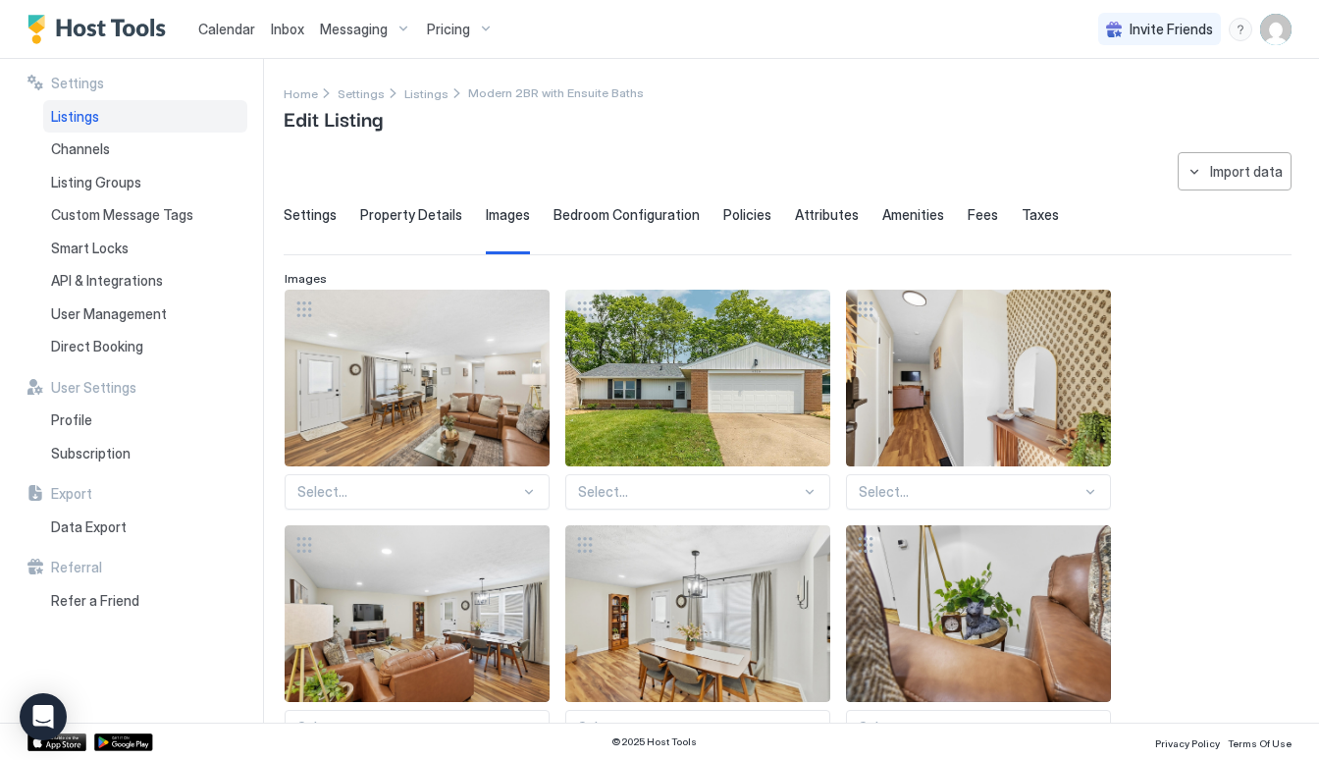
click at [393, 215] on span "Property Details" at bounding box center [411, 215] width 102 height 18
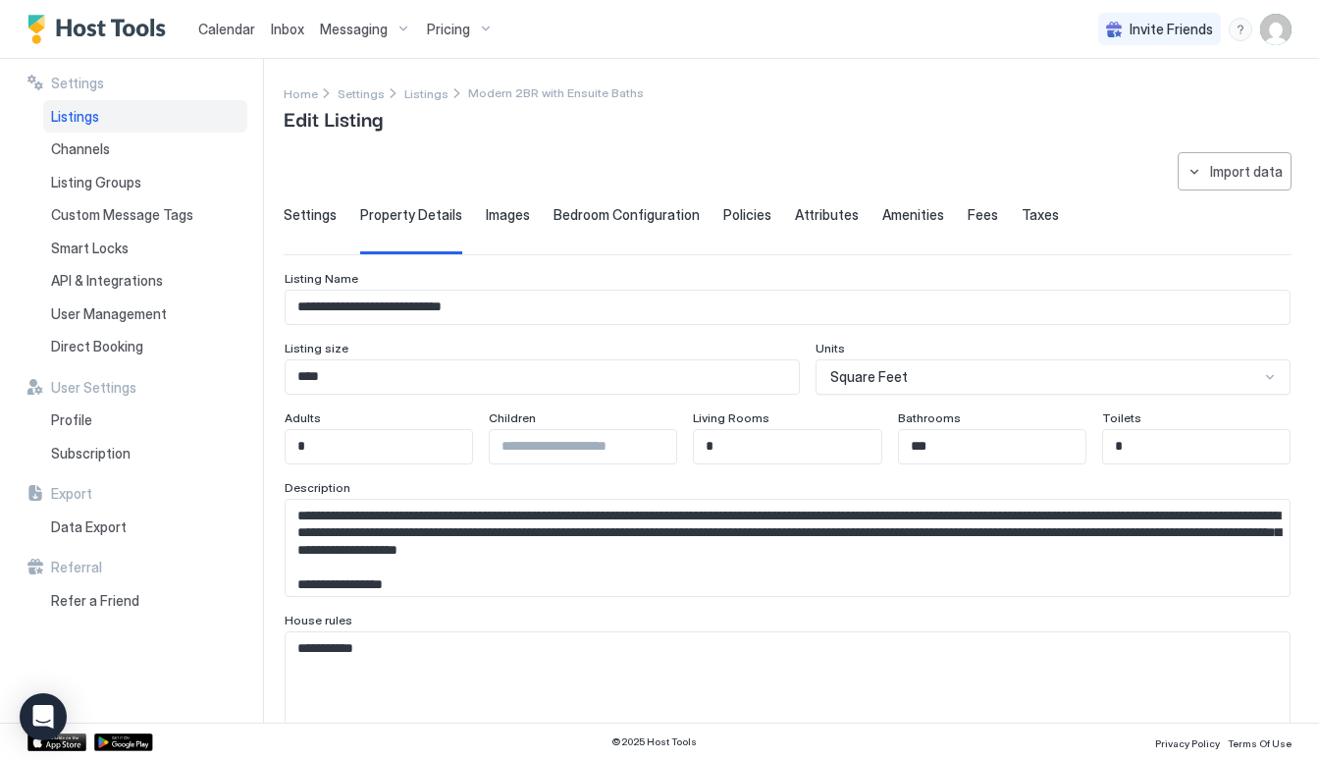
click at [338, 214] on div "Settings Property Details Images Bedroom Configuration Policies Attributes Amen…" at bounding box center [788, 230] width 1008 height 48
click at [323, 218] on span "Settings" at bounding box center [310, 215] width 53 height 18
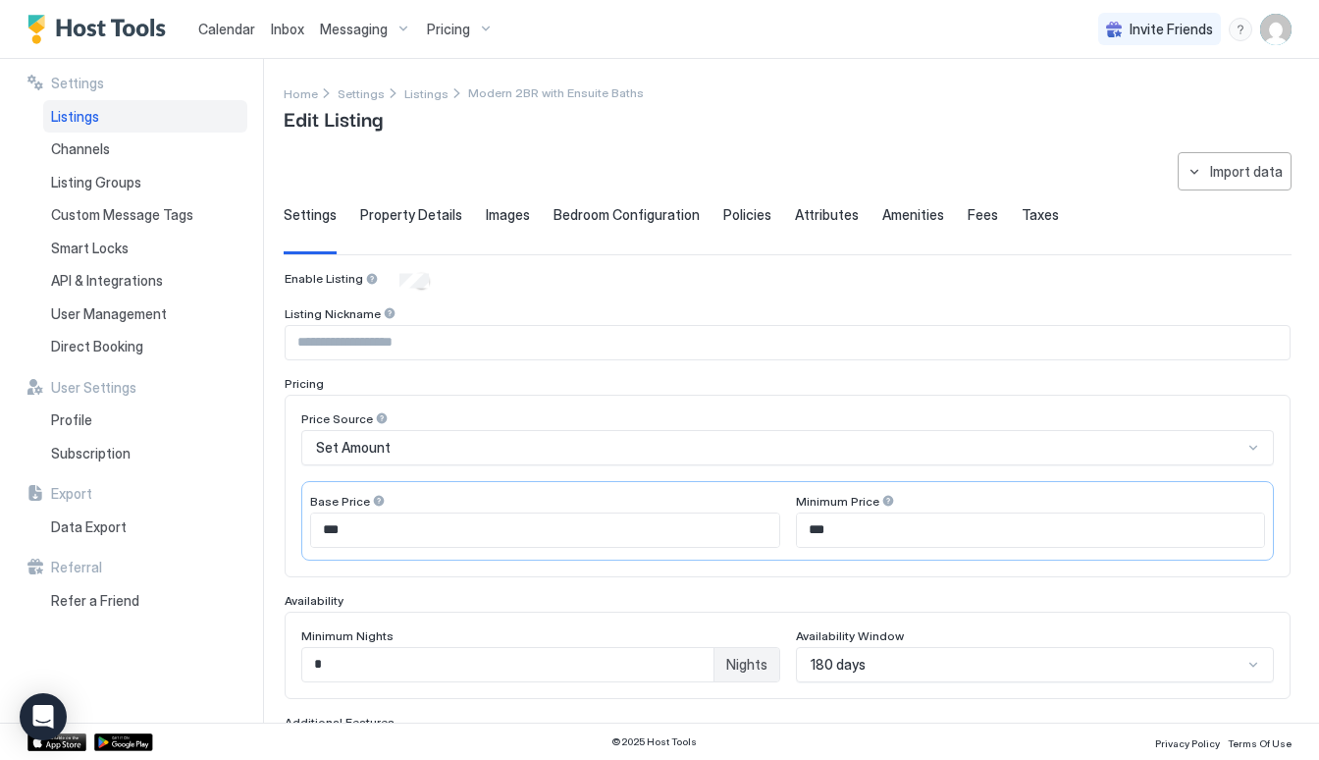
click at [380, 217] on span "Property Details" at bounding box center [411, 215] width 102 height 18
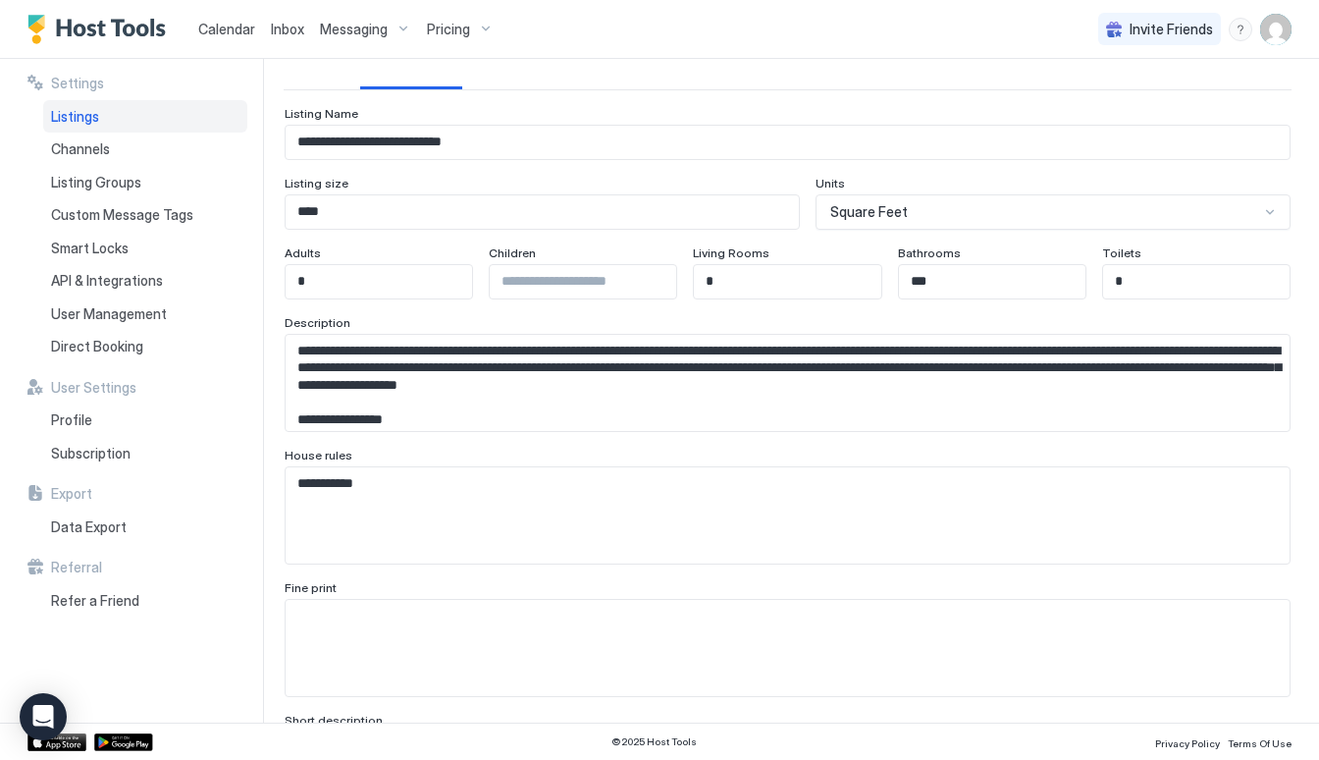
scroll to position [169, 0]
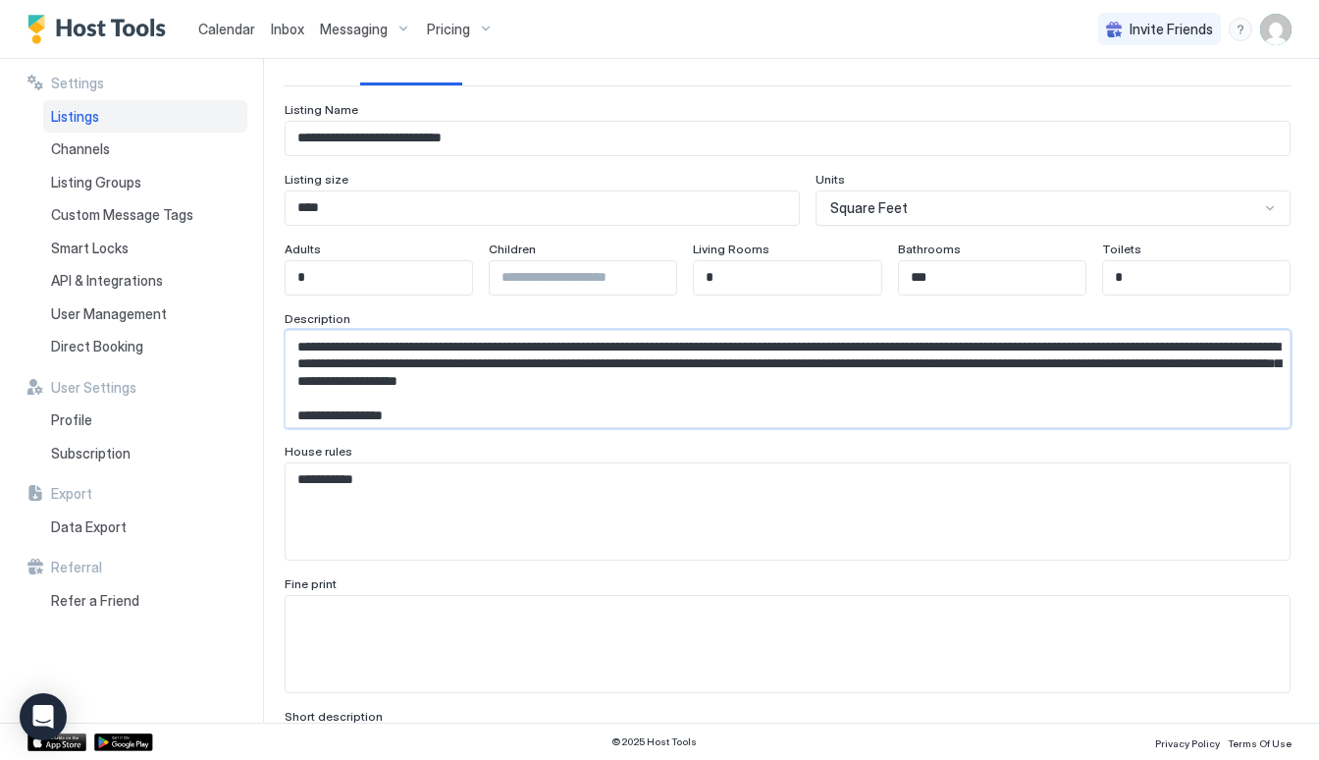
click at [445, 422] on textarea "**********" at bounding box center [788, 379] width 1004 height 96
drag, startPoint x: 445, startPoint y: 422, endPoint x: 211, endPoint y: 422, distance: 233.5
click at [211, 422] on div "**********" at bounding box center [659, 390] width 1319 height 663
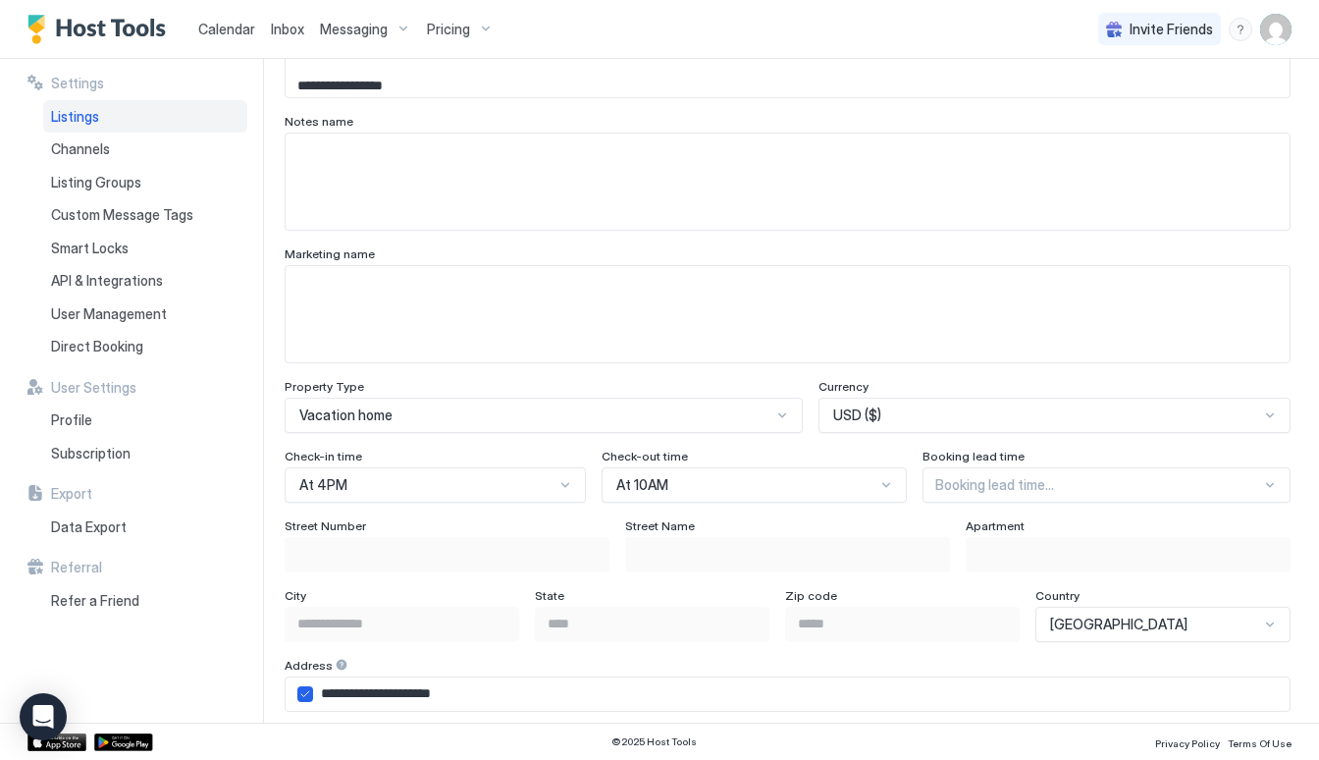
scroll to position [899, 0]
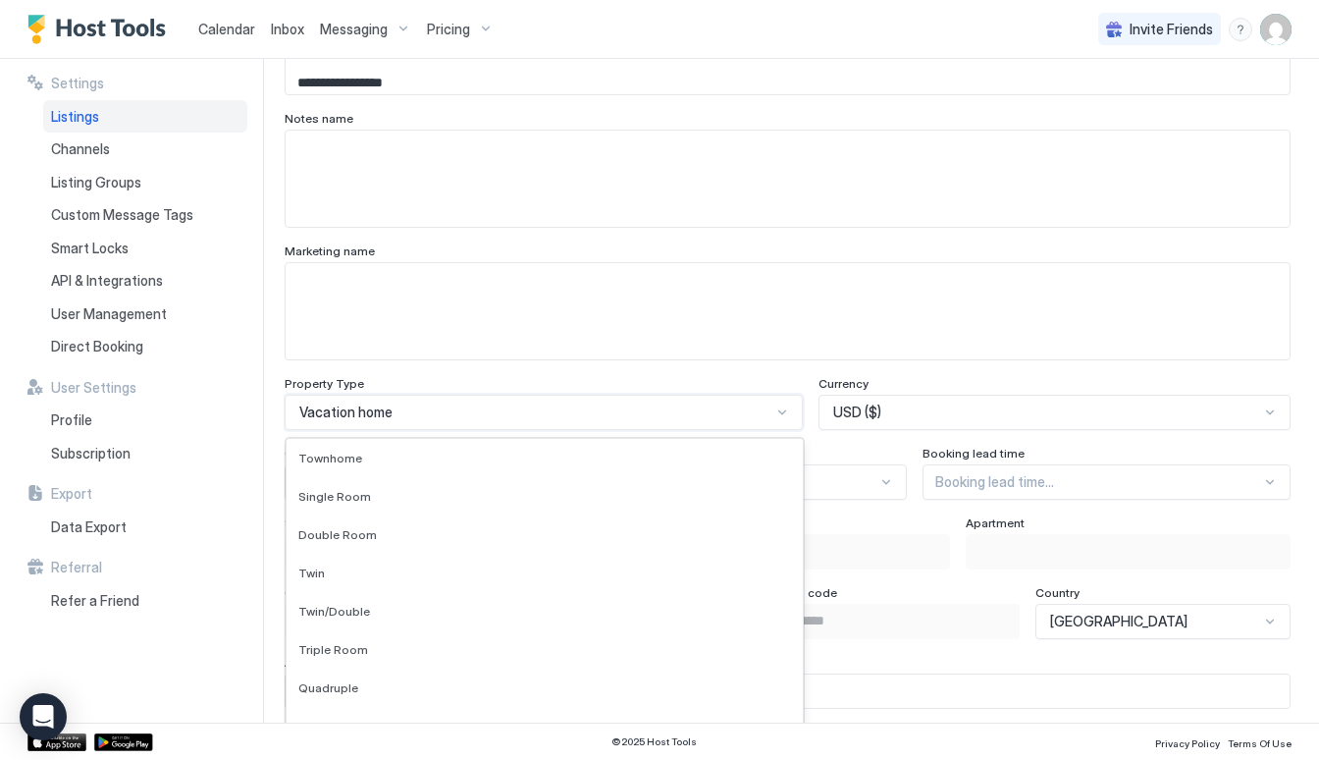
click at [502, 425] on div "Vacation home selected, 49 of 65. 65 results available. Use Up and Down to choo…" at bounding box center [544, 411] width 518 height 35
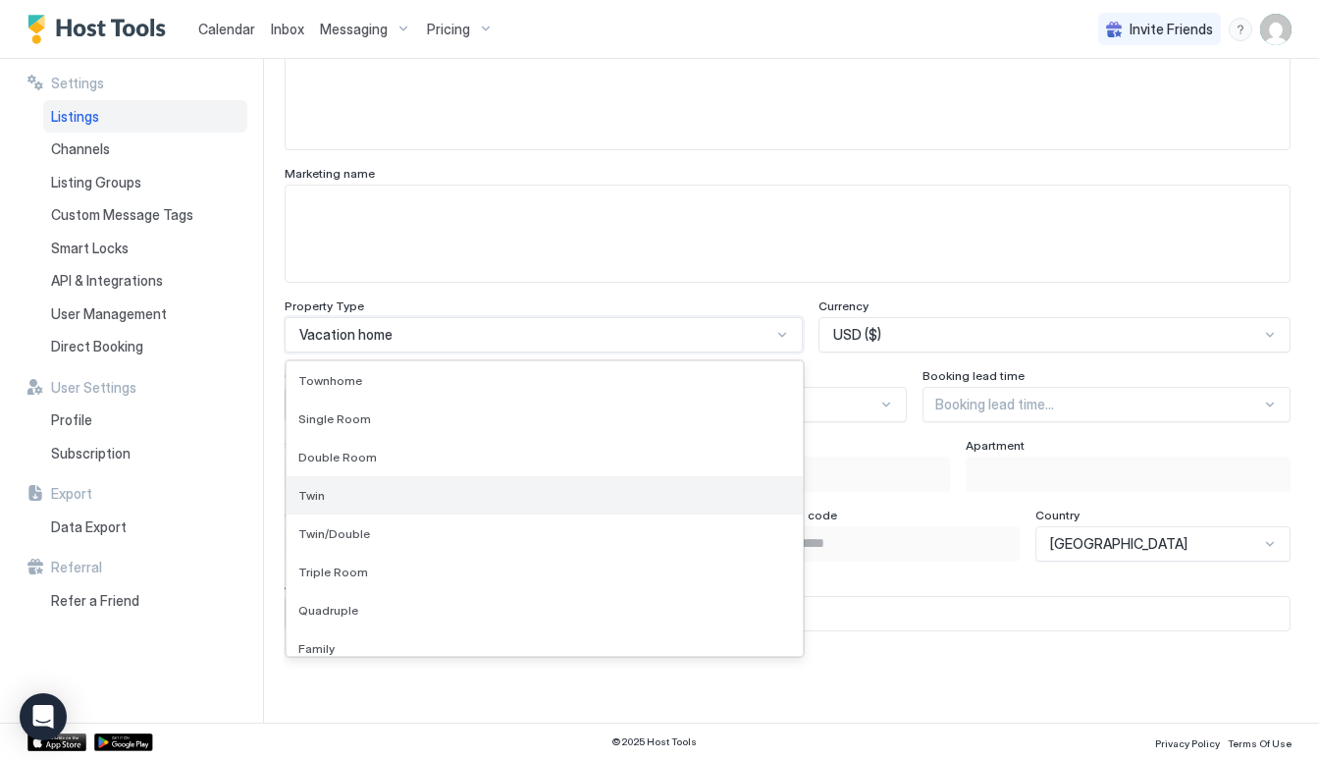
scroll to position [0, 0]
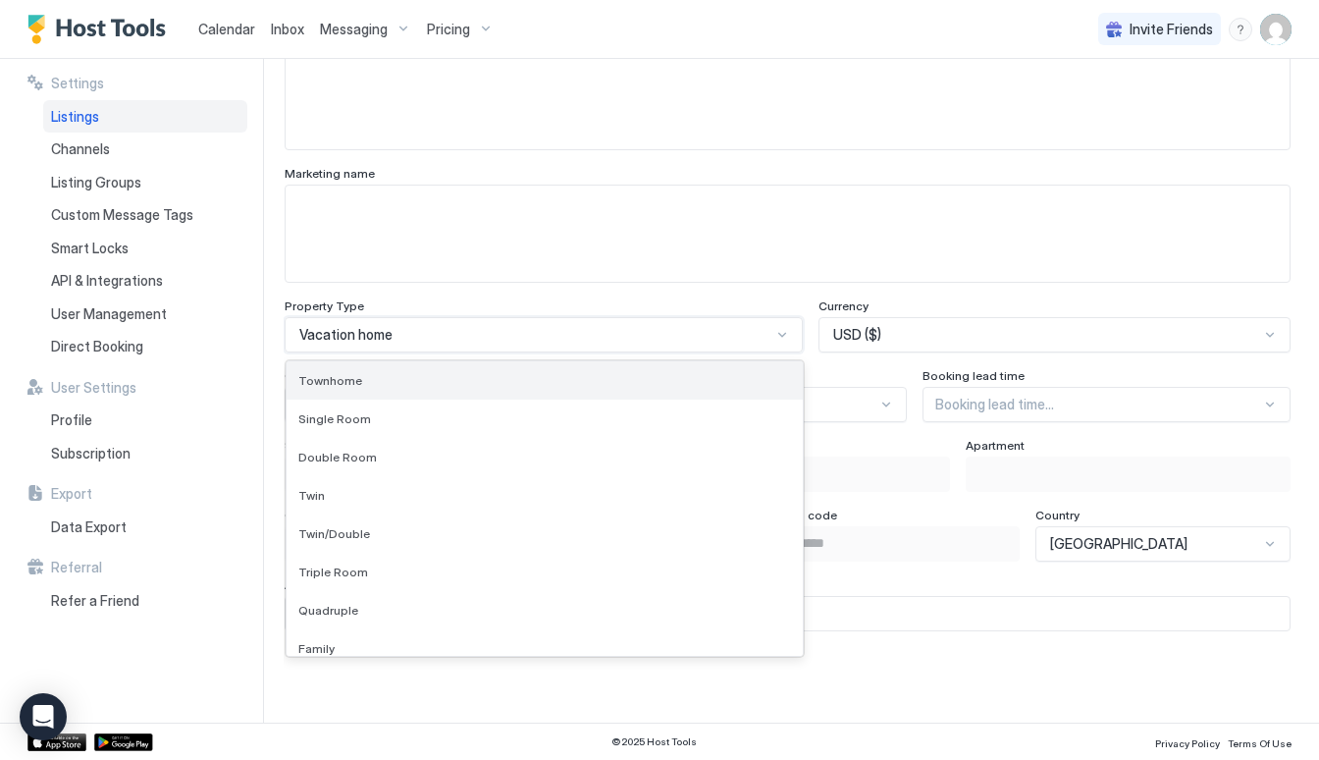
click at [435, 385] on div "Townhome" at bounding box center [544, 380] width 493 height 15
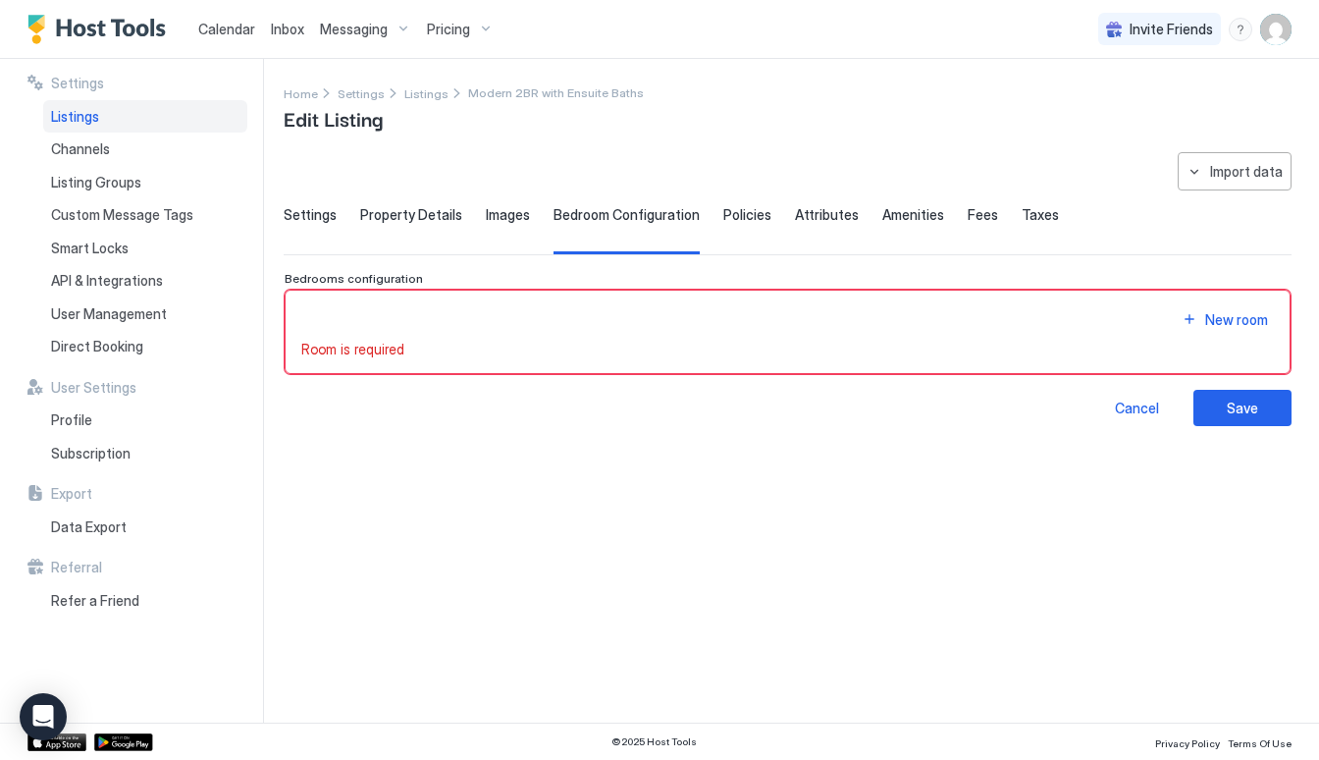
click at [312, 216] on span "Settings" at bounding box center [310, 215] width 53 height 18
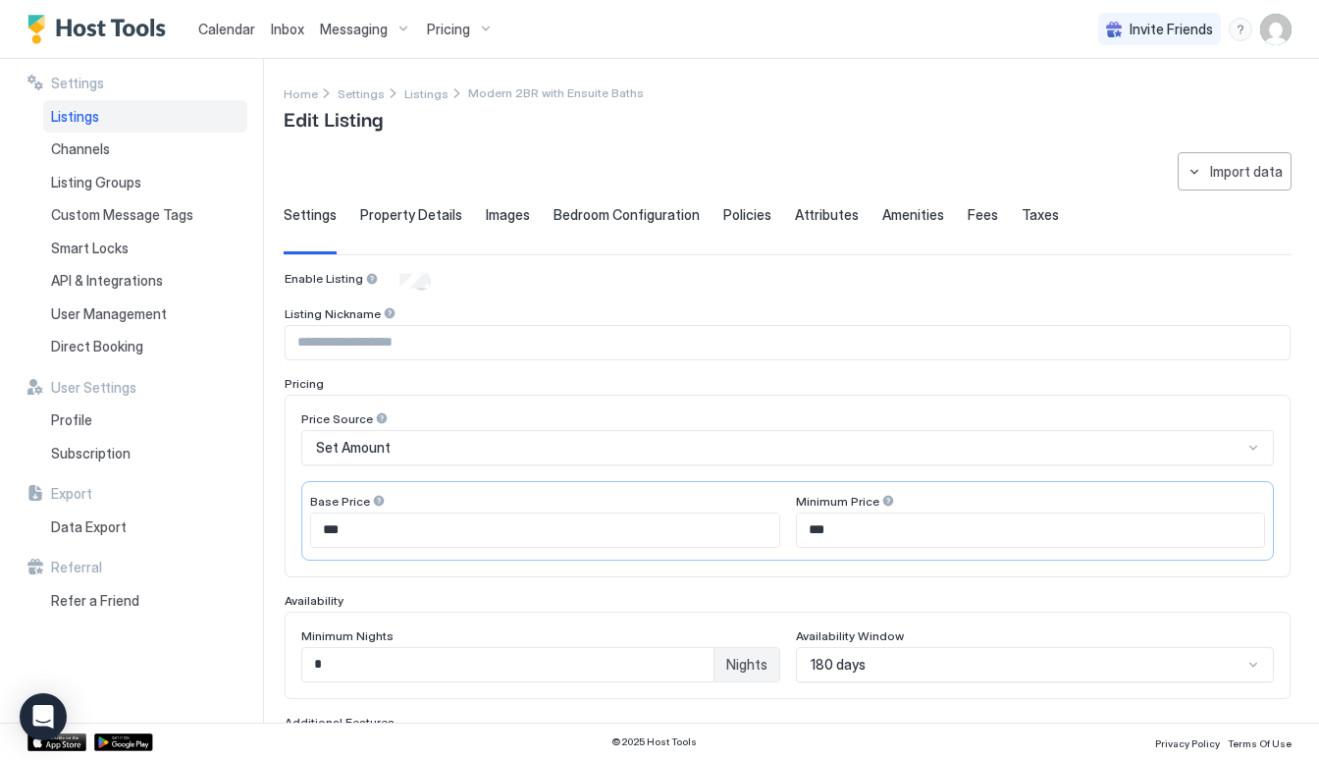
click at [389, 211] on span "Property Details" at bounding box center [411, 215] width 102 height 18
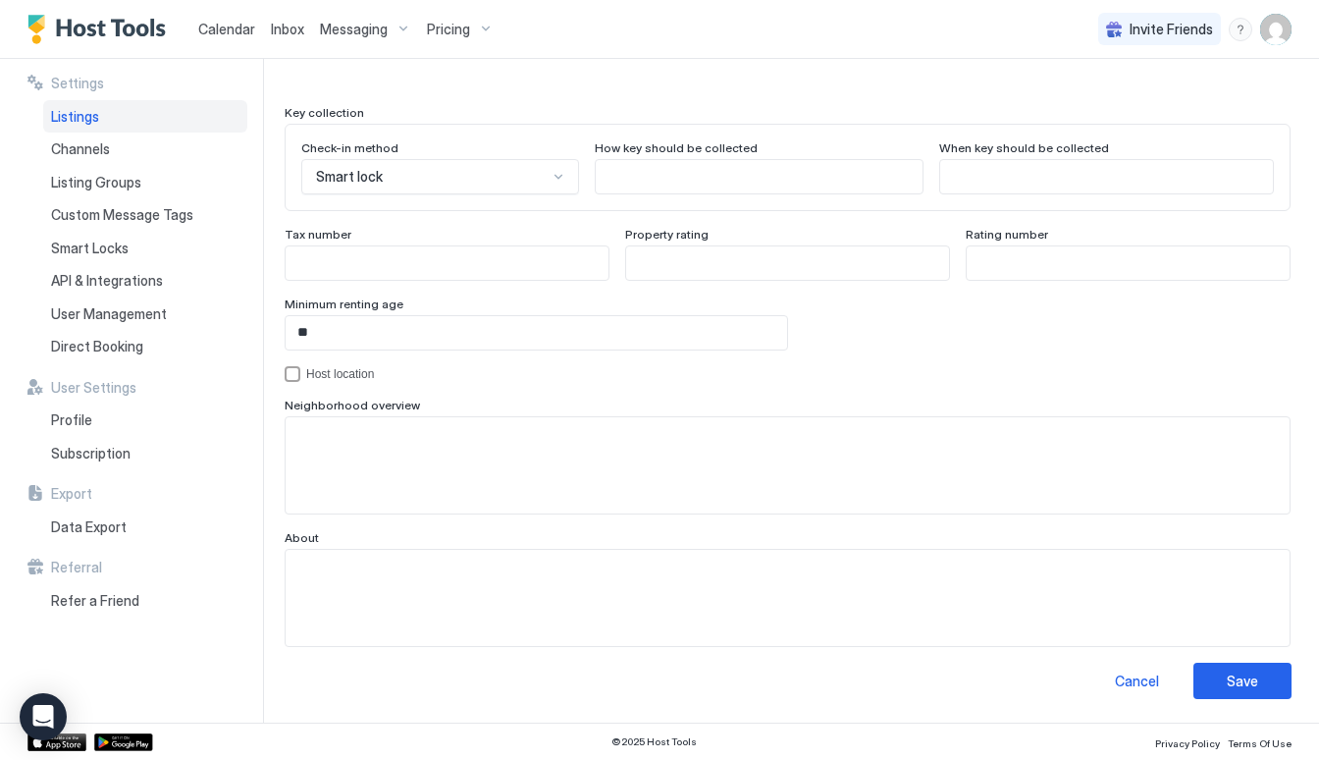
scroll to position [1792, 0]
click at [1231, 676] on div "Save" at bounding box center [1242, 681] width 31 height 21
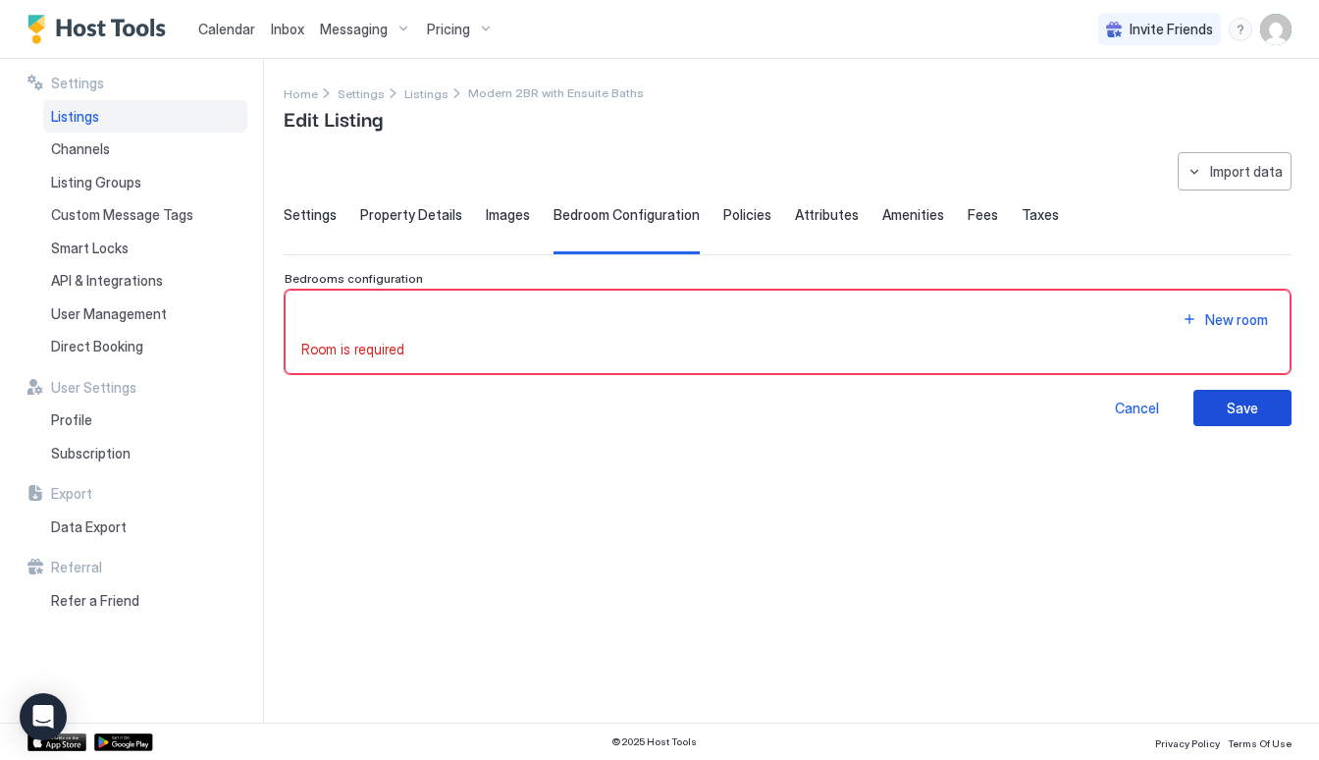
scroll to position [0, 0]
click at [740, 217] on span "Policies" at bounding box center [747, 215] width 48 height 18
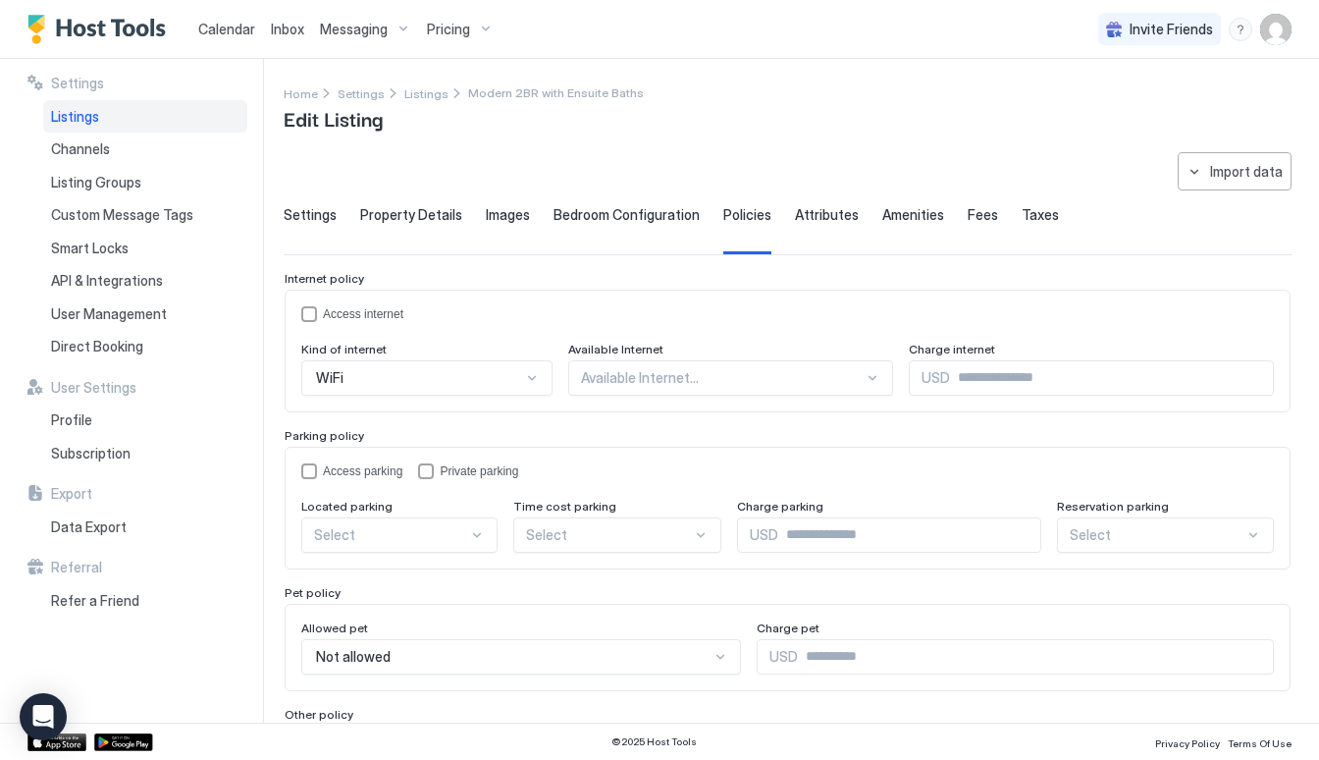
click at [824, 216] on span "Attributes" at bounding box center [827, 215] width 64 height 18
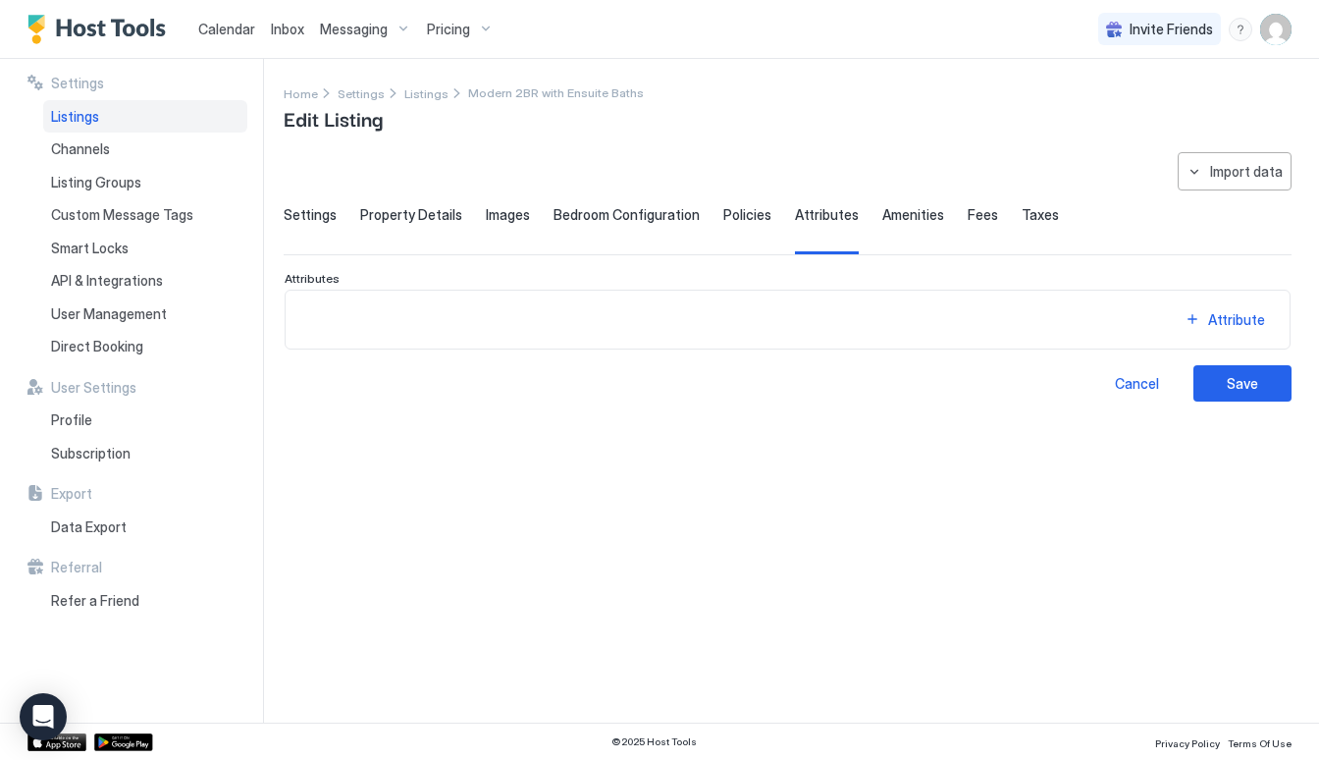
click at [882, 215] on span "Amenities" at bounding box center [913, 215] width 62 height 18
click at [968, 218] on span "Fees" at bounding box center [983, 215] width 30 height 18
click at [997, 221] on div "Settings Property Details Images Bedroom Configuration Policies Attributes Amen…" at bounding box center [788, 230] width 1008 height 48
click at [1022, 216] on span "Taxes" at bounding box center [1040, 215] width 37 height 18
click at [1239, 367] on button "Save" at bounding box center [1242, 383] width 98 height 36
